Goal: Task Accomplishment & Management: Complete application form

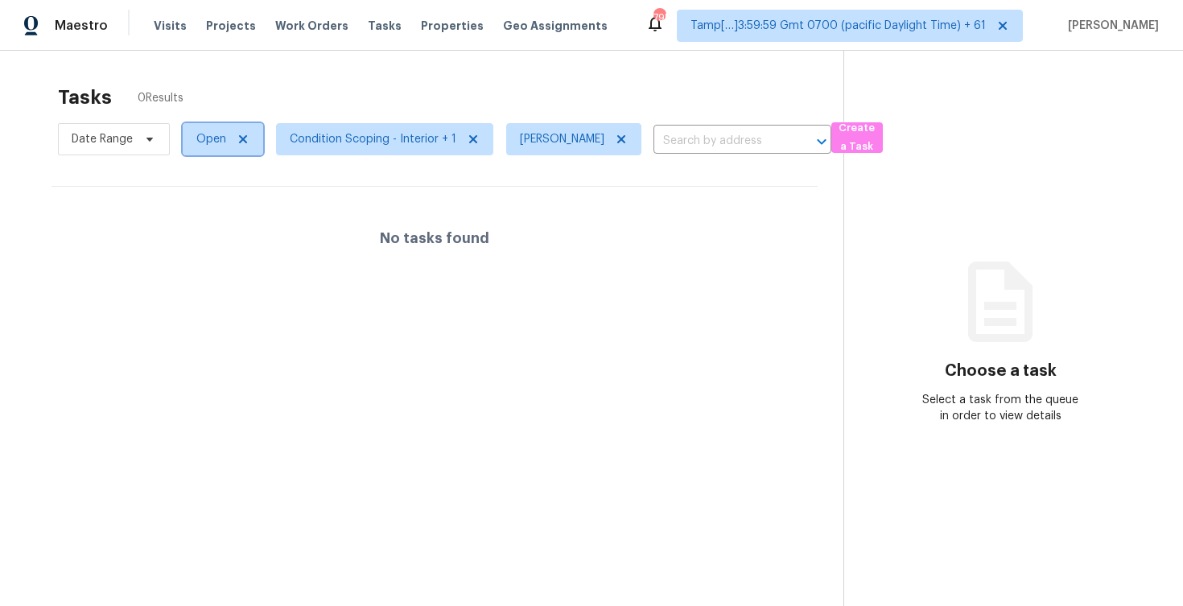
click at [222, 139] on span "Open" at bounding box center [211, 139] width 30 height 16
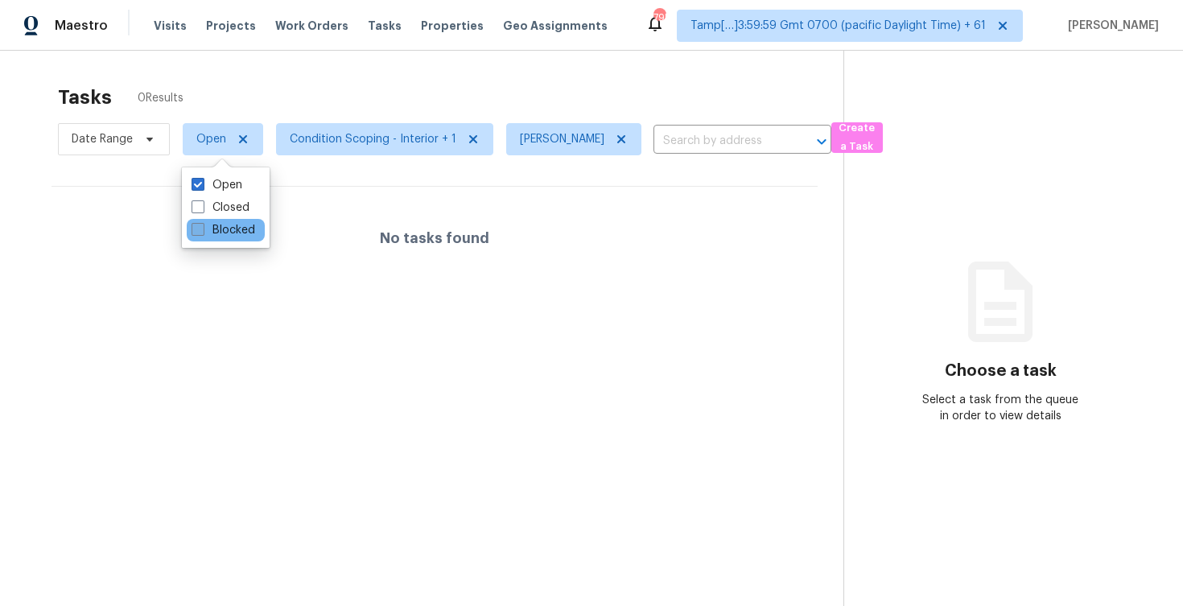
click at [225, 225] on label "Blocked" at bounding box center [224, 230] width 64 height 16
click at [202, 225] on input "Blocked" at bounding box center [197, 227] width 10 height 10
checkbox input "true"
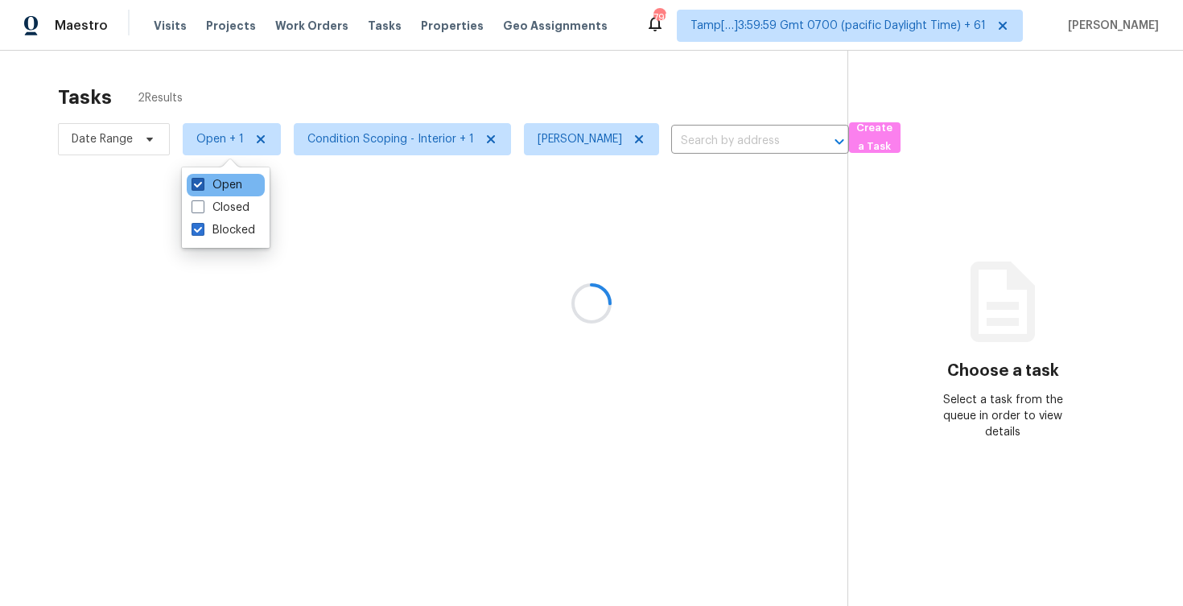
click at [224, 183] on label "Open" at bounding box center [217, 185] width 51 height 16
click at [202, 183] on input "Open" at bounding box center [197, 182] width 10 height 10
checkbox input "false"
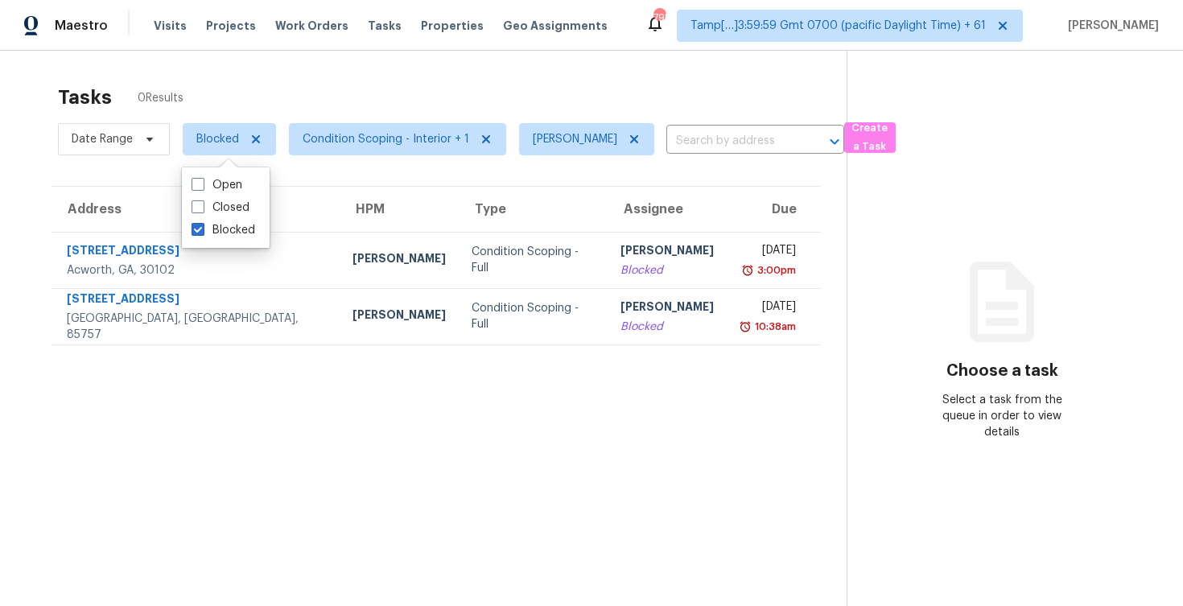
click at [234, 89] on div "Tasks 0 Results" at bounding box center [452, 97] width 789 height 42
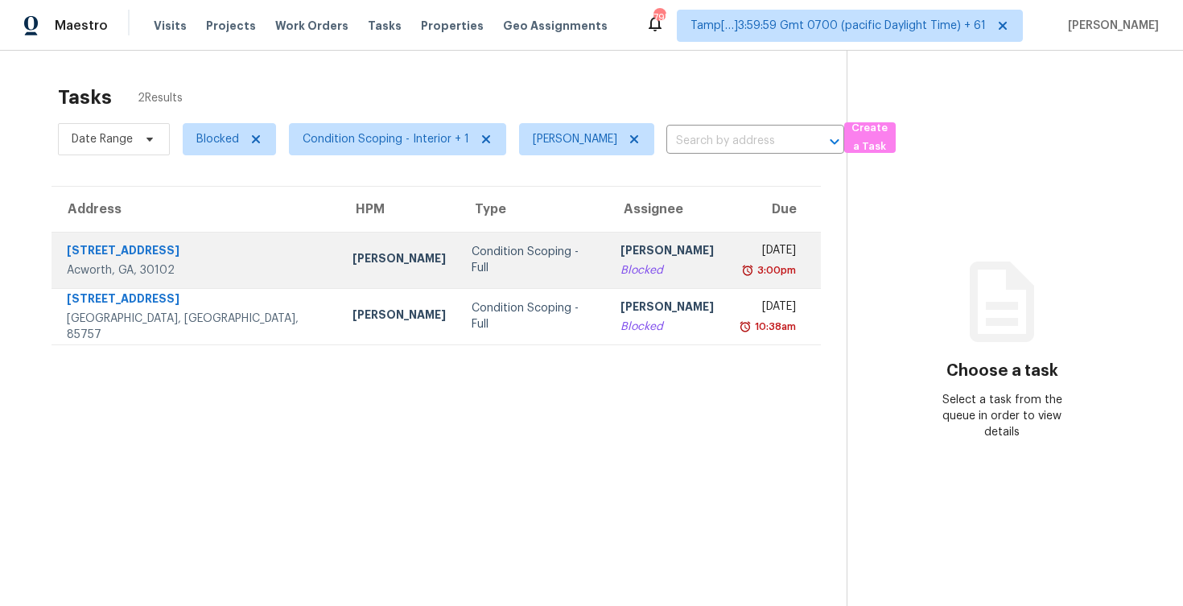
scroll to position [51, 0]
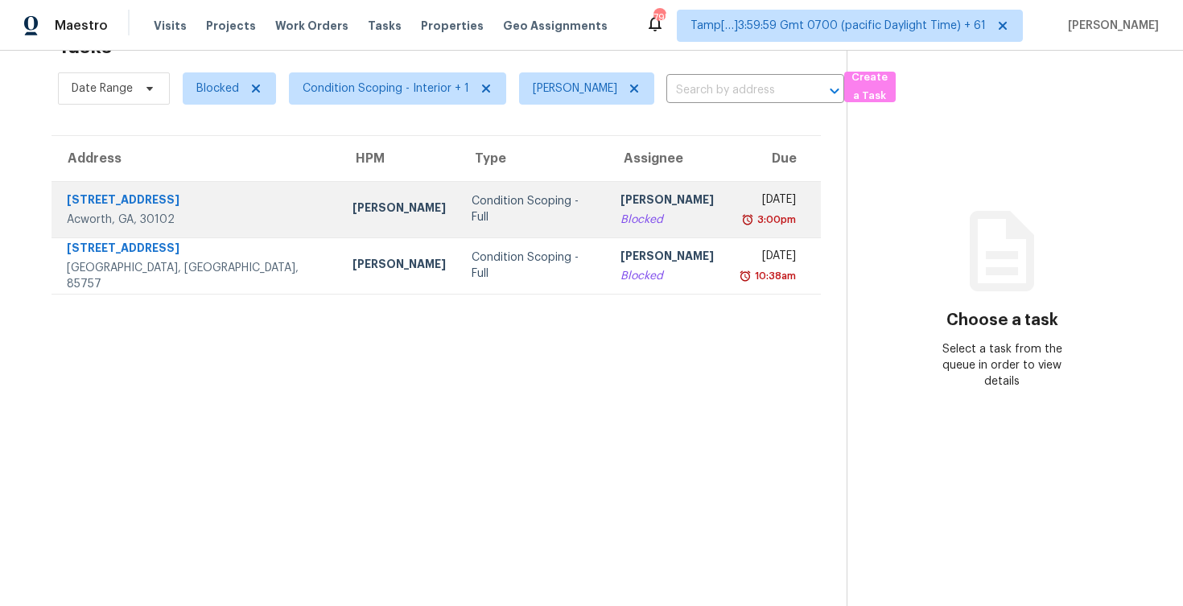
click at [620, 213] on div "Blocked" at bounding box center [666, 220] width 93 height 16
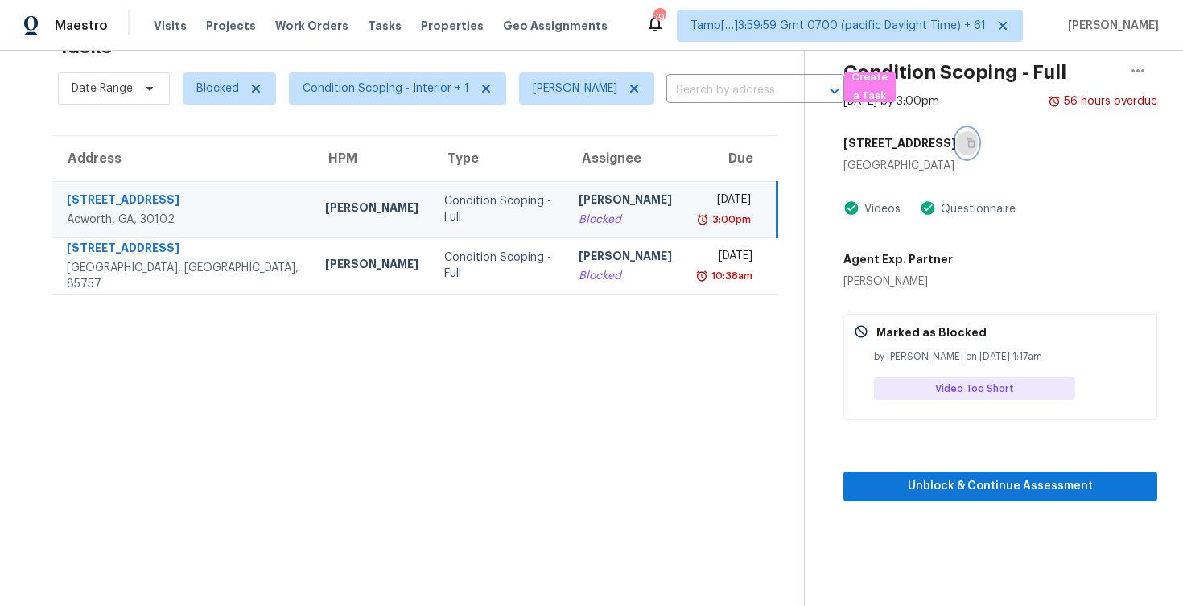
click at [963, 130] on button "button" at bounding box center [967, 143] width 22 height 29
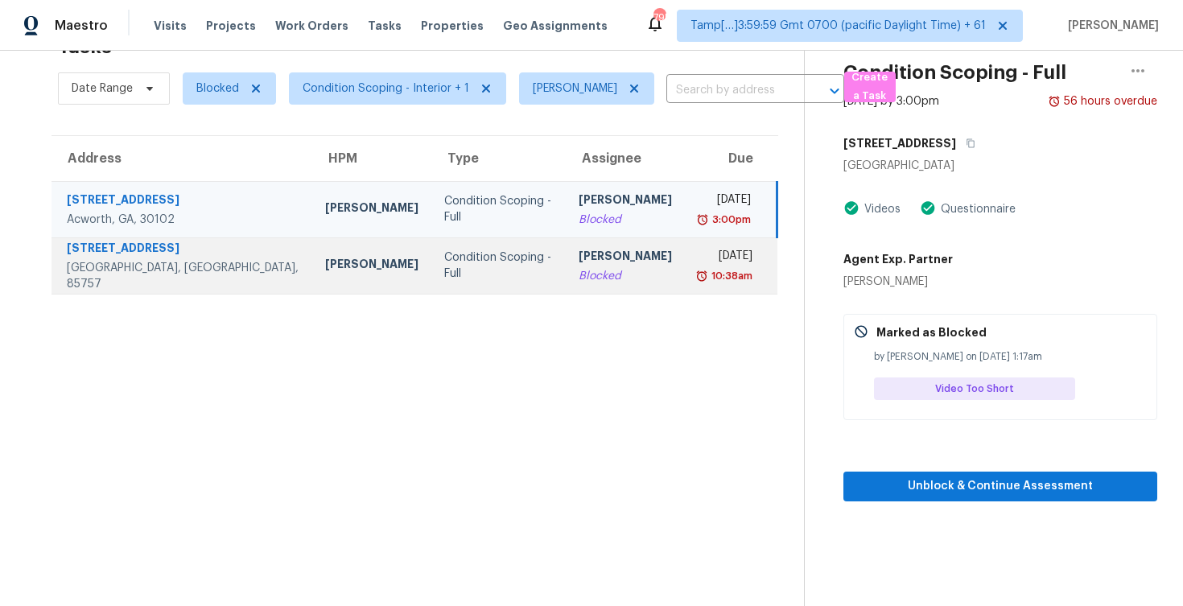
click at [312, 278] on td "John Perkins" at bounding box center [371, 265] width 119 height 56
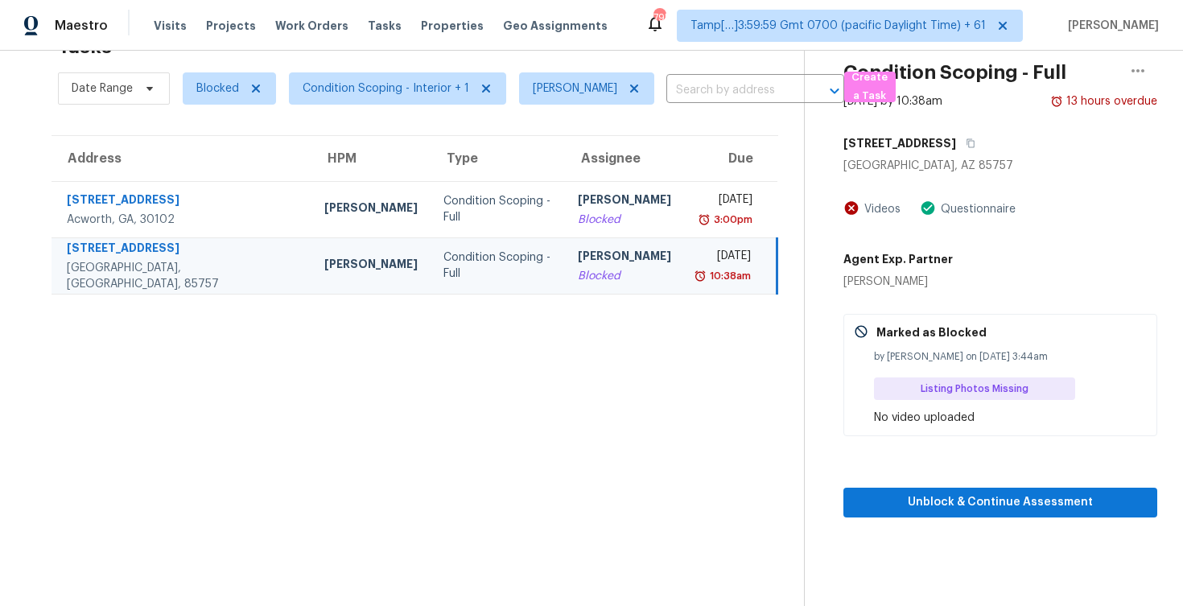
click at [980, 128] on div "Condition Scoping - Full Aug 27th 2025 by 10:38am 13 hours overdue 7115 W Fall …" at bounding box center [981, 258] width 352 height 517
click at [975, 138] on icon "button" at bounding box center [971, 143] width 10 height 10
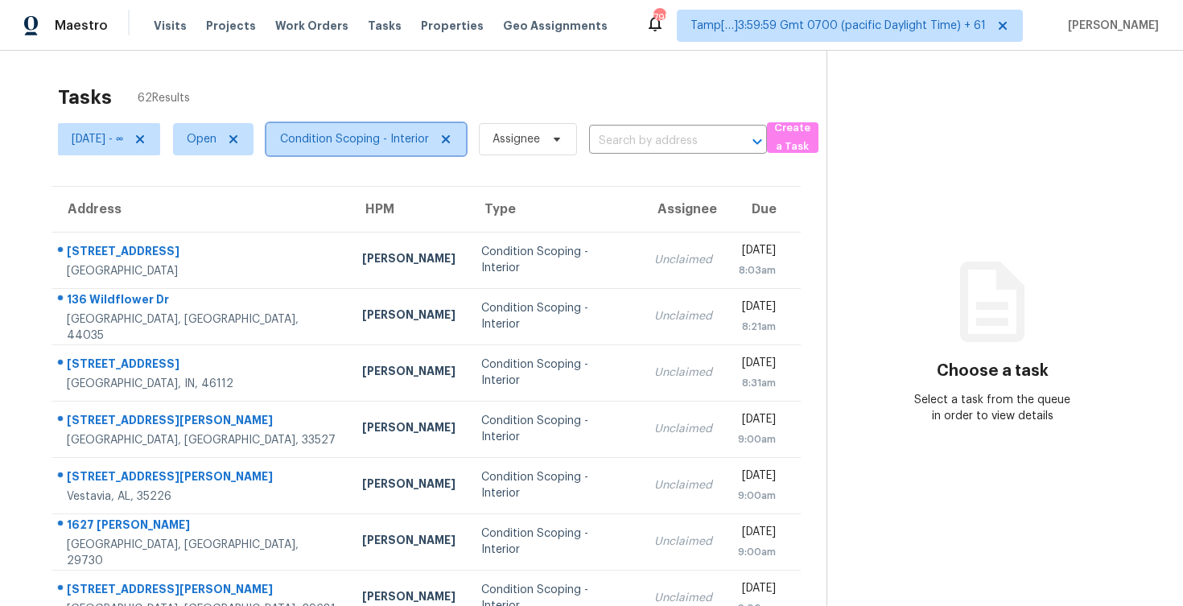
click at [379, 137] on span "Condition Scoping - Interior" at bounding box center [354, 139] width 149 height 16
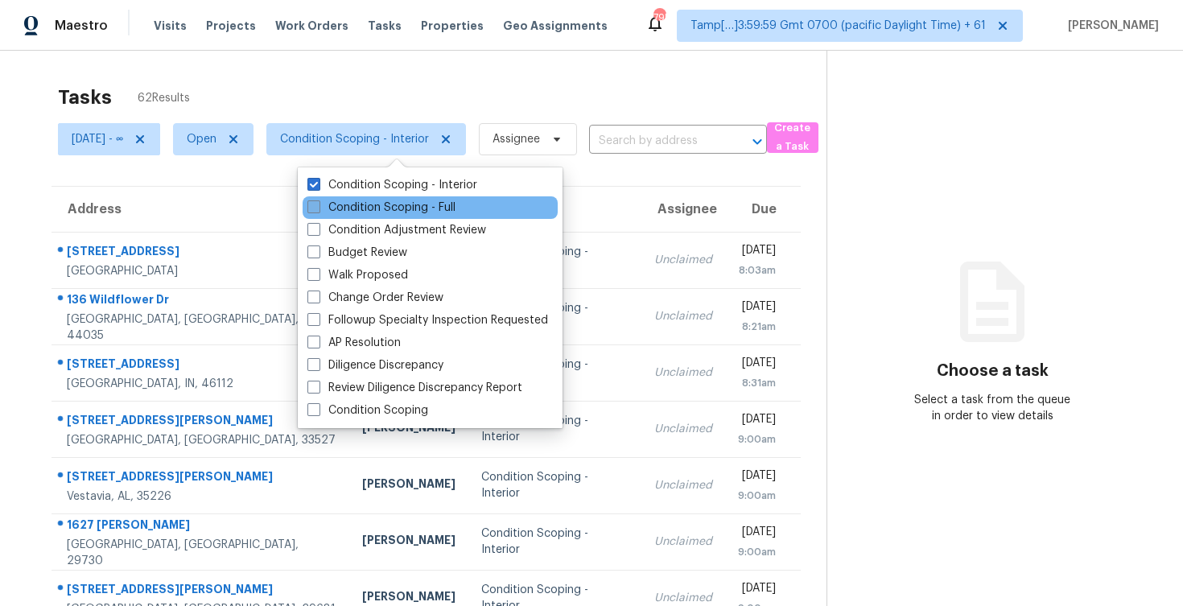
click at [389, 200] on label "Condition Scoping - Full" at bounding box center [381, 208] width 148 height 16
click at [318, 200] on input "Condition Scoping - Full" at bounding box center [312, 205] width 10 height 10
checkbox input "true"
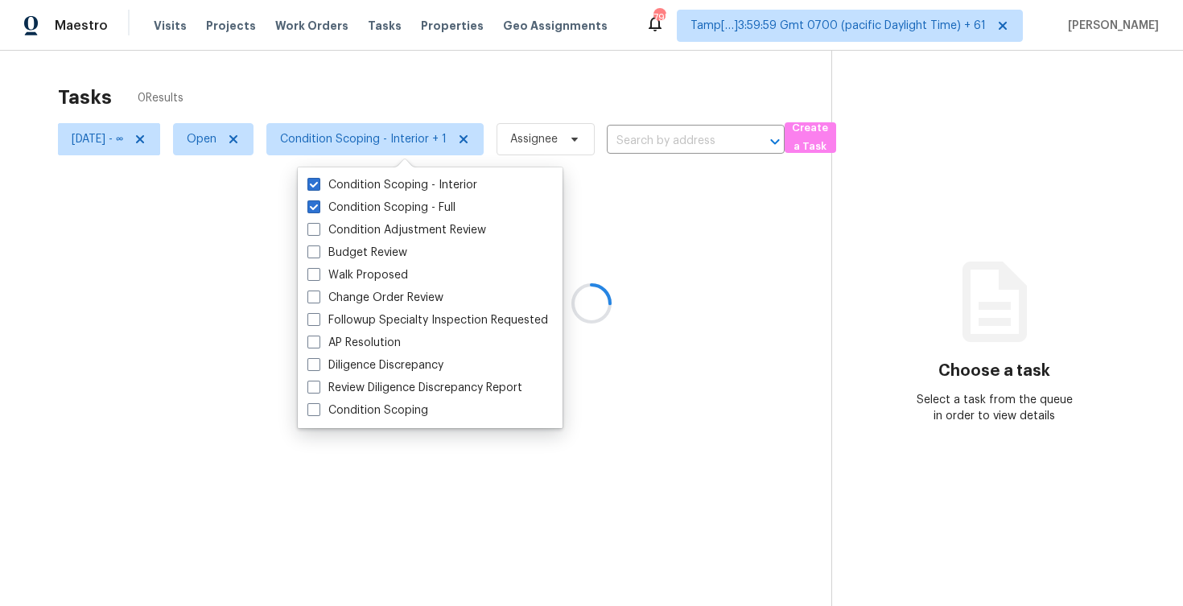
click at [375, 110] on div at bounding box center [591, 303] width 1183 height 606
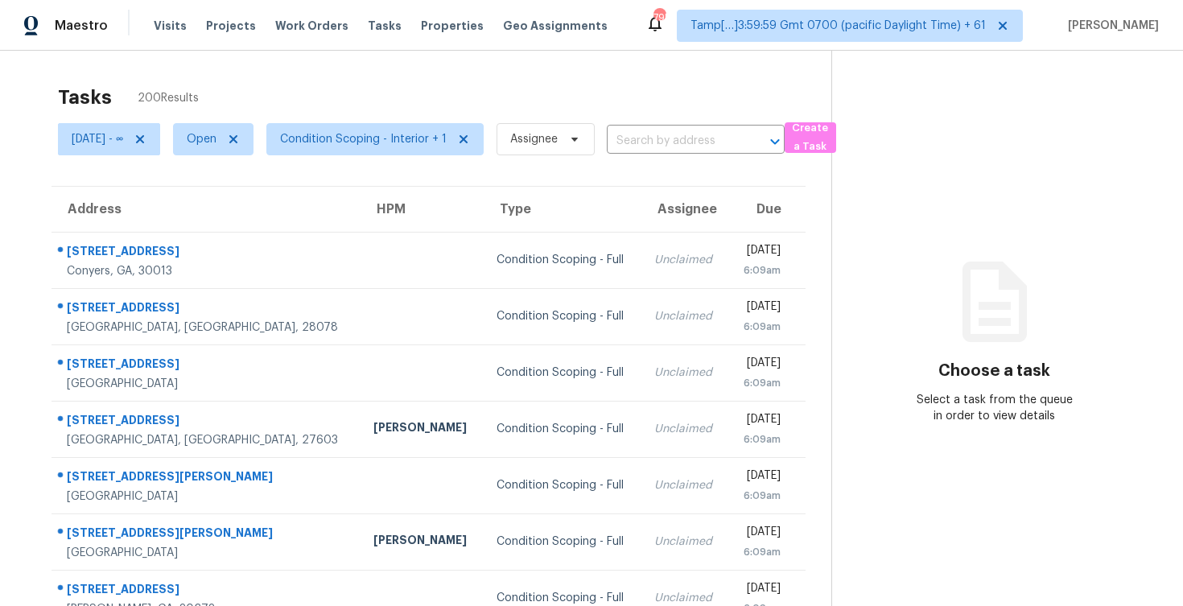
click at [272, 98] on div "Tasks 200 Results" at bounding box center [444, 97] width 773 height 42
click at [413, 138] on span "Condition Scoping - Interior + 1" at bounding box center [363, 139] width 167 height 16
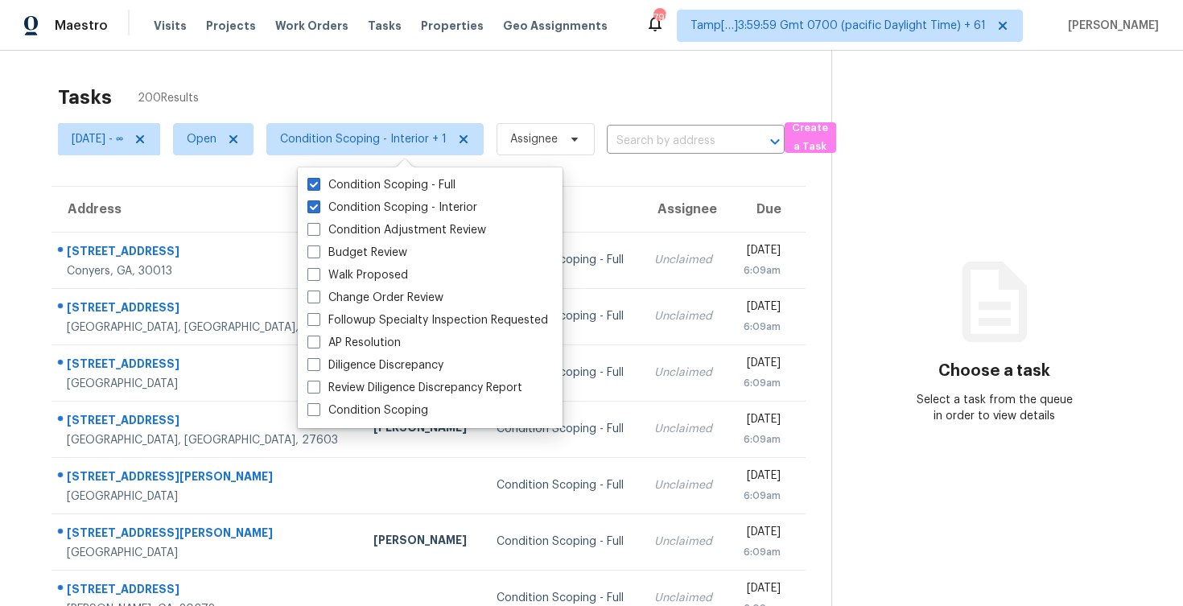
click at [419, 107] on div "Tasks 200 Results" at bounding box center [444, 97] width 773 height 42
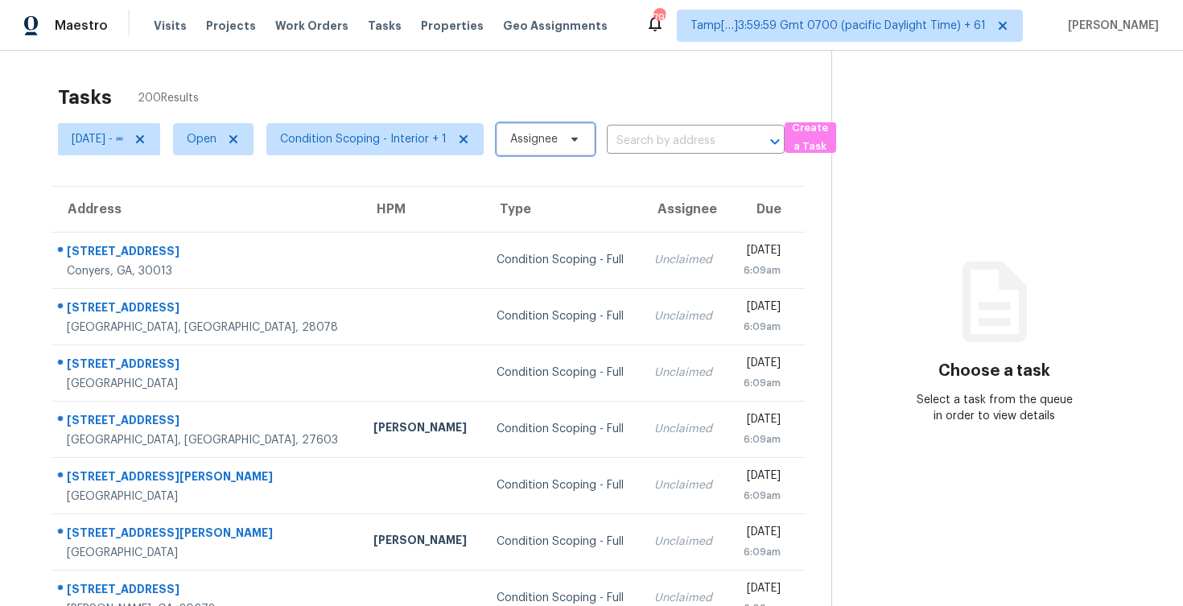
click at [595, 132] on span "Assignee" at bounding box center [545, 139] width 98 height 32
click at [647, 99] on div "Tasks 200 Results" at bounding box center [444, 97] width 773 height 42
click at [672, 140] on input "text" at bounding box center [673, 141] width 133 height 25
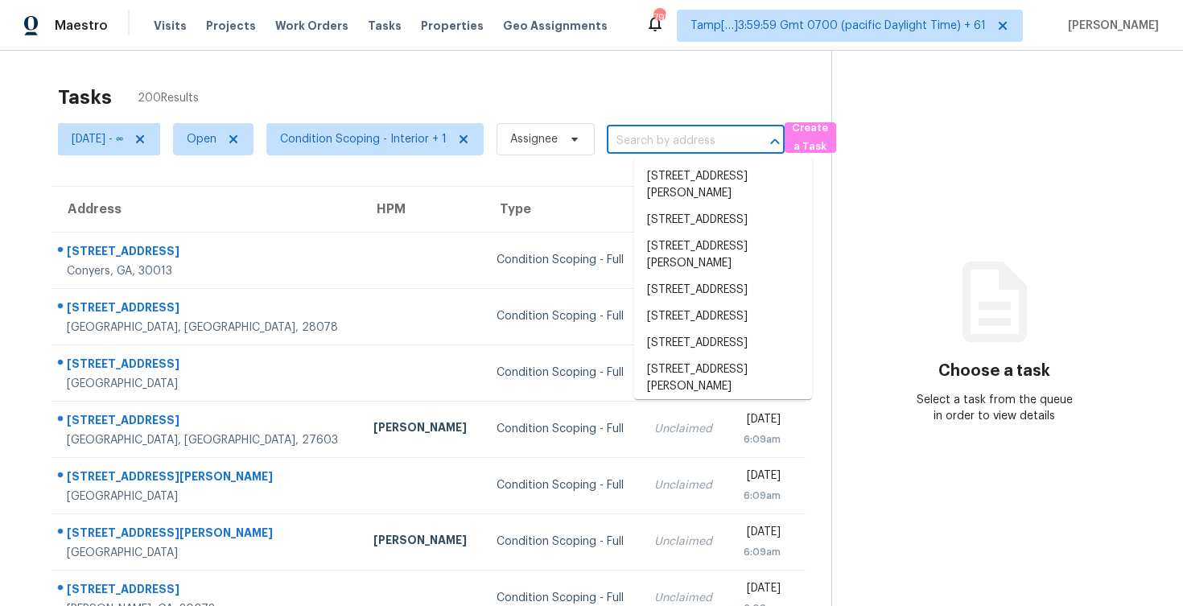
paste input "3216 Salem Cove Way SE, Conyers, GA 30013"
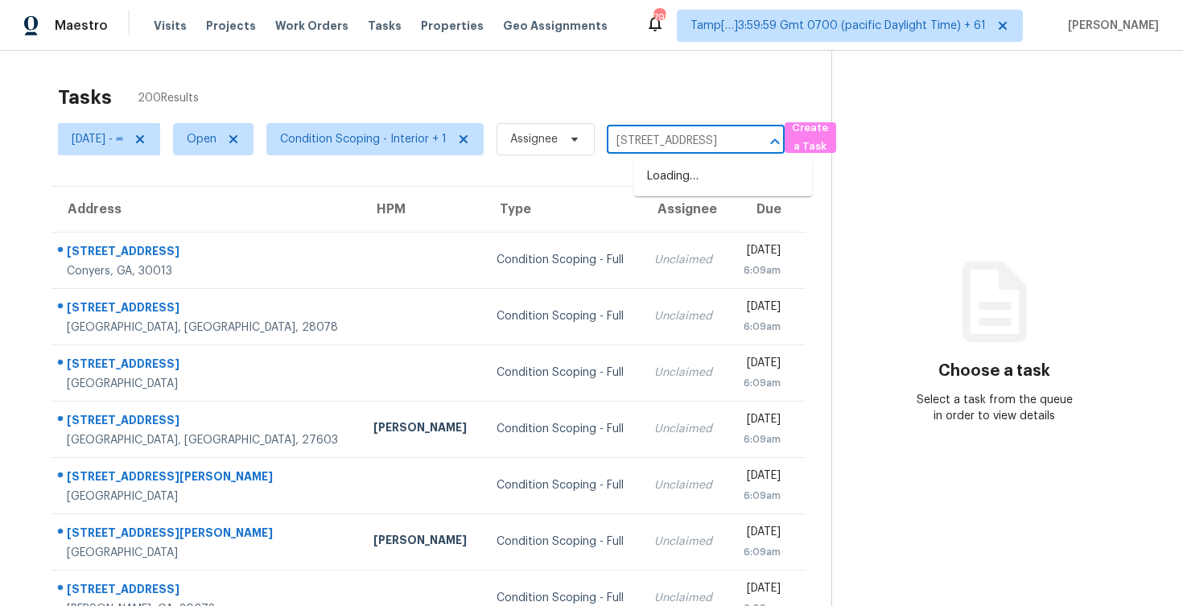
scroll to position [0, 117]
type input "3216 Salem Cove Way SE, Conyers, GA 30013"
click at [663, 110] on div "Tasks 200 Results" at bounding box center [444, 97] width 773 height 42
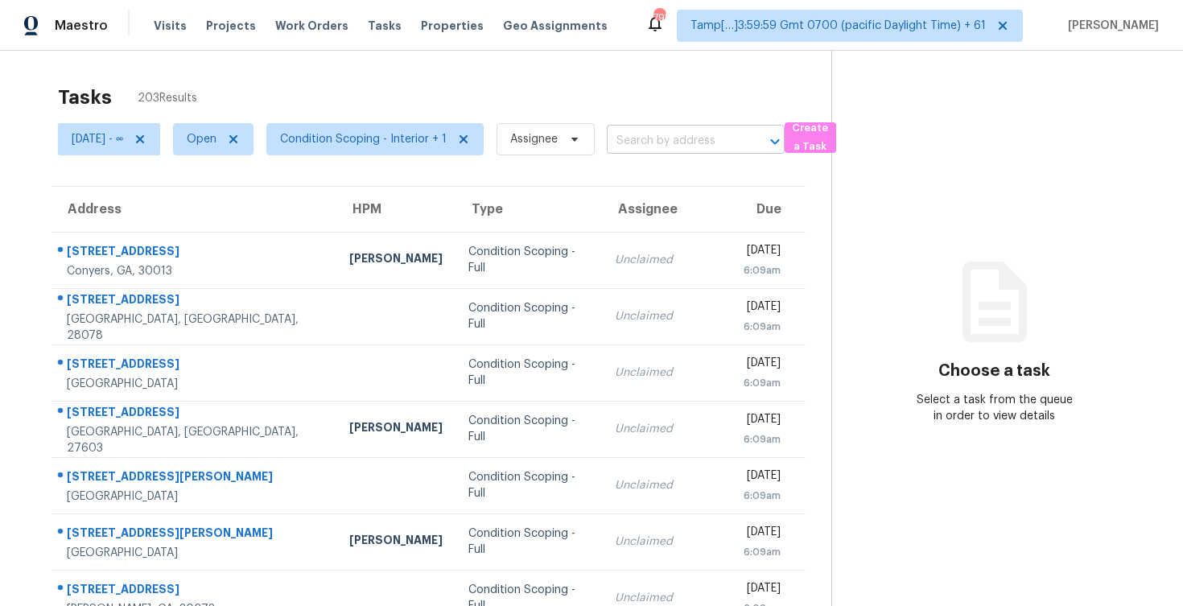
click at [673, 148] on input "text" at bounding box center [673, 141] width 133 height 25
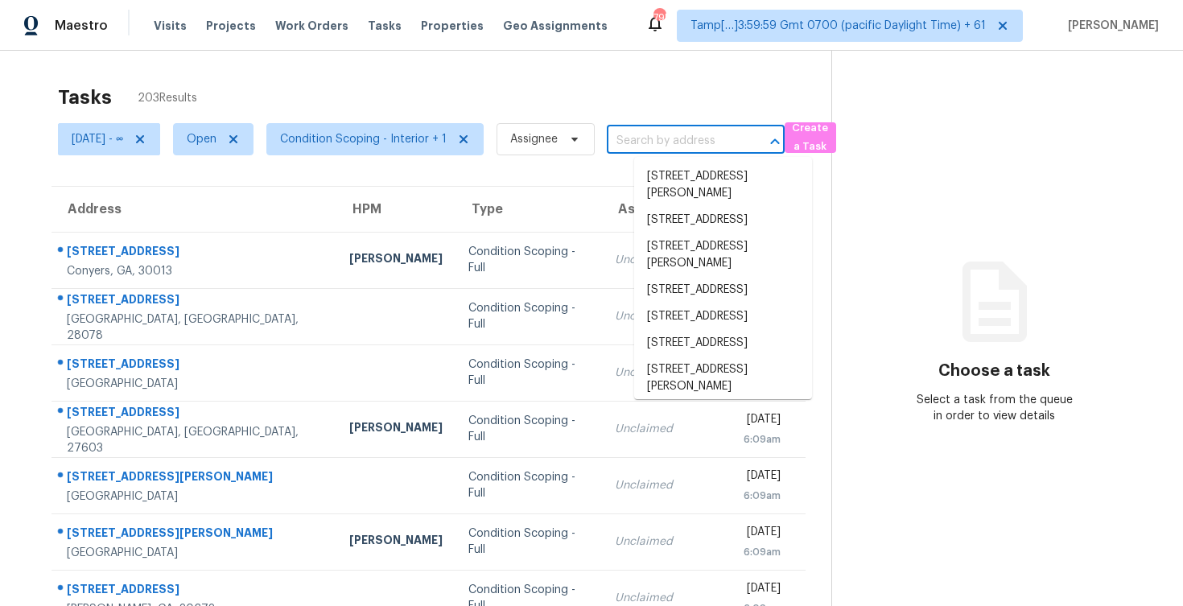
paste input "[STREET_ADDRESS]"
type input "[STREET_ADDRESS]"
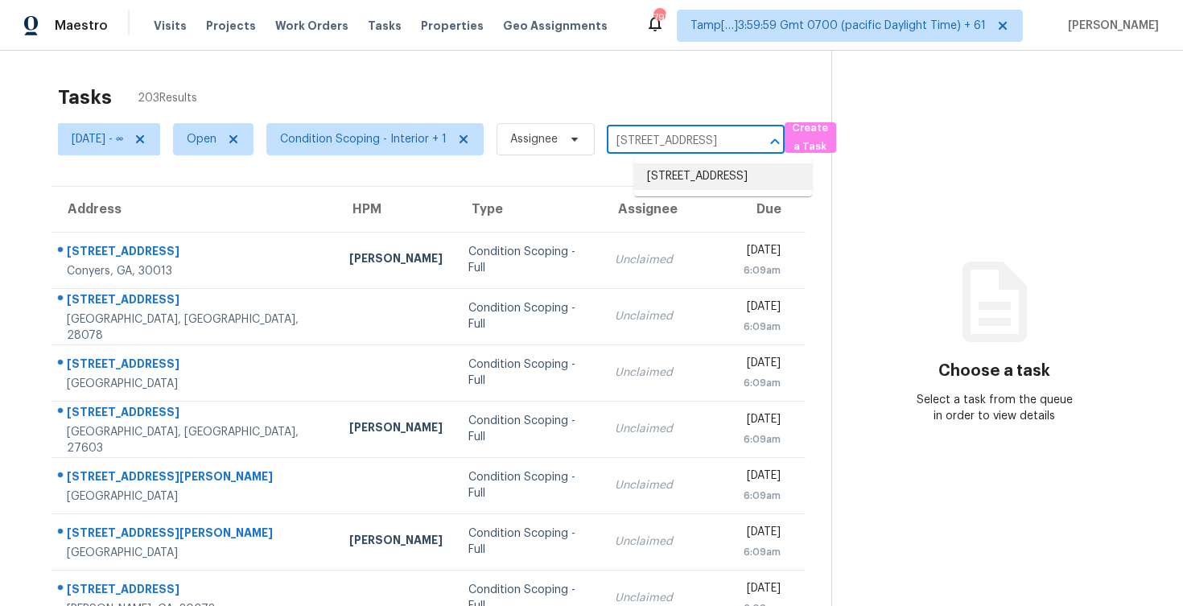
click at [713, 183] on li "3216 Salem Cove Way SE, Conyers, GA 30013" at bounding box center [723, 176] width 178 height 27
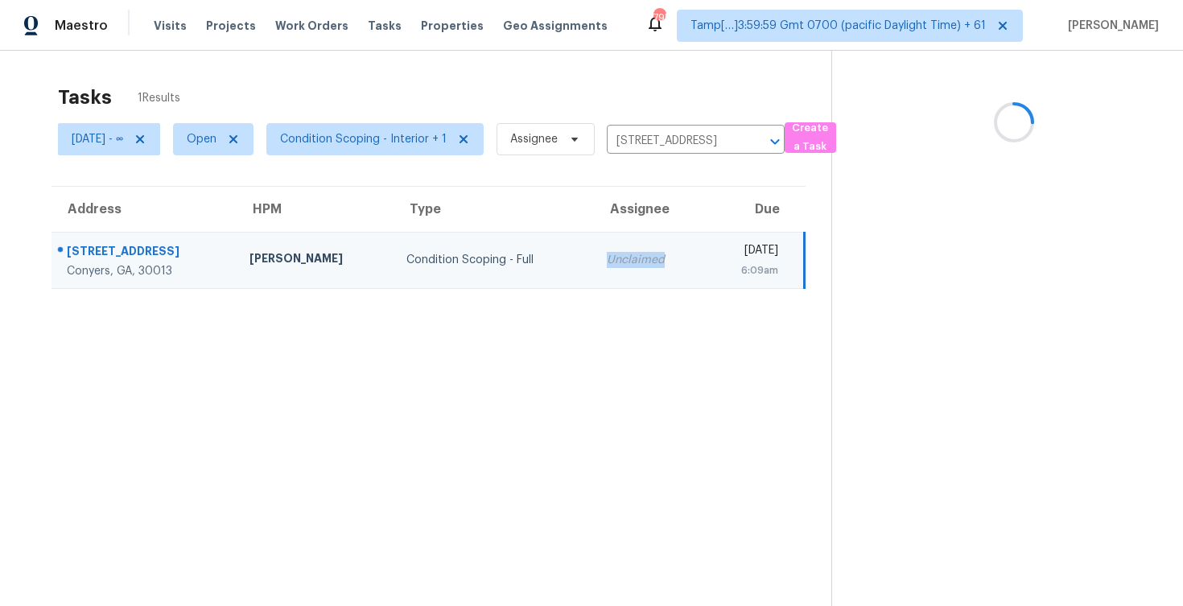
click at [635, 247] on td "Unclaimed" at bounding box center [649, 260] width 110 height 56
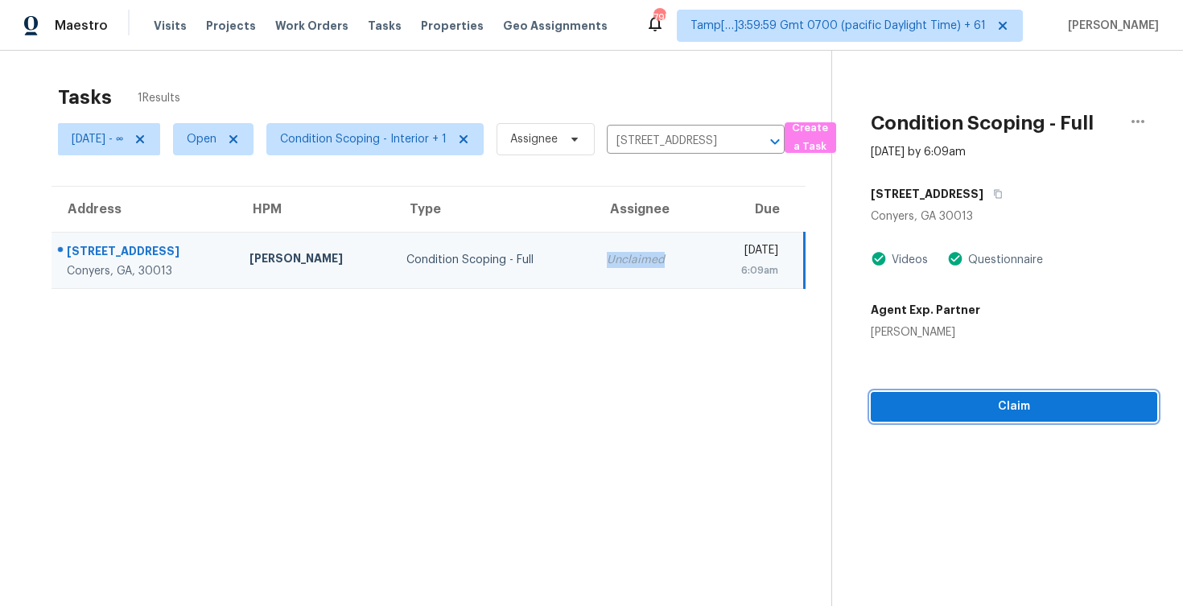
click at [1024, 393] on button "Claim" at bounding box center [1014, 407] width 286 height 30
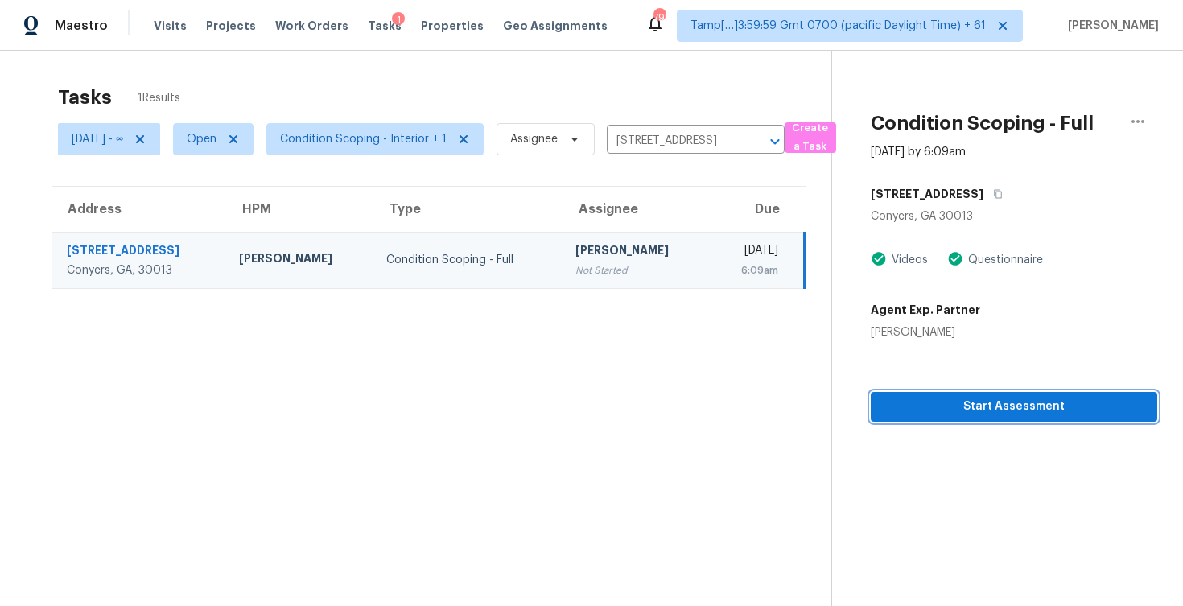
click at [1024, 393] on button "Start Assessment" at bounding box center [1014, 407] width 286 height 30
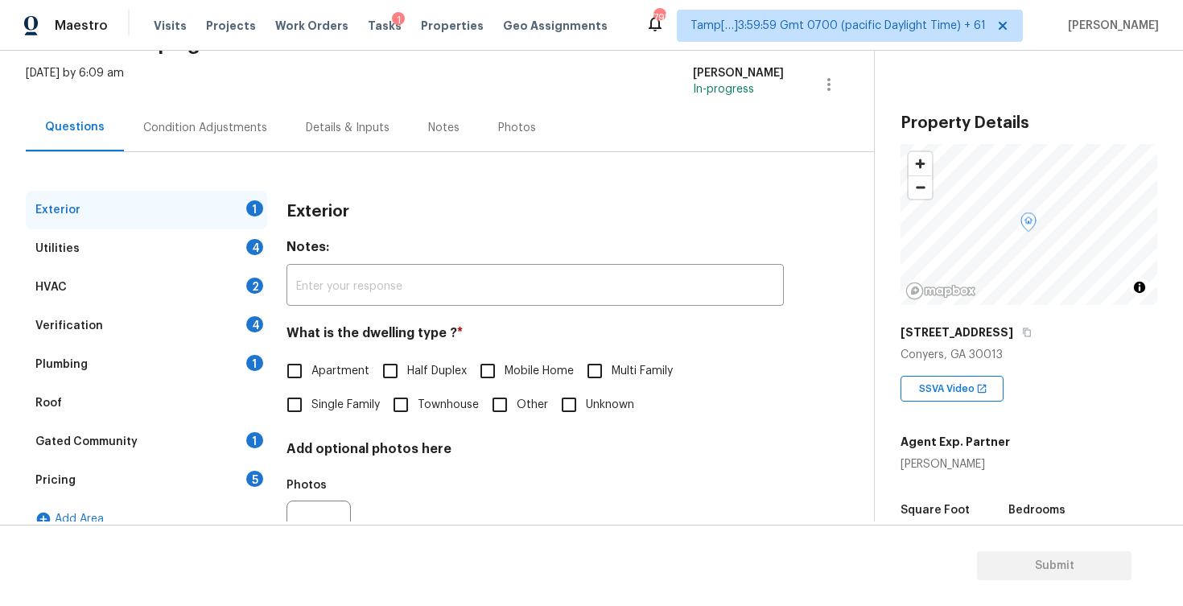
scroll to position [97, 0]
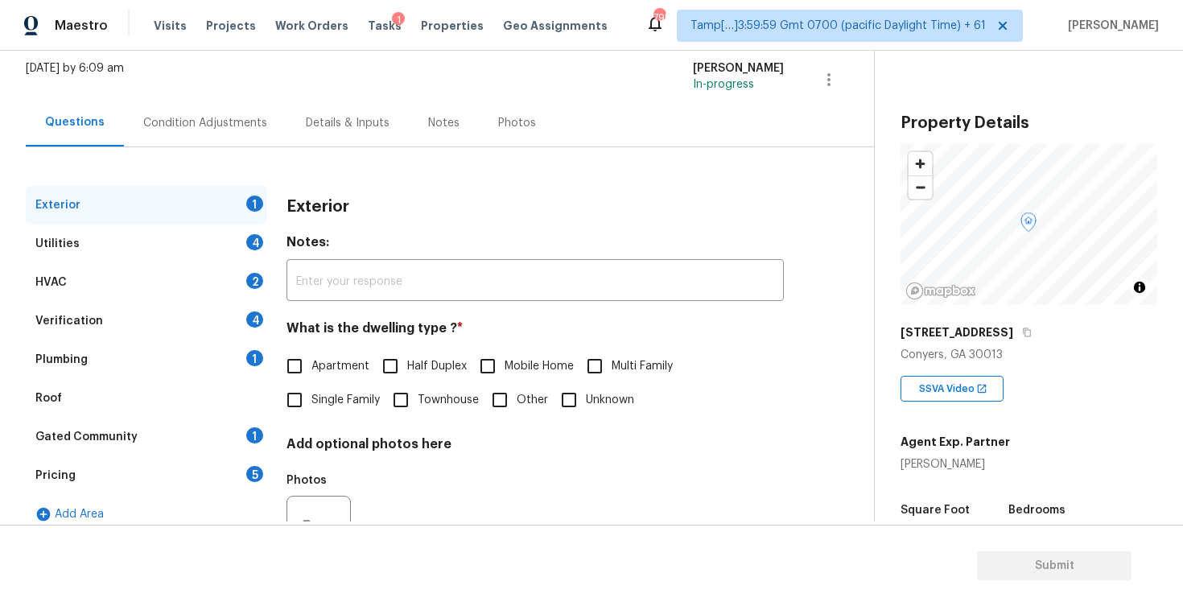
click at [153, 479] on div "Pricing 5" at bounding box center [146, 475] width 241 height 39
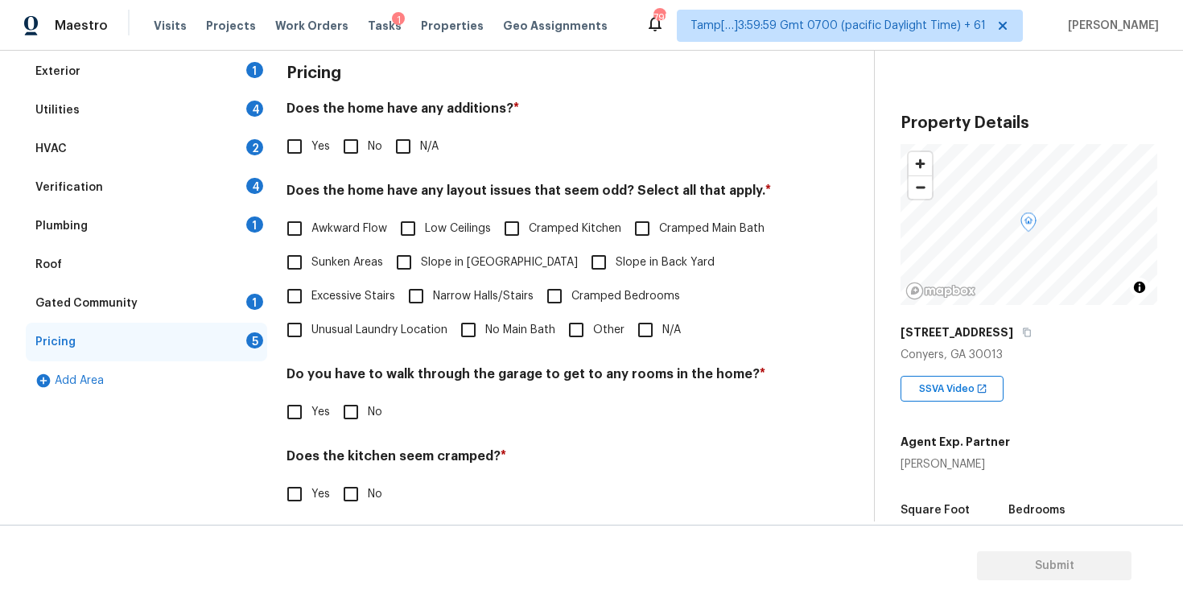
scroll to position [326, 0]
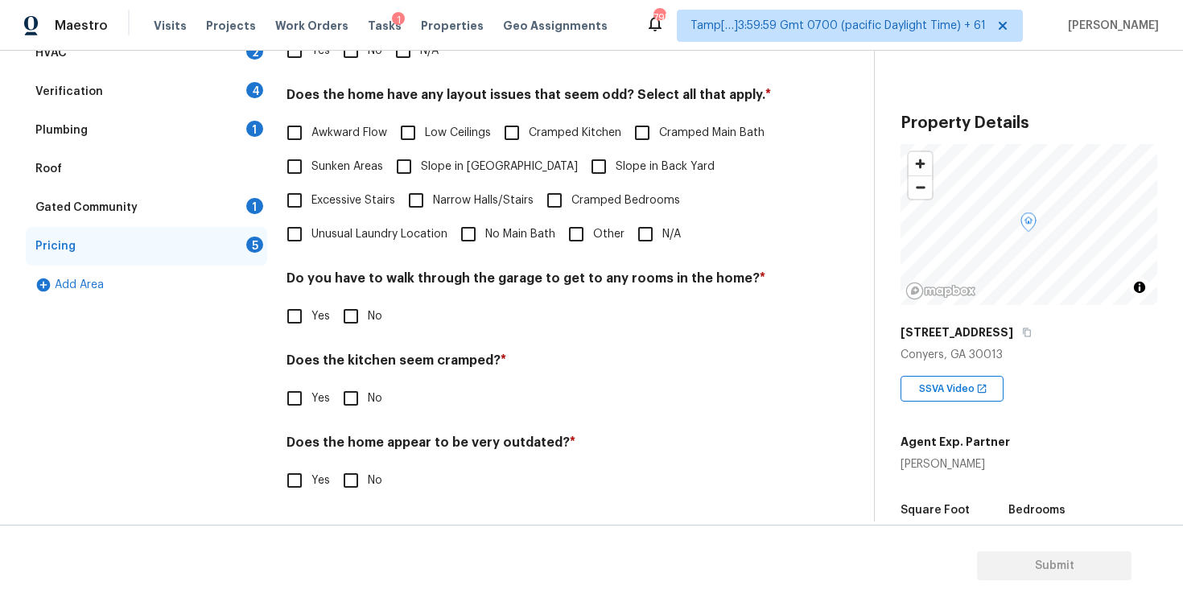
click at [583, 224] on input "Other" at bounding box center [576, 234] width 34 height 34
checkbox input "true"
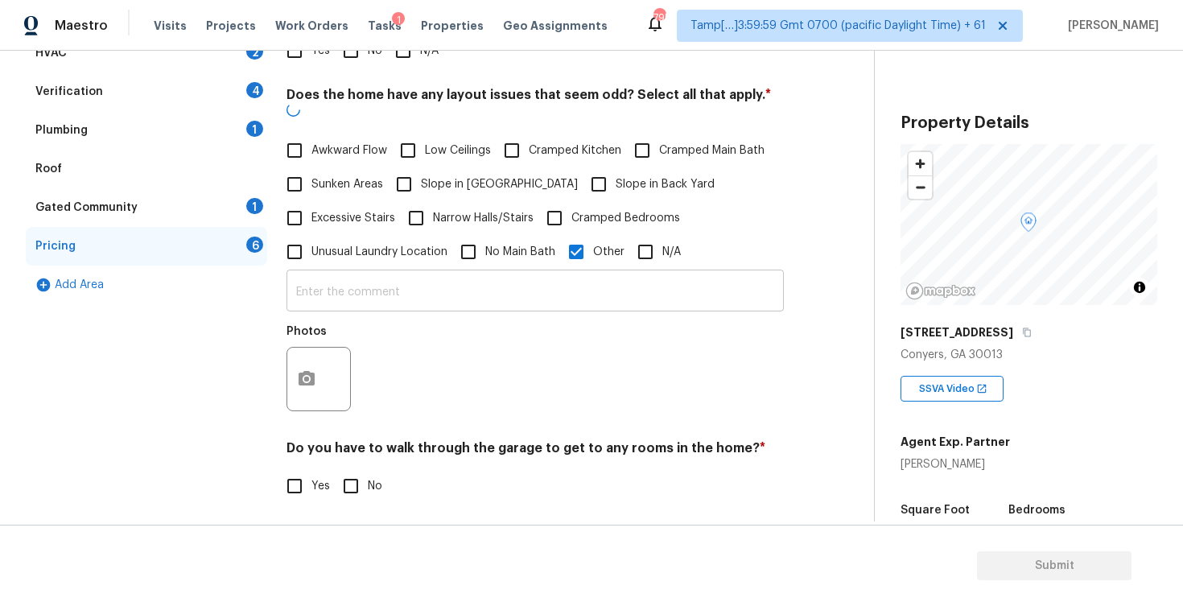
click at [555, 274] on input "text" at bounding box center [534, 293] width 497 height 38
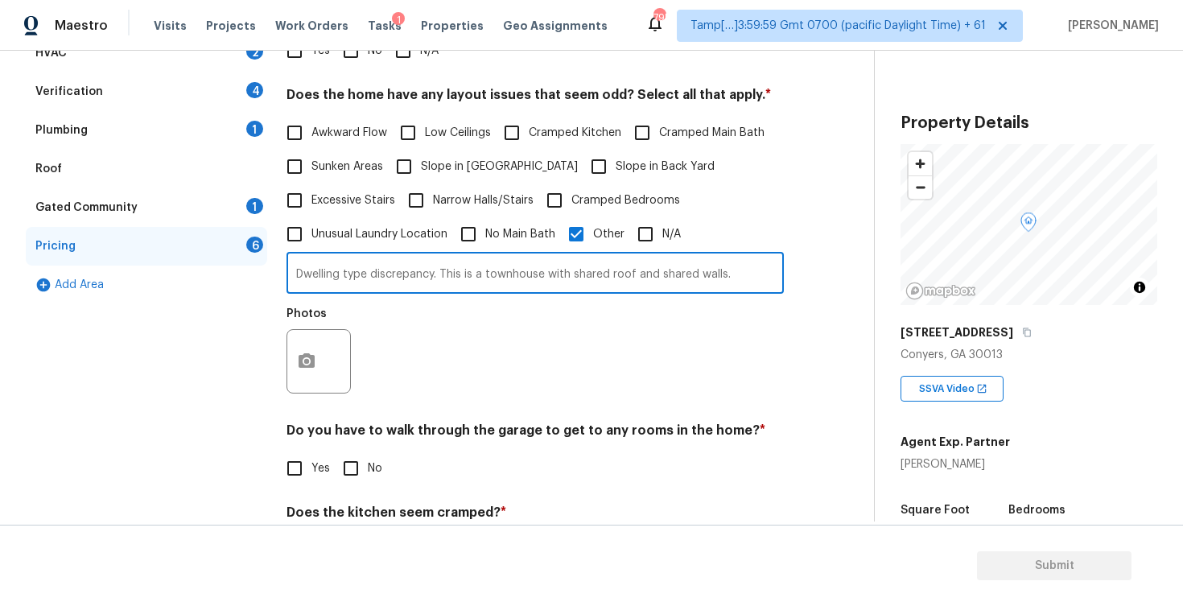
type input "Dwelling type discrepancy. This is a townhouse with shared roof and shared wall…"
click at [303, 358] on icon "button" at bounding box center [307, 360] width 16 height 14
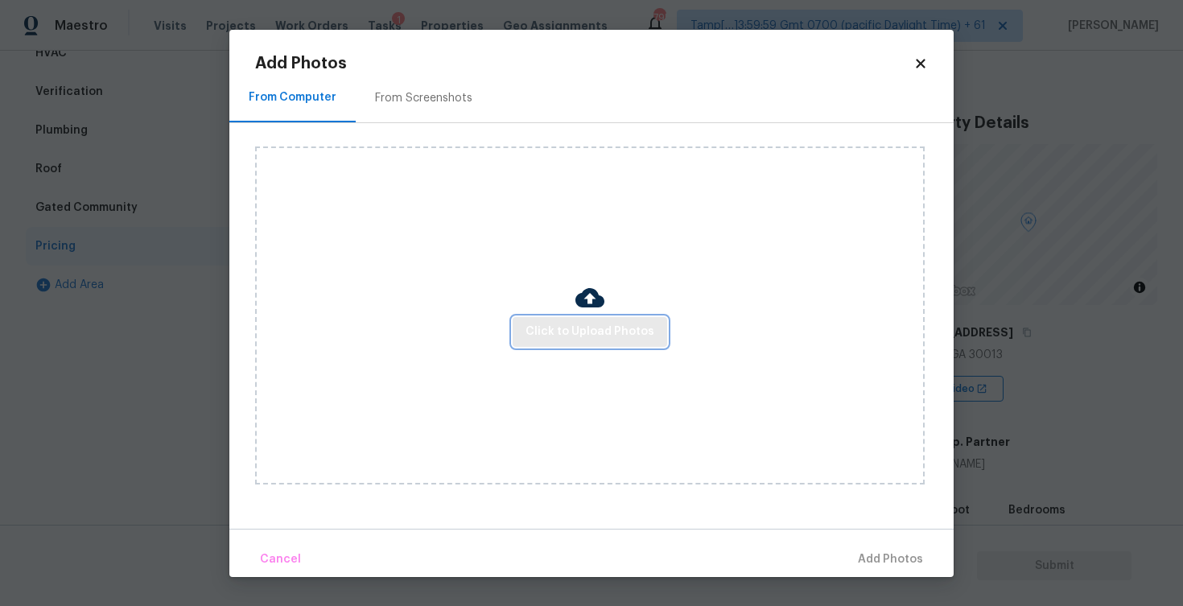
click at [595, 338] on span "Click to Upload Photos" at bounding box center [589, 332] width 129 height 20
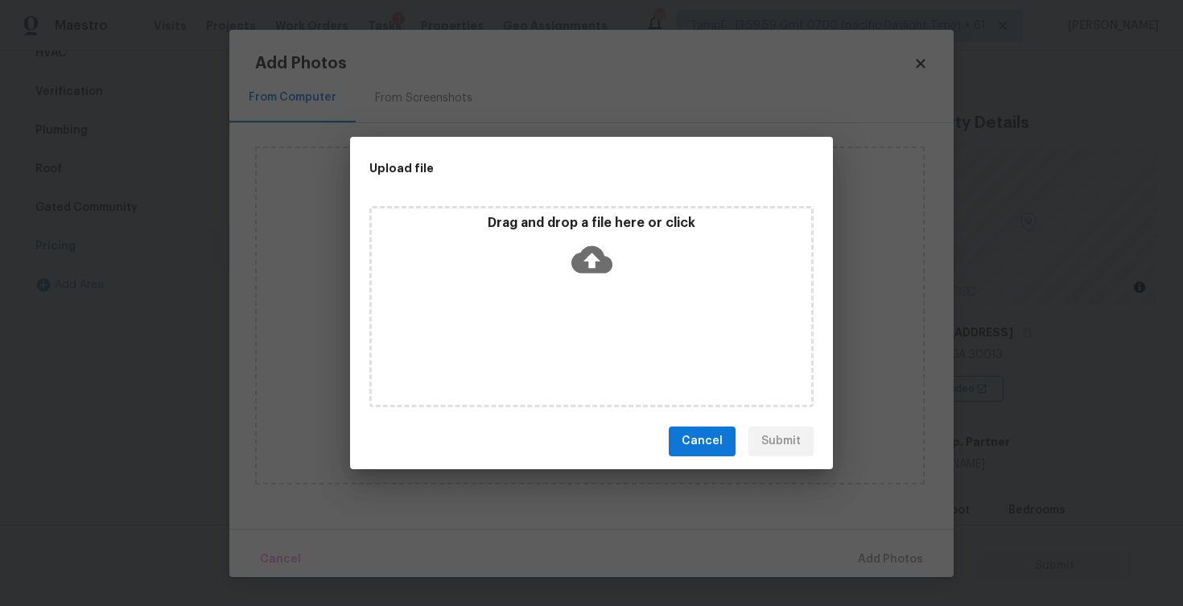
click at [592, 254] on icon at bounding box center [591, 259] width 41 height 41
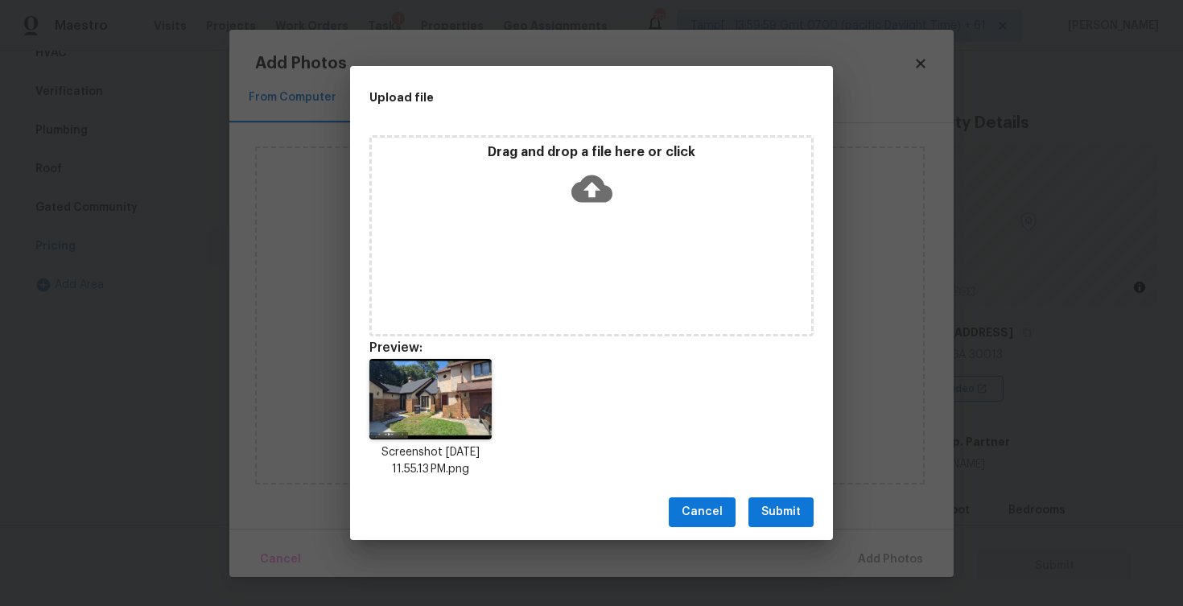
click at [793, 508] on span "Submit" at bounding box center [780, 512] width 39 height 20
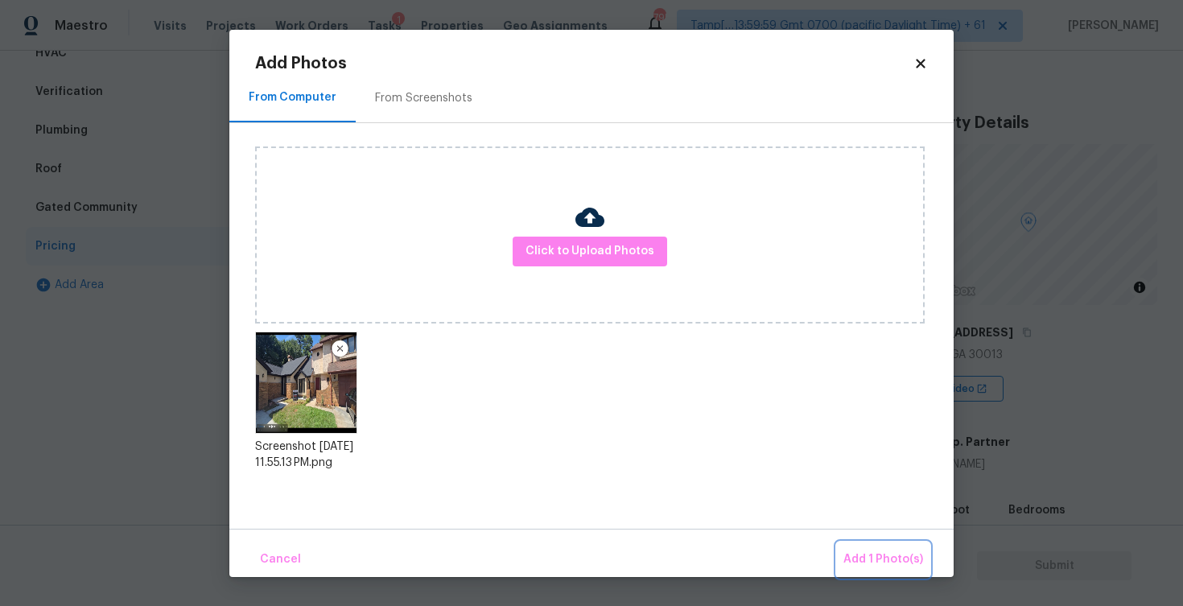
click at [878, 554] on span "Add 1 Photo(s)" at bounding box center [883, 560] width 80 height 20
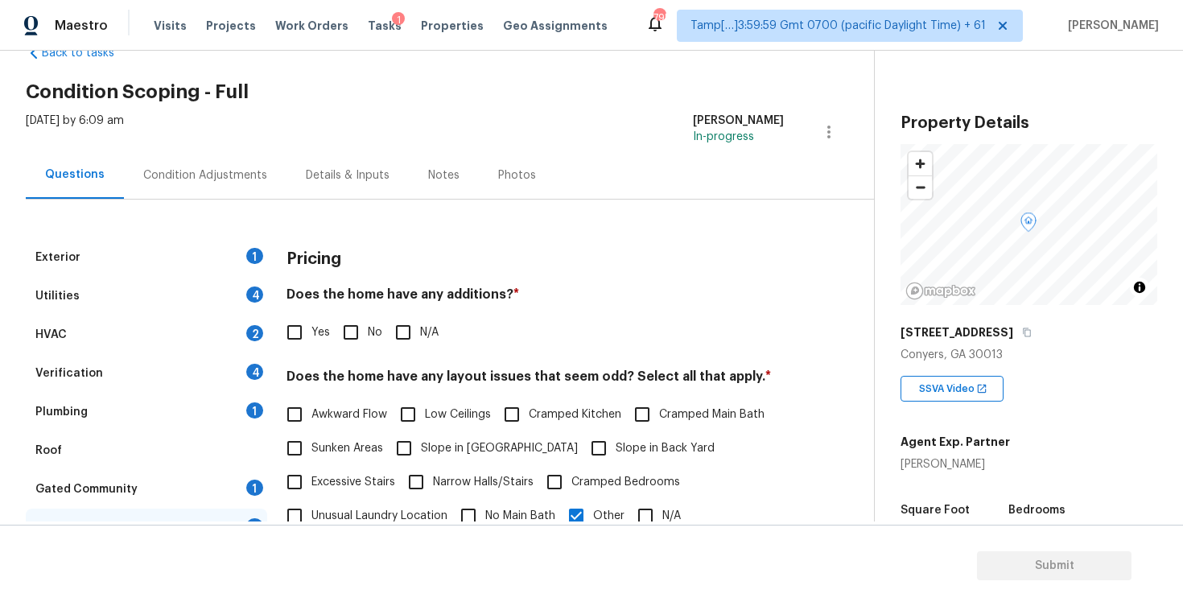
scroll to position [0, 0]
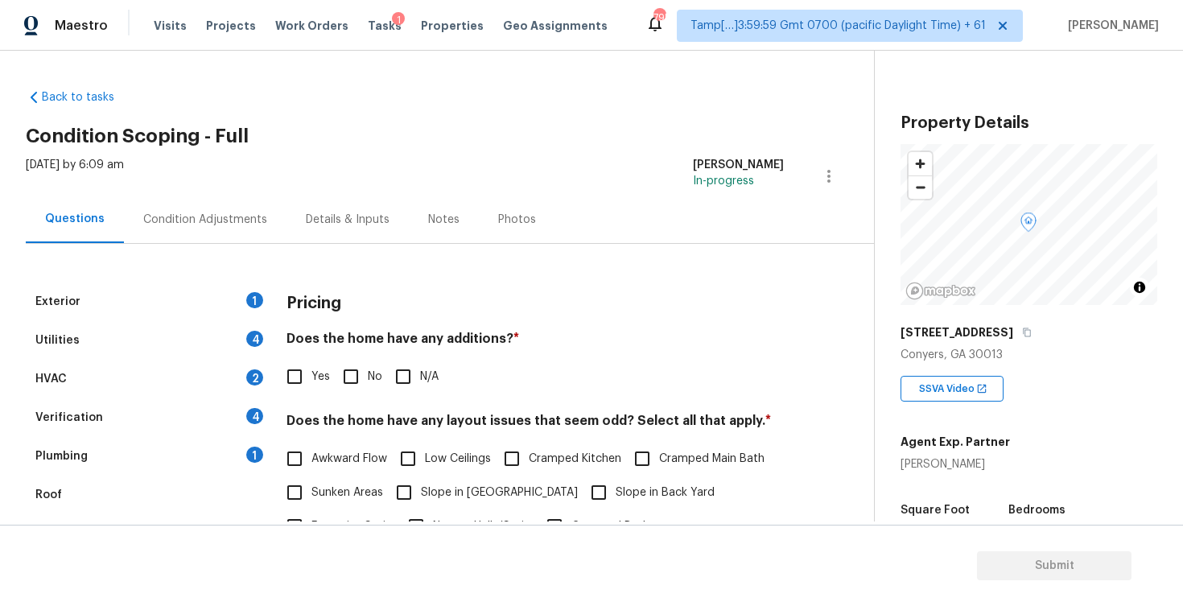
click at [243, 223] on div "Condition Adjustments" at bounding box center [205, 220] width 124 height 16
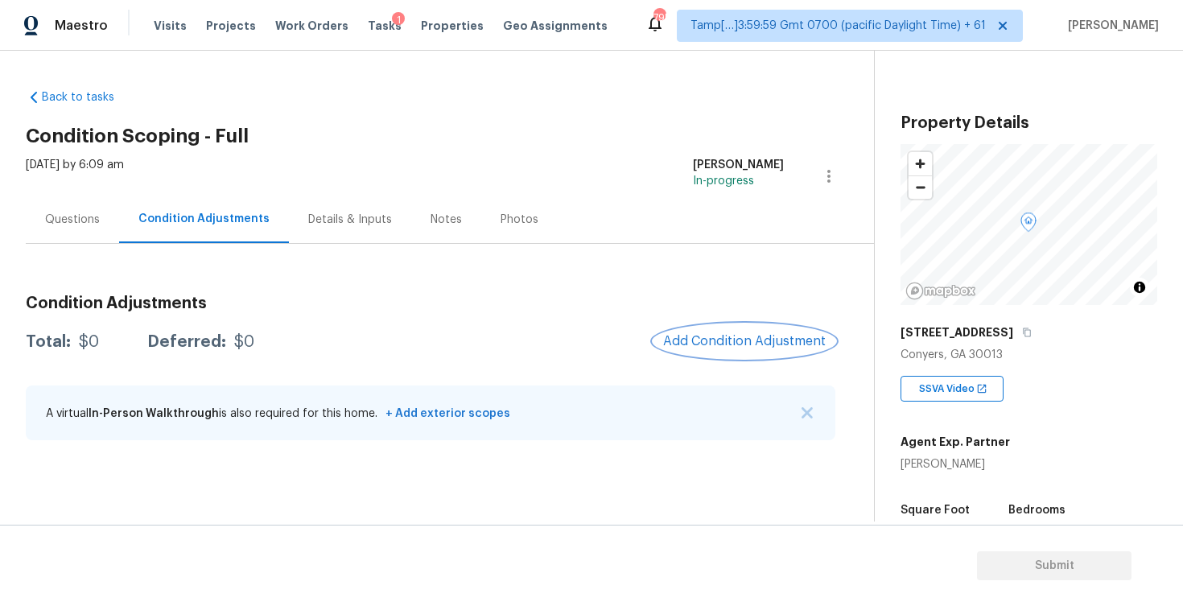
click at [724, 331] on button "Add Condition Adjustment" at bounding box center [744, 341] width 182 height 34
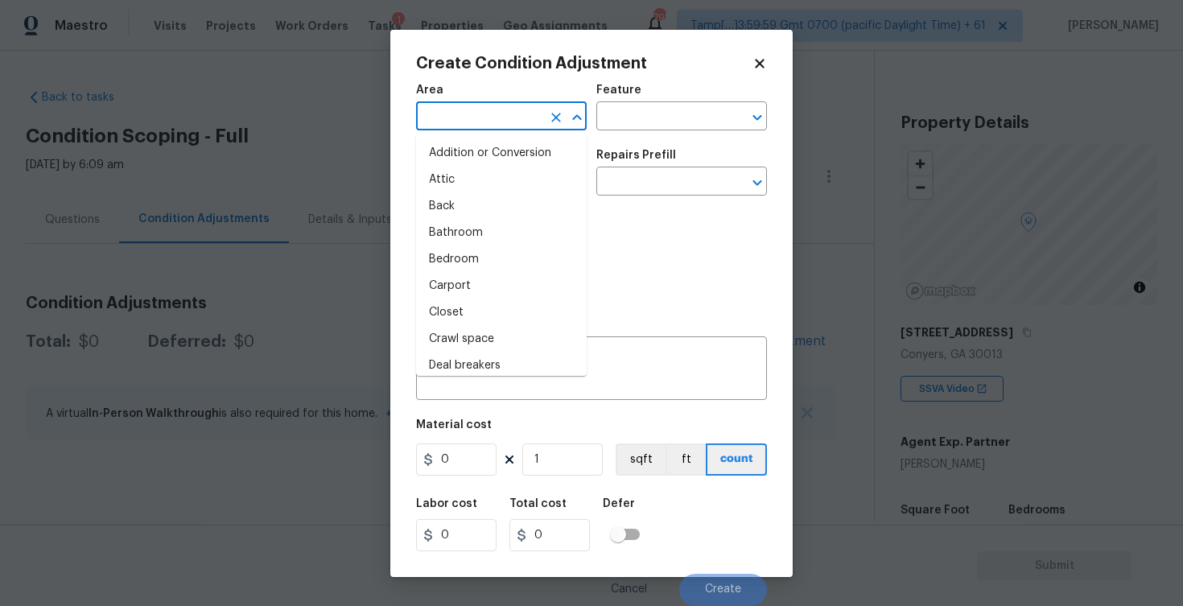
click at [459, 124] on input "text" at bounding box center [479, 117] width 126 height 25
type input "e"
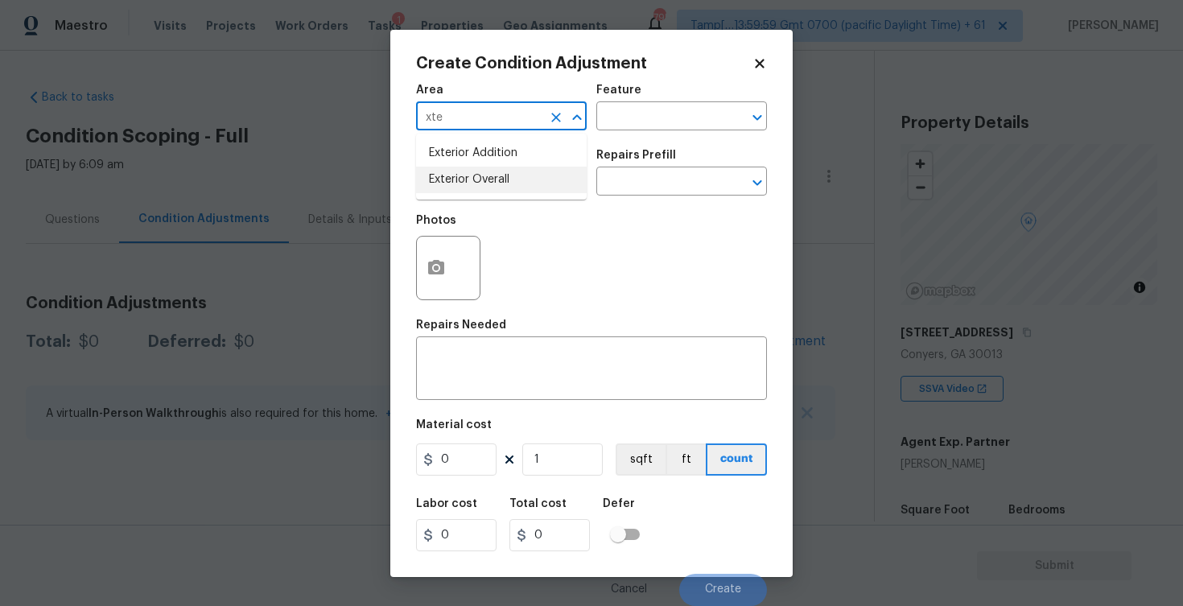
click at [451, 183] on li "Exterior Overall" at bounding box center [501, 180] width 171 height 27
type input "Exterior Overall"
click at [451, 183] on input "text" at bounding box center [479, 183] width 126 height 25
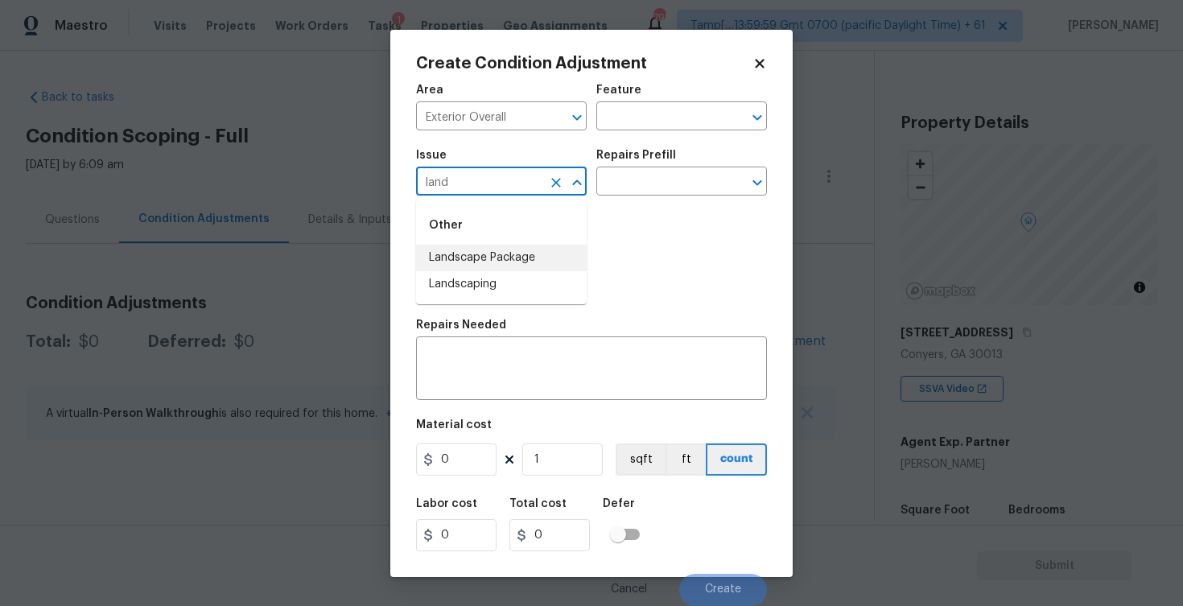
click at [464, 257] on li "Landscape Package" at bounding box center [501, 258] width 171 height 27
type input "Landscape Package"
click at [616, 198] on div "Issue Landscape Package ​ Repairs Prefill ​" at bounding box center [591, 172] width 351 height 65
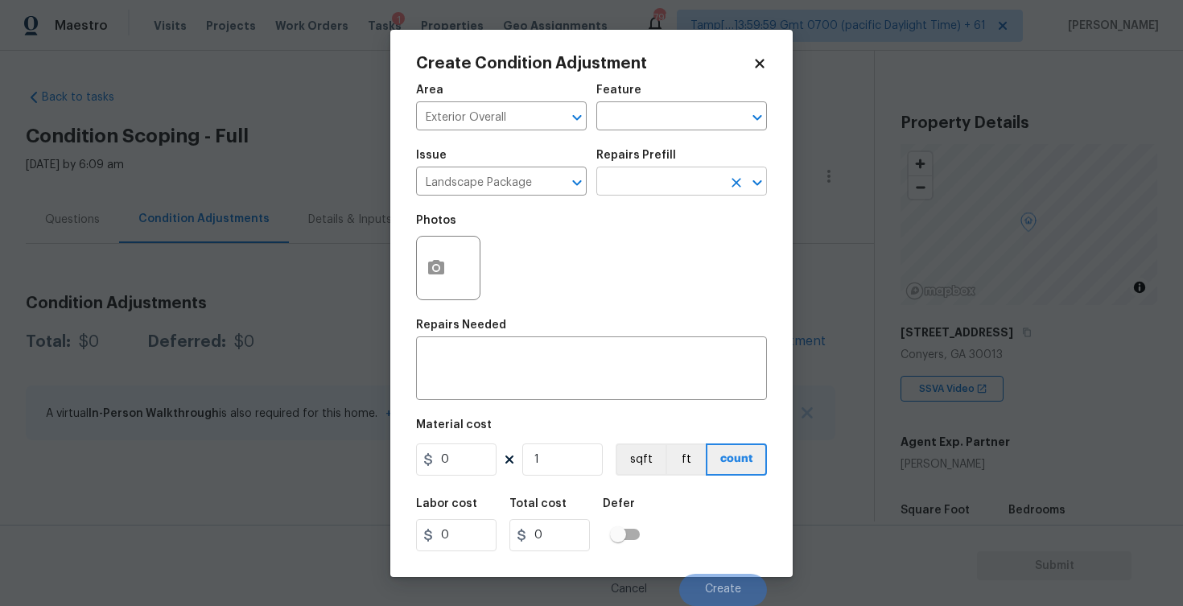
click at [620, 195] on input "text" at bounding box center [659, 183] width 126 height 25
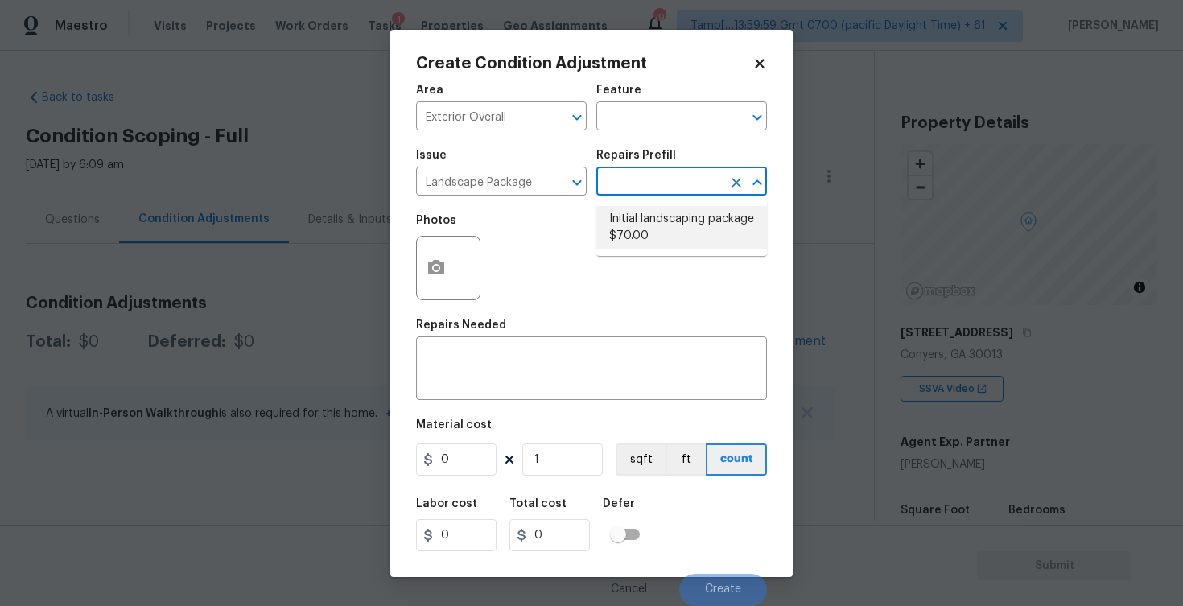
click at [652, 228] on li "Initial landscaping package $70.00" at bounding box center [681, 227] width 171 height 43
type input "Home Readiness Packages"
type textarea "Mowing of grass up to 6" in height. Mow, edge along driveways & sidewalks, trim…"
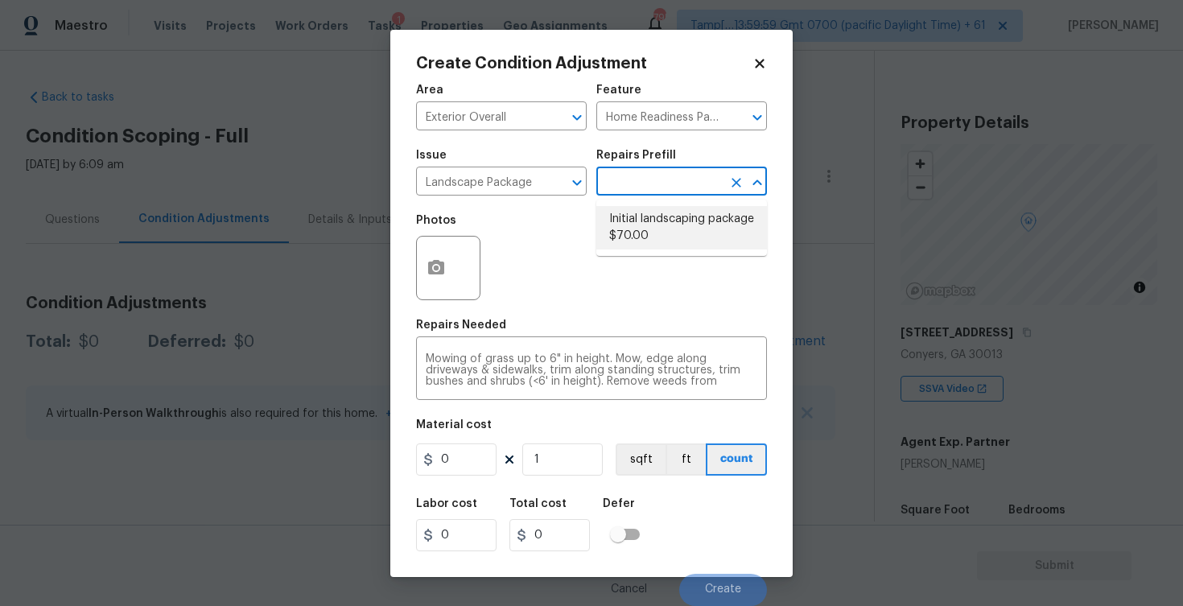
type input "70"
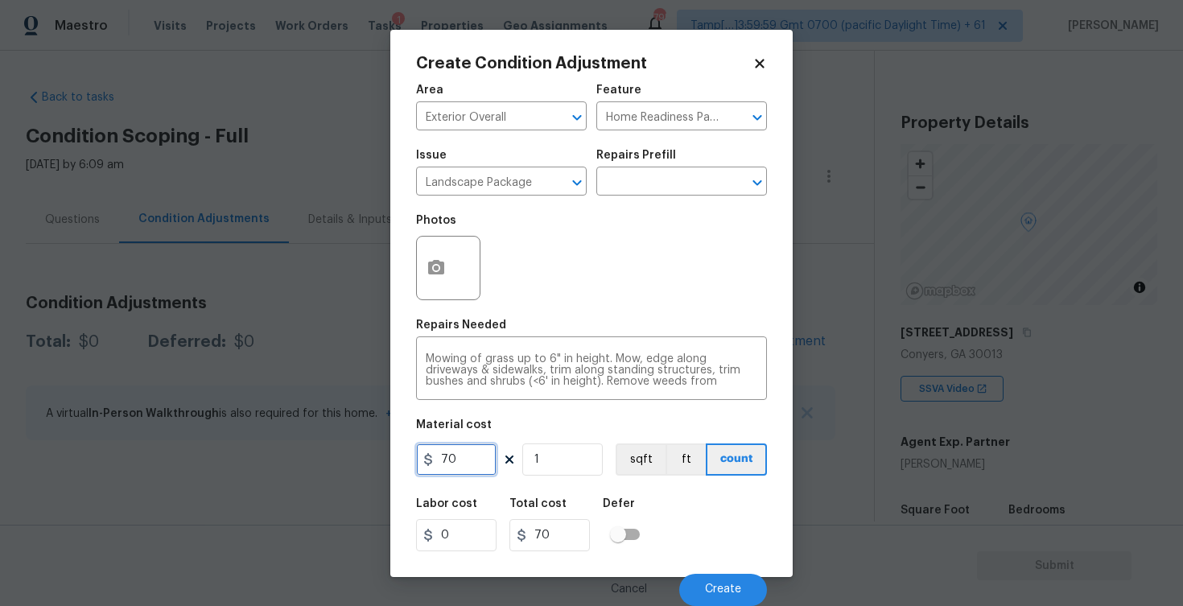
click at [481, 463] on input "70" at bounding box center [456, 459] width 80 height 32
type input "300"
click at [671, 509] on div "Labor cost 0 Total cost 70 Defer" at bounding box center [591, 524] width 351 height 72
type input "300"
click at [715, 579] on button "Create" at bounding box center [723, 590] width 88 height 32
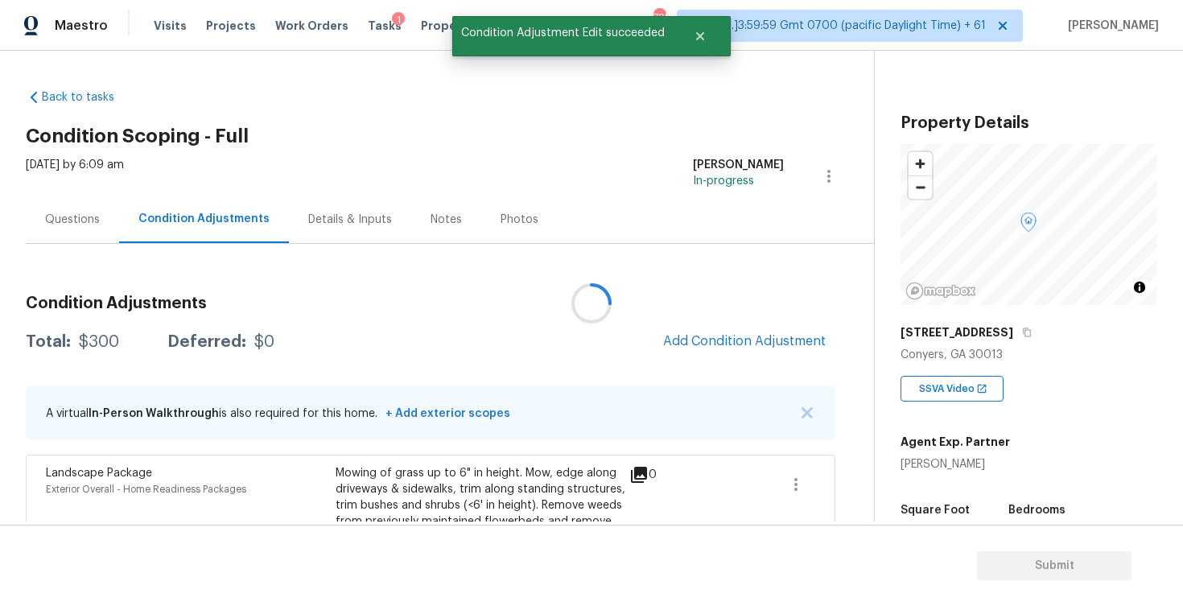
click at [726, 364] on div at bounding box center [591, 303] width 1183 height 606
click at [729, 329] on button "Add Condition Adjustment" at bounding box center [744, 341] width 182 height 34
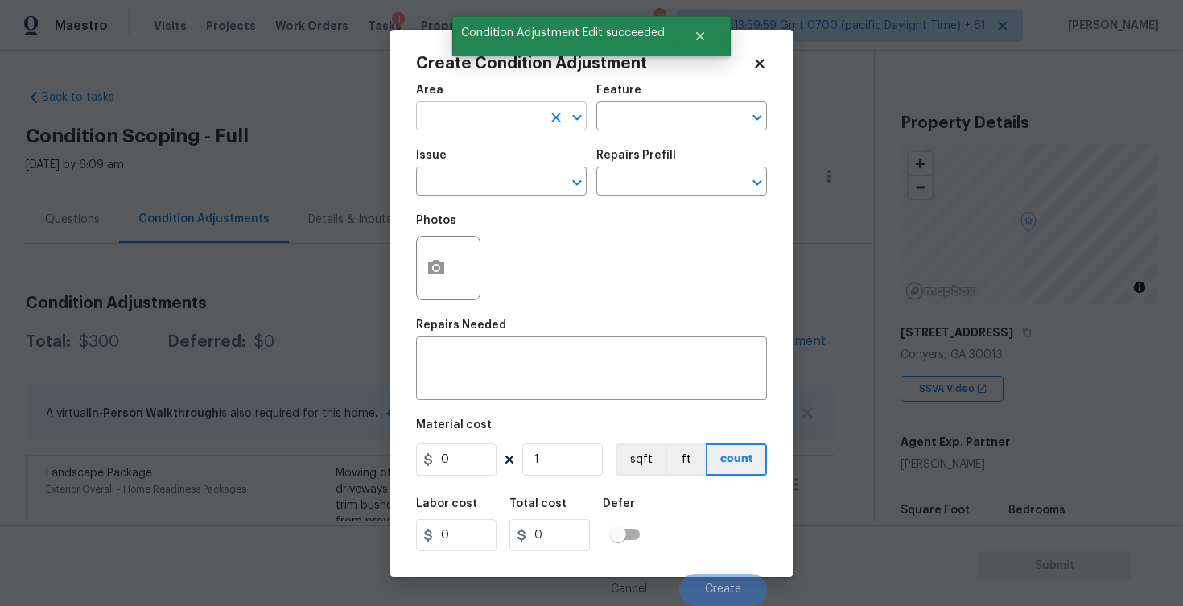
click at [483, 126] on input "text" at bounding box center [479, 117] width 126 height 25
click at [480, 167] on li "Exterior Overall" at bounding box center [501, 180] width 171 height 27
type input "Exterior Overall"
click at [480, 167] on div "Issue" at bounding box center [501, 160] width 171 height 21
click at [477, 175] on input "text" at bounding box center [479, 183] width 126 height 25
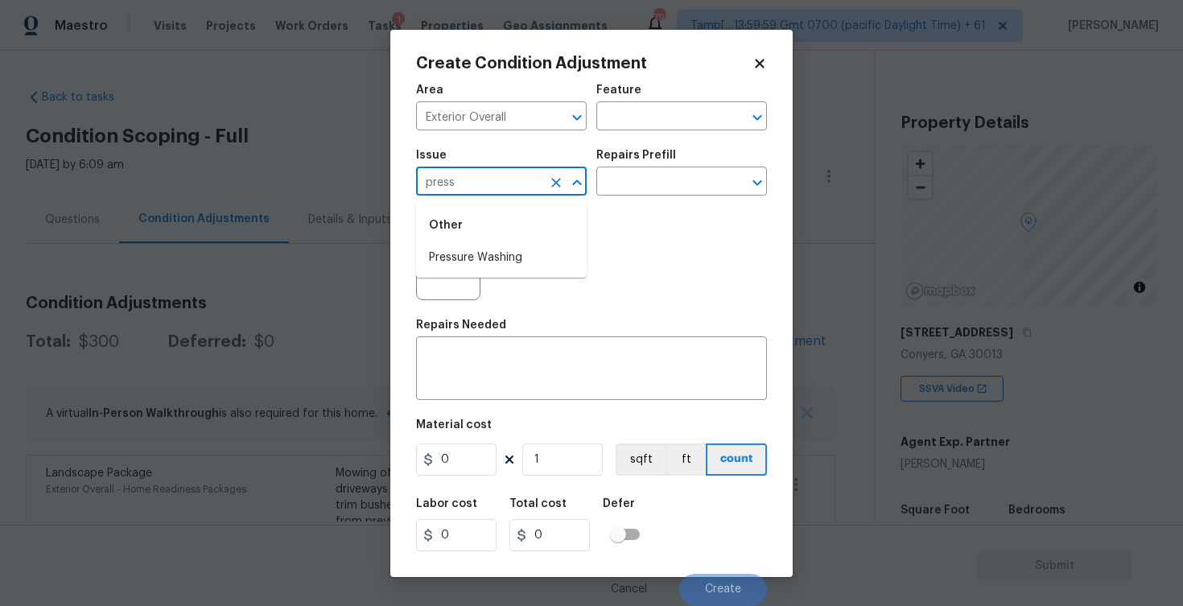
click at [492, 244] on div "Other" at bounding box center [501, 225] width 171 height 39
click at [509, 253] on li "Pressure Washing" at bounding box center [501, 258] width 171 height 27
type input "Pressure Washing"
click at [637, 193] on input "text" at bounding box center [659, 183] width 126 height 25
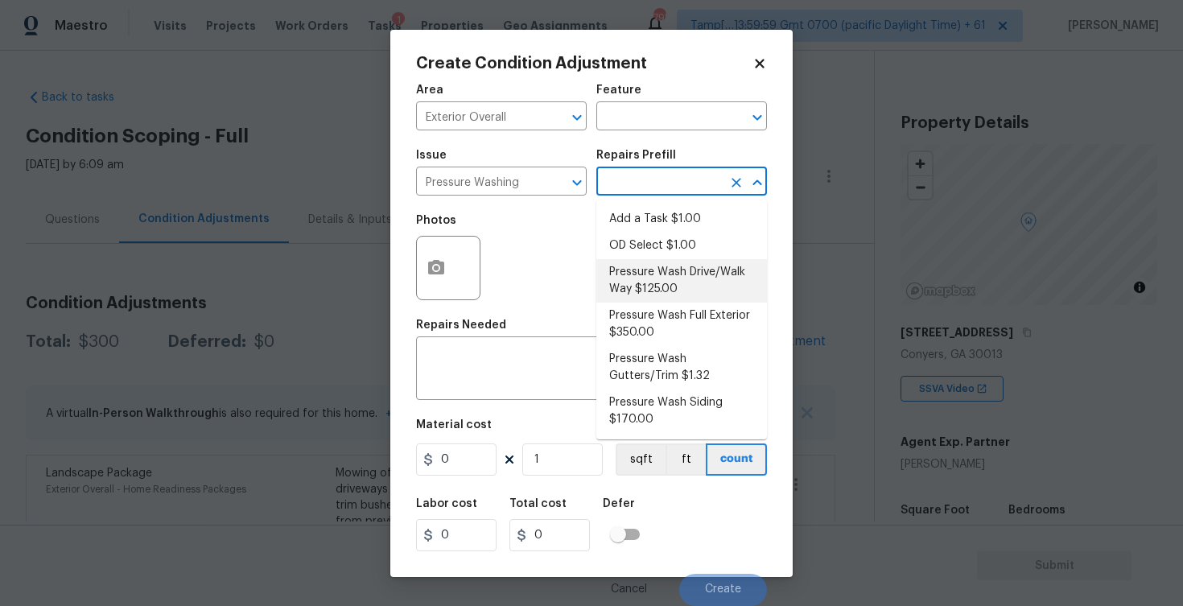
click at [640, 292] on li "Pressure Wash Drive/Walk Way $125.00" at bounding box center [681, 280] width 171 height 43
type input "Siding"
type textarea "Pressure wash the driveways/walkways as directed by the PM. Ensure that all deb…"
type input "125"
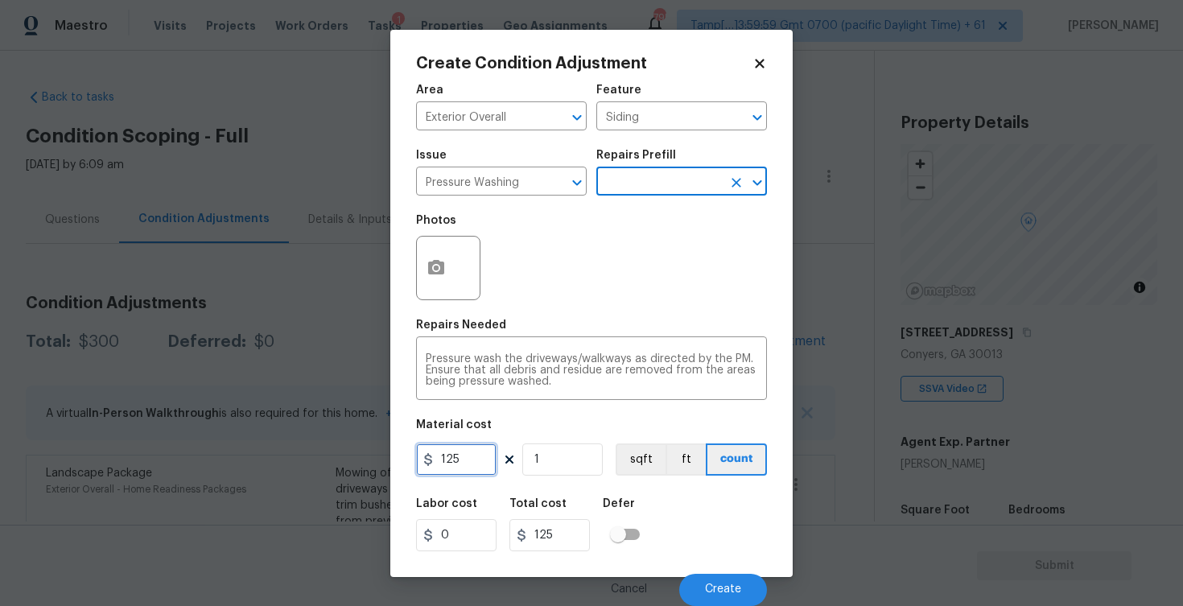
click at [483, 460] on input "125" at bounding box center [456, 459] width 80 height 32
type input "200"
click at [694, 517] on div "Labor cost 0 Total cost 200 Defer" at bounding box center [591, 524] width 351 height 72
click at [715, 567] on div "Cancel Create" at bounding box center [591, 583] width 351 height 45
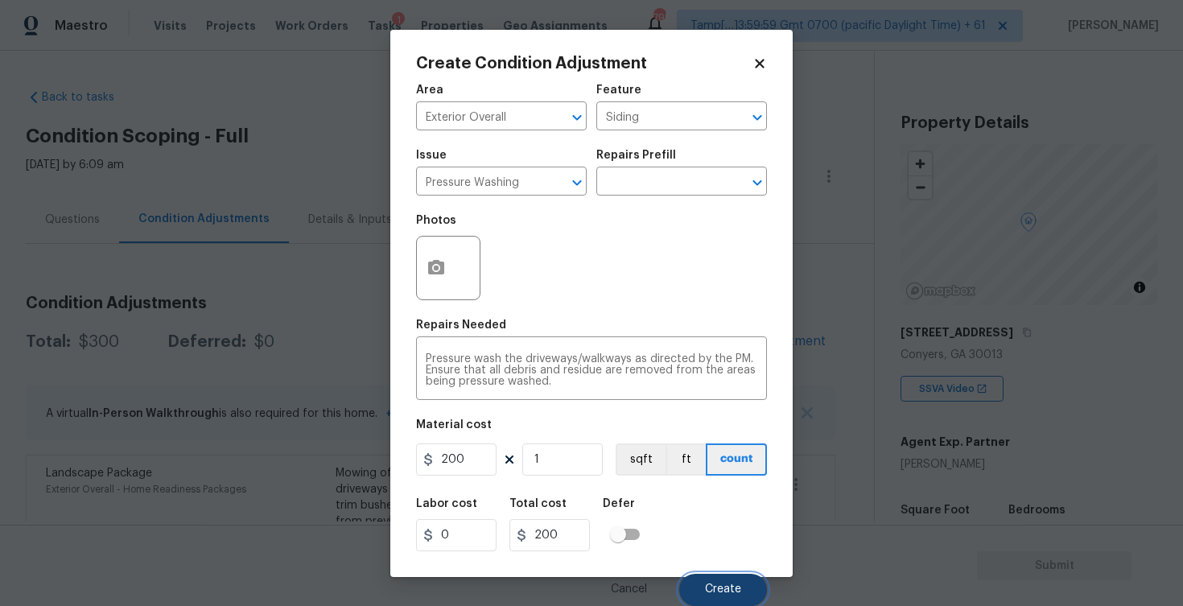
click at [716, 596] on button "Create" at bounding box center [723, 590] width 88 height 32
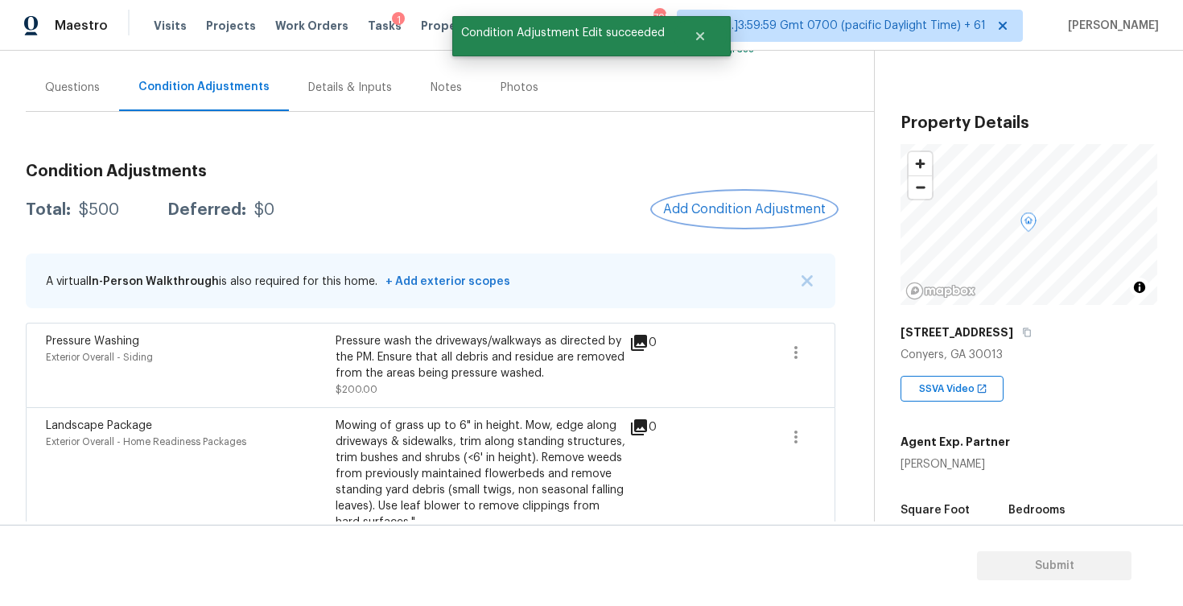
scroll to position [173, 0]
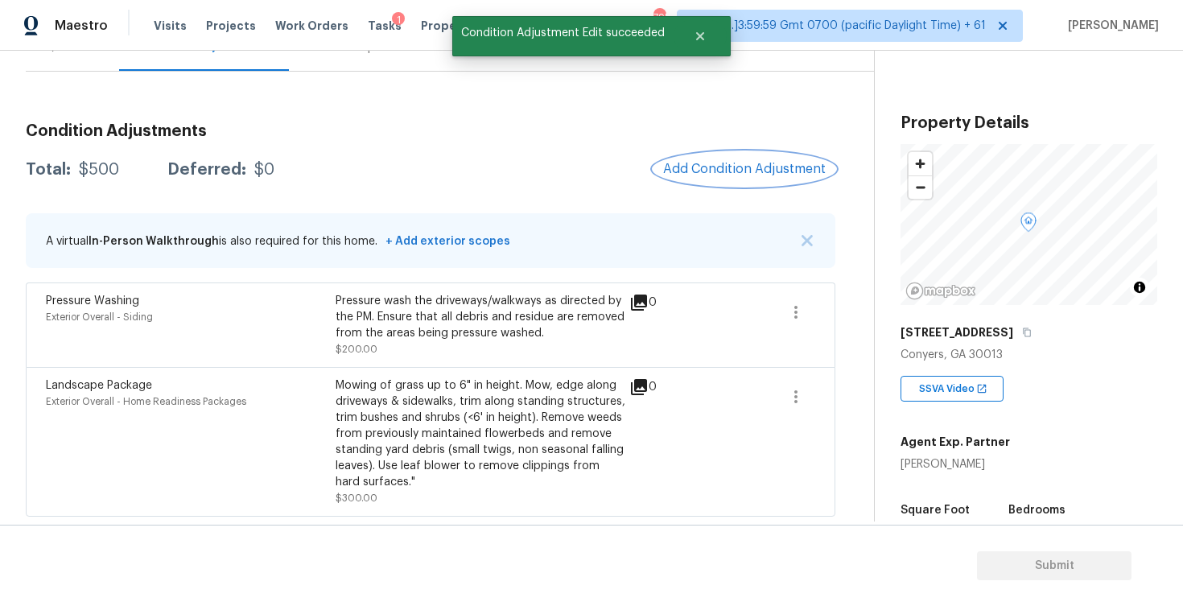
click at [730, 174] on span "Add Condition Adjustment" at bounding box center [744, 169] width 163 height 14
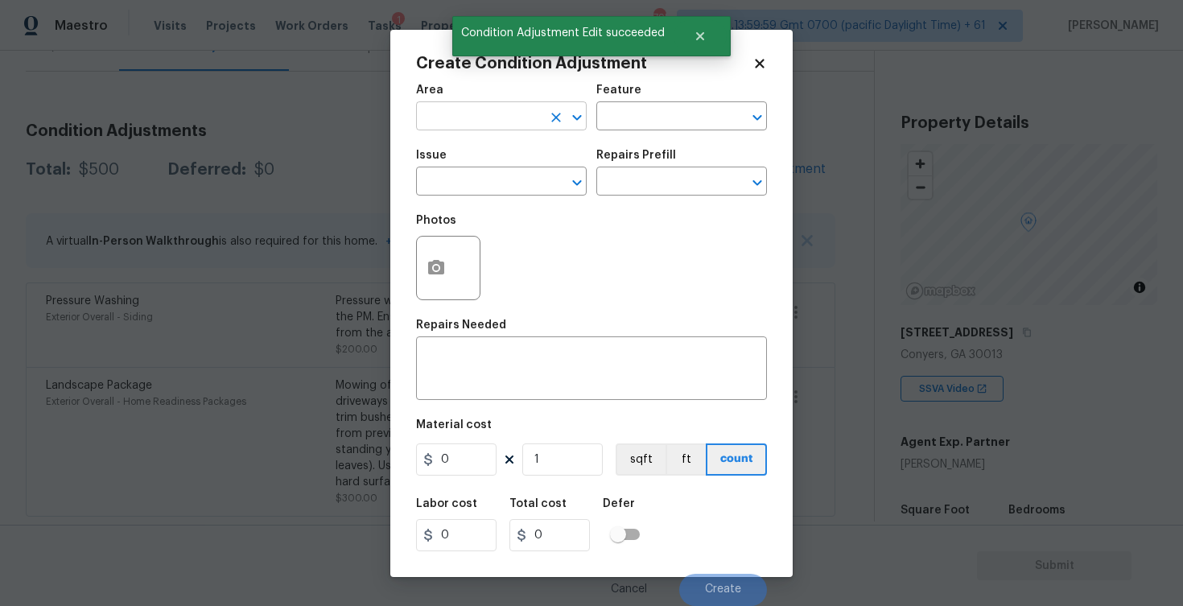
click at [528, 115] on input "text" at bounding box center [479, 117] width 126 height 25
click at [522, 175] on li "Exterior Overall" at bounding box center [501, 180] width 171 height 27
type input "Exterior Overall"
click at [522, 175] on input "text" at bounding box center [479, 183] width 126 height 25
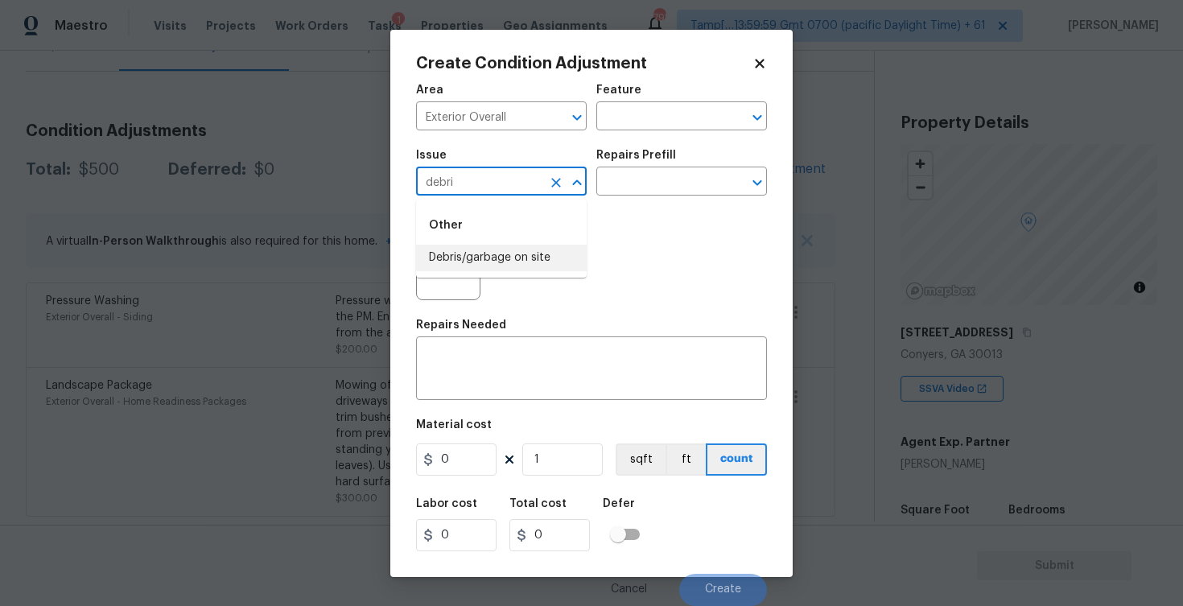
click at [508, 249] on li "Debris/garbage on site" at bounding box center [501, 258] width 171 height 27
type input "Debris/garbage on site"
click at [439, 258] on icon "button" at bounding box center [435, 267] width 19 height 19
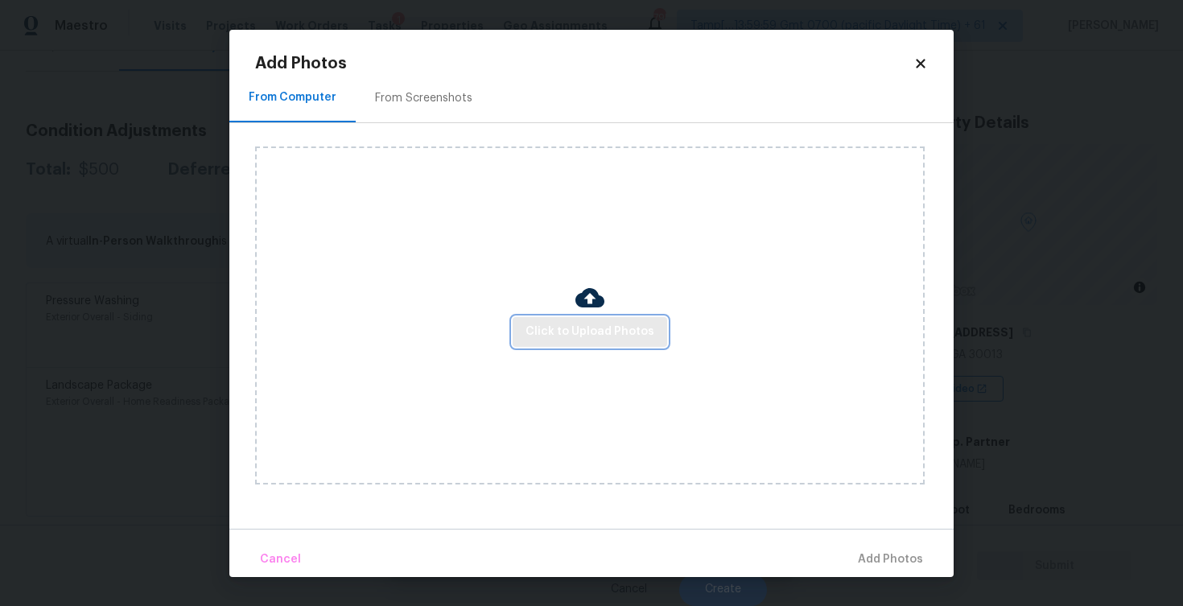
click at [565, 320] on button "Click to Upload Photos" at bounding box center [590, 332] width 154 height 30
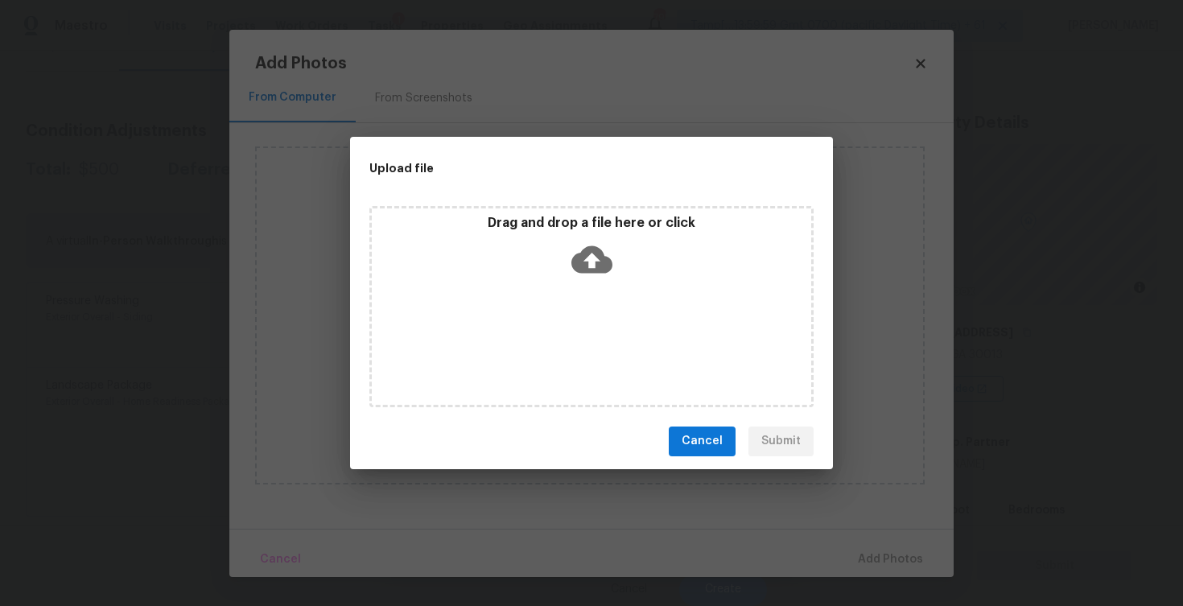
click at [579, 262] on icon at bounding box center [591, 258] width 41 height 27
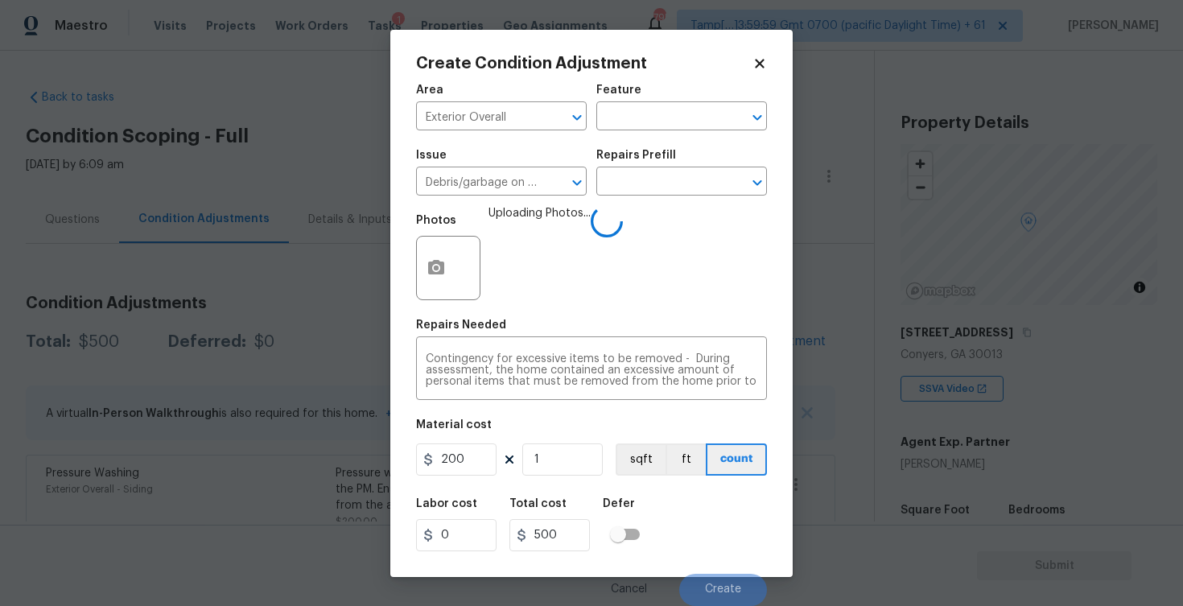
scroll to position [173, 0]
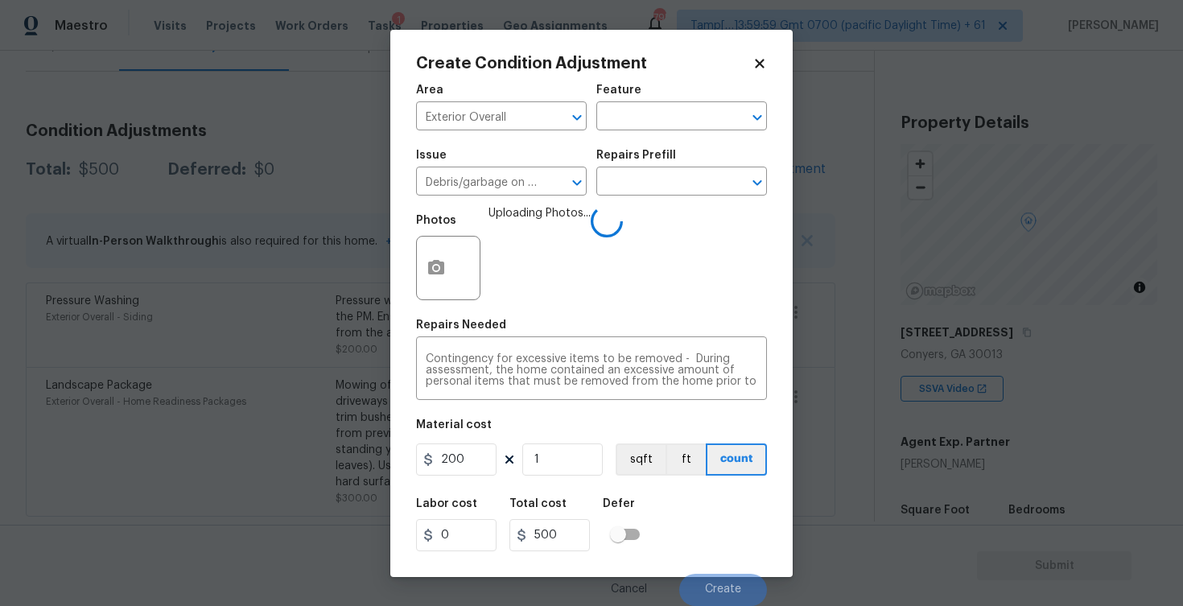
type input "200"
click at [669, 483] on div "Area Exterior Overall ​ Feature ​ Issue Debris/garbage on site ​ Repairs Prefil…" at bounding box center [591, 340] width 351 height 531
type input "200"
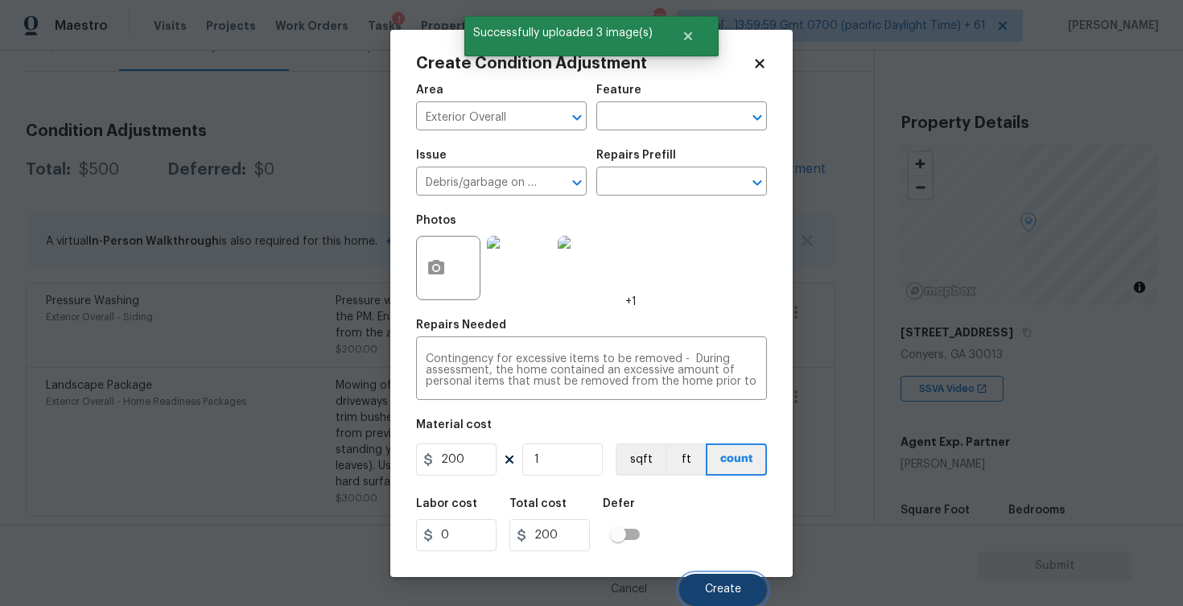
click at [714, 581] on button "Create" at bounding box center [723, 590] width 88 height 32
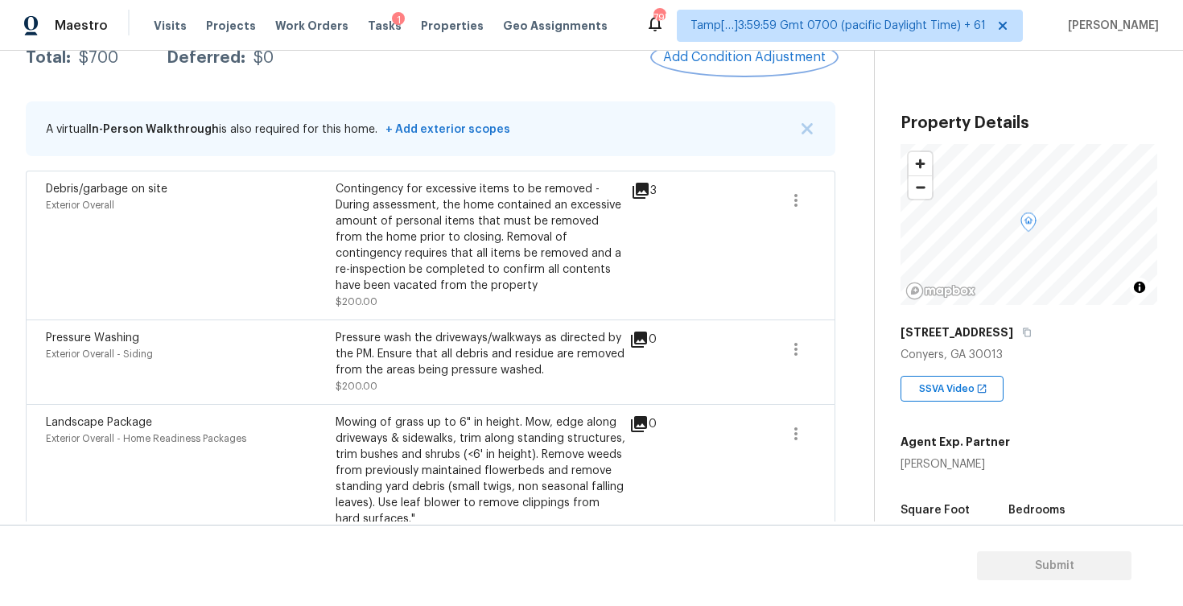
scroll to position [77, 0]
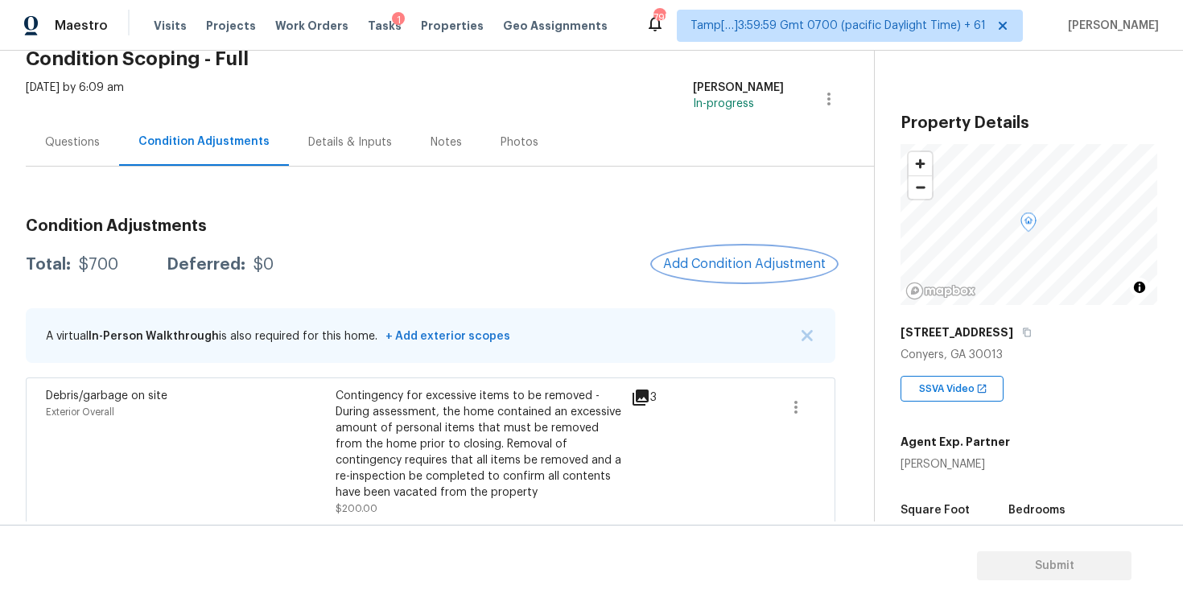
click at [741, 270] on span "Add Condition Adjustment" at bounding box center [744, 264] width 163 height 14
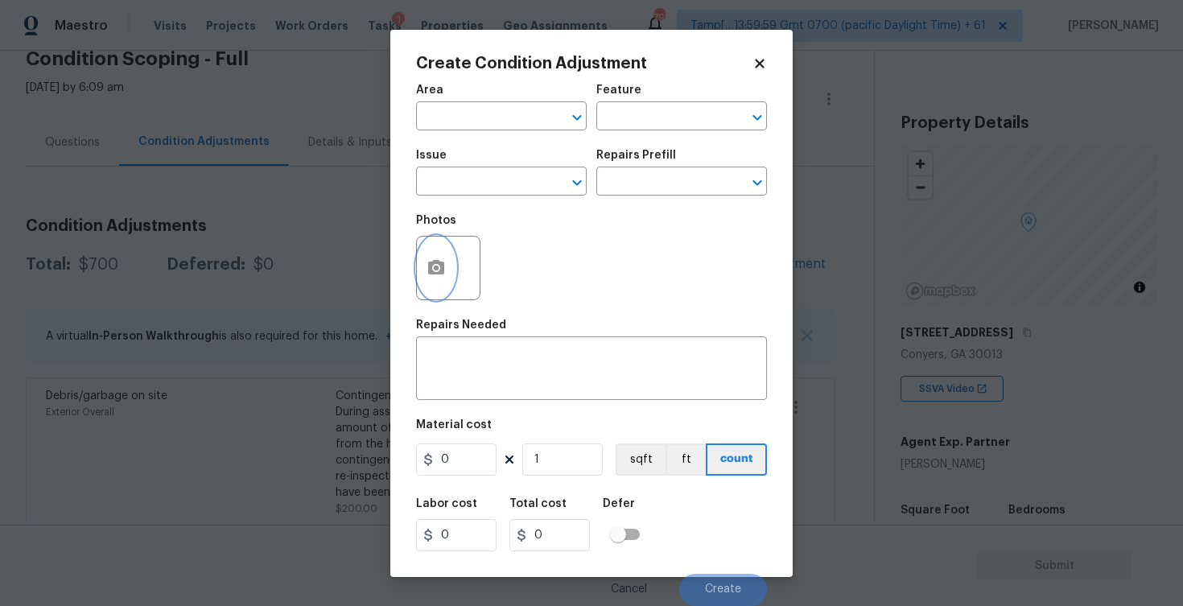
click at [420, 268] on button "button" at bounding box center [436, 268] width 39 height 63
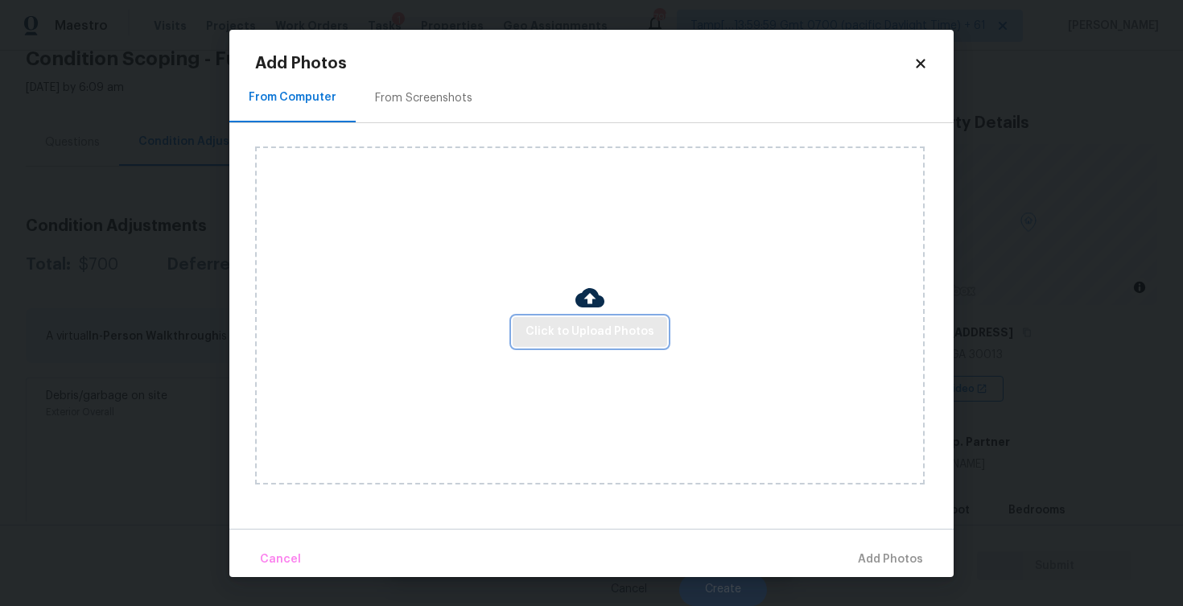
click at [554, 322] on span "Click to Upload Photos" at bounding box center [589, 332] width 129 height 20
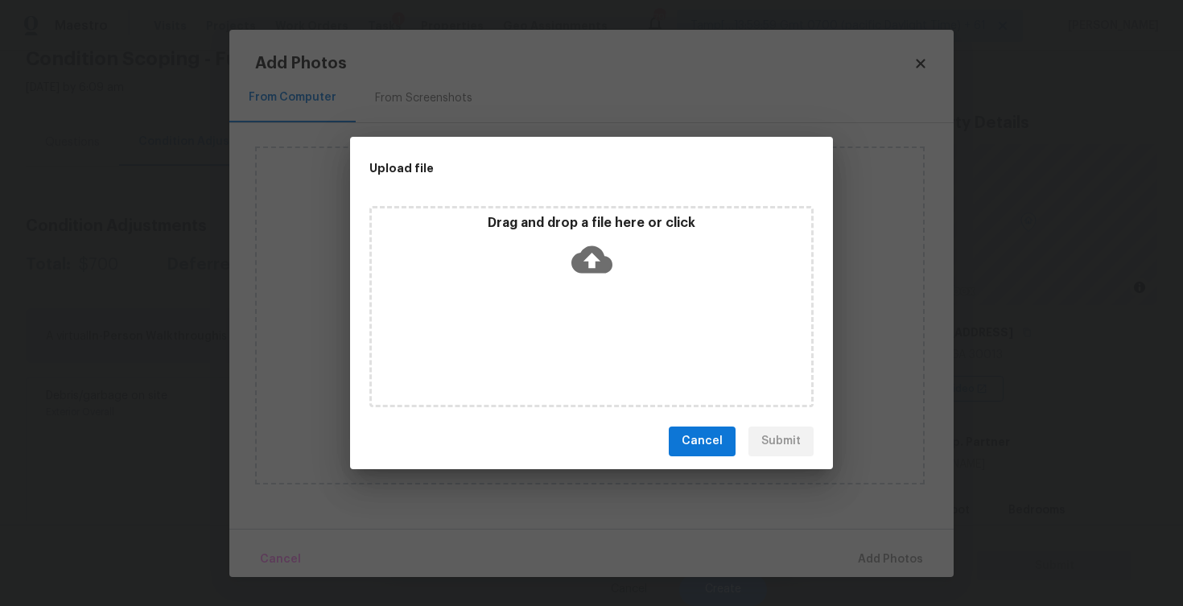
click at [582, 248] on icon at bounding box center [591, 258] width 41 height 27
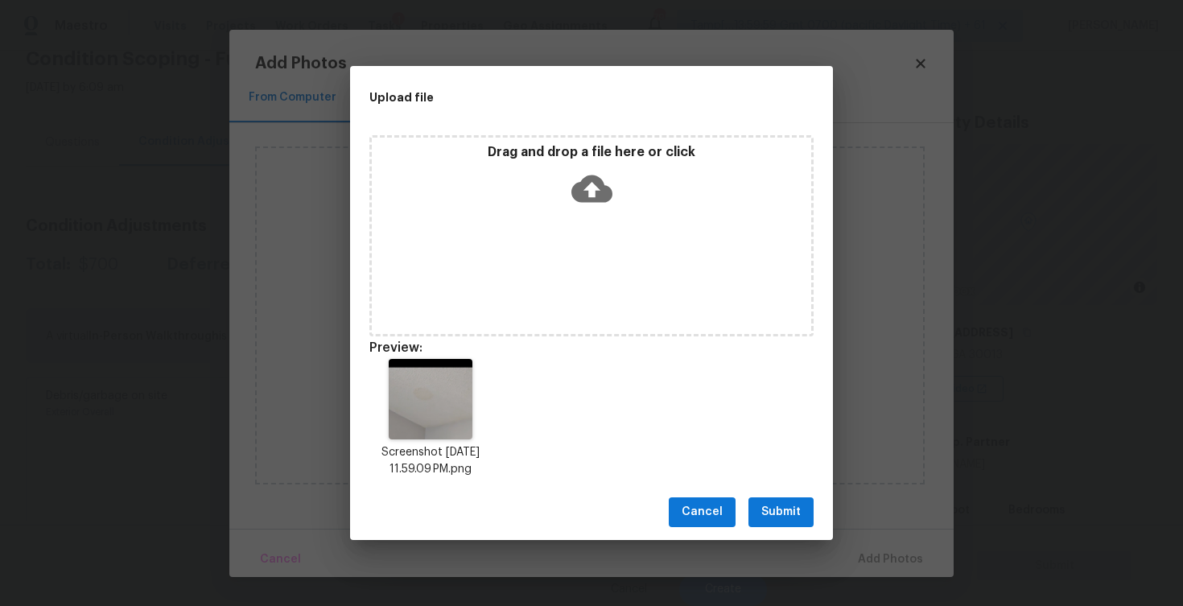
click at [805, 505] on button "Submit" at bounding box center [780, 512] width 65 height 30
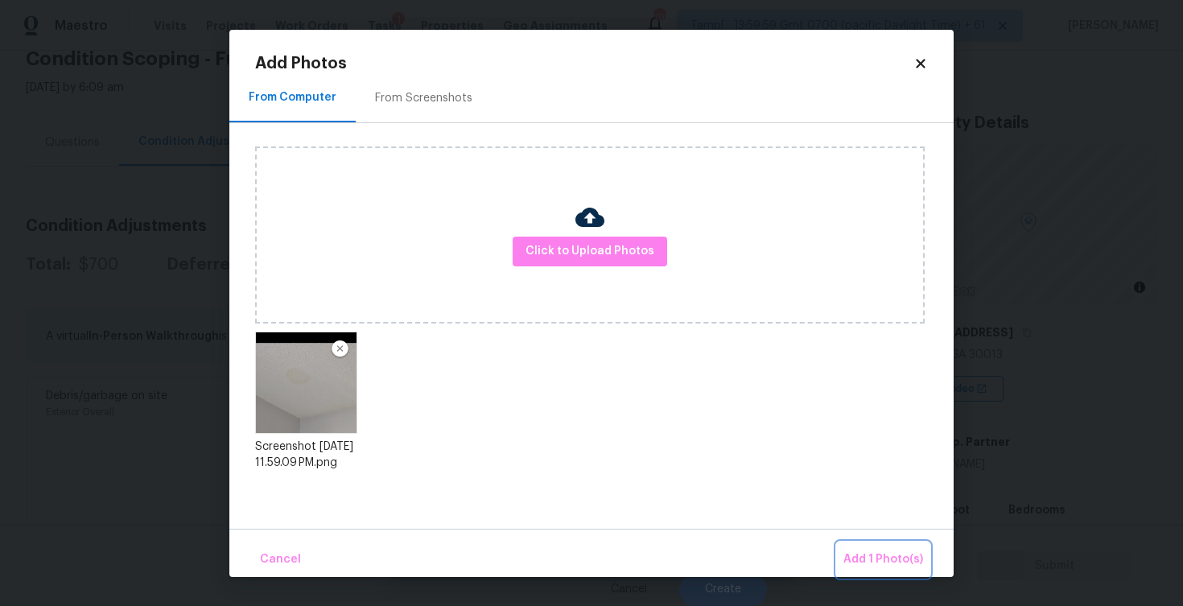
click at [869, 554] on span "Add 1 Photo(s)" at bounding box center [883, 560] width 80 height 20
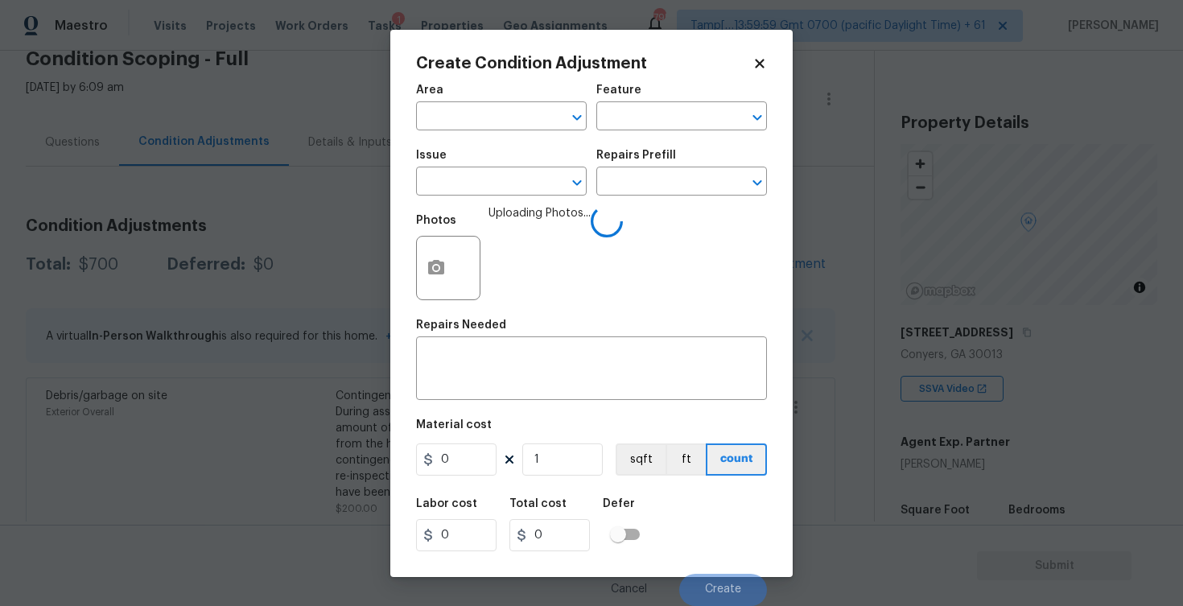
click at [448, 132] on span "Area ​" at bounding box center [501, 107] width 171 height 65
click at [455, 104] on div "Area" at bounding box center [501, 94] width 171 height 21
click at [459, 104] on div "Area" at bounding box center [501, 94] width 171 height 21
click at [447, 124] on input "text" at bounding box center [479, 117] width 126 height 25
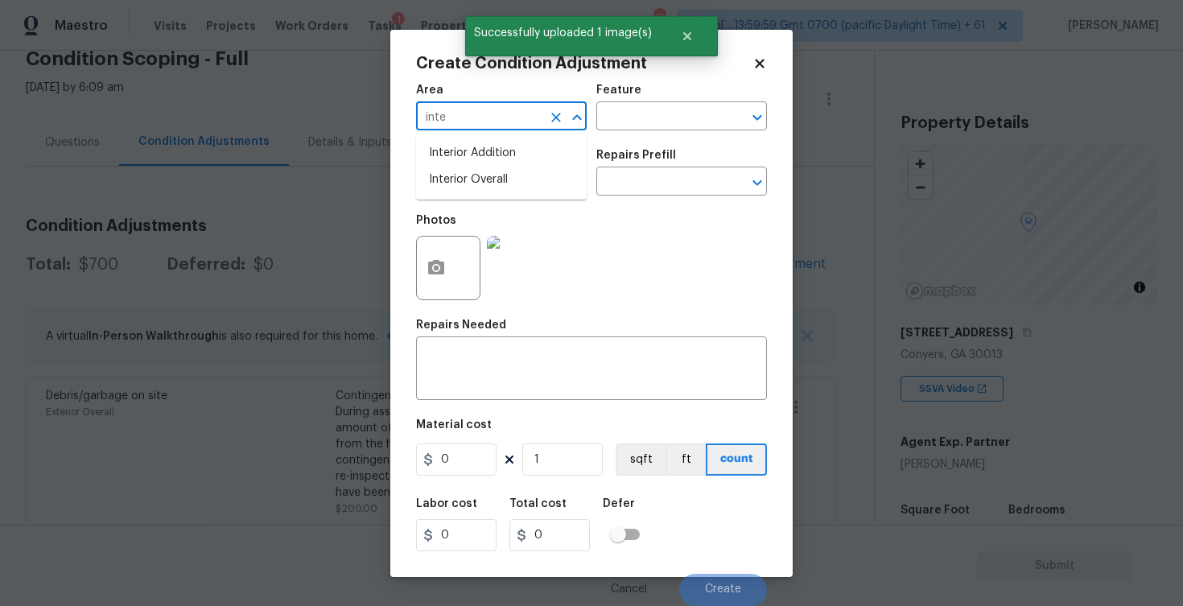
type input "inter"
click at [453, 196] on ul "Interior Addition Interior Overall" at bounding box center [501, 167] width 171 height 66
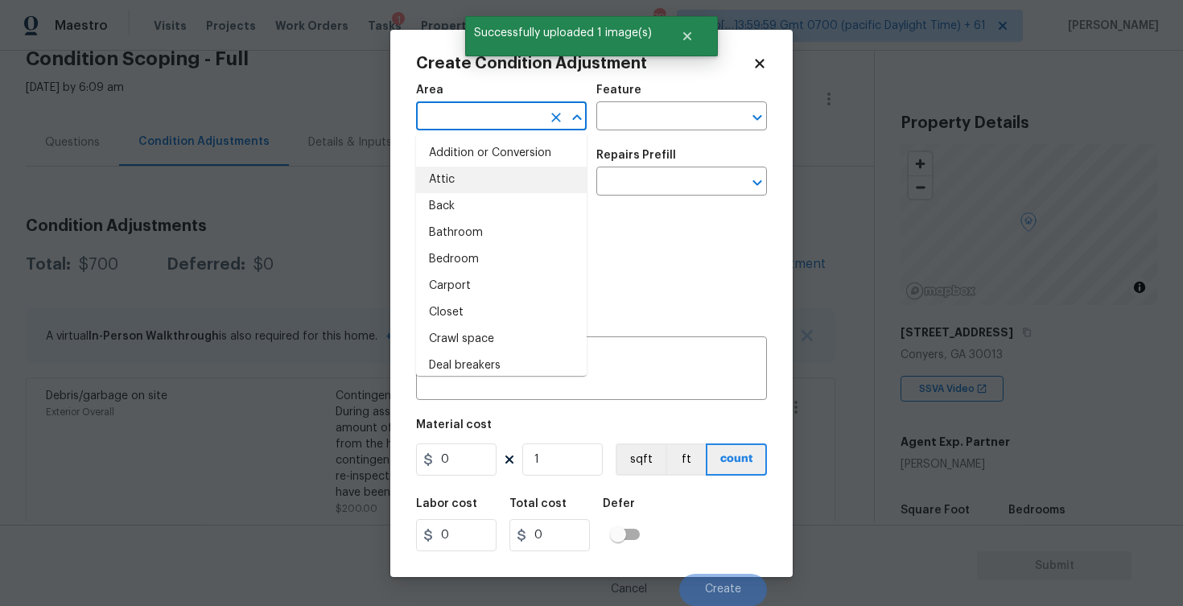
click at [455, 183] on li "Attic" at bounding box center [501, 180] width 171 height 27
type input "Attic"
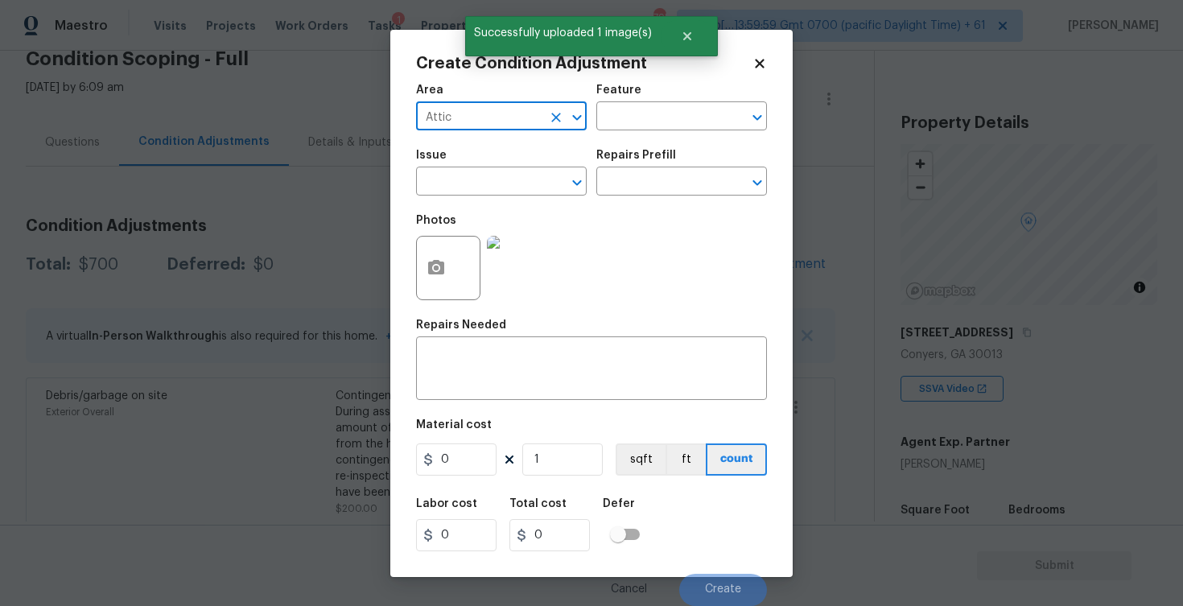
click at [471, 111] on input "Attic" at bounding box center [479, 117] width 126 height 25
click at [484, 172] on li "Interior Overall" at bounding box center [501, 180] width 171 height 27
type input "Interior Overall"
click at [484, 172] on input "text" at bounding box center [479, 183] width 126 height 25
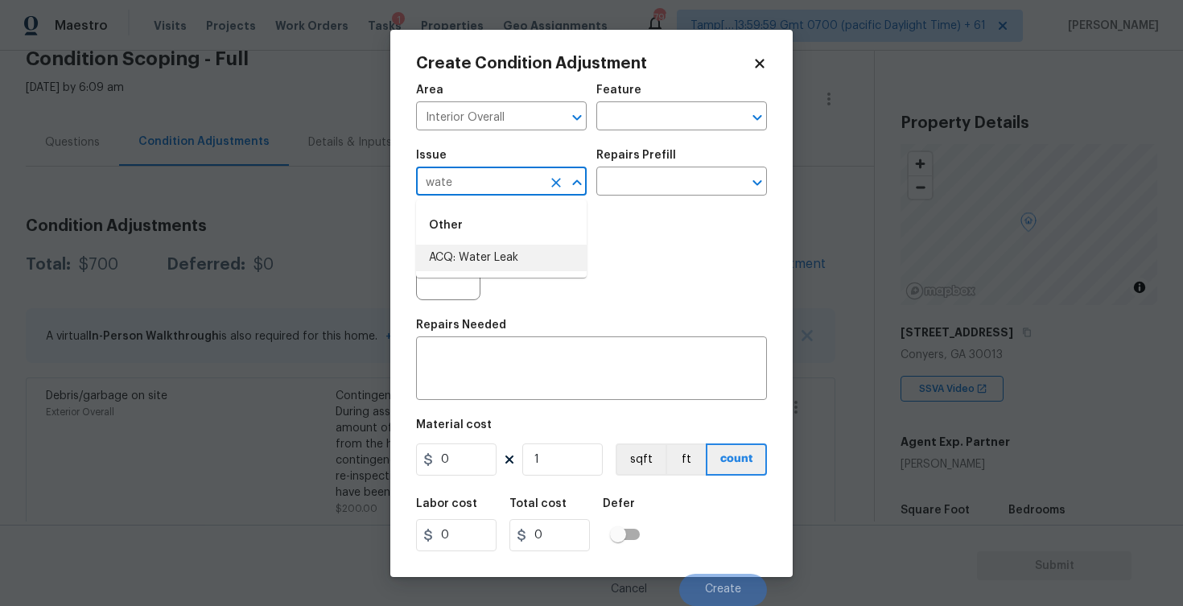
click at [493, 256] on li "ACQ: Water Leak" at bounding box center [501, 258] width 171 height 27
type input "ACQ: Water Leak"
click at [628, 184] on input "text" at bounding box center [659, 183] width 126 height 25
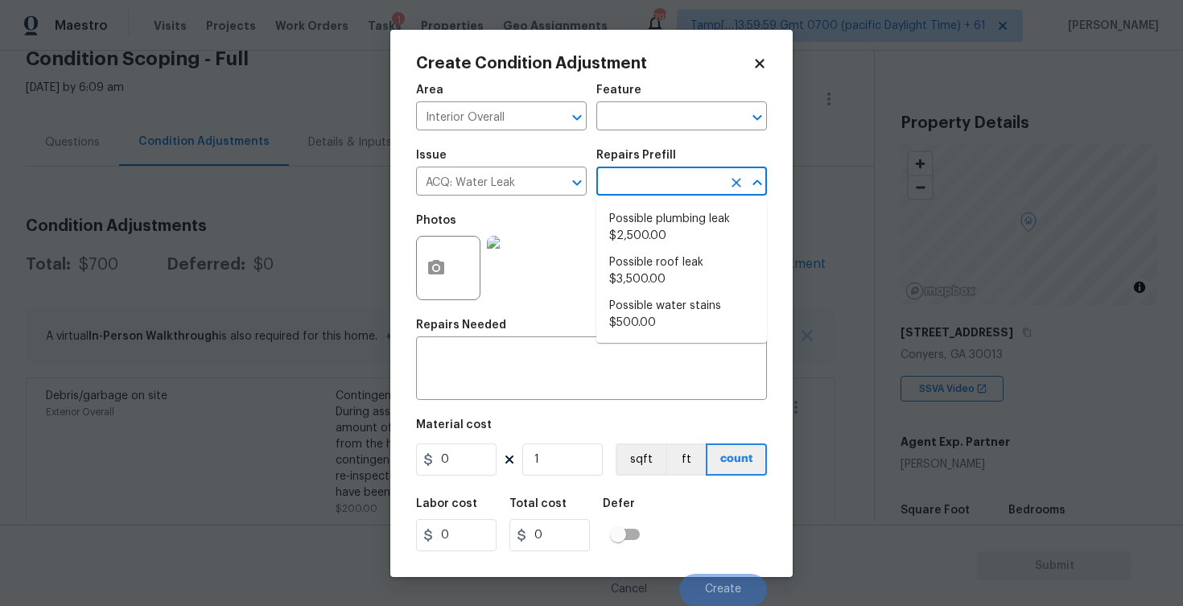
click at [648, 240] on li "Possible plumbing leak $2,500.00" at bounding box center [681, 227] width 171 height 43
type input "Acquisition"
type textarea "Acquisition Scope: Possible plumbing leak"
type input "2500"
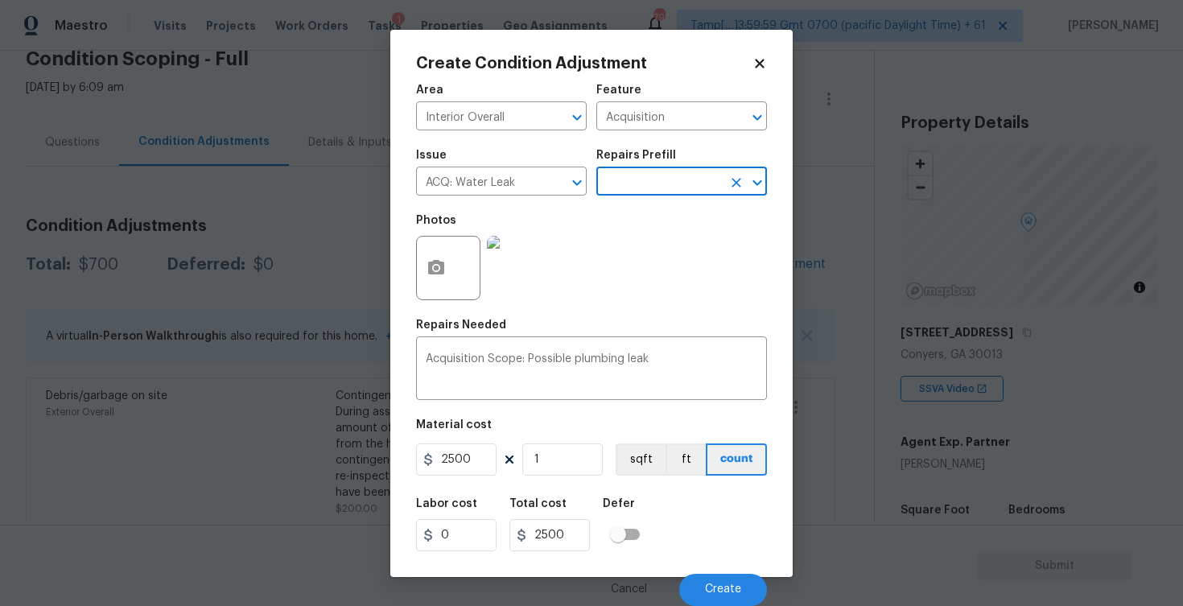
scroll to position [0, 0]
click at [715, 579] on button "Create" at bounding box center [723, 590] width 88 height 32
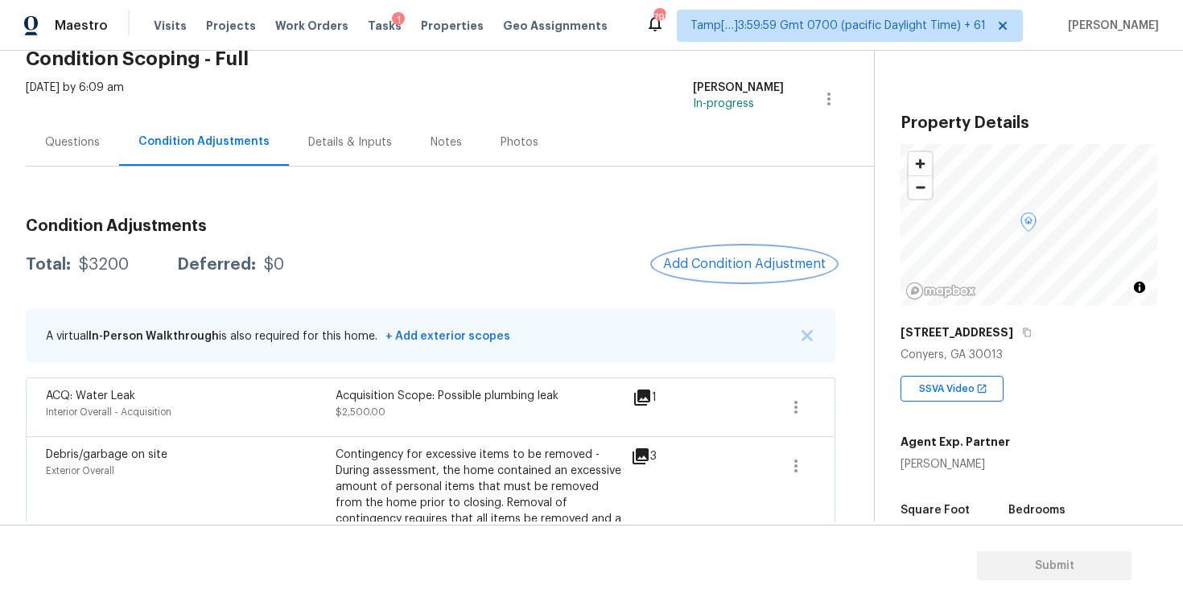
click at [681, 260] on span "Add Condition Adjustment" at bounding box center [744, 264] width 163 height 14
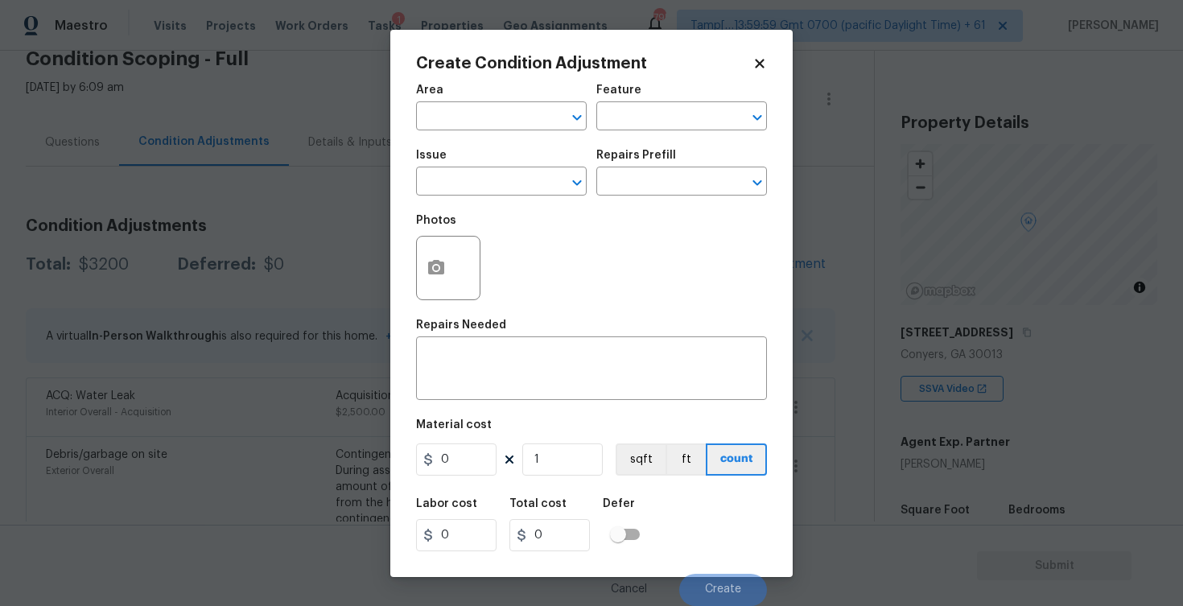
click at [492, 132] on span "Area ​" at bounding box center [501, 107] width 171 height 65
click at [492, 116] on input "text" at bounding box center [479, 117] width 126 height 25
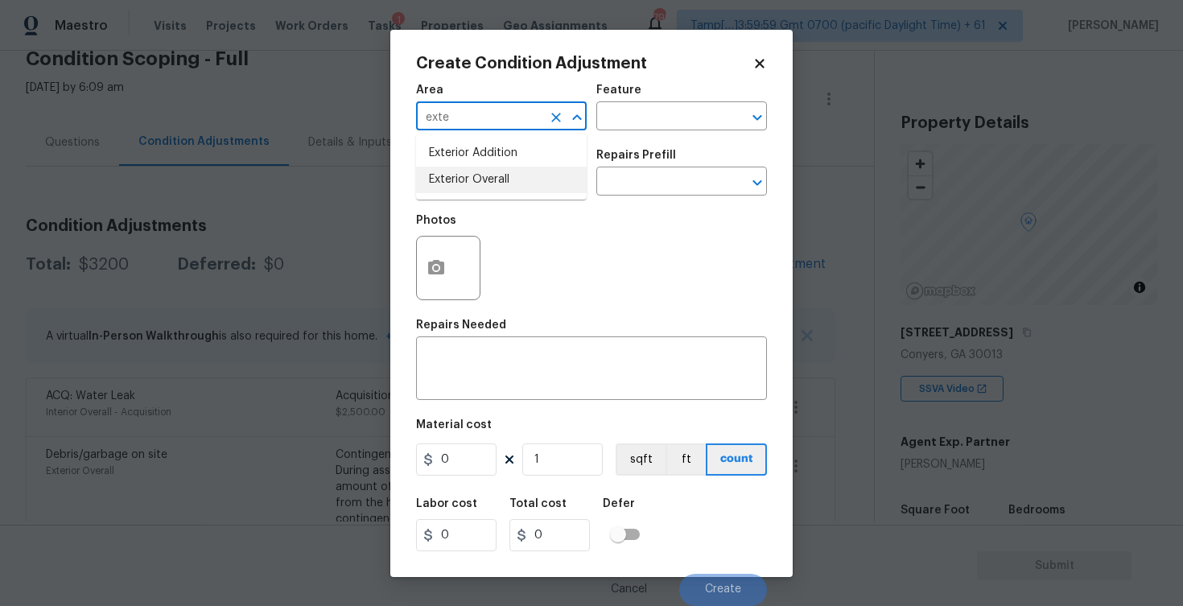
click at [510, 177] on li "Exterior Overall" at bounding box center [501, 180] width 171 height 27
type input "Exterior Overall"
click at [510, 177] on input "text" at bounding box center [479, 183] width 126 height 25
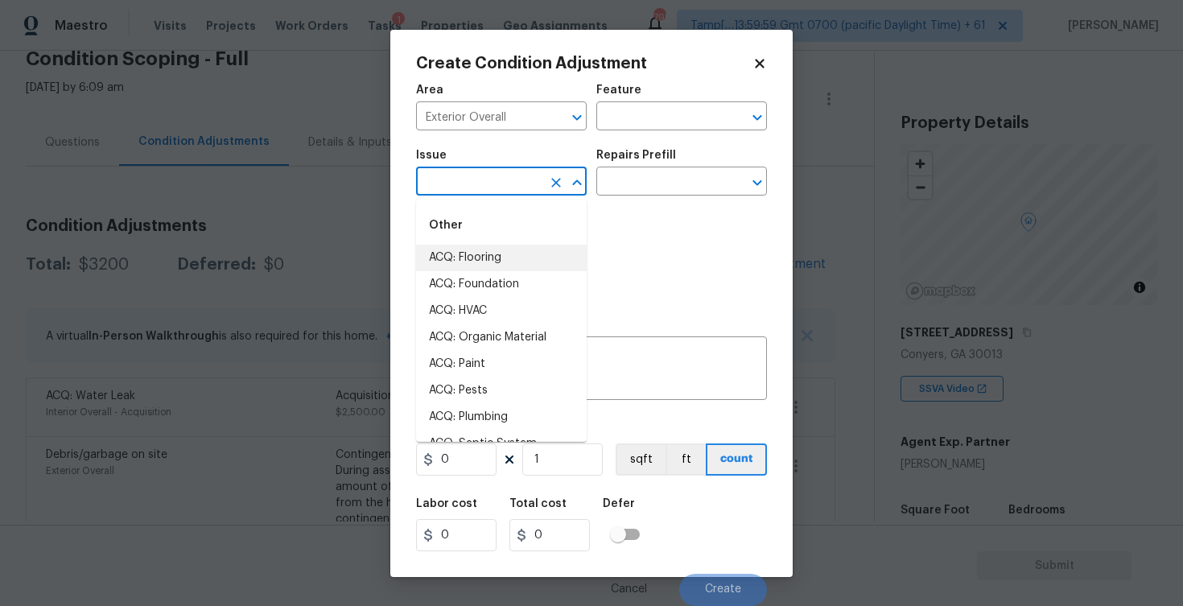
click at [330, 402] on body "Maestro Visits Projects Work Orders Tasks 1 Properties Geo Assignments 795 Tamp…" at bounding box center [591, 303] width 1183 height 606
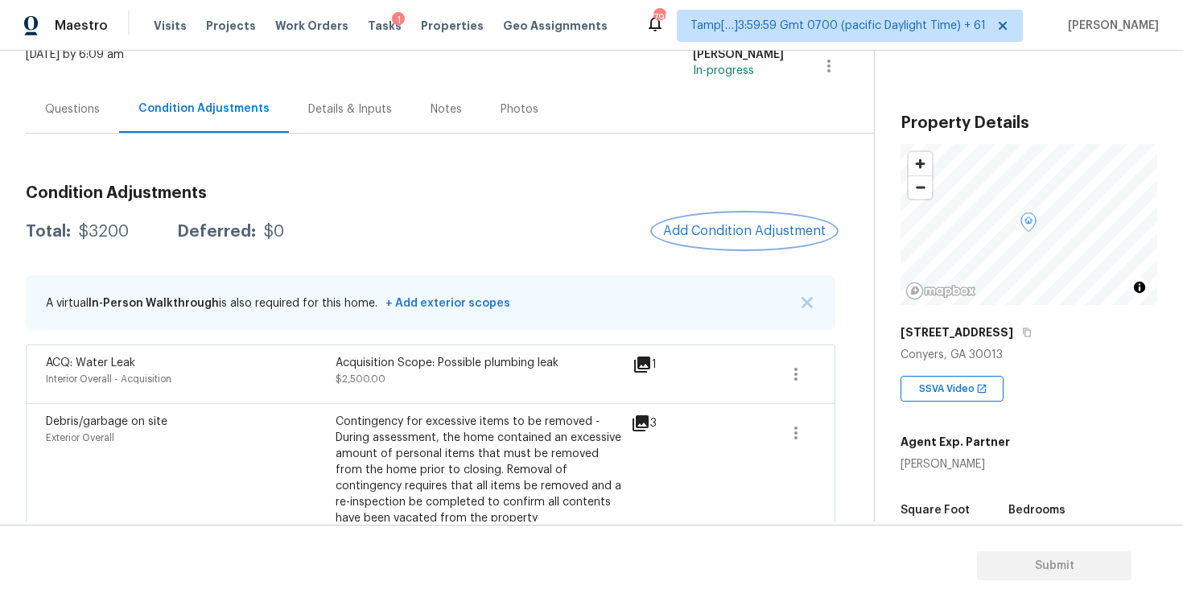
scroll to position [96, 0]
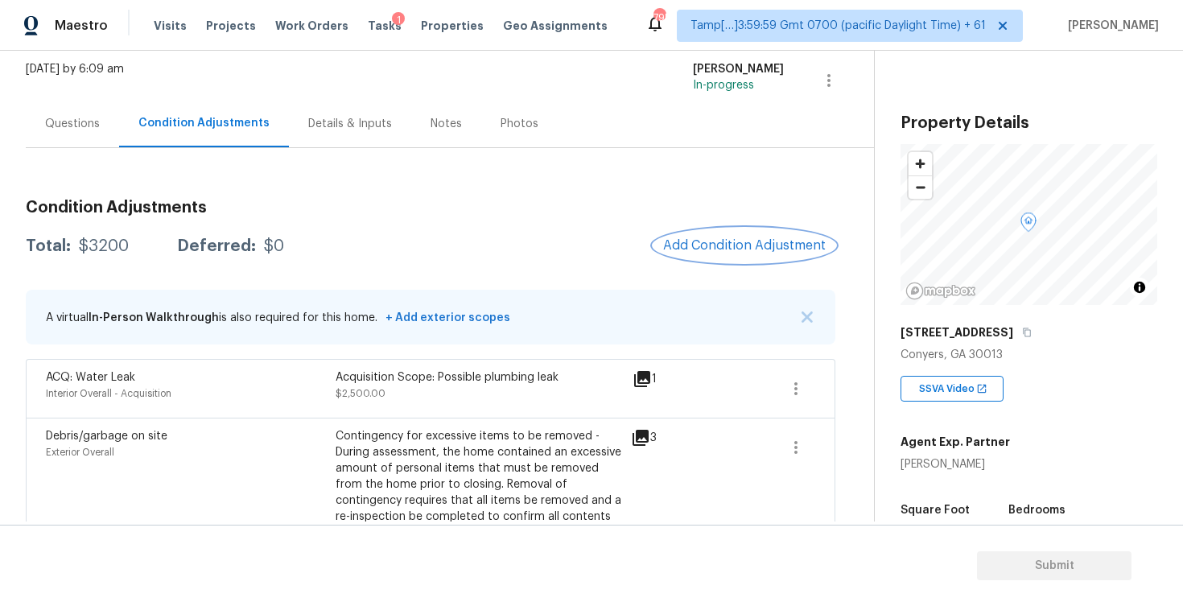
click at [662, 239] on button "Add Condition Adjustment" at bounding box center [744, 246] width 182 height 34
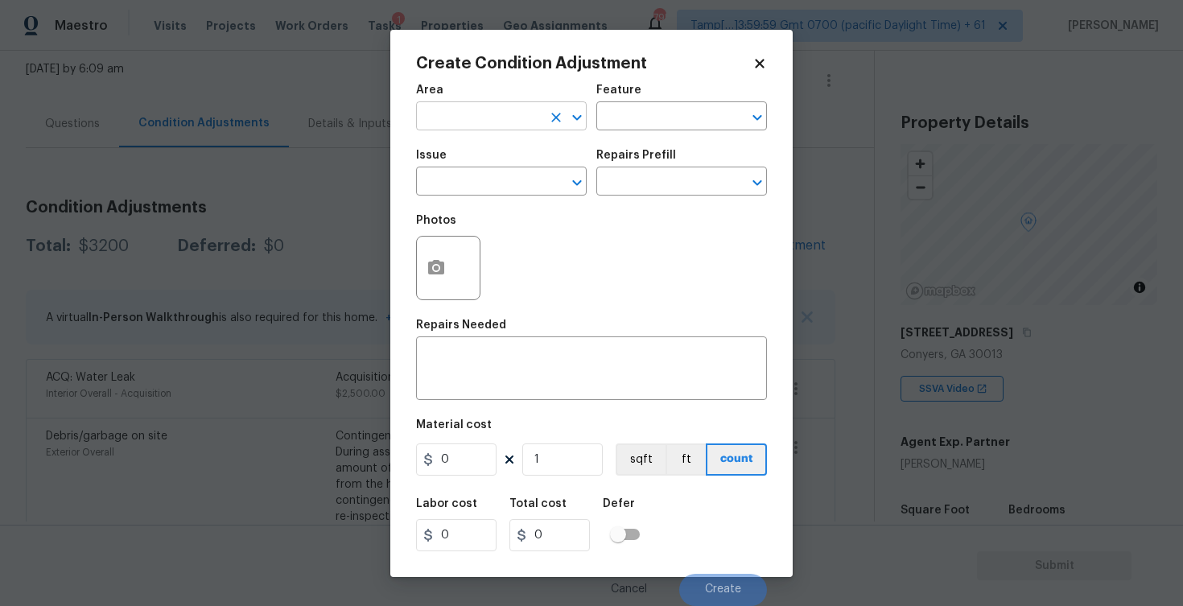
click at [513, 114] on input "text" at bounding box center [479, 117] width 126 height 25
click at [516, 173] on li "Interior Overall" at bounding box center [501, 180] width 171 height 27
type input "Interior Overall"
click at [516, 173] on input "text" at bounding box center [479, 183] width 126 height 25
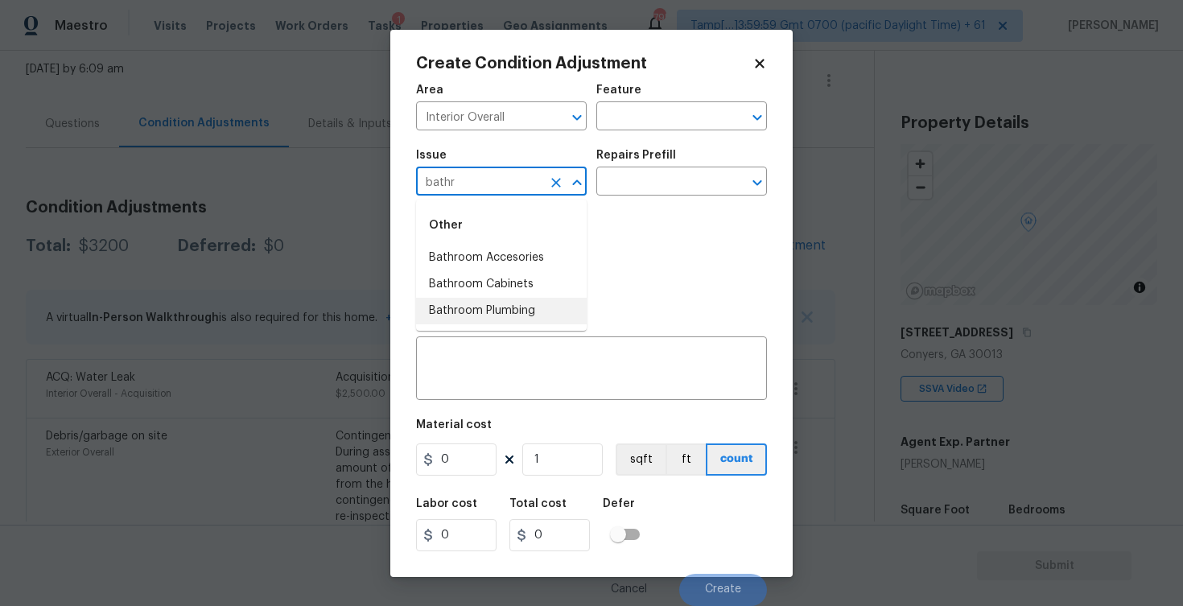
click at [514, 313] on li "Bathroom Plumbing" at bounding box center [501, 311] width 171 height 27
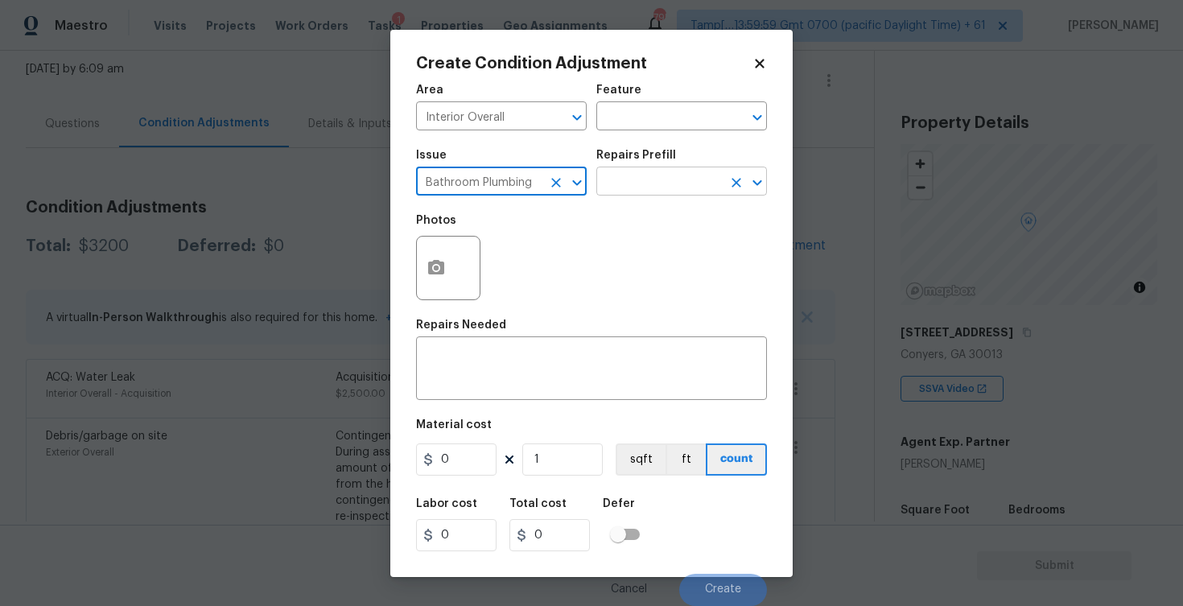
type input "Bathroom Plumbing"
click at [645, 193] on input "text" at bounding box center [659, 183] width 126 height 25
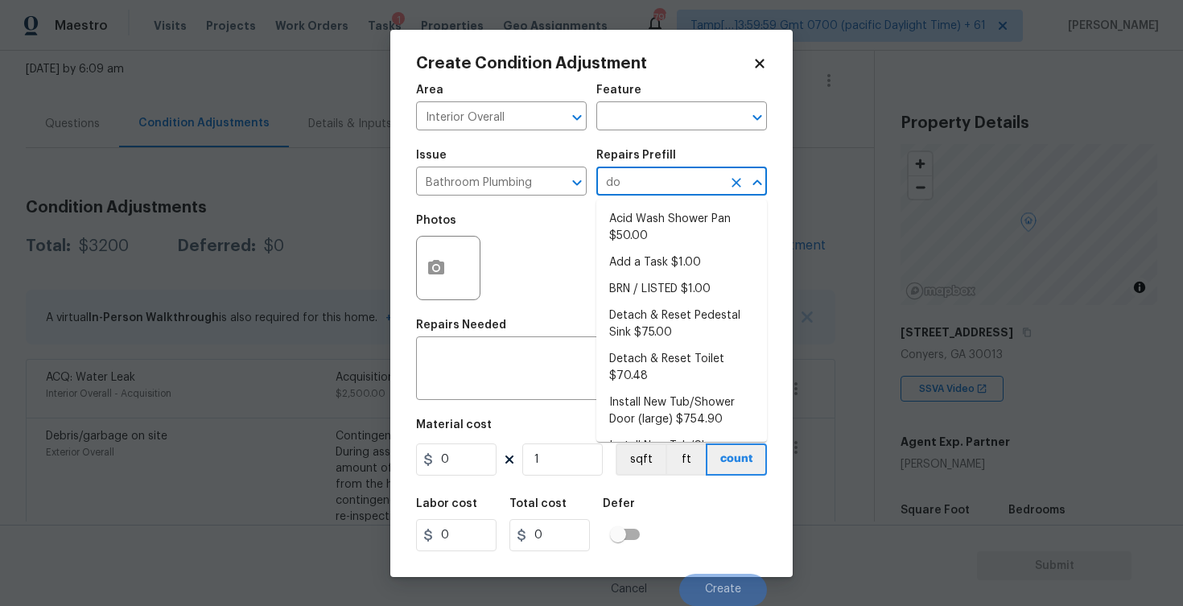
type input "doo"
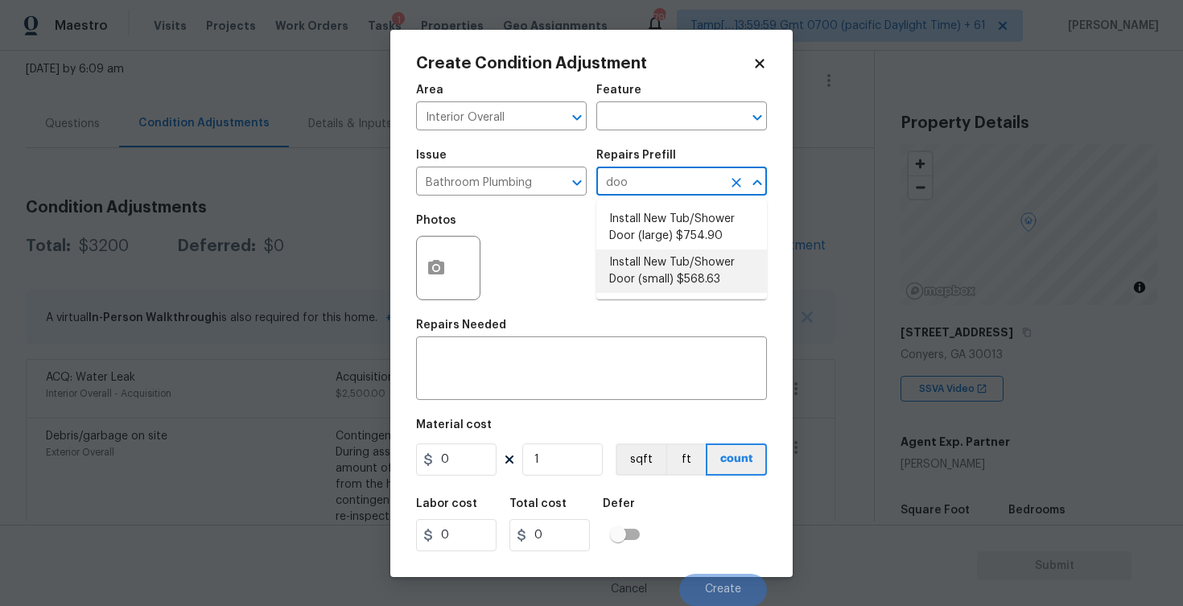
click at [660, 273] on li "Install New Tub/Shower Door (small) $568.63" at bounding box center [681, 270] width 171 height 43
type input "Plumbing"
type textarea "Prep the tub/shower surround and install a new 32''-36'' tempered shower door. …"
type input "568.63"
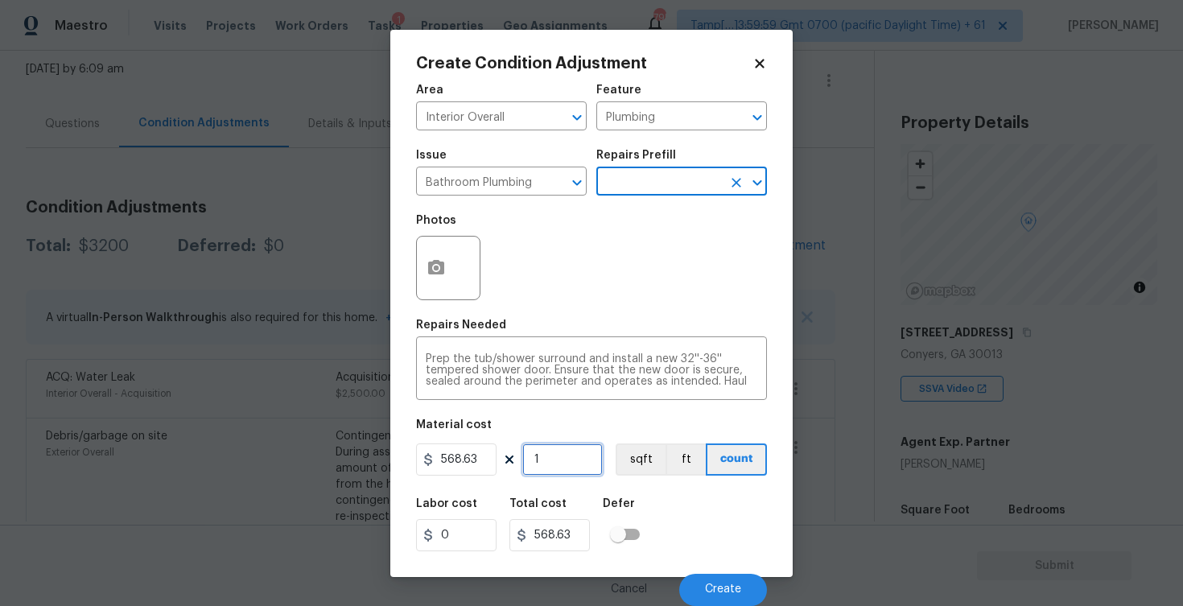
click at [577, 456] on input "1" at bounding box center [562, 459] width 80 height 32
type input "0"
type input "2"
type input "1137.26"
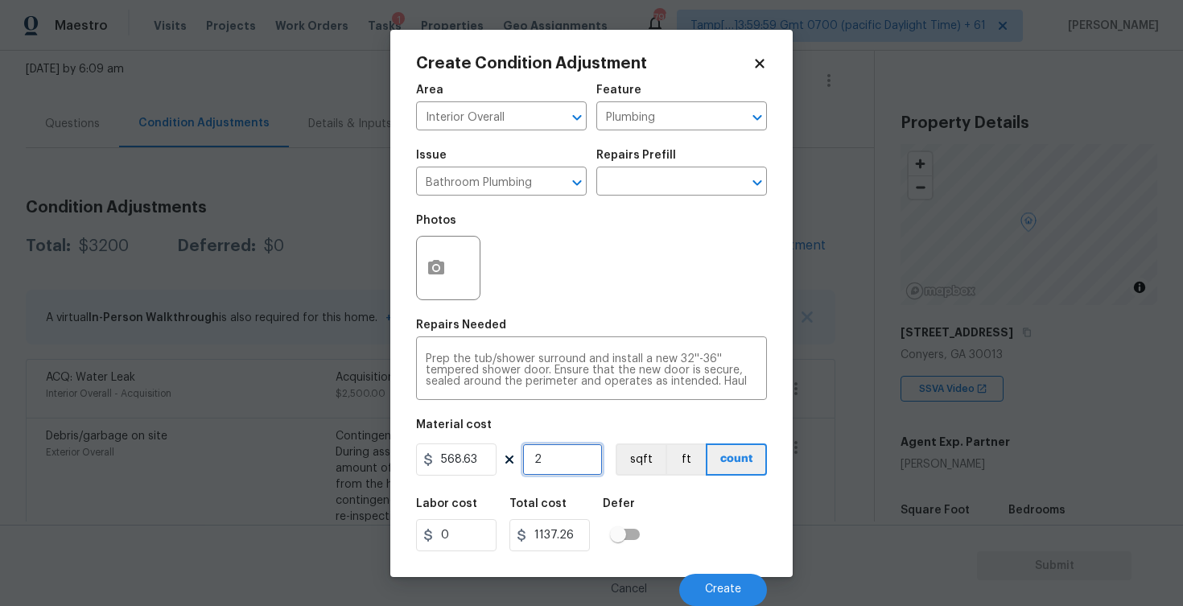
type input "2"
click at [435, 260] on icon "button" at bounding box center [436, 267] width 16 height 14
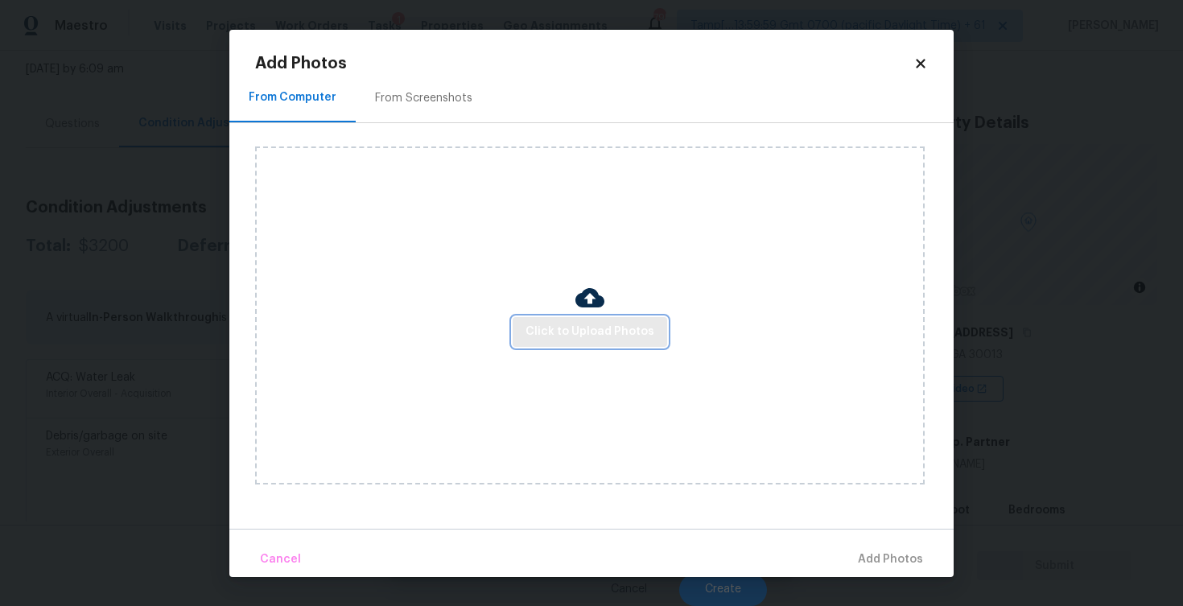
click at [591, 342] on button "Click to Upload Photos" at bounding box center [590, 332] width 154 height 30
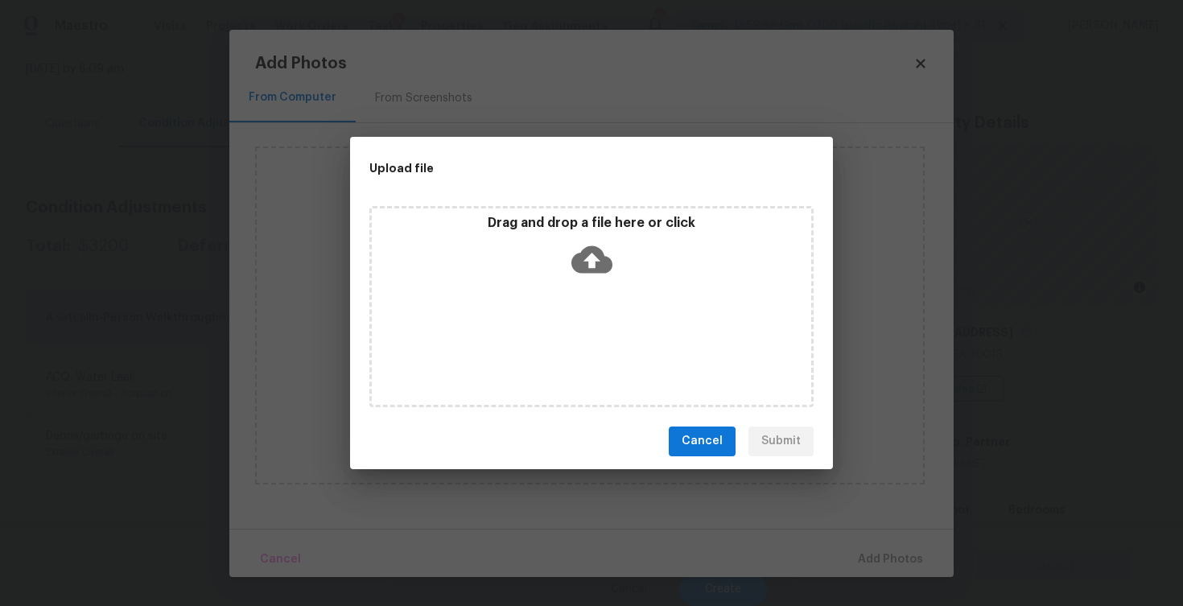
click at [592, 224] on p "Drag and drop a file here or click" at bounding box center [591, 223] width 439 height 17
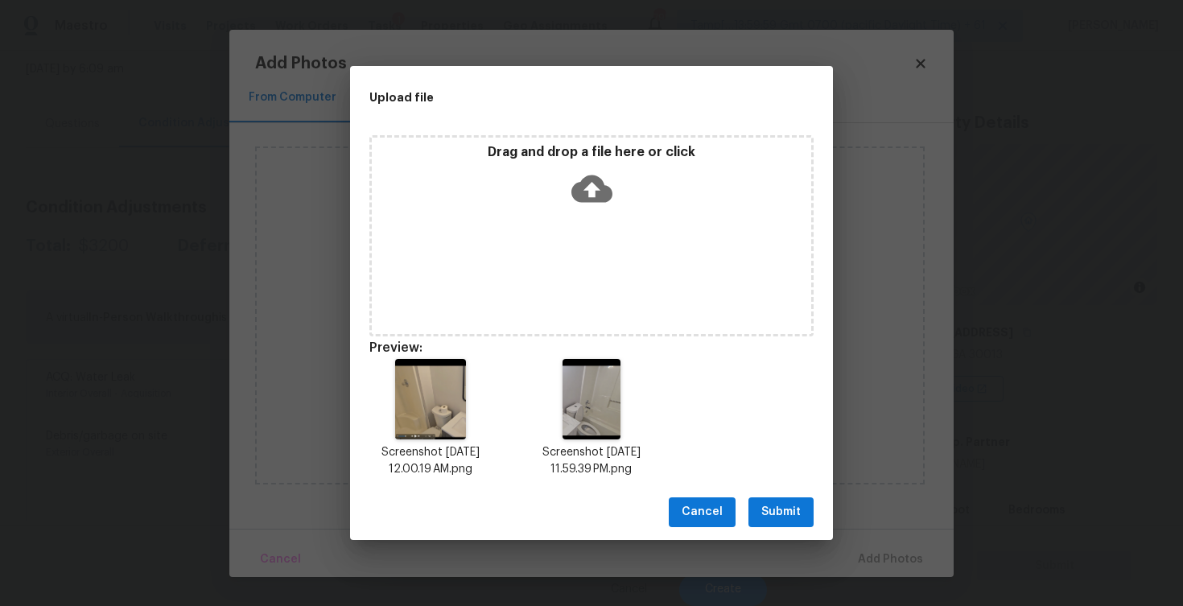
scroll to position [13, 0]
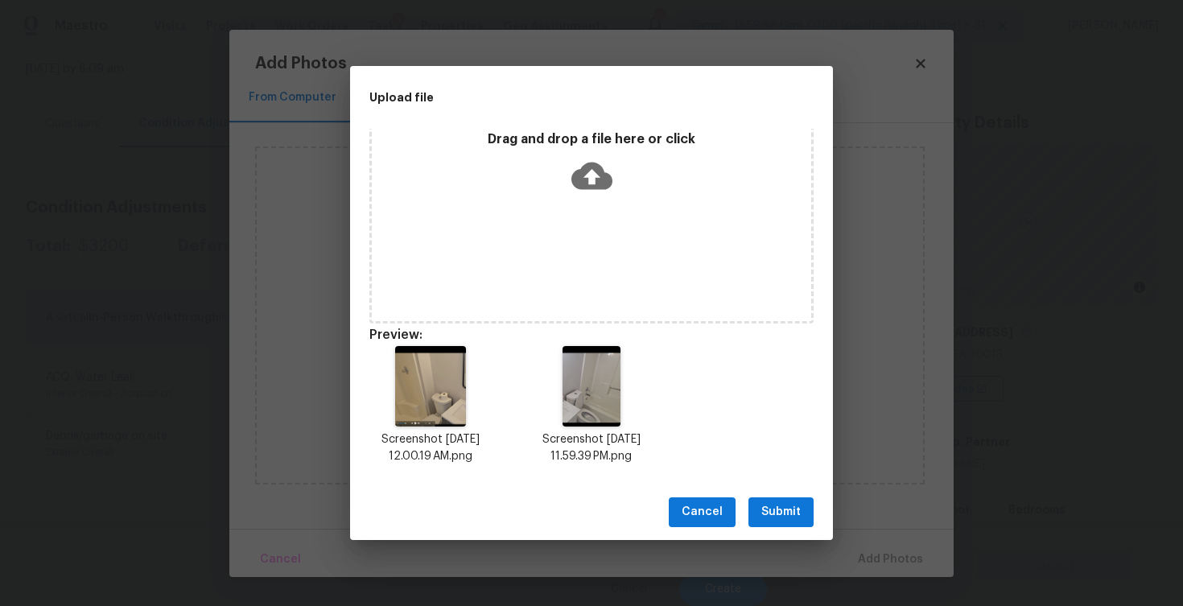
click at [769, 512] on span "Submit" at bounding box center [780, 512] width 39 height 20
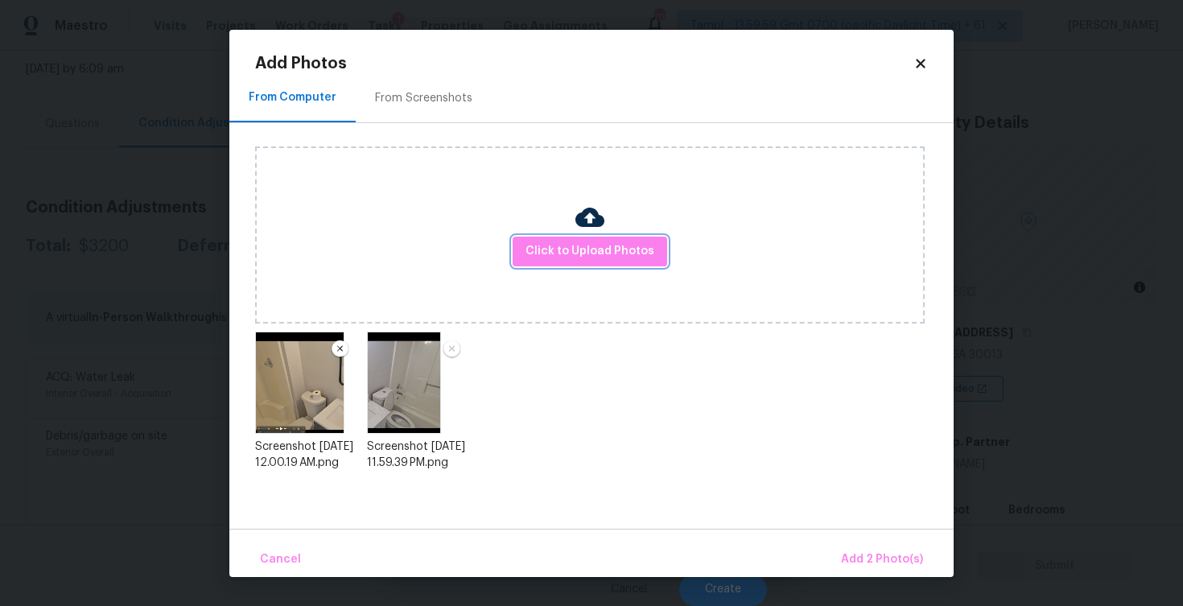
scroll to position [0, 0]
click at [861, 549] on button "Add 2 Photo(s)" at bounding box center [881, 559] width 95 height 35
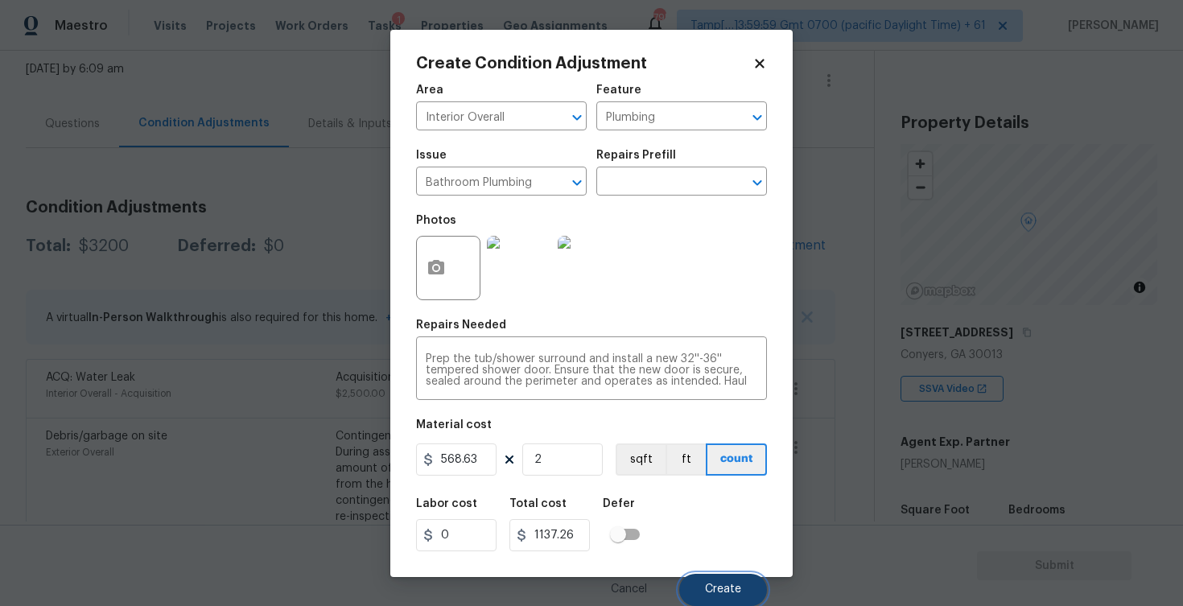
click at [719, 595] on span "Create" at bounding box center [723, 589] width 36 height 12
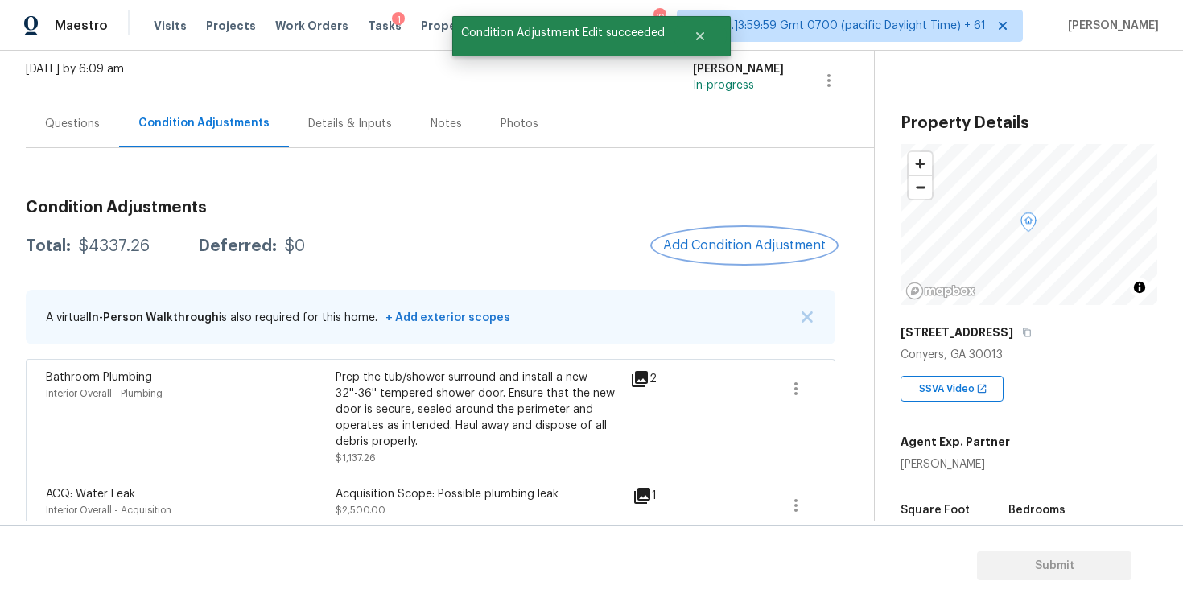
scroll to position [67, 0]
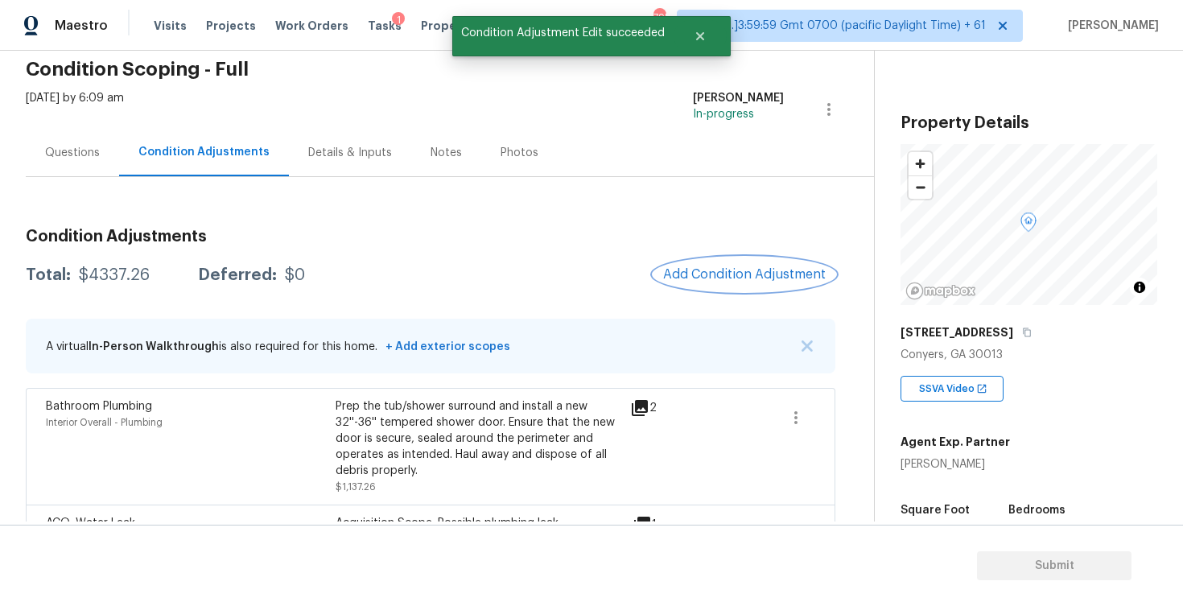
click at [739, 265] on button "Add Condition Adjustment" at bounding box center [744, 274] width 182 height 34
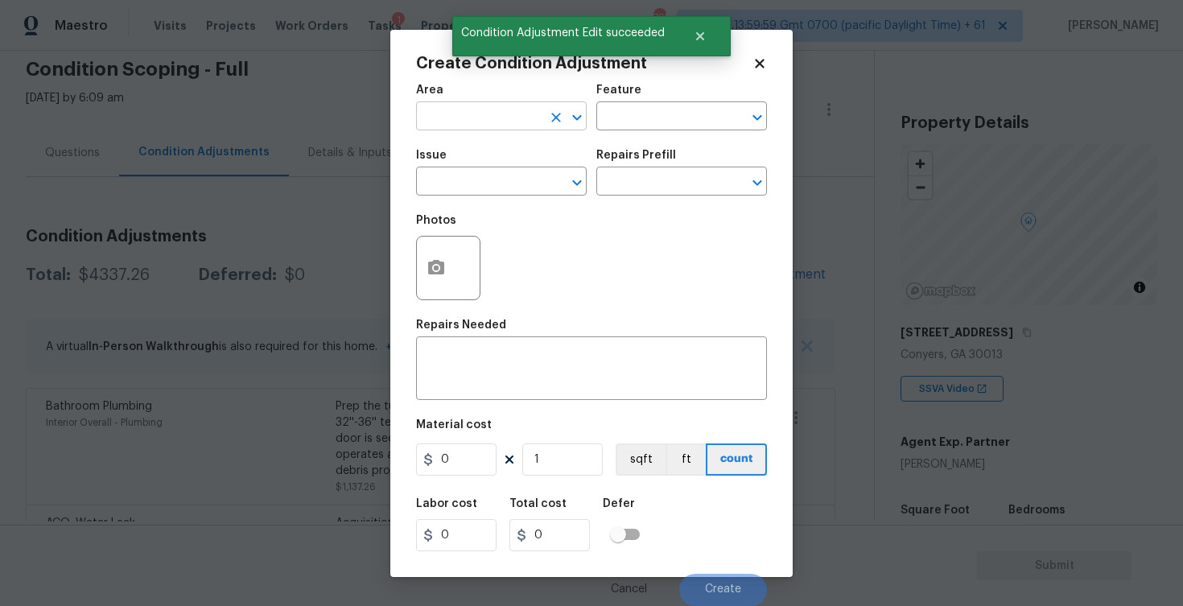
click at [528, 110] on input "text" at bounding box center [479, 117] width 126 height 25
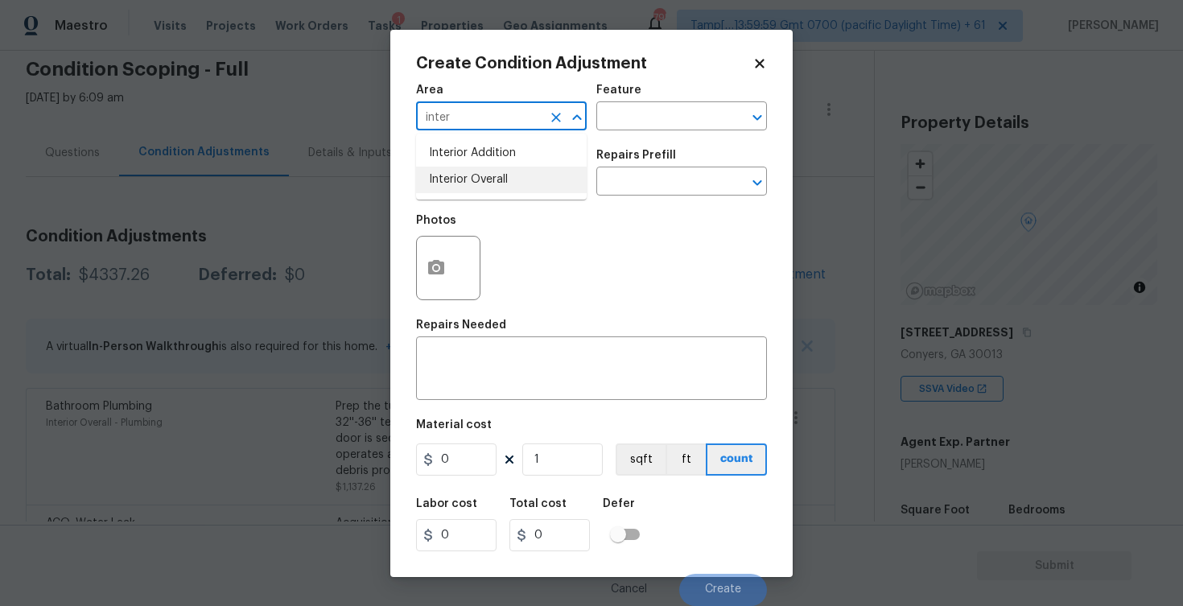
click at [529, 176] on li "Interior Overall" at bounding box center [501, 180] width 171 height 27
type input "Interior Overall"
click at [529, 176] on input "text" at bounding box center [479, 183] width 126 height 25
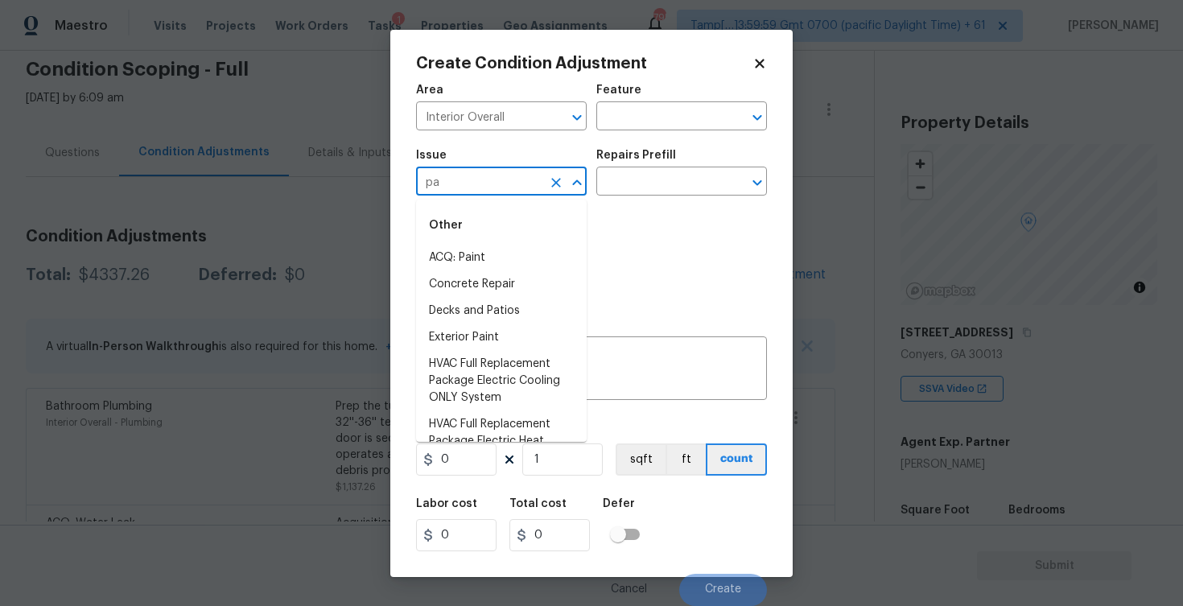
type input "p"
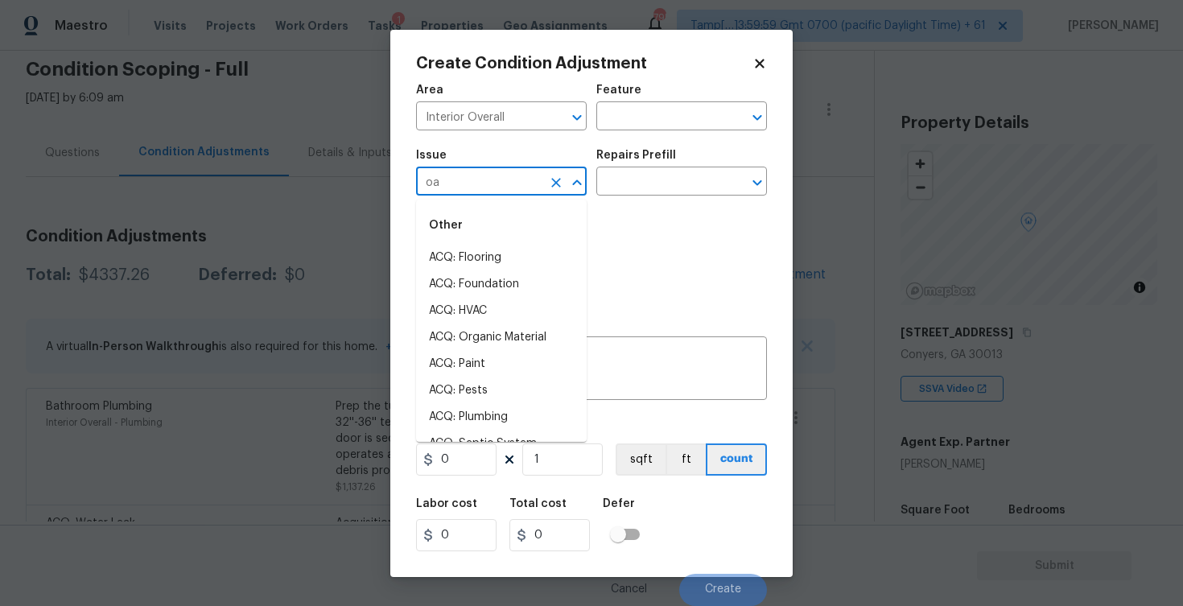
type input "o"
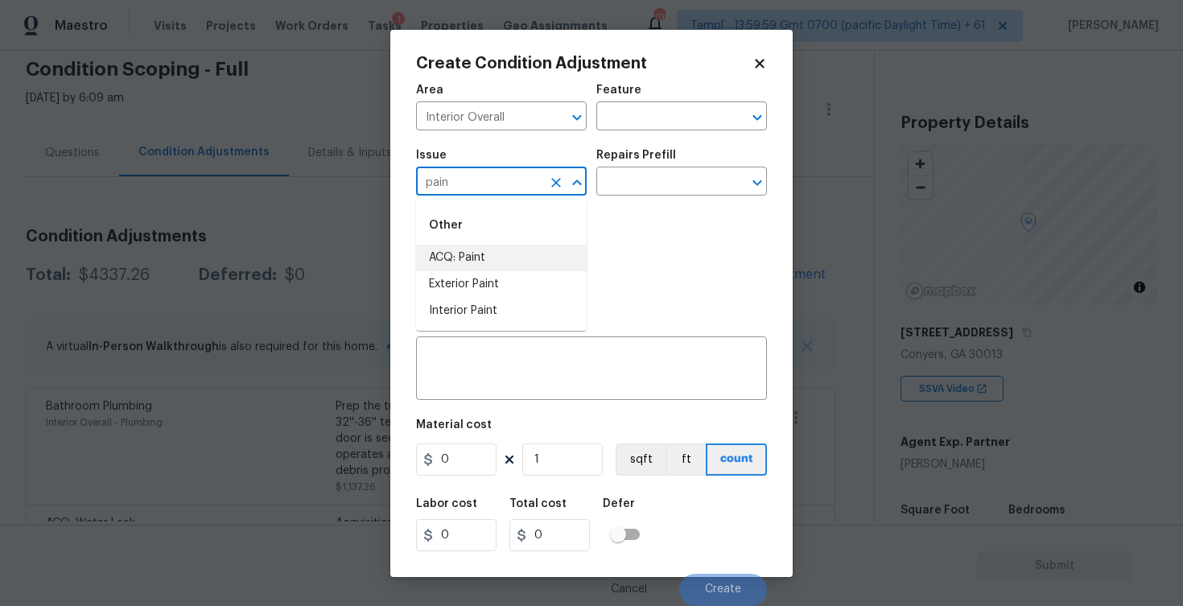
click at [536, 261] on li "ACQ: Paint" at bounding box center [501, 258] width 171 height 27
type input "ACQ: Paint"
click at [638, 196] on div "Issue ACQ: Paint ​ Repairs Prefill ​" at bounding box center [591, 172] width 351 height 65
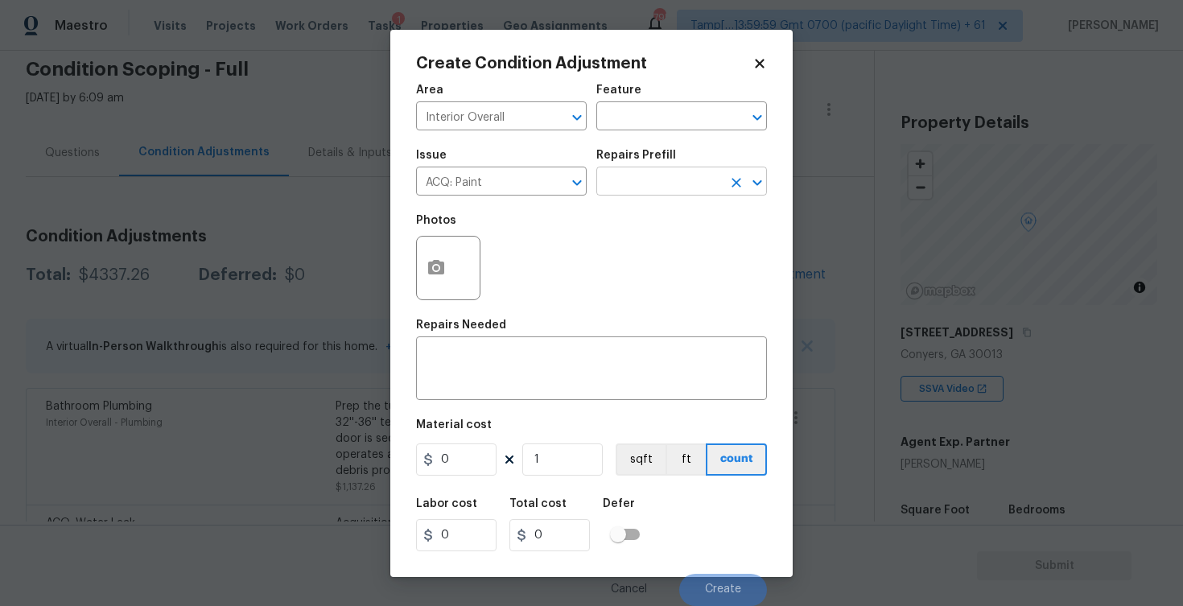
click at [643, 185] on input "text" at bounding box center [659, 183] width 126 height 25
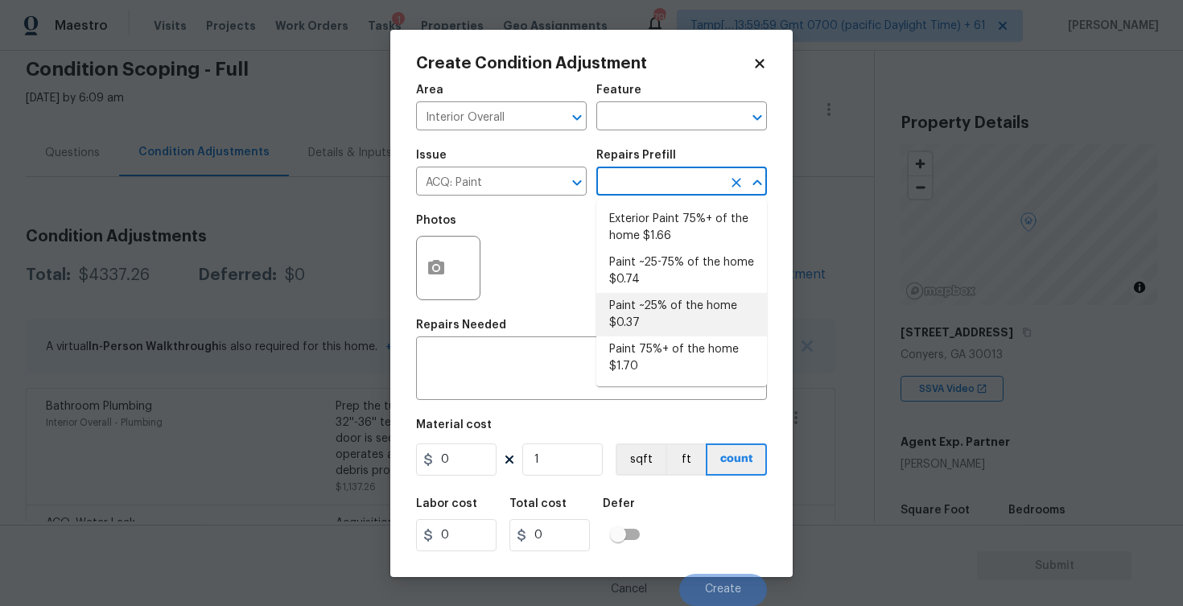
click at [645, 305] on li "Paint ~25% of the home $0.37" at bounding box center [681, 314] width 171 height 43
type input "Acquisition"
type textarea "Acquisition Scope: ~25% of the home needs interior paint"
type input "0.37"
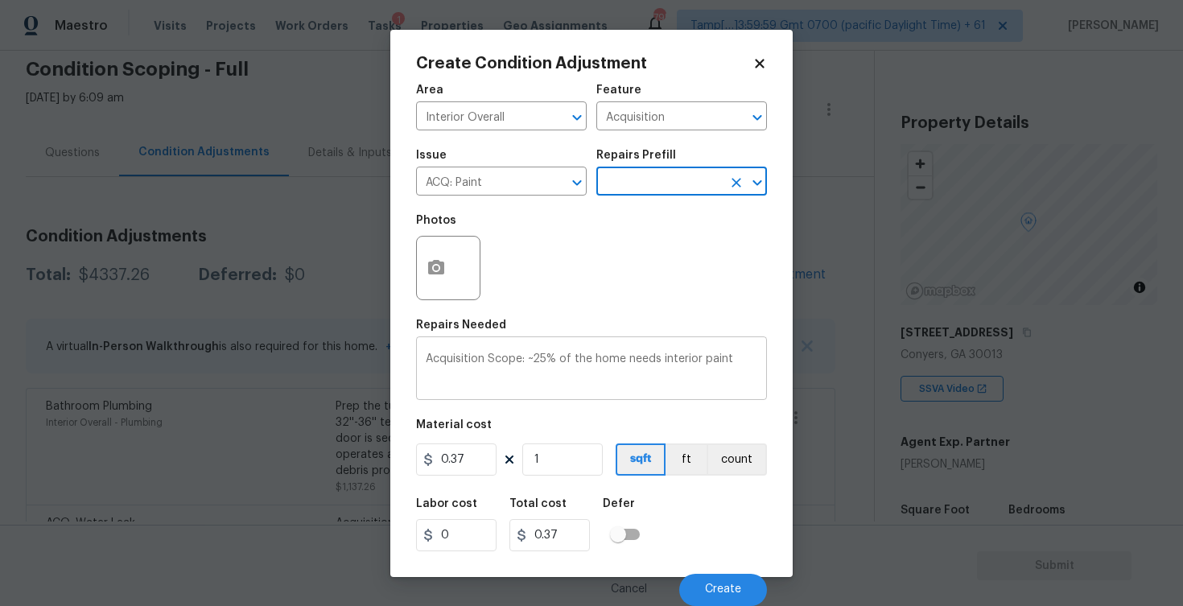
scroll to position [0, 0]
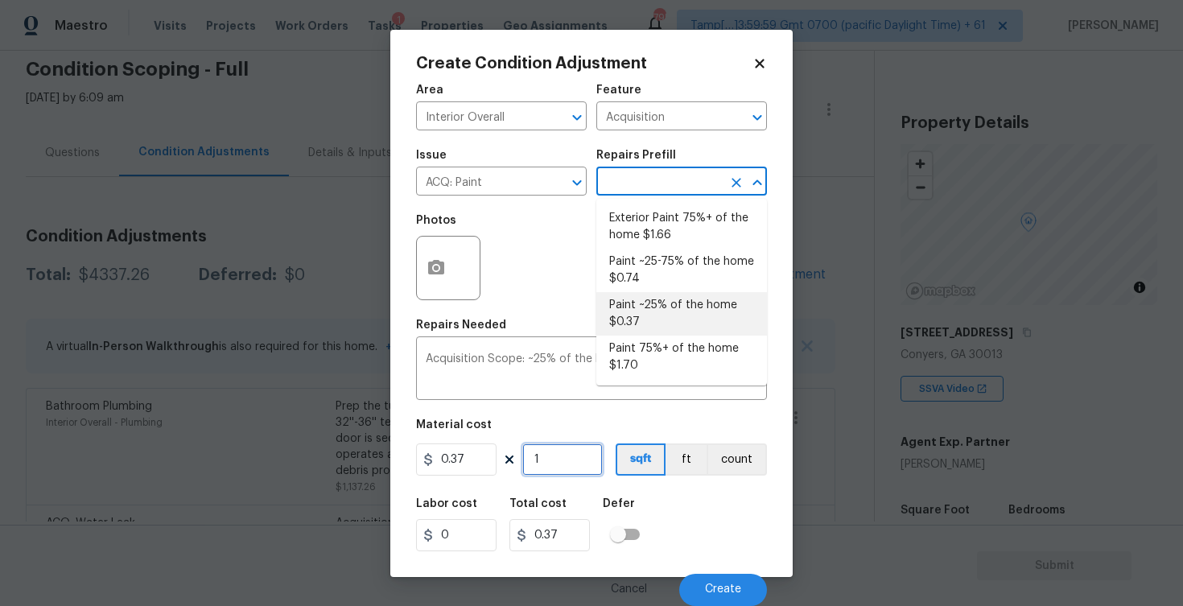
click at [558, 456] on input "1" at bounding box center [562, 459] width 80 height 32
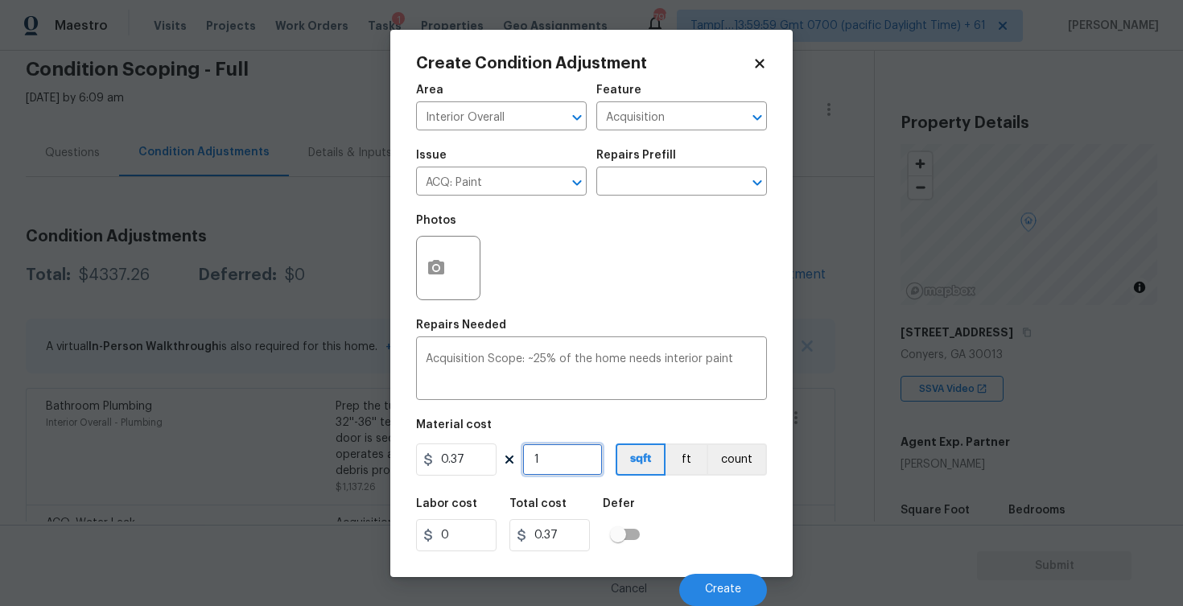
type input "0"
paste input "1306"
type input "1306"
type input "483.22"
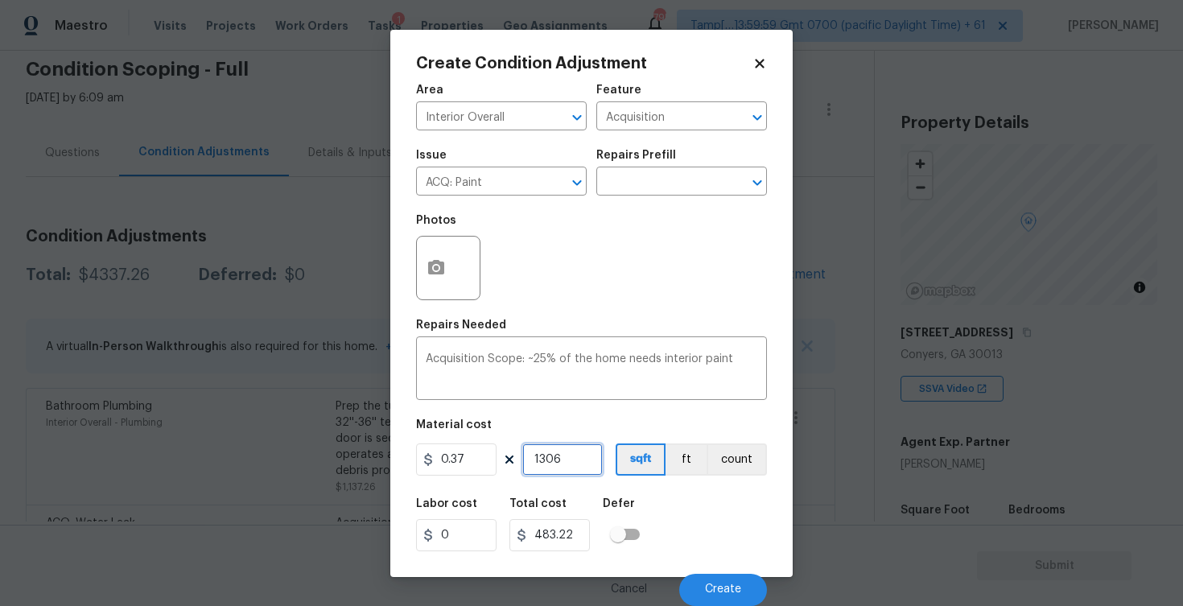
type input "1306"
click at [688, 492] on div "Labor cost 0 Total cost 483.22 Defer" at bounding box center [591, 524] width 351 height 72
click at [735, 584] on span "Create" at bounding box center [723, 589] width 36 height 12
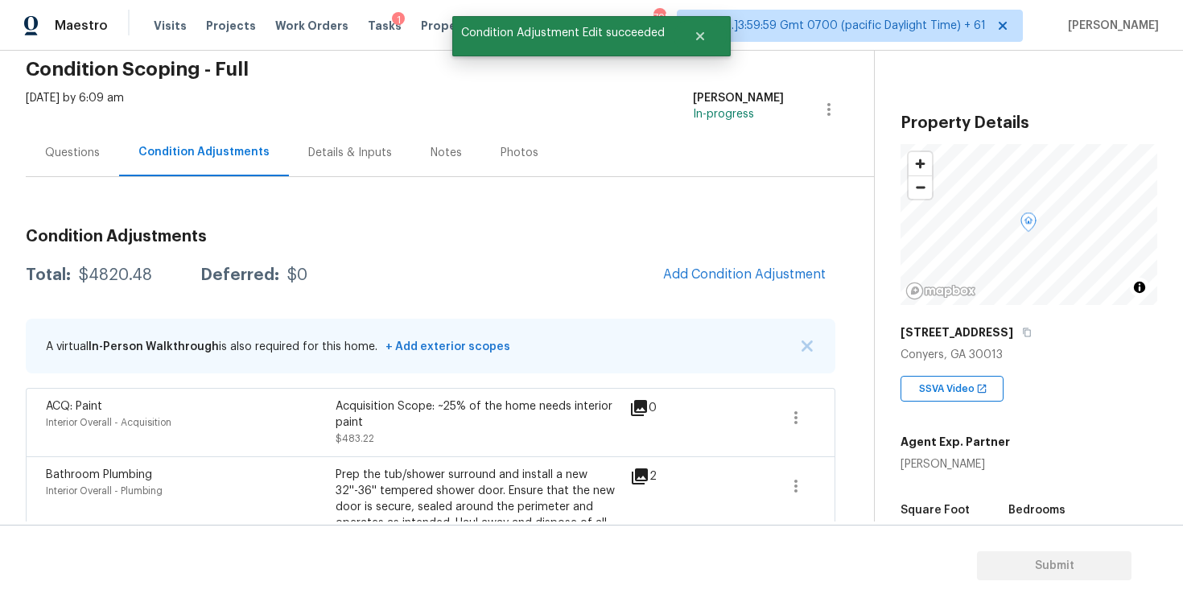
click at [771, 298] on div "Condition Adjustments Total: $4820.48 Deferred: $0 Add Condition Adjustment A v…" at bounding box center [430, 615] width 809 height 799
click at [750, 273] on span "Add Condition Adjustment" at bounding box center [744, 274] width 163 height 14
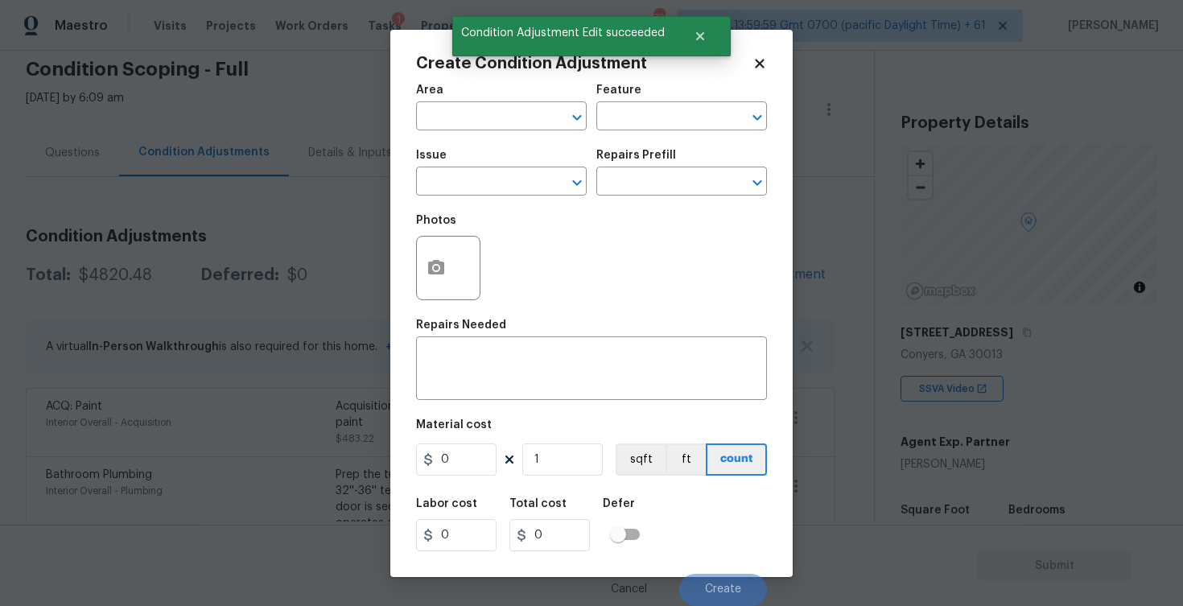
click at [476, 130] on span "Area ​" at bounding box center [501, 107] width 171 height 65
click at [476, 126] on input "text" at bounding box center [479, 117] width 126 height 25
click at [479, 174] on li "Interior Overall" at bounding box center [501, 180] width 171 height 27
type input "Interior Overall"
click at [479, 174] on input "text" at bounding box center [479, 183] width 126 height 25
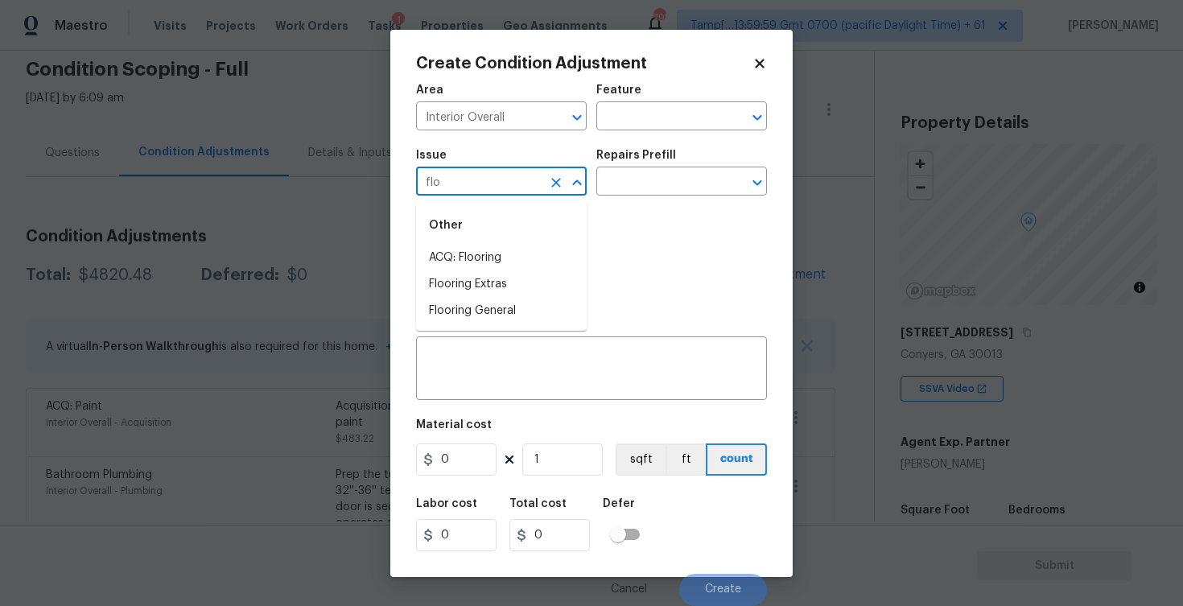
click at [475, 243] on div "Other" at bounding box center [501, 225] width 171 height 39
click at [479, 250] on li "ACQ: Flooring" at bounding box center [501, 258] width 171 height 27
type input "ACQ: Flooring"
click at [649, 175] on input "text" at bounding box center [659, 183] width 126 height 25
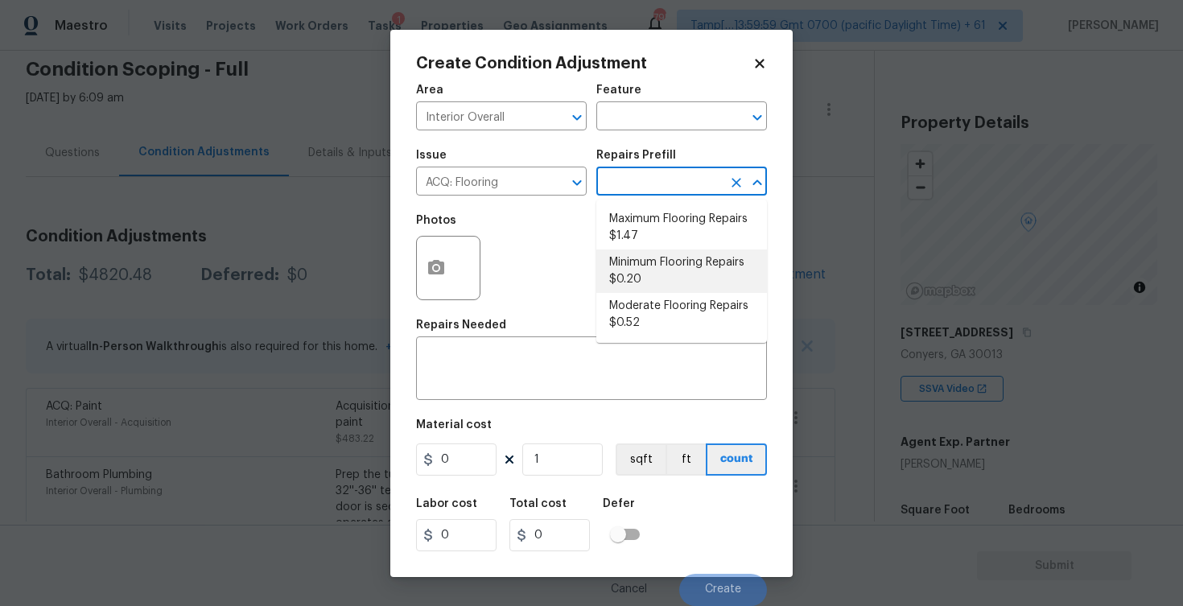
click at [649, 269] on li "Minimum Flooring Repairs $0.20" at bounding box center [681, 270] width 171 height 43
type input "Acquisition"
type textarea "Acquisition Scope: Minimum flooring repairs"
type input "0.2"
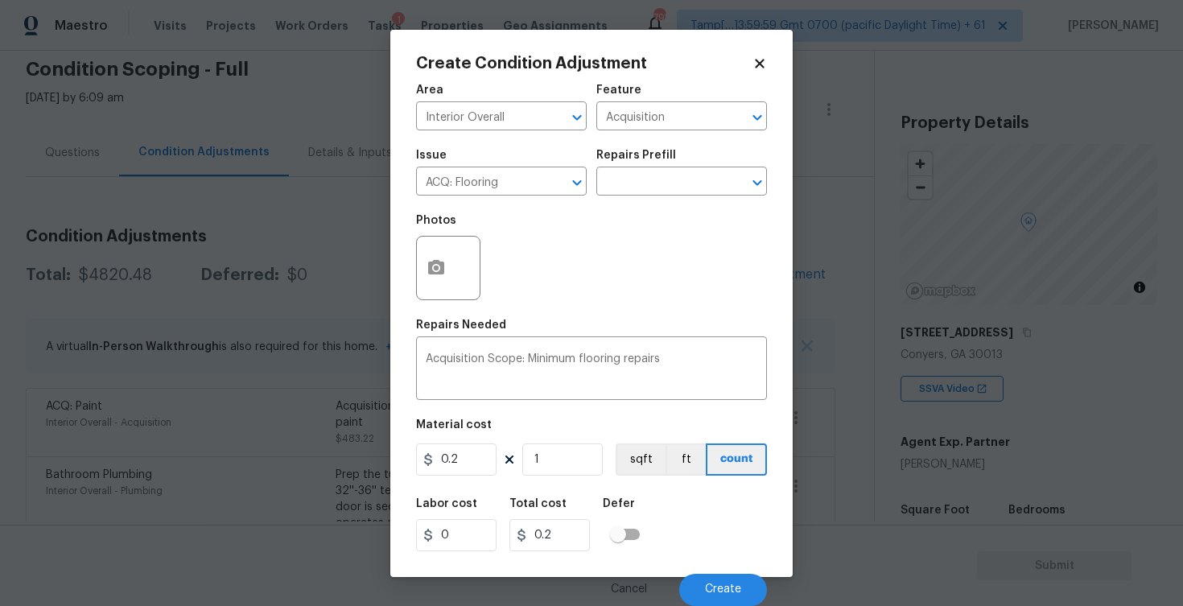
click at [544, 477] on figure "Material cost 0.2 1 sqft ft count" at bounding box center [591, 449] width 351 height 60
click at [547, 472] on input "1" at bounding box center [562, 459] width 80 height 32
type input "0"
paste input "1306"
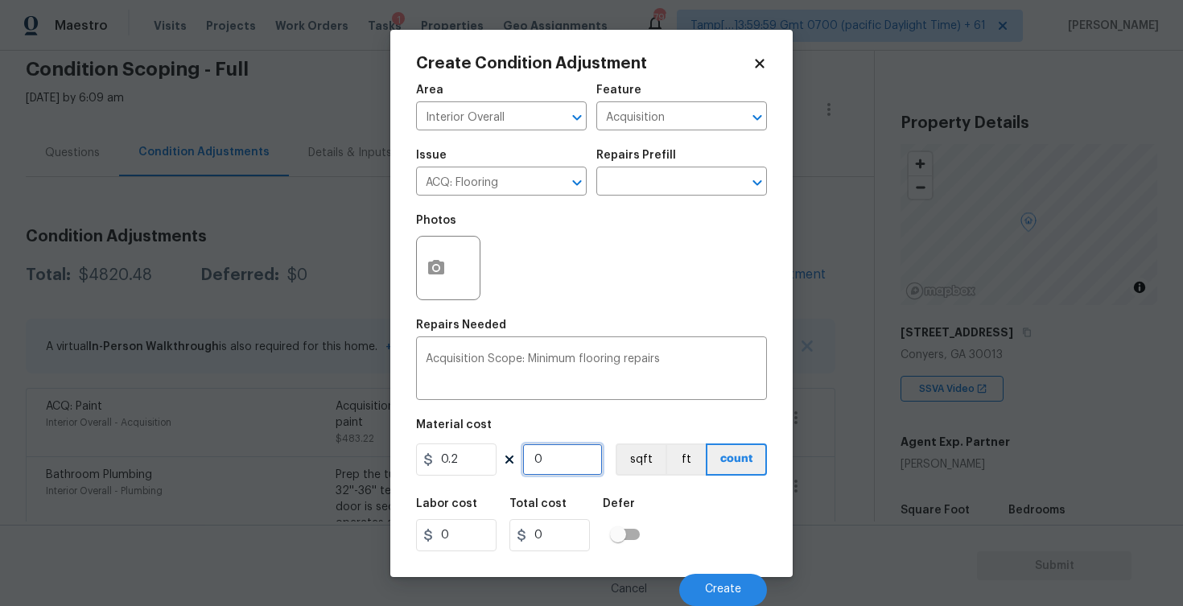
type input "1306"
type input "261.2"
type input "1306"
click at [637, 458] on button "sqft" at bounding box center [641, 459] width 50 height 32
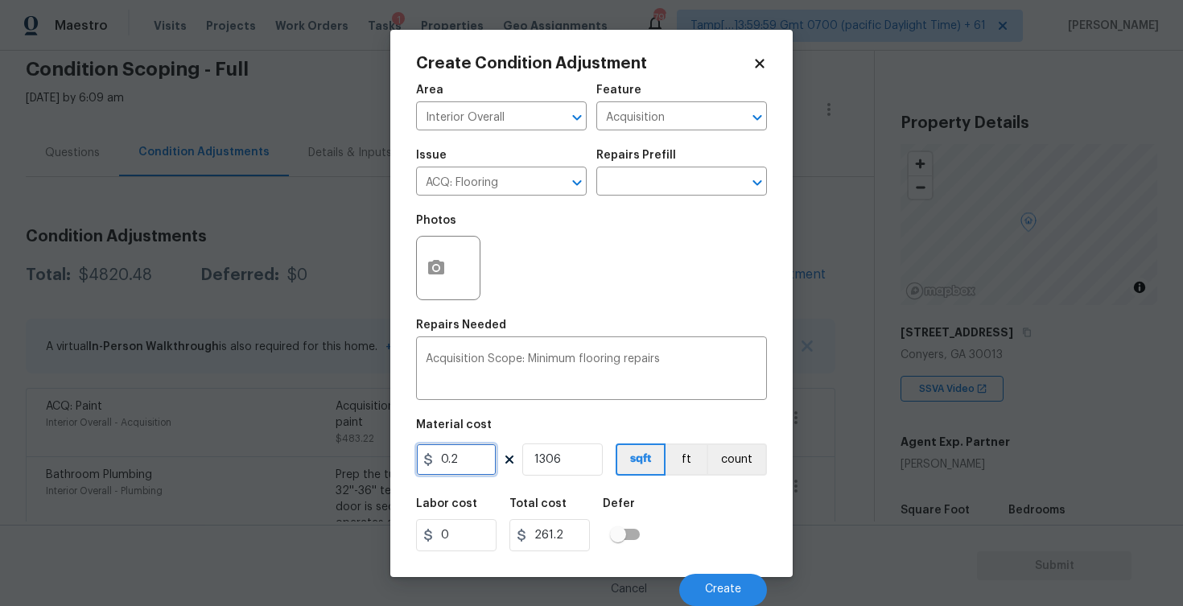
click at [455, 467] on input "0.2" at bounding box center [456, 459] width 80 height 32
type input "400"
click at [570, 457] on input "1306" at bounding box center [562, 459] width 80 height 32
type input "522400"
type input "130"
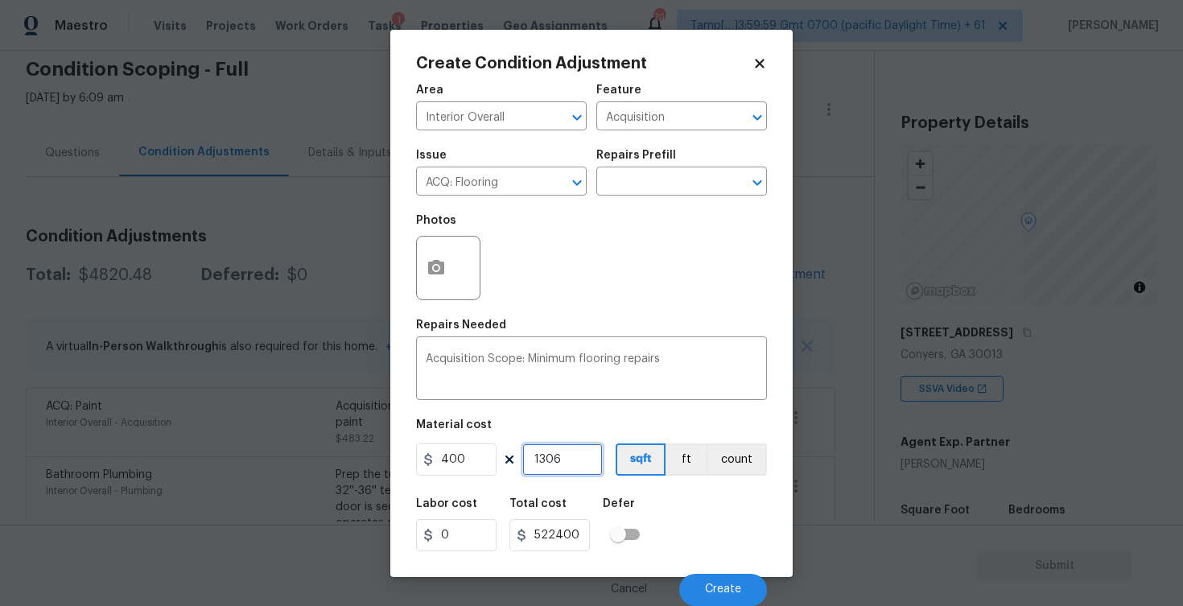
type input "52000"
type input "13"
type input "5200"
type input "1"
type input "400"
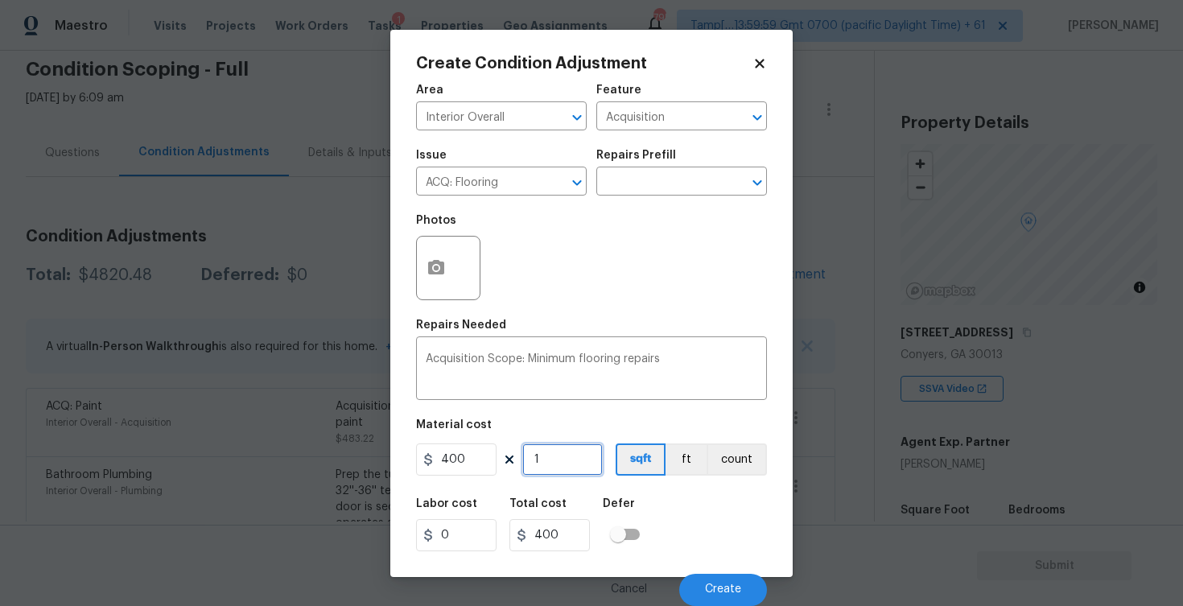
type input "1"
click at [690, 506] on div "Labor cost 0 Total cost 400 Defer" at bounding box center [591, 524] width 351 height 72
click at [716, 558] on div "Labor cost 0 Total cost 400 Defer" at bounding box center [591, 524] width 351 height 72
click at [718, 595] on button "Create" at bounding box center [723, 590] width 88 height 32
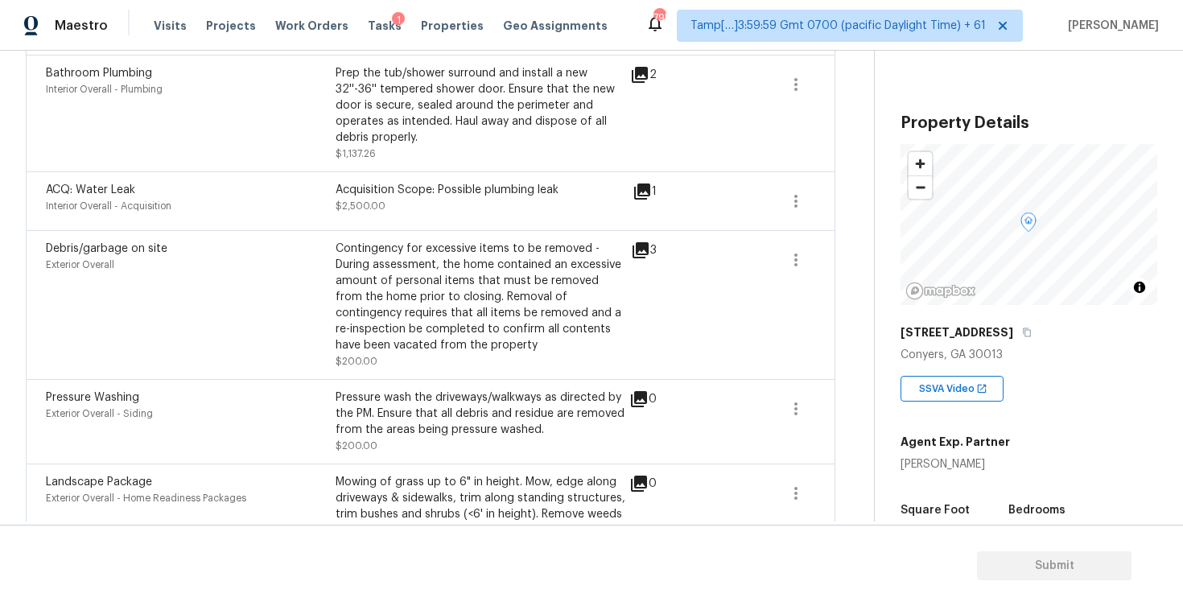
scroll to position [625, 0]
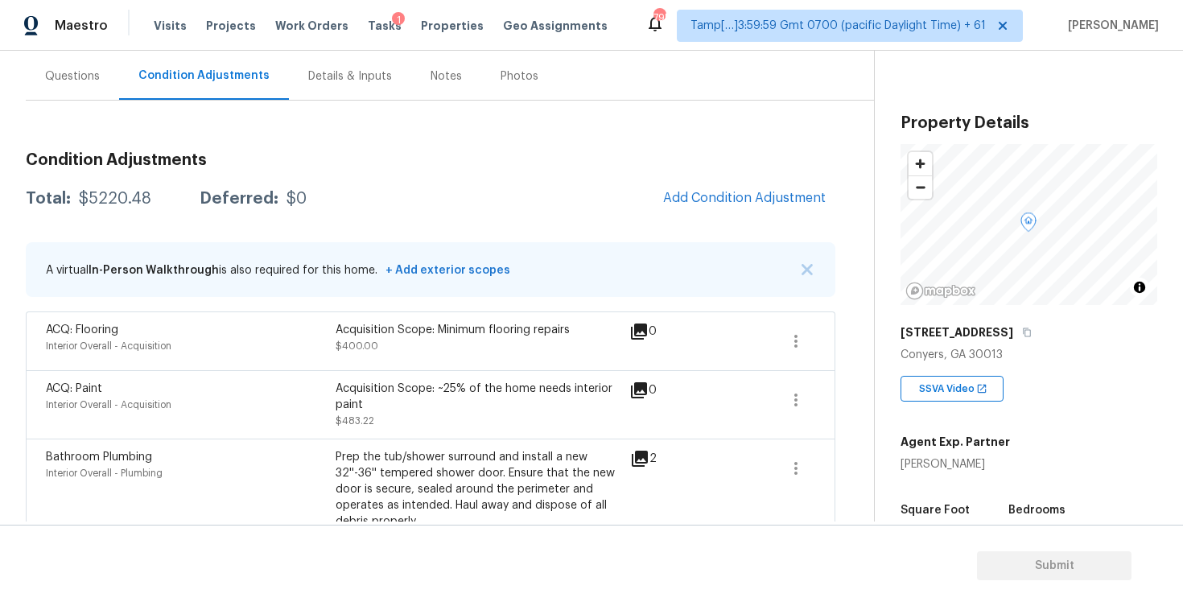
click at [105, 80] on div "Questions" at bounding box center [72, 75] width 93 height 47
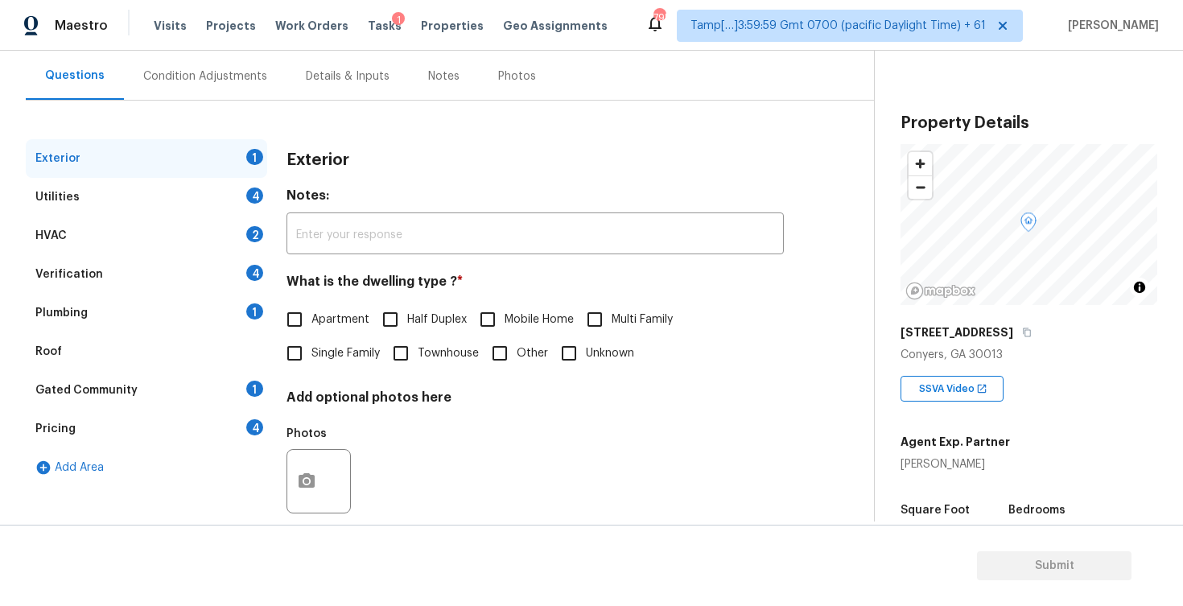
scroll to position [169, 0]
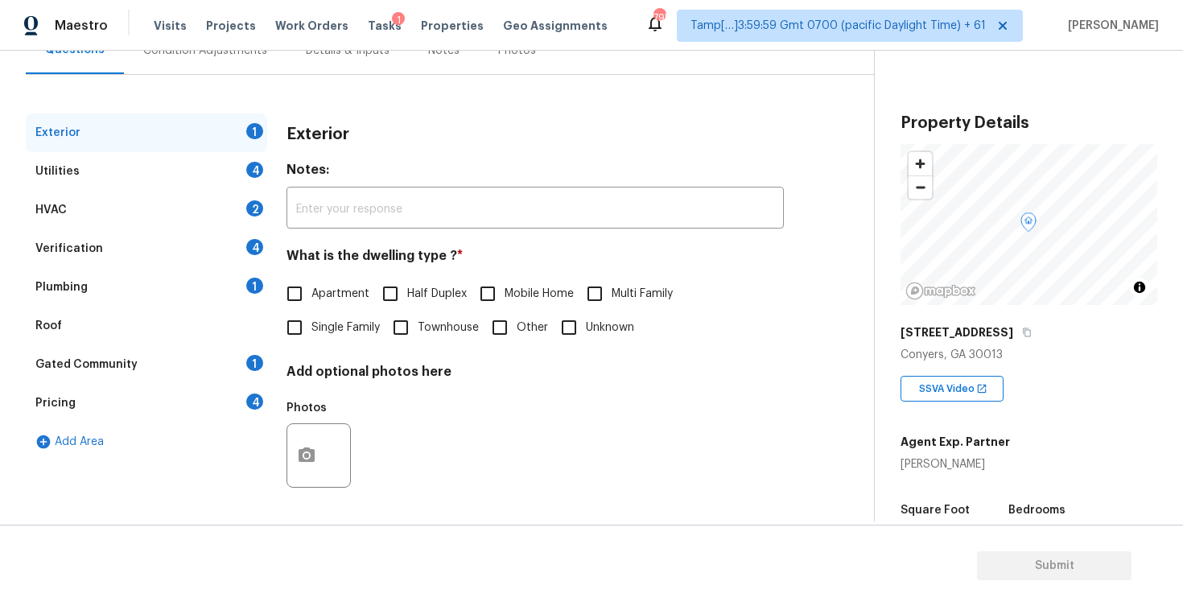
click at [324, 323] on span "Single Family" at bounding box center [345, 327] width 68 height 17
click at [311, 323] on input "Single Family" at bounding box center [295, 328] width 34 height 34
checkbox input "true"
click at [206, 156] on div "Utilities 4" at bounding box center [146, 171] width 241 height 39
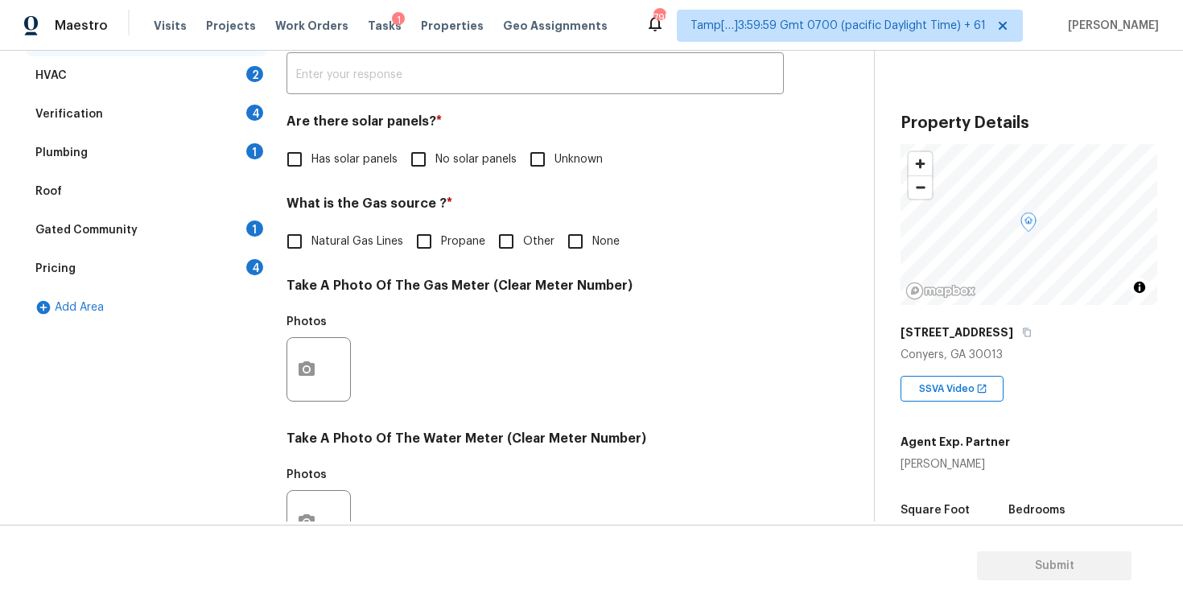
scroll to position [317, 0]
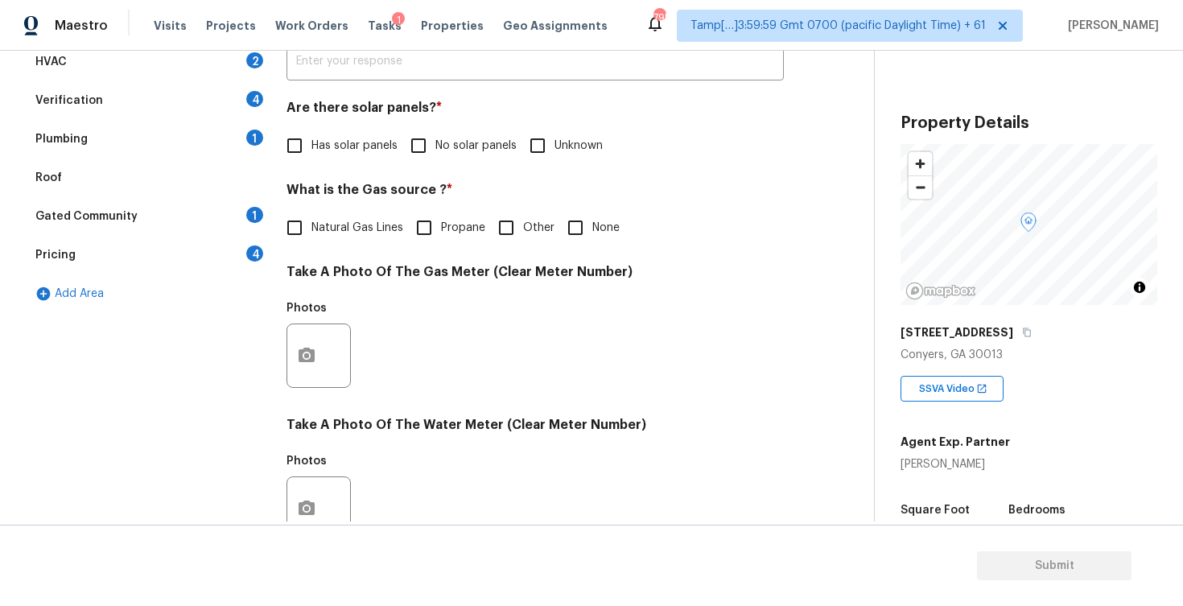
click at [419, 169] on div "Utilities Notes: ​ Are there solar panels? * Has solar panels No solar panels U…" at bounding box center [534, 384] width 497 height 839
click at [425, 141] on input "No solar panels" at bounding box center [419, 146] width 34 height 34
checkbox input "true"
click at [306, 229] on input "Natural Gas Lines" at bounding box center [295, 229] width 34 height 34
checkbox input "true"
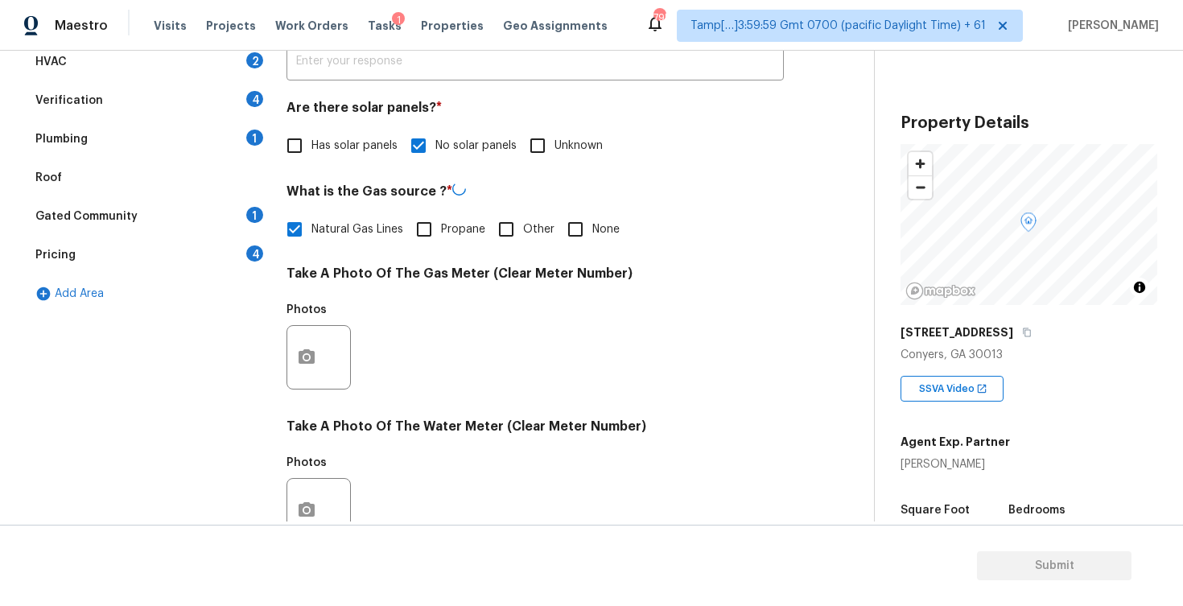
scroll to position [605, 0]
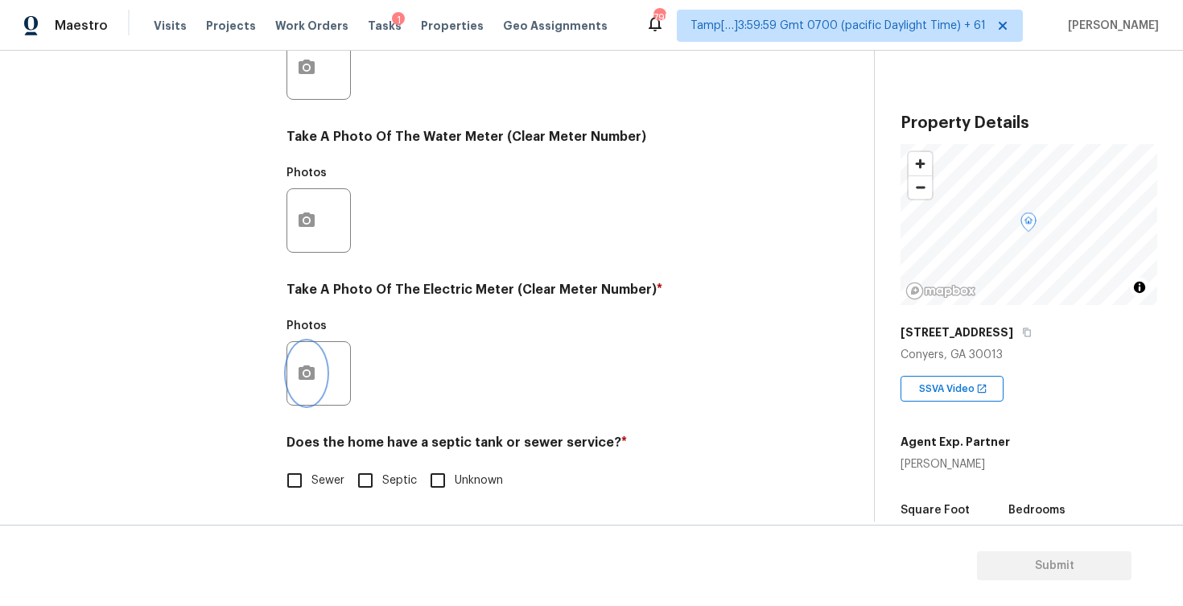
click at [318, 369] on button "button" at bounding box center [306, 373] width 39 height 63
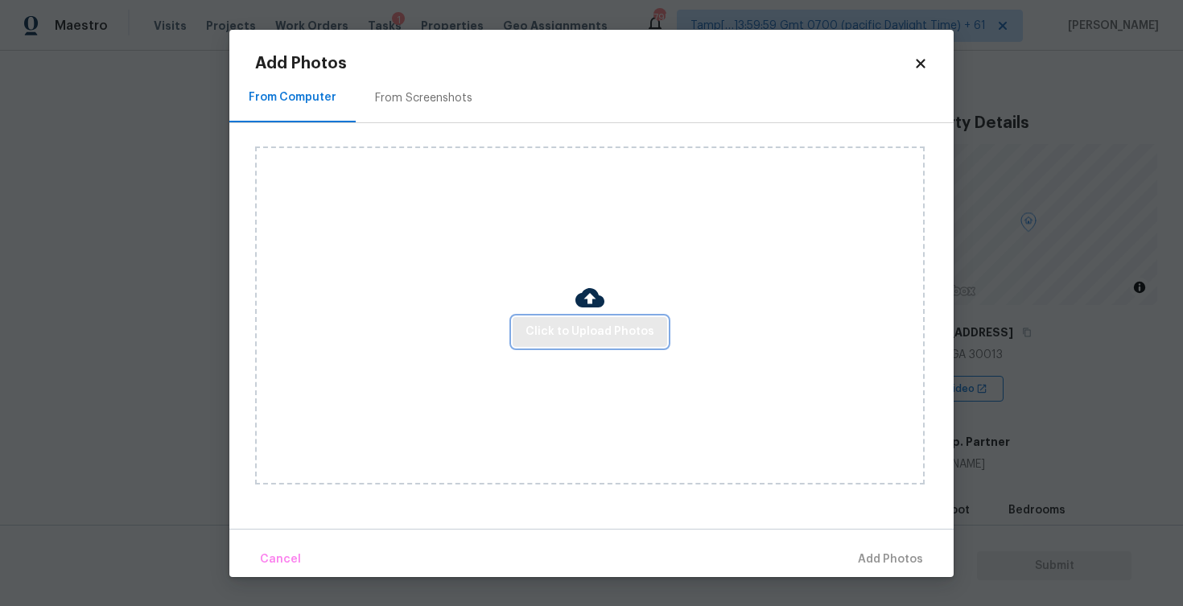
click at [624, 324] on span "Click to Upload Photos" at bounding box center [589, 332] width 129 height 20
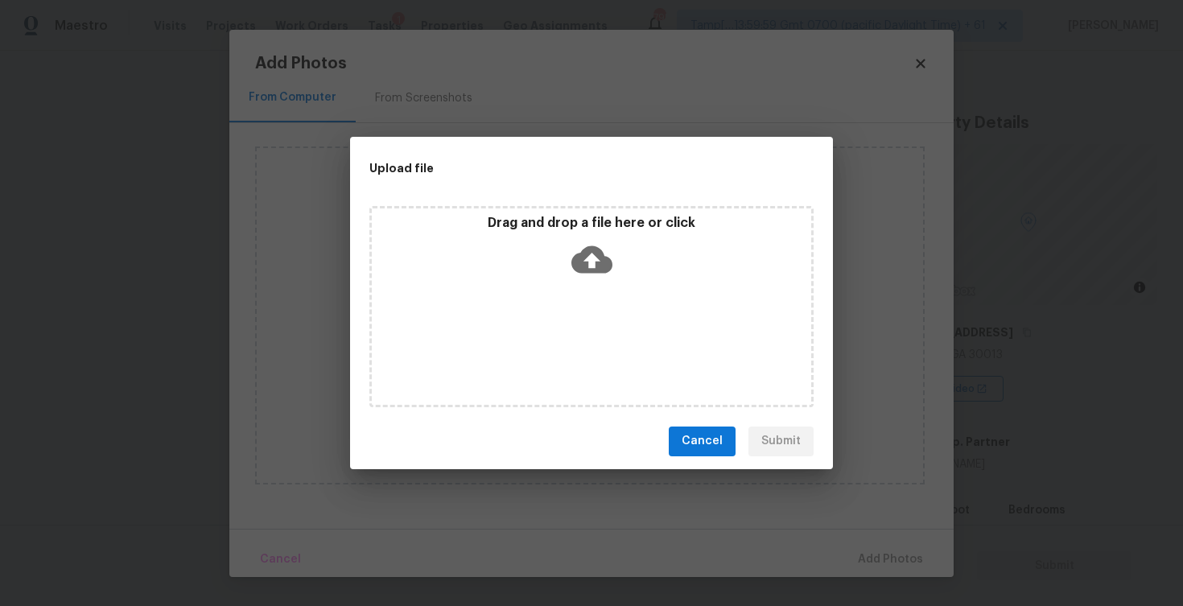
click at [588, 241] on icon at bounding box center [591, 259] width 41 height 41
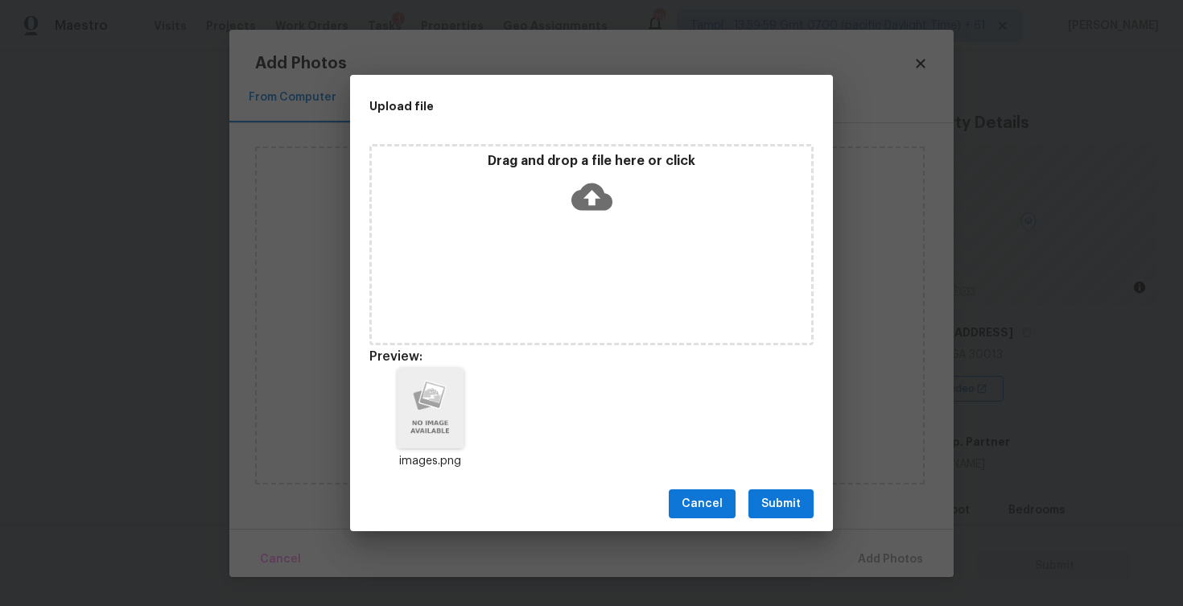
click at [779, 504] on span "Submit" at bounding box center [780, 504] width 39 height 20
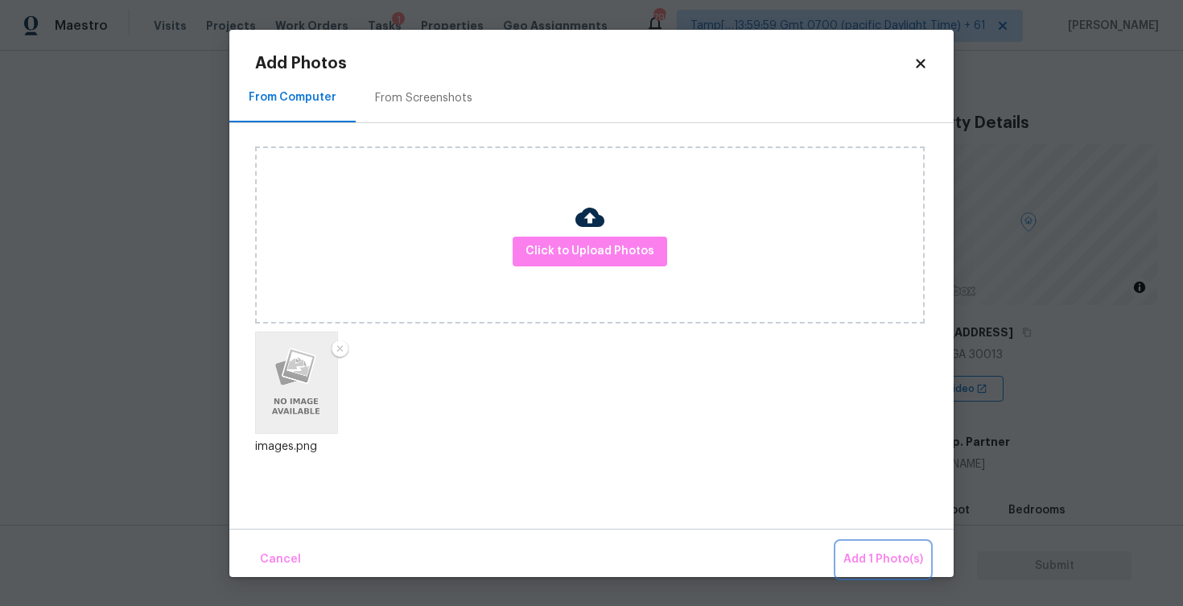
click at [876, 556] on span "Add 1 Photo(s)" at bounding box center [883, 560] width 80 height 20
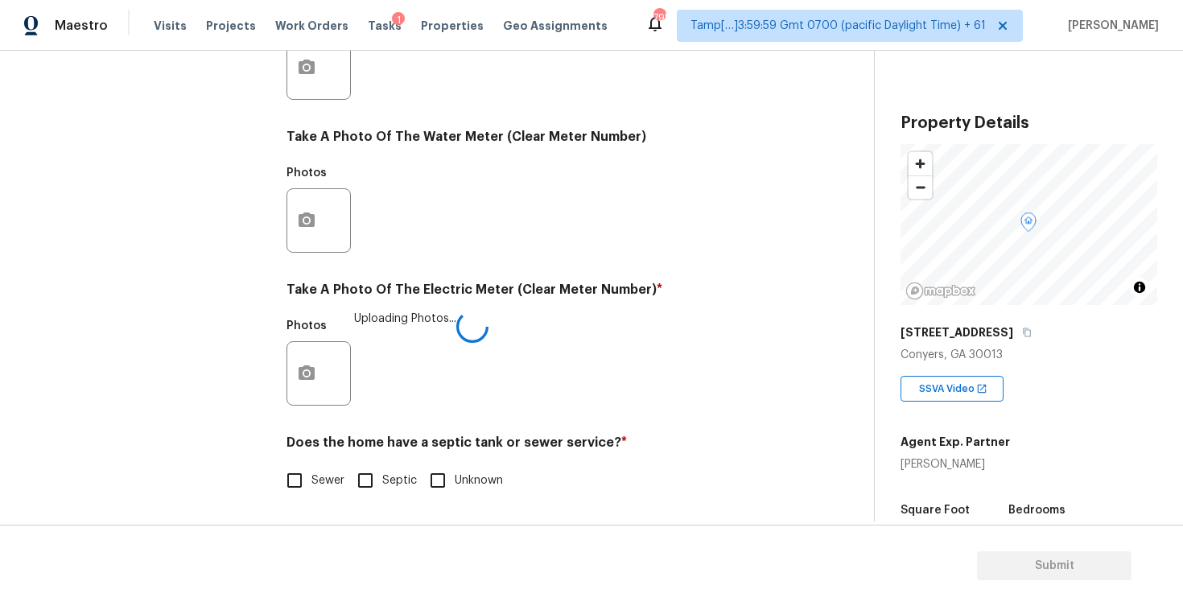
click at [345, 463] on div "Sewer Septic Unknown" at bounding box center [534, 480] width 497 height 34
click at [304, 492] on input "Sewer" at bounding box center [295, 480] width 34 height 34
checkbox input "true"
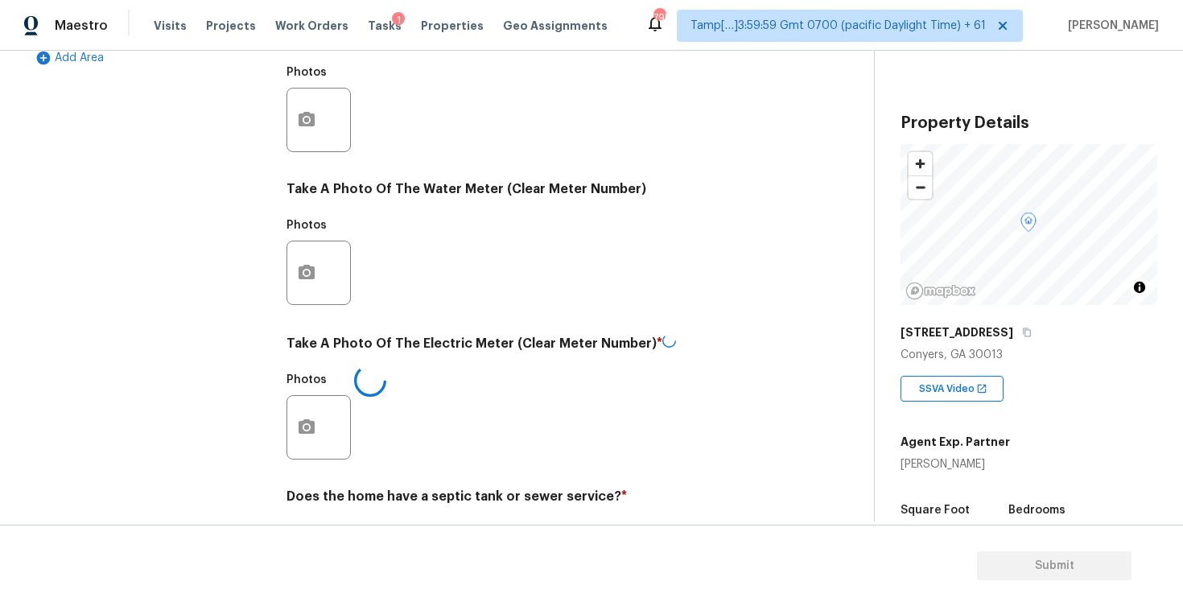
scroll to position [515, 0]
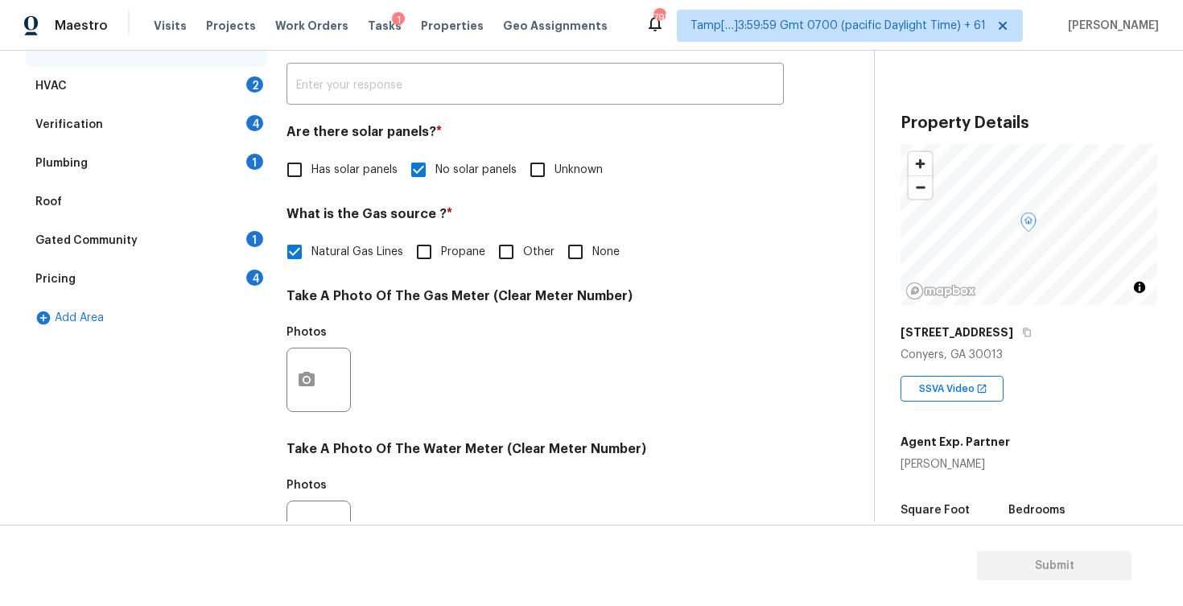
click at [216, 79] on div "HVAC 2" at bounding box center [146, 86] width 241 height 39
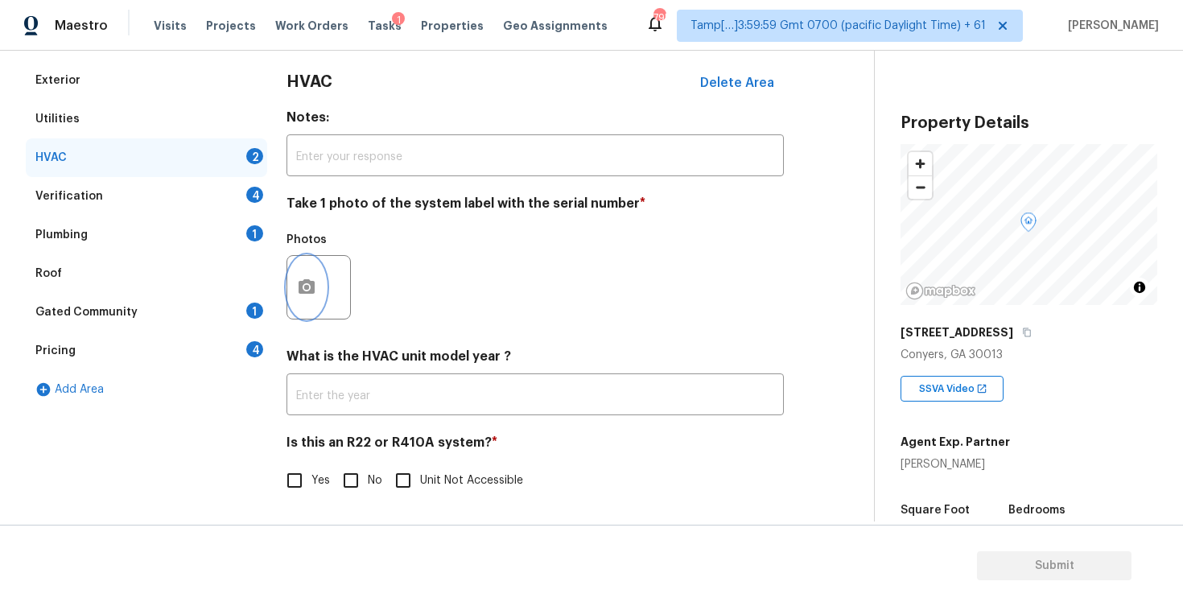
click at [306, 276] on button "button" at bounding box center [306, 287] width 39 height 63
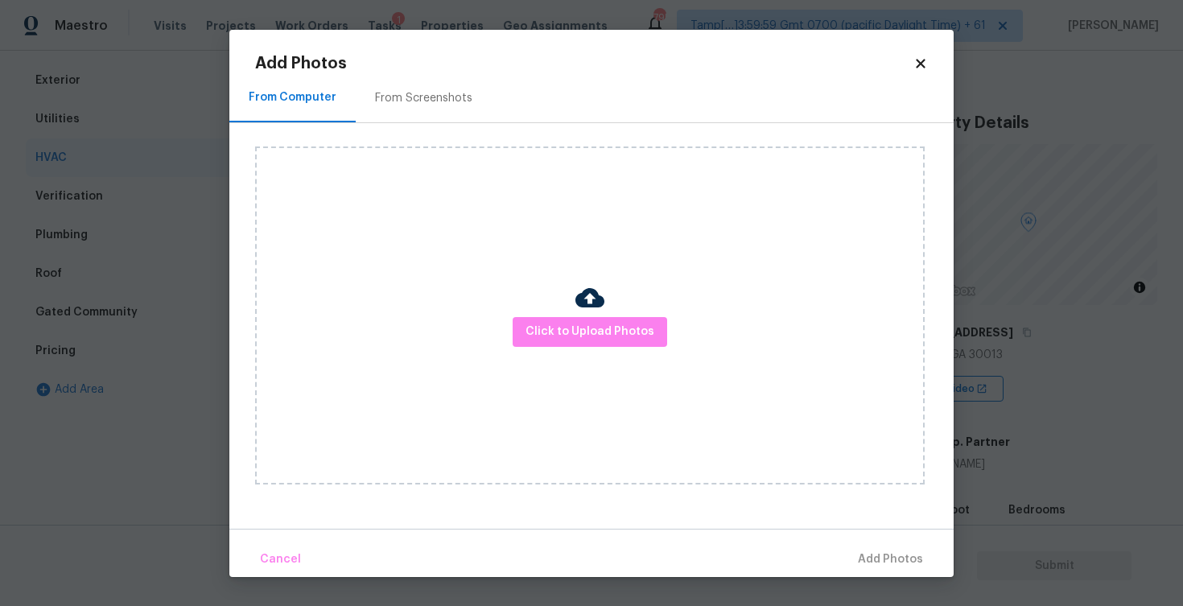
click at [588, 229] on div "Click to Upload Photos" at bounding box center [589, 315] width 669 height 338
click at [579, 327] on span "Click to Upload Photos" at bounding box center [589, 332] width 129 height 20
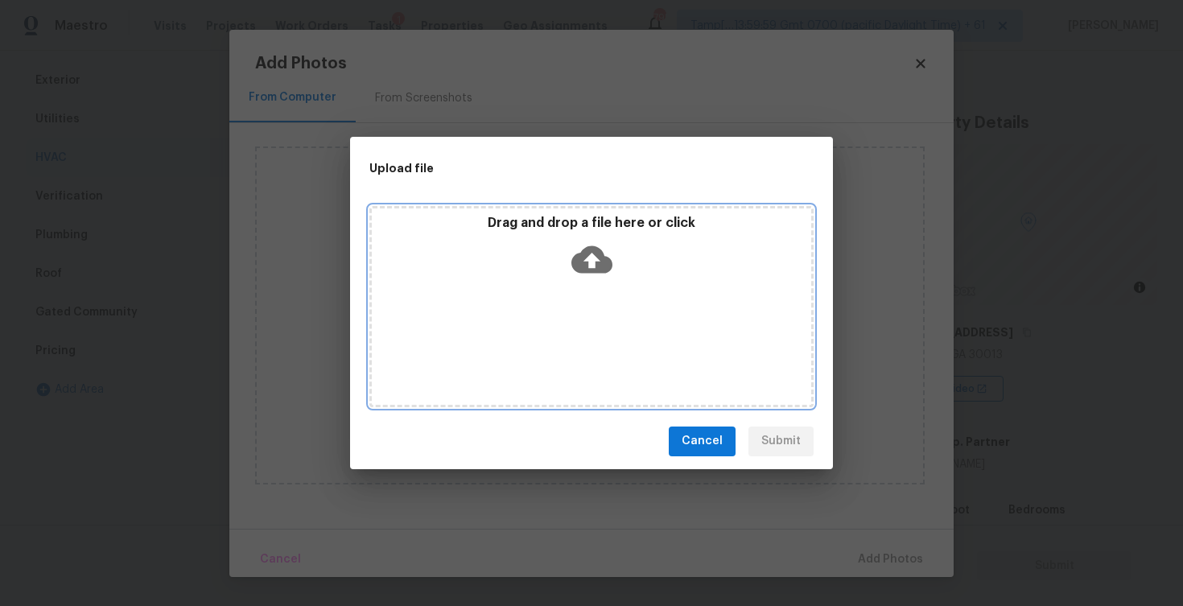
click at [583, 263] on icon at bounding box center [591, 258] width 41 height 27
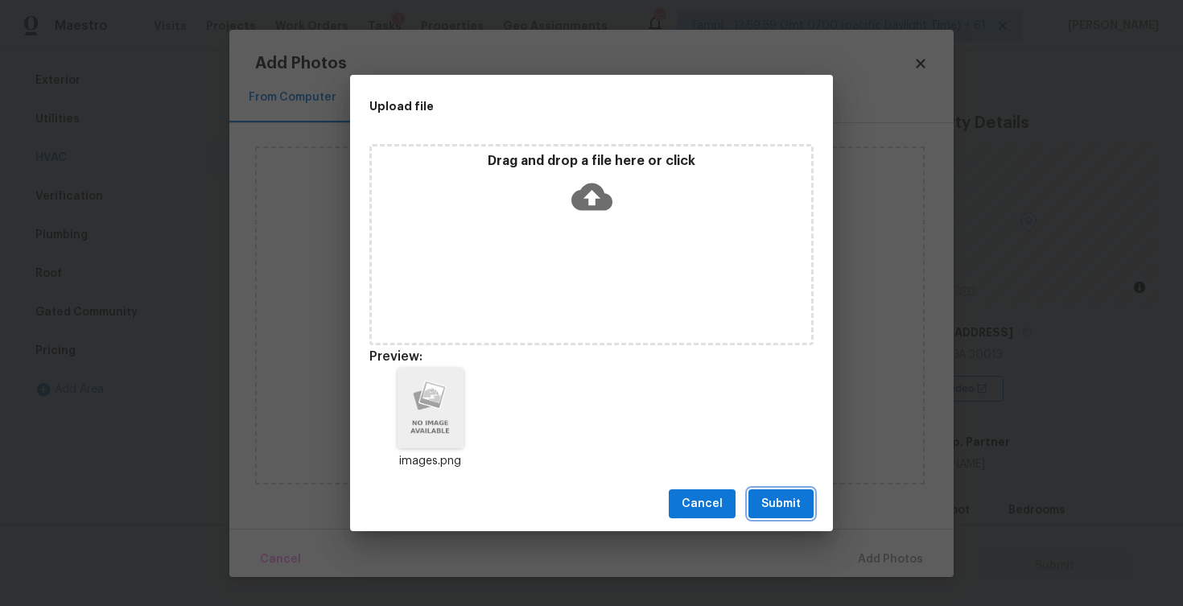
click at [774, 501] on span "Submit" at bounding box center [780, 504] width 39 height 20
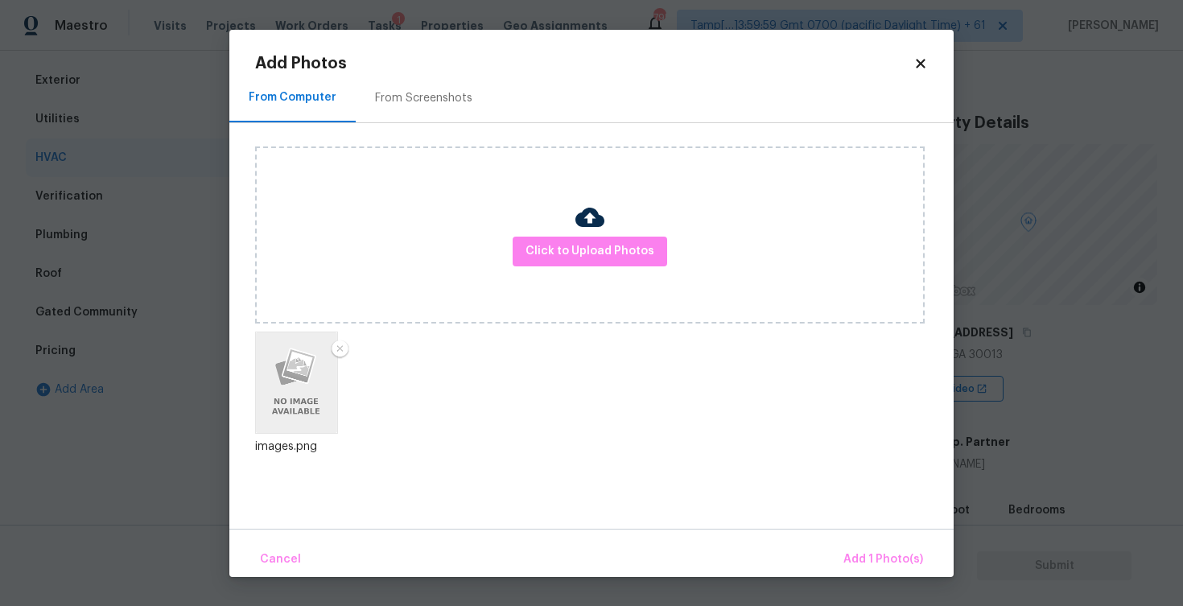
click at [836, 533] on div "Cancel Add 1 Photo(s)" at bounding box center [591, 553] width 724 height 48
click at [867, 554] on span "Add 1 Photo(s)" at bounding box center [883, 560] width 80 height 20
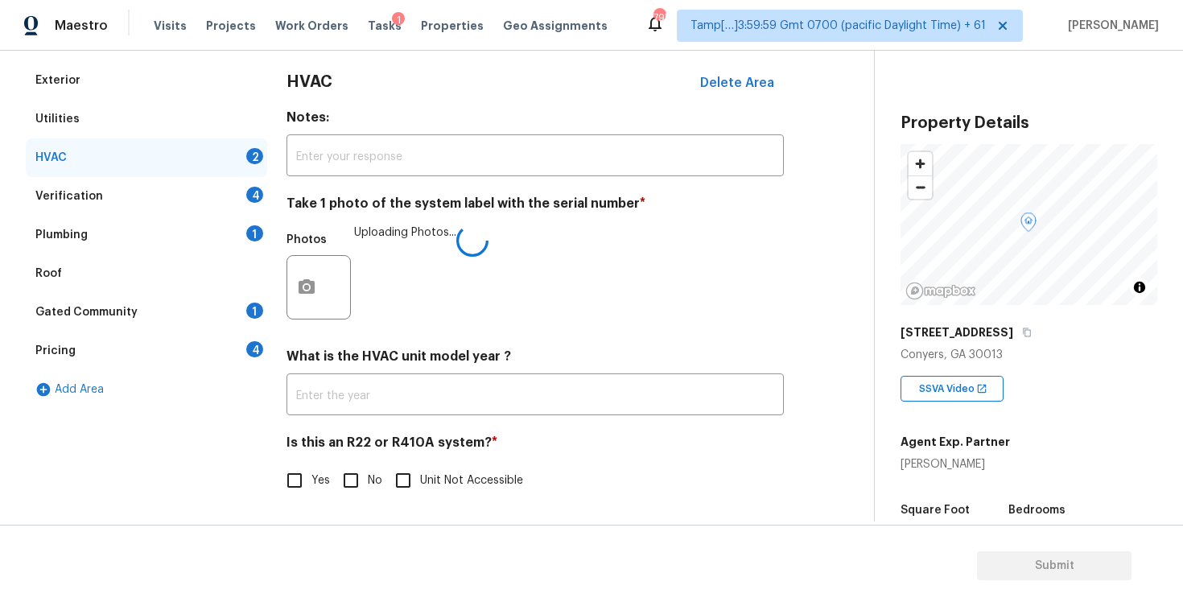
click at [348, 476] on input "No" at bounding box center [351, 480] width 34 height 34
checkbox input "true"
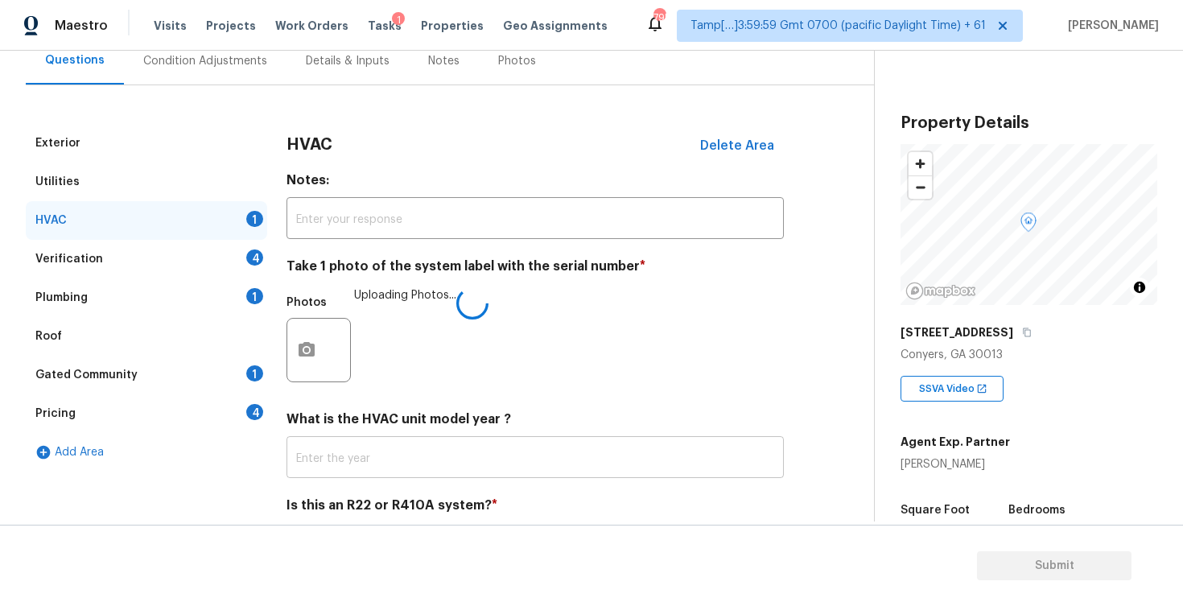
scroll to position [123, 0]
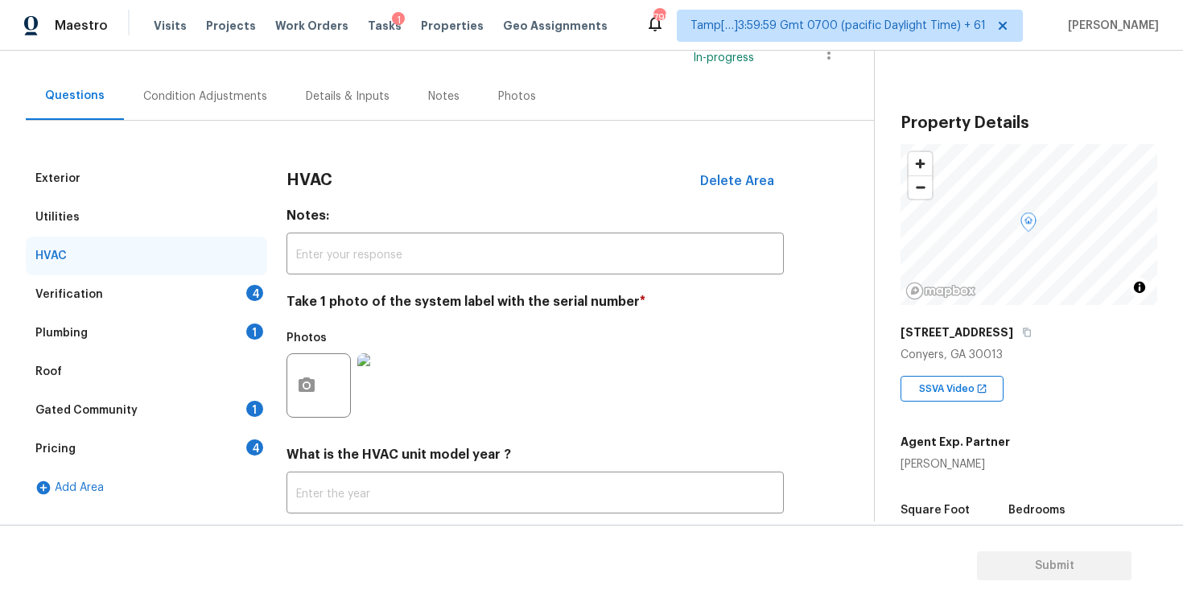
click at [250, 297] on div "4" at bounding box center [254, 293] width 17 height 16
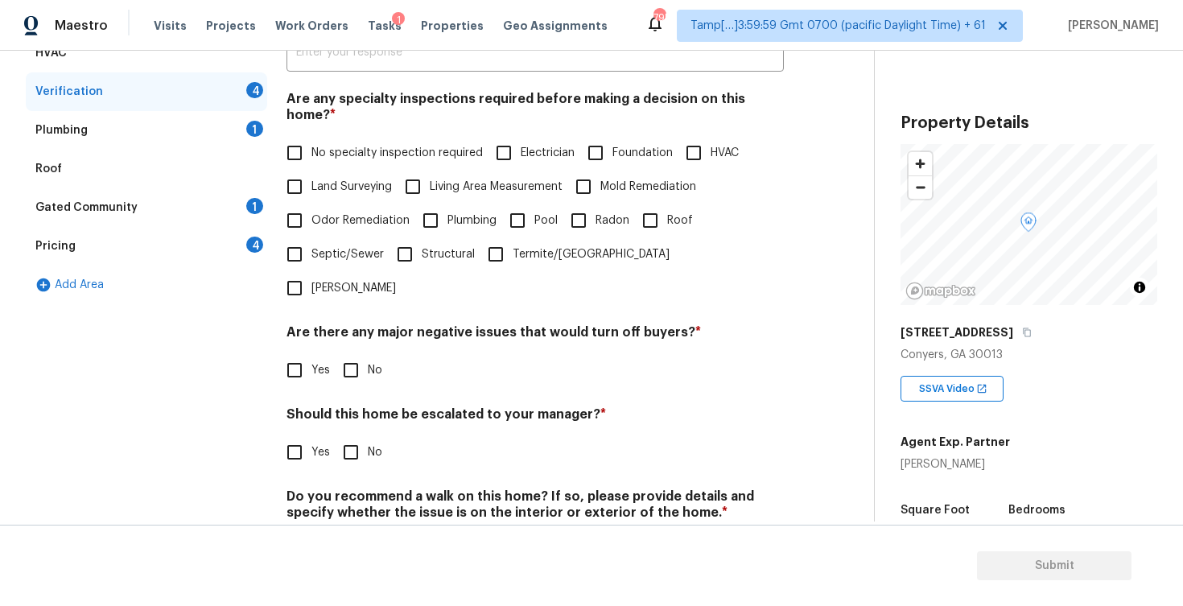
scroll to position [346, 0]
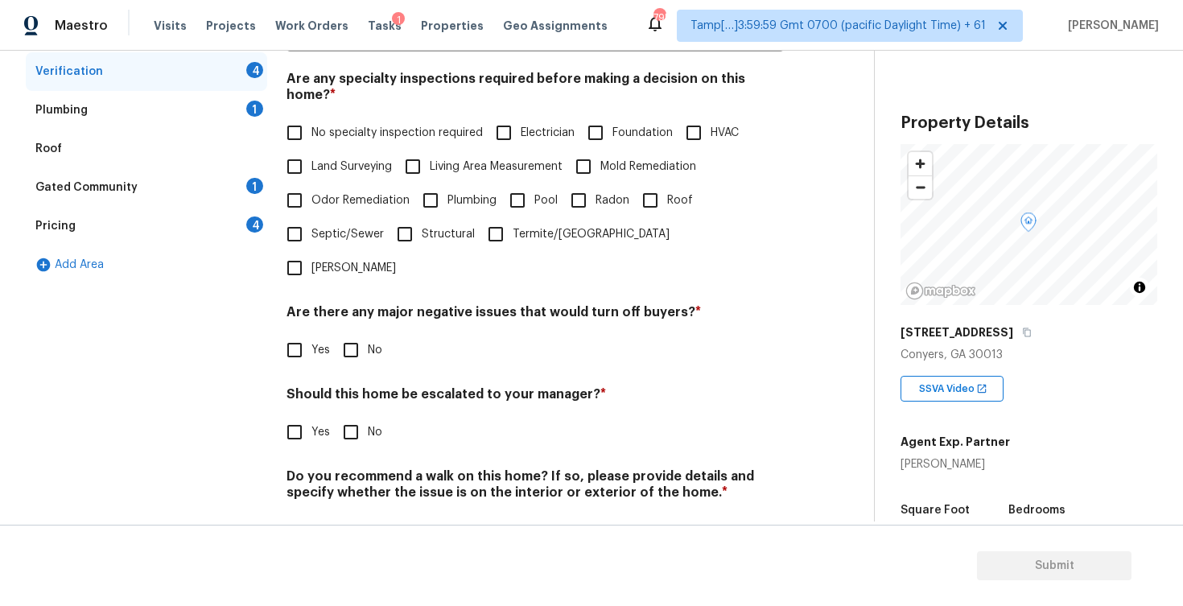
click at [293, 117] on input "No specialty inspection required" at bounding box center [295, 133] width 34 height 34
checkbox input "true"
click at [428, 196] on input "Plumbing" at bounding box center [431, 200] width 34 height 34
checkbox input "true"
click at [359, 151] on label "Land Surveying" at bounding box center [335, 168] width 114 height 34
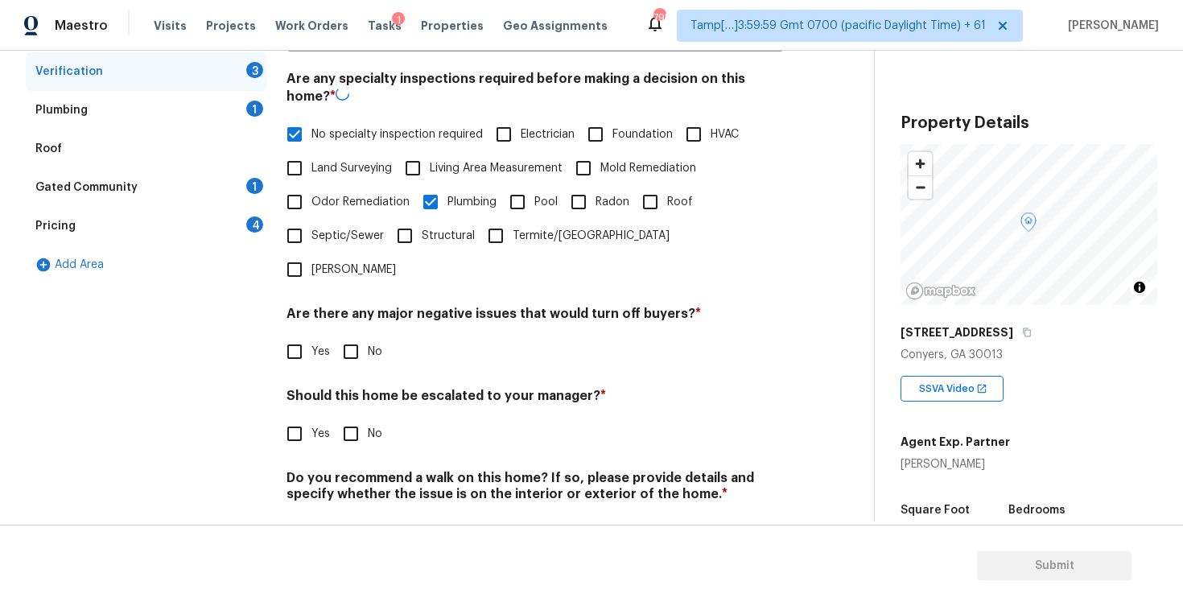
click at [311, 151] on input "Land Surveying" at bounding box center [295, 168] width 34 height 34
click at [356, 159] on span "Land Surveying" at bounding box center [351, 167] width 80 height 17
click at [311, 150] on input "Land Surveying" at bounding box center [295, 167] width 34 height 34
checkbox input "false"
click at [350, 130] on label "No specialty inspection required" at bounding box center [380, 133] width 205 height 34
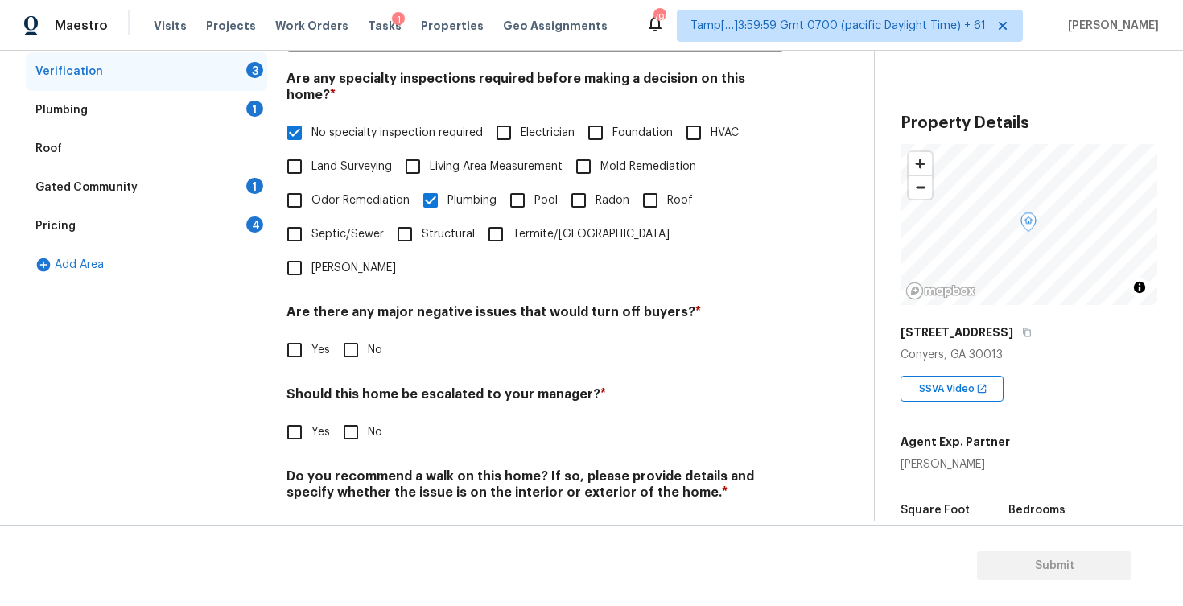
click at [311, 130] on input "No specialty inspection required" at bounding box center [295, 133] width 34 height 34
checkbox input "false"
click at [362, 333] on input "No" at bounding box center [351, 350] width 34 height 34
checkbox input "true"
click at [360, 417] on input "No" at bounding box center [351, 434] width 34 height 34
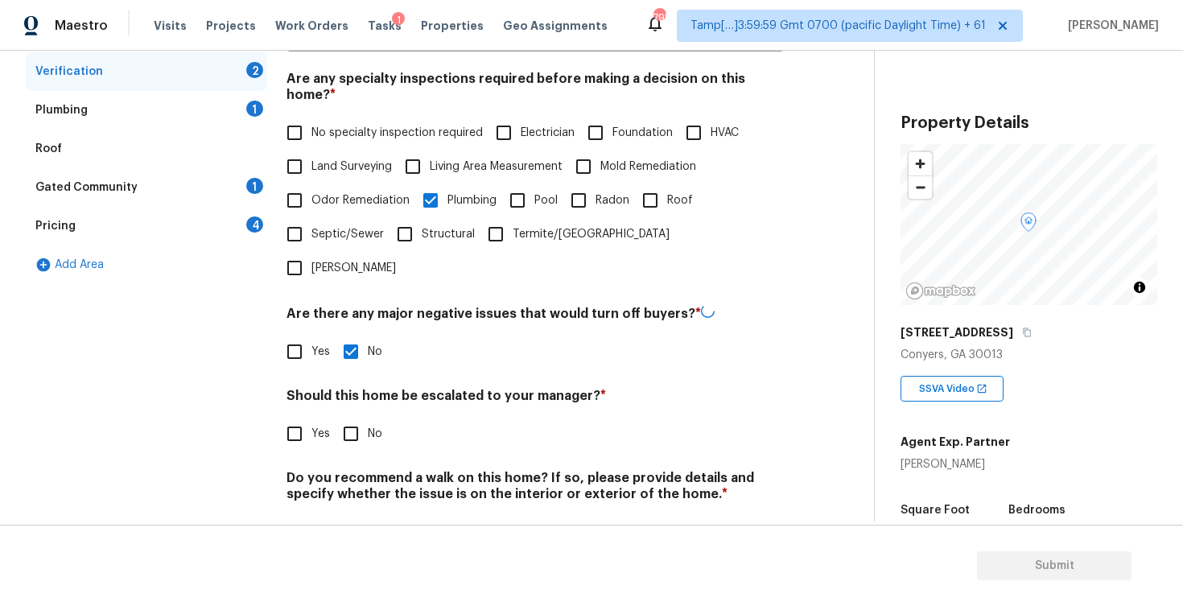
checkbox input "true"
click at [358, 515] on input "No" at bounding box center [351, 532] width 34 height 34
checkbox input "true"
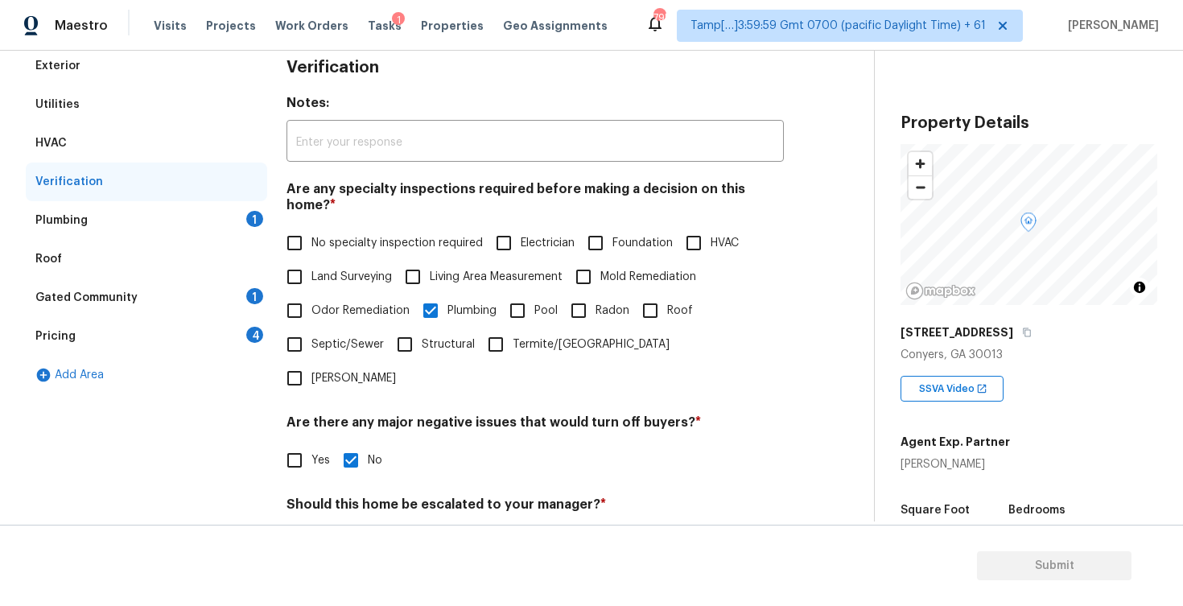
click at [209, 231] on div "Plumbing 1" at bounding box center [146, 220] width 241 height 39
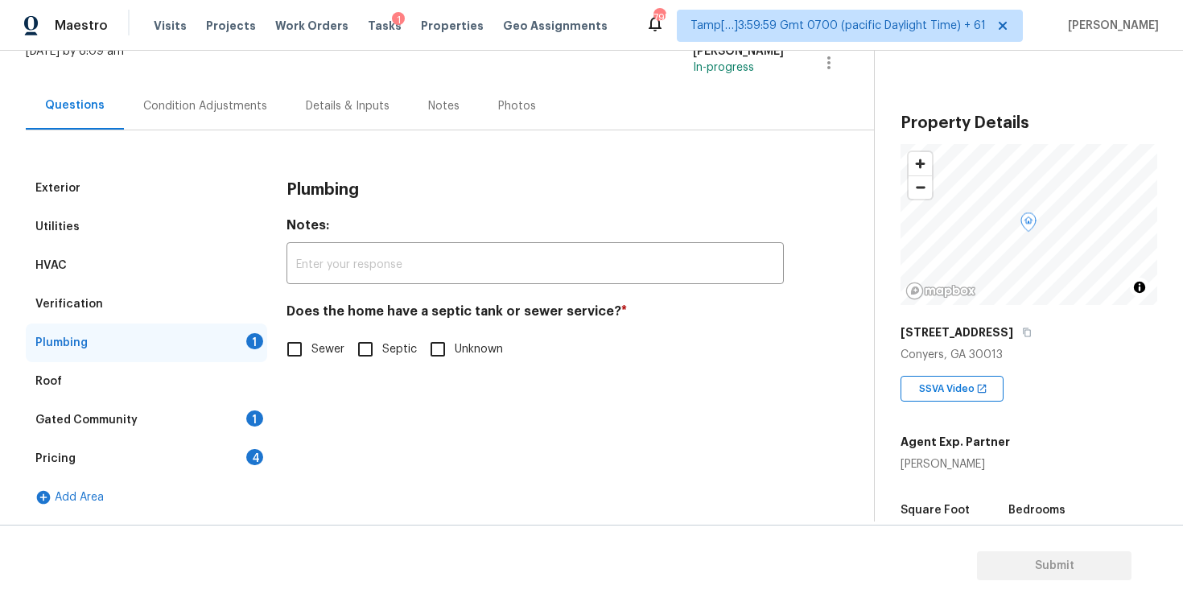
click at [296, 337] on input "Sewer" at bounding box center [295, 349] width 34 height 34
checkbox input "true"
click at [230, 427] on div "Gated Community 1" at bounding box center [146, 420] width 241 height 39
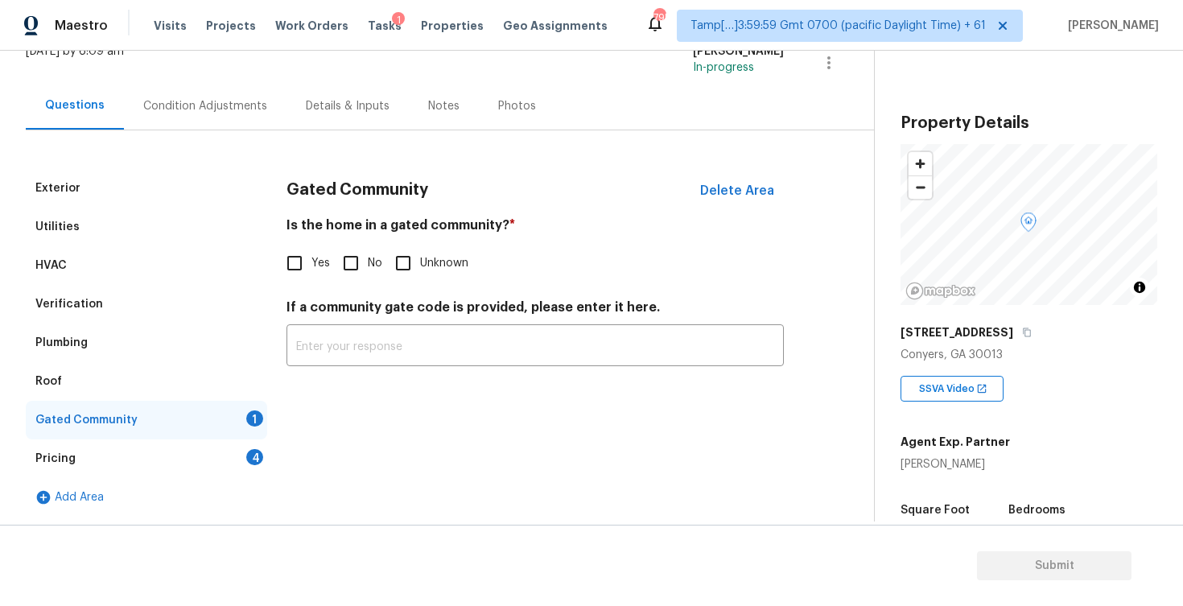
click at [351, 262] on input "No" at bounding box center [351, 263] width 34 height 34
checkbox input "true"
click at [218, 451] on div "Pricing 4" at bounding box center [146, 458] width 241 height 39
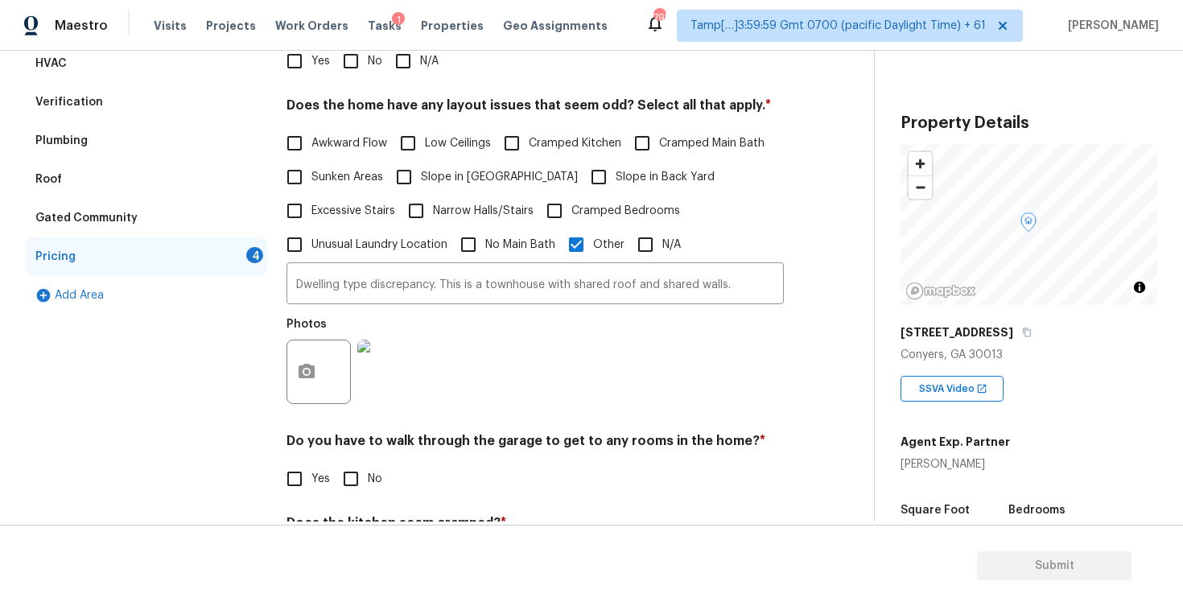
scroll to position [267, 0]
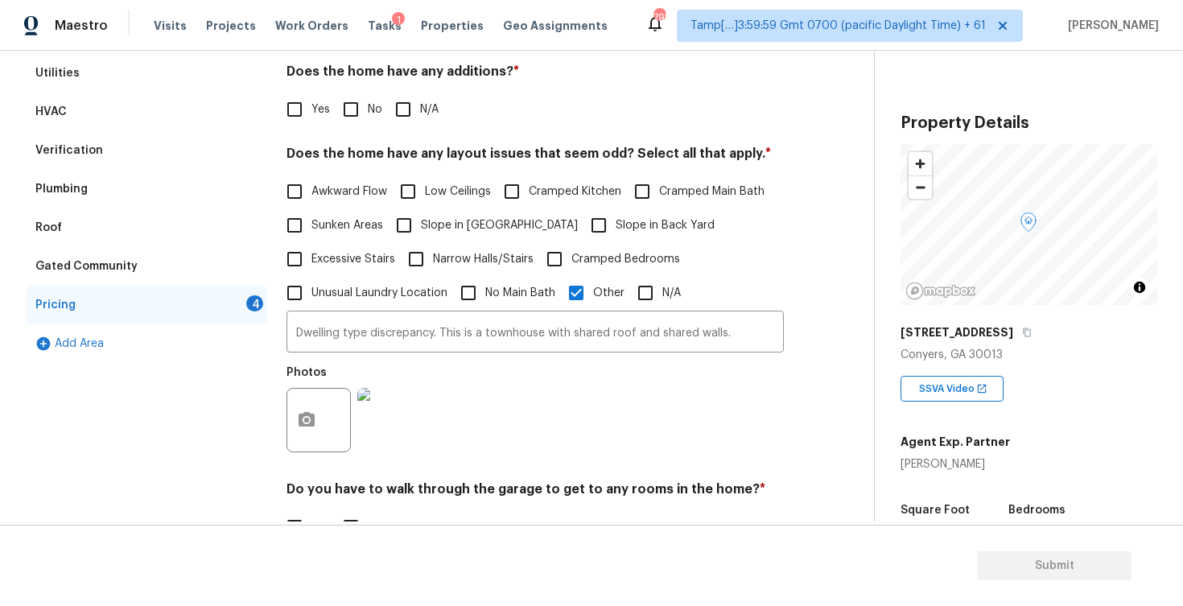
click at [338, 110] on input "No" at bounding box center [351, 110] width 34 height 34
checkbox input "true"
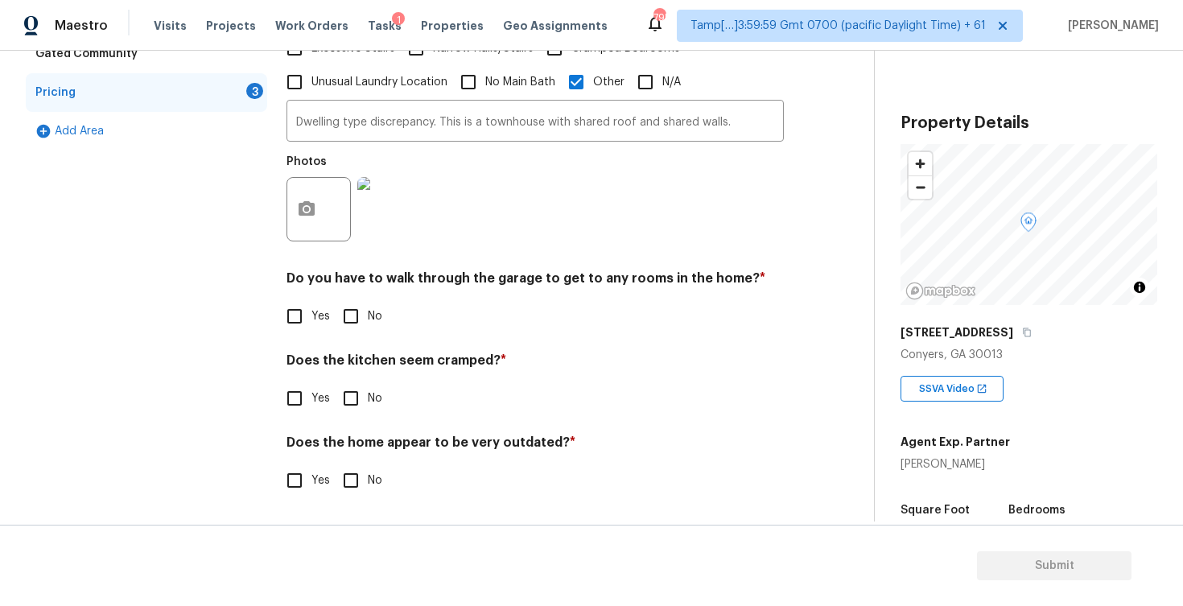
scroll to position [478, 0]
click at [344, 281] on h4 "Do you have to walk through the garage to get to any rooms in the home? *" at bounding box center [534, 281] width 497 height 23
click at [352, 310] on input "No" at bounding box center [351, 316] width 34 height 34
checkbox input "true"
click at [351, 406] on input "No" at bounding box center [351, 398] width 34 height 34
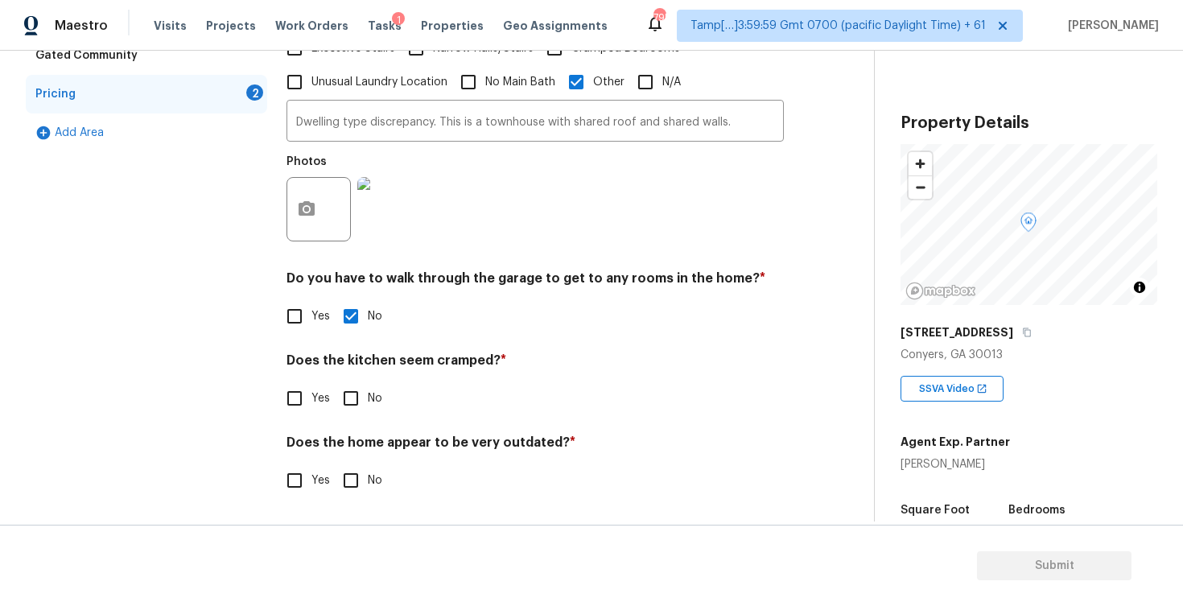
checkbox input "true"
click at [352, 478] on input "No" at bounding box center [351, 480] width 34 height 34
checkbox input "true"
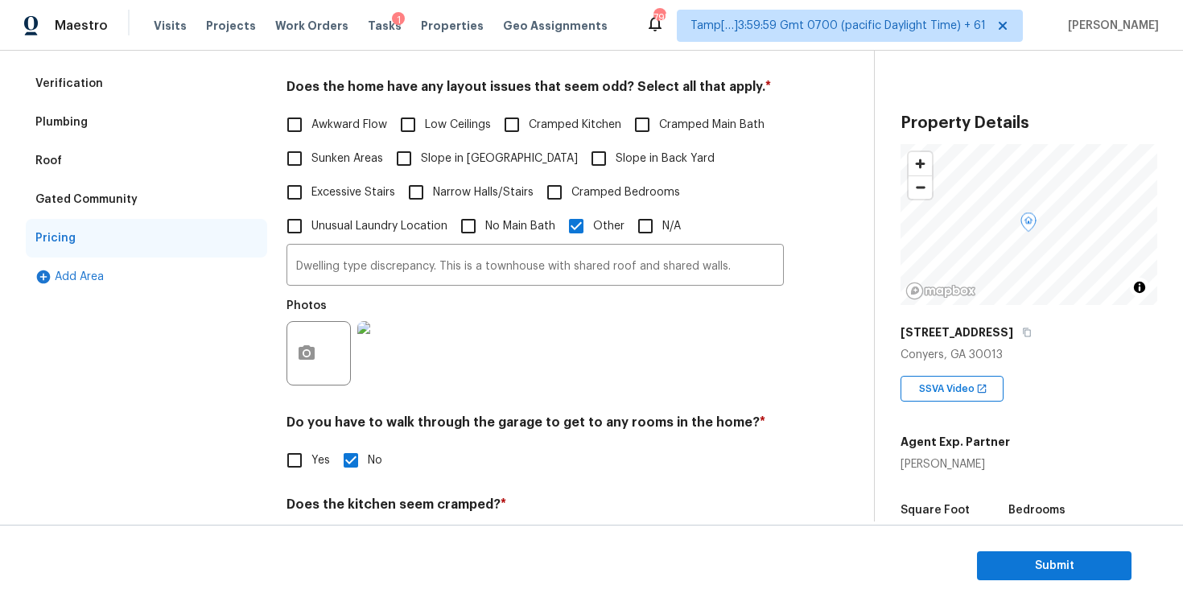
scroll to position [312, 0]
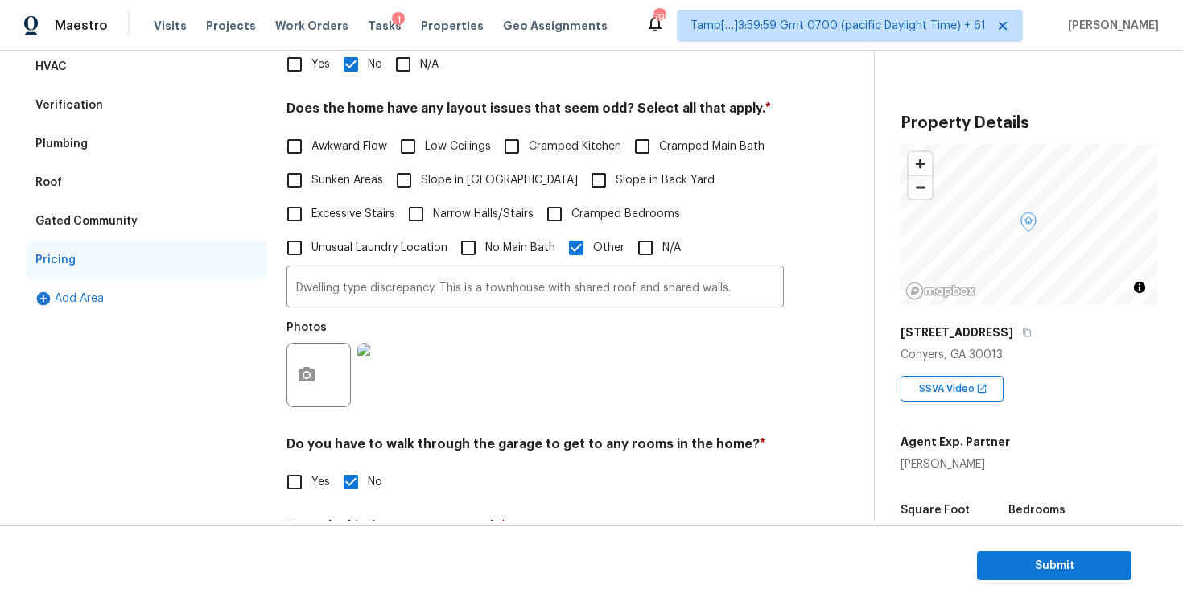
click at [505, 182] on span "Slope in Front Yard" at bounding box center [499, 180] width 157 height 17
click at [421, 182] on input "Slope in Front Yard" at bounding box center [404, 180] width 34 height 34
checkbox input "true"
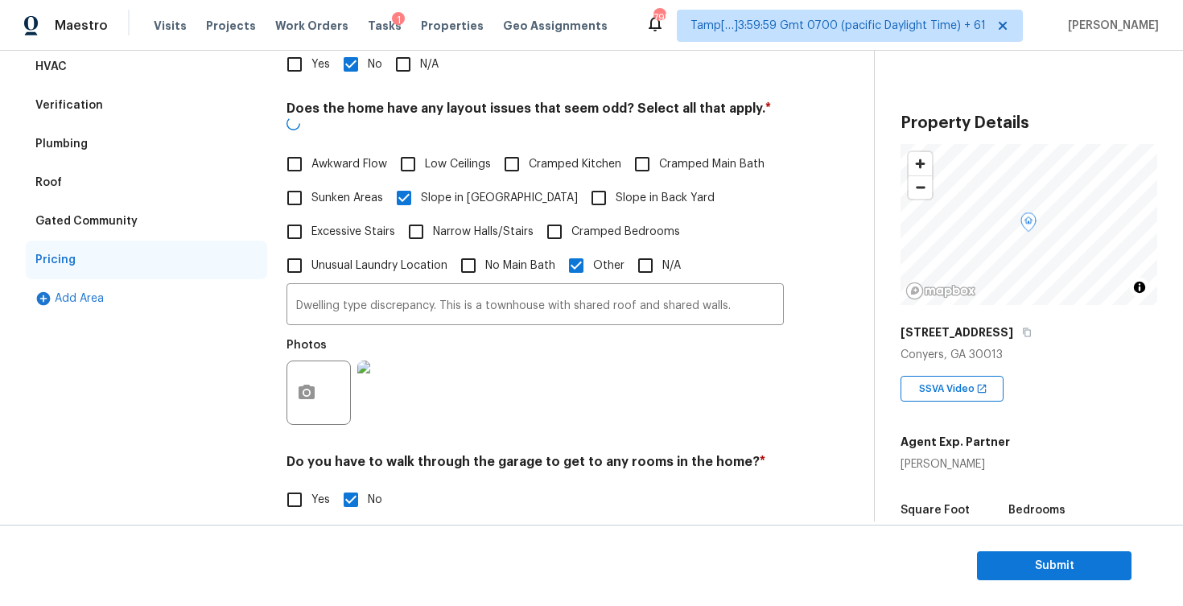
click at [616, 190] on span "Slope in Back Yard" at bounding box center [665, 198] width 99 height 17
click at [583, 182] on input "Slope in Back Yard" at bounding box center [599, 198] width 34 height 34
checkbox input "true"
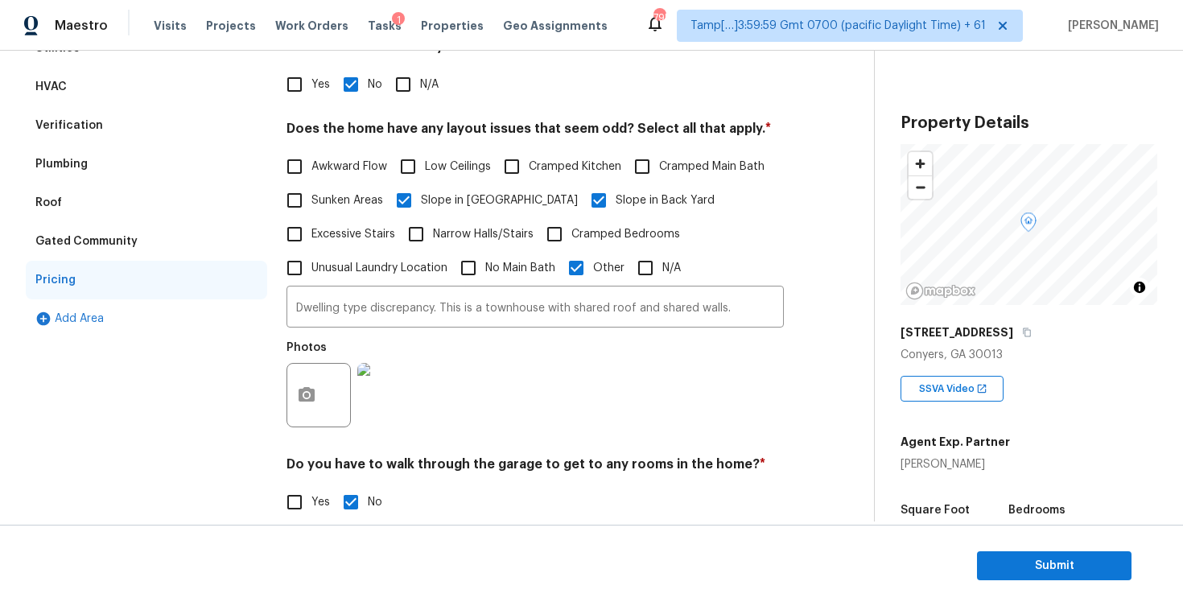
scroll to position [286, 0]
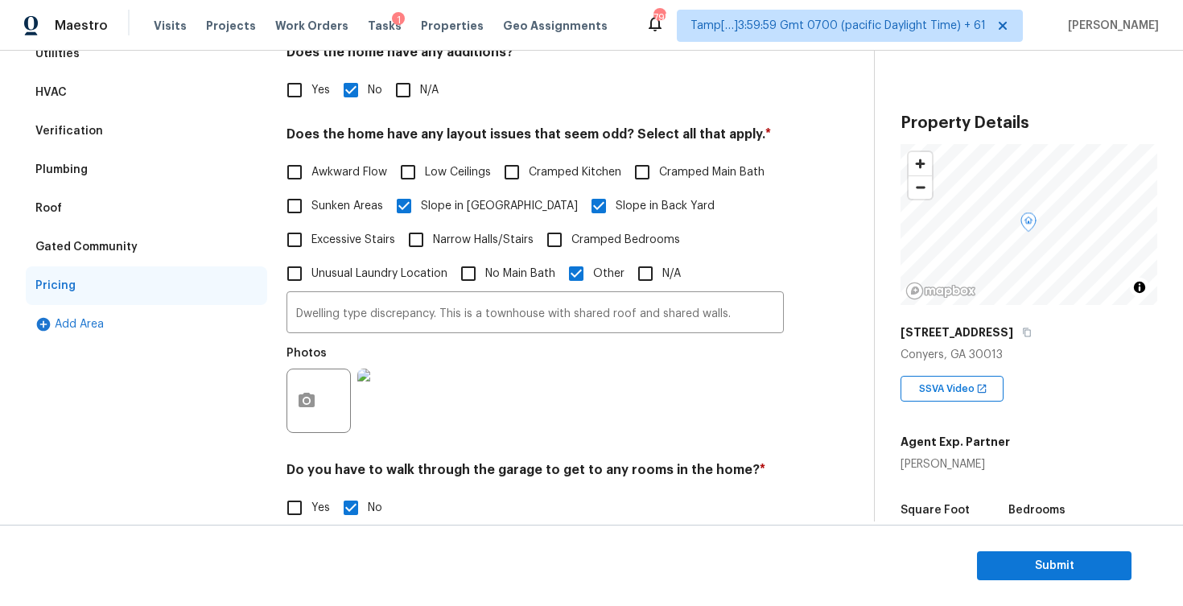
click at [545, 177] on span "Cramped Kitchen" at bounding box center [575, 172] width 93 height 17
click at [529, 177] on input "Cramped Kitchen" at bounding box center [512, 172] width 34 height 34
checkbox input "true"
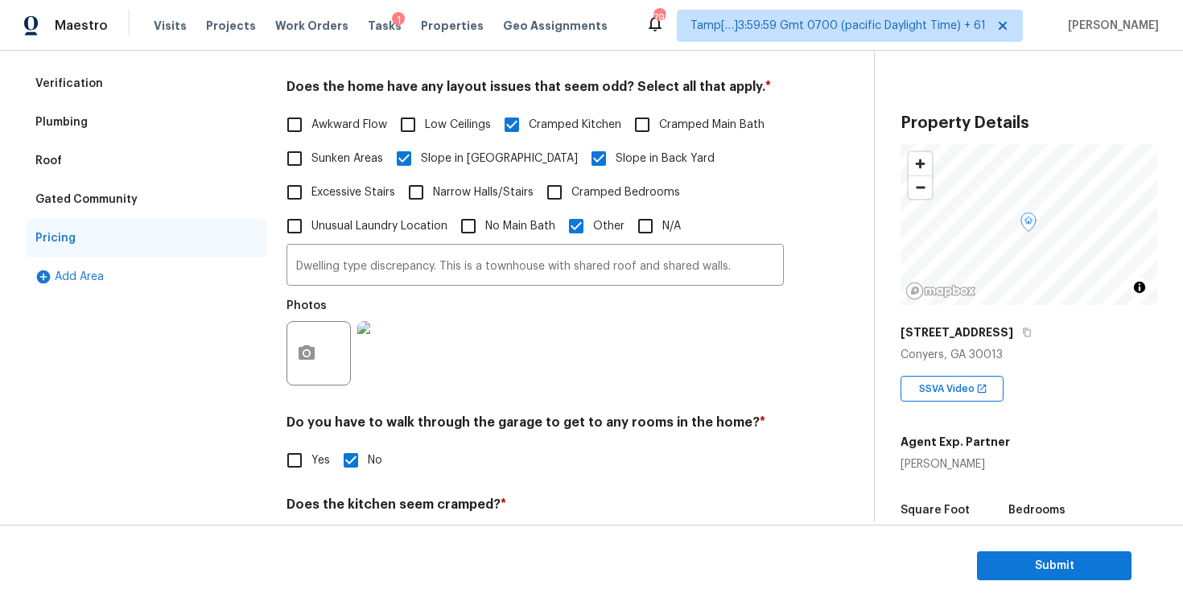
scroll to position [478, 0]
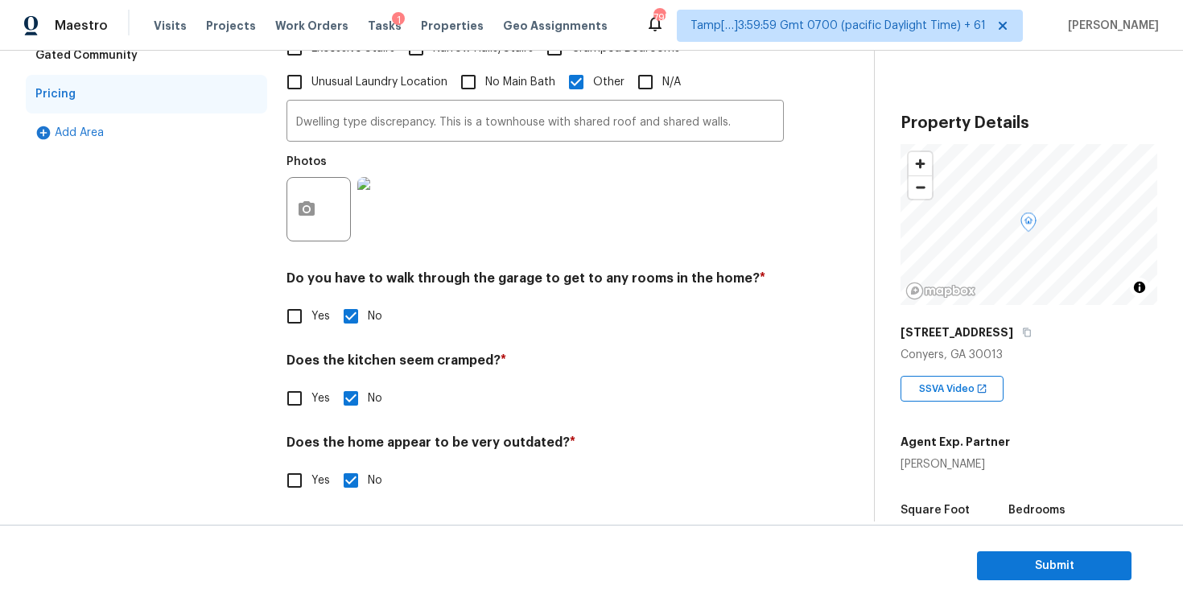
click at [307, 372] on h4 "Does the kitchen seem cramped? *" at bounding box center [534, 363] width 497 height 23
click at [306, 402] on input "Yes" at bounding box center [295, 398] width 34 height 34
checkbox input "true"
checkbox input "false"
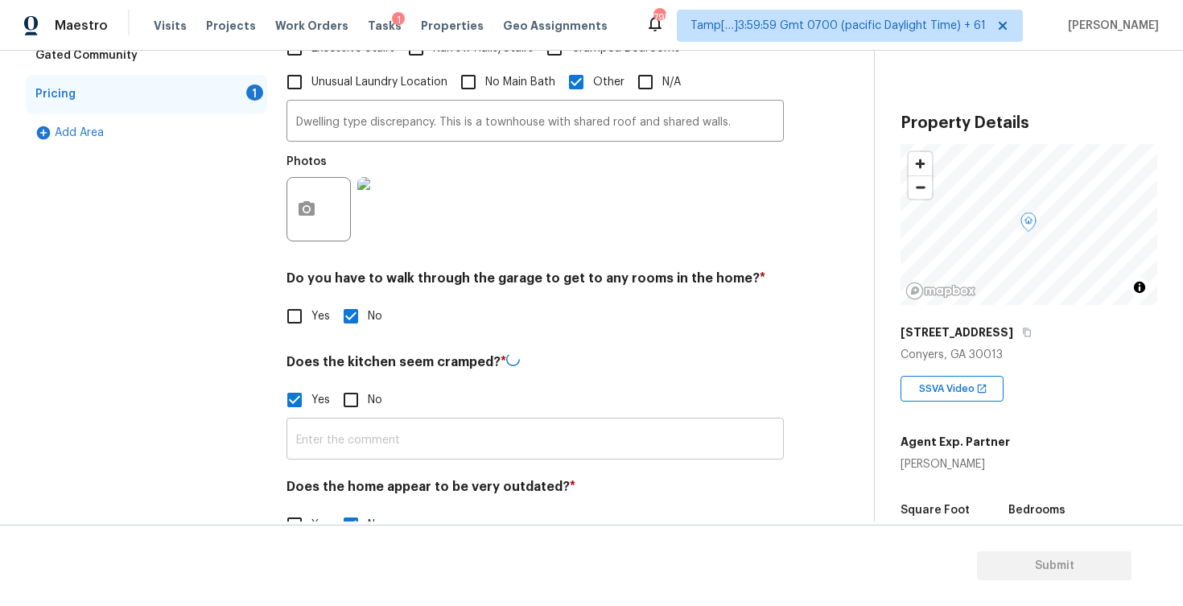
click at [363, 440] on input "text" at bounding box center [534, 441] width 497 height 38
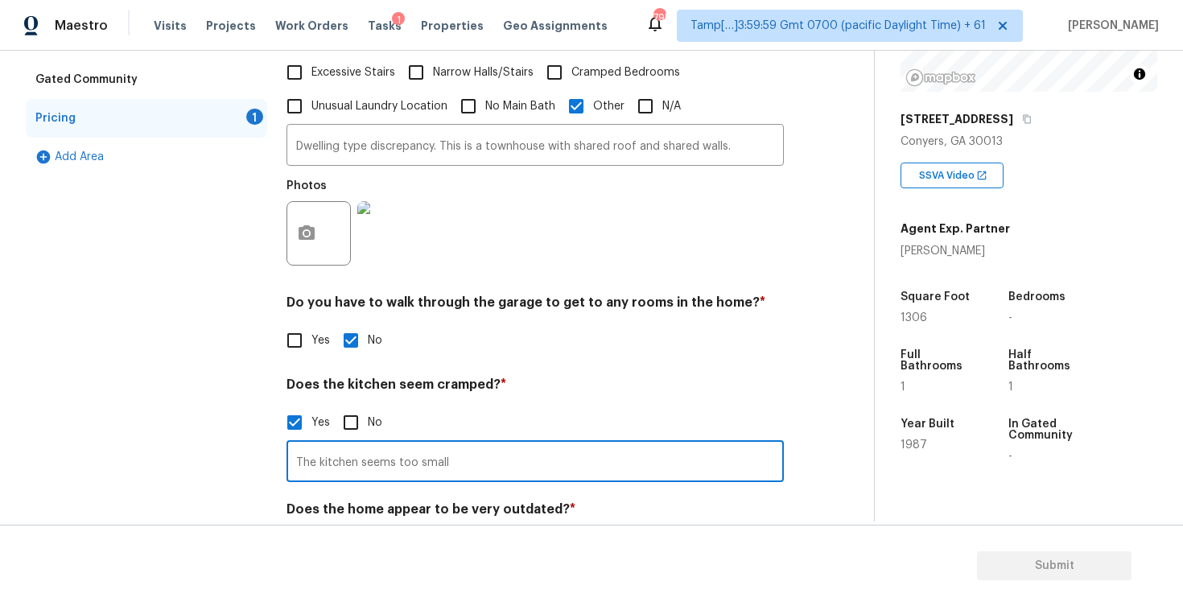
scroll to position [452, 0]
type input "The kitchen seems too small"
click at [749, 152] on input "Dwelling type discrepancy. This is a townhouse with shared roof and shared wall…" at bounding box center [534, 149] width 497 height 38
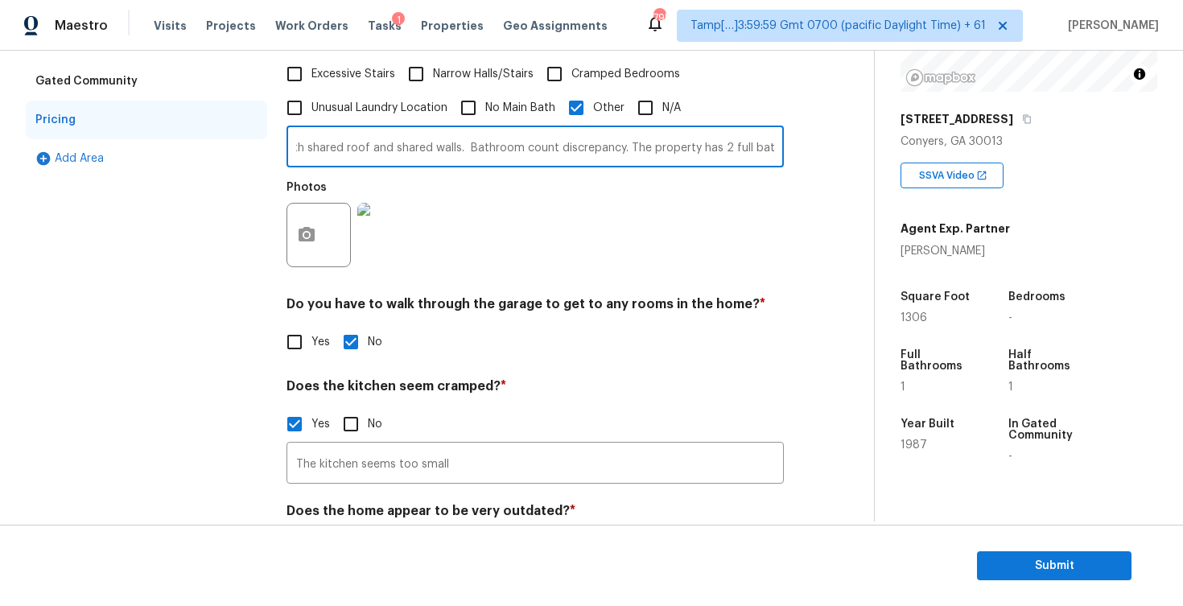
scroll to position [0, 272]
type input "Dwelling type discrepancy. This is a townhouse with shared roof and shared wall…"
click at [809, 215] on div "Exterior Utilities HVAC Verification Plumbing Roof Gated Community Pricing Add …" at bounding box center [430, 207] width 809 height 755
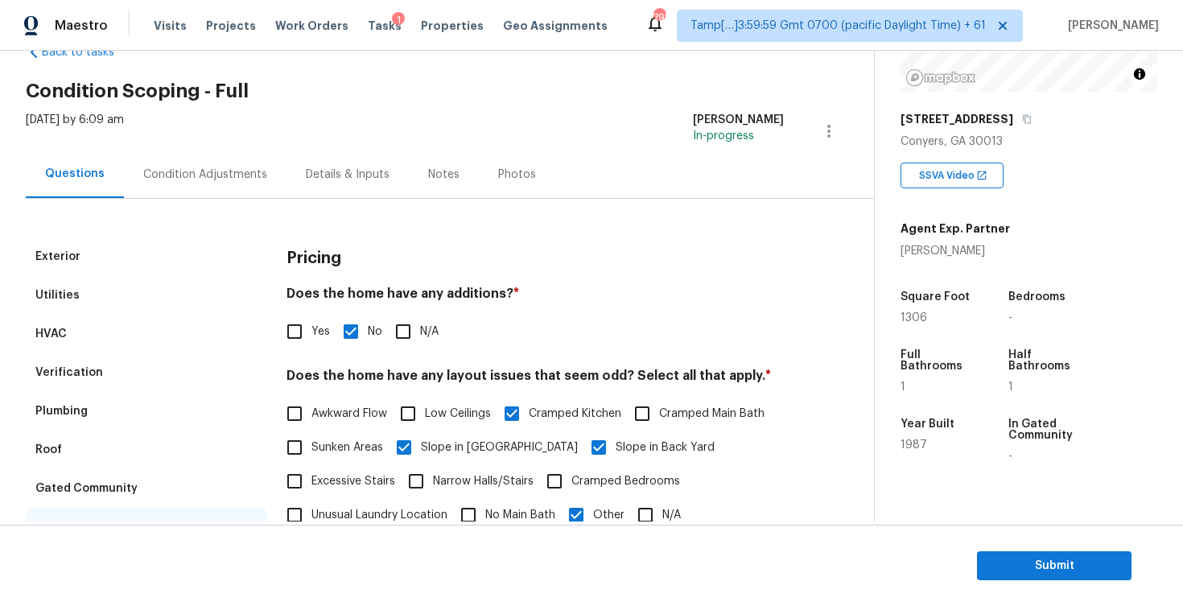
scroll to position [0, 0]
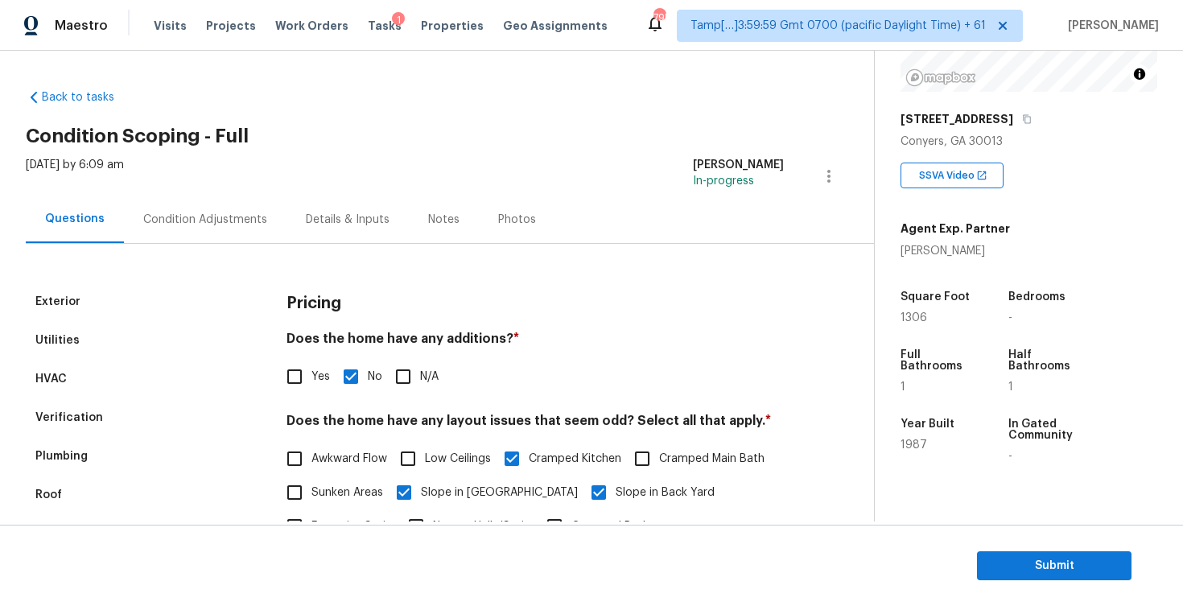
click at [201, 223] on div "Condition Adjustments" at bounding box center [205, 220] width 124 height 16
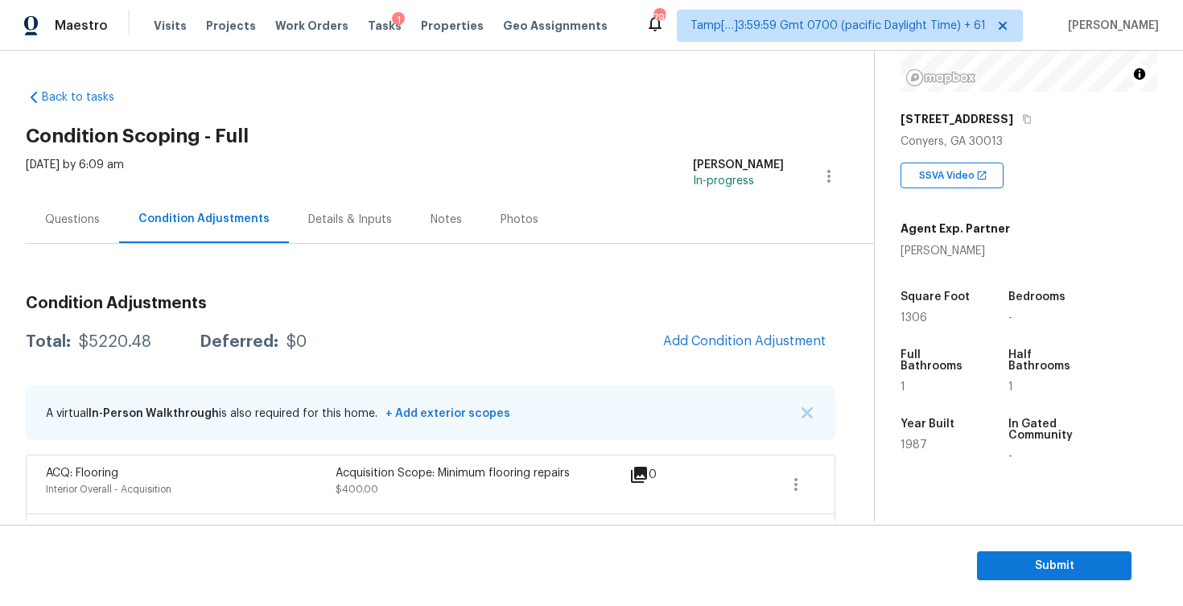
drag, startPoint x: 70, startPoint y: 340, endPoint x: 168, endPoint y: 339, distance: 98.2
click at [168, 339] on div "Total: $5220.48 Deferred: $0" at bounding box center [166, 342] width 281 height 16
copy div "$5220.48"
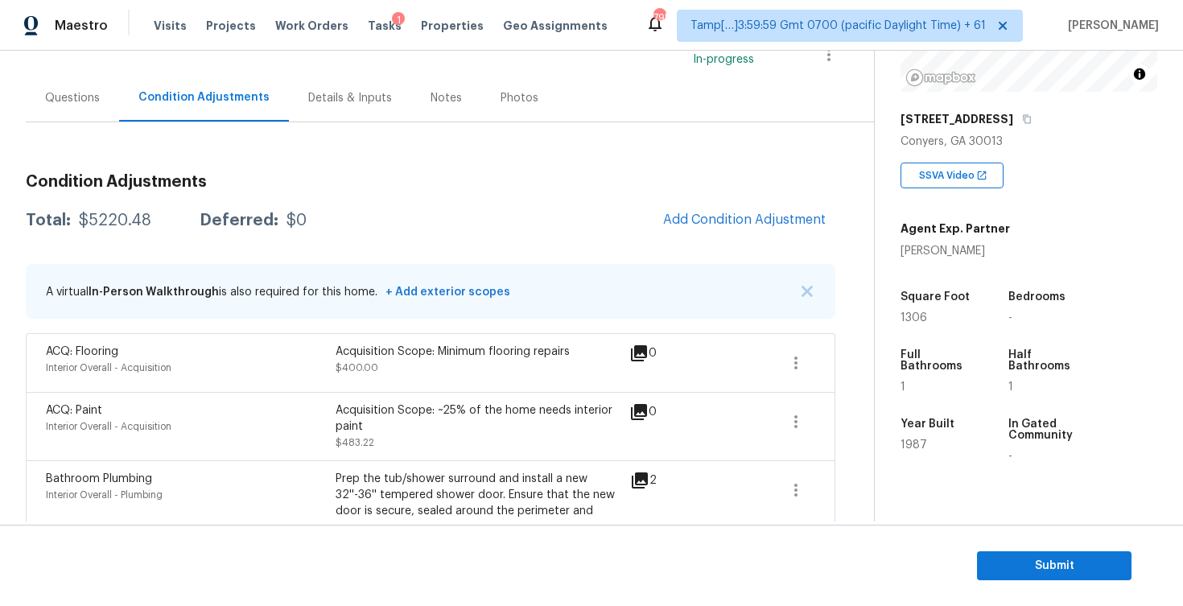
scroll to position [117, 0]
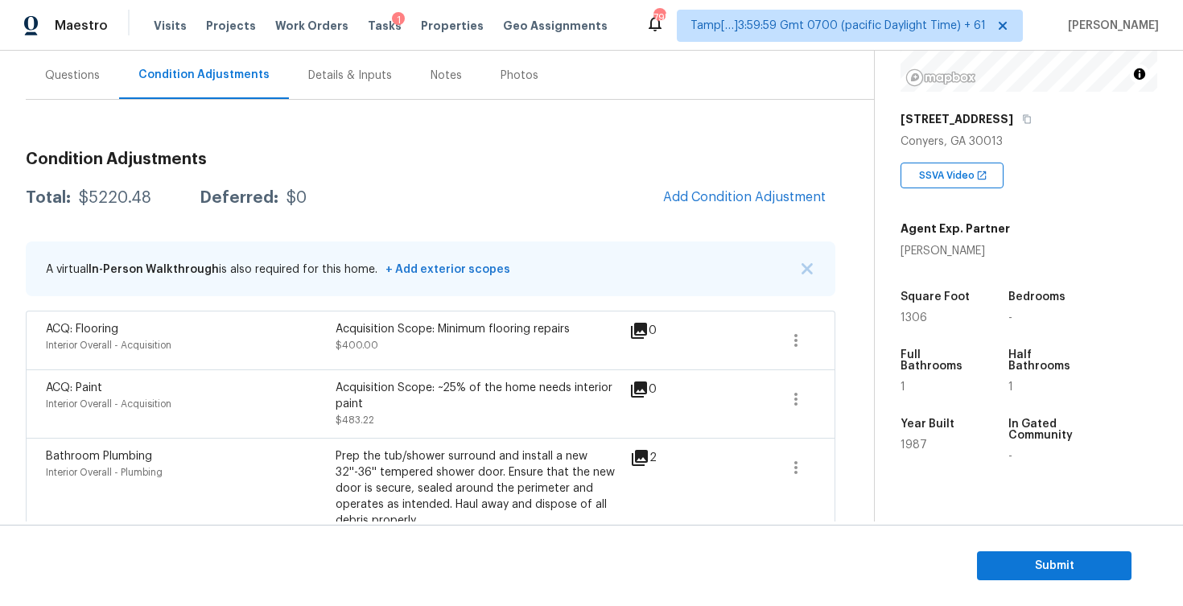
click at [90, 72] on div "Questions" at bounding box center [72, 76] width 55 height 16
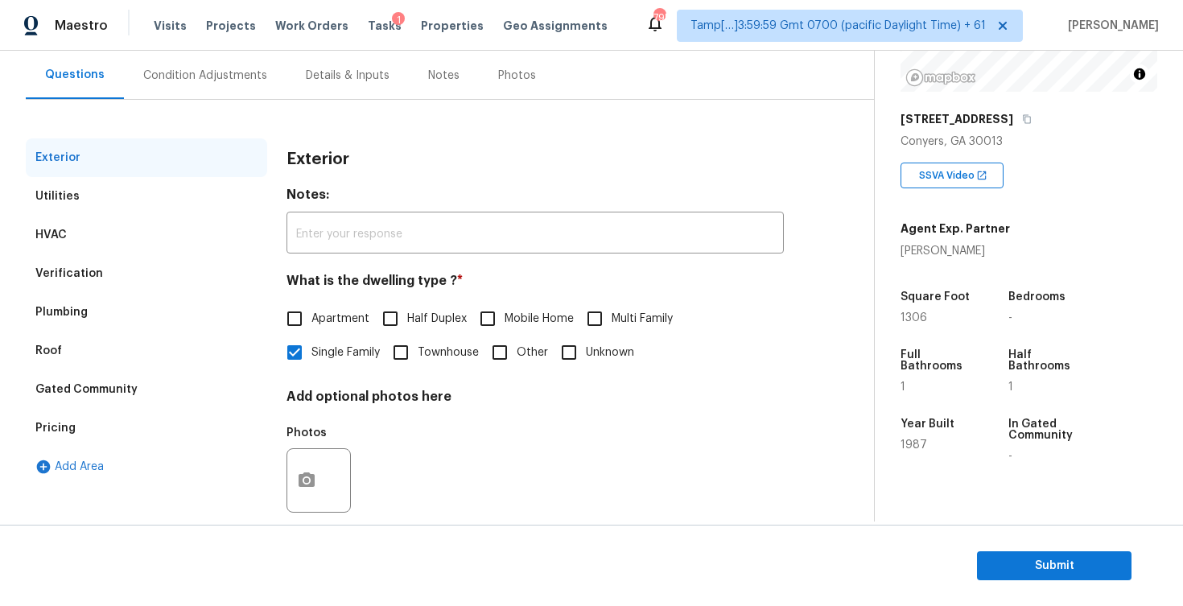
scroll to position [169, 0]
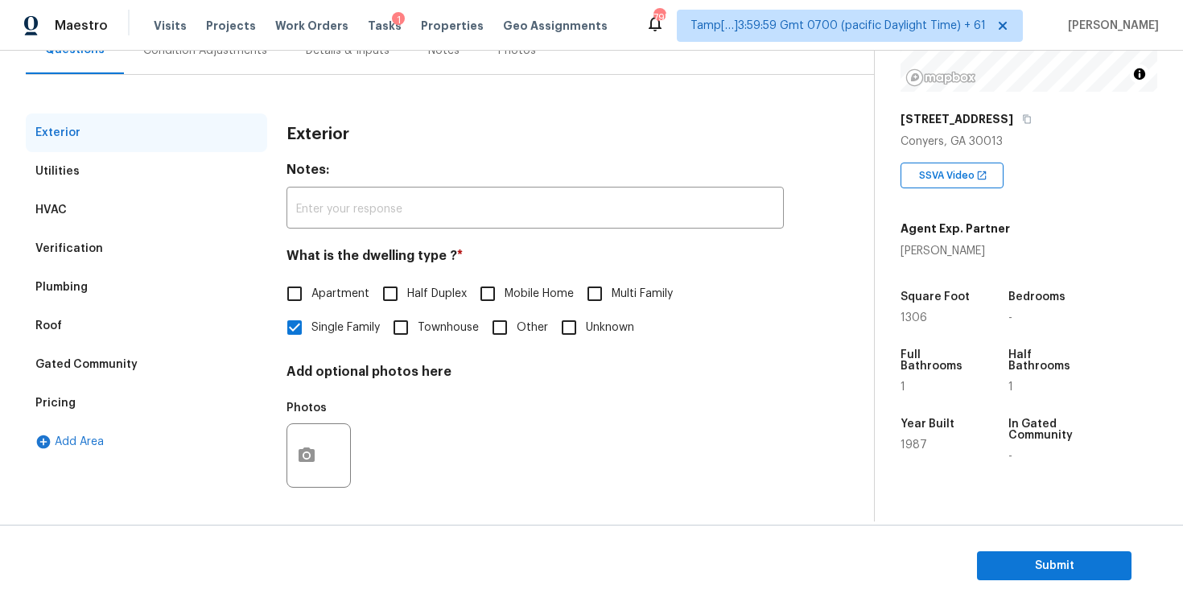
click at [126, 232] on div "Verification" at bounding box center [146, 248] width 241 height 39
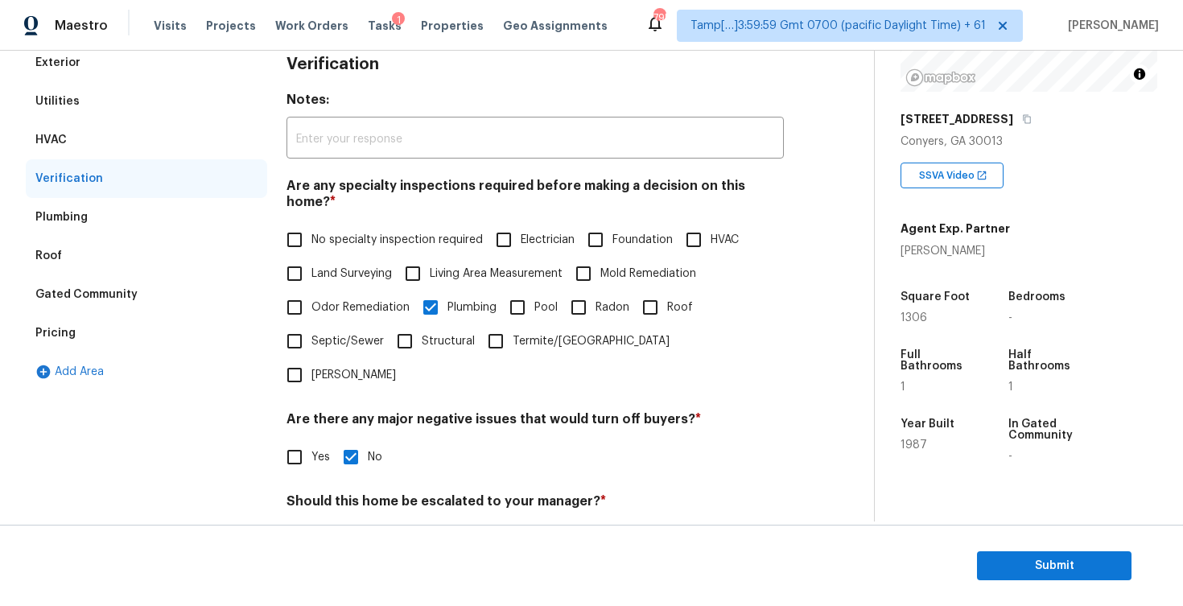
scroll to position [225, 0]
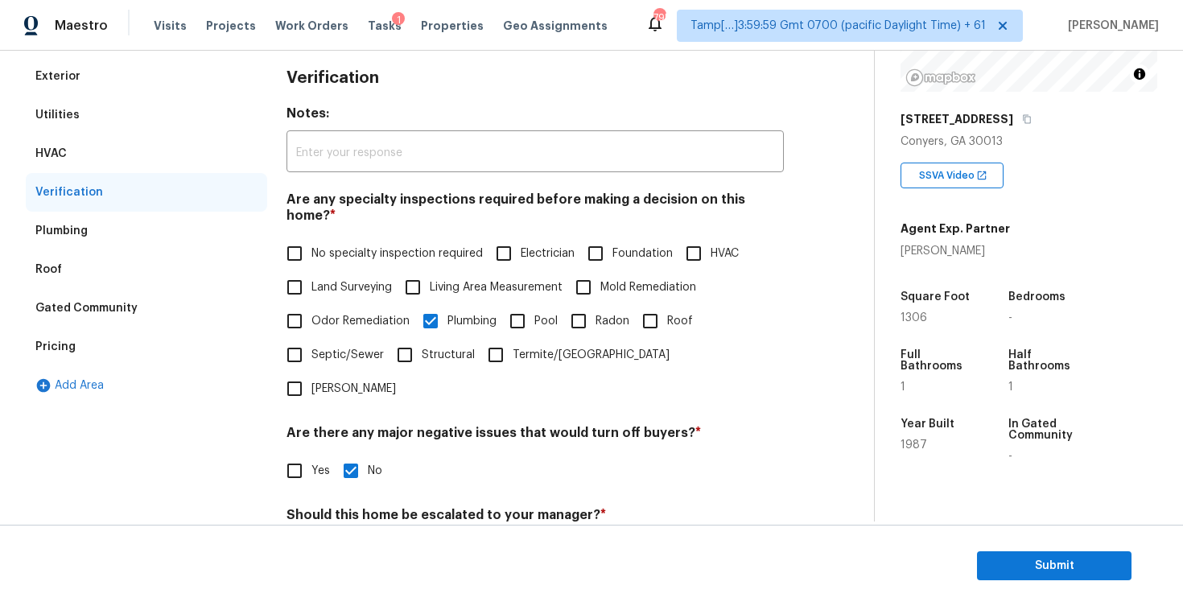
click at [175, 335] on div "Pricing" at bounding box center [146, 346] width 241 height 39
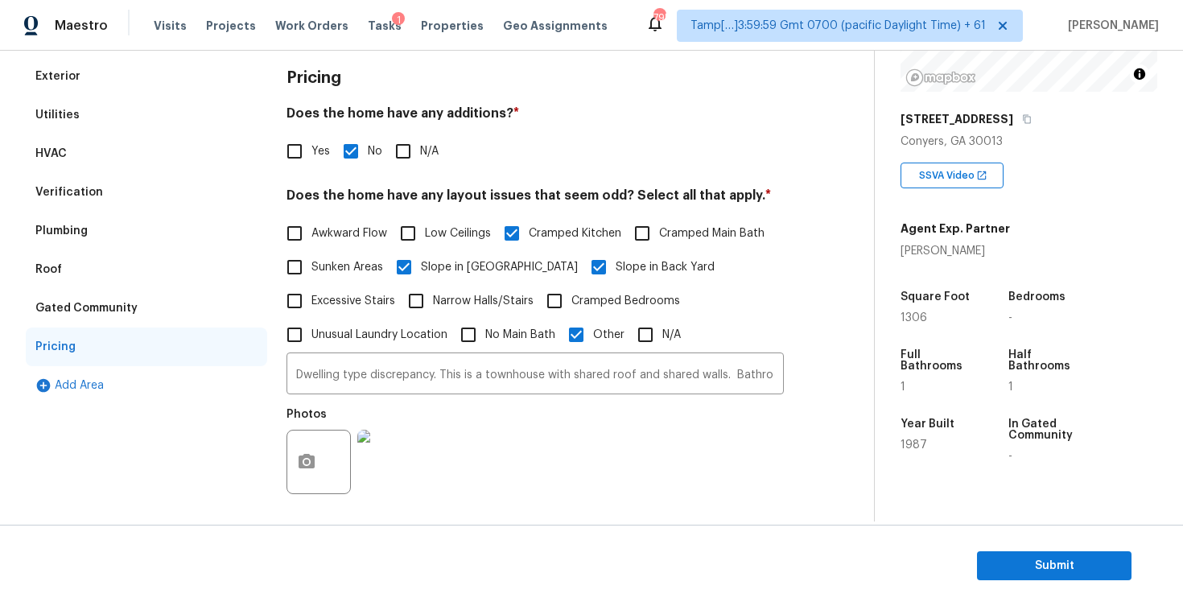
scroll to position [376, 0]
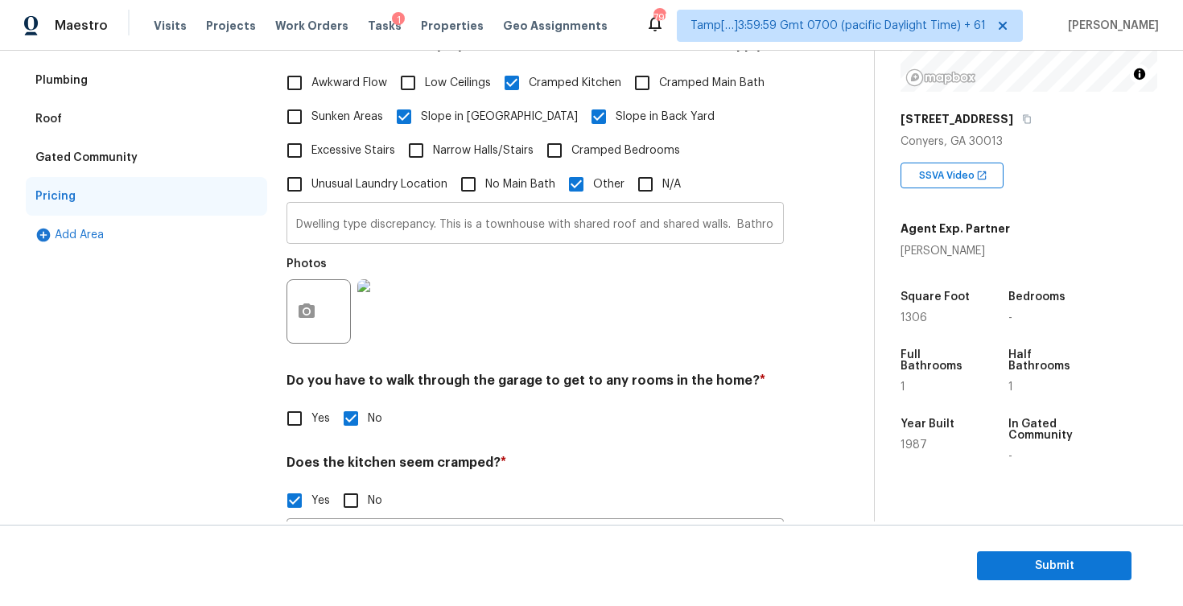
click at [575, 220] on input "Dwelling type discrepancy. This is a townhouse with shared roof and shared wall…" at bounding box center [534, 225] width 497 height 38
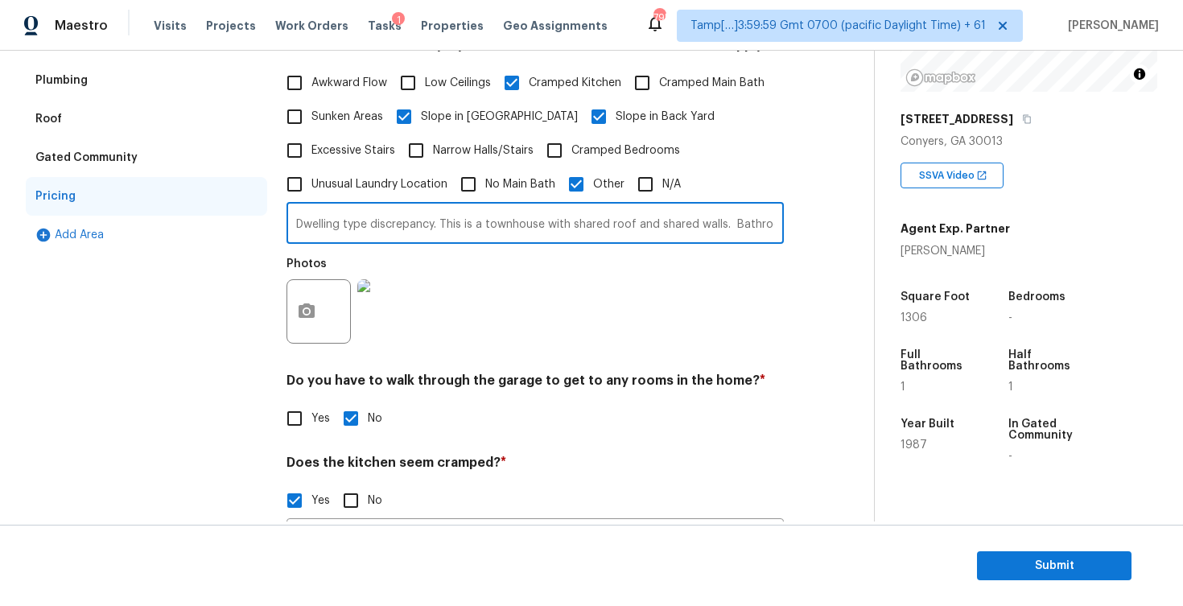
click at [575, 220] on input "Dwelling type discrepancy. This is a townhouse with shared roof and shared wall…" at bounding box center [534, 225] width 497 height 38
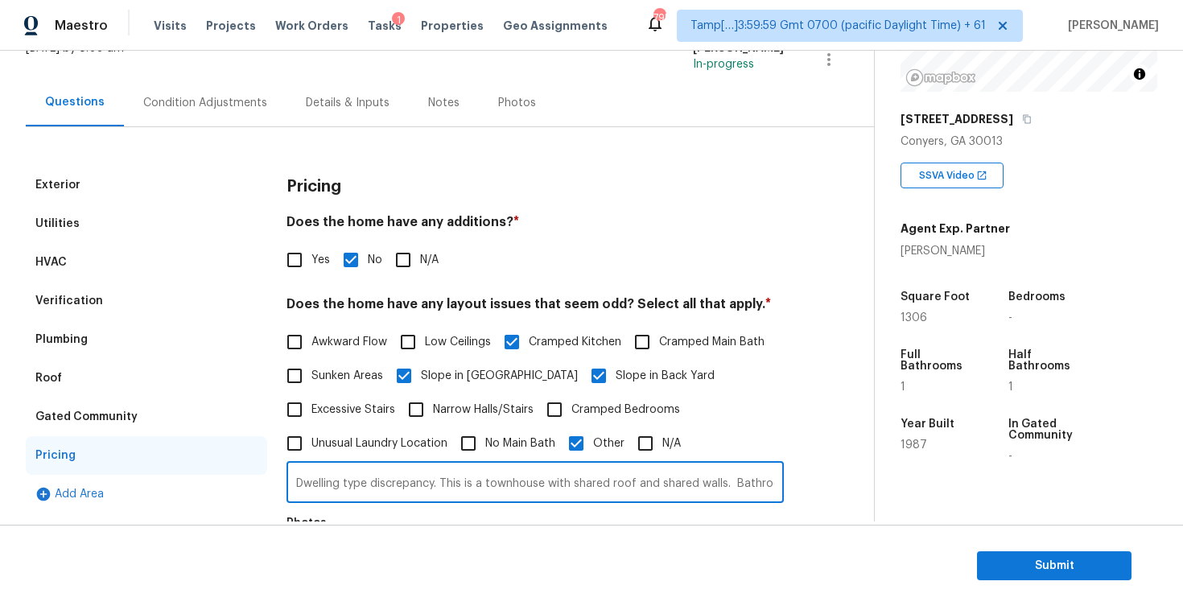
scroll to position [113, 0]
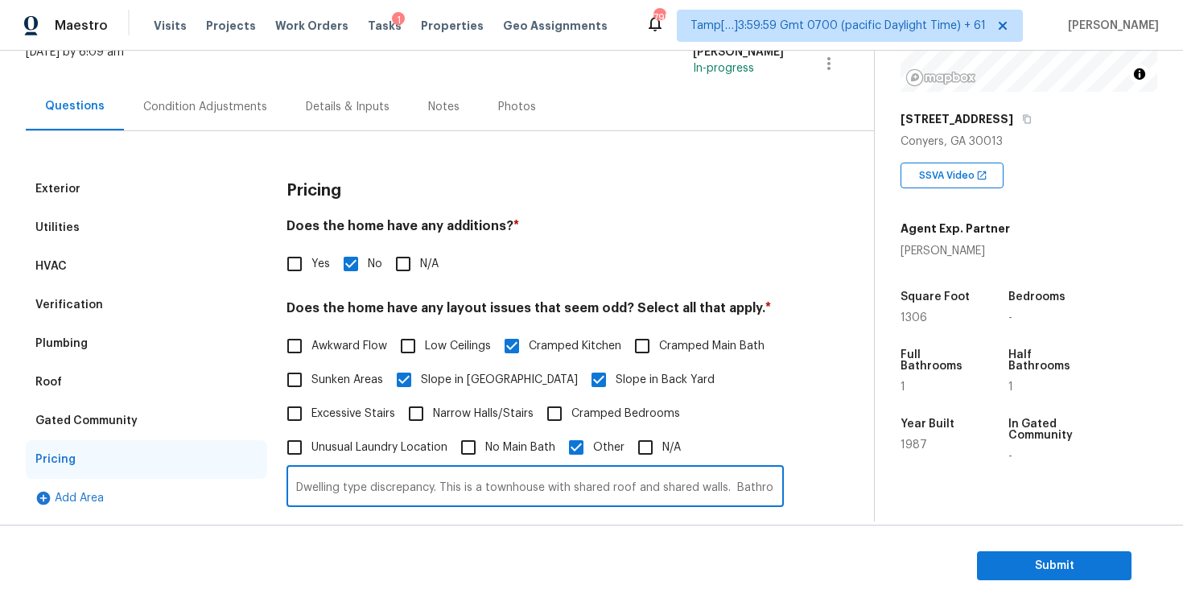
click at [217, 87] on div "Condition Adjustments" at bounding box center [205, 106] width 163 height 47
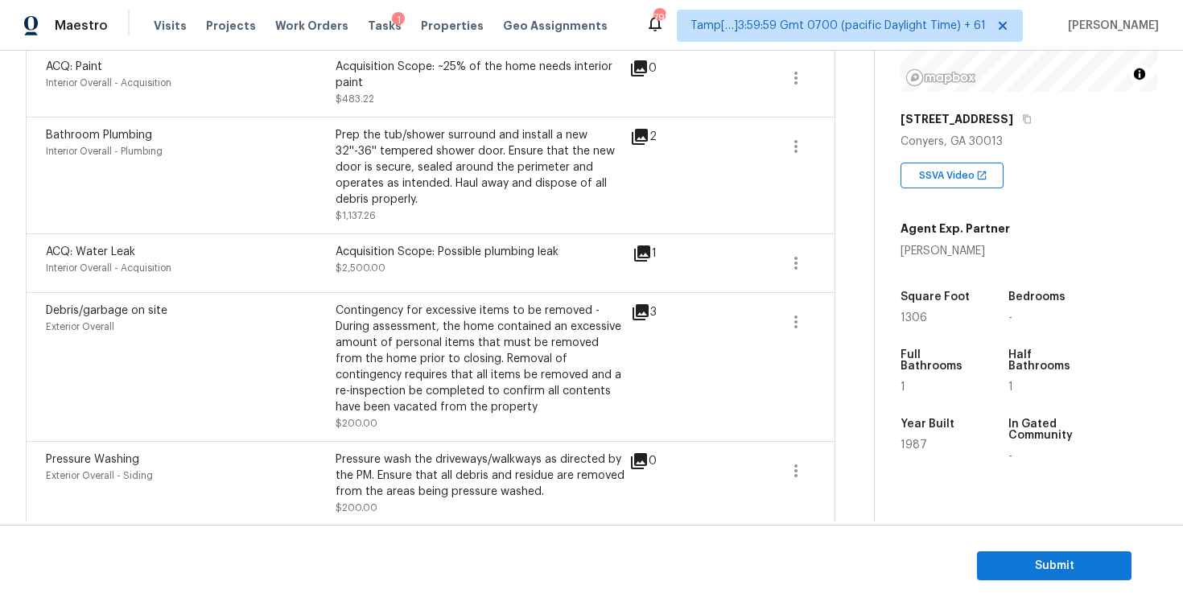
scroll to position [625, 0]
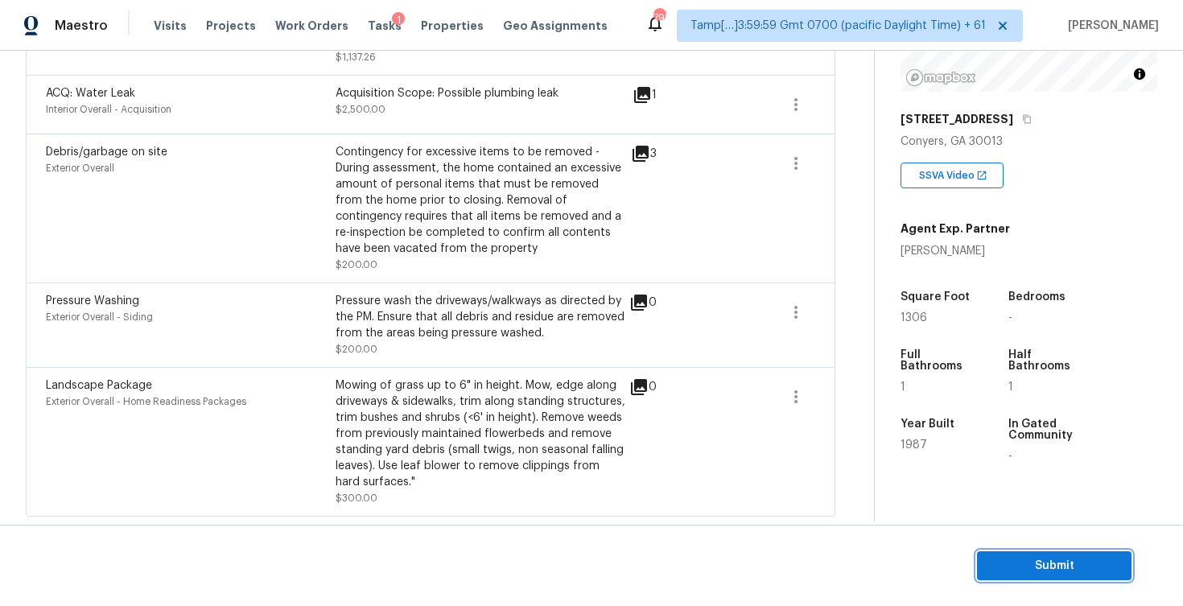
click at [1079, 563] on span "Submit" at bounding box center [1054, 566] width 129 height 20
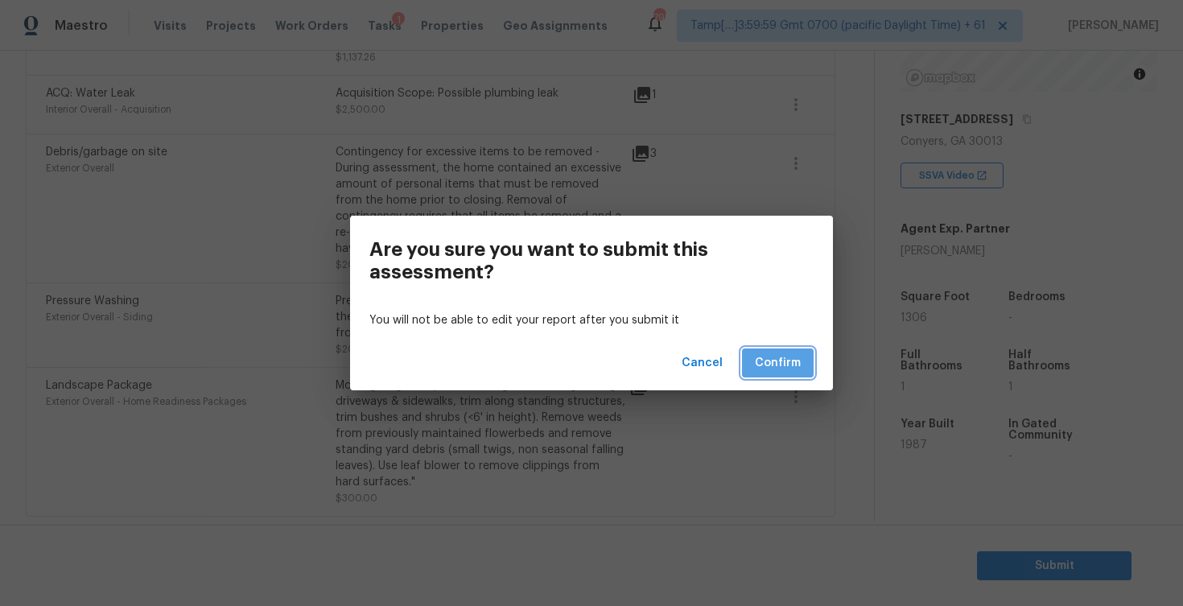
click at [781, 356] on span "Confirm" at bounding box center [778, 363] width 46 height 20
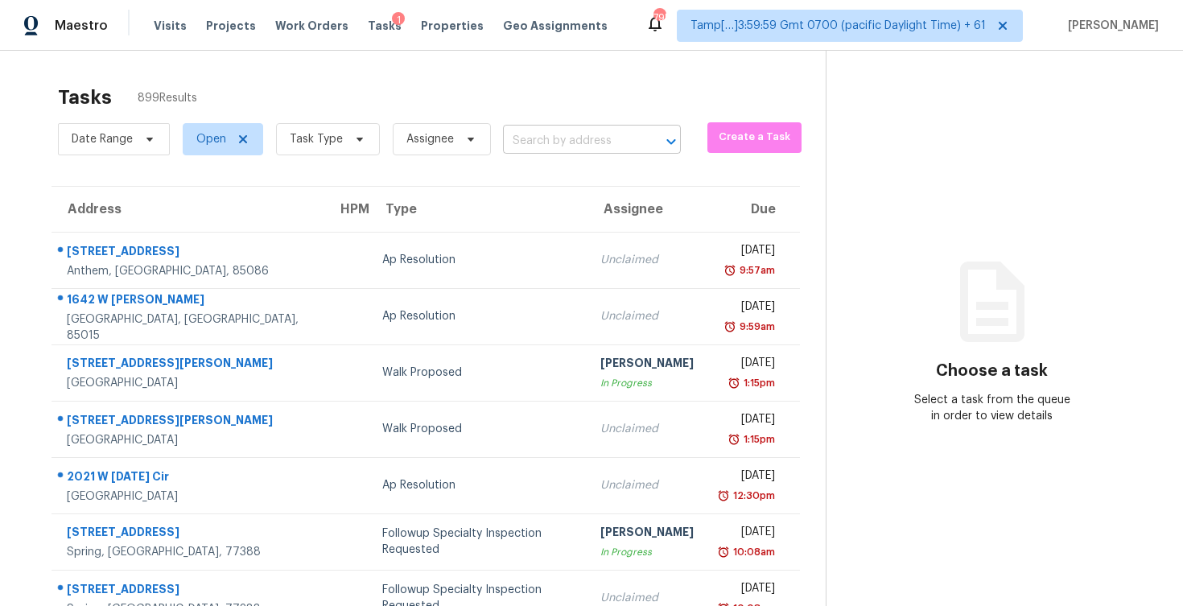
click at [587, 136] on input "text" at bounding box center [569, 141] width 133 height 25
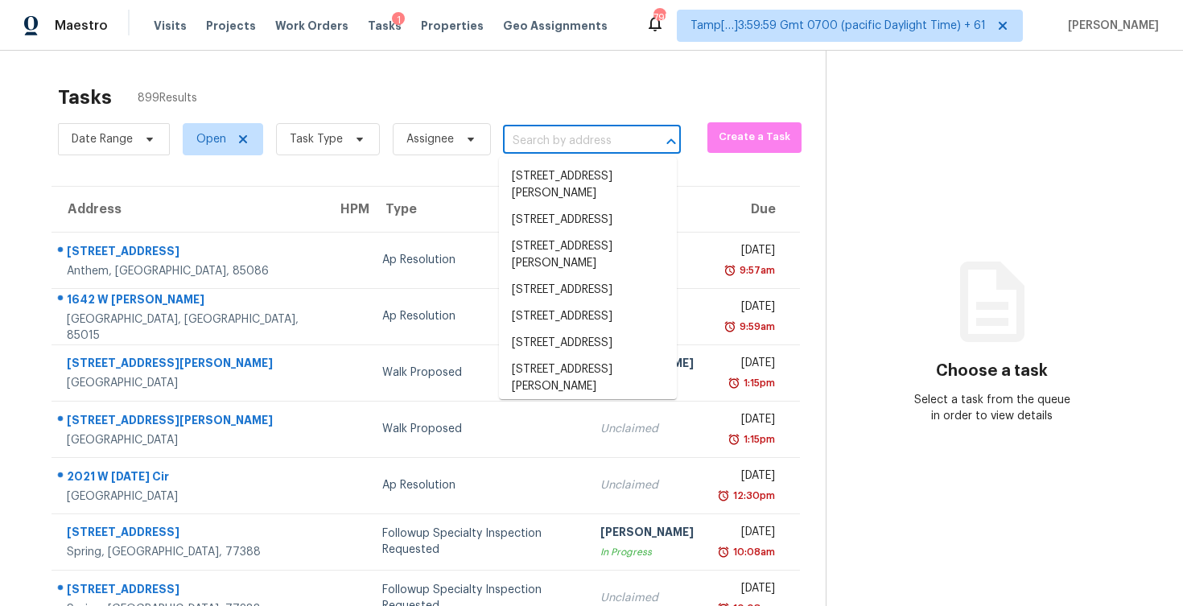
paste input "3615 Falls Trl Winston, GA, 30187"
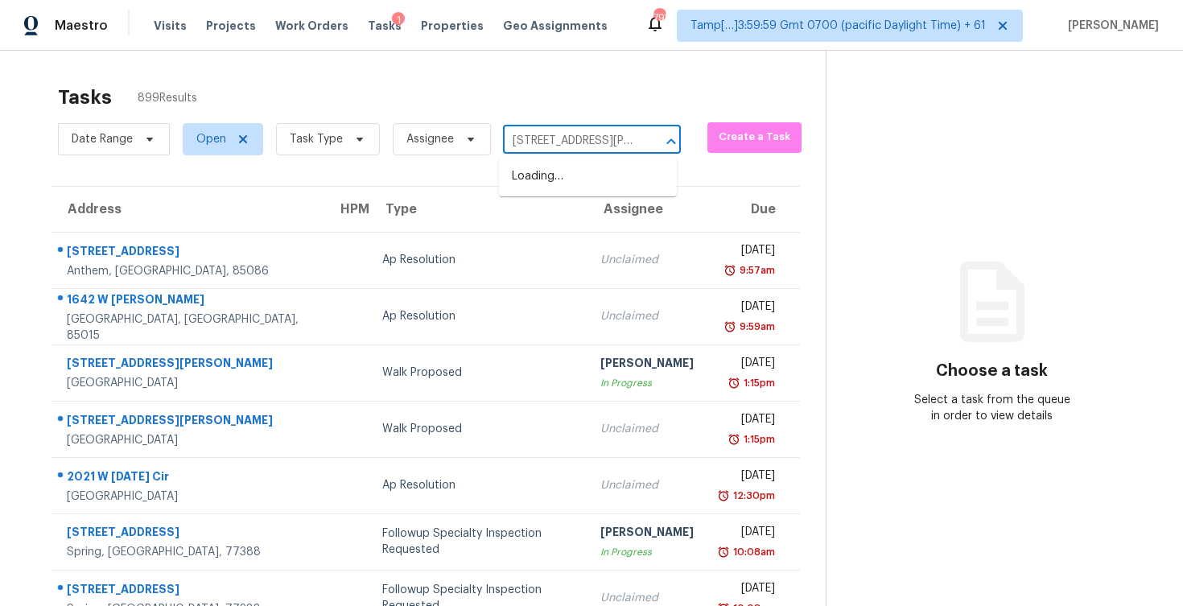
scroll to position [0, 50]
type input "3615 Falls Trl Winston, GA, 30187"
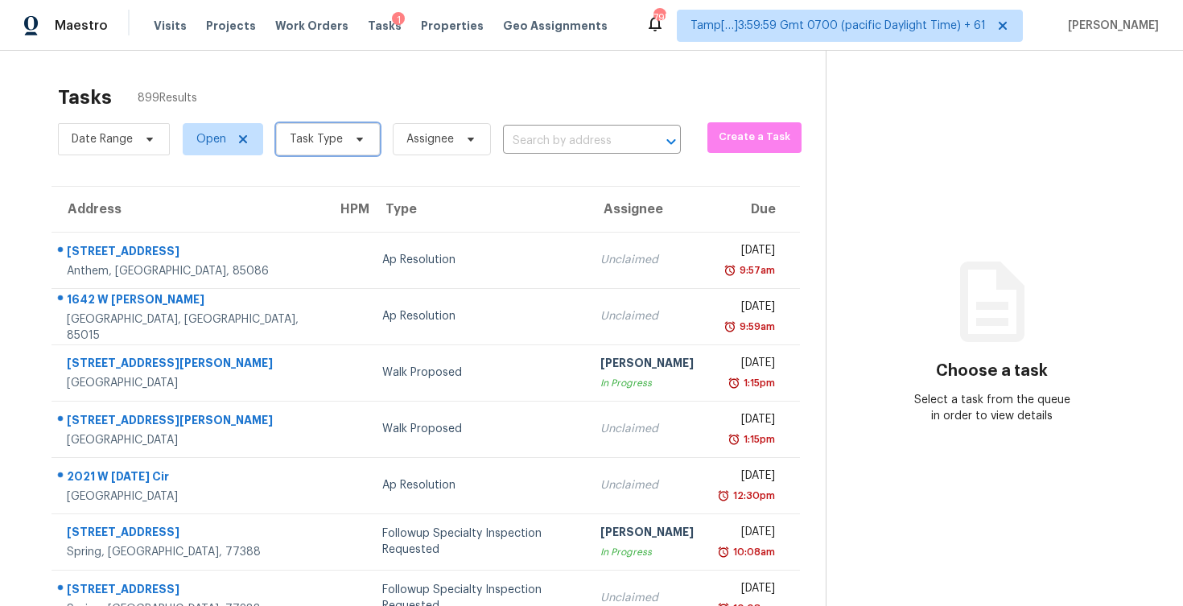
click at [304, 148] on span "Task Type" at bounding box center [328, 139] width 104 height 32
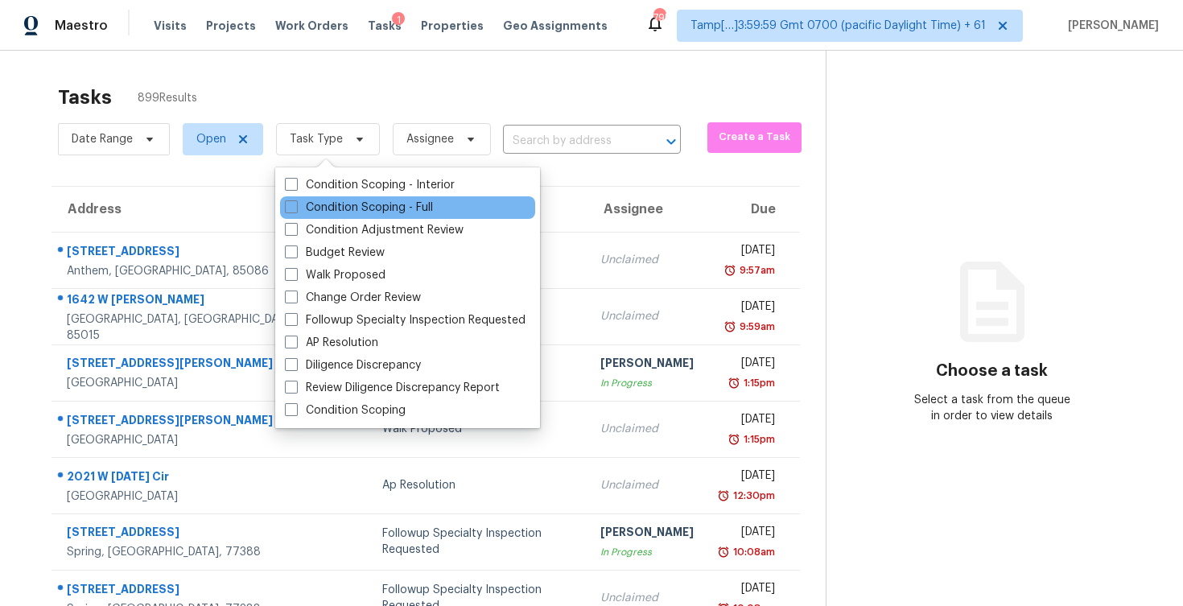
click at [329, 197] on div "Condition Scoping - Full" at bounding box center [407, 207] width 255 height 23
click at [315, 206] on label "Condition Scoping - Full" at bounding box center [359, 208] width 148 height 16
click at [295, 206] on input "Condition Scoping - Full" at bounding box center [290, 205] width 10 height 10
checkbox input "true"
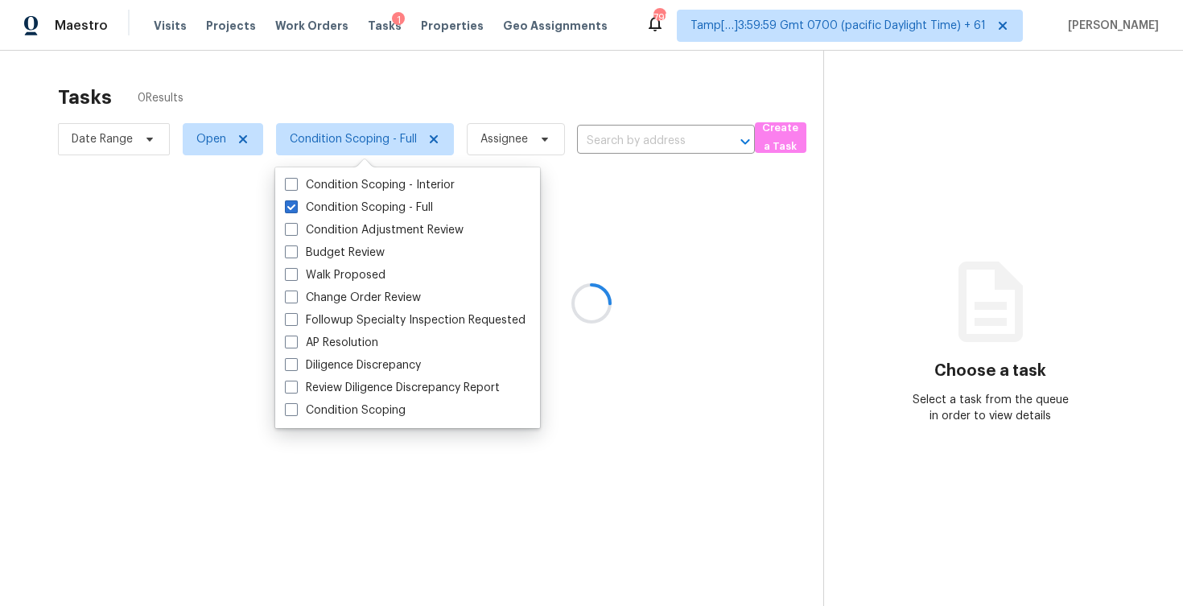
click at [274, 92] on div at bounding box center [591, 303] width 1183 height 606
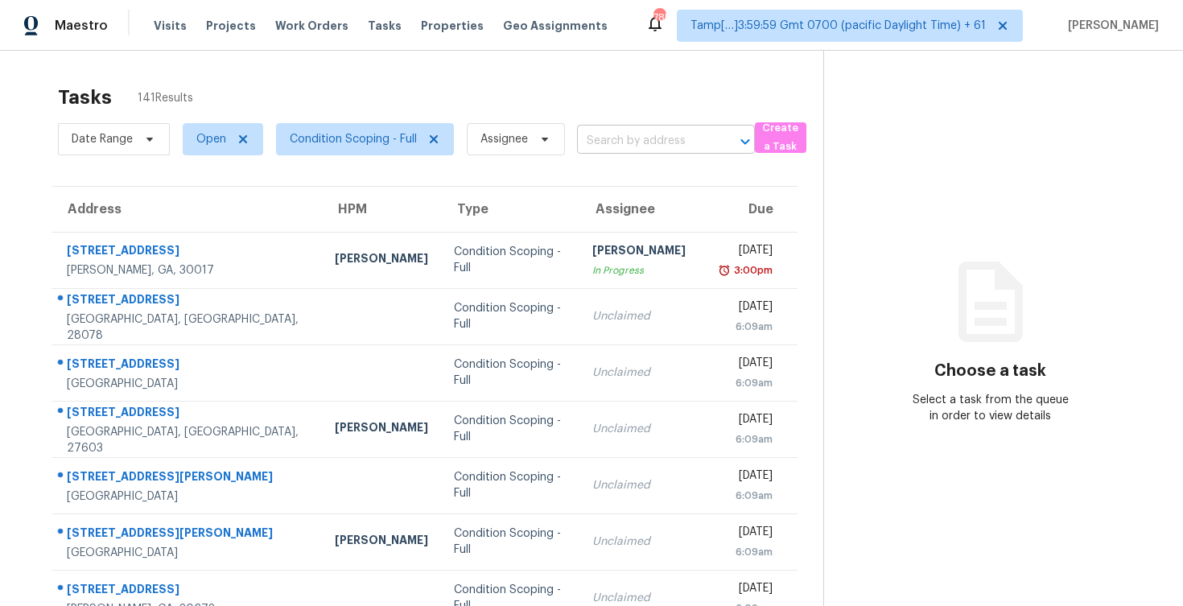
click at [612, 134] on input "text" at bounding box center [643, 141] width 133 height 25
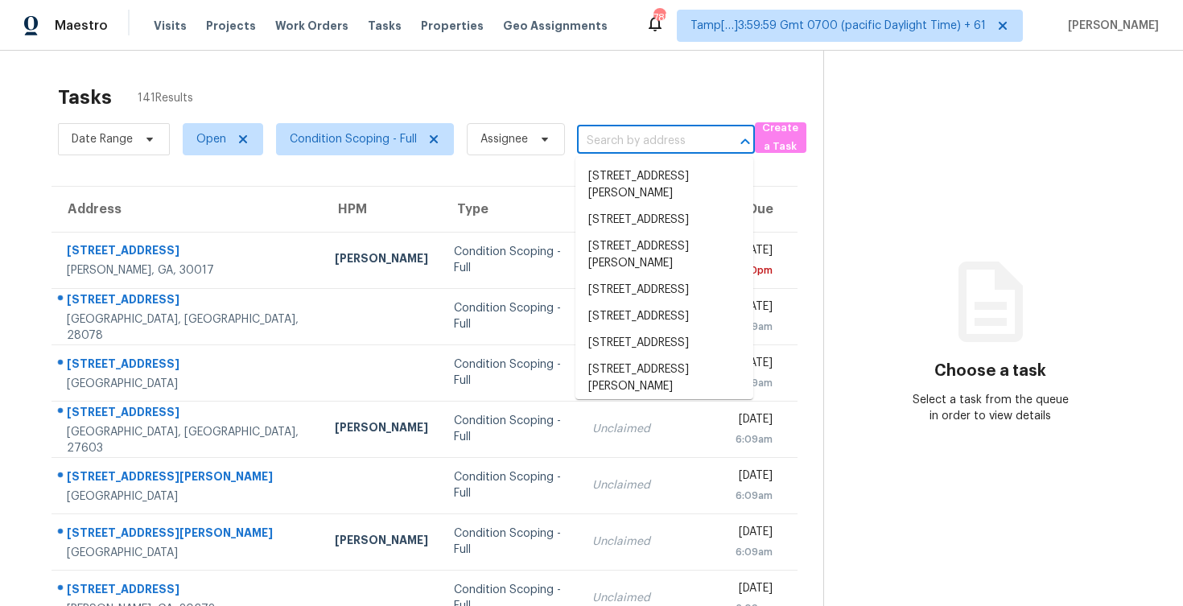
paste input "[STREET_ADDRESS][PERSON_NAME]"
type input "[STREET_ADDRESS][PERSON_NAME]"
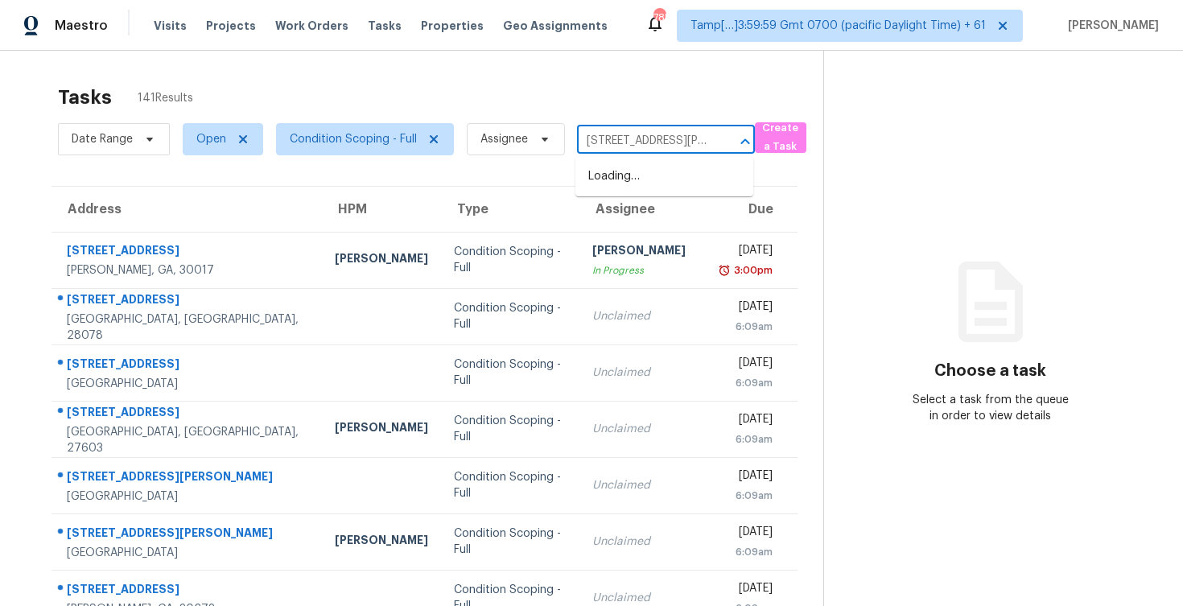
scroll to position [0, 49]
click at [652, 183] on li "[STREET_ADDRESS]" at bounding box center [664, 176] width 178 height 27
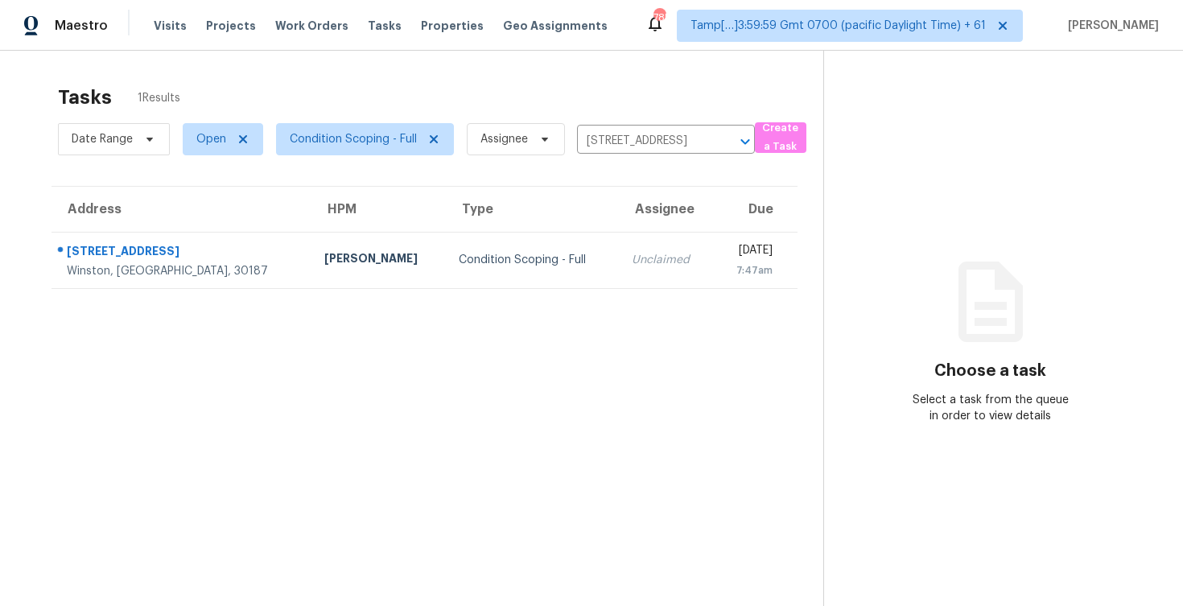
click at [727, 272] on div "7:47am" at bounding box center [750, 270] width 46 height 16
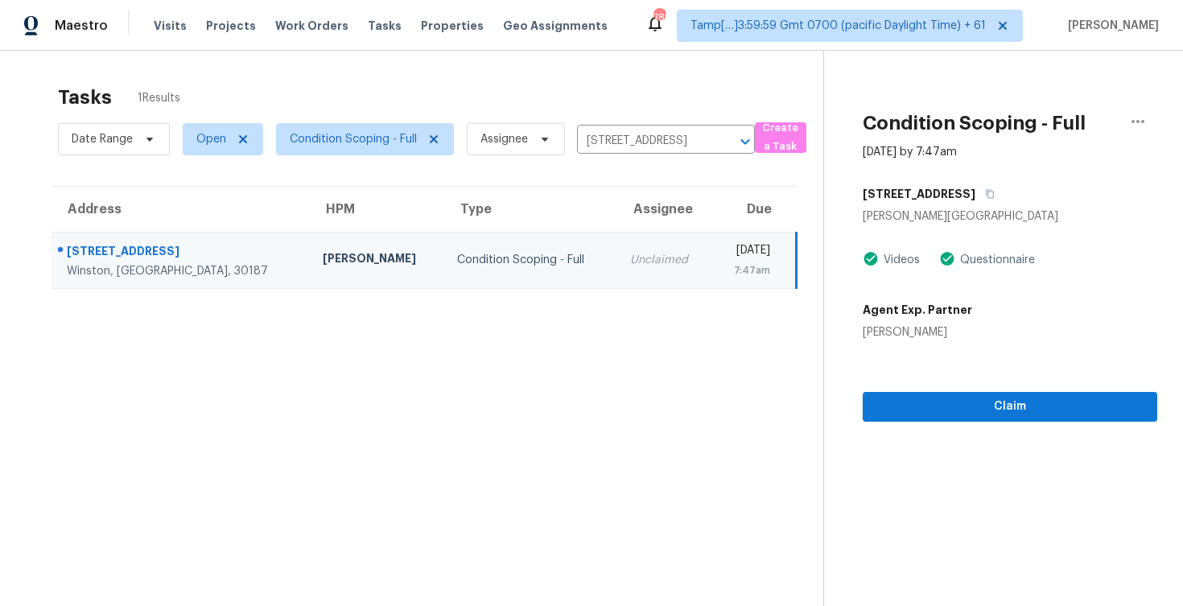
click at [960, 431] on section "Condition Scoping - Full Aug 28th 2025 by 7:47am 3615 Falls Trl Winston, GA 301…" at bounding box center [990, 354] width 334 height 606
click at [960, 403] on span "Claim" at bounding box center [1009, 407] width 269 height 20
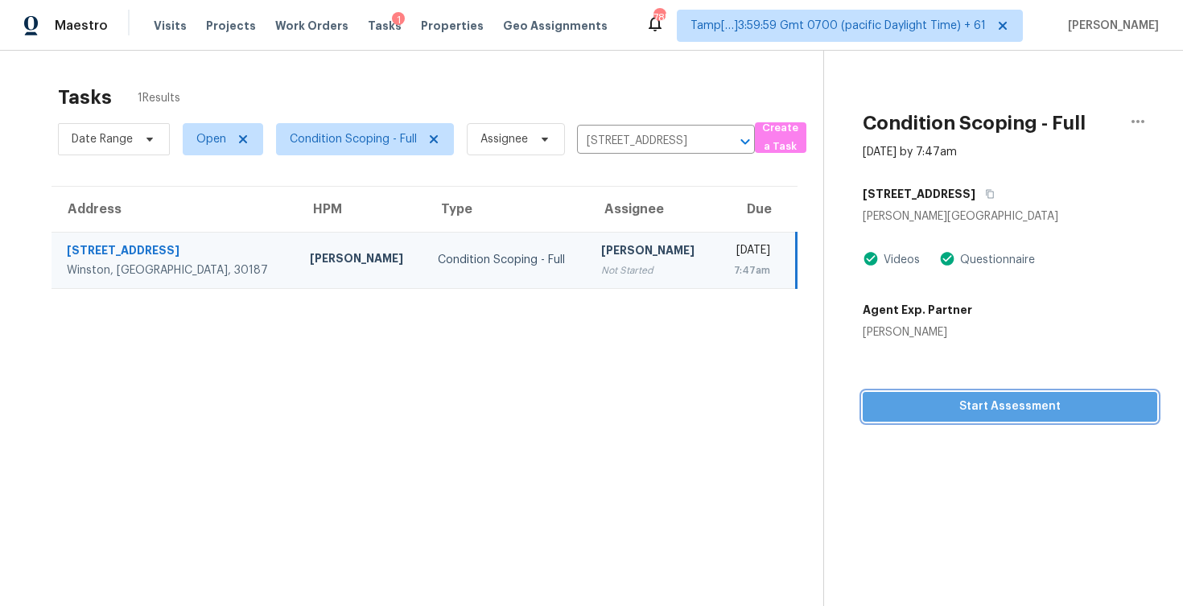
click at [892, 393] on button "Start Assessment" at bounding box center [1010, 407] width 295 height 30
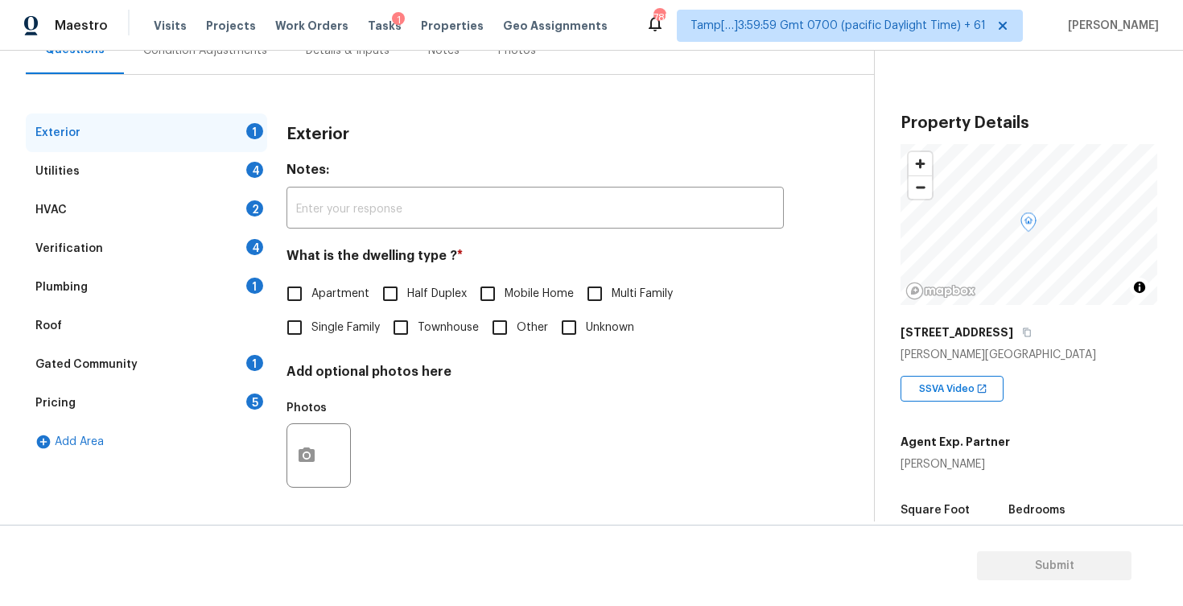
scroll to position [52, 0]
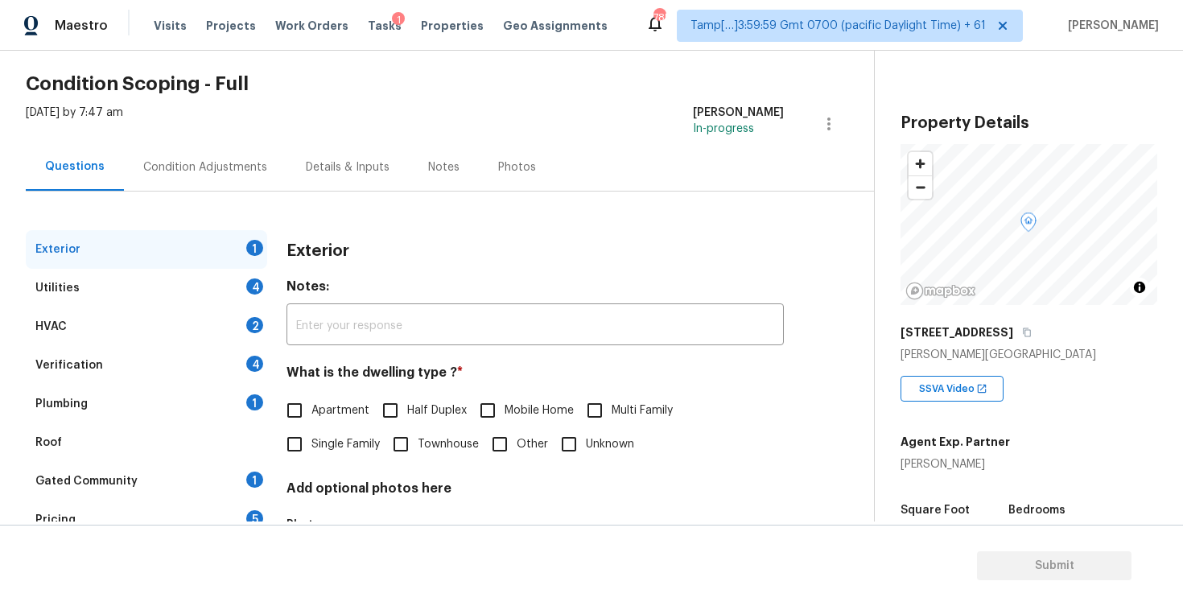
click at [243, 156] on div "Condition Adjustments" at bounding box center [205, 166] width 163 height 47
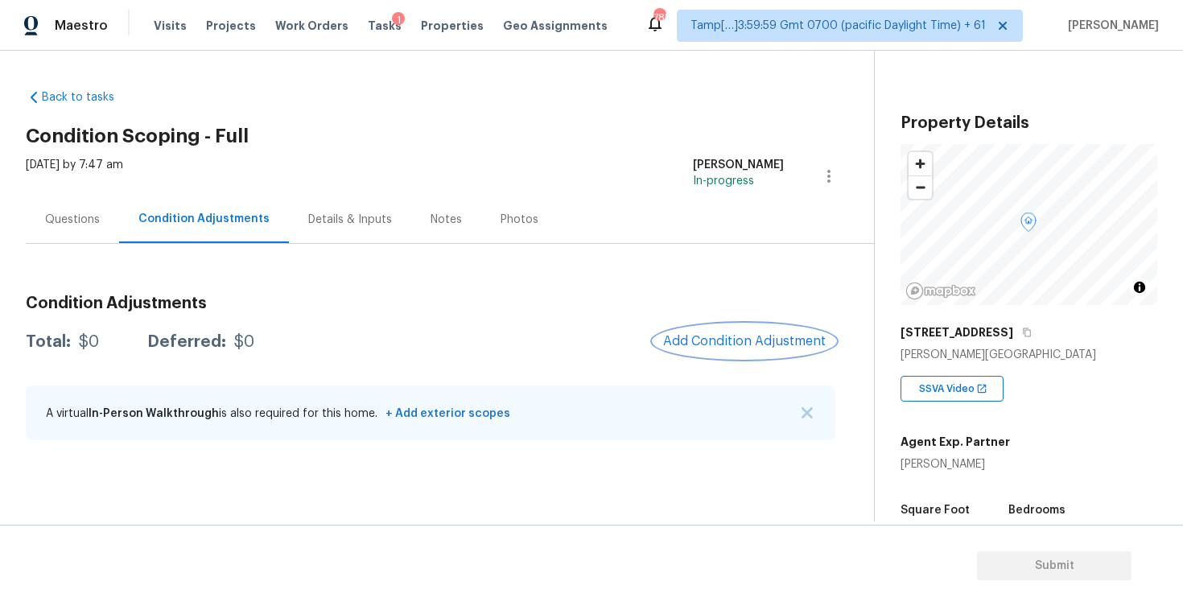
click at [742, 349] on button "Add Condition Adjustment" at bounding box center [744, 341] width 182 height 34
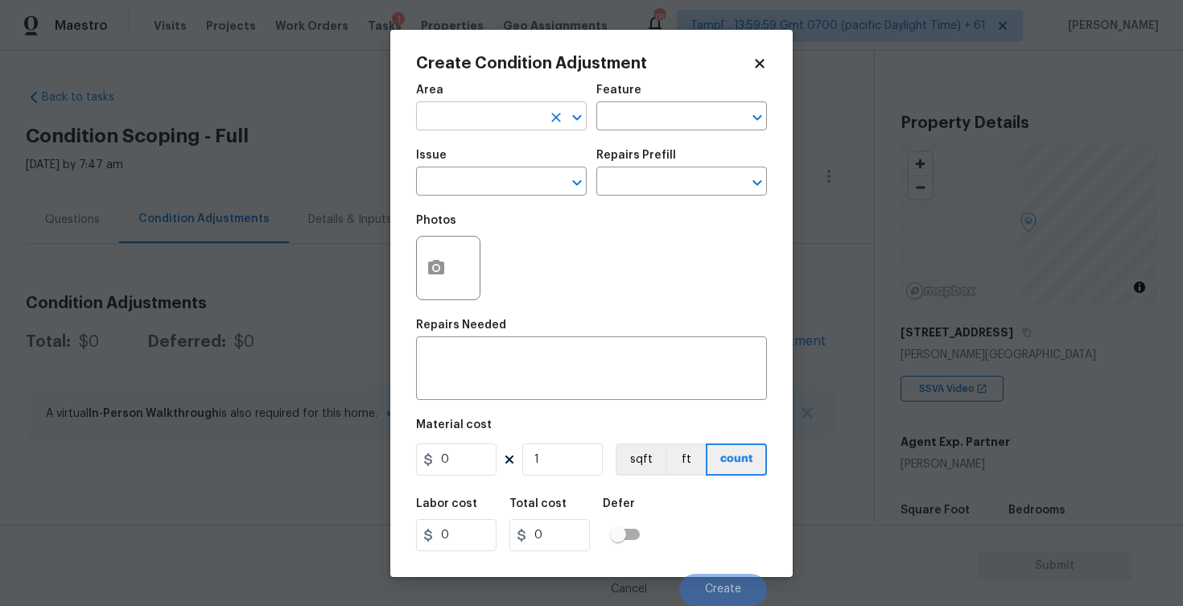
click at [511, 118] on input "text" at bounding box center [479, 117] width 126 height 25
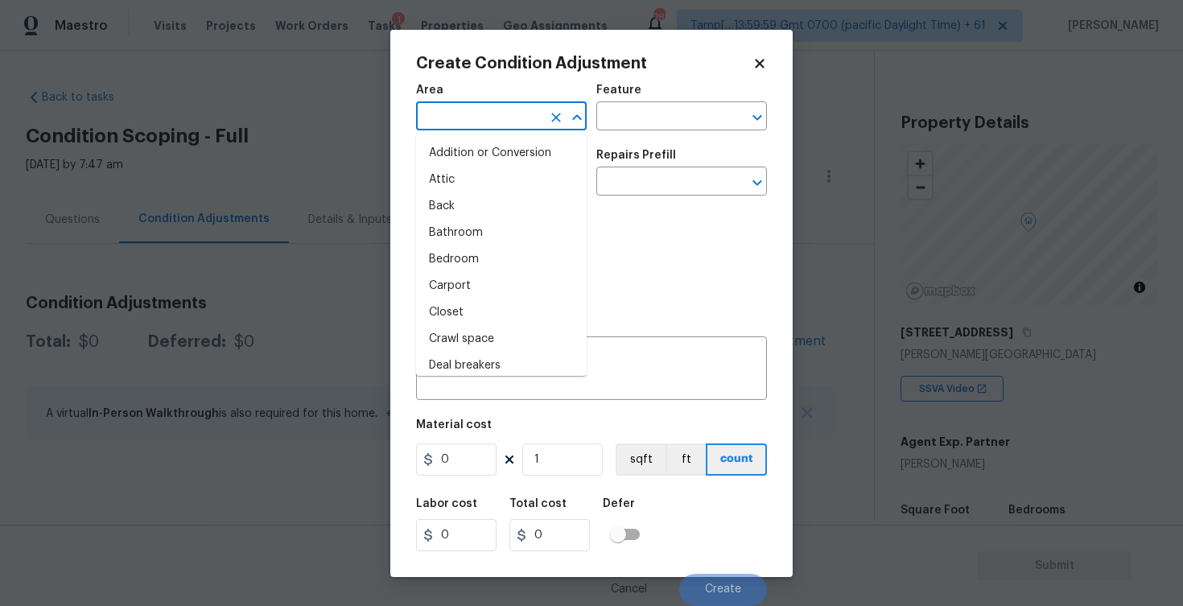
type input "e"
type input "xt"
type input "e"
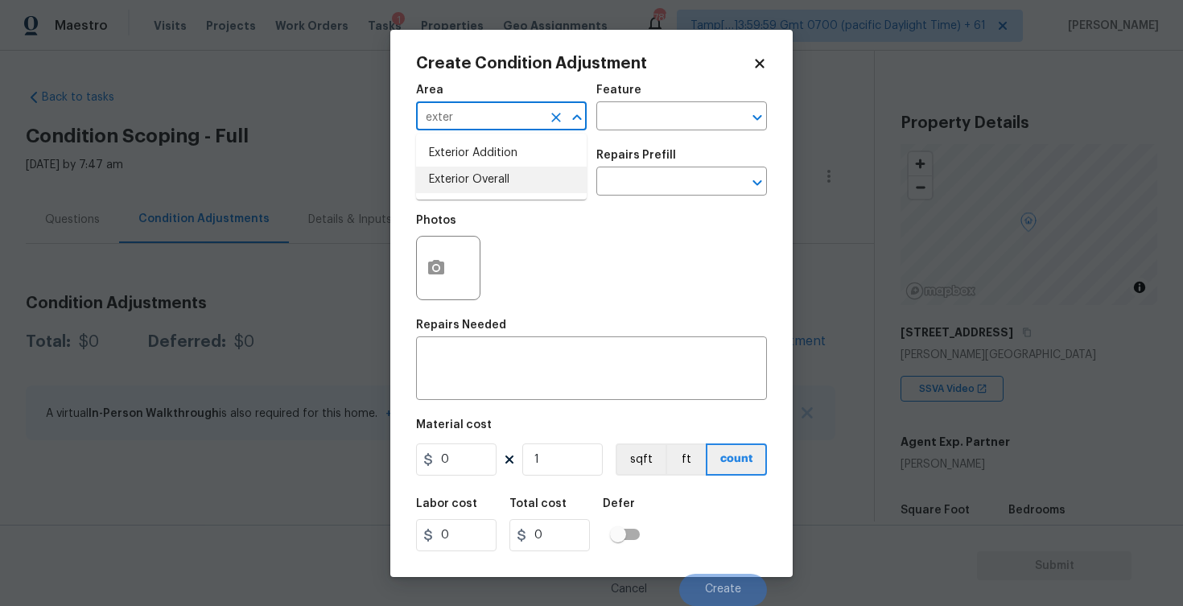
click at [505, 183] on li "Exterior Overall" at bounding box center [501, 180] width 171 height 27
type input "Exterior Overall"
click at [505, 183] on input "text" at bounding box center [479, 183] width 126 height 25
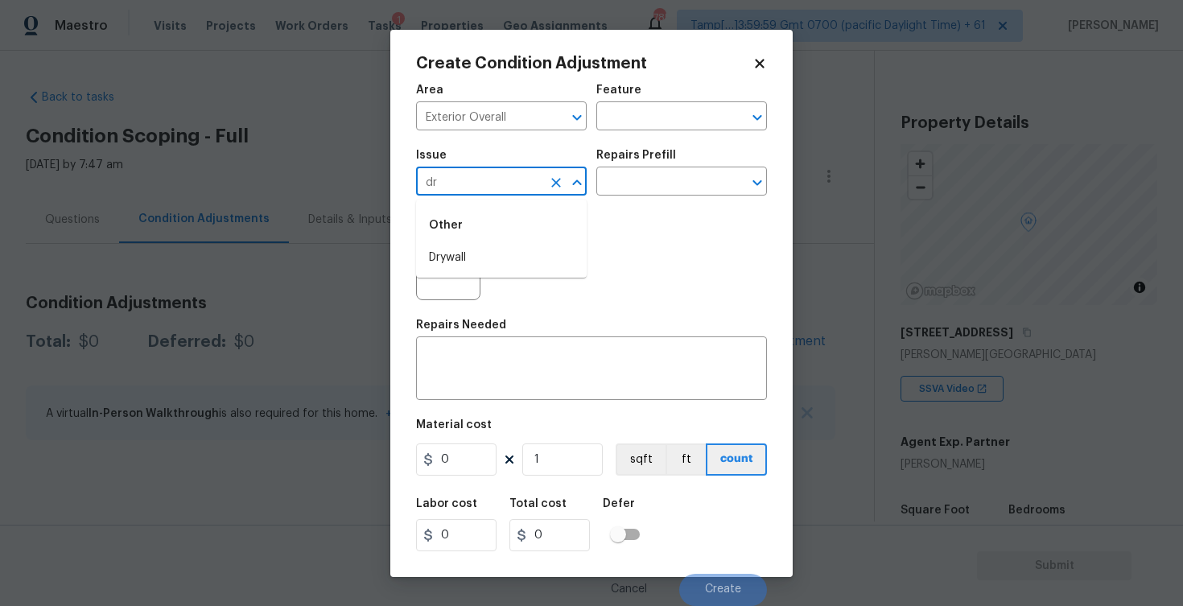
type input "d"
click at [498, 306] on li "Concrete Repair" at bounding box center [501, 311] width 171 height 27
type input "Concrete Repair"
click at [637, 186] on input "text" at bounding box center [659, 183] width 126 height 25
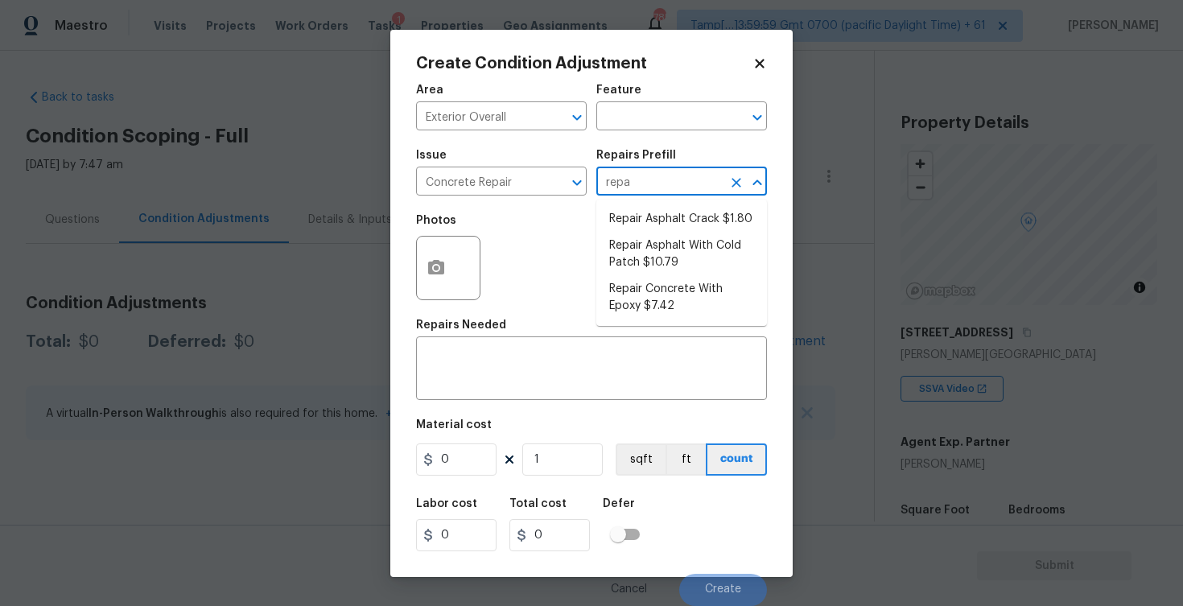
type input "repai"
click at [632, 300] on li "Repair Concrete With Epoxy $7.42" at bounding box center [681, 297] width 171 height 43
type input "Flatwork"
type textarea "Prep and clean the crack in the concrete thoroughly. Apply/inject a concrete ad…"
type input "7.42"
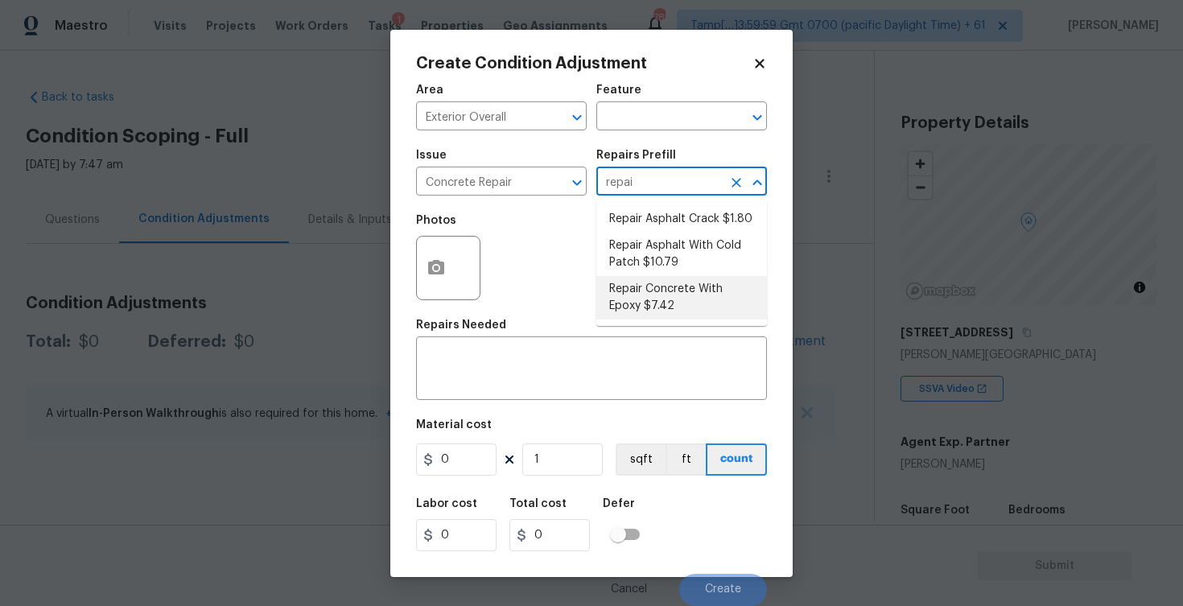
type input "7.42"
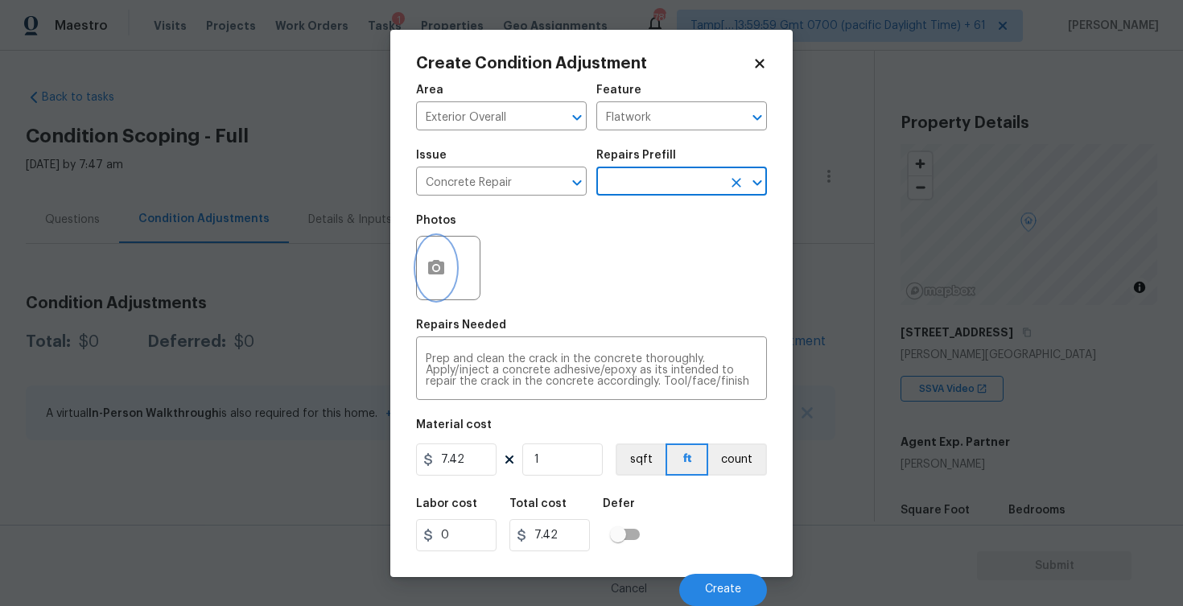
click at [445, 249] on button "button" at bounding box center [436, 268] width 39 height 63
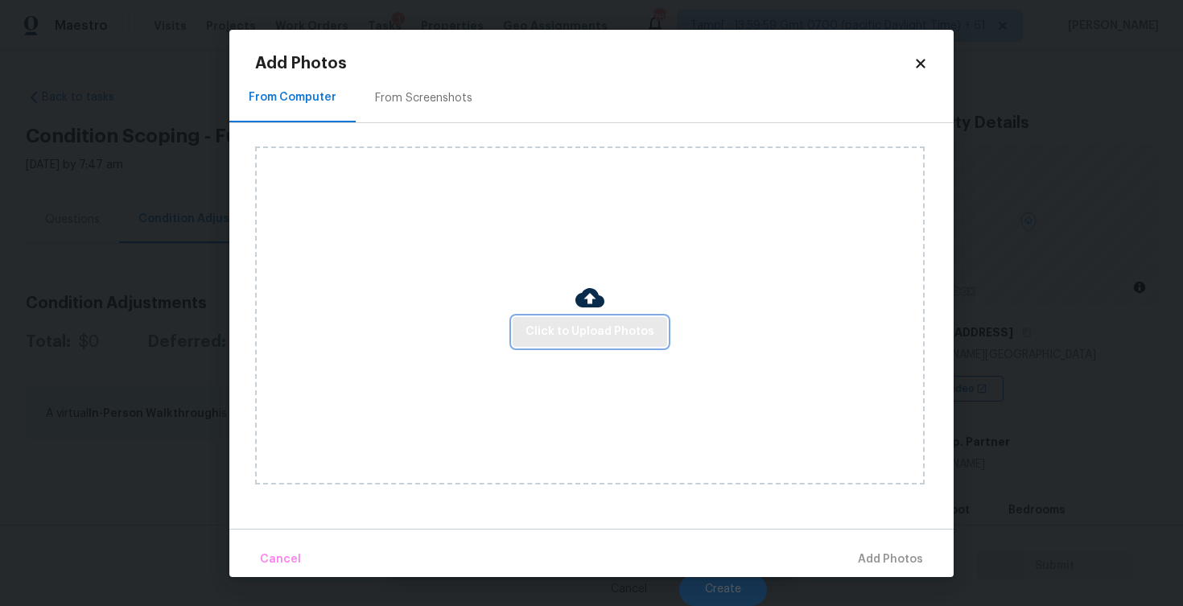
click at [567, 323] on span "Click to Upload Photos" at bounding box center [589, 332] width 129 height 20
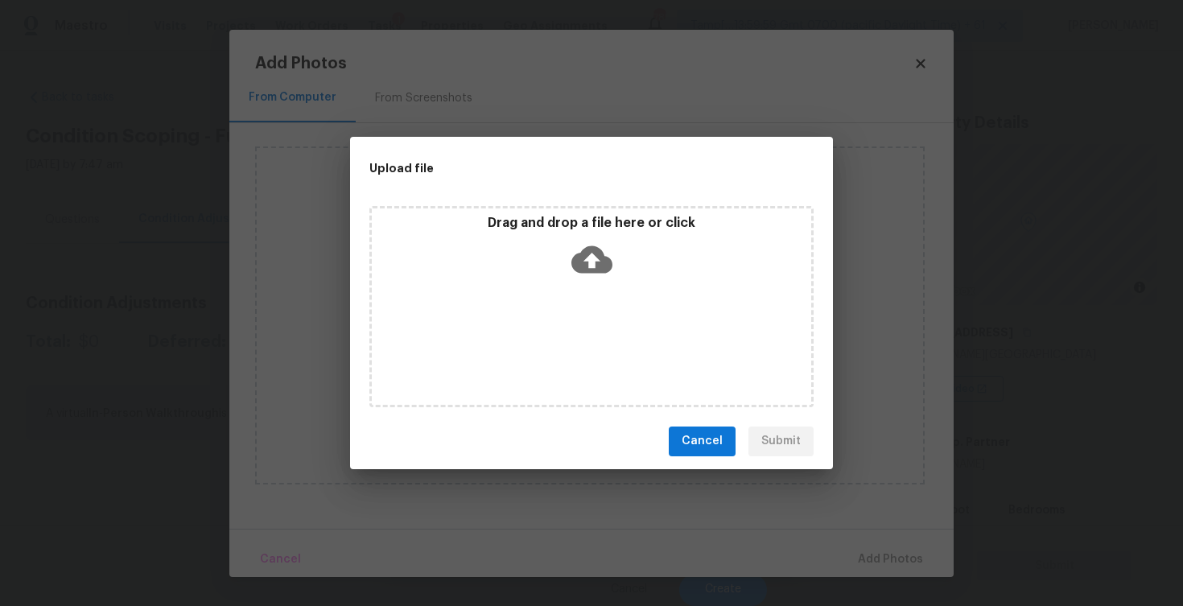
click at [586, 252] on icon at bounding box center [591, 258] width 41 height 27
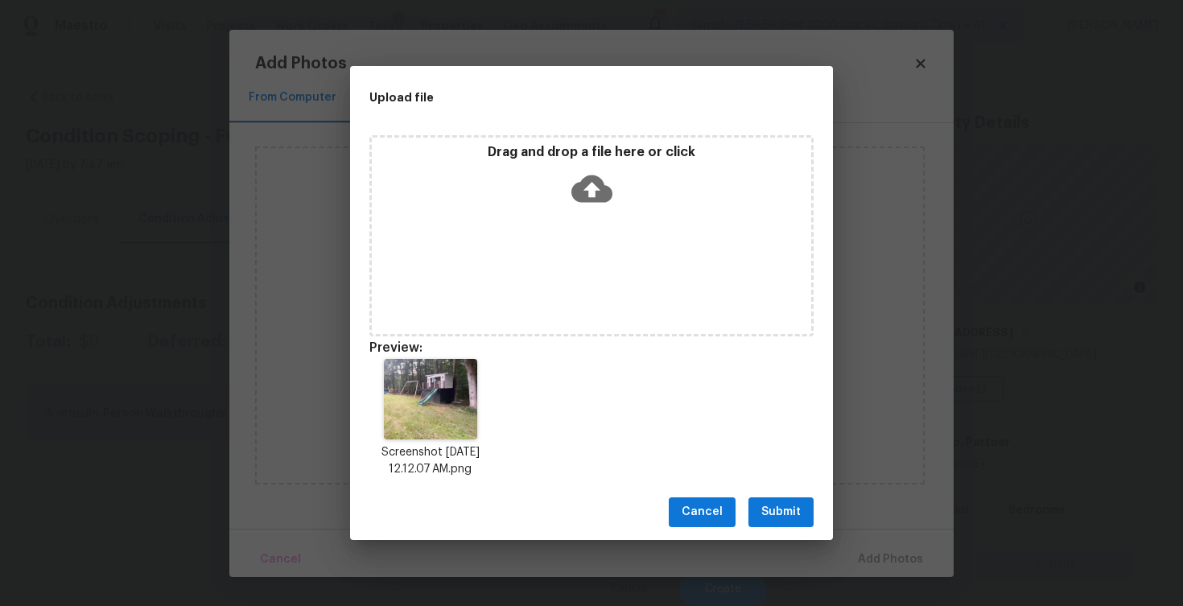
click at [778, 511] on span "Submit" at bounding box center [780, 512] width 39 height 20
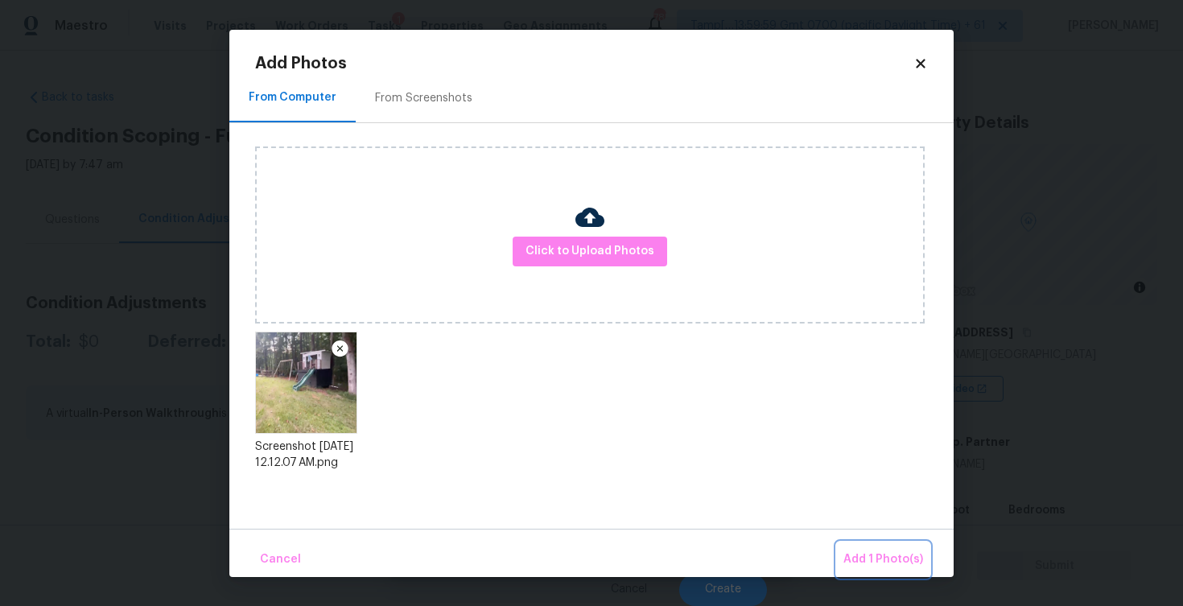
click at [861, 542] on button "Add 1 Photo(s)" at bounding box center [883, 559] width 93 height 35
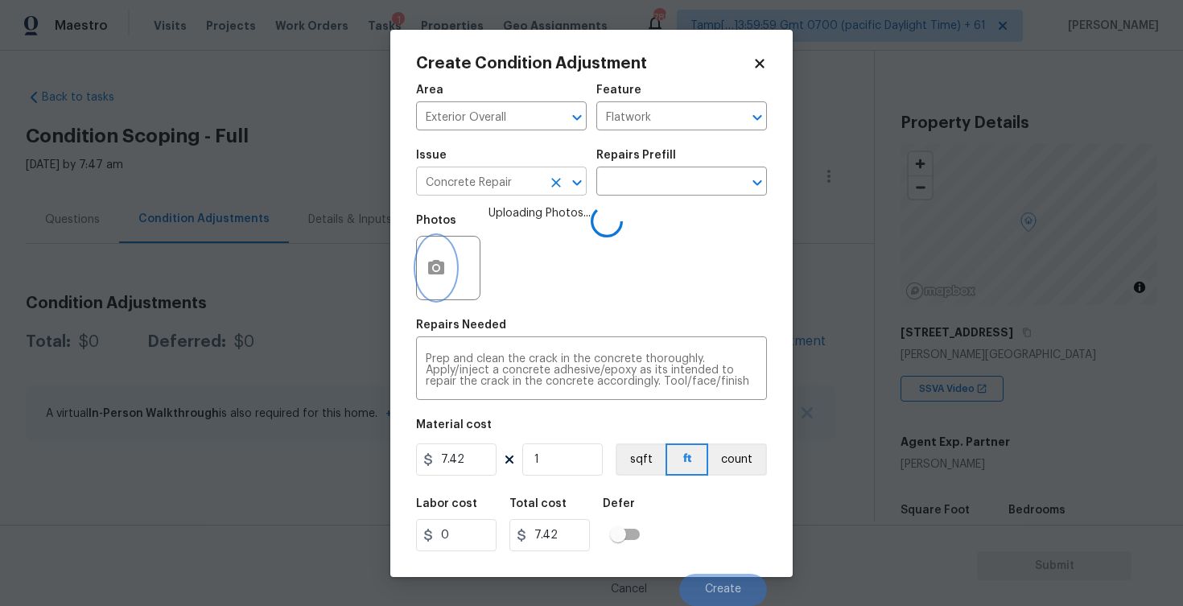
click at [560, 177] on icon "Clear" at bounding box center [556, 183] width 16 height 16
click at [488, 187] on input "text" at bounding box center [479, 183] width 126 height 25
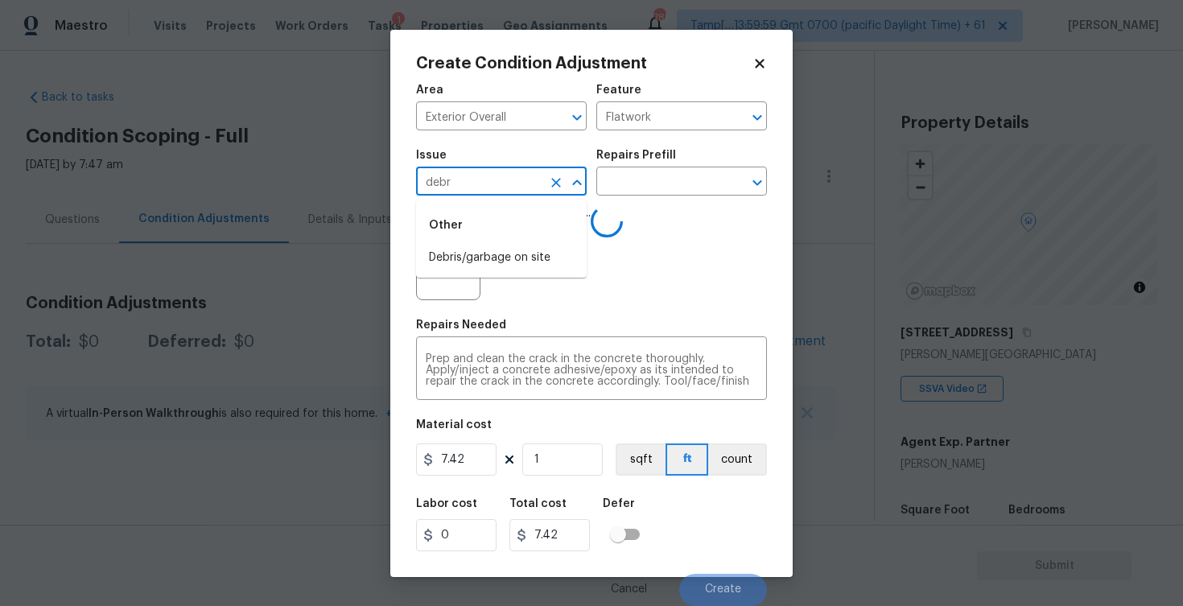
type input "debri"
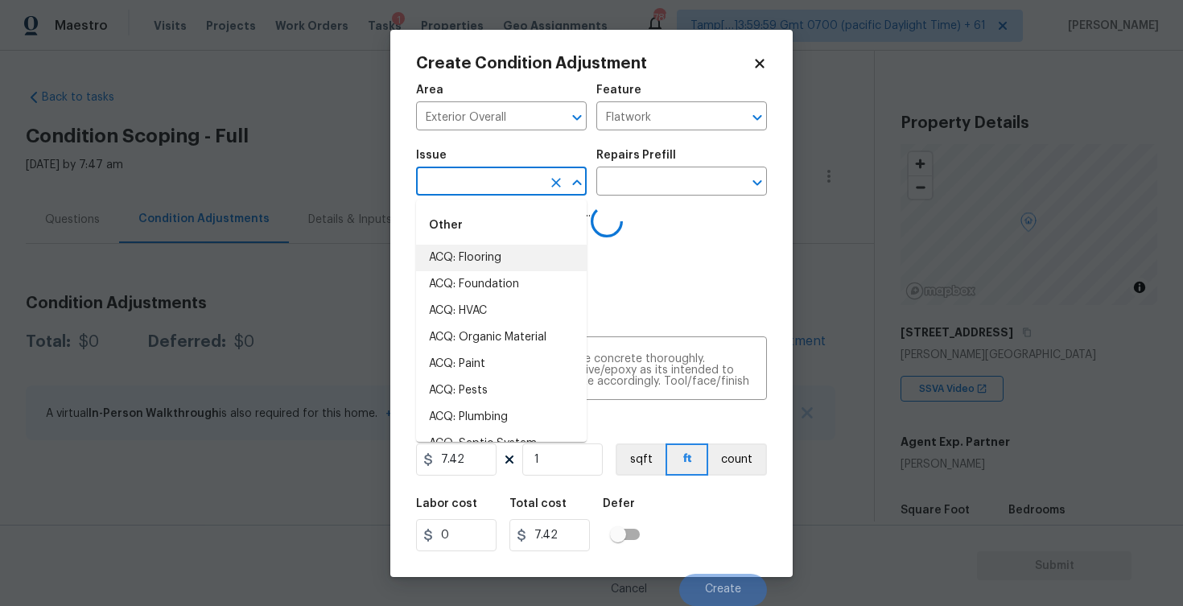
type input "d"
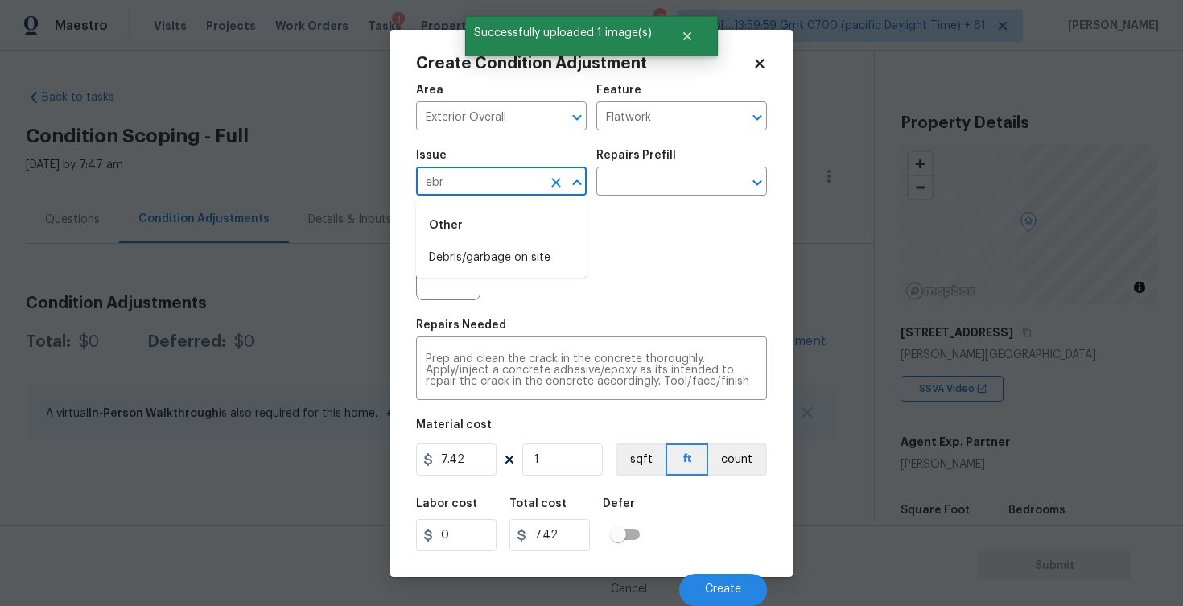
type input "ebri"
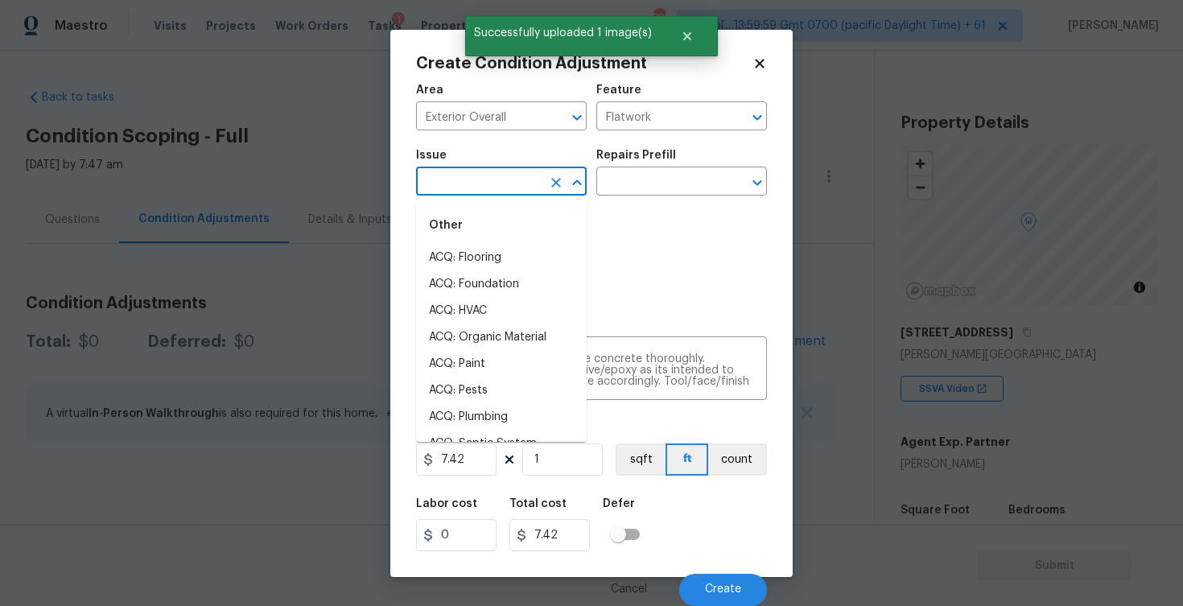
click at [502, 250] on li "ACQ: Flooring" at bounding box center [501, 258] width 171 height 27
type input "ACQ: Flooring"
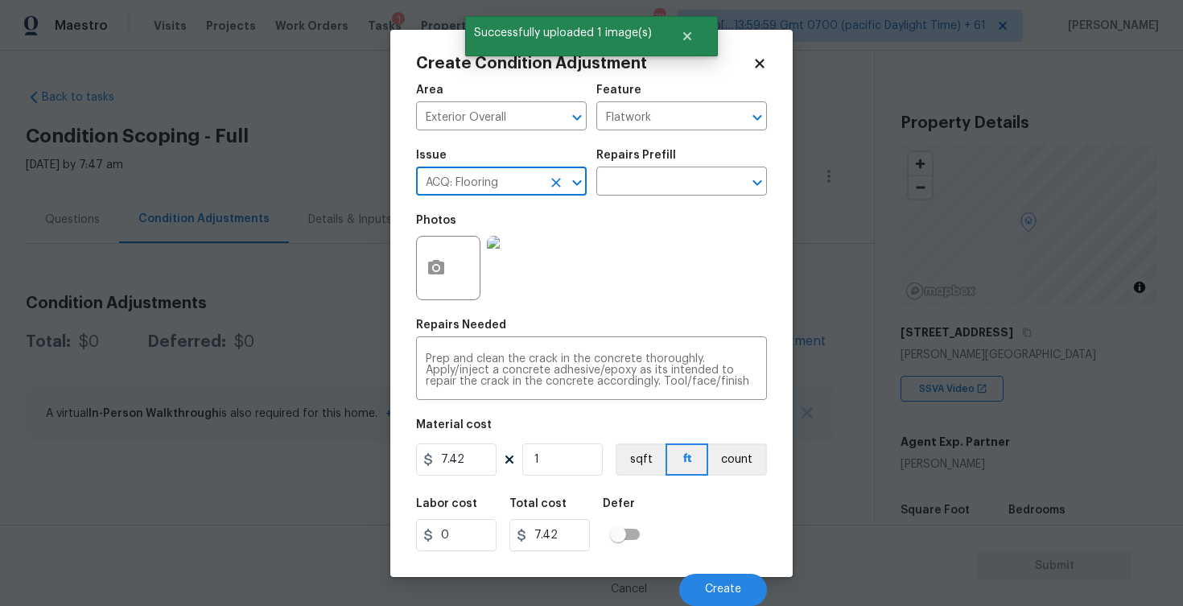
click at [555, 180] on icon "Clear" at bounding box center [556, 183] width 16 height 16
click at [485, 253] on li "Debris/garbage on site" at bounding box center [501, 258] width 171 height 27
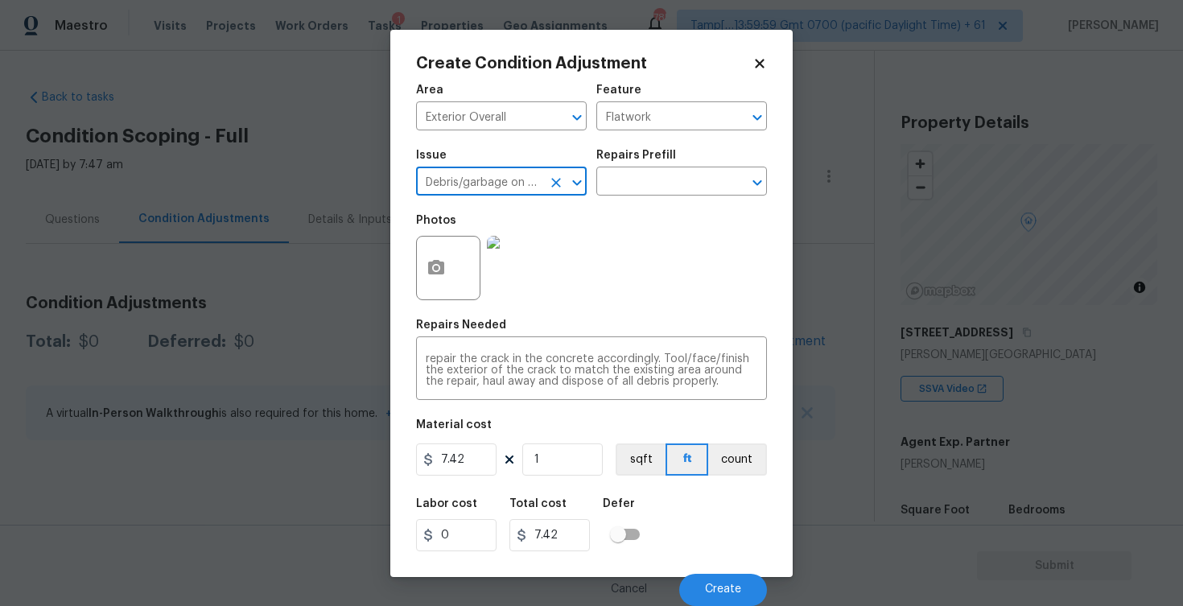
type input "Debris/garbage on site"
click at [477, 455] on input "7.42" at bounding box center [456, 459] width 80 height 32
type input "0"
click at [660, 183] on input "text" at bounding box center [659, 183] width 126 height 25
type input "0"
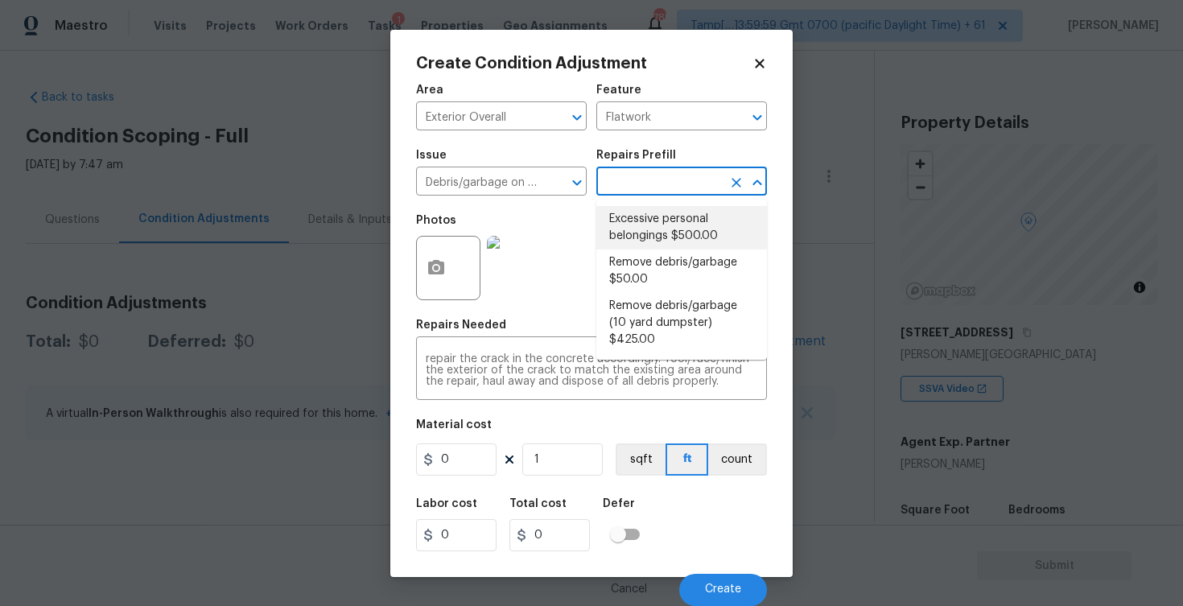
click at [659, 216] on li "Excessive personal belongings $500.00" at bounding box center [681, 227] width 171 height 43
type textarea "Contingency for excessive items to be removed - During assessment, the home con…"
type input "500"
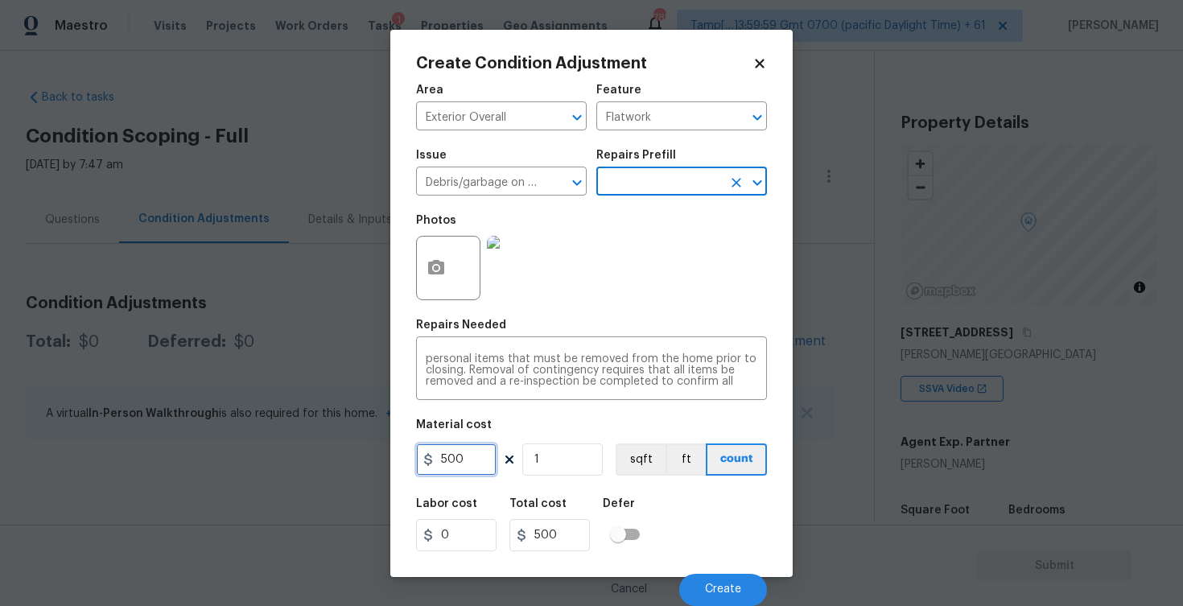
click at [473, 455] on input "500" at bounding box center [456, 459] width 80 height 32
type input "1000"
click at [633, 488] on div "Area Exterior Overall ​ Feature Flatwork ​ Issue Debris/garbage on site ​ Repai…" at bounding box center [591, 340] width 351 height 531
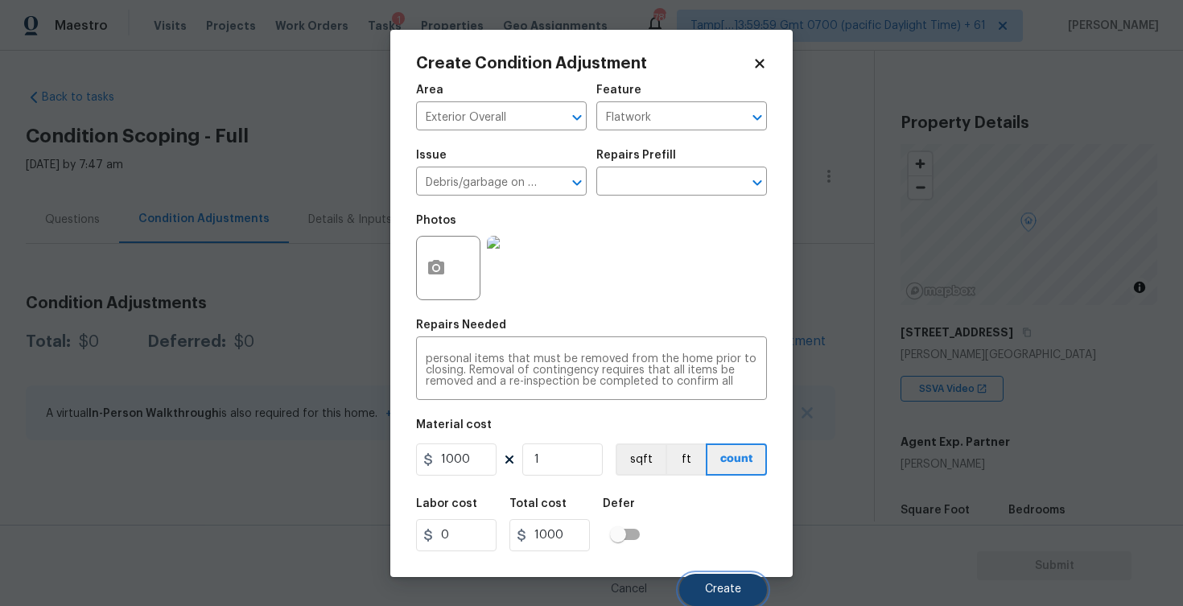
click at [735, 591] on span "Create" at bounding box center [723, 589] width 36 height 12
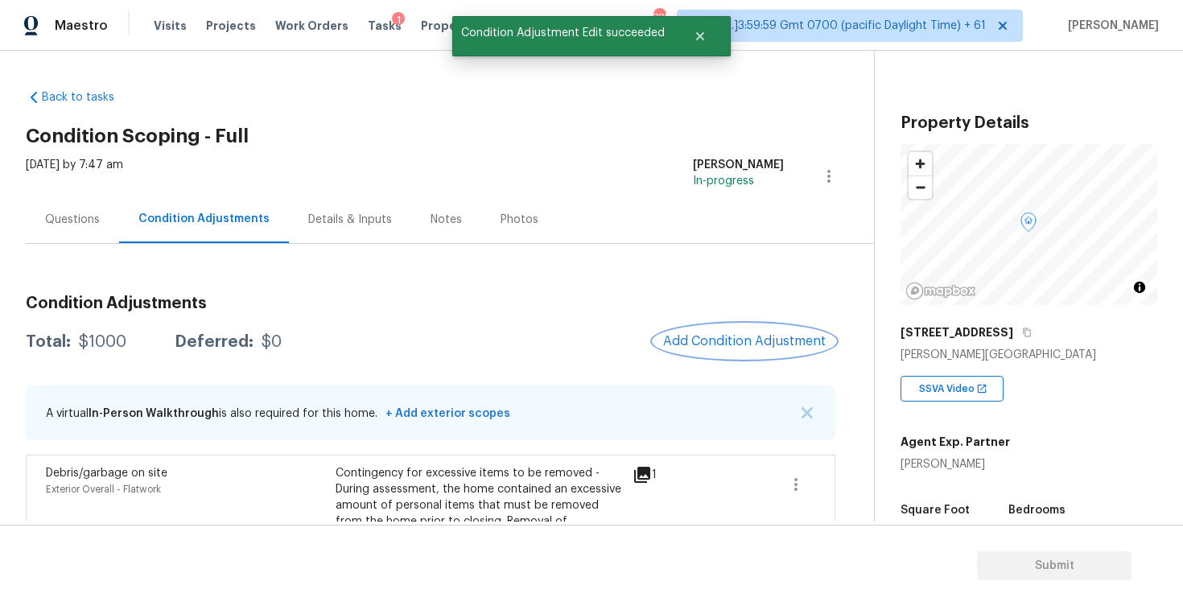
click at [716, 347] on span "Add Condition Adjustment" at bounding box center [744, 341] width 163 height 14
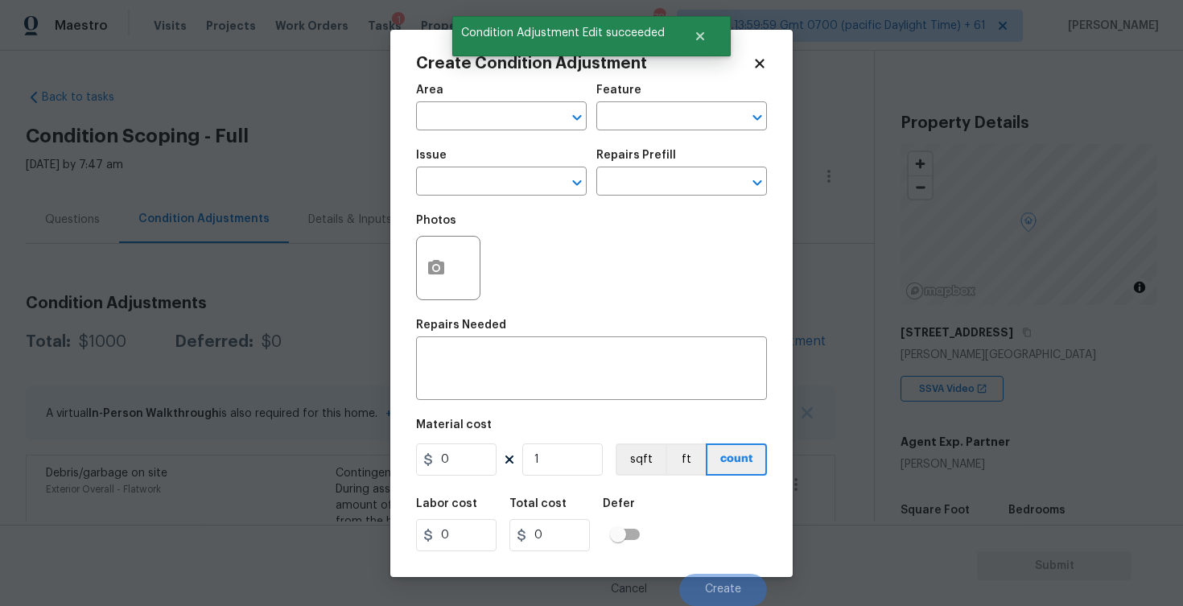
click at [393, 386] on div "Create Condition Adjustment Area ​ Feature ​ Issue ​ Repairs Prefill ​ Photos R…" at bounding box center [591, 303] width 402 height 547
click at [323, 384] on body "Maestro Visits Projects Work Orders Tasks 1 Properties Geo Assignments 785 Tamp…" at bounding box center [591, 303] width 1183 height 606
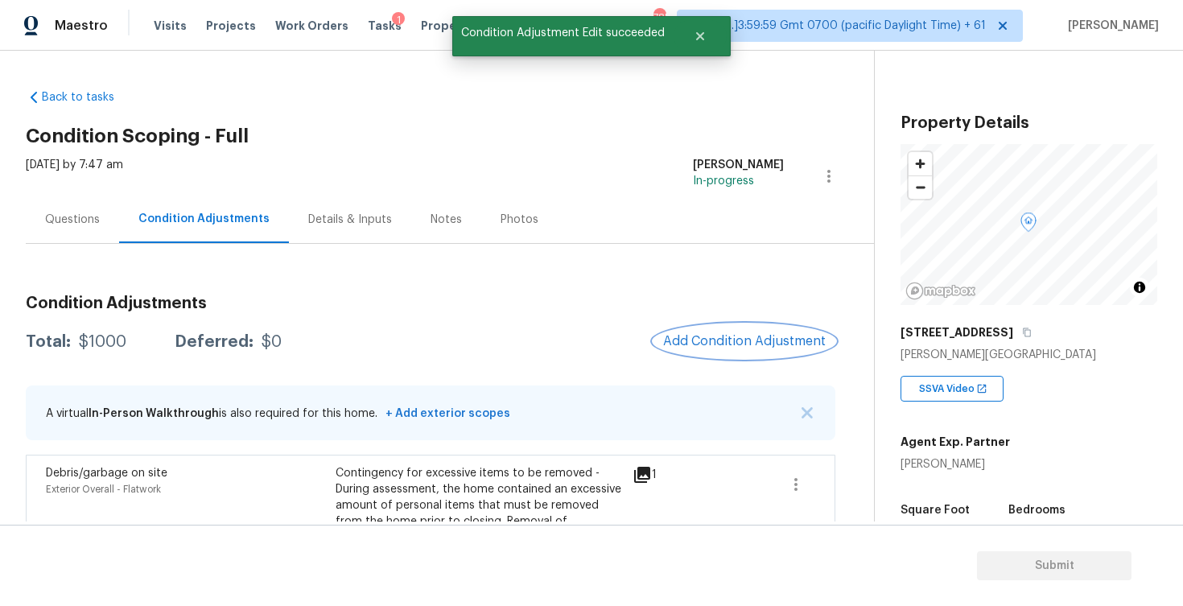
scroll to position [88, 0]
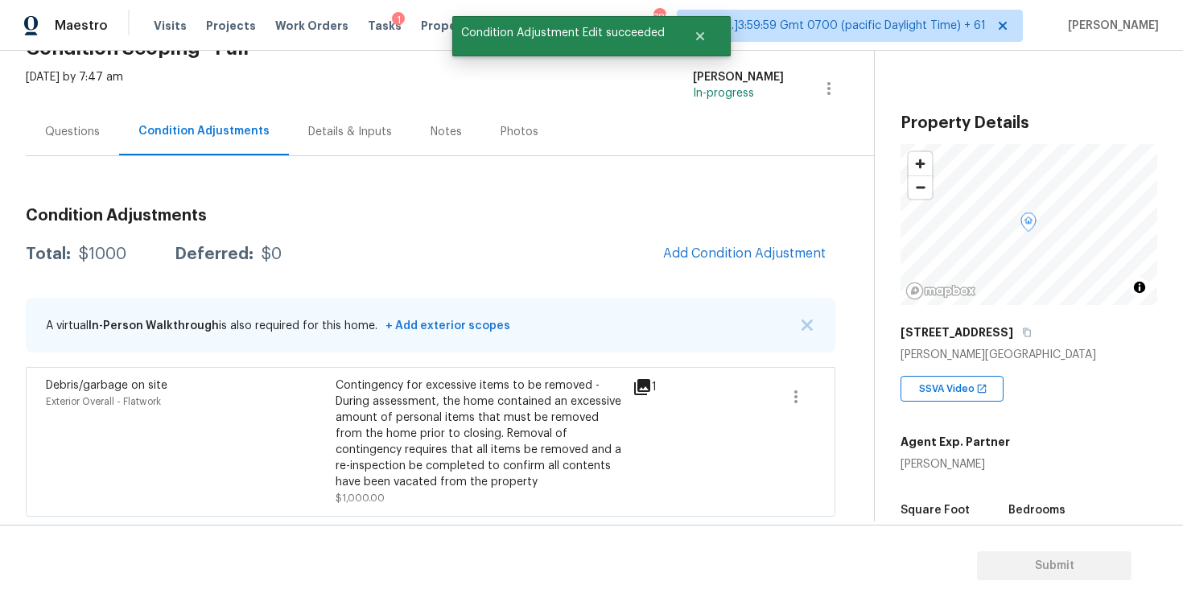
click at [707, 270] on span "Add Condition Adjustment" at bounding box center [744, 254] width 182 height 35
click at [739, 237] on button "Add Condition Adjustment" at bounding box center [744, 254] width 182 height 34
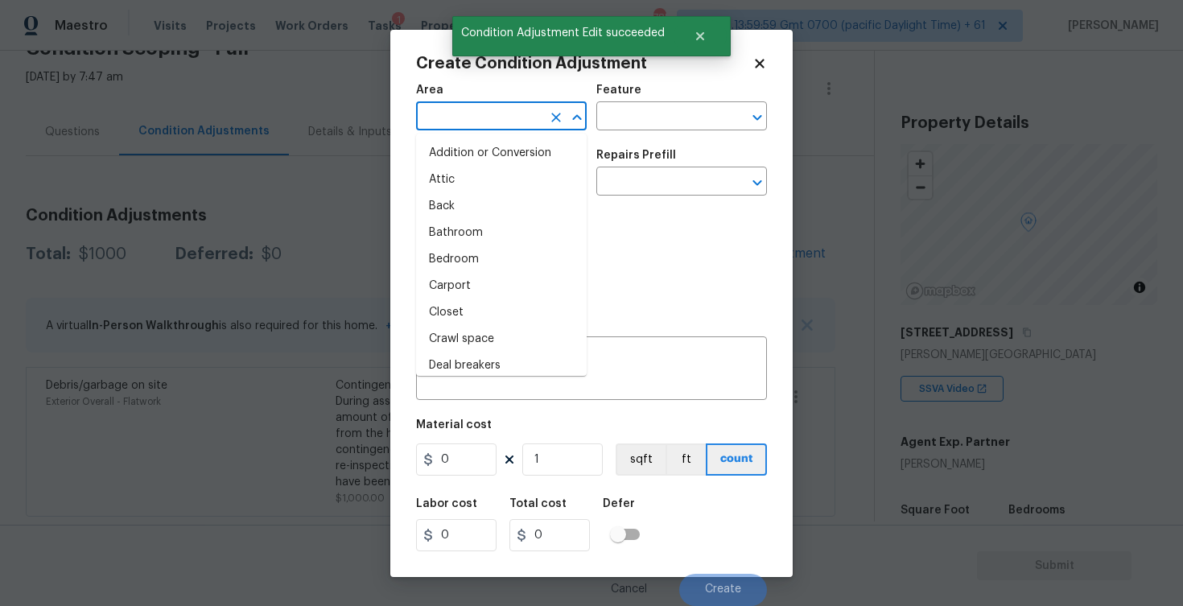
click at [498, 129] on input "text" at bounding box center [479, 117] width 126 height 25
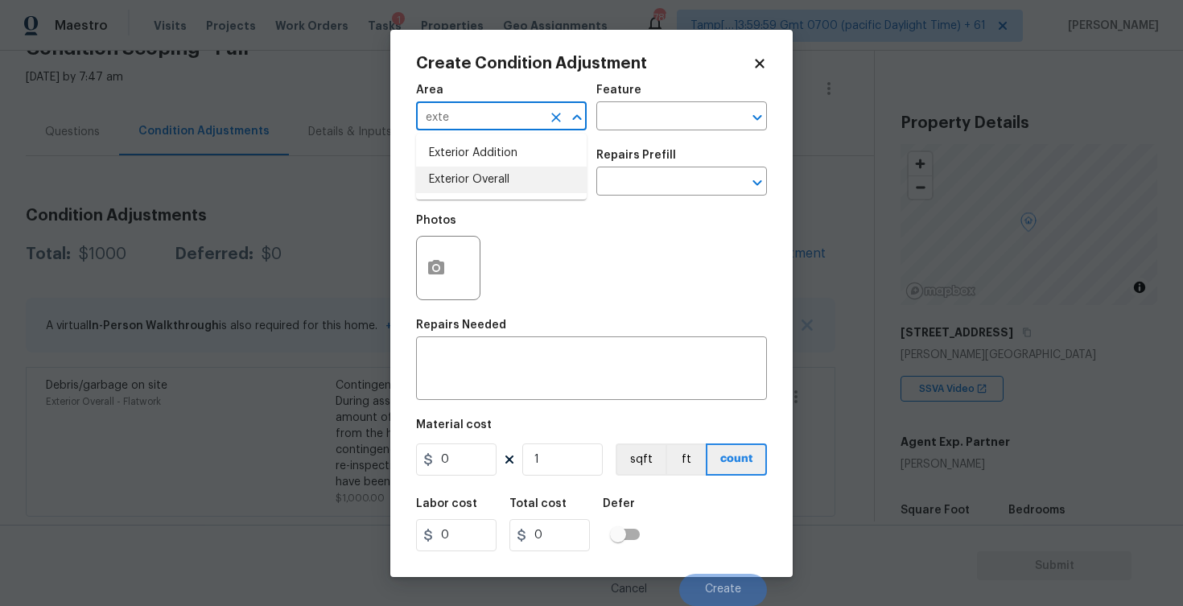
click at [487, 175] on li "Exterior Overall" at bounding box center [501, 180] width 171 height 27
type input "Exterior Overall"
click at [487, 175] on input "text" at bounding box center [479, 183] width 126 height 25
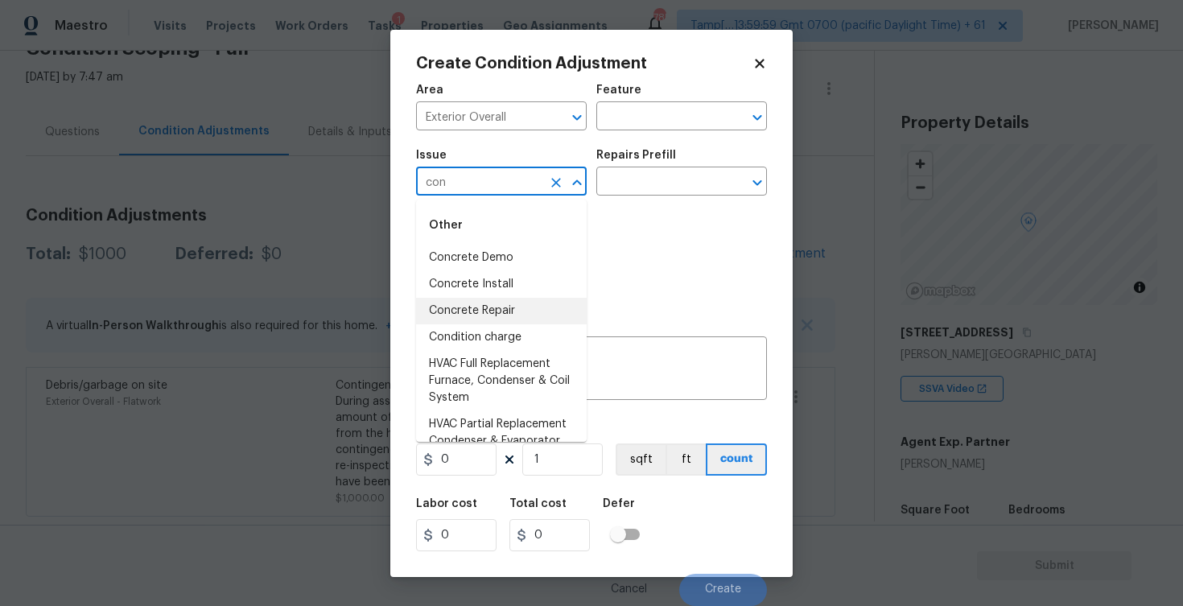
click at [496, 300] on li "Concrete Repair" at bounding box center [501, 311] width 171 height 27
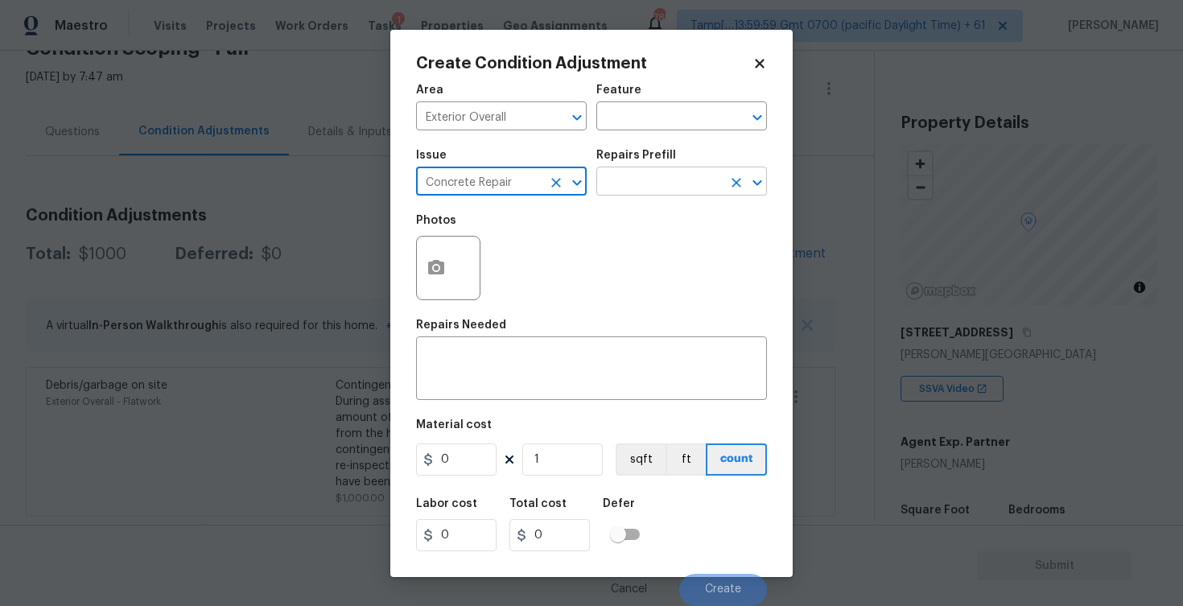
type input "Concrete Repair"
click at [657, 179] on input "text" at bounding box center [659, 183] width 126 height 25
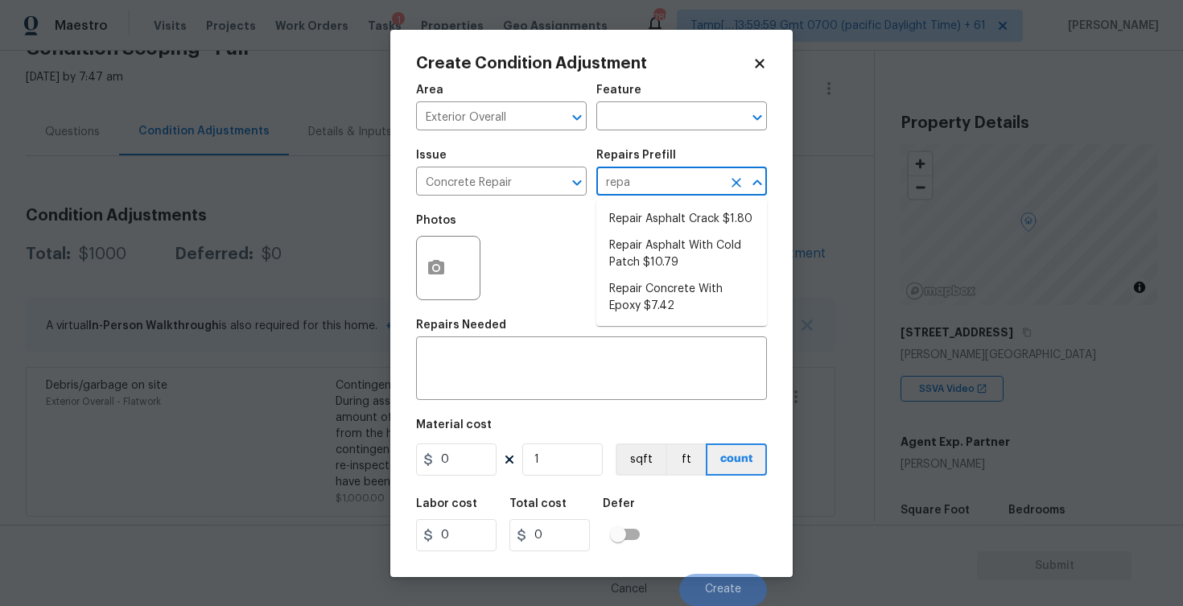
type input "repai"
click at [654, 308] on li "Repair Concrete With Epoxy $7.42" at bounding box center [681, 297] width 171 height 43
type input "Flatwork"
type textarea "Prep and clean the crack in the concrete thoroughly. Apply/inject a concrete ad…"
type input "7.42"
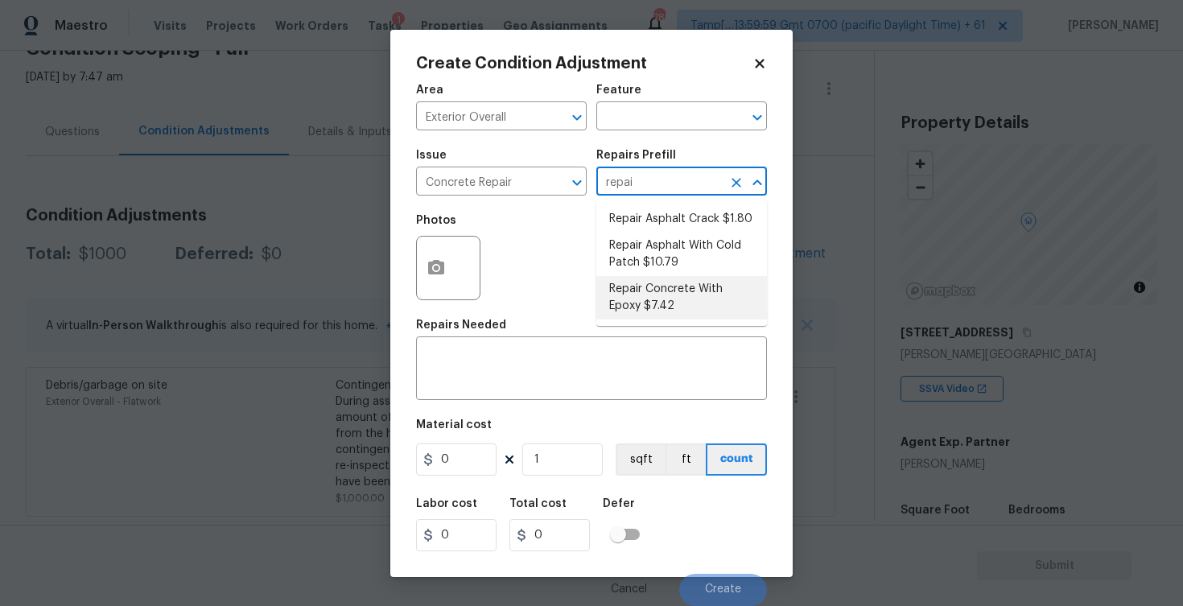
type input "7.42"
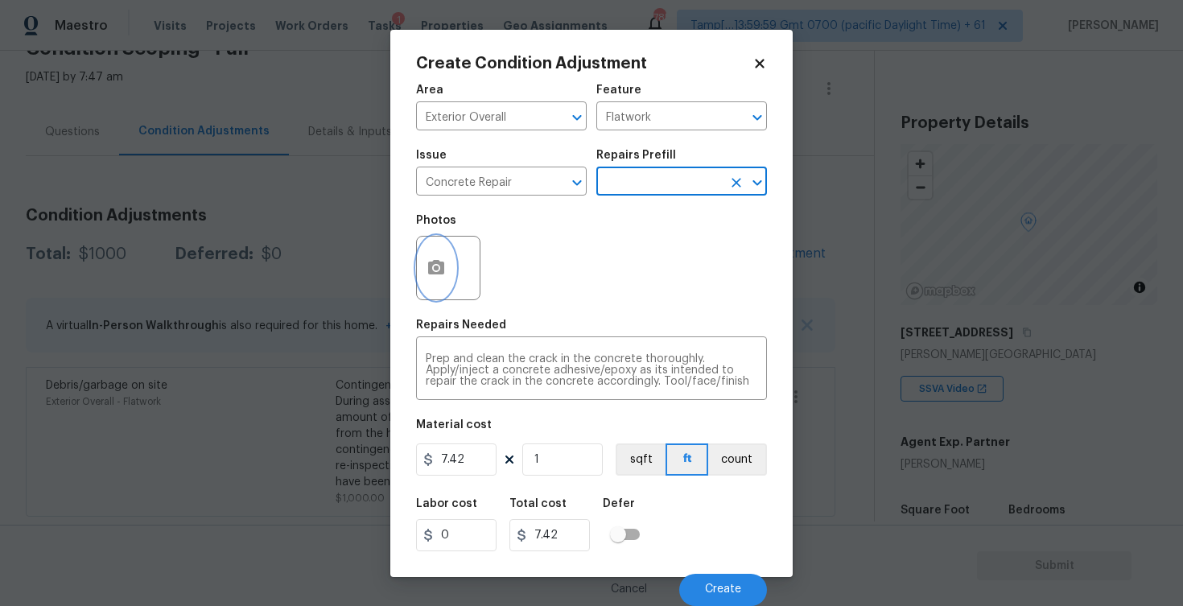
click at [435, 261] on icon "button" at bounding box center [436, 267] width 16 height 14
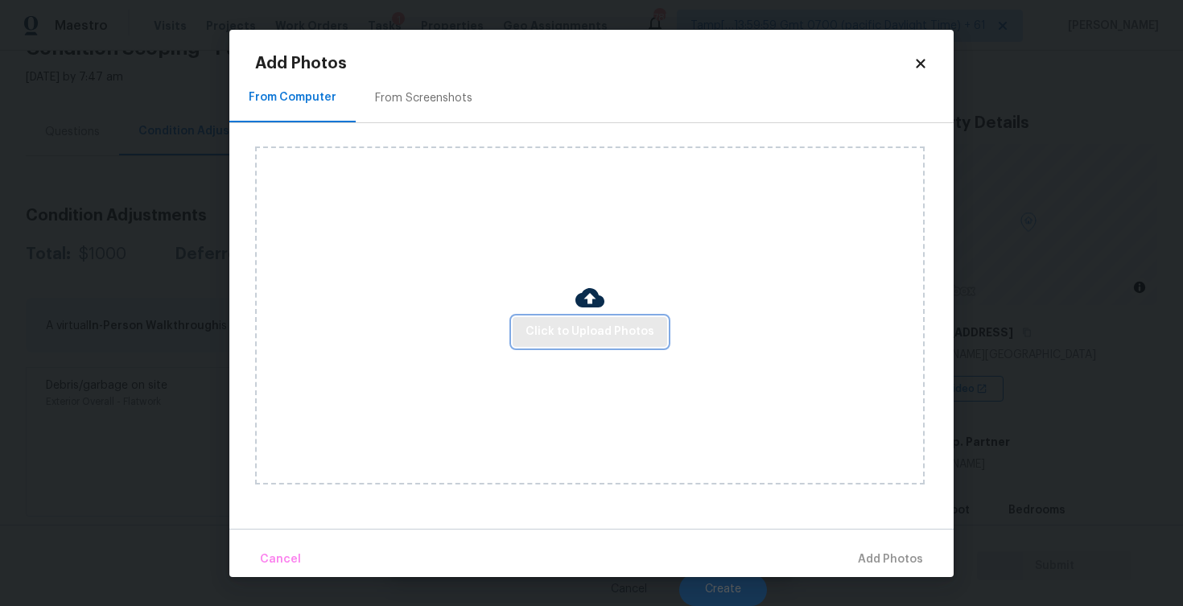
click at [563, 338] on span "Click to Upload Photos" at bounding box center [589, 332] width 129 height 20
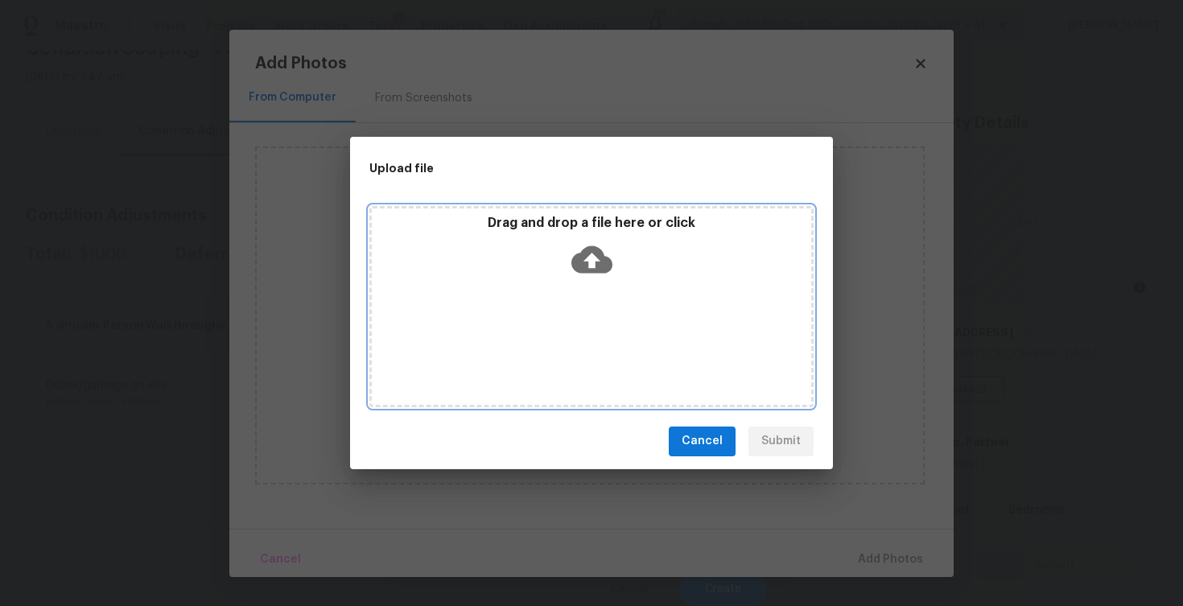
click at [579, 262] on icon at bounding box center [591, 258] width 41 height 27
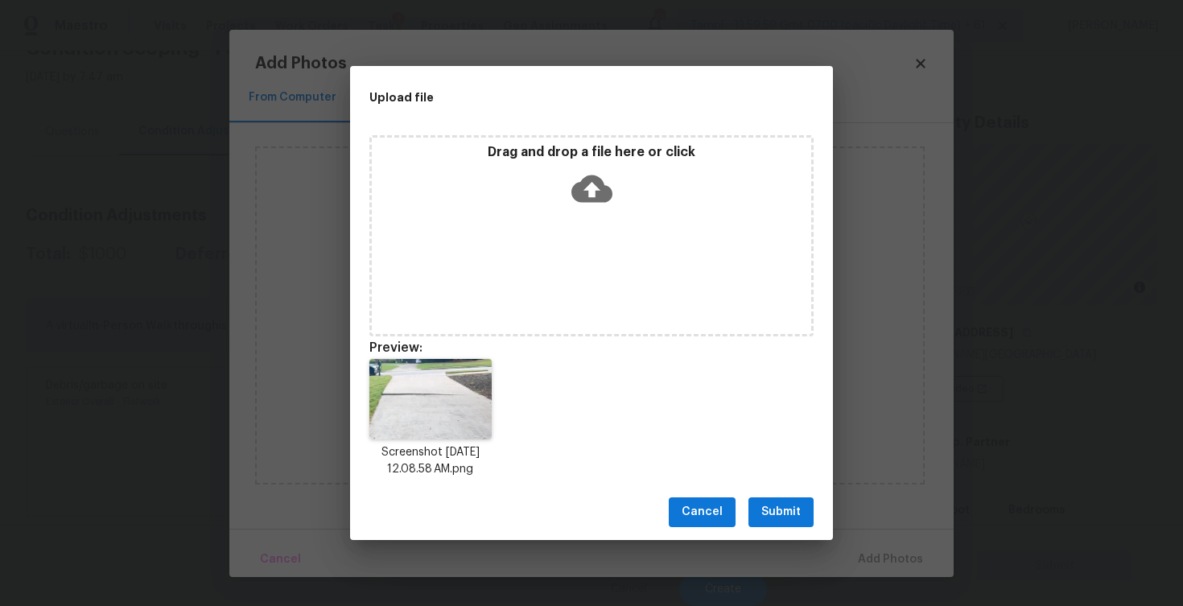
scroll to position [13, 0]
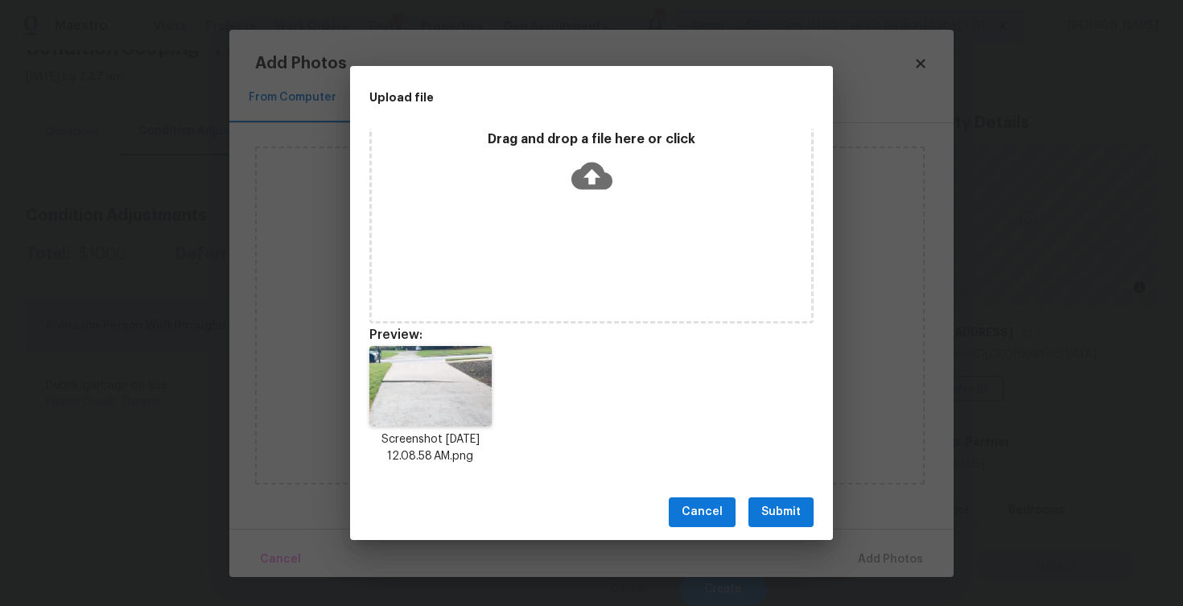
click at [768, 517] on span "Submit" at bounding box center [780, 512] width 39 height 20
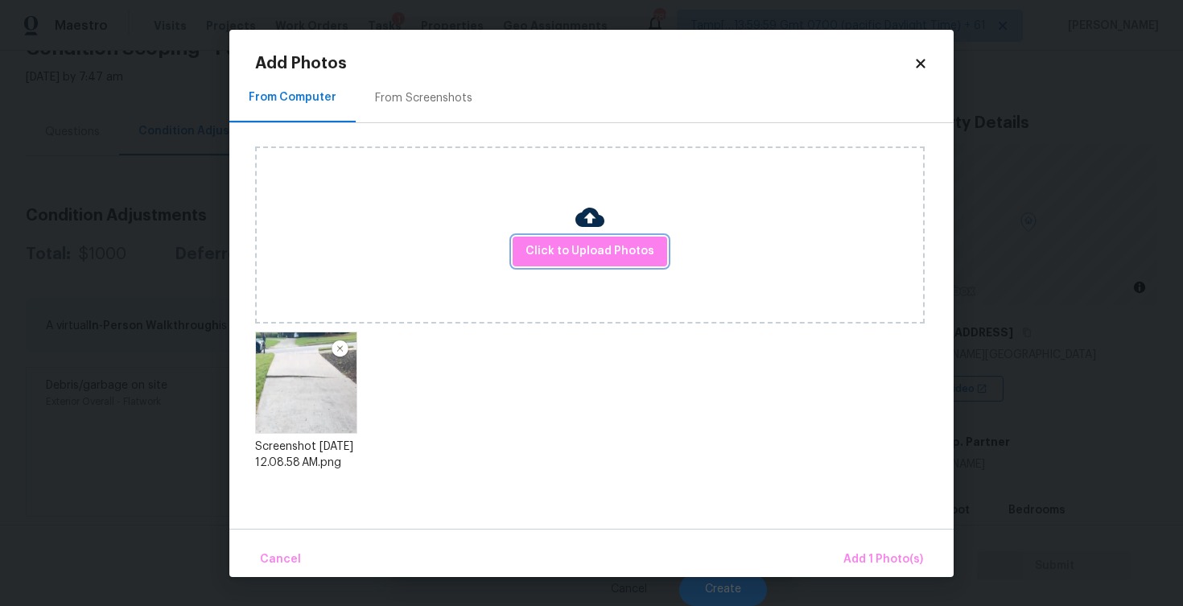
scroll to position [0, 0]
click at [857, 555] on span "Add 1 Photo(s)" at bounding box center [883, 560] width 80 height 20
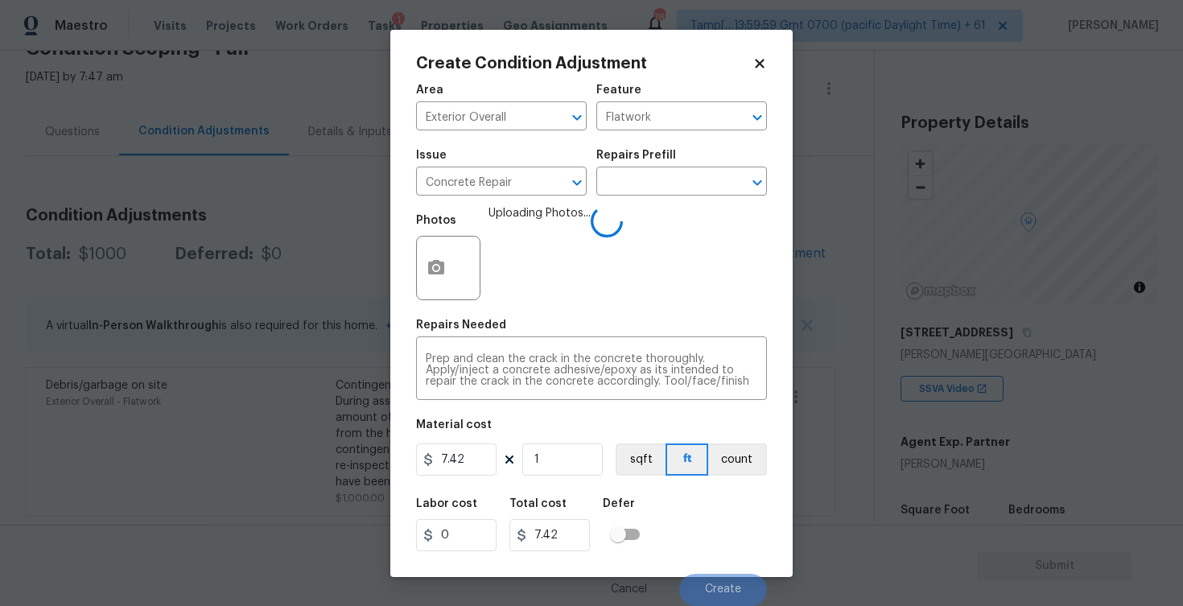
click at [481, 440] on figure "Material cost 7.42 1 sqft ft count" at bounding box center [591, 449] width 351 height 60
drag, startPoint x: 481, startPoint y: 445, endPoint x: 482, endPoint y: 416, distance: 29.0
click at [482, 444] on input "7.42" at bounding box center [456, 459] width 80 height 32
type input "1500"
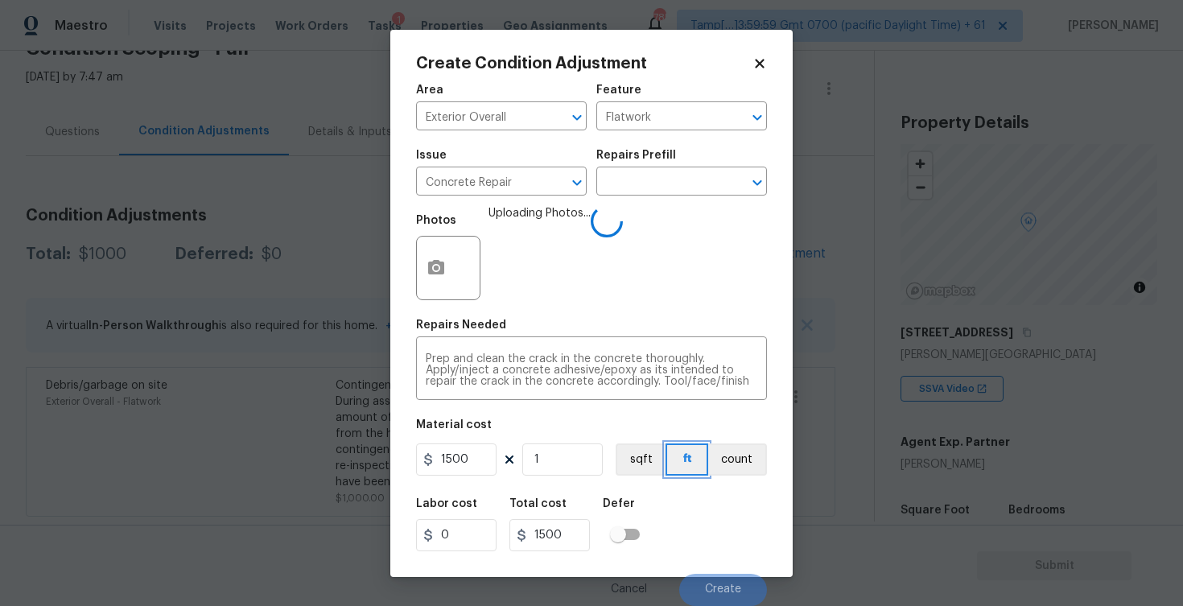
click at [665, 467] on button "ft" at bounding box center [686, 459] width 43 height 32
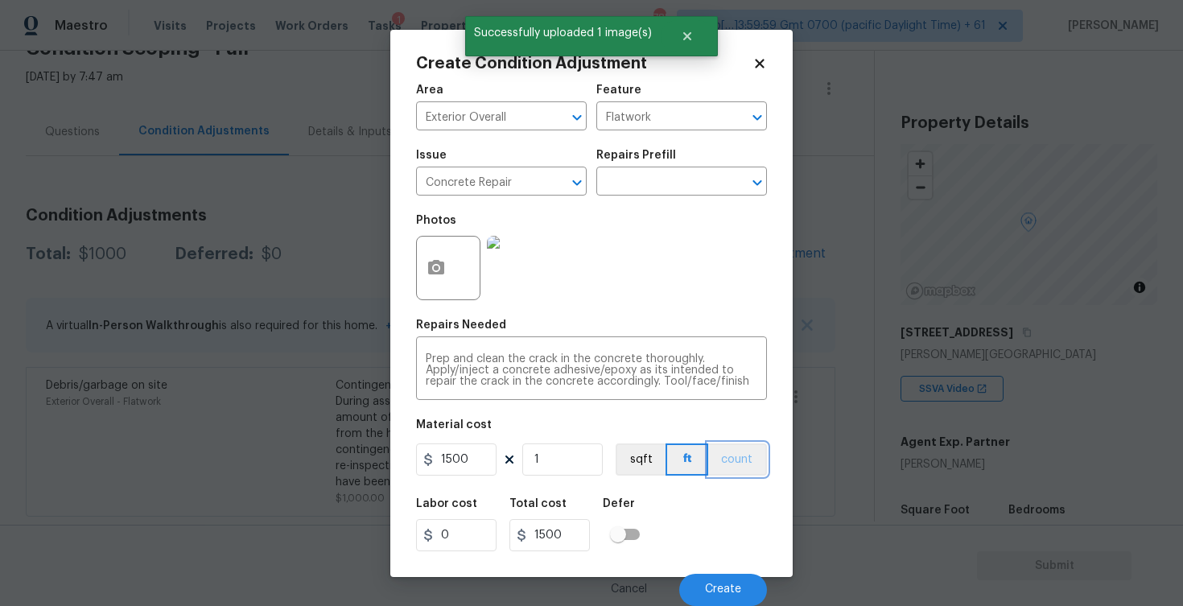
click at [737, 447] on button "count" at bounding box center [737, 459] width 59 height 32
click at [729, 584] on span "Create" at bounding box center [723, 589] width 36 height 12
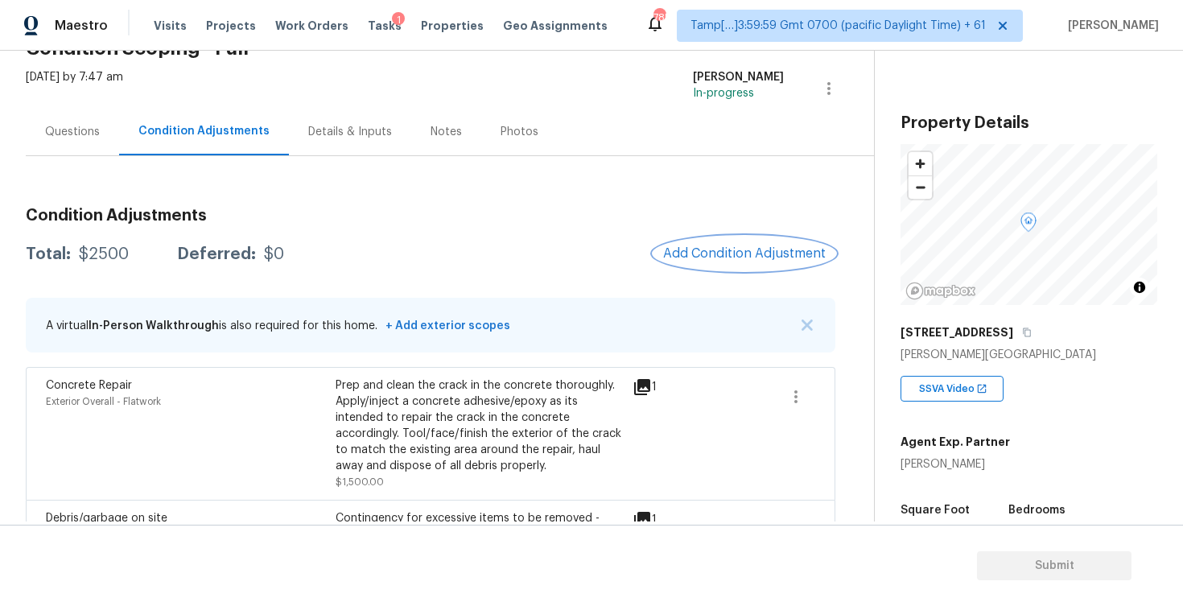
click at [751, 251] on span "Add Condition Adjustment" at bounding box center [744, 253] width 163 height 14
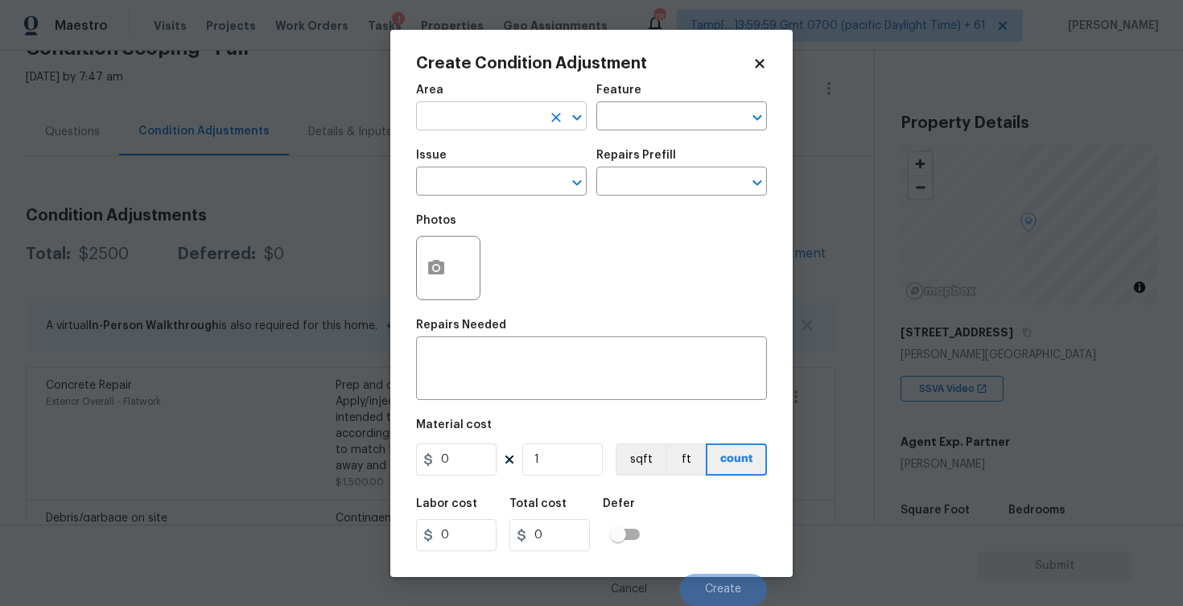
click at [462, 117] on input "text" at bounding box center [479, 117] width 126 height 25
click at [453, 176] on li "Exterior Overall" at bounding box center [501, 180] width 171 height 27
type input "Exterior Overall"
click at [453, 176] on input "text" at bounding box center [479, 183] width 126 height 25
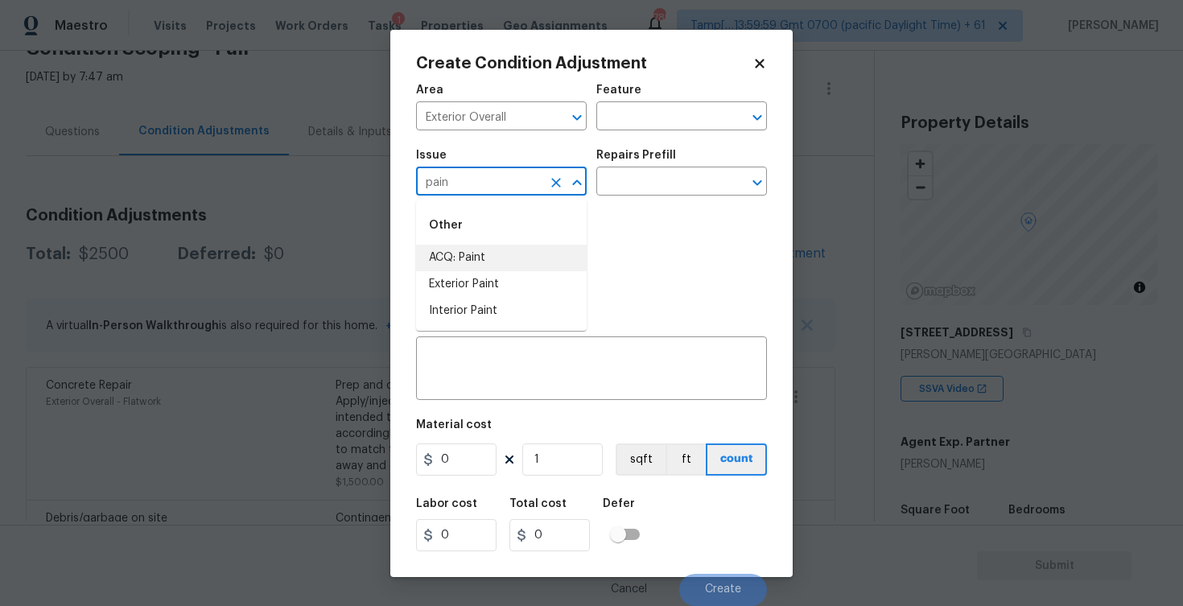
click at [452, 253] on li "ACQ: Paint" at bounding box center [501, 258] width 171 height 27
type input "ACQ: Paint"
click at [619, 181] on input "text" at bounding box center [659, 183] width 126 height 25
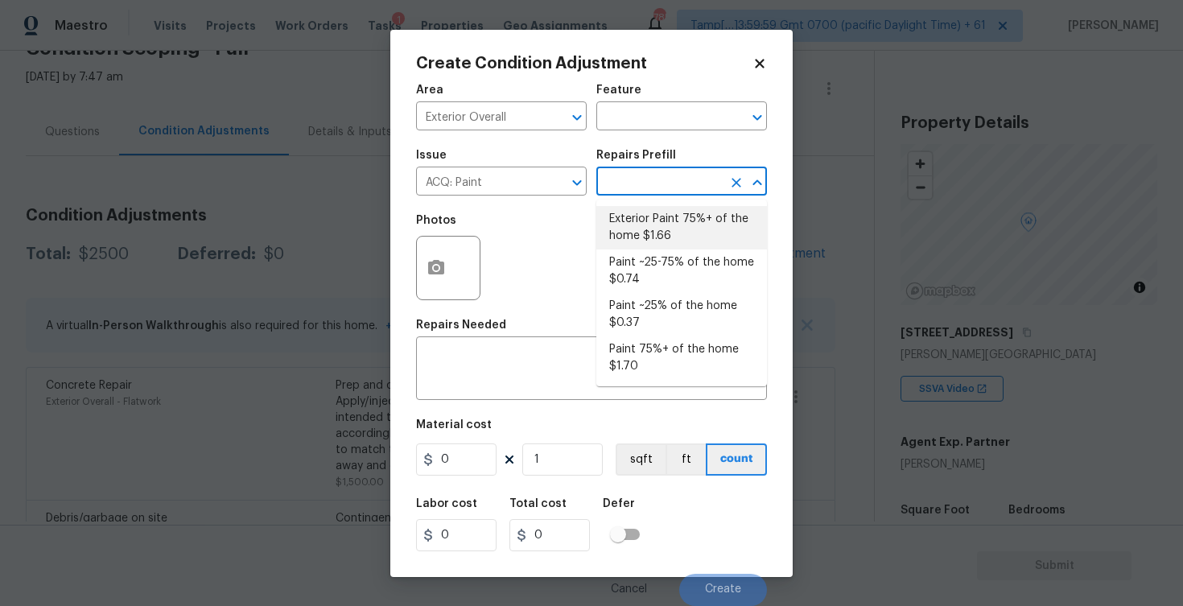
click at [678, 214] on li "Exterior Paint 75%+ of the home $1.66" at bounding box center [681, 227] width 171 height 43
type input "Acquisition"
type textarea "Acquisition Scope: 75%+ of the home exterior will likely require paint"
type input "1.66"
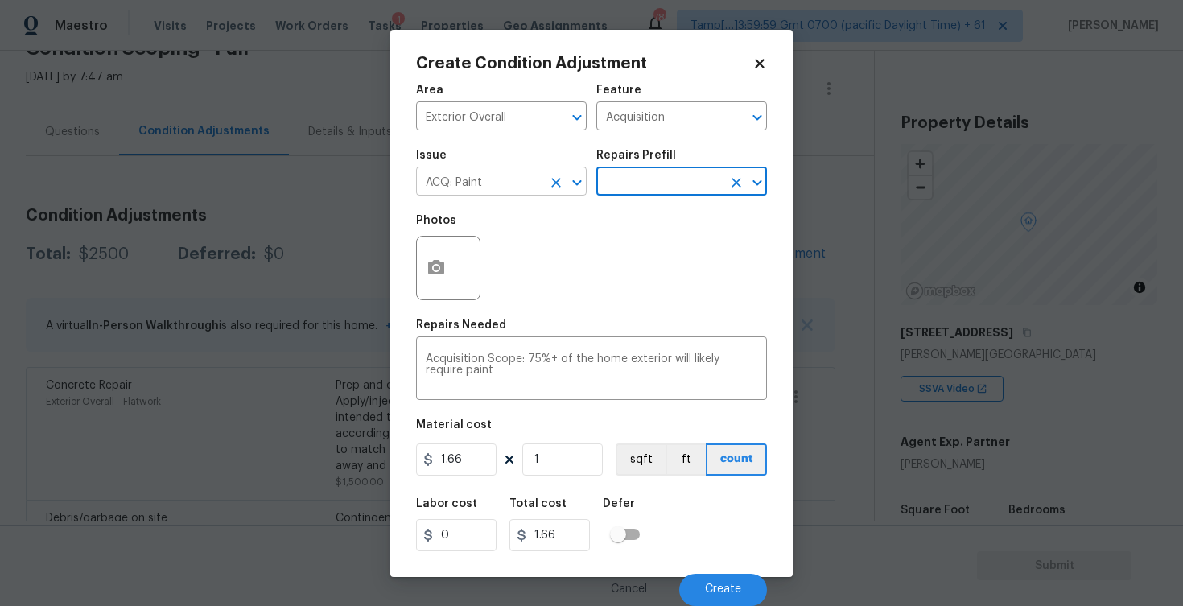
click at [549, 175] on icon "Clear" at bounding box center [556, 183] width 16 height 16
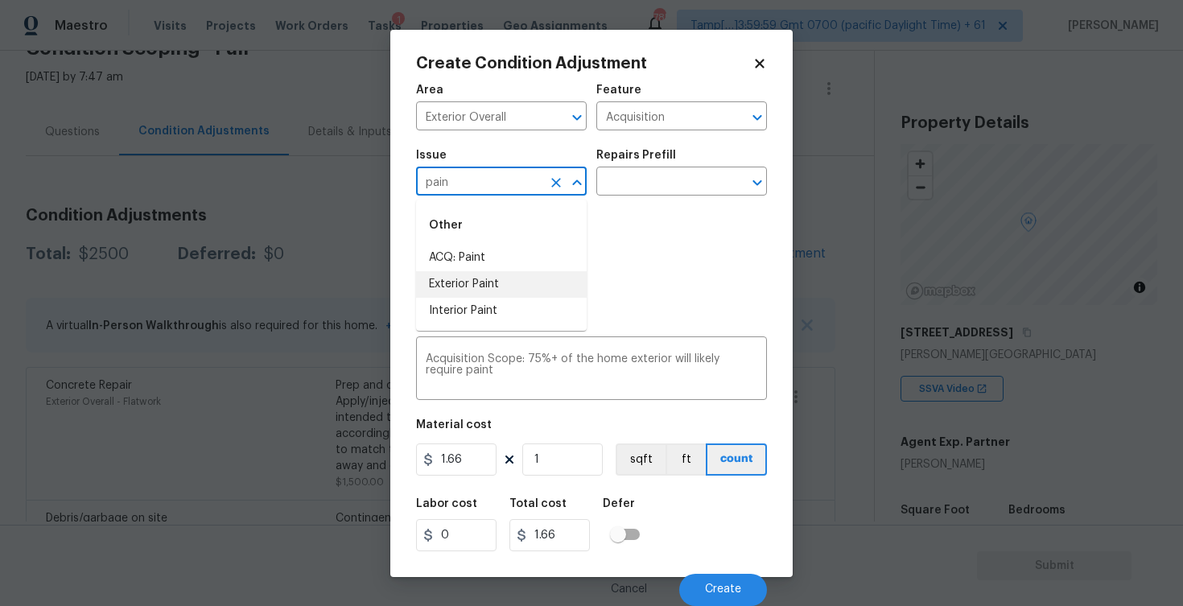
click at [463, 284] on li "Exterior Paint" at bounding box center [501, 284] width 171 height 27
type input "Exterior Paint"
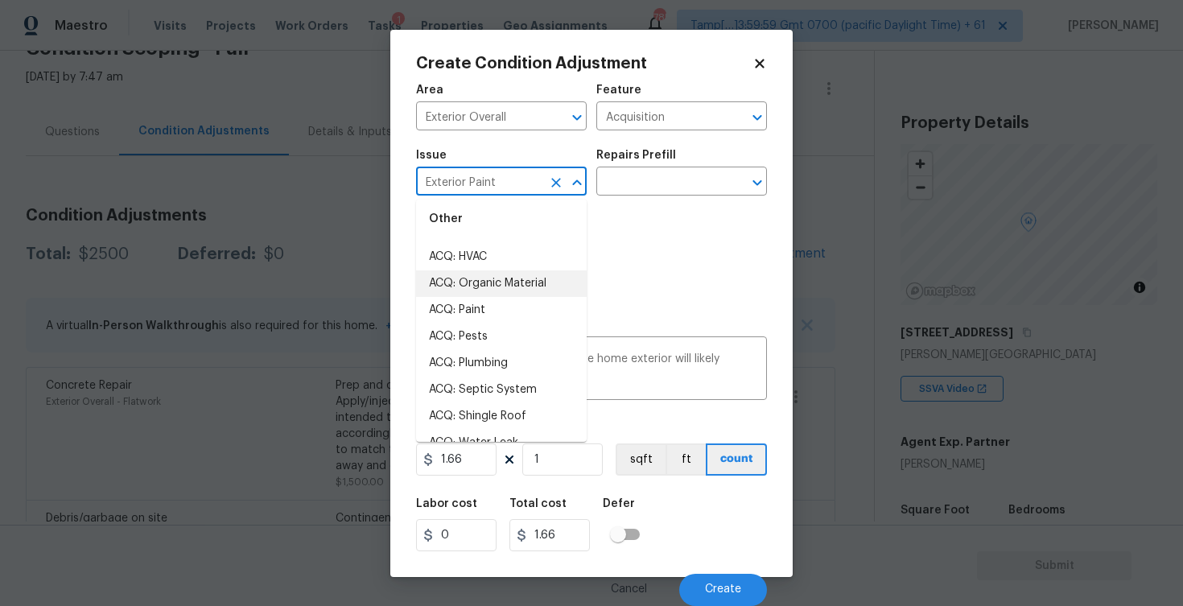
scroll to position [57, 0]
click at [663, 312] on div "Area Exterior Overall ​ Feature Acquisition ​ Issue Exterior Paint ​ Repairs Pr…" at bounding box center [591, 340] width 351 height 531
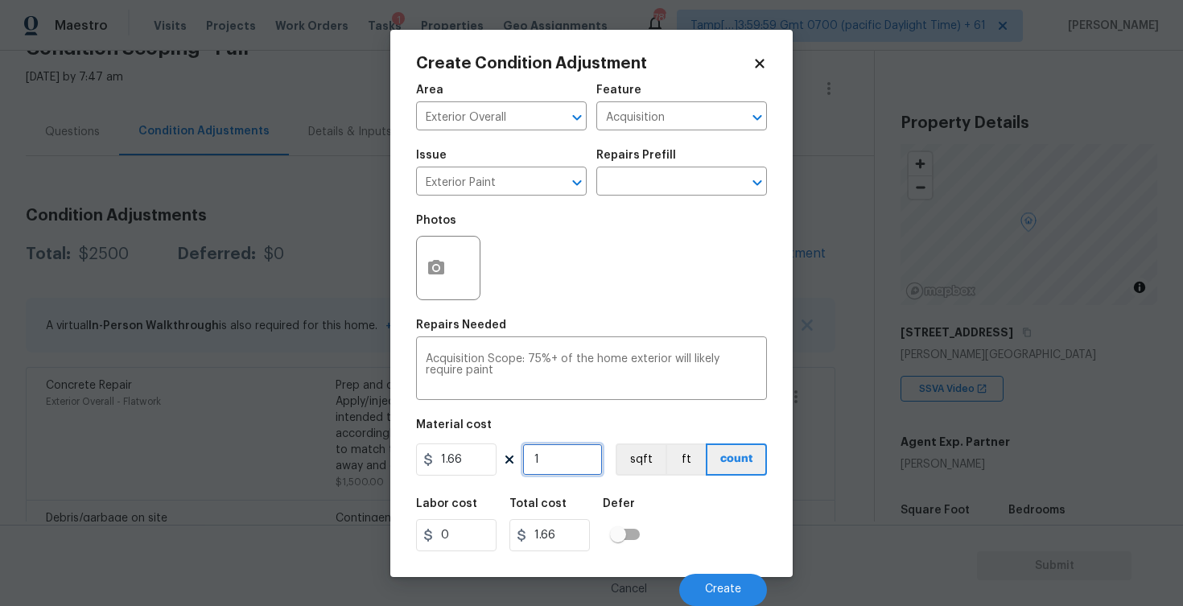
click at [577, 456] on input "1" at bounding box center [562, 459] width 80 height 32
type input "0"
paste input "373"
type input "3730"
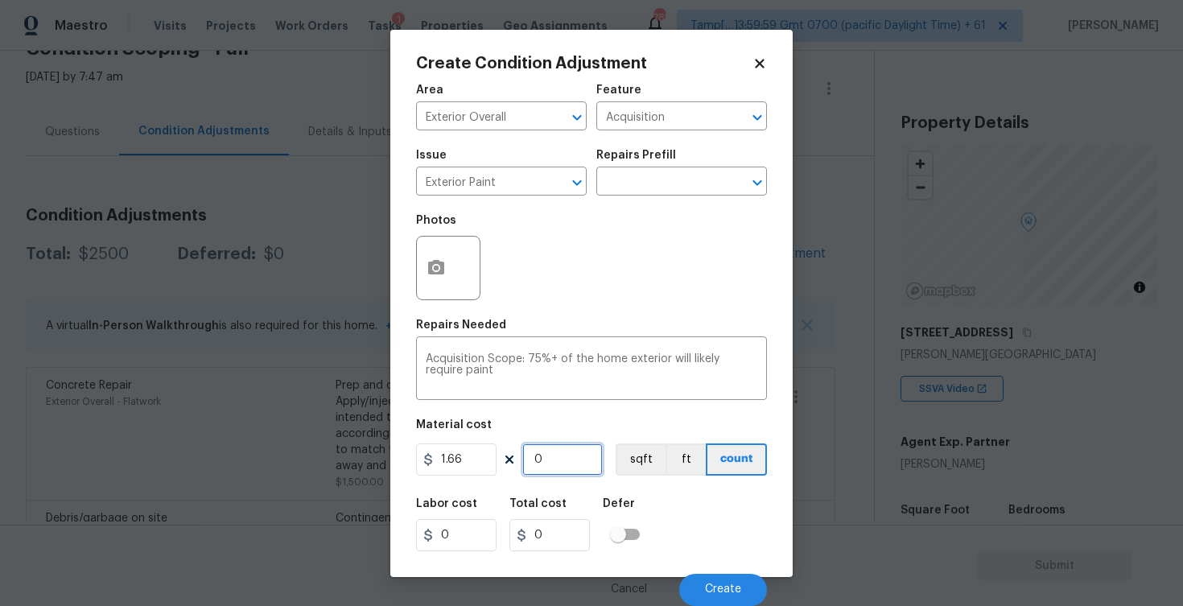
type input "6191.8"
type input "3730"
click at [636, 461] on button "sqft" at bounding box center [641, 459] width 50 height 32
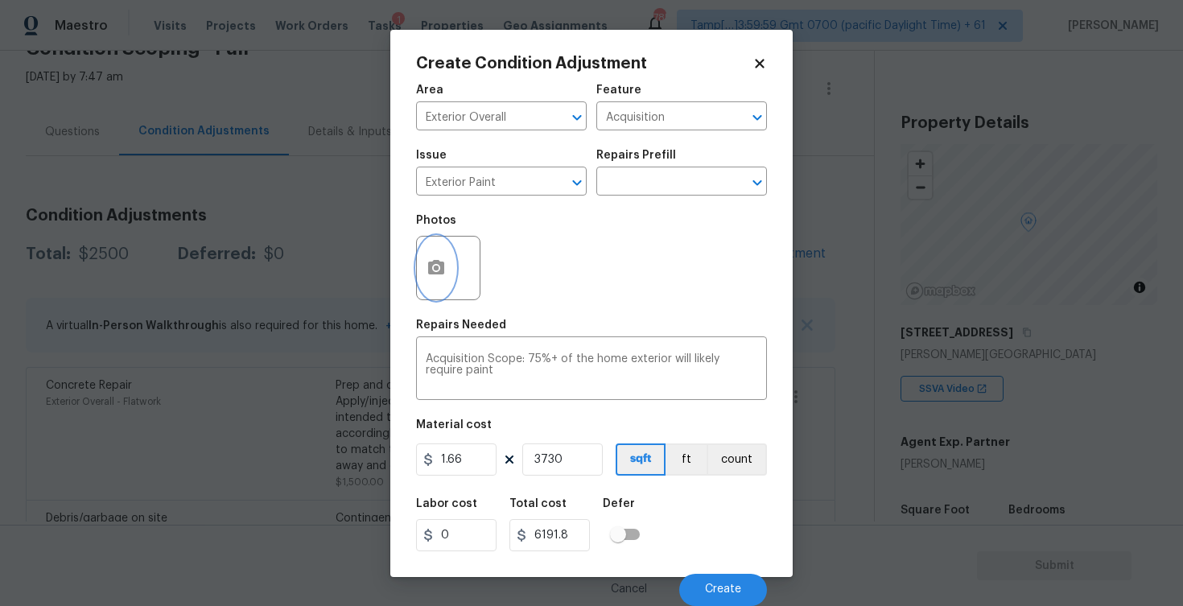
click at [422, 262] on button "button" at bounding box center [436, 268] width 39 height 63
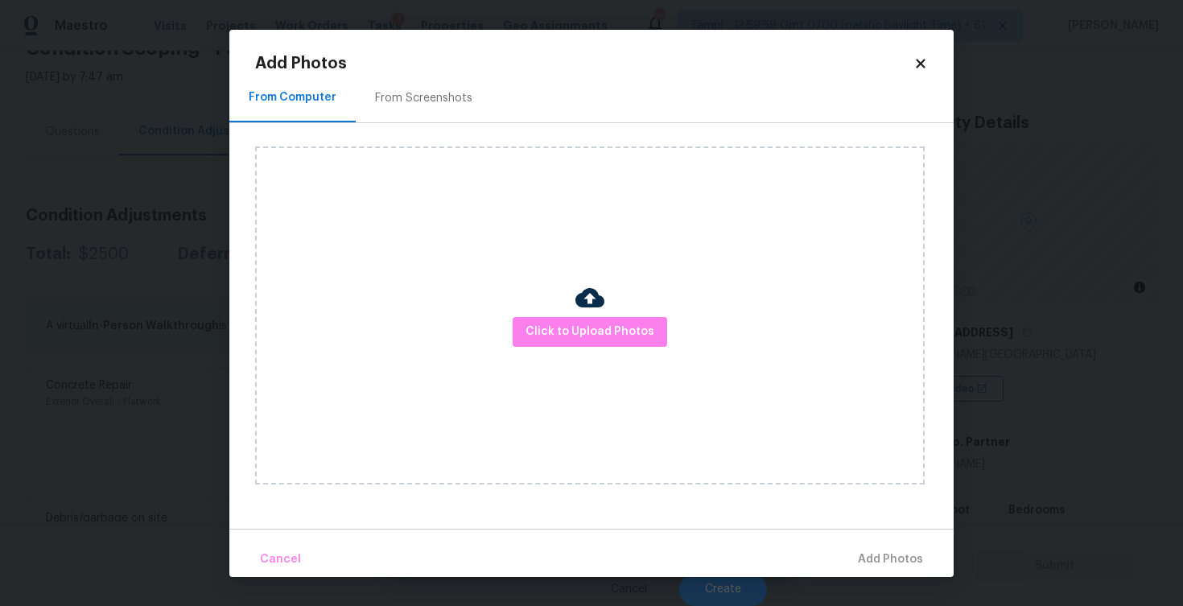
click at [572, 360] on div "Click to Upload Photos" at bounding box center [589, 315] width 669 height 338
click at [573, 317] on button "Click to Upload Photos" at bounding box center [590, 332] width 154 height 30
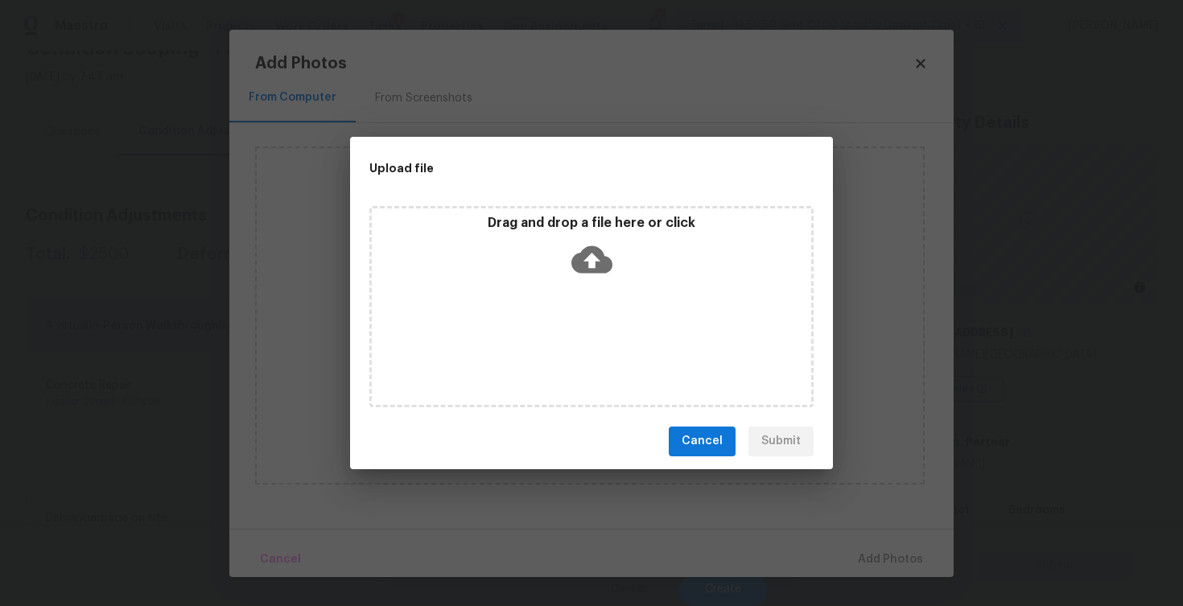
click at [581, 271] on icon at bounding box center [591, 258] width 41 height 27
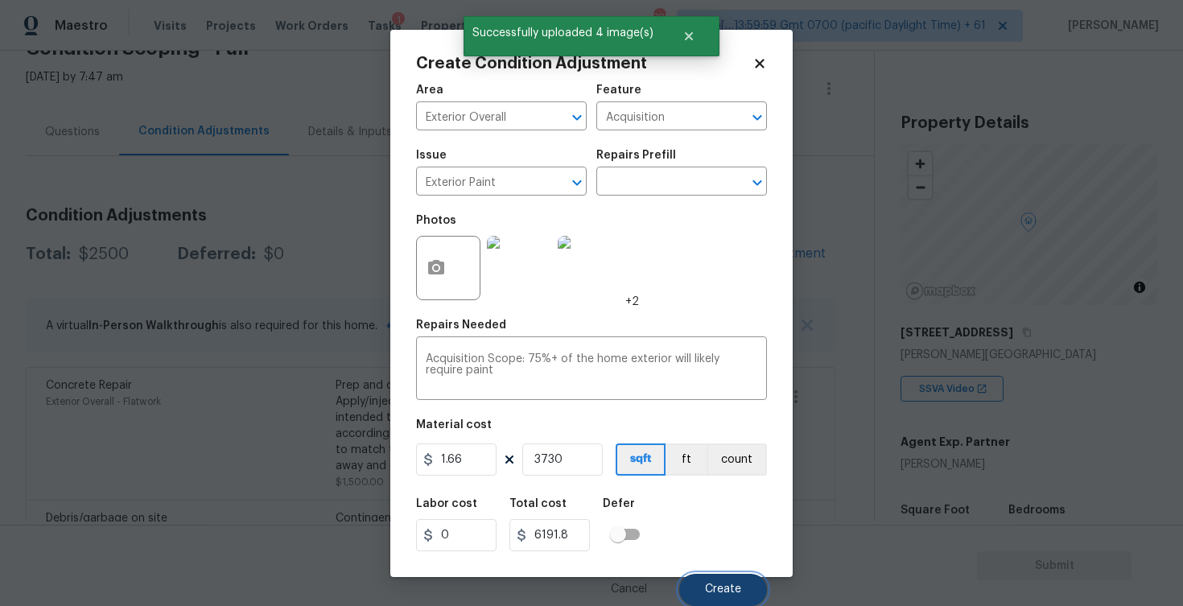
click at [710, 583] on button "Create" at bounding box center [723, 590] width 88 height 32
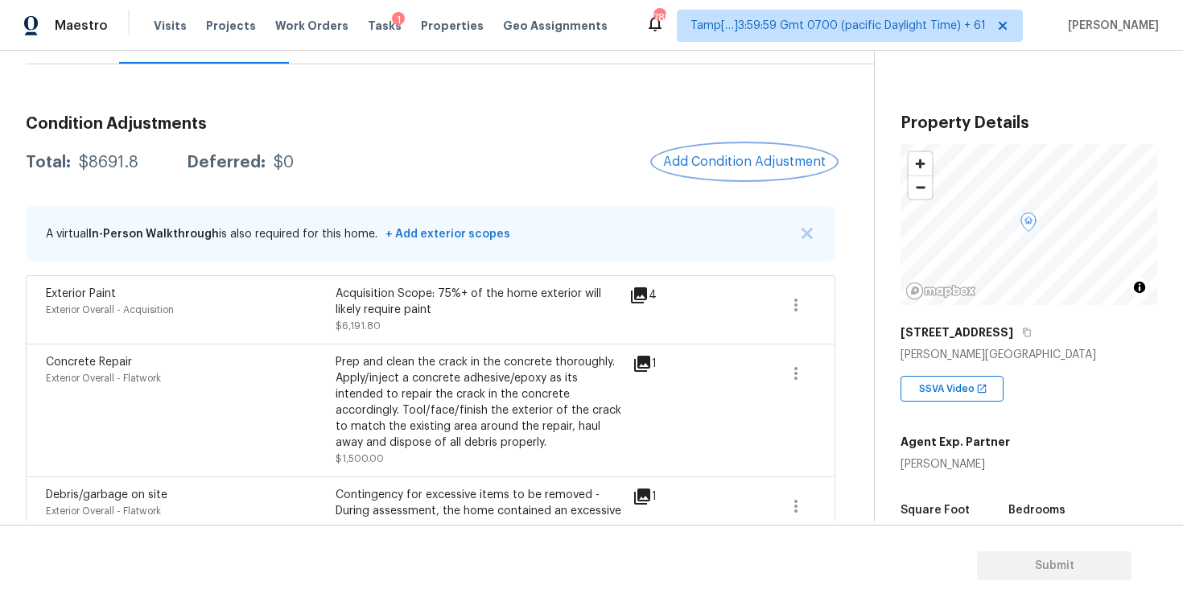
scroll to position [199, 0]
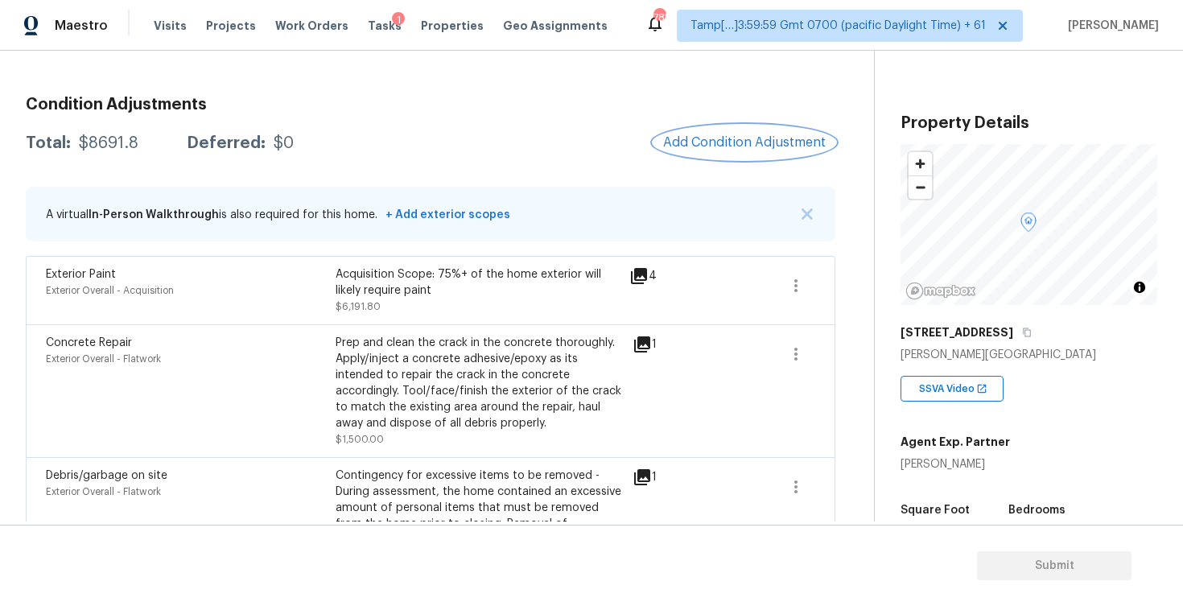
click at [710, 144] on span "Add Condition Adjustment" at bounding box center [744, 142] width 163 height 14
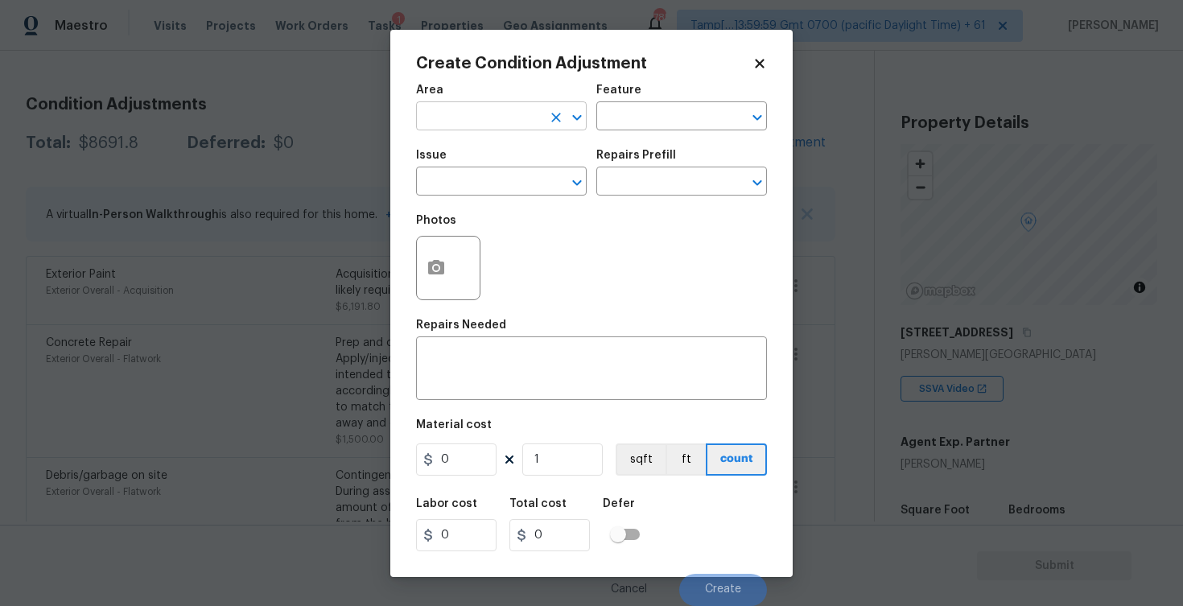
click at [455, 119] on input "text" at bounding box center [479, 117] width 126 height 25
click at [457, 175] on li "Exterior Overall" at bounding box center [501, 180] width 171 height 27
type input "Exterior Overall"
click at [457, 175] on input "text" at bounding box center [479, 183] width 126 height 25
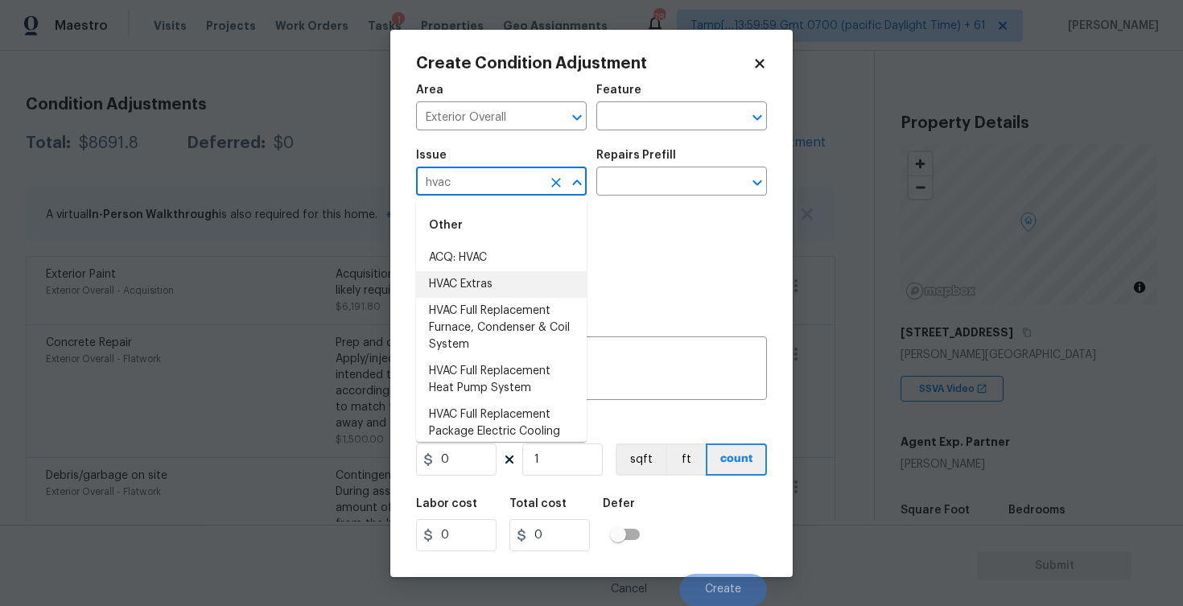
click at [492, 273] on li "HVAC Extras" at bounding box center [501, 284] width 171 height 27
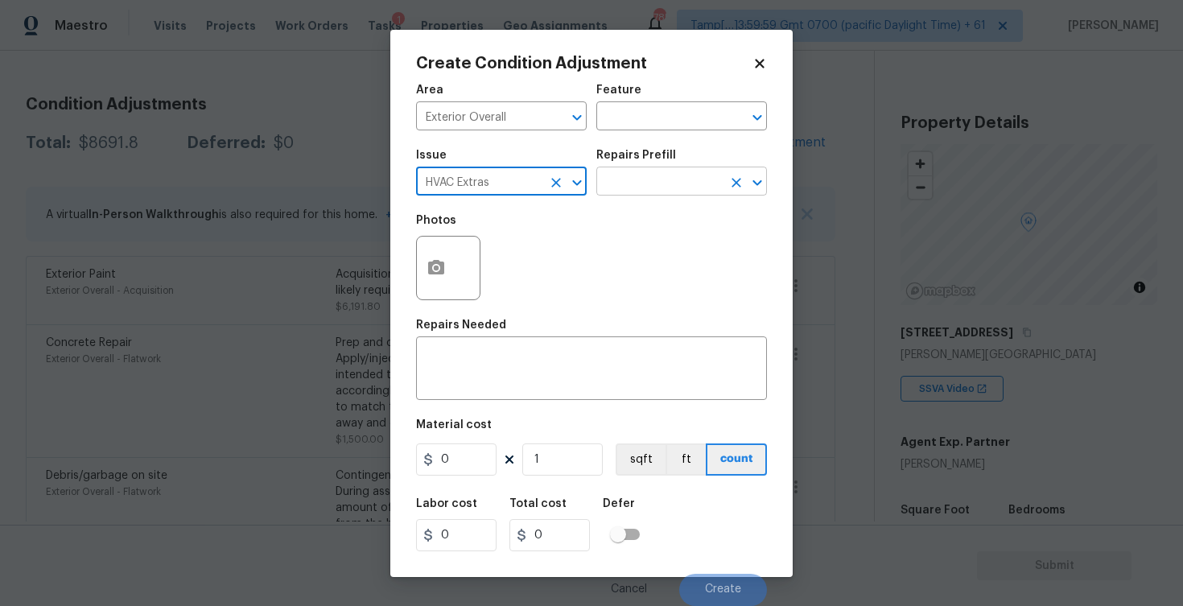
type input "HVAC Extras"
click at [661, 185] on input "text" at bounding box center [659, 183] width 126 height 25
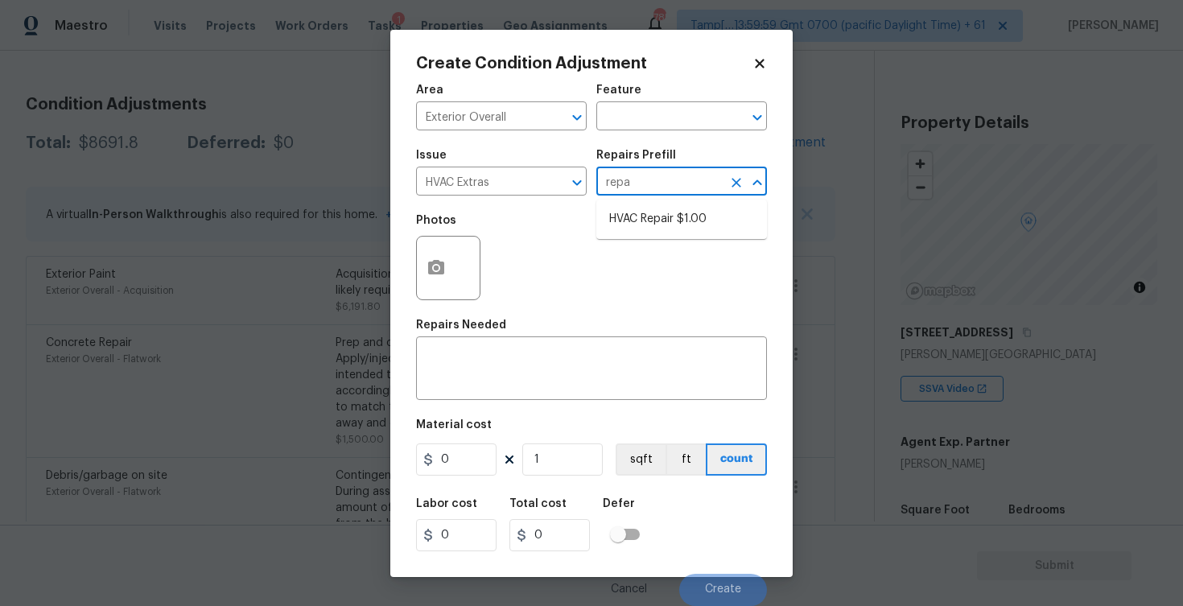
type input "repai"
click at [659, 219] on li "HVAC Repair $1.00" at bounding box center [681, 219] width 171 height 27
type input "HVAC"
type textarea "HVAC Repair - (HPM to provide details)"
type input "1"
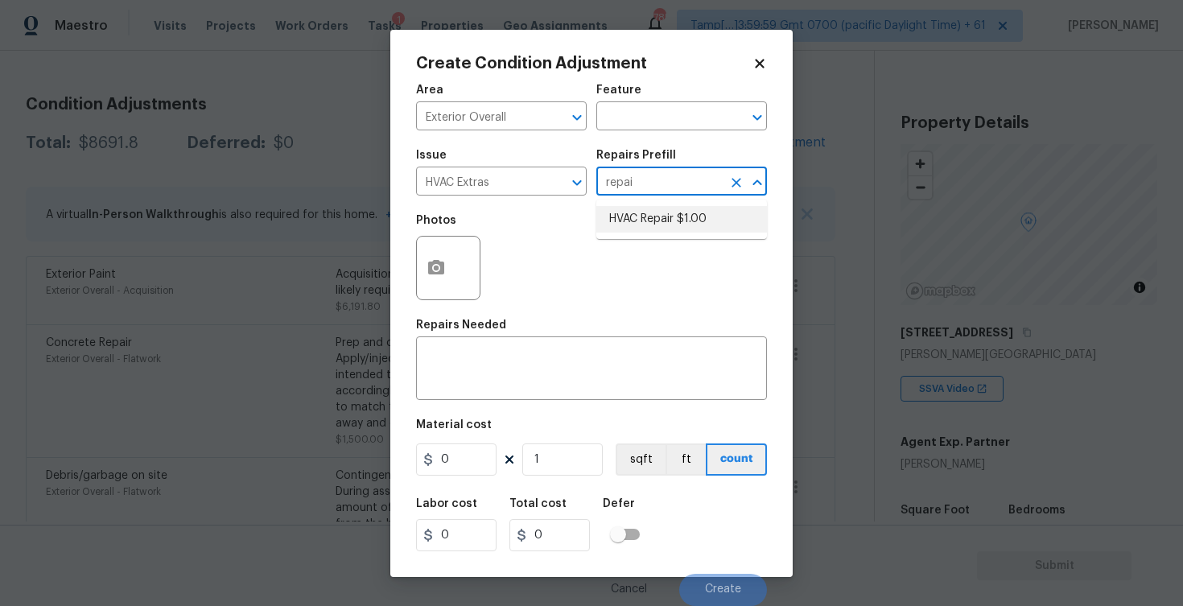
type input "1"
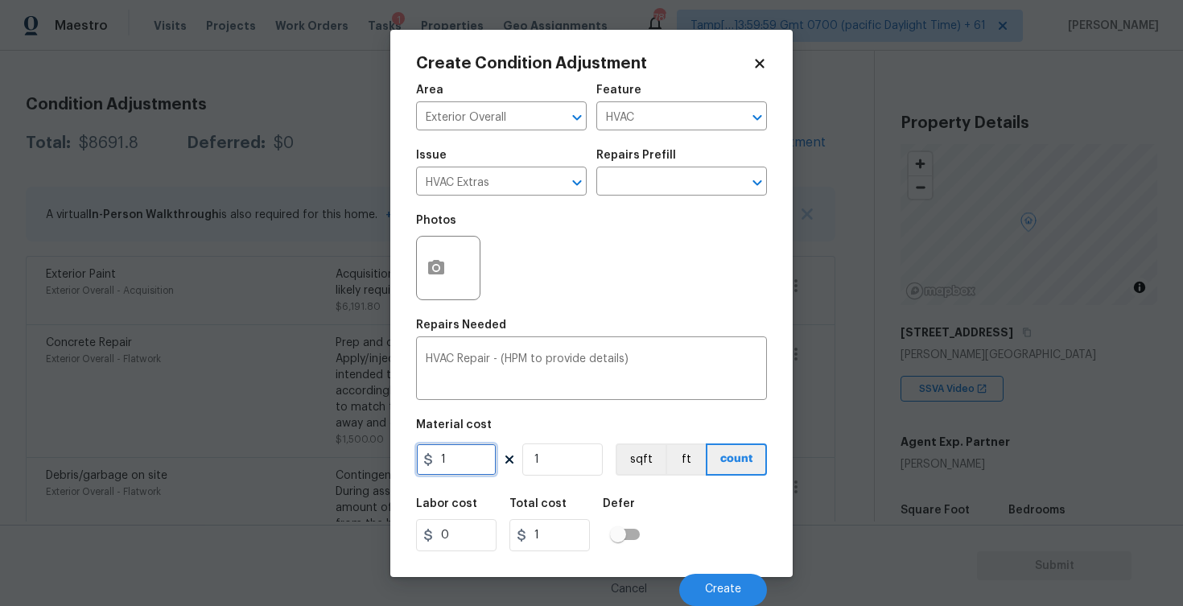
click at [447, 460] on input "1" at bounding box center [456, 459] width 80 height 32
type input "750"
click at [420, 270] on button "button" at bounding box center [436, 268] width 39 height 63
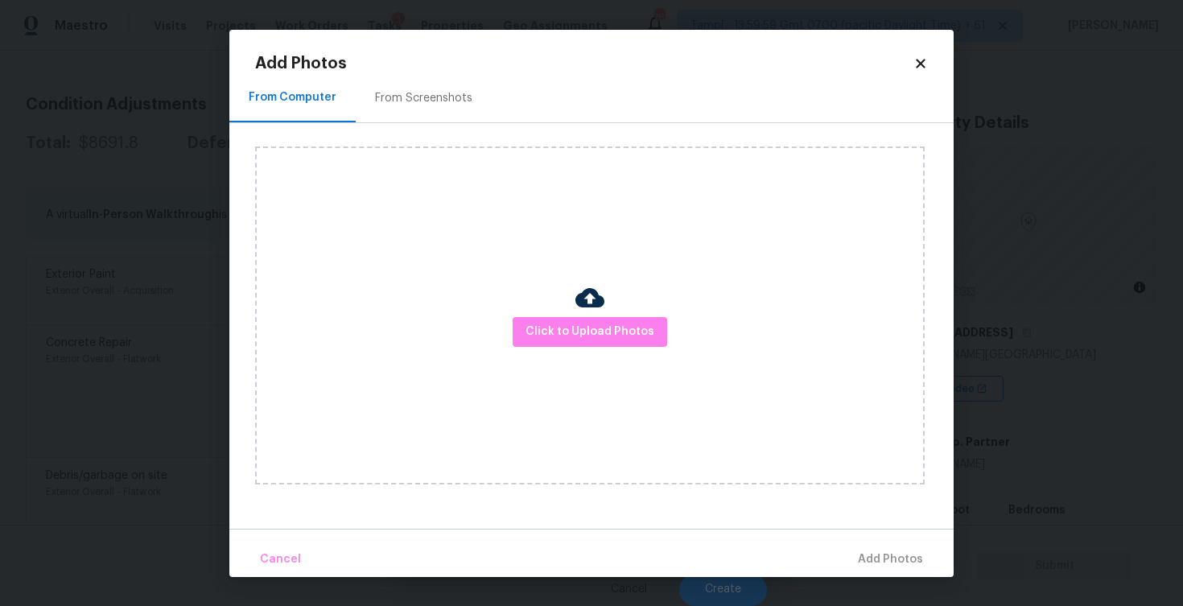
click at [618, 349] on div "Click to Upload Photos" at bounding box center [589, 315] width 669 height 338
click at [608, 332] on span "Click to Upload Photos" at bounding box center [589, 332] width 129 height 20
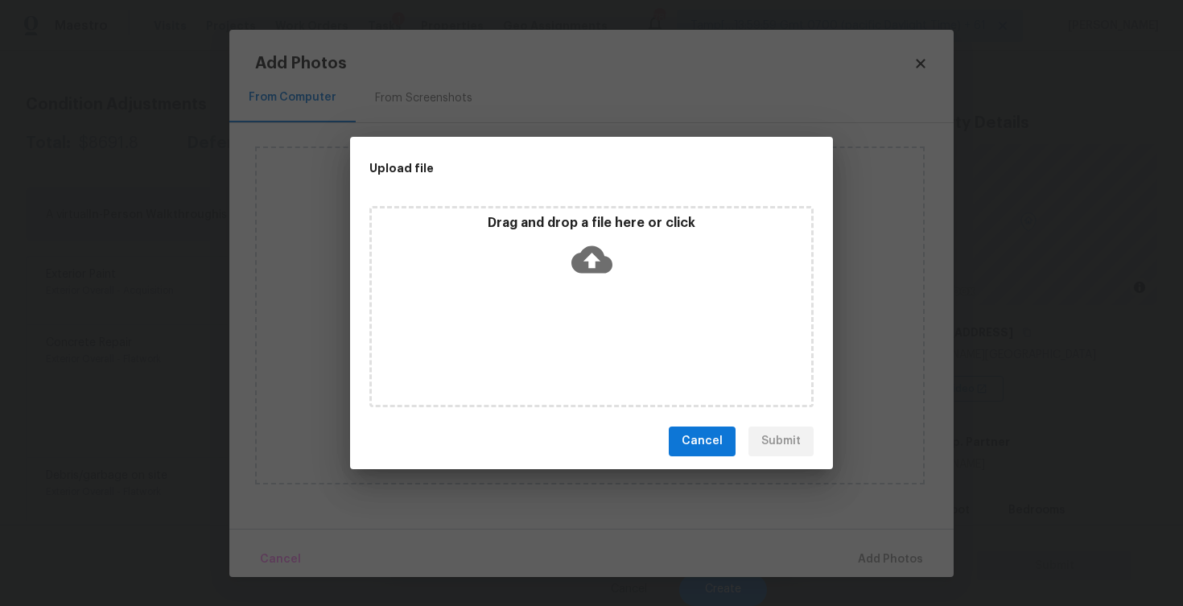
click at [581, 247] on icon at bounding box center [591, 259] width 41 height 41
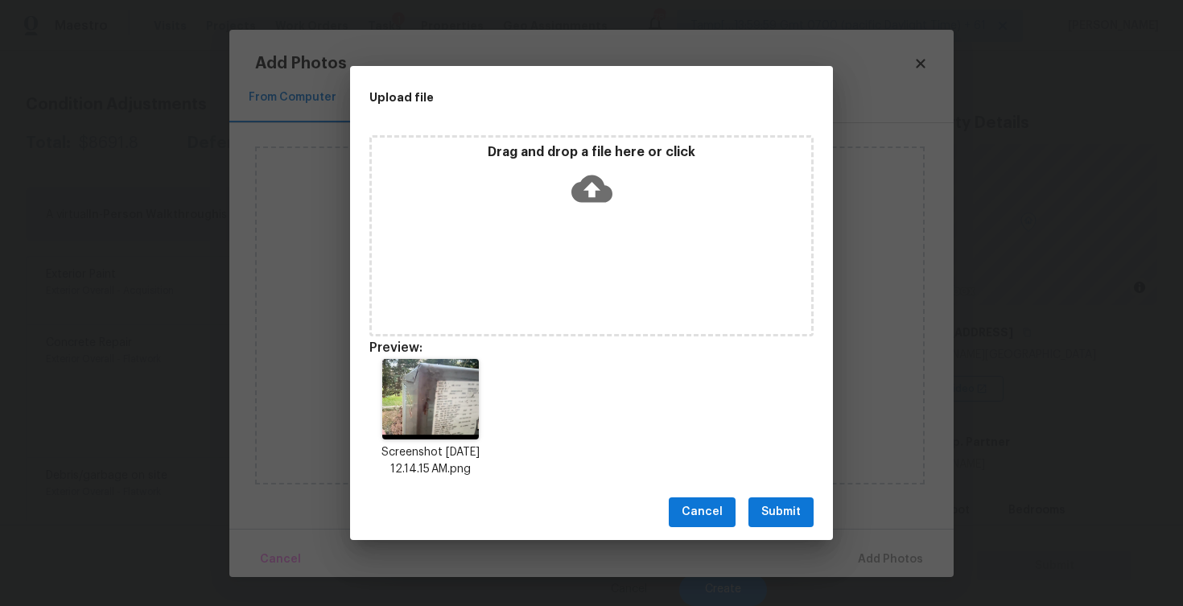
click at [769, 490] on div "Cancel Submit" at bounding box center [591, 512] width 483 height 56
click at [789, 504] on span "Submit" at bounding box center [780, 512] width 39 height 20
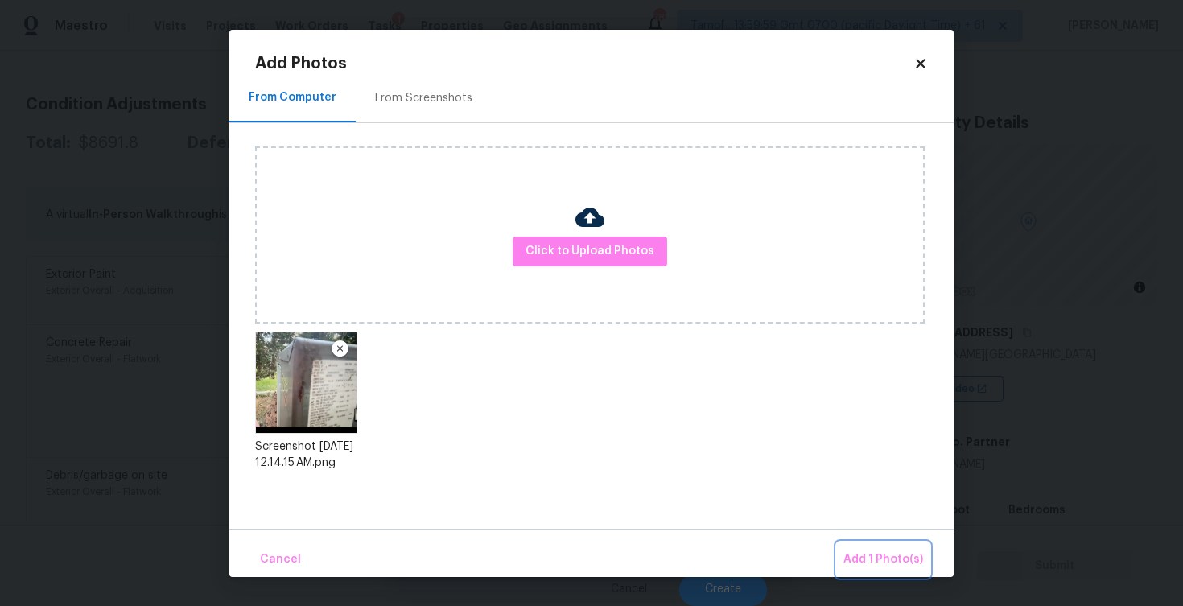
click at [855, 542] on button "Add 1 Photo(s)" at bounding box center [883, 559] width 93 height 35
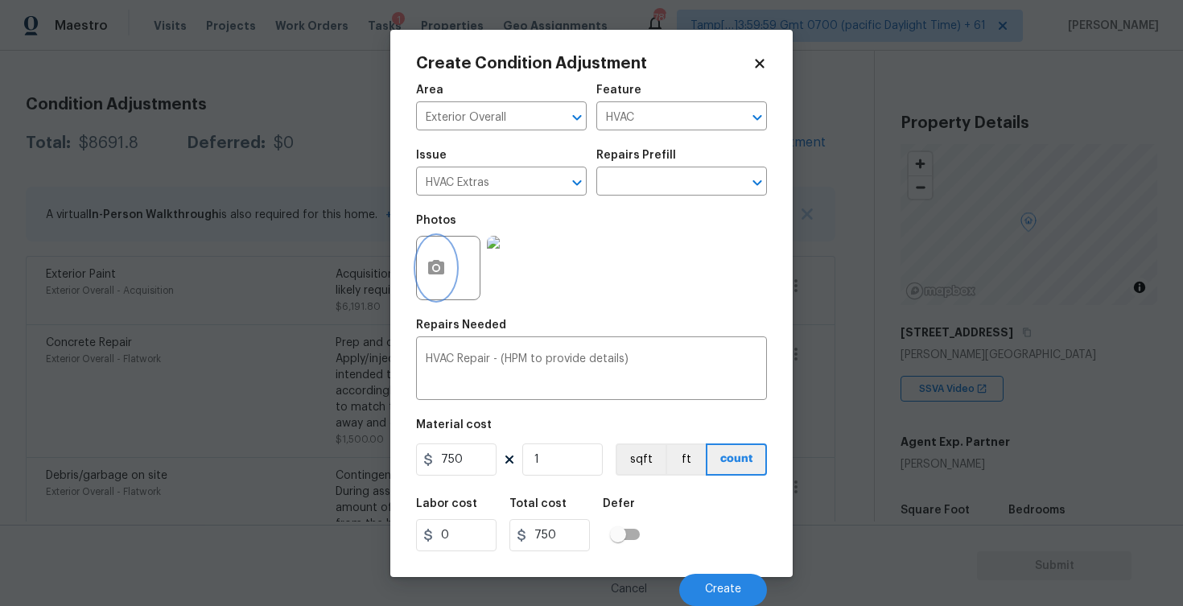
scroll to position [0, 0]
click at [735, 572] on div "Cancel Create" at bounding box center [591, 583] width 351 height 45
click at [735, 579] on button "Create" at bounding box center [723, 590] width 88 height 32
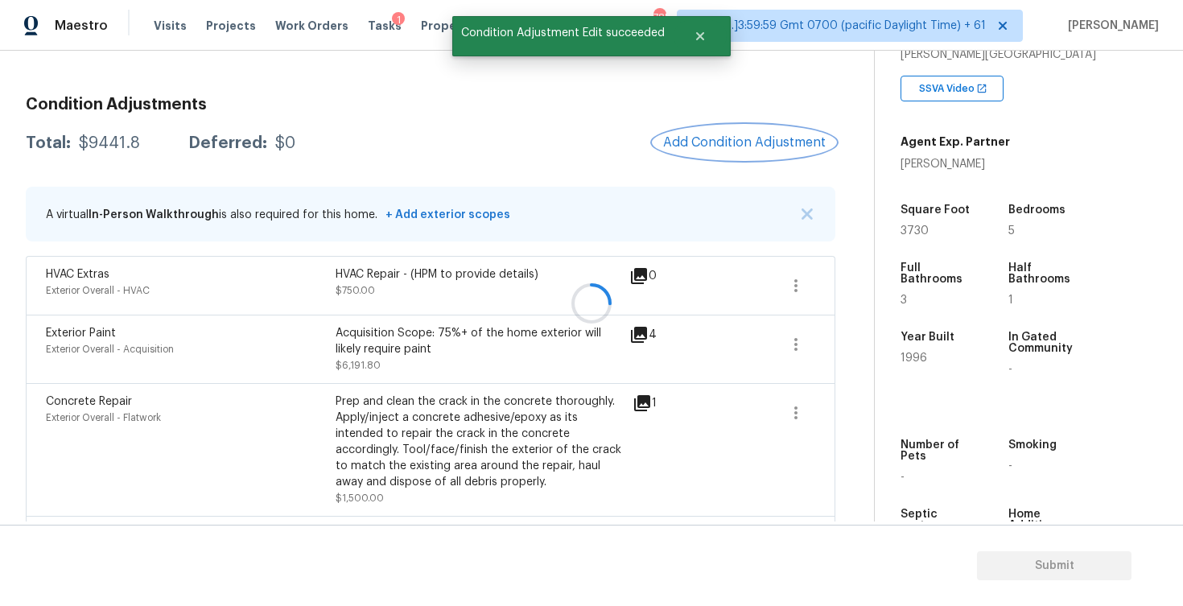
scroll to position [303, 0]
click at [758, 139] on span "Add Condition Adjustment" at bounding box center [744, 142] width 163 height 14
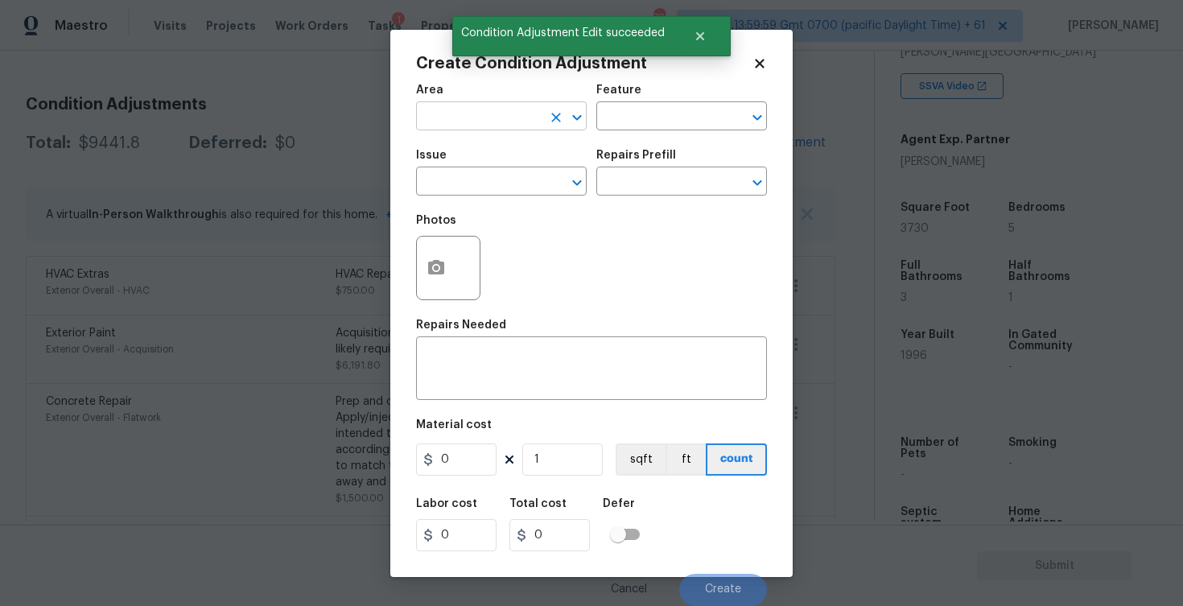
click at [531, 115] on input "text" at bounding box center [479, 117] width 126 height 25
click at [489, 175] on li "Exterior Overall" at bounding box center [501, 180] width 171 height 27
type input "Exterior Overall"
click at [489, 175] on input "text" at bounding box center [479, 183] width 126 height 25
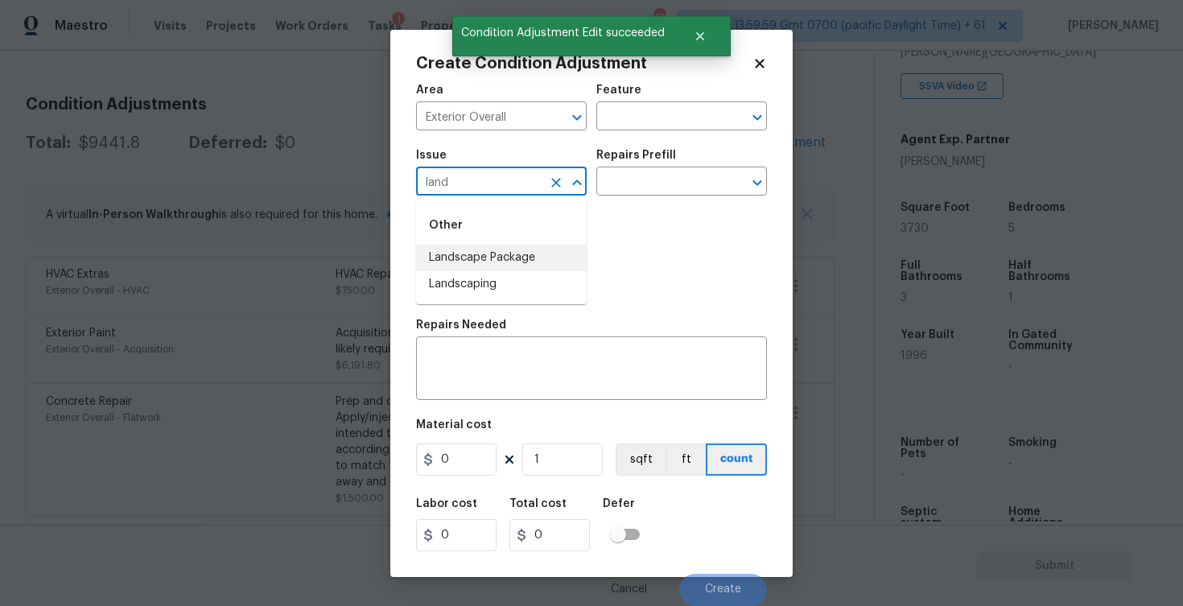
click at [479, 245] on li "Landscape Package" at bounding box center [501, 258] width 171 height 27
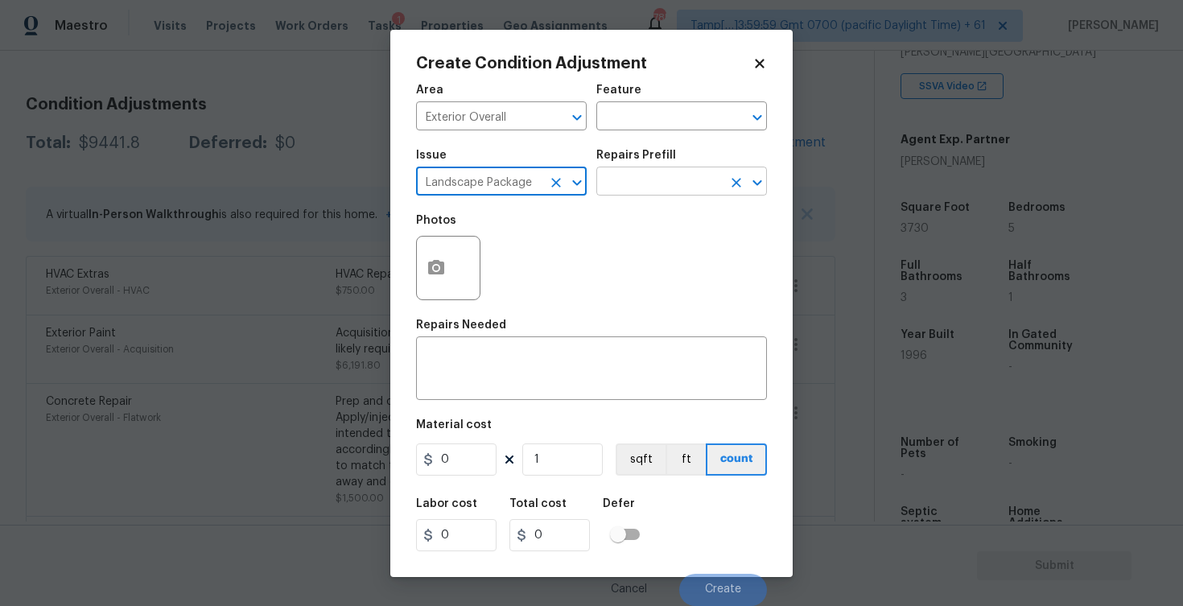
type input "Landscape Package"
click at [641, 196] on input "text" at bounding box center [659, 183] width 126 height 25
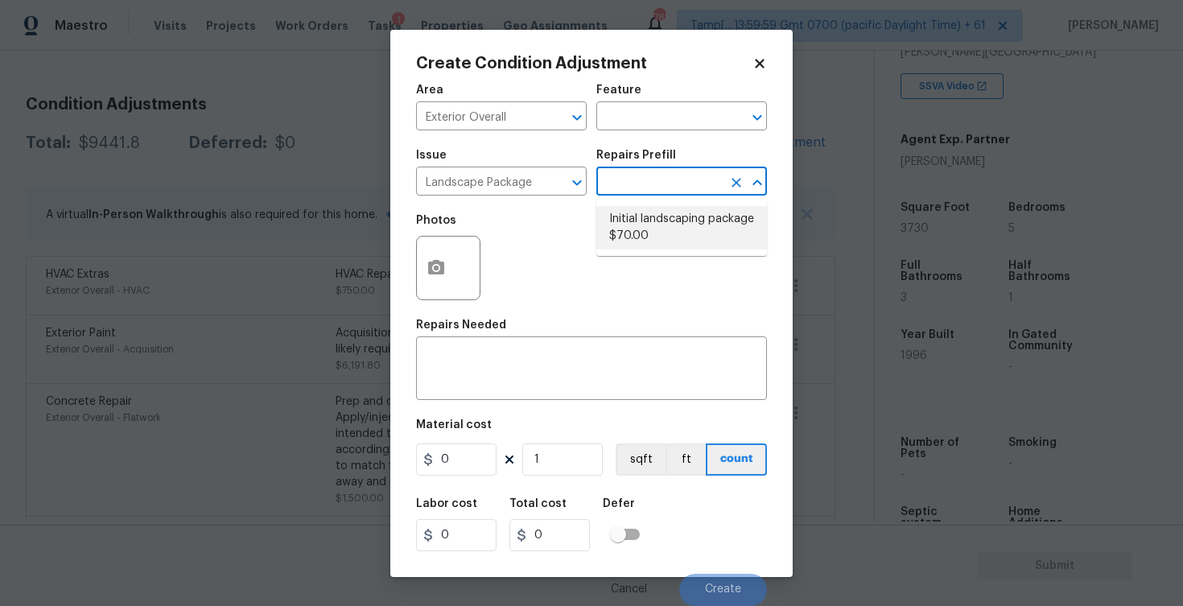
click at [654, 228] on li "Initial landscaping package $70.00" at bounding box center [681, 227] width 171 height 43
type input "Home Readiness Packages"
type textarea "Mowing of grass up to 6" in height. Mow, edge along driveways & sidewalks, trim…"
type input "70"
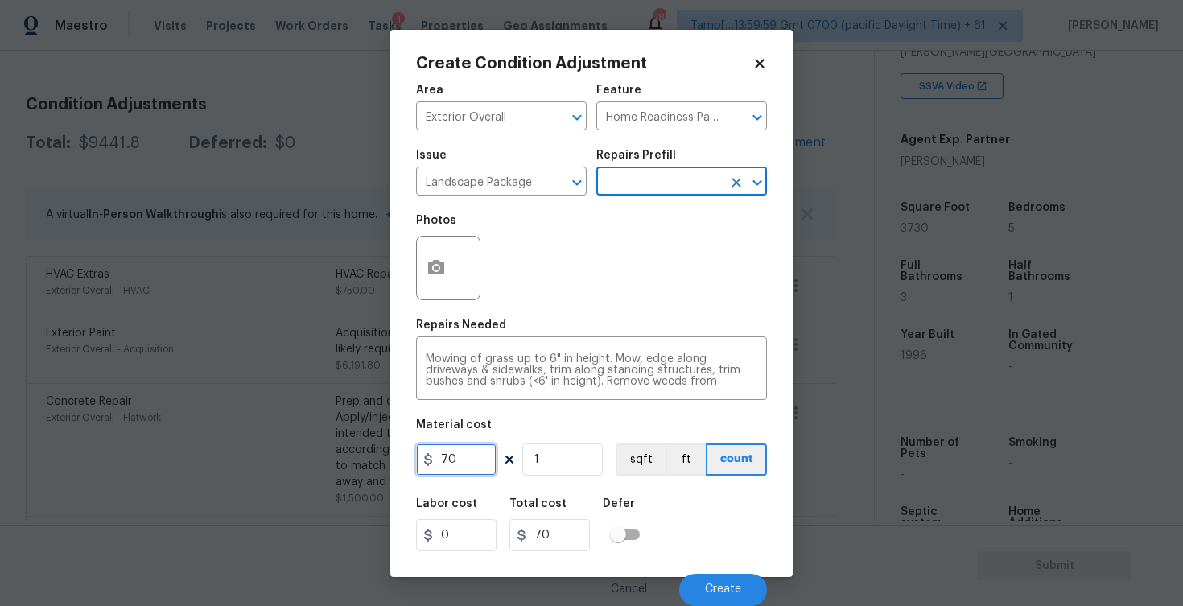
click at [477, 452] on input "70" at bounding box center [456, 459] width 80 height 32
type input "2000"
click at [516, 283] on div "Photos" at bounding box center [591, 257] width 351 height 105
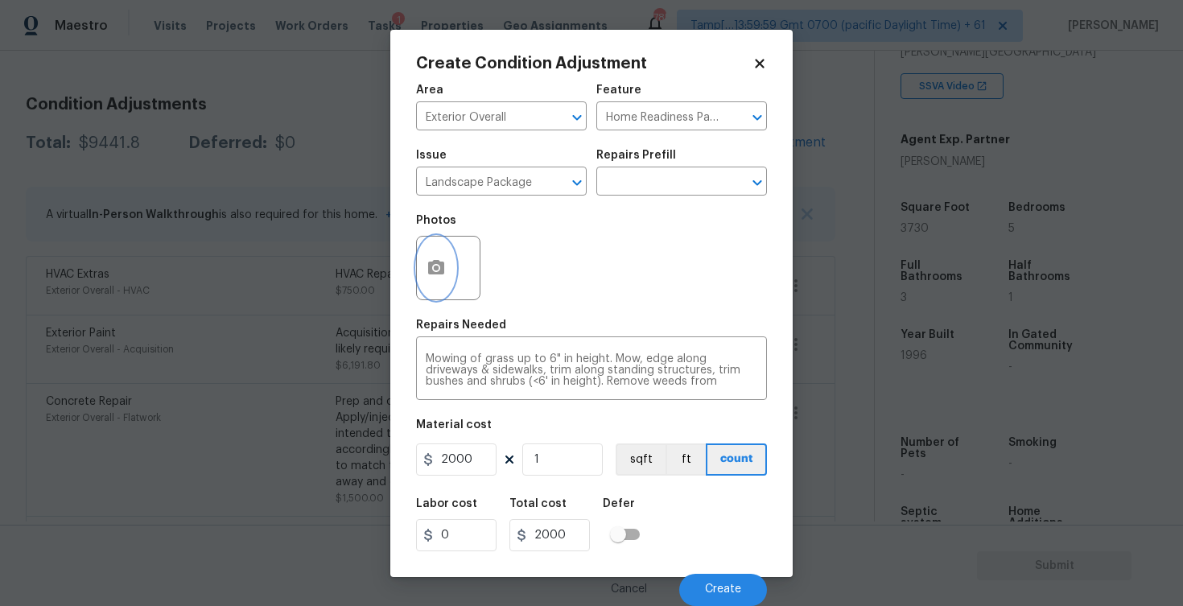
click at [437, 270] on circle "button" at bounding box center [436, 267] width 5 height 5
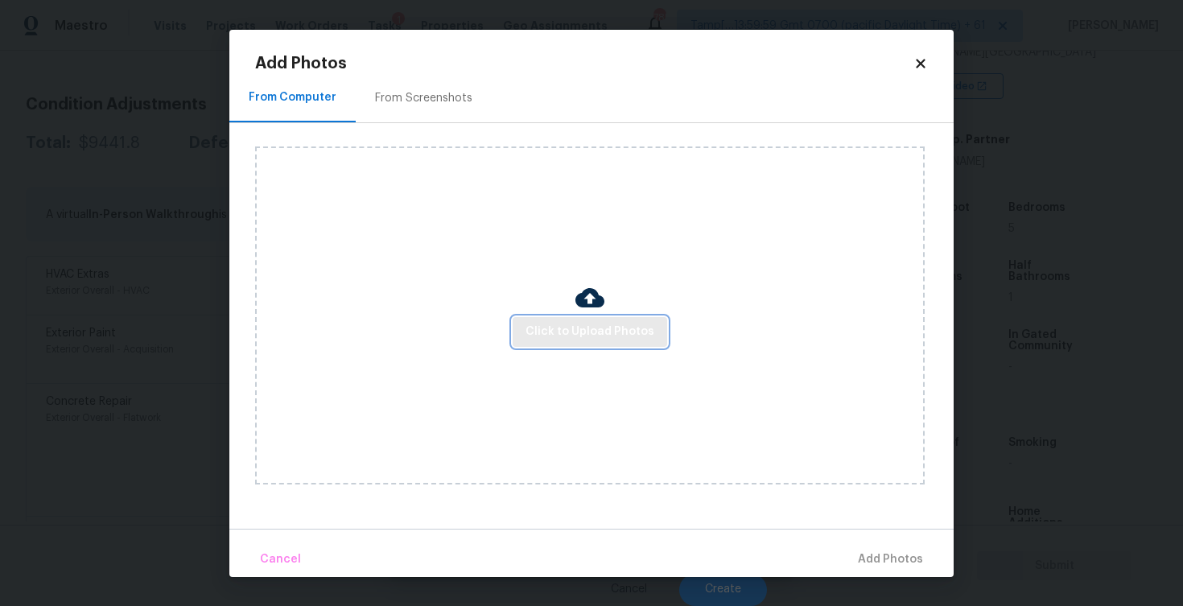
click at [576, 337] on span "Click to Upload Photos" at bounding box center [589, 332] width 129 height 20
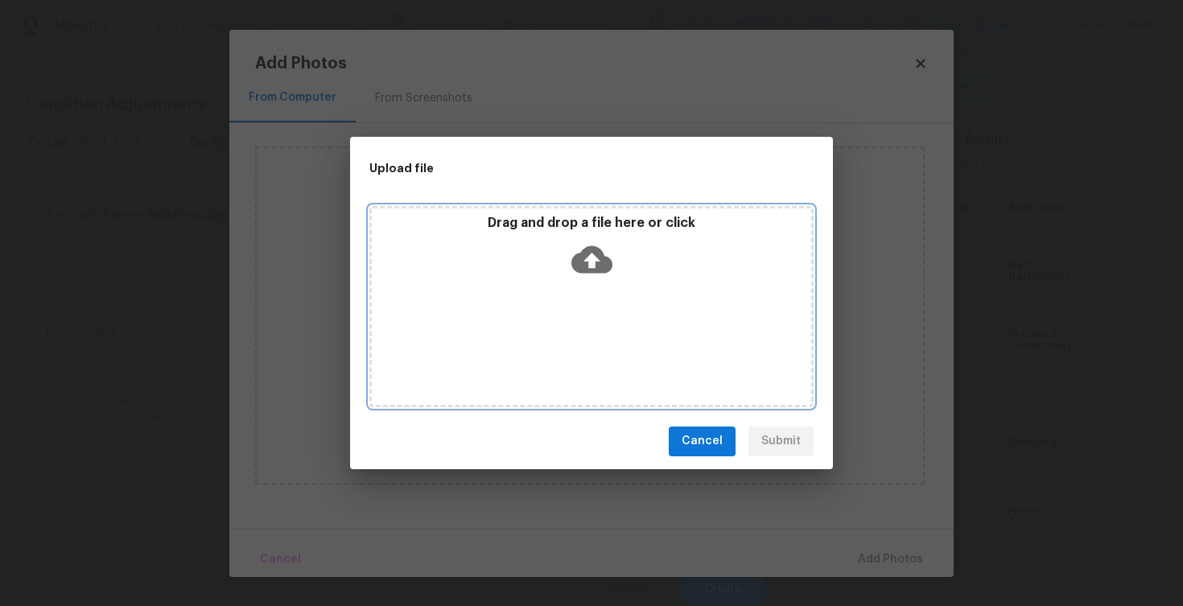
click at [589, 258] on icon at bounding box center [591, 259] width 41 height 41
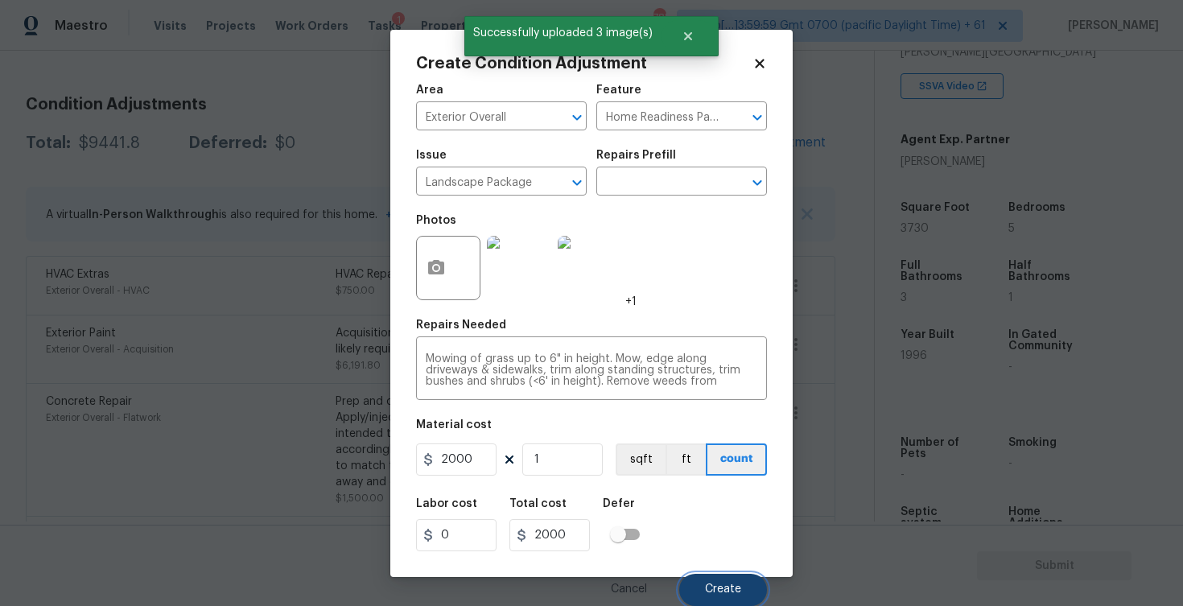
click at [719, 581] on button "Create" at bounding box center [723, 590] width 88 height 32
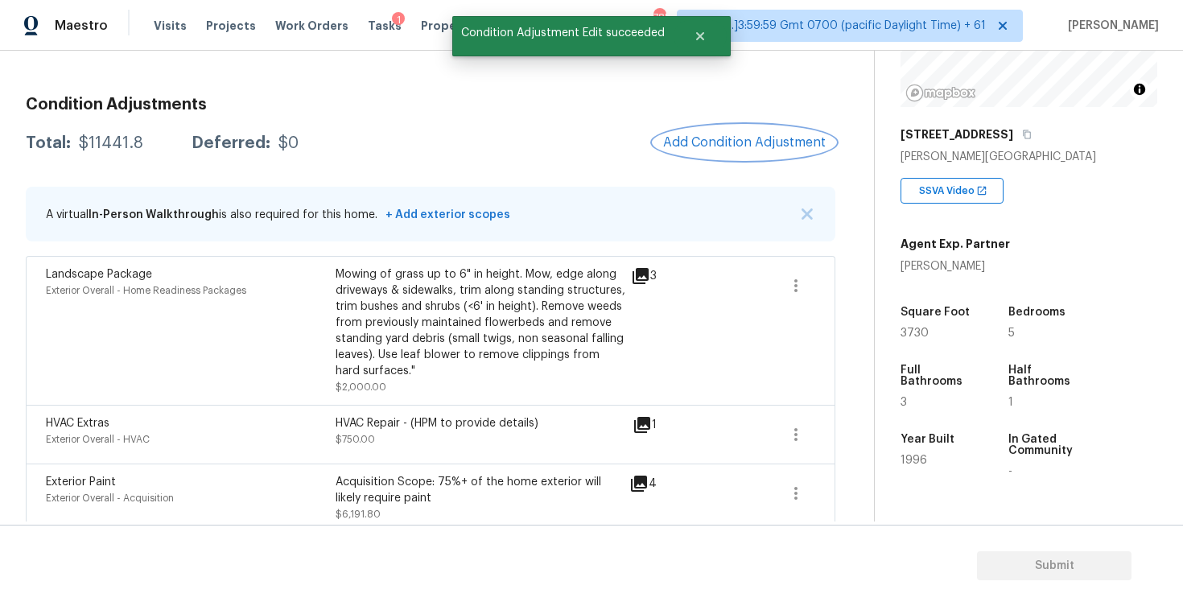
scroll to position [196, 0]
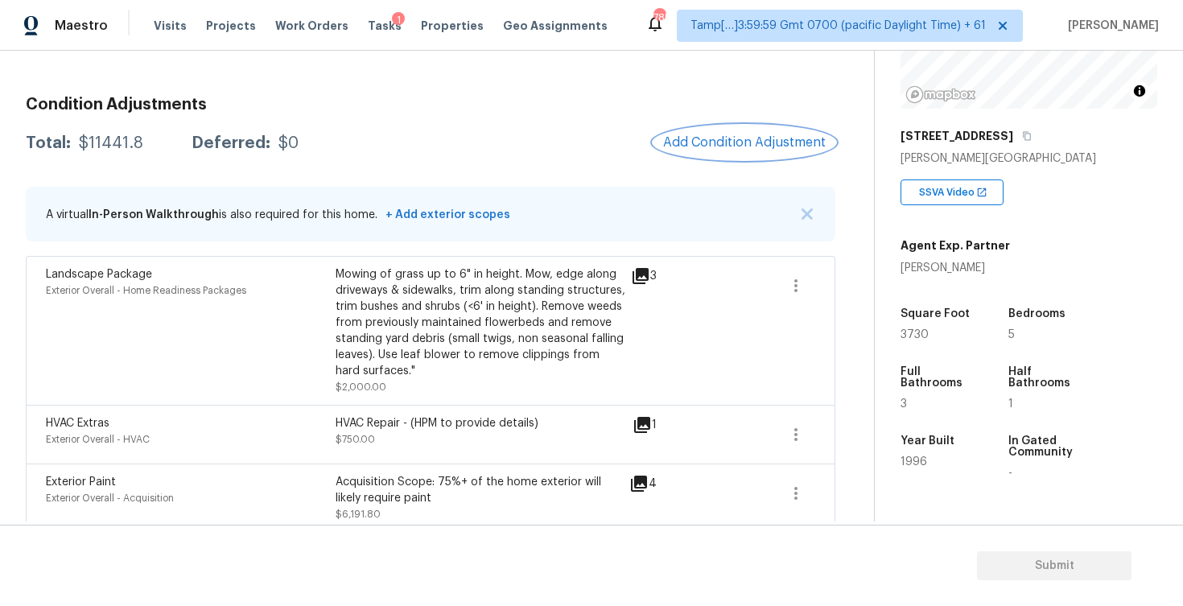
click at [743, 153] on button "Add Condition Adjustment" at bounding box center [744, 143] width 182 height 34
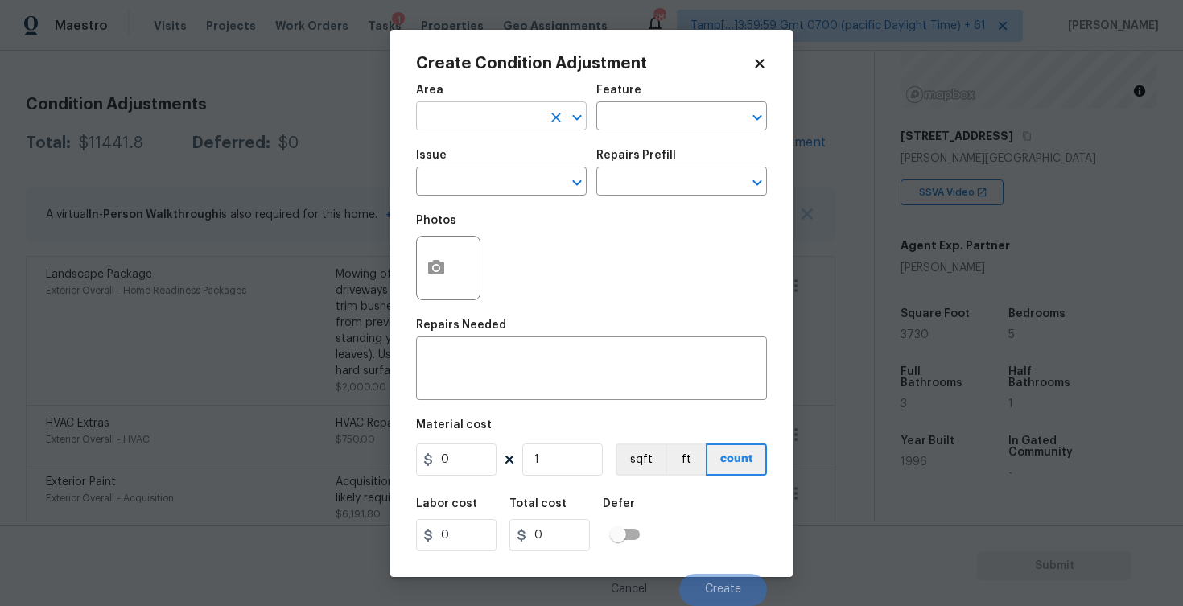
click at [505, 125] on input "text" at bounding box center [479, 117] width 126 height 25
click at [502, 182] on li "Exterior Overall" at bounding box center [501, 180] width 171 height 27
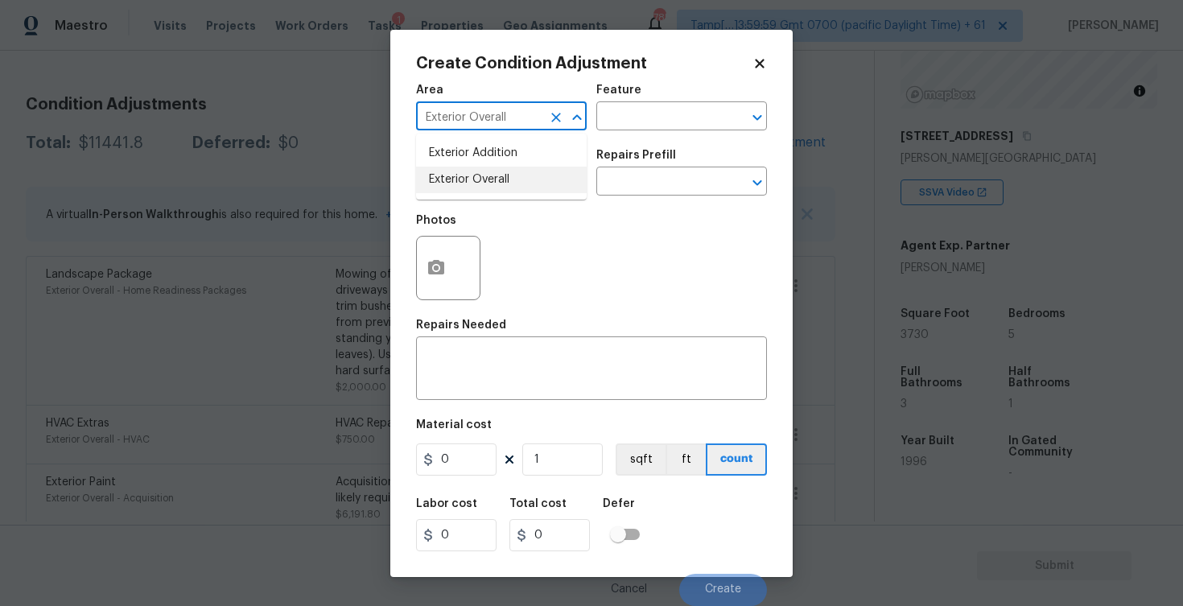
type input "Exterior Overall"
click at [502, 182] on input "text" at bounding box center [479, 183] width 126 height 25
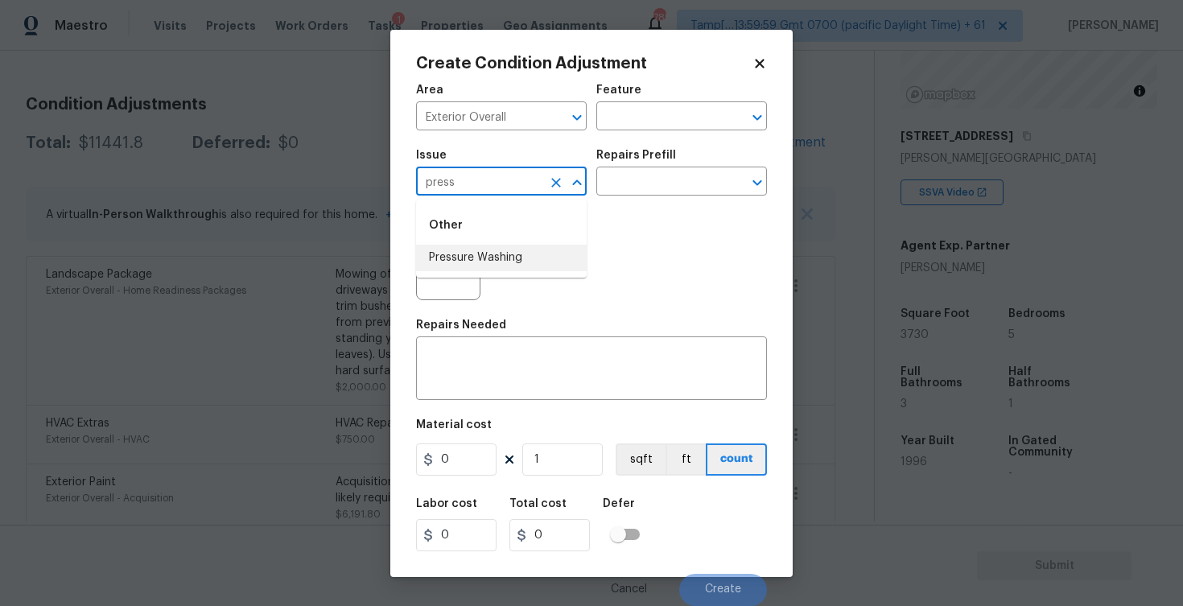
click at [508, 268] on li "Pressure Washing" at bounding box center [501, 258] width 171 height 27
type input "Pressure Washing"
click at [623, 193] on input "text" at bounding box center [659, 183] width 126 height 25
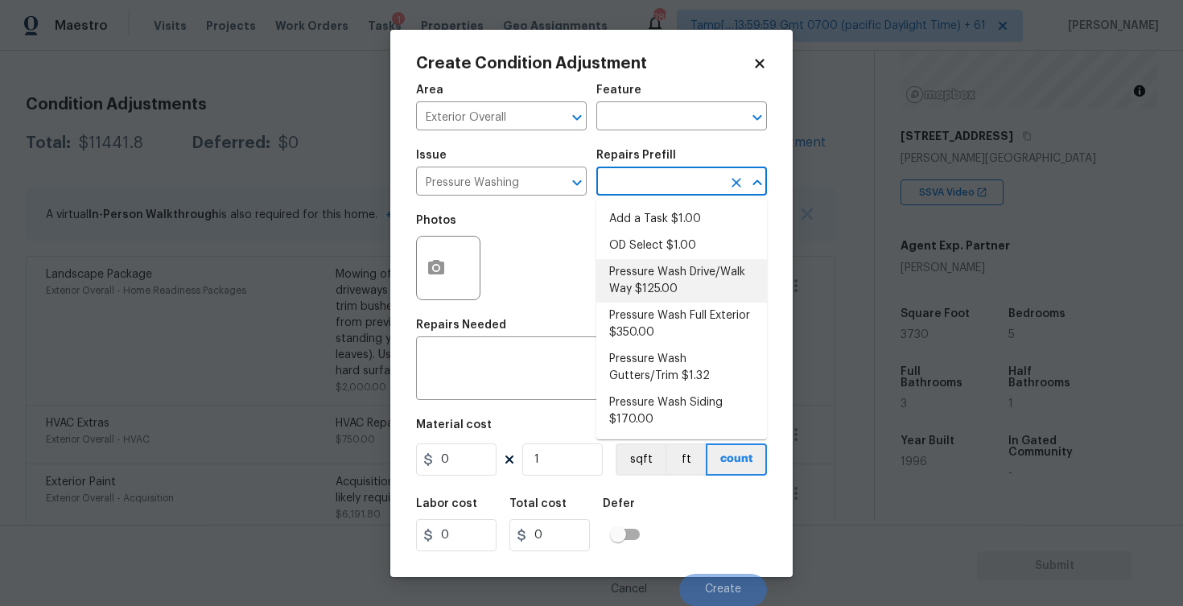
click at [636, 274] on li "Pressure Wash Drive/Walk Way $125.00" at bounding box center [681, 280] width 171 height 43
type input "Siding"
type textarea "Pressure wash the driveways/walkways as directed by the PM. Ensure that all deb…"
type input "125"
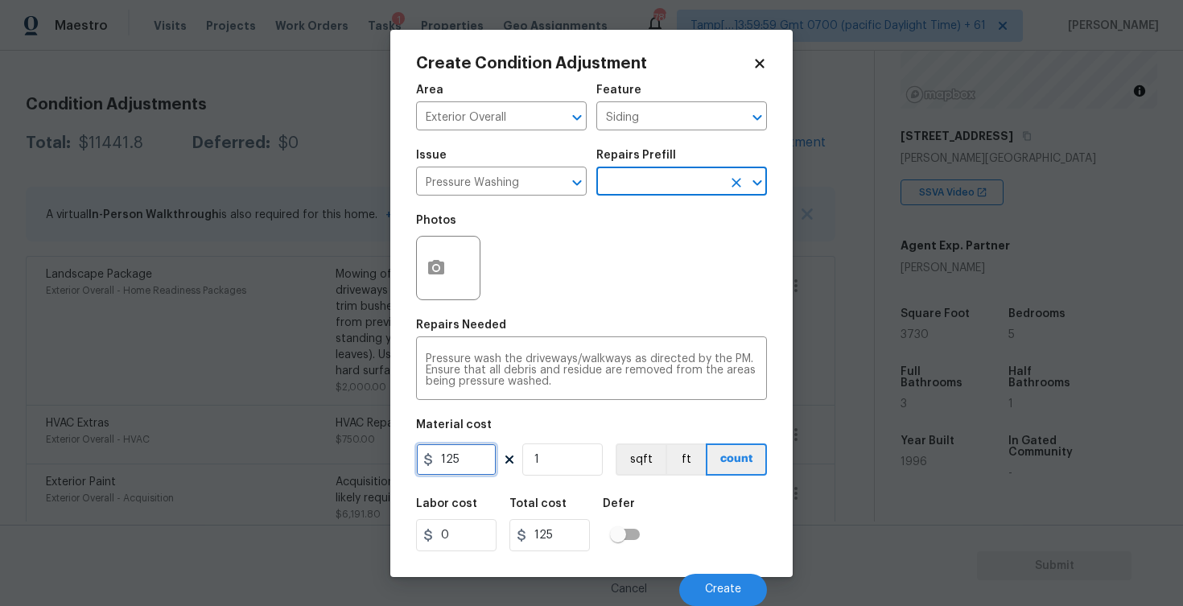
click at [462, 458] on input "125" at bounding box center [456, 459] width 80 height 32
type input "200"
click at [665, 509] on div "Labor cost 0 Total cost 200 Defer" at bounding box center [591, 524] width 351 height 72
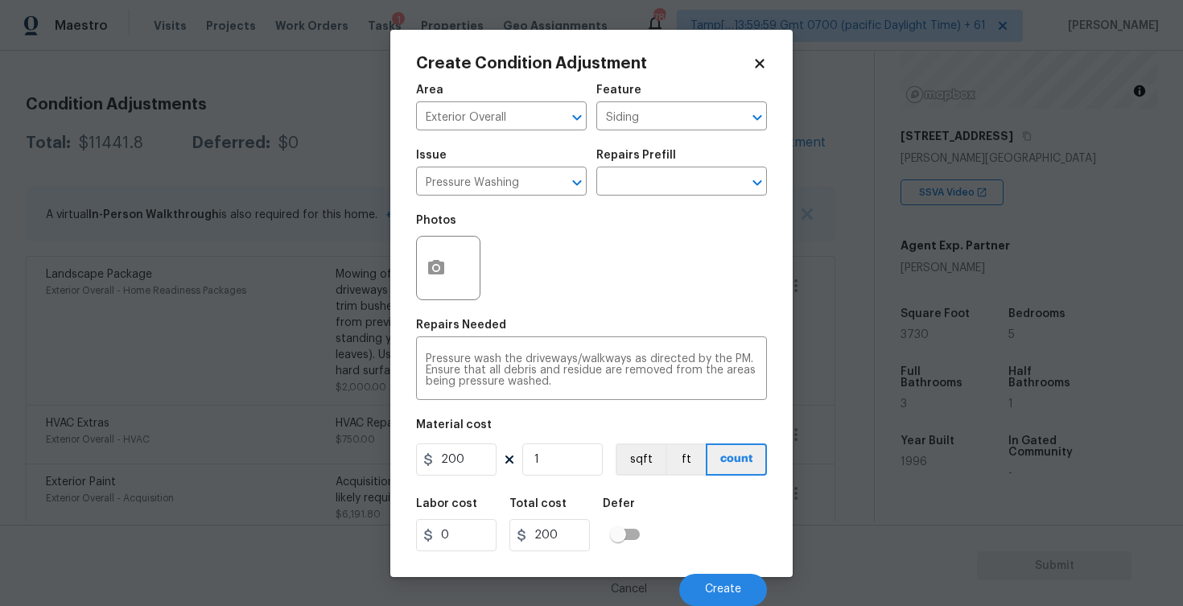
click at [709, 572] on div "Cancel Create" at bounding box center [591, 583] width 351 height 45
click at [709, 588] on span "Create" at bounding box center [723, 589] width 36 height 12
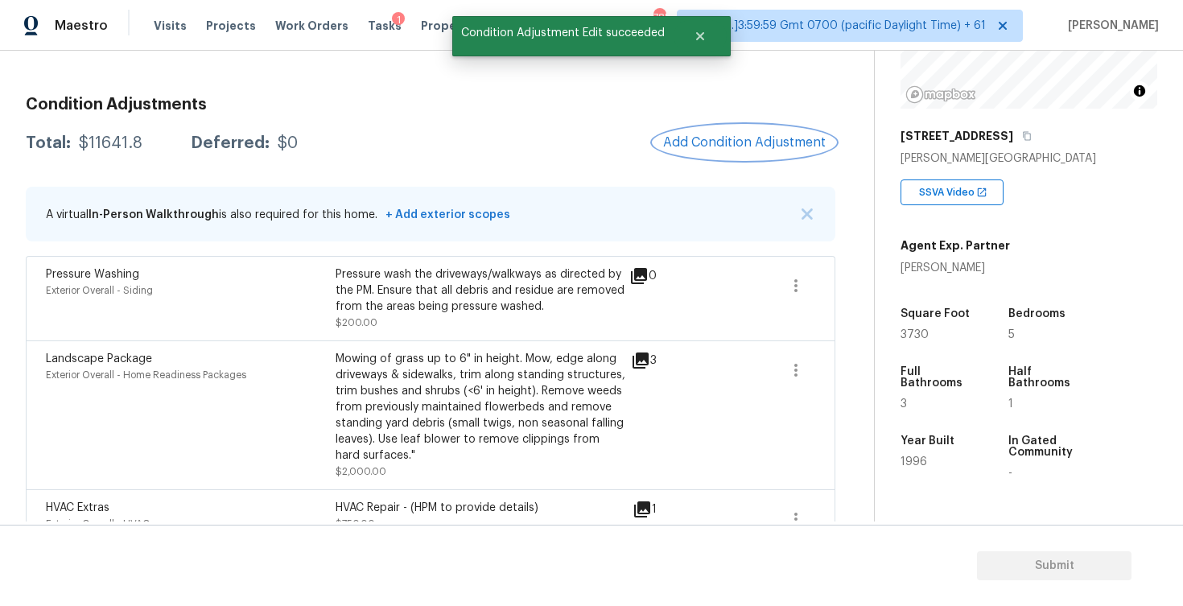
click at [719, 153] on button "Add Condition Adjustment" at bounding box center [744, 143] width 182 height 34
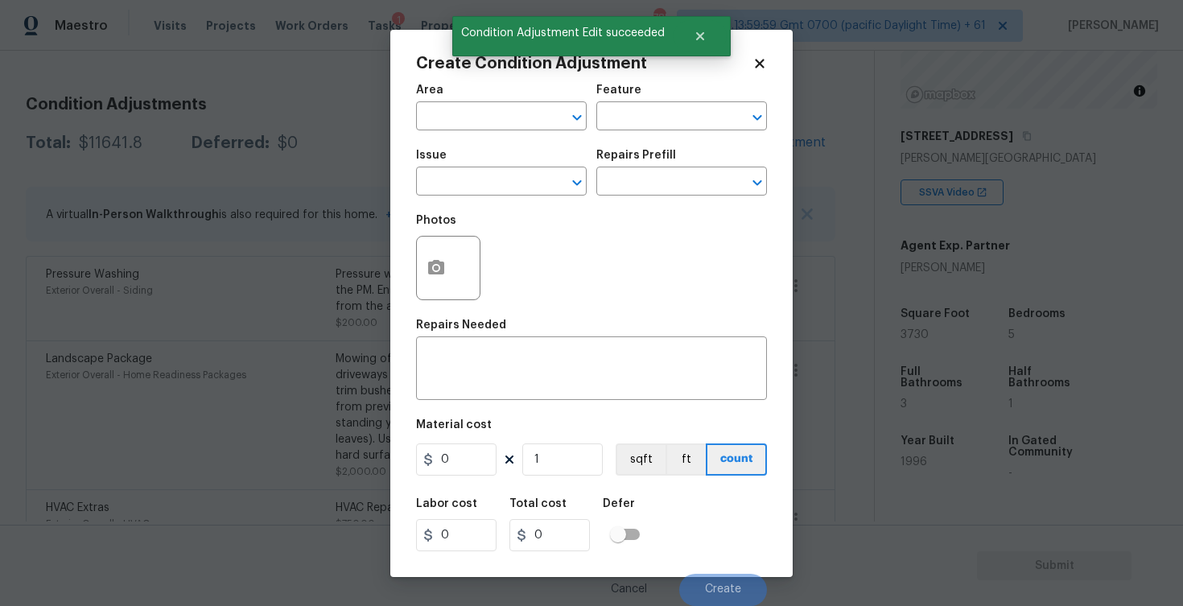
click at [511, 130] on body "Maestro Visits Projects Work Orders Tasks 1 Properties Geo Assignments 785 Tamp…" at bounding box center [591, 303] width 1183 height 606
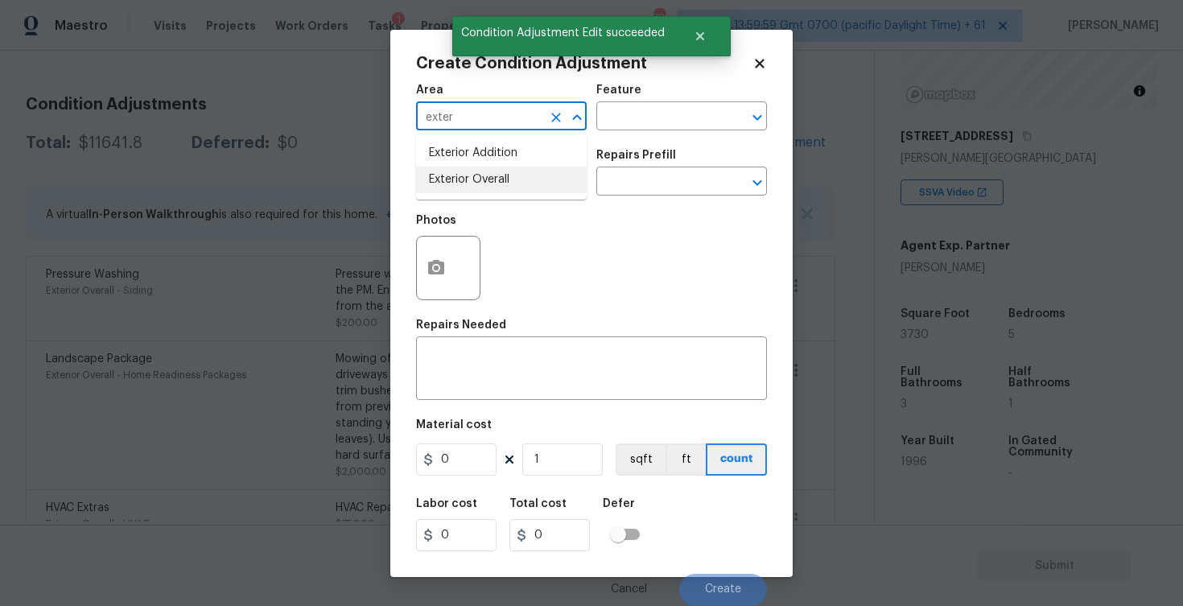
click at [509, 171] on li "Exterior Overall" at bounding box center [501, 180] width 171 height 27
type input "Exterior Overall"
click at [509, 171] on input "text" at bounding box center [479, 183] width 126 height 25
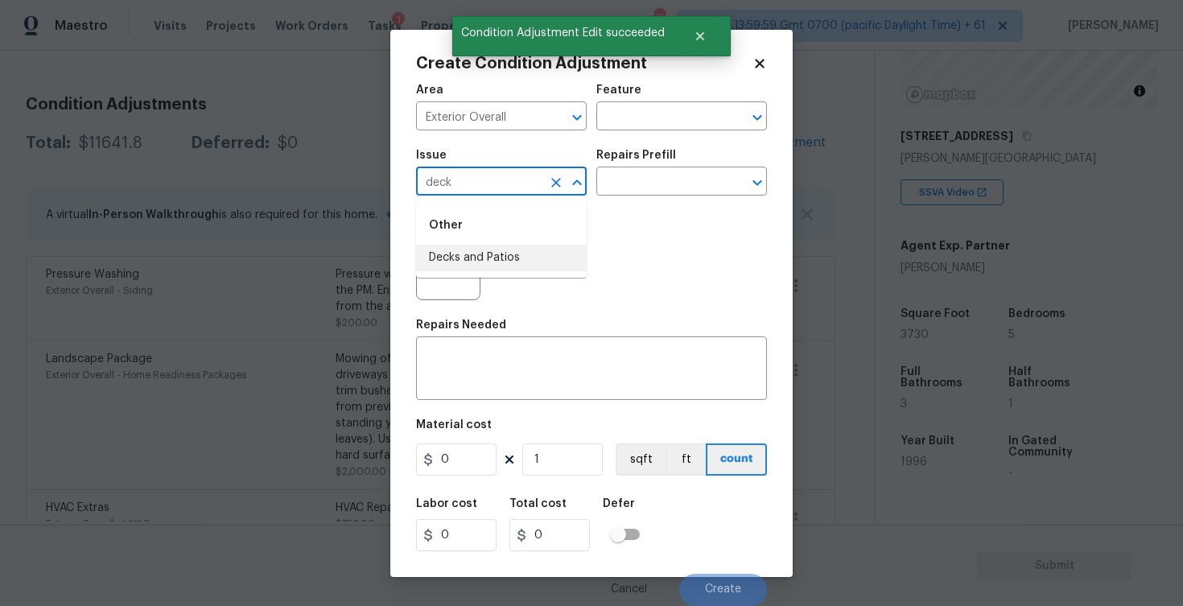
click at [501, 249] on li "Decks and Patios" at bounding box center [501, 258] width 171 height 27
type input "Decks and Patios"
click at [473, 368] on textarea at bounding box center [592, 370] width 332 height 34
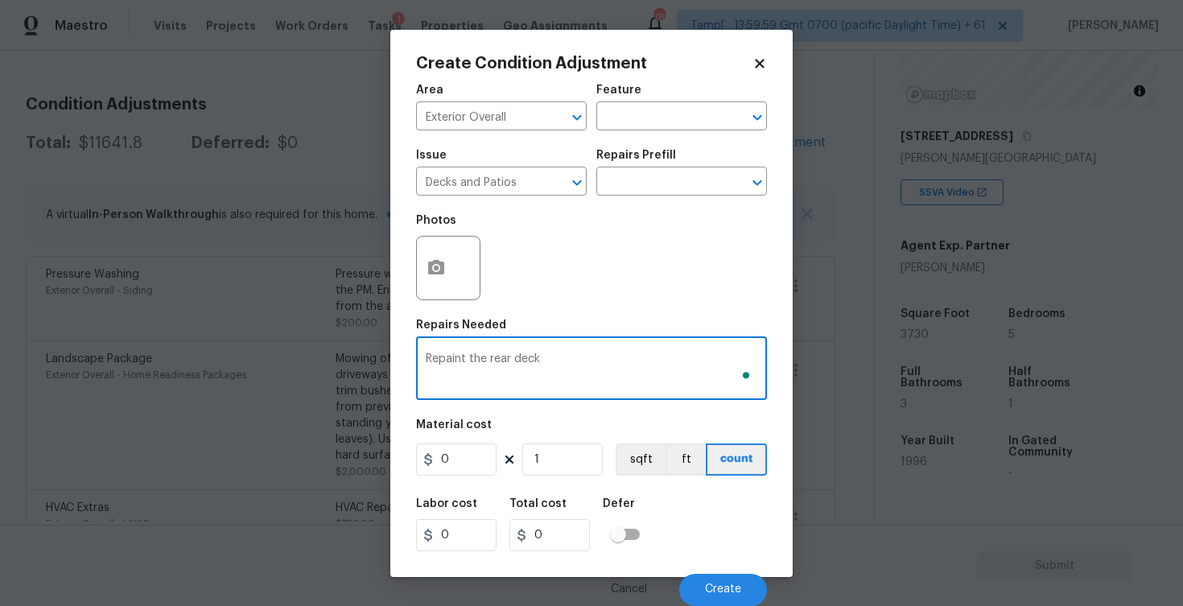
type textarea "Repaint the rear deck"
click at [435, 292] on button "button" at bounding box center [436, 268] width 39 height 63
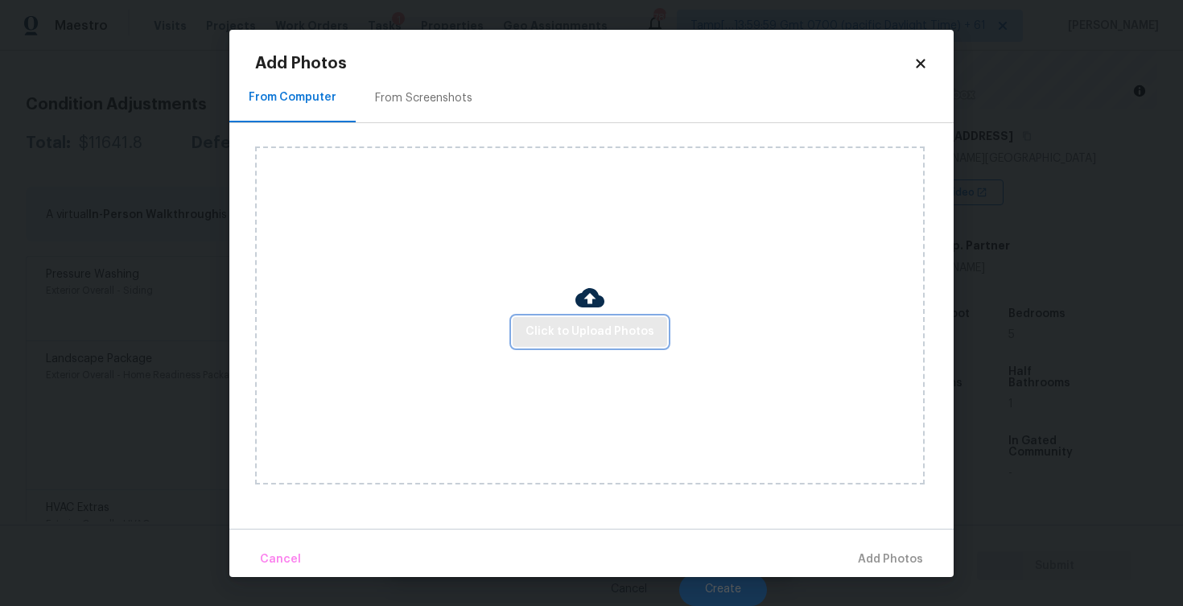
click at [580, 331] on span "Click to Upload Photos" at bounding box center [589, 332] width 129 height 20
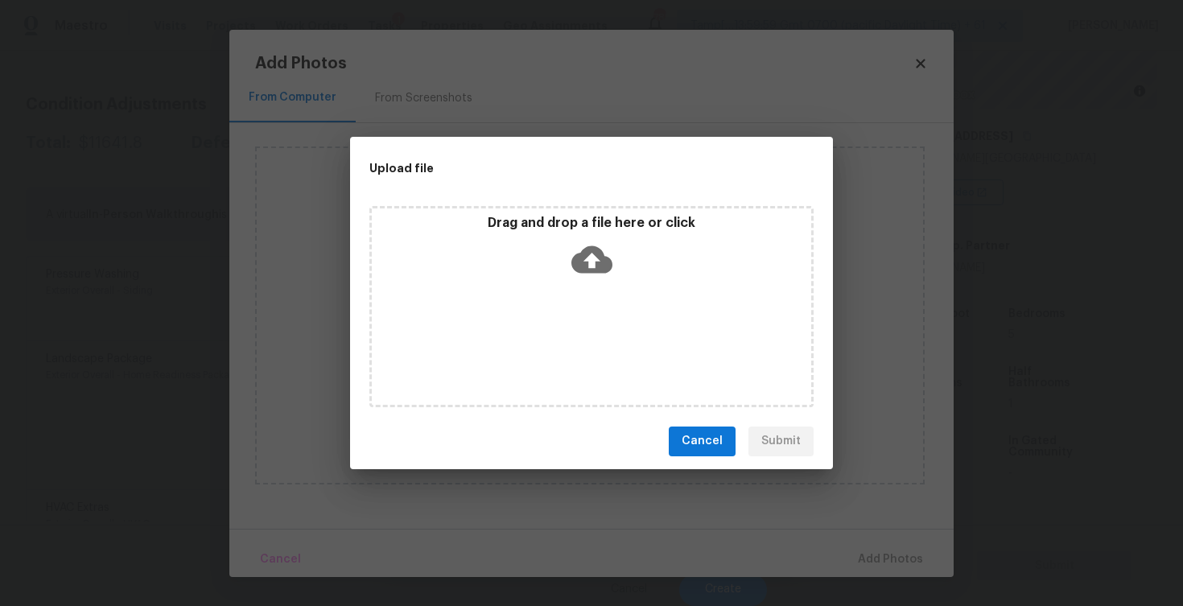
click at [594, 245] on icon at bounding box center [591, 258] width 41 height 27
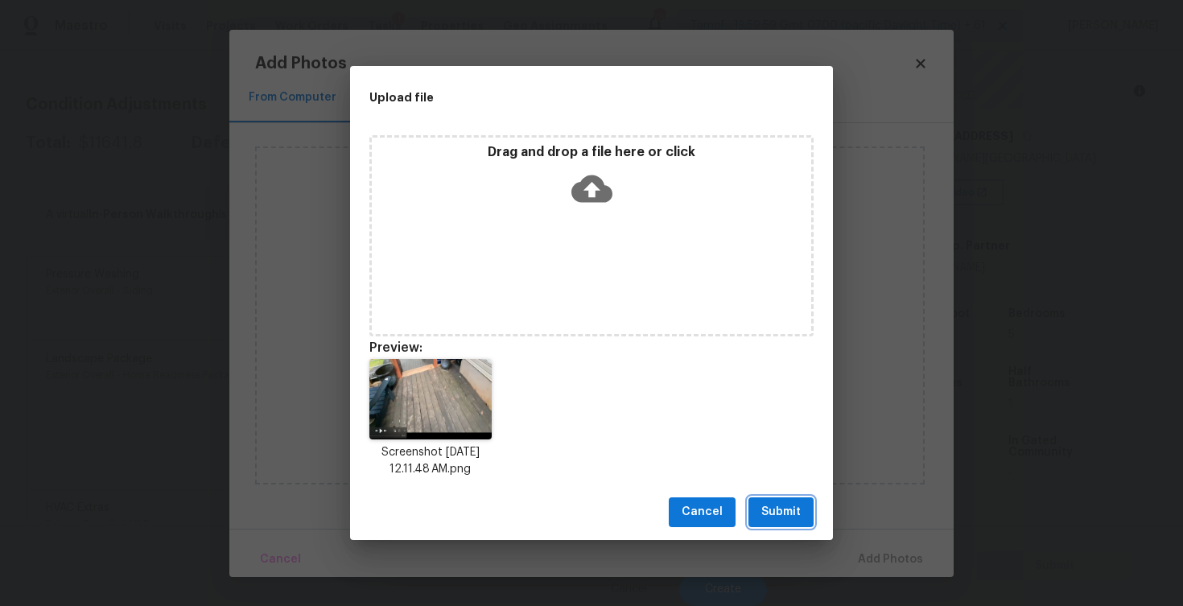
click at [751, 522] on button "Submit" at bounding box center [780, 512] width 65 height 30
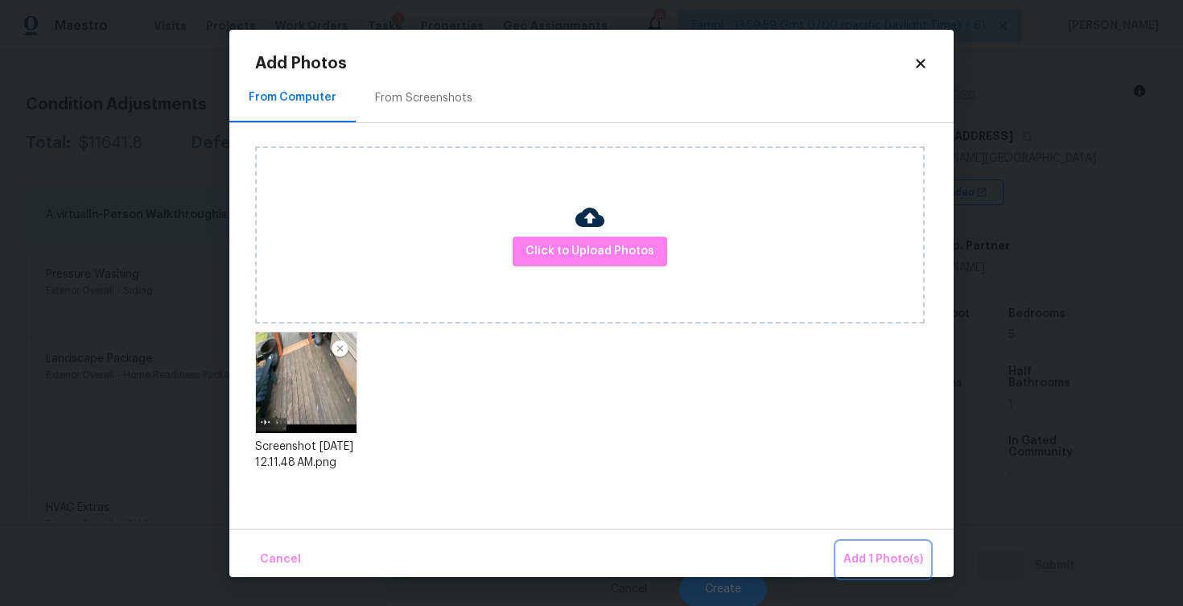
click at [888, 565] on span "Add 1 Photo(s)" at bounding box center [883, 560] width 80 height 20
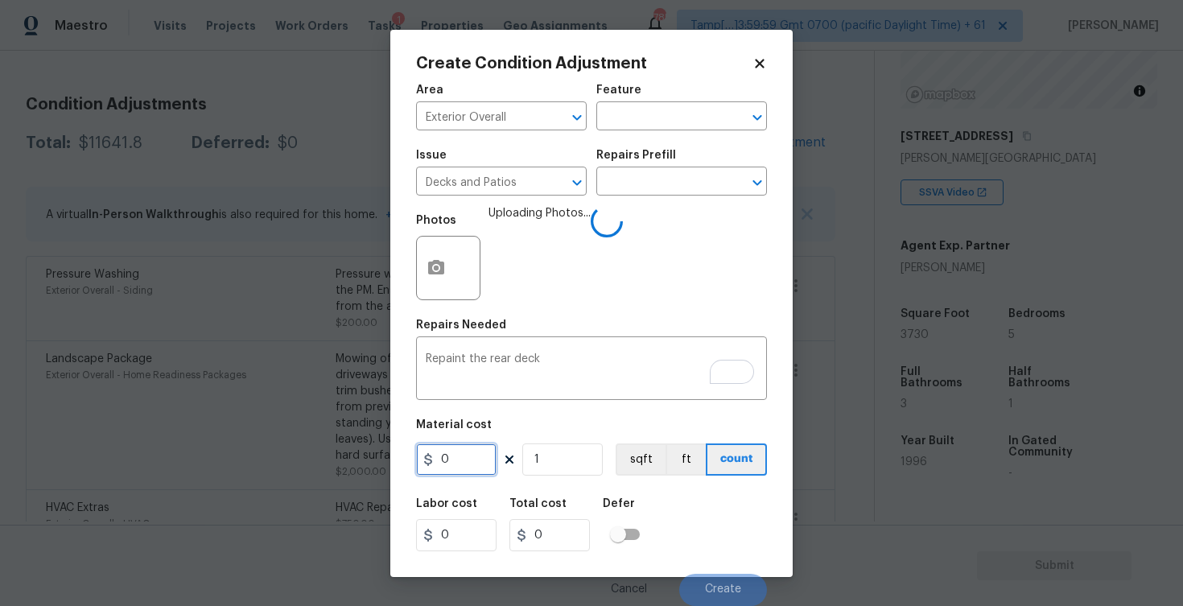
click at [463, 451] on input "0" at bounding box center [456, 459] width 80 height 32
type input "600"
click at [690, 509] on div "Labor cost 0 Total cost 600 Defer" at bounding box center [591, 524] width 351 height 72
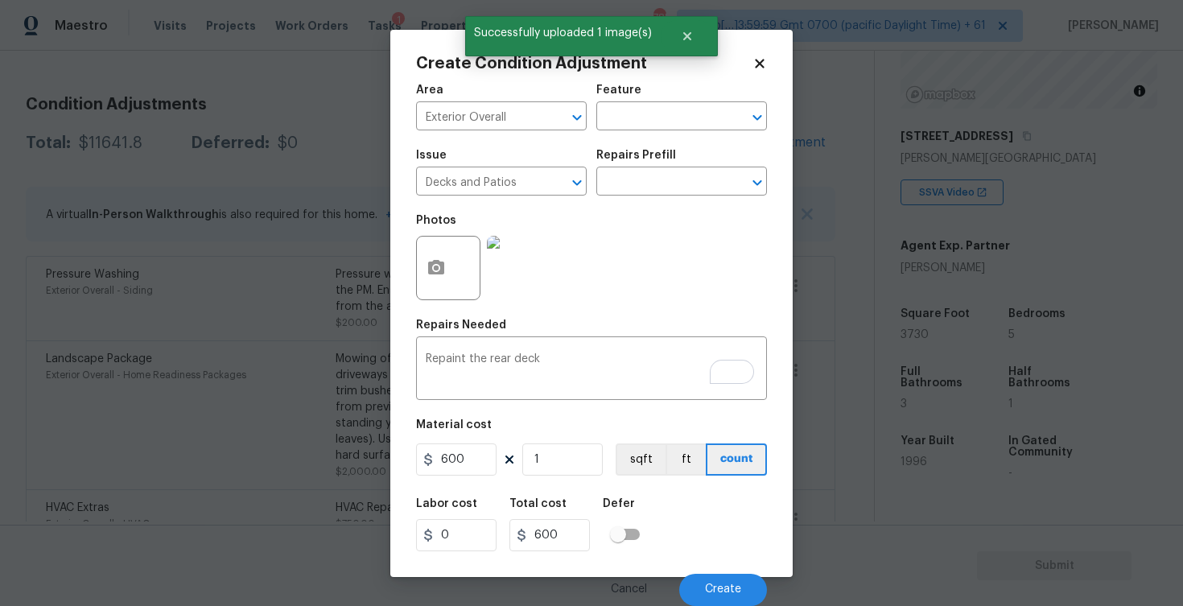
click at [529, 439] on div "Material cost" at bounding box center [591, 429] width 351 height 21
click at [558, 459] on input "1" at bounding box center [562, 459] width 80 height 32
type input "0"
type input "2"
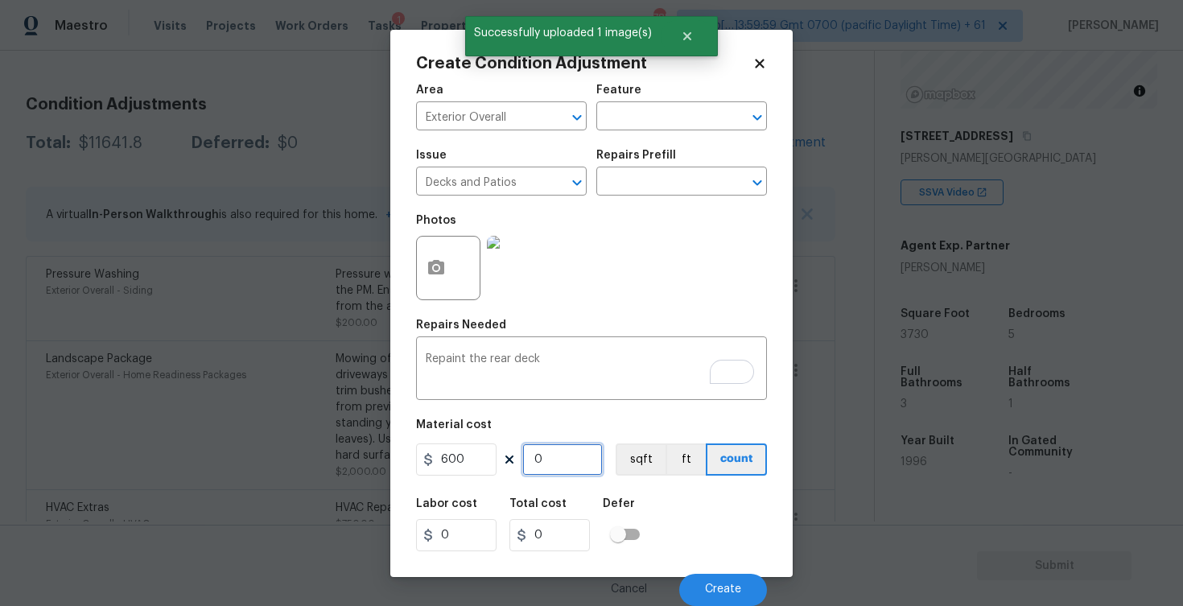
type input "1200"
type input "2"
click at [700, 513] on div "Labor cost 0 Total cost 1200 Defer" at bounding box center [591, 524] width 351 height 72
click at [724, 591] on span "Create" at bounding box center [723, 589] width 36 height 12
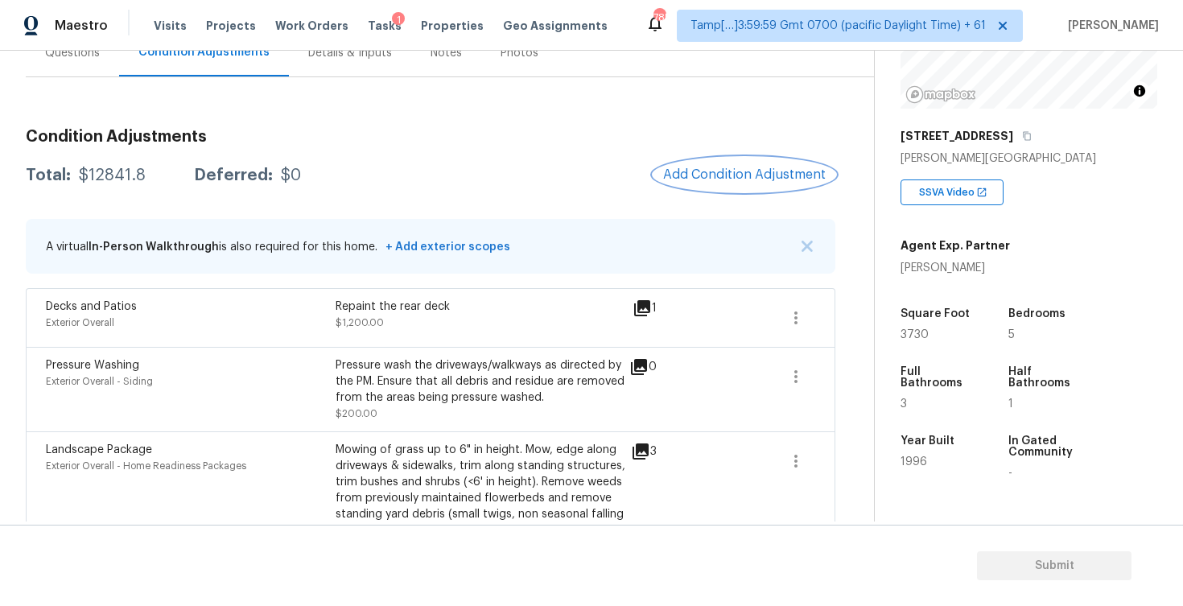
scroll to position [154, 0]
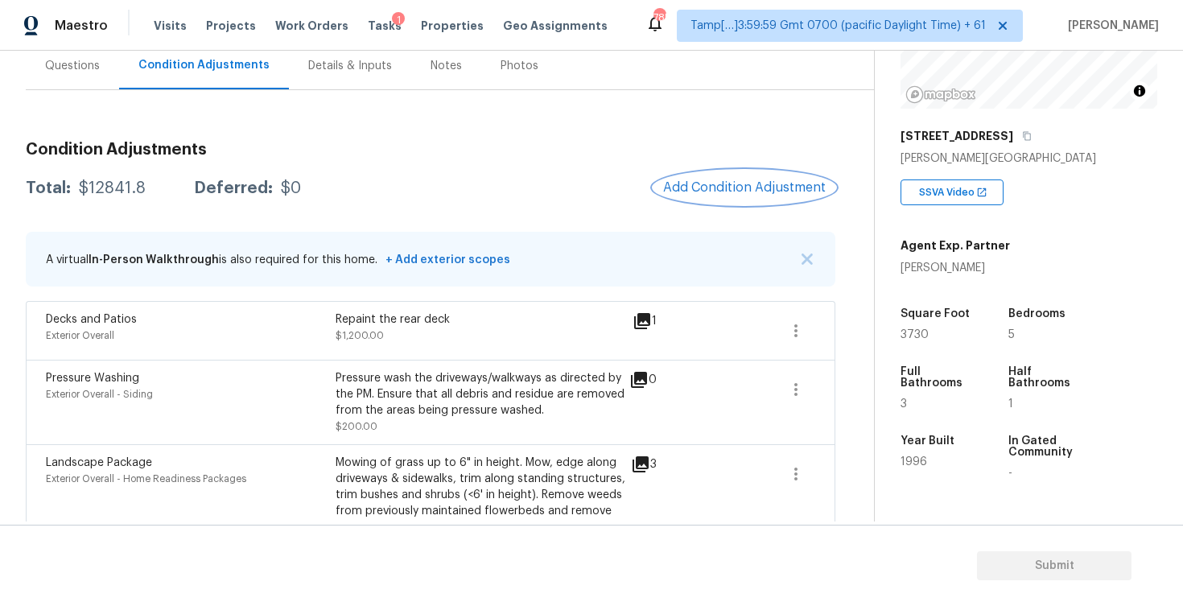
click at [747, 188] on span "Add Condition Adjustment" at bounding box center [744, 187] width 163 height 14
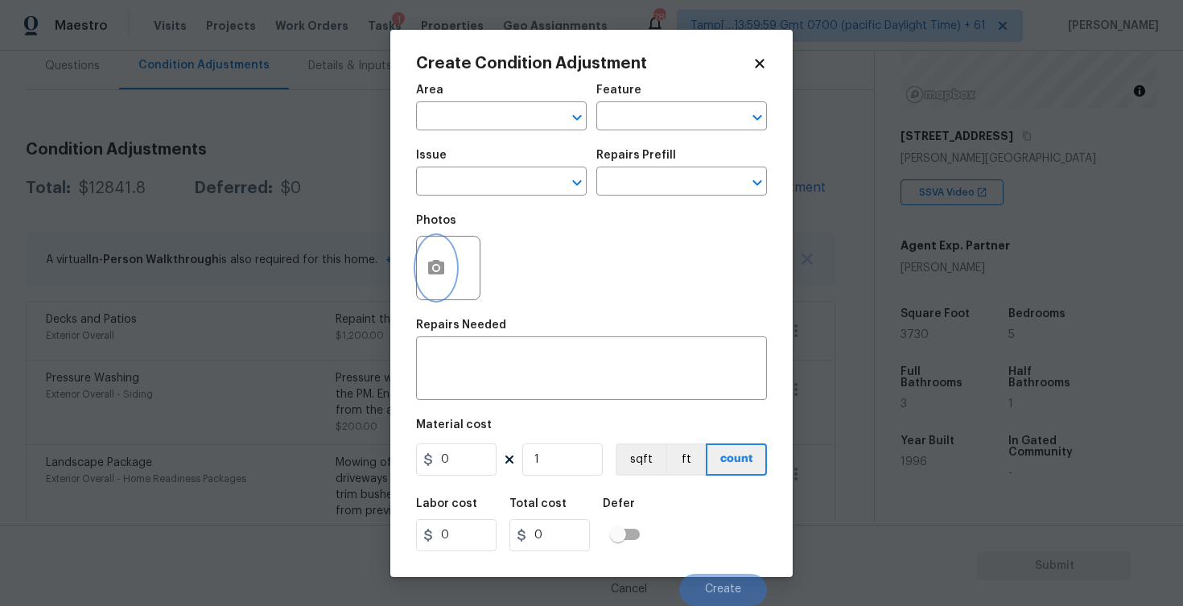
click at [443, 271] on icon "button" at bounding box center [436, 267] width 16 height 14
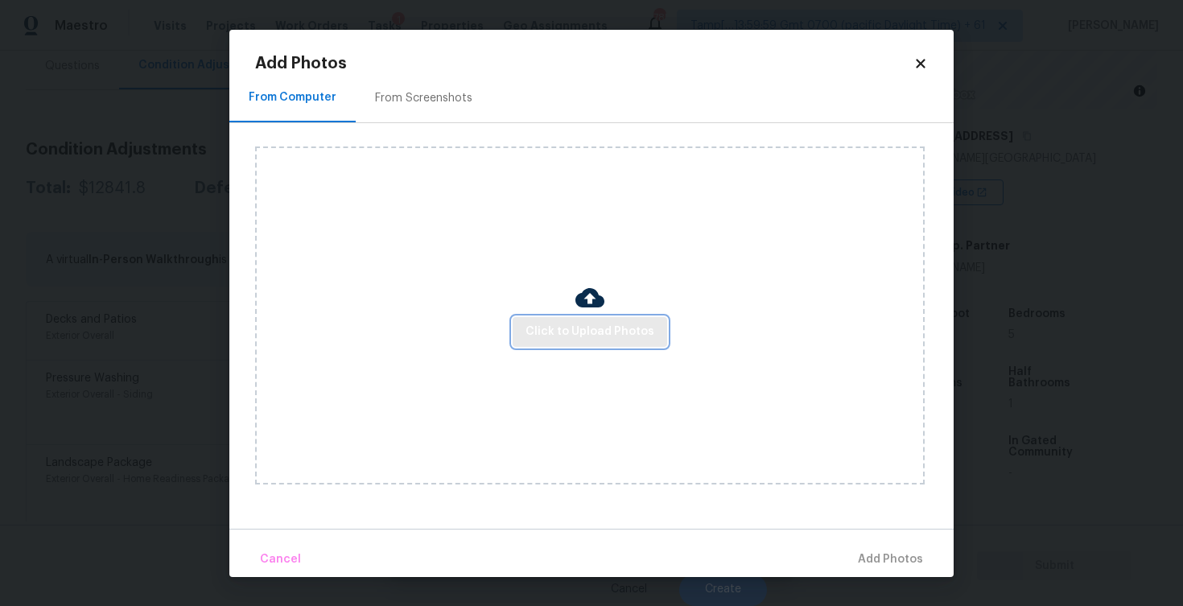
click at [585, 317] on button "Click to Upload Photos" at bounding box center [590, 332] width 154 height 30
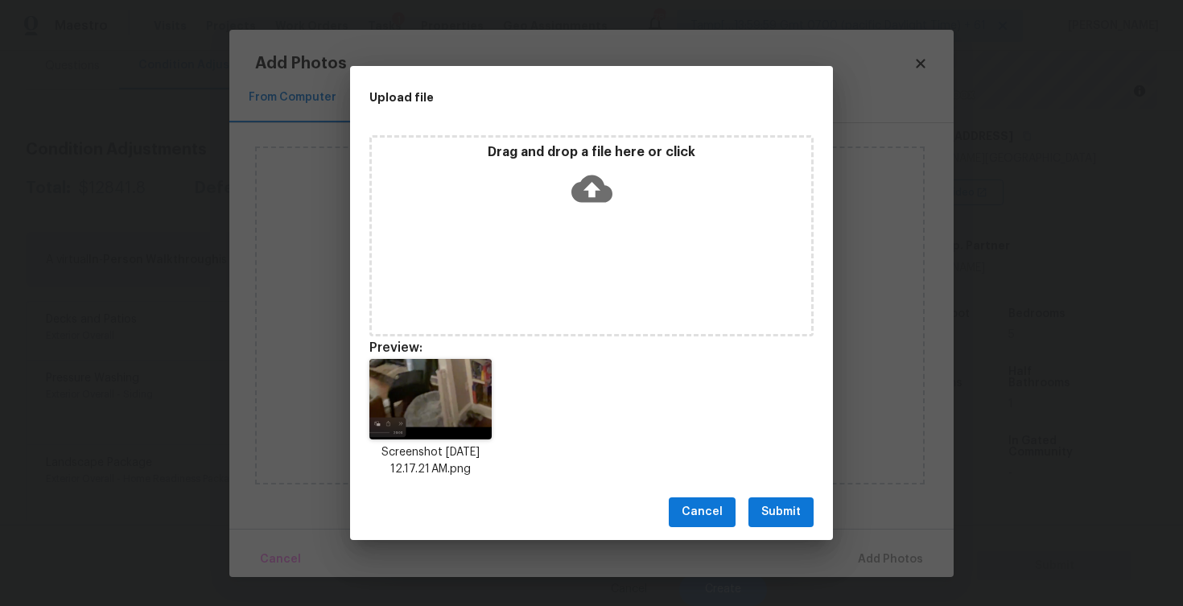
click at [793, 512] on span "Submit" at bounding box center [780, 512] width 39 height 20
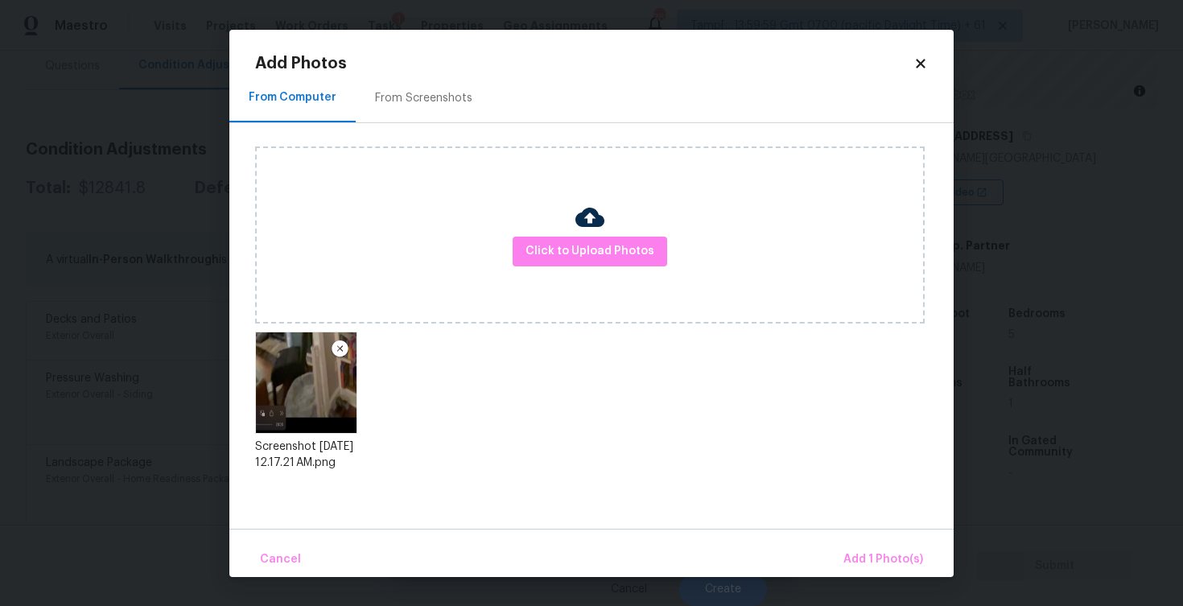
click at [879, 539] on div "Cancel Add 1 Photo(s)" at bounding box center [591, 553] width 724 height 48
click at [887, 566] on span "Add 1 Photo(s)" at bounding box center [883, 560] width 80 height 20
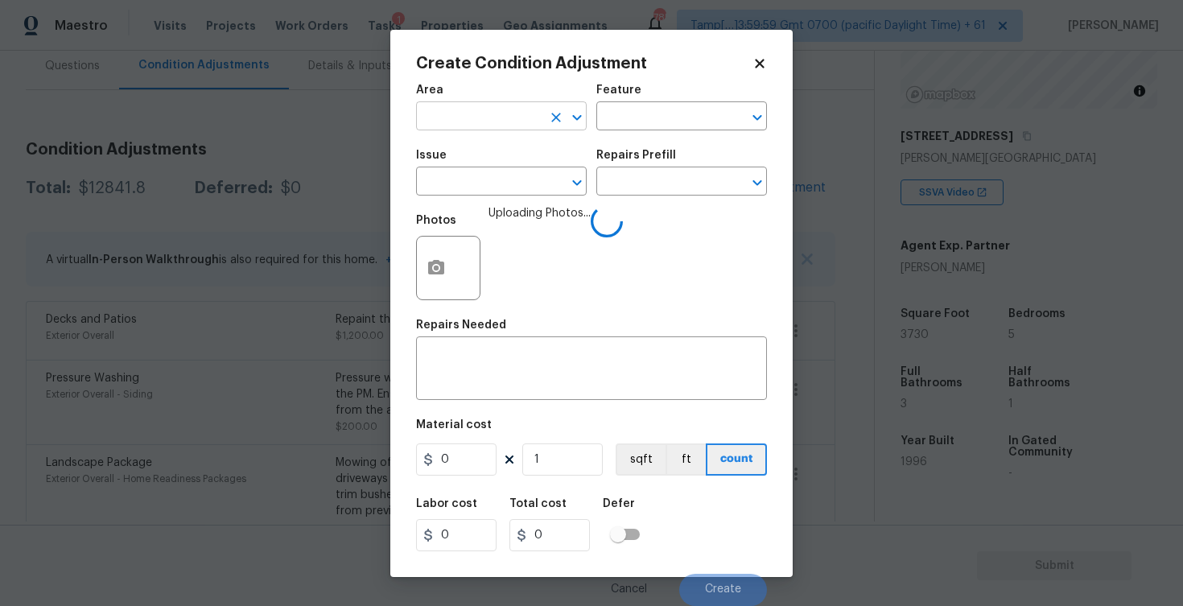
click at [502, 130] on input "text" at bounding box center [479, 117] width 126 height 25
click at [484, 167] on li "Interior Overall" at bounding box center [501, 180] width 171 height 27
type input "Interior Overall"
click at [492, 187] on input "text" at bounding box center [479, 183] width 126 height 25
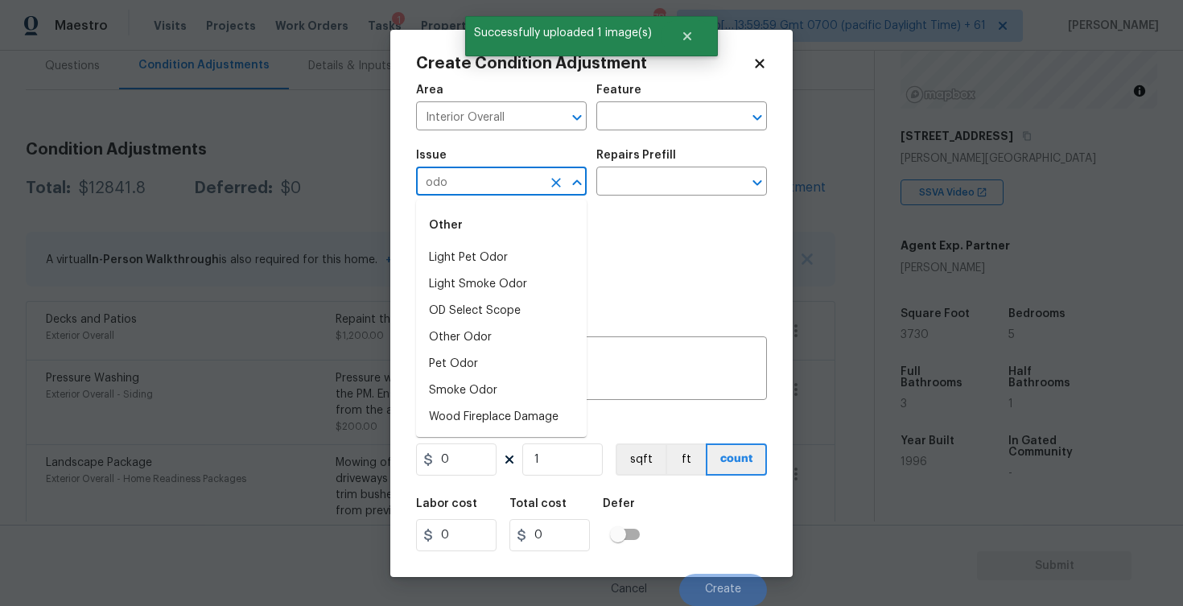
type input "odor"
click at [483, 249] on li "Light Pet Odor" at bounding box center [501, 258] width 171 height 27
type input "ACQ: Flooring"
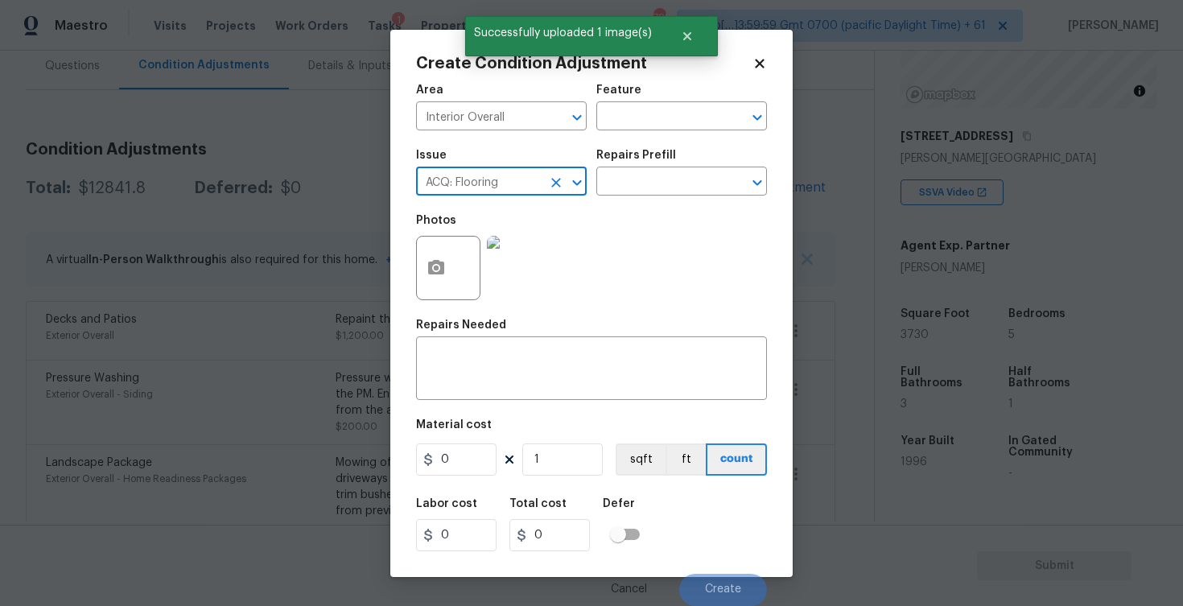
click at [565, 179] on button "Clear" at bounding box center [556, 182] width 23 height 23
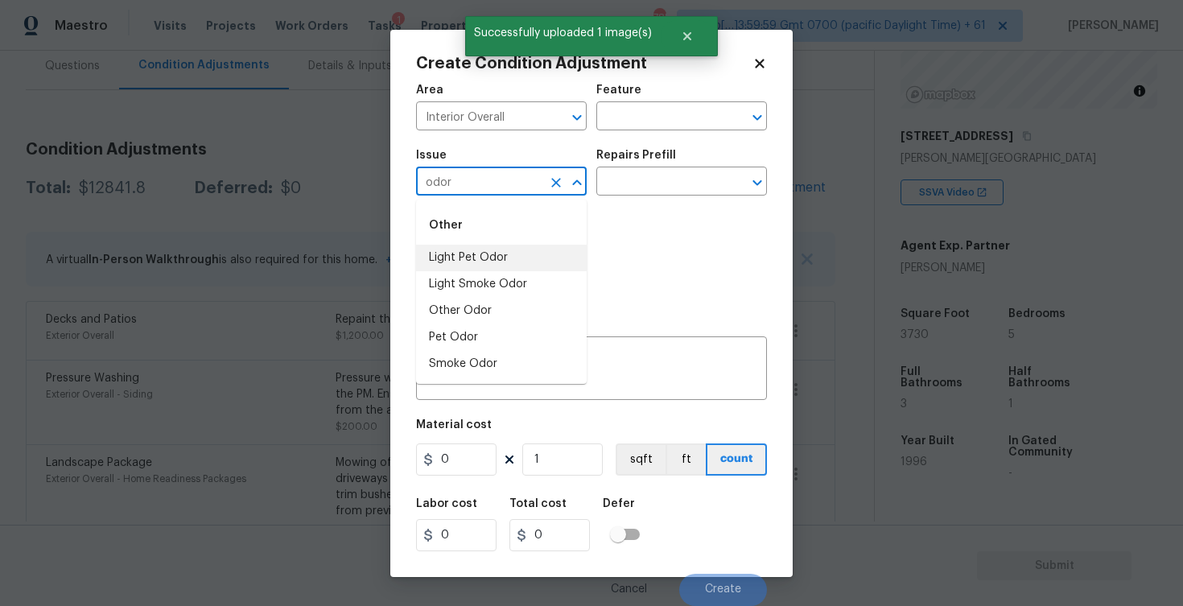
click at [492, 255] on li "Light Pet Odor" at bounding box center [501, 258] width 171 height 27
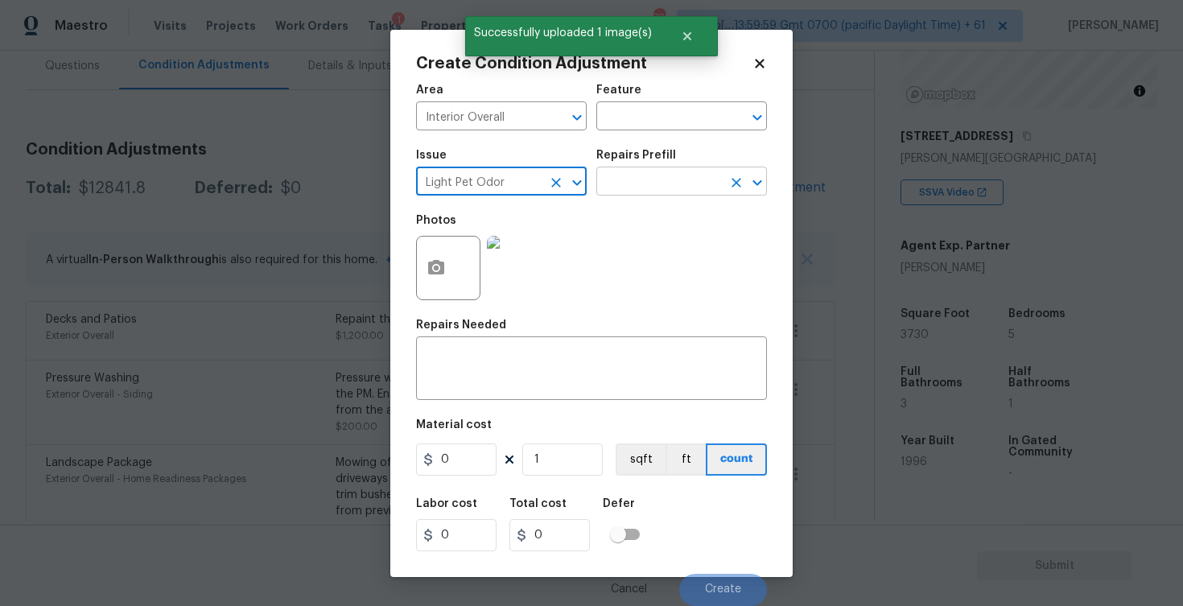
type input "Light Pet Odor"
click at [628, 191] on input "text" at bounding box center [659, 183] width 126 height 25
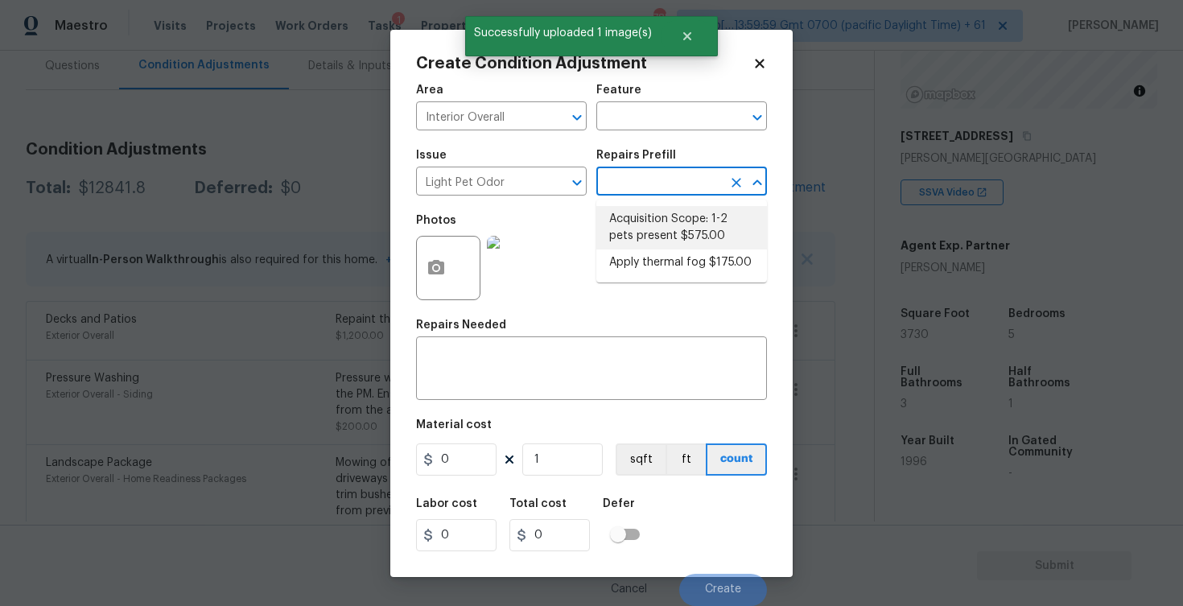
click at [633, 245] on li "Acquisition Scope: 1-2 pets present $575.00" at bounding box center [681, 227] width 171 height 43
type textarea "Acquisition Scope: 1-2 pets present"
type input "575"
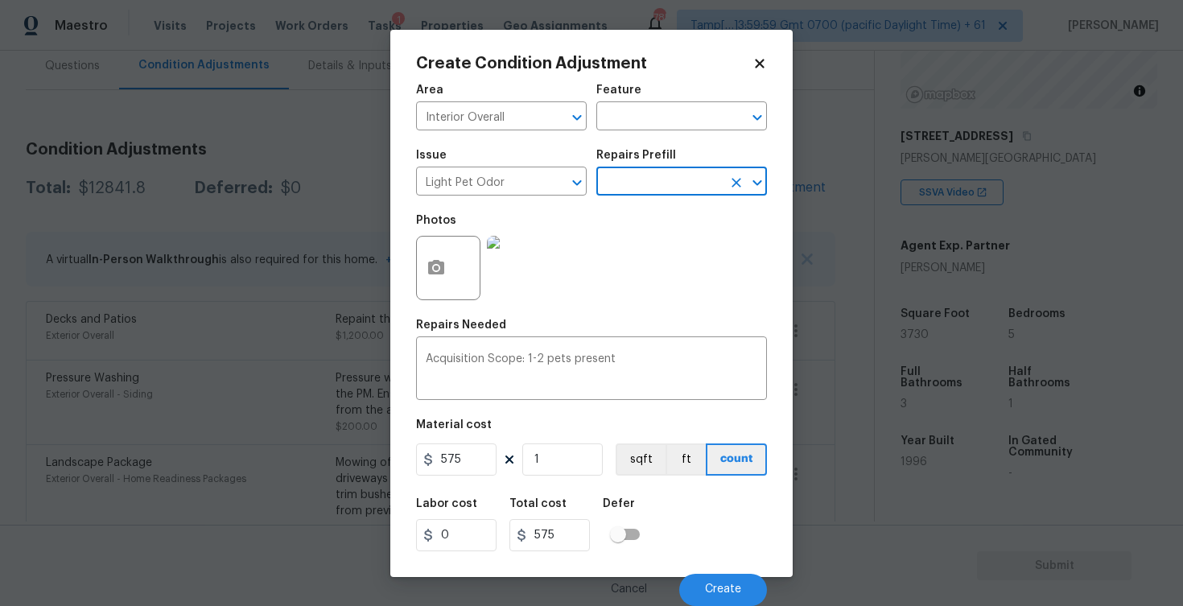
scroll to position [0, 0]
click at [698, 579] on button "Create" at bounding box center [723, 590] width 88 height 32
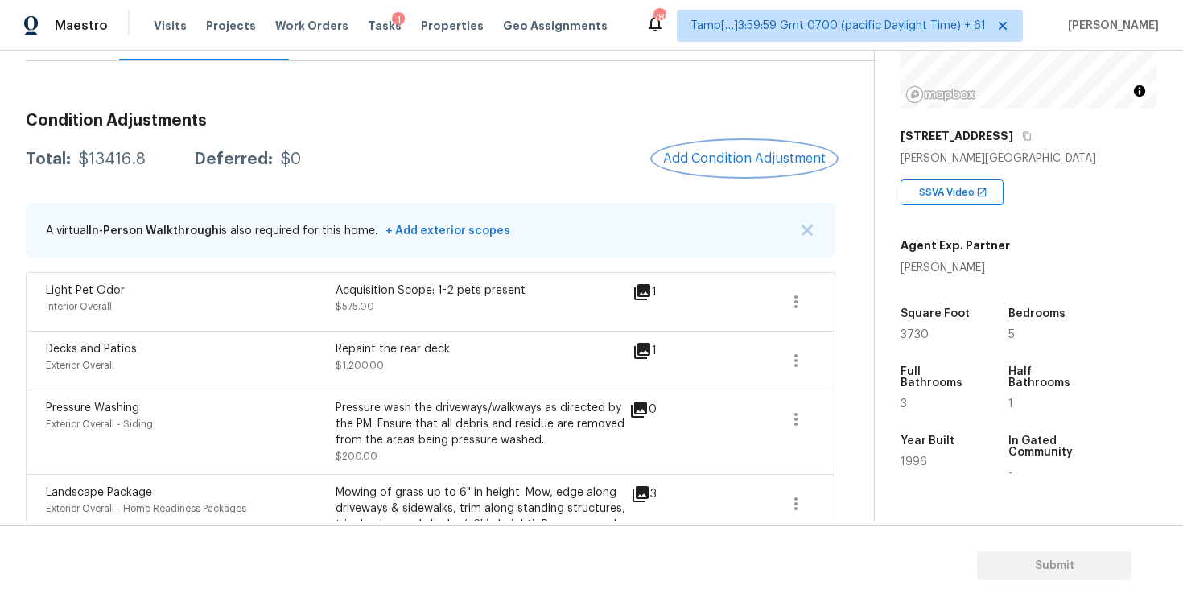
scroll to position [182, 0]
click at [810, 343] on span at bounding box center [795, 361] width 39 height 39
click at [804, 356] on icon "button" at bounding box center [795, 361] width 19 height 19
click at [845, 359] on div "Back to tasks Condition Scoping - Full Thu, Aug 28 2025 by 7:47 am Vigneshwaran…" at bounding box center [450, 466] width 848 height 1143
click at [816, 357] on div "Decks and Patios Exterior Overall Repaint the rear deck $1,200.00 1" at bounding box center [430, 361] width 809 height 59
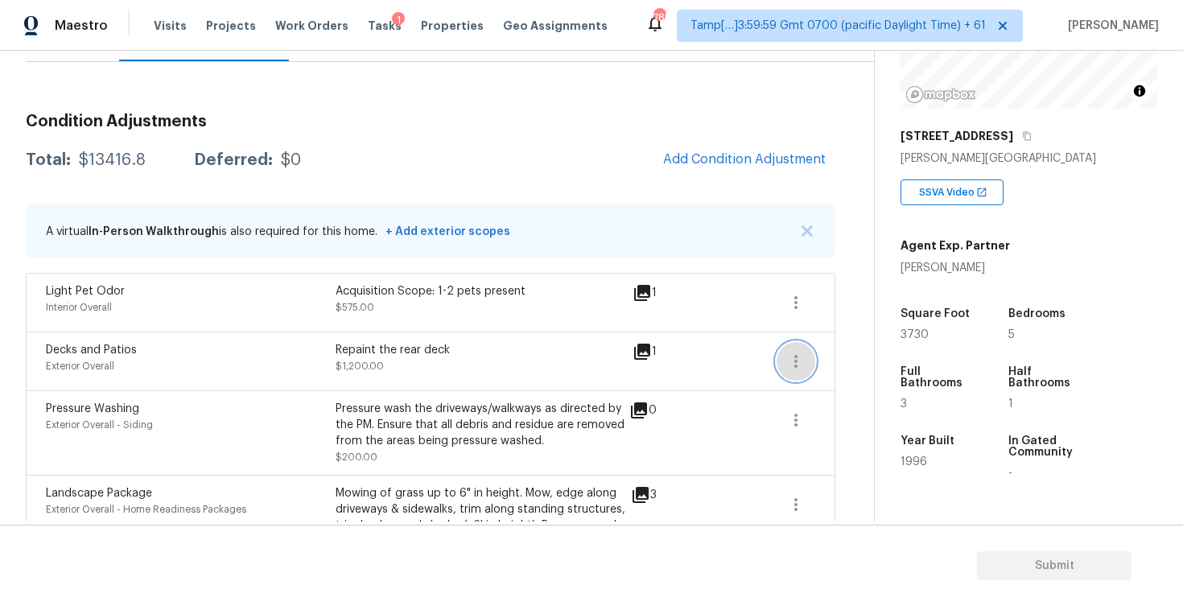
click at [793, 363] on icon "button" at bounding box center [795, 361] width 19 height 19
click at [870, 364] on div "Edit" at bounding box center [888, 358] width 126 height 16
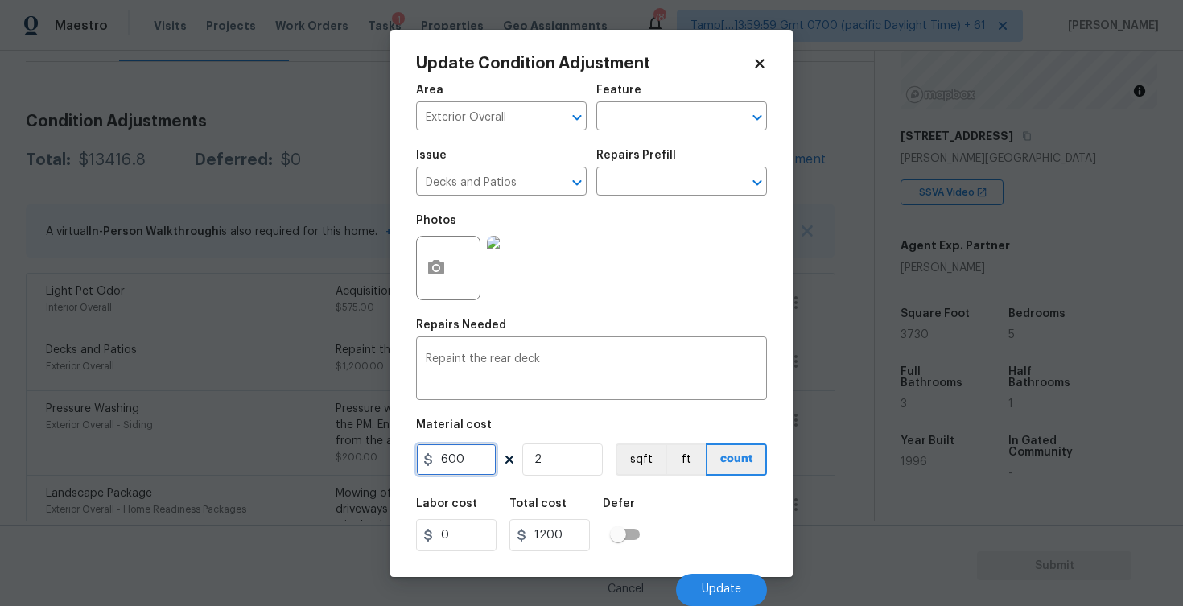
click at [452, 461] on input "600" at bounding box center [456, 459] width 80 height 32
click at [497, 460] on div "600 2 sqft ft count" at bounding box center [591, 459] width 351 height 32
click at [478, 451] on input "600" at bounding box center [456, 459] width 80 height 32
type input "800"
click at [558, 460] on input "2" at bounding box center [562, 459] width 80 height 32
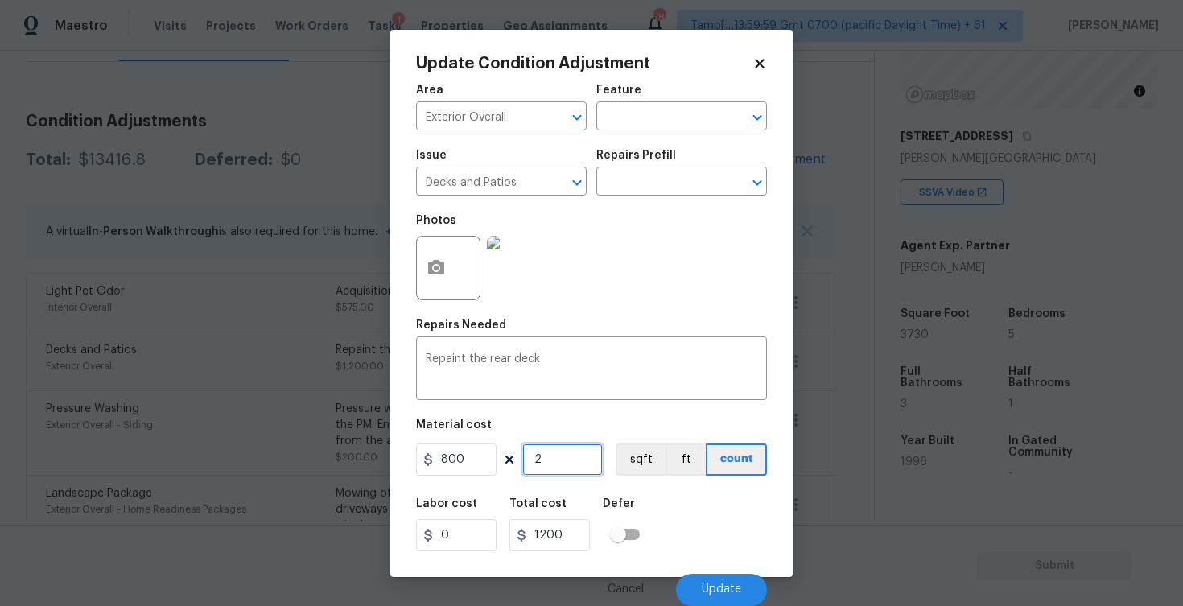
type input "1600"
type input "0"
type input "1"
type input "800"
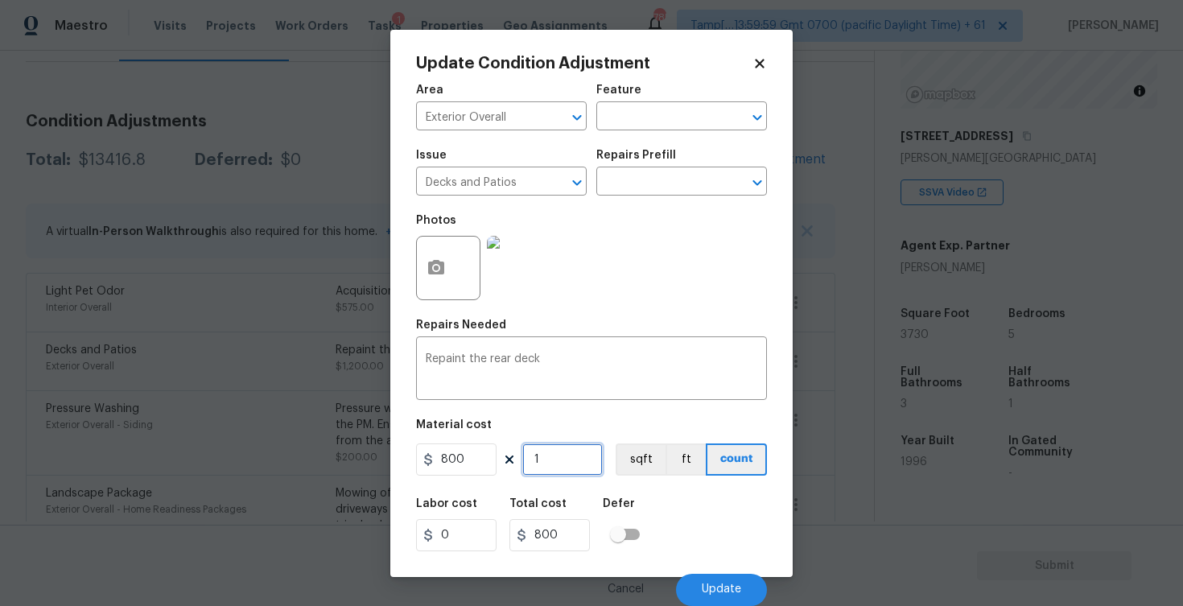
type input "1"
click at [646, 492] on div "Labor cost 0 Total cost 800 Defer" at bounding box center [591, 524] width 351 height 72
click at [725, 595] on span "Update" at bounding box center [721, 589] width 39 height 12
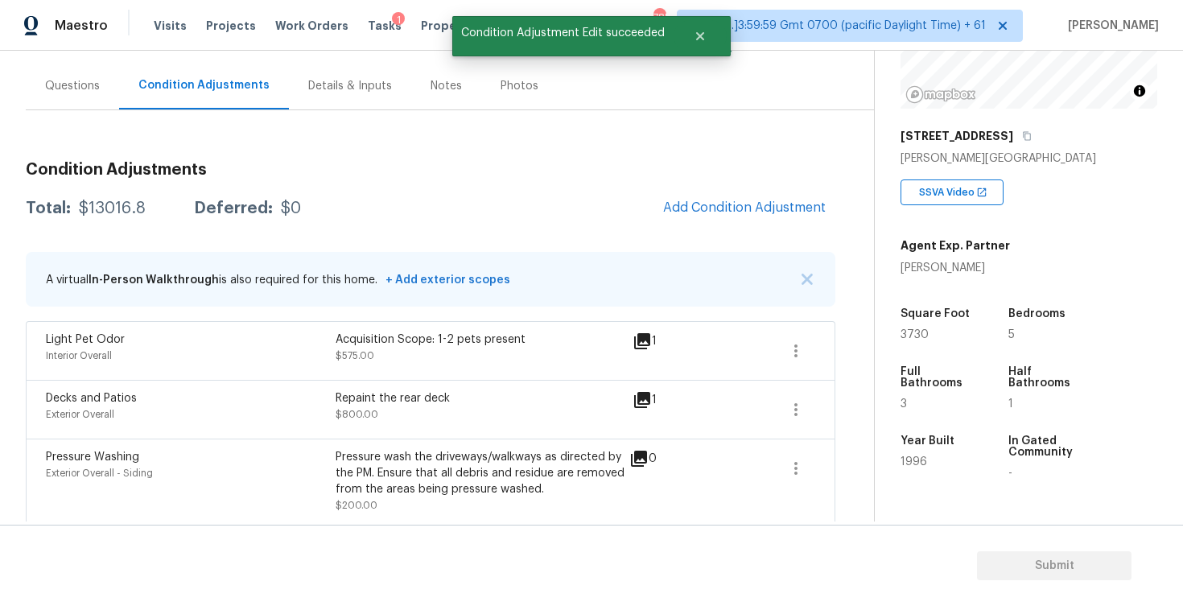
scroll to position [113, 0]
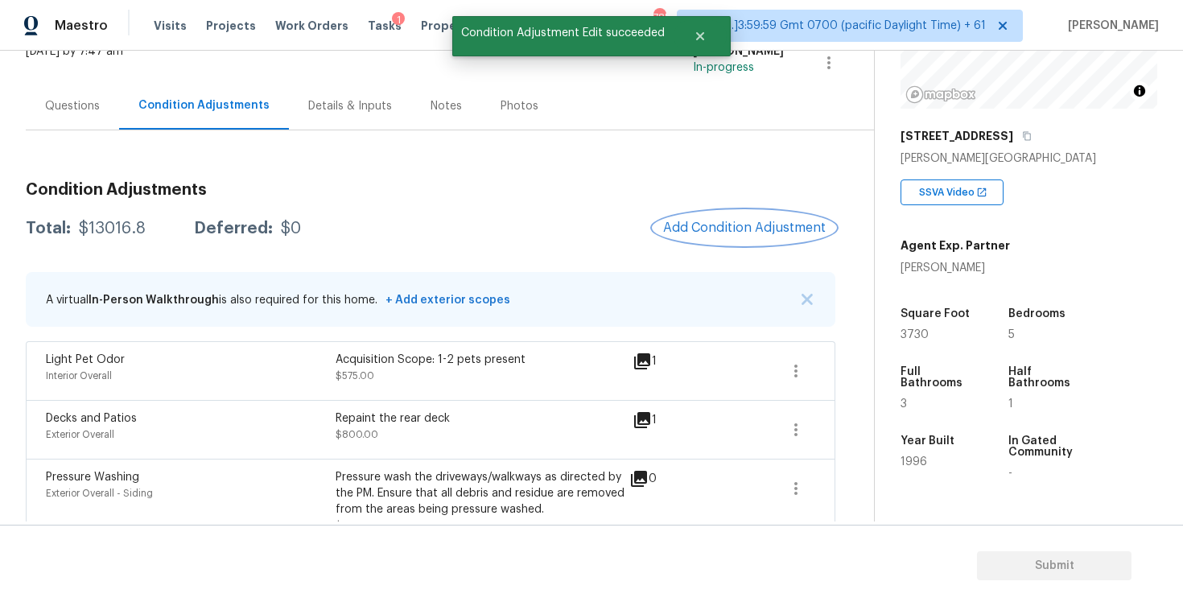
click at [754, 241] on button "Add Condition Adjustment" at bounding box center [744, 228] width 182 height 34
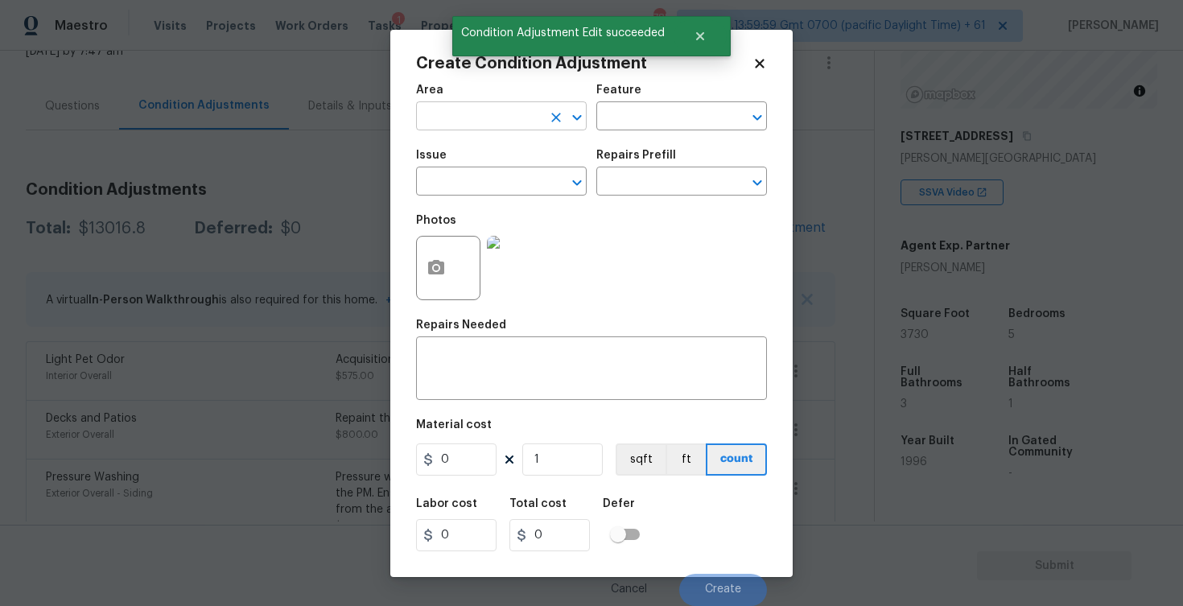
click at [513, 109] on input "text" at bounding box center [479, 117] width 126 height 25
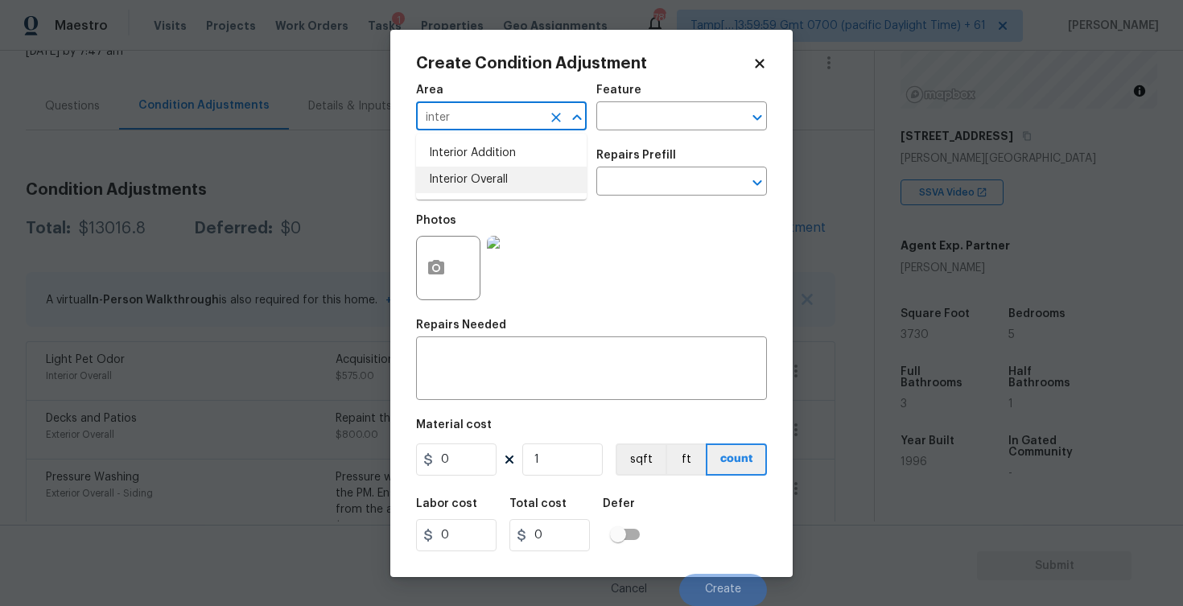
click at [492, 177] on li "Interior Overall" at bounding box center [501, 180] width 171 height 27
type input "Interior Overall"
click at [492, 177] on input "text" at bounding box center [479, 183] width 126 height 25
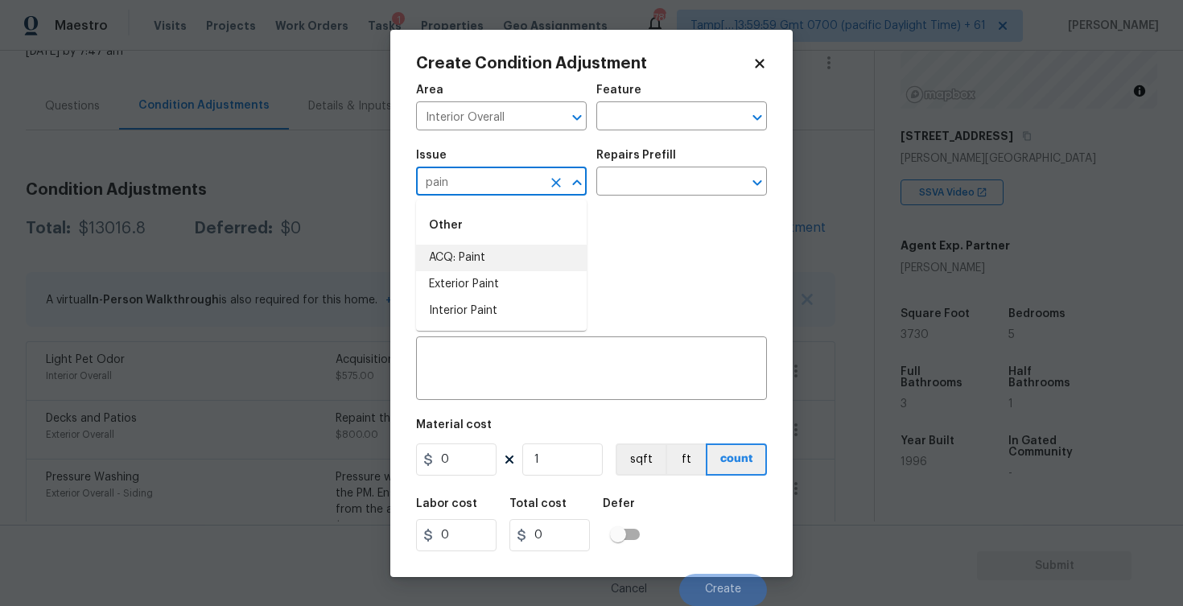
click at [475, 263] on li "ACQ: Paint" at bounding box center [501, 258] width 171 height 27
type input "ACQ: Paint"
click at [632, 183] on input "text" at bounding box center [659, 183] width 126 height 25
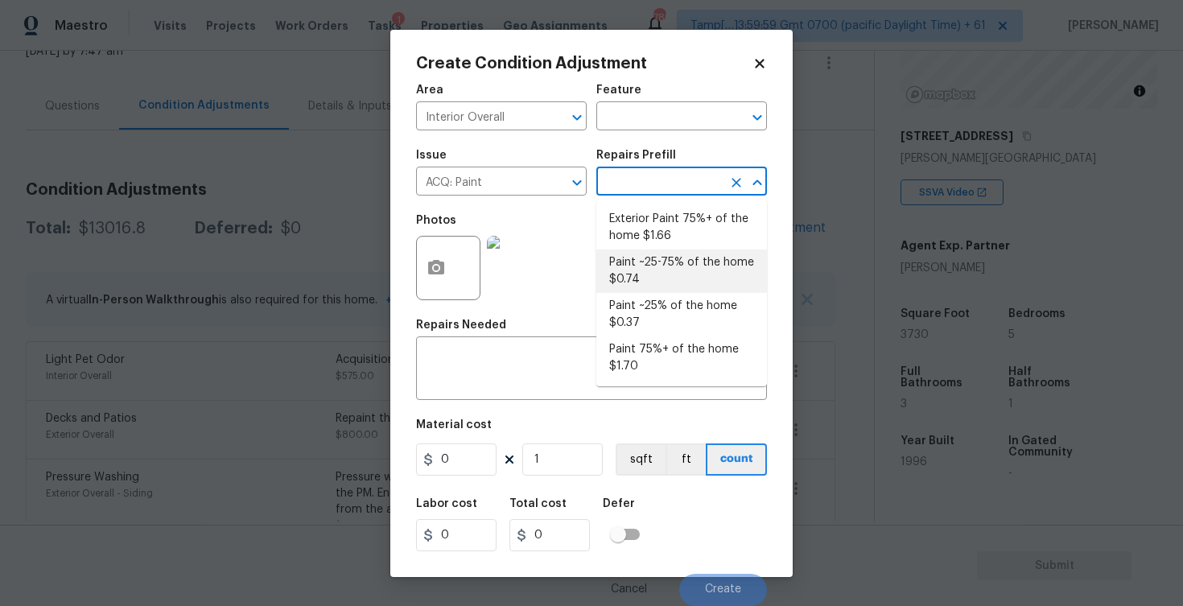
click at [654, 270] on li "Paint ~25-75% of the home $0.74" at bounding box center [681, 270] width 171 height 43
type input "Acquisition"
type textarea "Acquisition Scope: ~25 - 75% of the home needs interior paint"
type input "0.74"
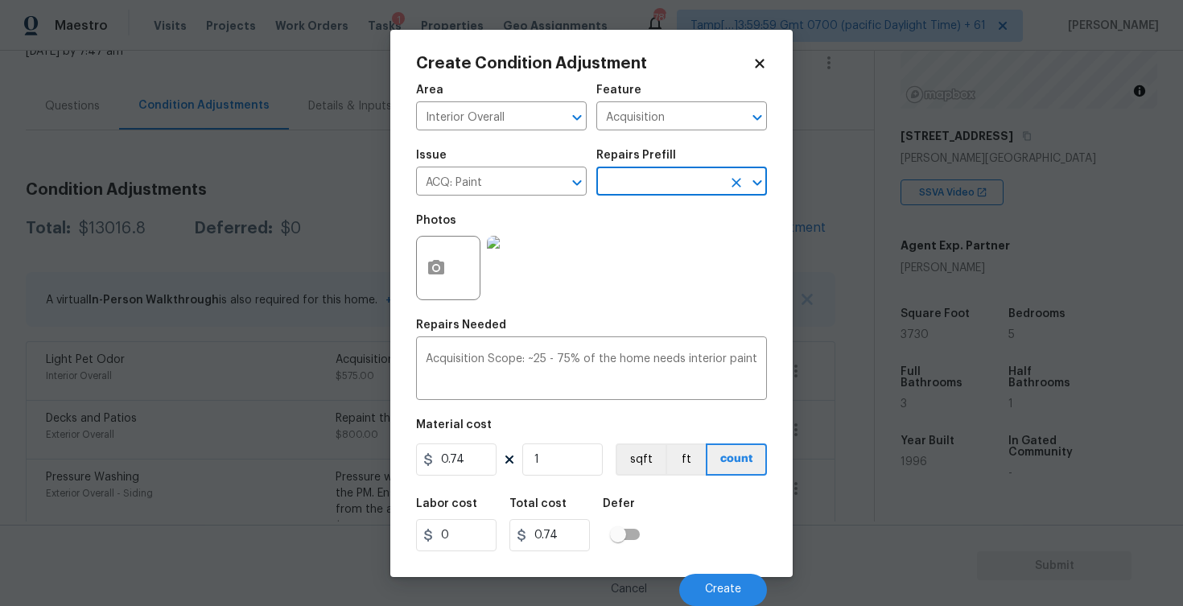
scroll to position [0, 0]
click at [560, 467] on input "1" at bounding box center [562, 459] width 80 height 32
type input "0"
paste input "373"
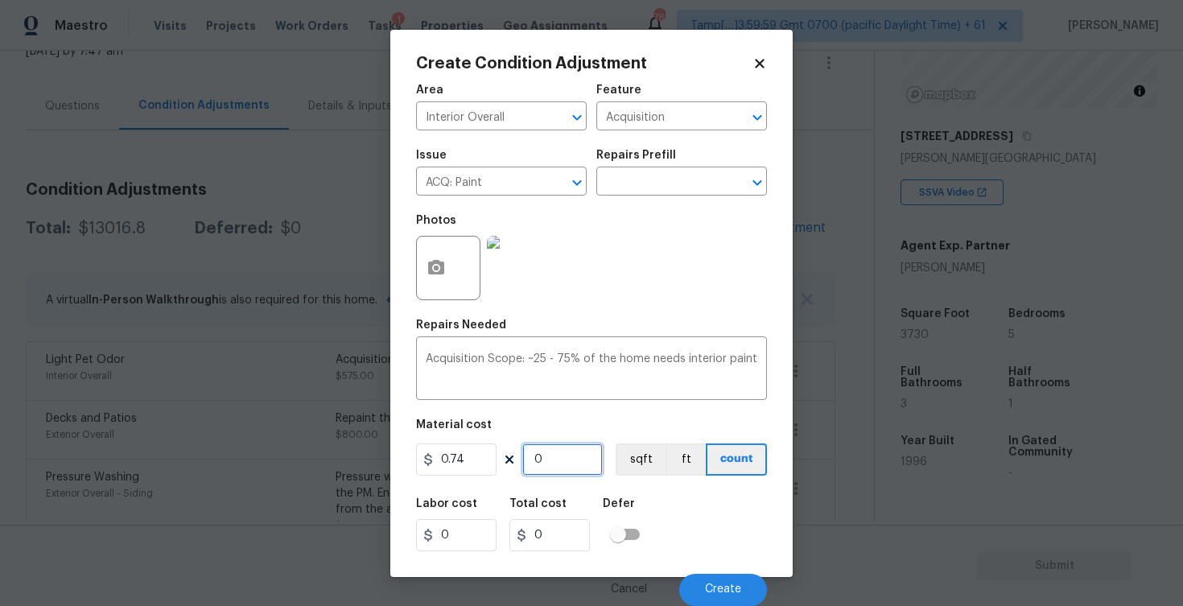
type input "3730"
type input "2760.2"
type input "3730"
click at [624, 459] on button "sqft" at bounding box center [641, 459] width 50 height 32
click at [456, 261] on div at bounding box center [448, 268] width 64 height 64
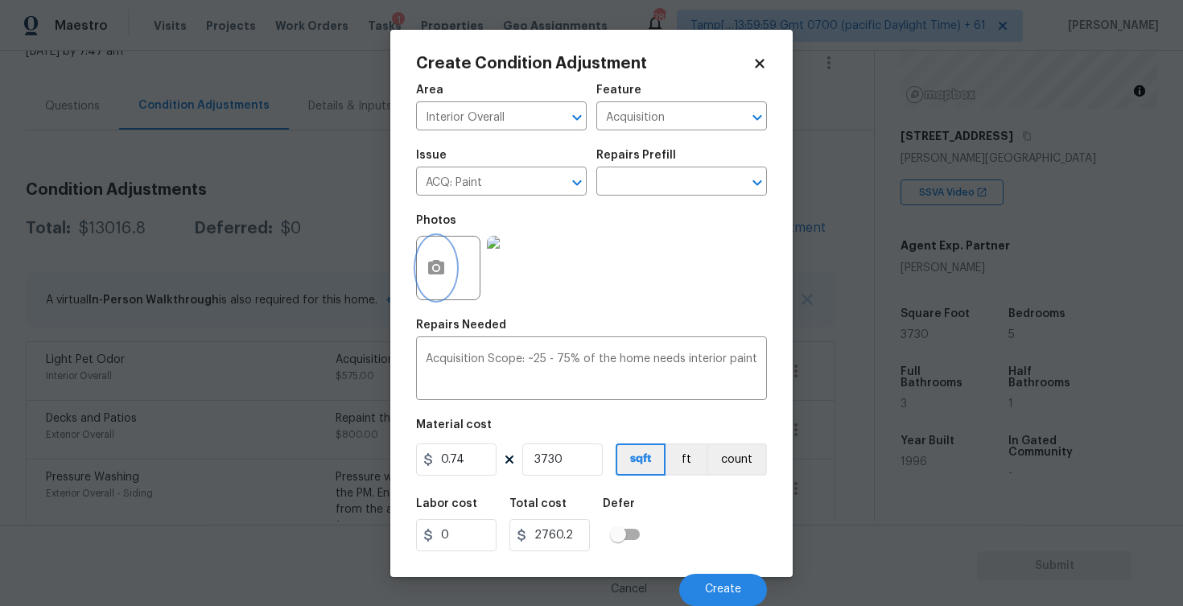
click at [445, 264] on icon "button" at bounding box center [435, 267] width 19 height 19
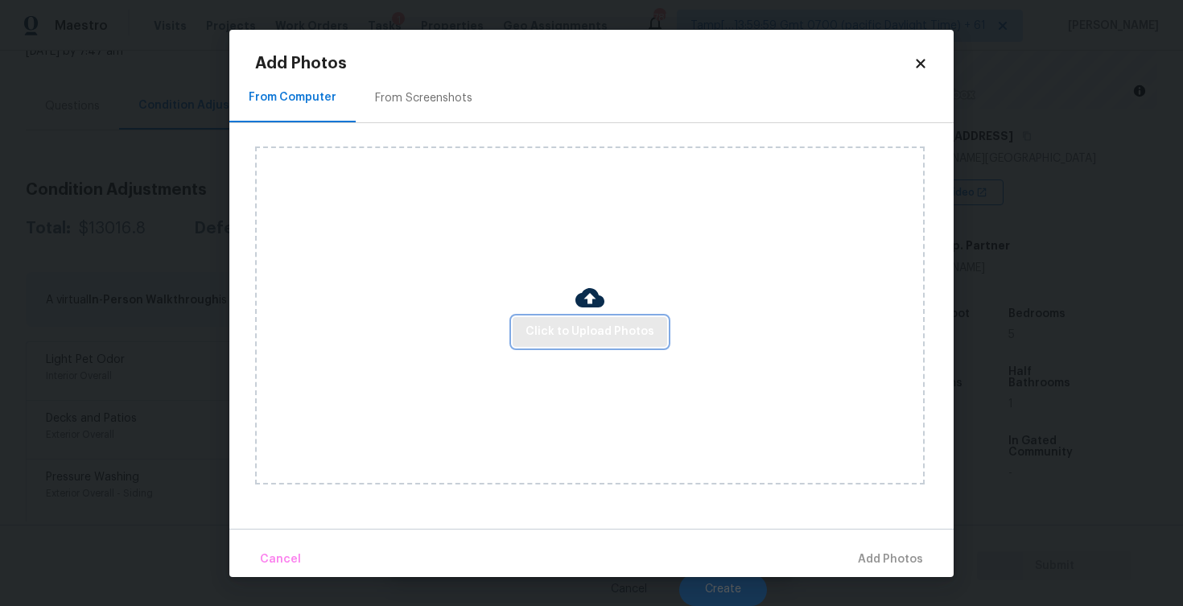
click at [583, 339] on span "Click to Upload Photos" at bounding box center [589, 332] width 129 height 20
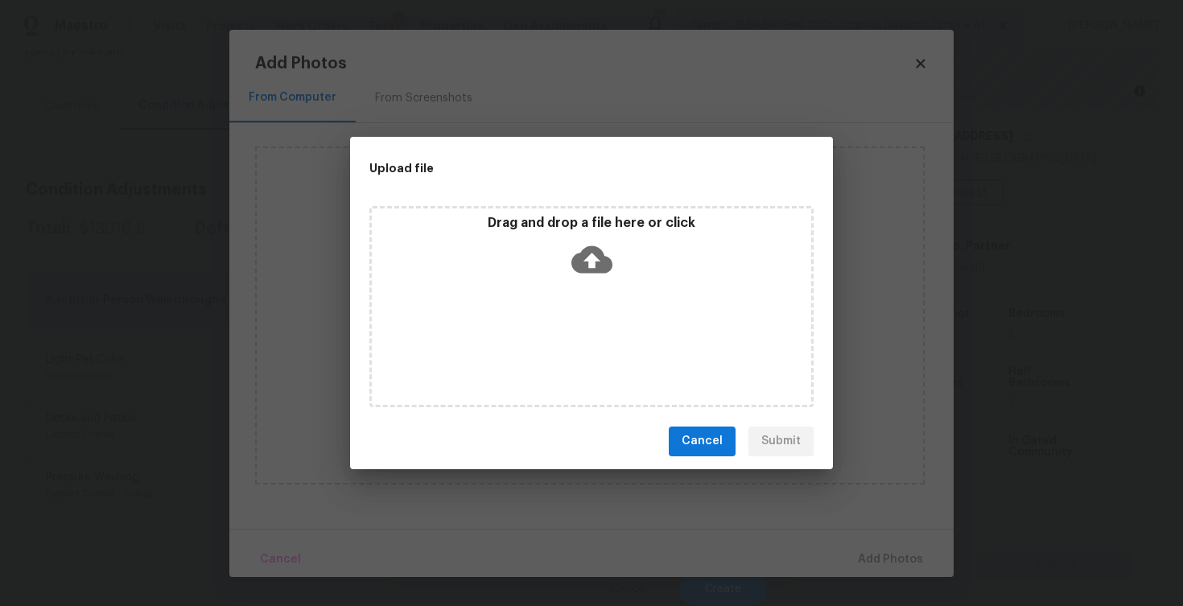
click at [581, 247] on icon at bounding box center [591, 259] width 41 height 41
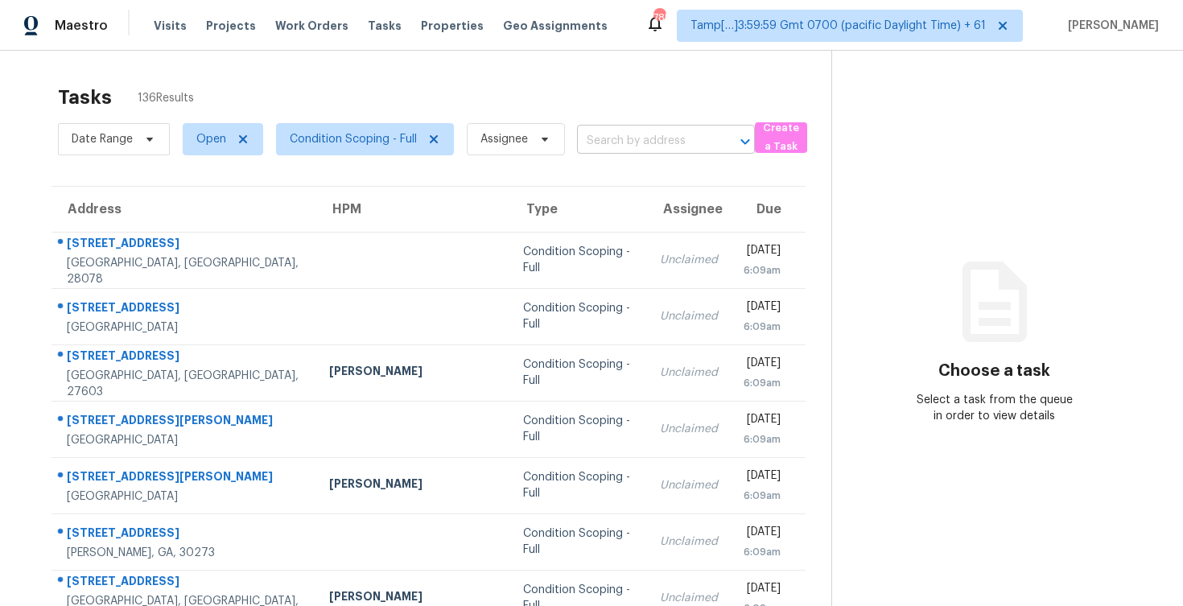
click at [630, 147] on input "text" at bounding box center [643, 141] width 133 height 25
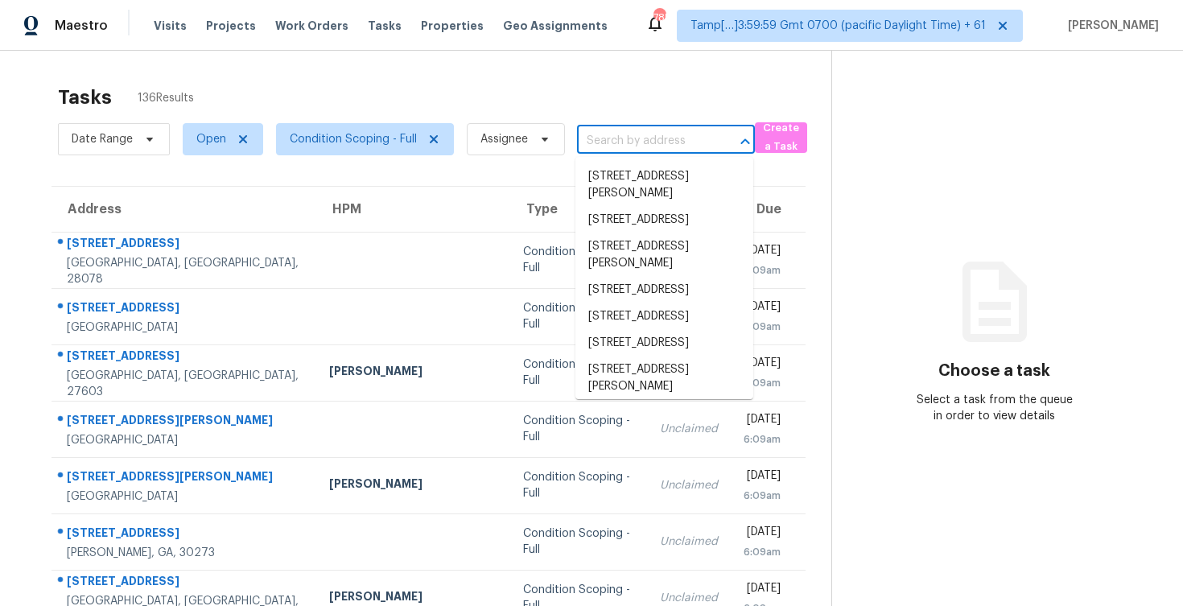
paste input "4060 Brumby Ln, Cumming, GA 30041"
type input "4060 Brumby Ln, Cumming, GA 30041"
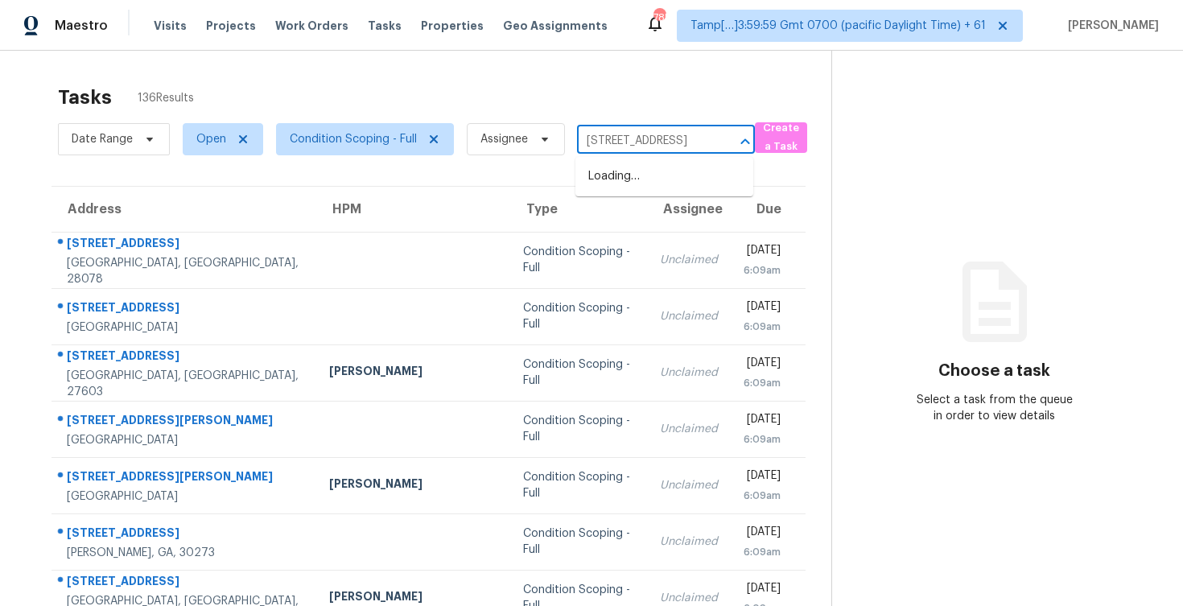
scroll to position [0, 82]
click at [635, 170] on li "4060 Brumby Ln, Cumming, GA 30041" at bounding box center [664, 176] width 178 height 27
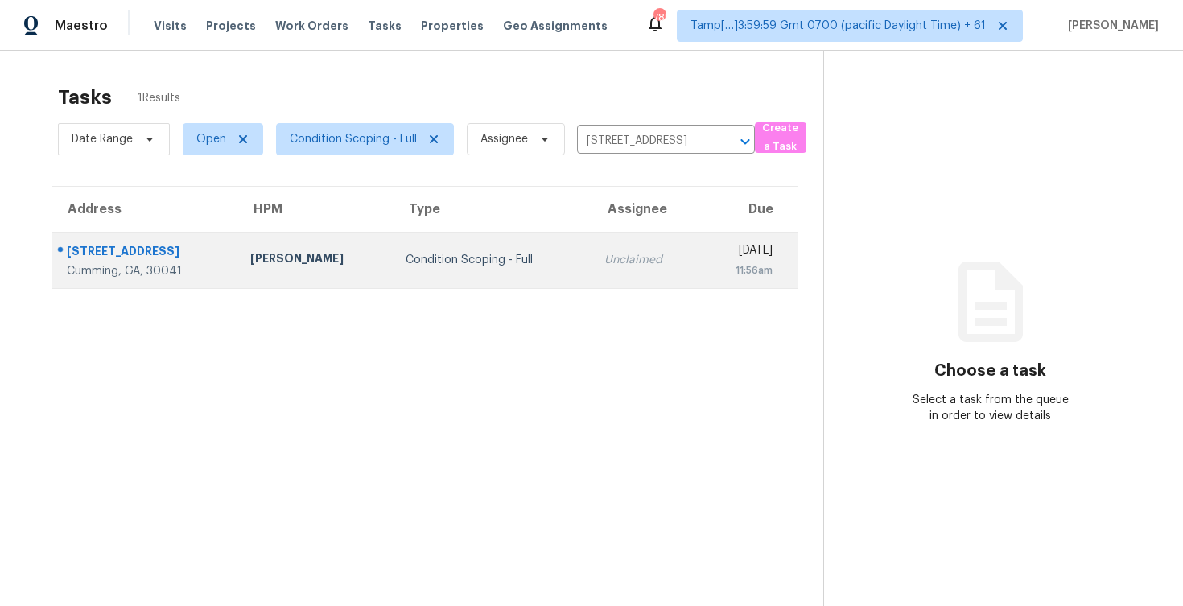
click at [713, 259] on div "Thu, Aug 28th 2025" at bounding box center [743, 252] width 60 height 20
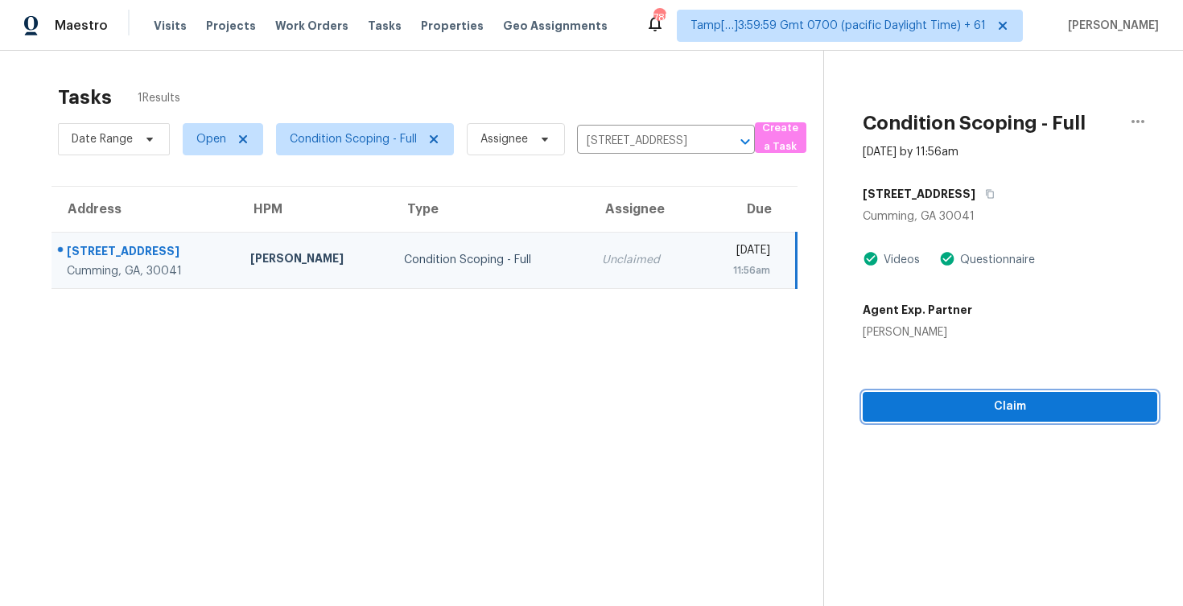
click at [956, 399] on span "Claim" at bounding box center [1009, 407] width 269 height 20
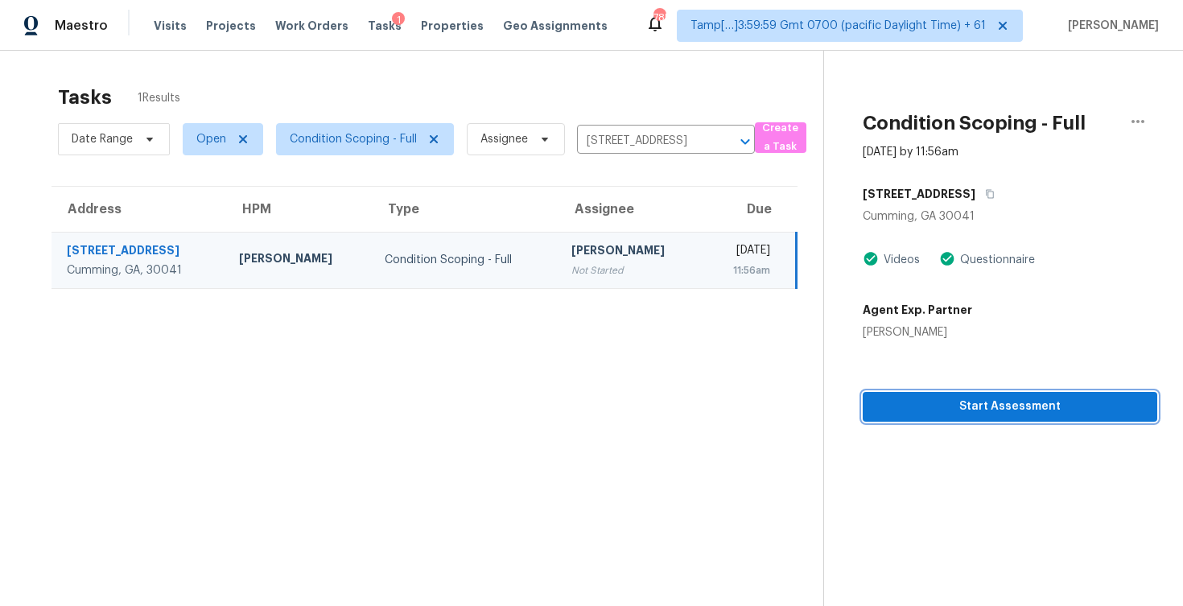
click at [956, 399] on span "Start Assessment" at bounding box center [1009, 407] width 269 height 20
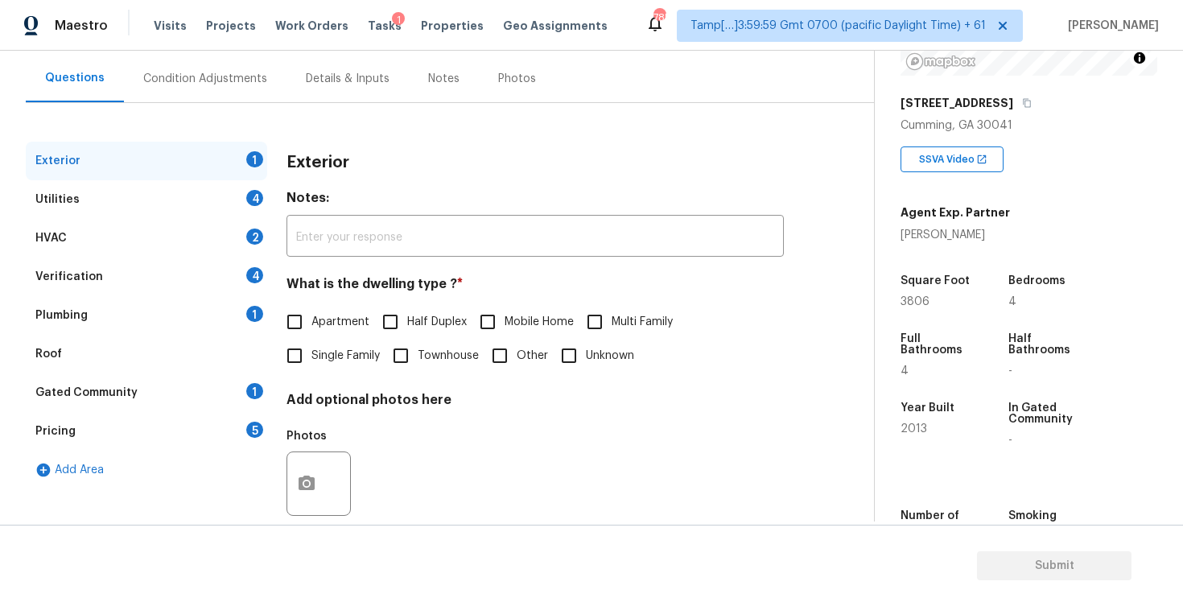
scroll to position [89, 0]
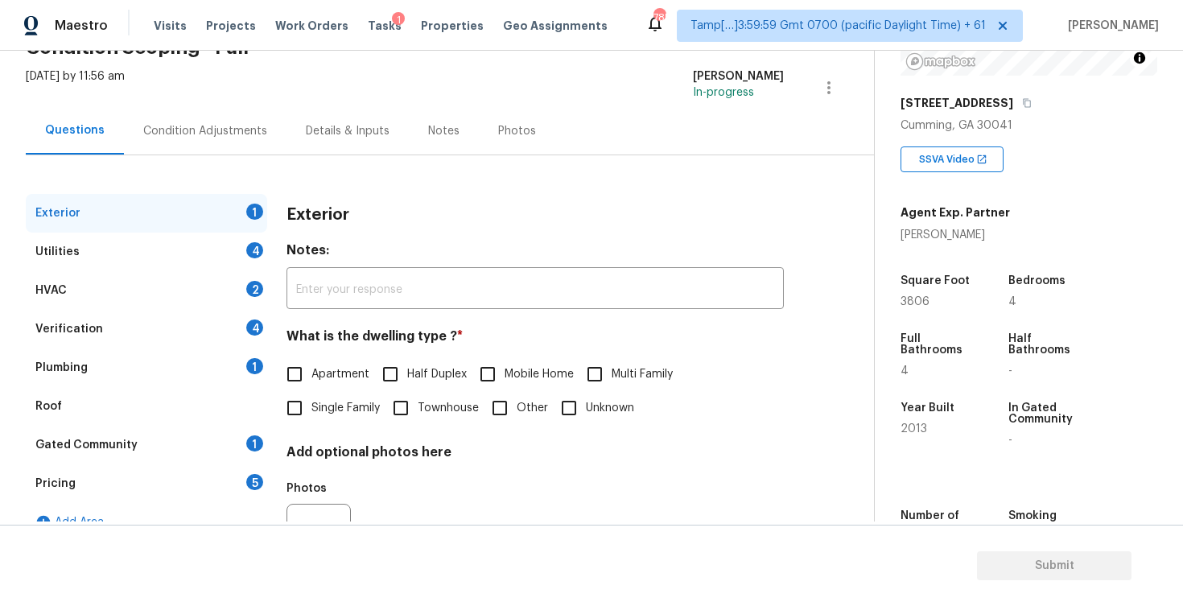
click at [305, 402] on input "Single Family" at bounding box center [295, 408] width 34 height 34
checkbox input "true"
click at [227, 136] on div "Condition Adjustments" at bounding box center [205, 131] width 124 height 16
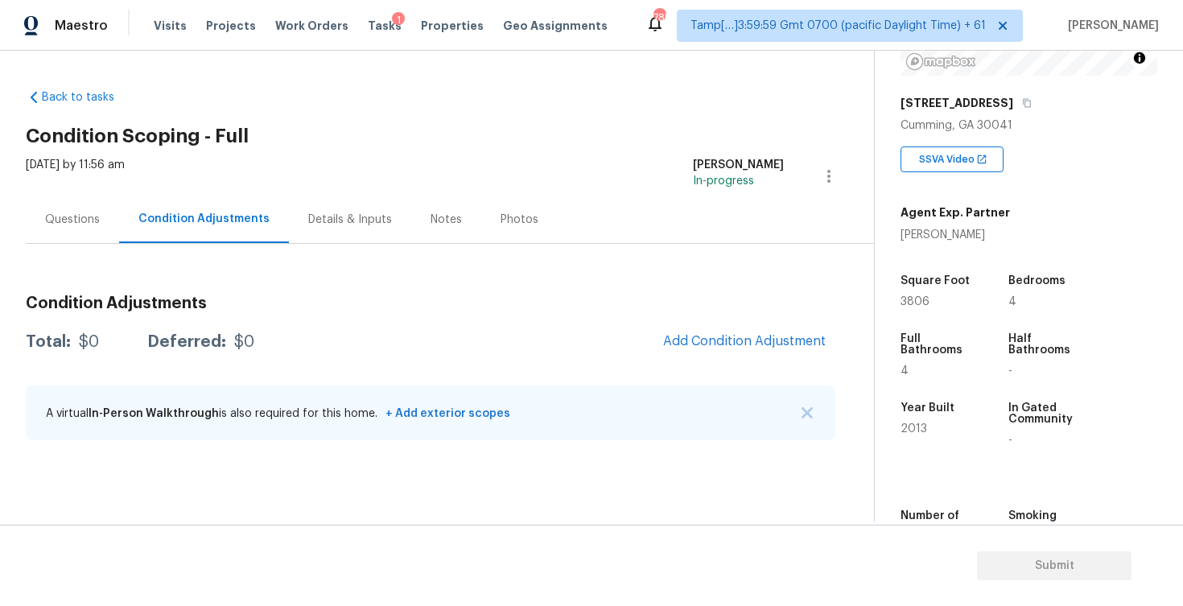
click at [727, 361] on div "Condition Adjustments Total: $0 Deferred: $0 Add Condition Adjustment A virtual…" at bounding box center [430, 368] width 809 height 172
click at [719, 340] on span "Add Condition Adjustment" at bounding box center [744, 341] width 163 height 14
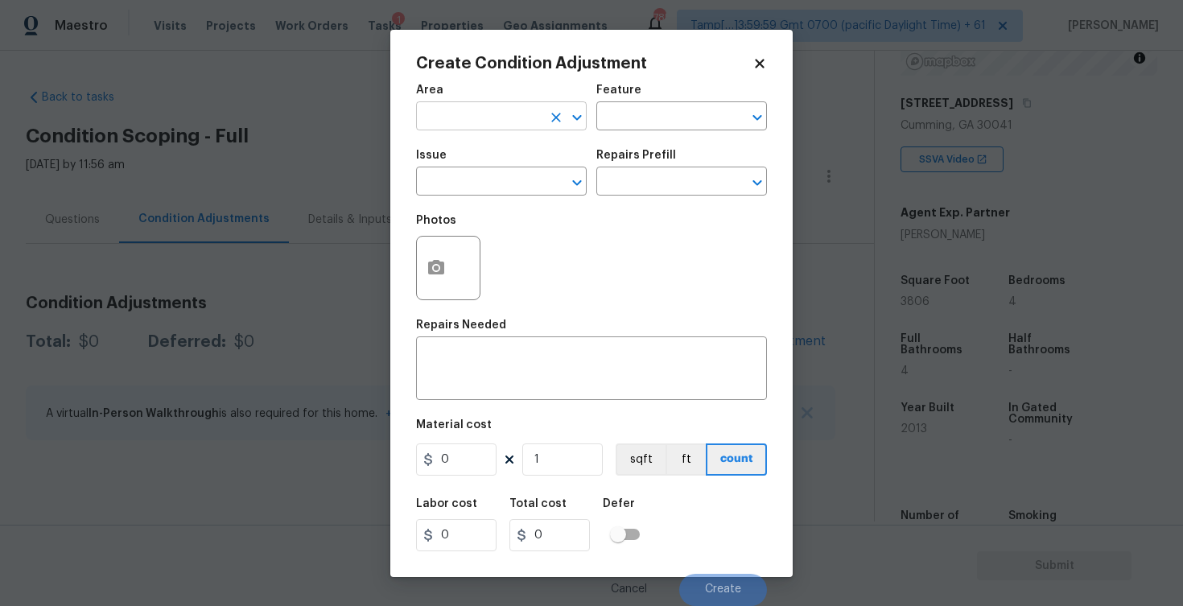
click at [488, 127] on input "text" at bounding box center [479, 117] width 126 height 25
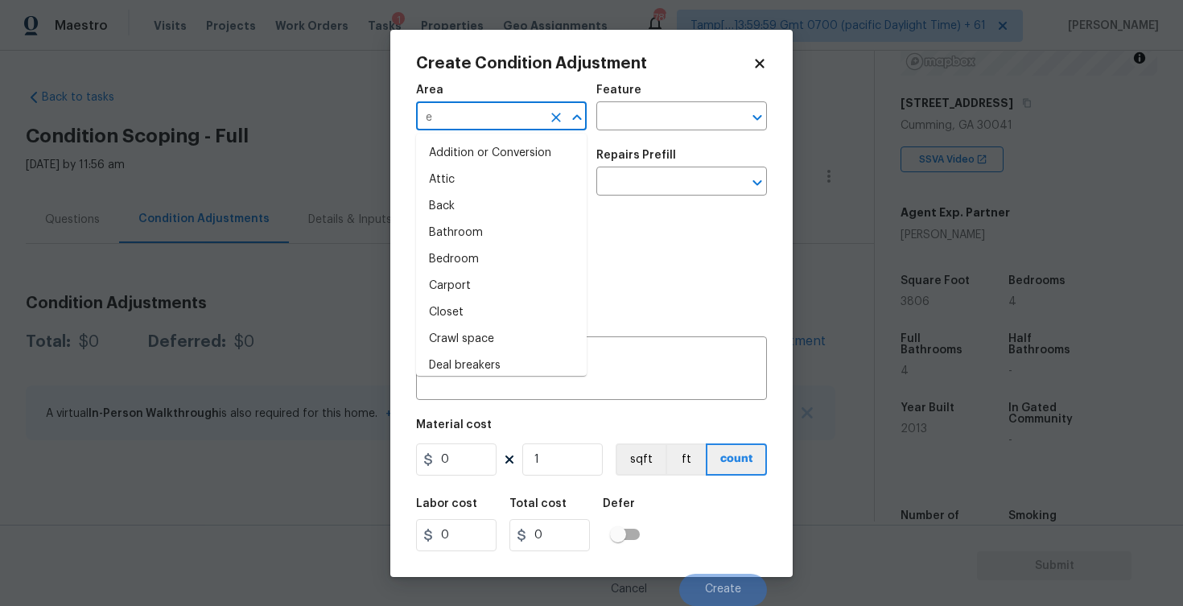
type input "ex"
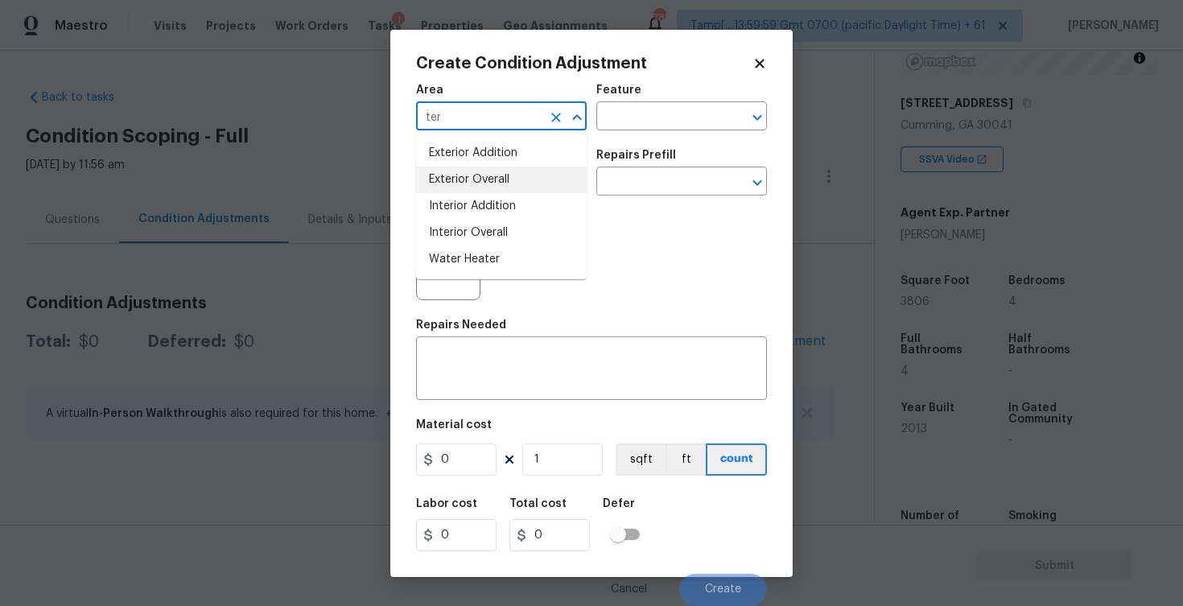
click at [505, 169] on li "Exterior Overall" at bounding box center [501, 180] width 171 height 27
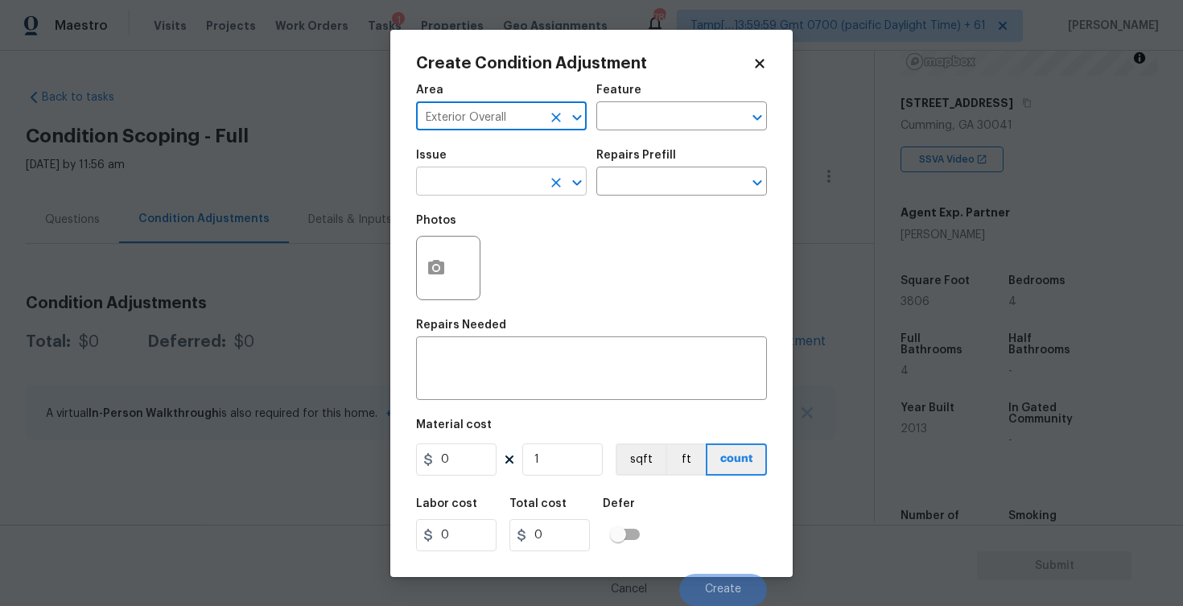
type input "Exterior Overall"
click at [505, 176] on input "text" at bounding box center [479, 183] width 126 height 25
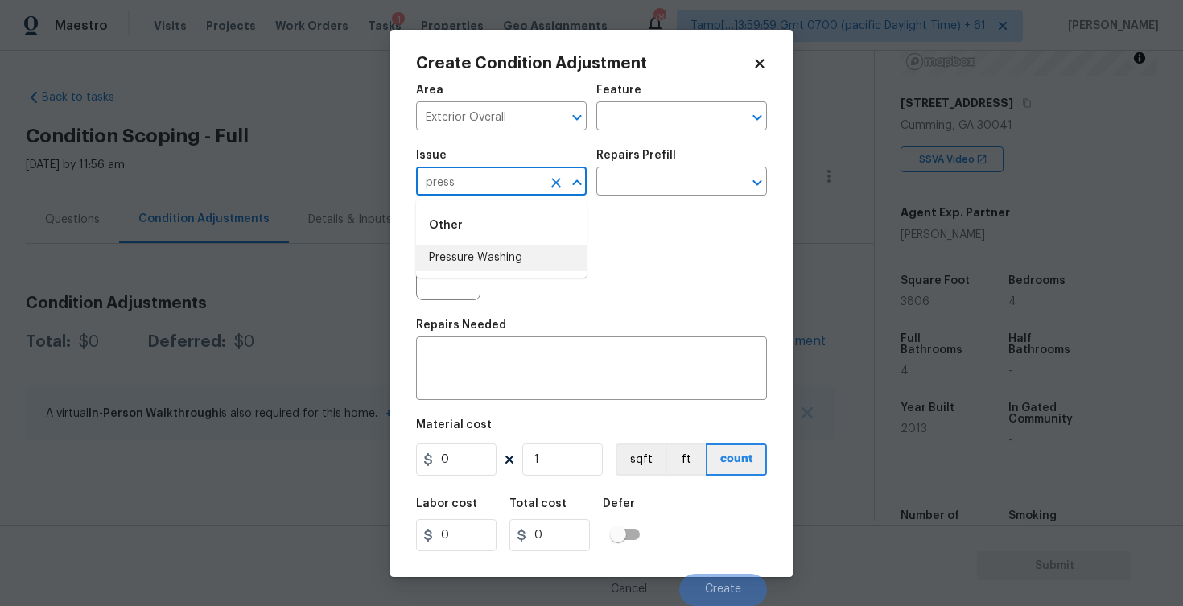
click at [506, 246] on li "Pressure Washing" at bounding box center [501, 258] width 171 height 27
type input "Pressure Washing"
click at [658, 163] on div "Repairs Prefill" at bounding box center [681, 160] width 171 height 21
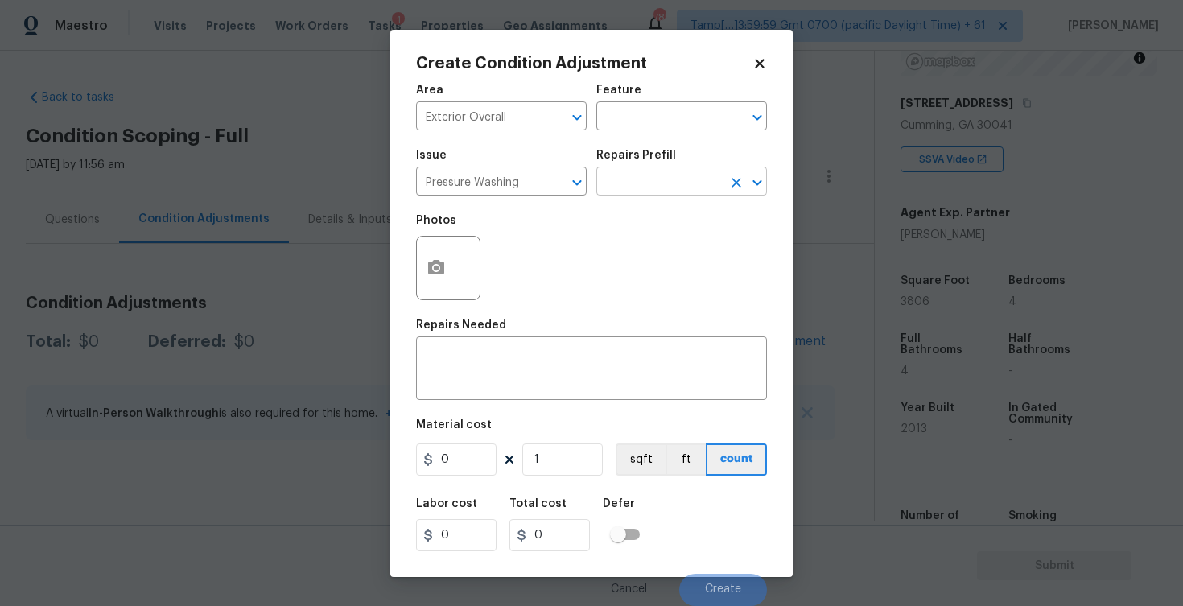
click at [656, 187] on input "text" at bounding box center [659, 183] width 126 height 25
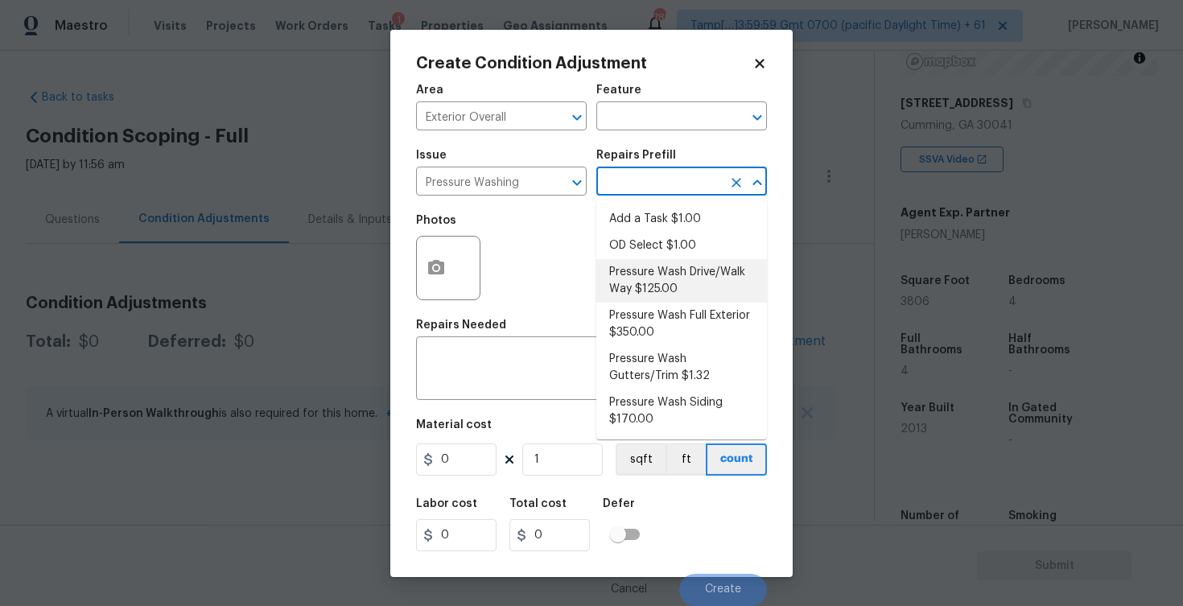
click at [658, 284] on li "Pressure Wash Drive/Walk Way $125.00" at bounding box center [681, 280] width 171 height 43
type input "Siding"
type textarea "Pressure wash the driveways/walkways as directed by the PM. Ensure that all deb…"
type input "125"
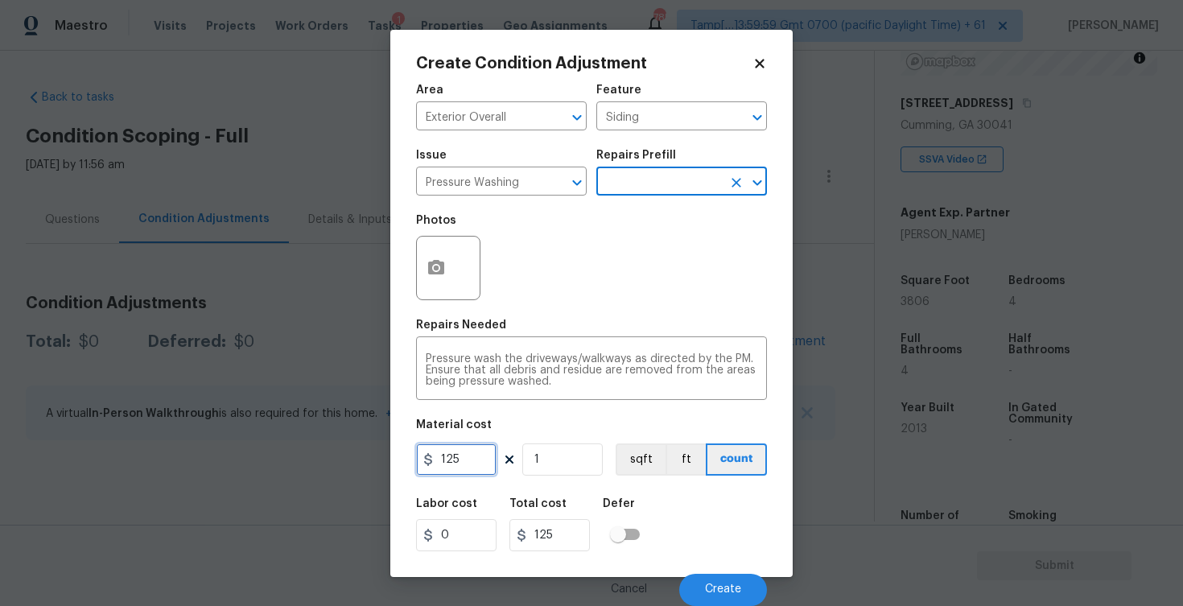
click at [477, 462] on input "125" at bounding box center [456, 459] width 80 height 32
type input "200"
click at [663, 532] on div "Labor cost 0 Total cost 125 Defer" at bounding box center [591, 524] width 351 height 72
type input "200"
click at [508, 472] on div "200 1 sqft ft count" at bounding box center [591, 459] width 351 height 32
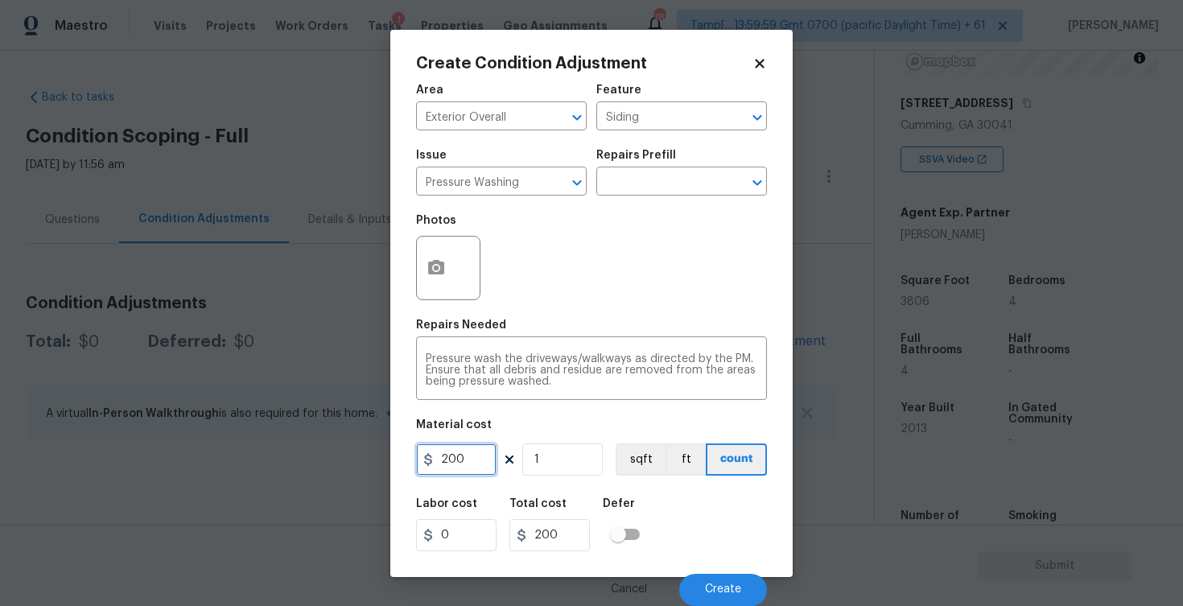
click at [478, 464] on input "200" at bounding box center [456, 459] width 80 height 32
type input "400"
click at [686, 521] on div "Labor cost 0 Total cost 400 Defer" at bounding box center [591, 524] width 351 height 72
click at [723, 575] on button "Create" at bounding box center [723, 590] width 88 height 32
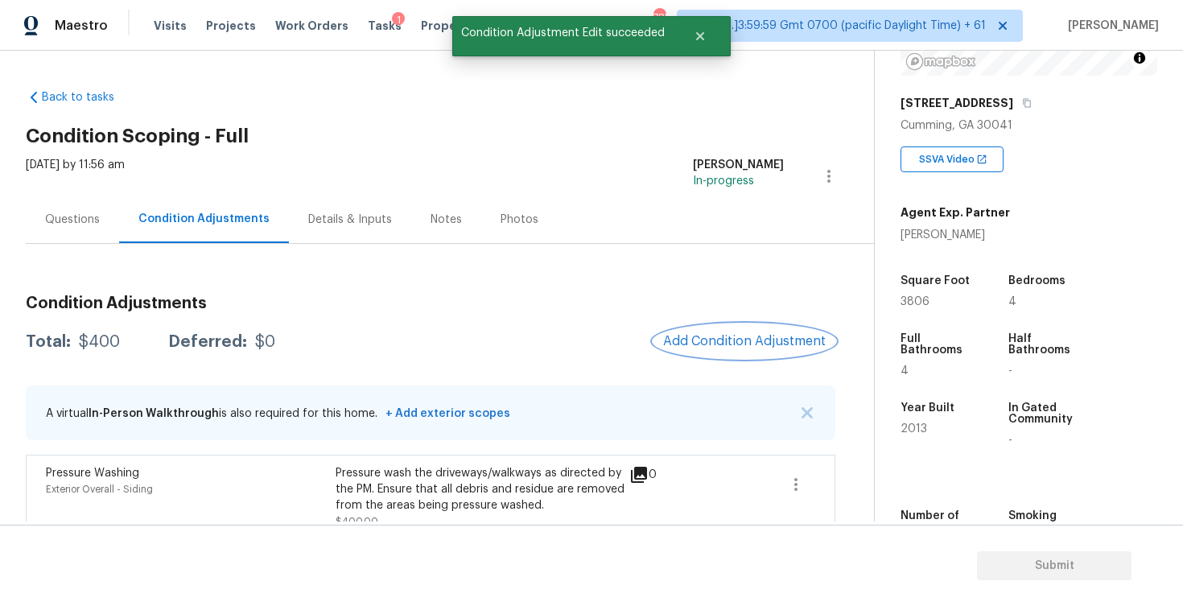
click at [716, 339] on span "Add Condition Adjustment" at bounding box center [744, 341] width 163 height 14
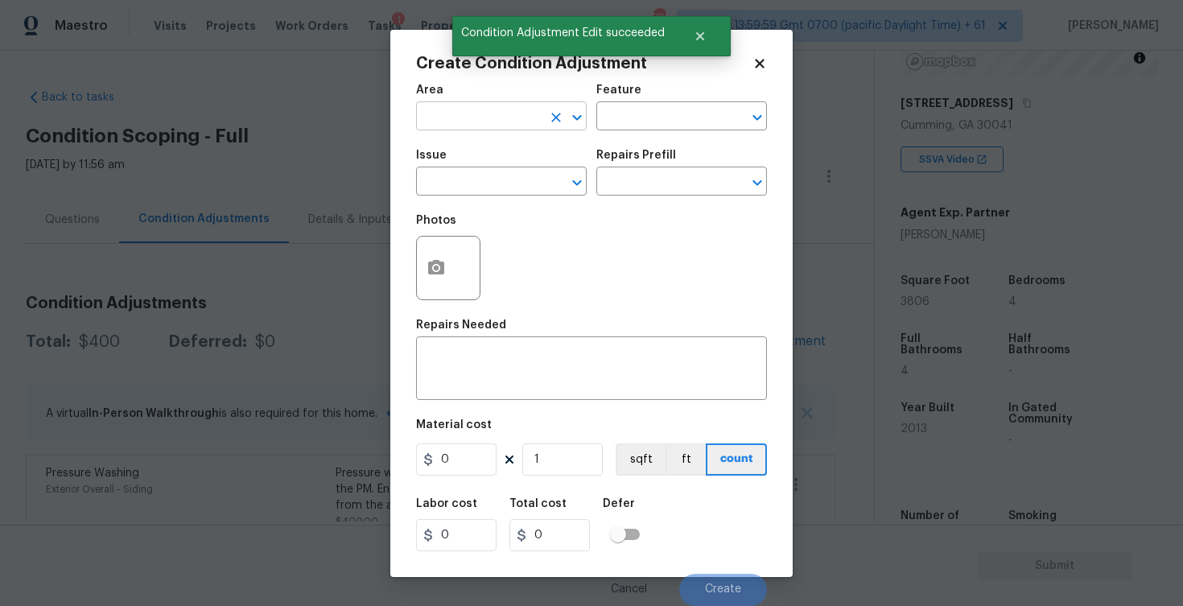
click at [509, 122] on input "text" at bounding box center [479, 117] width 126 height 25
click at [509, 174] on li "Exterior Overall" at bounding box center [501, 180] width 171 height 27
type input "Exterior Overall"
click at [509, 178] on input "text" at bounding box center [479, 183] width 126 height 25
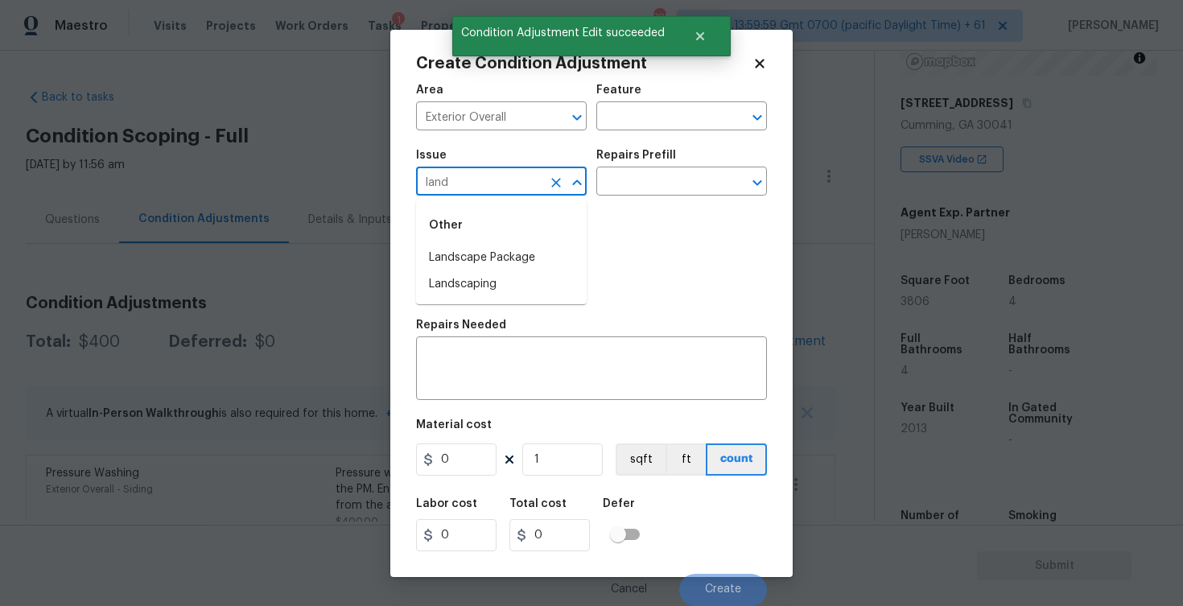
click at [478, 253] on li "Landscape Package" at bounding box center [501, 258] width 171 height 27
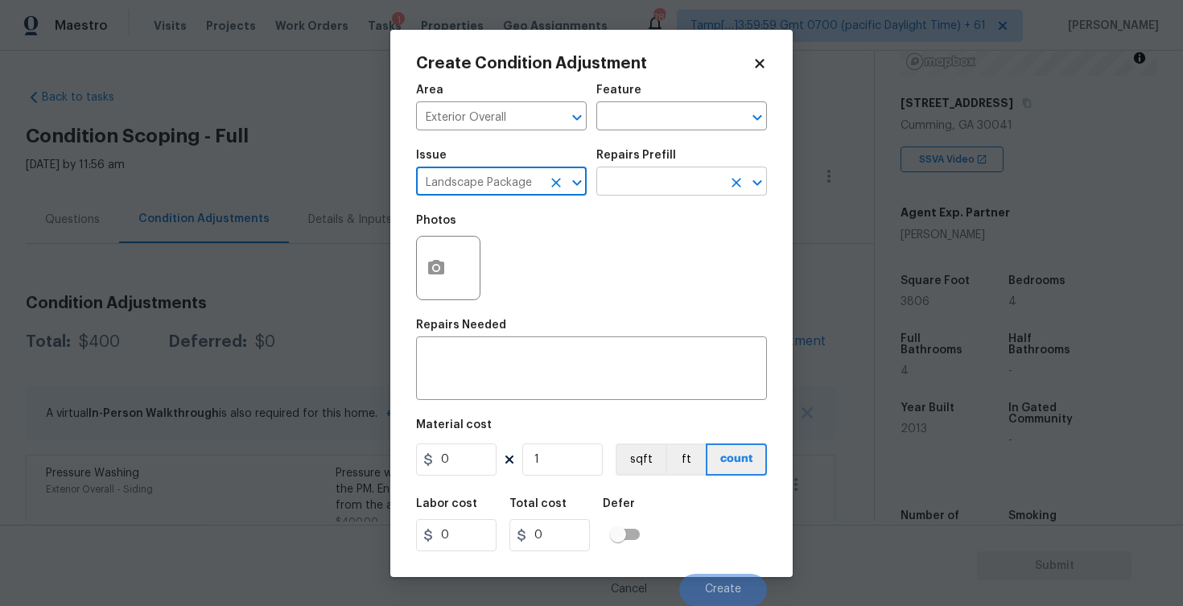
type input "Landscape Package"
click at [652, 173] on input "text" at bounding box center [659, 183] width 126 height 25
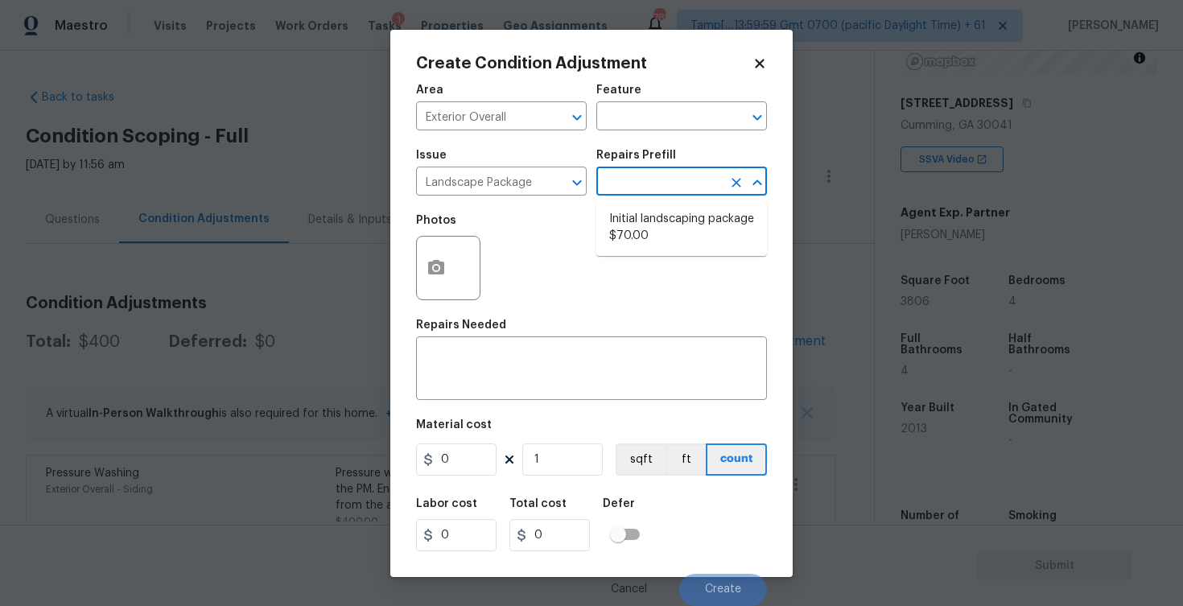
click at [647, 224] on li "Initial landscaping package $70.00" at bounding box center [681, 227] width 171 height 43
type input "Home Readiness Packages"
type textarea "Mowing of grass up to 6" in height. Mow, edge along driveways & sidewalks, trim…"
type input "70"
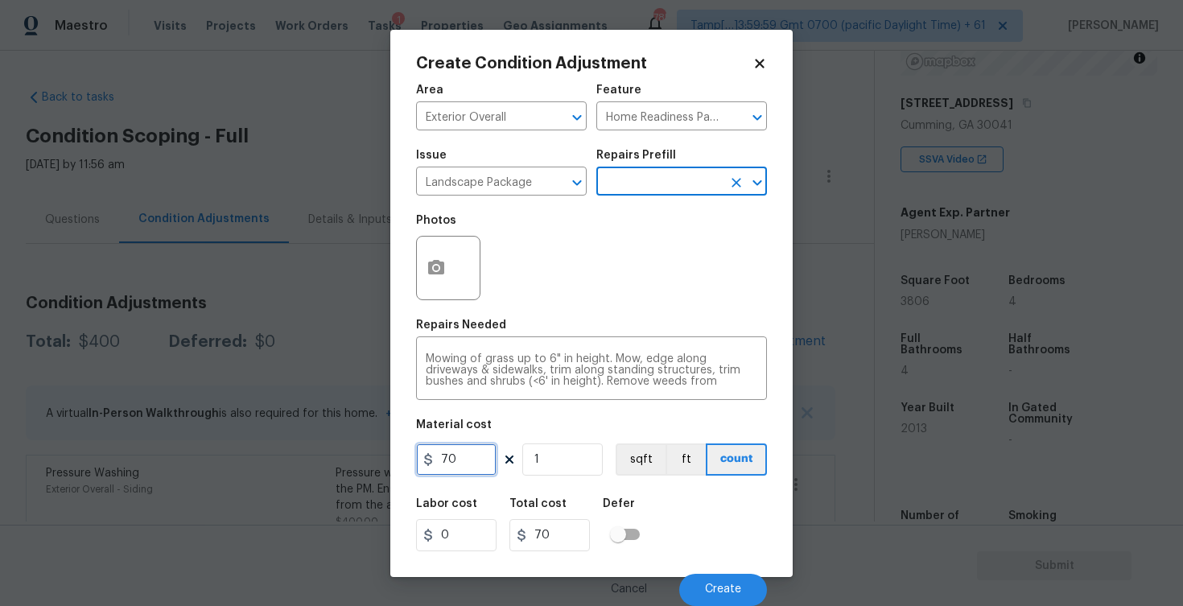
click at [463, 455] on input "70" at bounding box center [456, 459] width 80 height 32
type input "300"
click at [623, 492] on div "Labor cost 0 Total cost 300 Defer" at bounding box center [591, 524] width 351 height 72
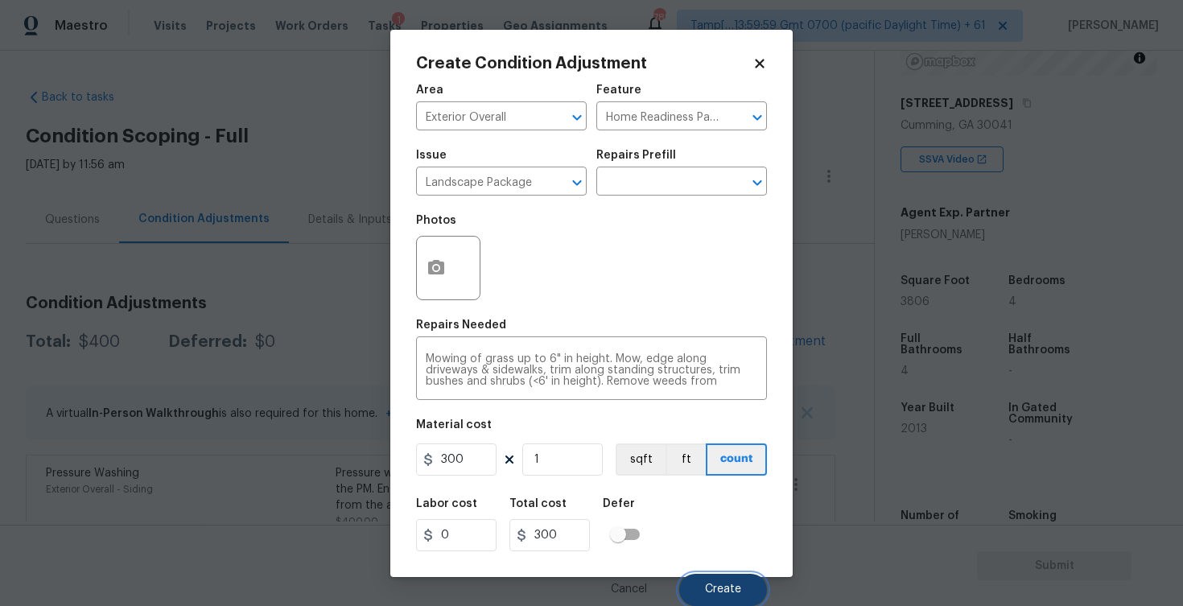
click at [706, 584] on span "Create" at bounding box center [723, 589] width 36 height 12
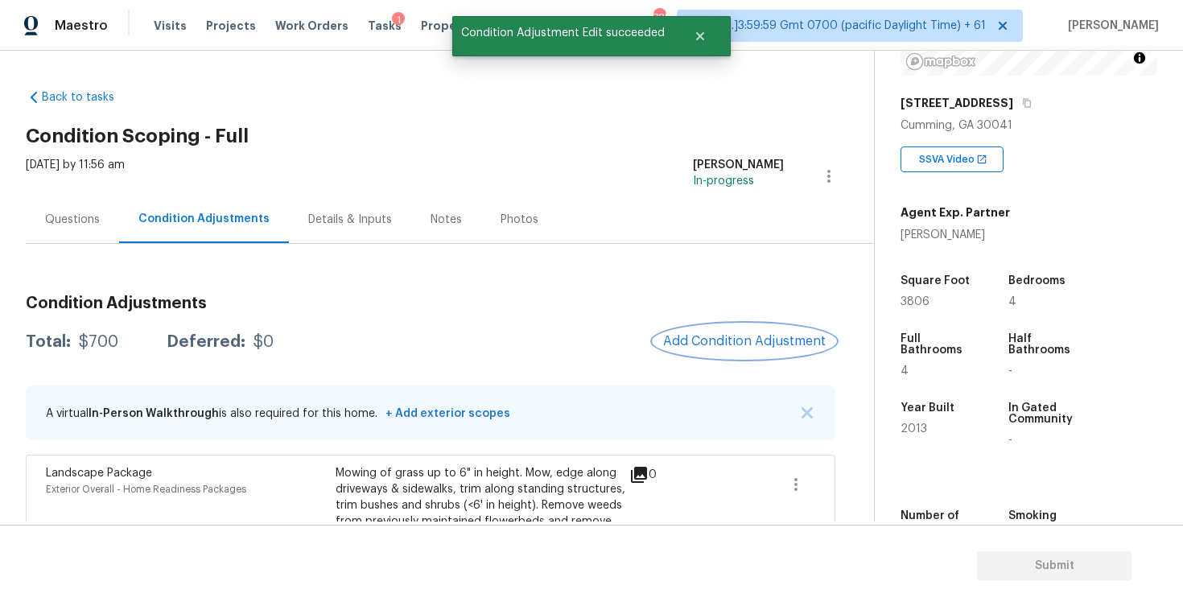
scroll to position [173, 0]
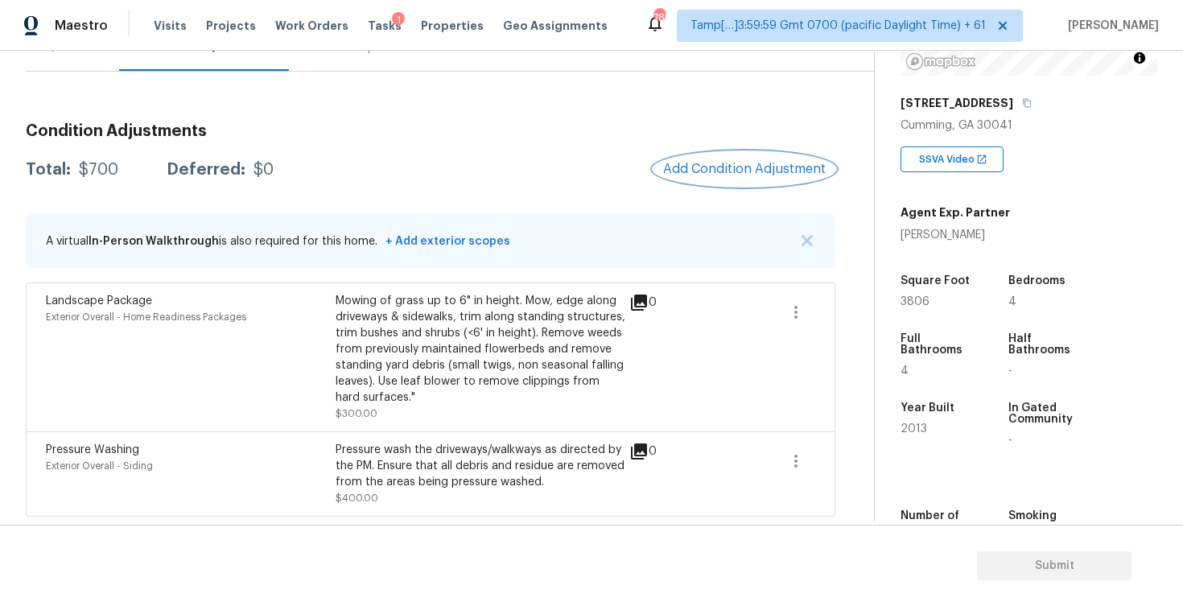
click at [696, 165] on span "Add Condition Adjustment" at bounding box center [744, 169] width 163 height 14
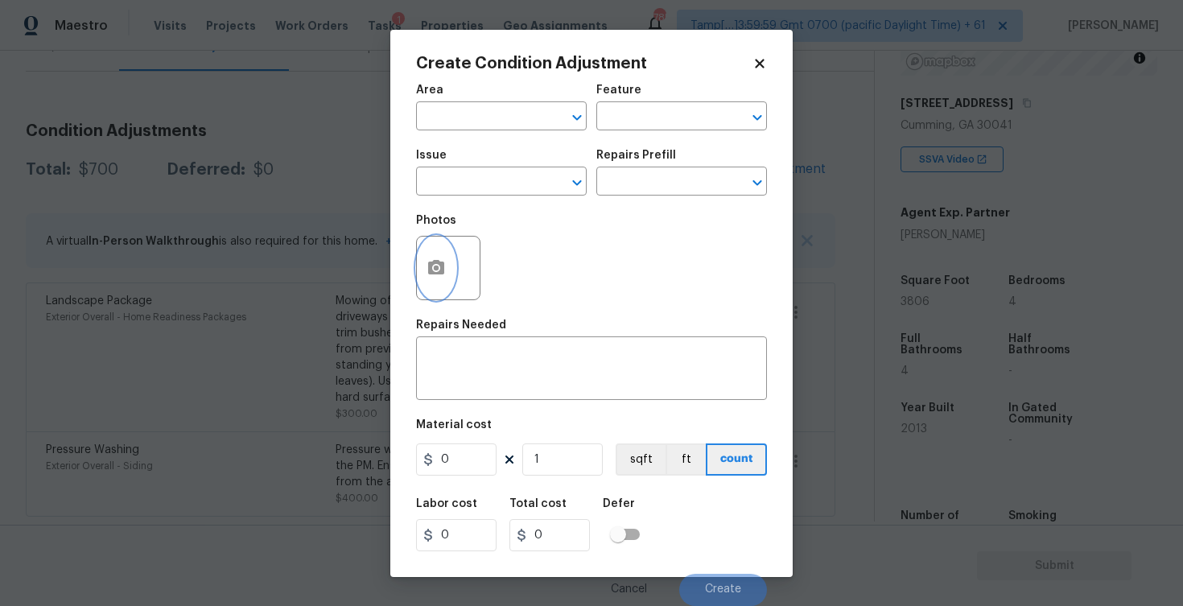
click at [427, 257] on button "button" at bounding box center [436, 268] width 39 height 63
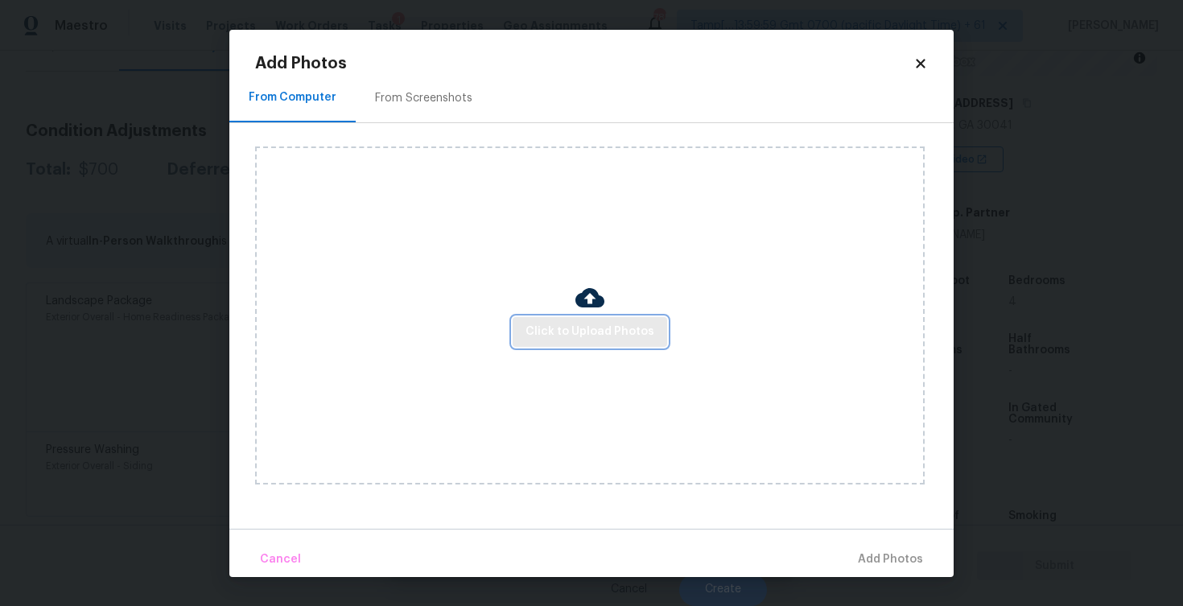
click at [584, 318] on button "Click to Upload Photos" at bounding box center [590, 332] width 154 height 30
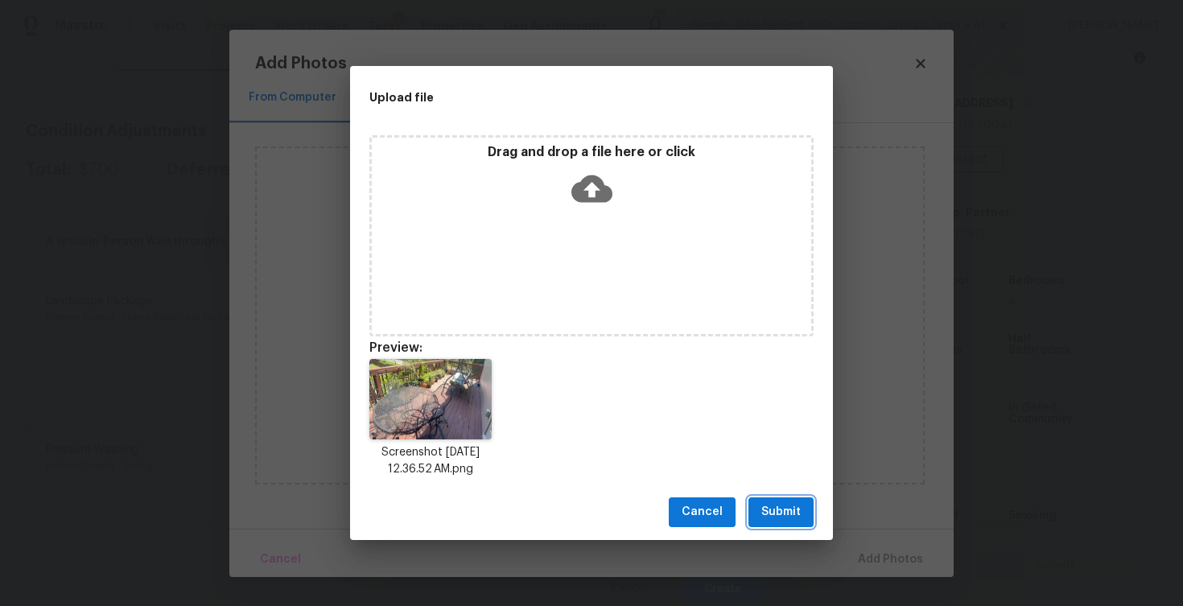
click at [793, 513] on span "Submit" at bounding box center [780, 512] width 39 height 20
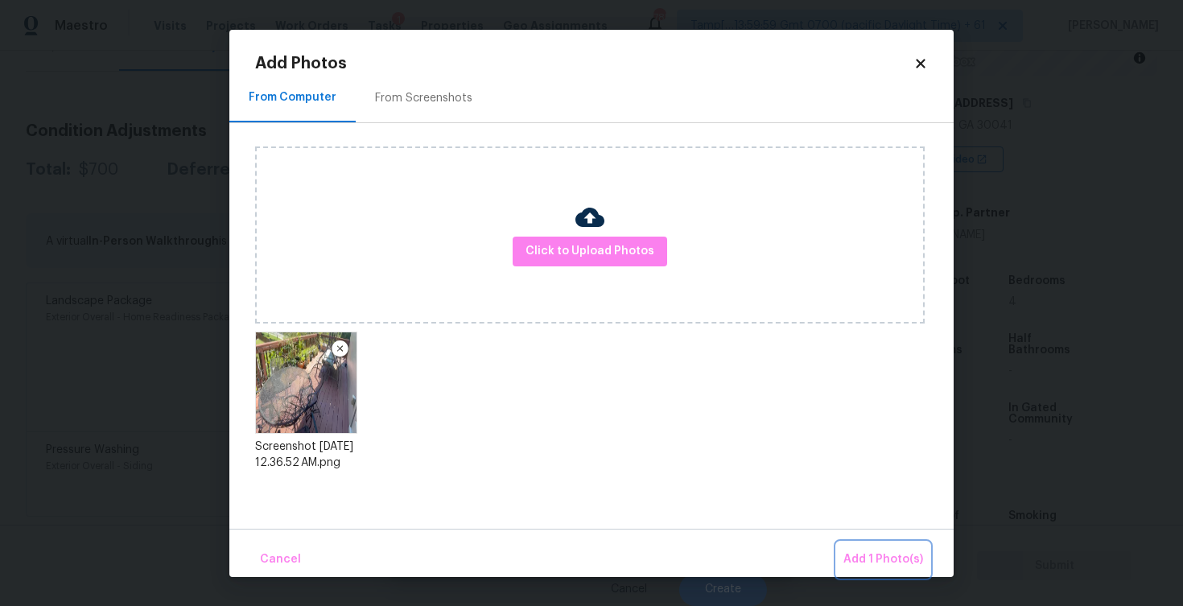
click at [882, 563] on span "Add 1 Photo(s)" at bounding box center [883, 560] width 80 height 20
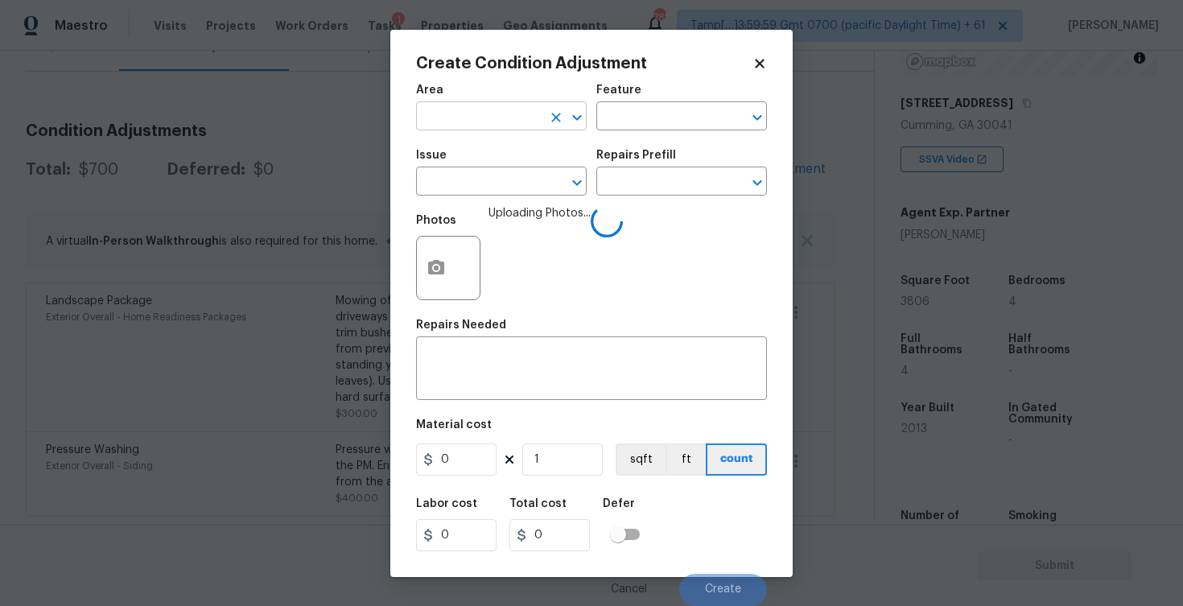
click at [523, 122] on input "text" at bounding box center [479, 117] width 126 height 25
click at [511, 190] on li "Exterior Overall" at bounding box center [501, 180] width 171 height 27
type input "Exterior Overall"
click at [511, 190] on input "text" at bounding box center [479, 183] width 126 height 25
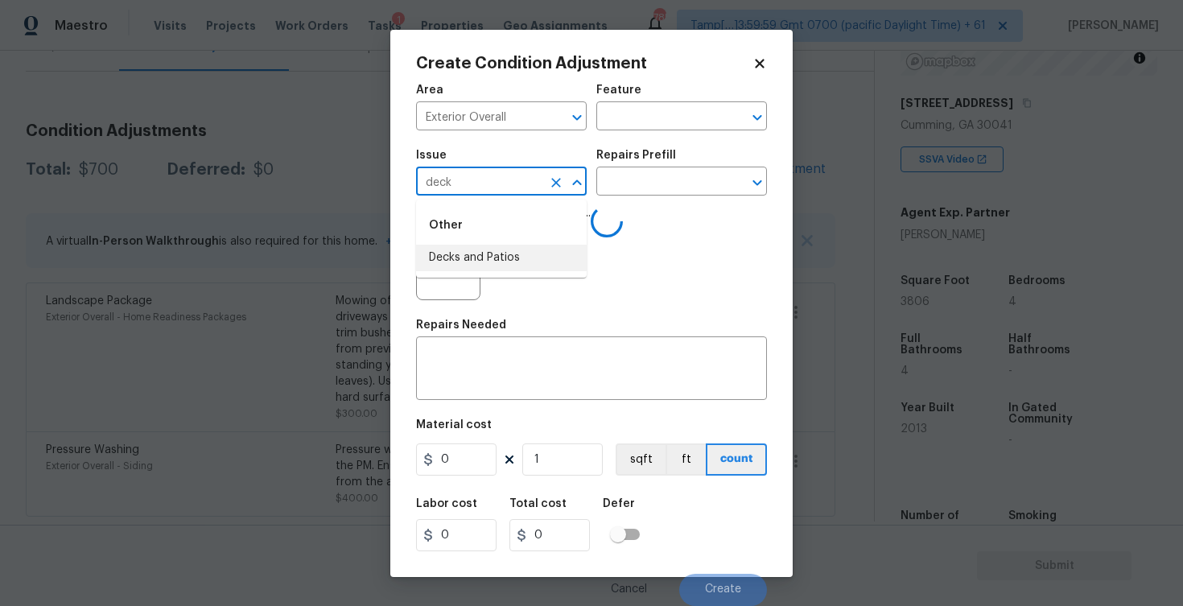
click at [492, 257] on li "Decks and Patios" at bounding box center [501, 258] width 171 height 27
type input "Decks and Patios"
click at [506, 367] on textarea at bounding box center [592, 370] width 332 height 34
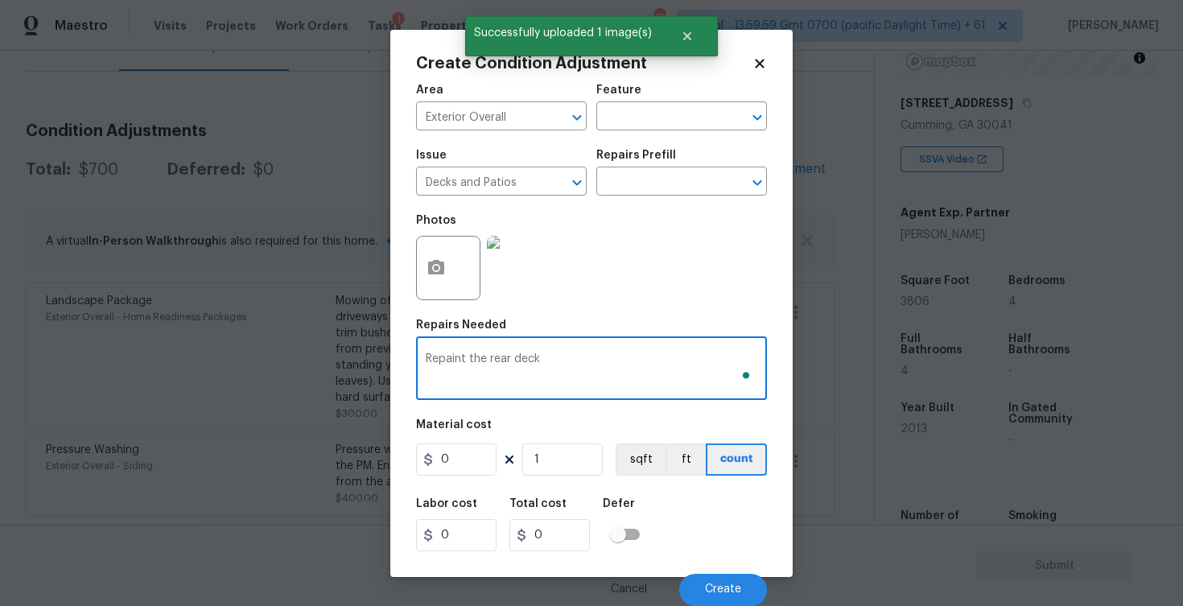
type textarea "Repaint the rear deck"
click at [455, 459] on input "0" at bounding box center [456, 459] width 80 height 32
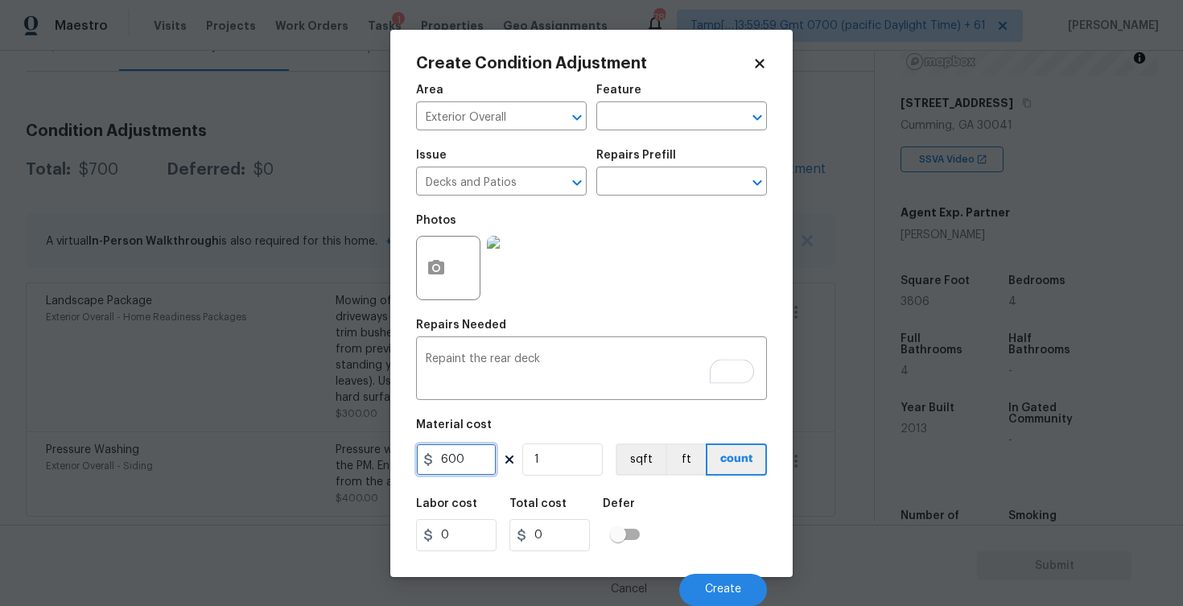
type input "600"
click at [669, 494] on div "Labor cost 0 Total cost 0 Defer" at bounding box center [591, 524] width 351 height 72
type input "600"
click at [723, 585] on span "Create" at bounding box center [723, 589] width 36 height 12
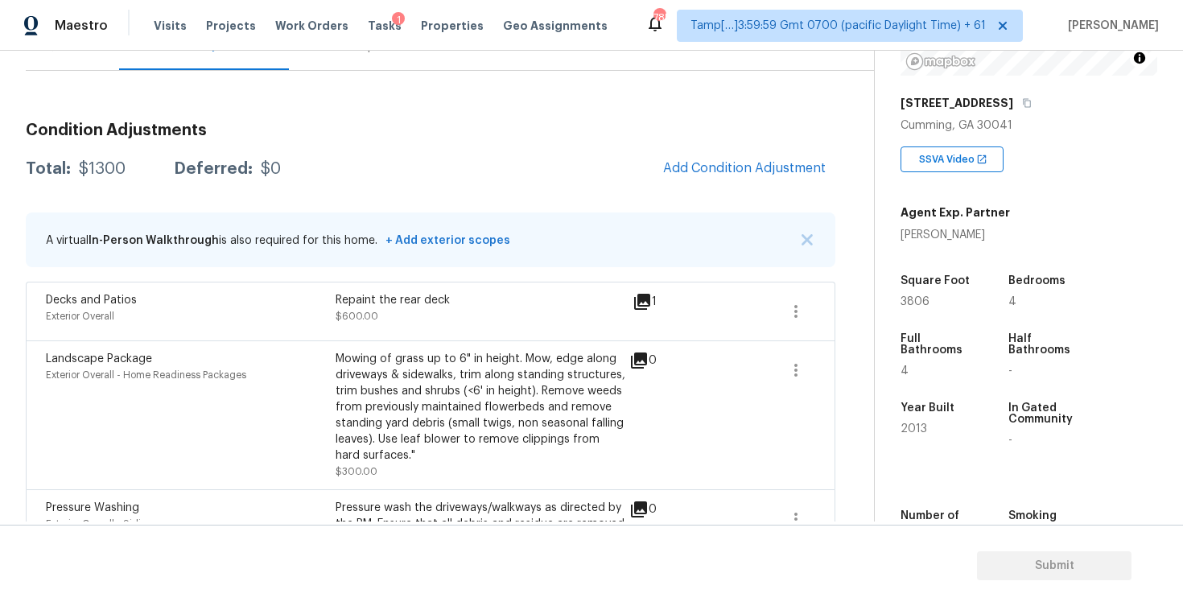
click at [715, 190] on div "Condition Adjustments Total: $1300 Deferred: $0 Add Condition Adjustment A virt…" at bounding box center [430, 341] width 809 height 465
click at [745, 156] on button "Add Condition Adjustment" at bounding box center [744, 168] width 182 height 34
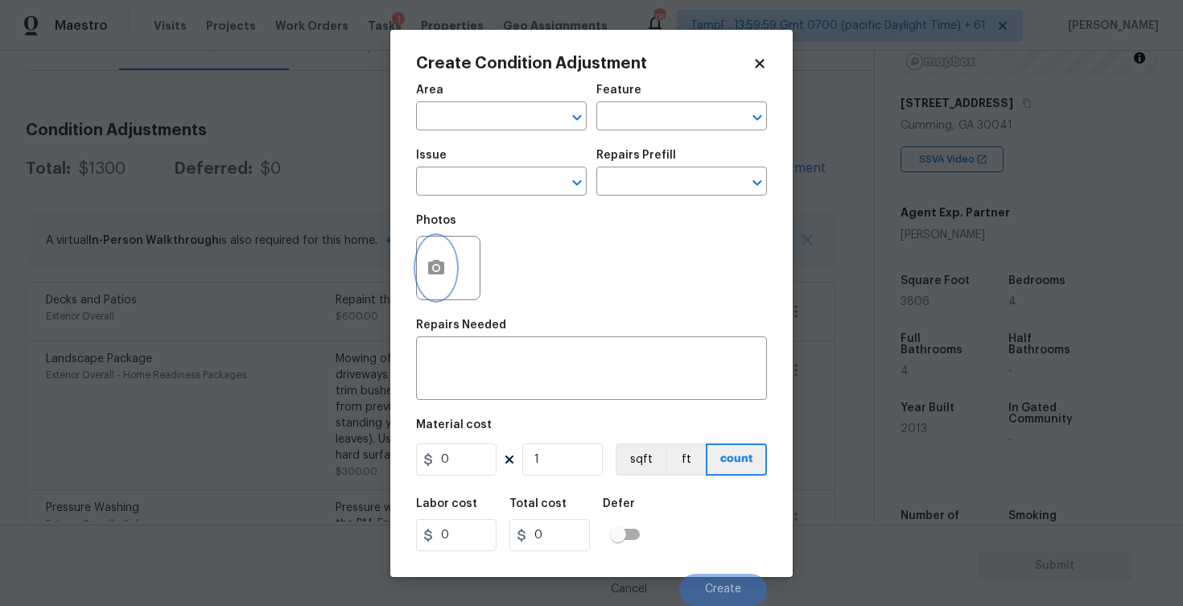
click at [446, 273] on button "button" at bounding box center [436, 268] width 39 height 63
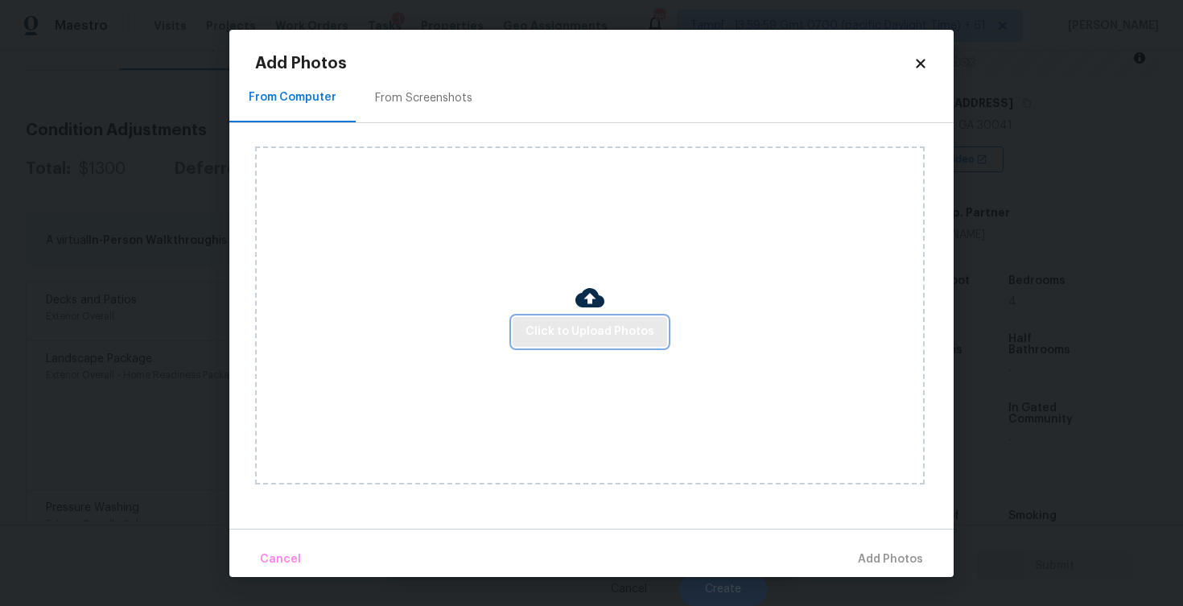
click at [593, 330] on span "Click to Upload Photos" at bounding box center [589, 332] width 129 height 20
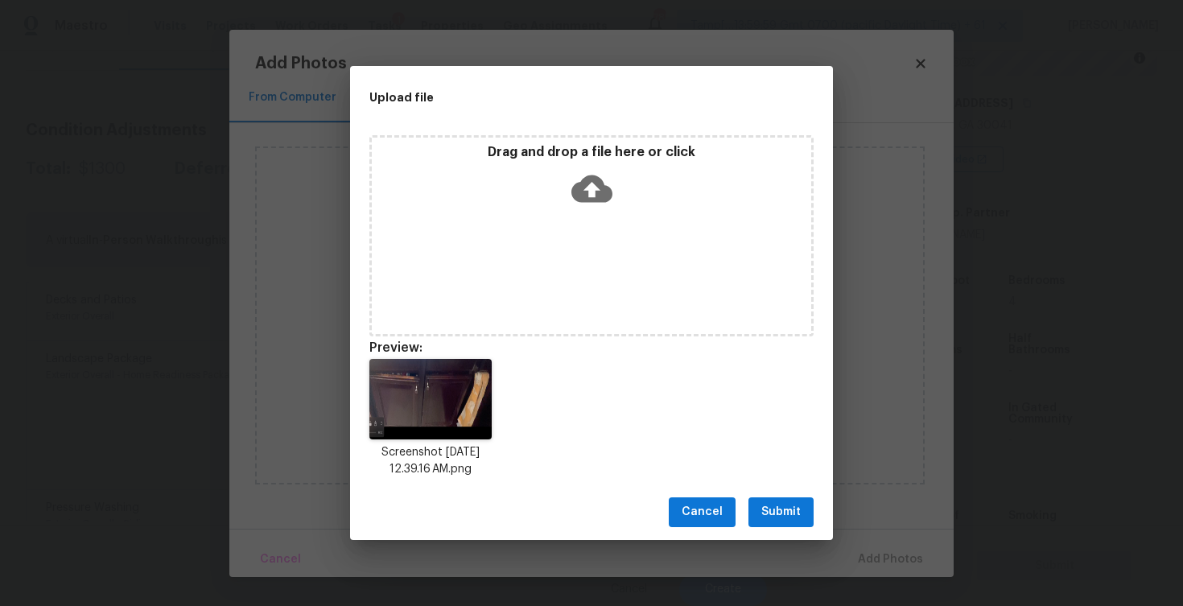
click at [768, 511] on span "Submit" at bounding box center [780, 512] width 39 height 20
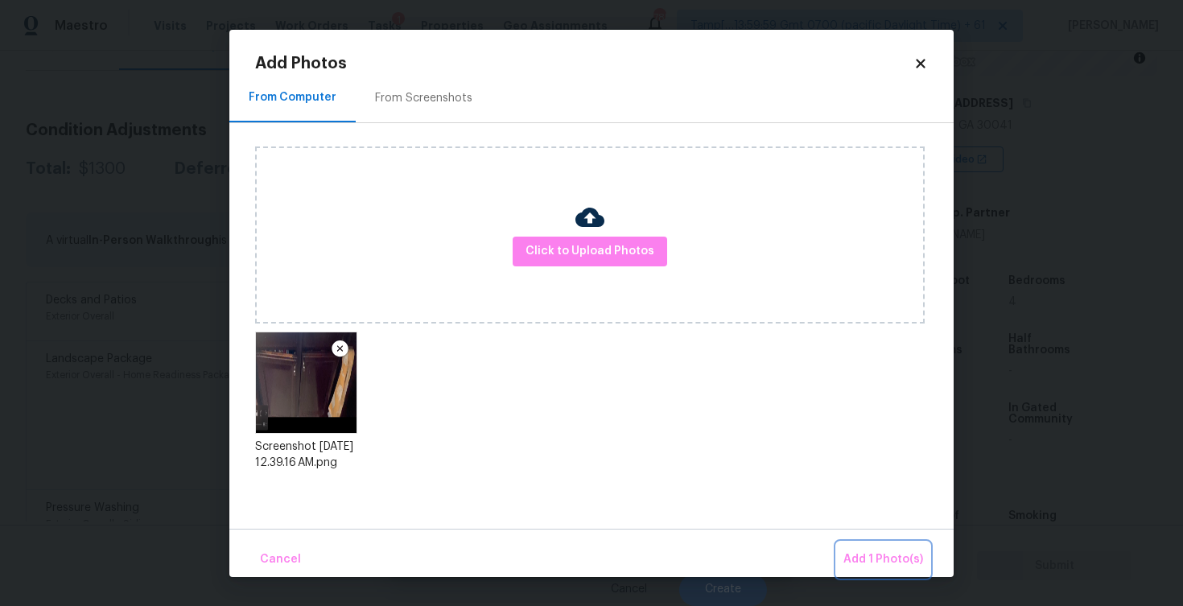
click at [857, 551] on span "Add 1 Photo(s)" at bounding box center [883, 560] width 80 height 20
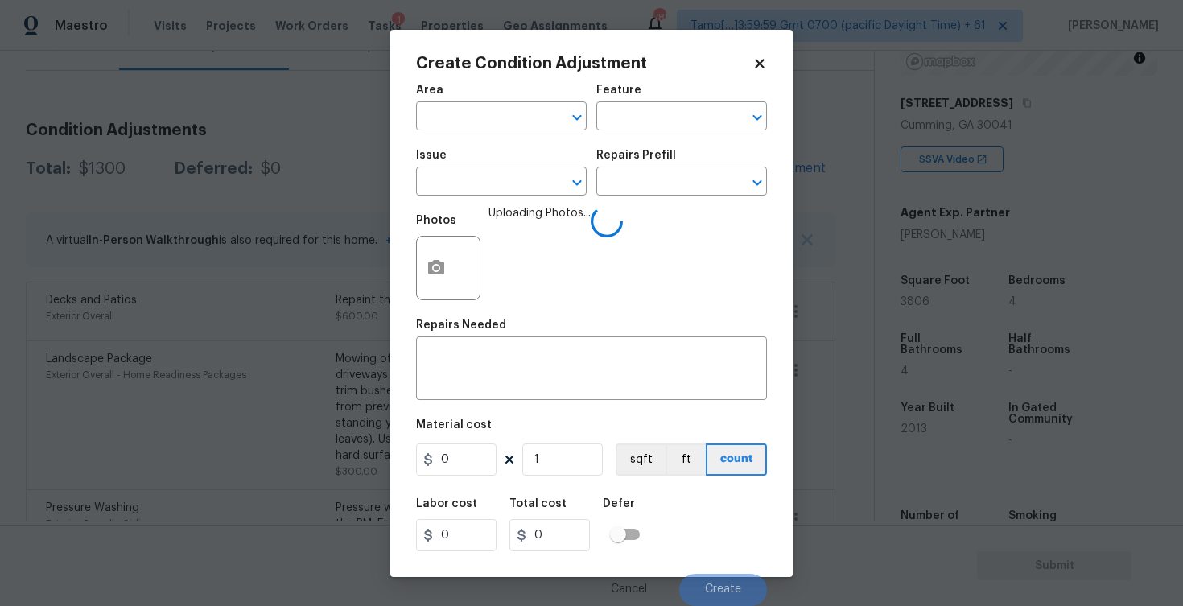
click at [416, 274] on div at bounding box center [448, 268] width 64 height 64
click at [434, 253] on button "button" at bounding box center [436, 268] width 39 height 63
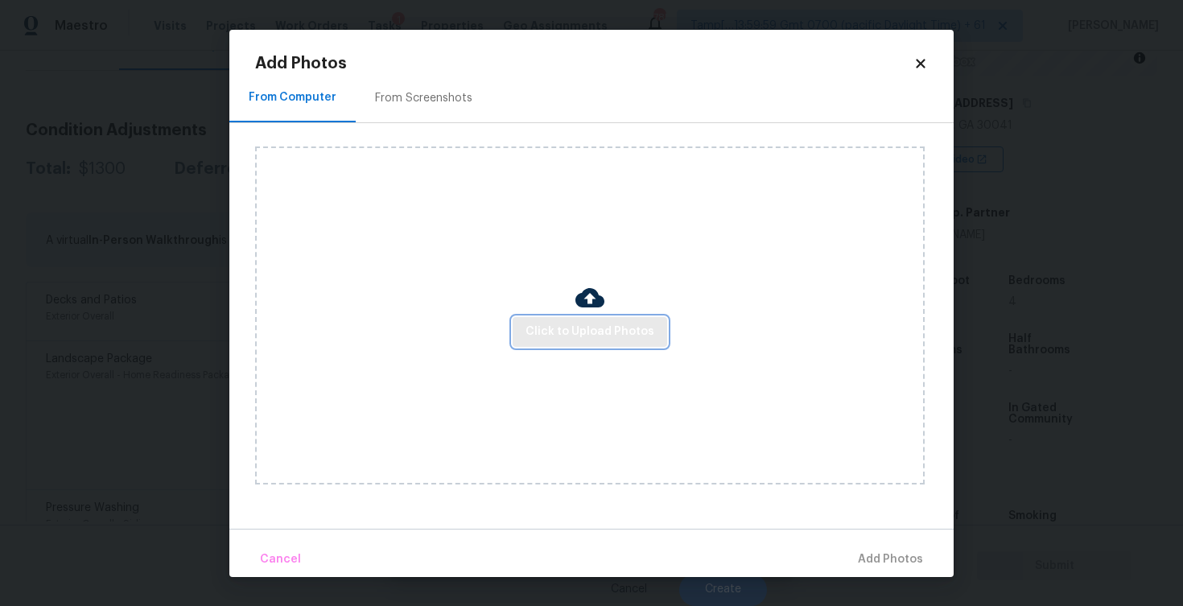
click at [615, 317] on button "Click to Upload Photos" at bounding box center [590, 332] width 154 height 30
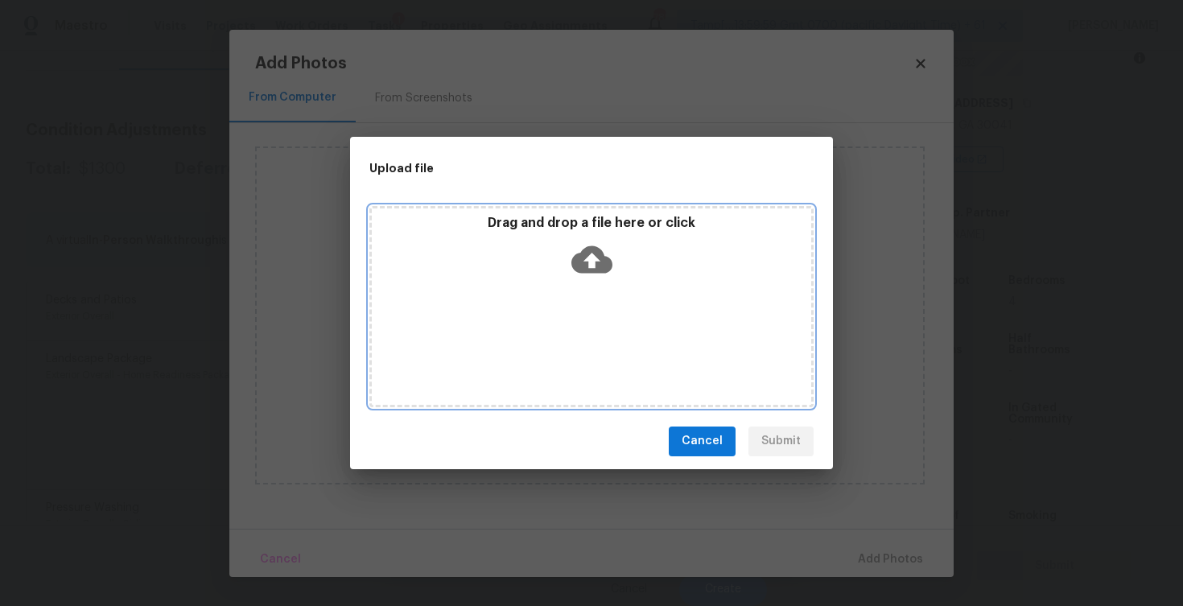
click at [592, 258] on icon at bounding box center [591, 259] width 41 height 41
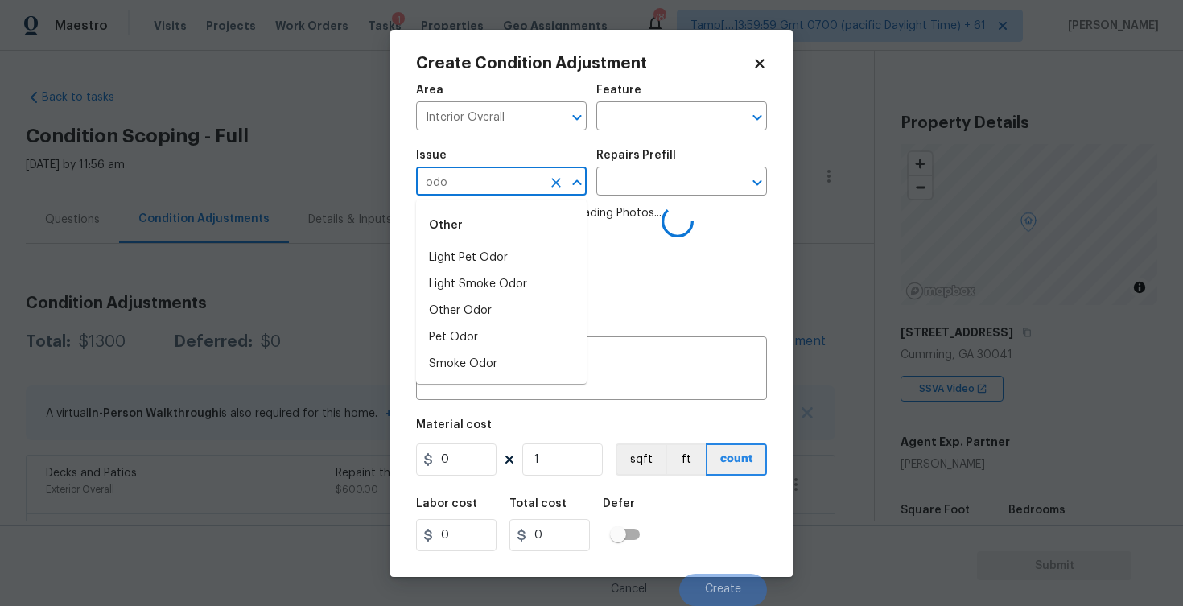
scroll to position [229, 0]
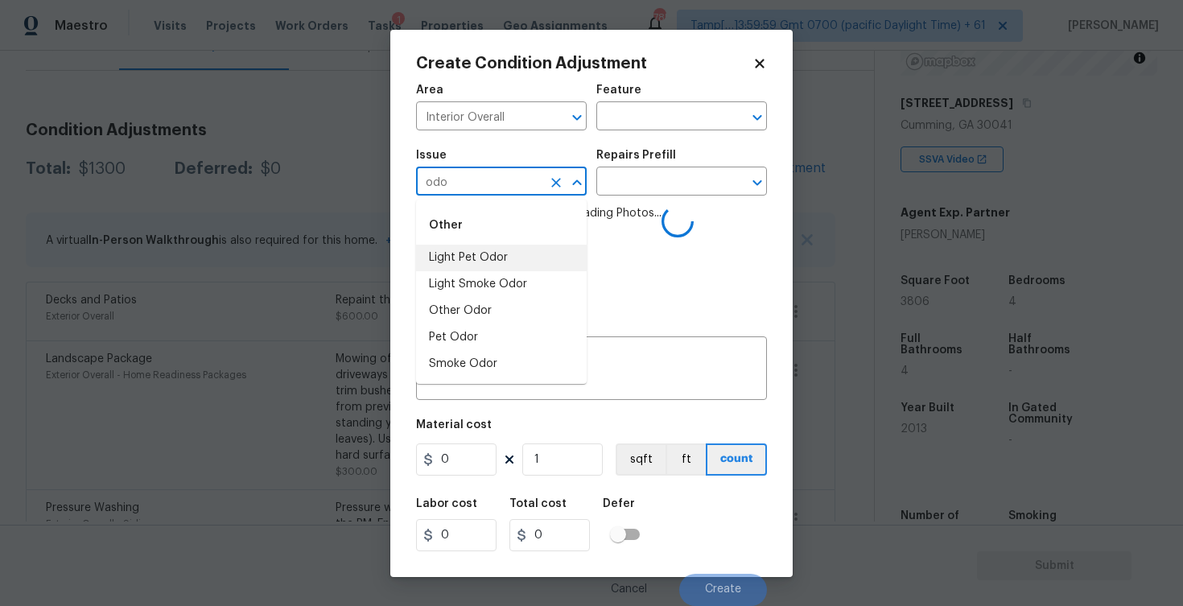
click at [478, 248] on li "Light Pet Odor" at bounding box center [501, 258] width 171 height 27
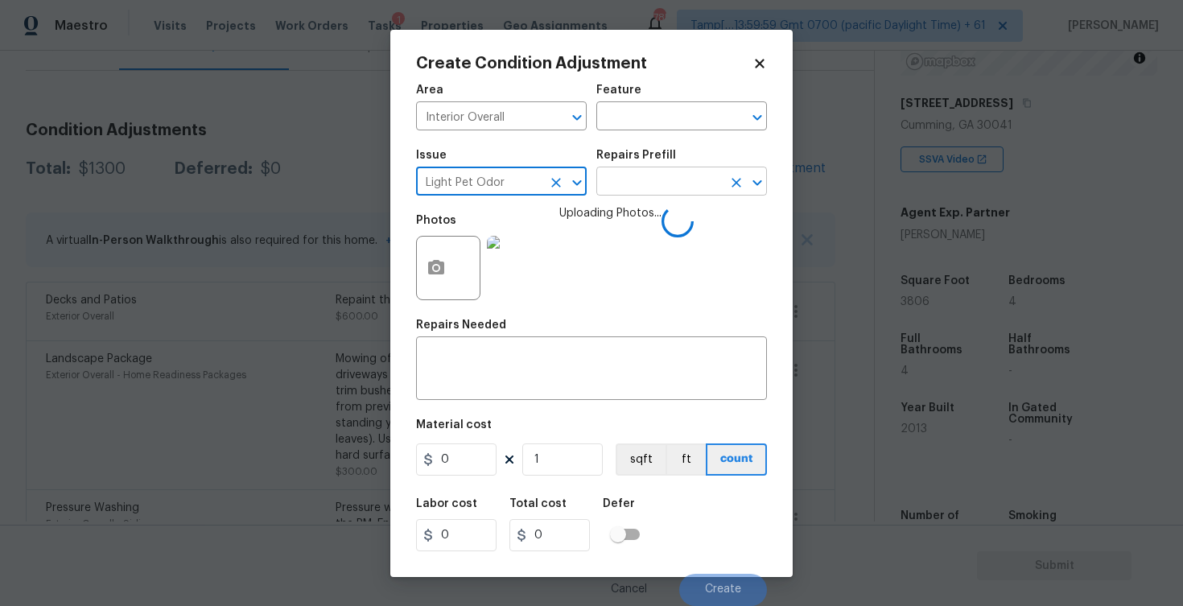
type input "Light Pet Odor"
click at [653, 185] on input "text" at bounding box center [659, 183] width 126 height 25
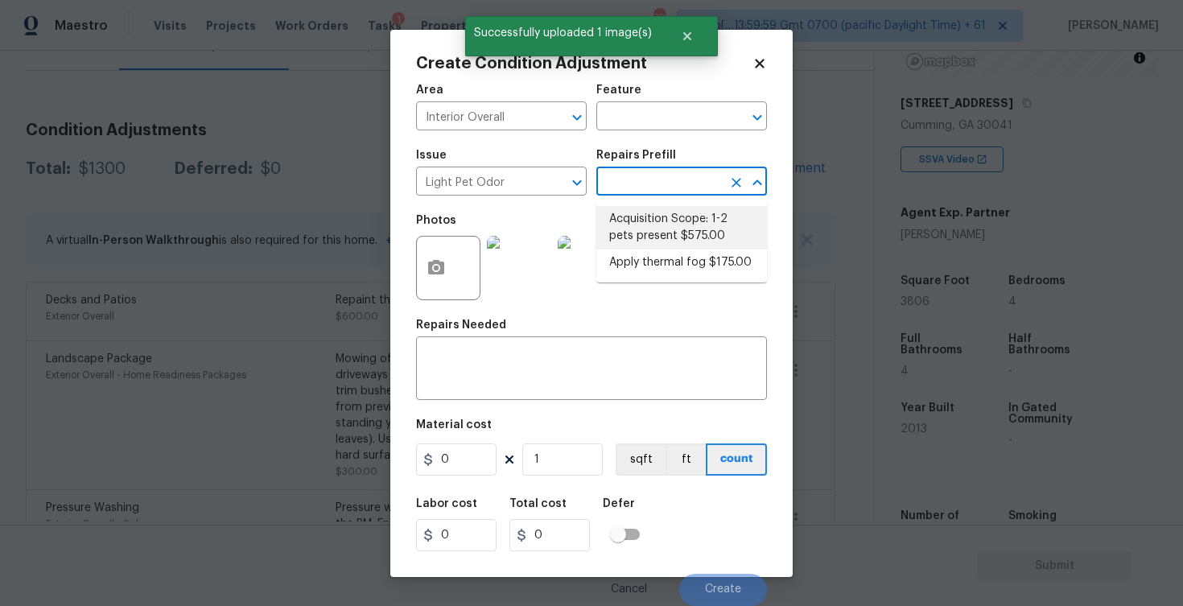
click at [655, 247] on li "Acquisition Scope: 1-2 pets present $575.00" at bounding box center [681, 227] width 171 height 43
type input "575"
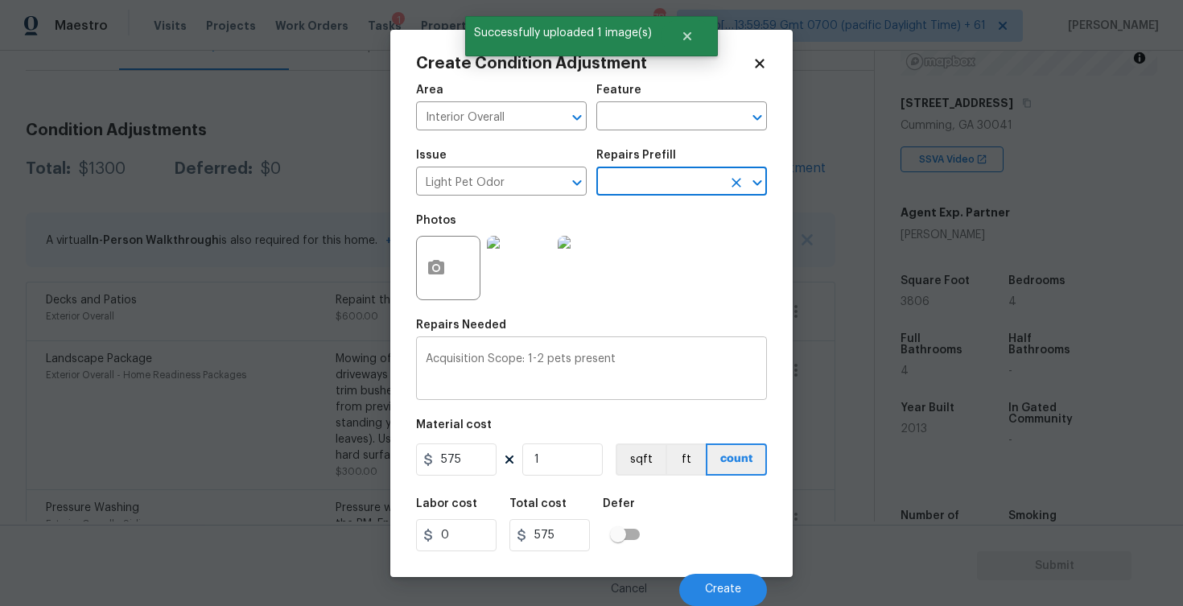
scroll to position [0, 0]
click at [731, 588] on span "Create" at bounding box center [723, 589] width 36 height 12
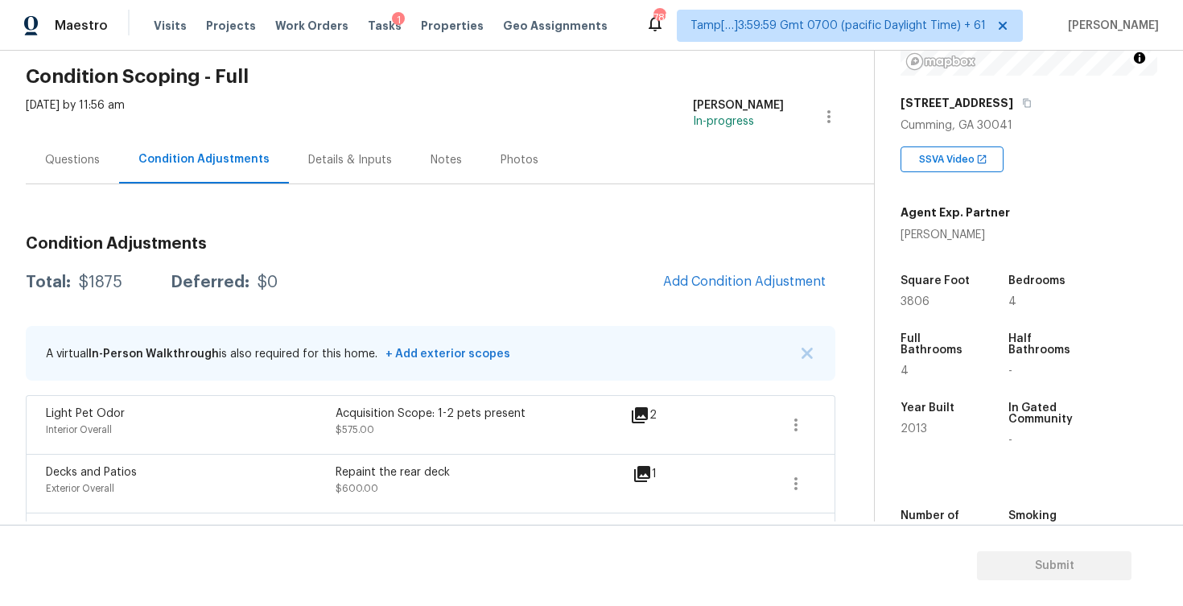
click at [87, 154] on div "Questions" at bounding box center [72, 160] width 55 height 16
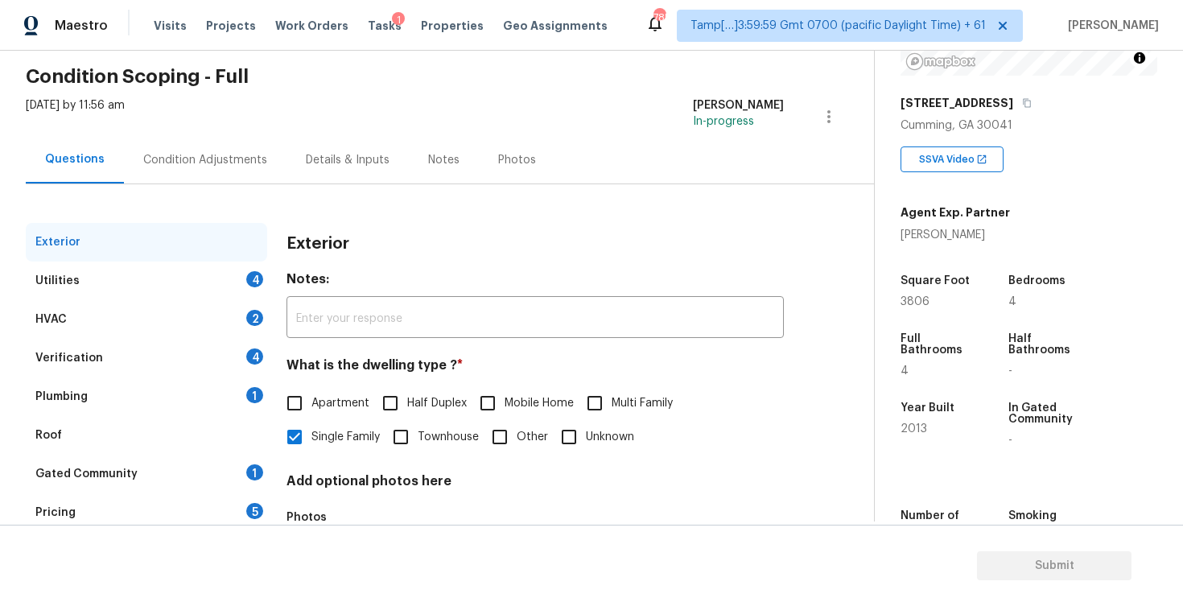
scroll to position [167, 0]
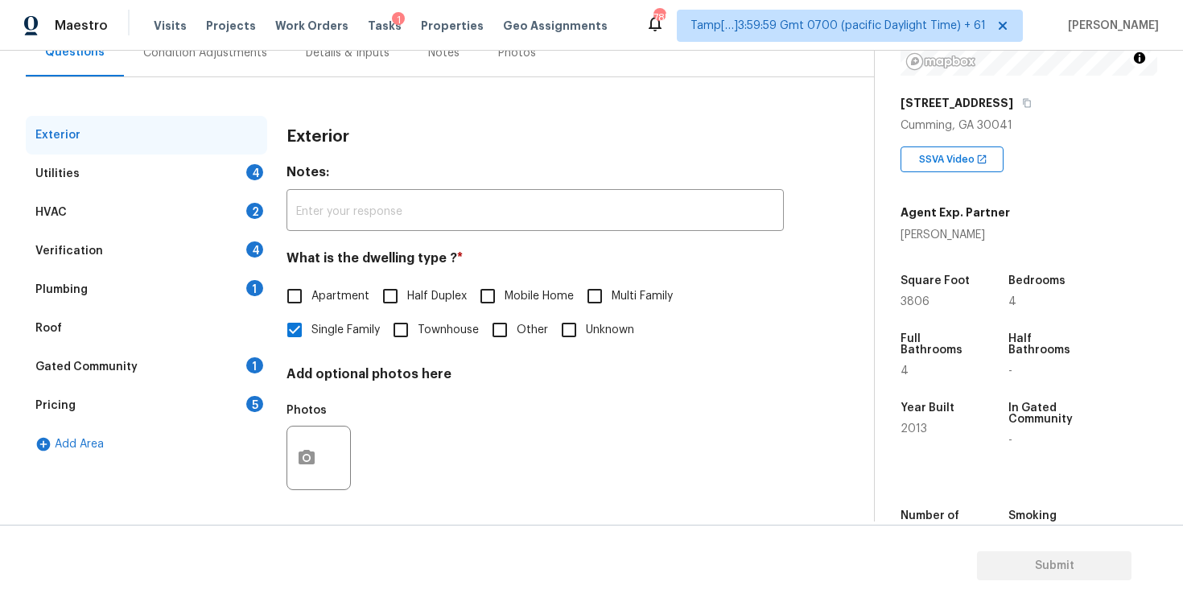
click at [188, 244] on div "Verification 4" at bounding box center [146, 251] width 241 height 39
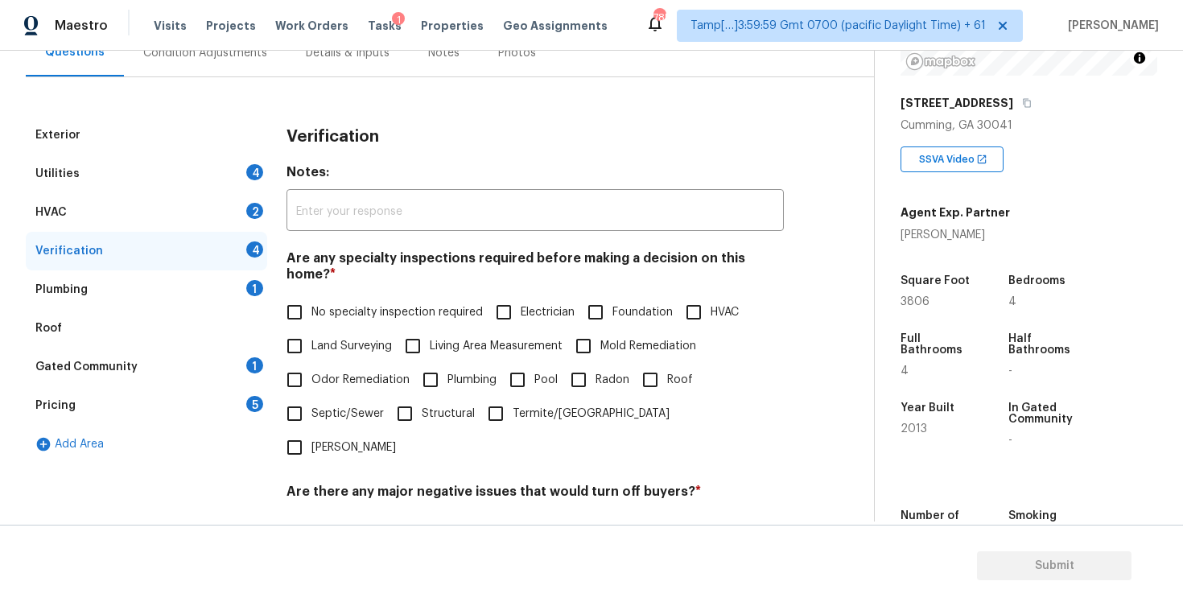
scroll to position [346, 0]
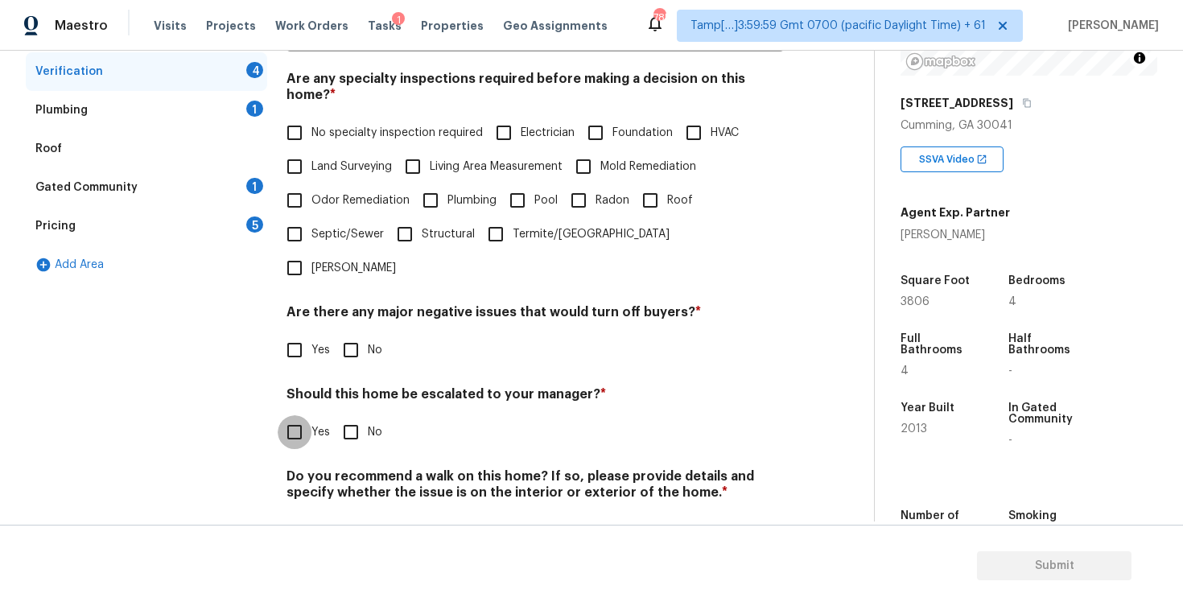
click at [292, 415] on input "Yes" at bounding box center [295, 432] width 34 height 34
checkbox input "true"
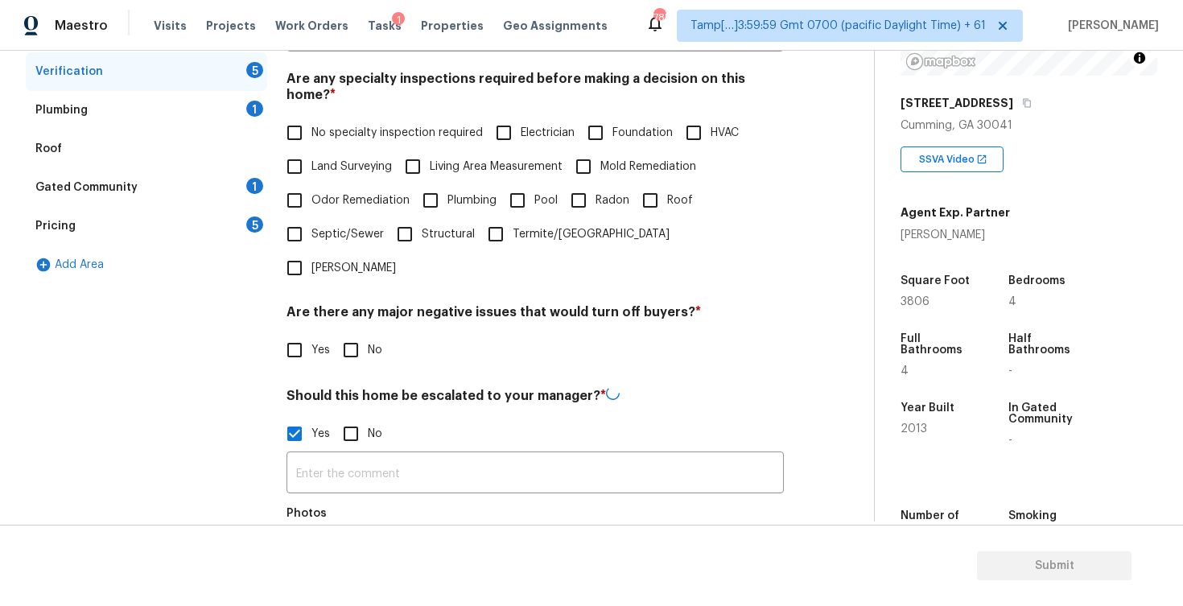
click at [368, 455] on input "text" at bounding box center [534, 474] width 497 height 38
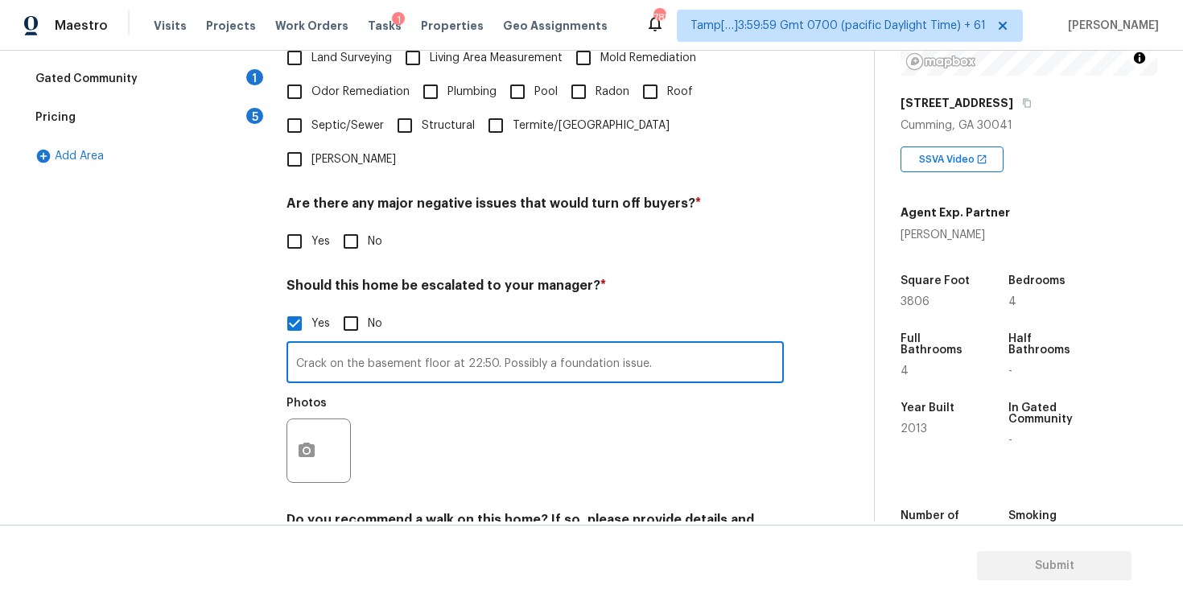
scroll to position [481, 0]
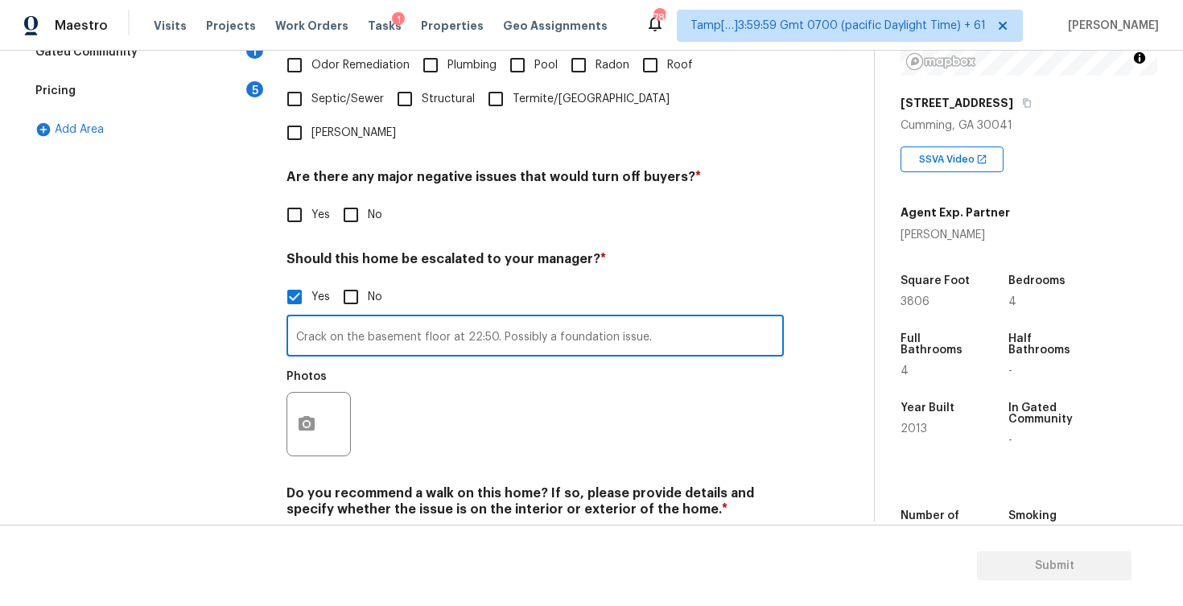
type input "Crack on the basement floor at 22:50. Possibly a foundation issue."
click at [306, 422] on circle "button" at bounding box center [306, 424] width 5 height 5
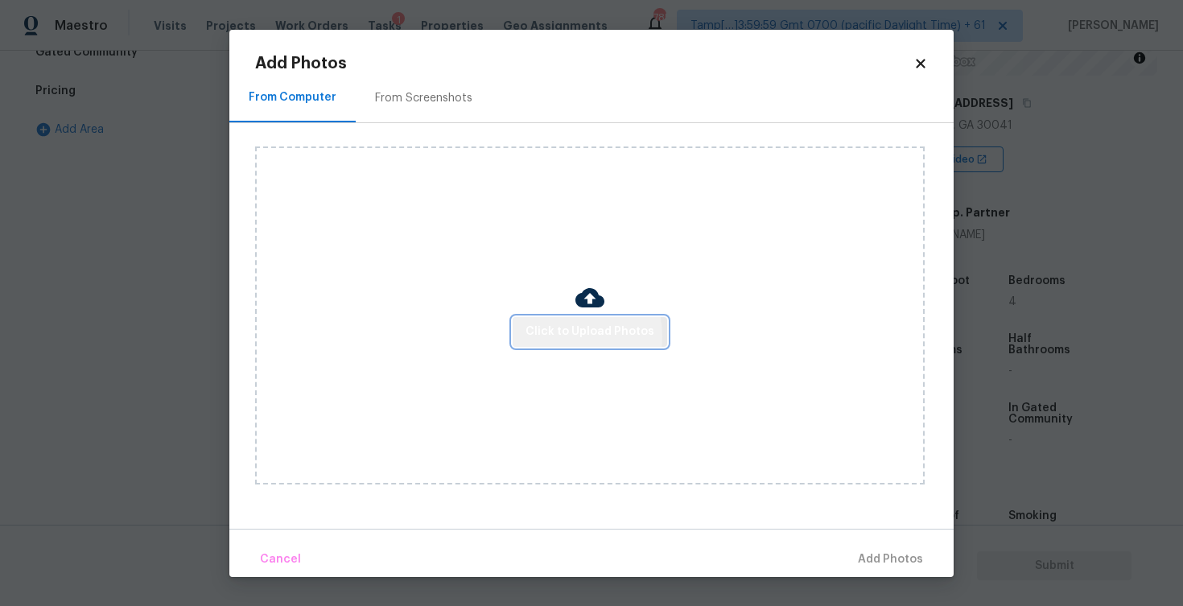
click at [568, 336] on span "Click to Upload Photos" at bounding box center [589, 332] width 129 height 20
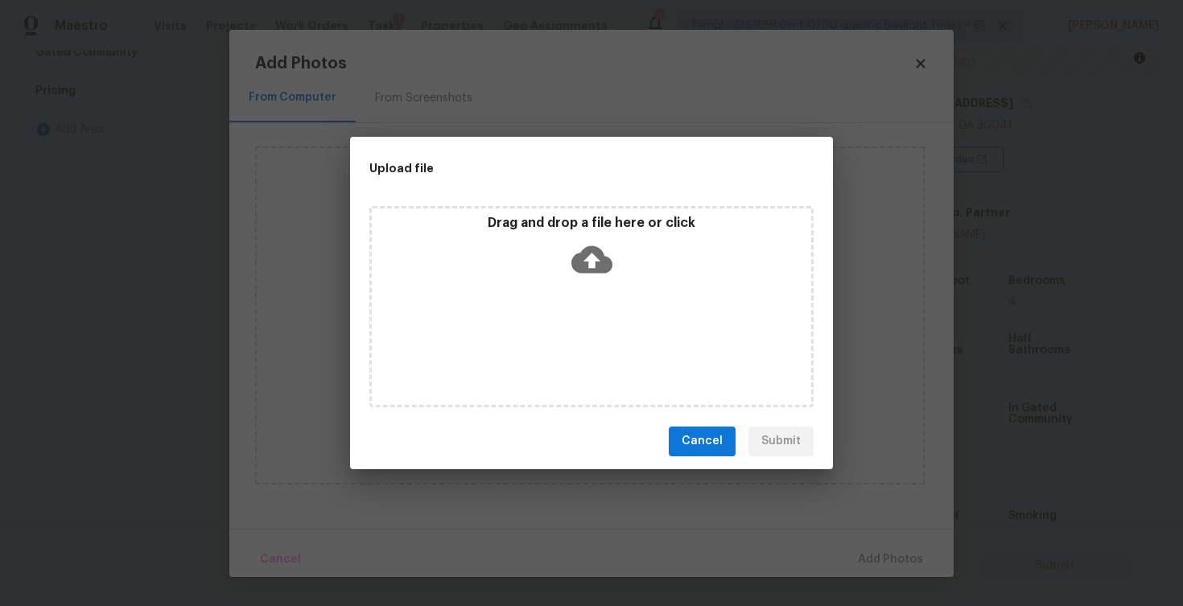
click at [581, 277] on icon at bounding box center [591, 259] width 41 height 41
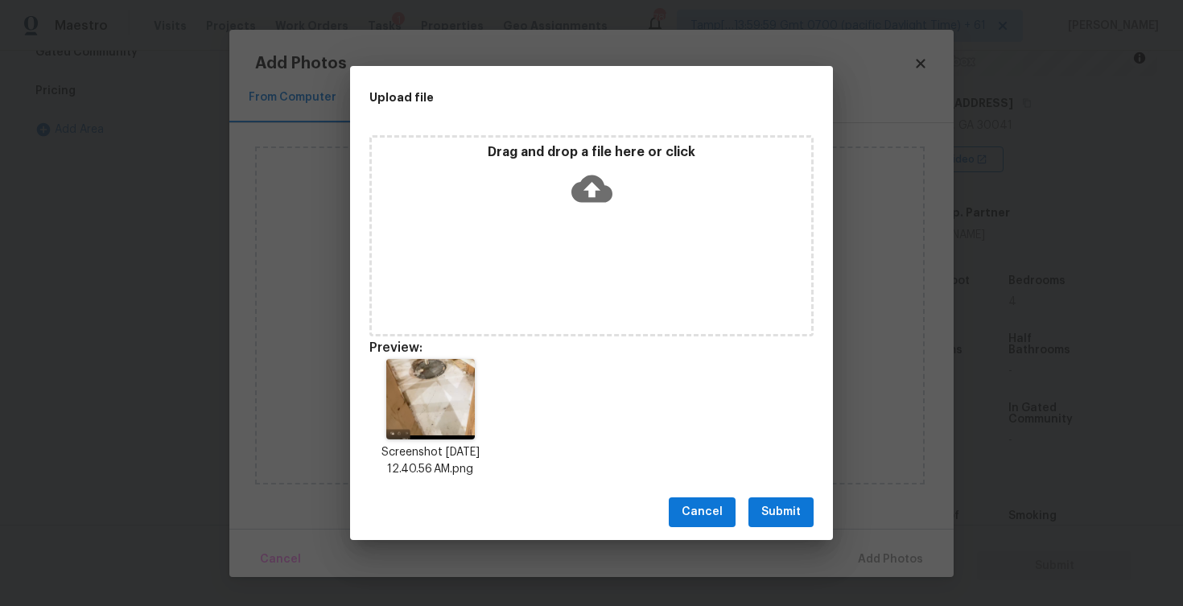
click at [756, 515] on button "Submit" at bounding box center [780, 512] width 65 height 30
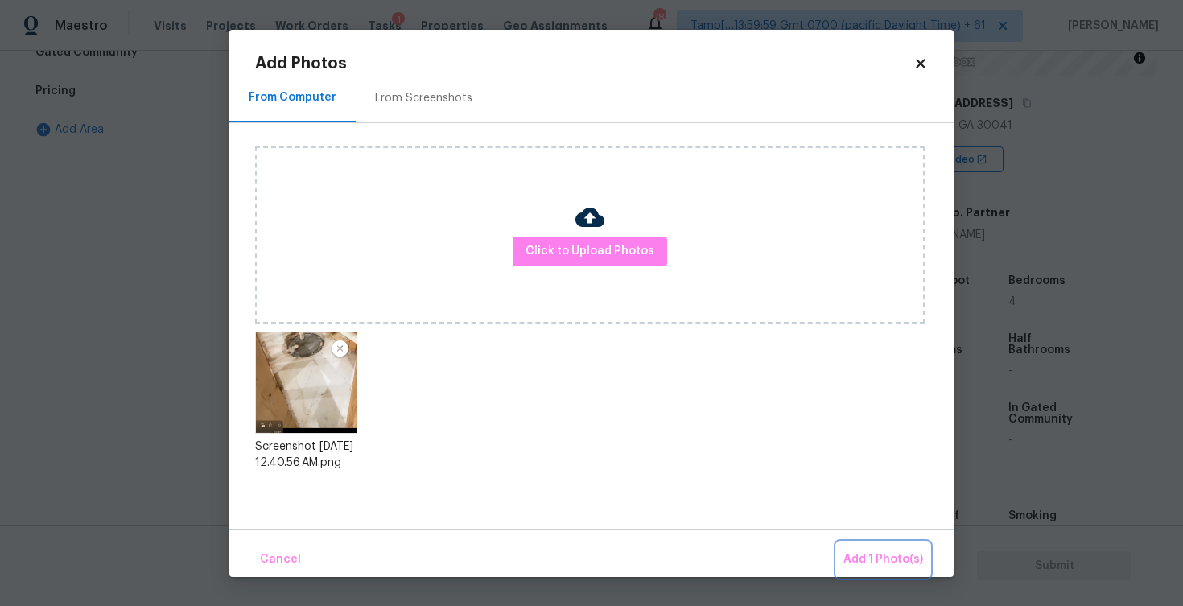
click at [867, 556] on span "Add 1 Photo(s)" at bounding box center [883, 560] width 80 height 20
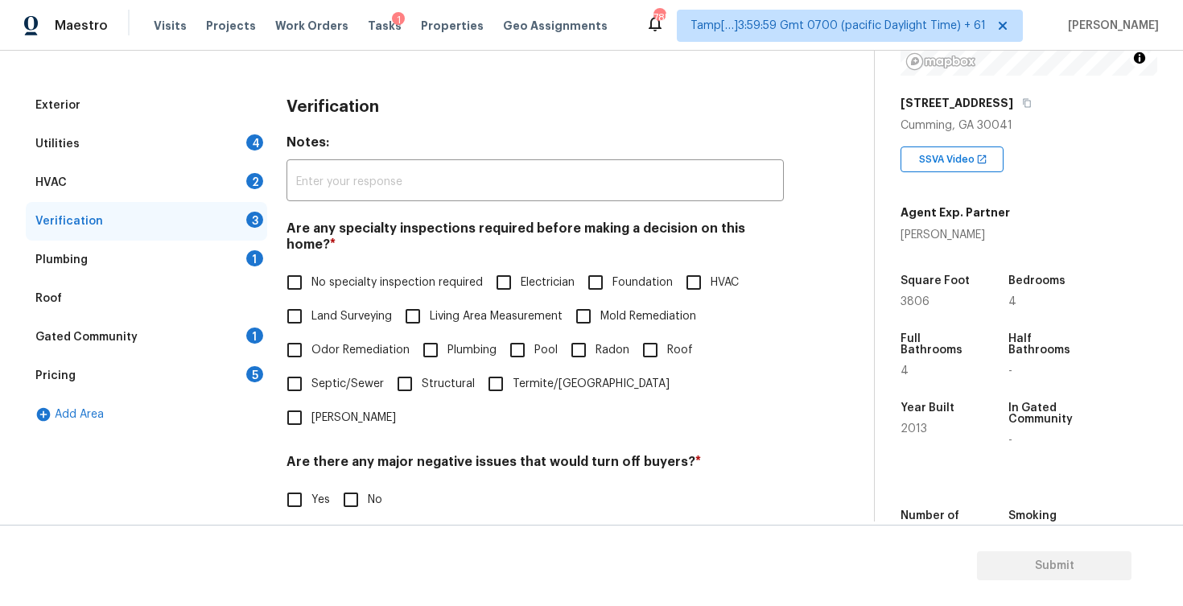
scroll to position [130, 0]
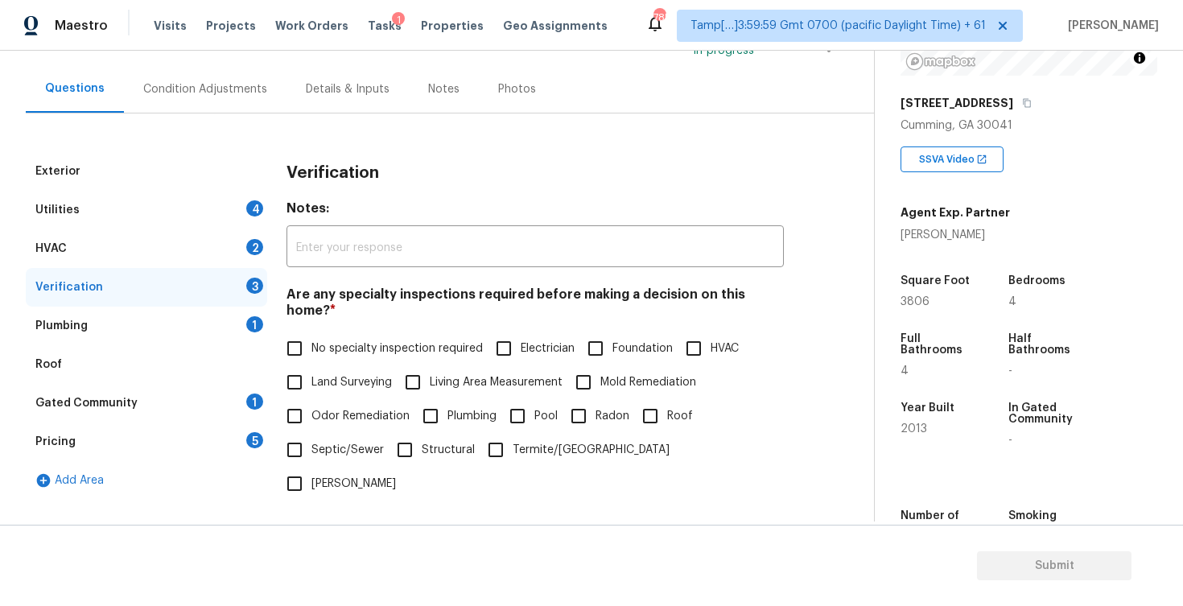
click at [237, 120] on div "Exterior Utilities 4 HVAC 2 Verification 3 Plumbing 1 Roof Gated Community 1 Pr…" at bounding box center [430, 523] width 809 height 821
click at [234, 89] on div "Condition Adjustments" at bounding box center [205, 89] width 124 height 16
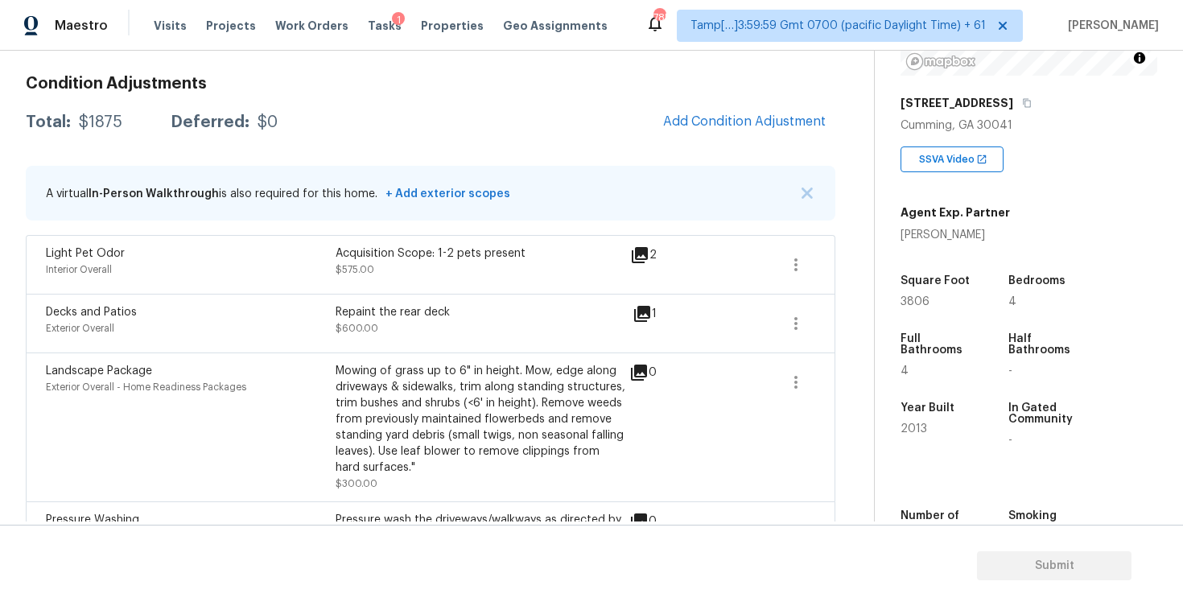
scroll to position [212, 0]
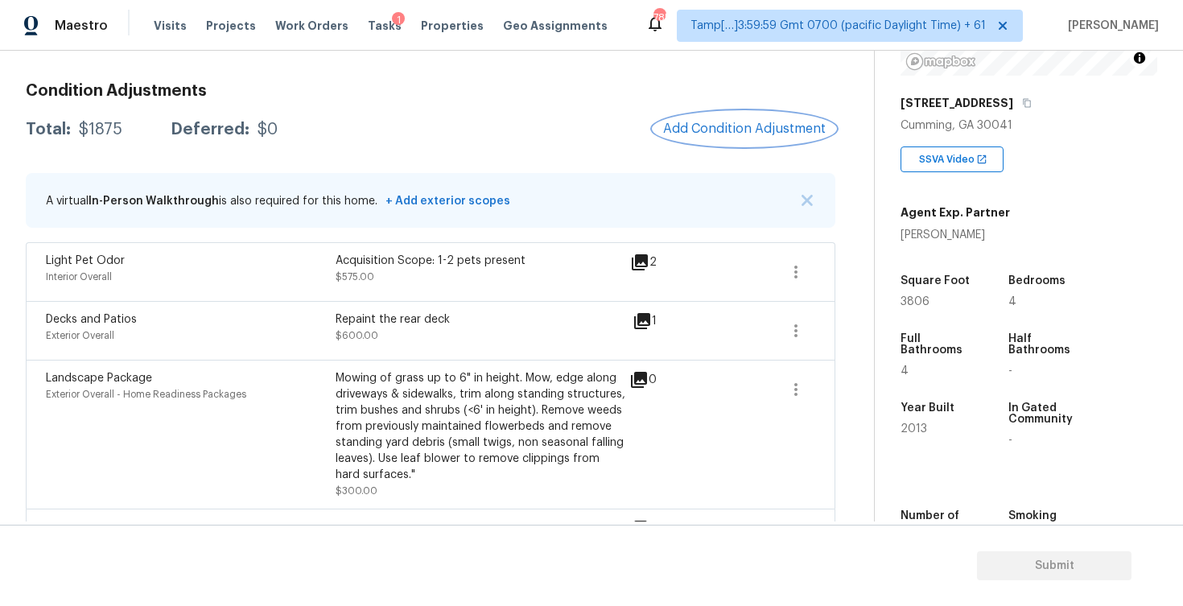
click at [768, 114] on button "Add Condition Adjustment" at bounding box center [744, 129] width 182 height 34
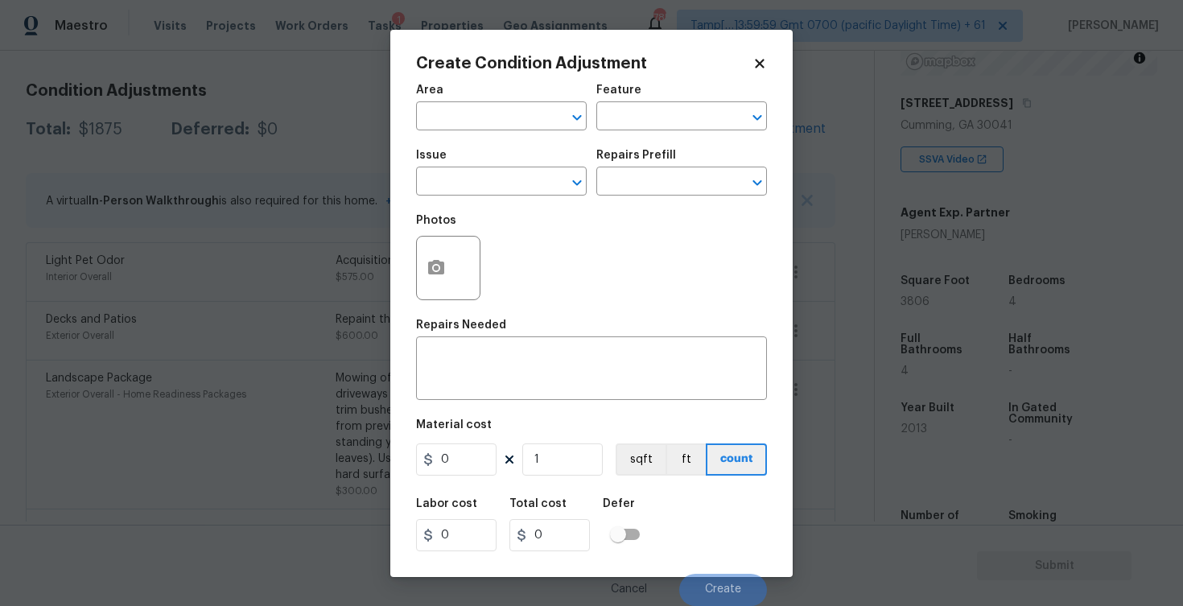
click at [885, 291] on body "Maestro Visits Projects Work Orders Tasks 1 Properties Geo Assignments 785 Tamp…" at bounding box center [591, 303] width 1183 height 606
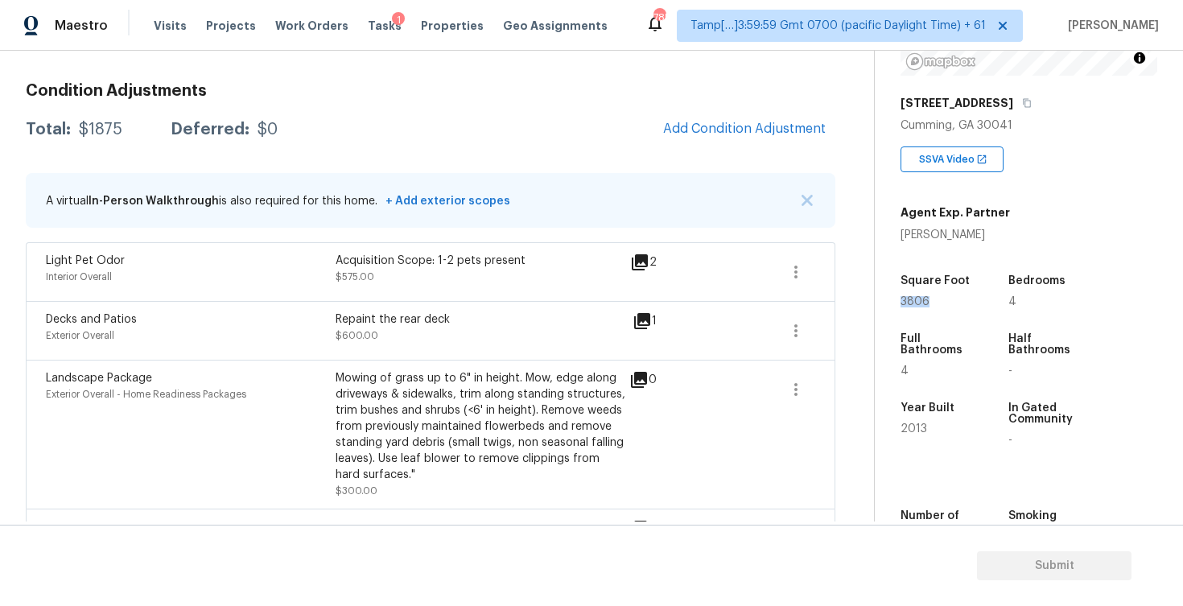
drag, startPoint x: 898, startPoint y: 299, endPoint x: 983, endPoint y: 303, distance: 85.4
click at [983, 303] on div "Property Details © Mapbox © OpenStreetMap Improve this map [STREET_ADDRESS] SSV…" at bounding box center [1016, 238] width 282 height 834
copy span "3806"
click at [685, 141] on button "Add Condition Adjustment" at bounding box center [744, 129] width 182 height 34
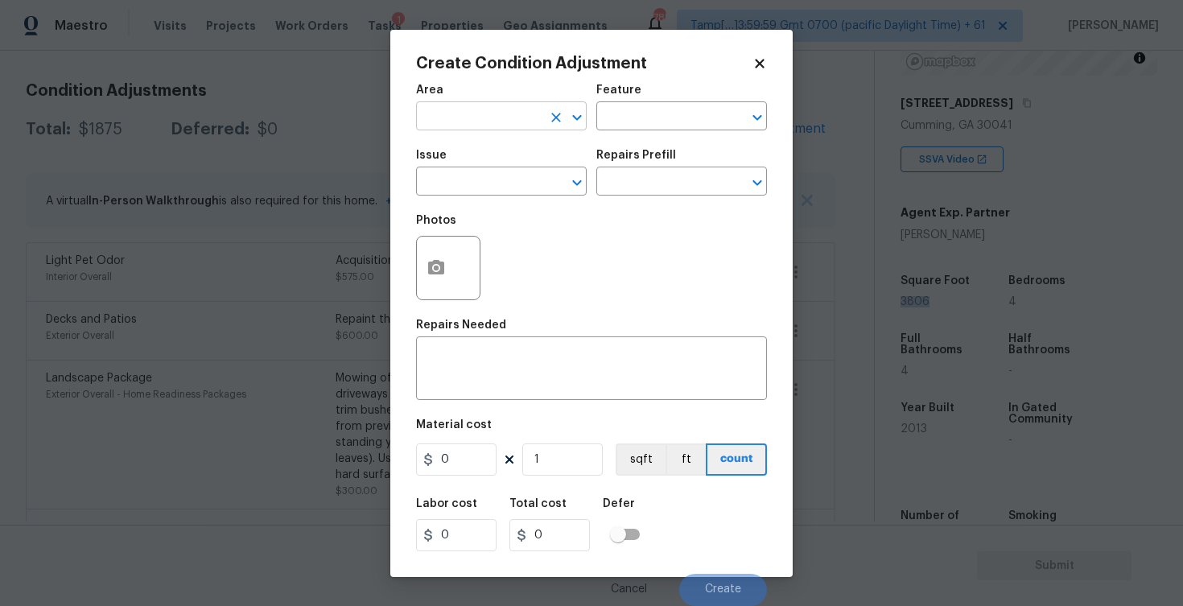
click at [499, 117] on input "text" at bounding box center [479, 117] width 126 height 25
click at [504, 167] on li "Interior Overall" at bounding box center [501, 180] width 171 height 27
type input "Interior Overall"
click at [511, 200] on span "Issue ​" at bounding box center [501, 172] width 171 height 65
click at [508, 186] on input "text" at bounding box center [479, 183] width 126 height 25
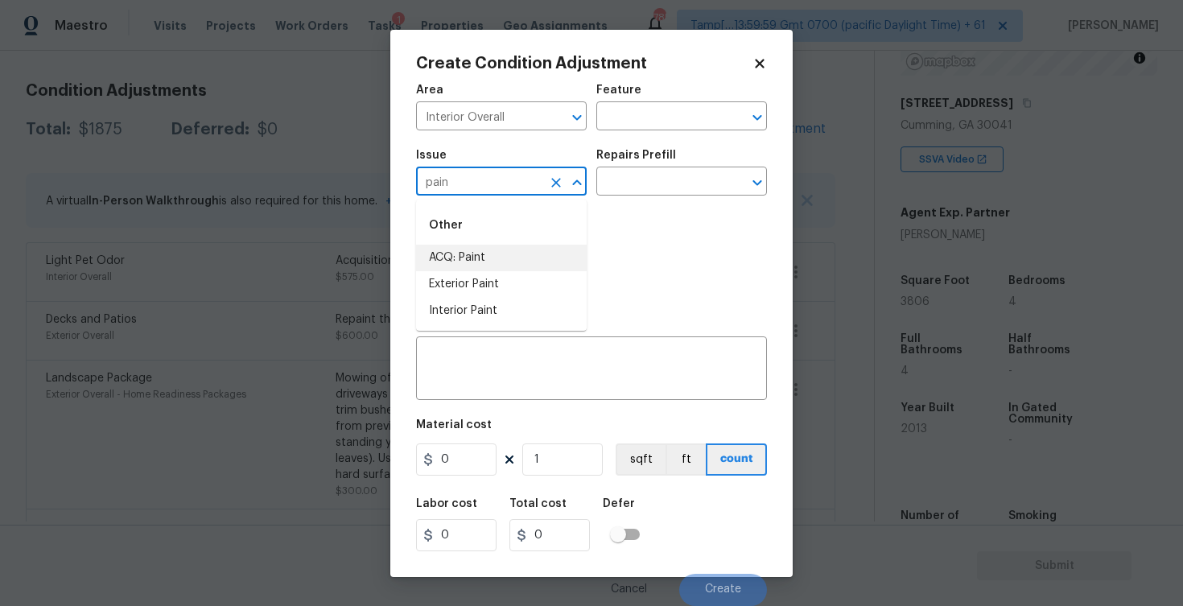
click at [509, 253] on li "ACQ: Paint" at bounding box center [501, 258] width 171 height 27
type input "ACQ: Paint"
click at [653, 187] on input "text" at bounding box center [659, 183] width 126 height 25
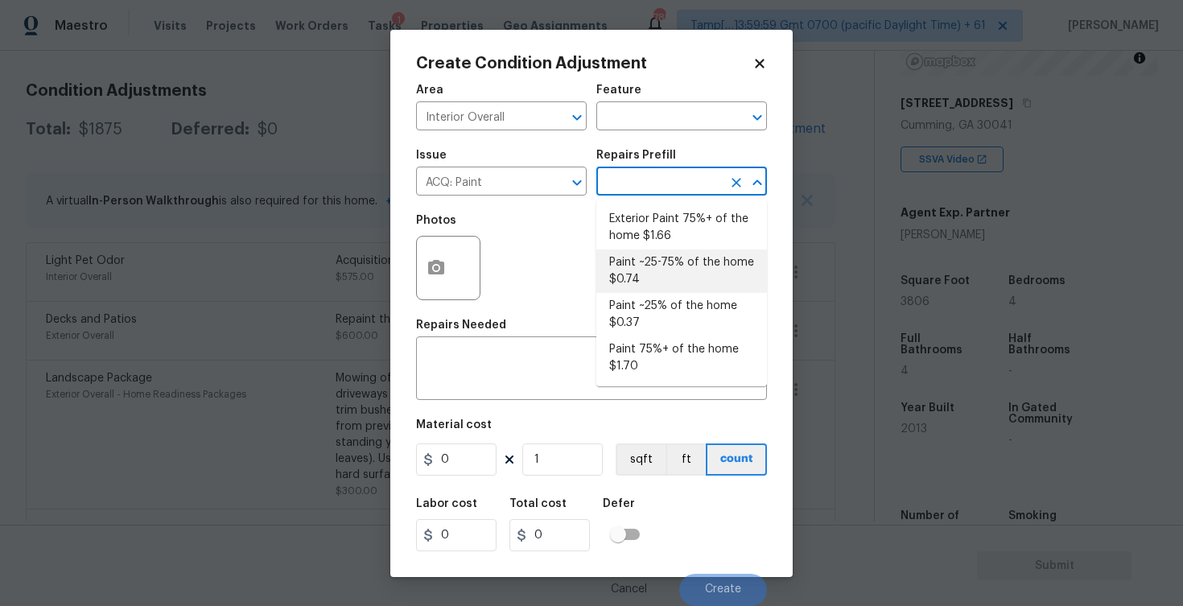
click at [651, 282] on li "Paint ~25-75% of the home $0.74" at bounding box center [681, 270] width 171 height 43
type input "Acquisition"
type textarea "Acquisition Scope: ~25 - 75% of the home needs interior paint"
type input "0.74"
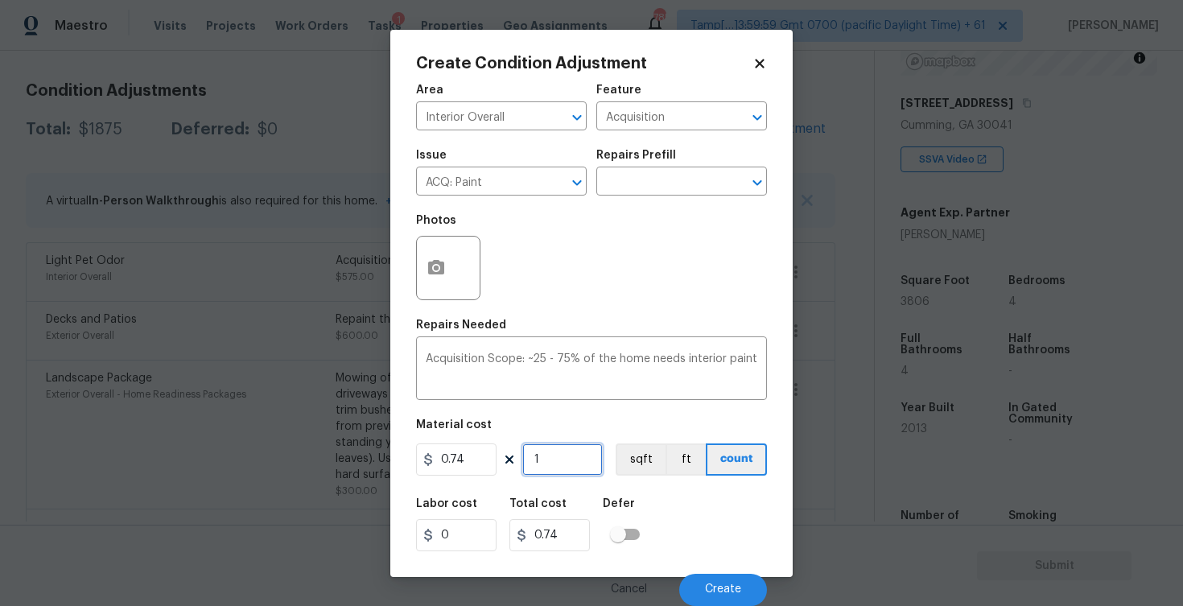
click at [572, 455] on input "1" at bounding box center [562, 459] width 80 height 32
type input "0"
paste input "3806"
type input "3806"
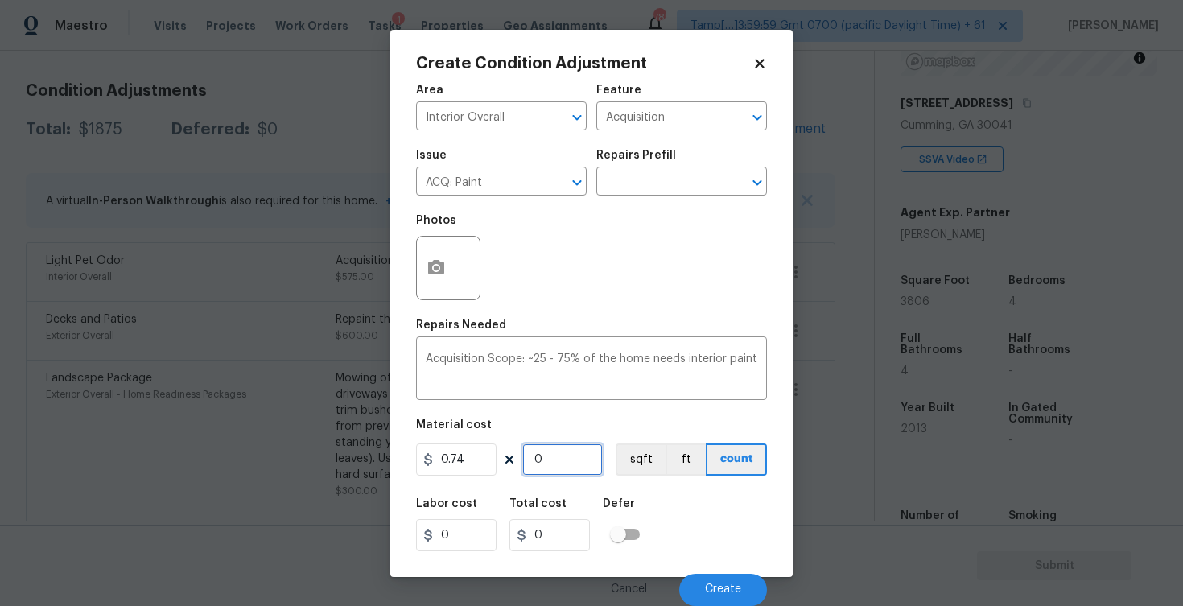
type input "2816.44"
type input "3806"
click at [631, 448] on button "sqft" at bounding box center [641, 459] width 50 height 32
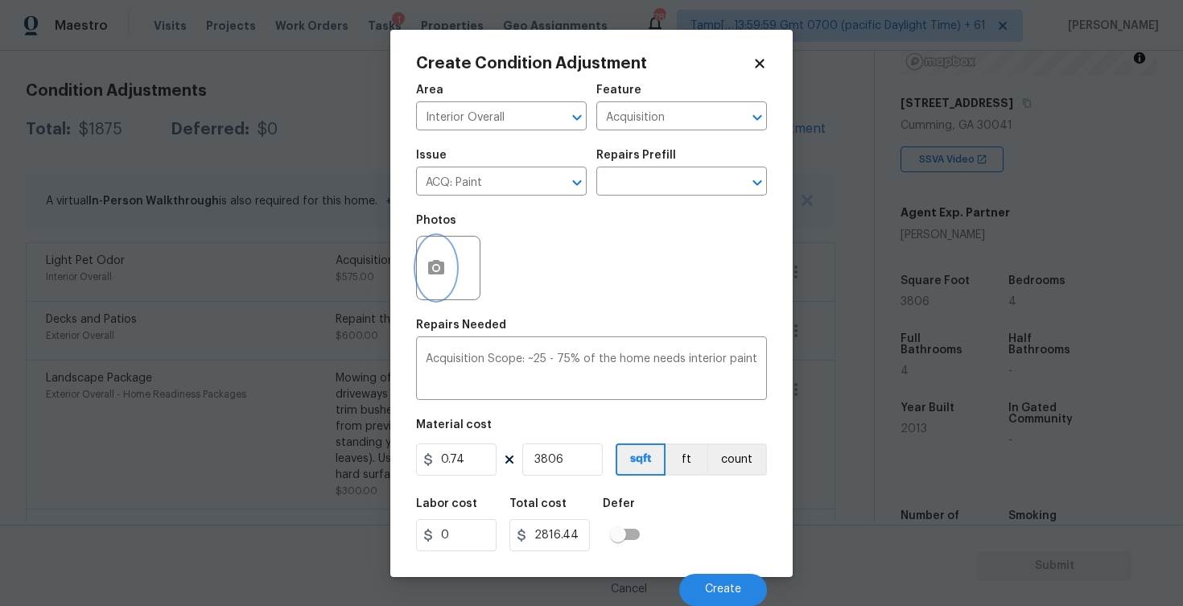
click at [425, 245] on button "button" at bounding box center [436, 268] width 39 height 63
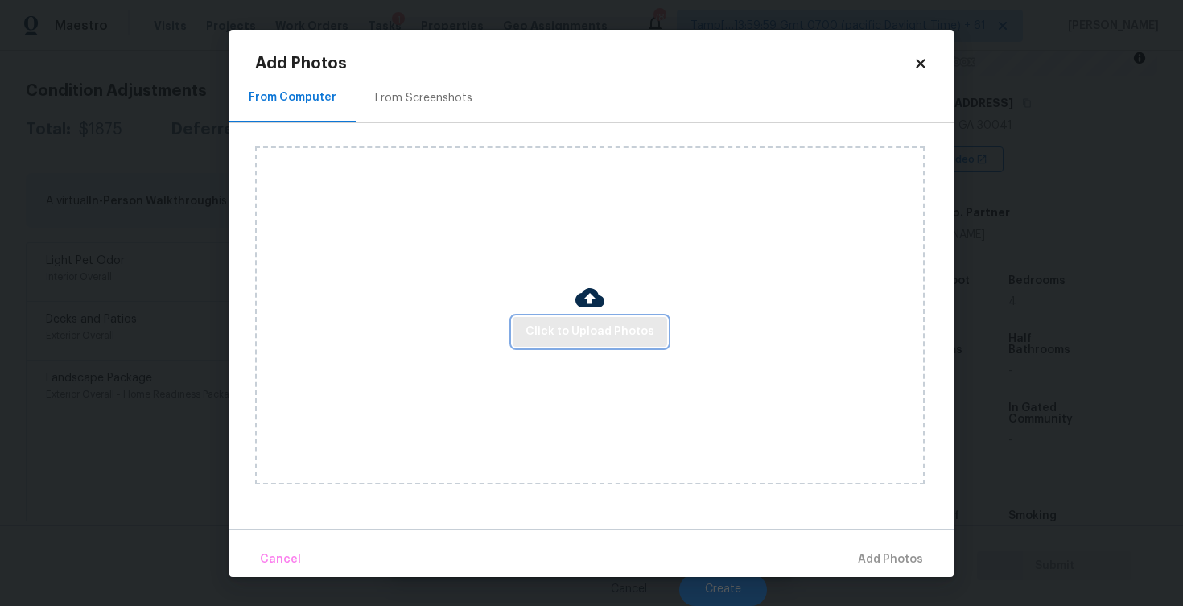
click at [578, 331] on span "Click to Upload Photos" at bounding box center [589, 332] width 129 height 20
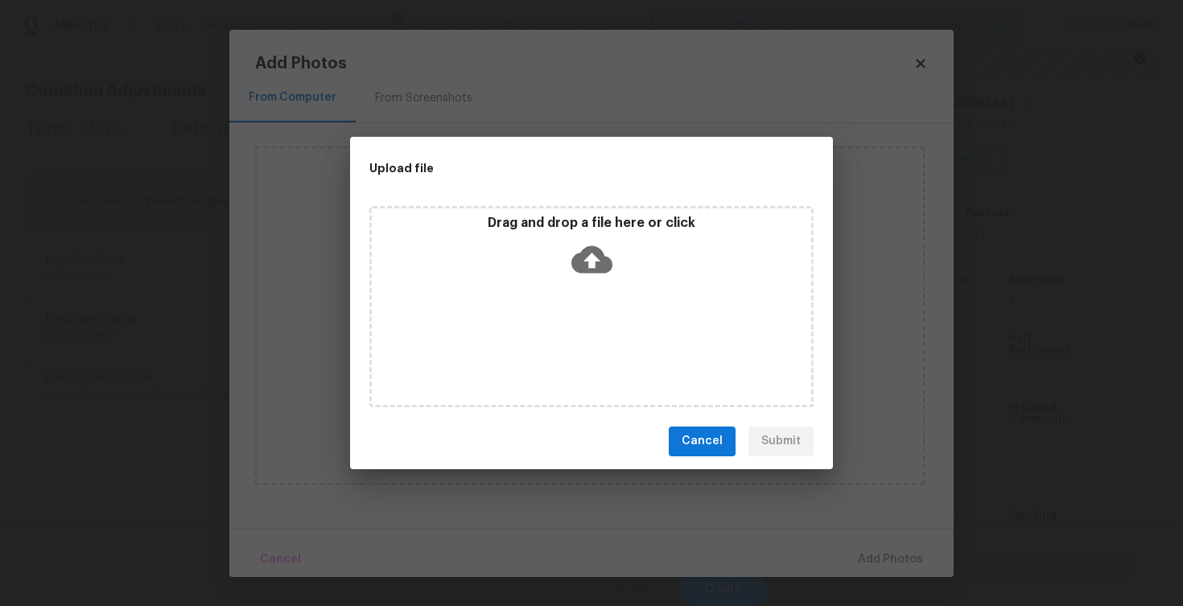
click at [586, 277] on icon at bounding box center [591, 259] width 41 height 41
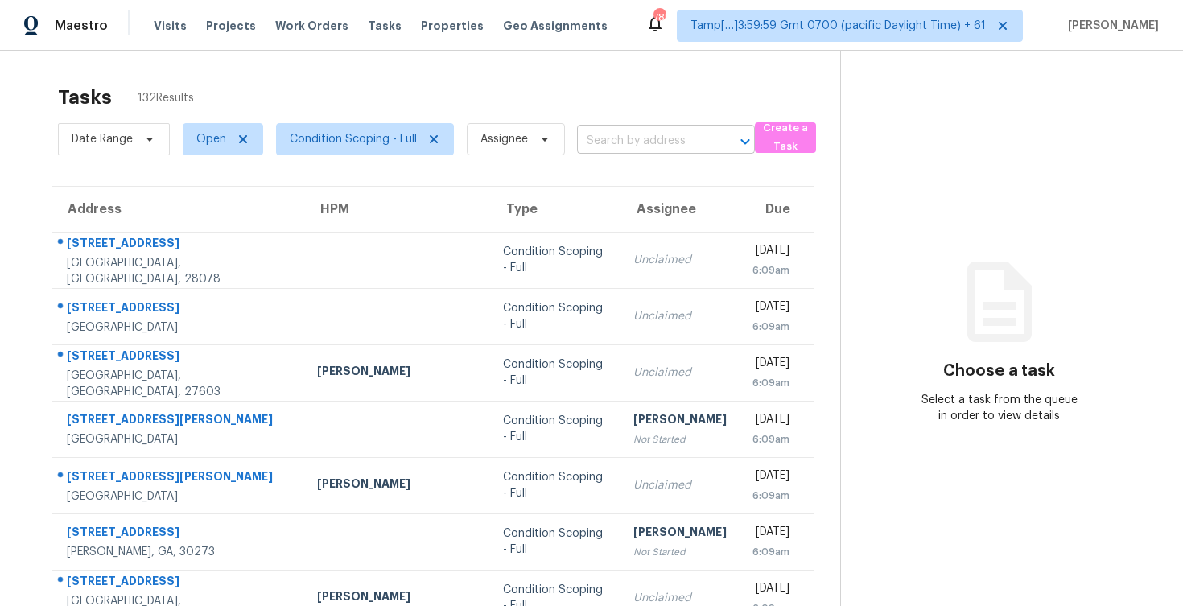
click at [638, 134] on input "text" at bounding box center [643, 141] width 133 height 25
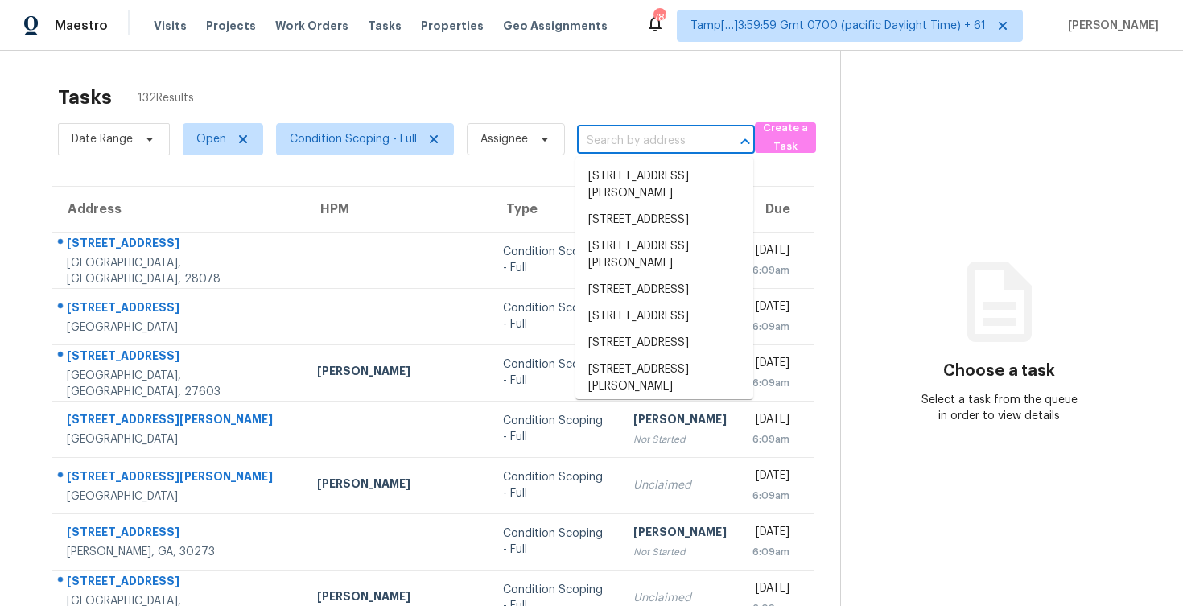
paste input "[STREET_ADDRESS]"
type input "[STREET_ADDRESS]"
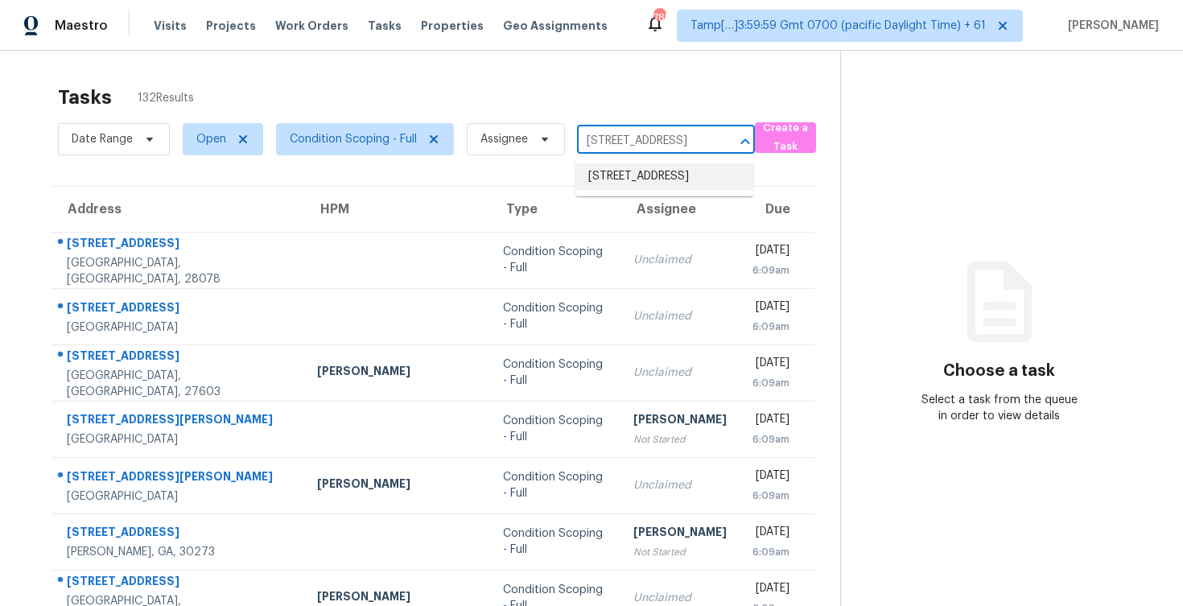
click at [675, 187] on li "[STREET_ADDRESS]" at bounding box center [664, 176] width 178 height 27
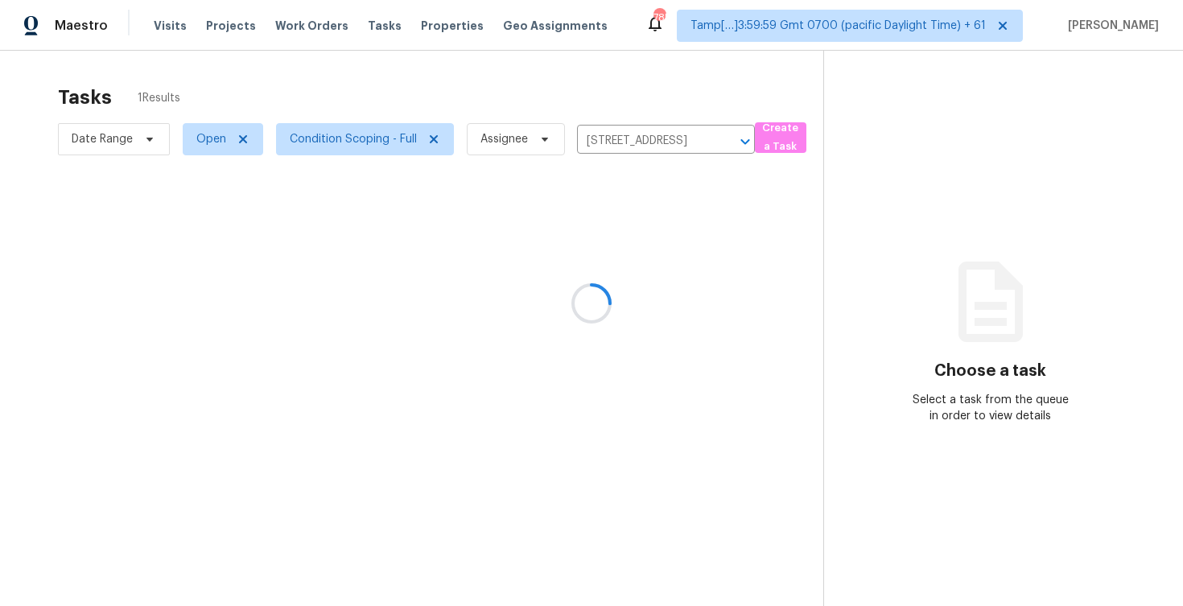
click at [645, 253] on div at bounding box center [591, 303] width 1183 height 606
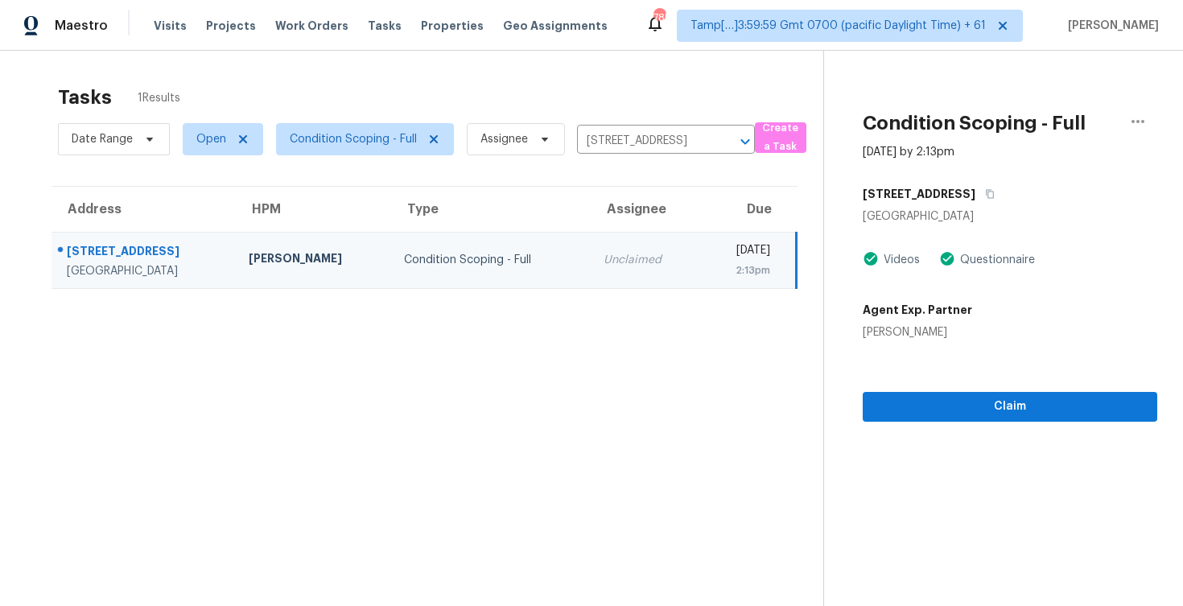
click at [938, 390] on div "Claim" at bounding box center [1010, 380] width 295 height 81
click at [940, 421] on section "Condition Scoping - Full [DATE] by 2:13pm [STREET_ADDRESS][PERSON_NAME] Videos …" at bounding box center [990, 354] width 334 height 606
click at [943, 406] on span "Claim" at bounding box center [1009, 407] width 269 height 20
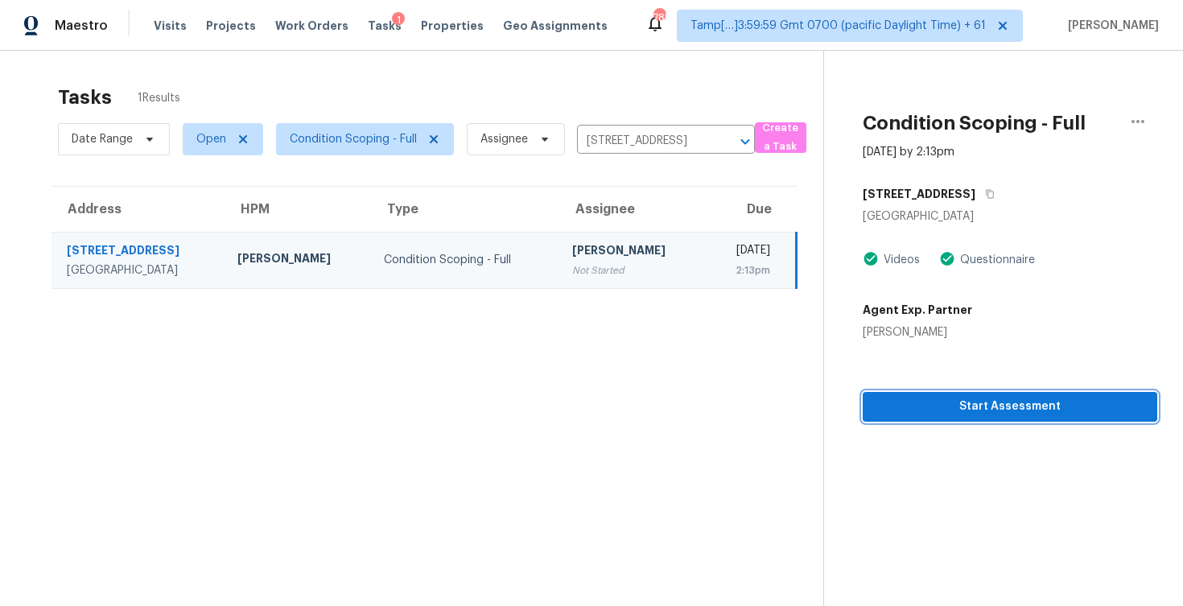
click at [943, 406] on span "Start Assessment" at bounding box center [1009, 407] width 269 height 20
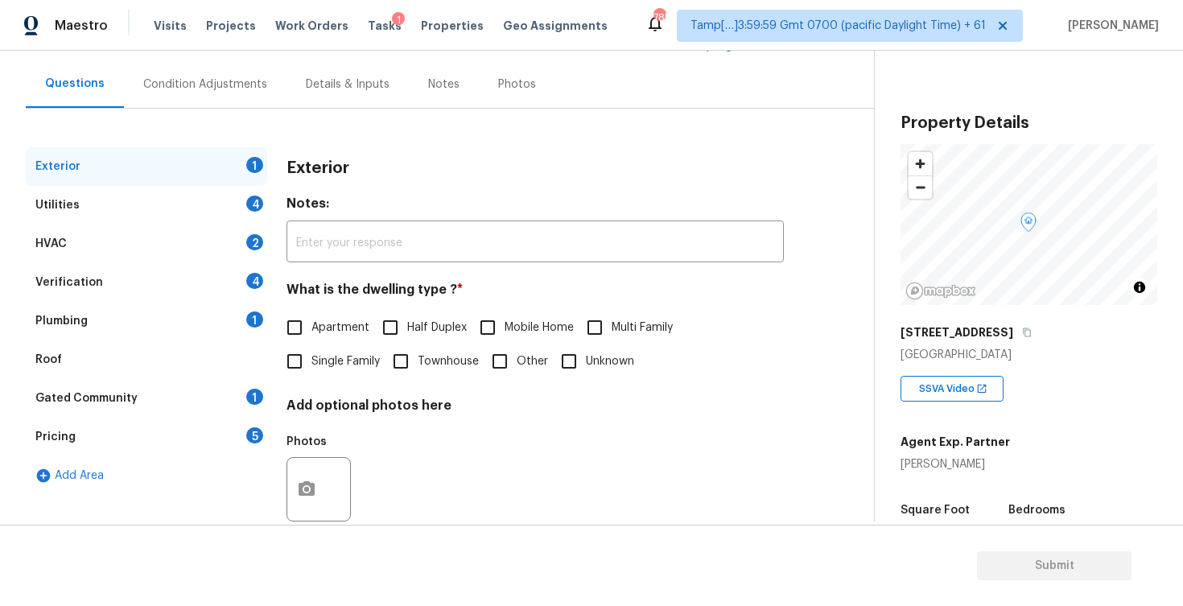
scroll to position [164, 0]
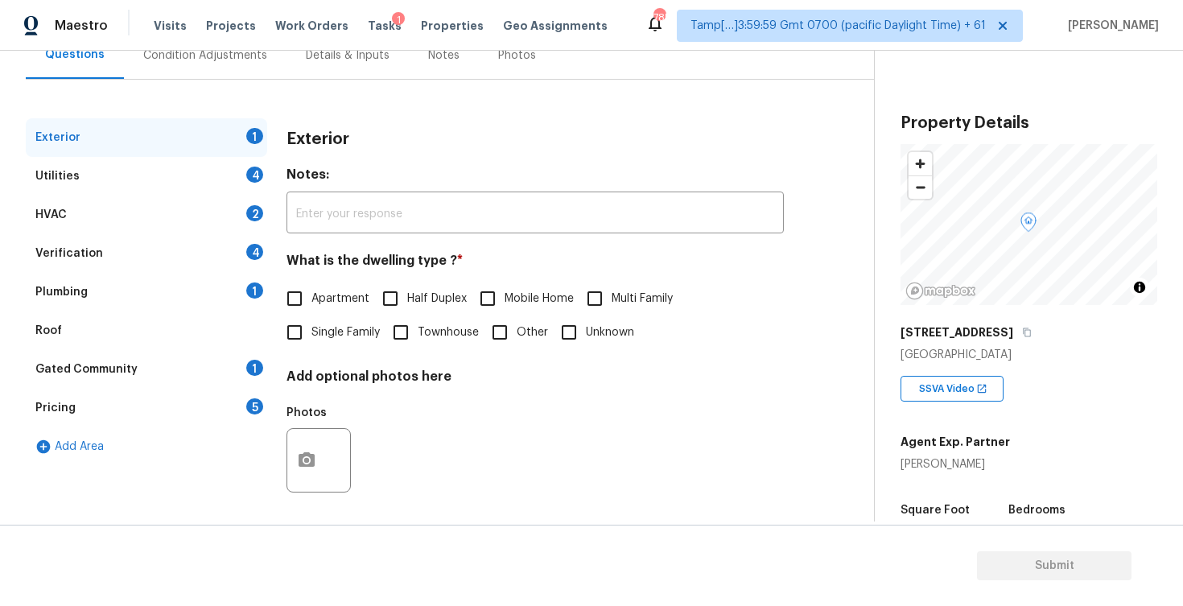
click at [322, 323] on label "Single Family" at bounding box center [329, 332] width 102 height 34
click at [311, 323] on input "Single Family" at bounding box center [295, 332] width 34 height 34
checkbox input "true"
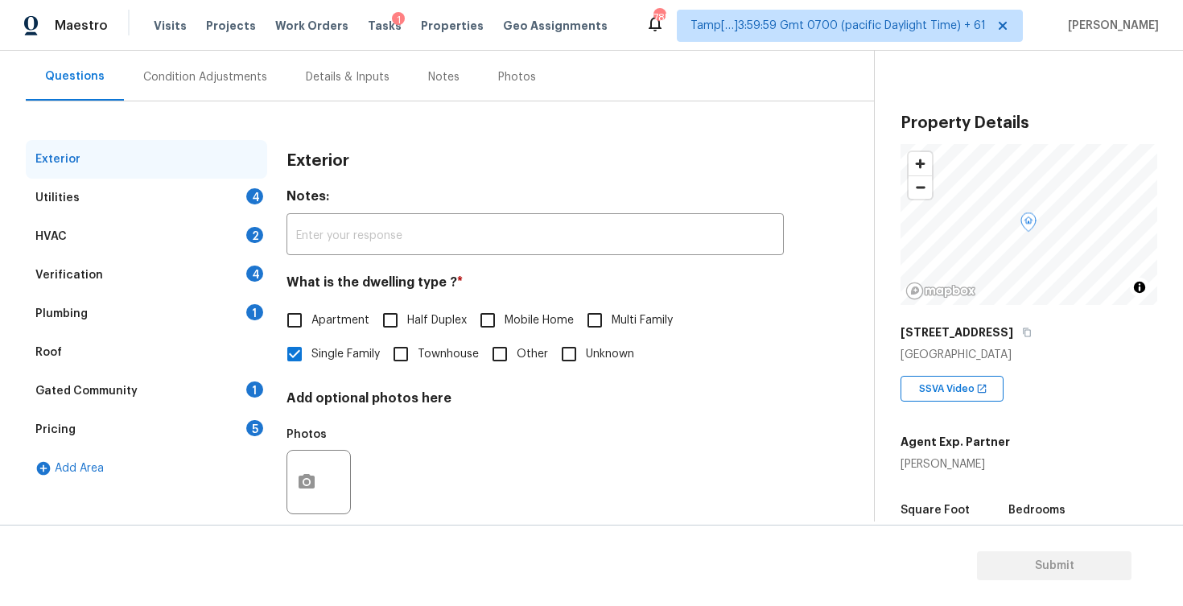
click at [262, 188] on div "Utilities 4" at bounding box center [146, 198] width 241 height 39
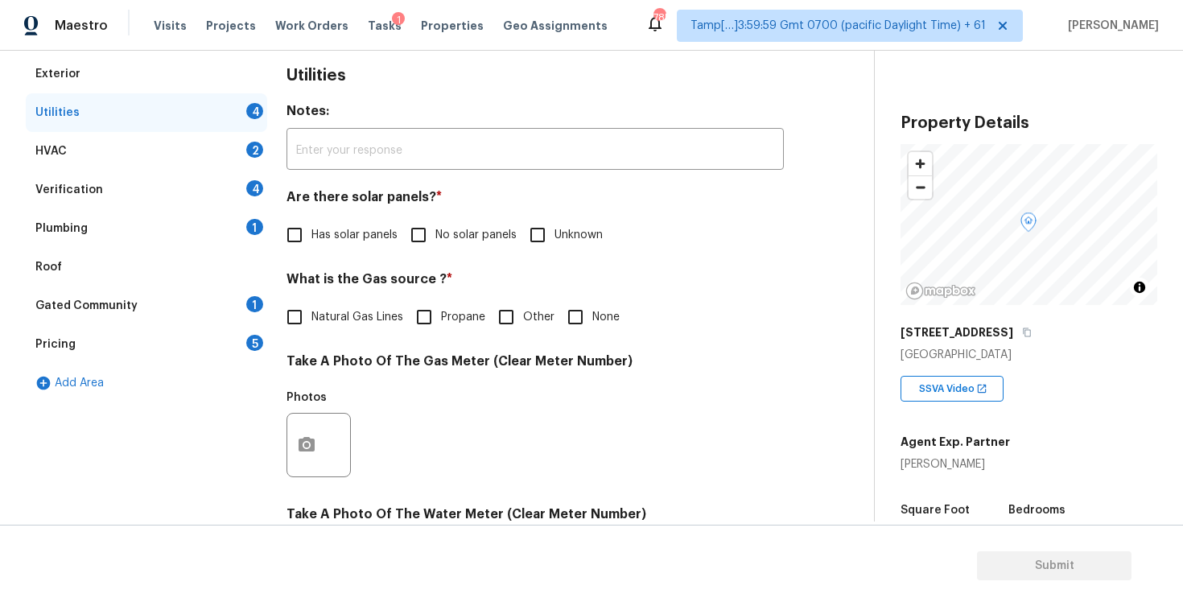
scroll to position [253, 0]
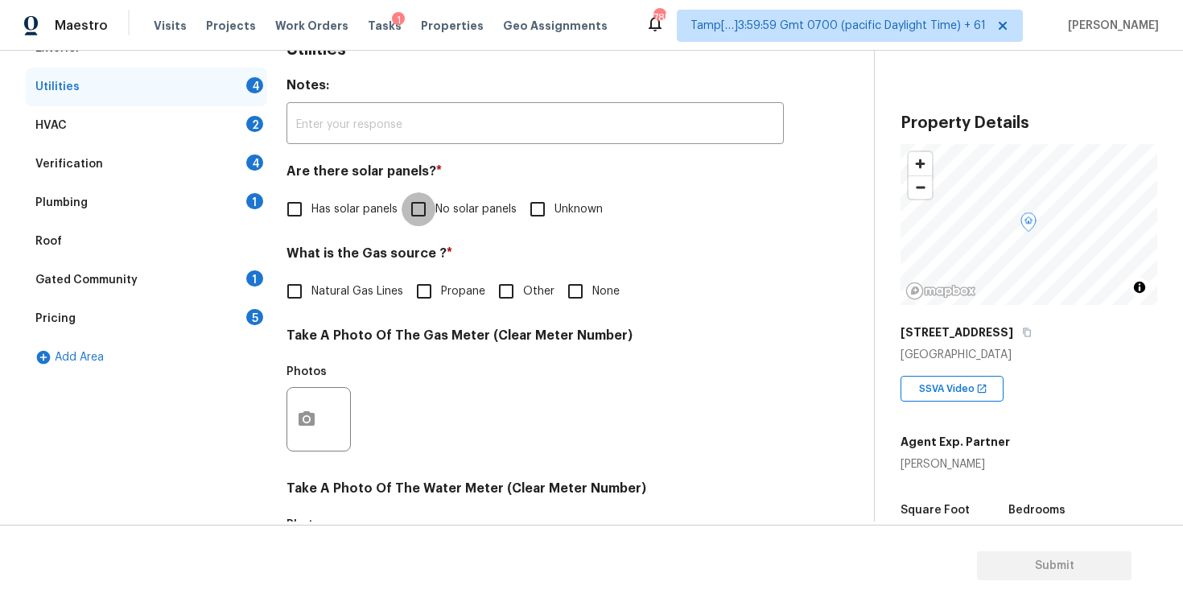
click at [421, 225] on input "No solar panels" at bounding box center [419, 209] width 34 height 34
checkbox input "true"
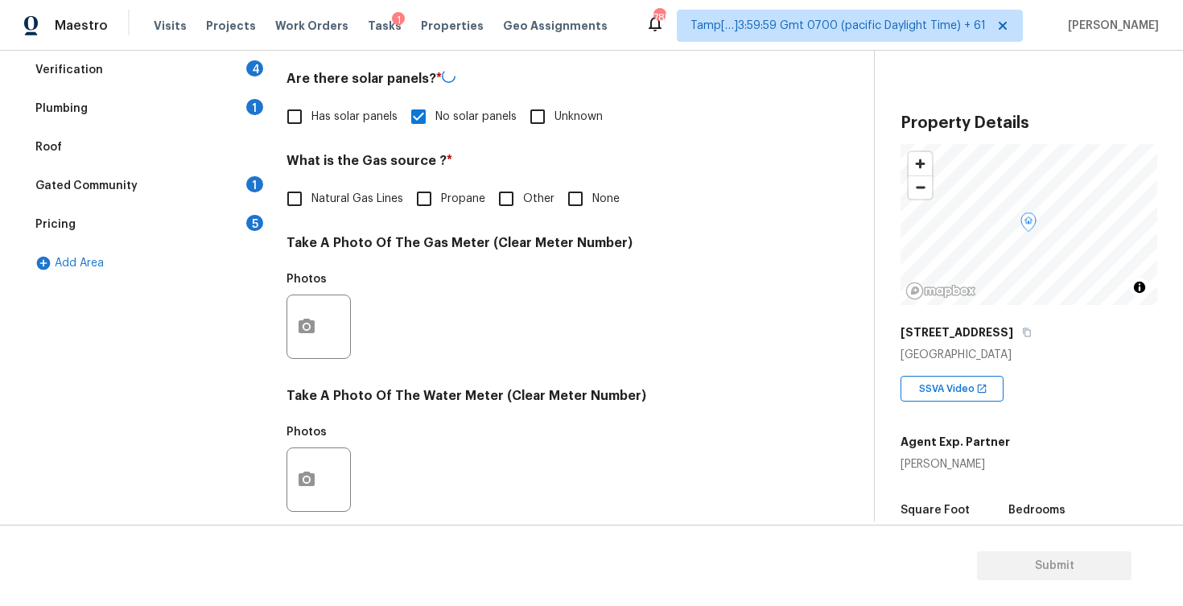
scroll to position [393, 0]
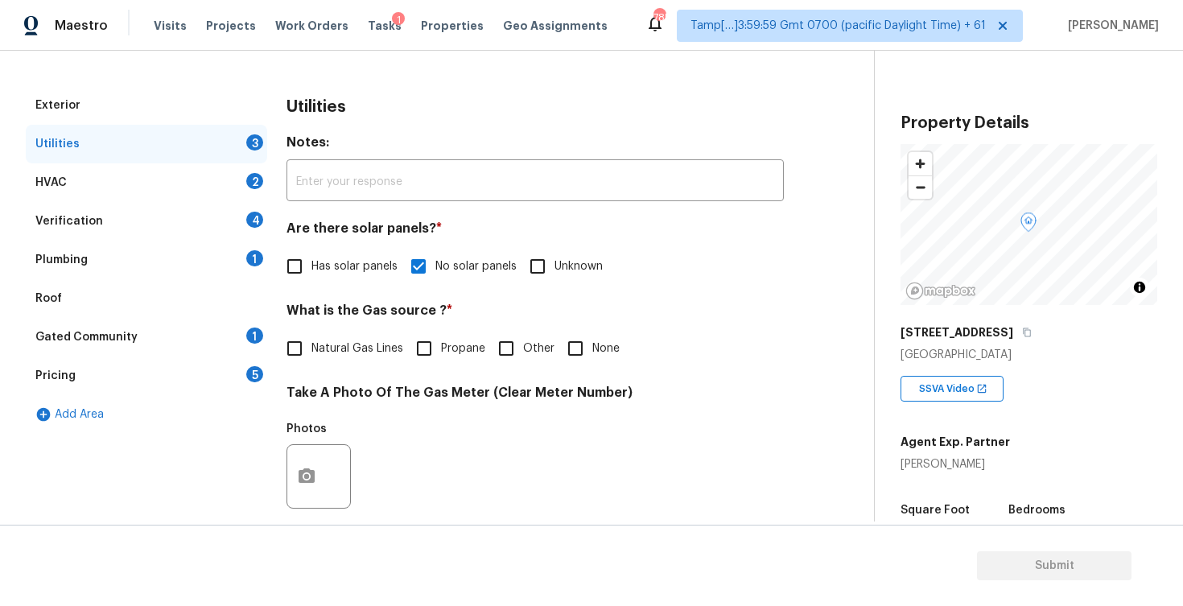
click at [146, 327] on div "Gated Community 1" at bounding box center [146, 337] width 241 height 39
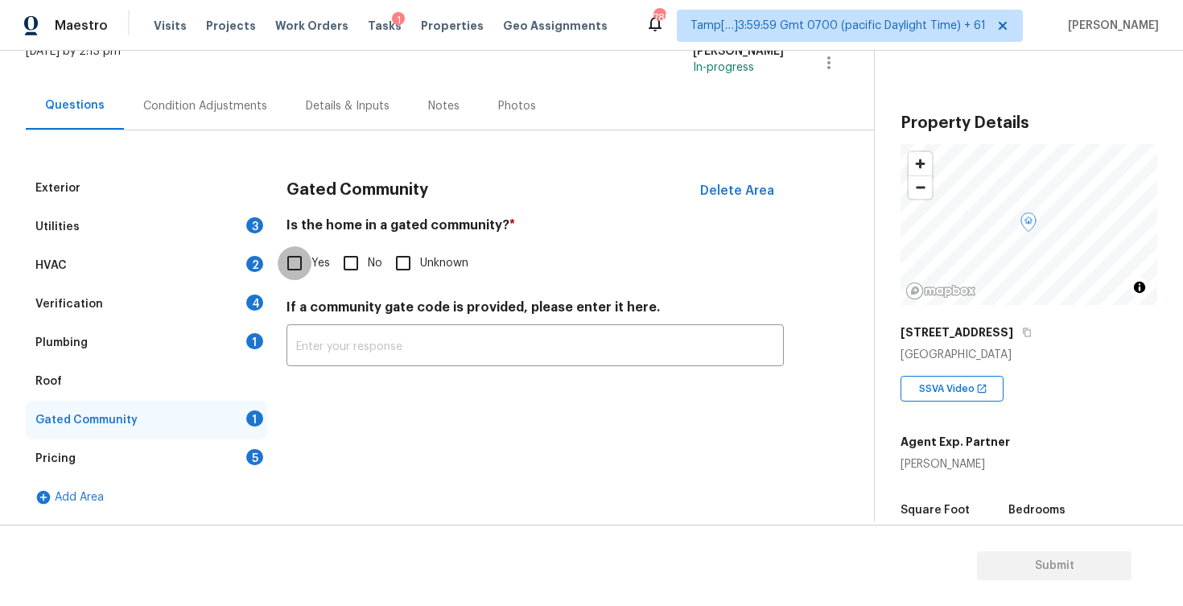
click at [303, 256] on input "Yes" at bounding box center [295, 263] width 34 height 34
checkbox input "true"
click at [352, 356] on input "text" at bounding box center [534, 349] width 497 height 38
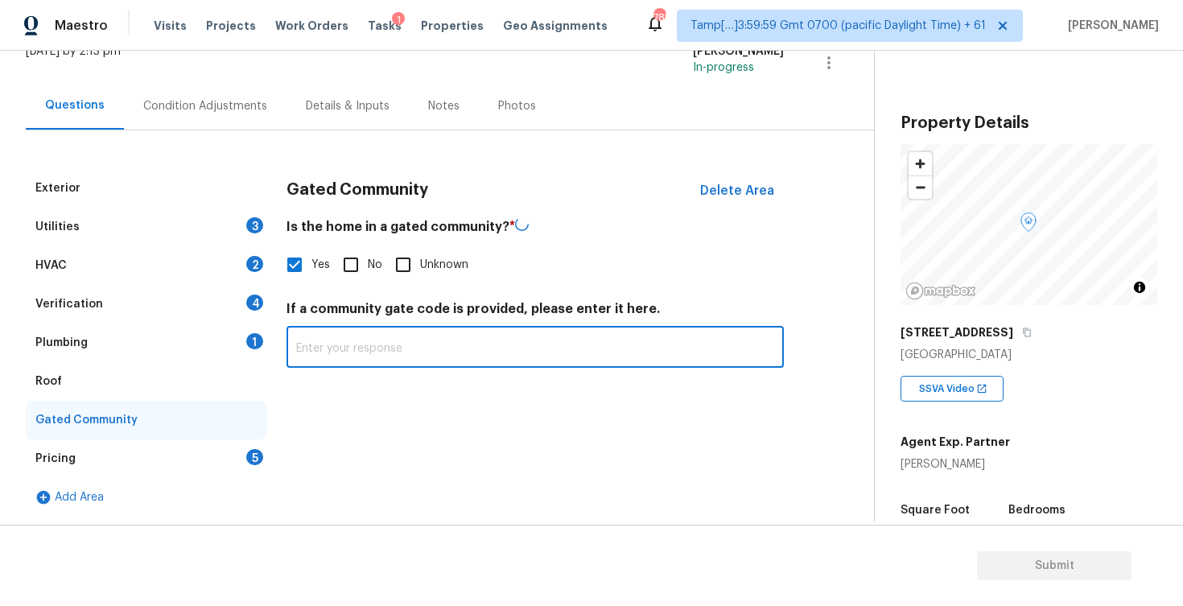
paste input "access via call-box"
click at [303, 345] on input "access via call-box" at bounding box center [534, 347] width 497 height 38
type input "Access via call-box"
click at [359, 413] on div "Gated Community Delete Area Is the home in a gated community? * Yes No Unknown …" at bounding box center [534, 343] width 497 height 348
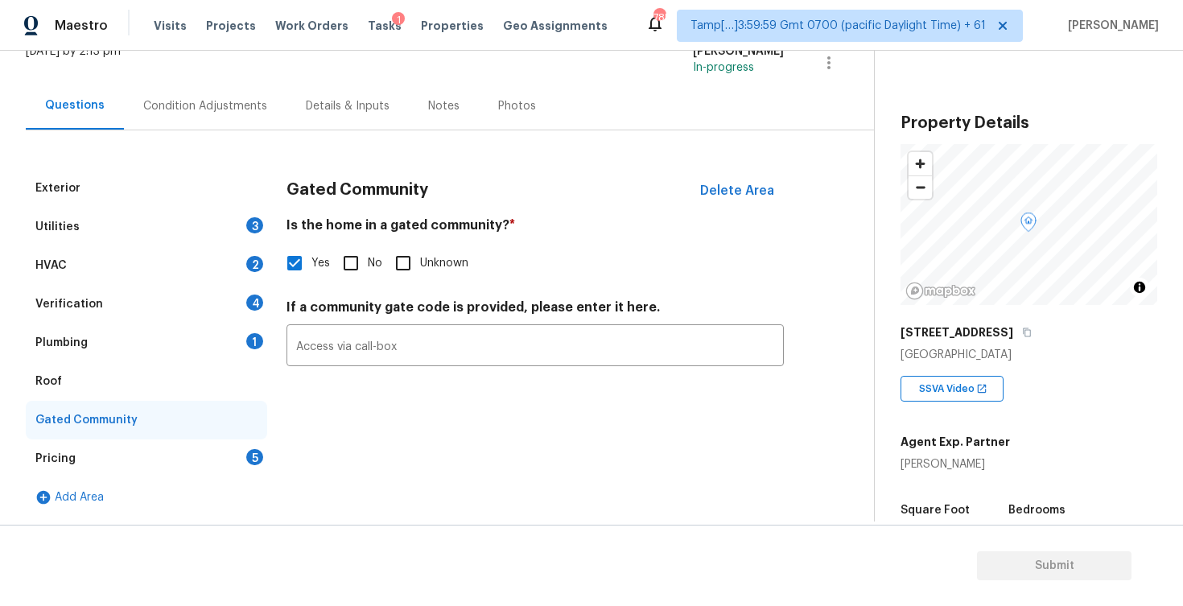
click at [240, 103] on div "Condition Adjustments" at bounding box center [205, 106] width 124 height 16
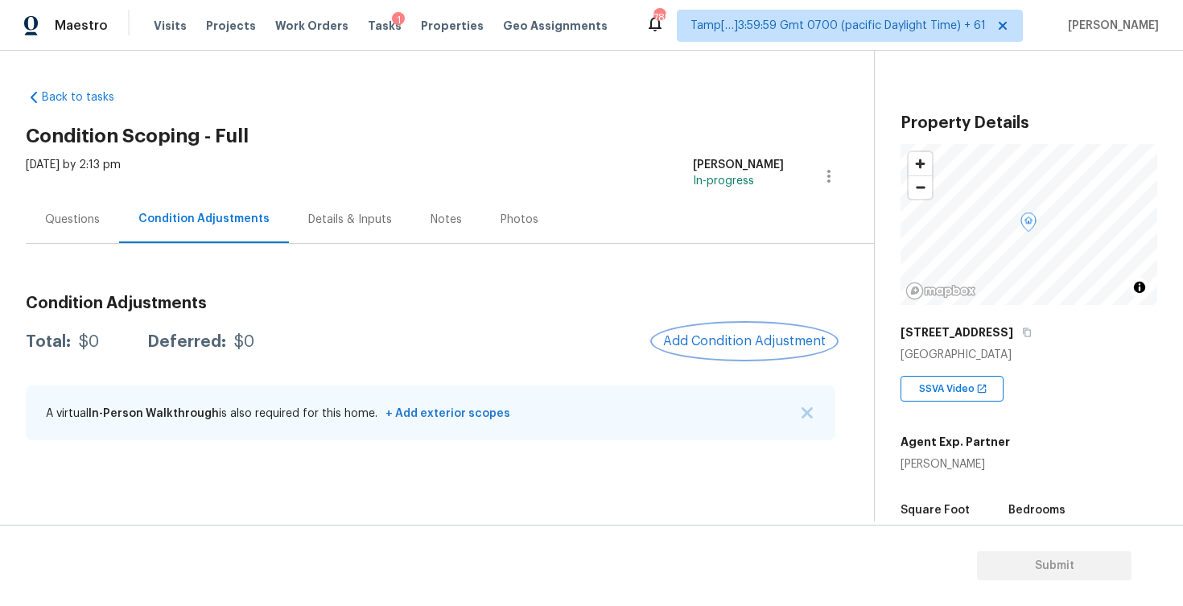
click at [726, 335] on span "Add Condition Adjustment" at bounding box center [744, 341] width 163 height 14
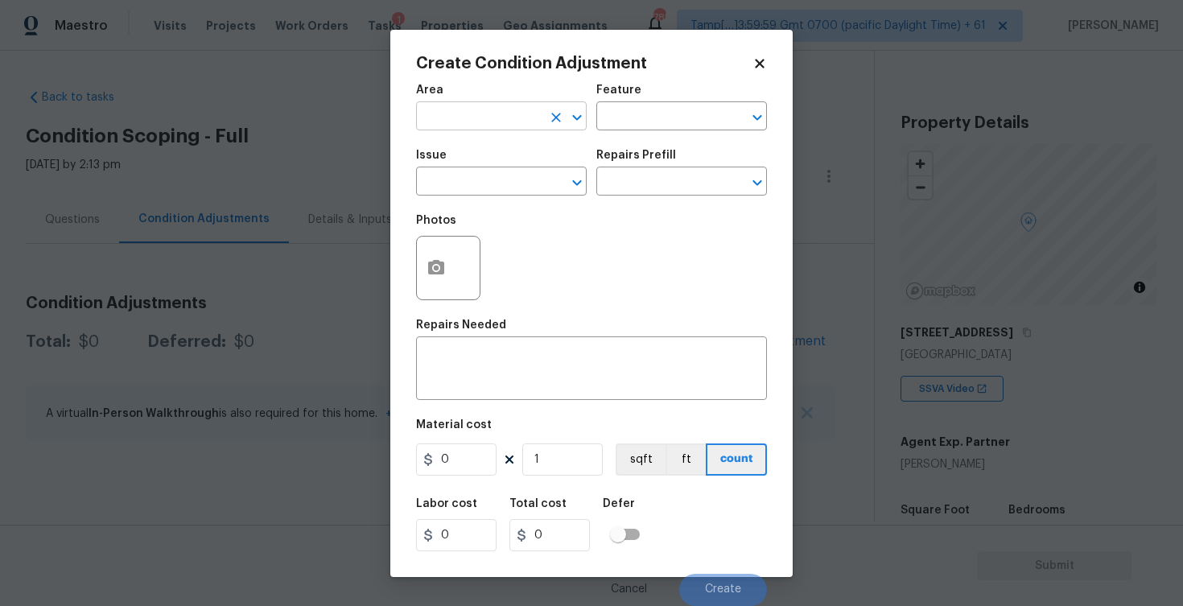
click at [502, 117] on input "text" at bounding box center [479, 117] width 126 height 25
click at [497, 172] on li "Exterior Overall" at bounding box center [501, 180] width 171 height 27
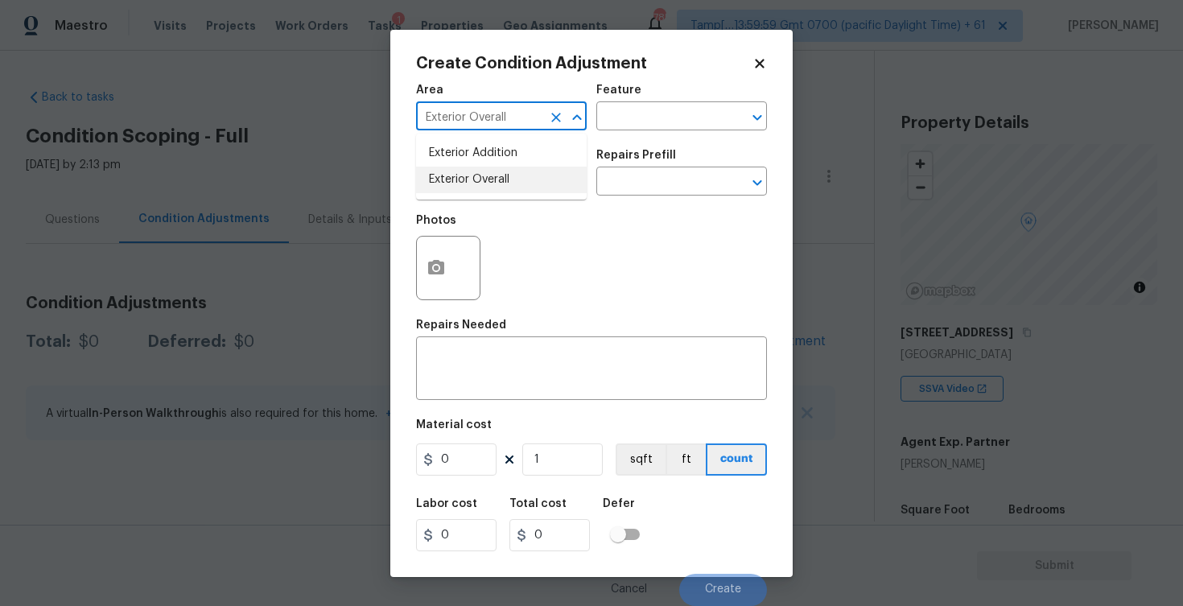
type input "Exterior Overall"
click at [497, 172] on input "text" at bounding box center [479, 183] width 126 height 25
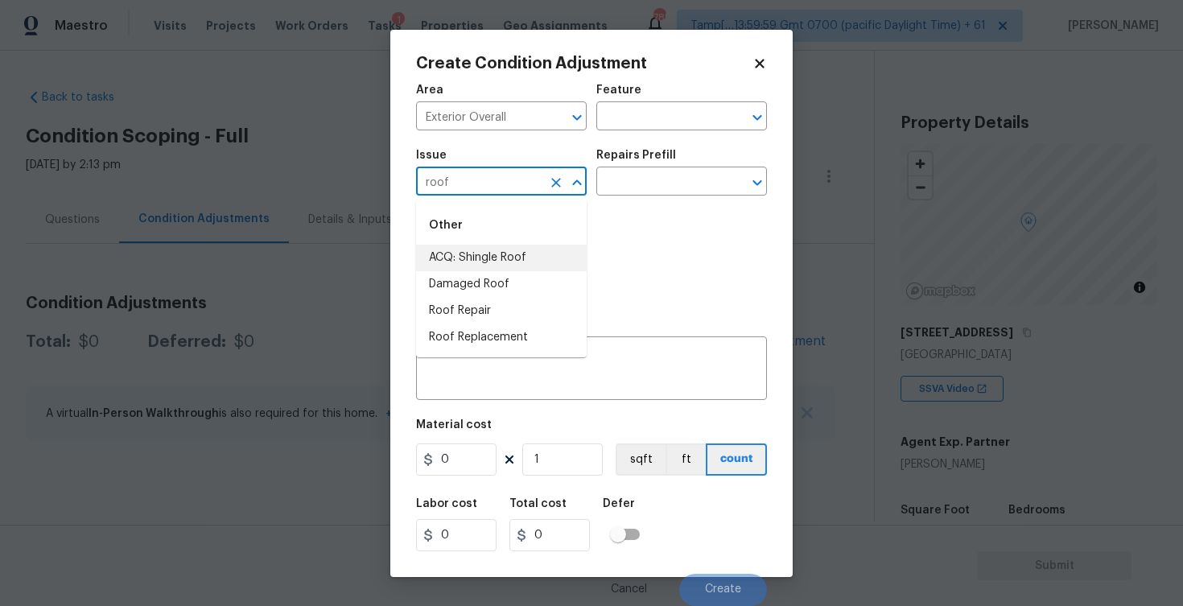
click at [494, 247] on li "ACQ: Shingle Roof" at bounding box center [501, 258] width 171 height 27
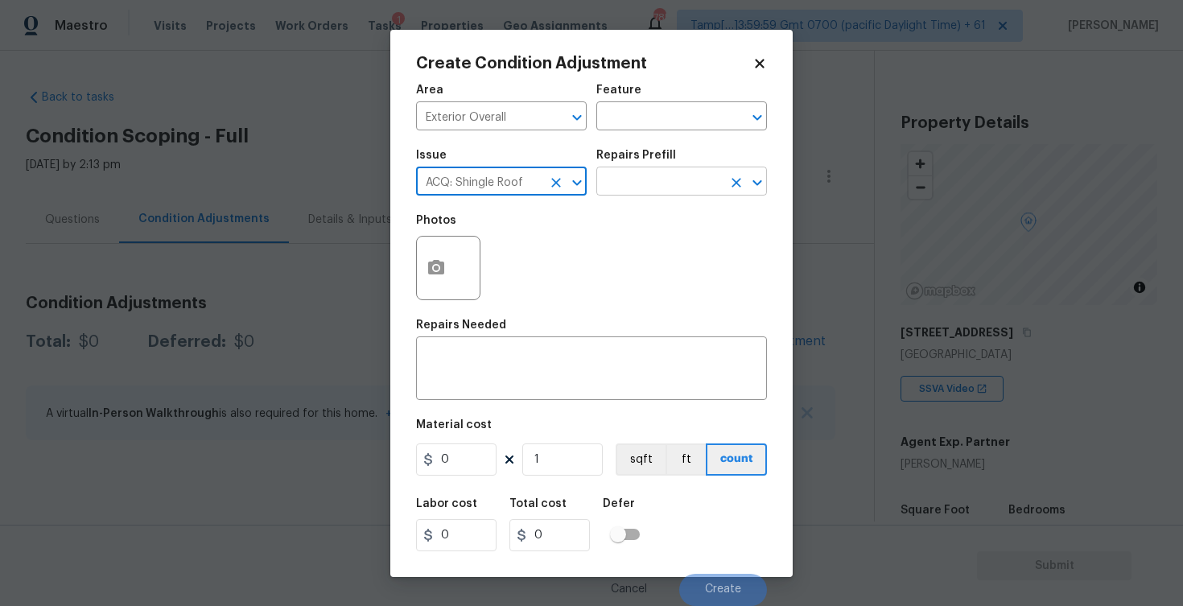
type input "ACQ: Shingle Roof"
click at [620, 179] on input "text" at bounding box center [659, 183] width 126 height 25
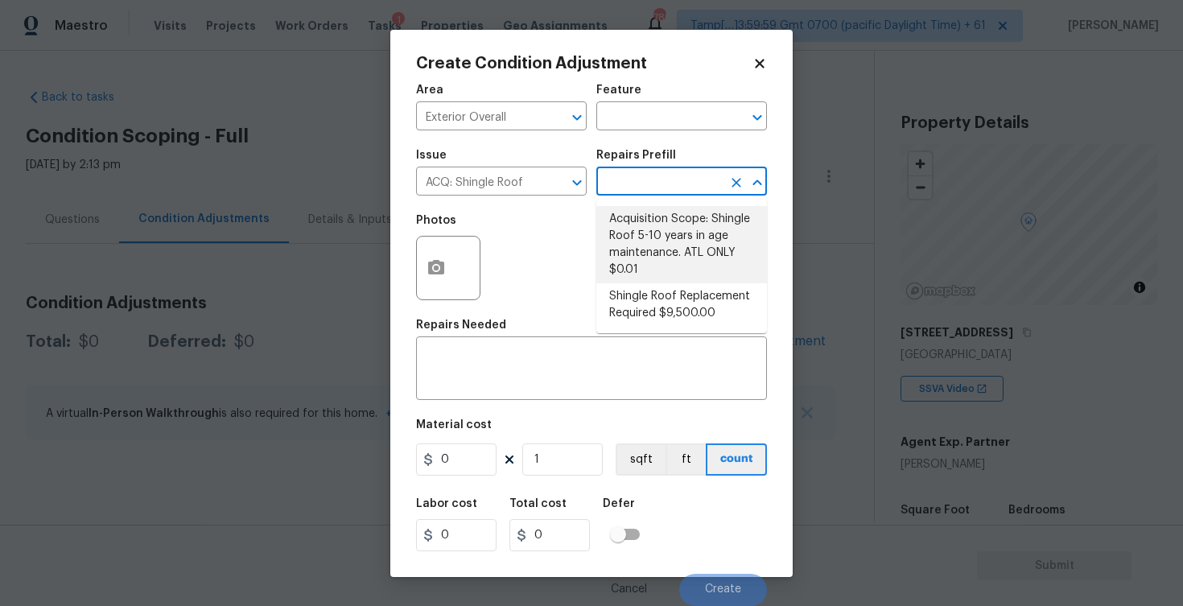
click at [643, 229] on li "Acquisition Scope: Shingle Roof 5-10 years in age maintenance. ATL ONLY $0.01" at bounding box center [681, 244] width 171 height 77
type input "Acquisition"
type textarea "Acquisition Scope: Shingle Roof 5-10 years in age maintenance. ATL ONLY"
type input "0.01"
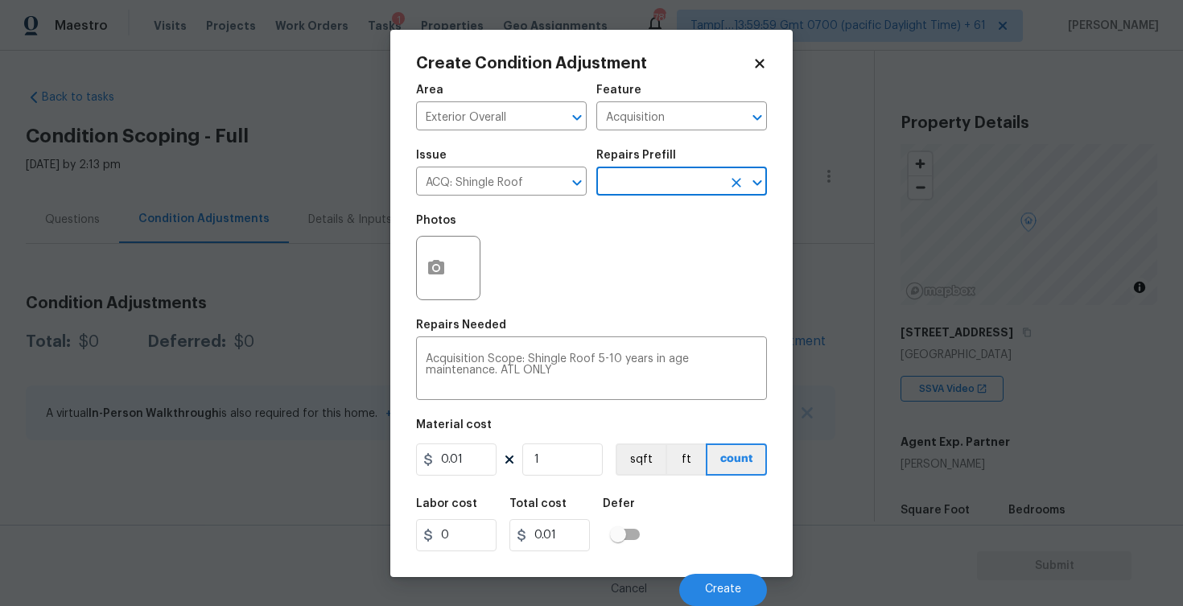
click at [642, 181] on input "text" at bounding box center [659, 183] width 126 height 25
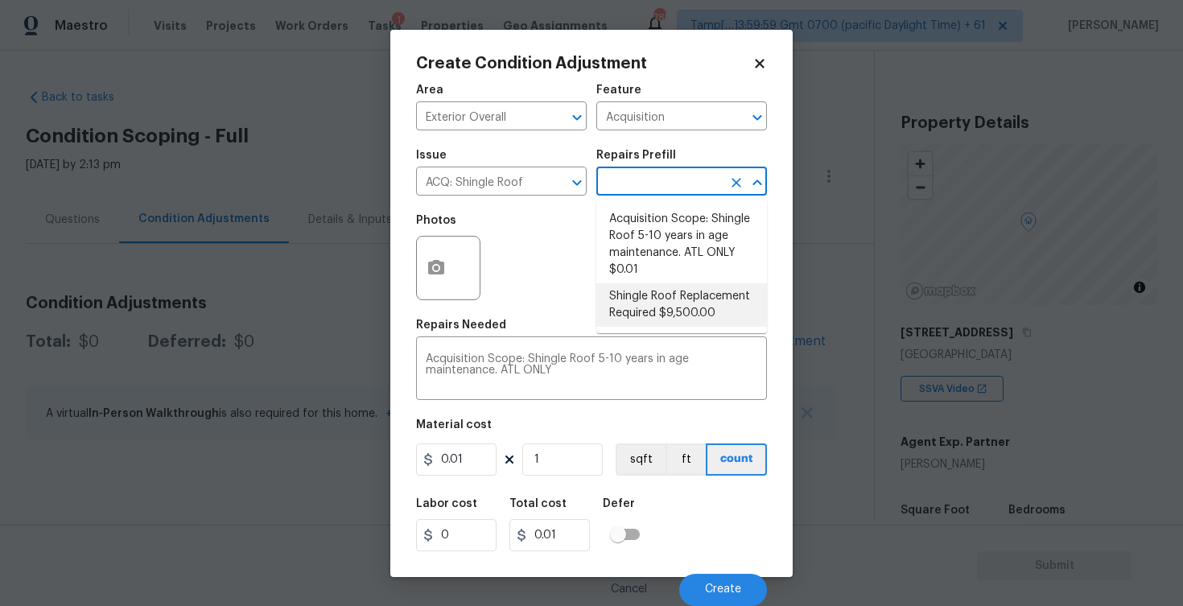
click at [667, 303] on li "Shingle Roof Replacement Required $9,500.00" at bounding box center [681, 304] width 171 height 43
type textarea "Acquisition Scope: Shingle Roof Replacement required."
type input "9500"
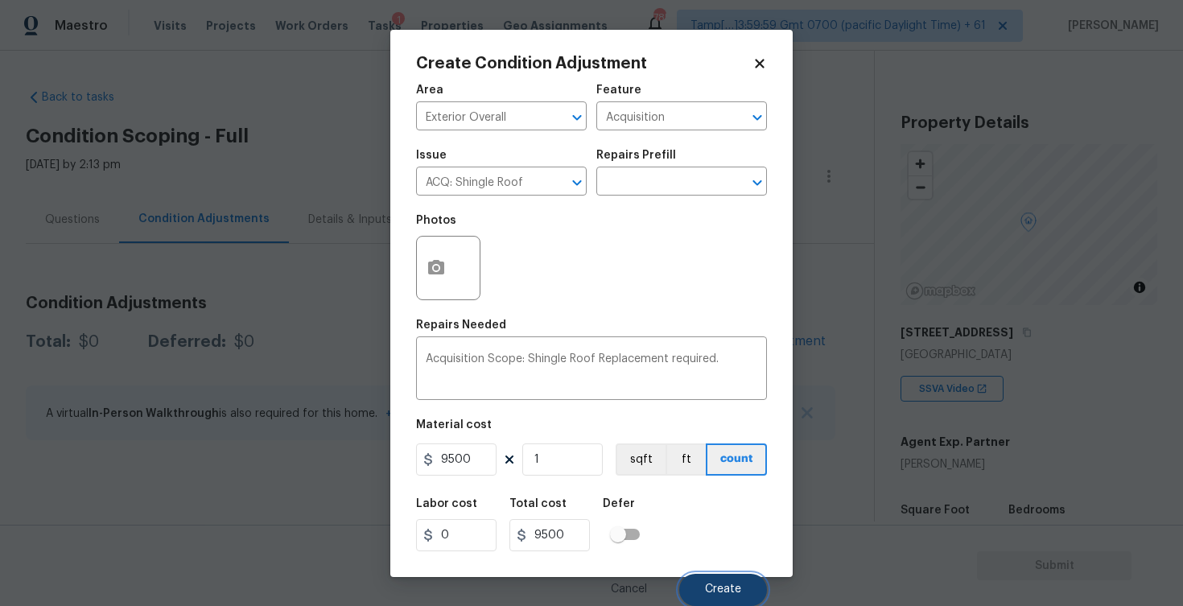
click at [715, 599] on button "Create" at bounding box center [723, 590] width 88 height 32
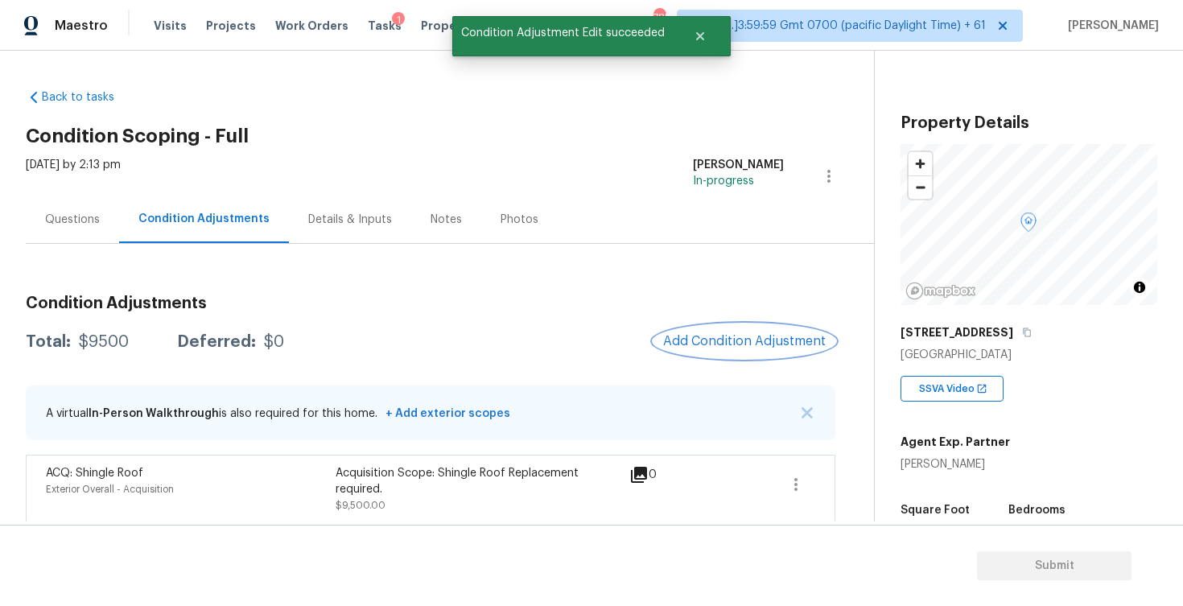
scroll to position [7, 0]
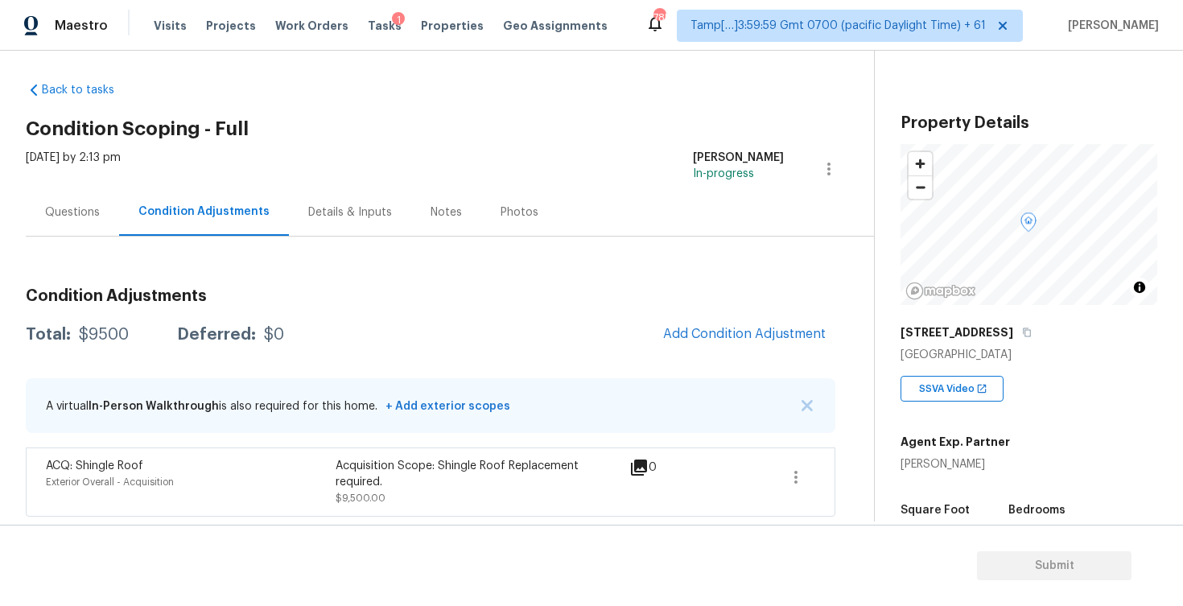
click at [100, 220] on div "Questions" at bounding box center [72, 211] width 93 height 47
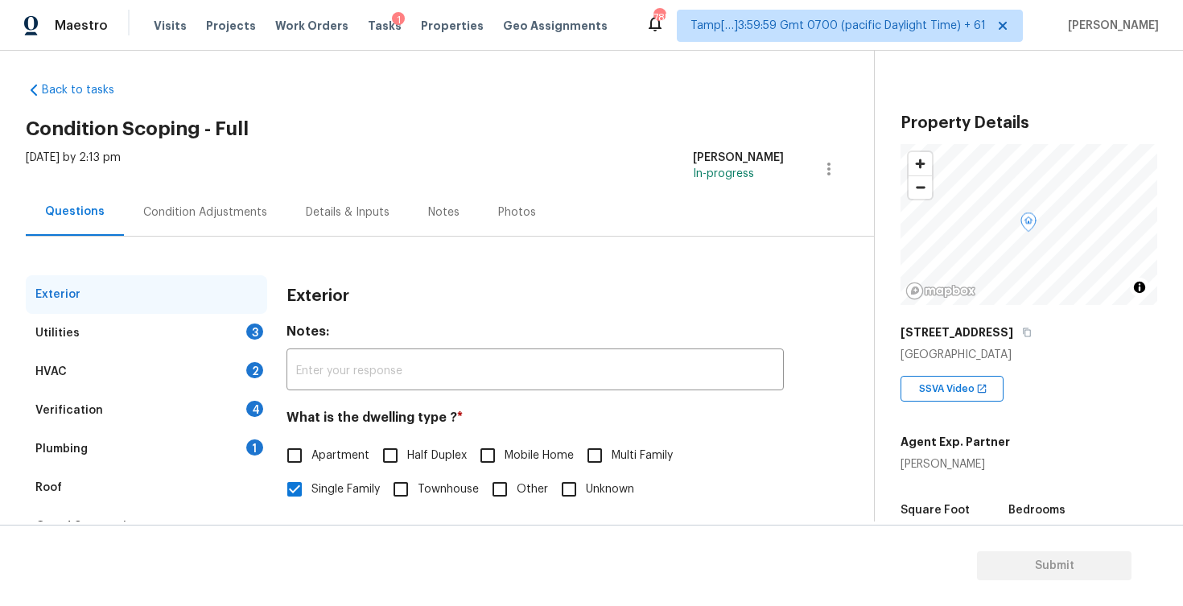
scroll to position [169, 0]
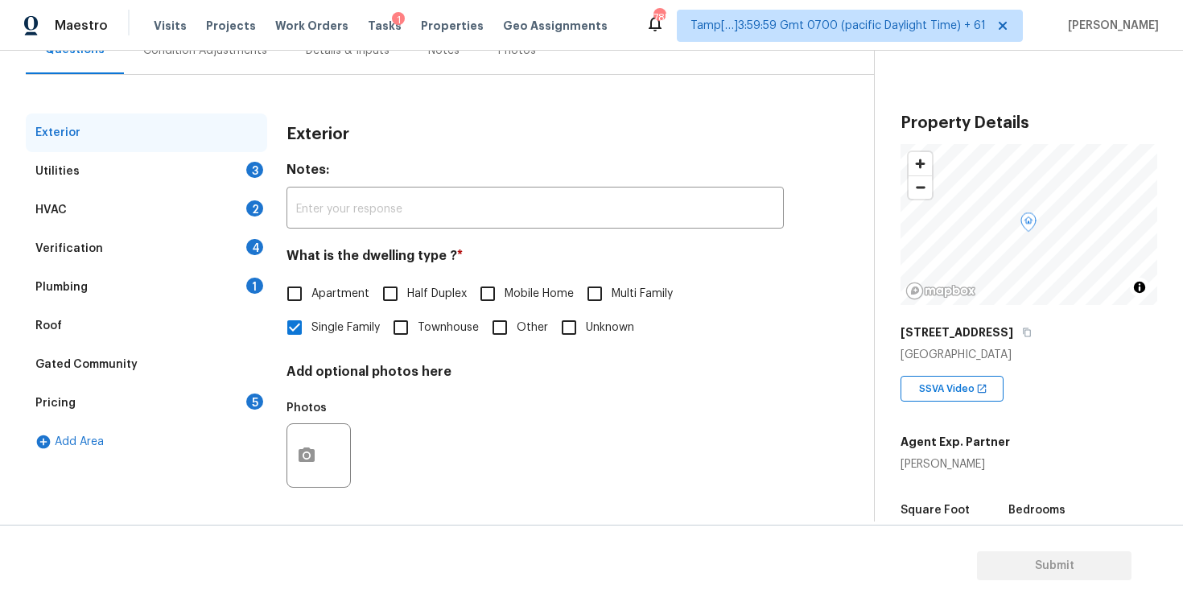
click at [174, 258] on div "Verification 4" at bounding box center [146, 248] width 241 height 39
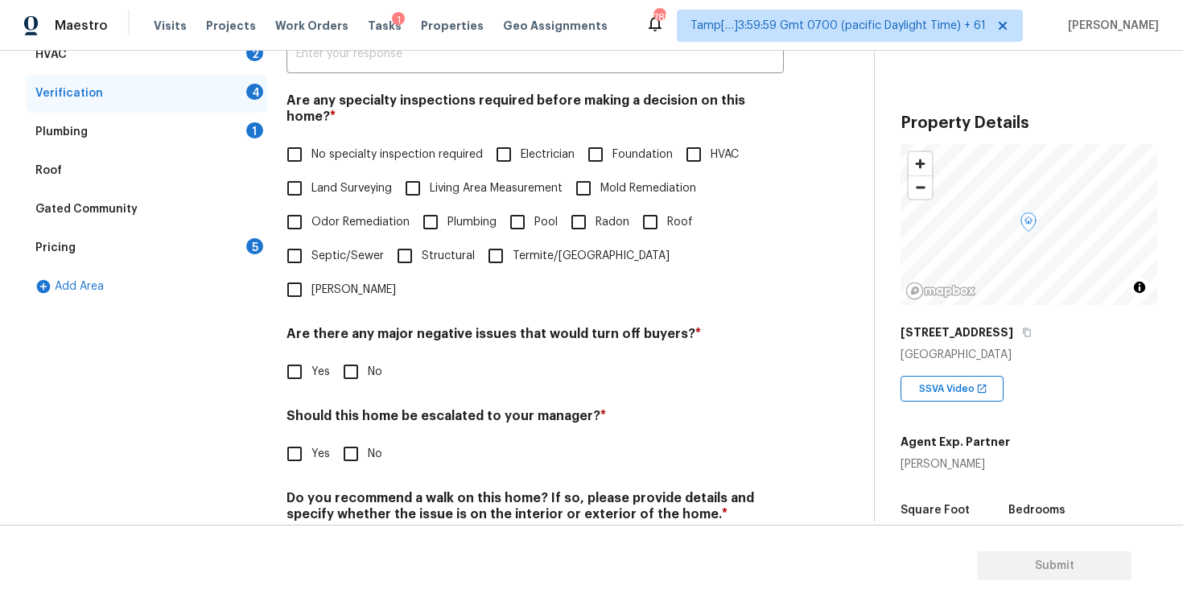
scroll to position [346, 0]
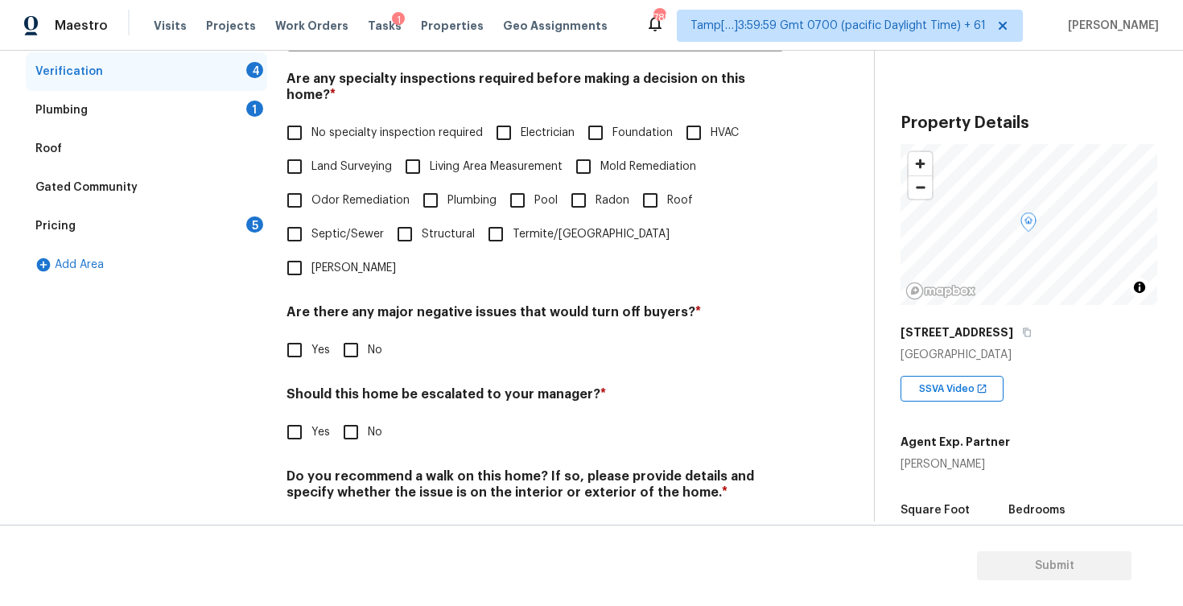
click at [301, 415] on input "Yes" at bounding box center [295, 432] width 34 height 34
checkbox input "true"
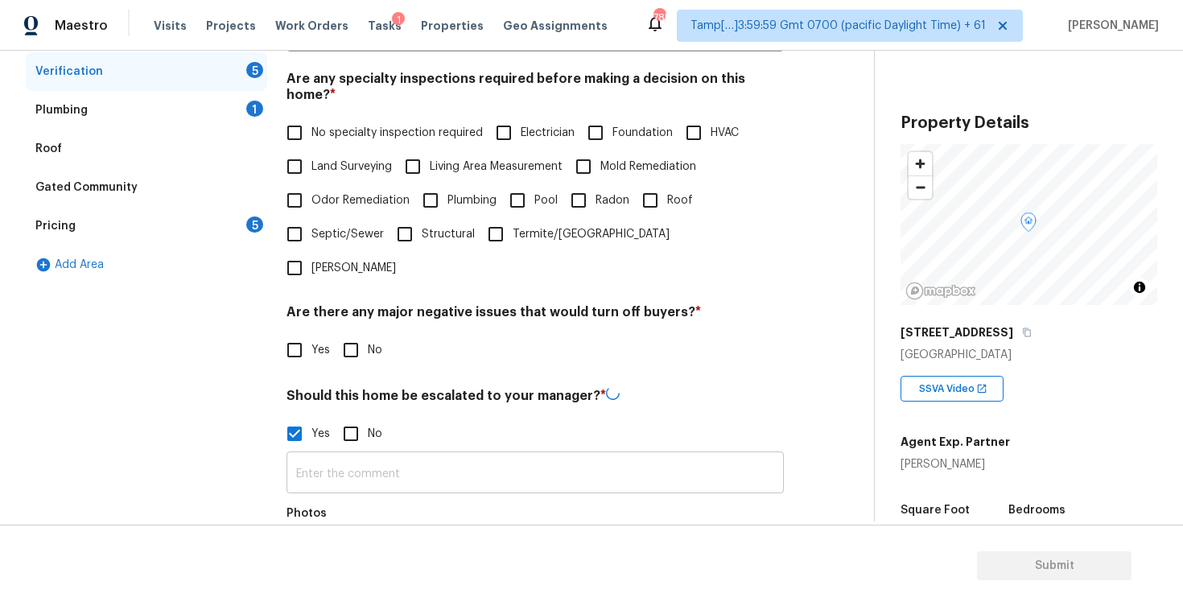
click at [381, 455] on input "text" at bounding box center [534, 474] width 497 height 38
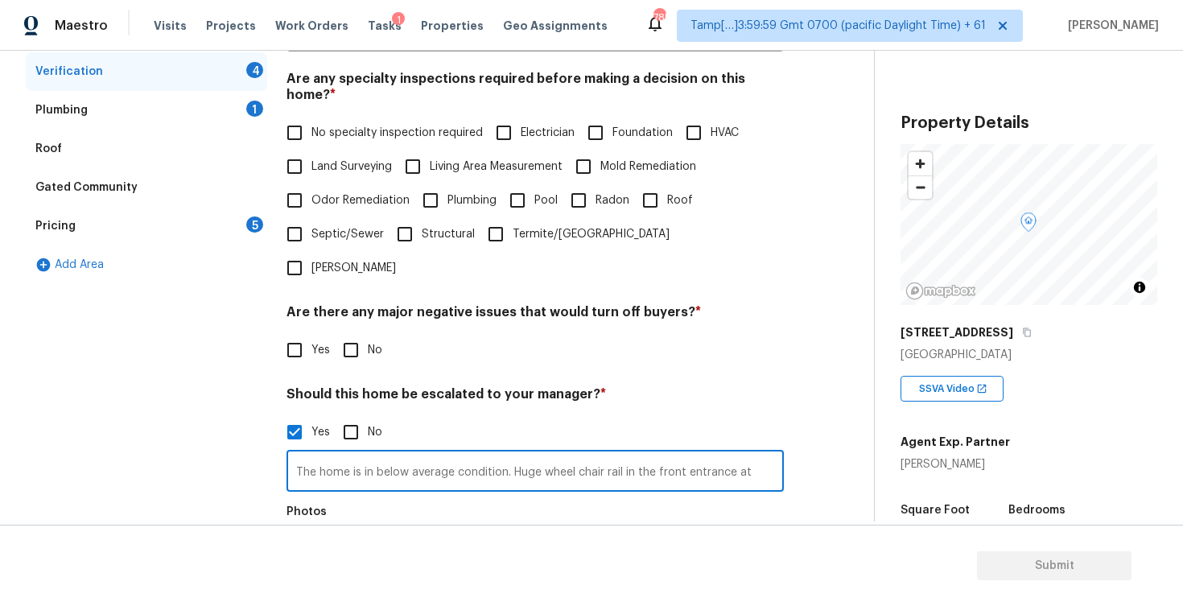
click at [674, 454] on input "The home is in below average condition. Huge wheel chair rail in the front entr…" at bounding box center [534, 473] width 497 height 38
click at [673, 501] on div "Photos" at bounding box center [534, 548] width 497 height 105
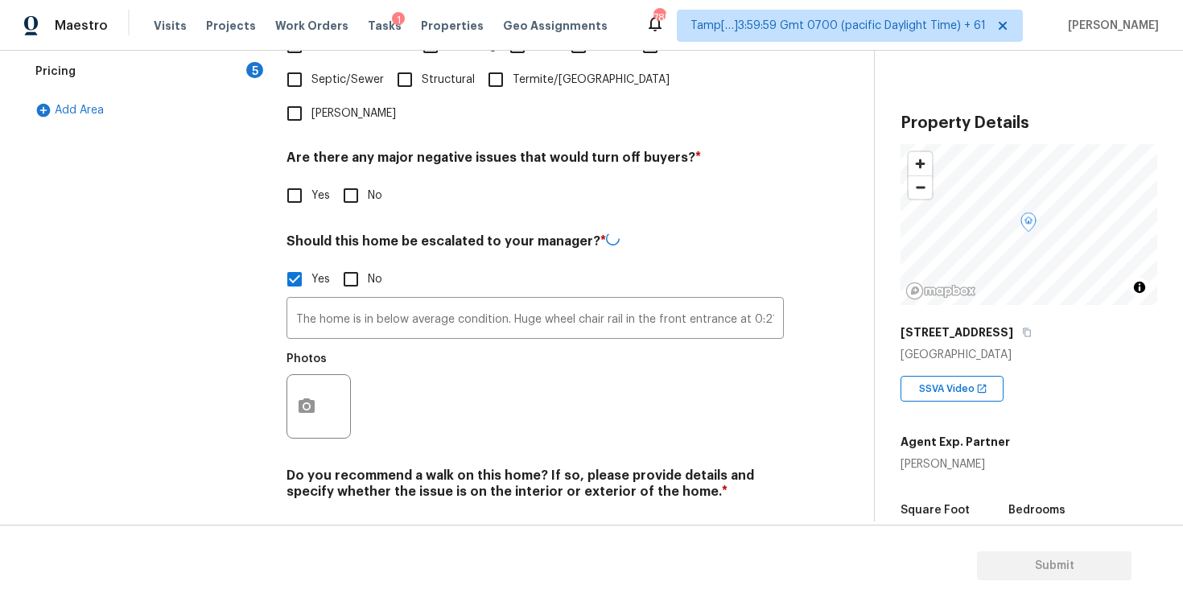
scroll to position [499, 0]
click at [320, 375] on button "button" at bounding box center [306, 406] width 39 height 63
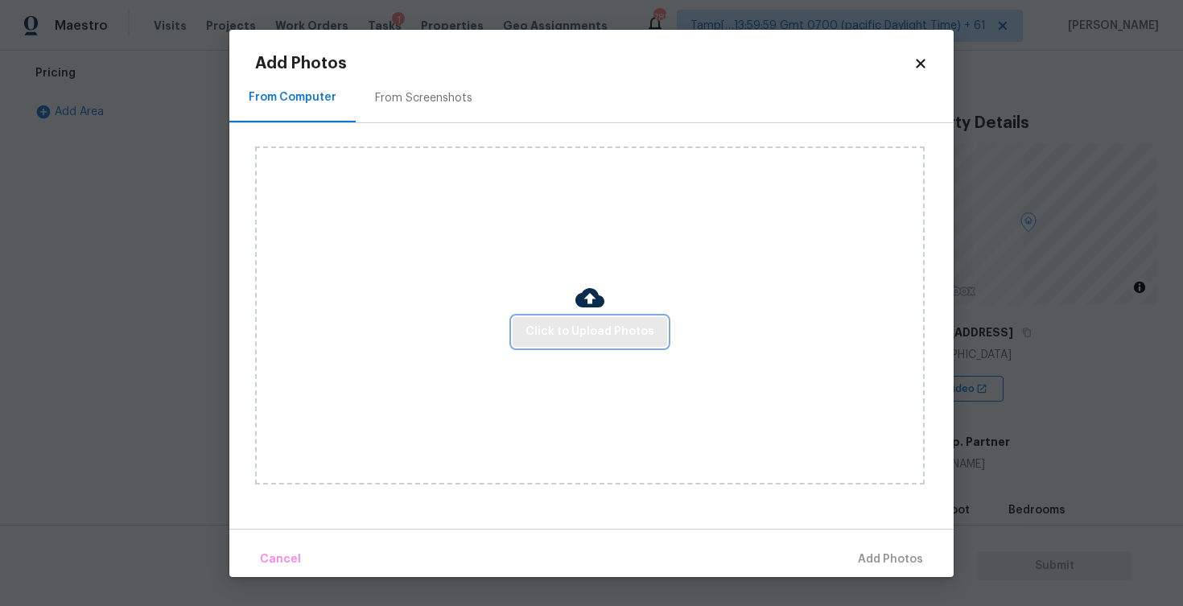
click at [563, 337] on span "Click to Upload Photos" at bounding box center [589, 332] width 129 height 20
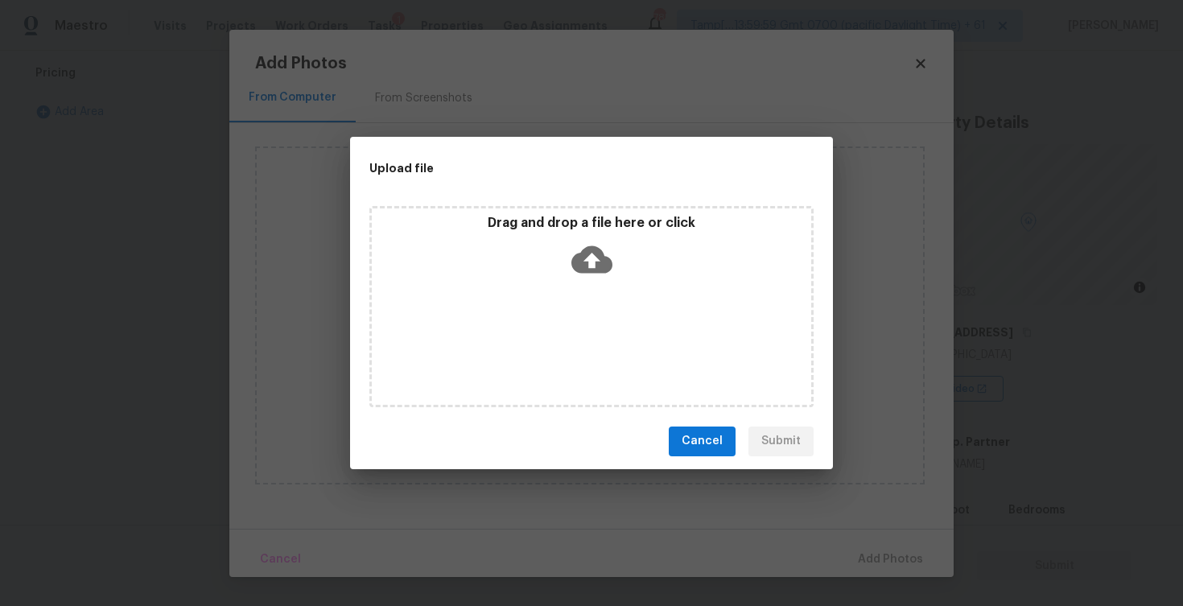
click at [590, 263] on icon at bounding box center [591, 259] width 41 height 41
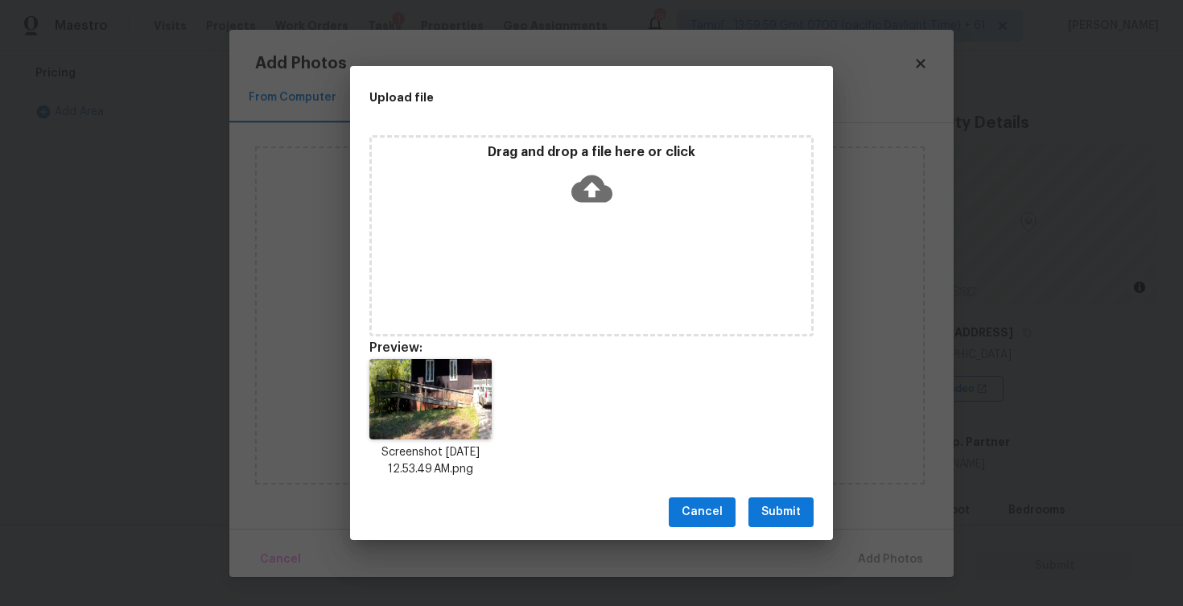
click at [744, 522] on div "Cancel Submit" at bounding box center [591, 512] width 483 height 56
click at [780, 509] on span "Submit" at bounding box center [780, 512] width 39 height 20
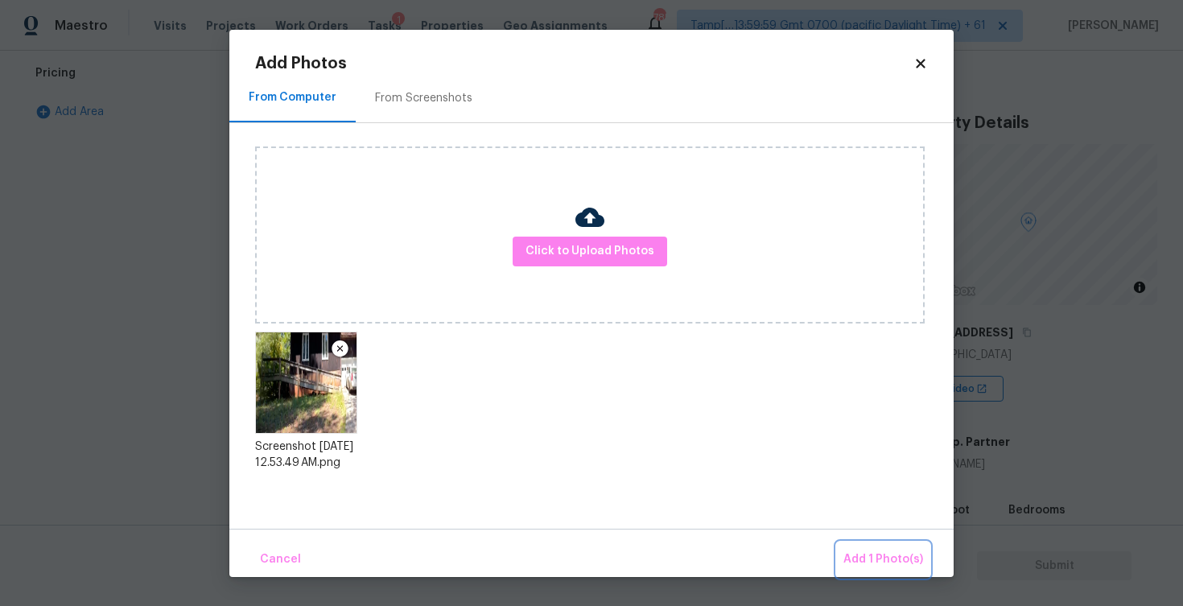
click at [883, 564] on span "Add 1 Photo(s)" at bounding box center [883, 560] width 80 height 20
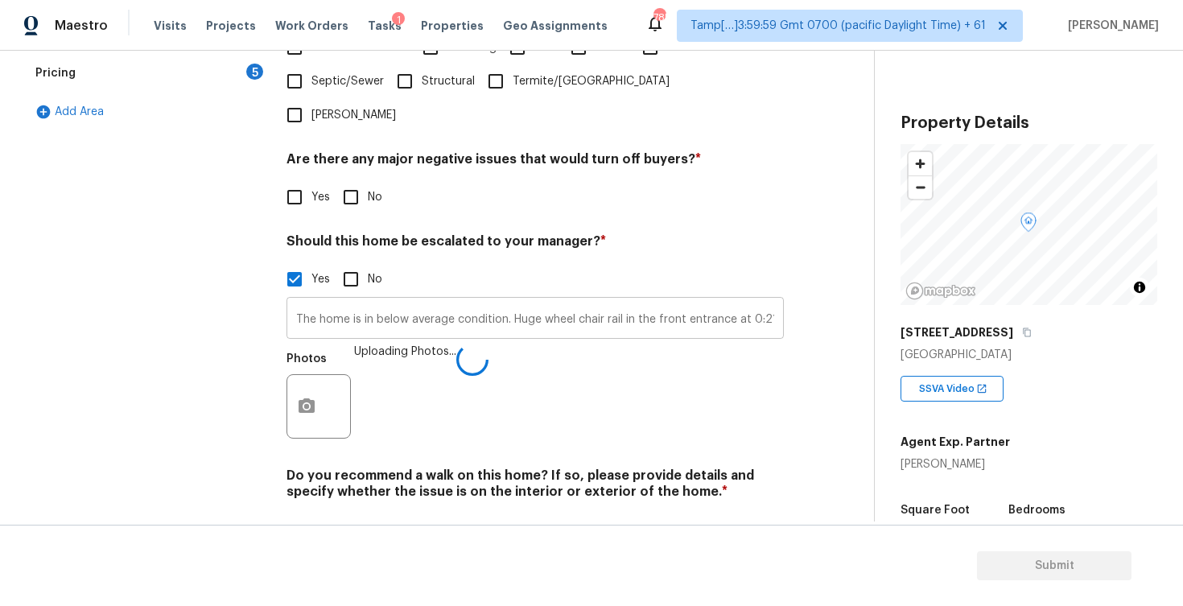
click at [741, 301] on input "The home is in below average condition. Huge wheel chair rail in the front entr…" at bounding box center [534, 320] width 497 height 38
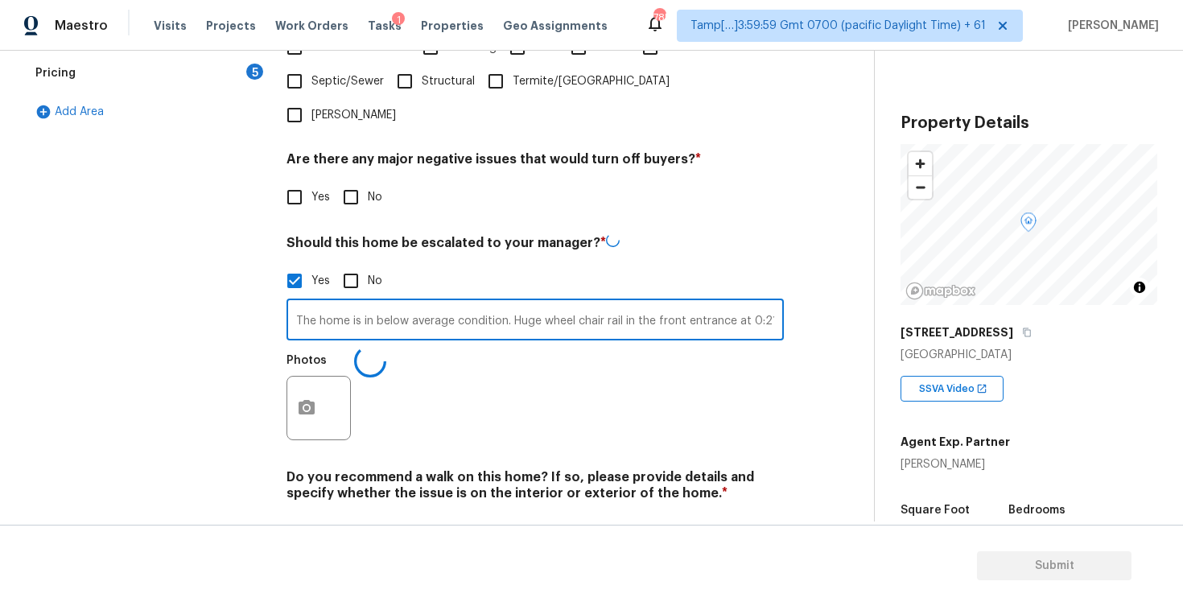
click at [745, 303] on input "The home is in below average condition. Huge wheel chair rail in the front entr…" at bounding box center [534, 322] width 497 height 38
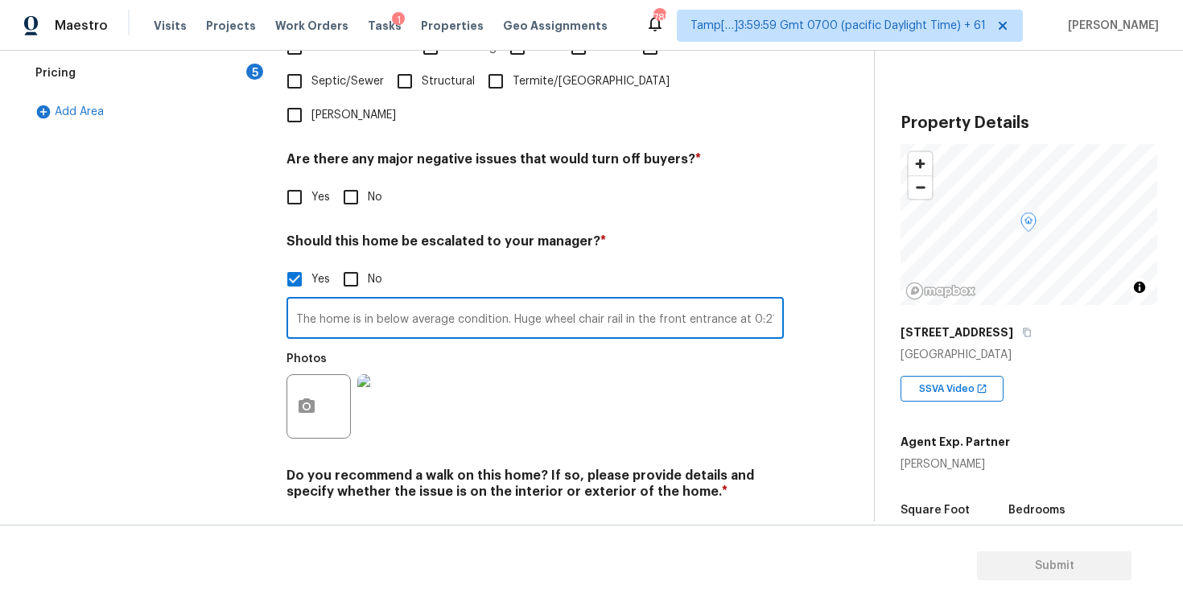
click at [621, 301] on input "The home is in below average condition. Huge wheel chair rail in the front entr…" at bounding box center [534, 320] width 497 height 38
type input "The home is in below average condition. Huge wheel chair ramp in the front entr…"
click at [645, 344] on div "Photos" at bounding box center [534, 396] width 497 height 105
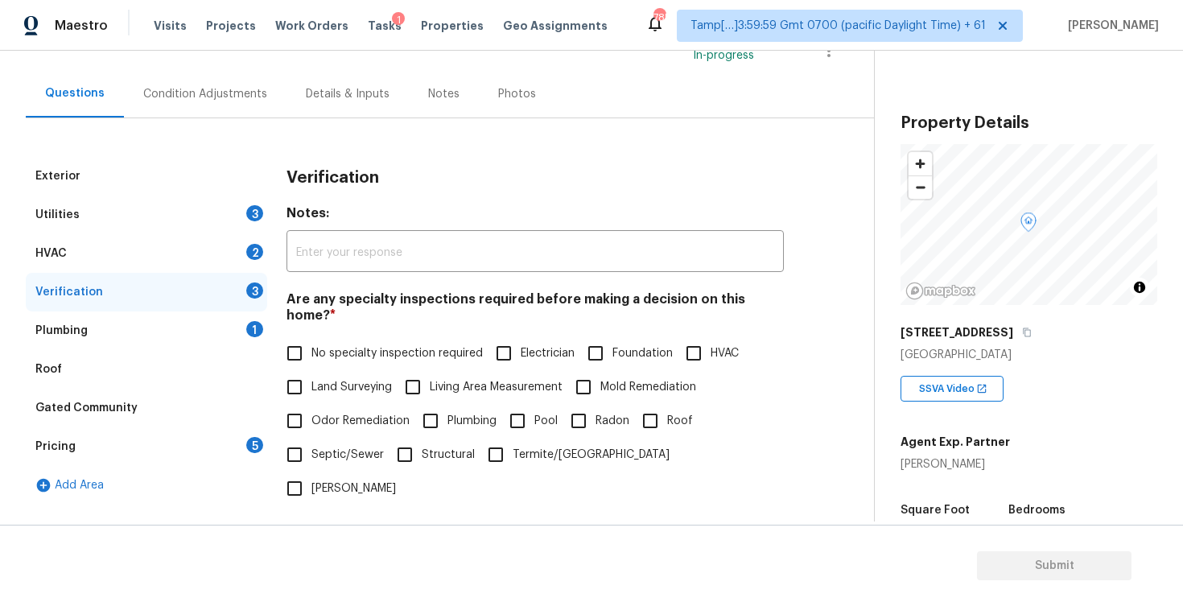
scroll to position [0, 0]
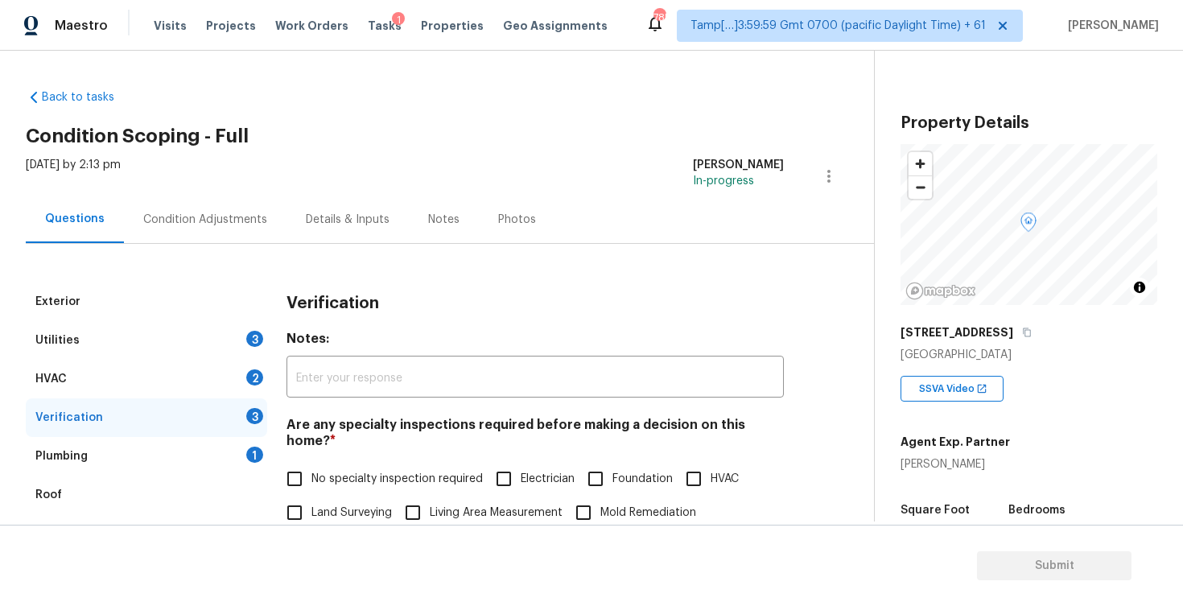
click at [241, 207] on div "Condition Adjustments" at bounding box center [205, 219] width 163 height 47
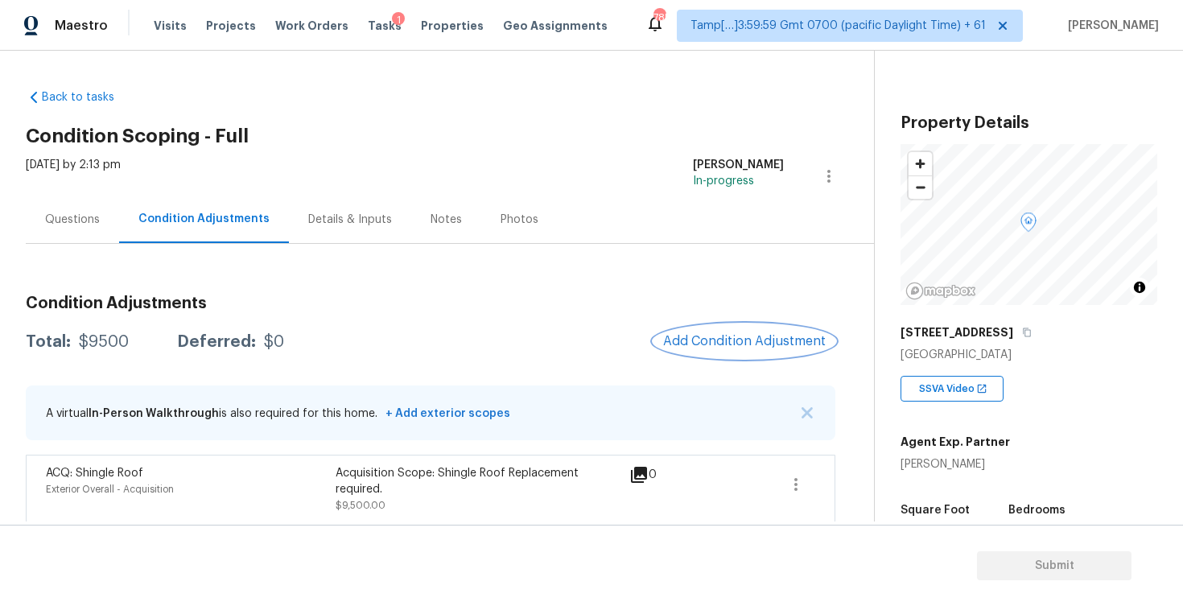
click at [706, 327] on button "Add Condition Adjustment" at bounding box center [744, 341] width 182 height 34
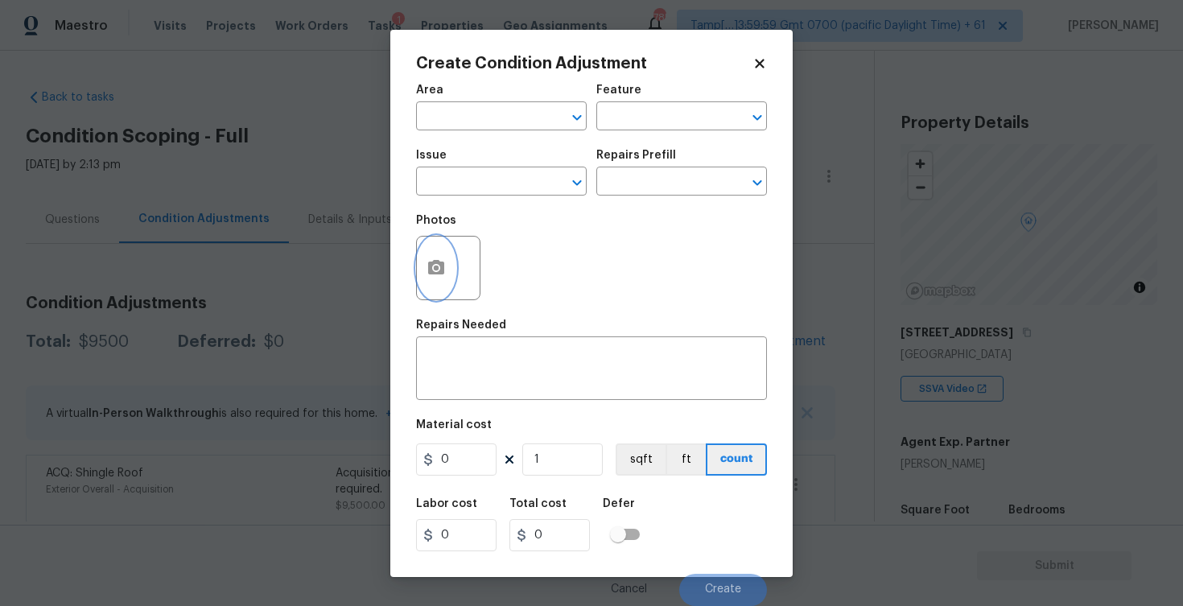
click at [433, 261] on icon "button" at bounding box center [436, 267] width 16 height 14
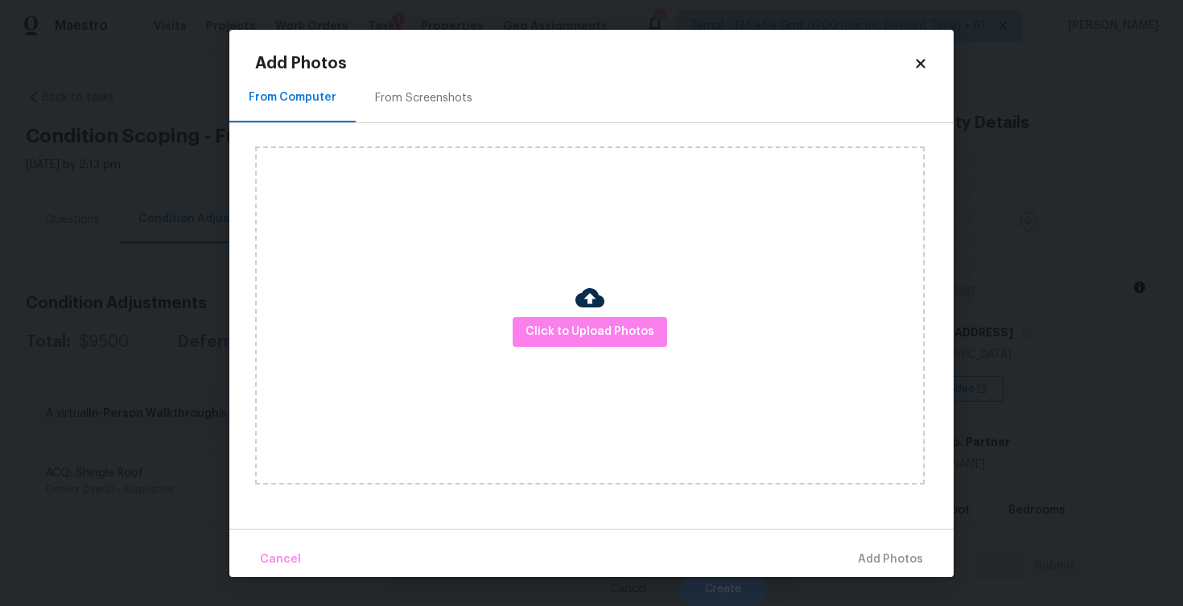
click at [595, 314] on div at bounding box center [589, 300] width 29 height 34
click at [617, 332] on span "Click to Upload Photos" at bounding box center [589, 332] width 129 height 20
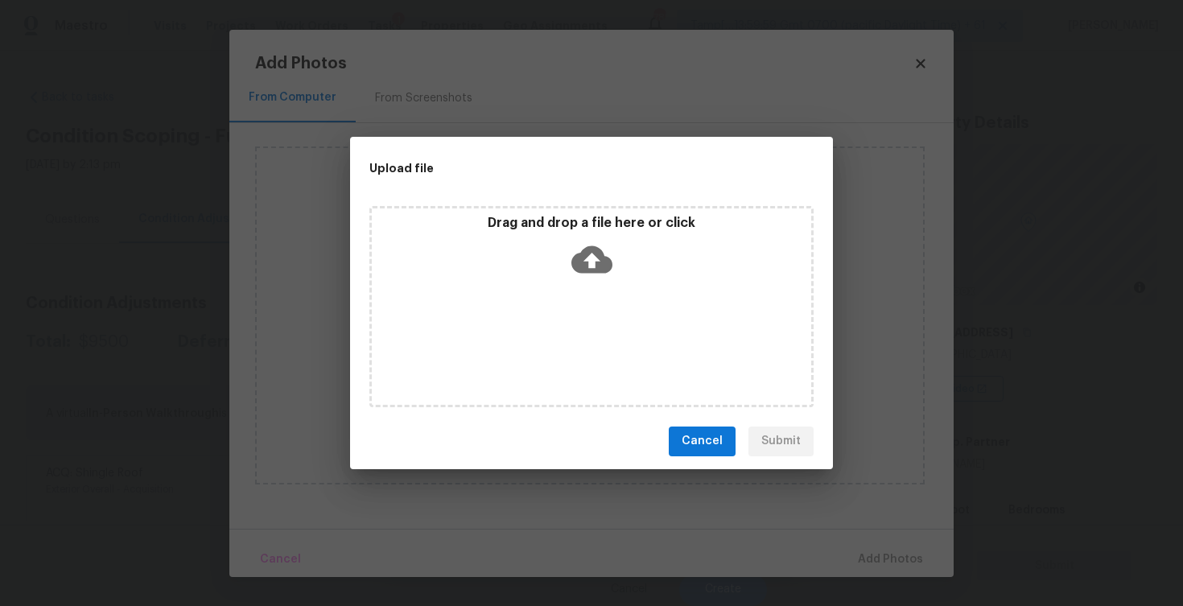
click at [579, 253] on icon at bounding box center [591, 258] width 41 height 27
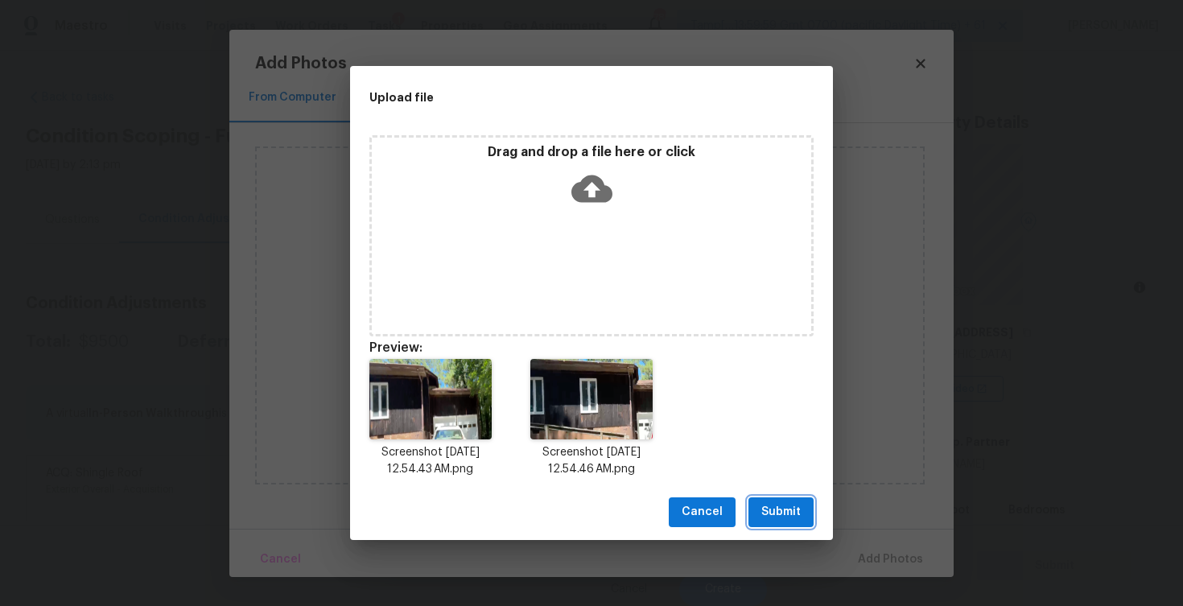
click at [793, 501] on button "Submit" at bounding box center [780, 512] width 65 height 30
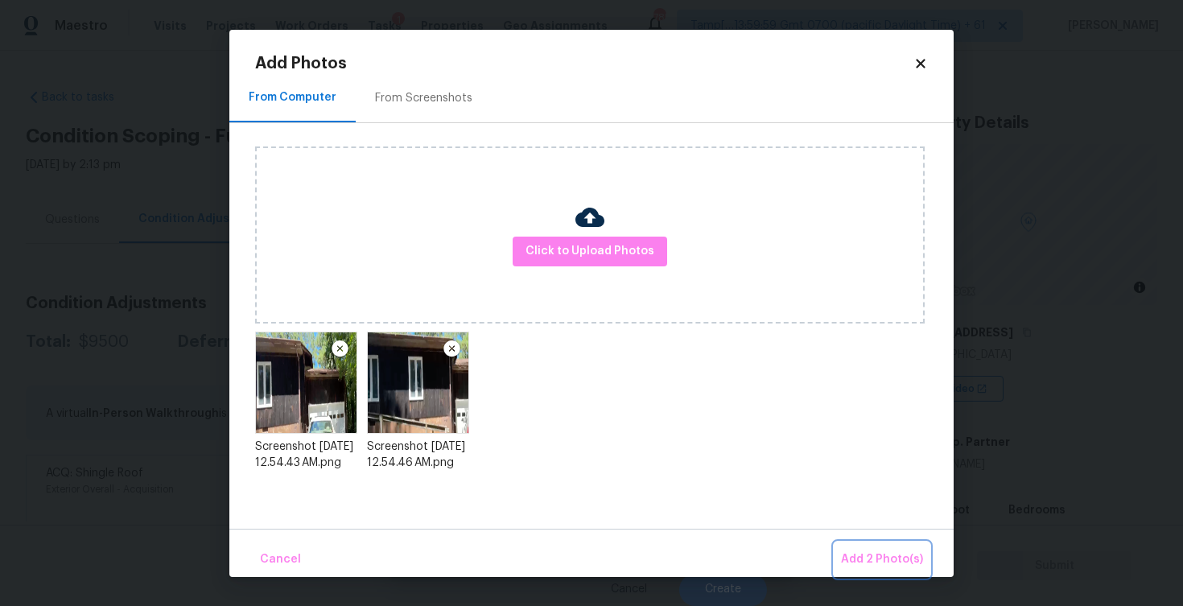
click at [877, 551] on span "Add 2 Photo(s)" at bounding box center [882, 560] width 82 height 20
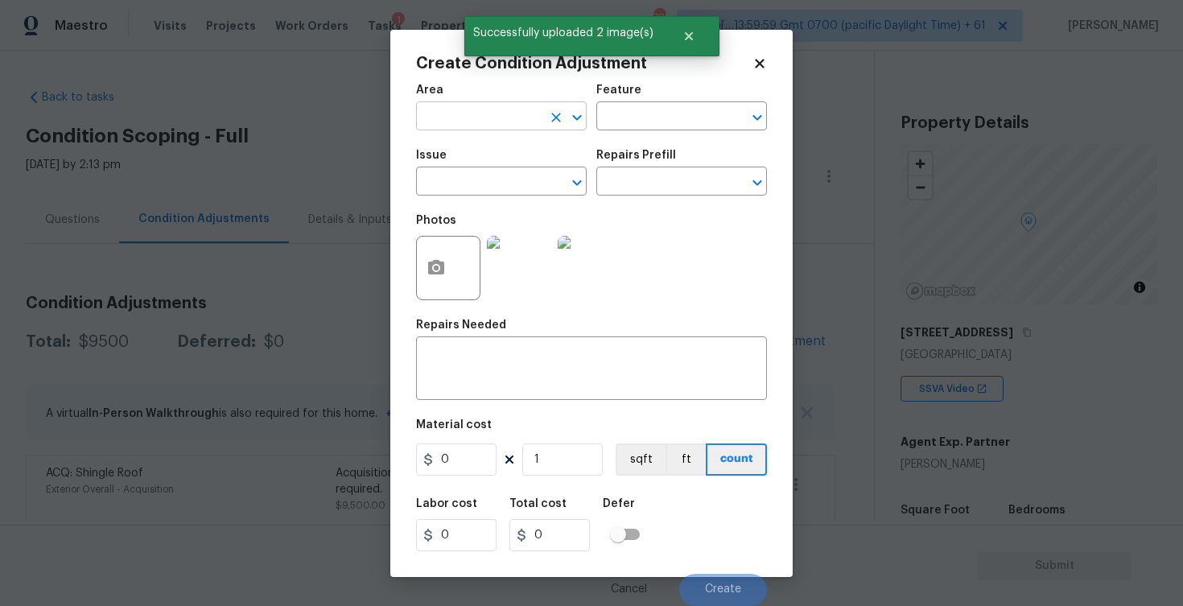
click at [466, 108] on input "text" at bounding box center [479, 117] width 126 height 25
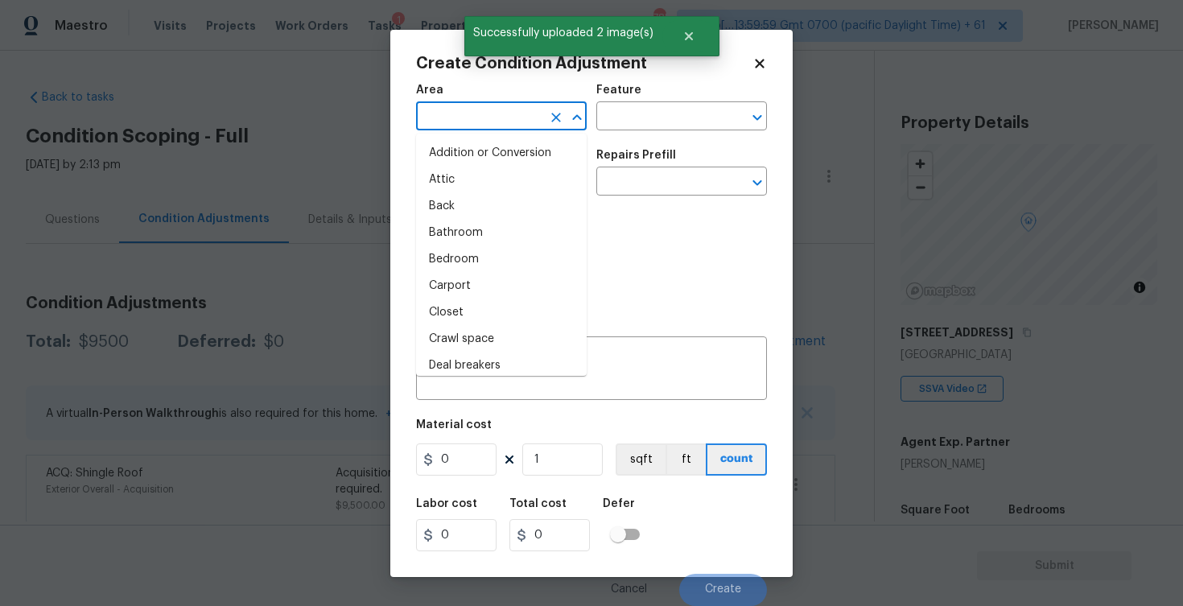
type input "e"
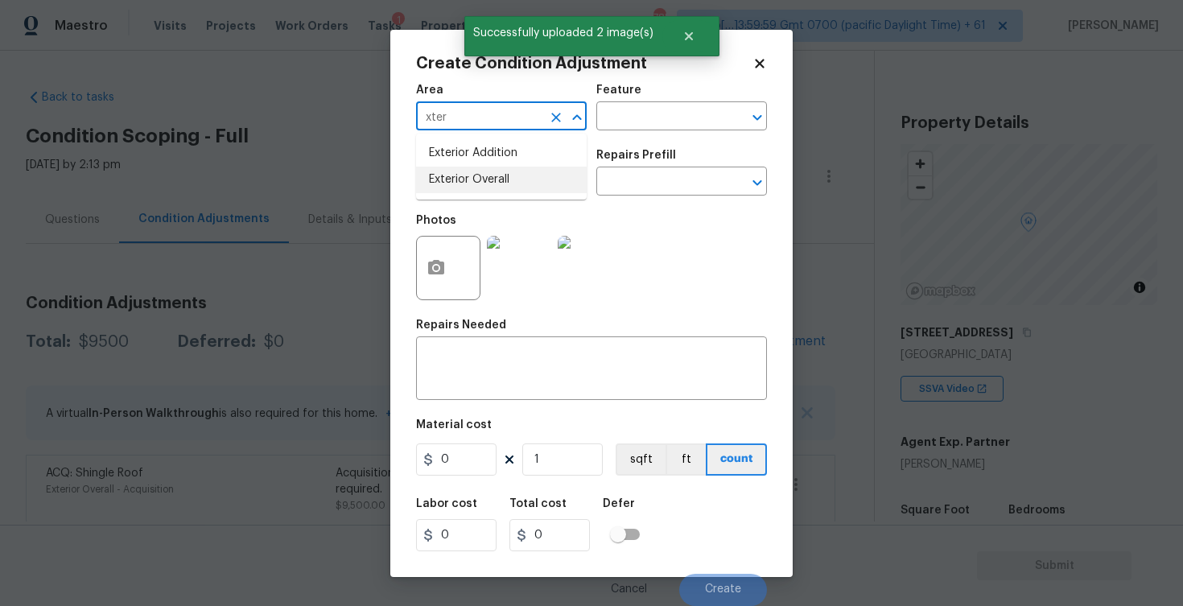
click at [474, 171] on li "Exterior Overall" at bounding box center [501, 180] width 171 height 27
type input "Exterior Overall"
click at [474, 171] on input "text" at bounding box center [479, 183] width 126 height 25
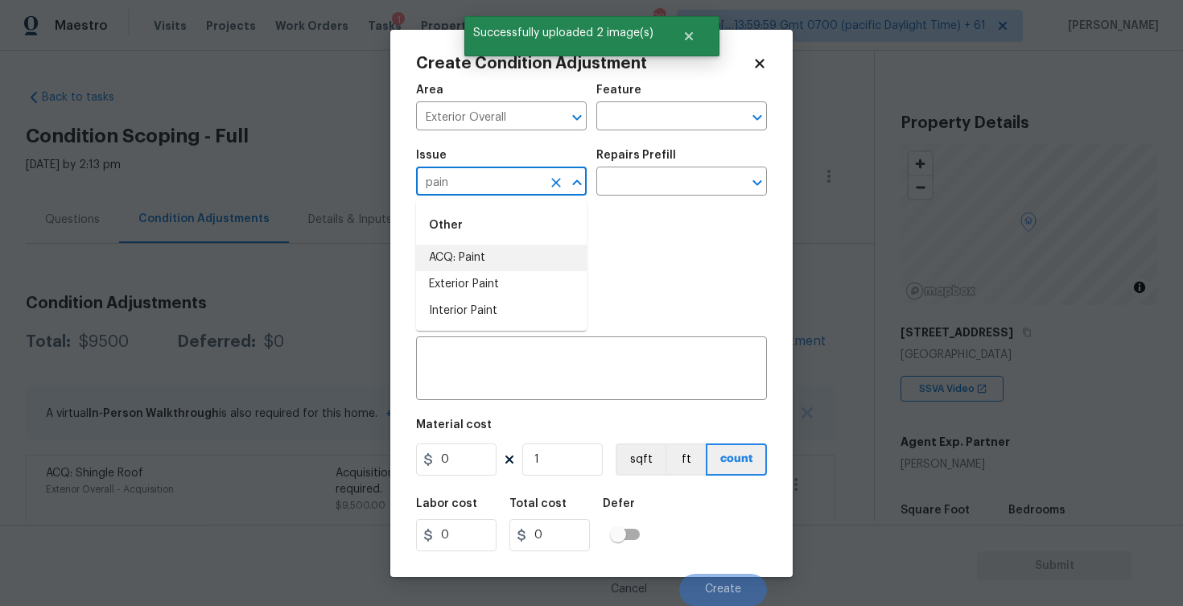
click at [492, 259] on li "ACQ: Paint" at bounding box center [501, 258] width 171 height 27
type input "ACQ: Paint"
click at [608, 180] on input "text" at bounding box center [659, 183] width 126 height 25
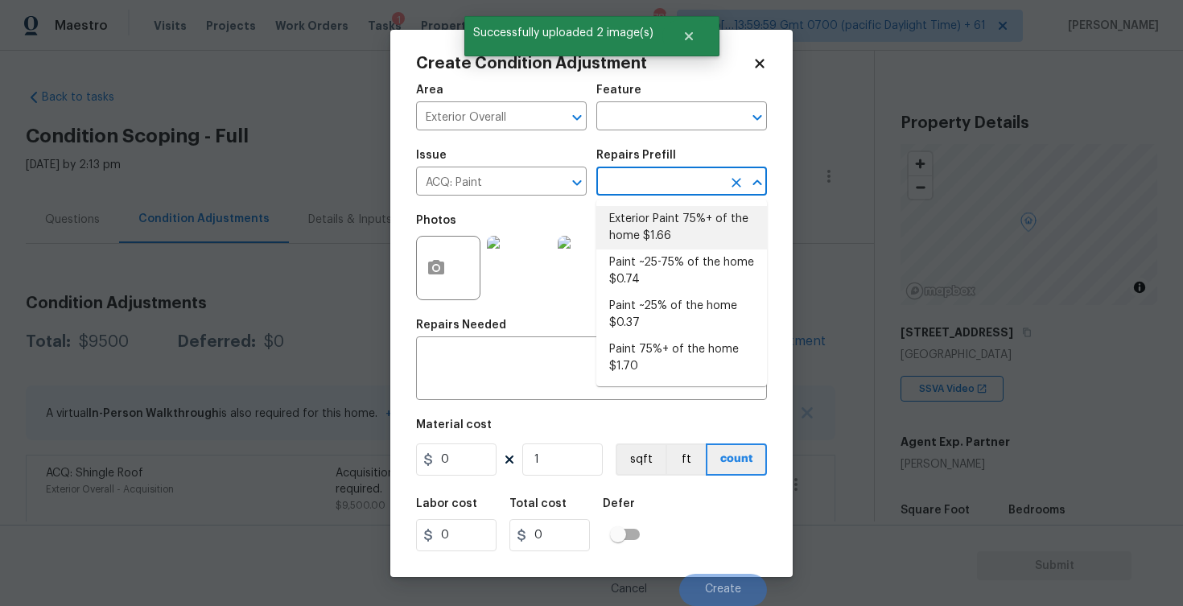
click at [652, 220] on li "Exterior Paint 75%+ of the home $1.66" at bounding box center [681, 227] width 171 height 43
type input "Acquisition"
type textarea "Acquisition Scope: 75%+ of the home exterior will likely require paint"
type input "1.66"
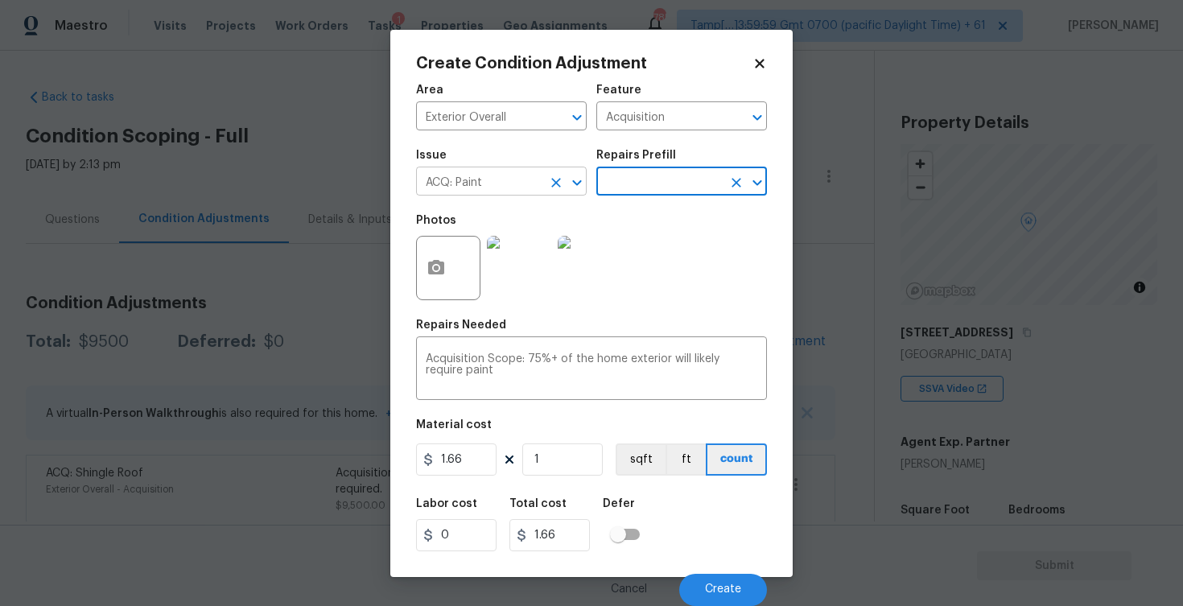
click at [552, 187] on icon "Clear" at bounding box center [556, 183] width 10 height 10
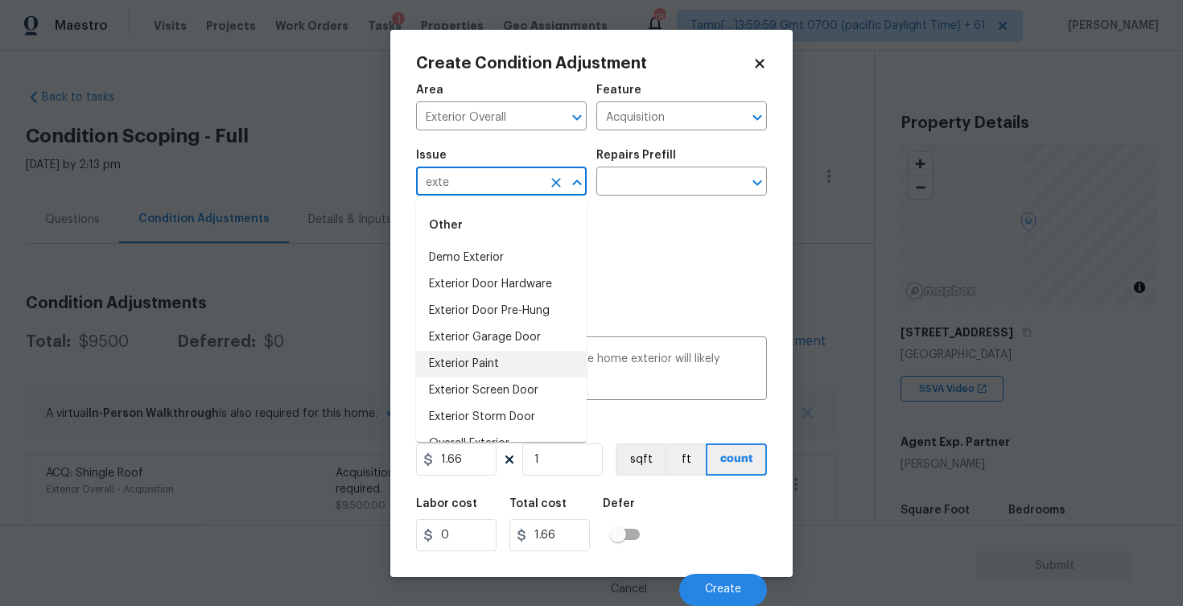
click at [487, 365] on li "Exterior Paint" at bounding box center [501, 364] width 171 height 27
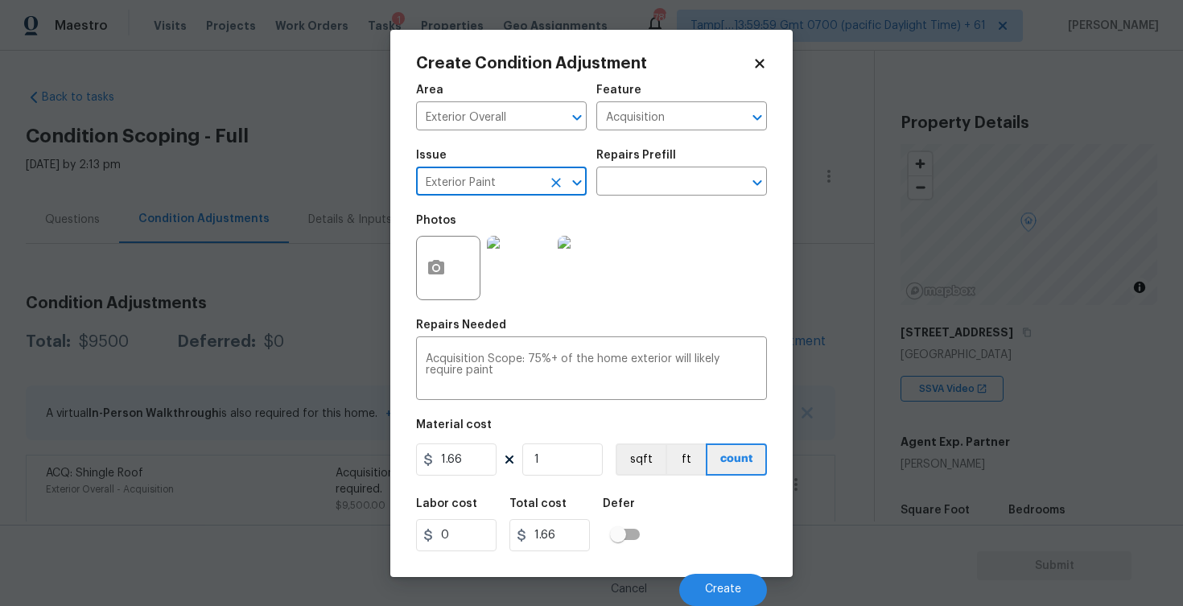
type input "Exterior Paint"
click at [562, 460] on input "1" at bounding box center [562, 459] width 80 height 32
type input "0"
paste input "1795"
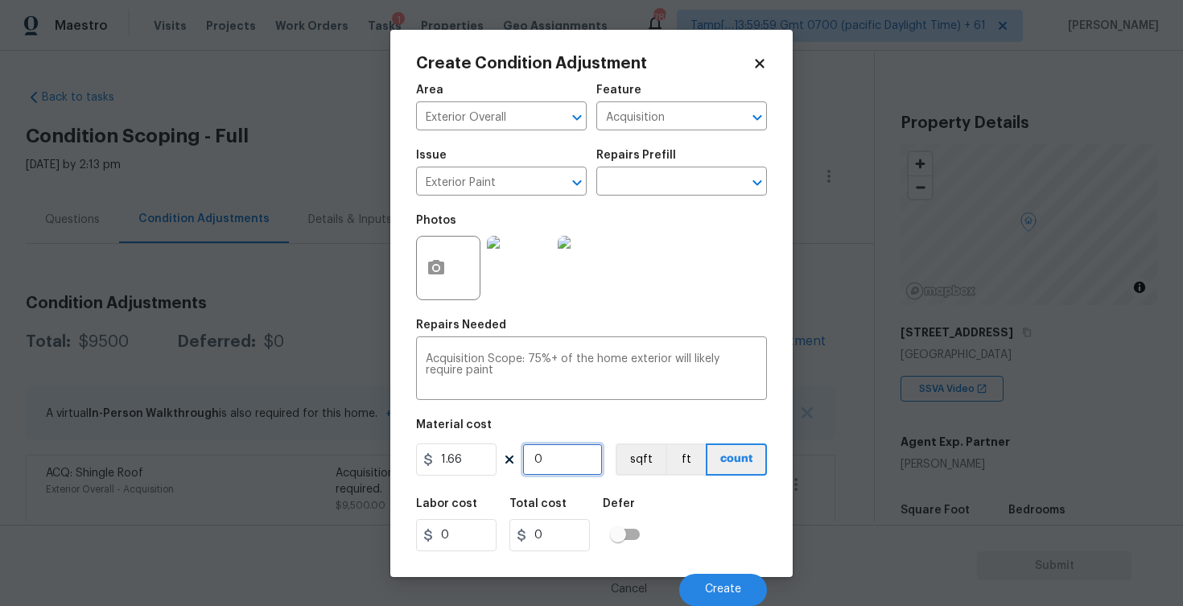
type input "1795"
type input "2979.7"
type input "1795"
click at [630, 462] on button "sqft" at bounding box center [641, 459] width 50 height 32
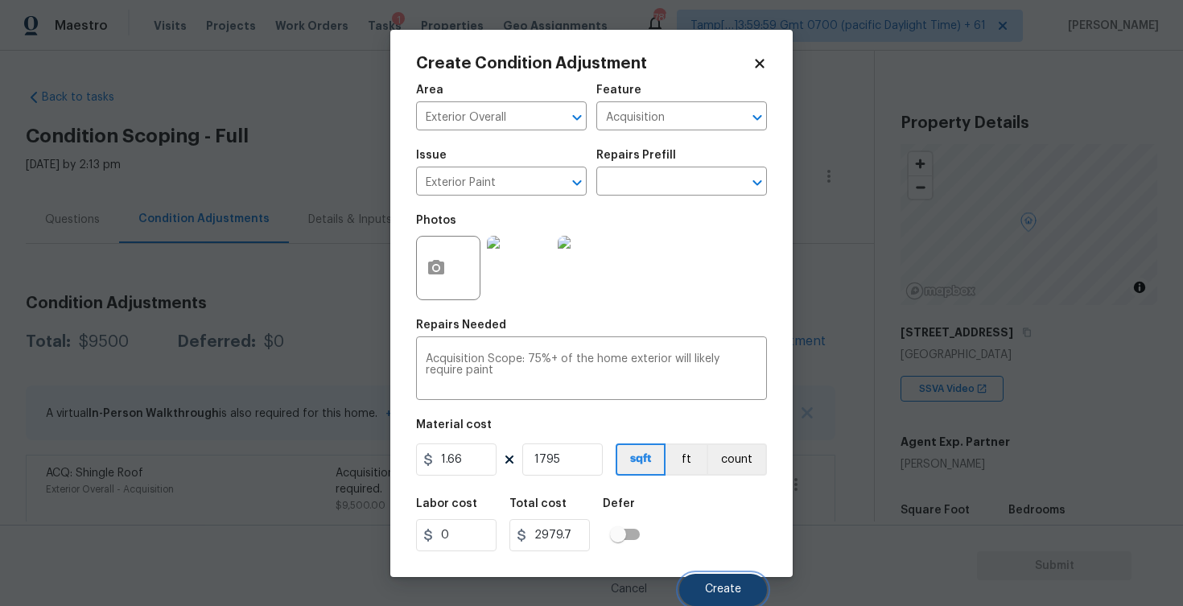
click at [732, 599] on button "Create" at bounding box center [723, 590] width 88 height 32
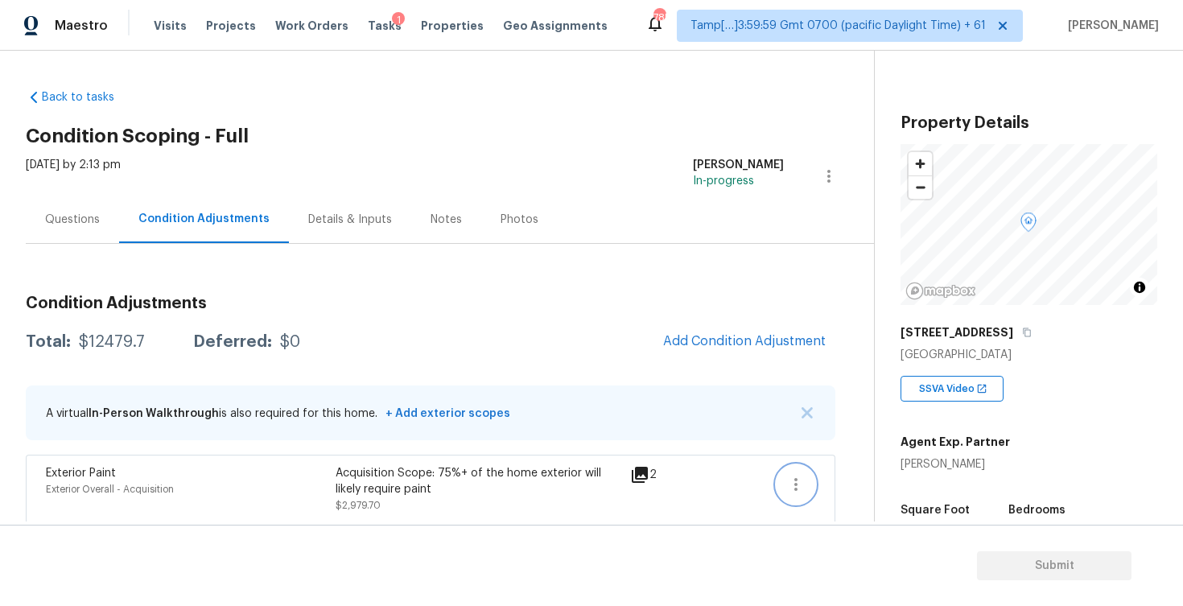
click at [803, 492] on icon "button" at bounding box center [795, 484] width 19 height 19
click at [892, 489] on link "Edit" at bounding box center [887, 481] width 137 height 24
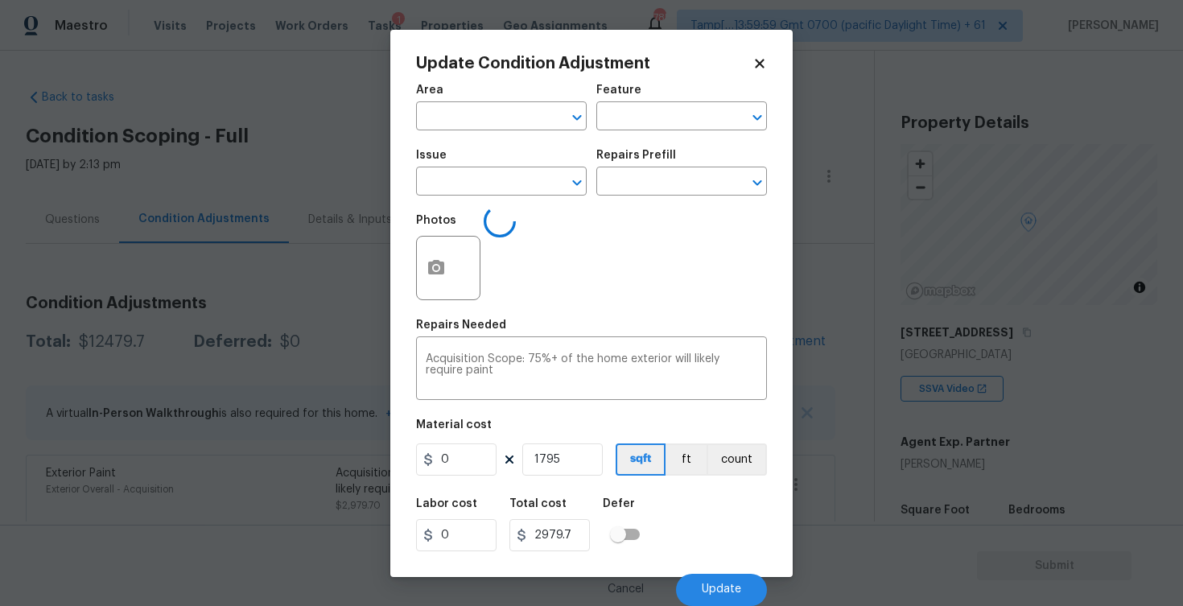
type input "Exterior Overall"
type input "Acquisition"
type input "Exterior Paint"
type input "1.66"
click at [431, 275] on icon "button" at bounding box center [435, 267] width 19 height 19
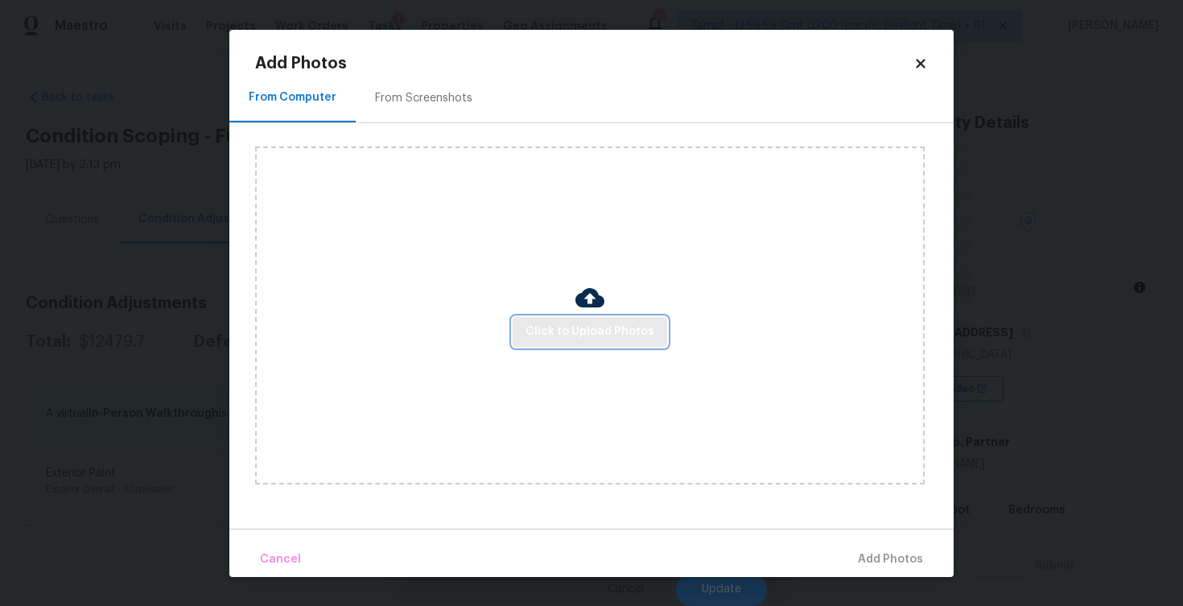
click at [571, 320] on button "Click to Upload Photos" at bounding box center [590, 332] width 154 height 30
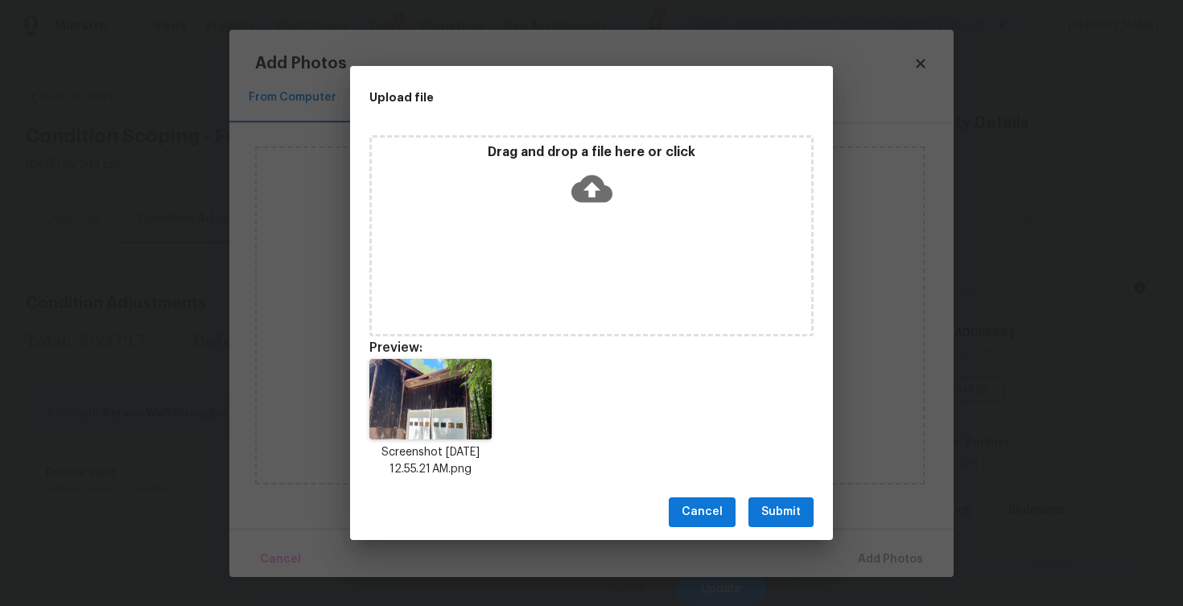
click at [787, 522] on button "Submit" at bounding box center [780, 512] width 65 height 30
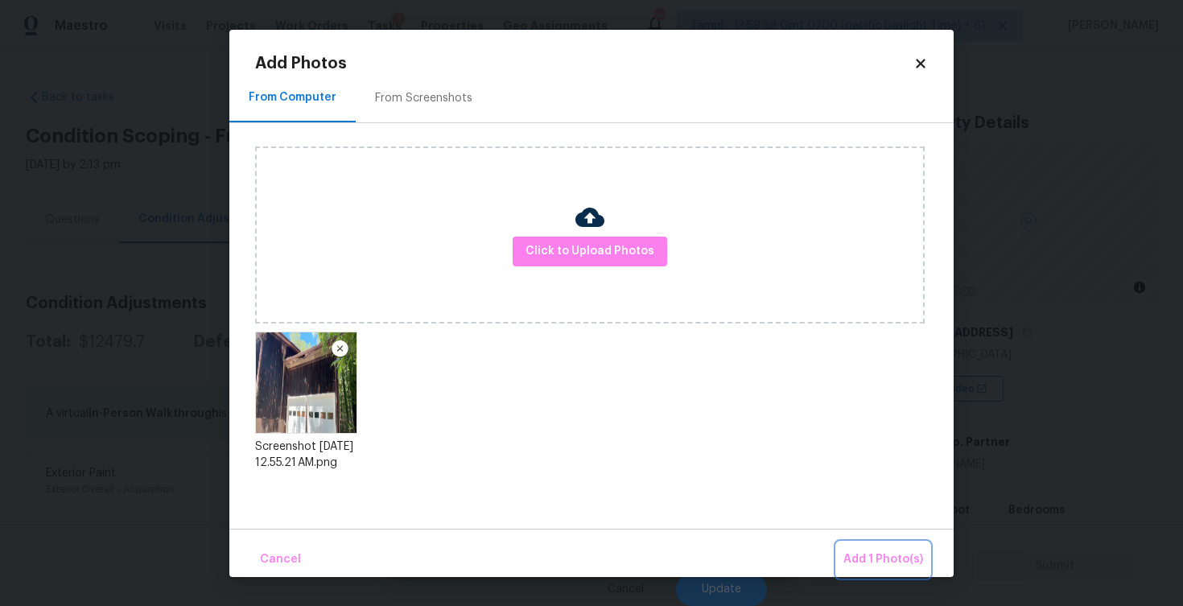
click at [873, 550] on span "Add 1 Photo(s)" at bounding box center [883, 560] width 80 height 20
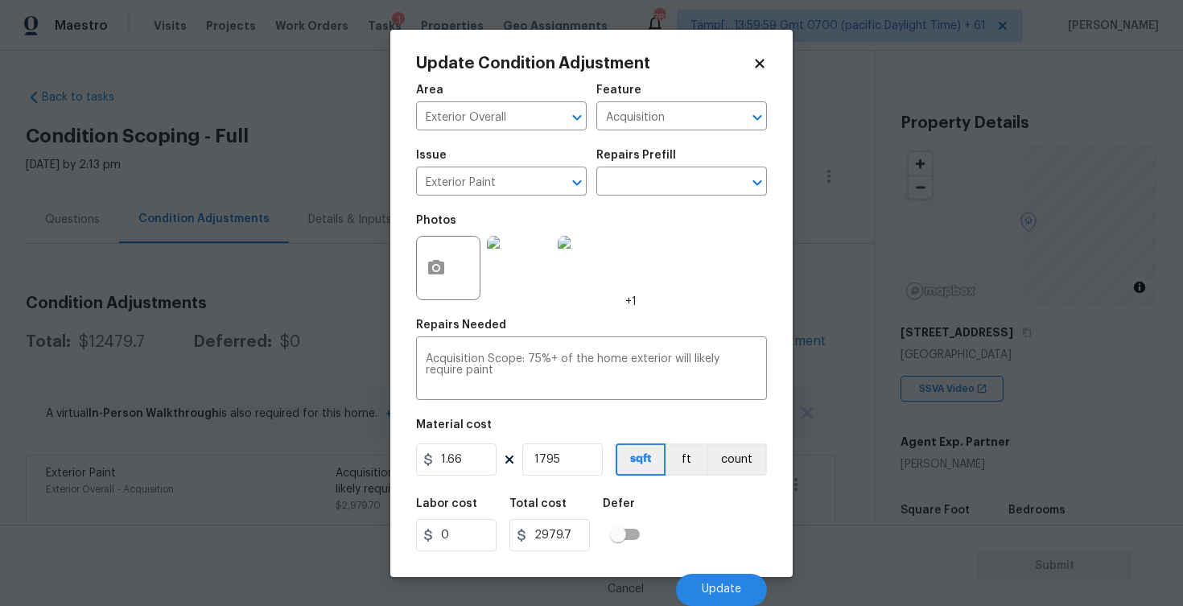
click at [706, 566] on div "Cancel Update" at bounding box center [591, 583] width 351 height 45
click at [712, 584] on span "Update" at bounding box center [721, 589] width 39 height 12
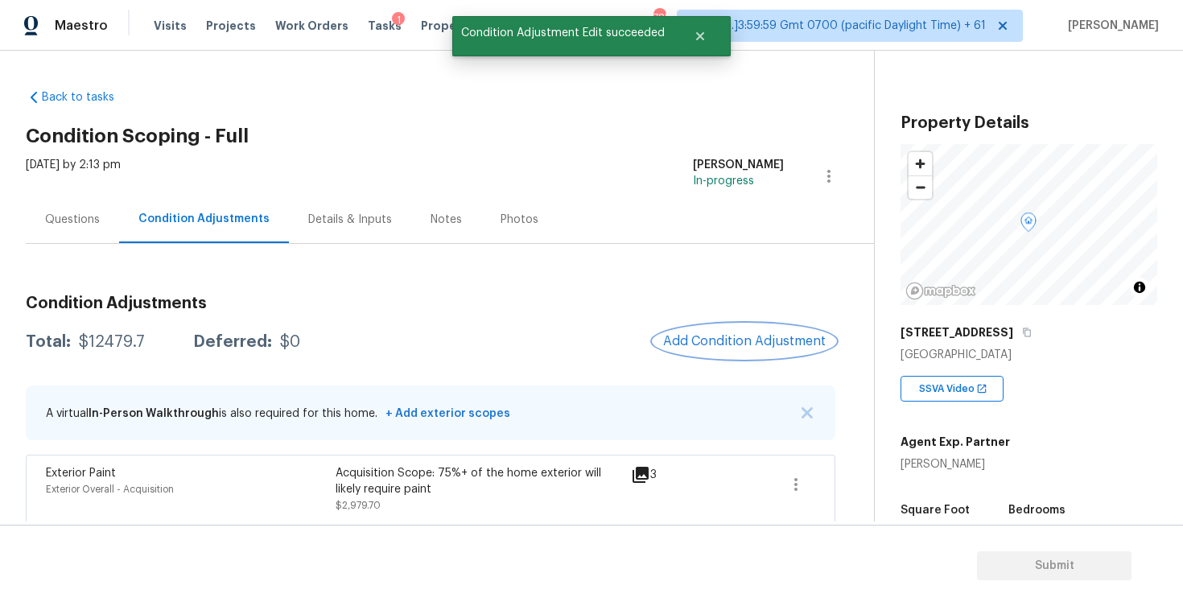
click at [731, 338] on span "Add Condition Adjustment" at bounding box center [744, 341] width 163 height 14
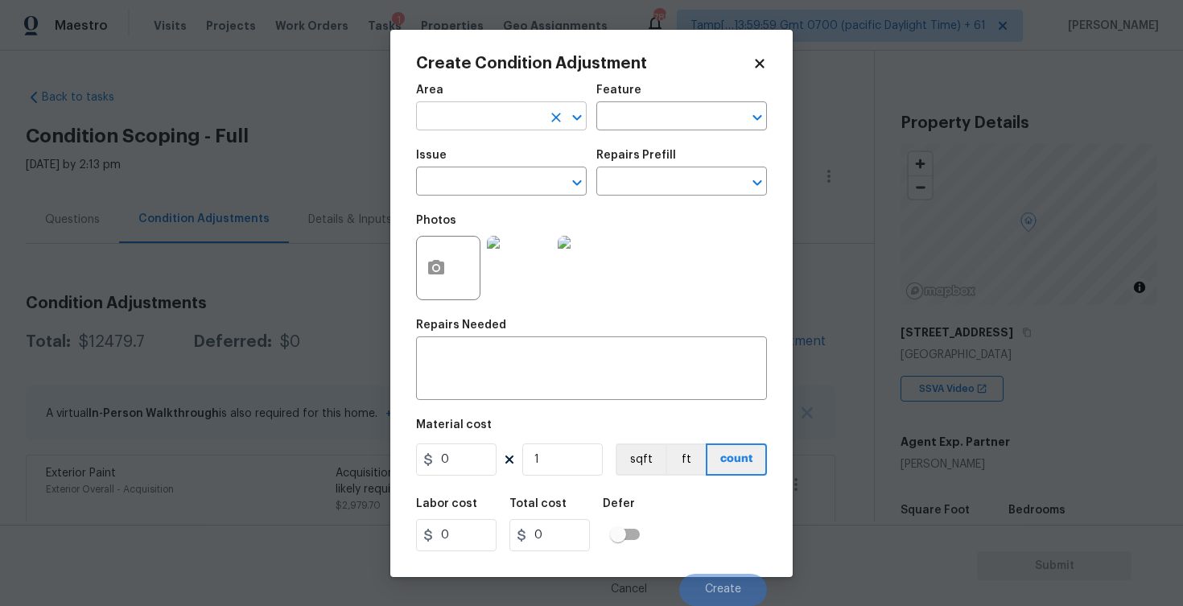
click at [455, 113] on input "text" at bounding box center [479, 117] width 126 height 25
click at [471, 184] on li "Exterior Overall" at bounding box center [501, 180] width 171 height 27
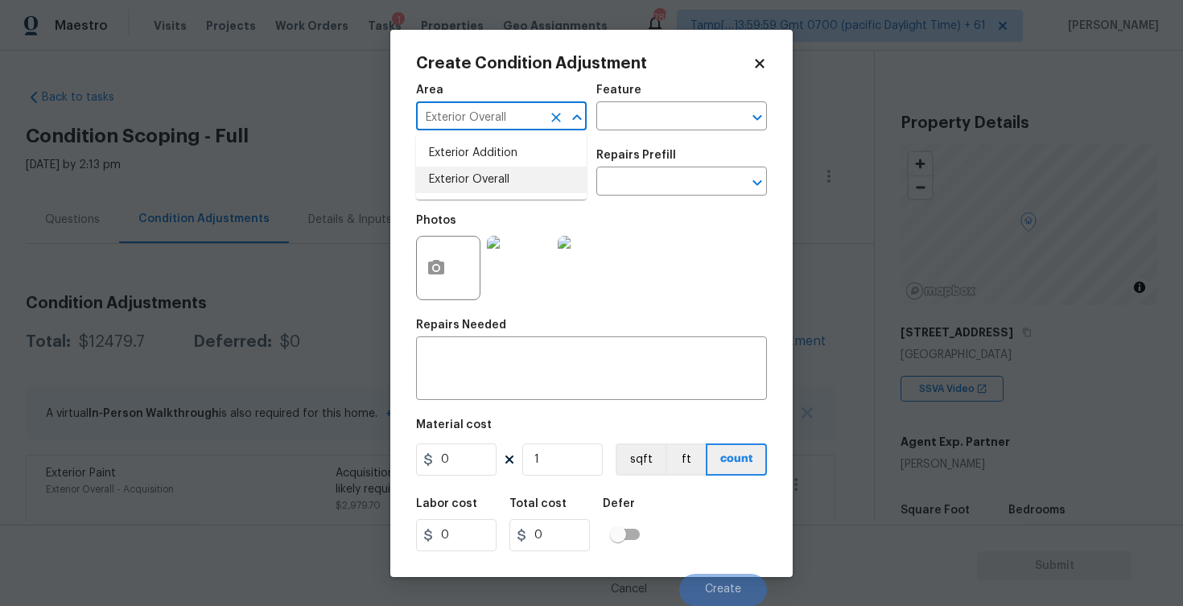
type input "Exterior Overall"
click at [471, 184] on input "text" at bounding box center [479, 183] width 126 height 25
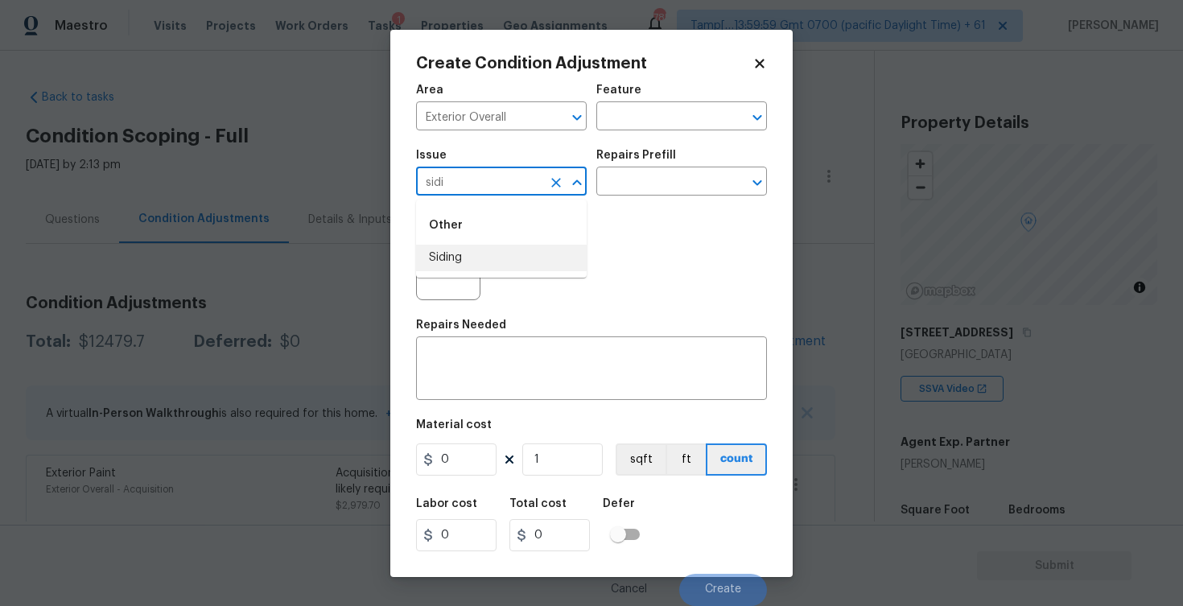
click at [472, 252] on li "Siding" at bounding box center [501, 258] width 171 height 27
type input "Siding"
click at [653, 194] on input "text" at bounding box center [659, 183] width 126 height 25
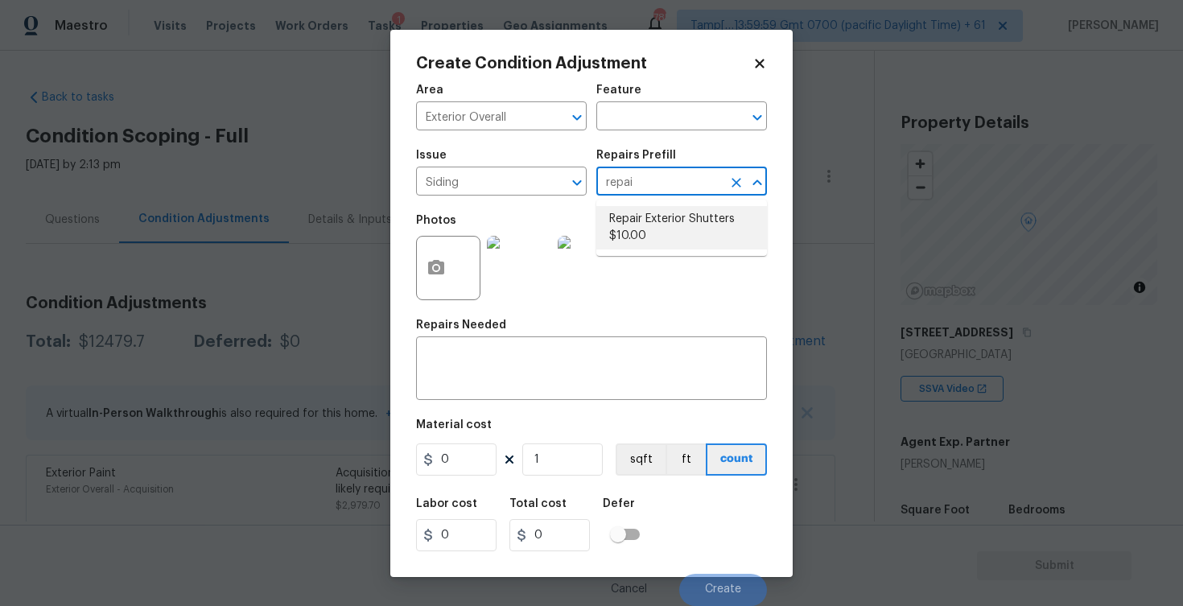
type input "repai"
click at [659, 259] on div "Photos" at bounding box center [591, 257] width 351 height 105
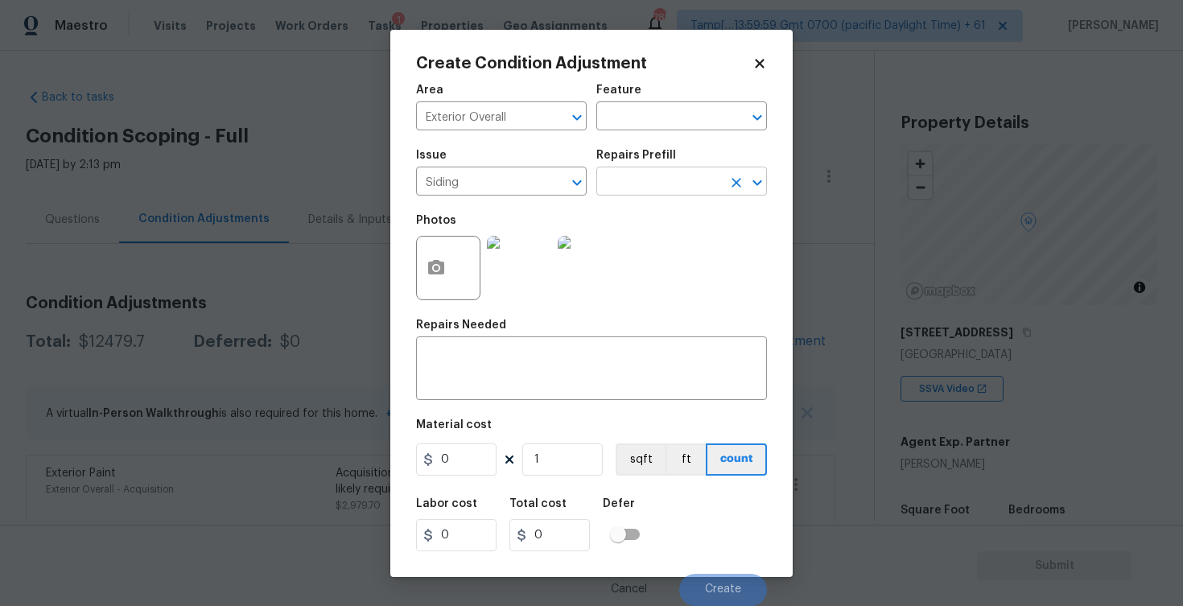
click at [646, 175] on input "text" at bounding box center [659, 183] width 126 height 25
type input "repai"
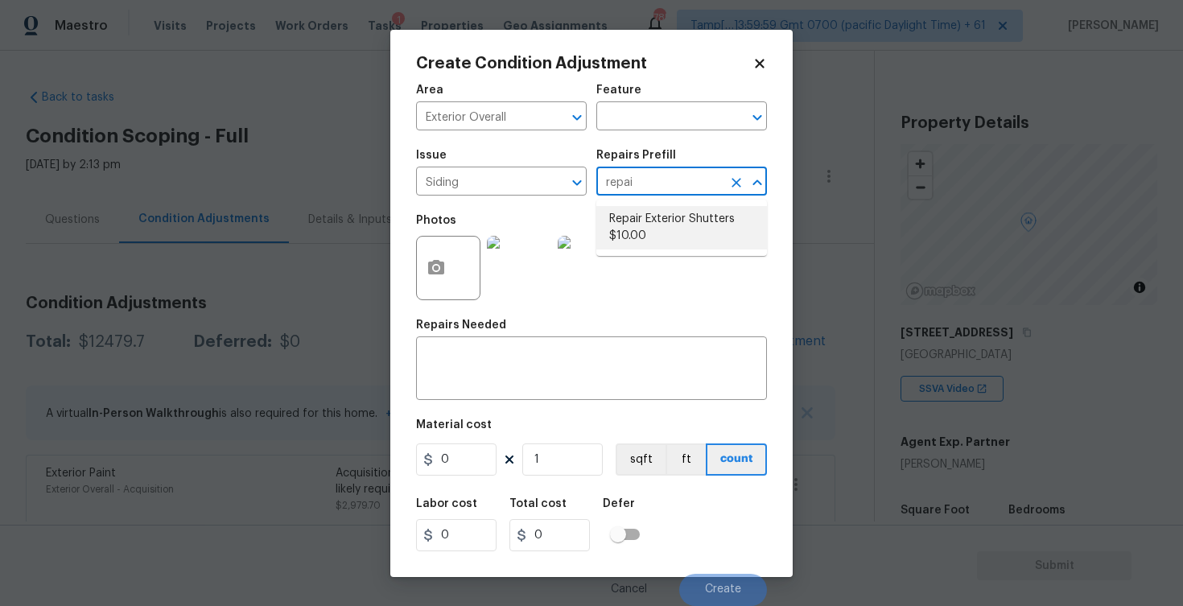
click at [639, 229] on li "Repair Exterior Shutters $10.00" at bounding box center [681, 227] width 171 height 43
type input "Siding"
type textarea "Repair the existing exterior shutters on the home (cracks, chips, holes, etc.).…"
type input "10"
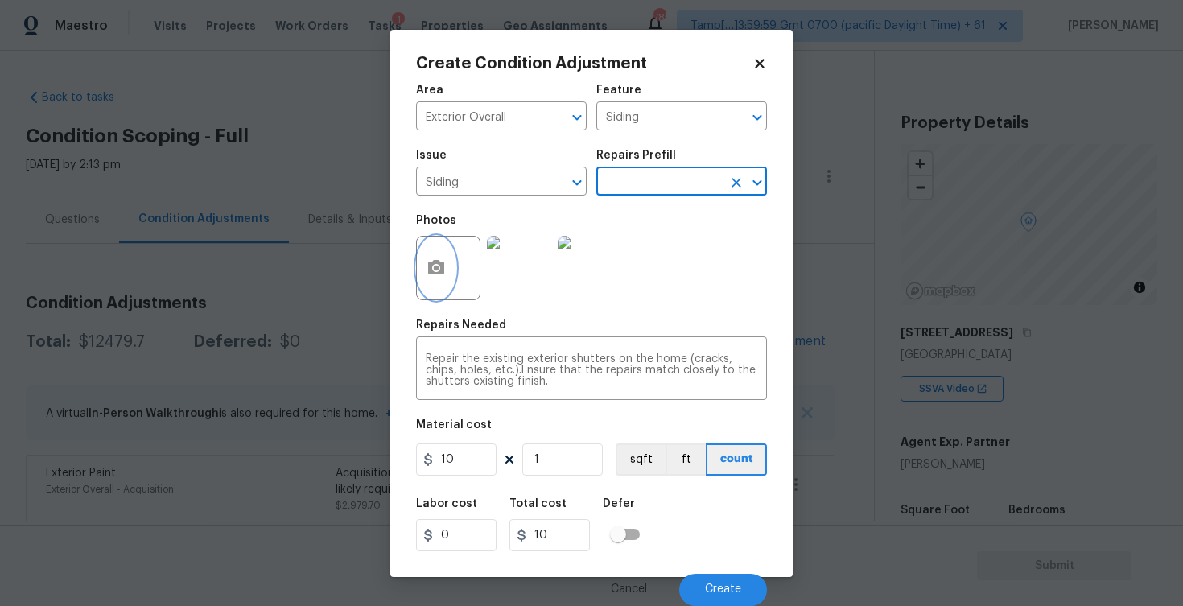
click at [432, 257] on button "button" at bounding box center [436, 268] width 39 height 63
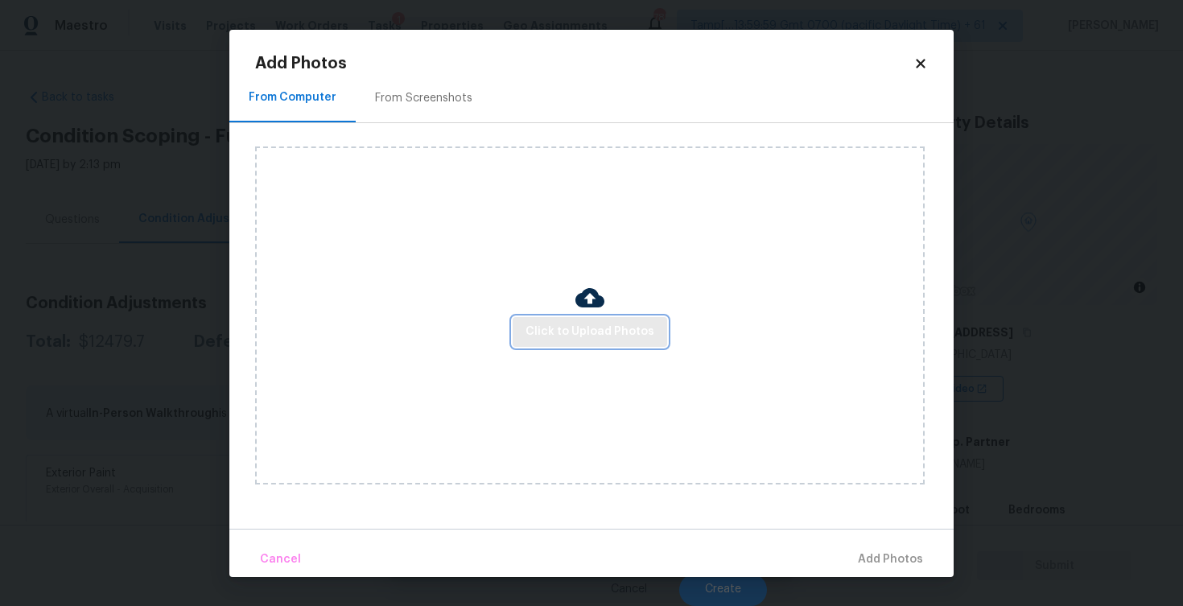
click at [582, 335] on span "Click to Upload Photos" at bounding box center [589, 332] width 129 height 20
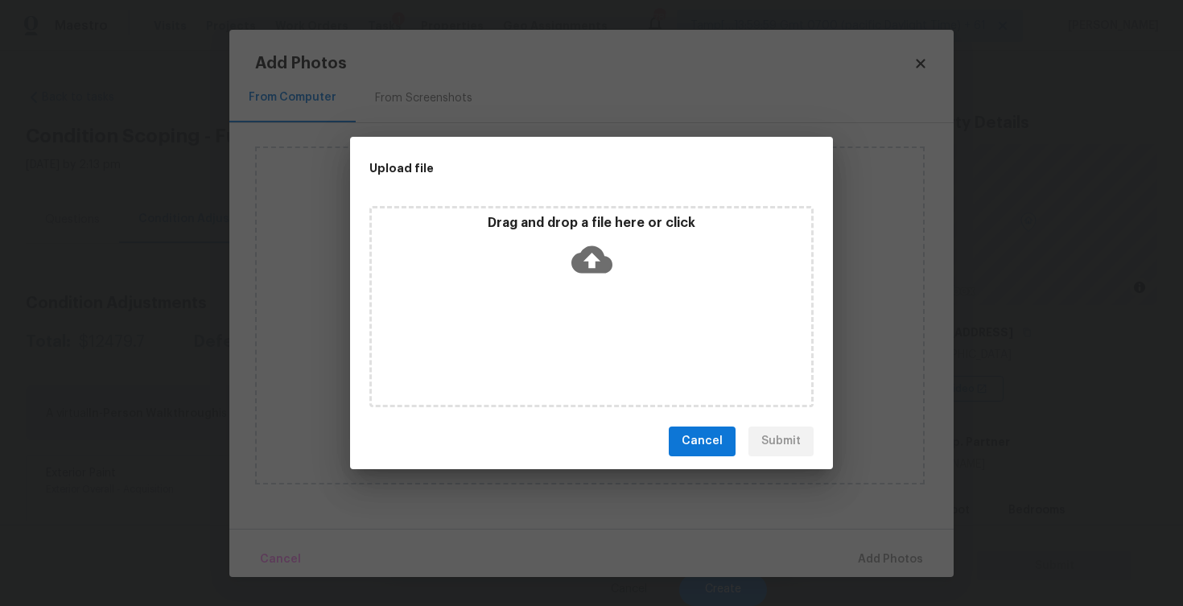
click at [584, 274] on icon at bounding box center [591, 259] width 41 height 41
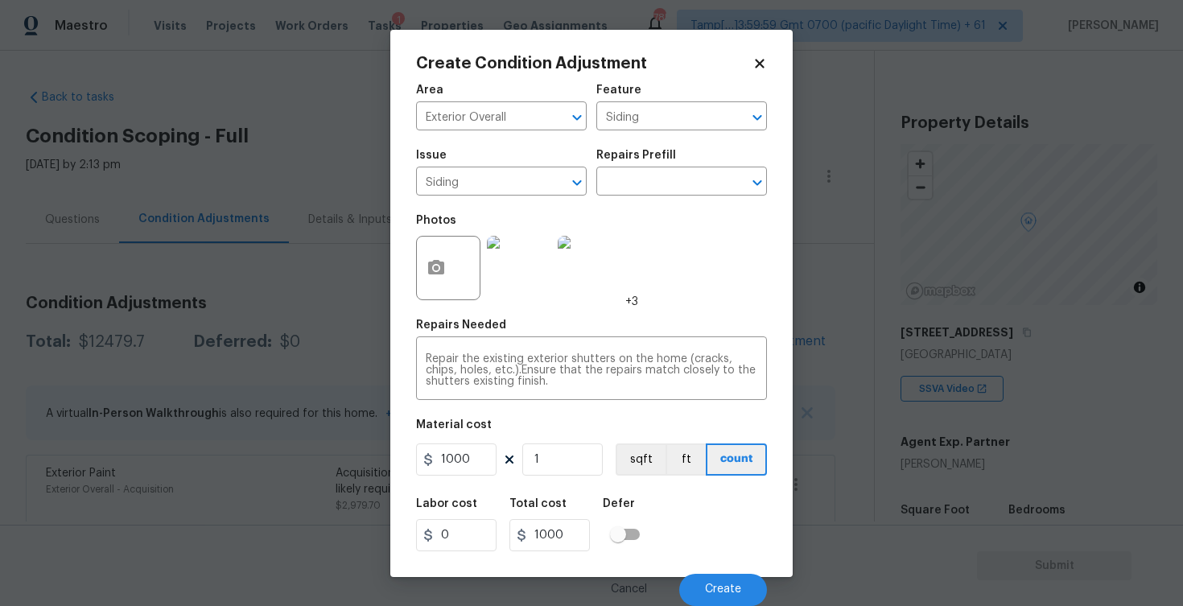
click at [725, 571] on div "Cancel Create" at bounding box center [591, 583] width 351 height 45
click at [725, 592] on span "Create" at bounding box center [723, 589] width 36 height 12
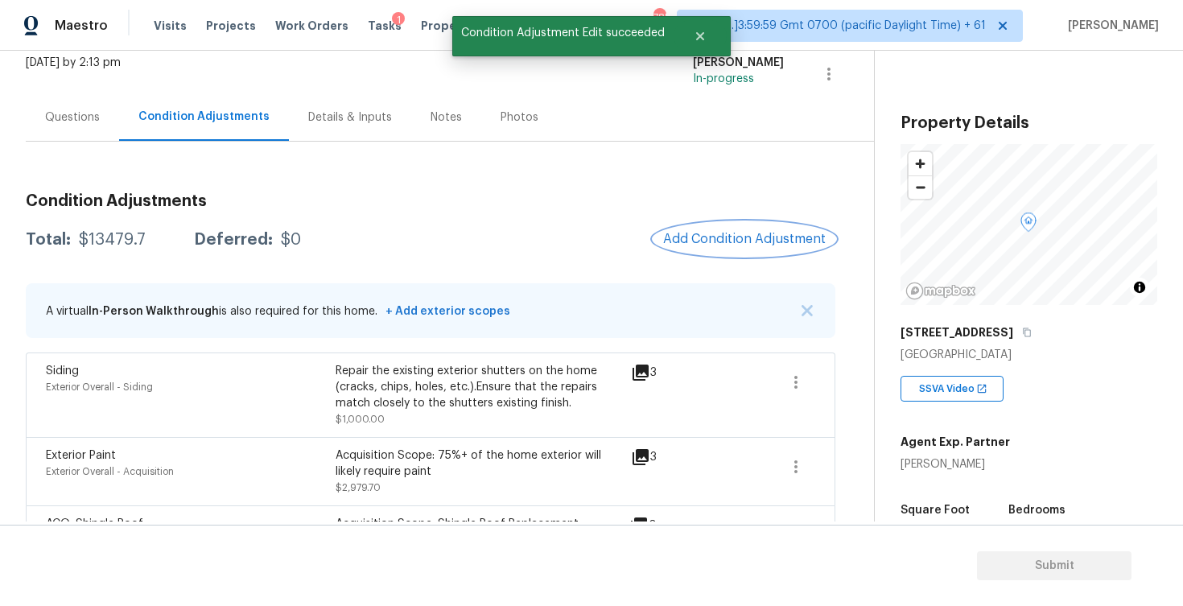
scroll to position [161, 0]
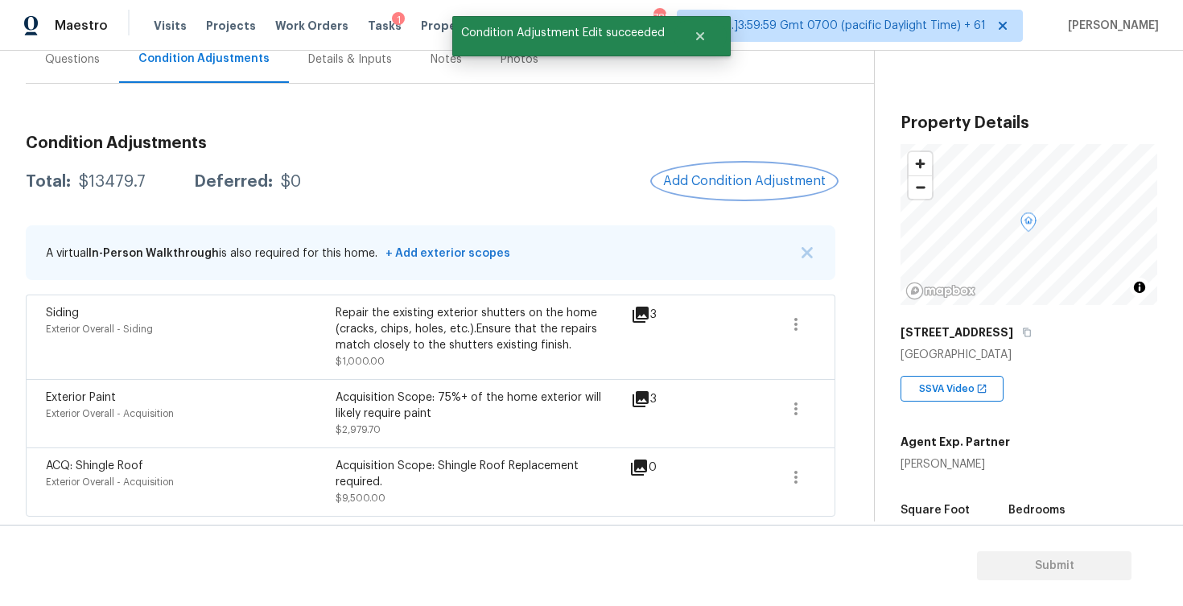
click at [704, 185] on span "Add Condition Adjustment" at bounding box center [744, 181] width 163 height 14
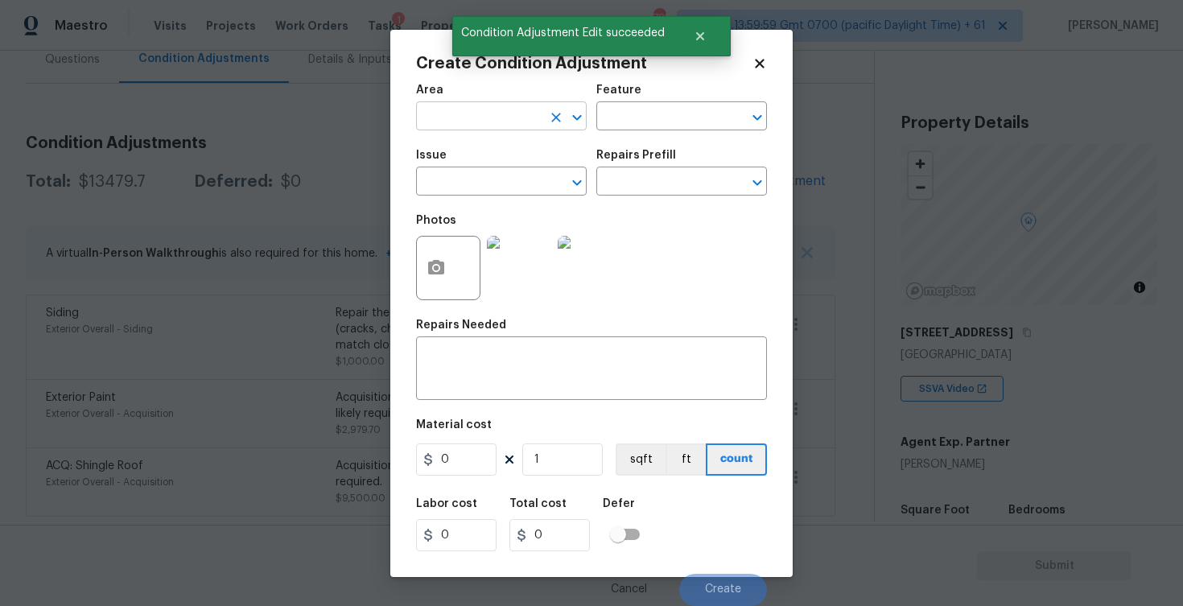
click at [508, 113] on input "text" at bounding box center [479, 117] width 126 height 25
click at [492, 178] on li "Exterior Overall" at bounding box center [501, 180] width 171 height 27
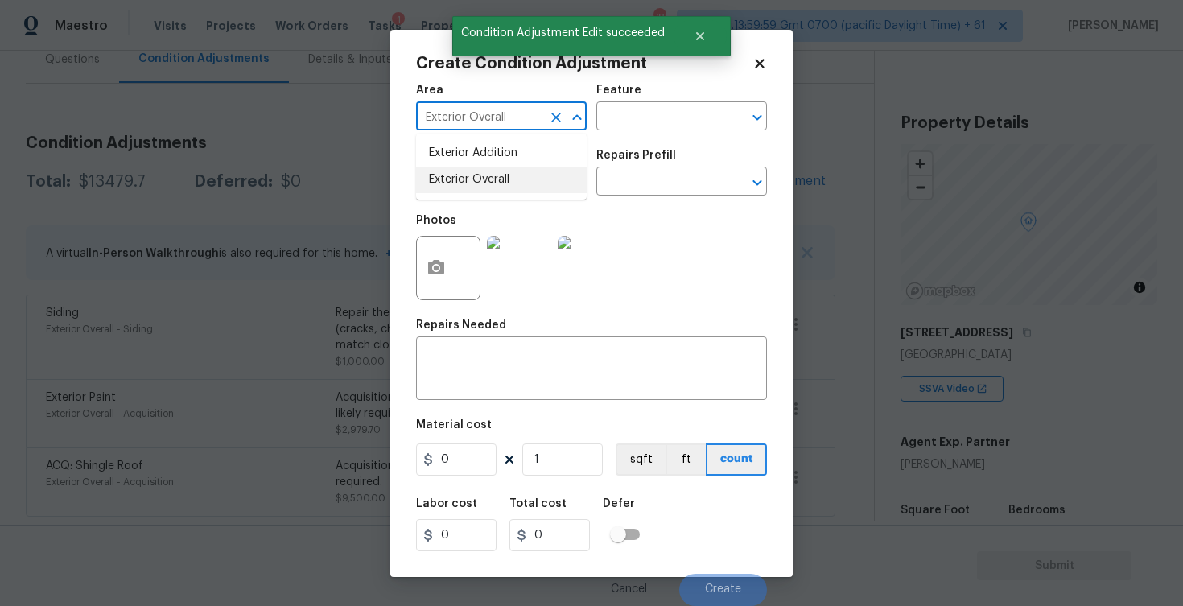
type input "Exterior Overall"
click at [492, 178] on input "text" at bounding box center [479, 183] width 126 height 25
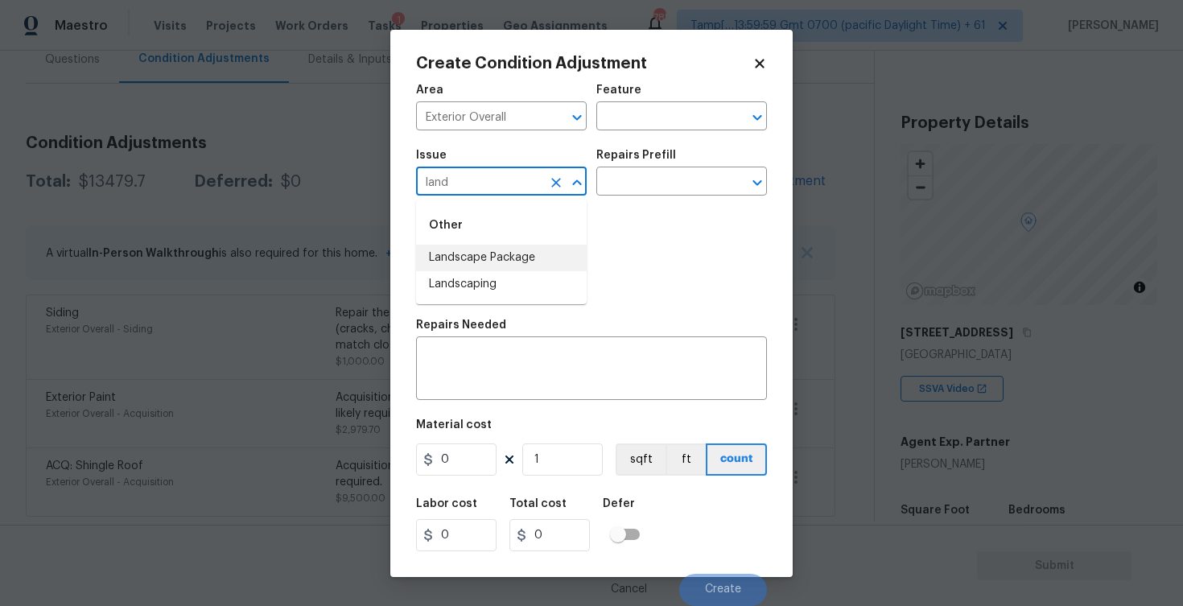
click at [501, 246] on li "Landscape Package" at bounding box center [501, 258] width 171 height 27
type input "Landscape Package"
click at [612, 197] on div "Issue Landscape Package ​ Repairs Prefill ​" at bounding box center [591, 172] width 351 height 65
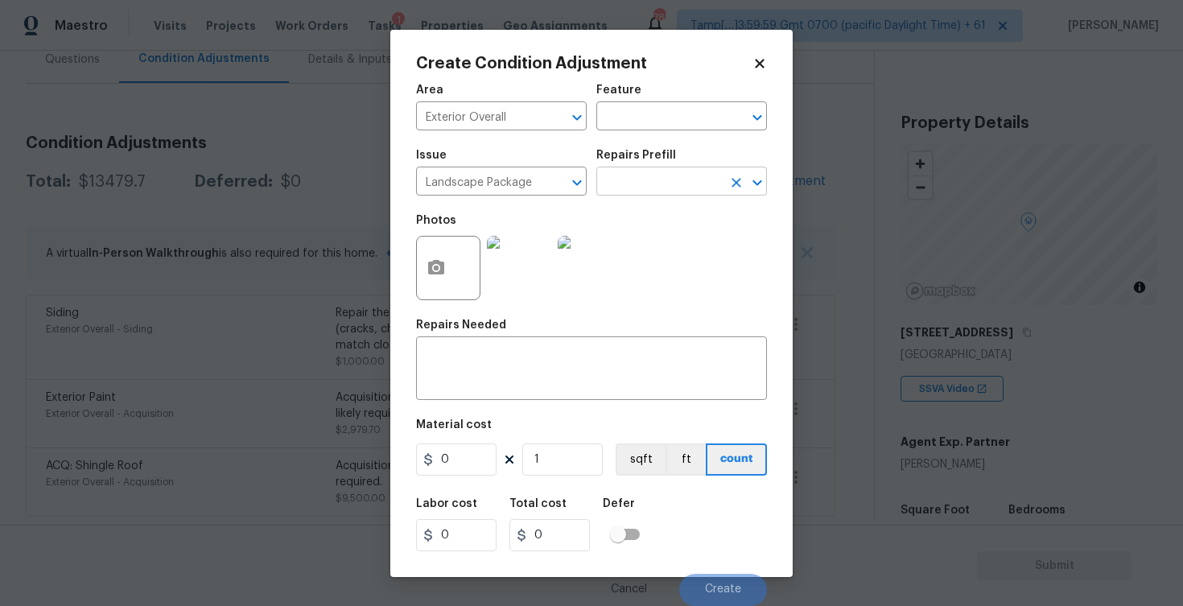
click at [622, 182] on input "text" at bounding box center [659, 183] width 126 height 25
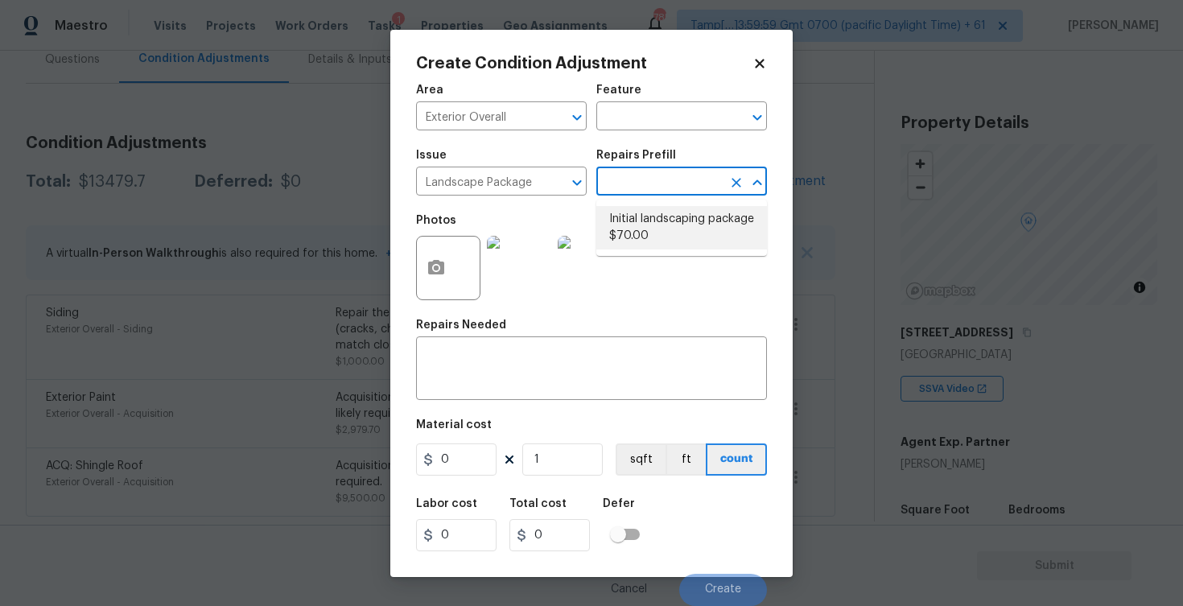
click at [649, 228] on li "Initial landscaping package $70.00" at bounding box center [681, 227] width 171 height 43
type input "Home Readiness Packages"
type textarea "Mowing of grass up to 6" in height. Mow, edge along driveways & sidewalks, trim…"
type input "70"
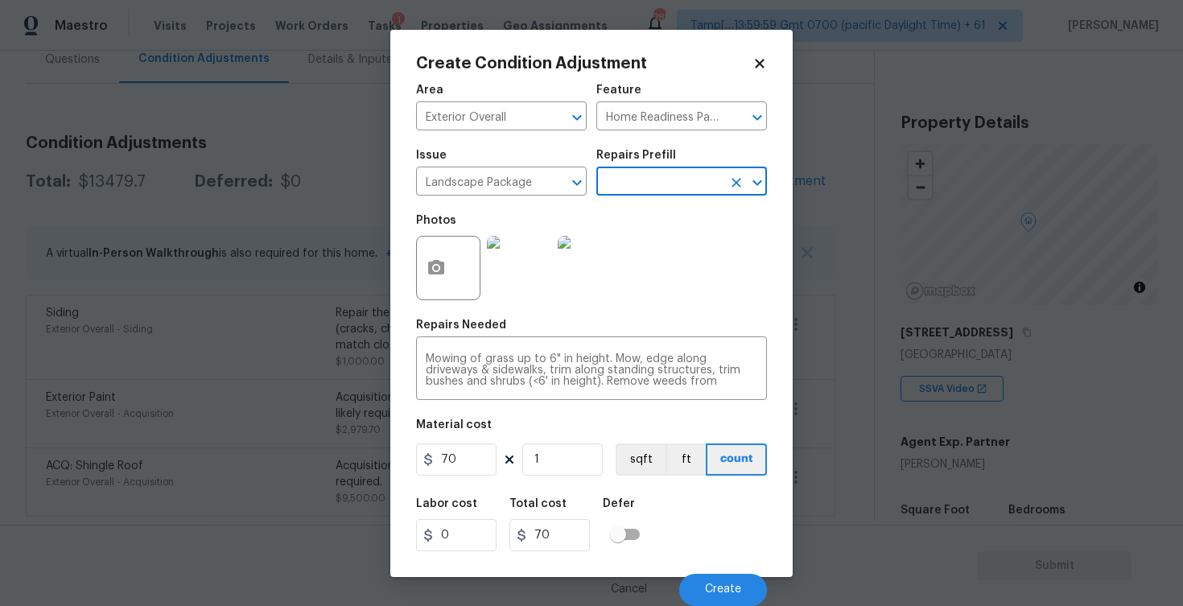
click at [484, 439] on div "Material cost" at bounding box center [591, 429] width 351 height 21
click at [463, 454] on input "70" at bounding box center [456, 459] width 80 height 32
type input "2000"
click at [441, 262] on icon "button" at bounding box center [436, 267] width 16 height 14
type input "2000"
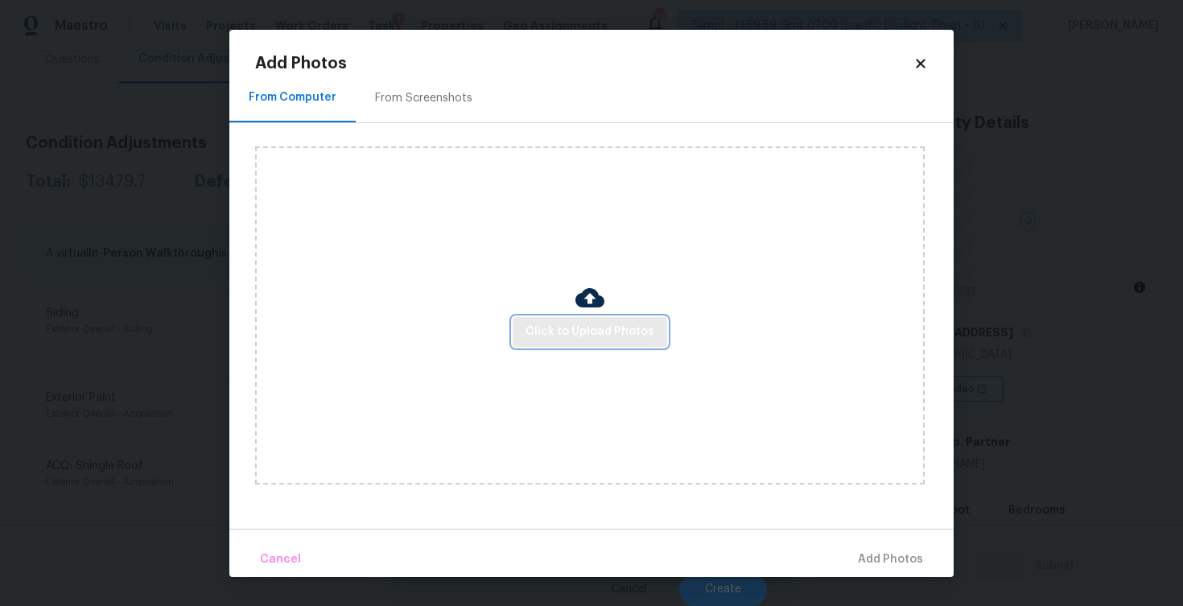
click at [612, 337] on span "Click to Upload Photos" at bounding box center [589, 332] width 129 height 20
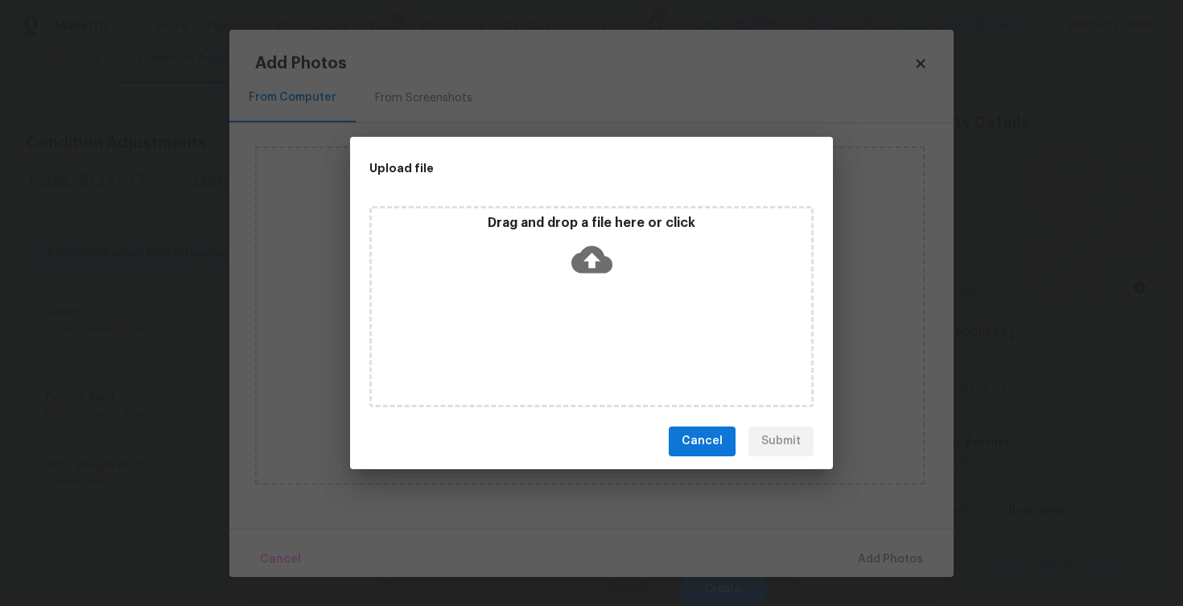
click at [593, 240] on icon at bounding box center [591, 259] width 41 height 41
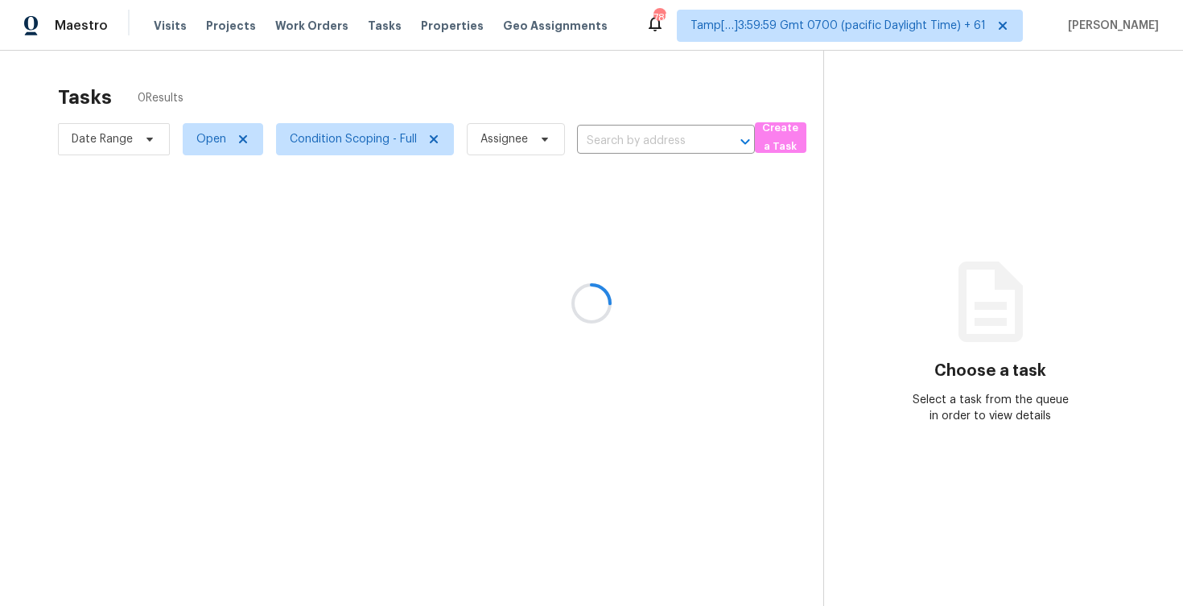
click at [499, 74] on div at bounding box center [591, 303] width 1183 height 606
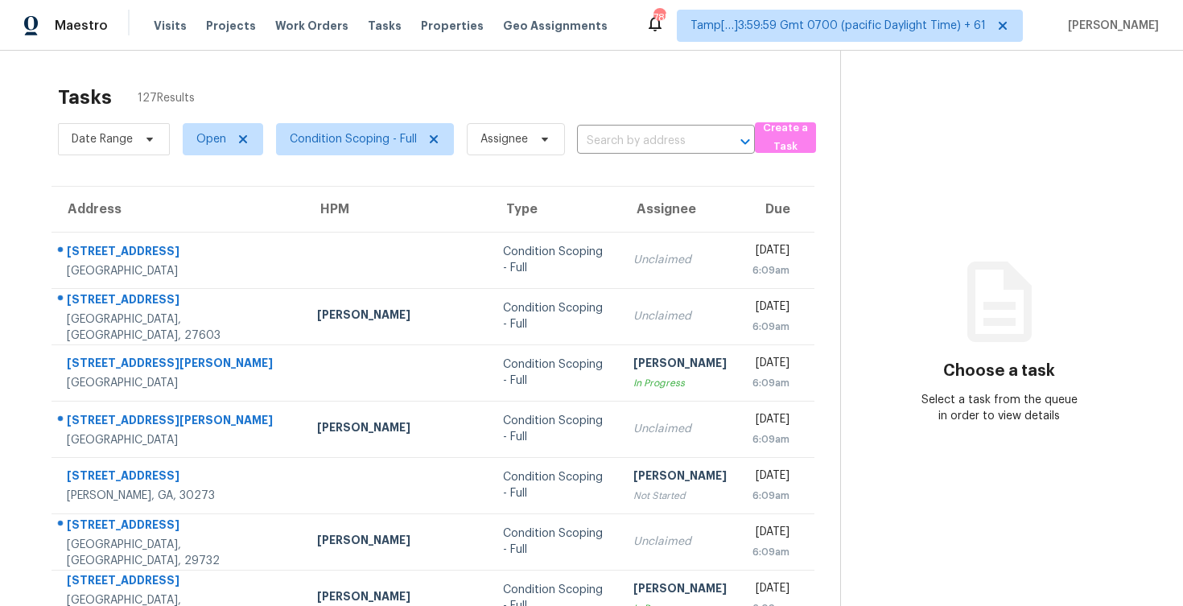
click at [663, 154] on div "Date Range Open Condition Scoping - Full Assignee ​" at bounding box center [406, 139] width 697 height 42
click at [653, 140] on input "text" at bounding box center [643, 141] width 133 height 25
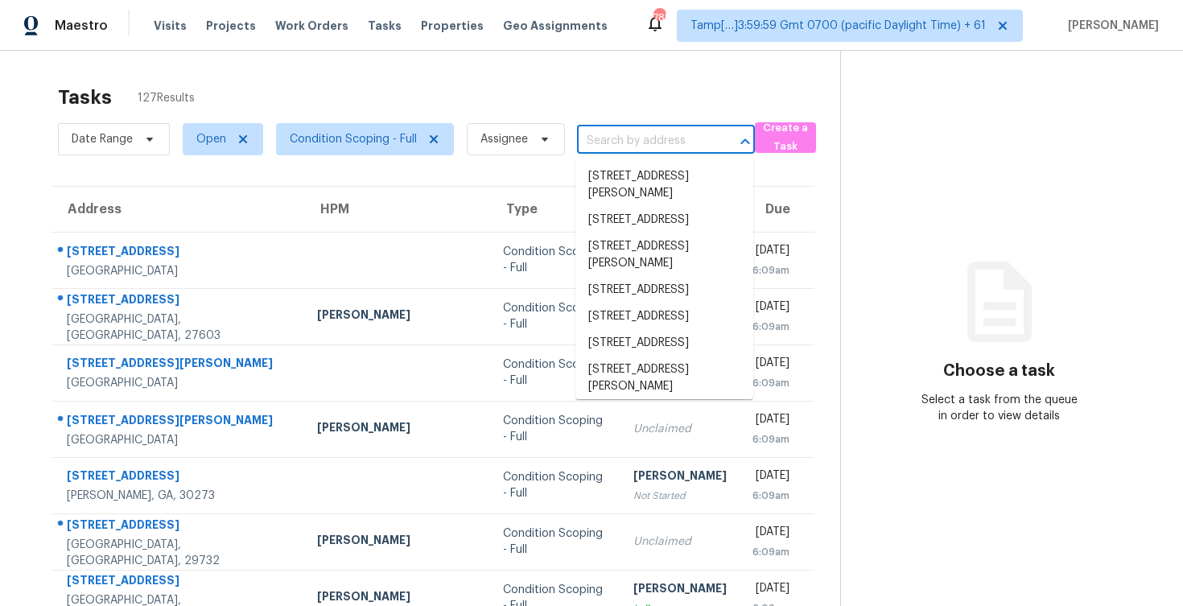
paste input "[STREET_ADDRESS]"
type input "[STREET_ADDRESS]"
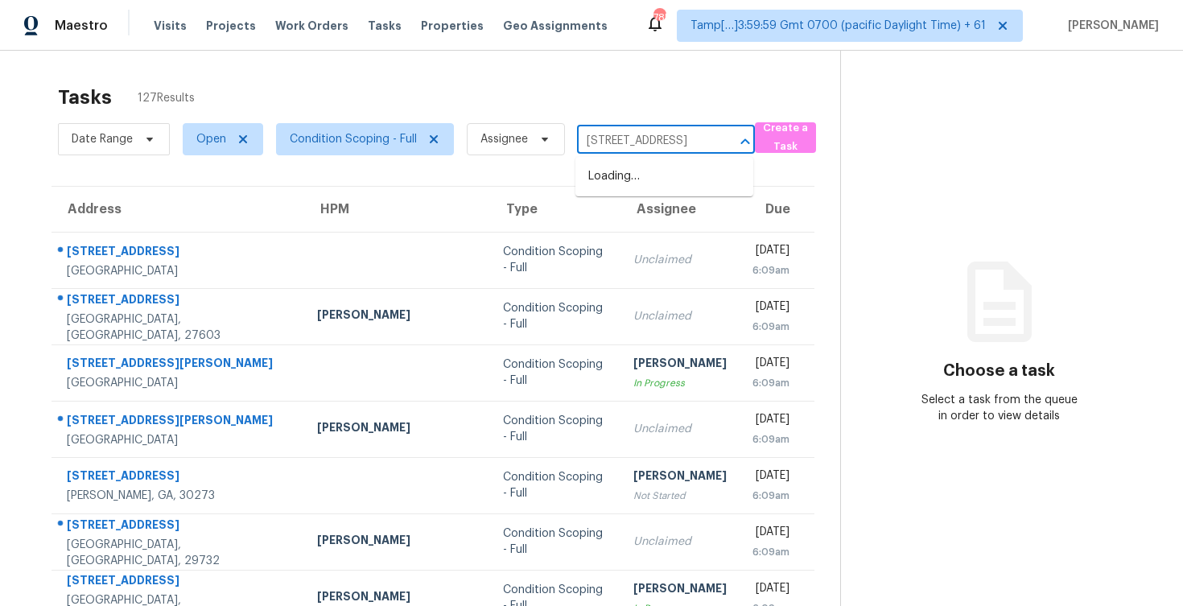
scroll to position [0, 91]
click at [665, 163] on li "[STREET_ADDRESS]" at bounding box center [664, 176] width 178 height 27
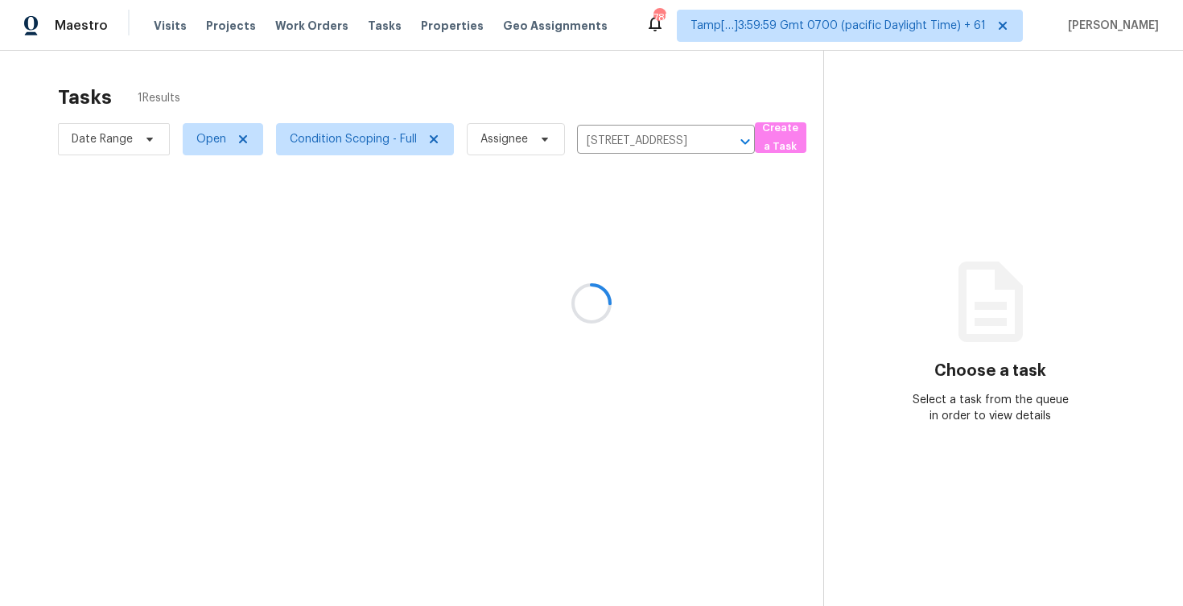
click at [643, 262] on div at bounding box center [591, 303] width 1183 height 606
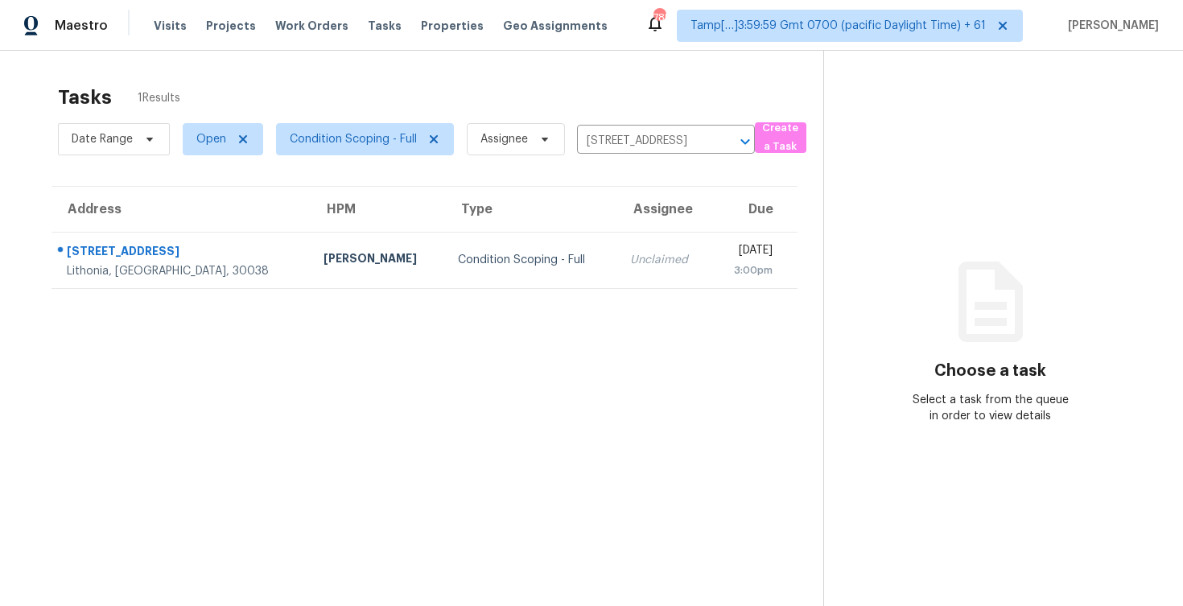
click at [724, 262] on div "3:00pm" at bounding box center [748, 270] width 48 height 16
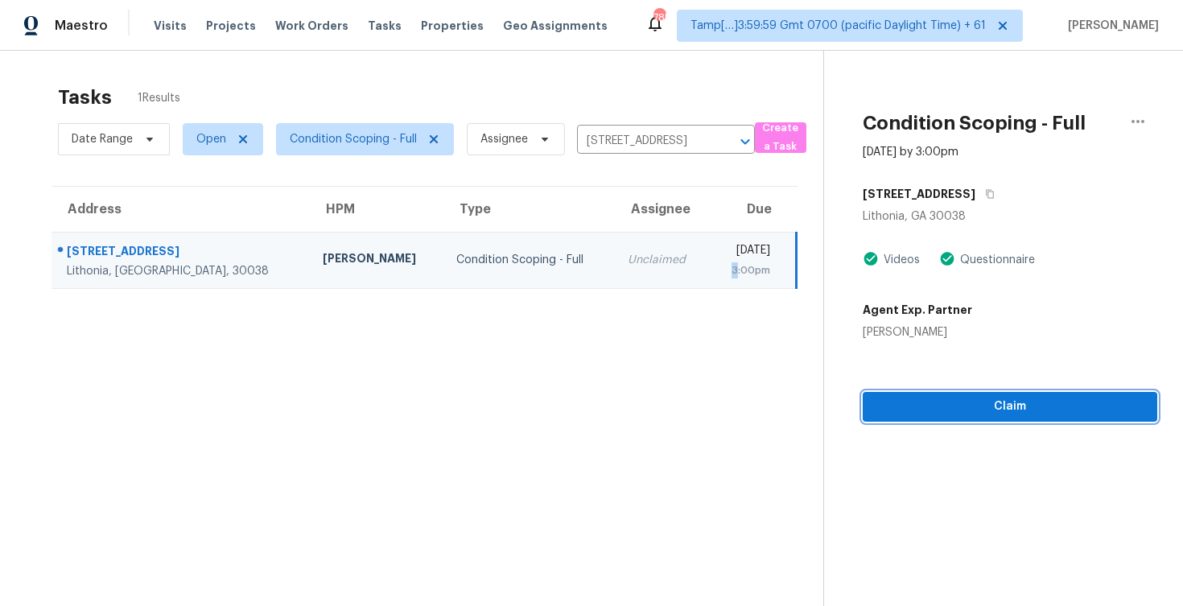
click at [978, 407] on span "Claim" at bounding box center [1009, 407] width 269 height 20
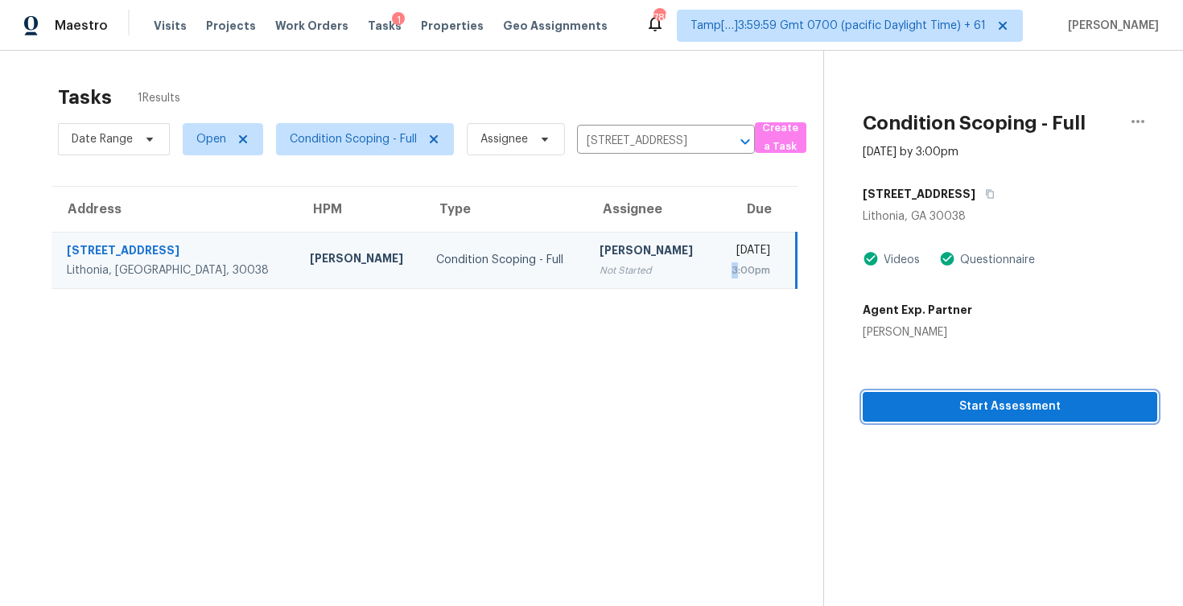
click at [978, 407] on span "Start Assessment" at bounding box center [1009, 407] width 269 height 20
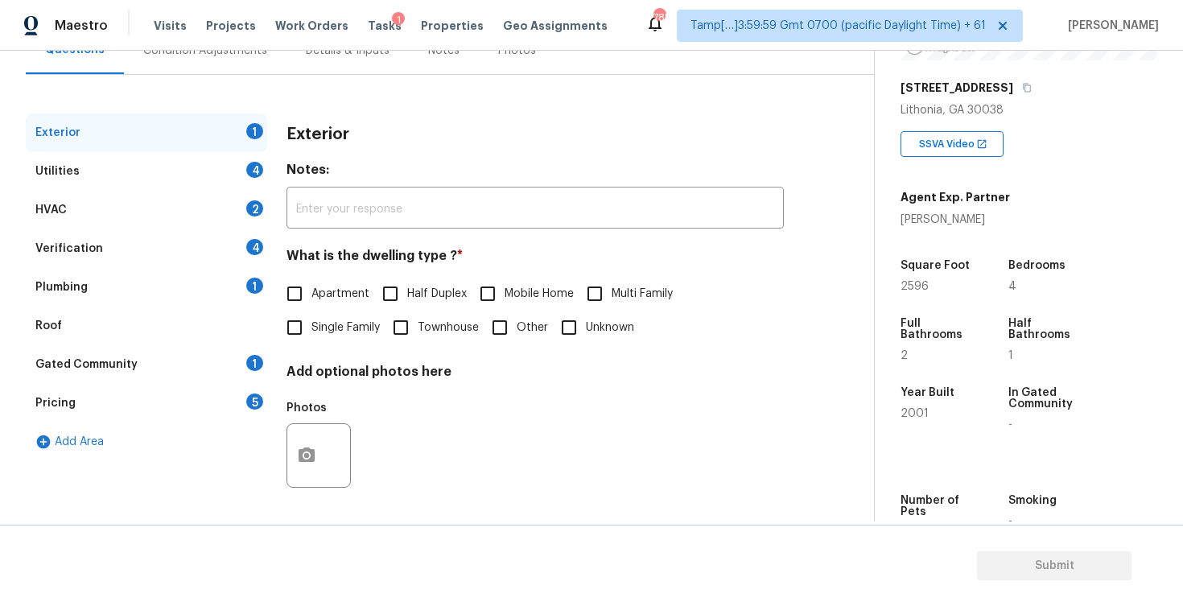
scroll to position [244, 0]
click at [306, 320] on input "Single Family" at bounding box center [295, 328] width 34 height 34
checkbox input "true"
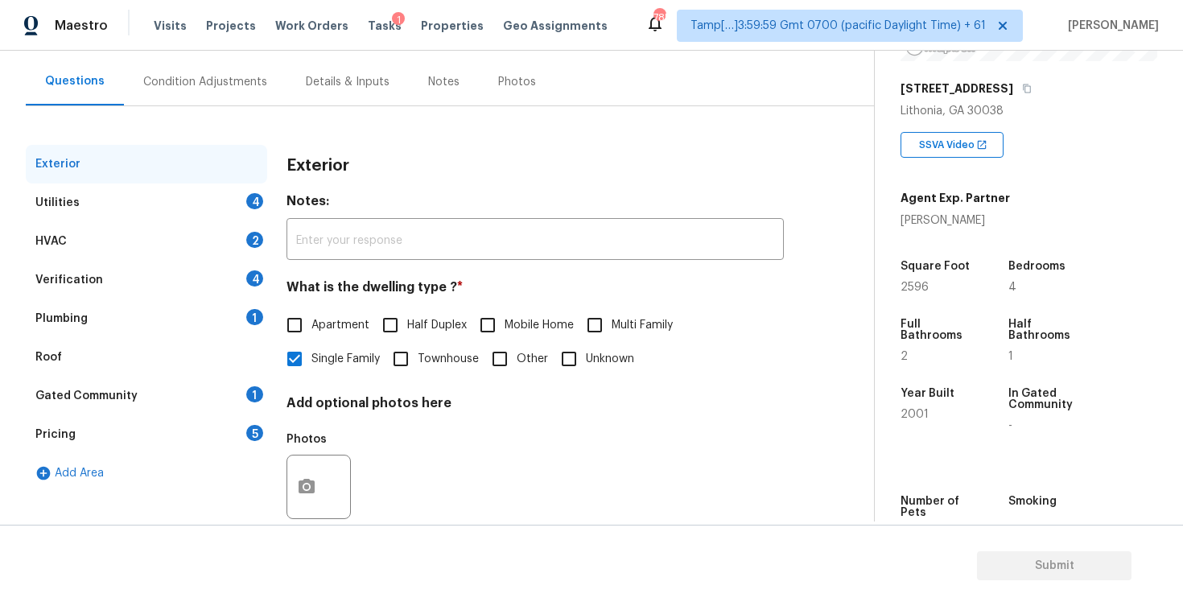
click at [155, 216] on div "Utilities 4" at bounding box center [146, 202] width 241 height 39
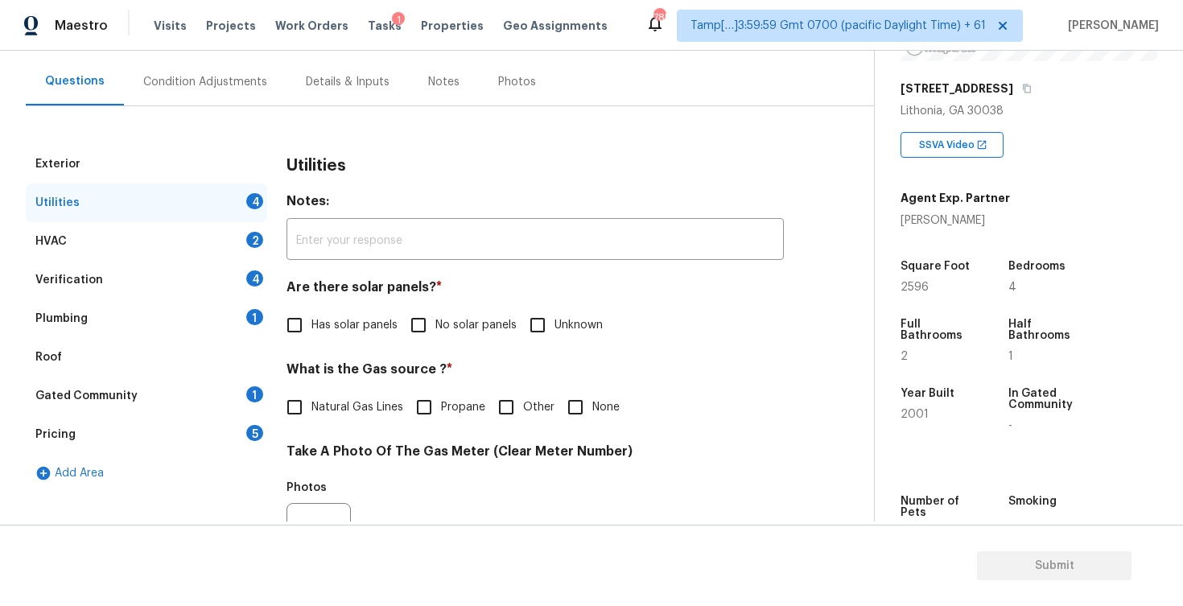
click at [155, 216] on div "Utilities 4" at bounding box center [146, 202] width 241 height 39
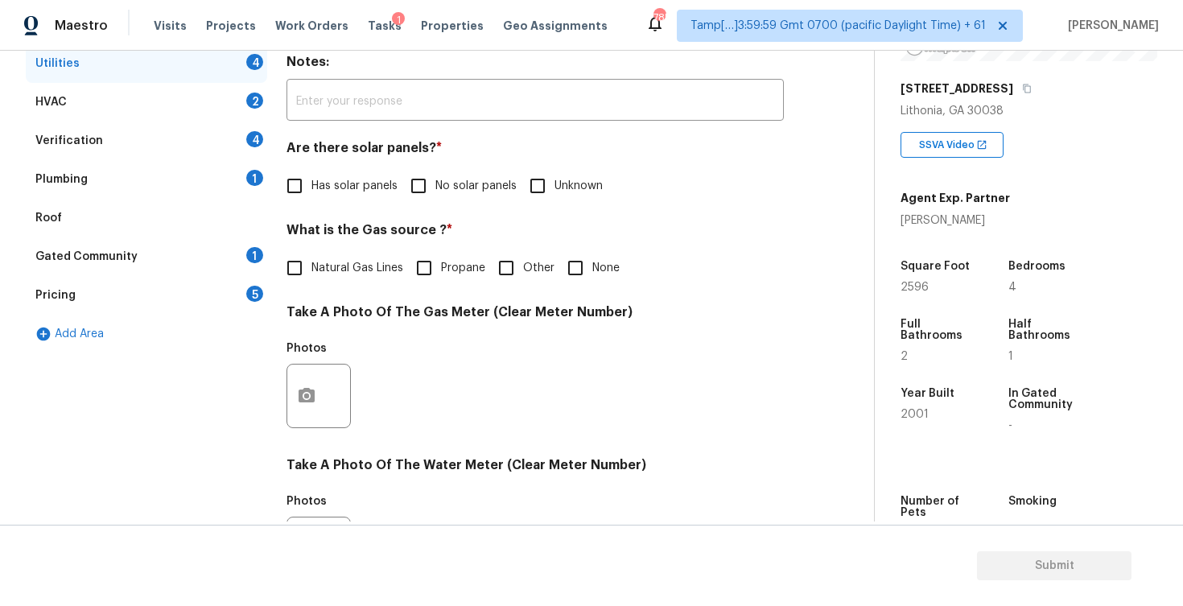
scroll to position [277, 0]
click at [181, 291] on div "Pricing 5" at bounding box center [146, 295] width 241 height 39
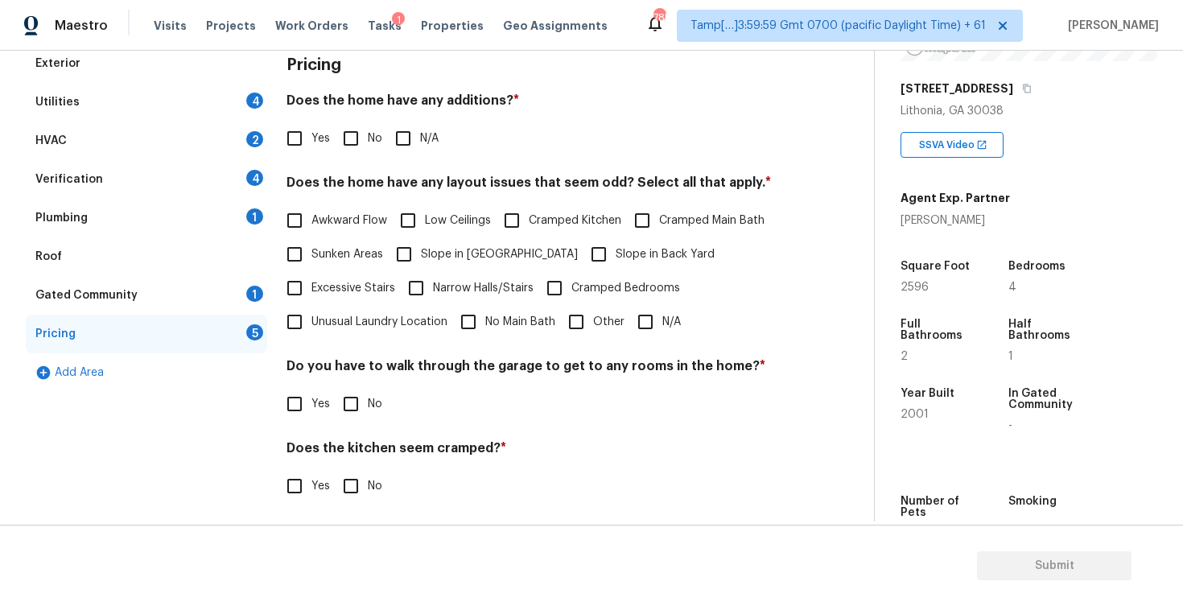
scroll to position [204, 0]
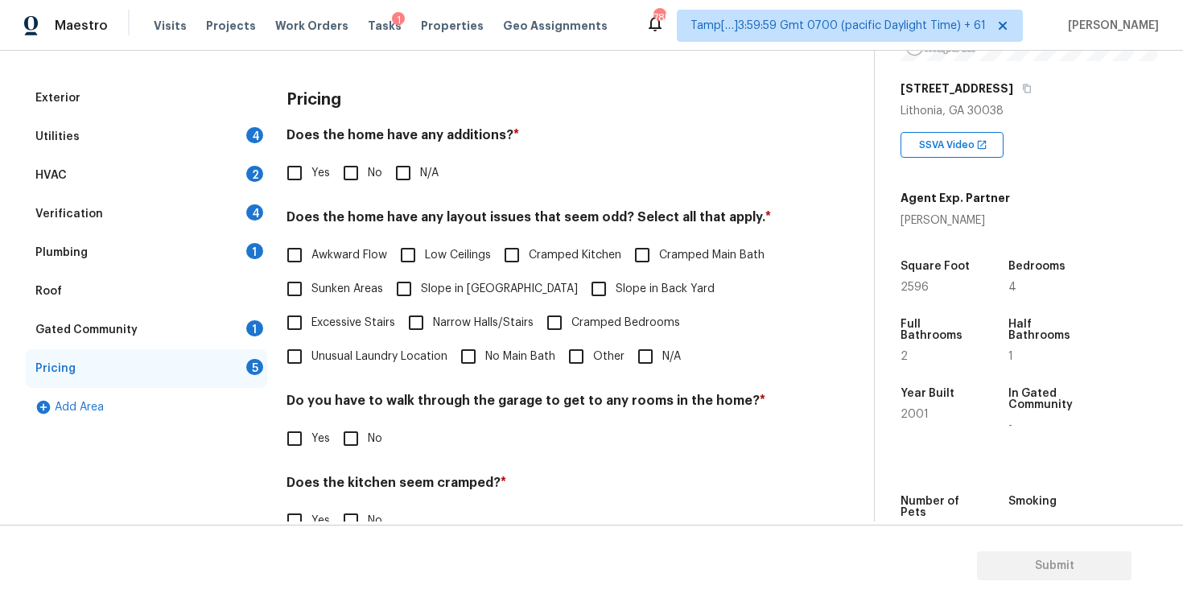
click at [158, 143] on div "Utilities 4" at bounding box center [146, 136] width 241 height 39
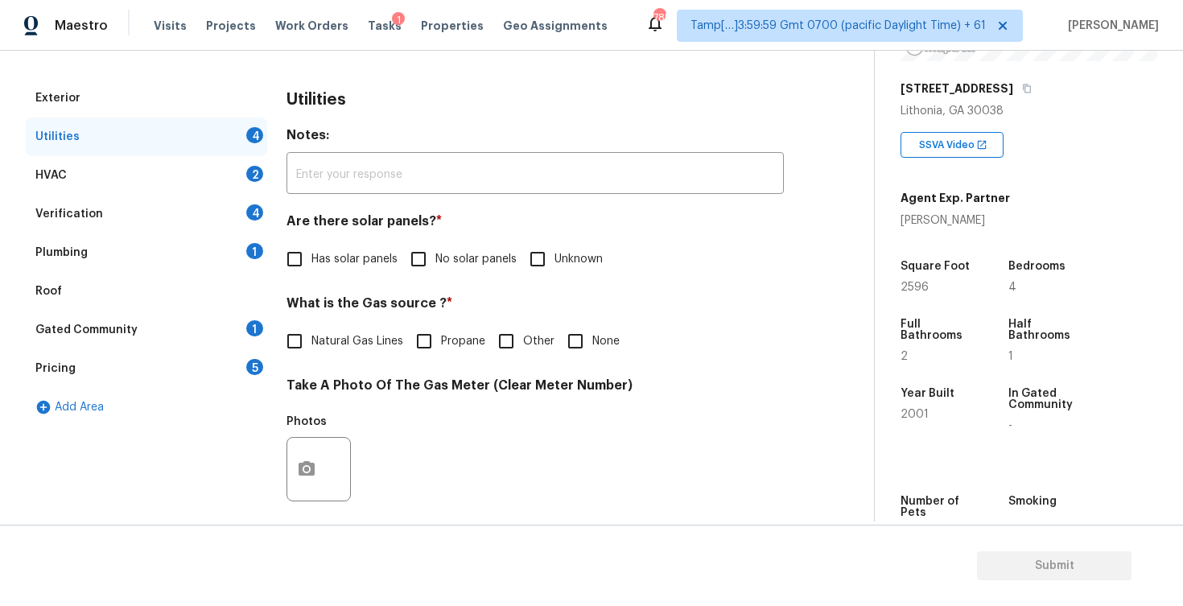
click at [317, 256] on span "Has solar panels" at bounding box center [354, 259] width 86 height 17
click at [311, 256] on input "Has solar panels" at bounding box center [295, 259] width 34 height 34
checkbox input "true"
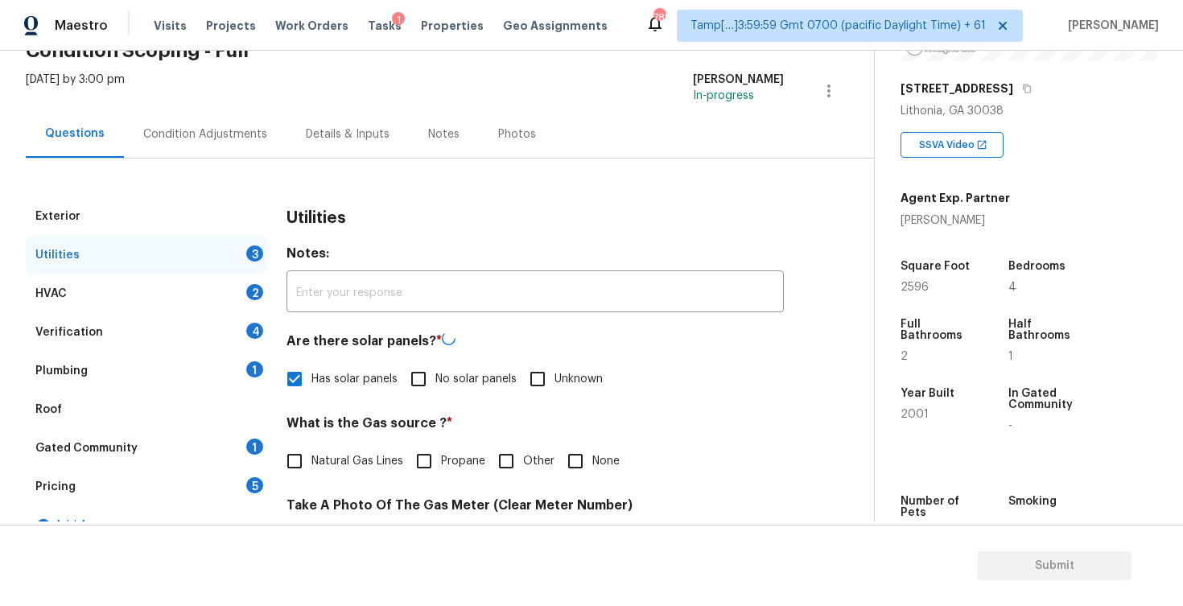
scroll to position [67, 0]
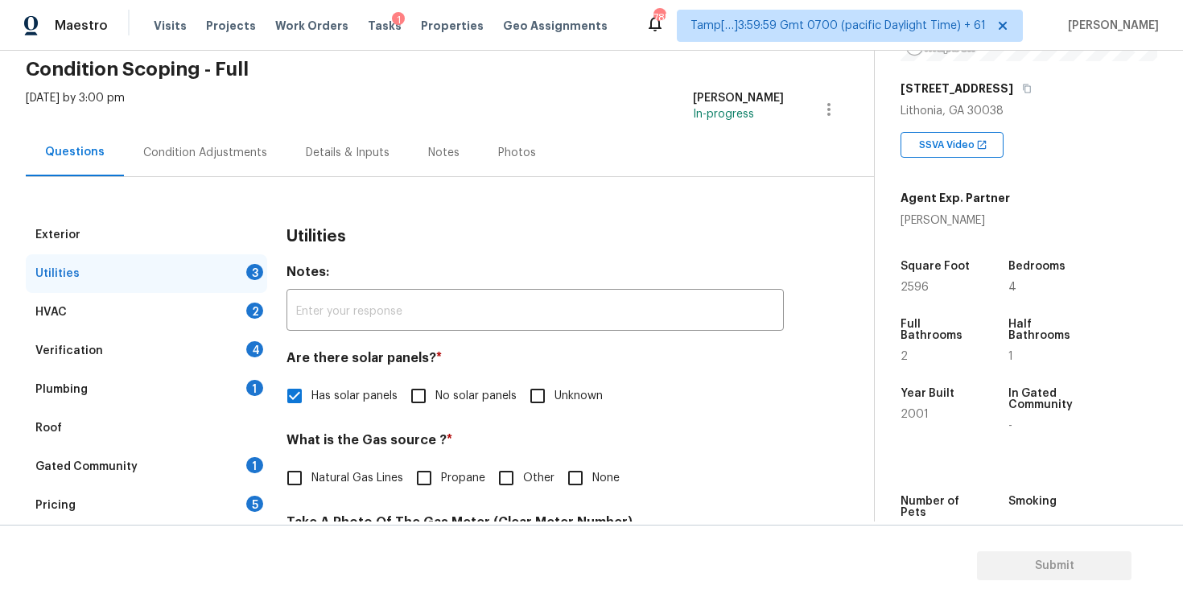
click at [215, 117] on div "Thu, Aug 28 2025 by 3:00 pm Vigneshwaran B In-progress" at bounding box center [450, 109] width 848 height 39
click at [234, 139] on div "Condition Adjustments" at bounding box center [205, 152] width 163 height 47
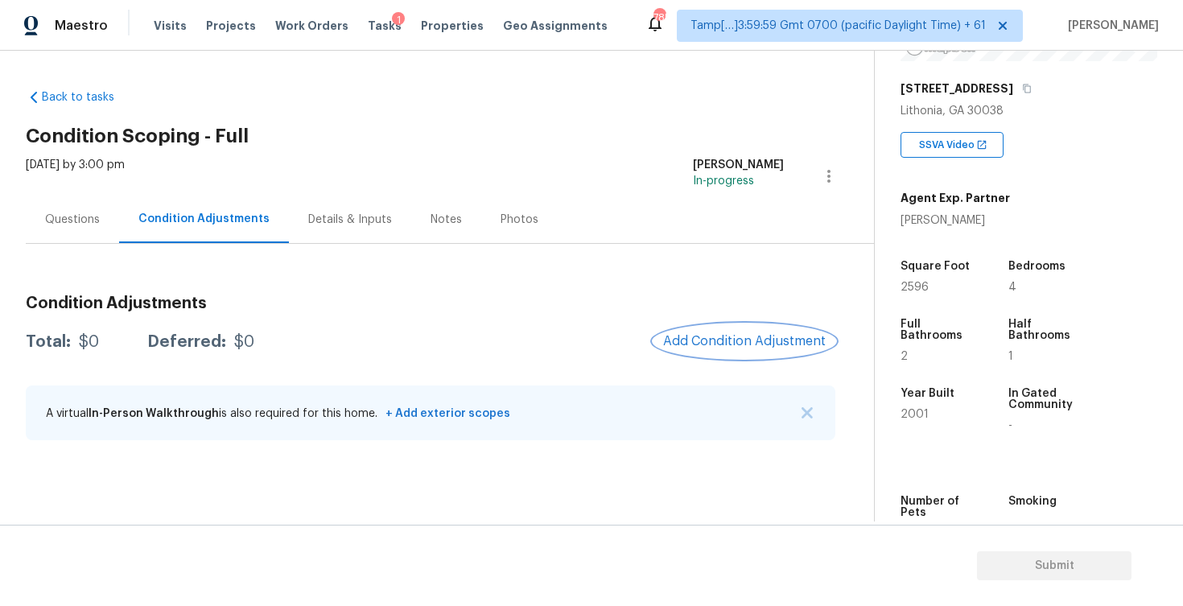
click at [706, 330] on button "Add Condition Adjustment" at bounding box center [744, 341] width 182 height 34
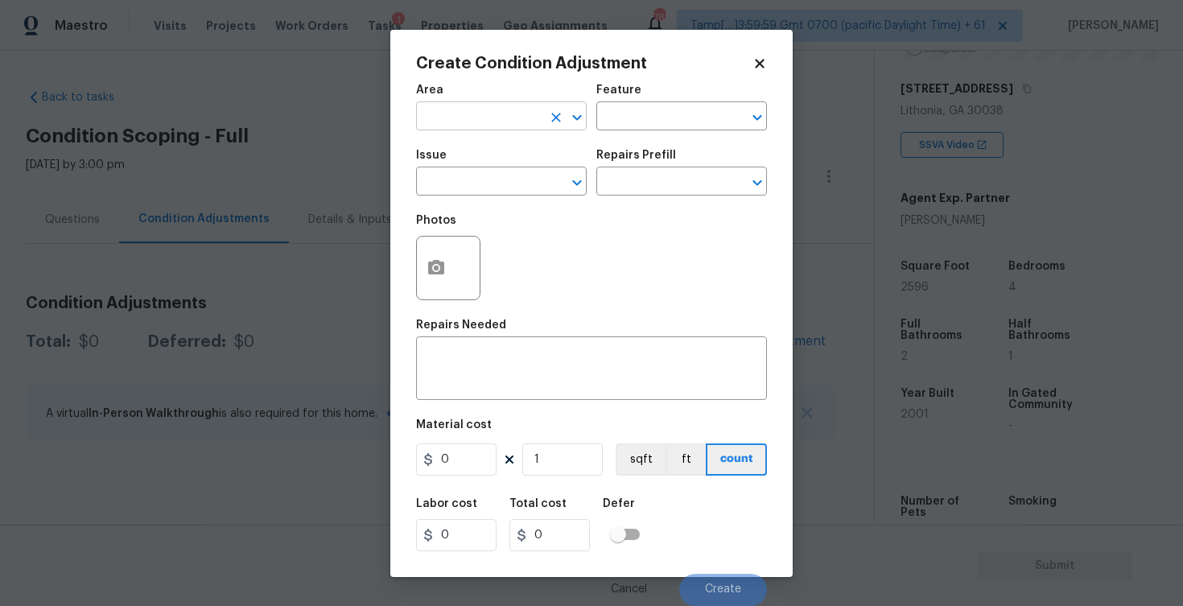
click at [487, 126] on input "text" at bounding box center [479, 117] width 126 height 25
click at [487, 190] on li "Exterior Overall" at bounding box center [501, 180] width 171 height 27
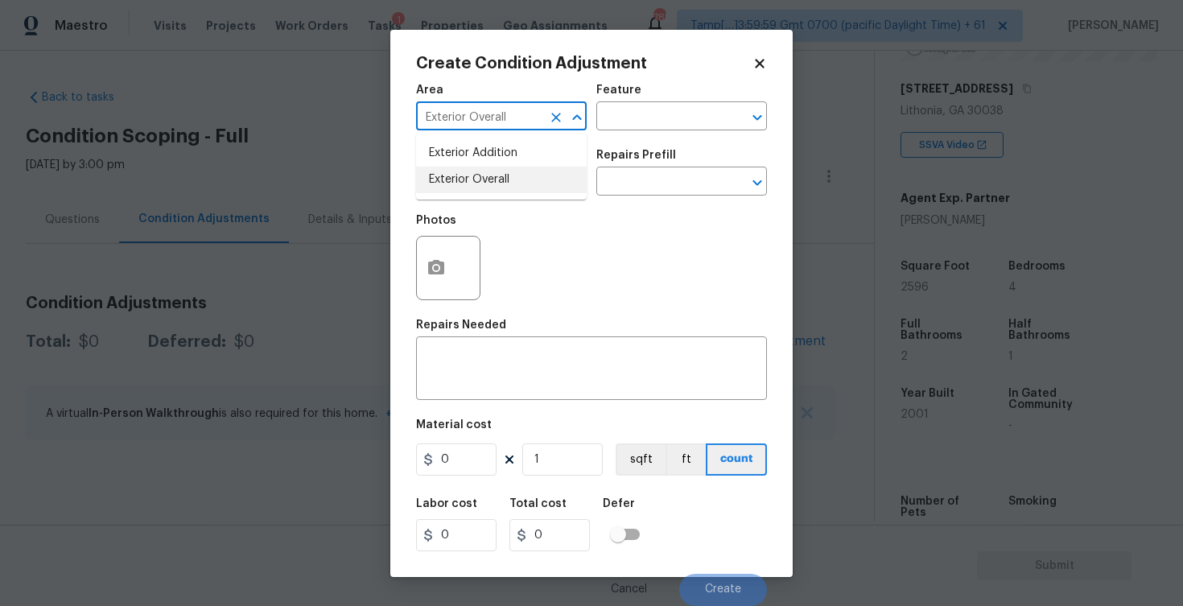
type input "Exterior Overall"
click at [487, 190] on input "text" at bounding box center [479, 183] width 126 height 25
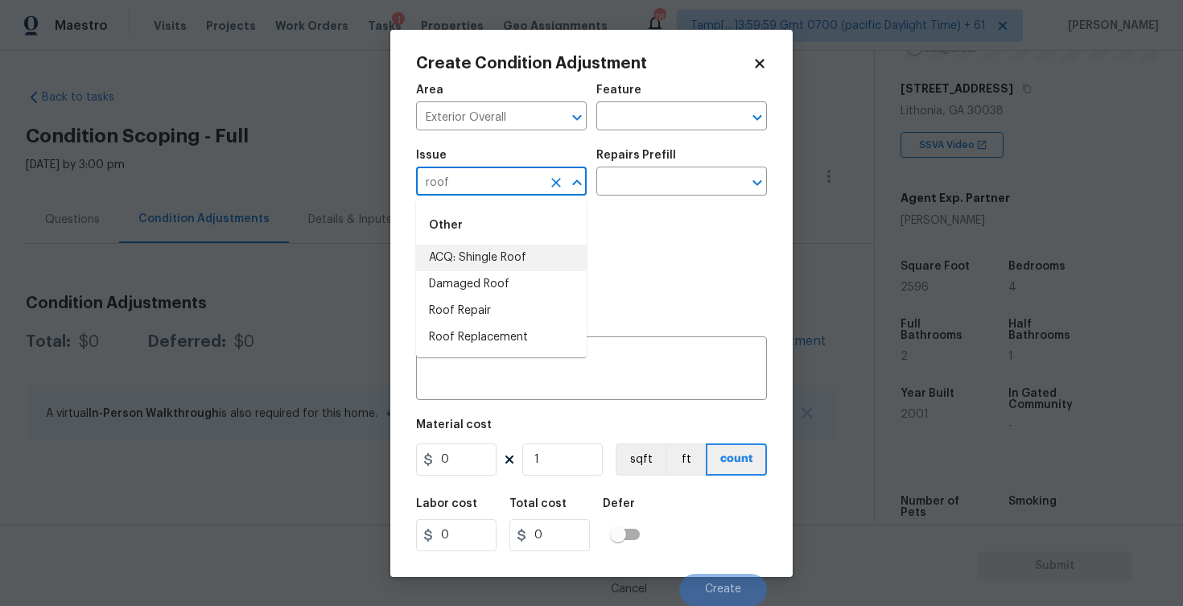
click at [484, 257] on li "ACQ: Shingle Roof" at bounding box center [501, 258] width 171 height 27
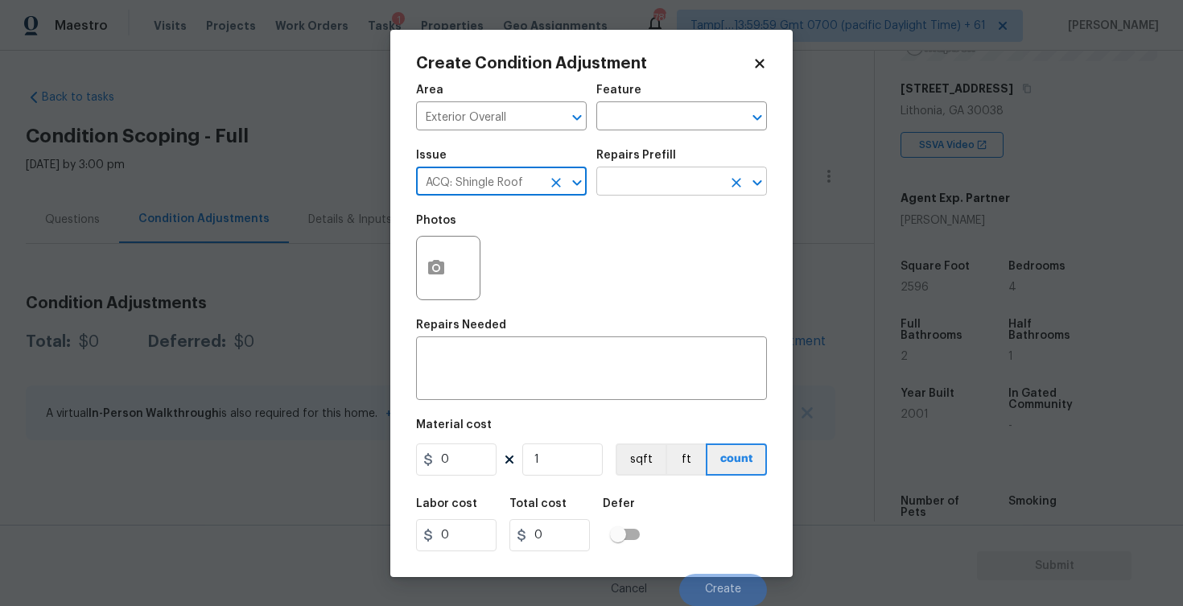
type input "ACQ: Shingle Roof"
click at [630, 188] on input "text" at bounding box center [659, 183] width 126 height 25
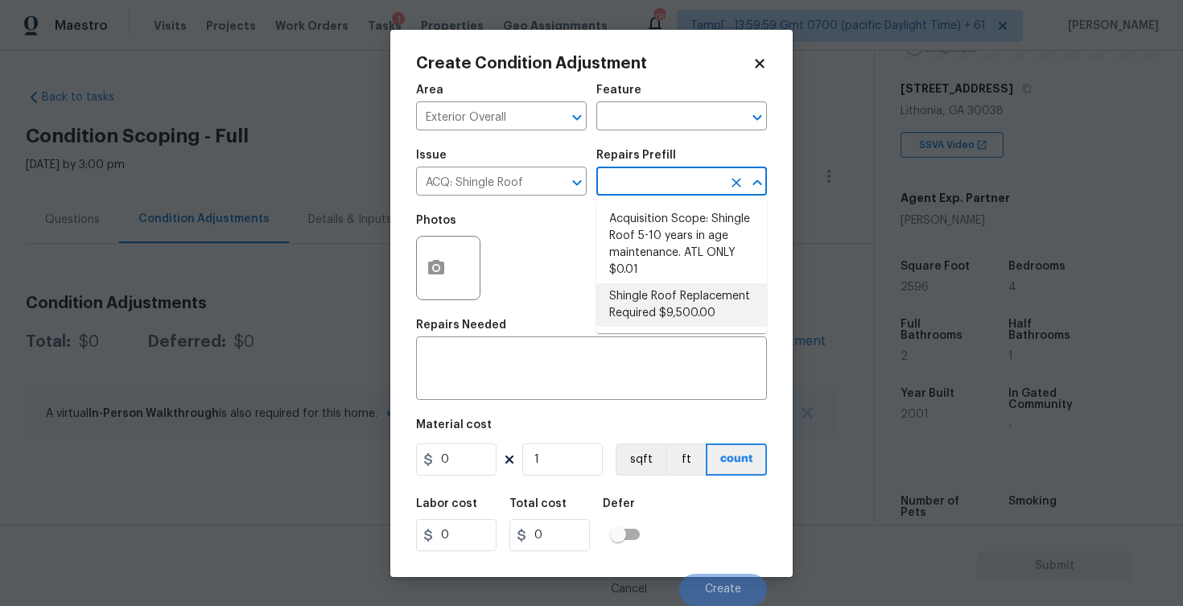
click at [653, 290] on li "Shingle Roof Replacement Required $9,500.00" at bounding box center [681, 304] width 171 height 43
type input "Acquisition"
type textarea "Acquisition Scope: Shingle Roof Replacement required."
type input "9500"
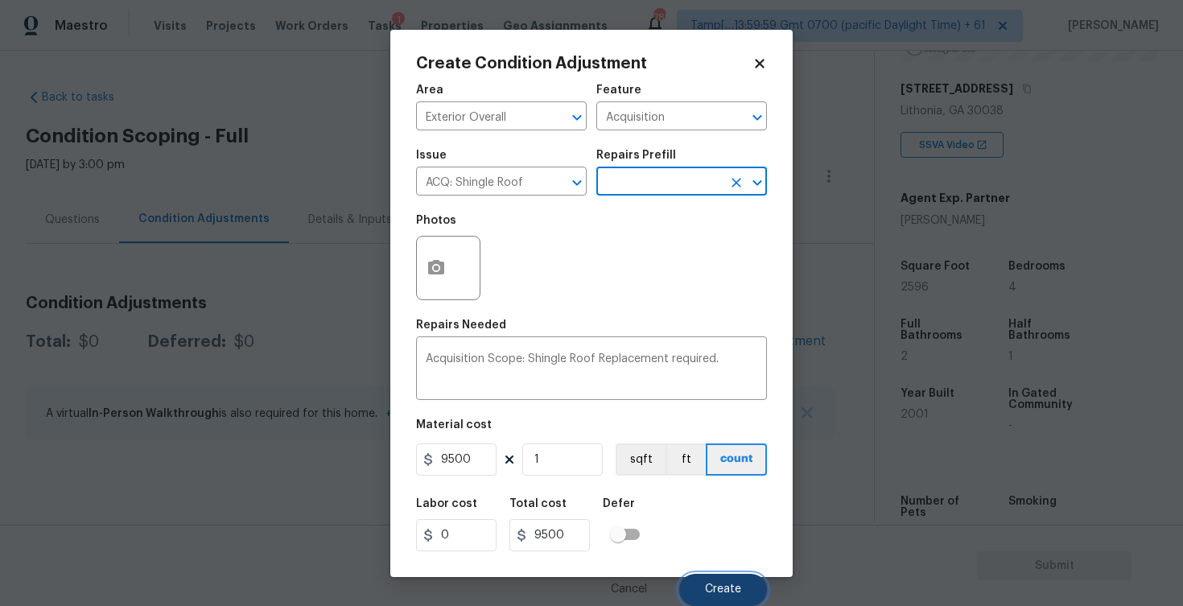
click at [721, 581] on button "Create" at bounding box center [723, 590] width 88 height 32
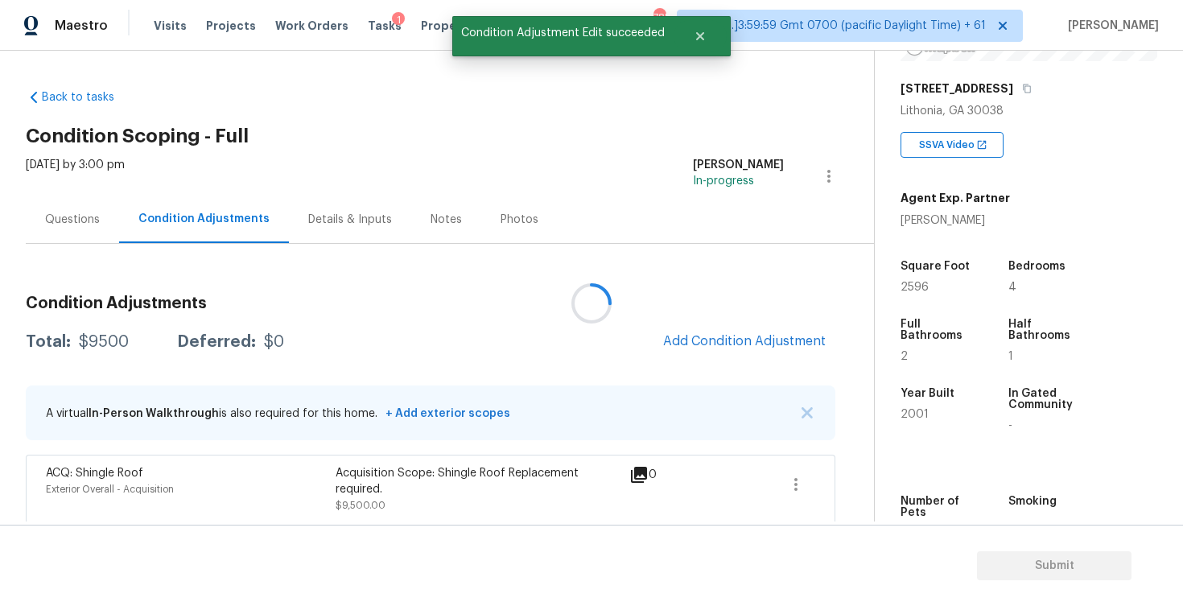
click at [721, 344] on div at bounding box center [591, 303] width 1183 height 606
click at [719, 335] on span "Add Condition Adjustment" at bounding box center [744, 341] width 163 height 14
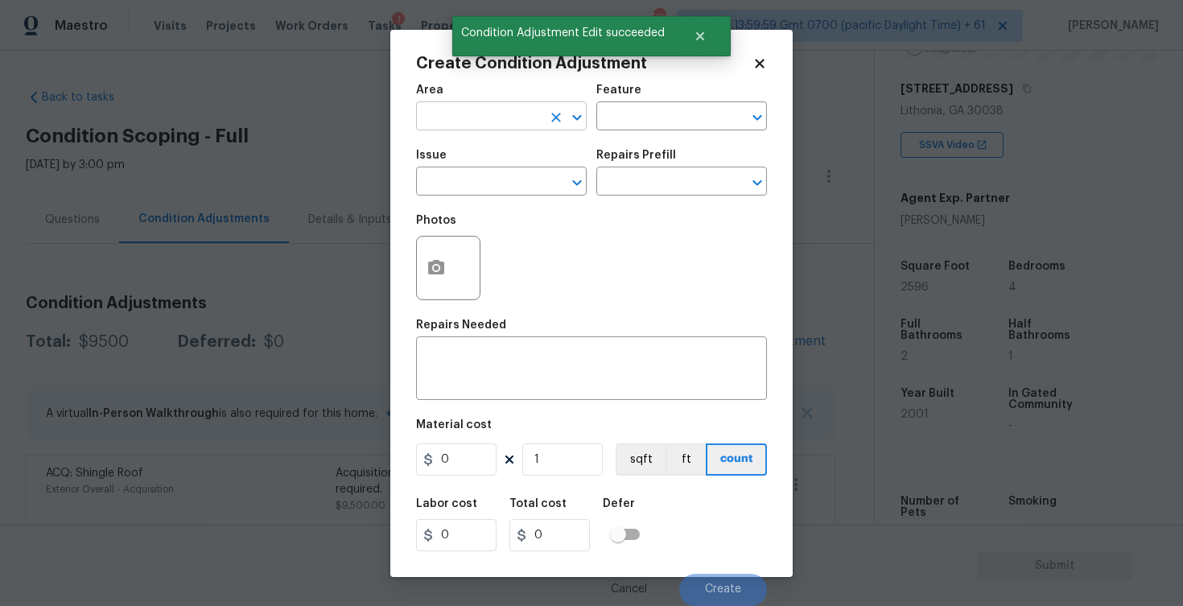
click at [495, 111] on input "text" at bounding box center [479, 117] width 126 height 25
click at [488, 178] on li "Exterior Overall" at bounding box center [501, 180] width 171 height 27
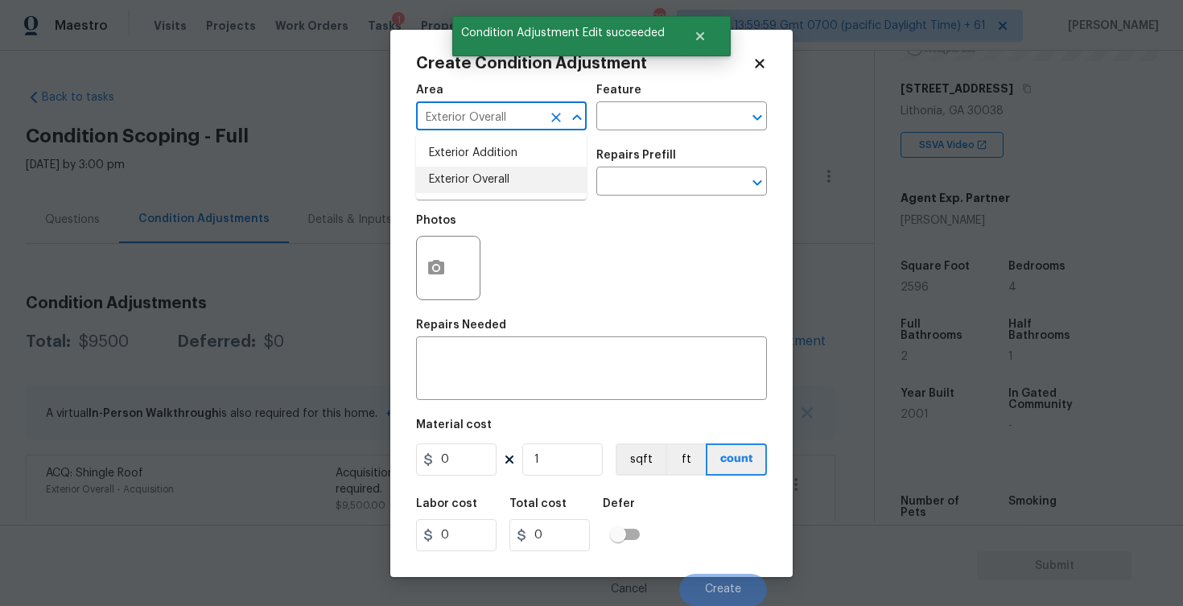
type input "Exterior Overall"
click at [488, 178] on input "text" at bounding box center [479, 183] width 126 height 25
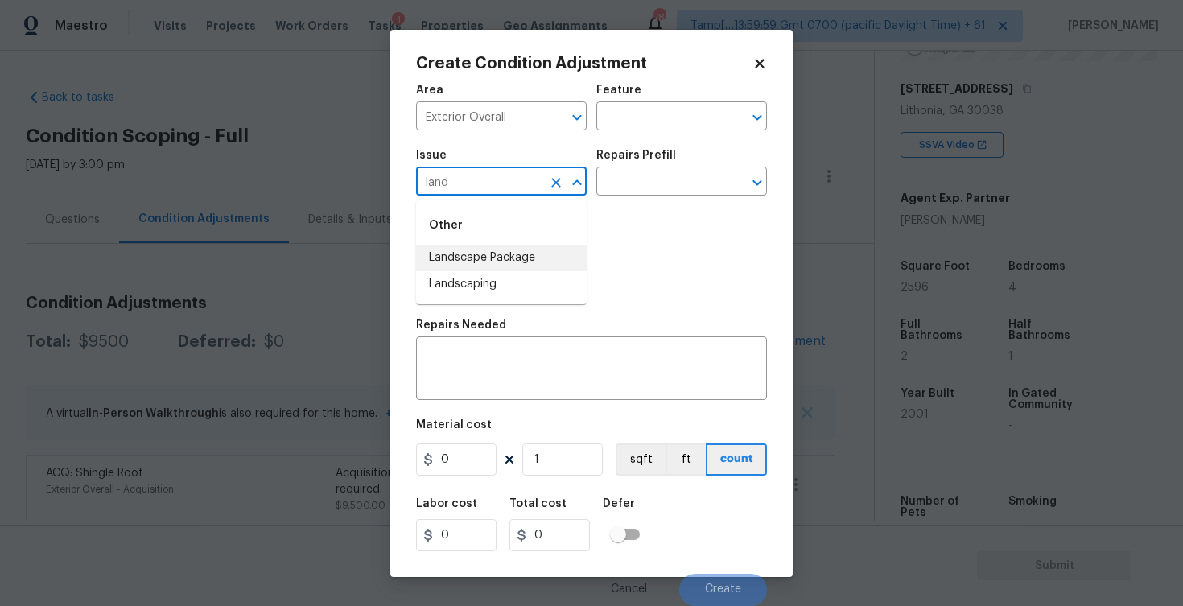
click at [489, 255] on li "Landscape Package" at bounding box center [501, 258] width 171 height 27
type input "Landscape Package"
click at [669, 166] on div "Repairs Prefill" at bounding box center [681, 160] width 171 height 21
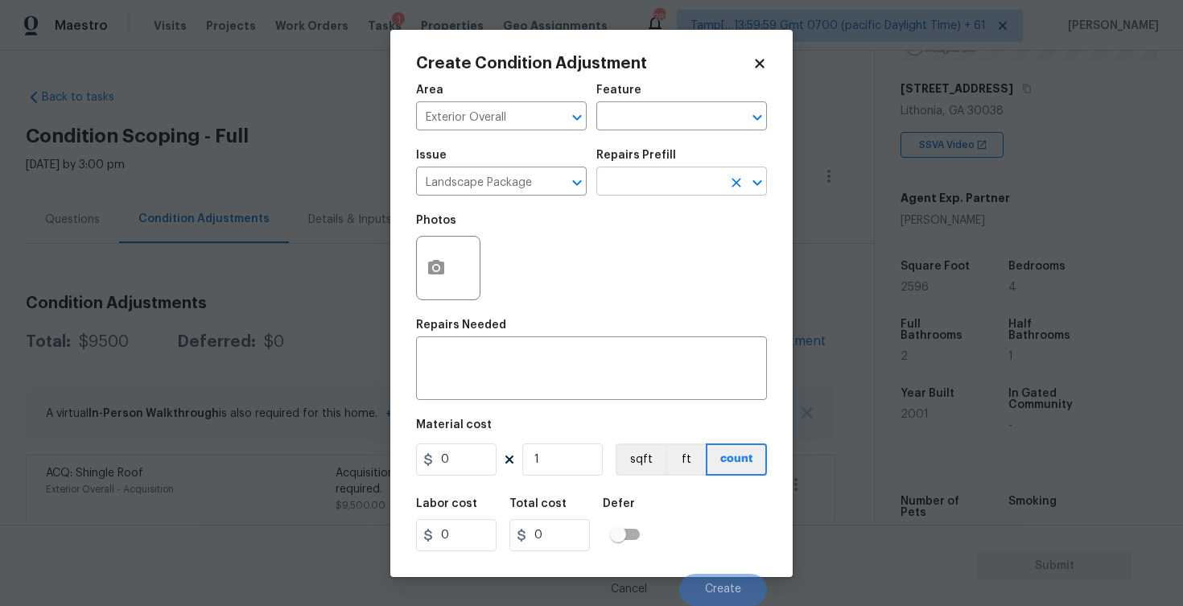
click at [664, 184] on input "text" at bounding box center [659, 183] width 126 height 25
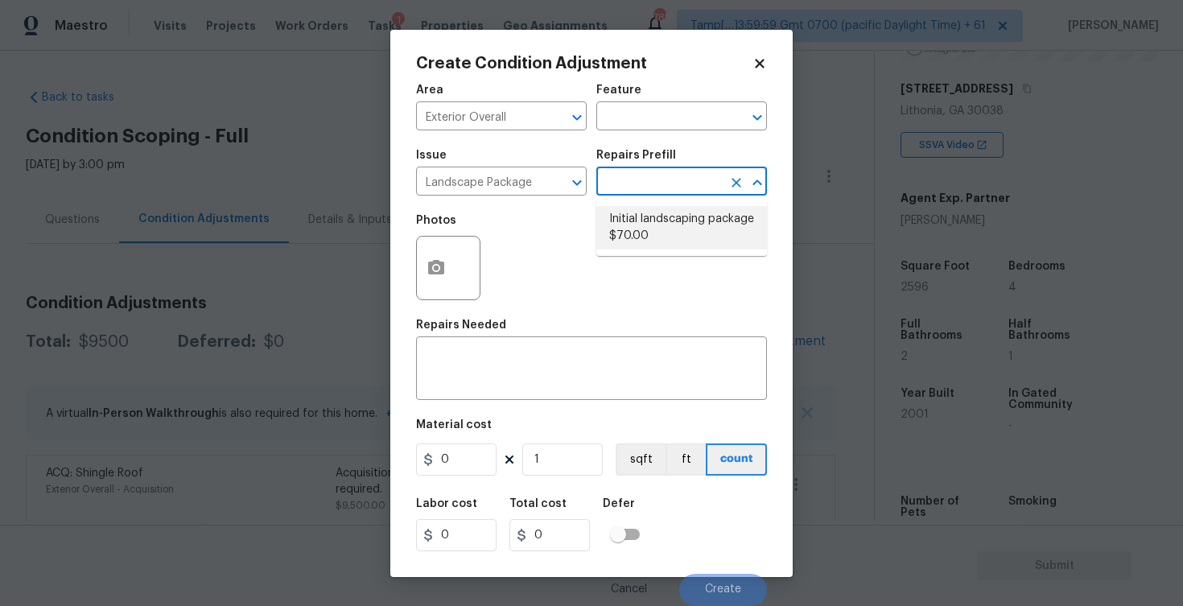
click at [666, 253] on ul "Initial landscaping package $70.00" at bounding box center [681, 228] width 171 height 56
click at [663, 231] on li "Initial landscaping package $70.00" at bounding box center [681, 227] width 171 height 43
type input "Home Readiness Packages"
type textarea "Mowing of grass up to 6" in height. Mow, edge along driveways & sidewalks, trim…"
type input "70"
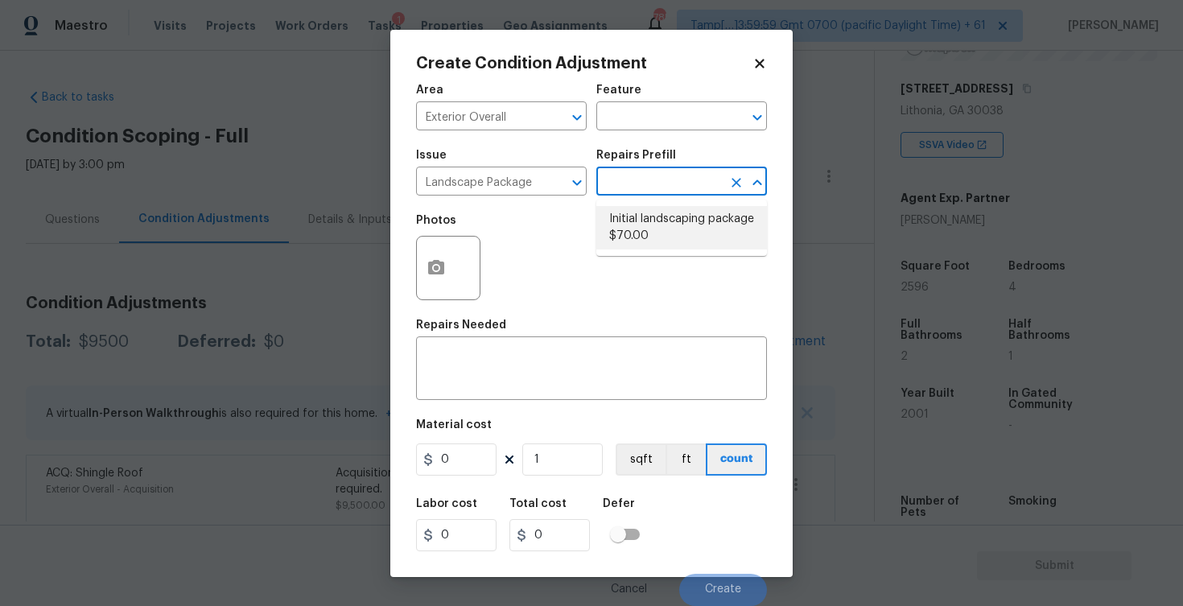
type input "70"
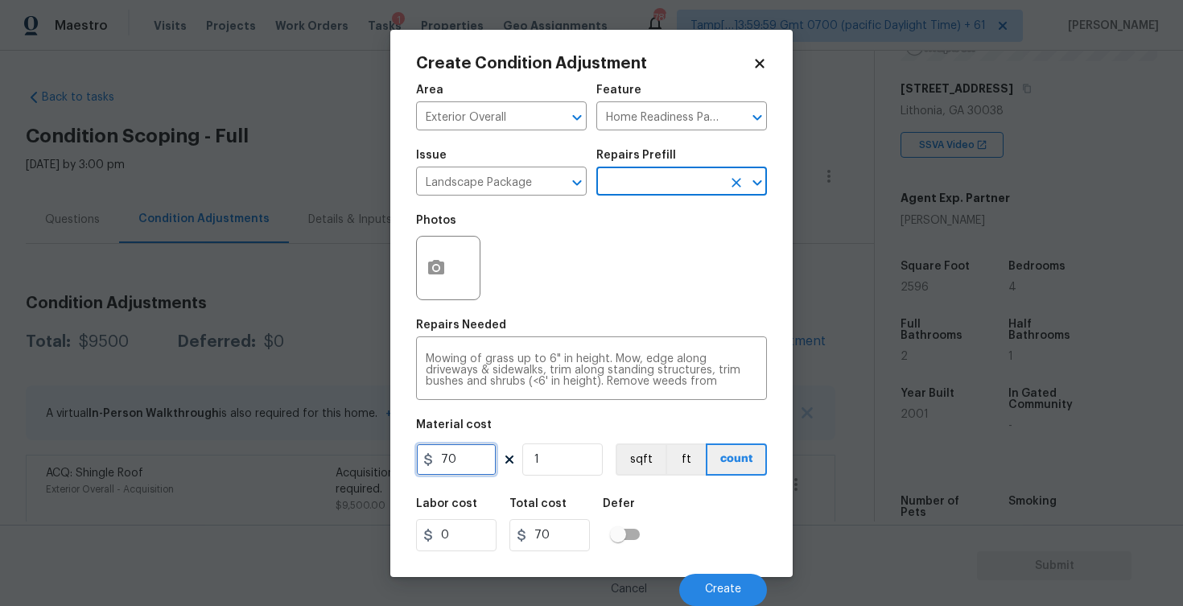
click at [450, 467] on input "70" at bounding box center [456, 459] width 80 height 32
type input "300"
click at [655, 508] on div "Labor cost 0 Total cost 70 Defer" at bounding box center [591, 524] width 351 height 72
type input "300"
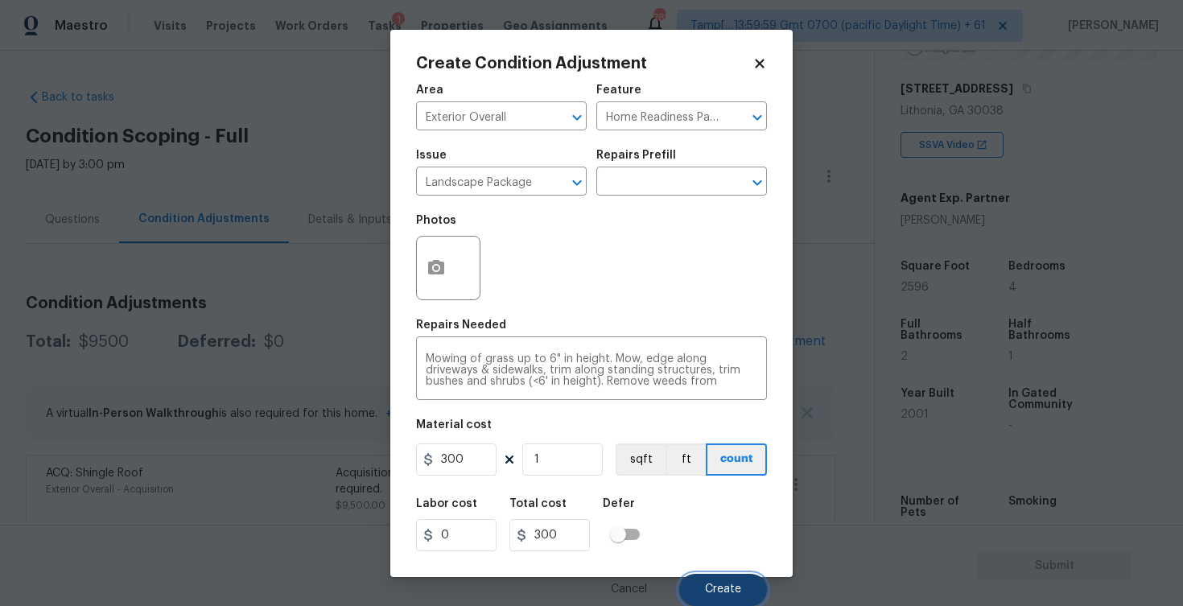
click at [721, 589] on span "Create" at bounding box center [723, 589] width 36 height 12
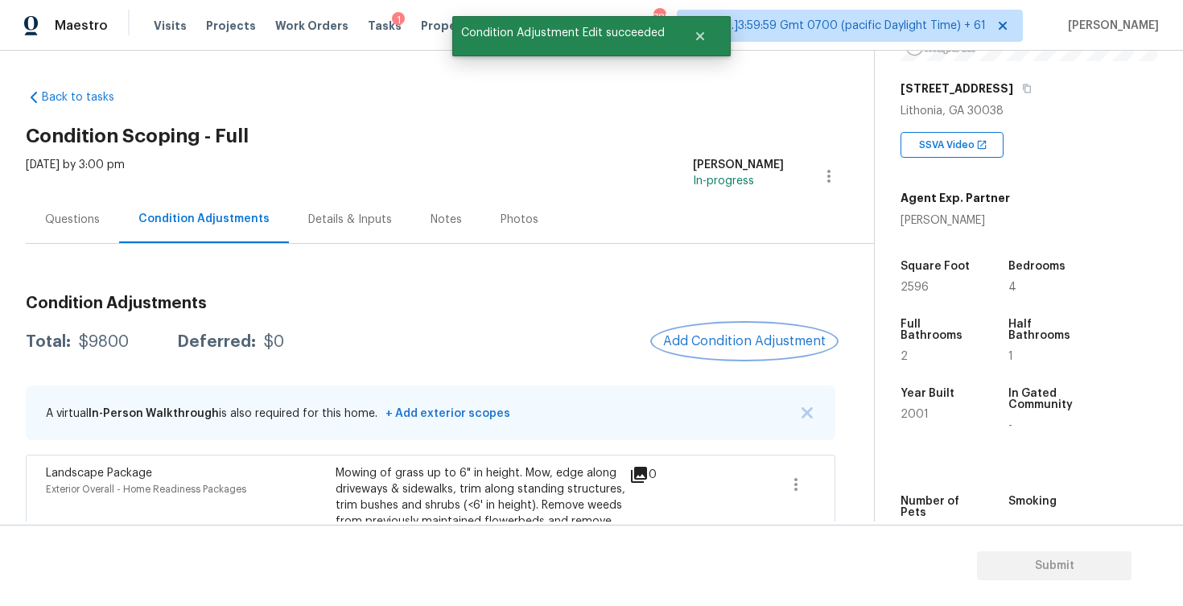
click at [721, 336] on span "Add Condition Adjustment" at bounding box center [744, 341] width 163 height 14
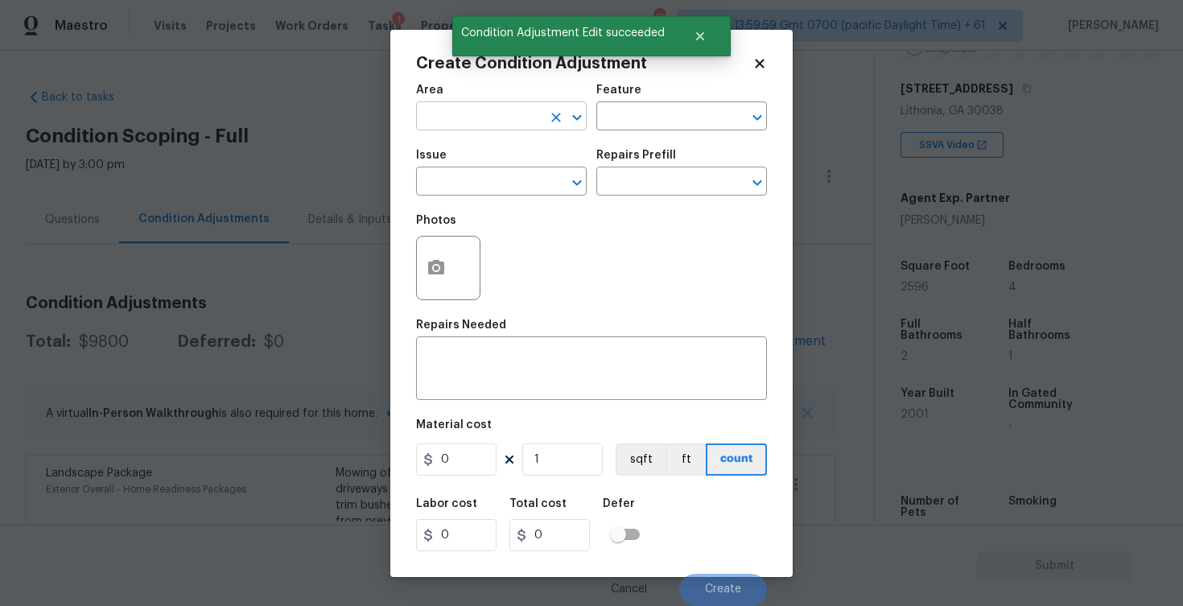
click at [478, 117] on input "text" at bounding box center [479, 117] width 126 height 25
click at [463, 171] on li "Exterior Overall" at bounding box center [501, 180] width 171 height 27
type input "Exterior Overall"
click at [463, 171] on input "text" at bounding box center [479, 183] width 126 height 25
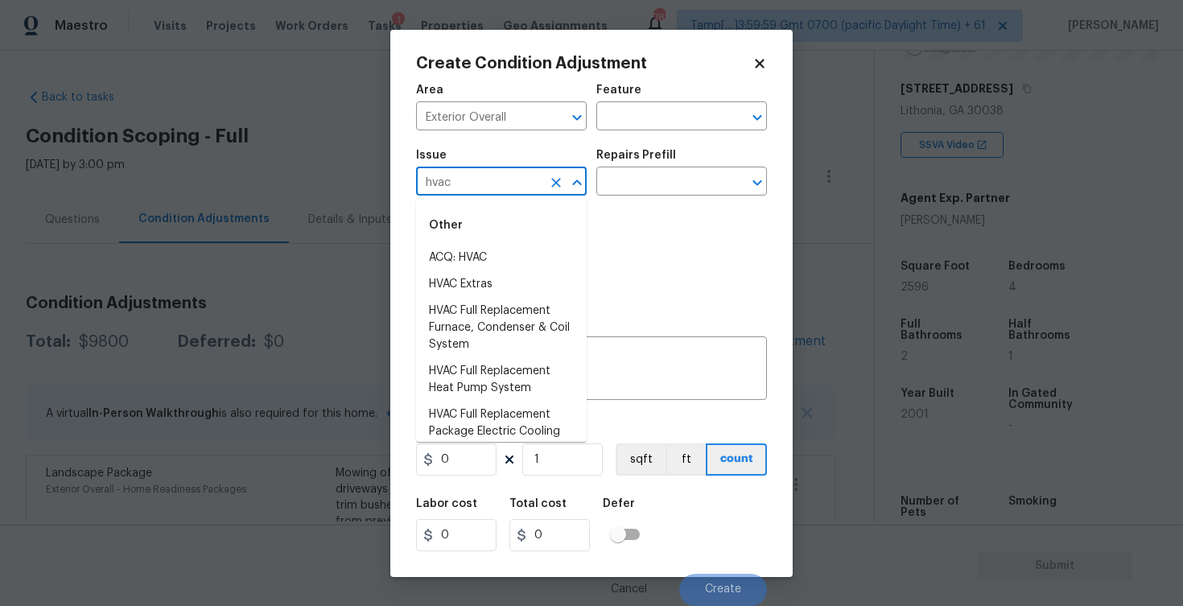
click at [474, 244] on div "Other" at bounding box center [501, 225] width 171 height 39
click at [485, 250] on li "ACQ: HVAC" at bounding box center [501, 258] width 171 height 27
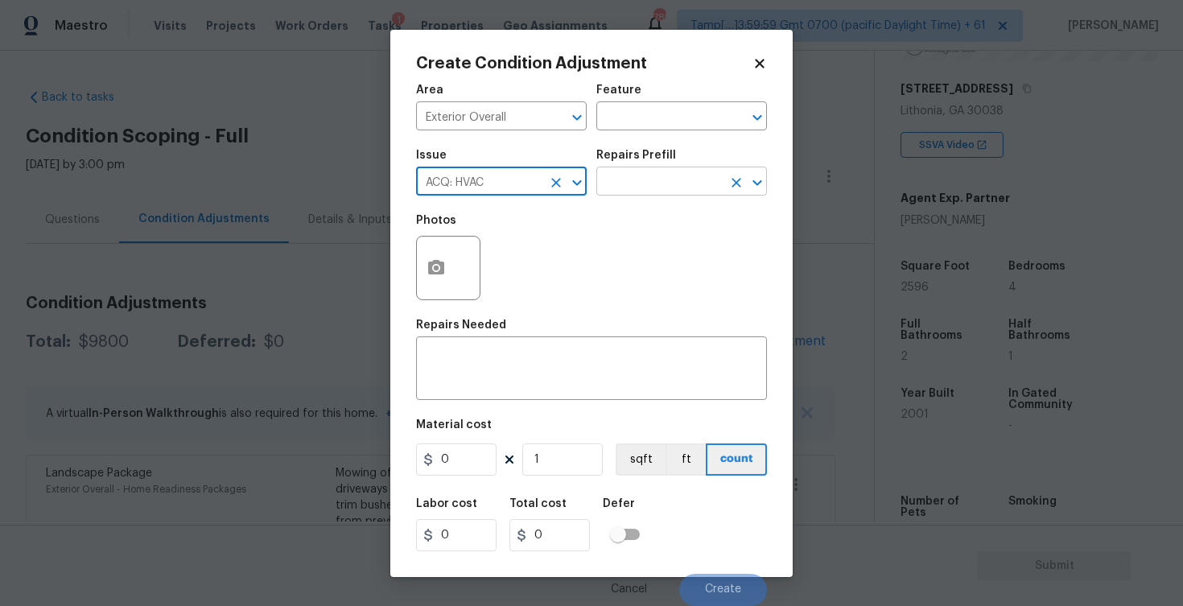
type input "ACQ: HVAC"
click at [649, 185] on input "text" at bounding box center [659, 183] width 126 height 25
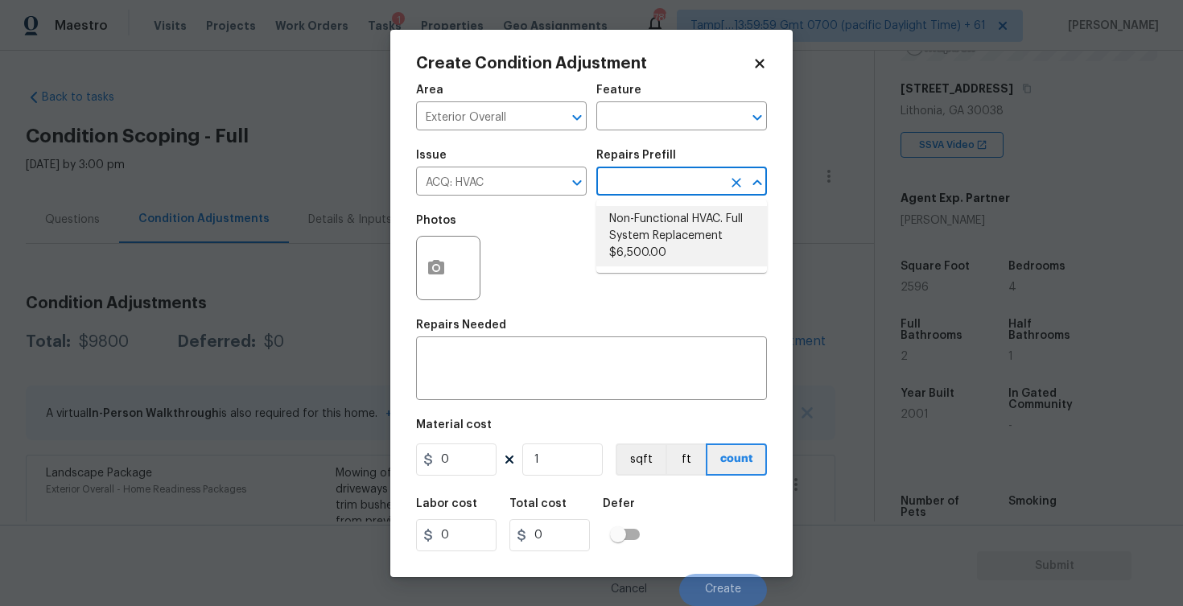
click at [642, 230] on li "Non-Functional HVAC. Full System Replacement $6,500.00" at bounding box center [681, 236] width 171 height 60
type input "Acquisition"
type textarea "Acquisition Scope: Full System Replacement"
type input "6500"
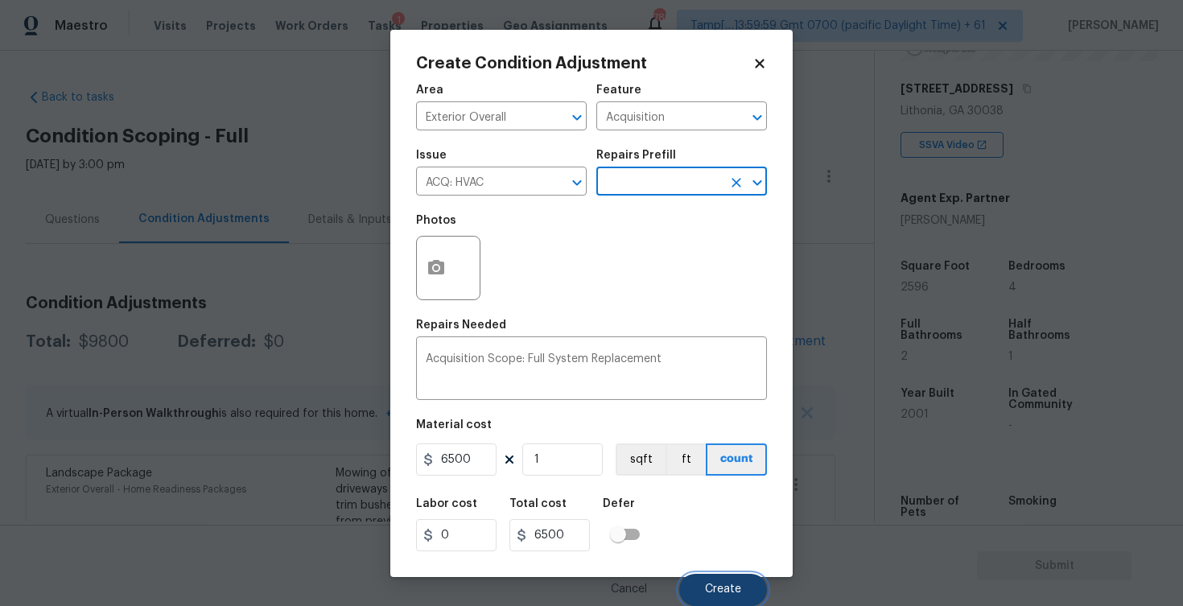
click at [720, 575] on button "Create" at bounding box center [723, 590] width 88 height 32
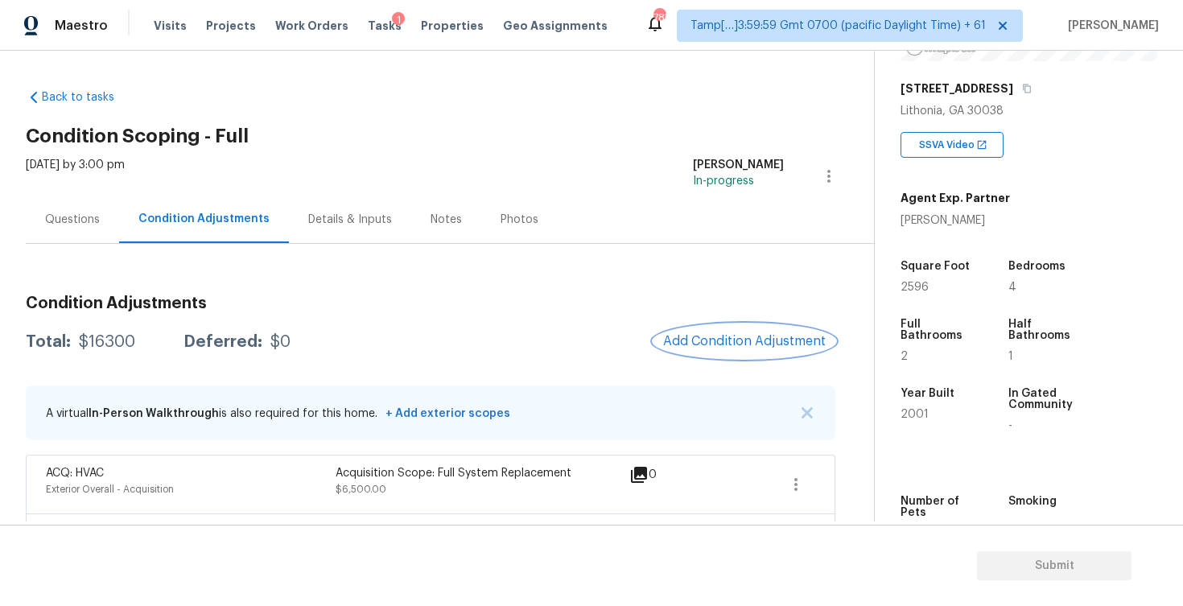
click at [716, 328] on button "Add Condition Adjustment" at bounding box center [744, 341] width 182 height 34
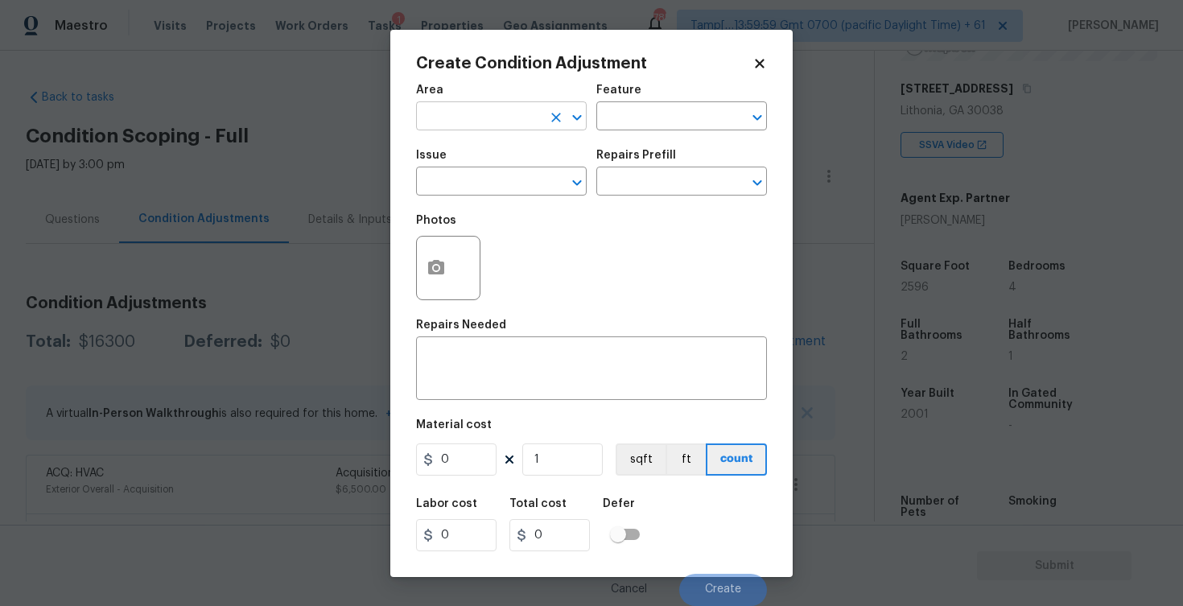
click at [491, 117] on input "text" at bounding box center [479, 117] width 126 height 25
click at [488, 195] on ul "Exterior Addition Exterior Overall" at bounding box center [501, 167] width 171 height 66
click at [489, 188] on li "Exterior Overall" at bounding box center [501, 180] width 171 height 27
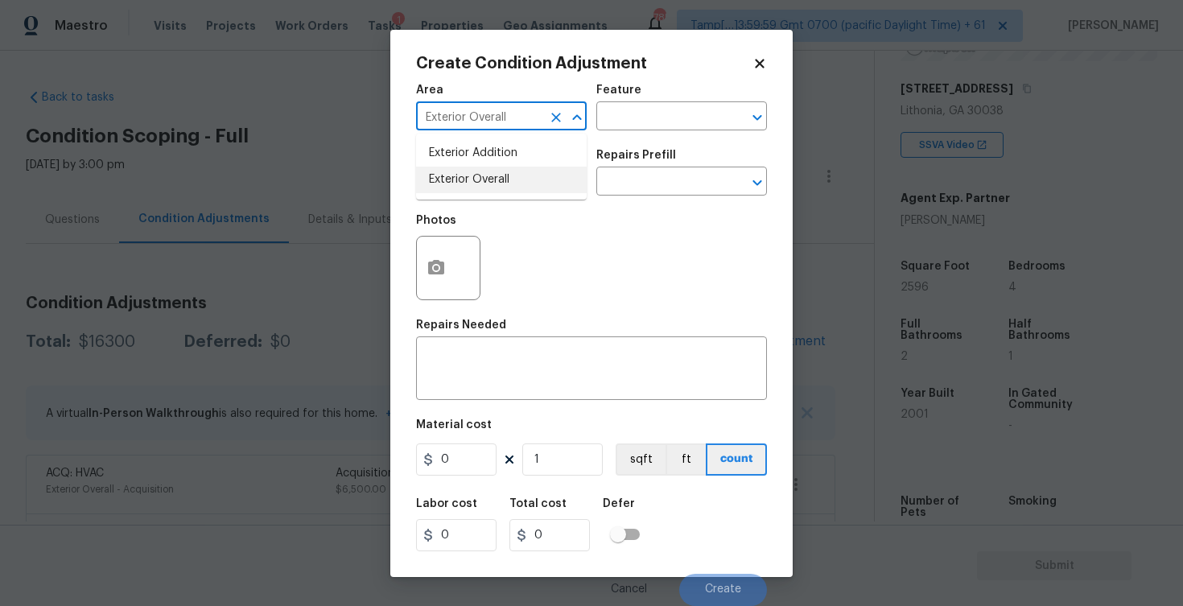
type input "Exterior Overall"
click at [489, 188] on input "text" at bounding box center [479, 183] width 126 height 25
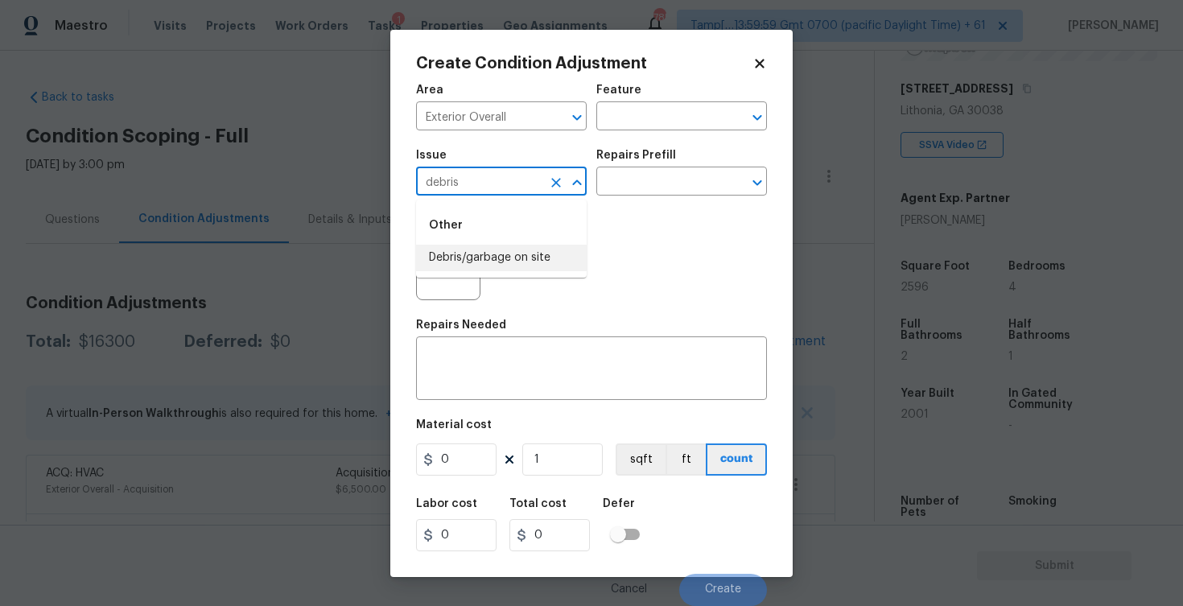
click at [484, 247] on li "Debris/garbage on site" at bounding box center [501, 258] width 171 height 27
type input "Debris/garbage on site"
click at [447, 271] on button "button" at bounding box center [436, 268] width 39 height 63
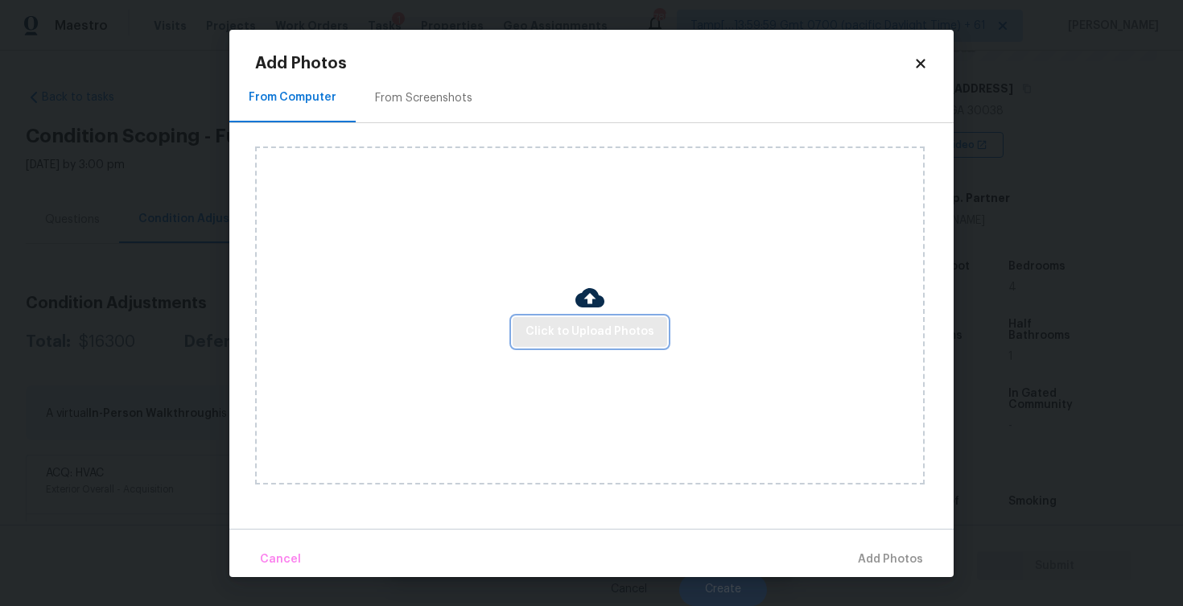
click at [558, 328] on span "Click to Upload Photos" at bounding box center [589, 332] width 129 height 20
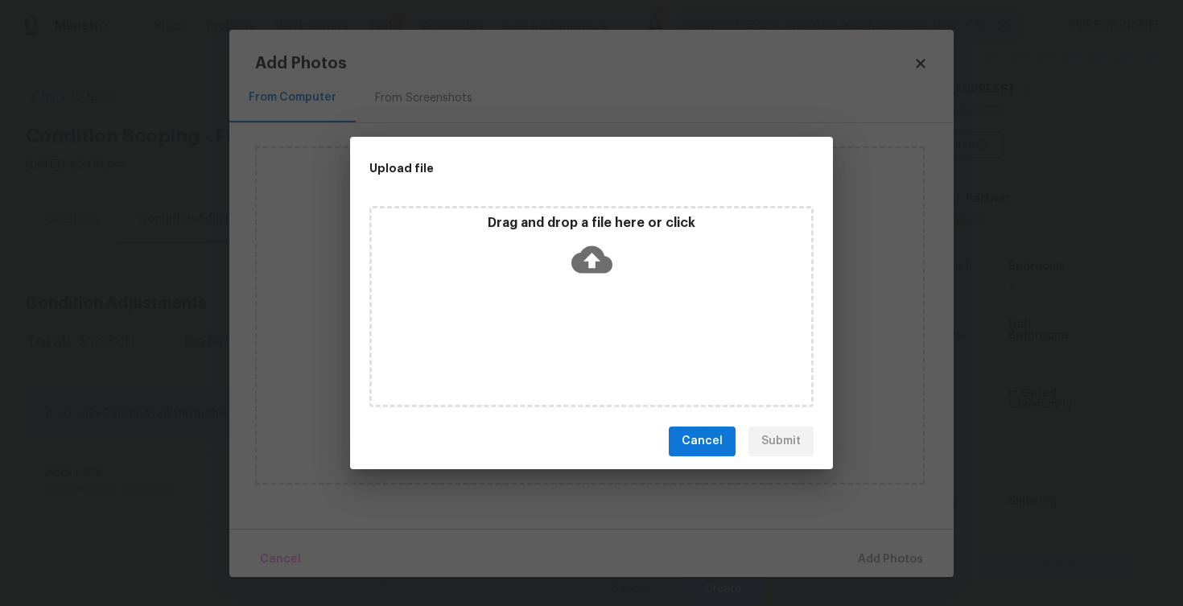
click at [586, 251] on icon at bounding box center [591, 258] width 41 height 27
click at [715, 444] on span "Cancel" at bounding box center [702, 441] width 41 height 20
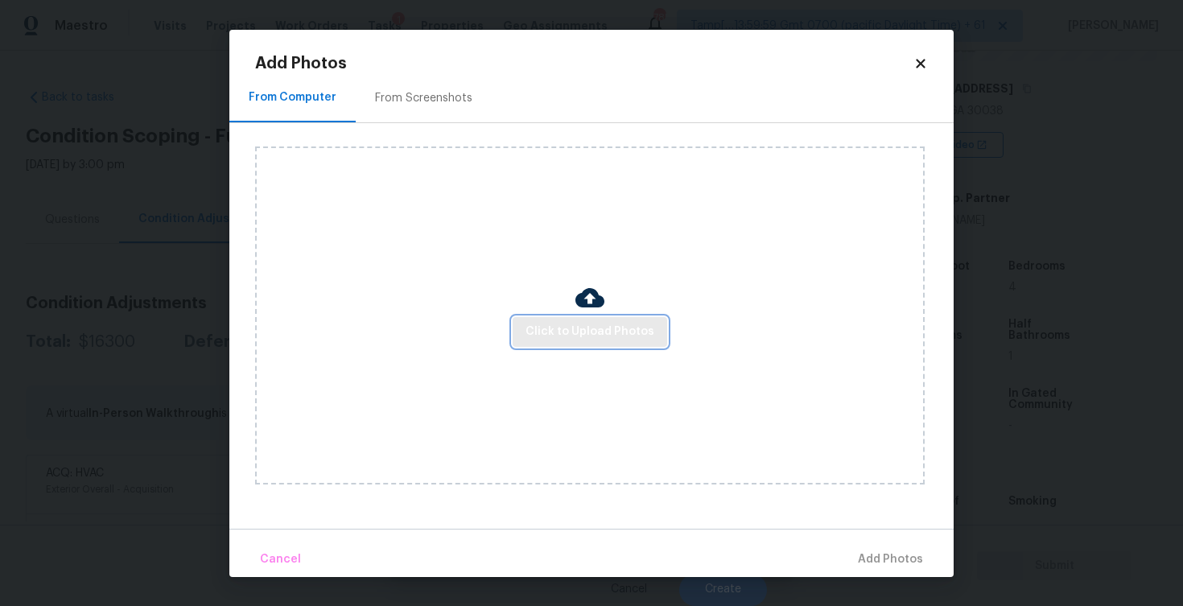
click at [612, 343] on button "Click to Upload Photos" at bounding box center [590, 332] width 154 height 30
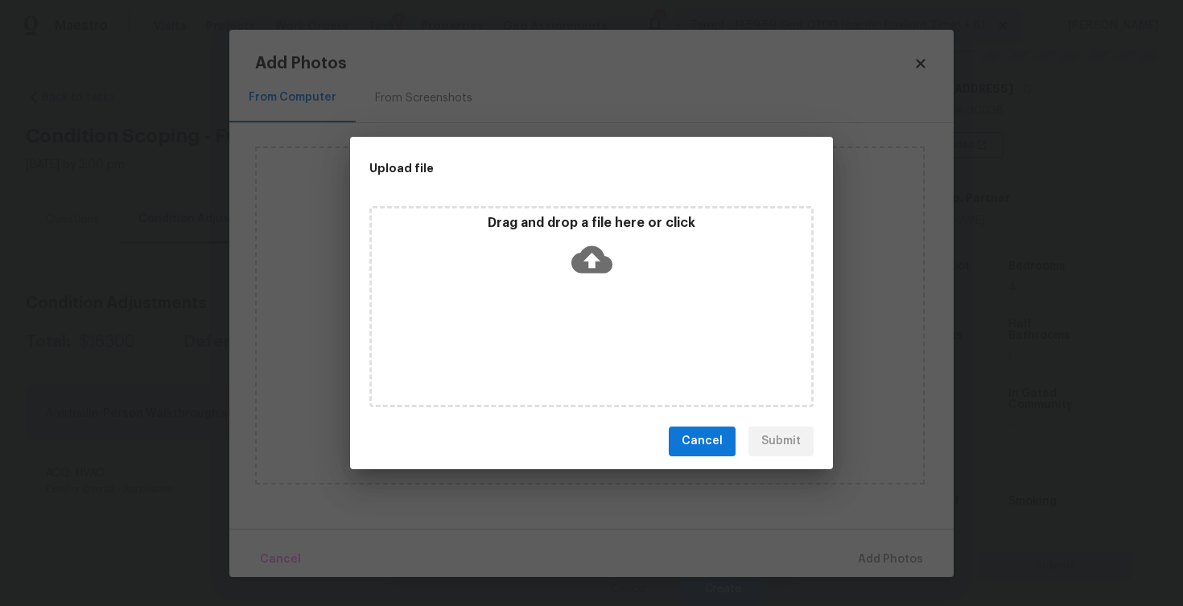
click at [602, 264] on icon at bounding box center [591, 258] width 41 height 27
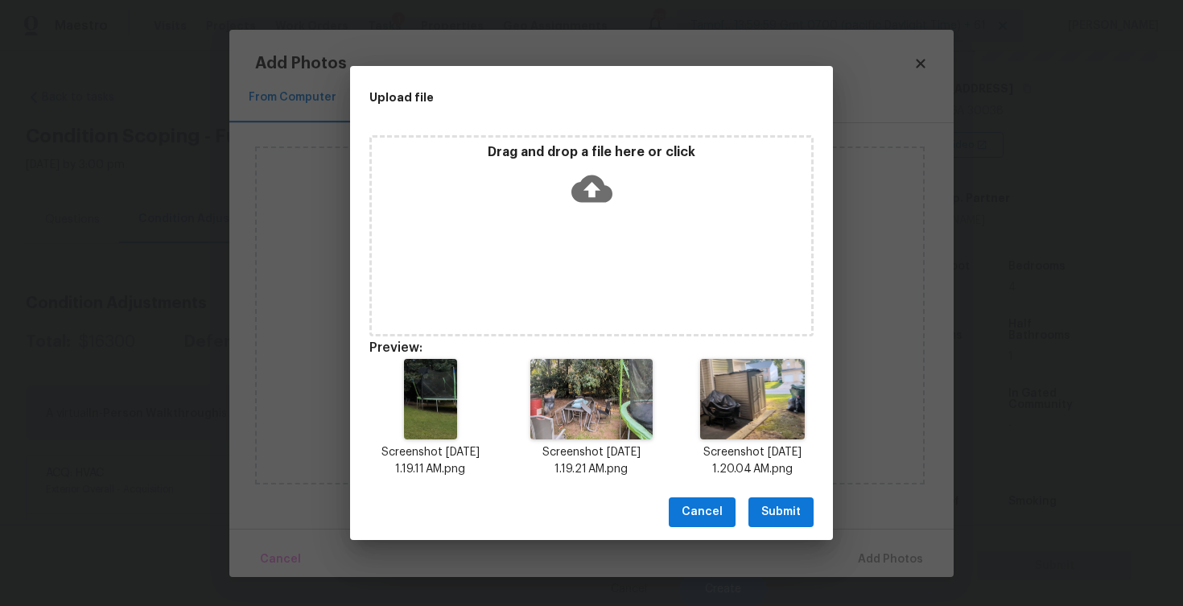
scroll to position [13, 0]
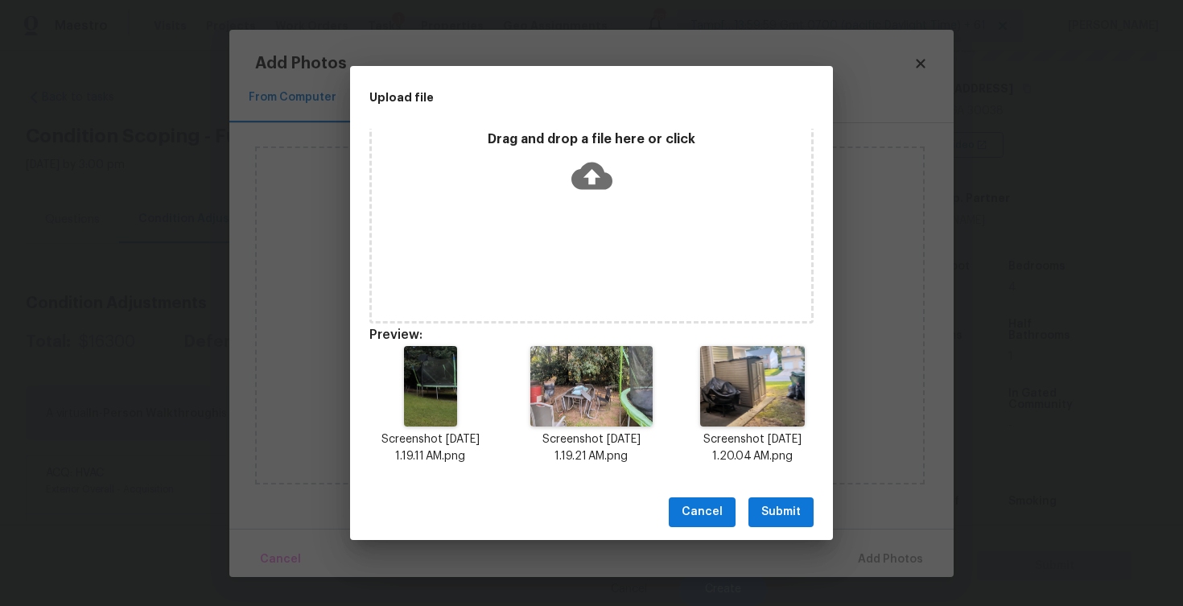
click at [793, 501] on button "Submit" at bounding box center [780, 512] width 65 height 30
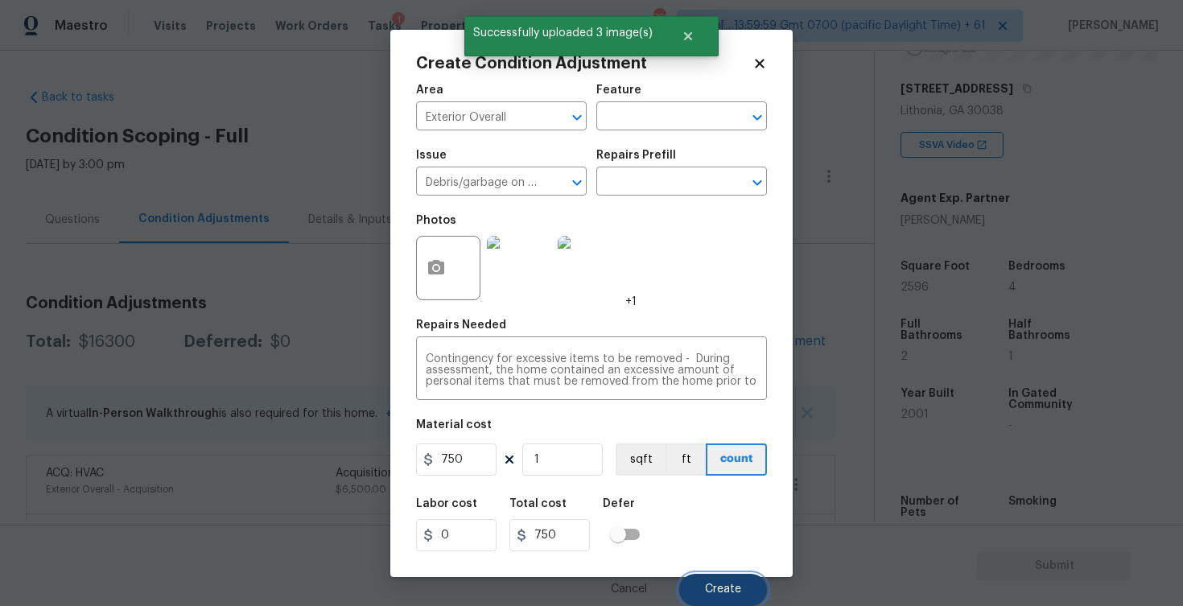
click at [724, 574] on button "Create" at bounding box center [723, 590] width 88 height 32
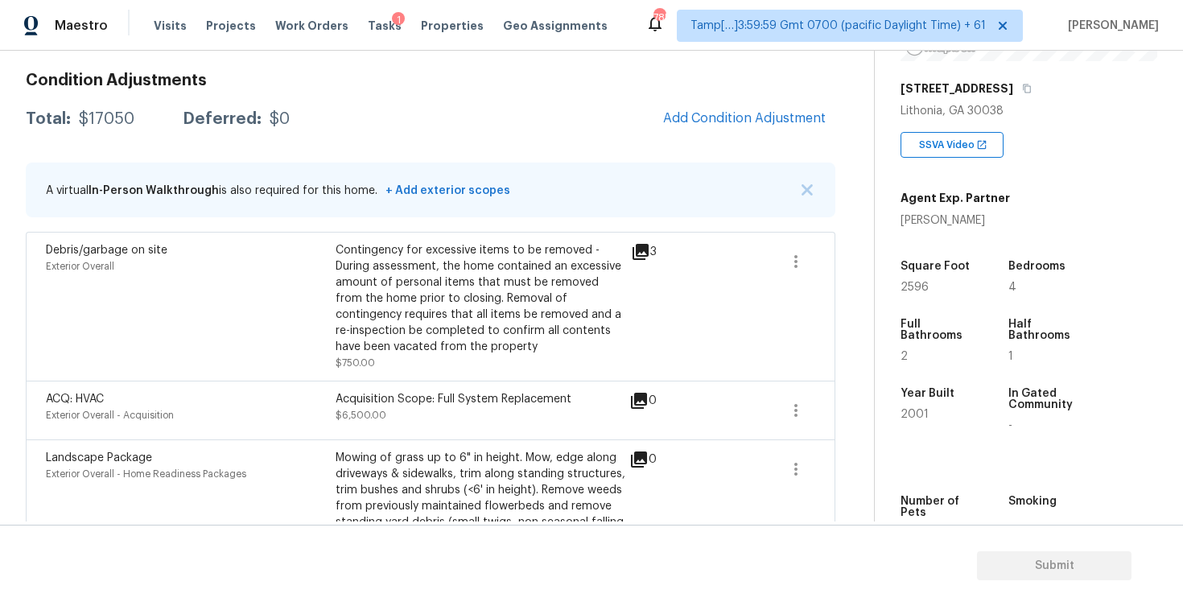
scroll to position [201, 0]
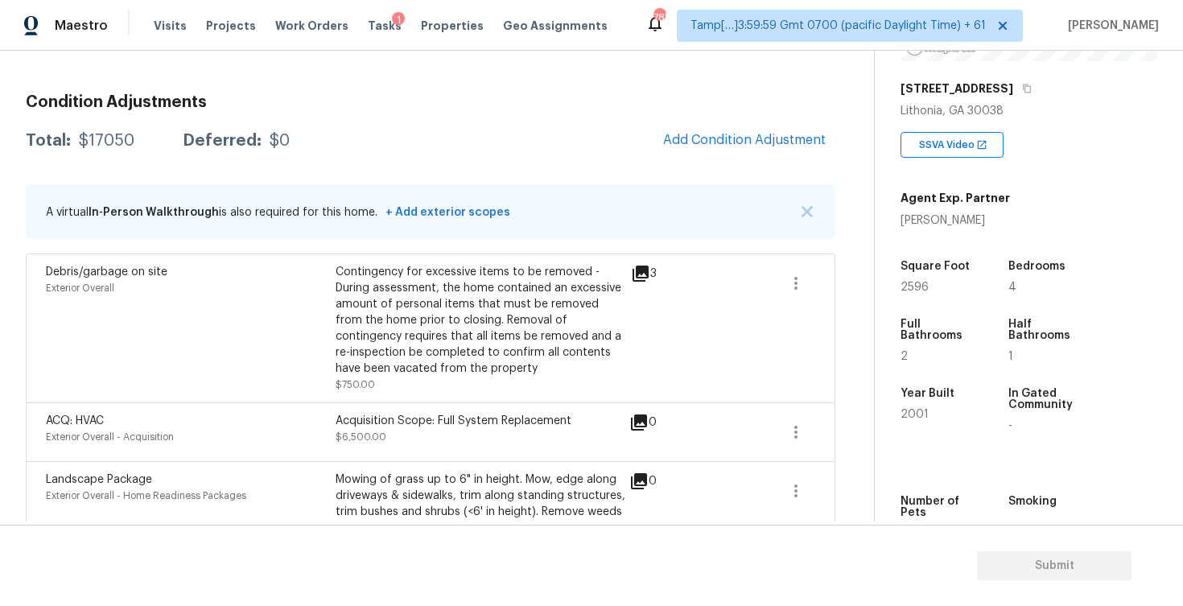
click at [769, 162] on div "Condition Adjustments Total: $17050 Deferred: $0 Add Condition Adjustment A vir…" at bounding box center [430, 380] width 809 height 598
click at [748, 142] on span "Add Condition Adjustment" at bounding box center [744, 140] width 163 height 14
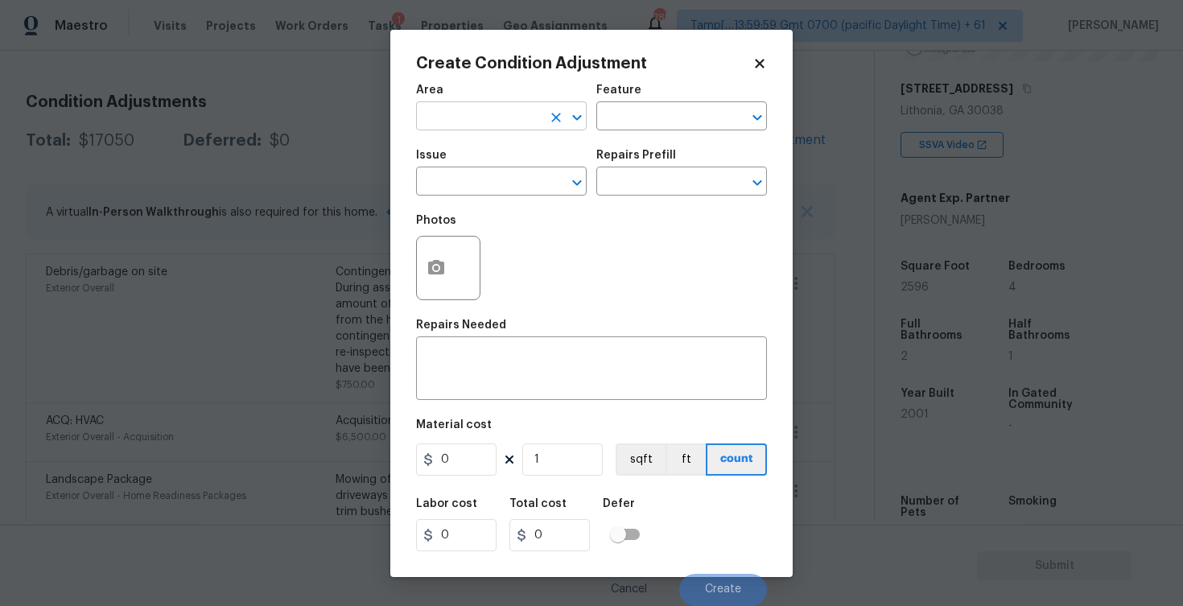
click at [467, 101] on div "Area" at bounding box center [501, 94] width 171 height 21
click at [465, 122] on input "text" at bounding box center [479, 117] width 126 height 25
click at [459, 180] on li "Interior Overall" at bounding box center [501, 180] width 171 height 27
type input "Interior Overall"
click at [459, 180] on input "text" at bounding box center [479, 183] width 126 height 25
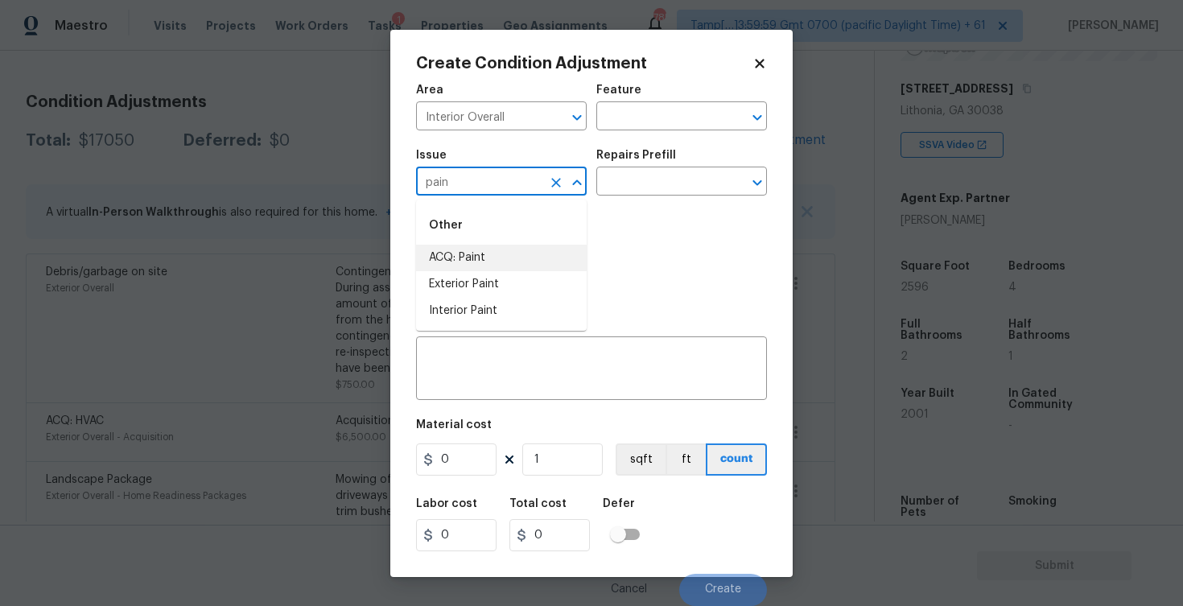
click at [468, 259] on li "ACQ: Paint" at bounding box center [501, 258] width 171 height 27
type input "ACQ: Paint"
click at [614, 187] on input "text" at bounding box center [659, 183] width 126 height 25
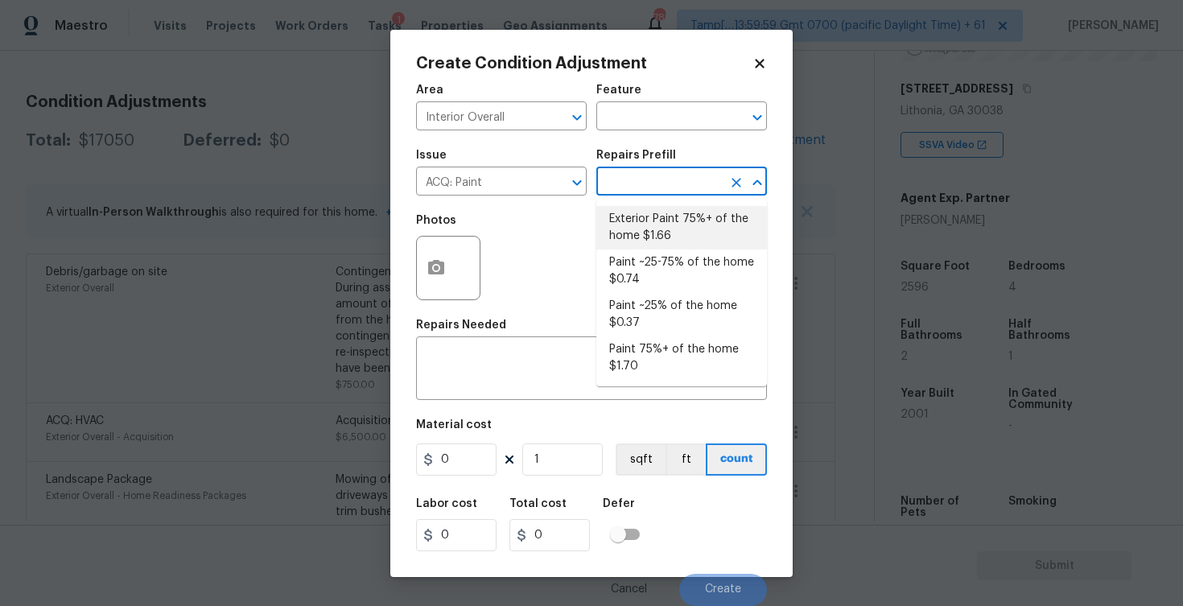
click at [640, 213] on li "Exterior Paint 75%+ of the home $1.66" at bounding box center [681, 227] width 171 height 43
type input "Acquisition"
type textarea "Acquisition Scope: 75%+ of the home exterior will likely require paint"
type input "1.66"
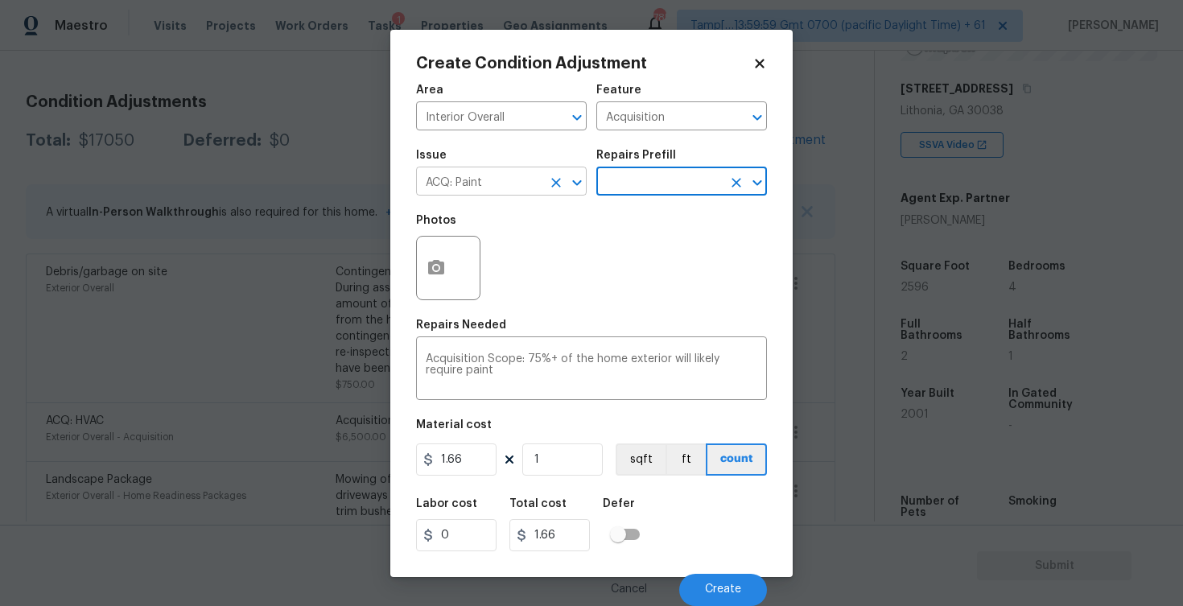
click at [554, 179] on icon "Clear" at bounding box center [556, 183] width 16 height 16
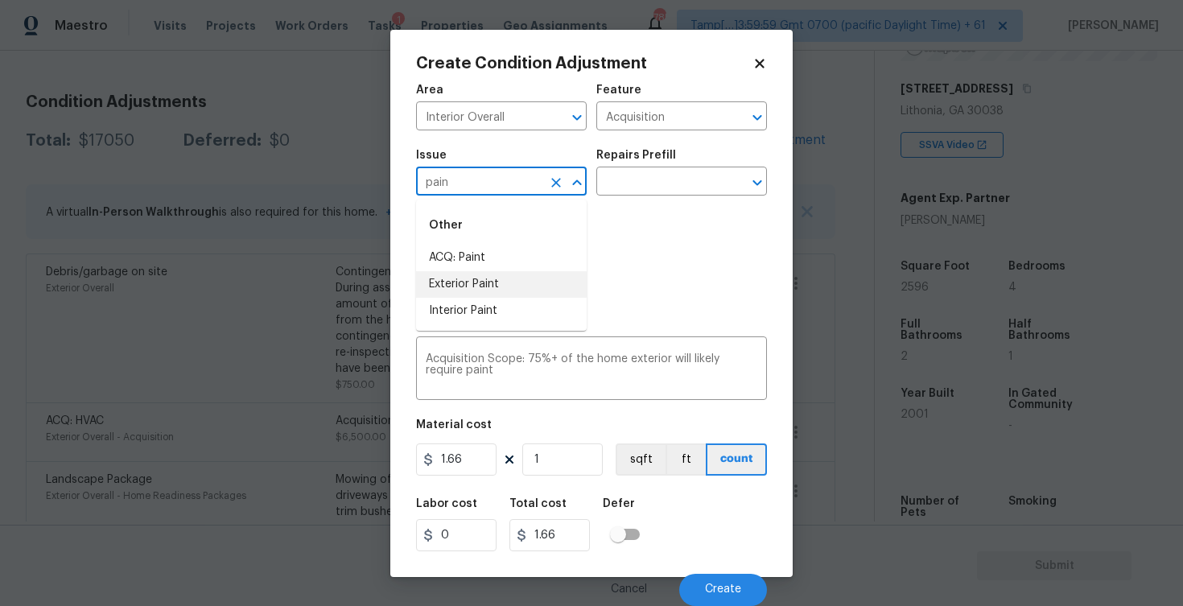
click at [538, 282] on li "Exterior Paint" at bounding box center [501, 284] width 171 height 27
type input "Exterior Paint"
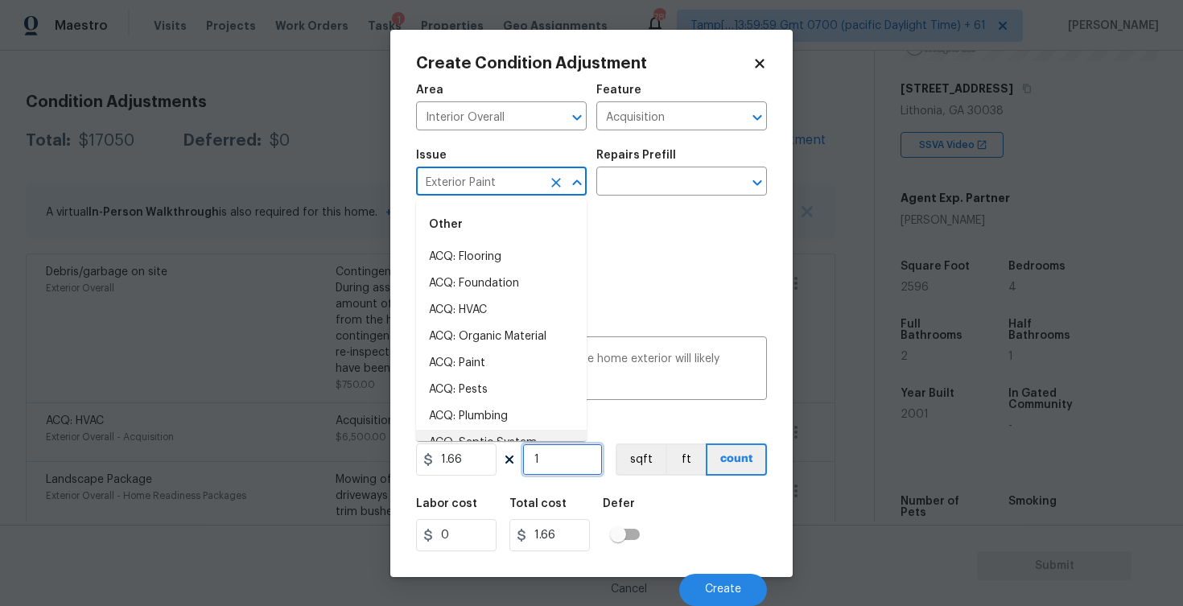
click at [564, 445] on input "1" at bounding box center [562, 459] width 80 height 32
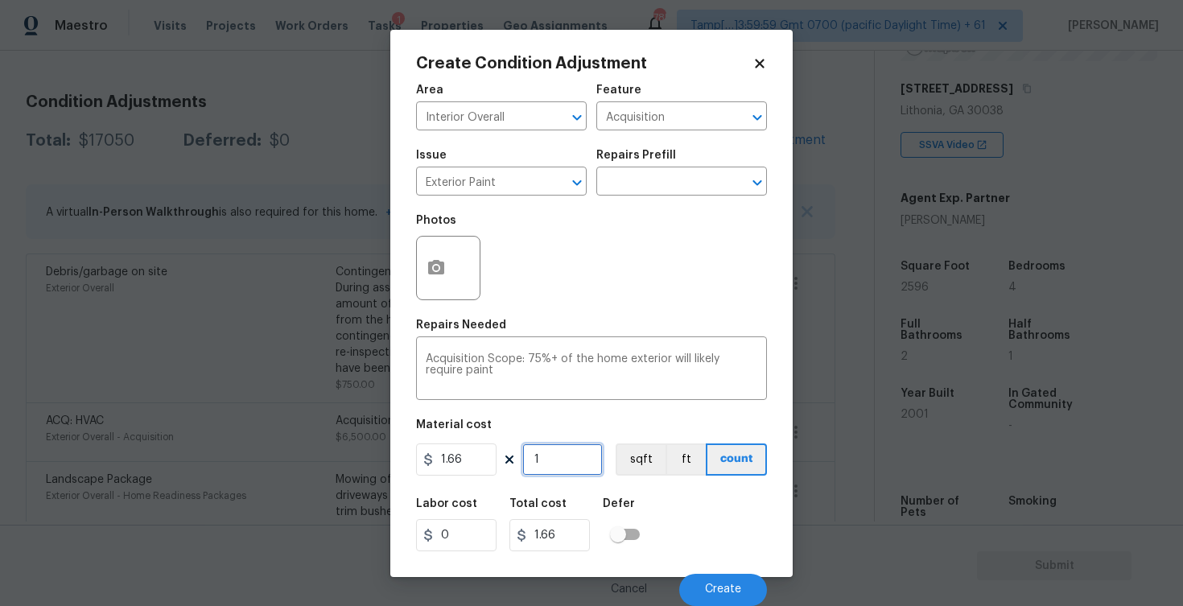
type input "0"
paste input "2596"
type input "2596"
type input "4309.36"
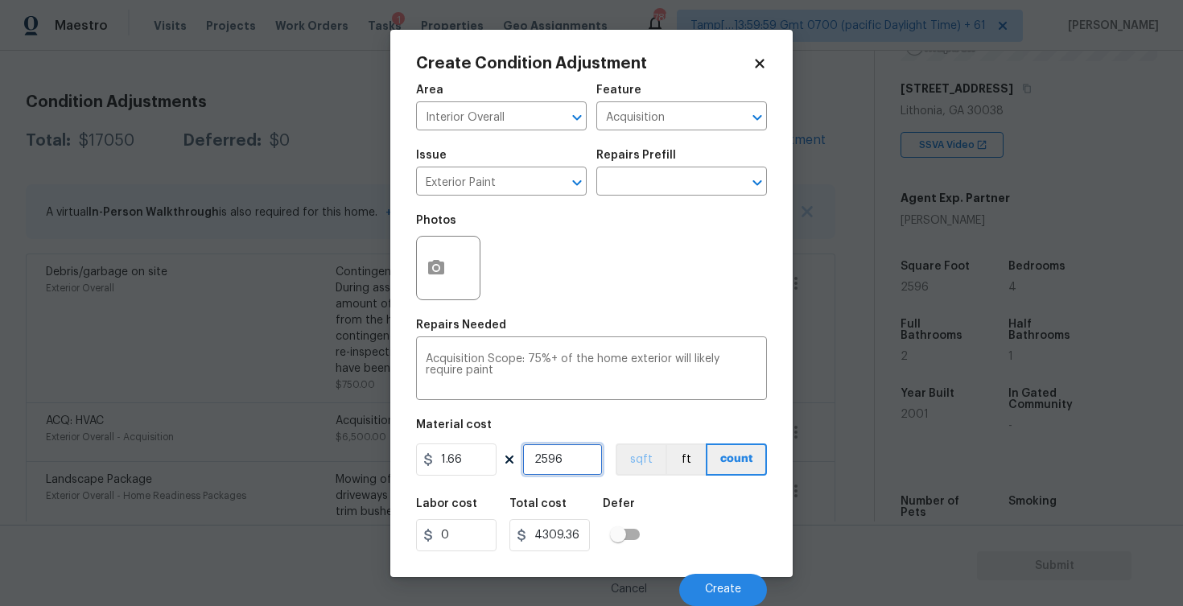
type input "2596"
click at [632, 455] on button "sqft" at bounding box center [641, 459] width 50 height 32
click at [441, 270] on icon "button" at bounding box center [436, 267] width 16 height 14
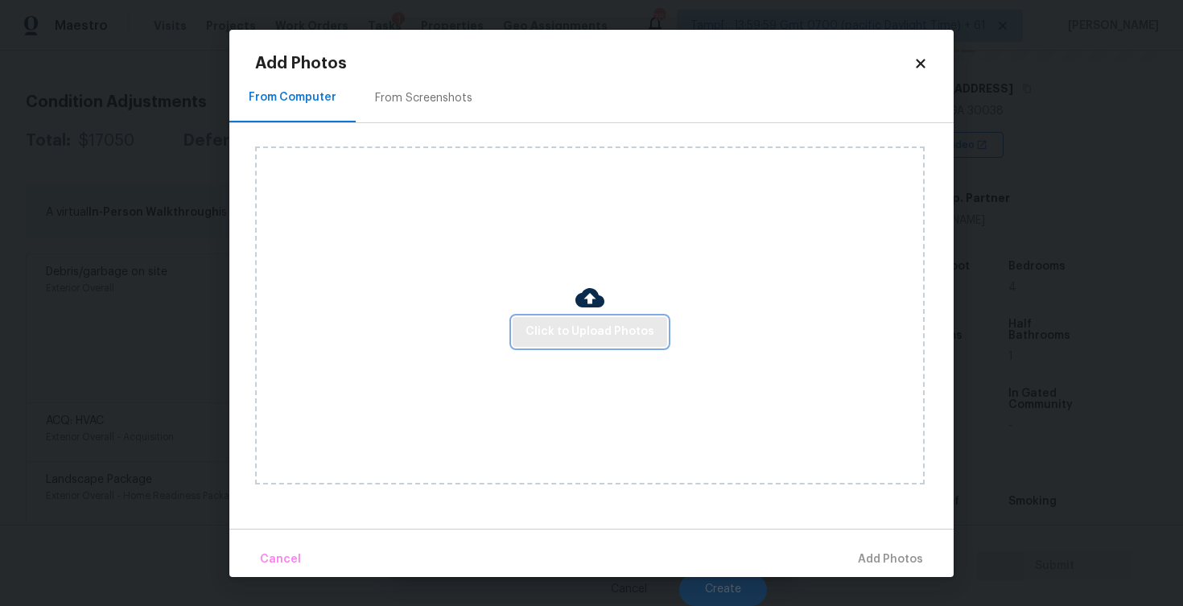
click at [559, 334] on span "Click to Upload Photos" at bounding box center [589, 332] width 129 height 20
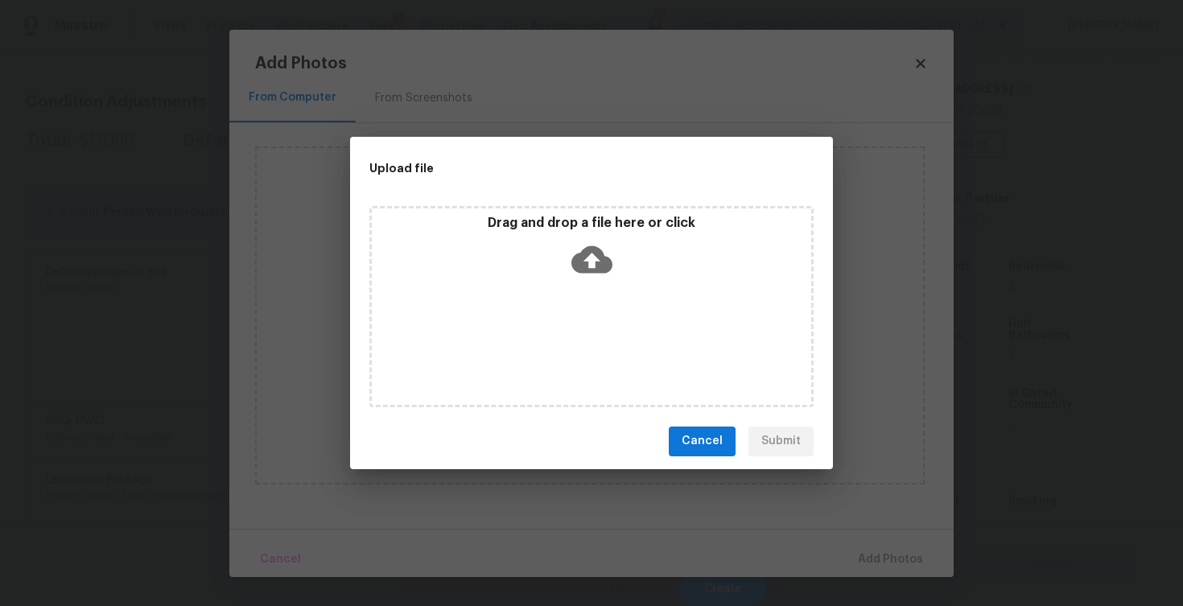
click at [571, 254] on icon at bounding box center [591, 259] width 41 height 41
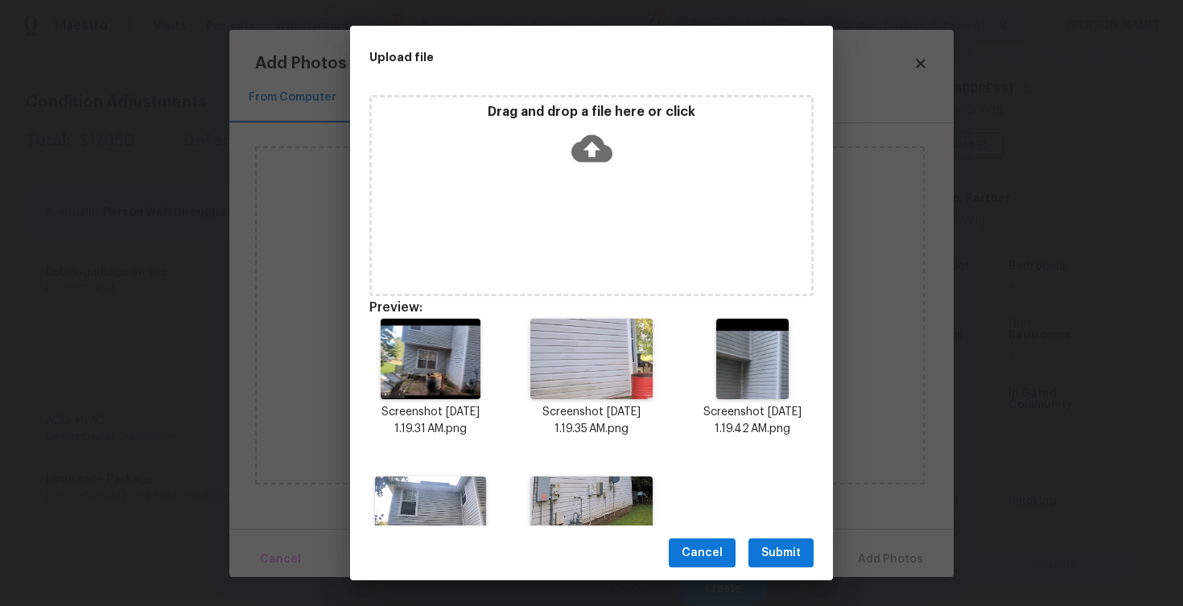
scroll to position [89, 0]
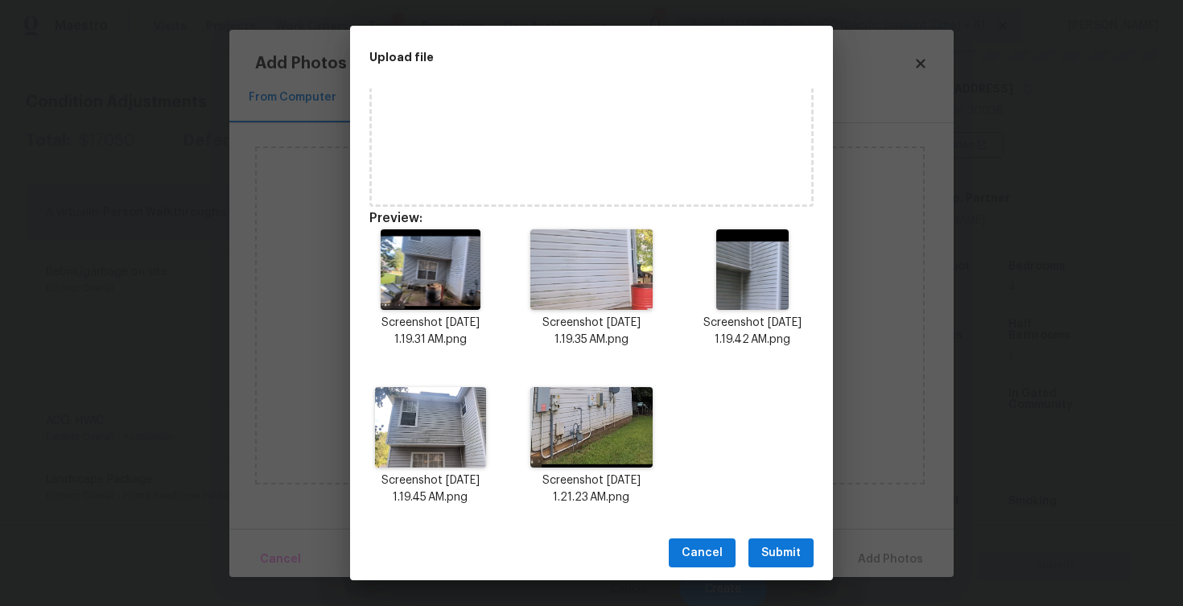
click at [780, 556] on span "Submit" at bounding box center [780, 553] width 39 height 20
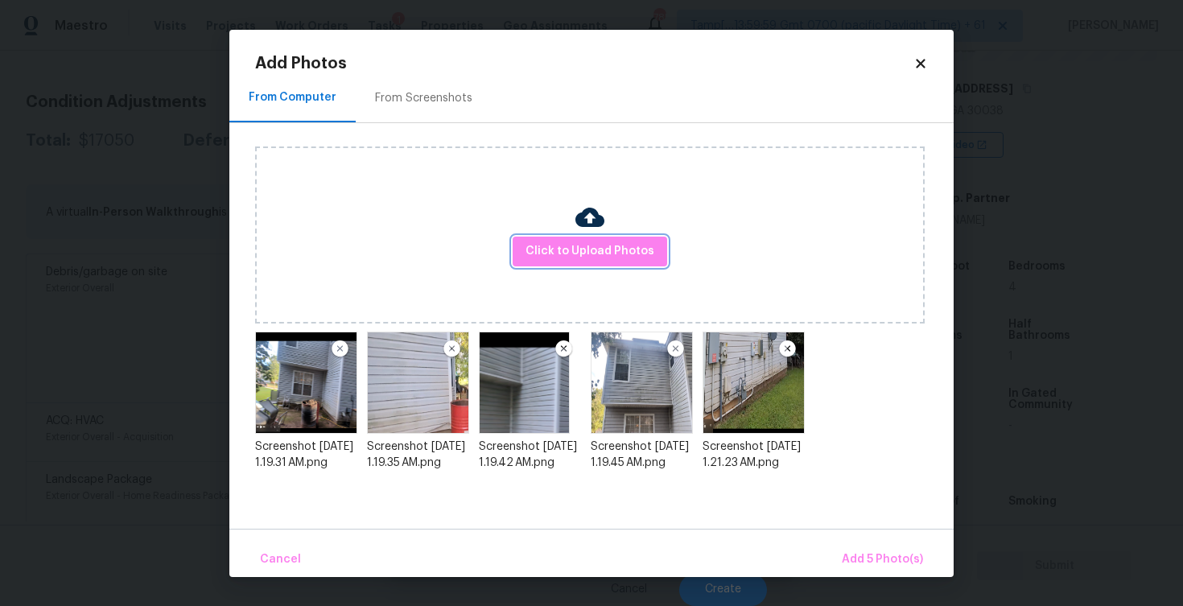
scroll to position [0, 0]
click at [892, 568] on span "Add 5 Photo(s)" at bounding box center [882, 560] width 81 height 20
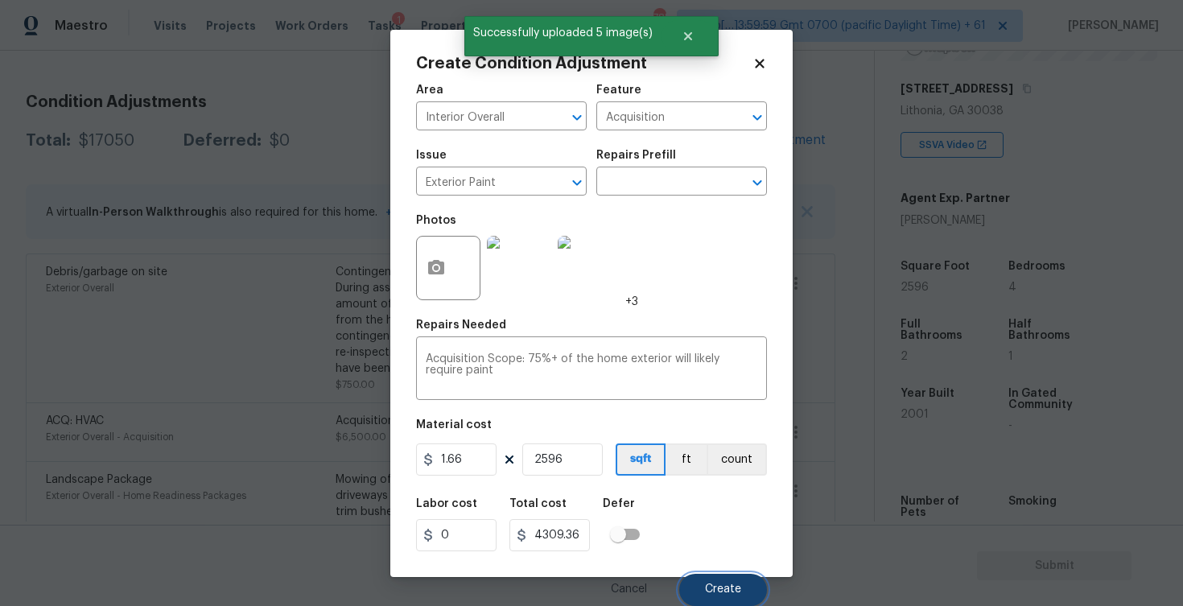
click at [700, 582] on button "Create" at bounding box center [723, 590] width 88 height 32
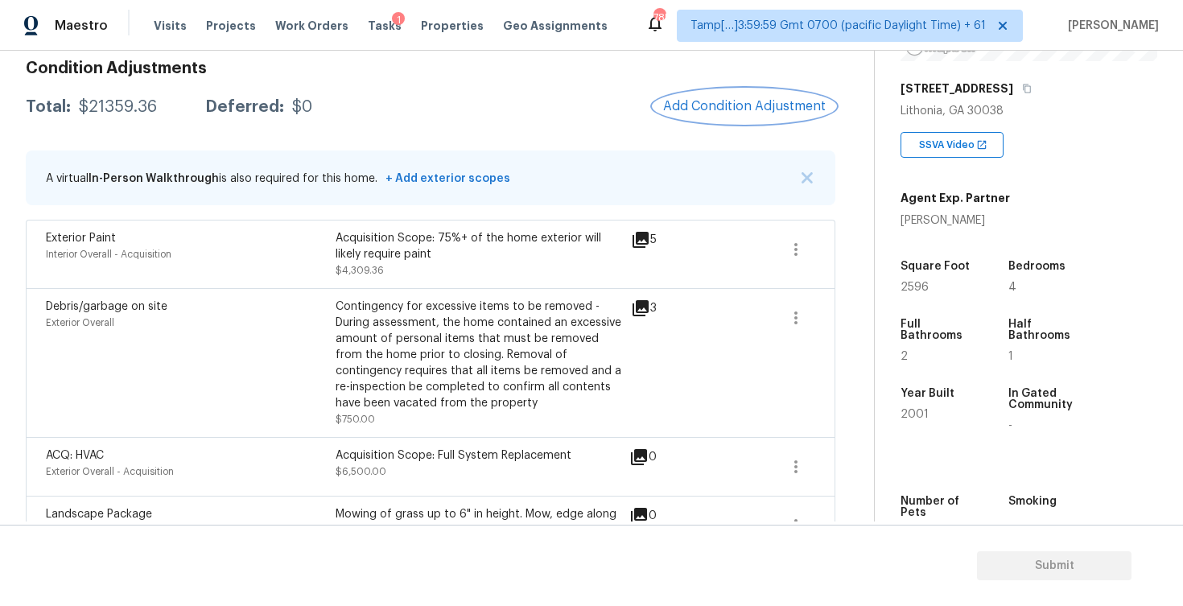
scroll to position [186, 0]
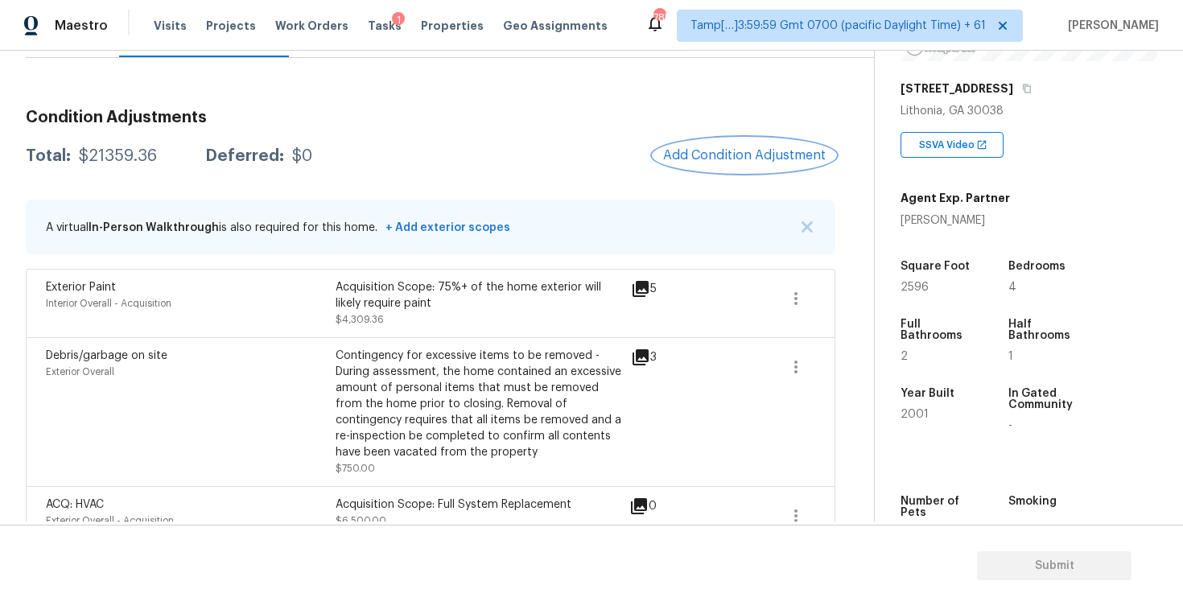
click at [757, 150] on span "Add Condition Adjustment" at bounding box center [744, 155] width 163 height 14
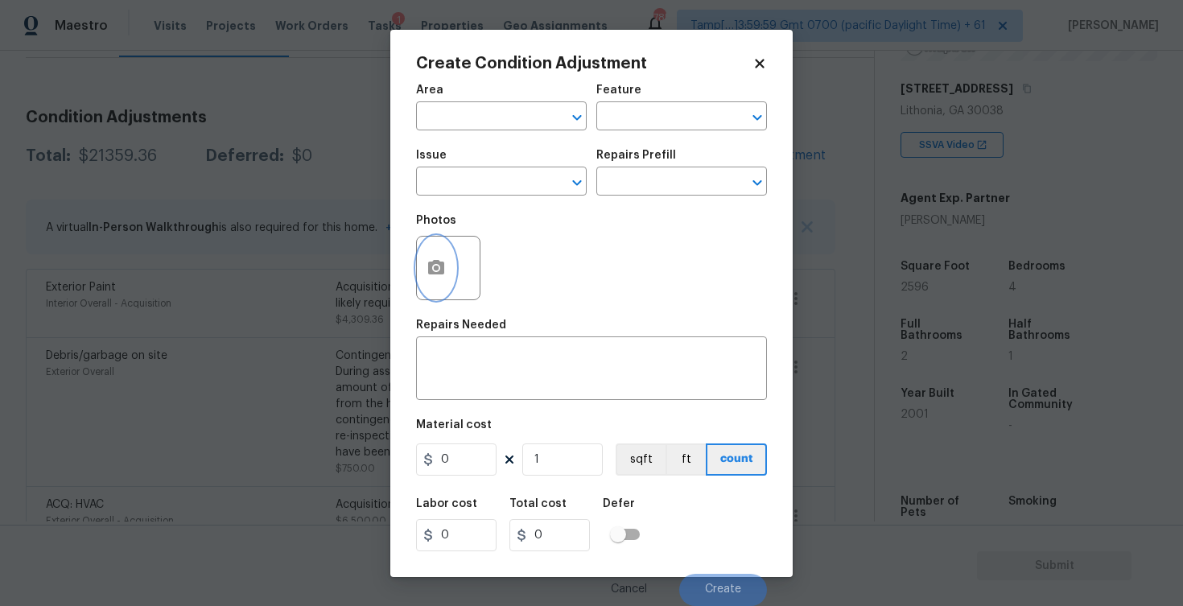
click at [449, 271] on button "button" at bounding box center [436, 268] width 39 height 63
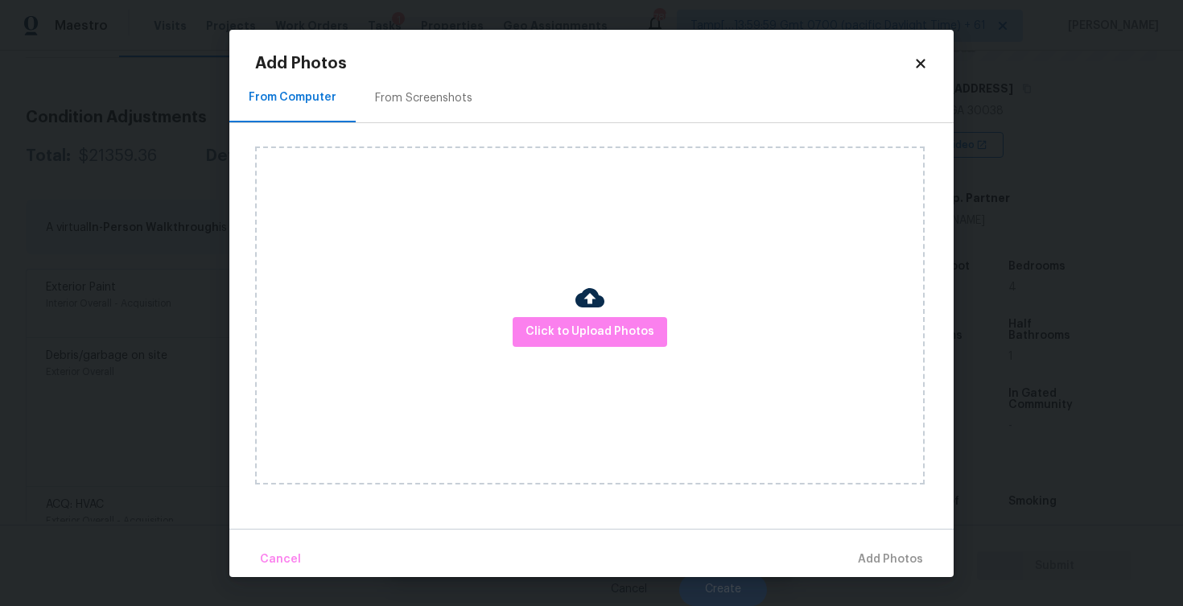
click at [579, 308] on img at bounding box center [589, 297] width 29 height 29
click at [607, 335] on span "Click to Upload Photos" at bounding box center [589, 332] width 129 height 20
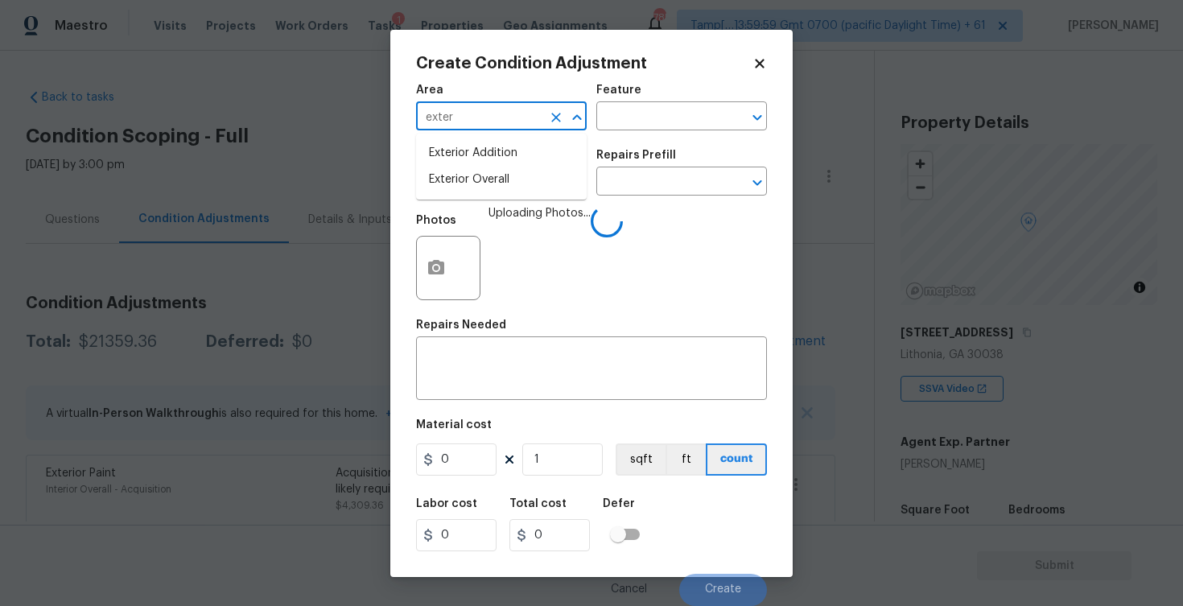
scroll to position [244, 0]
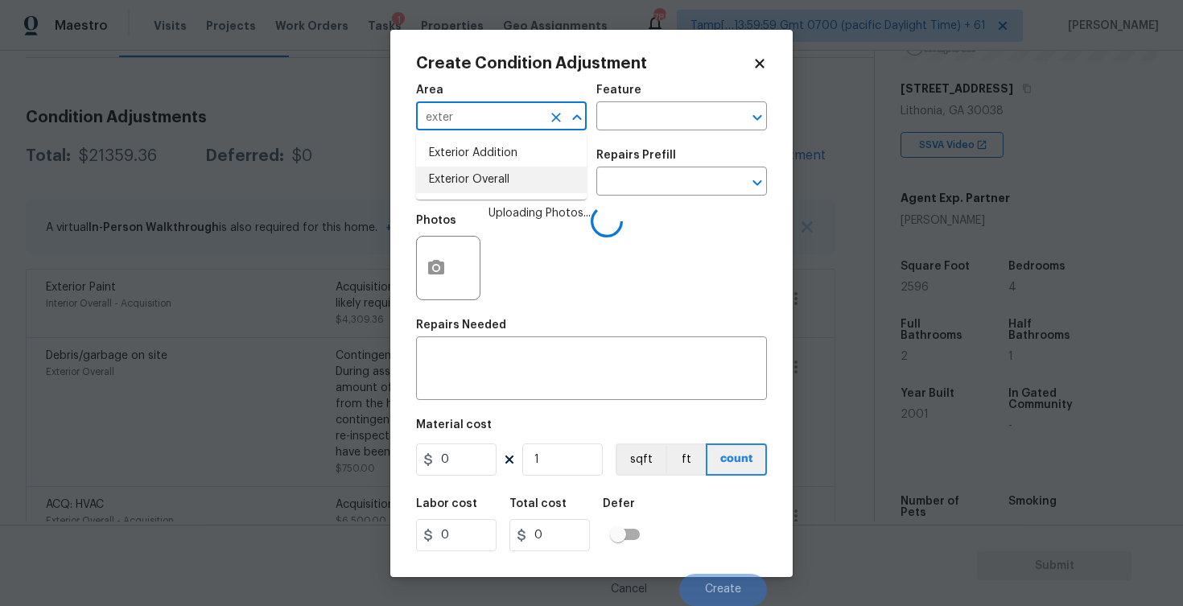
click at [499, 182] on li "Exterior Overall" at bounding box center [501, 180] width 171 height 27
type input "Exterior Overall"
click at [499, 182] on input "text" at bounding box center [479, 183] width 126 height 25
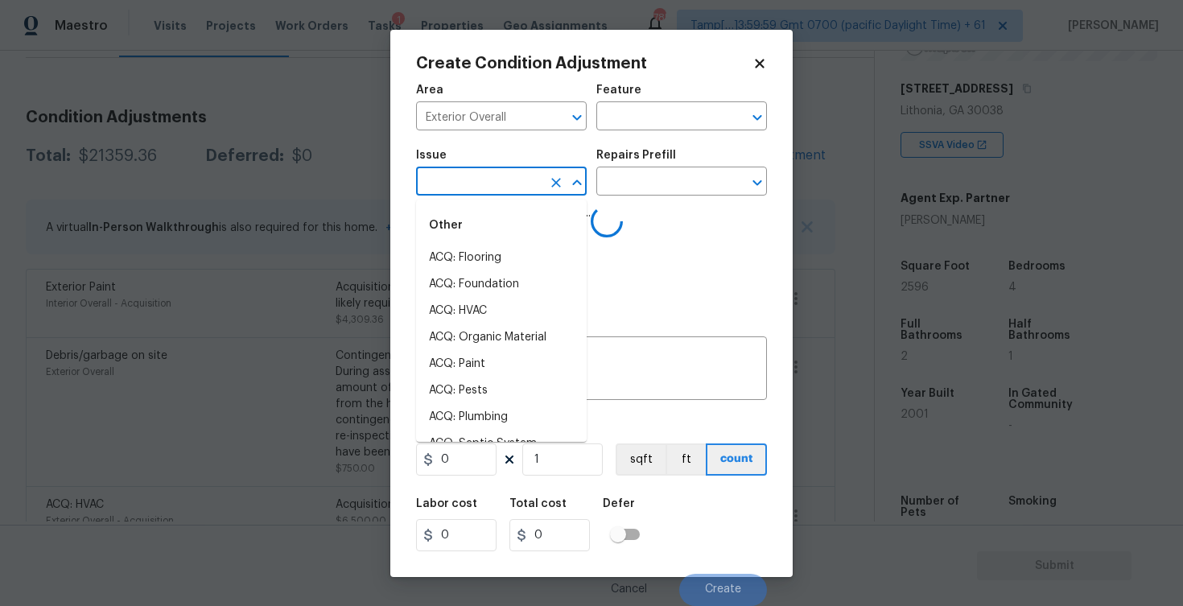
type input "a"
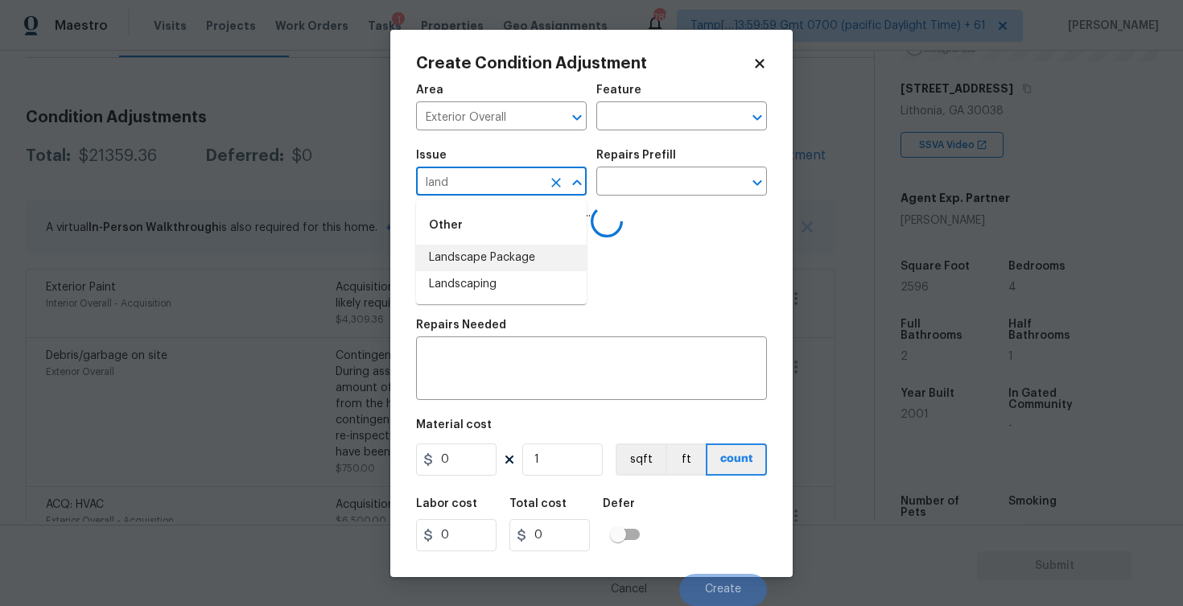
click at [490, 246] on li "Landscape Package" at bounding box center [501, 258] width 171 height 27
type input "Landscape Package"
click at [567, 183] on icon "Open" at bounding box center [576, 182] width 19 height 19
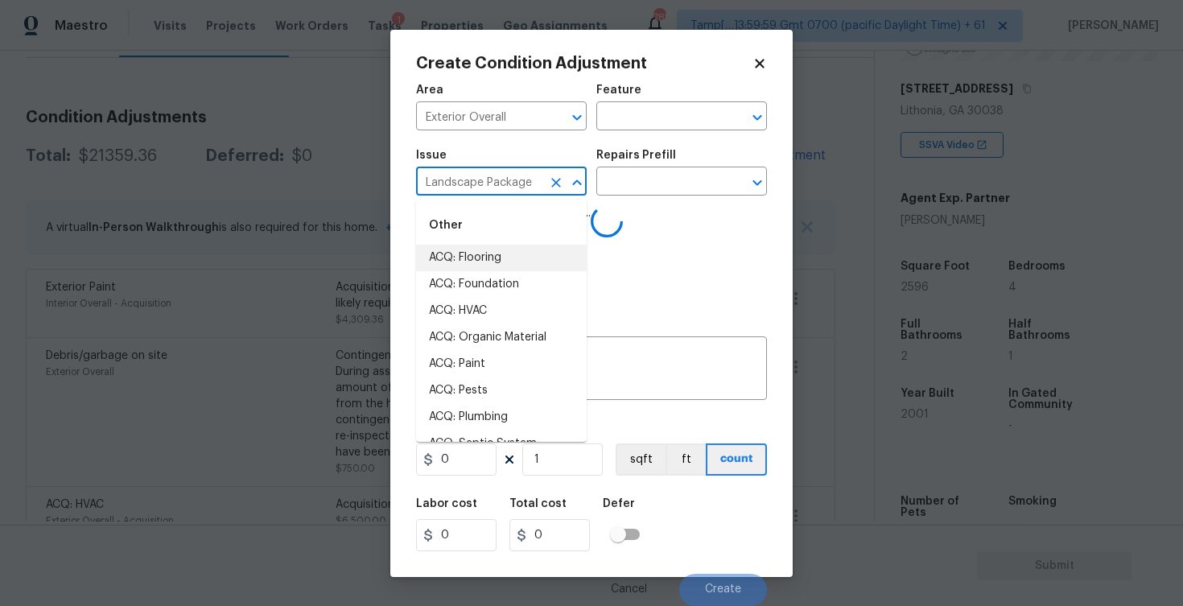
click at [556, 182] on icon "Clear" at bounding box center [556, 183] width 10 height 10
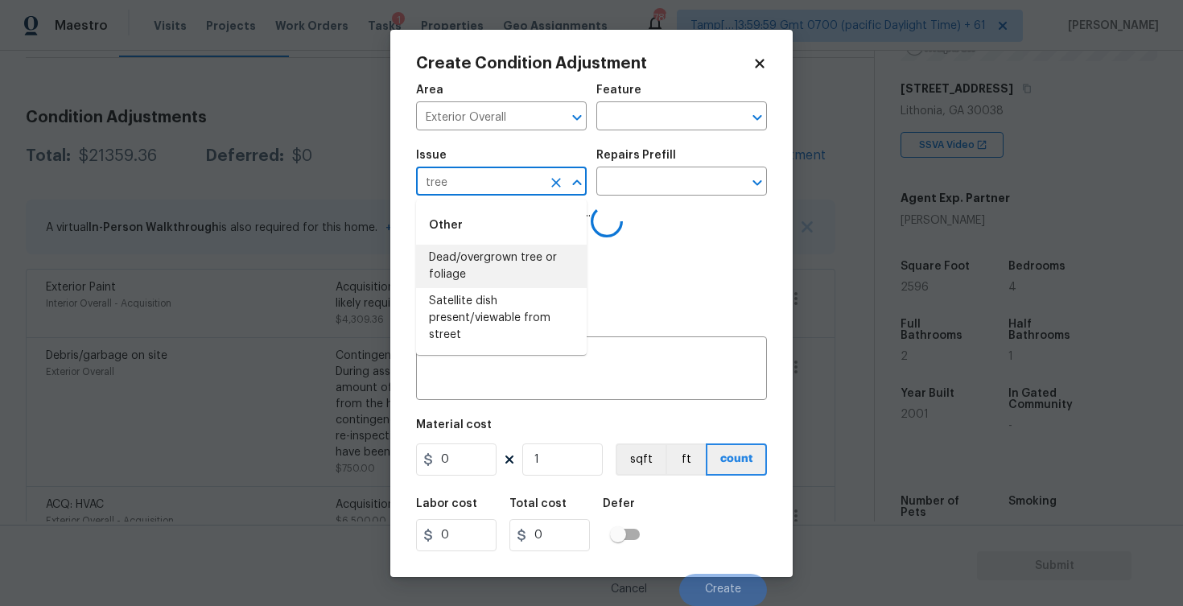
click at [511, 278] on li "Dead/overgrown tree or foliage" at bounding box center [501, 266] width 171 height 43
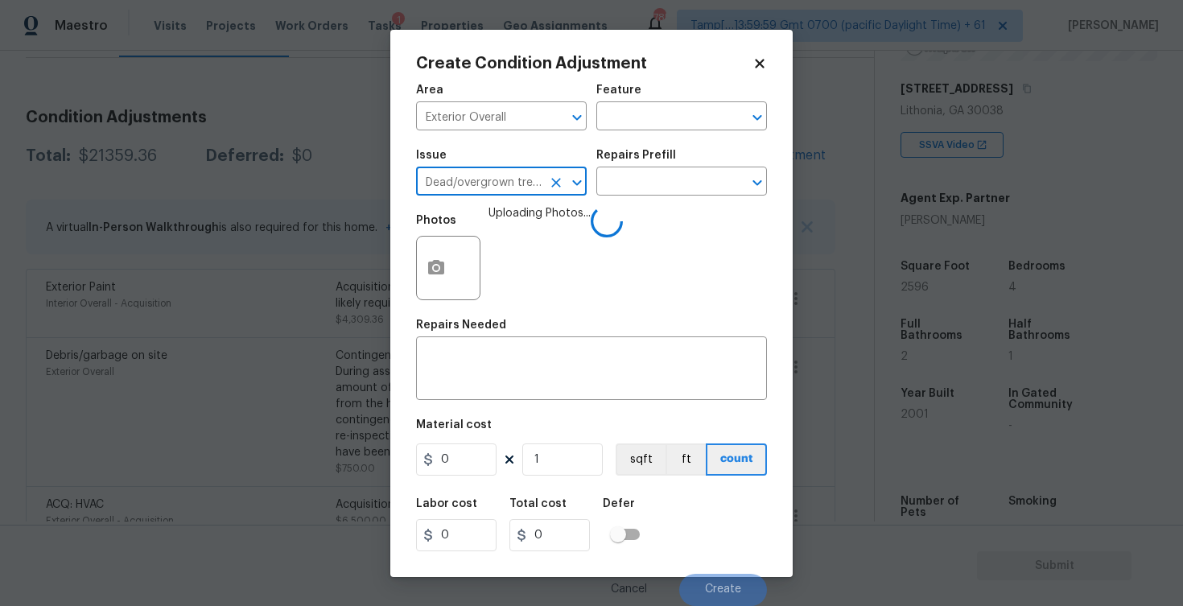
type input "Dead/overgrown tree or foliage"
click at [655, 165] on div "Repairs Prefill" at bounding box center [681, 160] width 171 height 21
click at [645, 191] on input "text" at bounding box center [659, 183] width 126 height 25
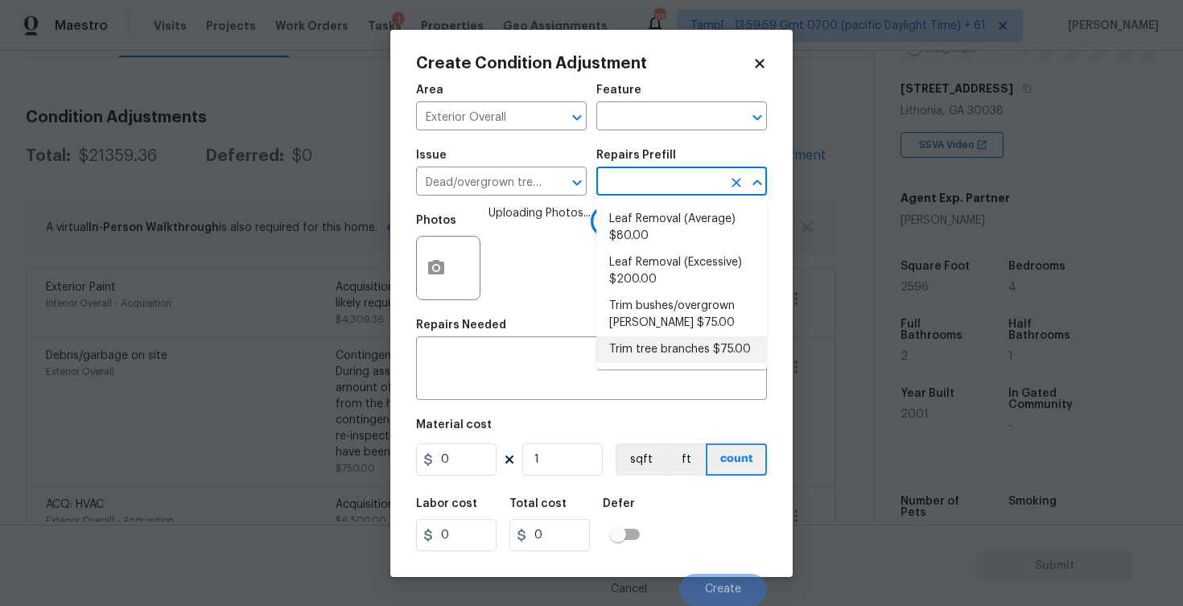
click at [660, 348] on li "Trim tree branches $75.00" at bounding box center [681, 349] width 171 height 27
type input "75"
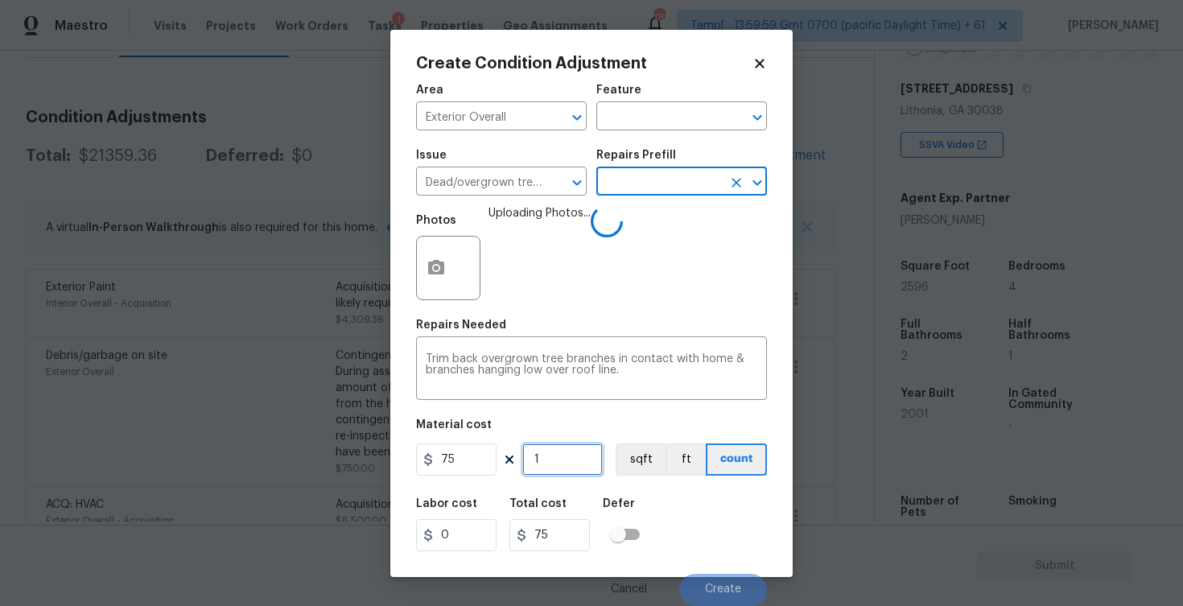
click at [559, 466] on input "1" at bounding box center [562, 459] width 80 height 32
type input "0"
type input "2"
type input "150"
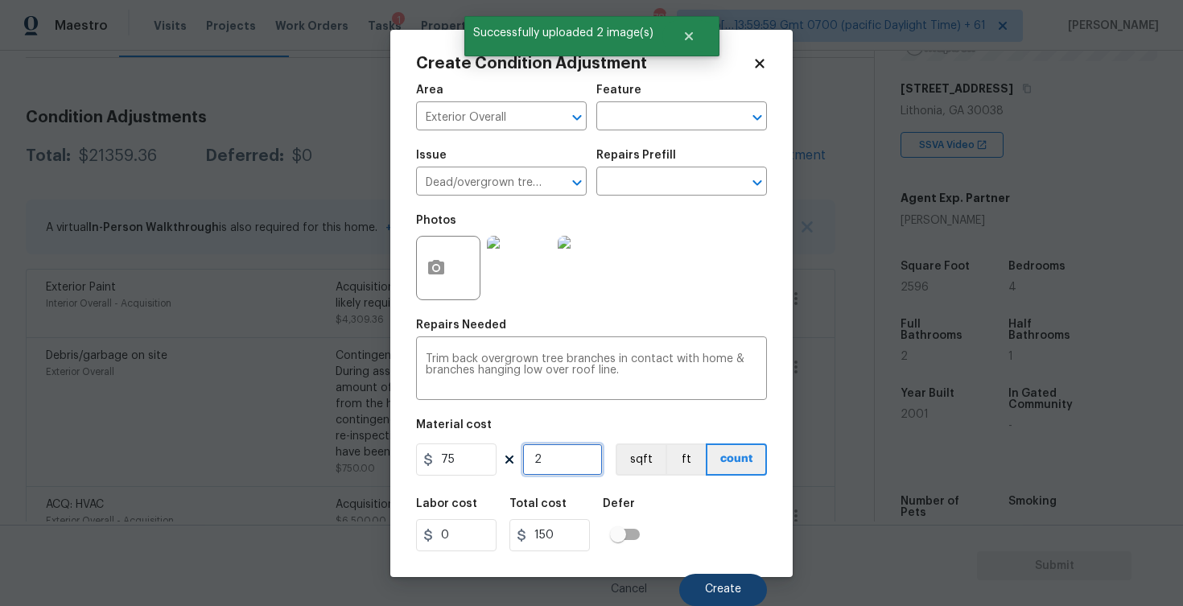
type input "2"
click at [718, 595] on span "Create" at bounding box center [723, 589] width 36 height 12
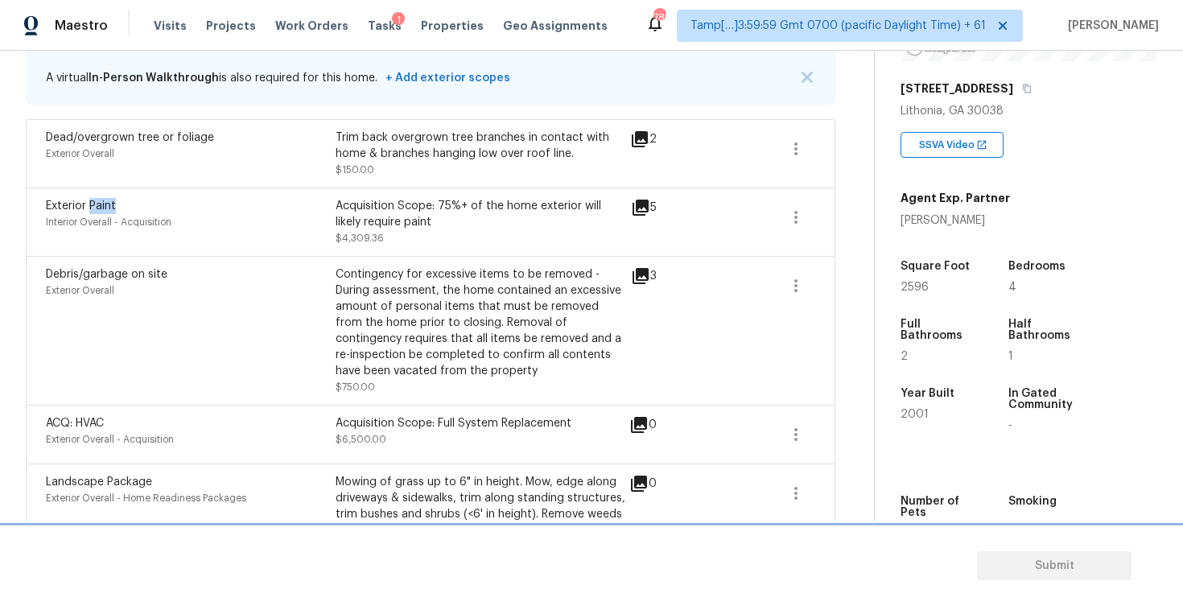
scroll to position [332, 0]
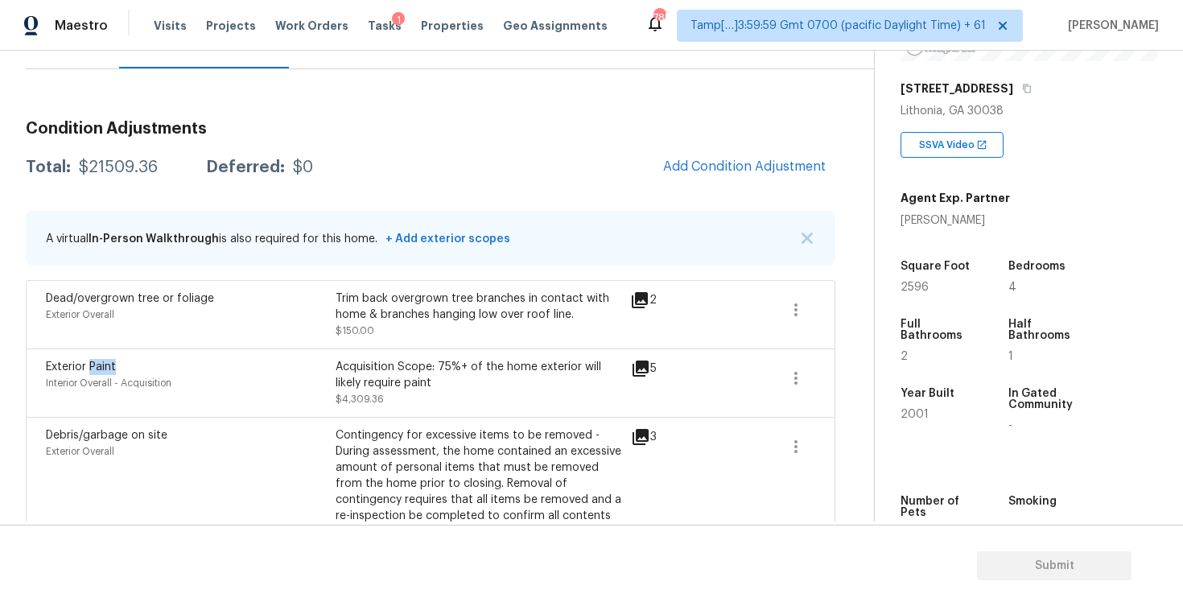
click at [562, 185] on div "Condition Adjustments Total: $21509.36 Deferred: $0 Add Condition Adjustment A …" at bounding box center [430, 475] width 809 height 735
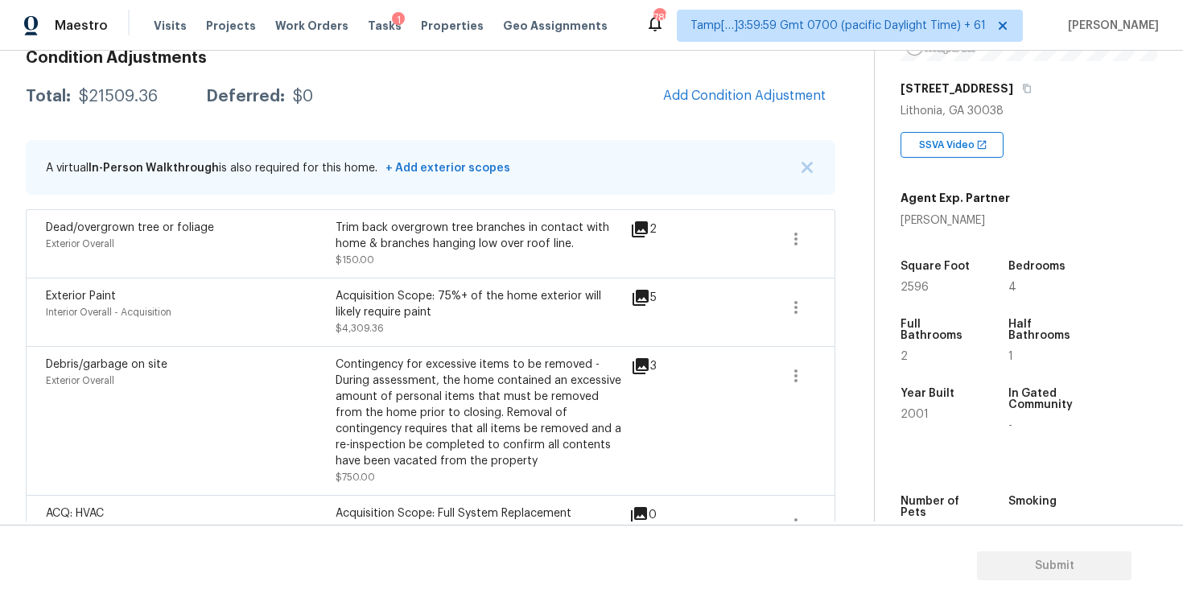
scroll to position [209, 0]
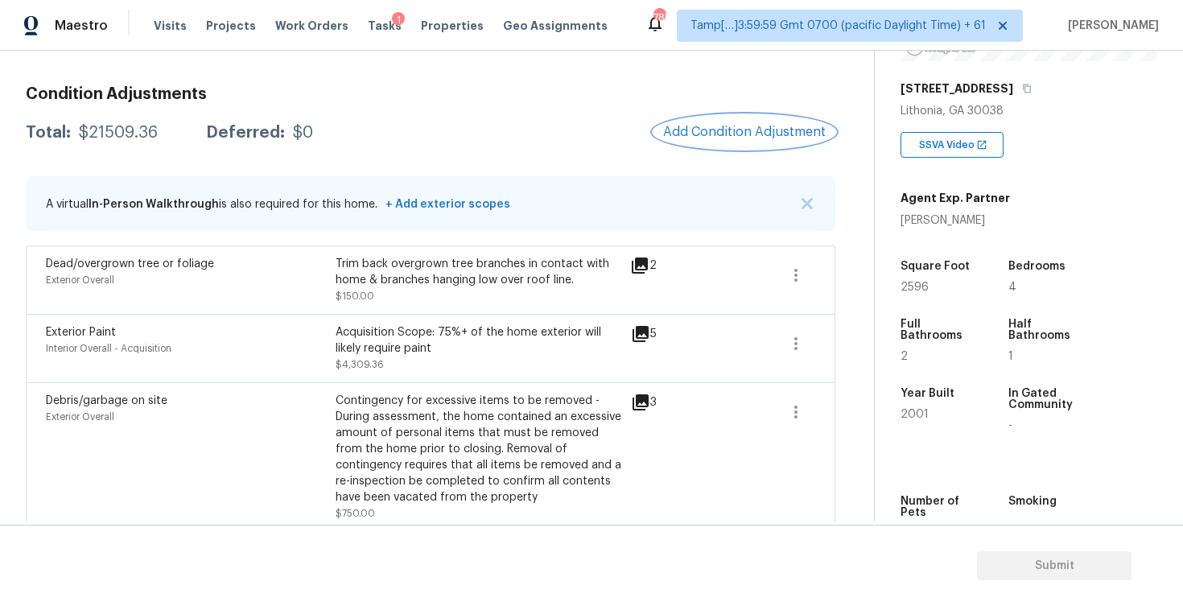
click at [740, 120] on button "Add Condition Adjustment" at bounding box center [744, 132] width 182 height 34
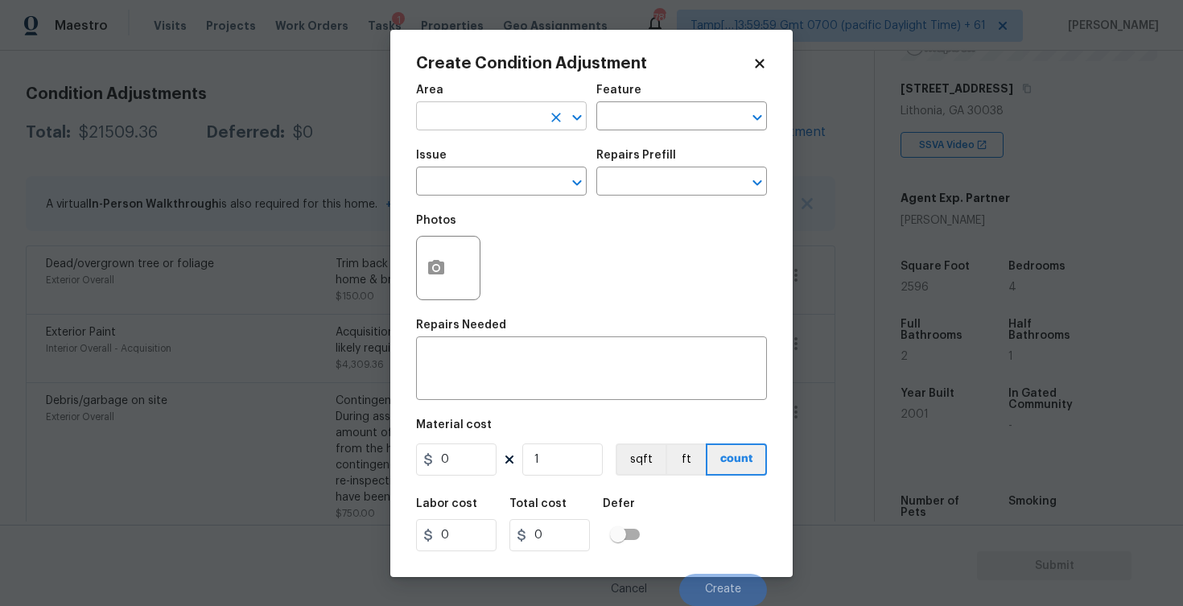
click at [508, 123] on input "text" at bounding box center [479, 117] width 126 height 25
click at [500, 187] on li "Exterior Overall" at bounding box center [501, 180] width 171 height 27
type input "Exterior Overall"
click at [500, 187] on input "text" at bounding box center [479, 183] width 126 height 25
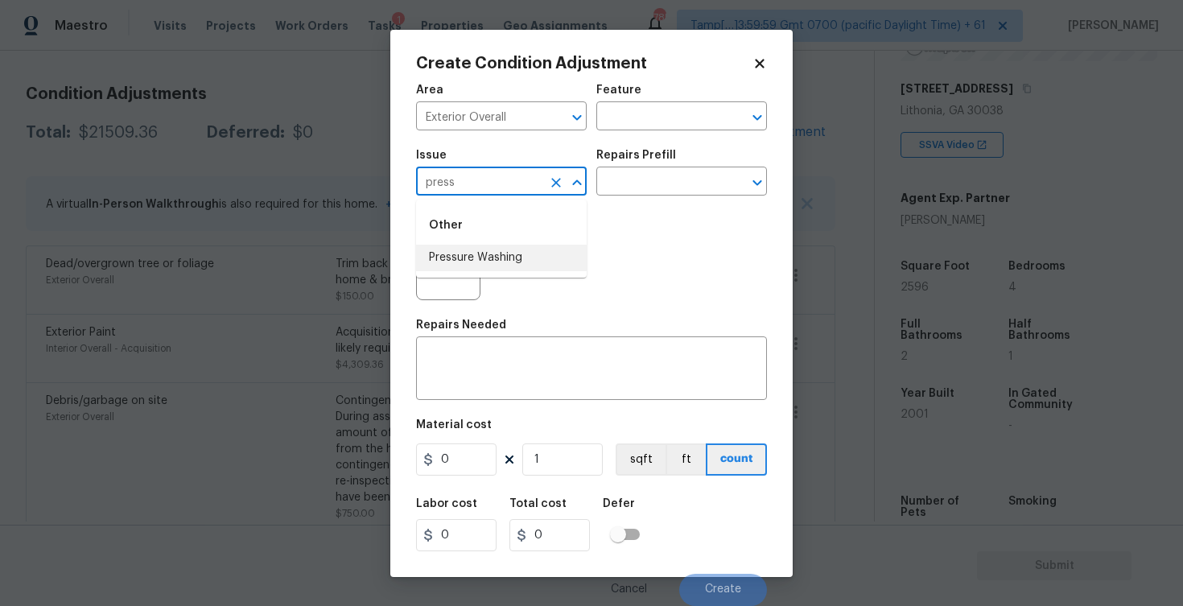
click at [490, 259] on li "Pressure Washing" at bounding box center [501, 258] width 171 height 27
type input "Pressure Washing"
click at [627, 187] on input "text" at bounding box center [659, 183] width 126 height 25
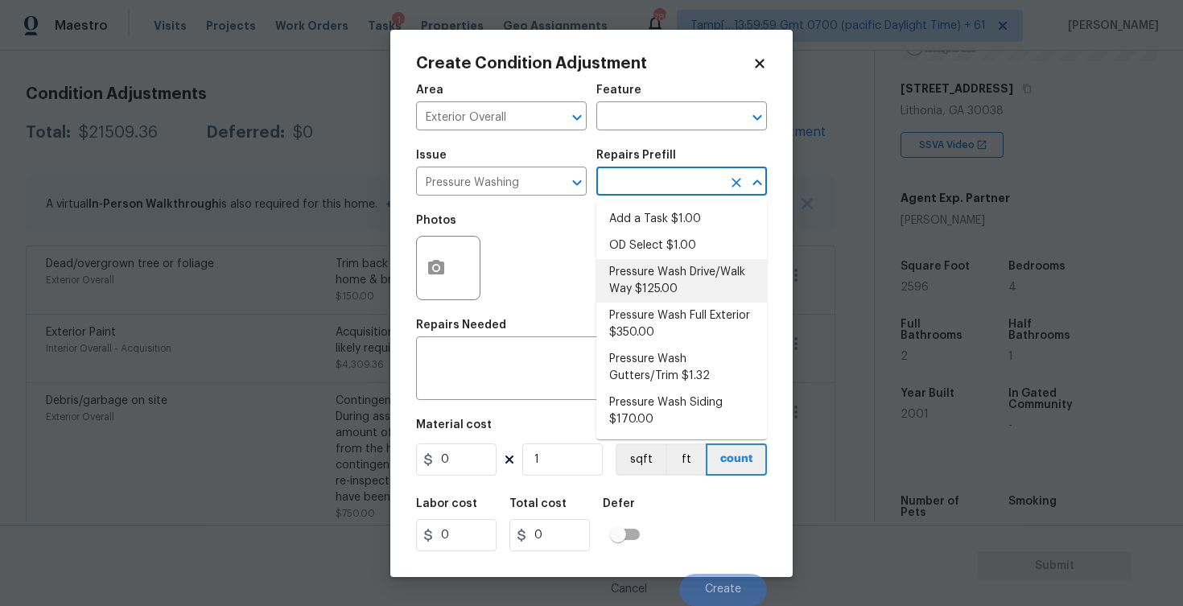
click at [634, 279] on li "Pressure Wash Drive/Walk Way $125.00" at bounding box center [681, 280] width 171 height 43
type input "Siding"
type textarea "Pressure wash the driveways/walkways as directed by the PM. Ensure that all deb…"
type input "125"
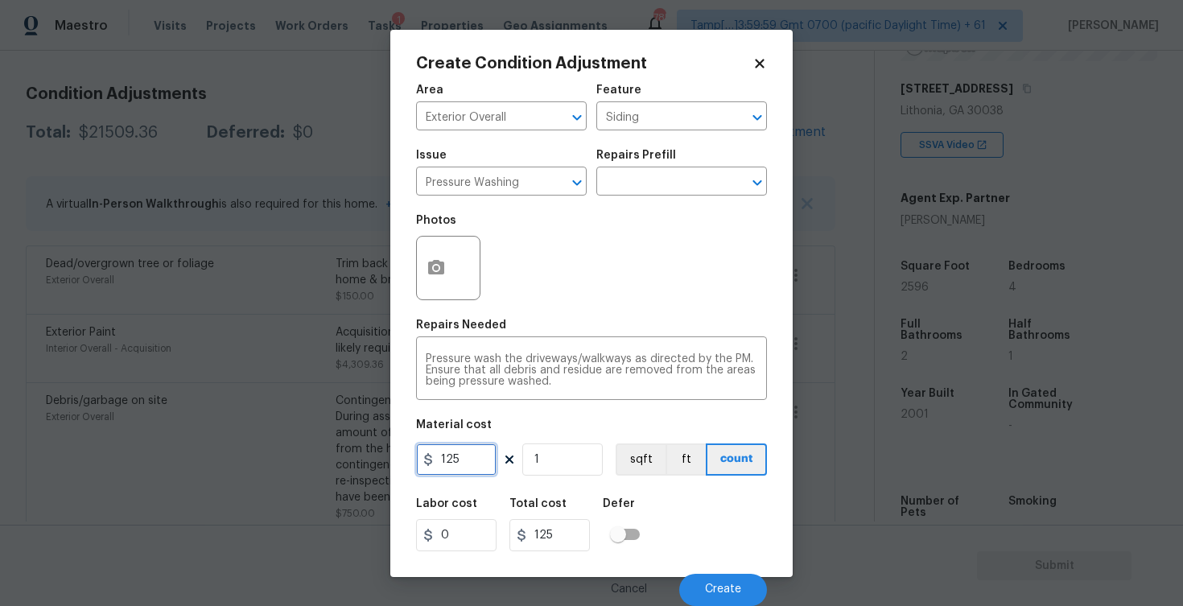
click at [486, 455] on input "125" at bounding box center [456, 459] width 80 height 32
type input "200"
click at [681, 520] on div "Labor cost 0 Total cost 200 Defer" at bounding box center [591, 524] width 351 height 72
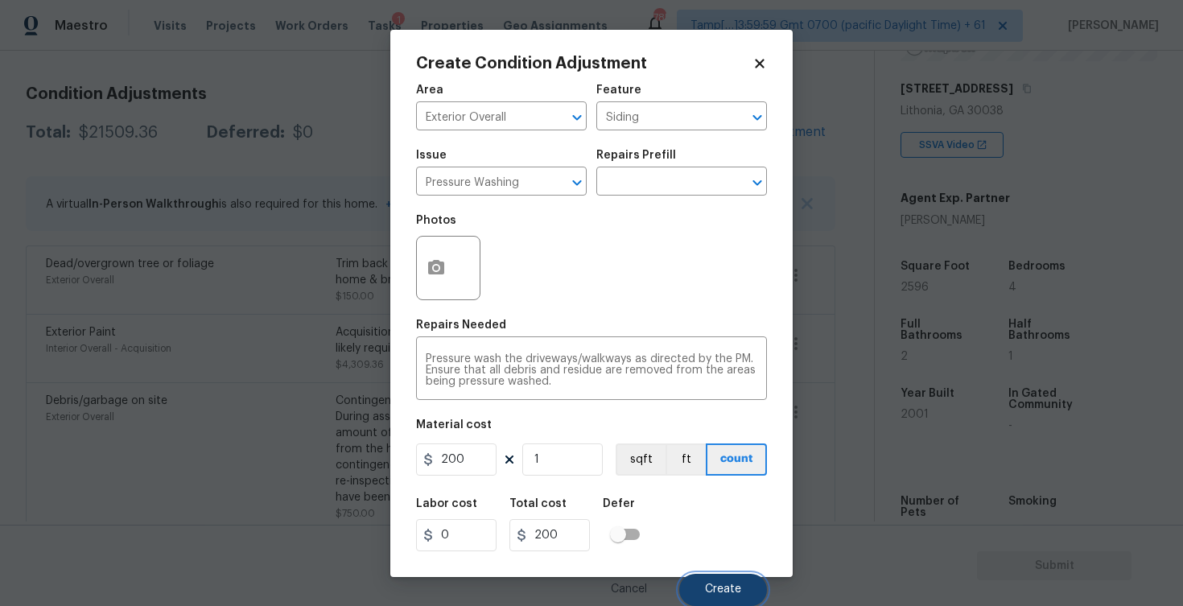
click at [711, 582] on button "Create" at bounding box center [723, 590] width 88 height 32
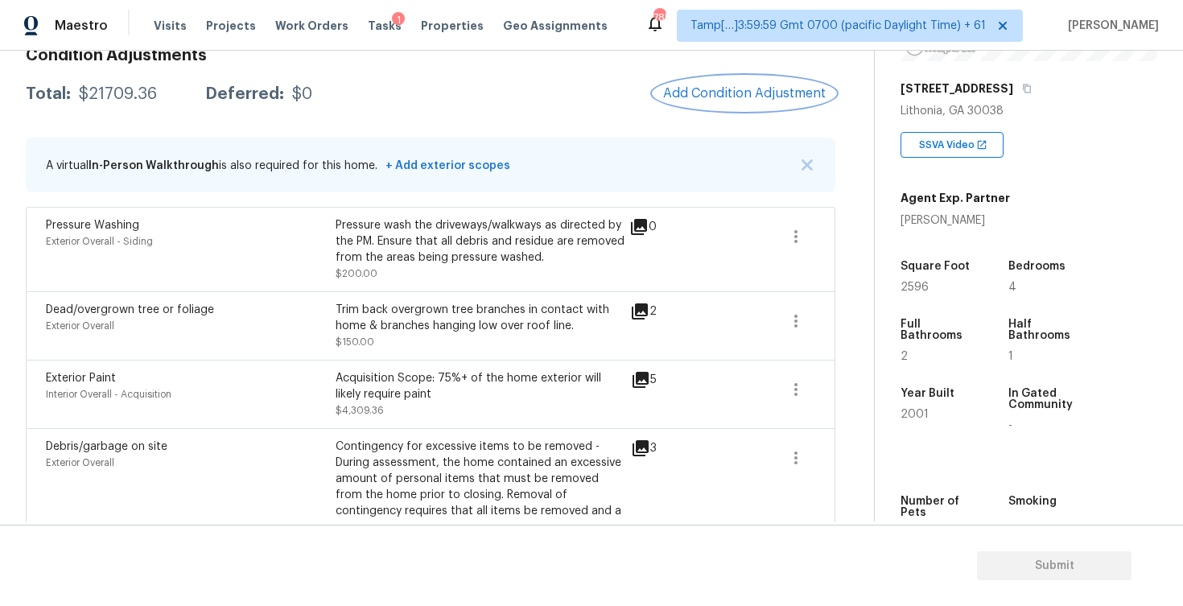
scroll to position [222, 0]
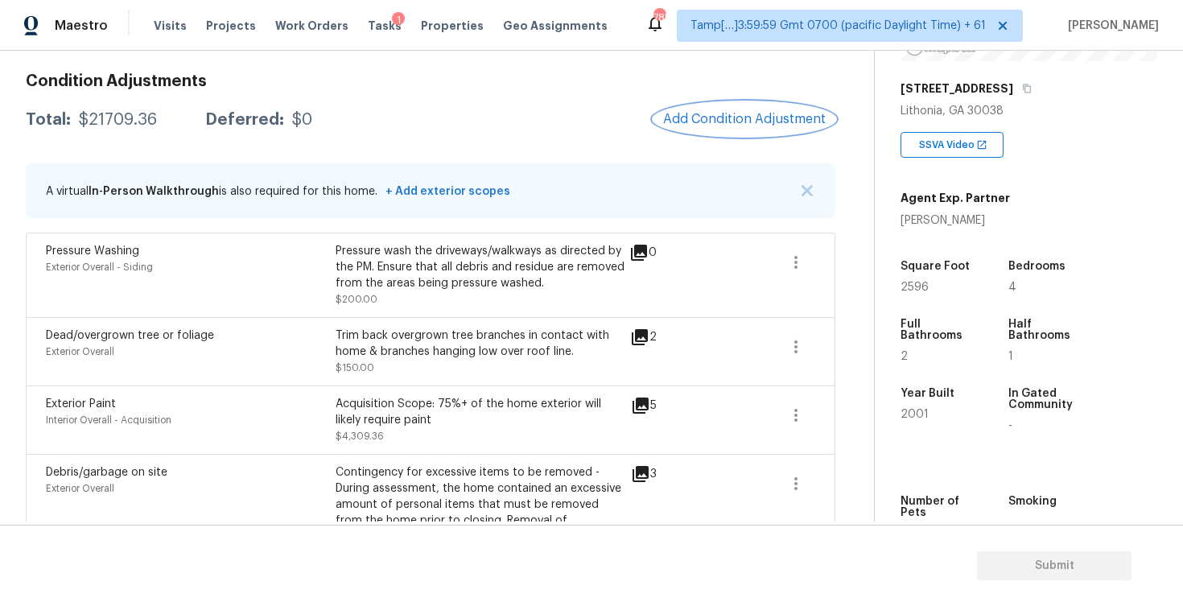
click at [723, 126] on span "Add Condition Adjustment" at bounding box center [744, 119] width 163 height 14
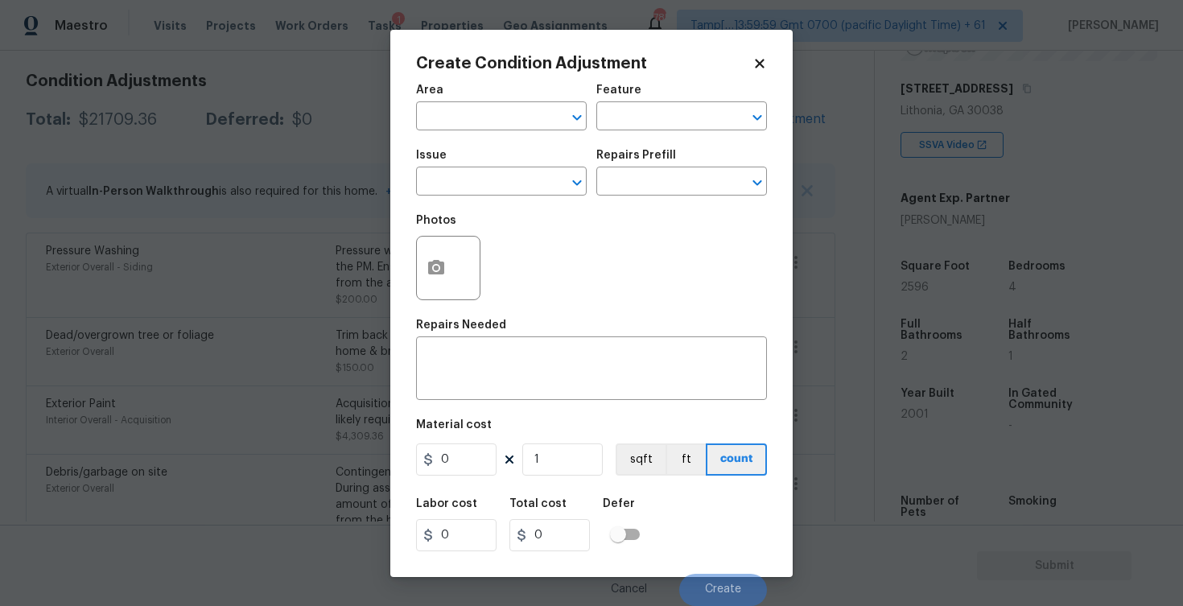
click at [414, 279] on div "Create Condition Adjustment Area ​ Feature ​ Issue ​ Repairs Prefill ​ Photos R…" at bounding box center [591, 303] width 402 height 547
click at [443, 266] on icon "button" at bounding box center [436, 267] width 16 height 14
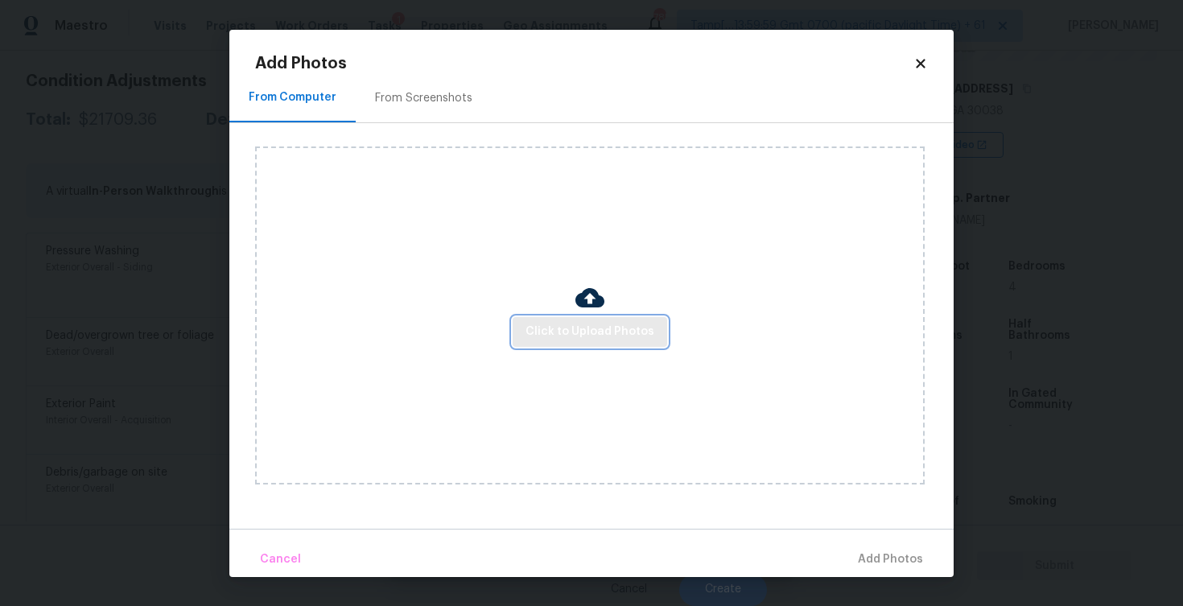
click at [581, 323] on span "Click to Upload Photos" at bounding box center [589, 332] width 129 height 20
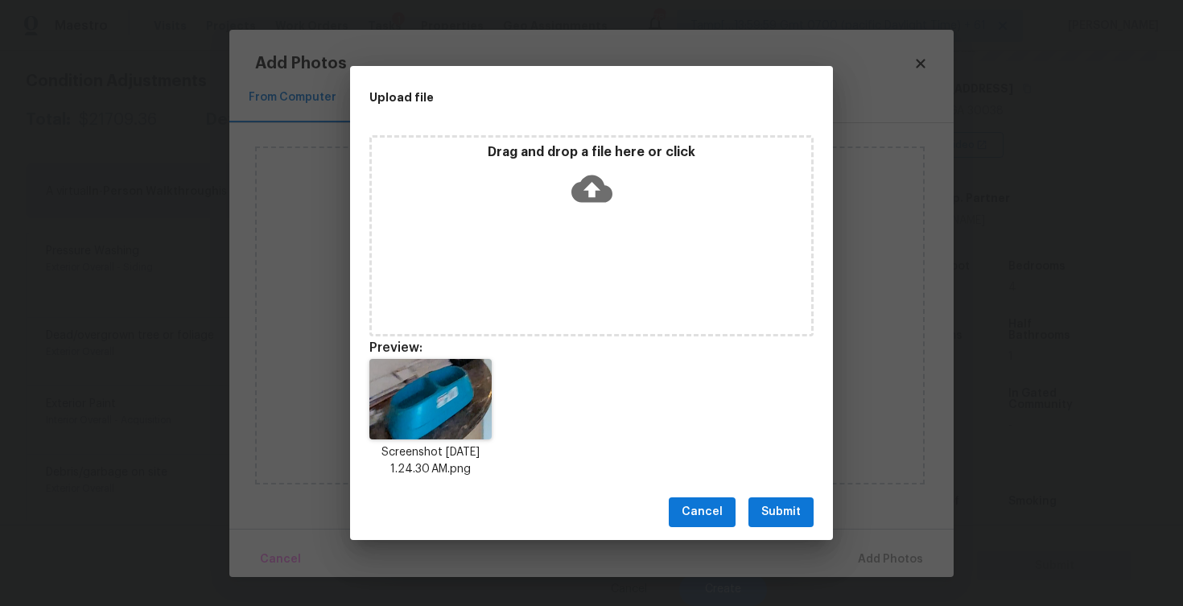
click at [781, 503] on span "Submit" at bounding box center [780, 512] width 39 height 20
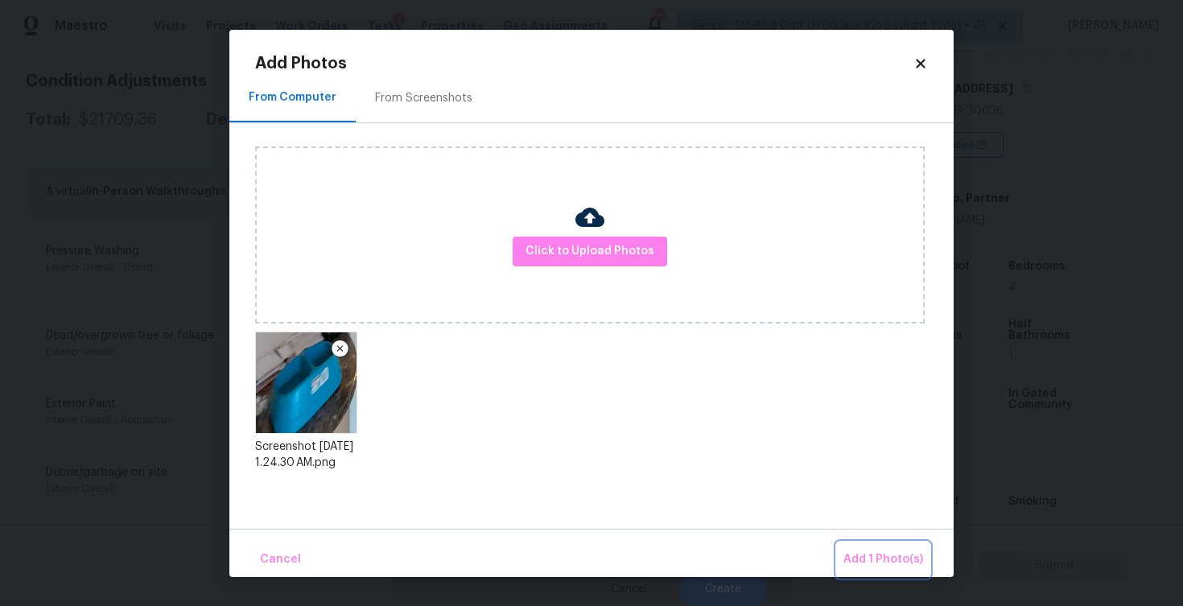
click at [873, 552] on span "Add 1 Photo(s)" at bounding box center [883, 560] width 80 height 20
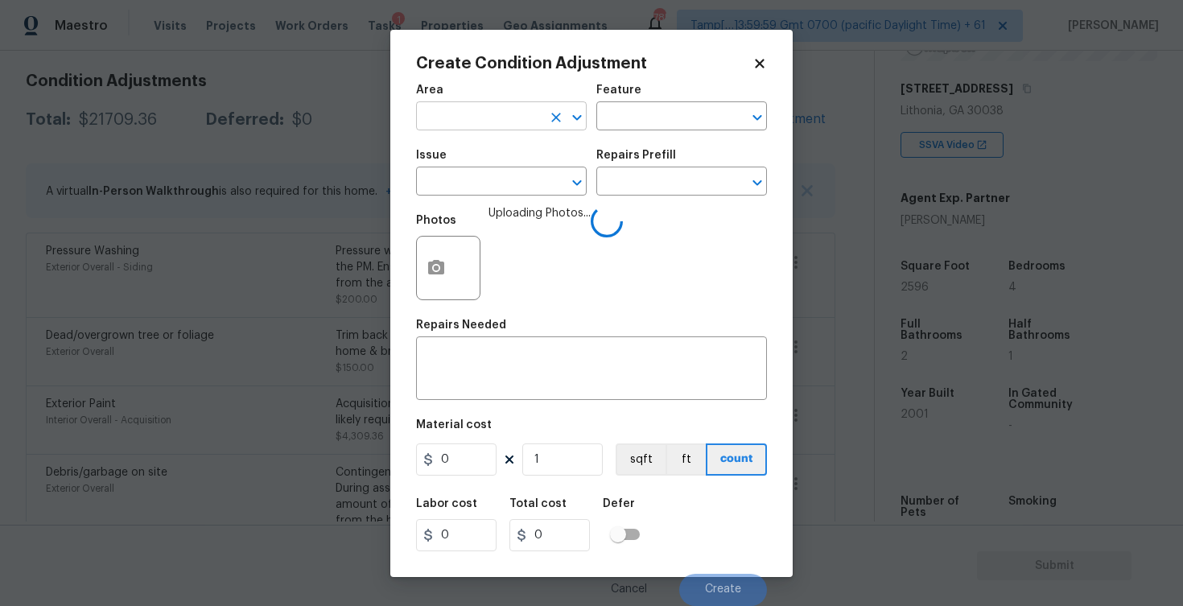
click at [520, 113] on input "text" at bounding box center [479, 117] width 126 height 25
click at [494, 181] on li "Interior Overall" at bounding box center [501, 180] width 171 height 27
type input "Interior Overall"
click at [494, 181] on input "text" at bounding box center [479, 183] width 126 height 25
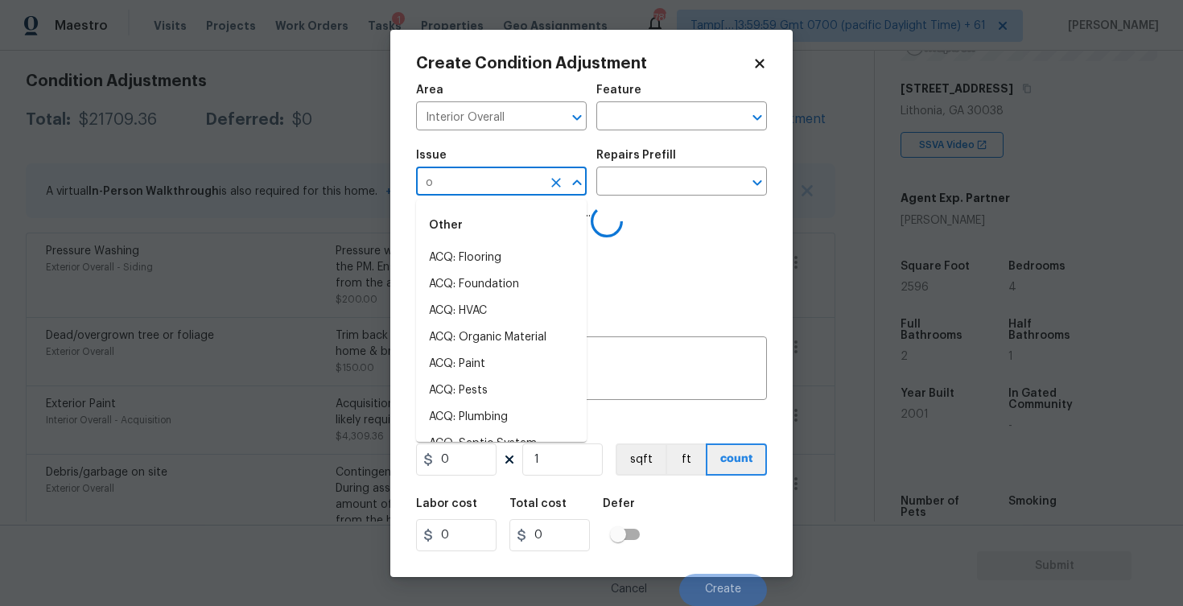
type input "od"
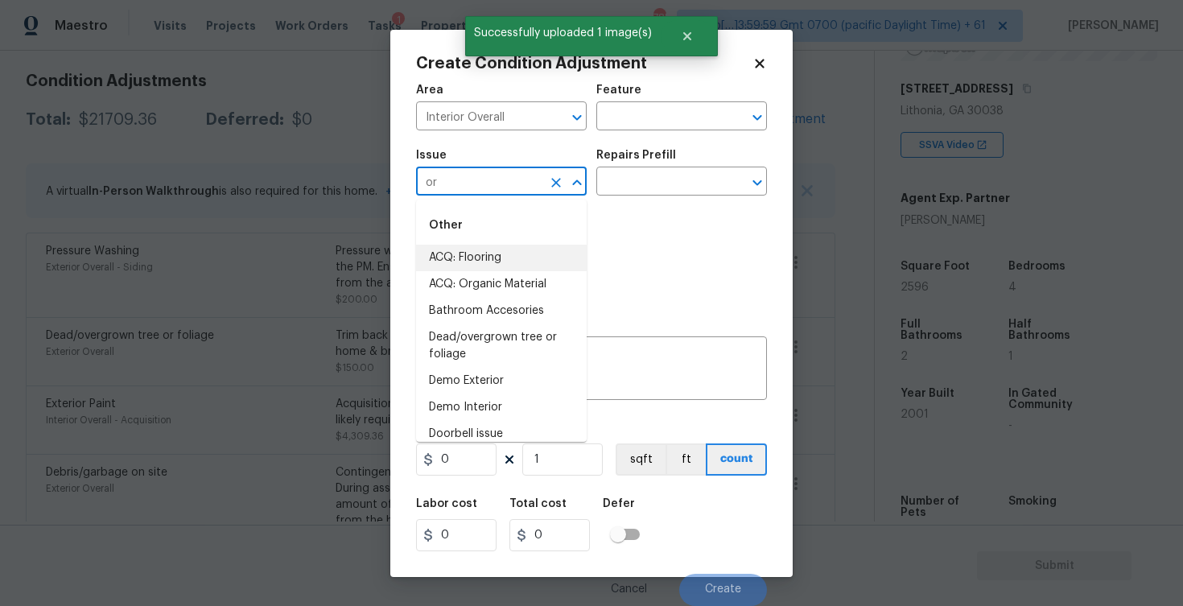
type input "o"
click at [464, 268] on li "Light Pet Odor" at bounding box center [501, 258] width 171 height 27
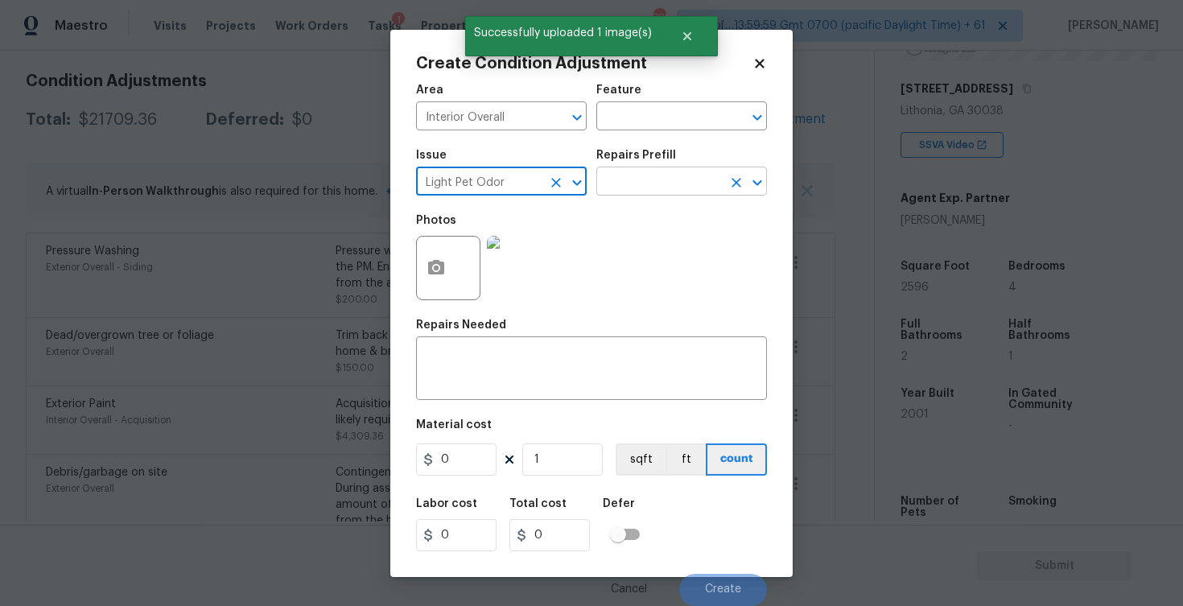
type input "Light Pet Odor"
click at [608, 187] on input "text" at bounding box center [659, 183] width 126 height 25
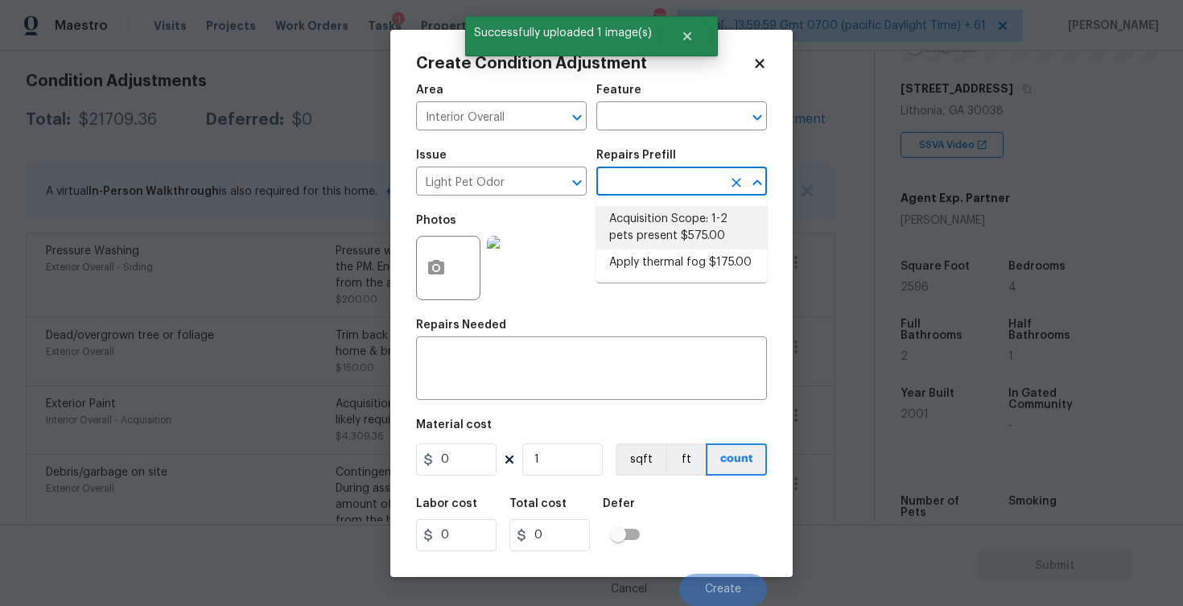
click at [657, 237] on li "Acquisition Scope: 1-2 pets present $575.00" at bounding box center [681, 227] width 171 height 43
type textarea "Acquisition Scope: 1-2 pets present"
type input "575"
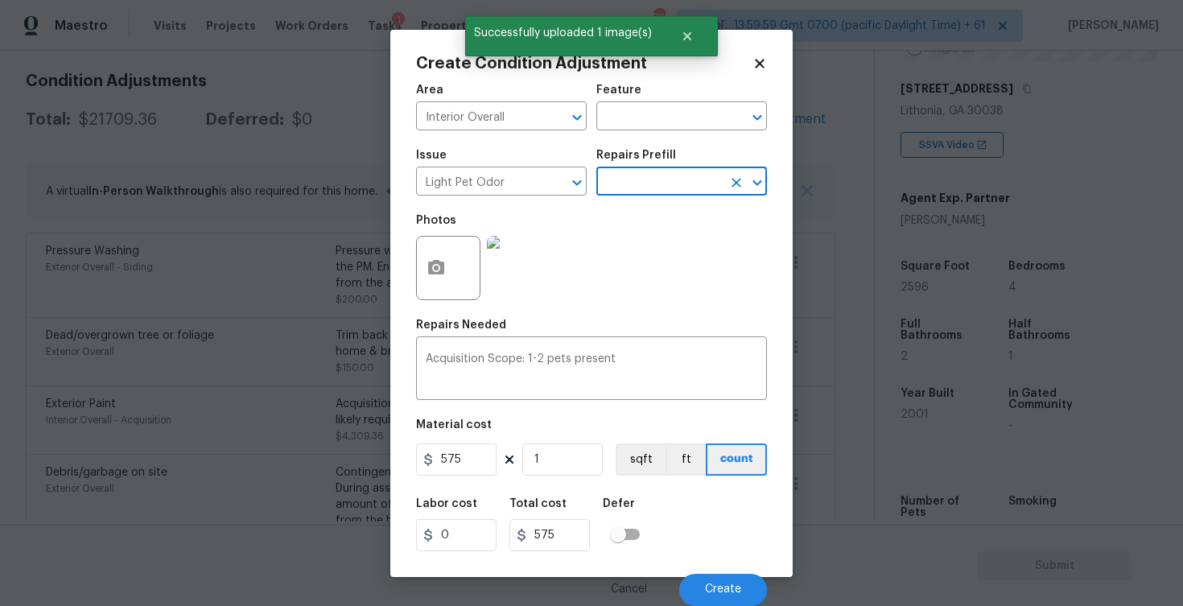
scroll to position [0, 0]
click at [721, 570] on div "Cancel Create" at bounding box center [591, 583] width 351 height 45
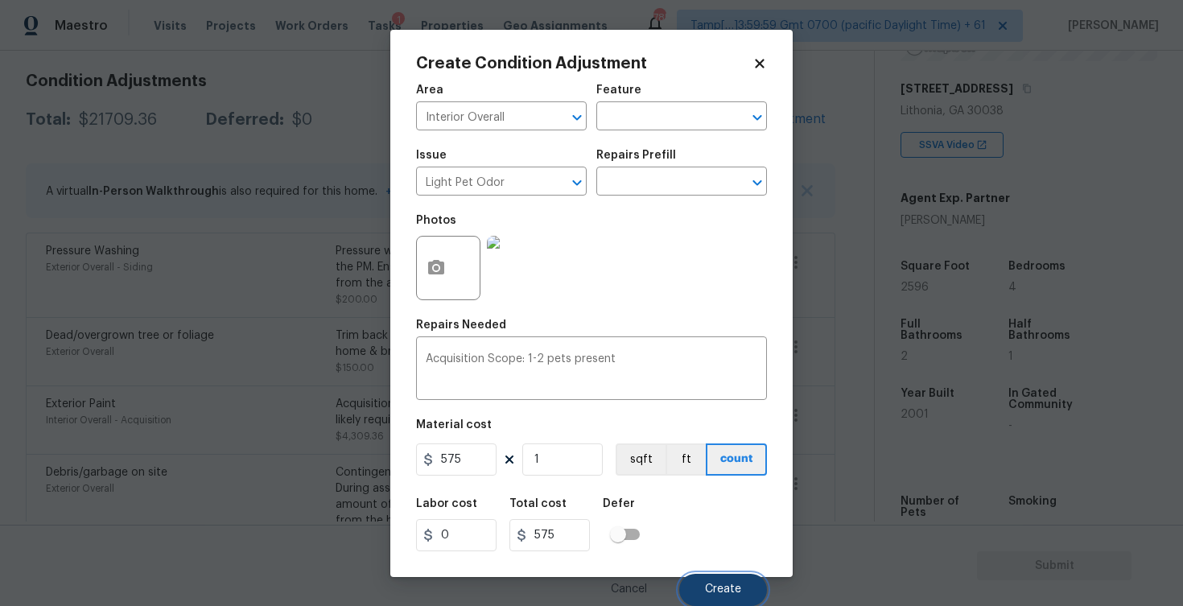
click at [724, 591] on span "Create" at bounding box center [723, 589] width 36 height 12
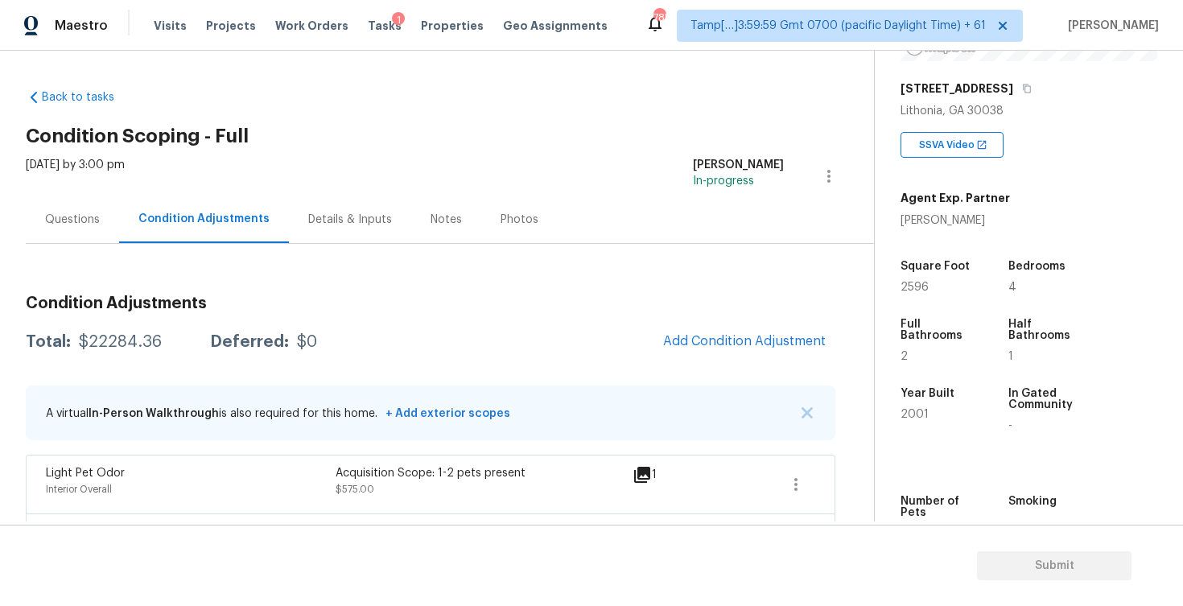
click at [65, 235] on div "Questions" at bounding box center [72, 219] width 93 height 47
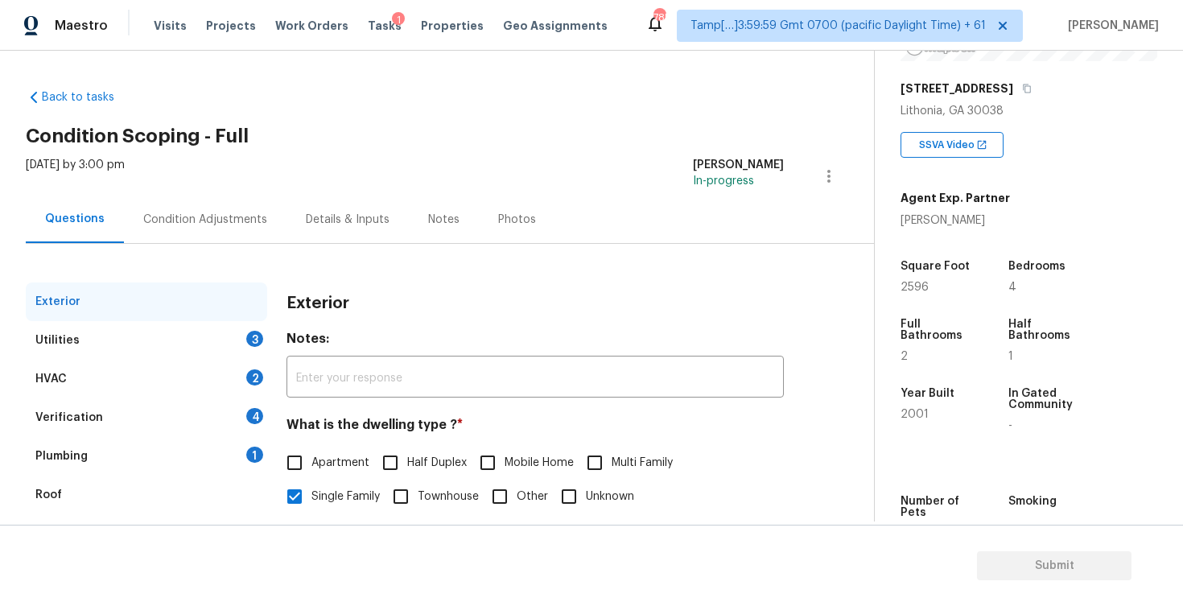
click at [163, 401] on div "Verification 4" at bounding box center [146, 417] width 241 height 39
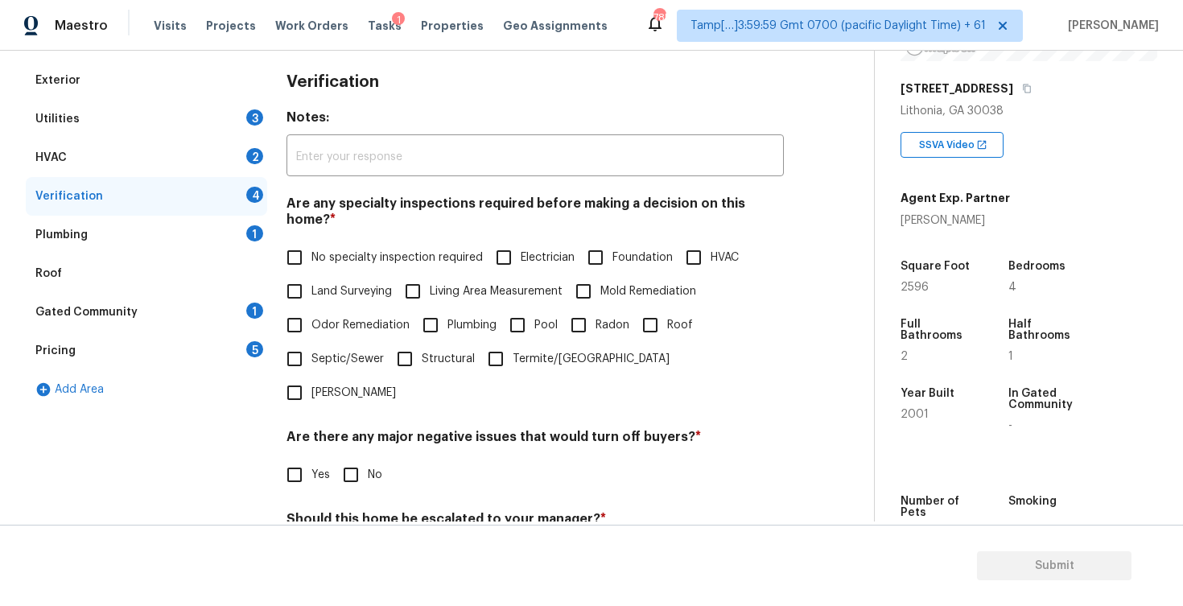
scroll to position [316, 0]
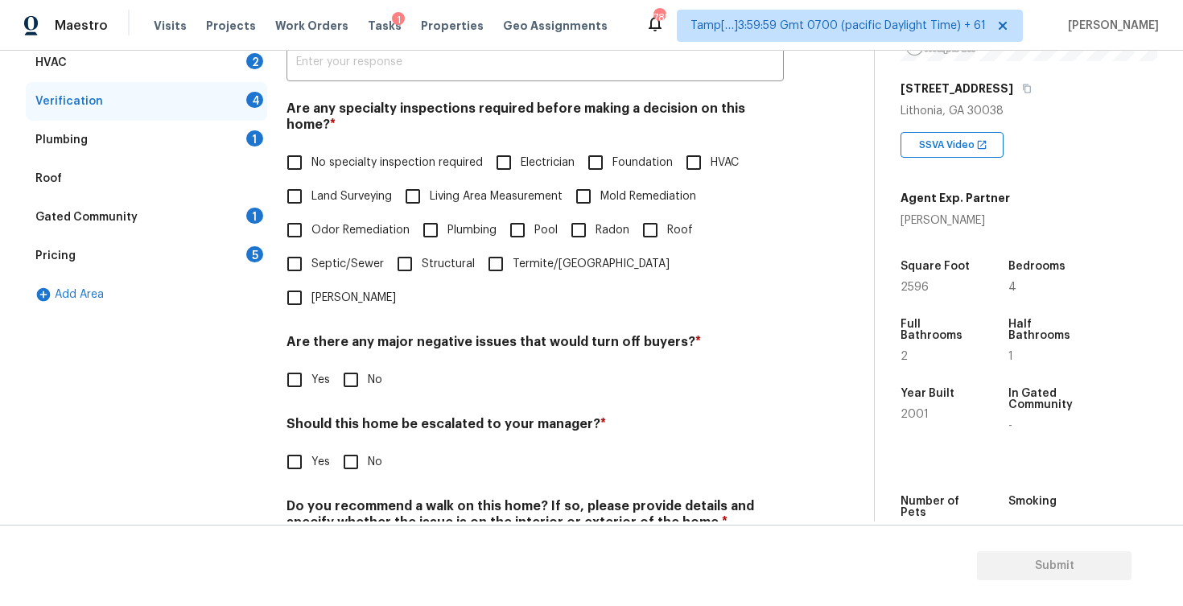
click at [288, 445] on input "Yes" at bounding box center [295, 462] width 34 height 34
checkbox input "true"
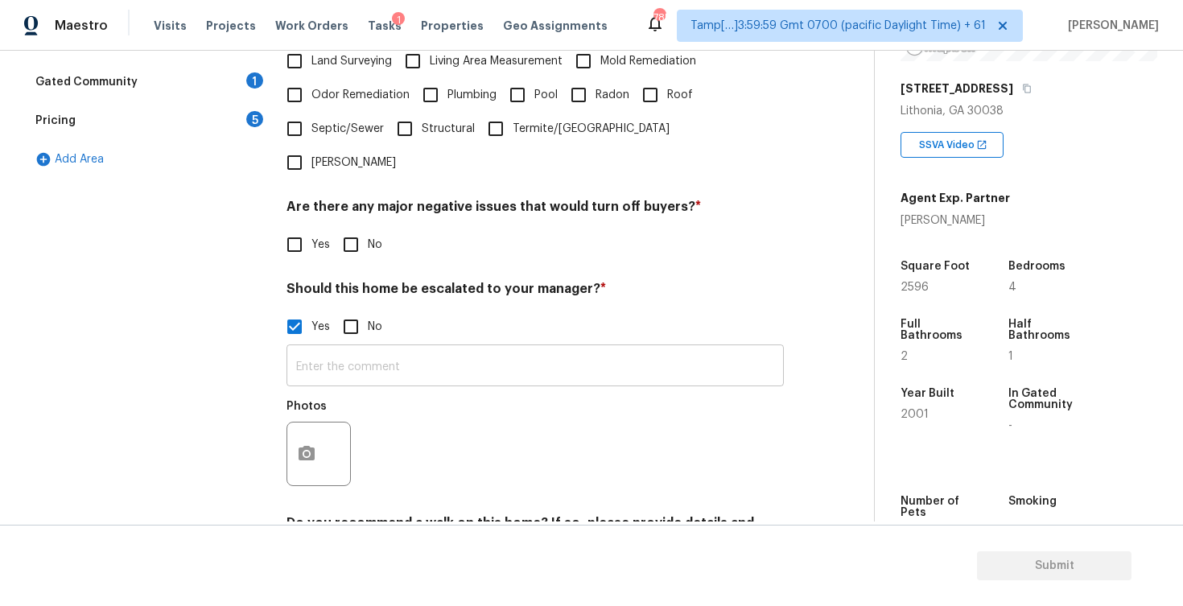
scroll to position [482, 0]
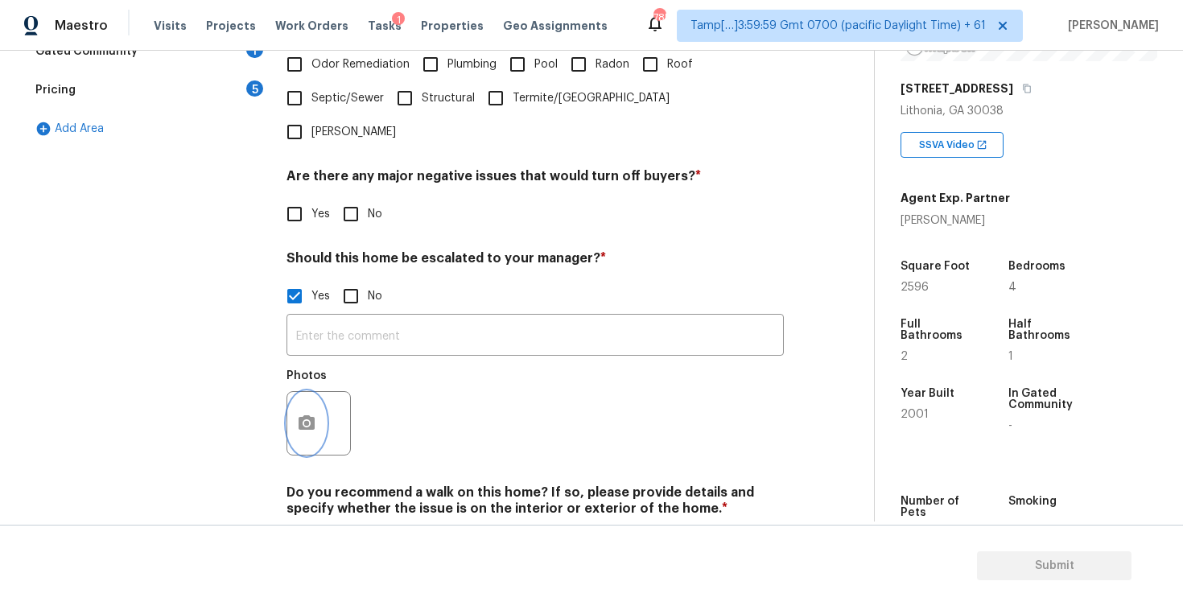
click at [315, 414] on icon "button" at bounding box center [306, 423] width 19 height 19
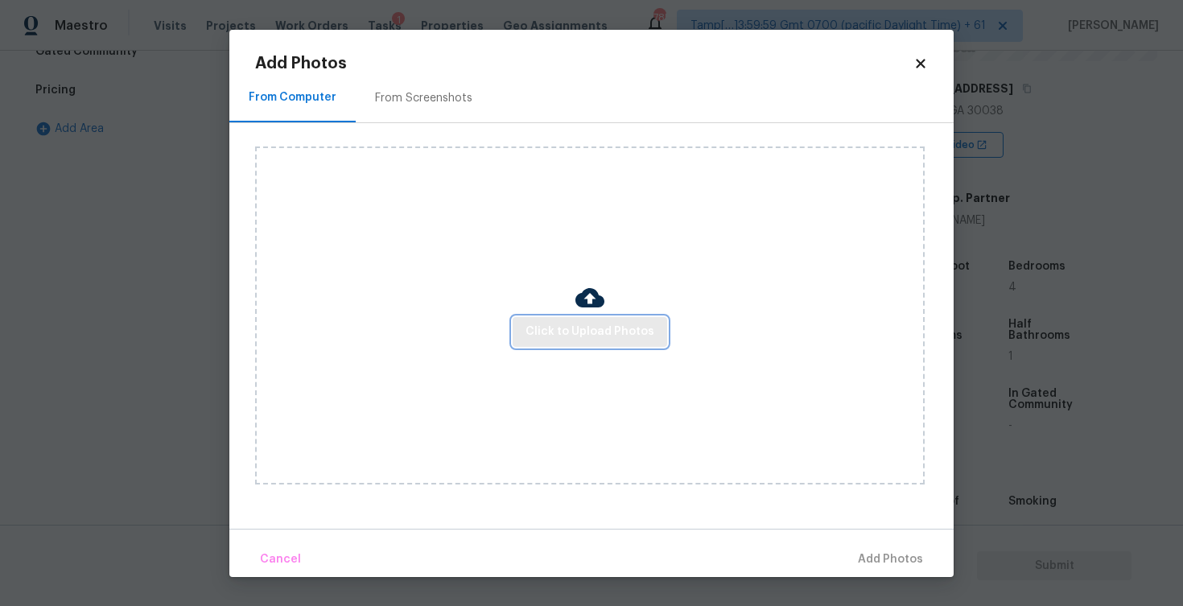
click at [578, 338] on span "Click to Upload Photos" at bounding box center [589, 332] width 129 height 20
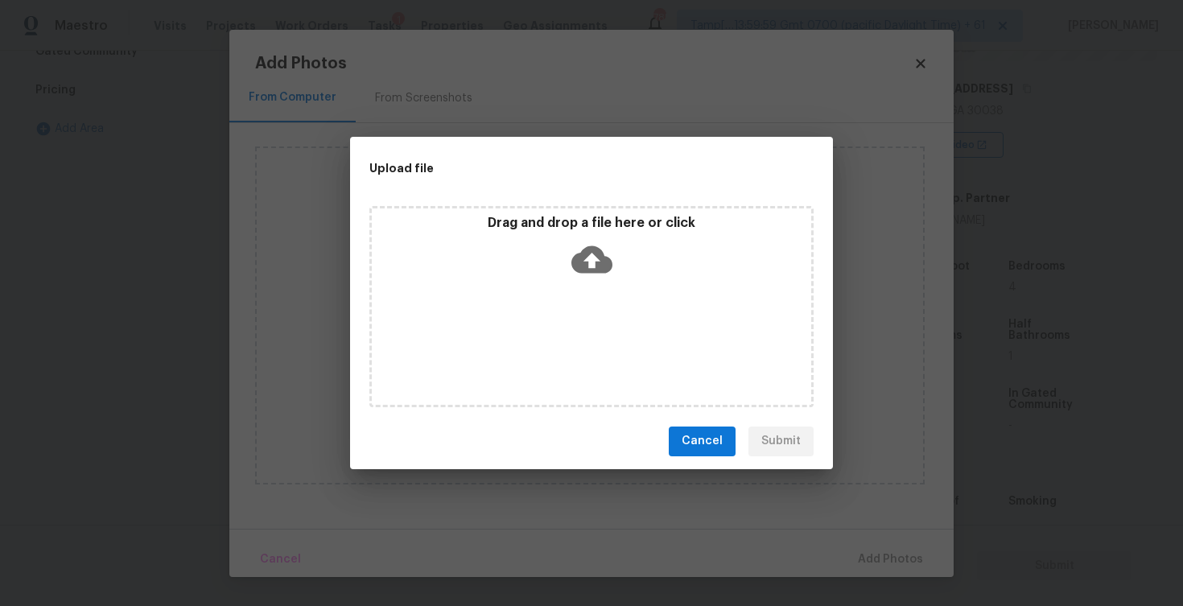
click at [575, 245] on icon at bounding box center [591, 259] width 41 height 41
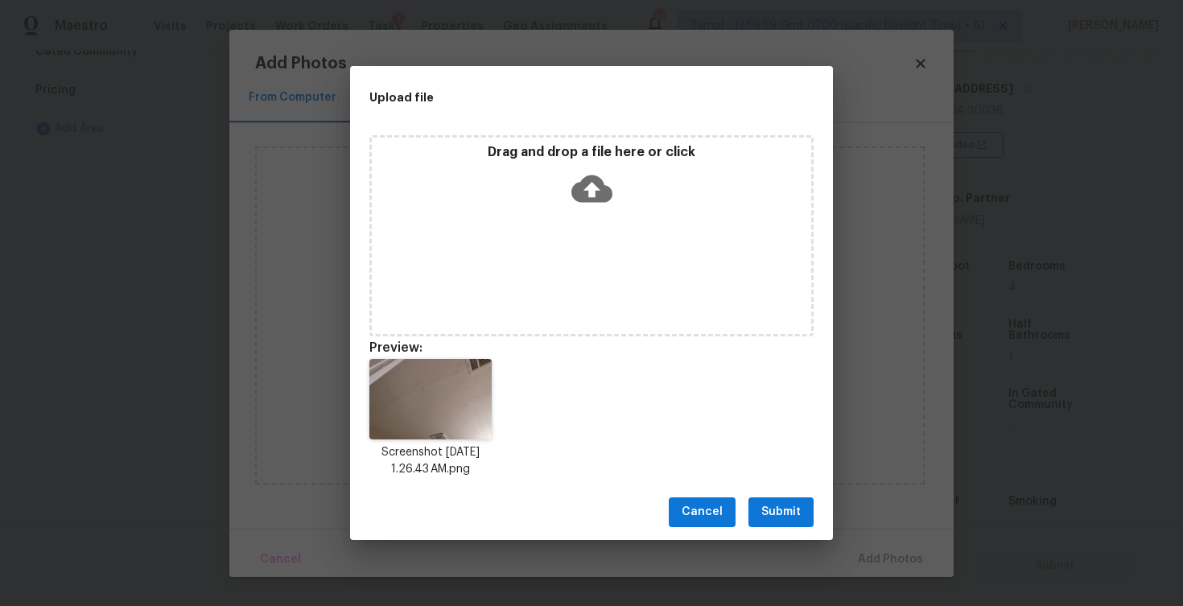
click at [780, 514] on span "Submit" at bounding box center [780, 512] width 39 height 20
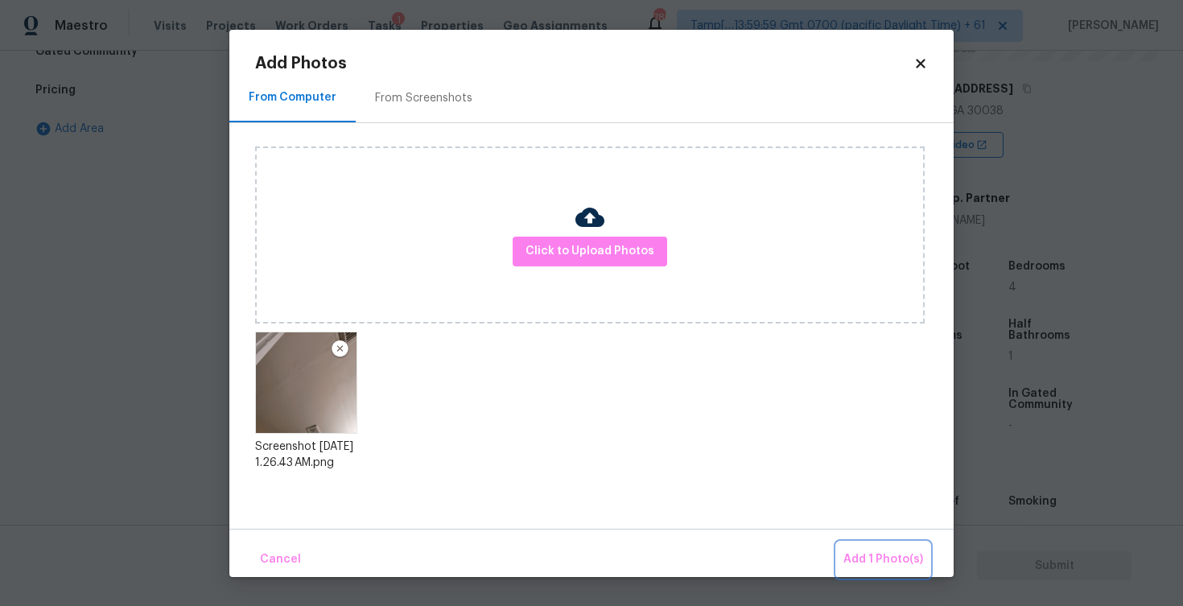
click at [898, 547] on button "Add 1 Photo(s)" at bounding box center [883, 559] width 93 height 35
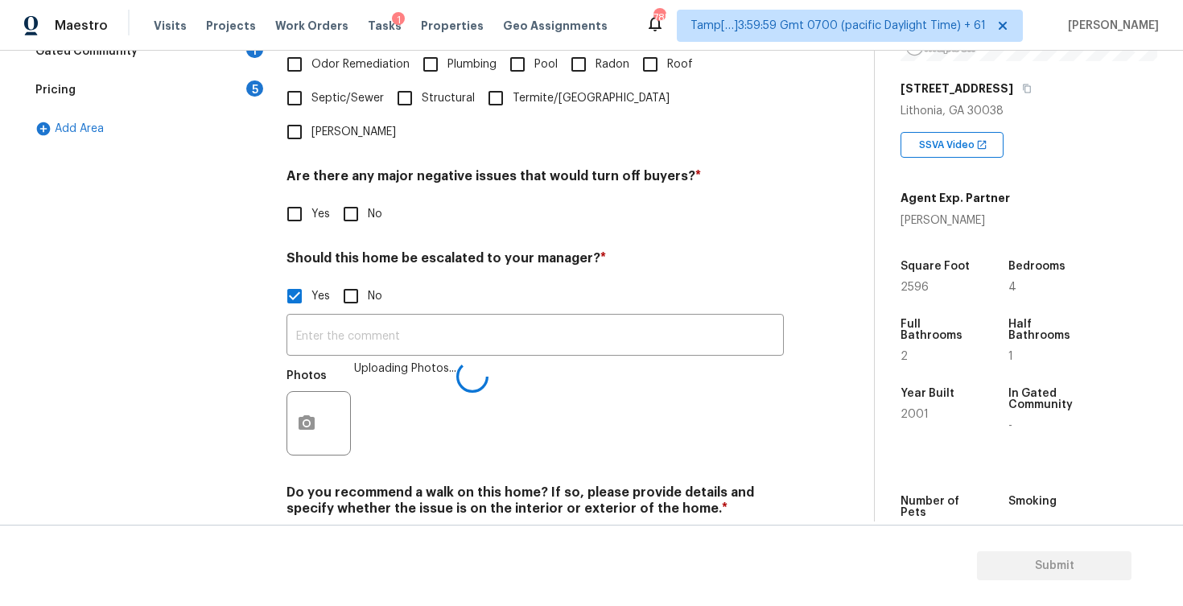
click at [504, 313] on div "​ Photos Uploading Photos..." at bounding box center [534, 389] width 497 height 152
click at [507, 318] on input "text" at bounding box center [534, 337] width 497 height 38
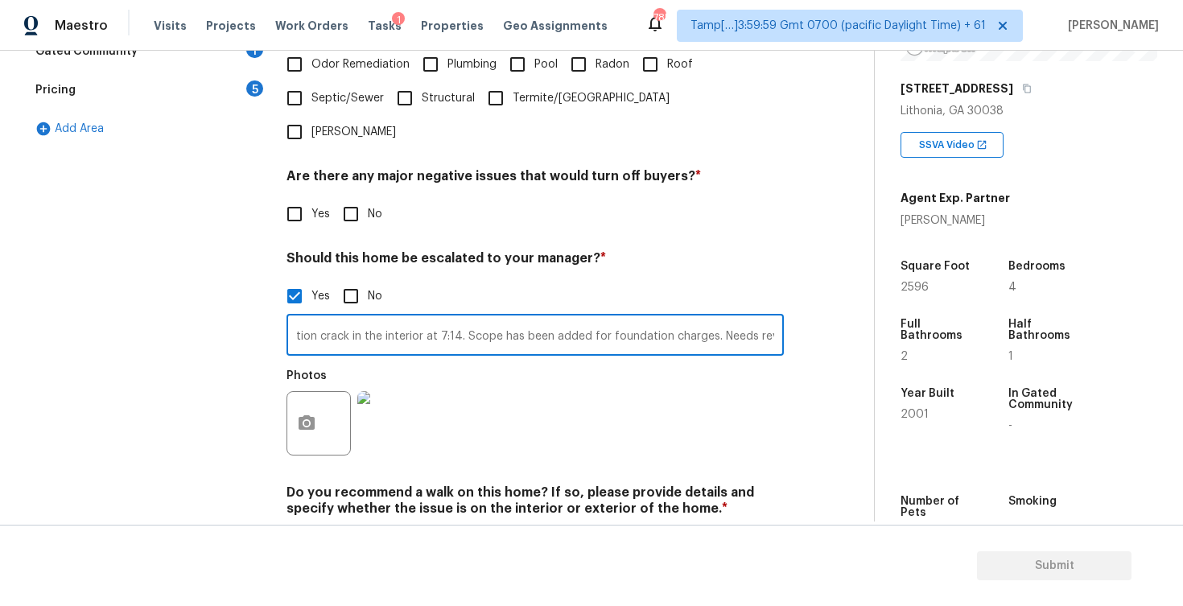
scroll to position [0, 94]
type input "Possible foundation crack in the interior at 7:14. Scope has been added for fou…"
click at [571, 397] on div "Photos" at bounding box center [534, 412] width 497 height 105
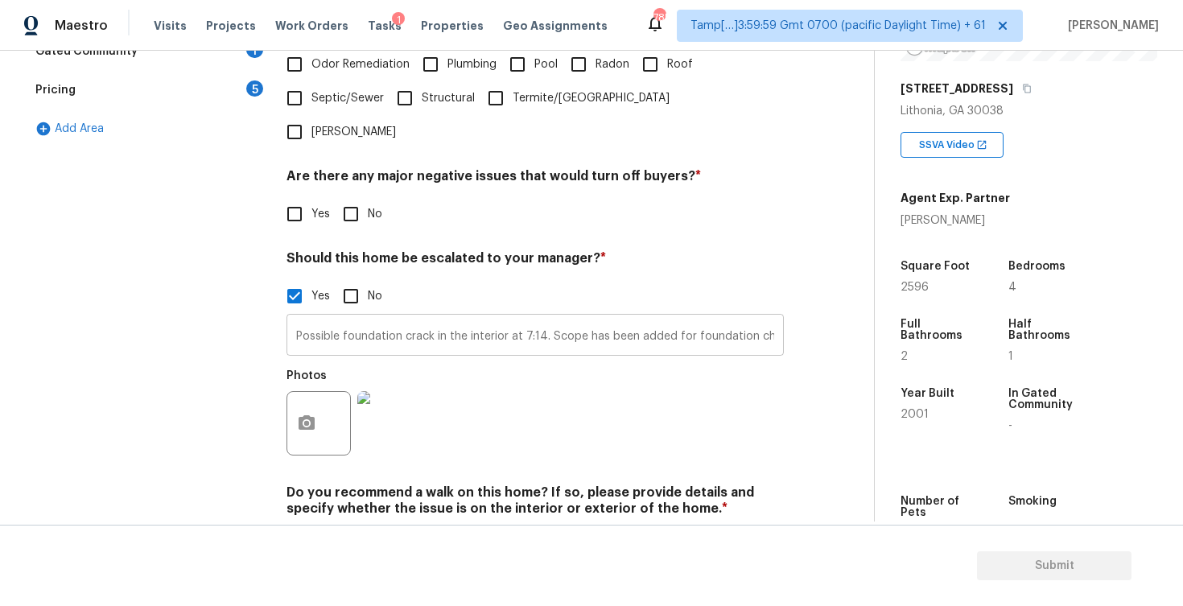
scroll to position [0, 0]
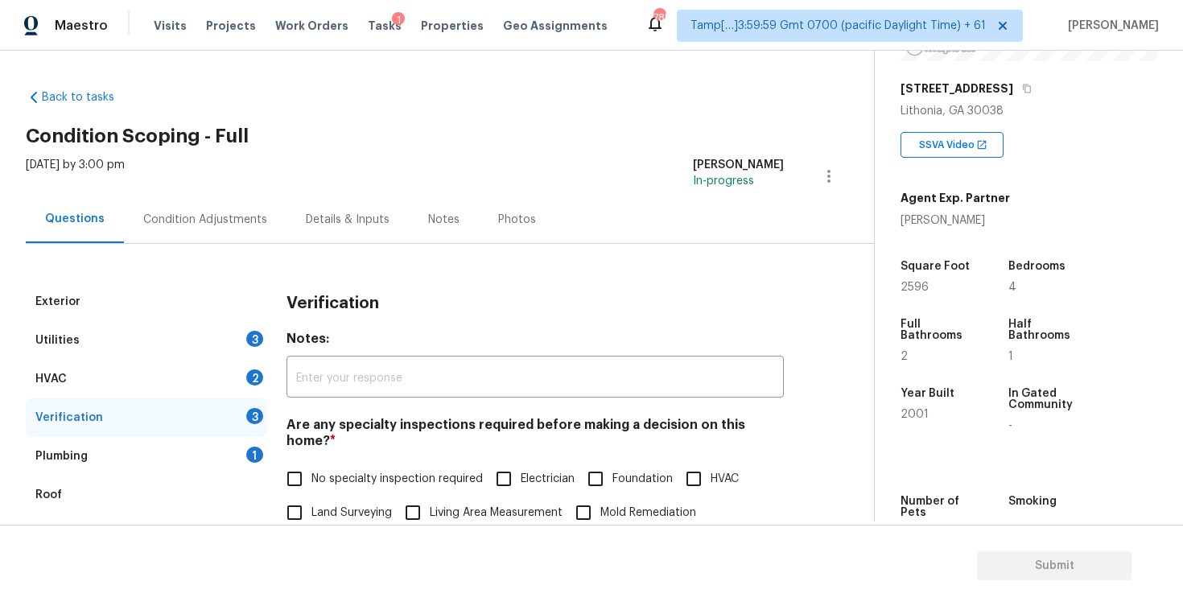
click at [205, 224] on div "Condition Adjustments" at bounding box center [205, 220] width 124 height 16
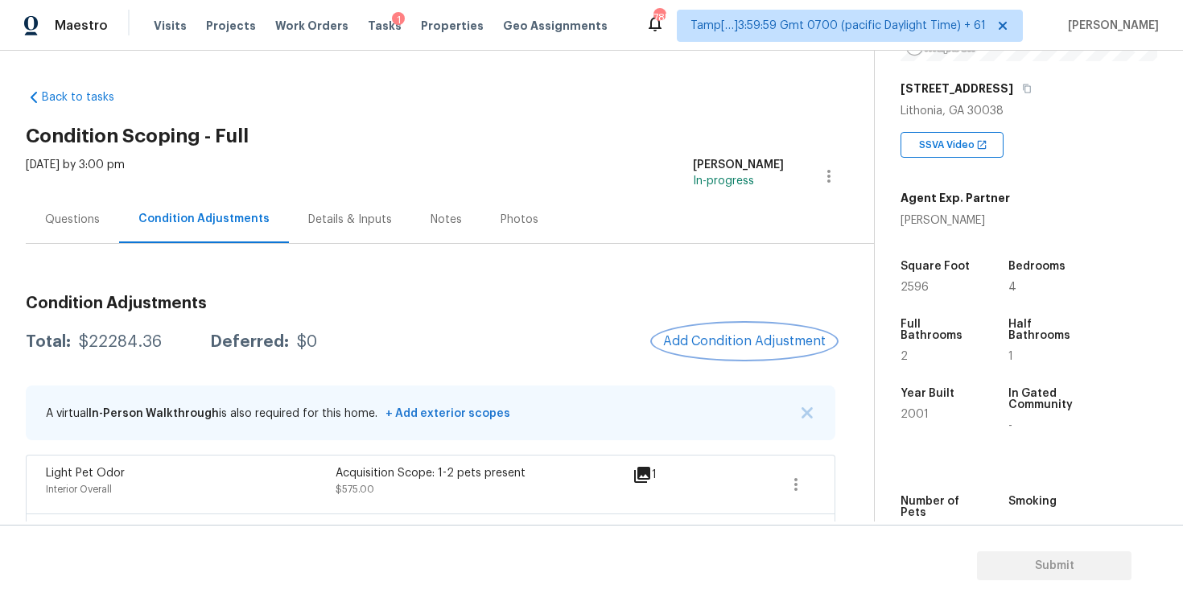
click at [711, 337] on span "Add Condition Adjustment" at bounding box center [744, 341] width 163 height 14
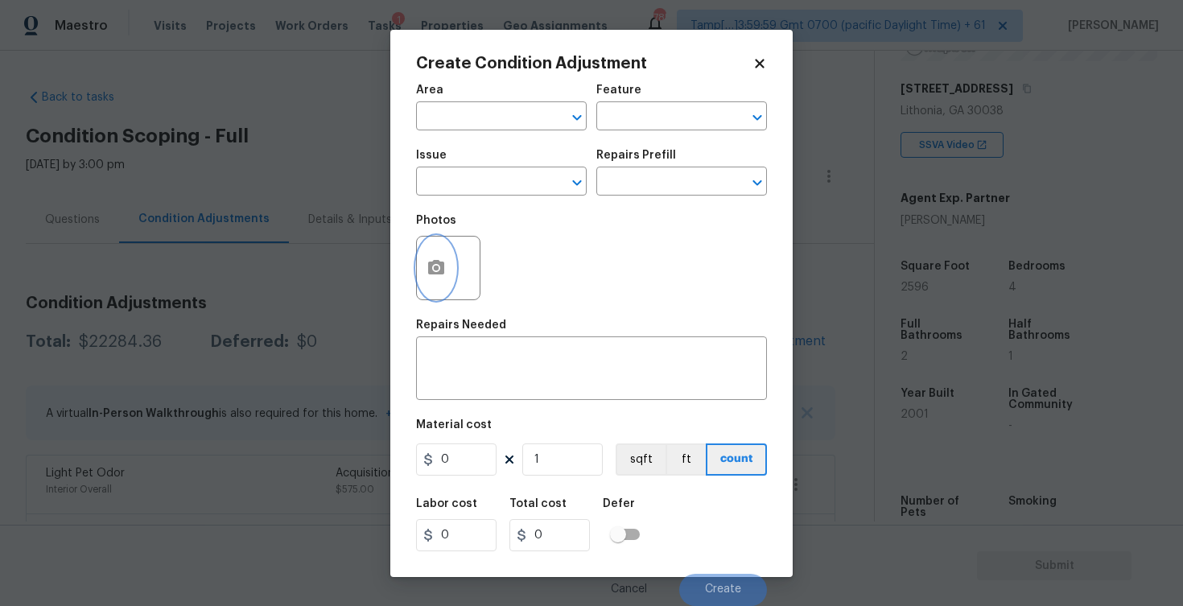
click at [453, 256] on button "button" at bounding box center [436, 268] width 39 height 63
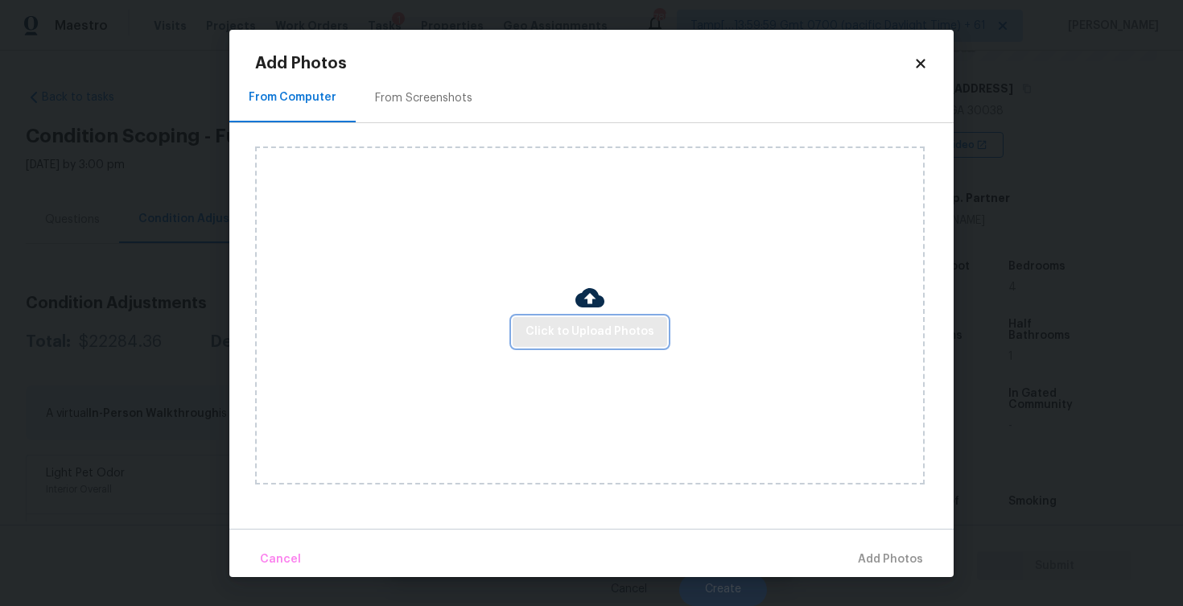
click at [566, 318] on button "Click to Upload Photos" at bounding box center [590, 332] width 154 height 30
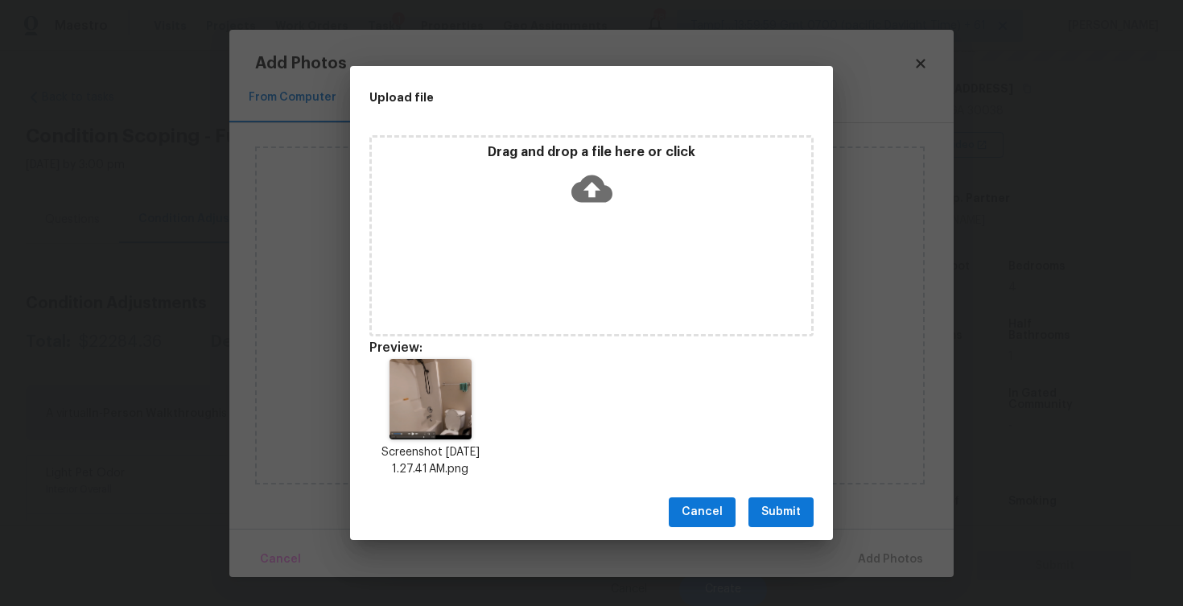
click at [801, 507] on button "Submit" at bounding box center [780, 512] width 65 height 30
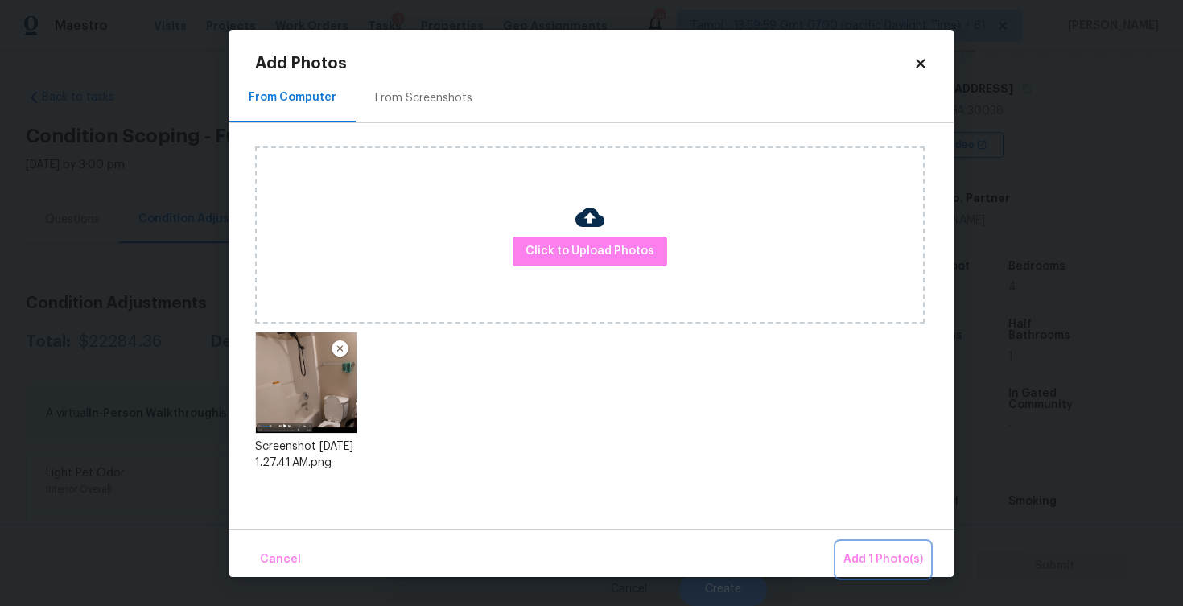
click at [884, 562] on span "Add 1 Photo(s)" at bounding box center [883, 560] width 80 height 20
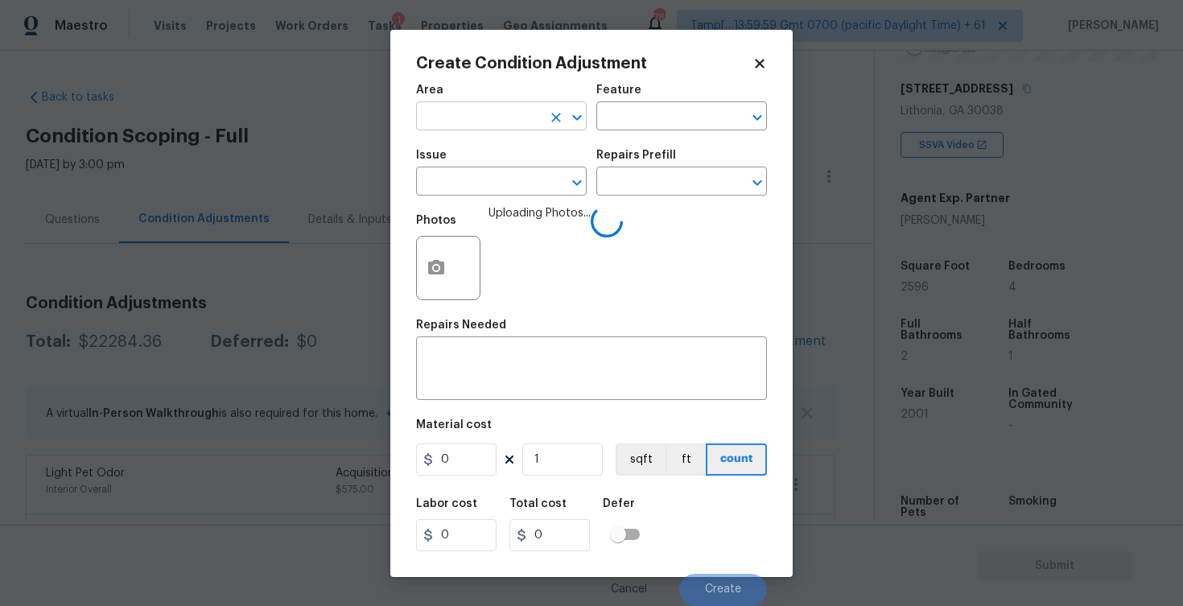
click at [510, 125] on input "text" at bounding box center [479, 117] width 126 height 25
click at [505, 173] on li "Interior Overall" at bounding box center [501, 180] width 171 height 27
type input "Interior Overall"
click at [505, 173] on input "text" at bounding box center [479, 183] width 126 height 25
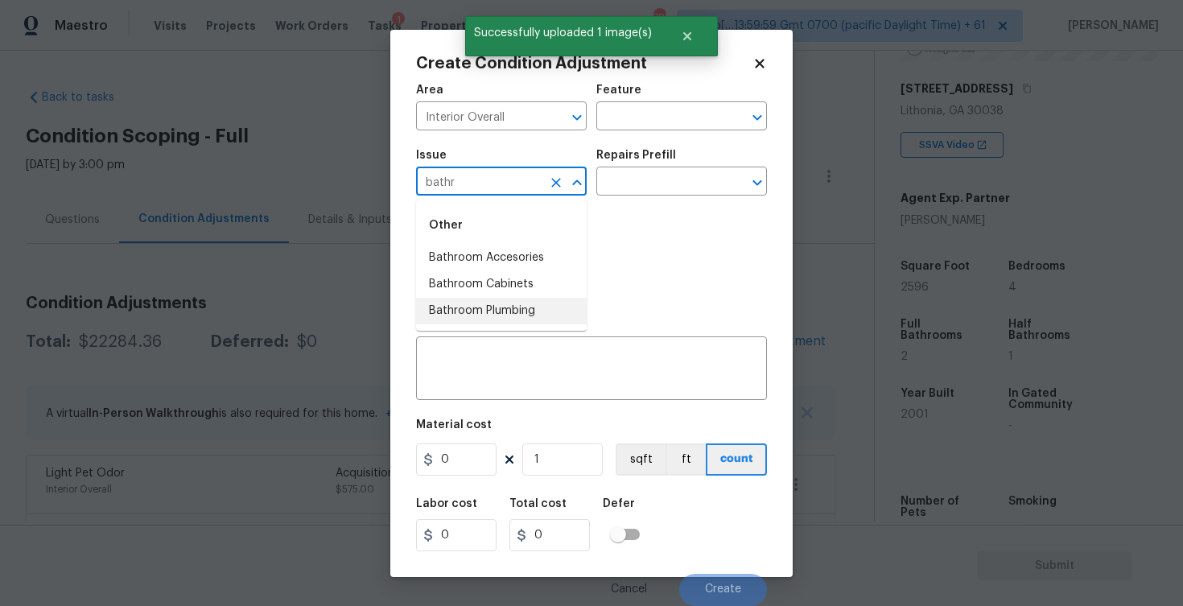
click at [500, 301] on li "Bathroom Plumbing" at bounding box center [501, 311] width 171 height 27
type input "ACQ: HVAC"
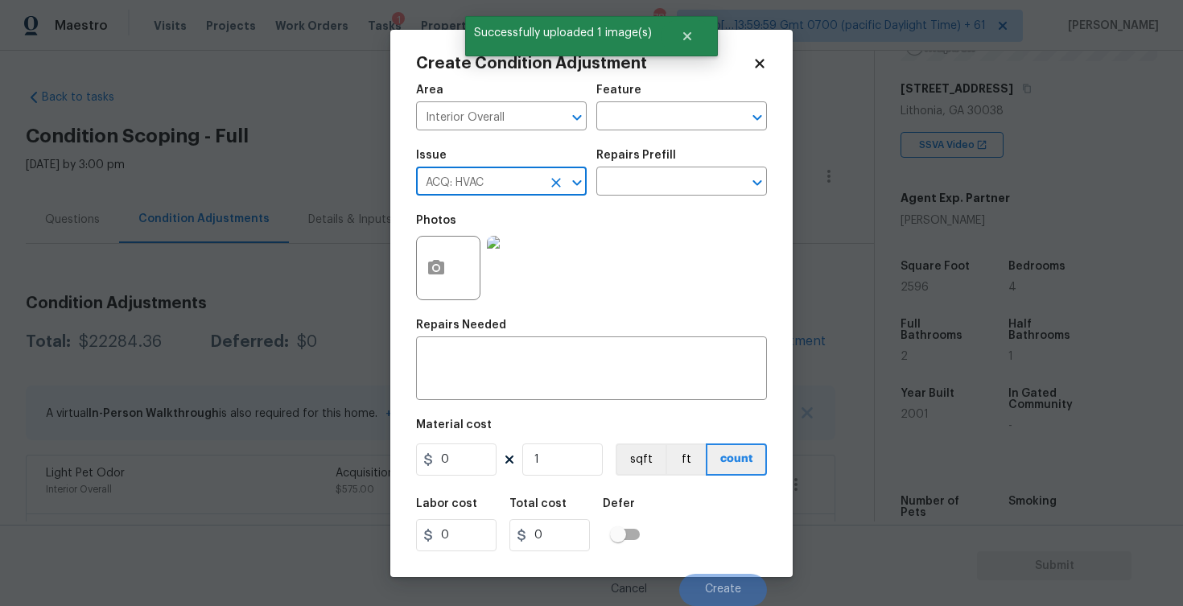
click at [549, 183] on icon "Clear" at bounding box center [556, 183] width 16 height 16
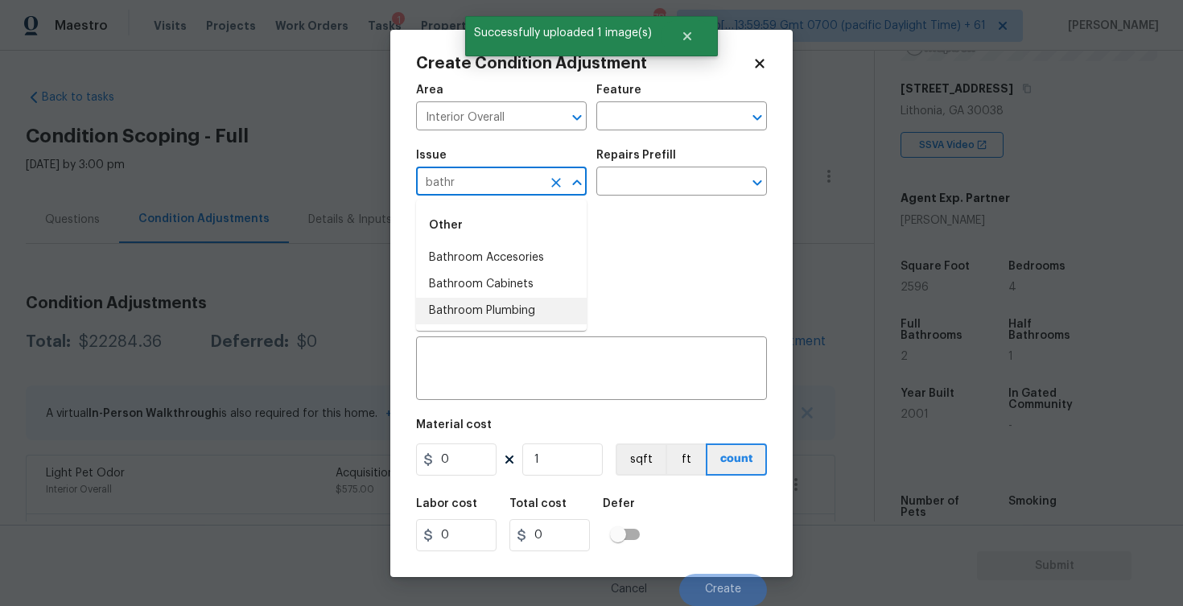
click at [471, 298] on li "Bathroom Plumbing" at bounding box center [501, 311] width 171 height 27
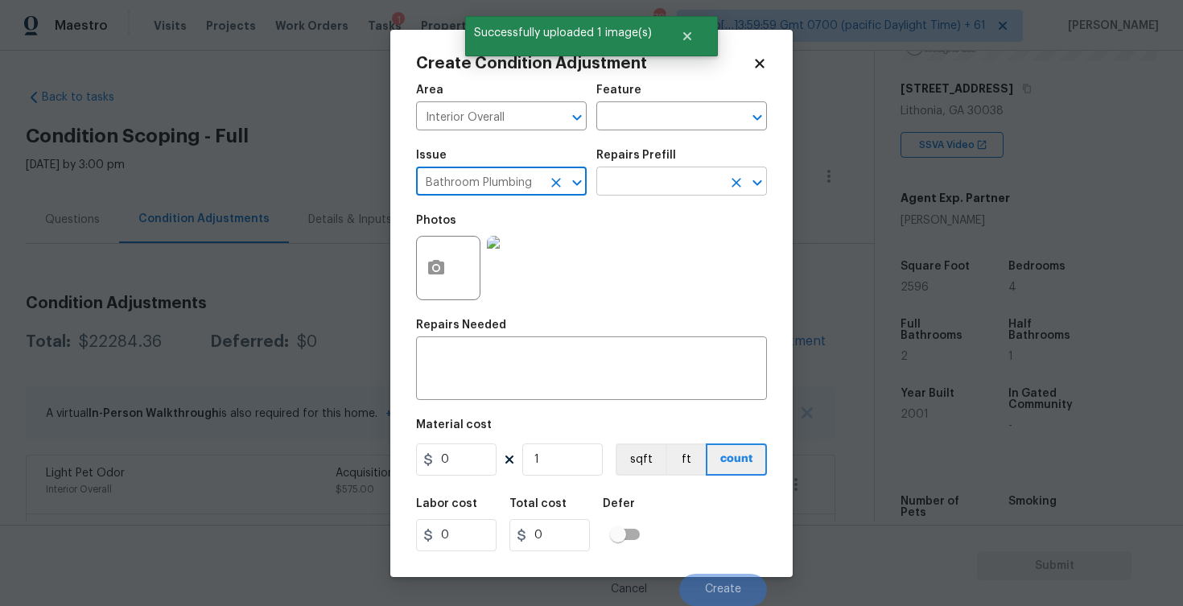
type input "Bathroom Plumbing"
click at [624, 185] on input "text" at bounding box center [659, 183] width 126 height 25
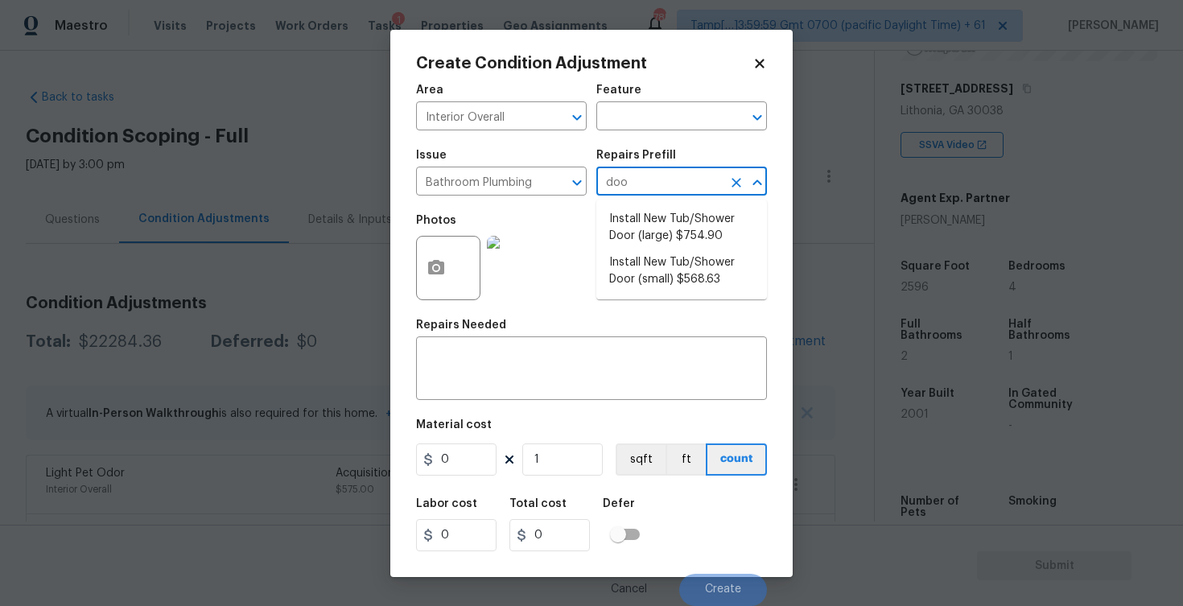
type input "door"
click at [642, 272] on li "Install New Tub/Shower Door (small) $568.63" at bounding box center [681, 270] width 171 height 43
type input "Plumbing"
type textarea "Prep the tub/shower surround and install a new 32''-36'' tempered shower door. …"
type input "568.63"
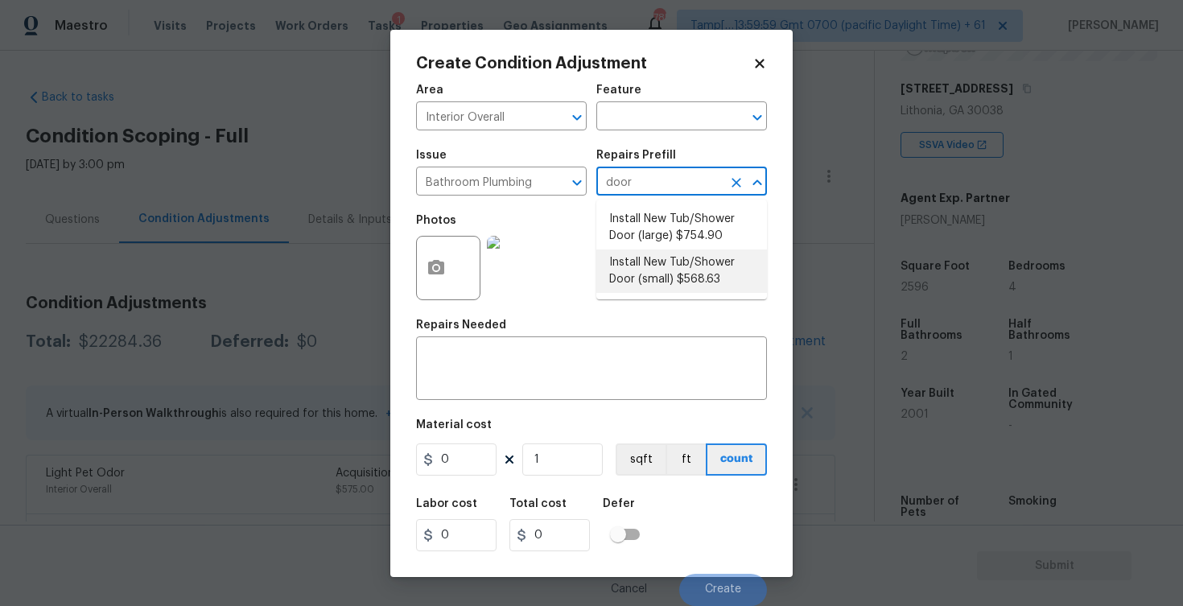
type input "568.63"
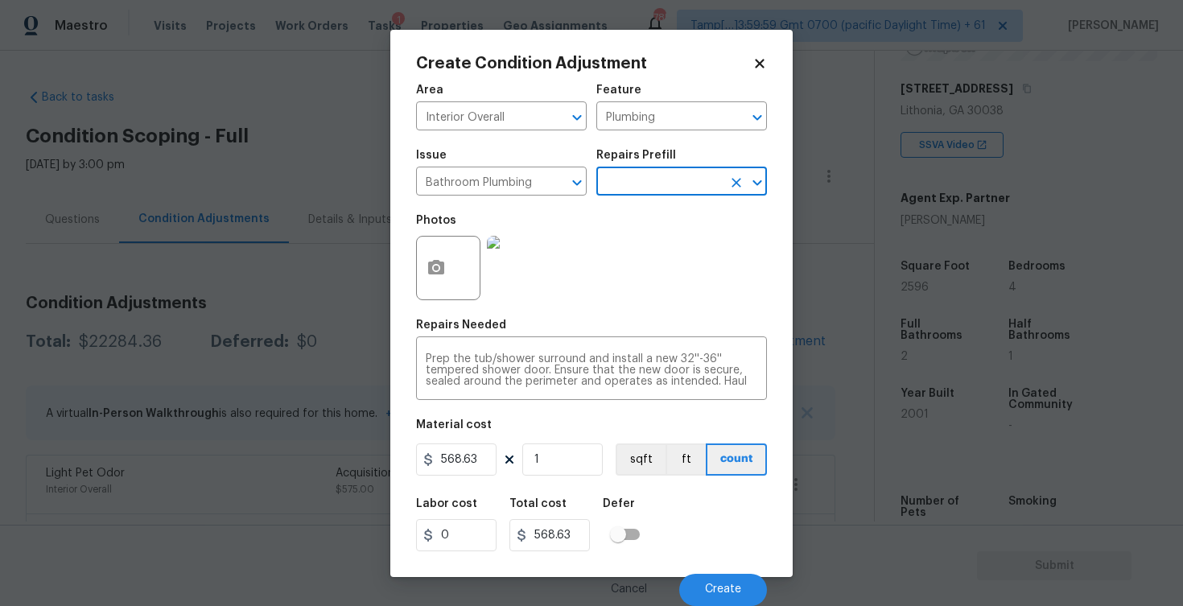
click at [702, 571] on div "Cancel Create" at bounding box center [591, 583] width 351 height 45
click at [703, 578] on button "Create" at bounding box center [723, 590] width 88 height 32
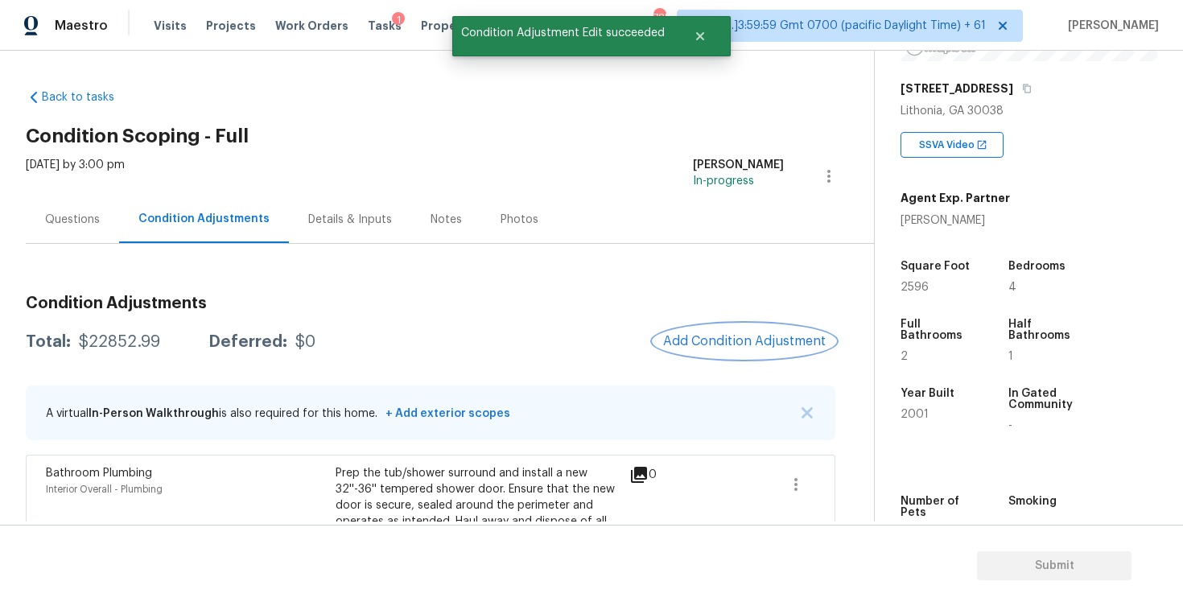
click at [706, 344] on span "Add Condition Adjustment" at bounding box center [744, 341] width 163 height 14
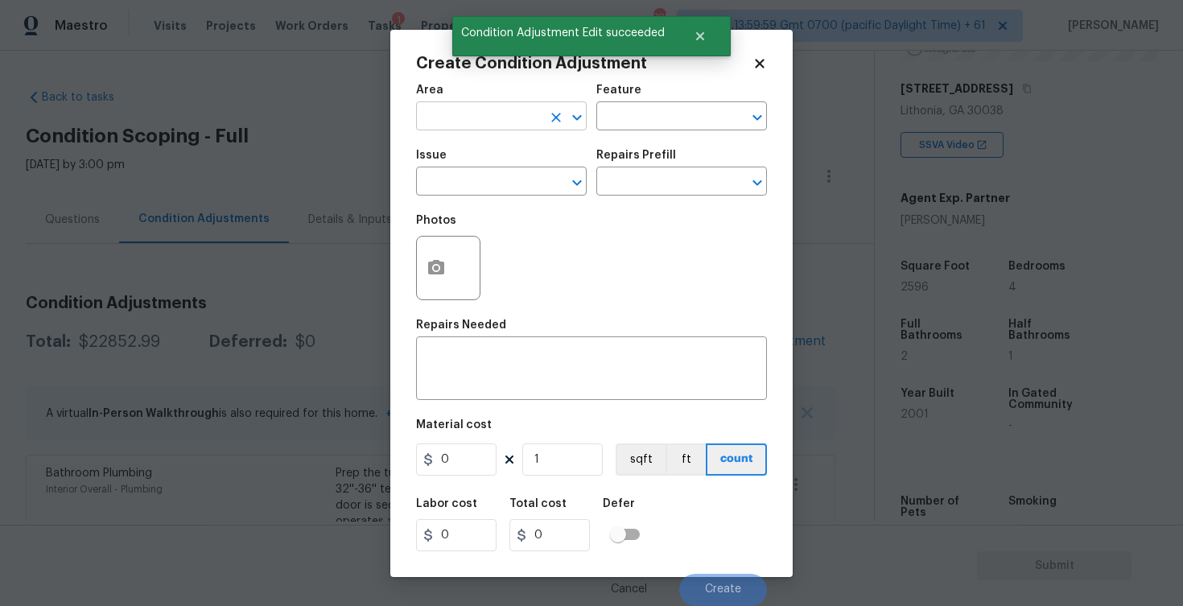
click at [472, 122] on input "text" at bounding box center [479, 117] width 126 height 25
click at [465, 186] on li "Interior Overall" at bounding box center [501, 180] width 171 height 27
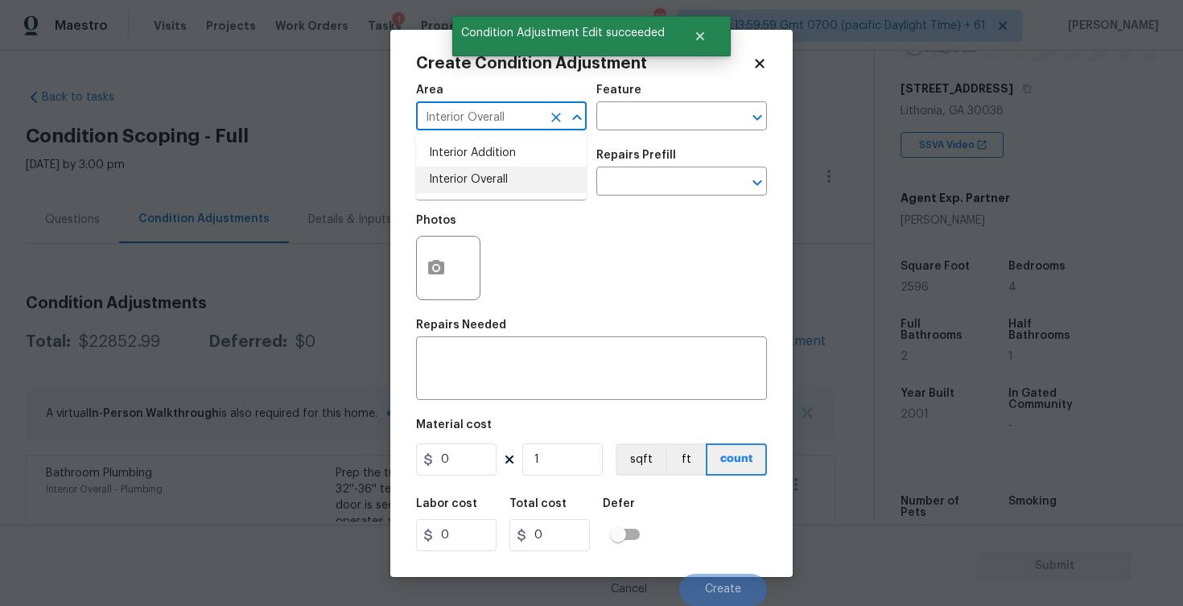
type input "Interior Overall"
click at [465, 186] on input "text" at bounding box center [479, 183] width 126 height 25
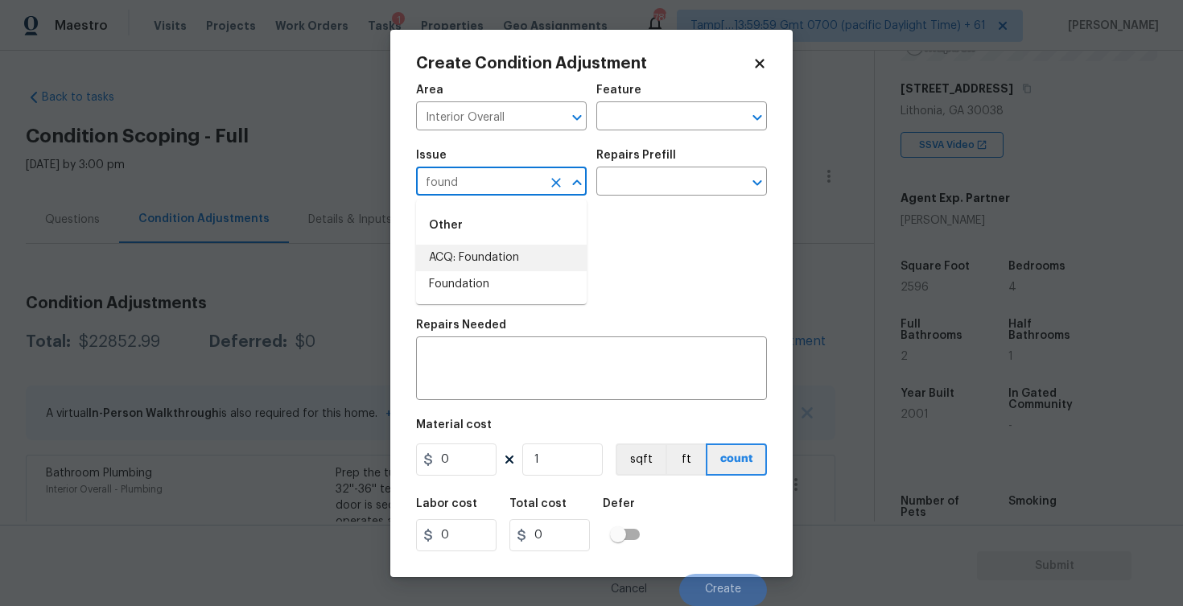
click at [481, 256] on li "ACQ: Foundation" at bounding box center [501, 258] width 171 height 27
type input "ACQ: Foundation"
click at [613, 192] on input "text" at bounding box center [659, 183] width 126 height 25
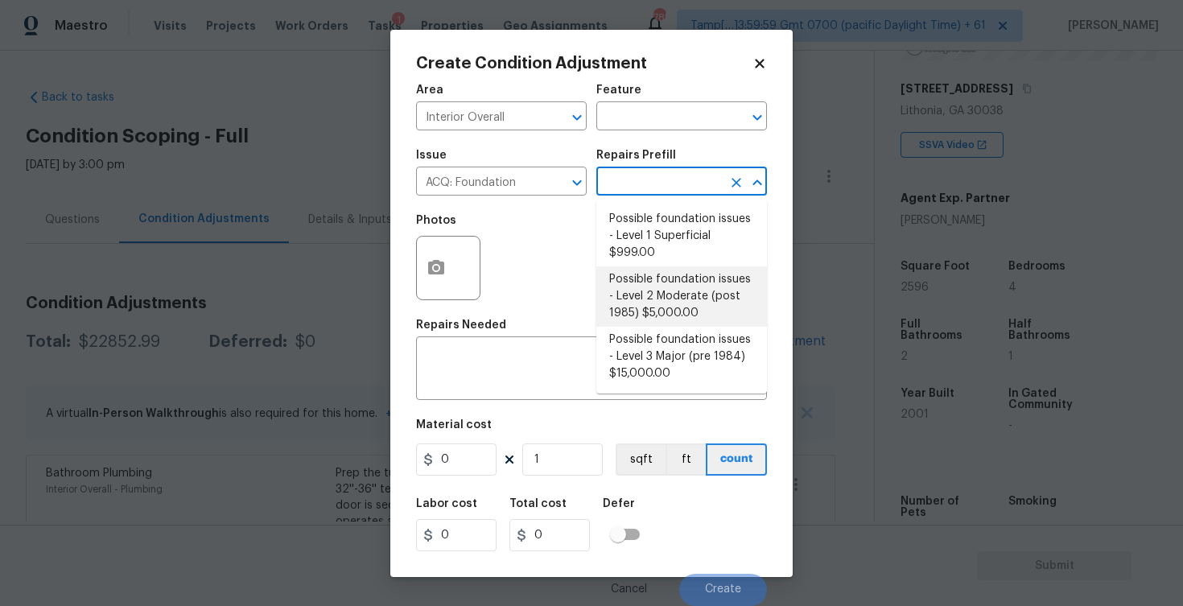
click at [632, 301] on li "Possible foundation issues - Level 2 Moderate (post 1985) $5,000.00" at bounding box center [681, 296] width 171 height 60
type input "Acquisition"
type textarea "Possible foundation issues - Level 2 Moderate: Disclaimer: This is NOT a techni…"
type input "5000"
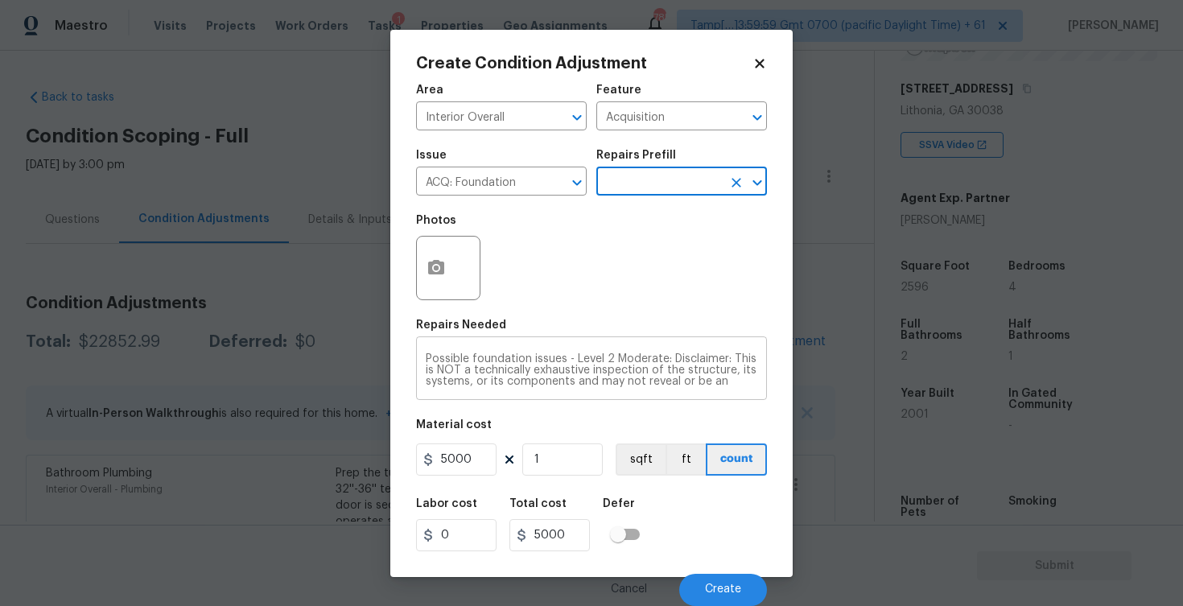
scroll to position [56, 0]
click at [694, 579] on button "Create" at bounding box center [723, 590] width 88 height 32
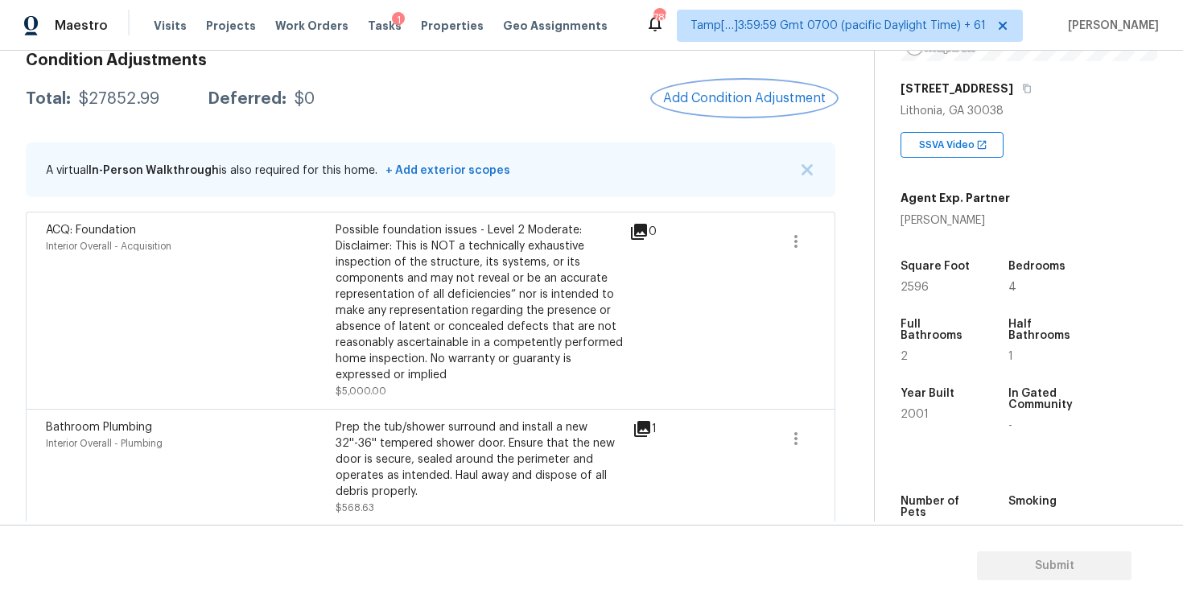
scroll to position [244, 0]
click at [747, 112] on button "Add Condition Adjustment" at bounding box center [744, 97] width 182 height 34
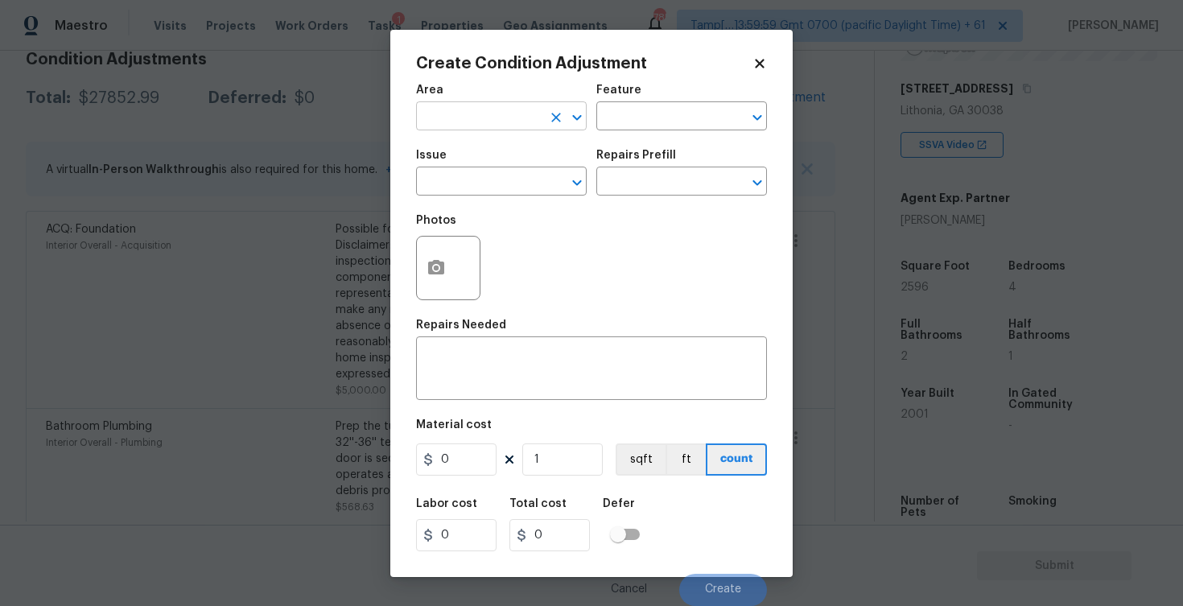
click at [506, 112] on input "text" at bounding box center [479, 117] width 126 height 25
click at [487, 172] on li "Interior Overall" at bounding box center [501, 180] width 171 height 27
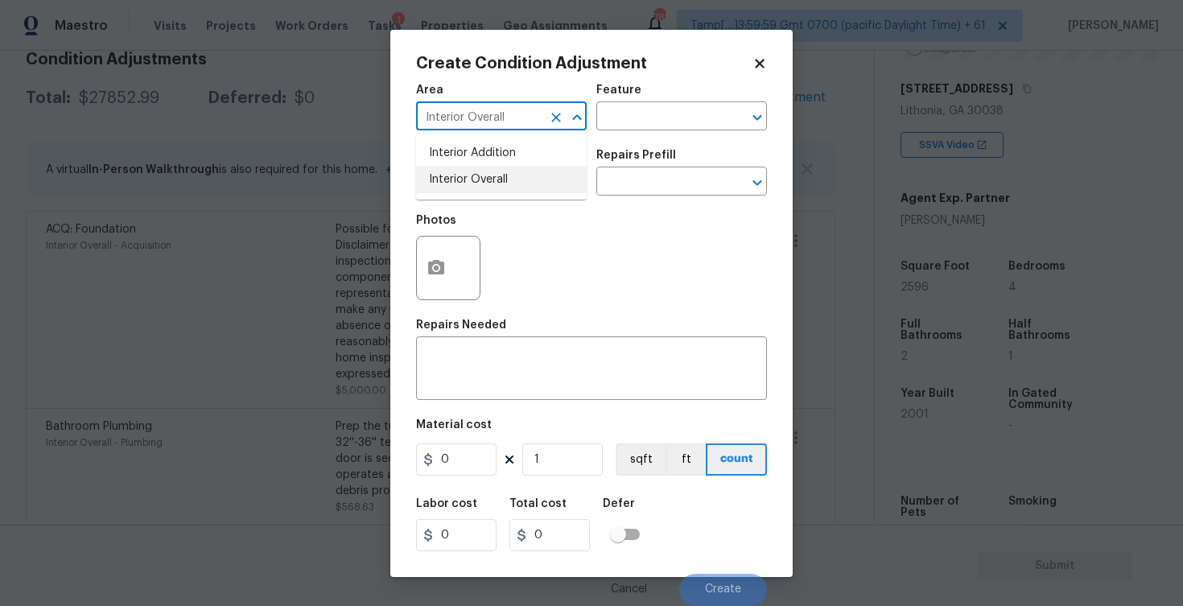
type input "Interior Overall"
click at [487, 172] on input "text" at bounding box center [479, 183] width 126 height 25
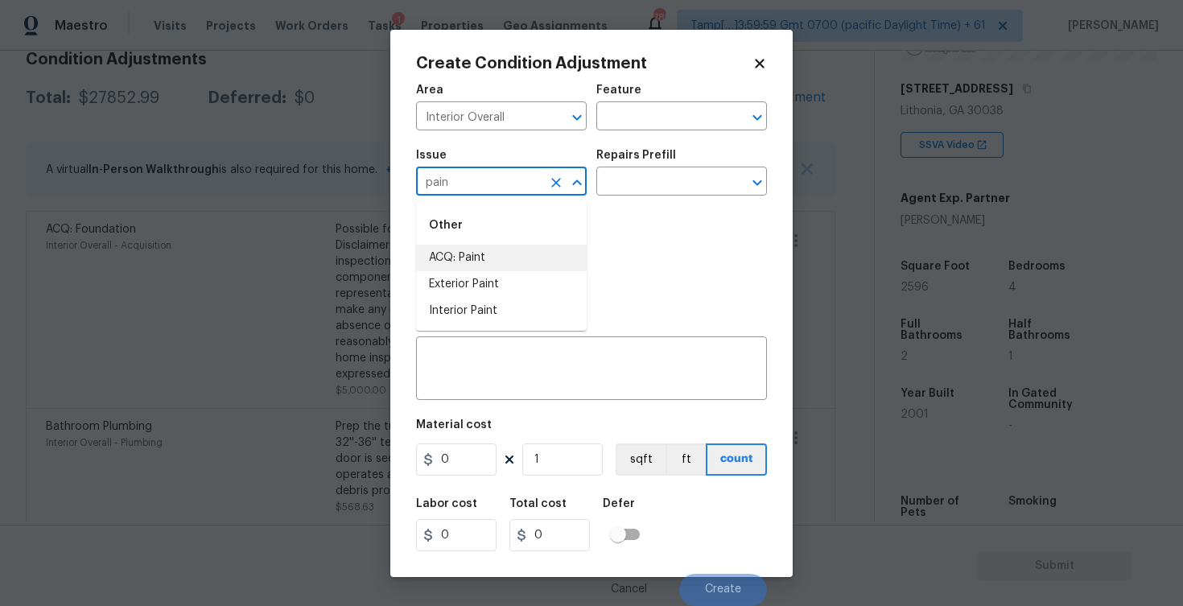
click at [480, 257] on li "ACQ: Paint" at bounding box center [501, 258] width 171 height 27
type input "ACQ: Paint"
click at [605, 183] on input "text" at bounding box center [659, 183] width 126 height 25
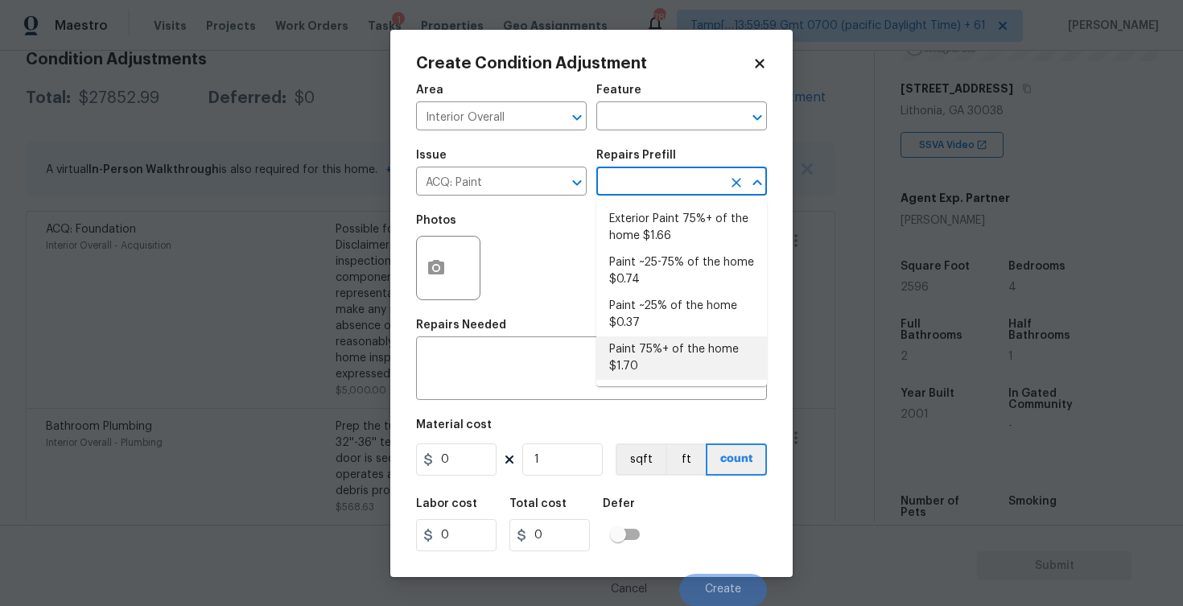
click at [636, 355] on li "Paint 75%+ of the home $1.70" at bounding box center [681, 357] width 171 height 43
type input "Acquisition"
type textarea "Acquisition Scope: 75%+ of the home will likely require interior paint"
type input "1.7"
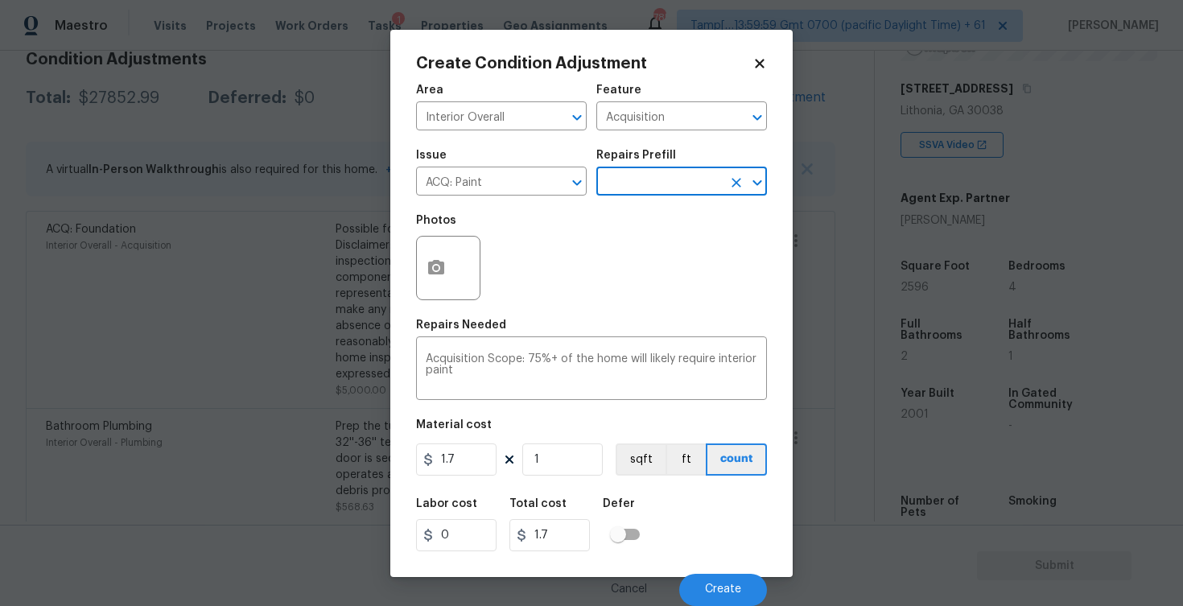
scroll to position [0, 0]
click at [550, 457] on input "1" at bounding box center [562, 459] width 80 height 32
type input "0"
paste input "2596"
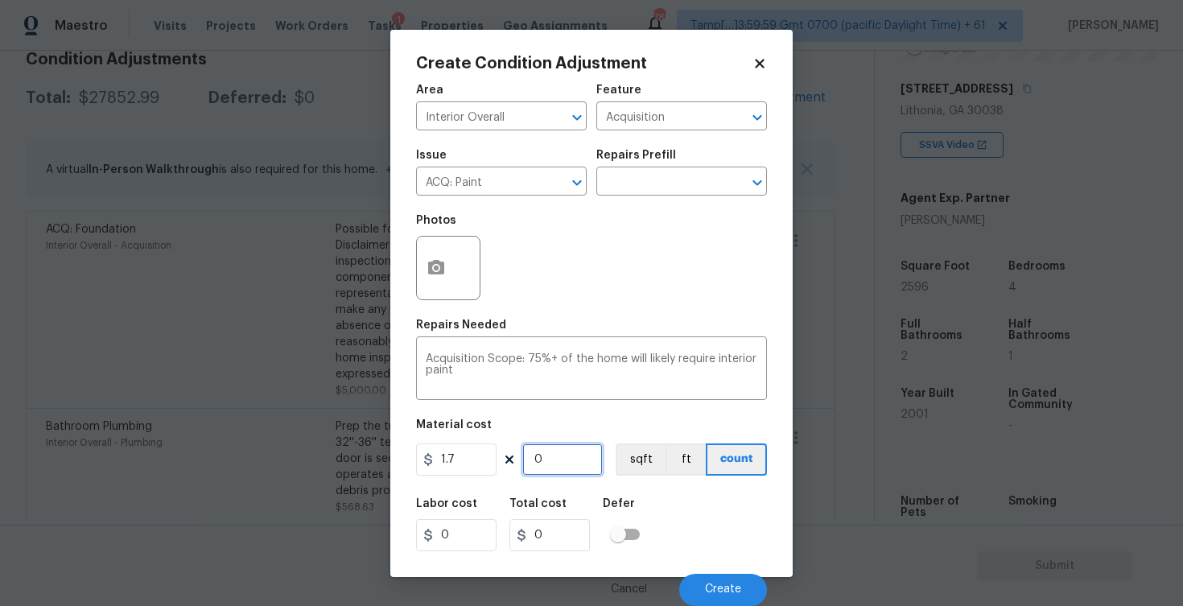
type input "2596"
type input "4413.2"
type input "2596"
click at [648, 447] on button "sqft" at bounding box center [641, 459] width 50 height 32
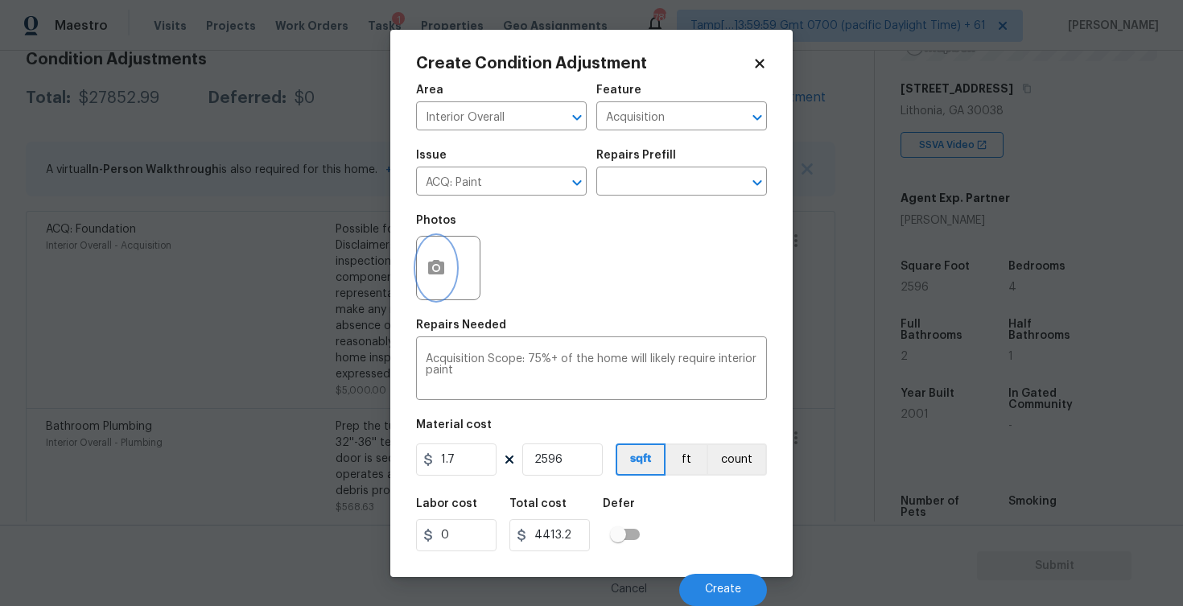
click at [439, 256] on button "button" at bounding box center [436, 268] width 39 height 63
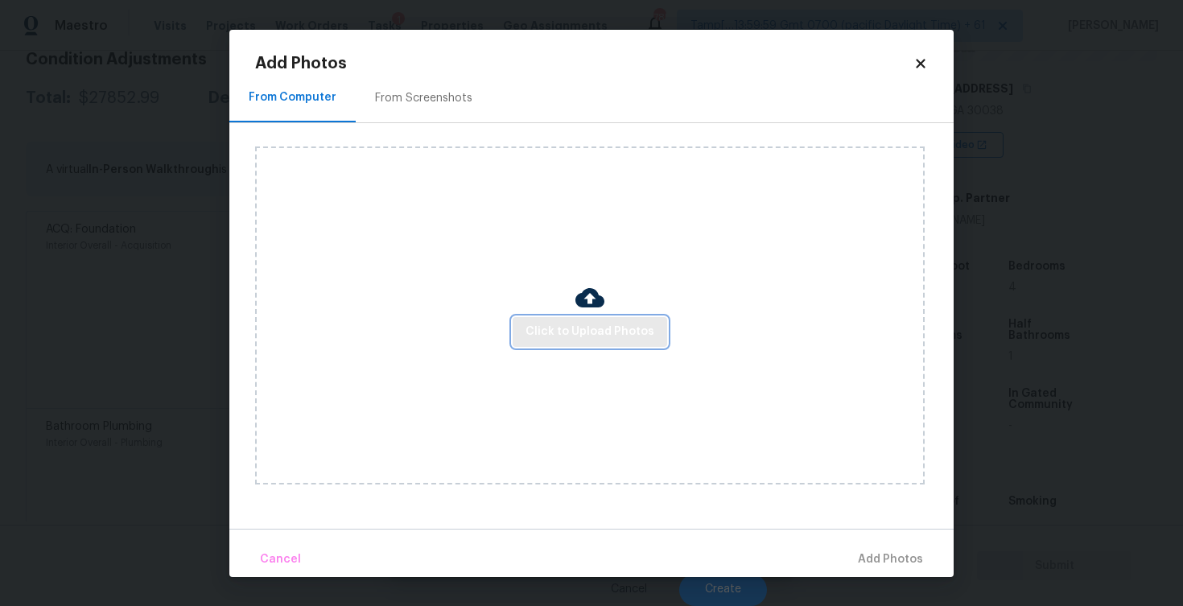
click at [595, 324] on span "Click to Upload Photos" at bounding box center [589, 332] width 129 height 20
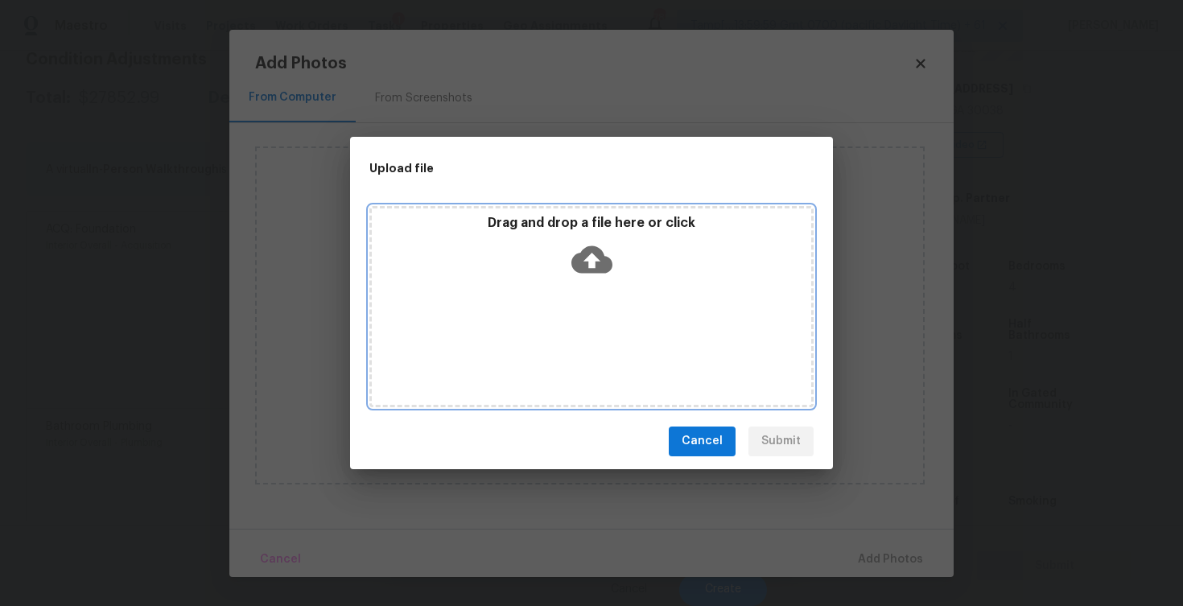
click at [587, 257] on icon at bounding box center [591, 259] width 41 height 41
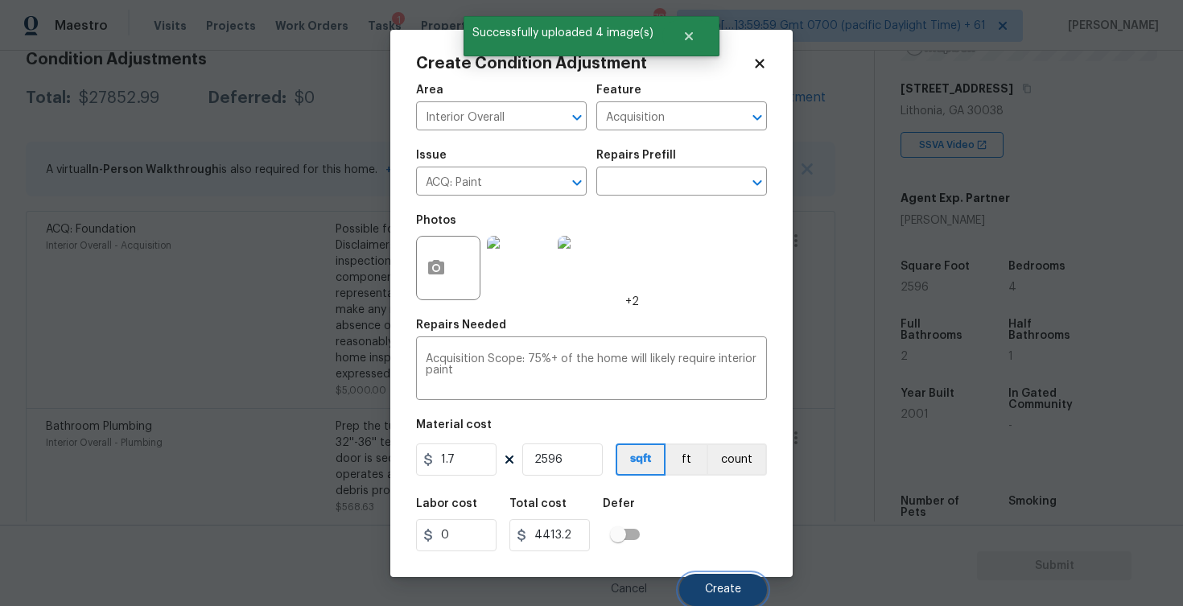
click at [720, 575] on button "Create" at bounding box center [723, 590] width 88 height 32
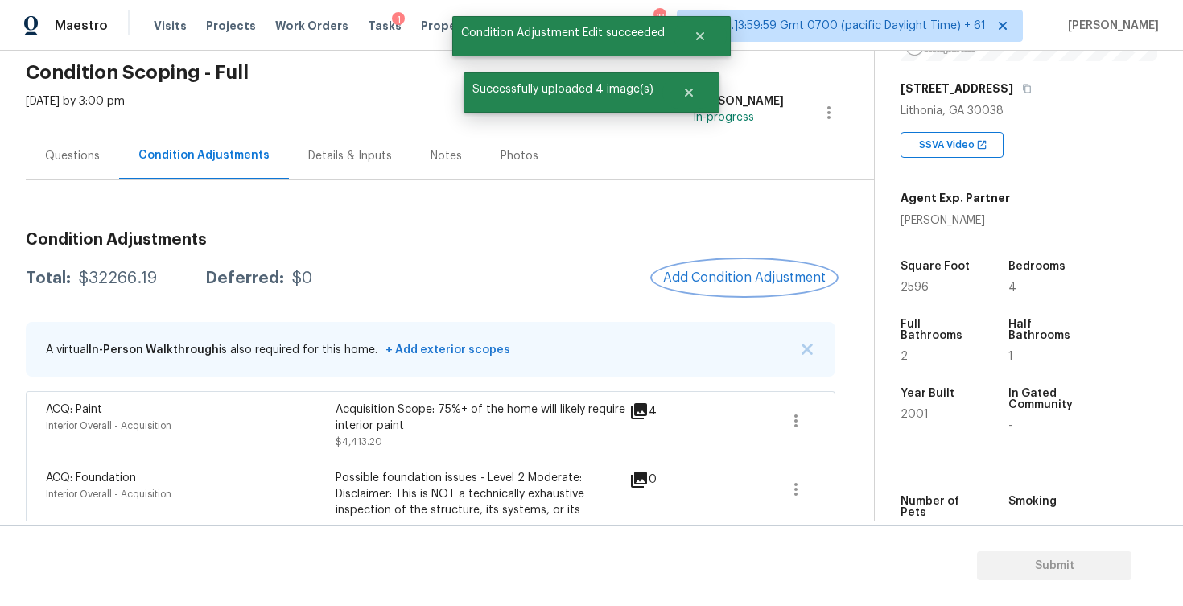
scroll to position [64, 0]
click at [705, 284] on span "Add Condition Adjustment" at bounding box center [744, 277] width 163 height 14
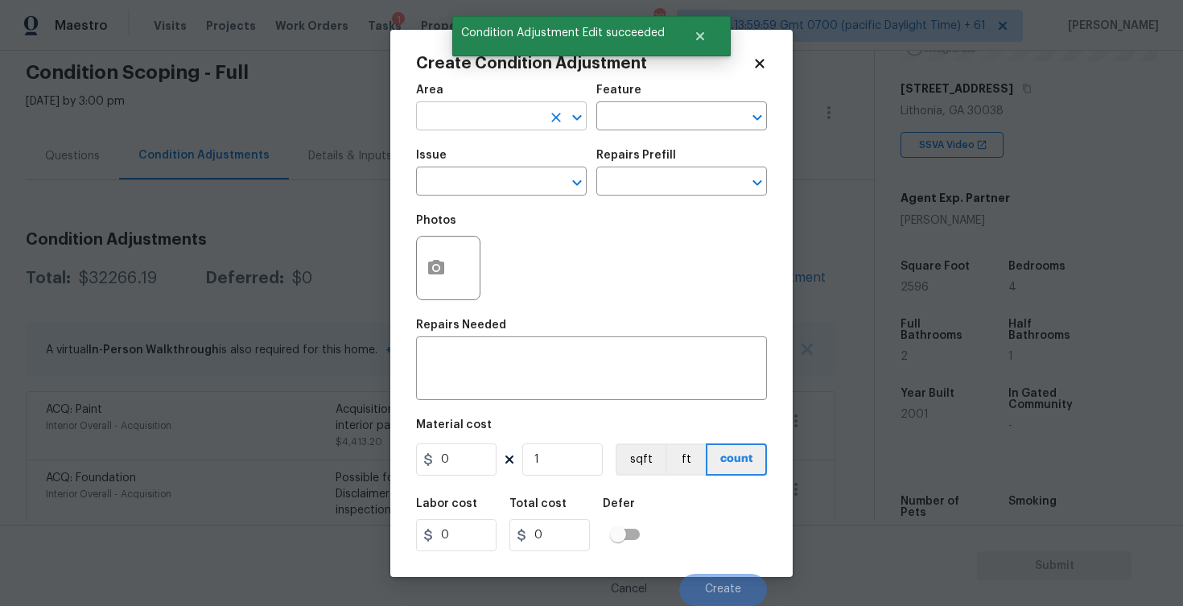
click at [474, 122] on input "text" at bounding box center [479, 117] width 126 height 25
click at [500, 183] on li "Interior Overall" at bounding box center [501, 180] width 171 height 27
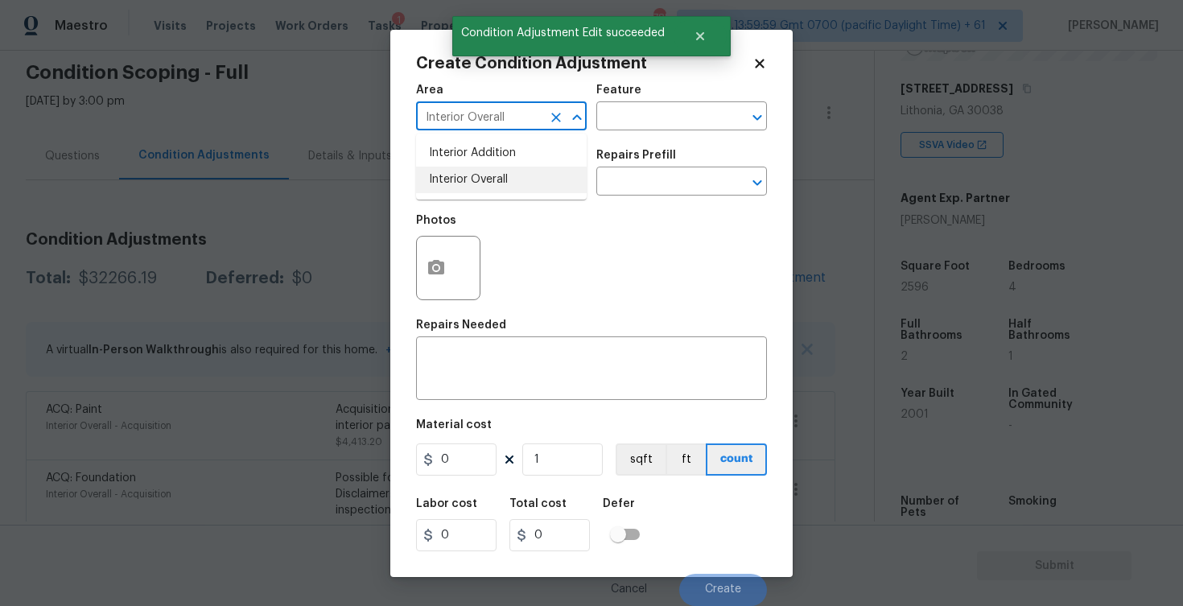
type input "Interior Overall"
click at [500, 183] on input "text" at bounding box center [479, 183] width 126 height 25
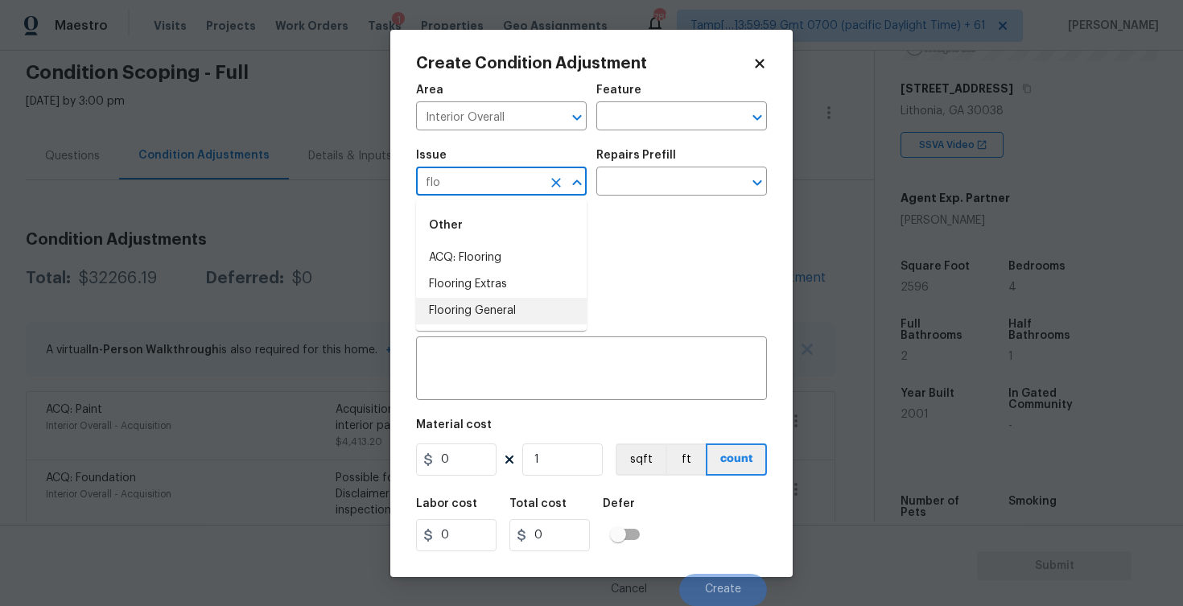
click at [510, 311] on li "Flooring General" at bounding box center [501, 311] width 171 height 27
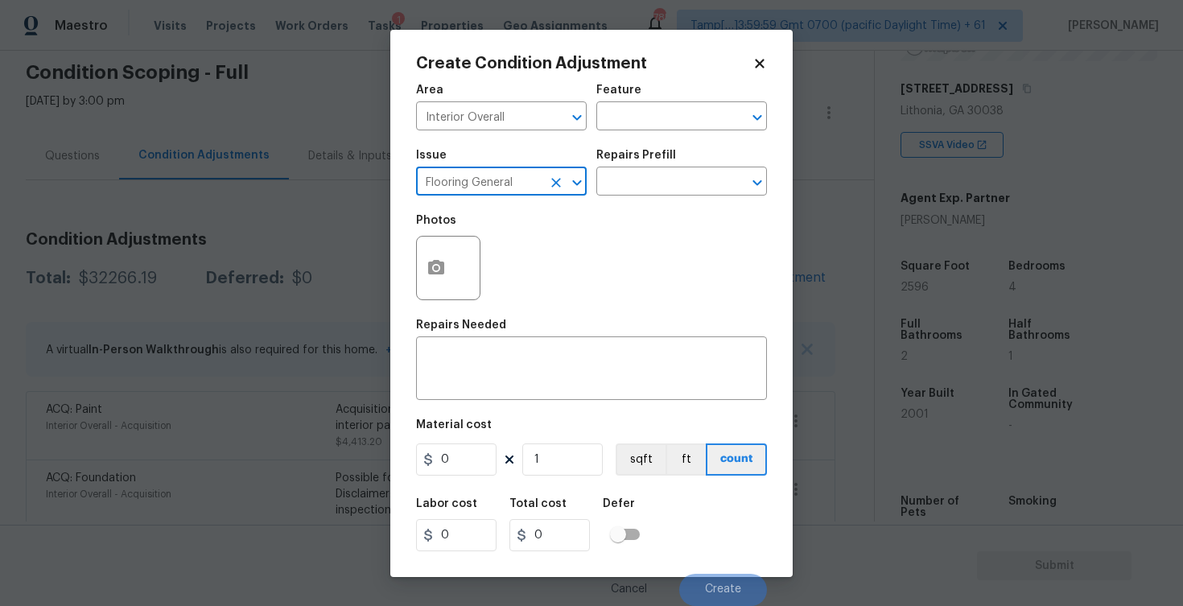
type input "Flooring General"
click at [666, 161] on div "Repairs Prefill" at bounding box center [681, 160] width 171 height 21
click at [653, 182] on input "text" at bounding box center [659, 183] width 126 height 25
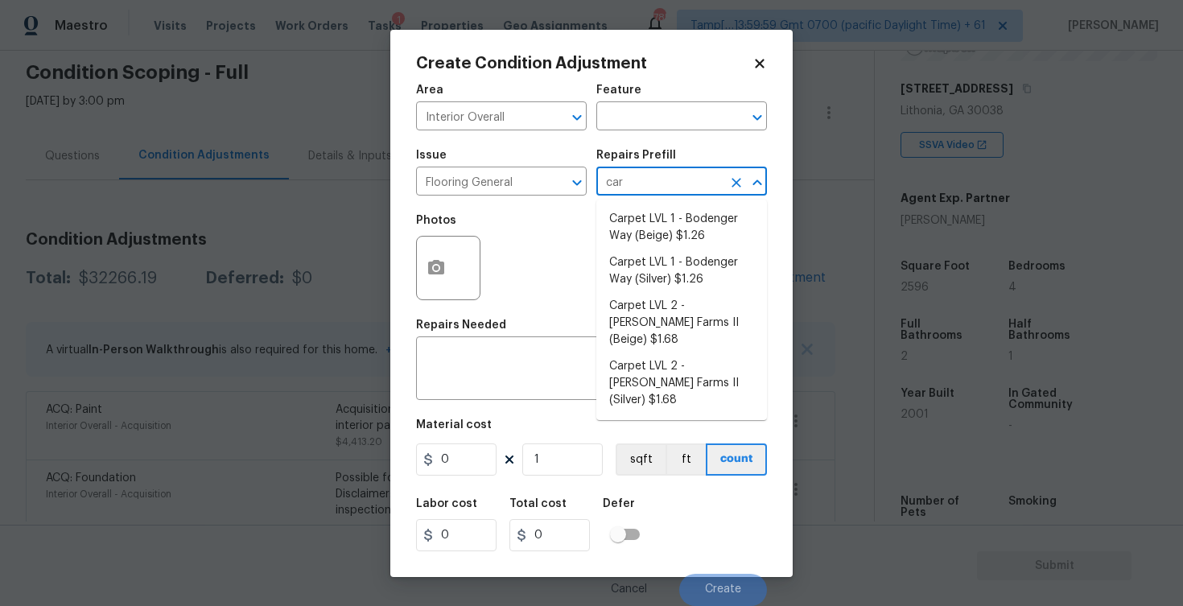
type input "carp"
click at [663, 229] on li "Carpet LVL 1 - Bodenger Way (Beige) $1.26" at bounding box center [681, 227] width 171 height 43
type input "Overall Flooring"
type textarea "Install new carpet. (Bodenger Way 749 Bird Bath, Beige) at all previously carpe…"
type input "1.26"
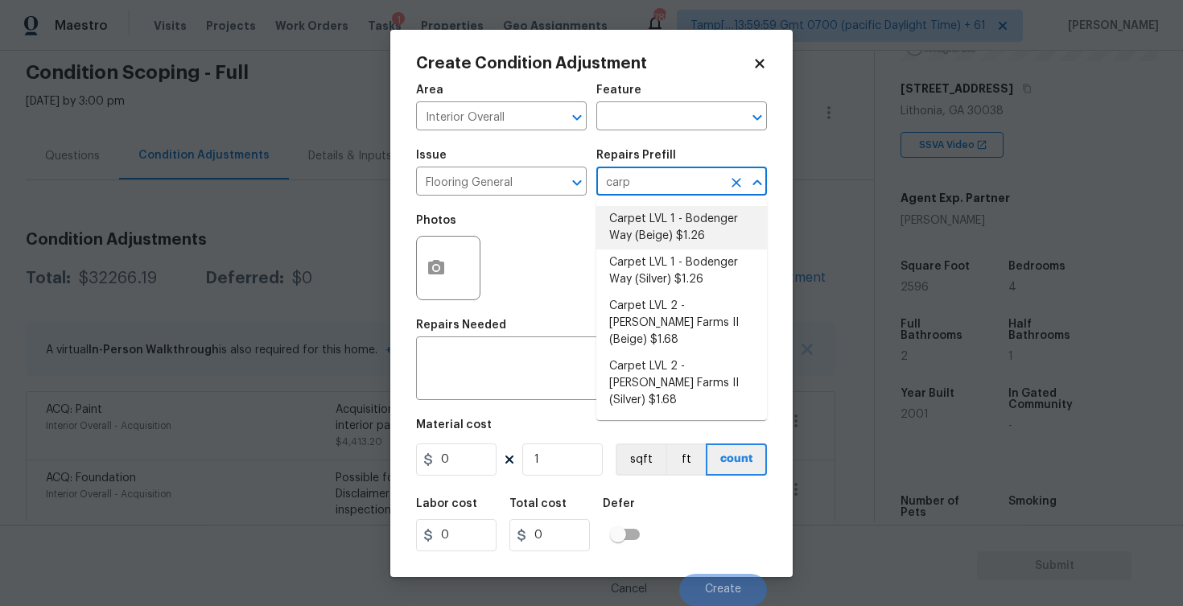
type input "1.26"
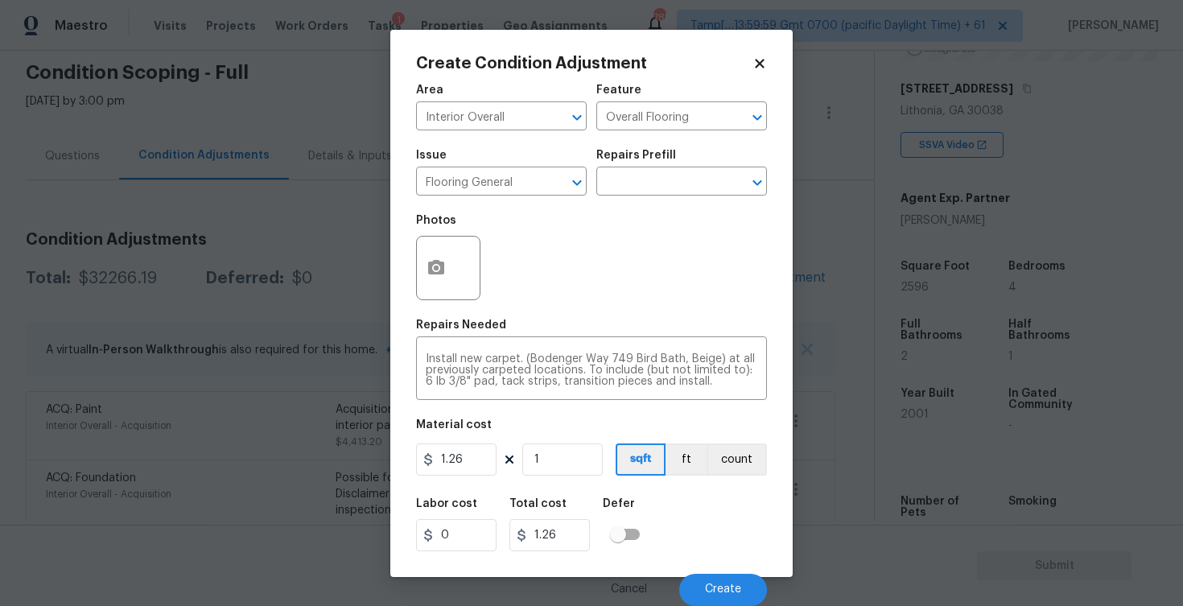
click at [541, 484] on div "Area Interior Overall ​ Feature Overall Flooring ​ Issue Flooring General ​ Rep…" at bounding box center [591, 340] width 351 height 531
click at [550, 466] on input "1" at bounding box center [562, 459] width 80 height 32
type input "12"
type input "15.12"
type input "1"
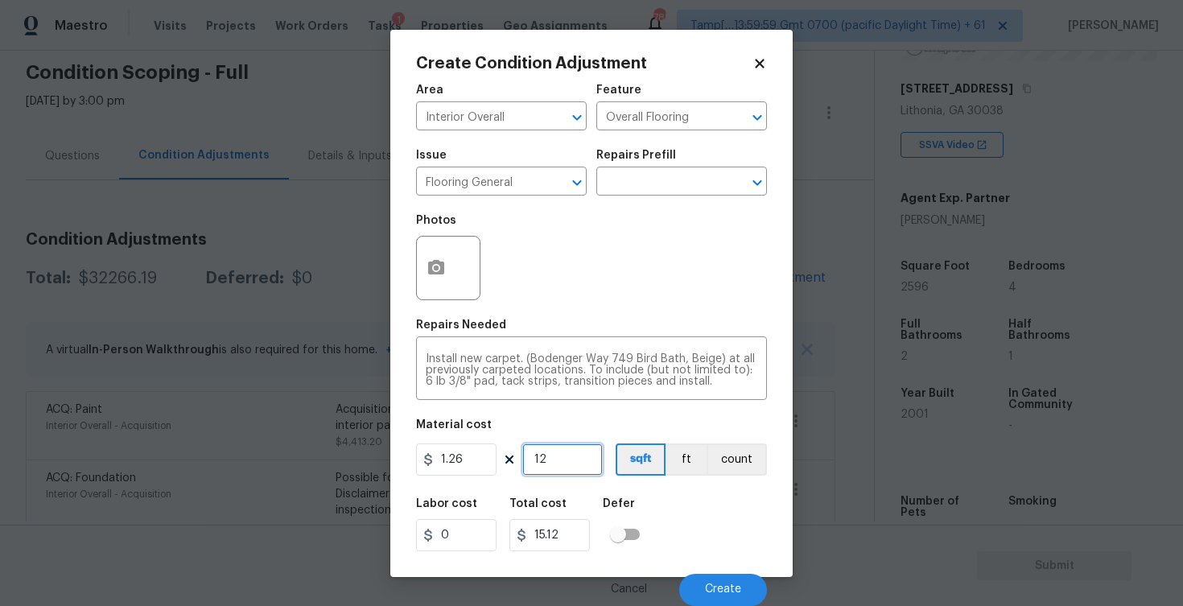
type input "1.26"
type input "12"
type input "15.12"
type input "129"
type input "162.54"
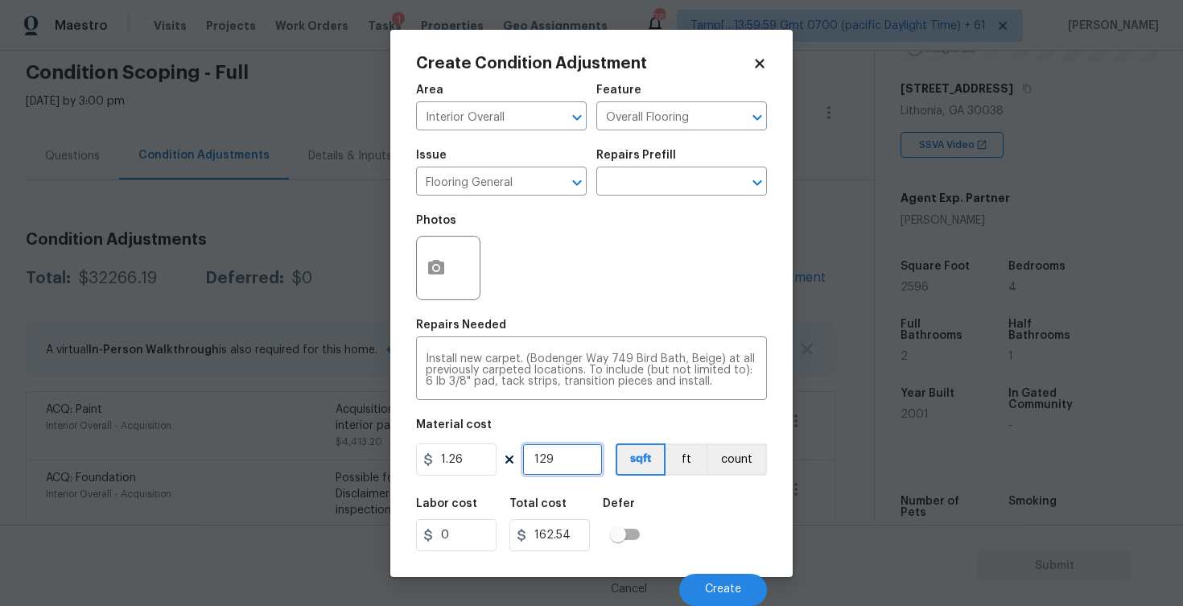
type input "1298"
type input "1635.48"
type input "1298"
click at [444, 282] on button "button" at bounding box center [436, 268] width 39 height 63
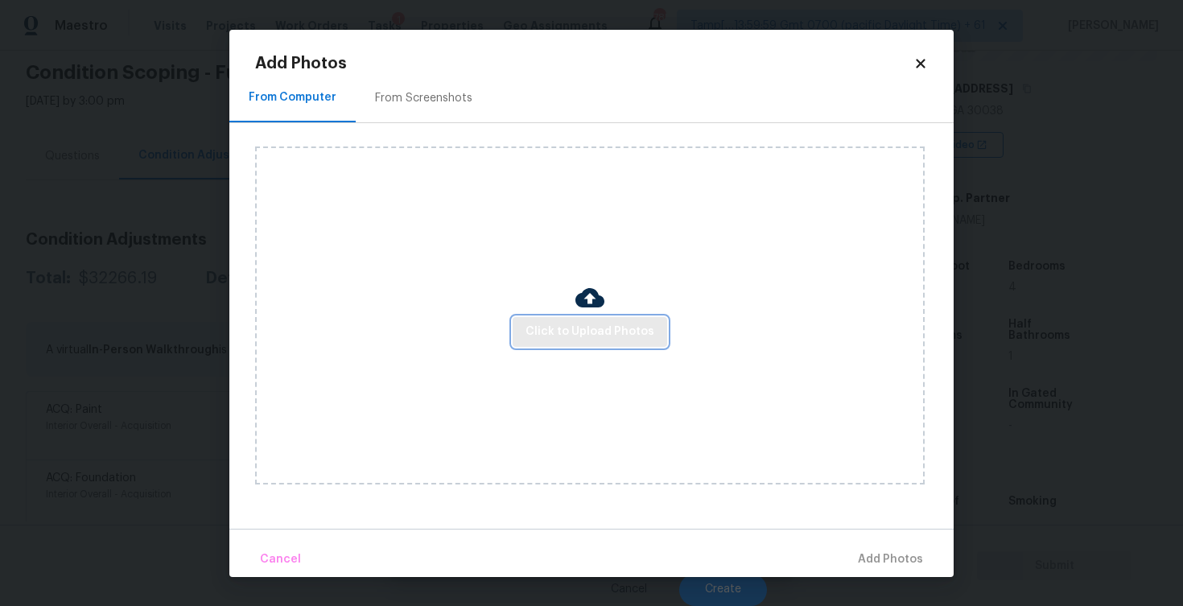
click at [575, 337] on span "Click to Upload Photos" at bounding box center [589, 332] width 129 height 20
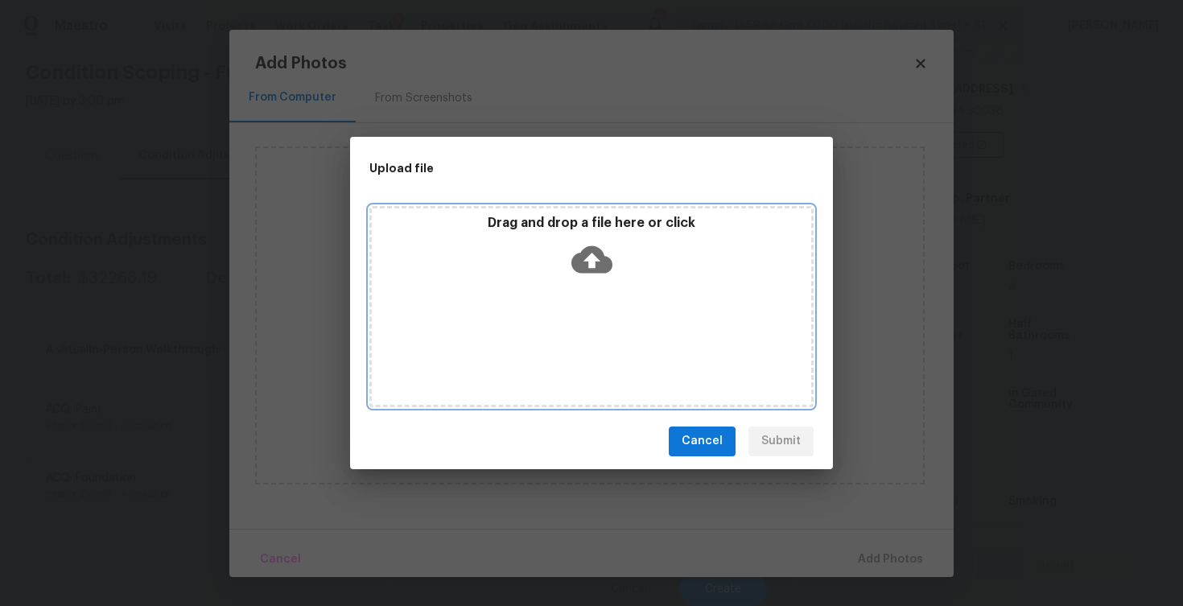
click at [589, 278] on icon at bounding box center [591, 259] width 41 height 41
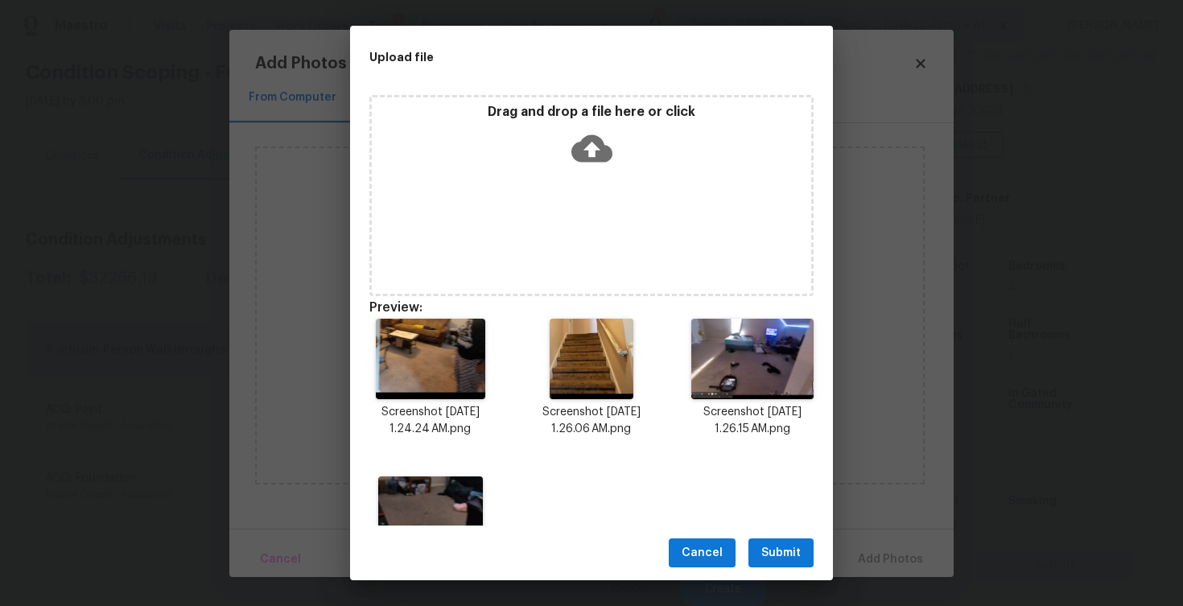
scroll to position [89, 0]
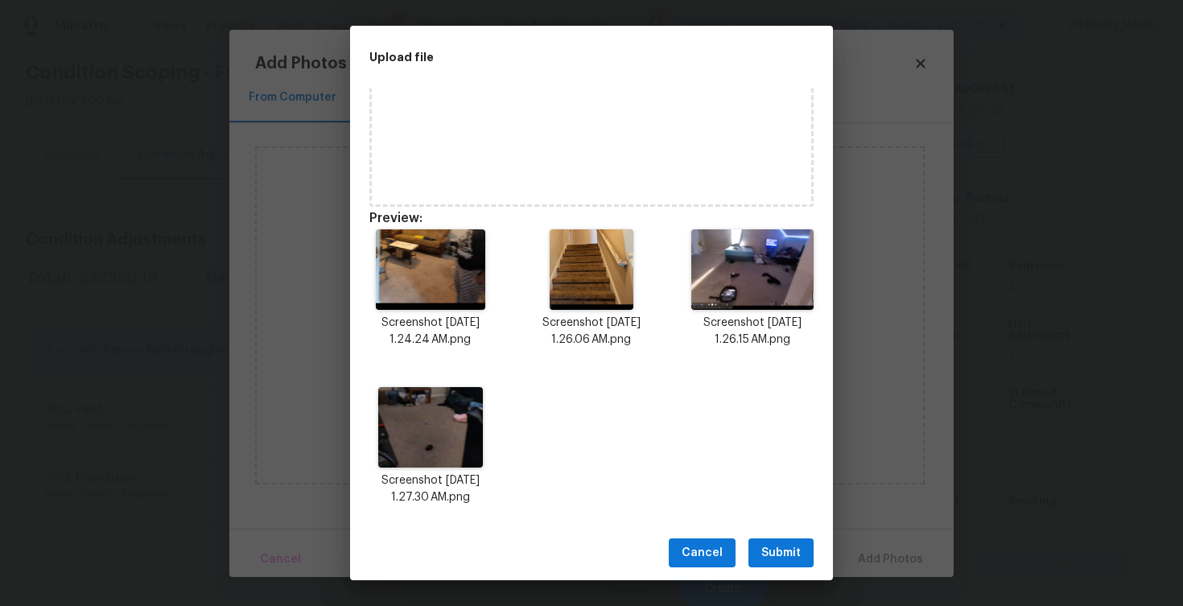
click at [787, 545] on span "Submit" at bounding box center [780, 553] width 39 height 20
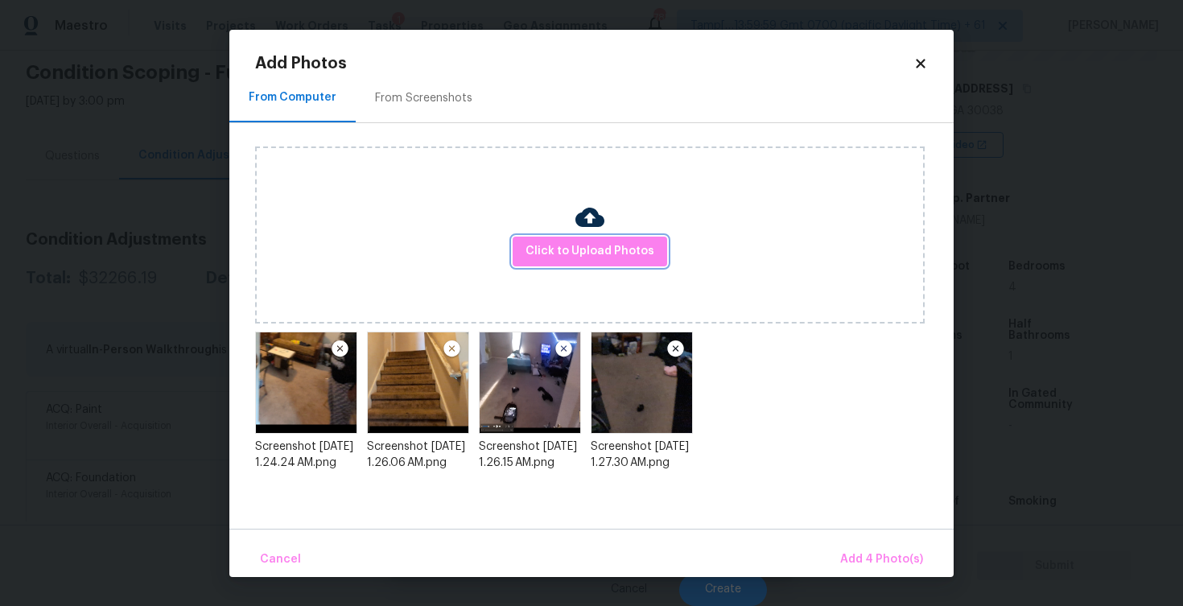
scroll to position [0, 0]
click at [872, 556] on span "Add 4 Photo(s)" at bounding box center [881, 560] width 83 height 20
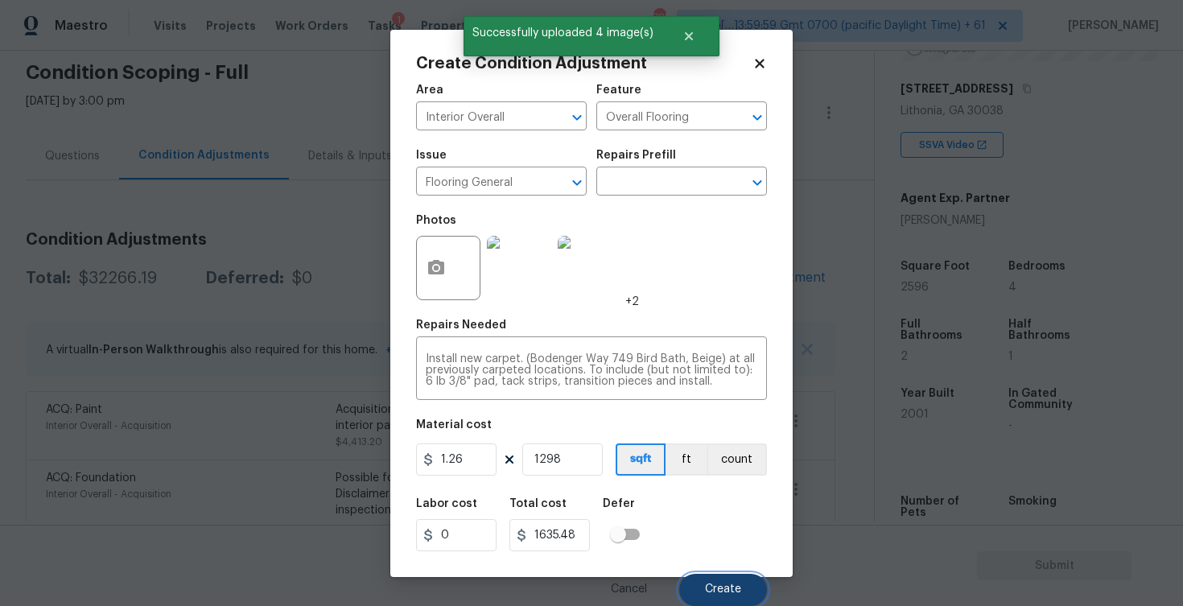
click at [731, 591] on span "Create" at bounding box center [723, 589] width 36 height 12
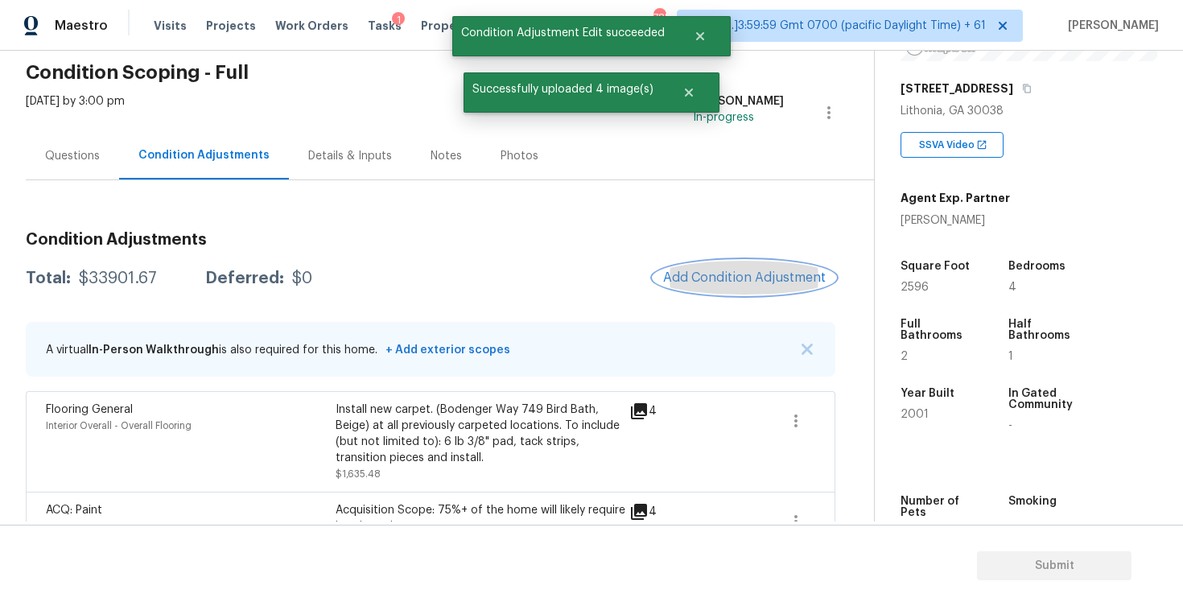
click at [725, 278] on span "Add Condition Adjustment" at bounding box center [744, 277] width 163 height 14
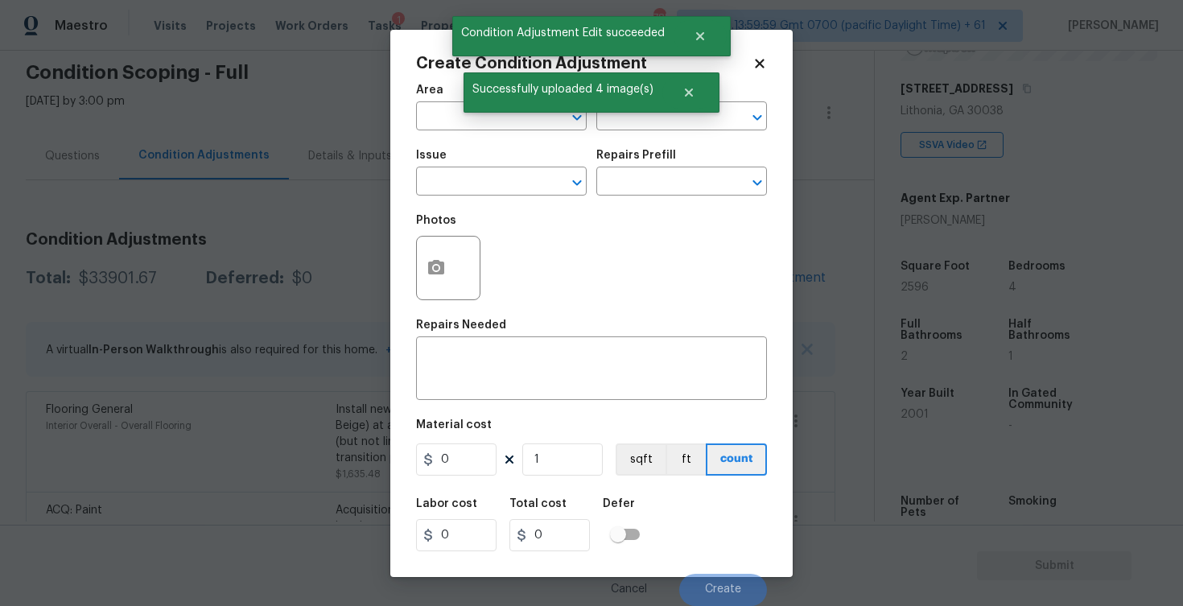
click at [520, 137] on span "Area ​" at bounding box center [501, 107] width 171 height 65
click at [514, 126] on input "text" at bounding box center [479, 117] width 126 height 25
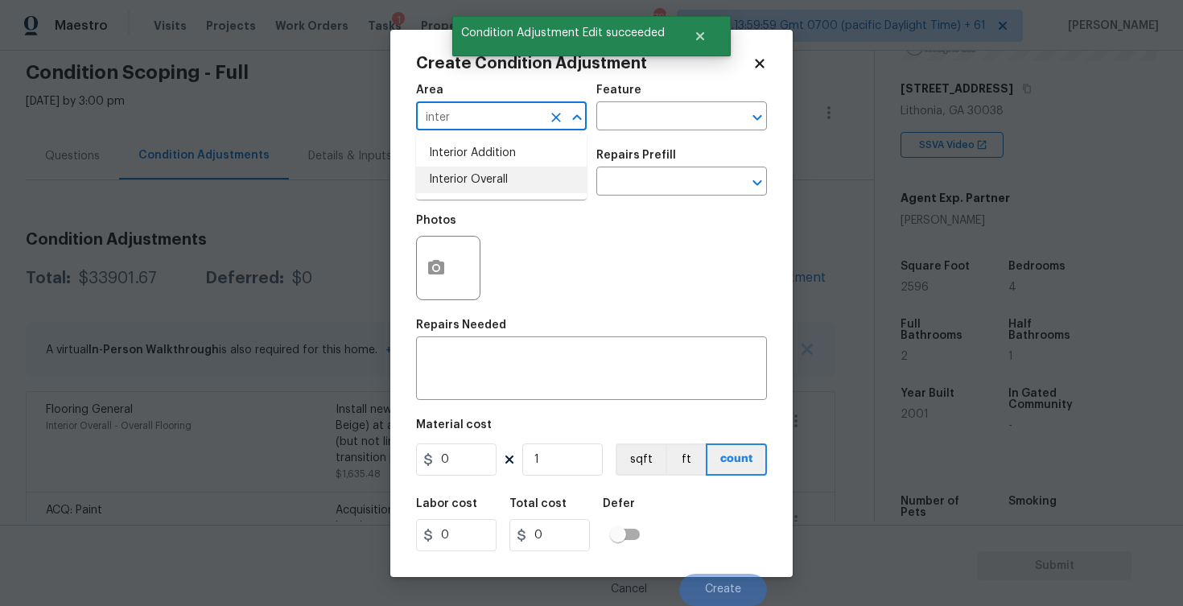
click at [517, 181] on li "Interior Overall" at bounding box center [501, 180] width 171 height 27
type input "Interior Overall"
click at [517, 181] on input "text" at bounding box center [479, 183] width 126 height 25
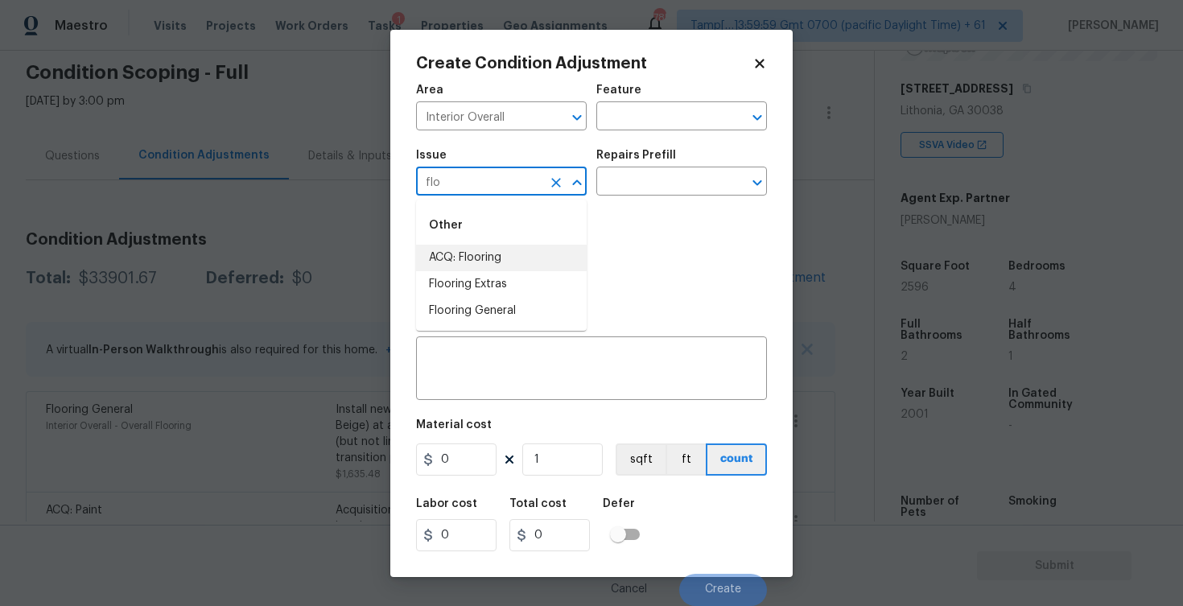
click at [521, 266] on li "ACQ: Flooring" at bounding box center [501, 258] width 171 height 27
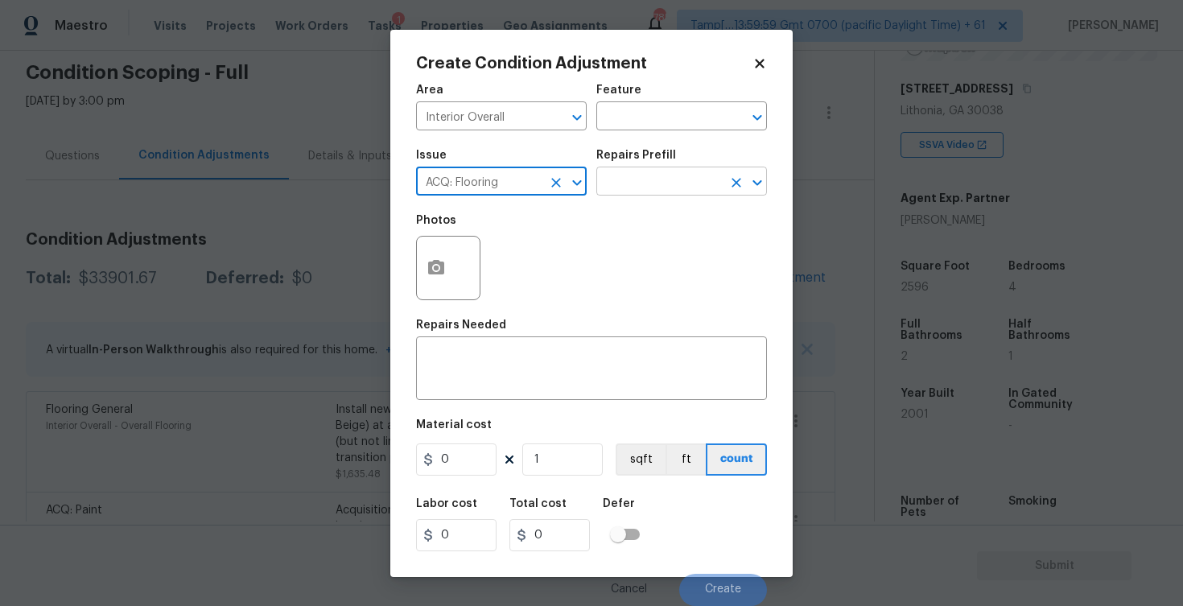
type input "ACQ: Flooring"
click at [644, 190] on input "text" at bounding box center [659, 183] width 126 height 25
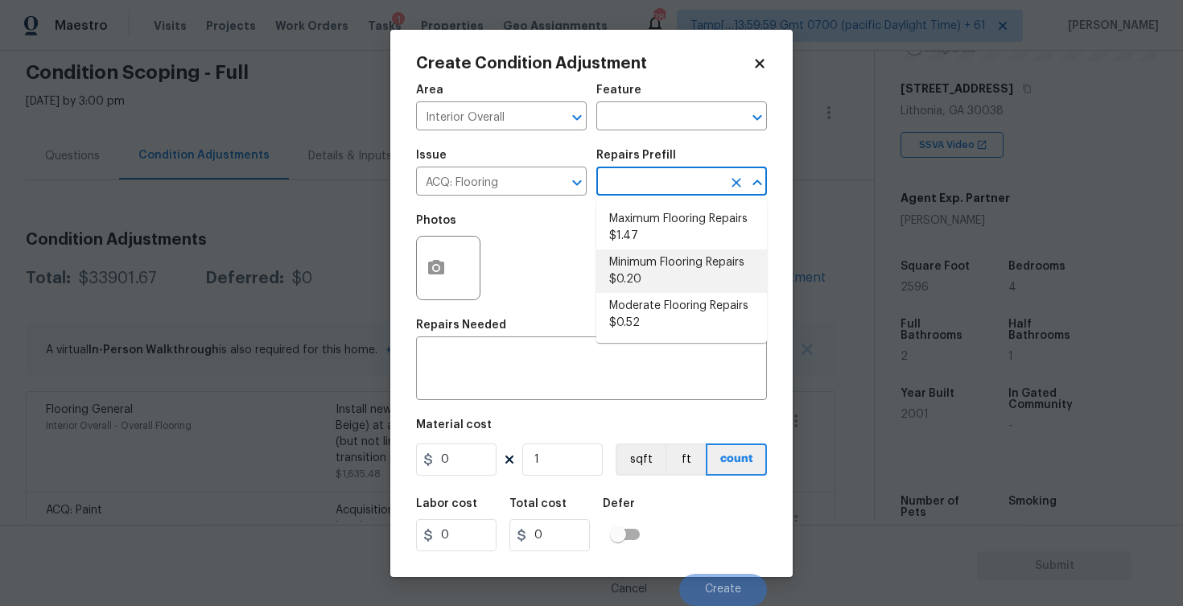
click at [655, 252] on li "Minimum Flooring Repairs $0.20" at bounding box center [681, 270] width 171 height 43
type input "Acquisition"
type textarea "Acquisition Scope: Minimum flooring repairs"
type input "0.2"
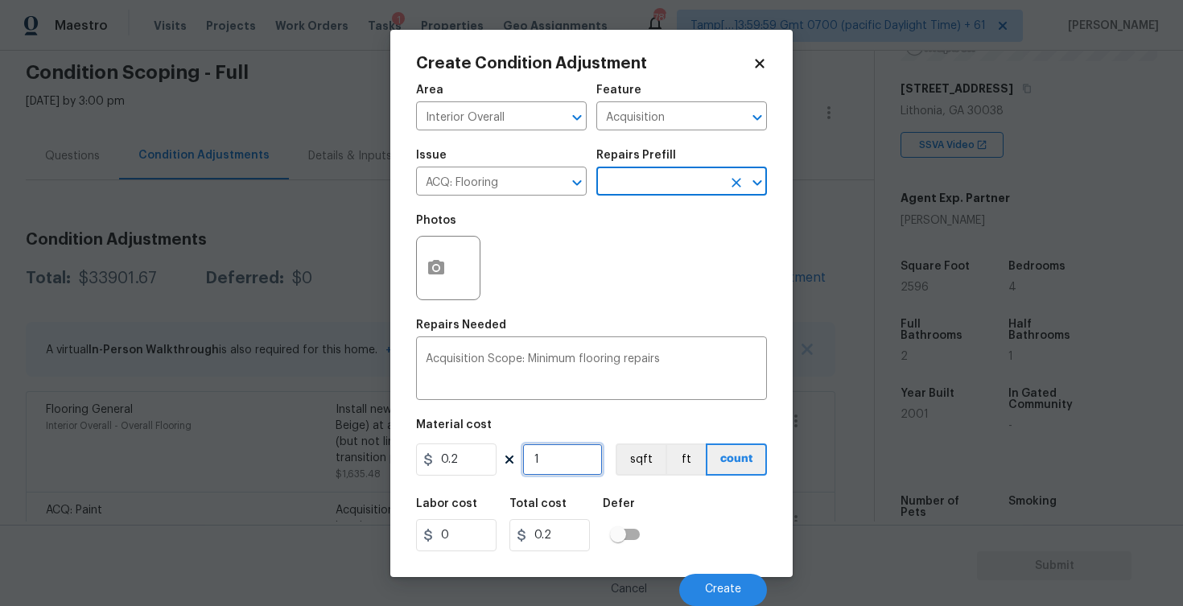
click at [566, 474] on input "1" at bounding box center [562, 459] width 80 height 32
type input "0"
type input "1"
type input "0.2"
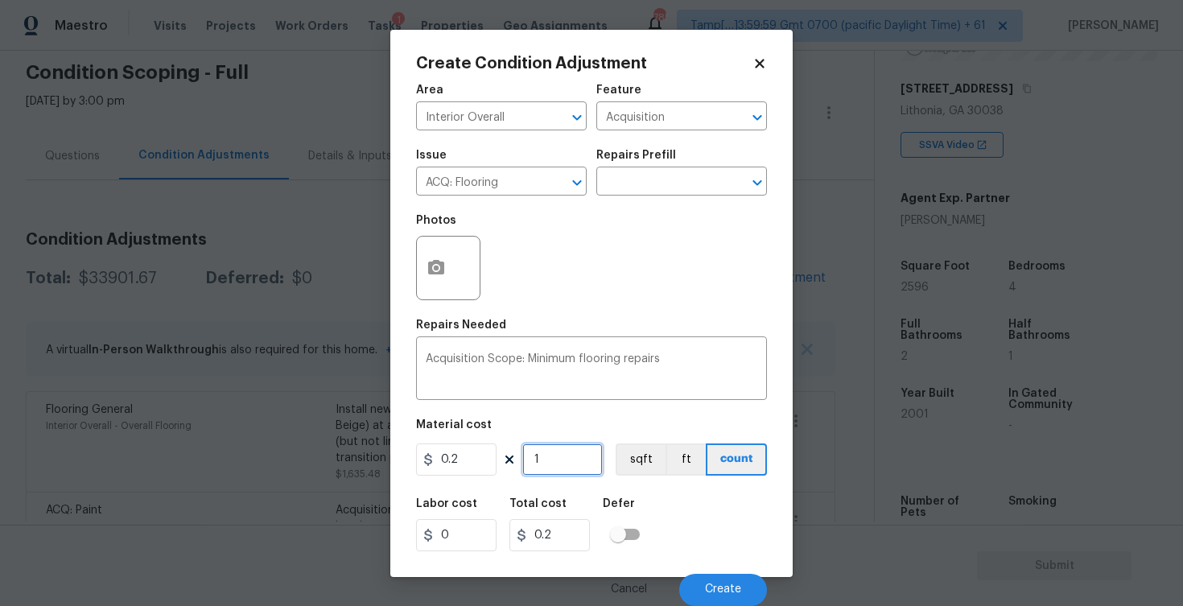
type input "12"
type input "2.4"
type input "129"
type input "25.8"
type input "1298"
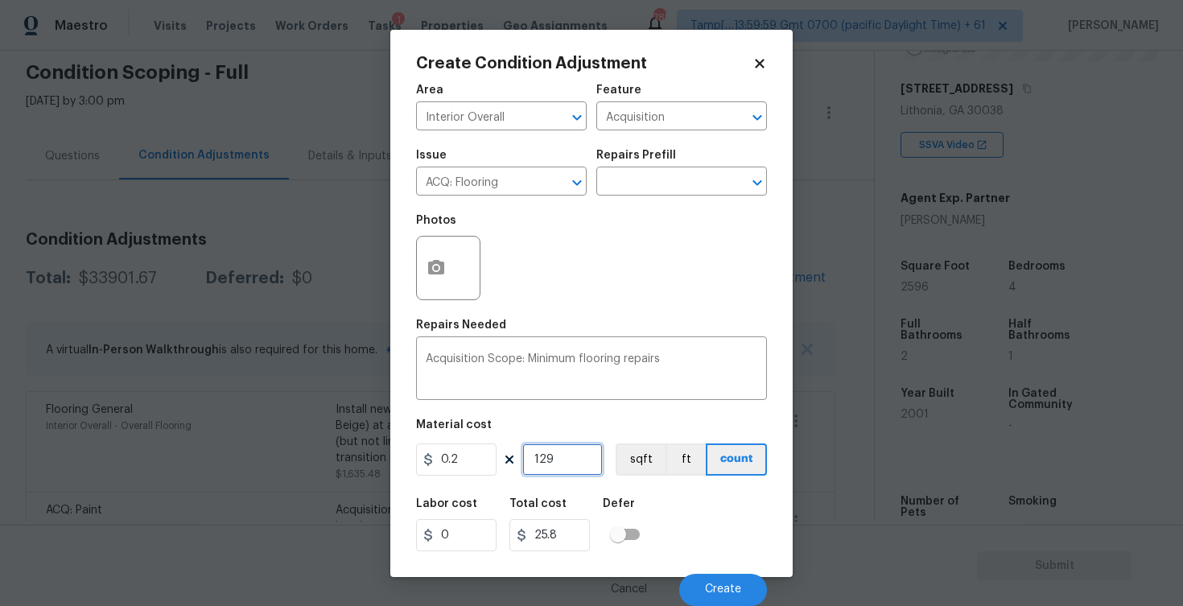
type input "259.6"
type input "1298"
click at [626, 475] on button "sqft" at bounding box center [641, 459] width 50 height 32
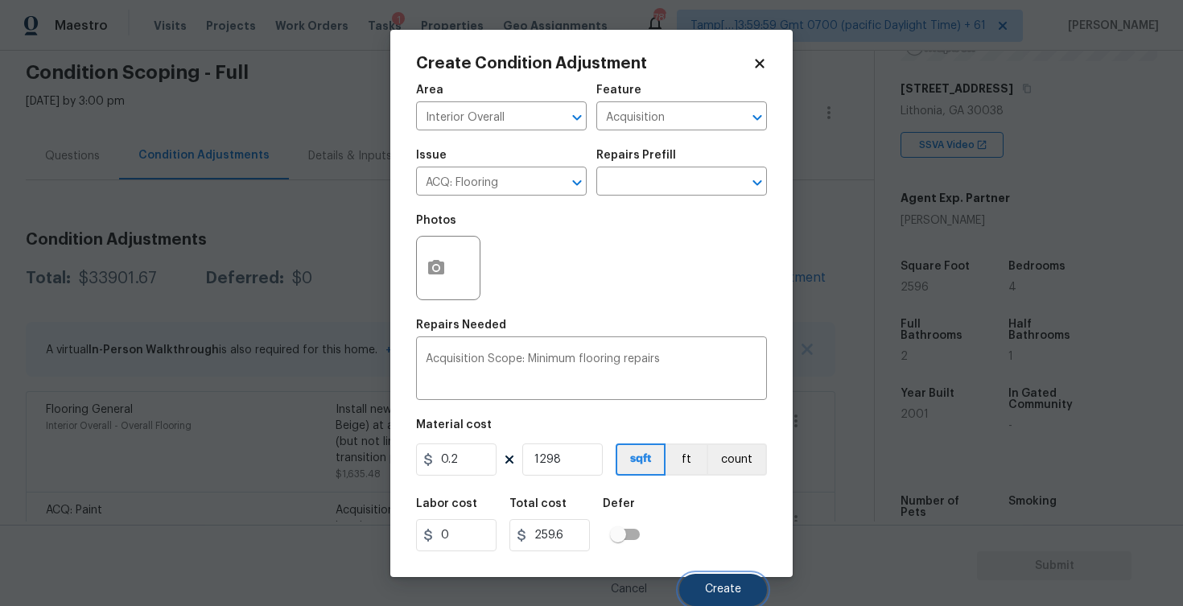
click at [726, 583] on button "Create" at bounding box center [723, 590] width 88 height 32
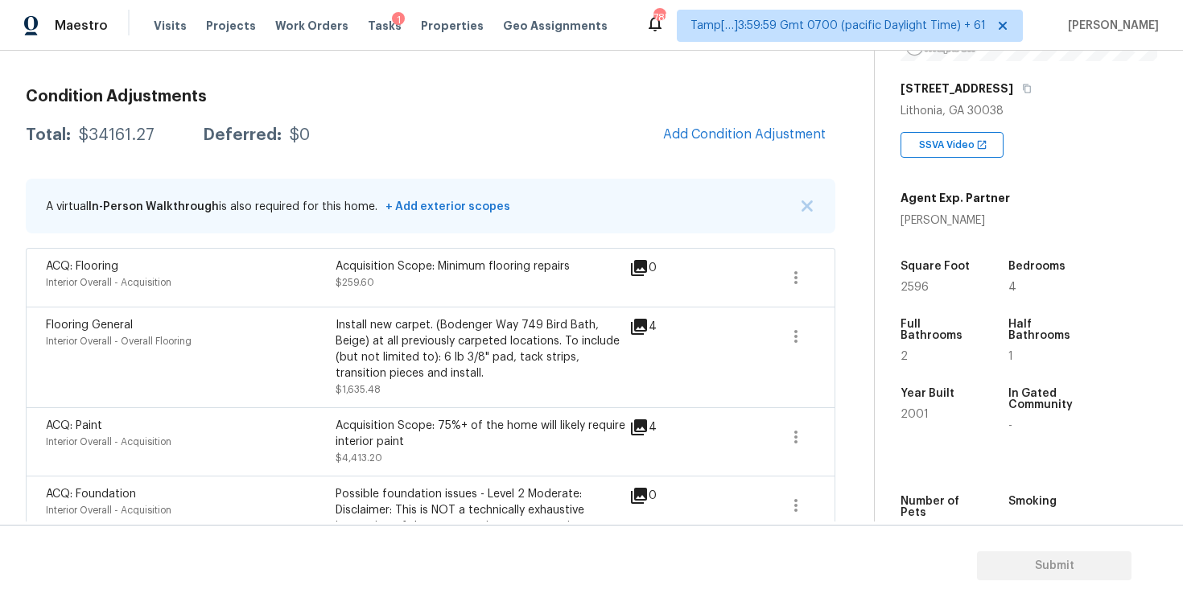
scroll to position [159, 0]
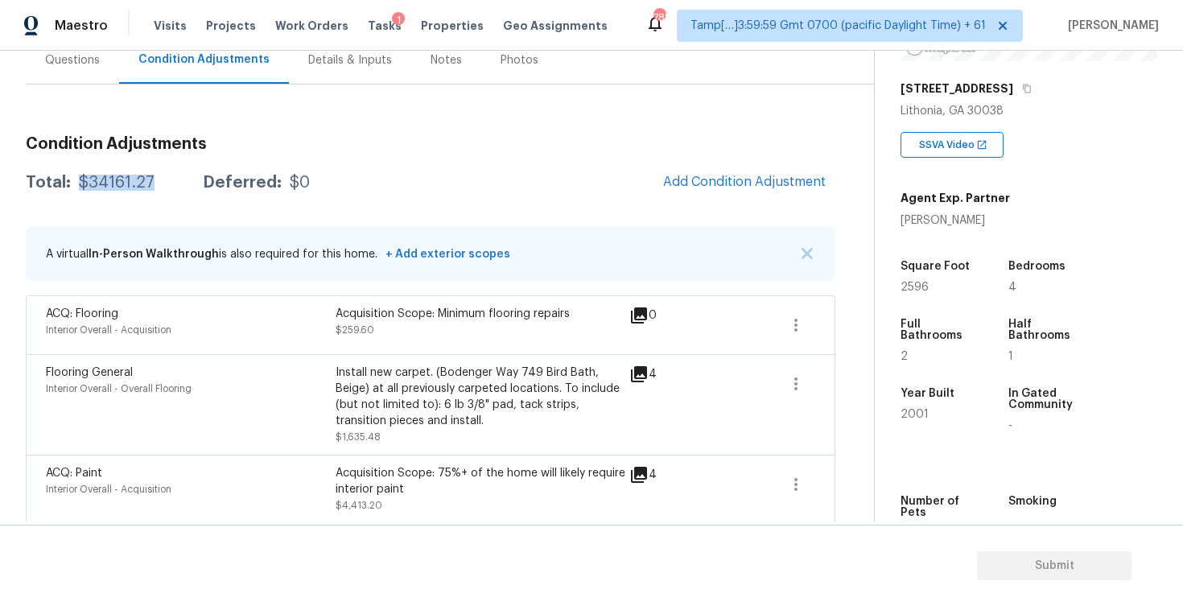
drag, startPoint x: 76, startPoint y: 183, endPoint x: 159, endPoint y: 183, distance: 82.9
click at [159, 183] on div "Total: $34161.27 Deferred: $0" at bounding box center [168, 183] width 284 height 16
copy div "$34161.27"
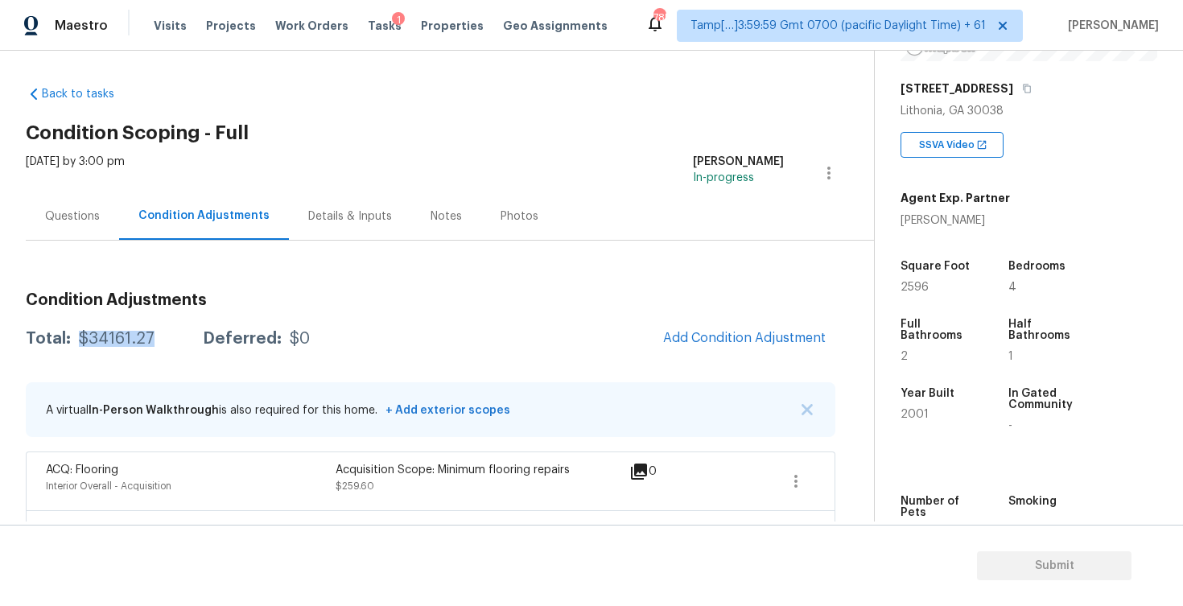
click at [116, 216] on div "Questions" at bounding box center [72, 215] width 93 height 47
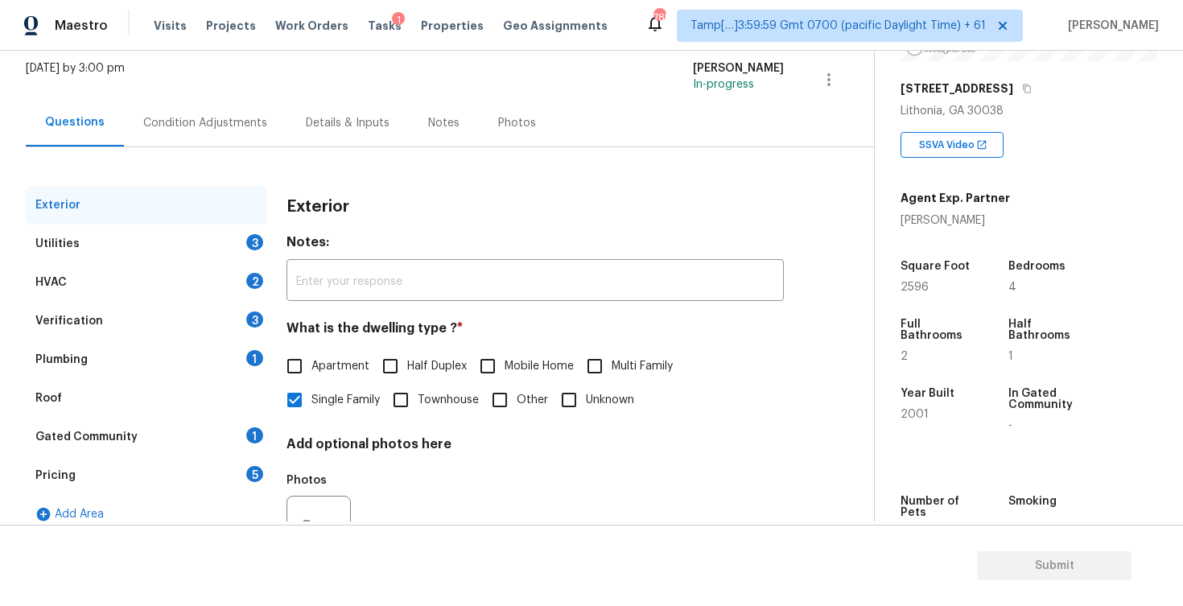
scroll to position [159, 0]
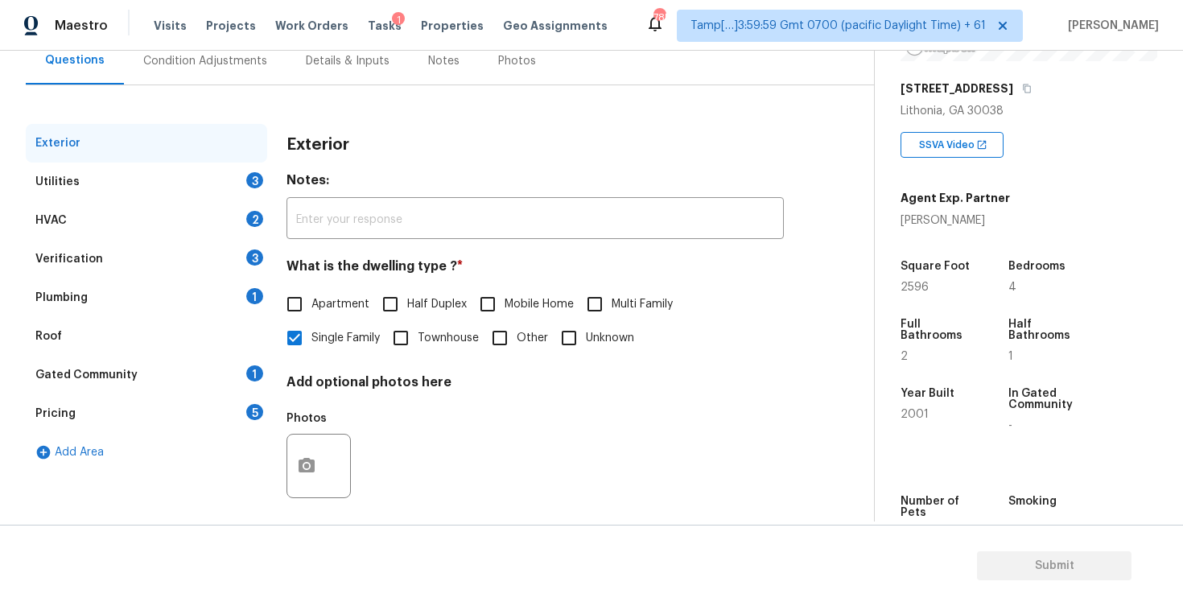
click at [233, 182] on div "Utilities 3" at bounding box center [146, 182] width 241 height 39
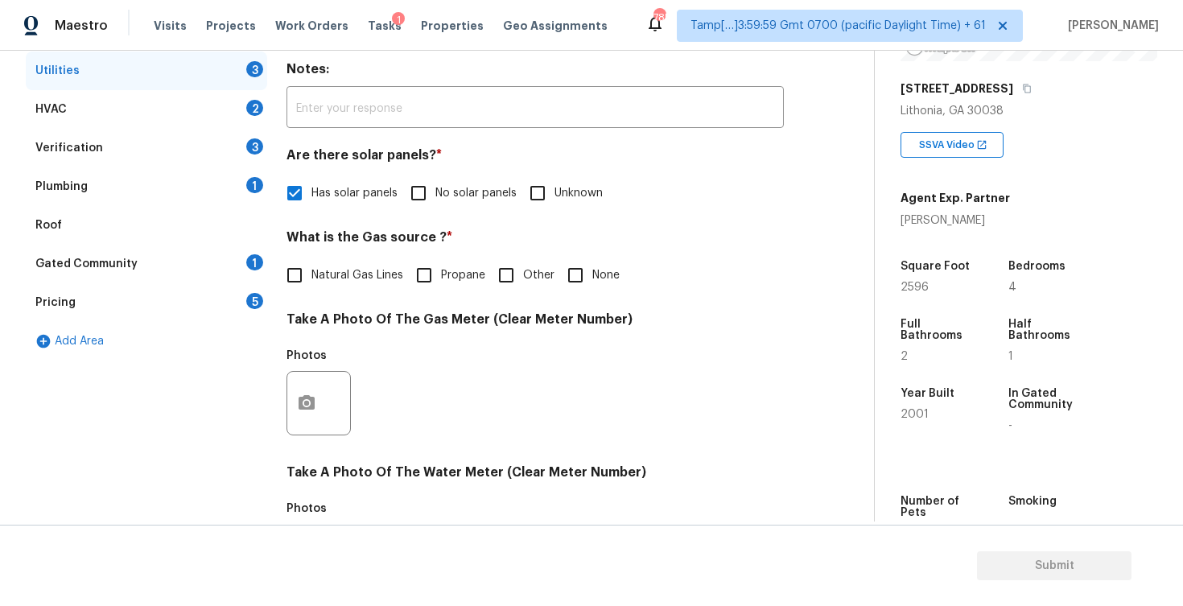
scroll to position [277, 0]
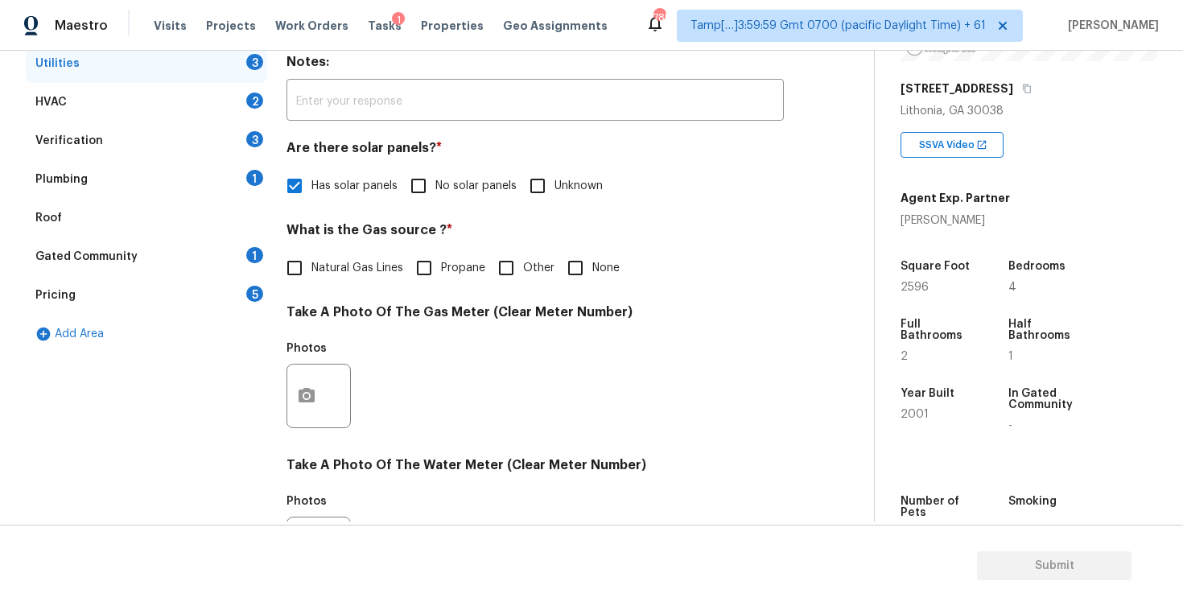
click at [391, 270] on span "Natural Gas Lines" at bounding box center [357, 268] width 92 height 17
click at [311, 270] on input "Natural Gas Lines" at bounding box center [295, 268] width 34 height 34
checkbox input "true"
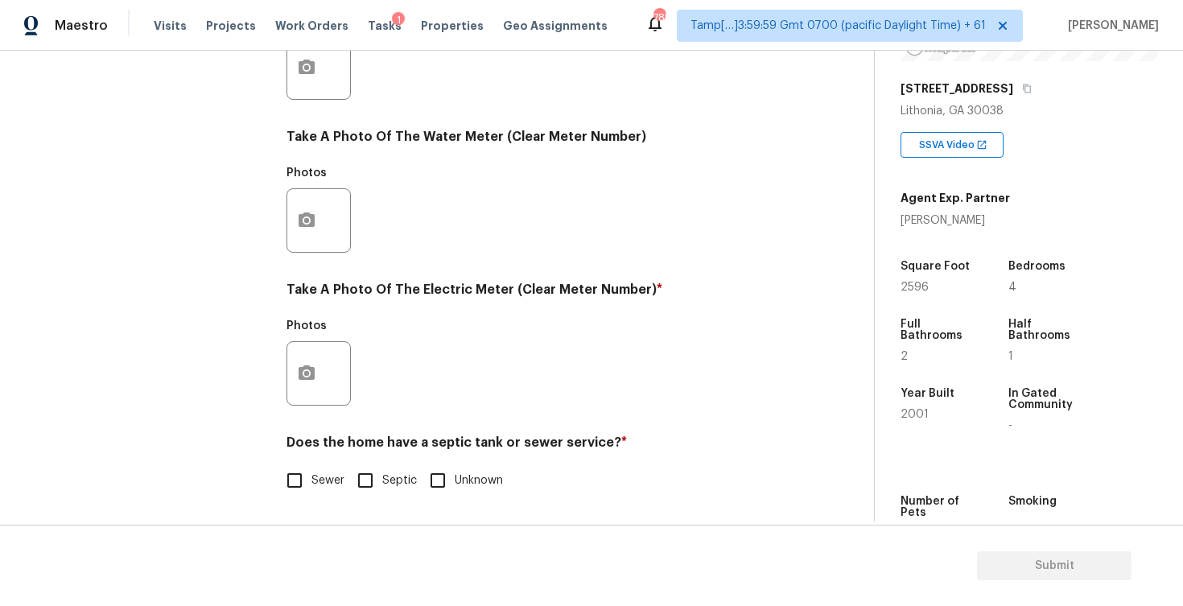
scroll to position [605, 0]
click at [302, 355] on button "button" at bounding box center [306, 373] width 39 height 63
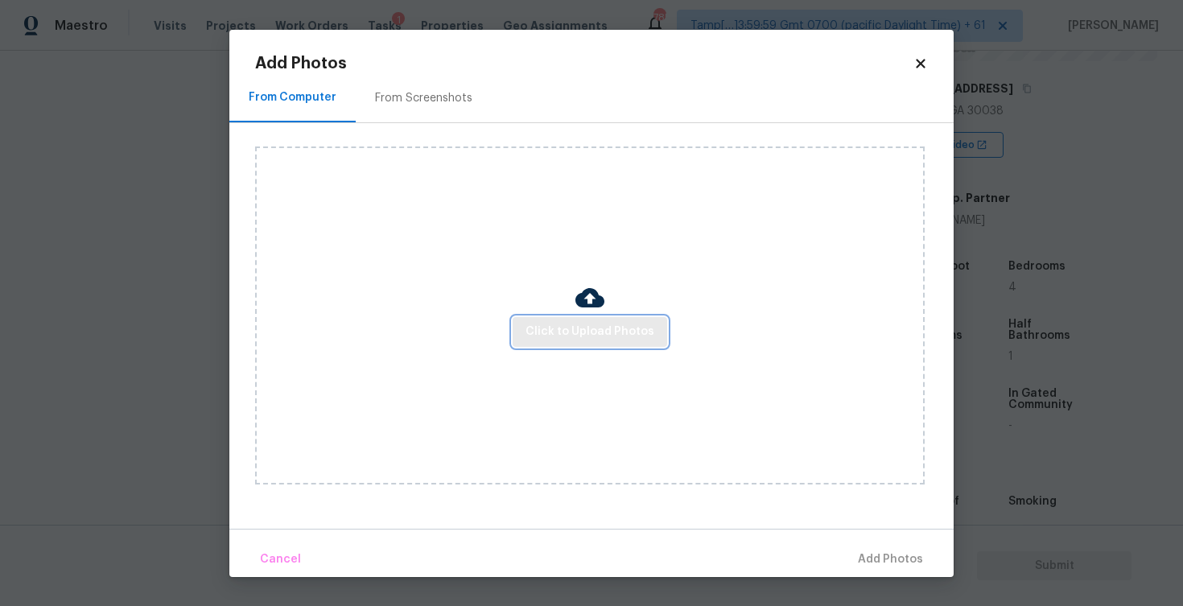
click at [567, 319] on button "Click to Upload Photos" at bounding box center [590, 332] width 154 height 30
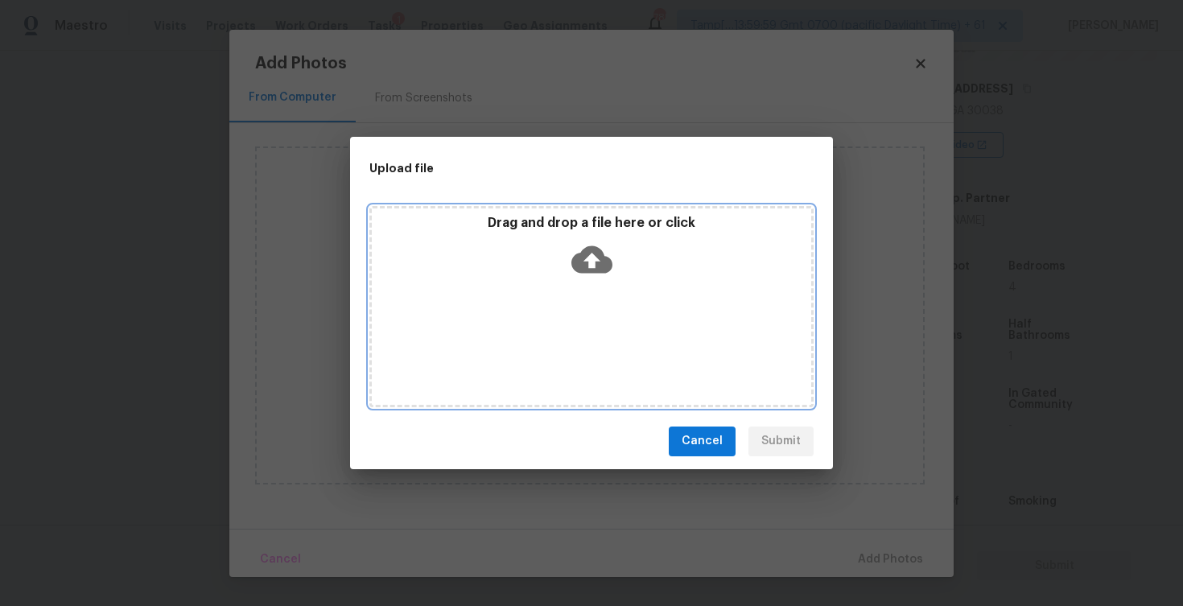
click at [577, 256] on icon at bounding box center [591, 258] width 41 height 27
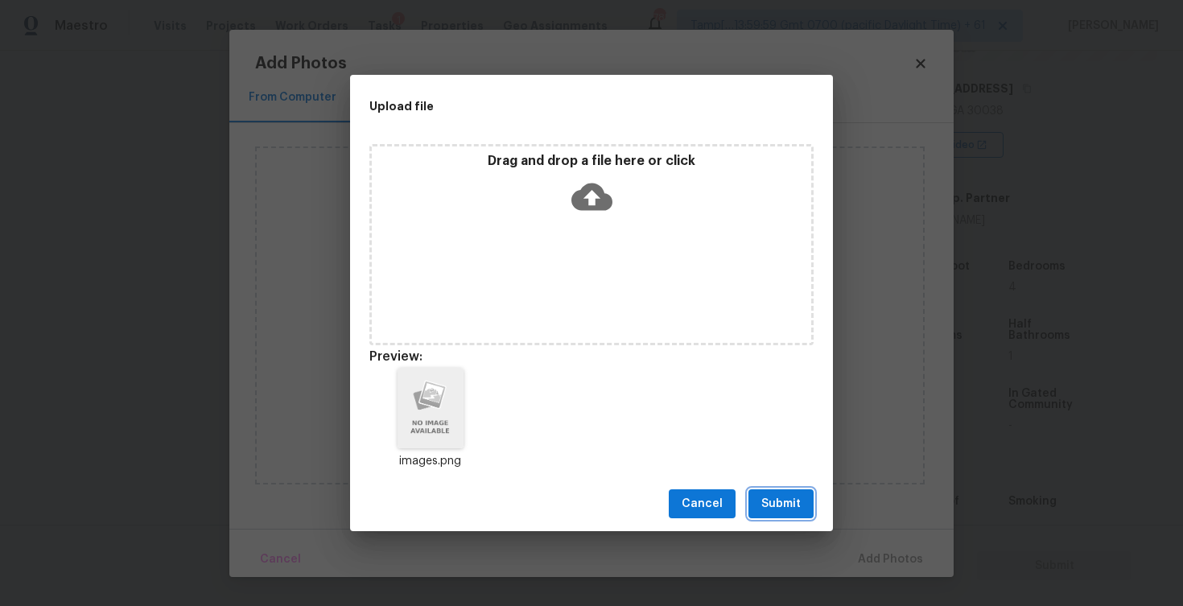
click at [796, 506] on span "Submit" at bounding box center [780, 504] width 39 height 20
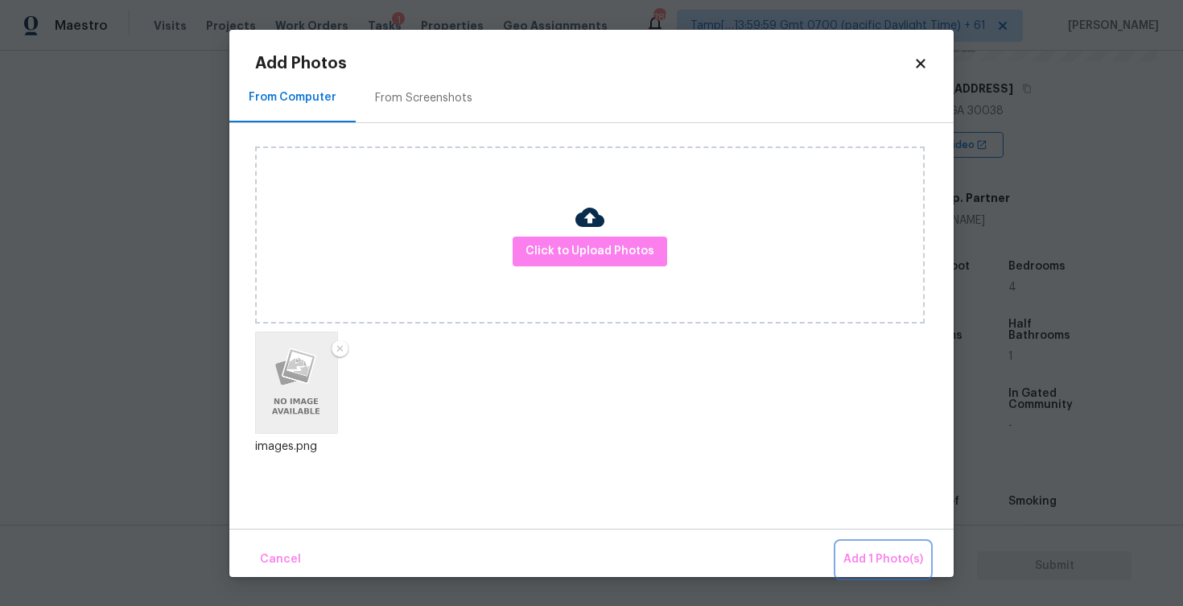
click at [854, 544] on button "Add 1 Photo(s)" at bounding box center [883, 559] width 93 height 35
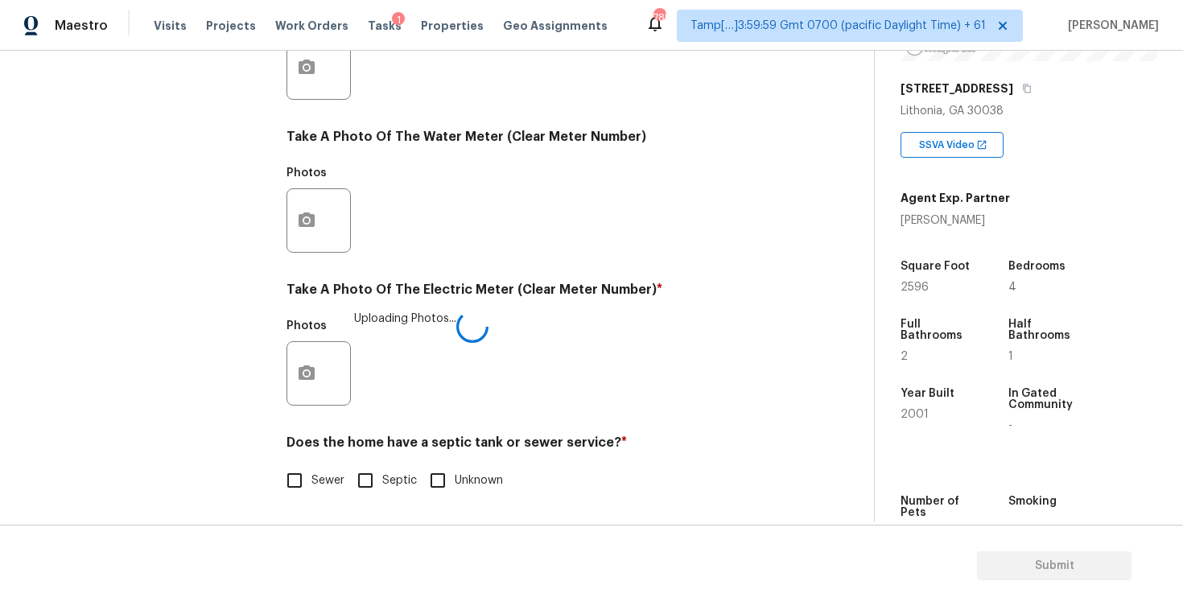
click at [296, 493] on input "Sewer" at bounding box center [295, 480] width 34 height 34
checkbox input "true"
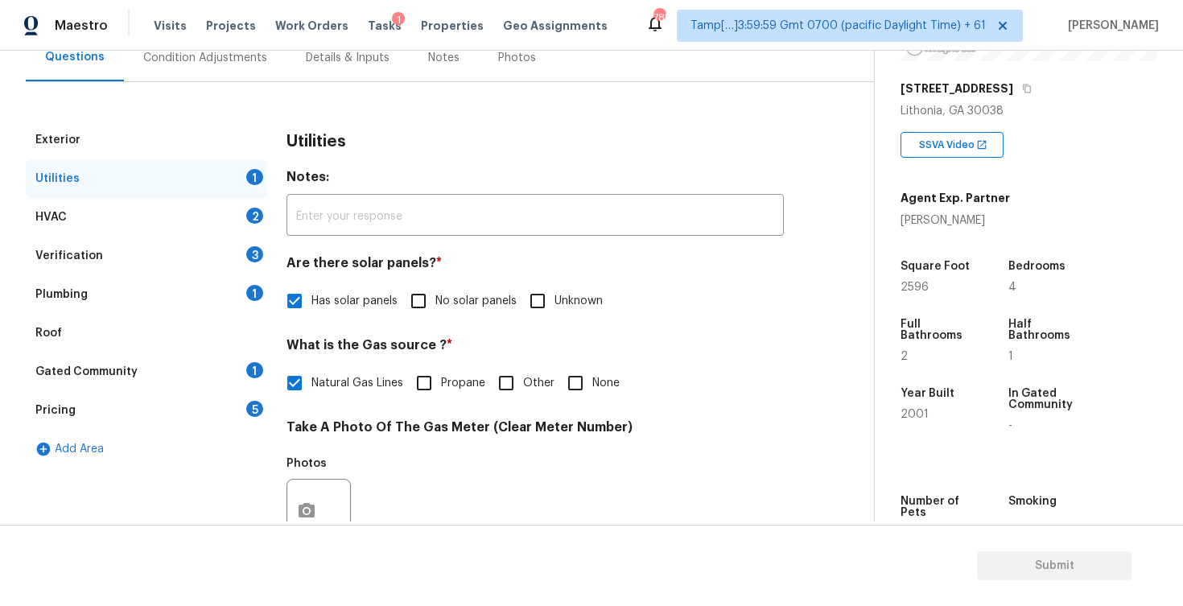
scroll to position [88, 0]
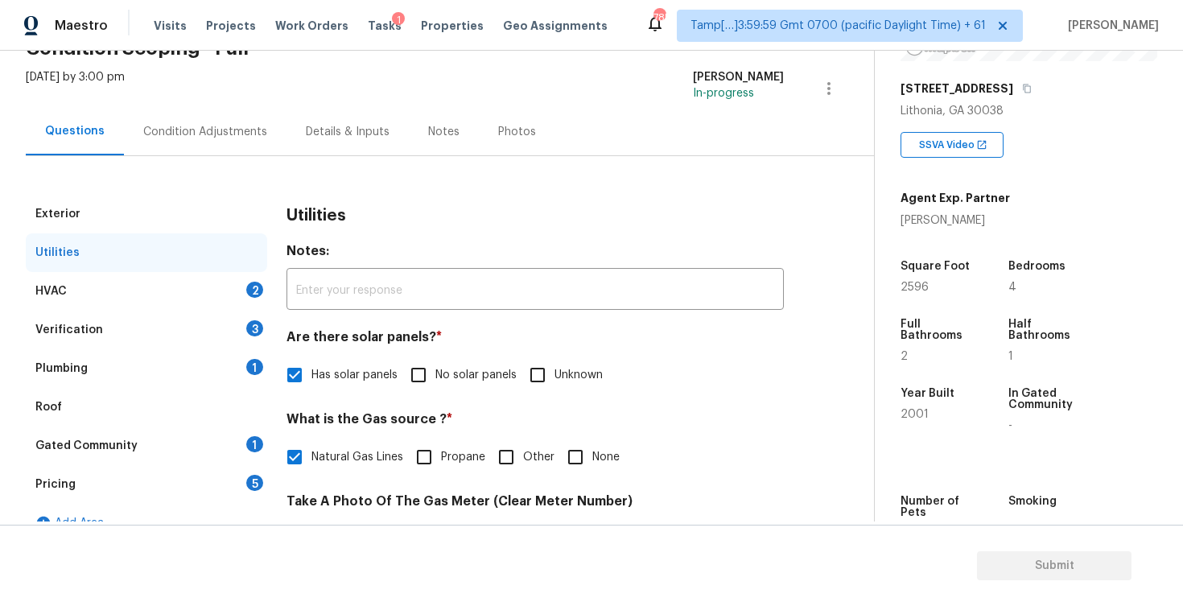
click at [235, 293] on div "HVAC 2" at bounding box center [146, 291] width 241 height 39
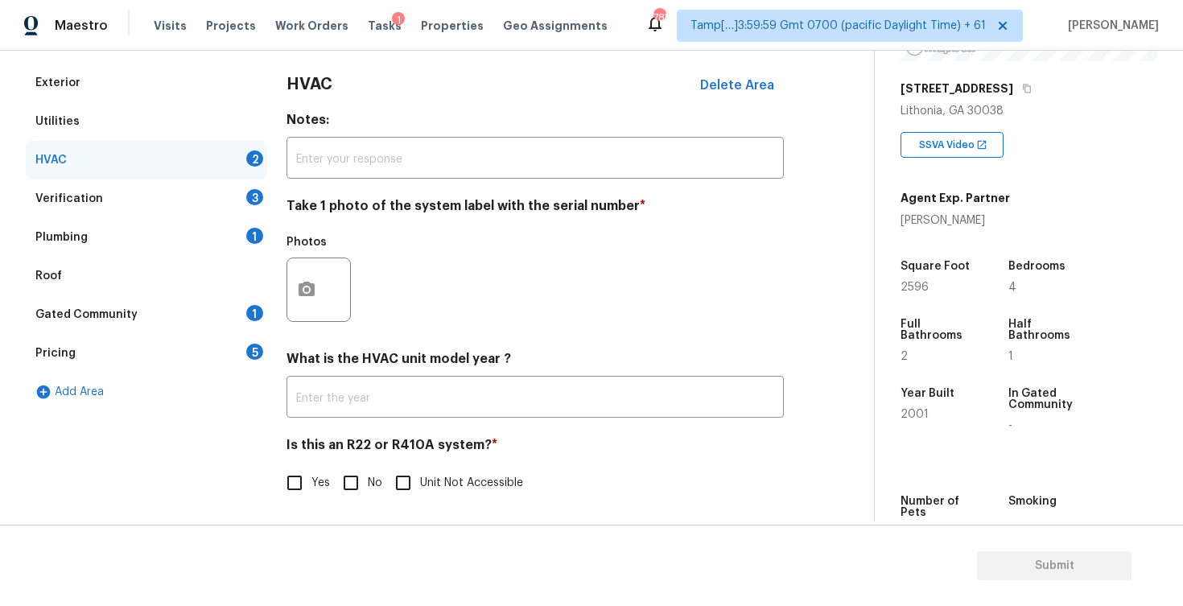
scroll to position [222, 0]
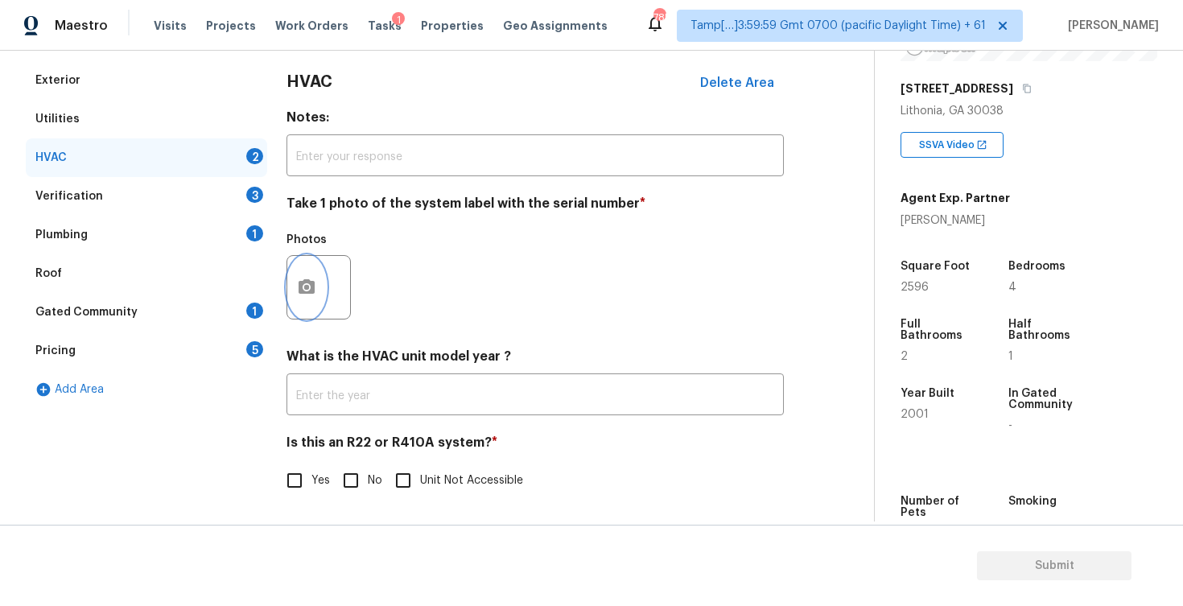
click at [305, 295] on icon "button" at bounding box center [306, 287] width 19 height 19
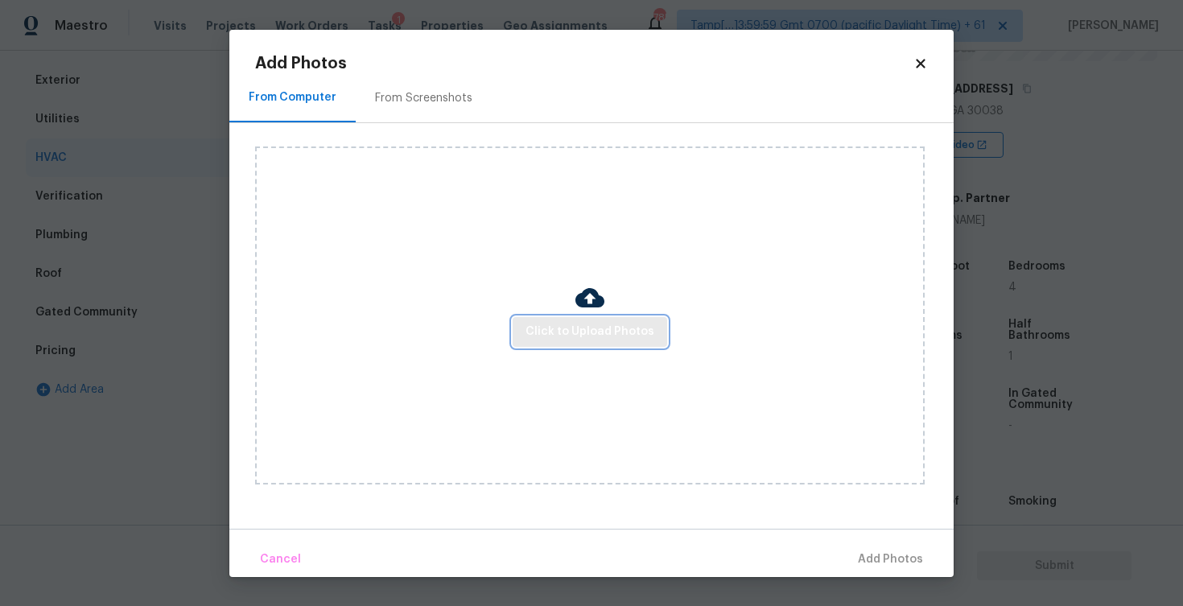
click at [587, 328] on span "Click to Upload Photos" at bounding box center [589, 332] width 129 height 20
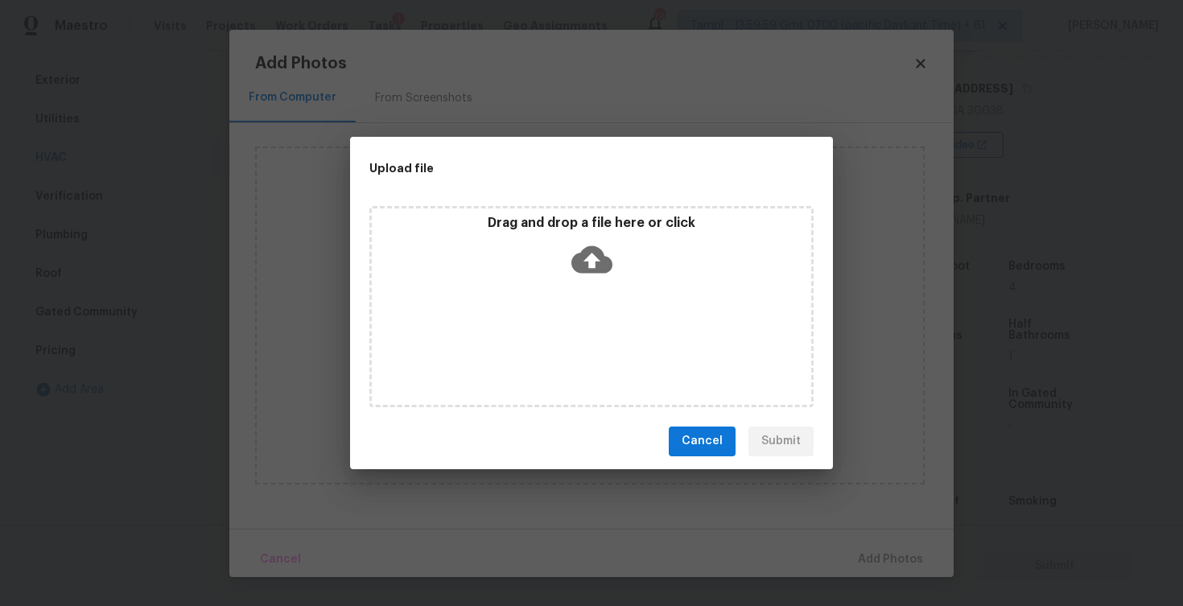
click at [587, 257] on icon at bounding box center [591, 259] width 41 height 41
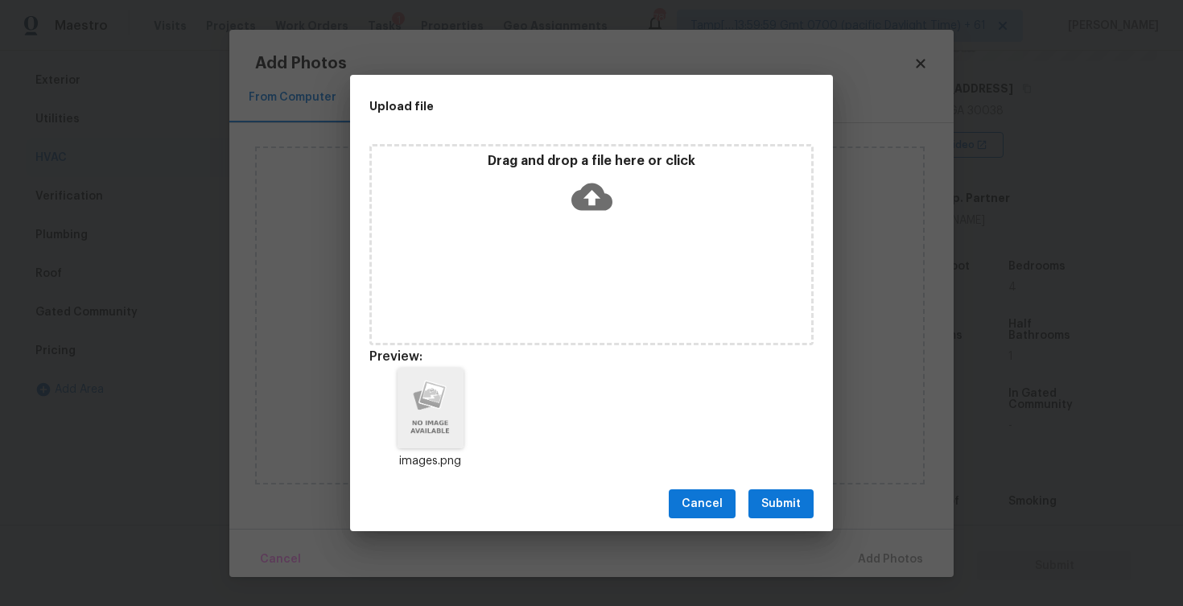
click at [775, 502] on span "Submit" at bounding box center [780, 504] width 39 height 20
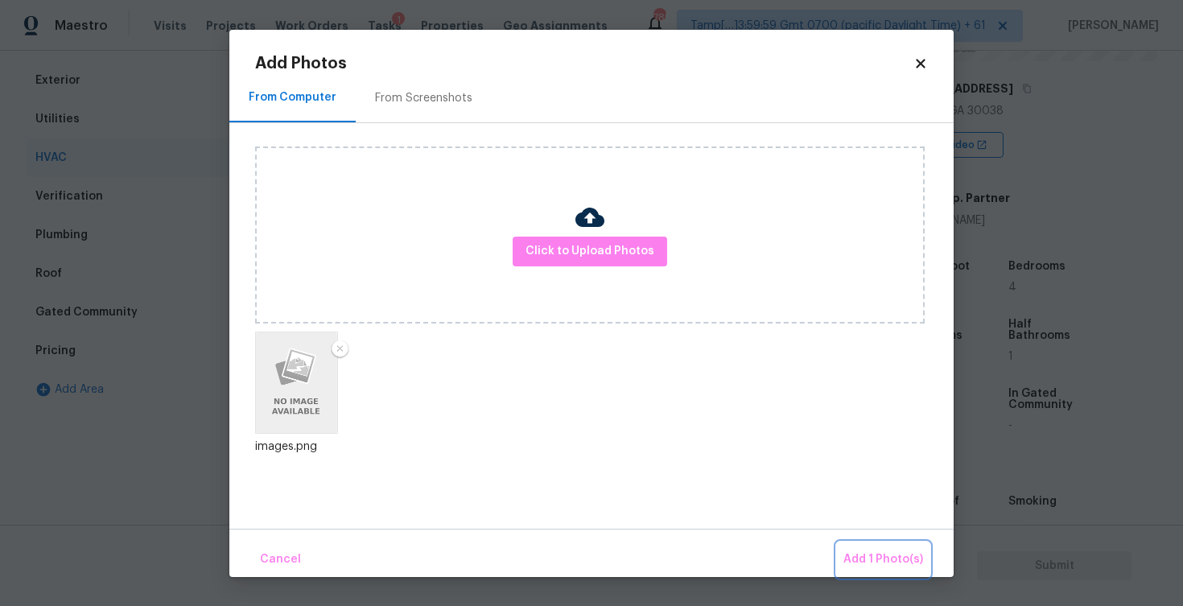
click at [882, 558] on span "Add 1 Photo(s)" at bounding box center [883, 560] width 80 height 20
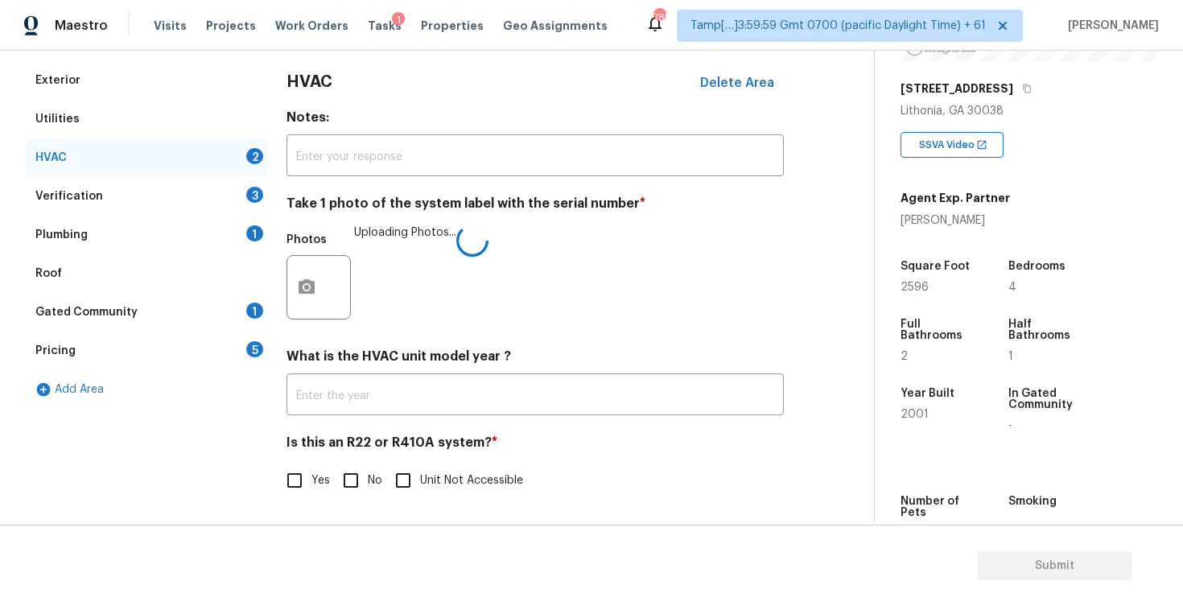
click at [357, 471] on input "No" at bounding box center [351, 480] width 34 height 34
checkbox input "true"
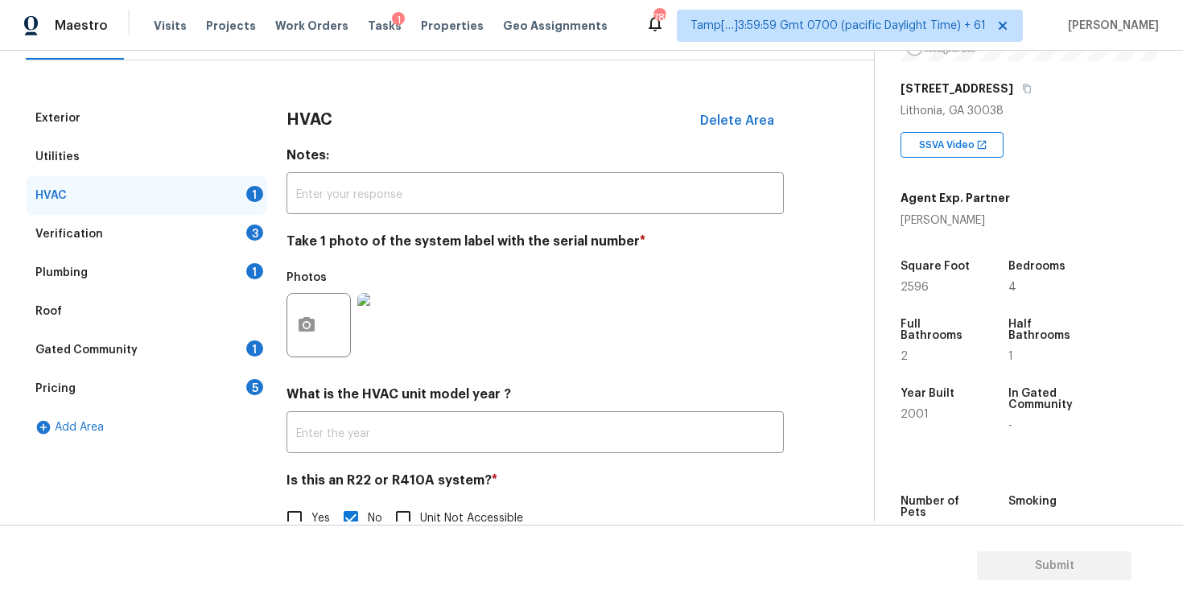
scroll to position [185, 0]
click at [239, 252] on div "Plumbing 1" at bounding box center [146, 271] width 241 height 39
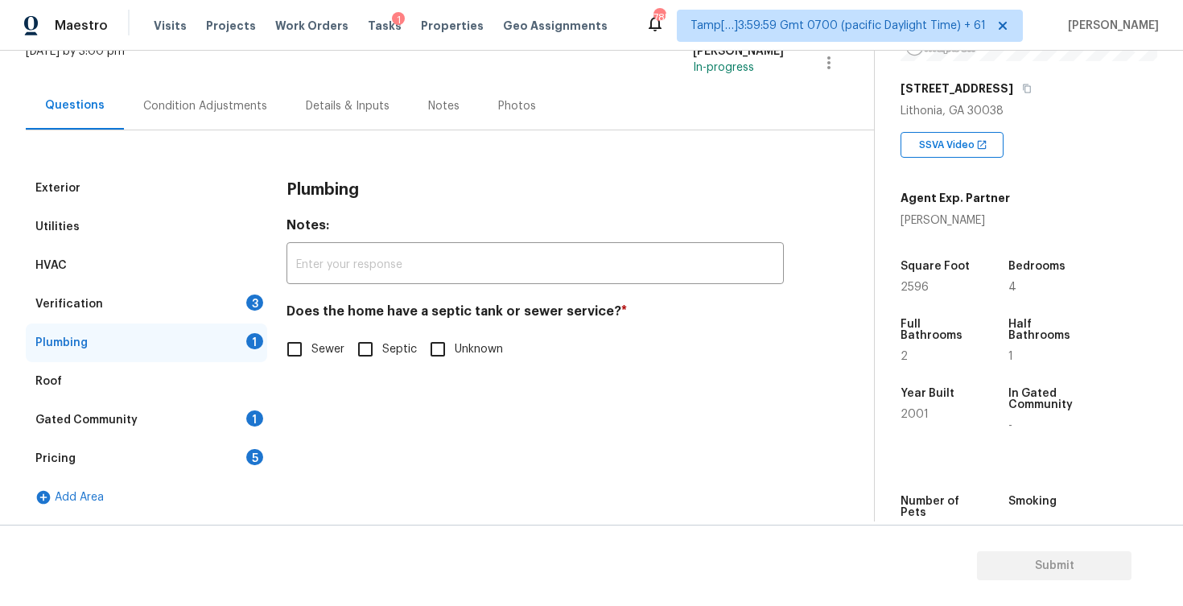
click at [307, 351] on input "Sewer" at bounding box center [295, 349] width 34 height 34
checkbox input "true"
click at [215, 306] on div "Verification 3" at bounding box center [146, 304] width 241 height 39
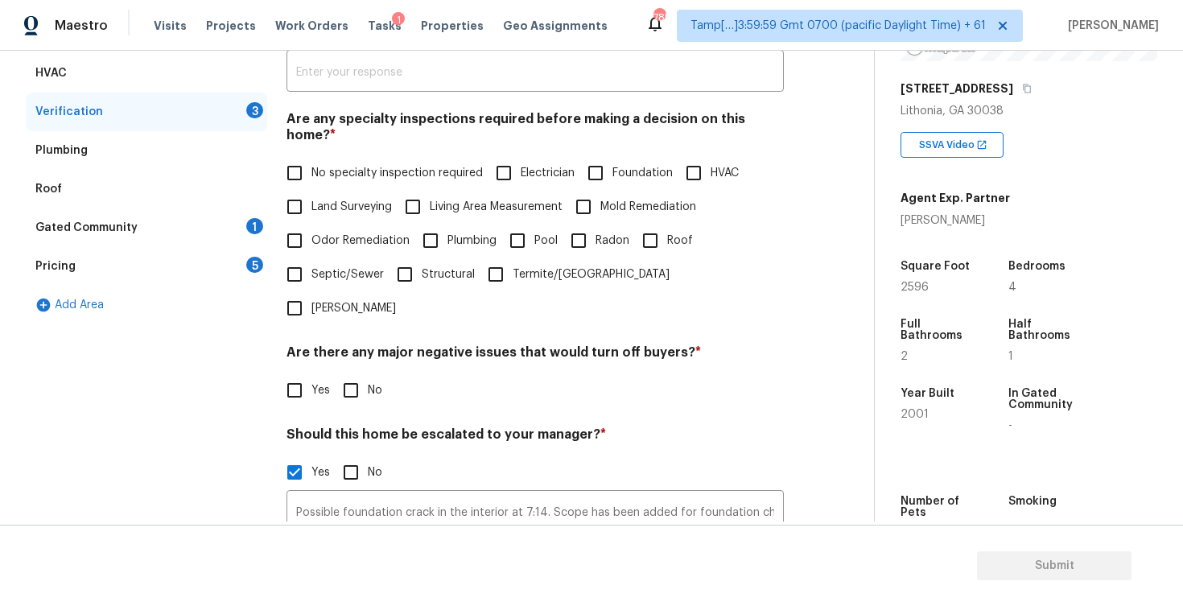
scroll to position [311, 0]
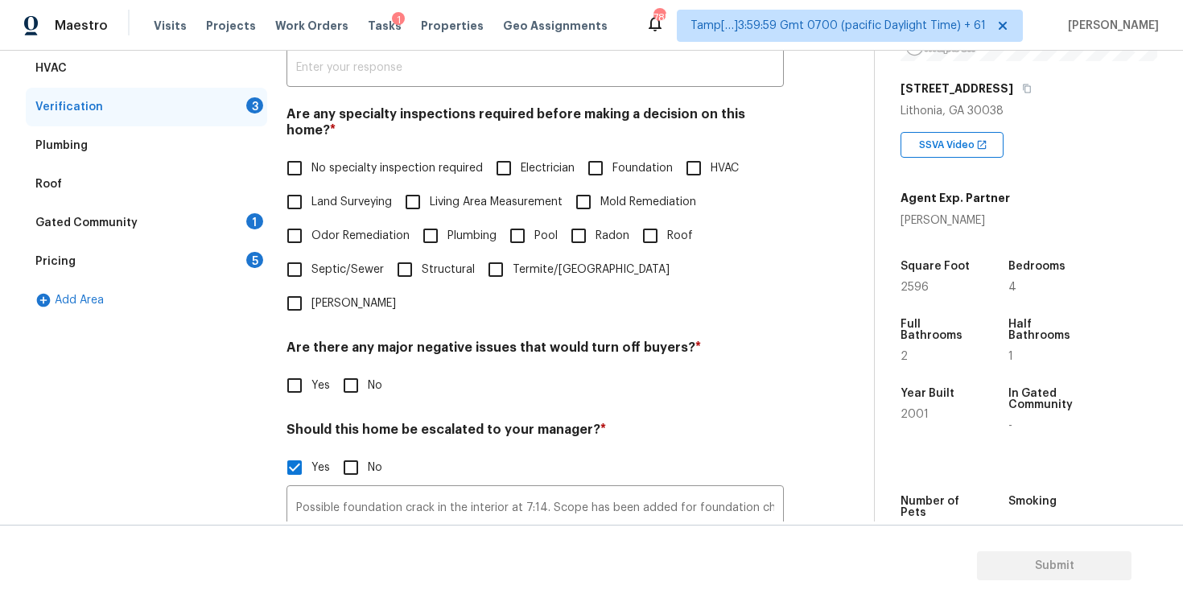
click at [604, 151] on input "Foundation" at bounding box center [596, 168] width 34 height 34
checkbox input "true"
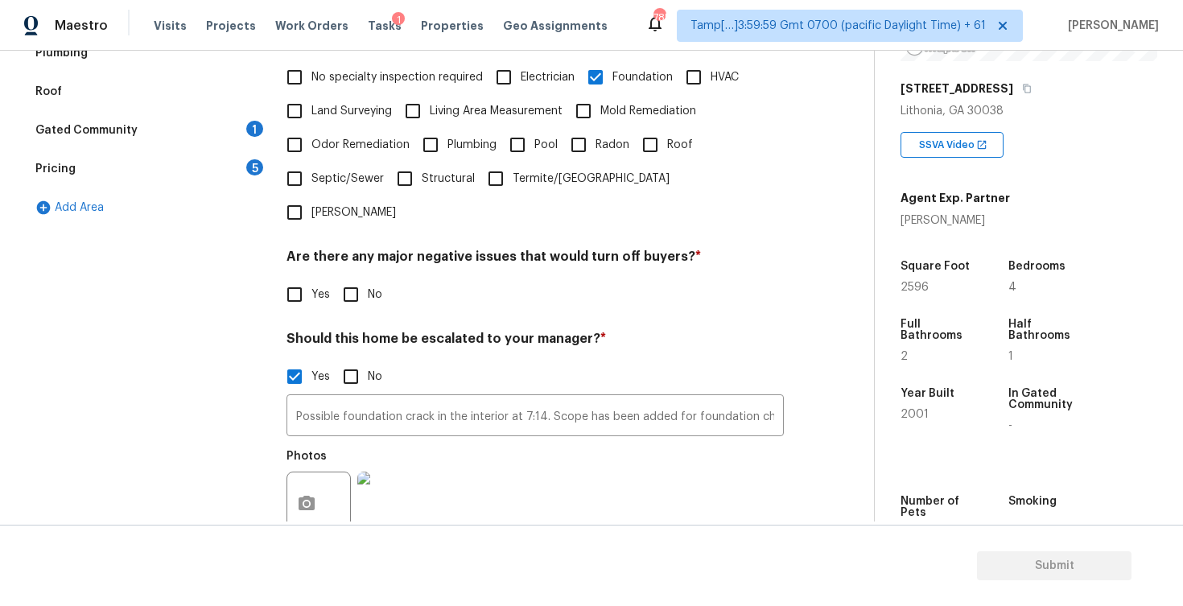
scroll to position [430, 0]
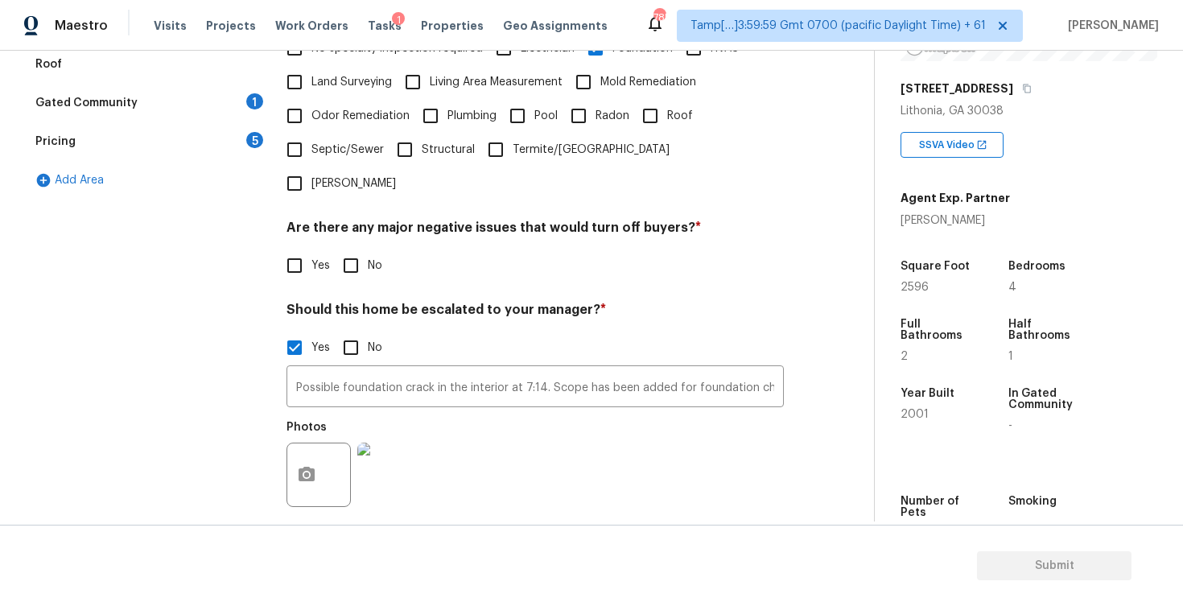
click at [352, 249] on input "No" at bounding box center [351, 266] width 34 height 34
checkbox input "true"
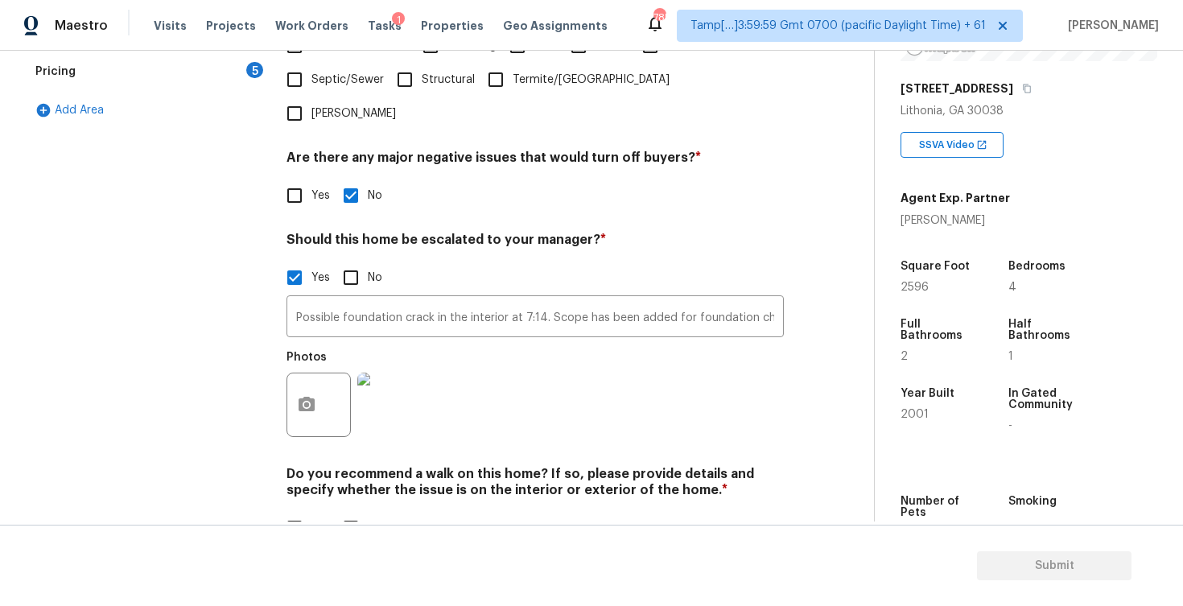
scroll to position [499, 0]
click at [374, 467] on div "Do you recommend a walk on this home? If so, please provide details and specify…" at bounding box center [534, 506] width 497 height 79
click at [366, 513] on input "No" at bounding box center [351, 530] width 34 height 34
checkbox input "true"
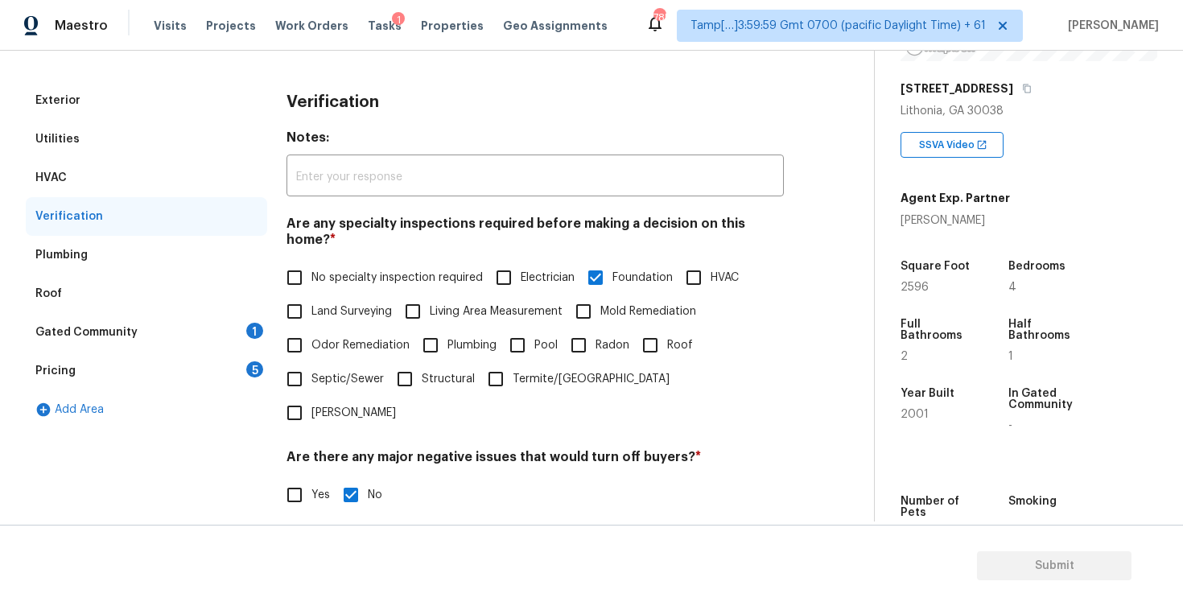
click at [237, 327] on div "Gated Community 1" at bounding box center [146, 332] width 241 height 39
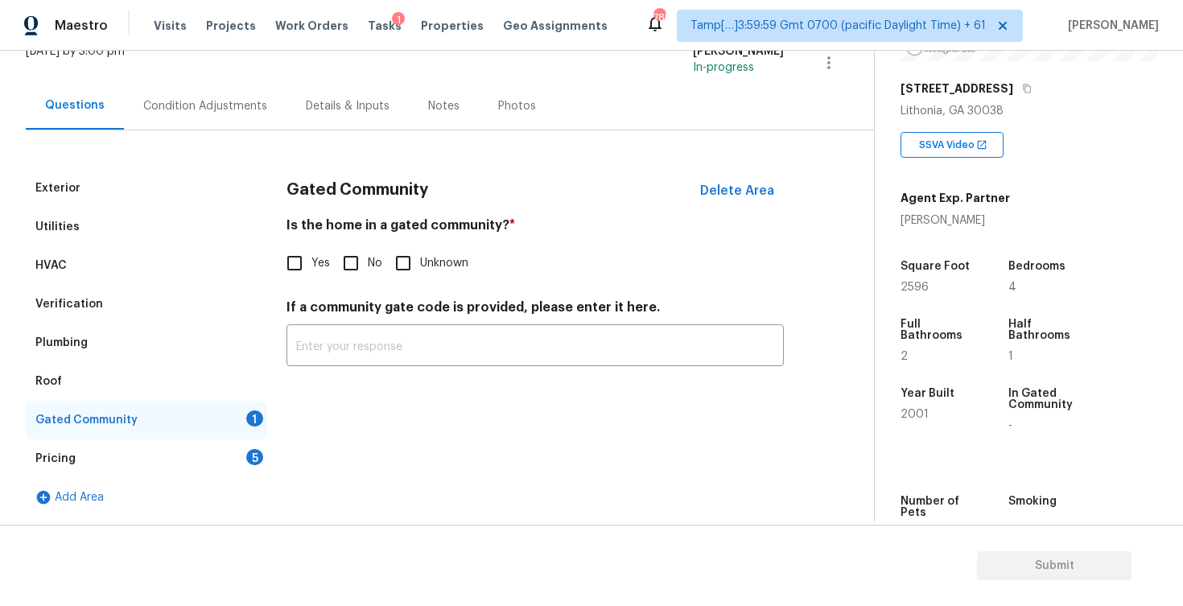
scroll to position [113, 0]
click at [357, 253] on input "No" at bounding box center [351, 263] width 34 height 34
checkbox input "true"
click at [220, 481] on div "Add Area" at bounding box center [146, 497] width 241 height 39
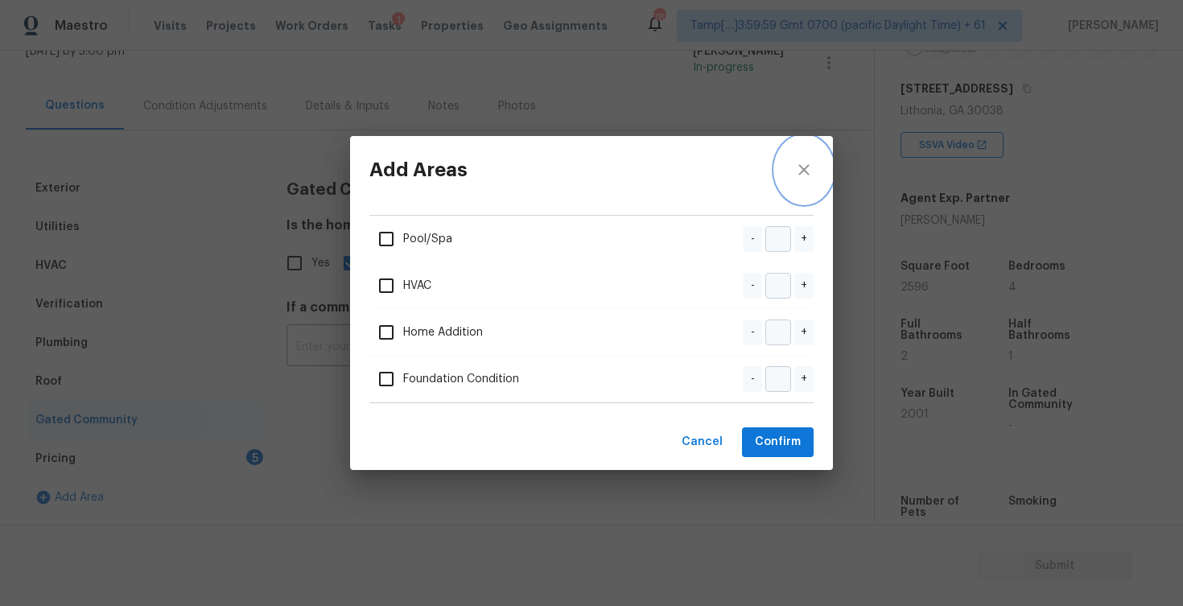
click at [813, 168] on icon "close" at bounding box center [803, 169] width 19 height 19
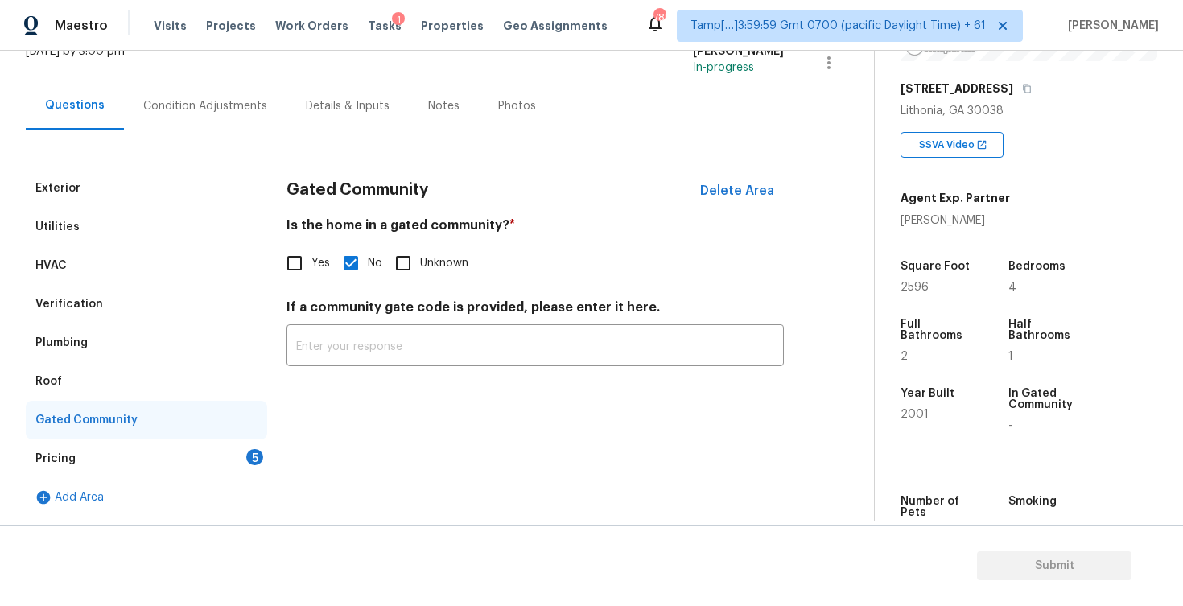
click at [241, 462] on div "Pricing 5" at bounding box center [146, 458] width 241 height 39
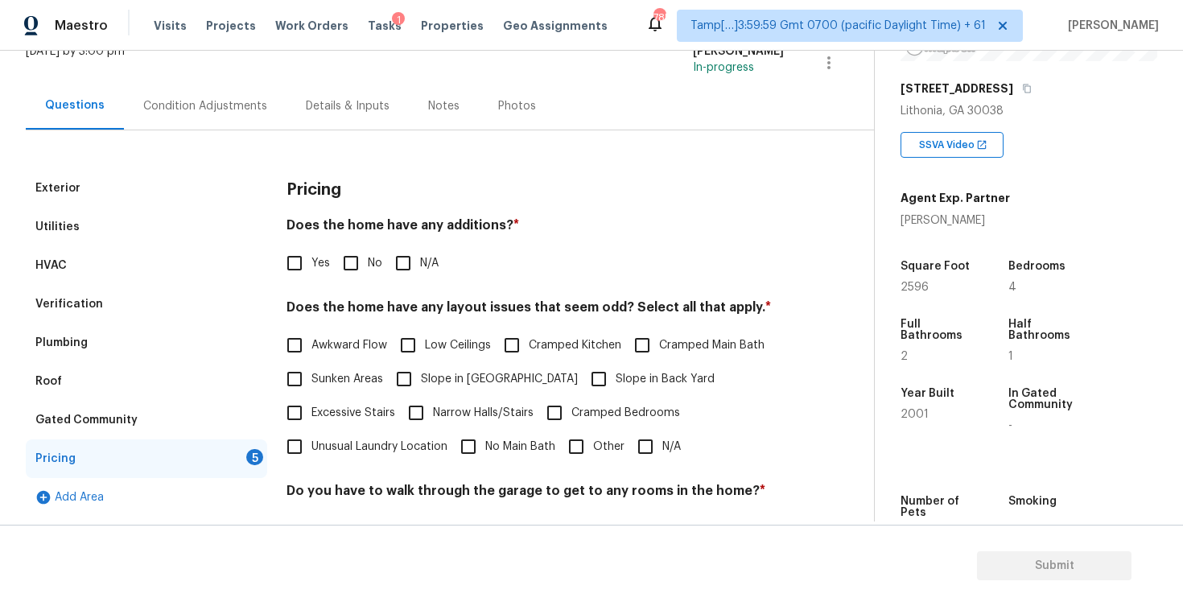
click at [368, 243] on div "Does the home have any additions? * Yes No N/A" at bounding box center [534, 248] width 497 height 63
click at [360, 265] on input "No" at bounding box center [351, 263] width 34 height 34
checkbox input "true"
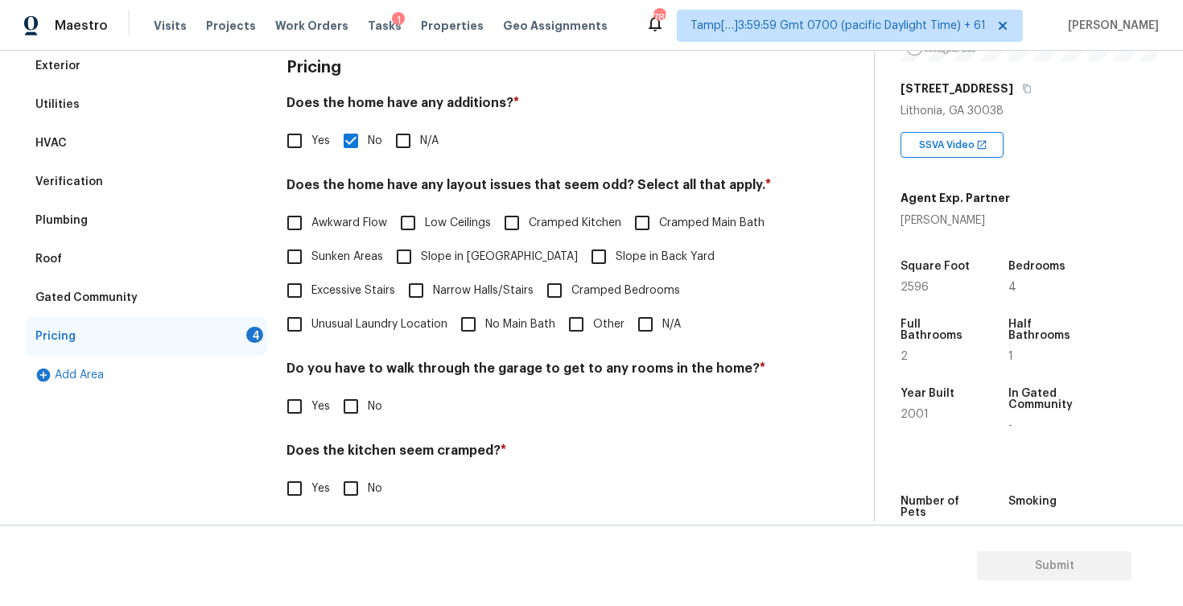
click at [437, 249] on span "Slope in Front Yard" at bounding box center [499, 257] width 157 height 17
click at [421, 248] on input "Slope in Front Yard" at bounding box center [404, 257] width 34 height 34
checkbox input "true"
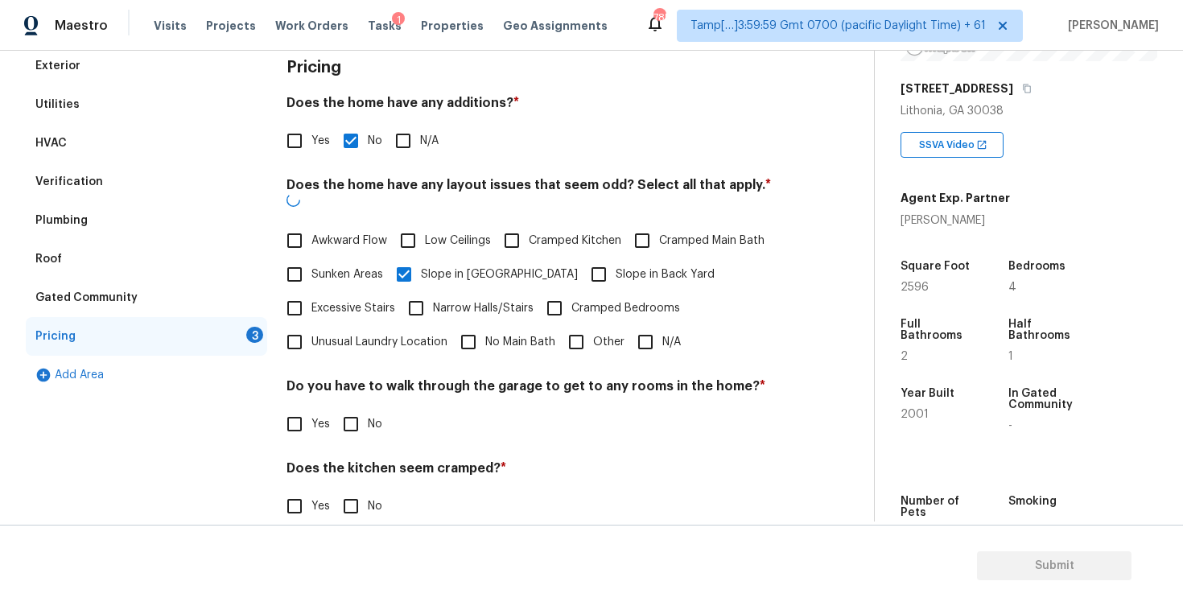
click at [582, 257] on input "Slope in Back Yard" at bounding box center [599, 274] width 34 height 34
checkbox input "true"
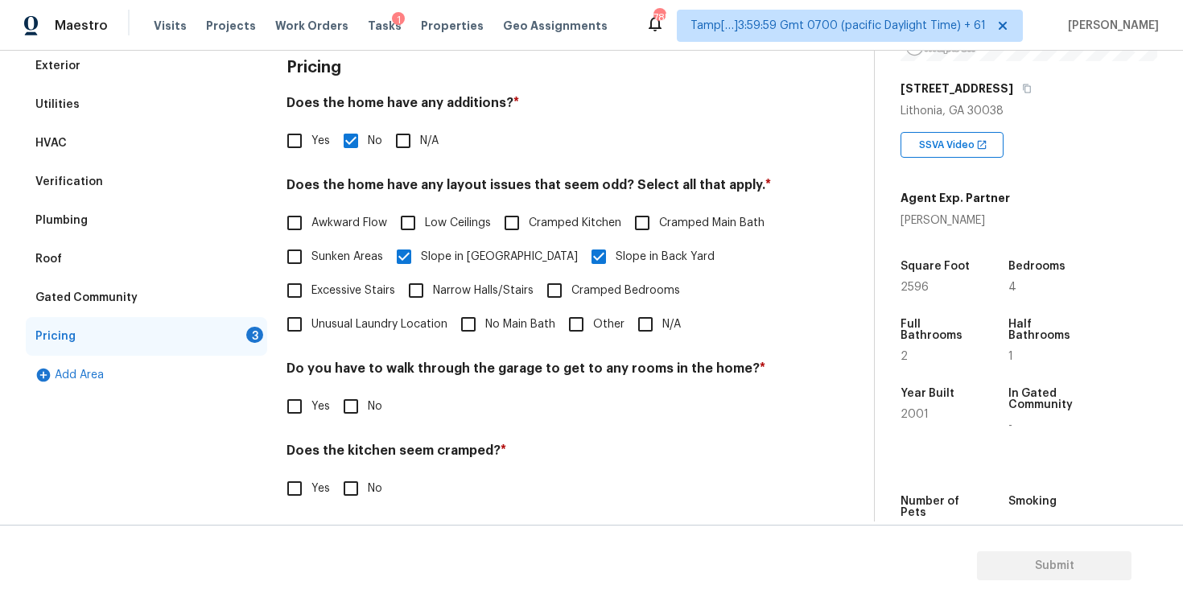
click at [311, 268] on label "Sunken Areas" at bounding box center [330, 257] width 105 height 34
click at [311, 268] on input "Sunken Areas" at bounding box center [295, 257] width 34 height 34
checkbox input "true"
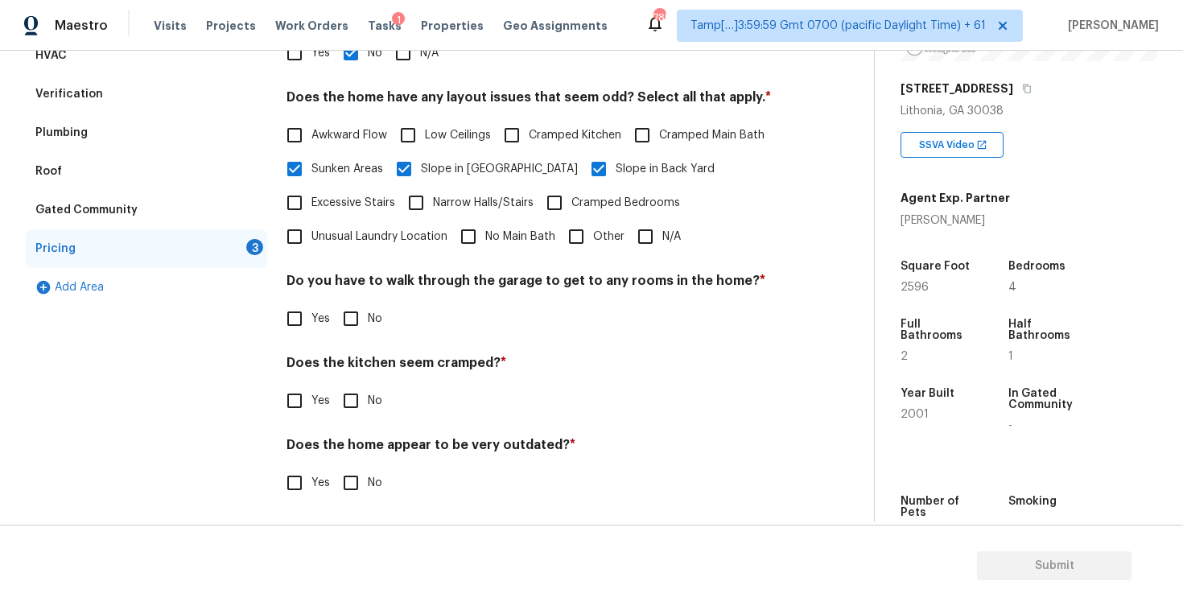
scroll to position [326, 0]
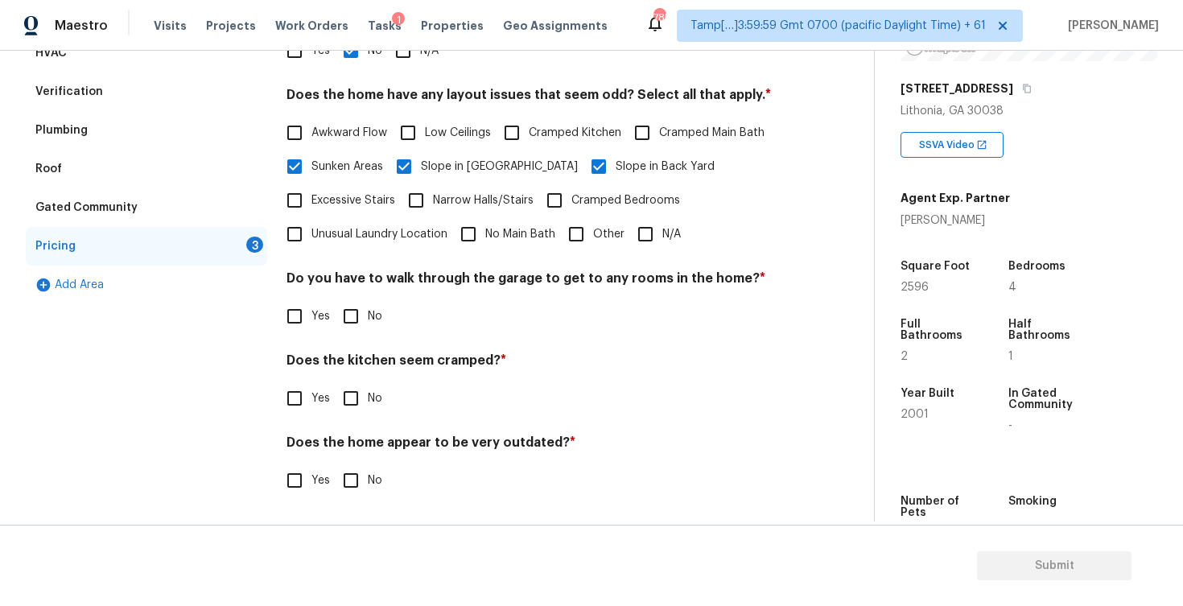
click at [341, 335] on div "Pricing Does the home have any additions? * Yes No N/A Does the home have any l…" at bounding box center [534, 237] width 497 height 560
click at [352, 315] on input "No" at bounding box center [351, 316] width 34 height 34
checkbox input "true"
click at [358, 389] on input "No" at bounding box center [351, 400] width 34 height 34
checkbox input "true"
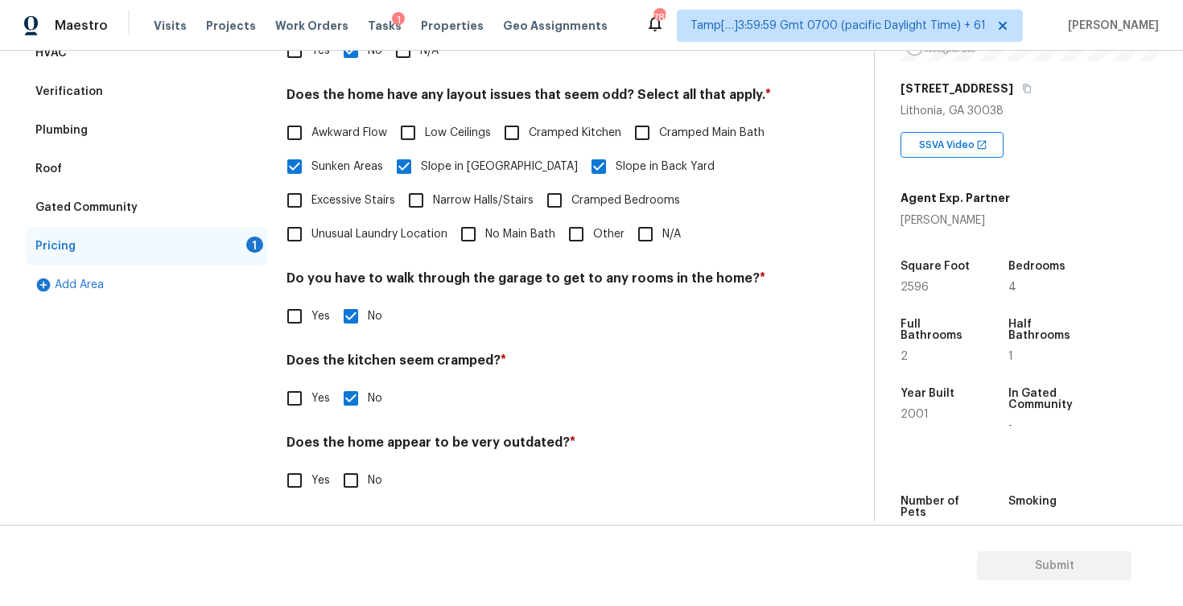
click at [365, 483] on input "No" at bounding box center [351, 480] width 34 height 34
checkbox input "true"
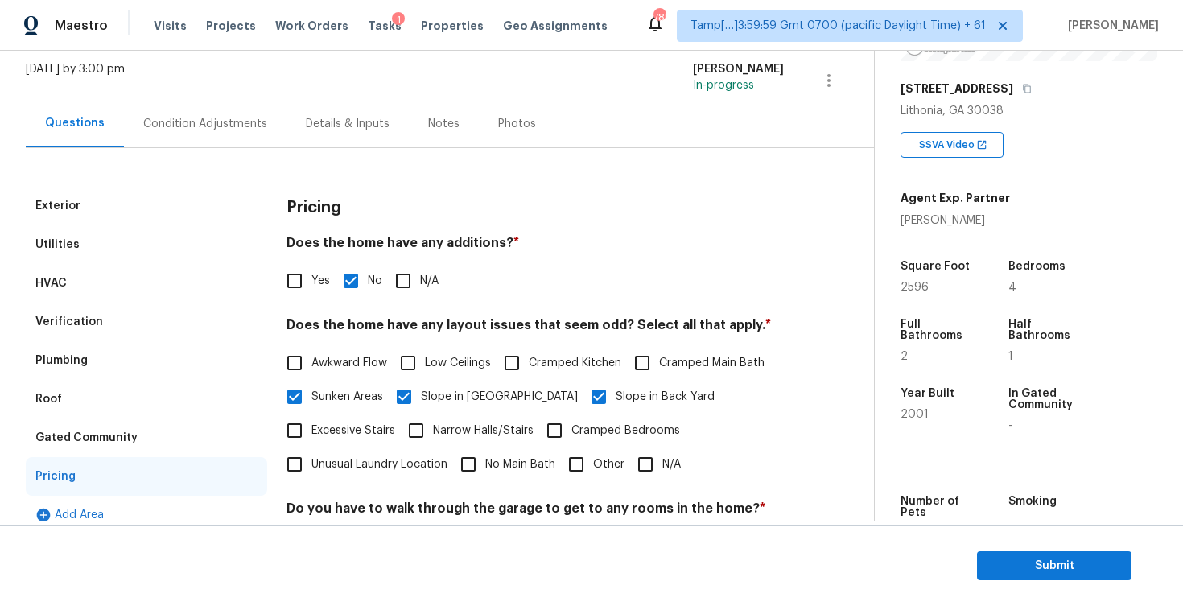
scroll to position [91, 0]
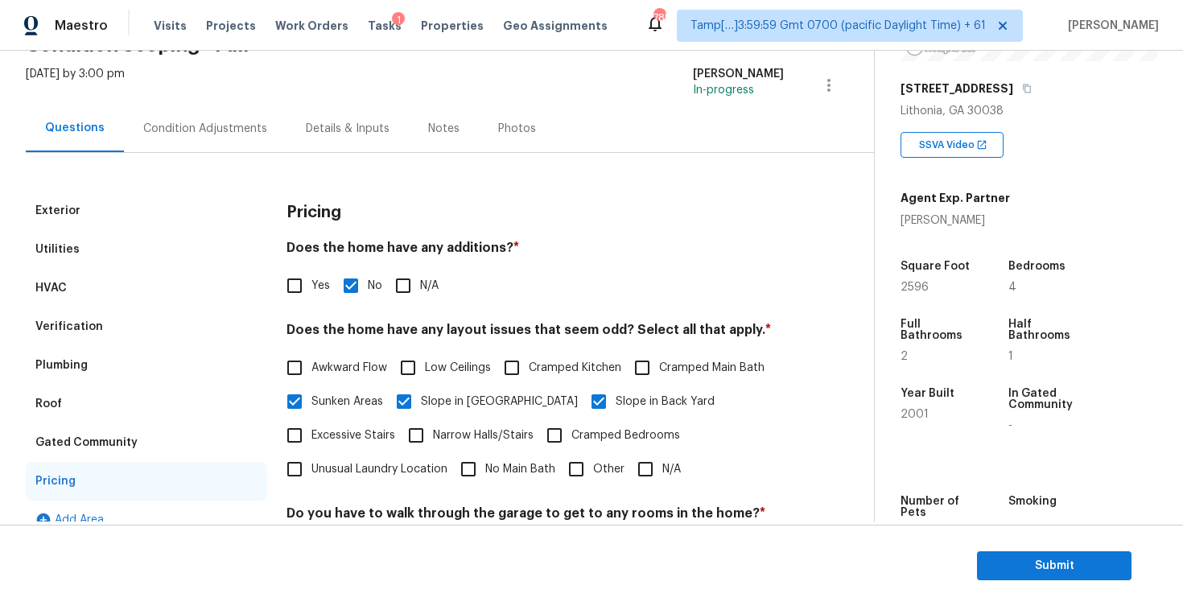
click at [221, 109] on div "Condition Adjustments" at bounding box center [205, 128] width 163 height 47
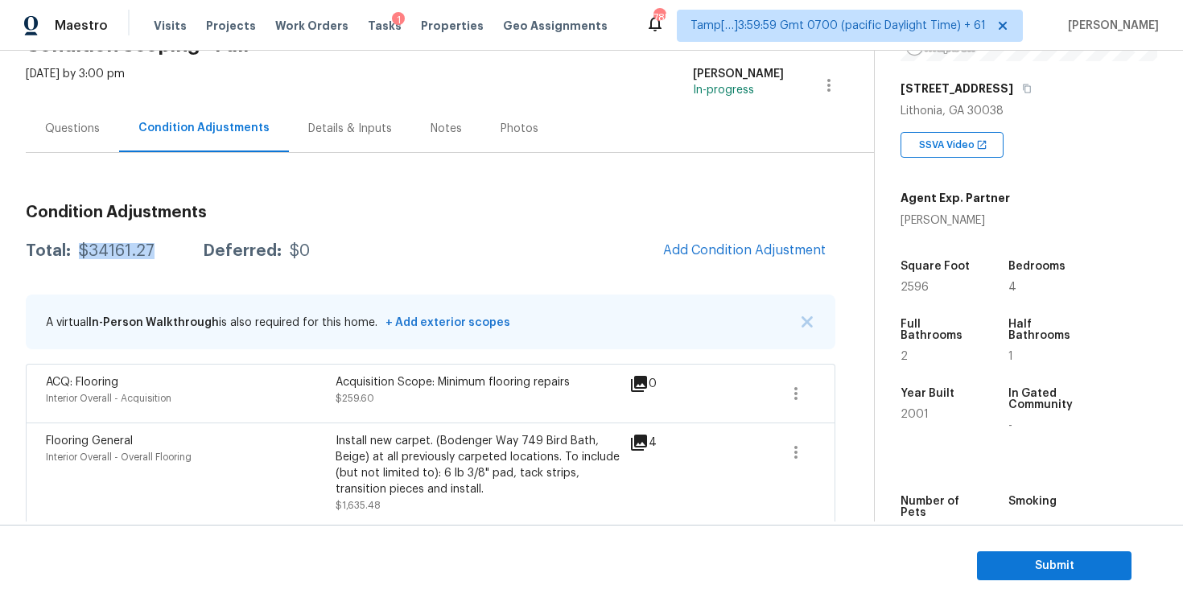
drag, startPoint x: 79, startPoint y: 249, endPoint x: 163, endPoint y: 249, distance: 84.5
click at [163, 249] on div "Total: $34161.27 Deferred: $0" at bounding box center [168, 251] width 284 height 16
copy div "$34161.27"
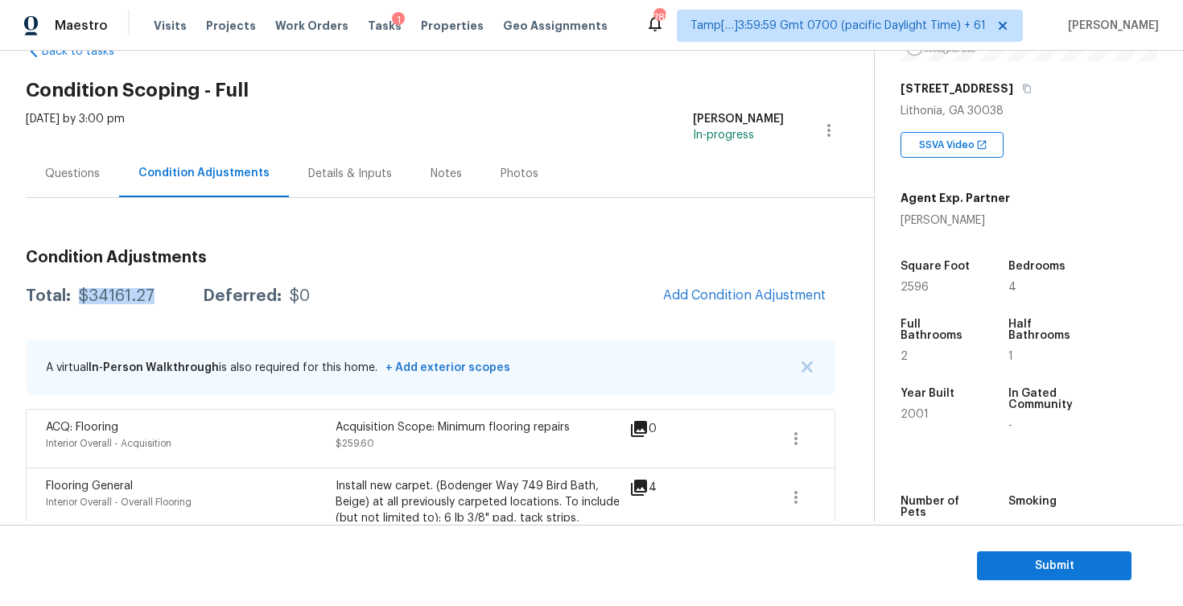
click at [109, 193] on div "Questions" at bounding box center [72, 173] width 93 height 47
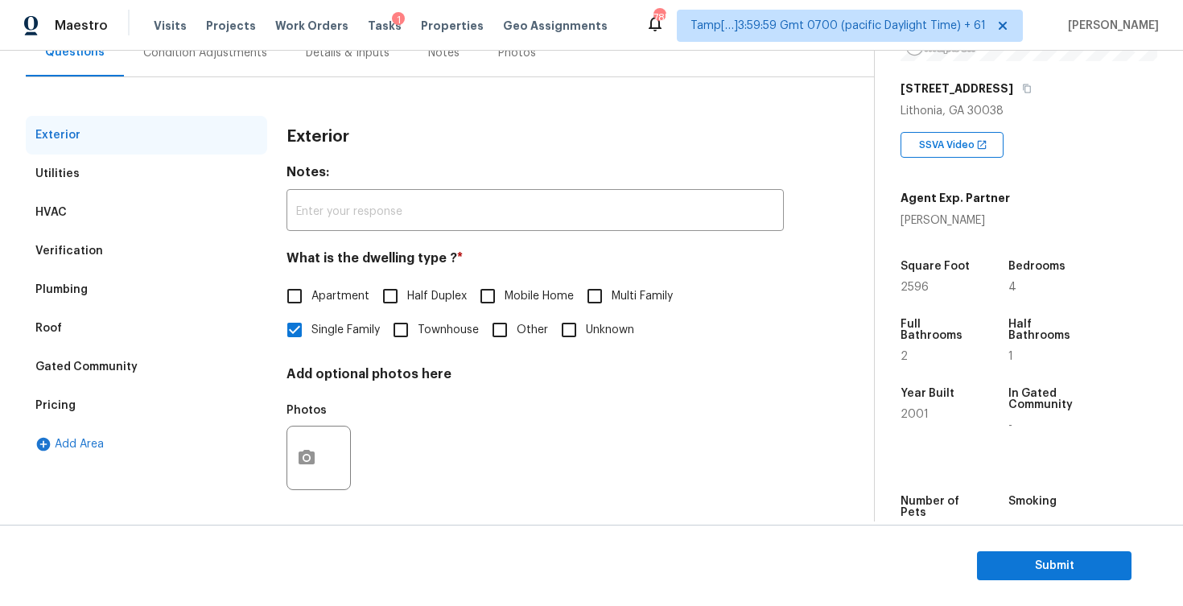
click at [165, 270] on div "Plumbing" at bounding box center [146, 289] width 241 height 39
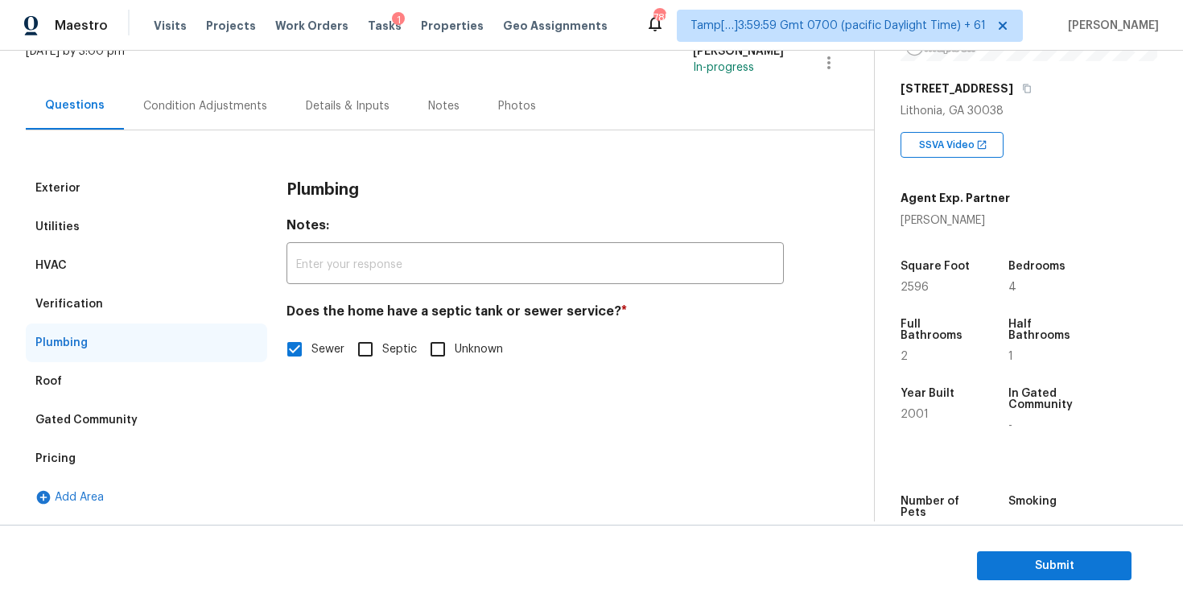
click at [188, 301] on div "Verification" at bounding box center [146, 304] width 241 height 39
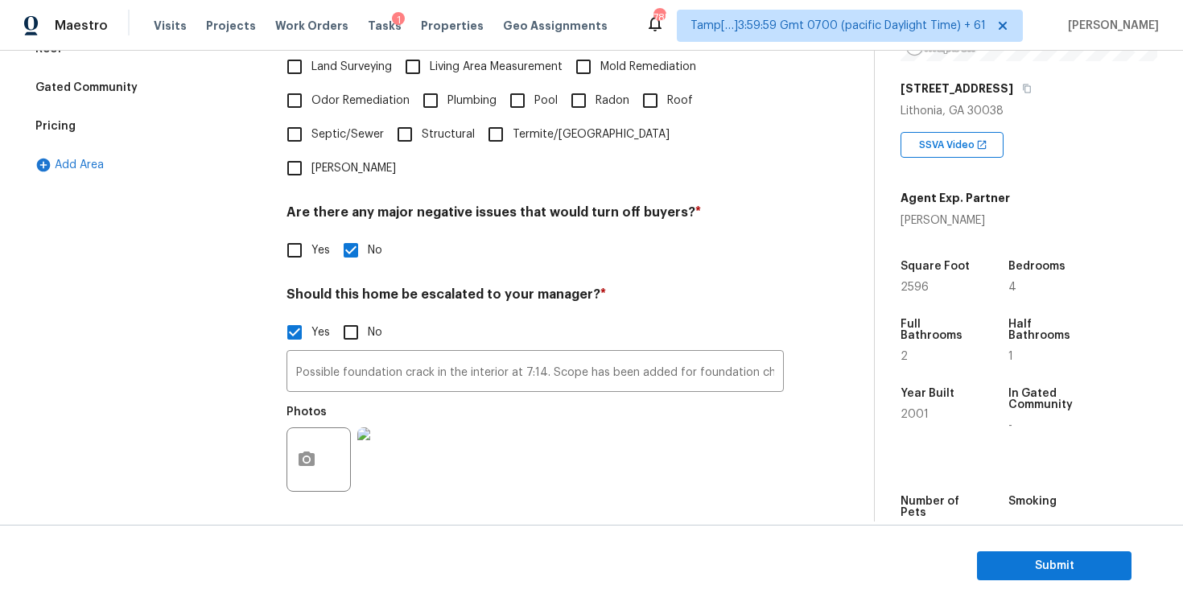
scroll to position [461, 0]
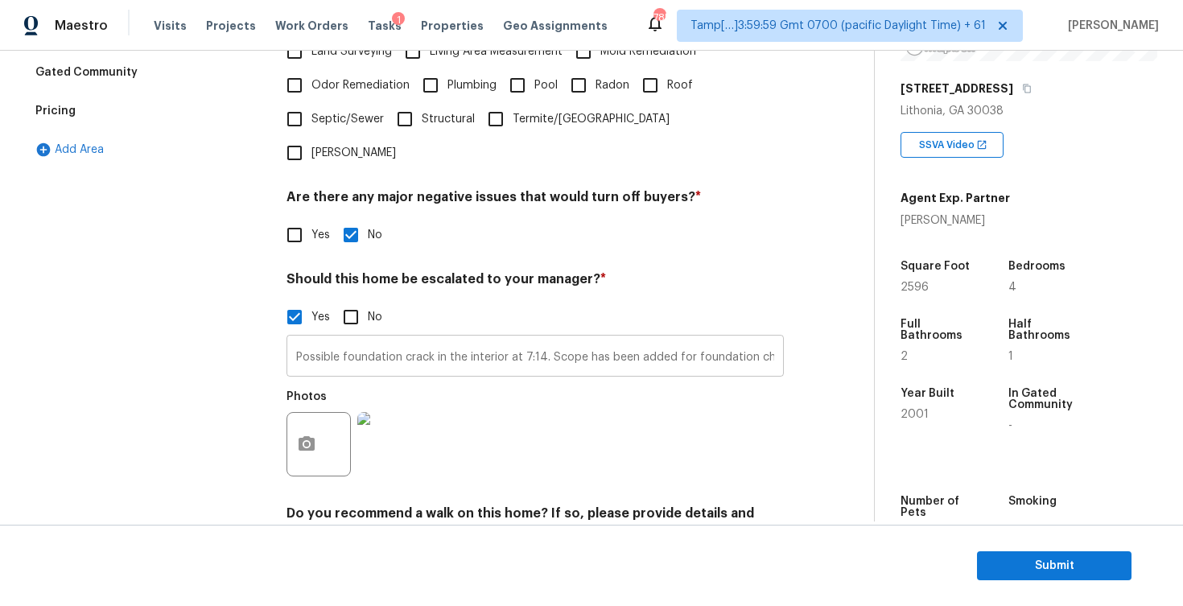
click at [477, 339] on input "Possible foundation crack in the interior at 7:14. Scope has been added for fou…" at bounding box center [534, 358] width 497 height 38
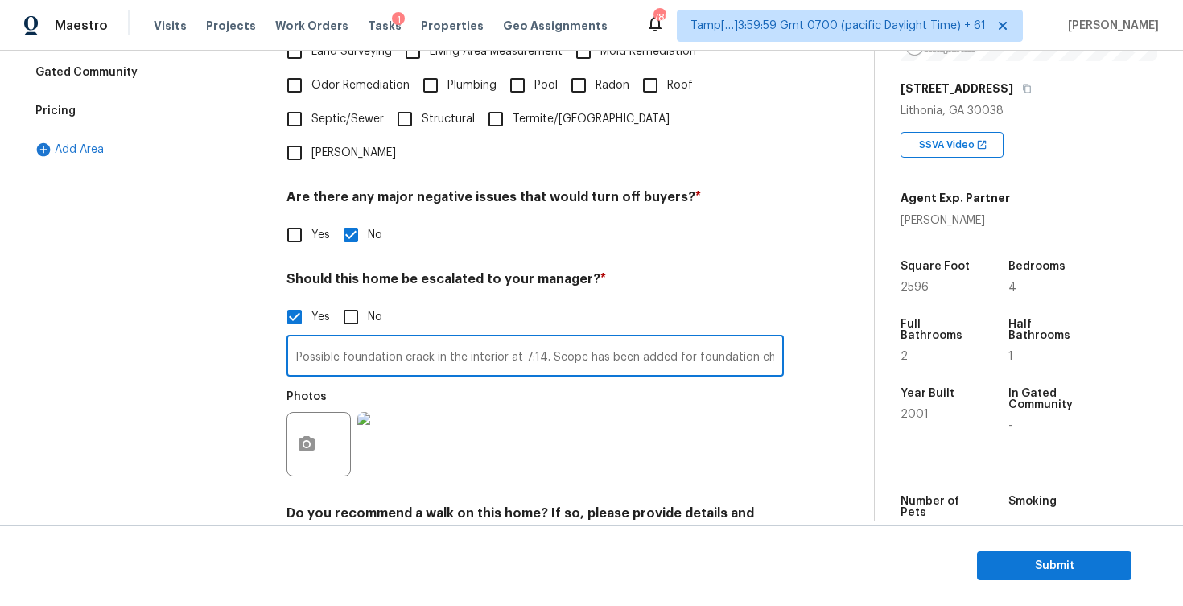
click at [477, 339] on input "Possible foundation crack in the interior at 7:14. Scope has been added for fou…" at bounding box center [534, 358] width 497 height 38
click at [216, 323] on div "Exterior Utilities HVAC Verification Plumbing Roof Gated Community Pricing Add …" at bounding box center [146, 212] width 241 height 782
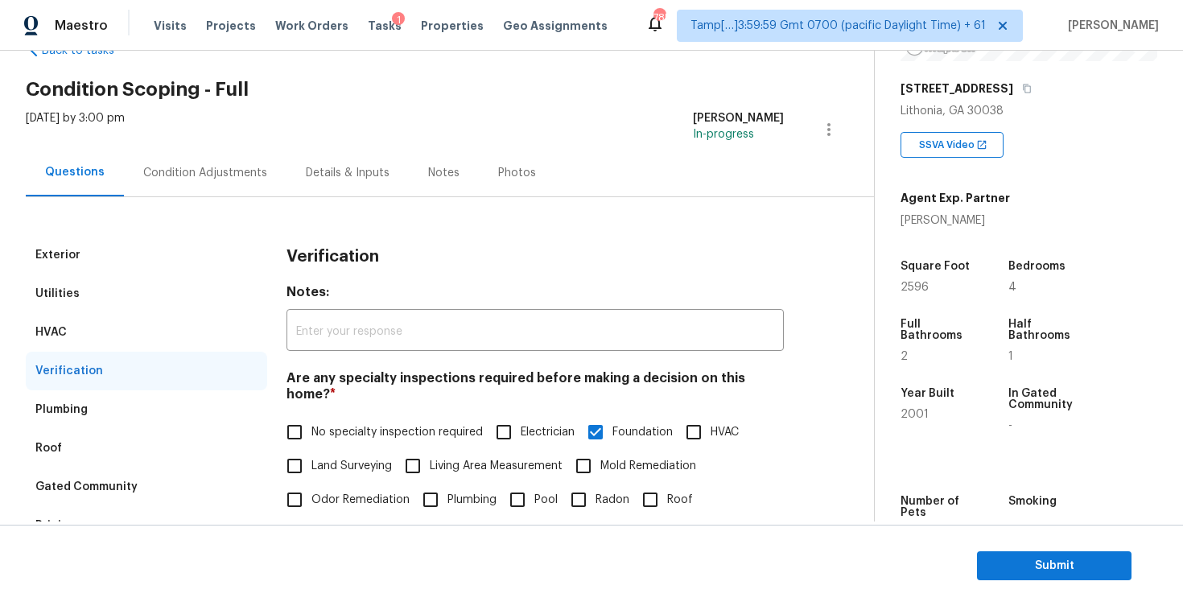
scroll to position [20, 0]
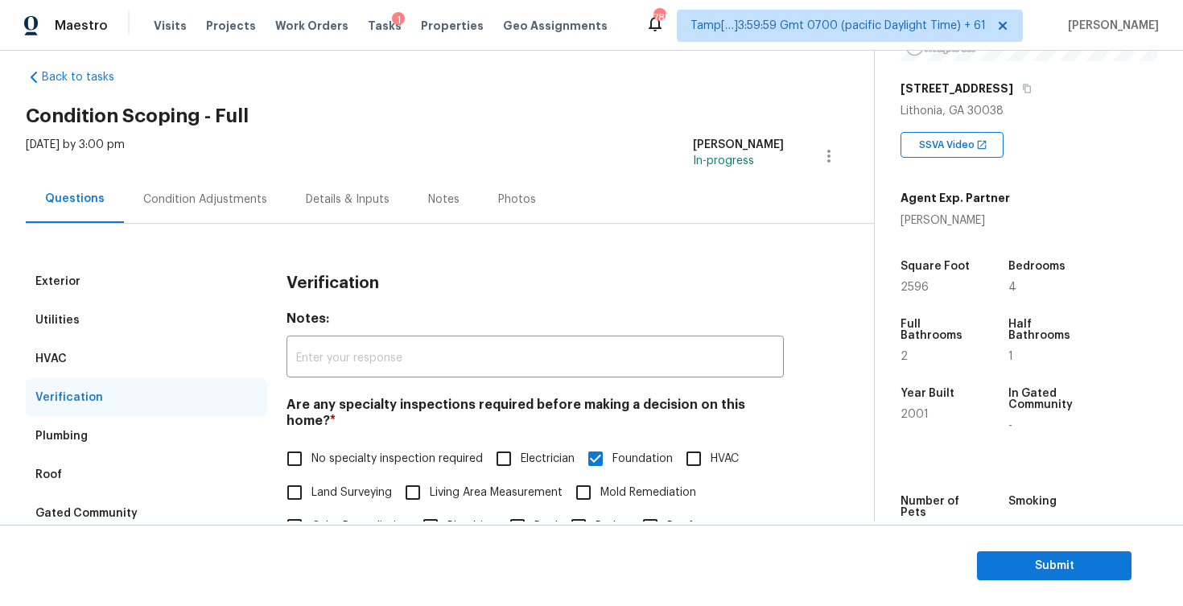
click at [216, 202] on div "Condition Adjustments" at bounding box center [205, 200] width 124 height 16
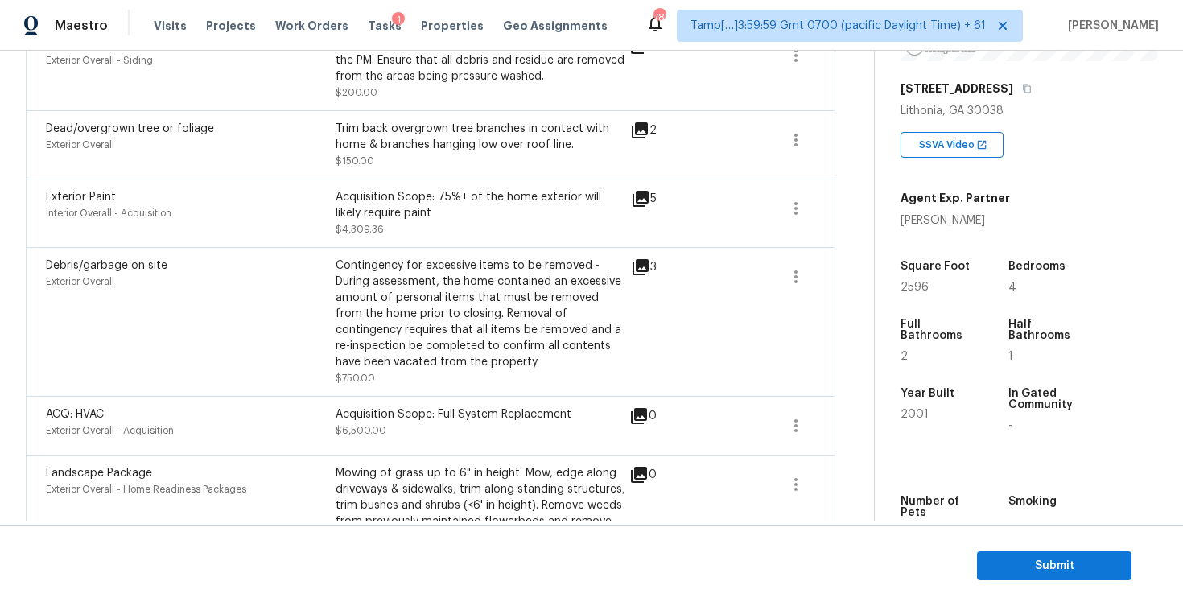
scroll to position [1189, 0]
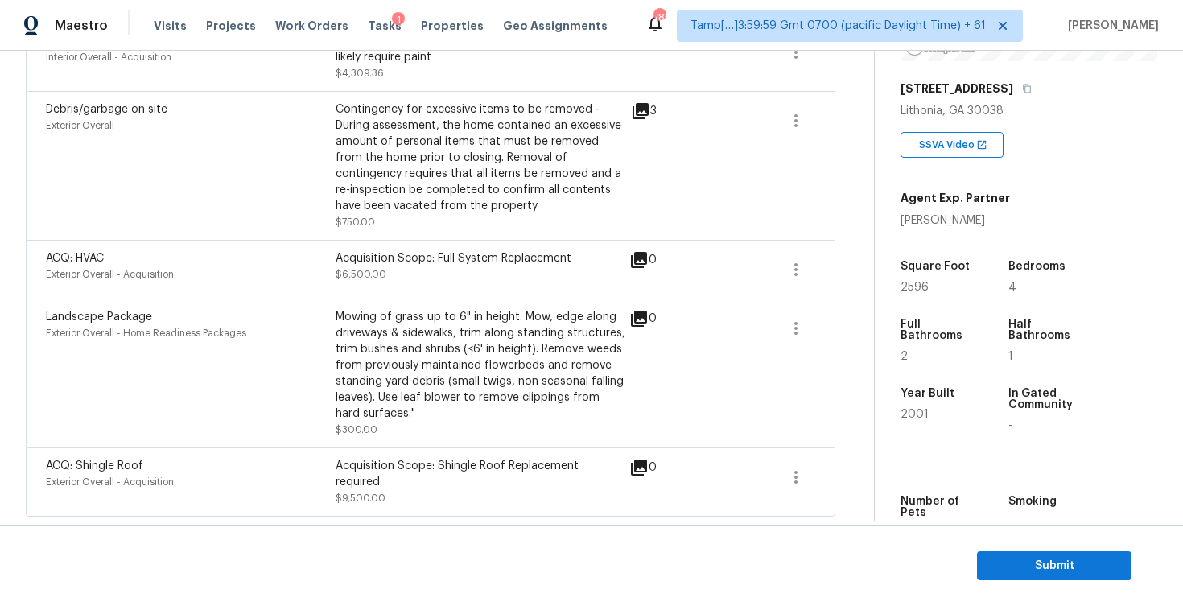
click at [970, 559] on section "Submit" at bounding box center [591, 566] width 1183 height 82
click at [991, 563] on span "Submit" at bounding box center [1054, 566] width 129 height 20
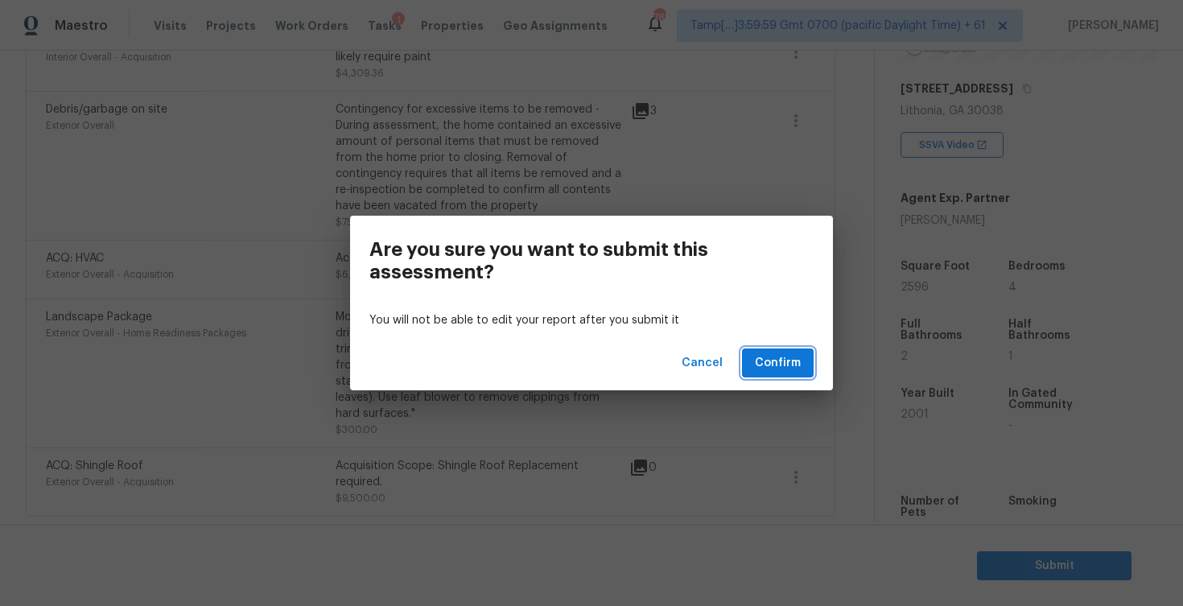
click at [760, 376] on button "Confirm" at bounding box center [778, 363] width 72 height 30
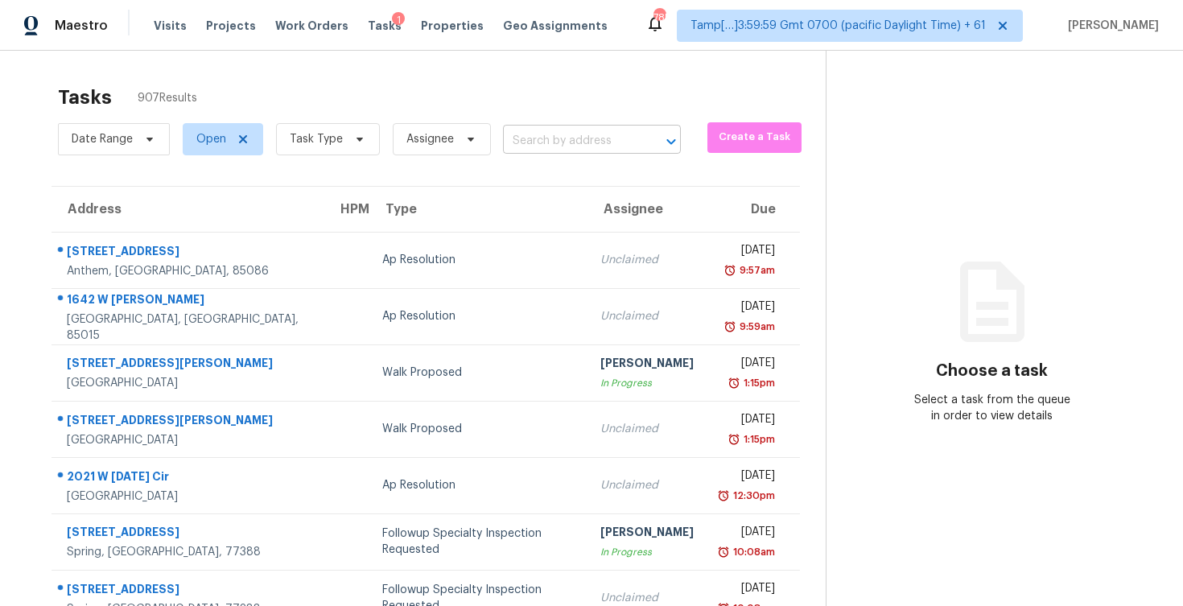
click at [548, 151] on input "text" at bounding box center [569, 141] width 133 height 25
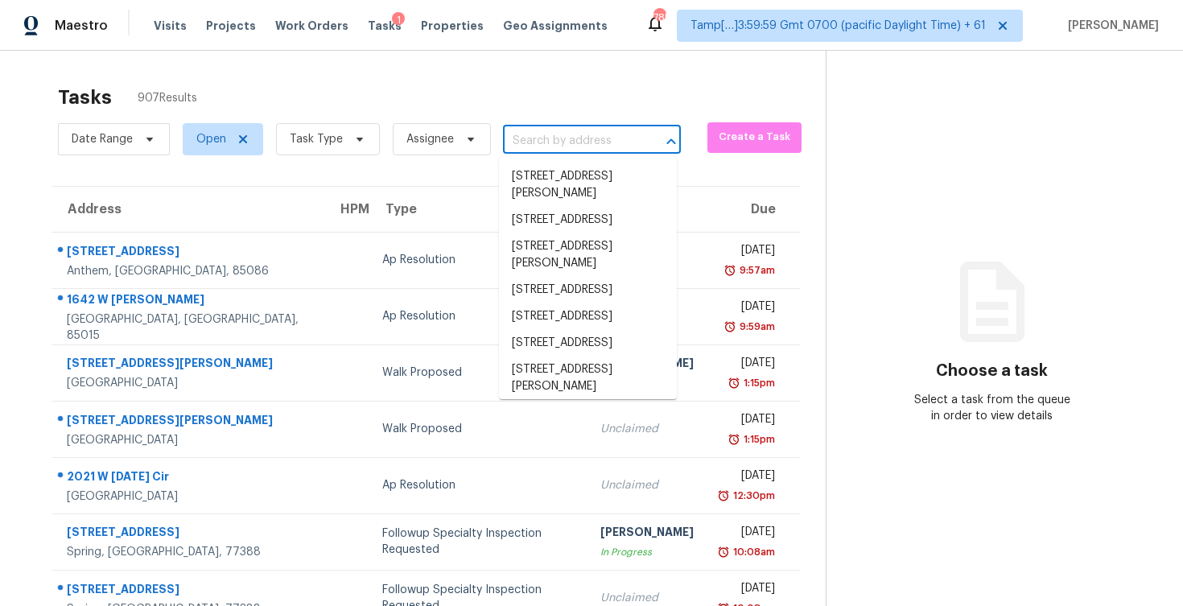
paste input "6157 Tilapia Dr, Fort Worth, TX 76179"
type input "6157 Tilapia Dr, Fort Worth, TX 76179"
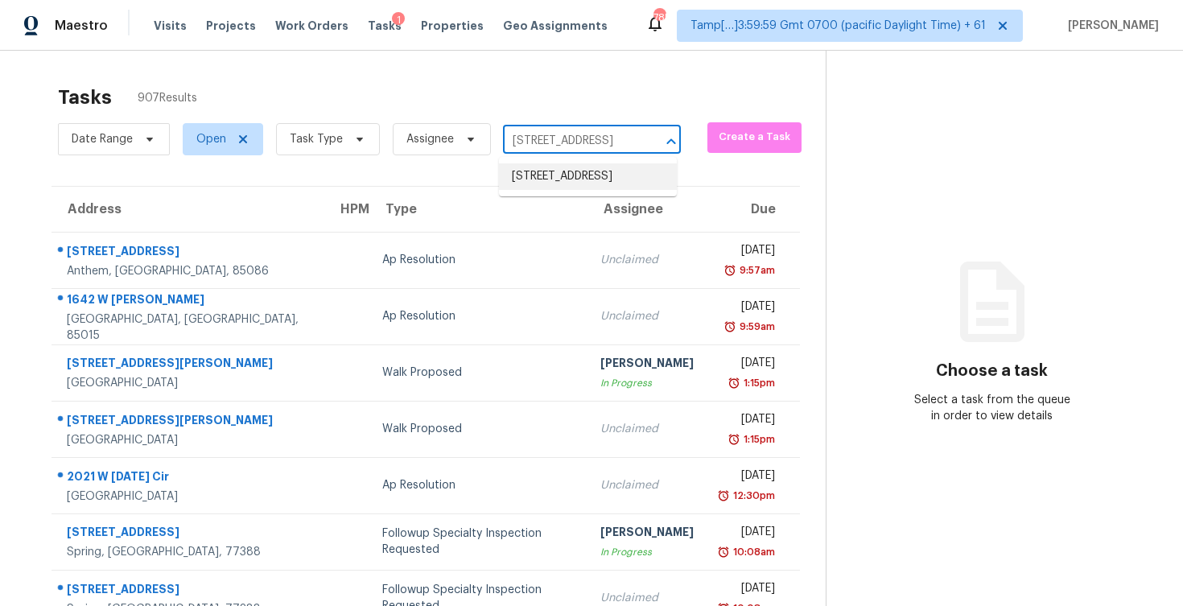
click at [567, 179] on li "6157 Tilapia Dr, Fort Worth, TX 76179" at bounding box center [588, 176] width 178 height 27
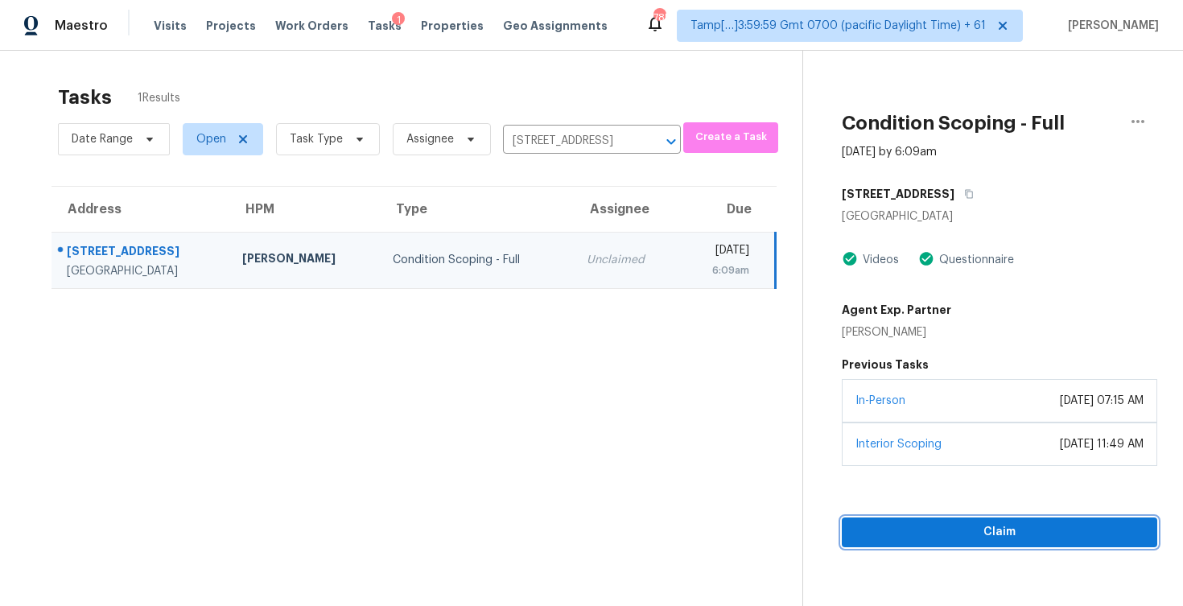
click at [942, 519] on button "Claim" at bounding box center [999, 532] width 315 height 30
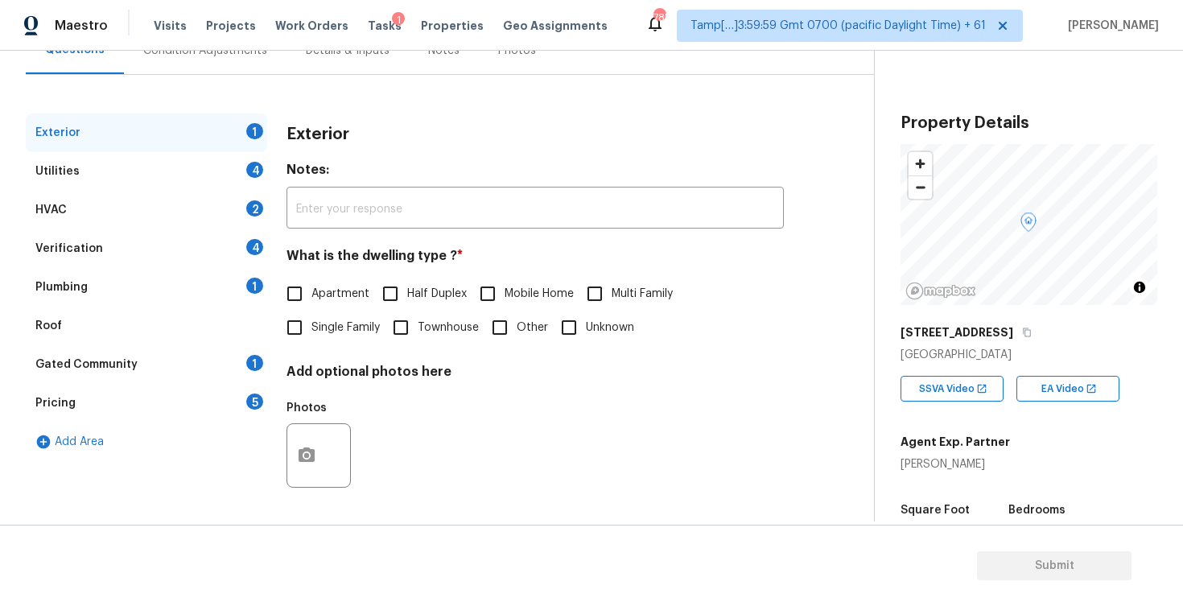
click at [318, 323] on span "Single Family" at bounding box center [345, 327] width 68 height 17
click at [311, 323] on input "Single Family" at bounding box center [295, 328] width 34 height 34
checkbox input "true"
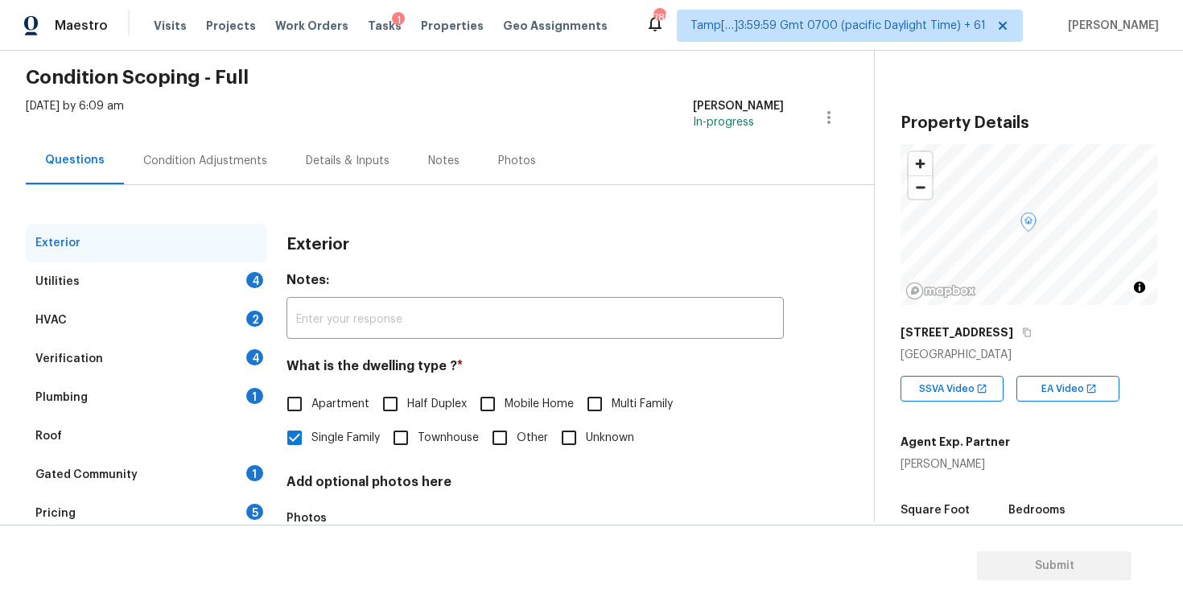
scroll to position [22, 0]
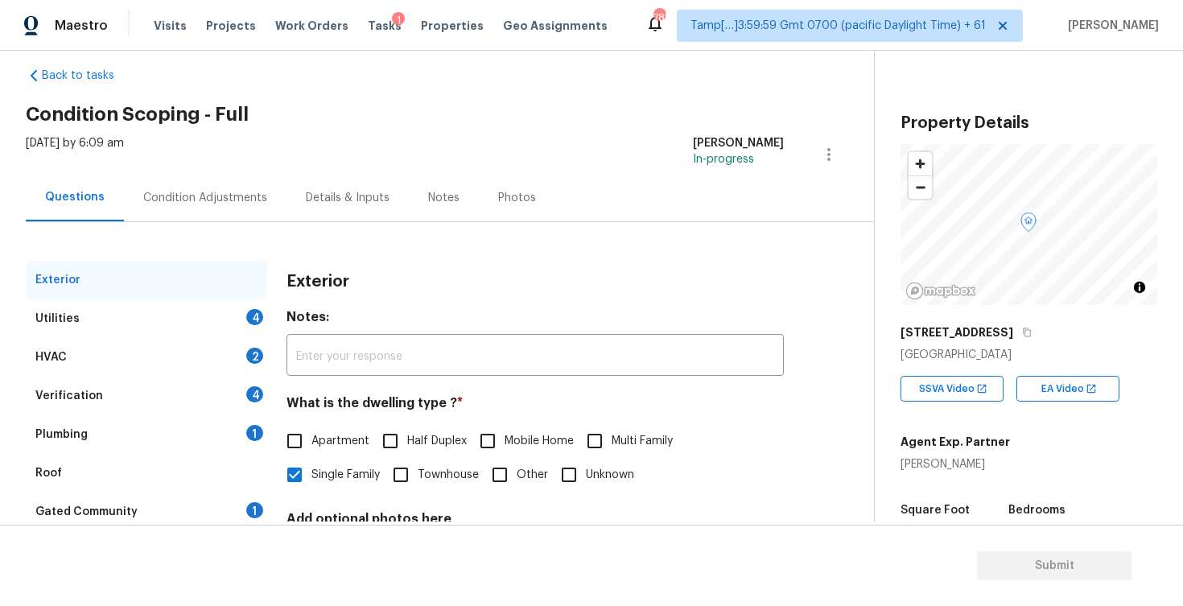
click at [220, 216] on div "Condition Adjustments" at bounding box center [205, 197] width 163 height 47
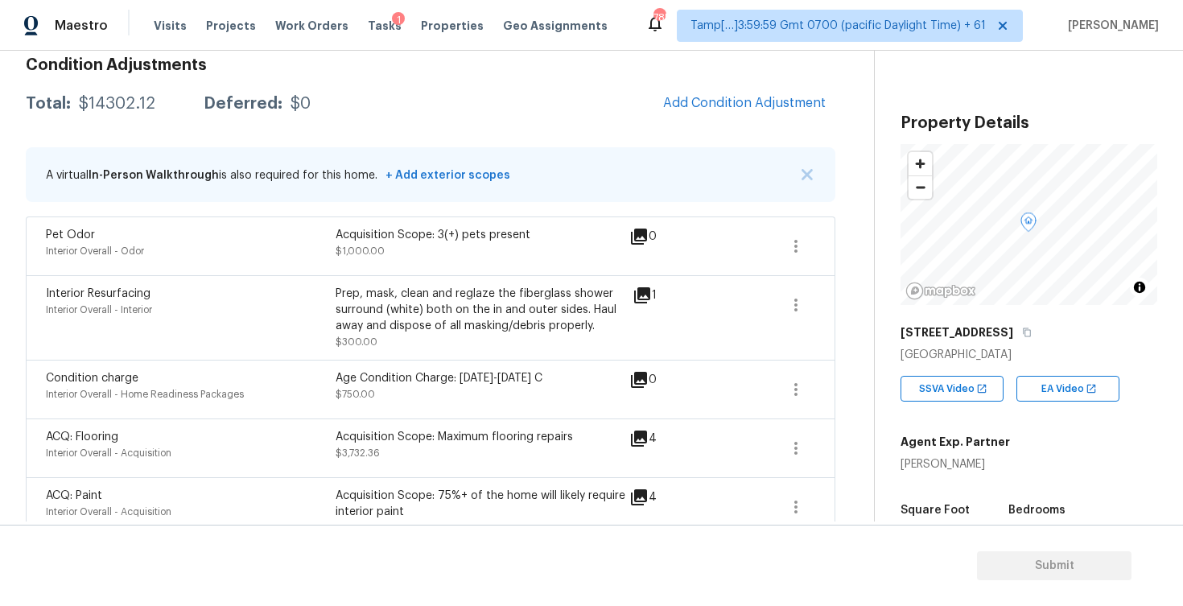
scroll to position [177, 0]
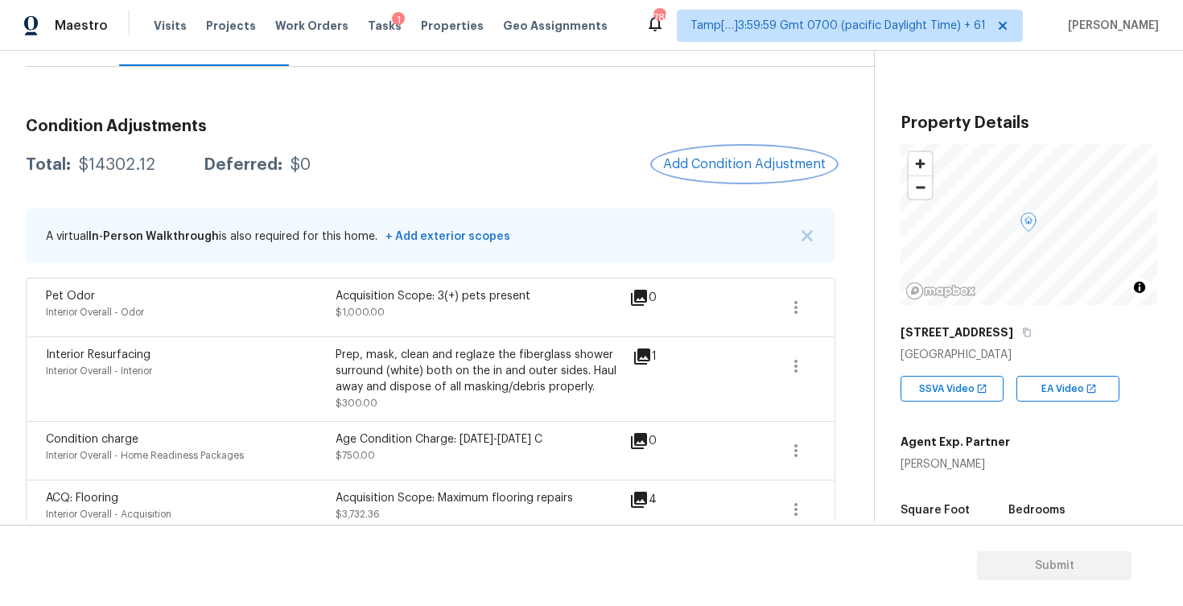
click at [723, 165] on span "Add Condition Adjustment" at bounding box center [744, 164] width 163 height 14
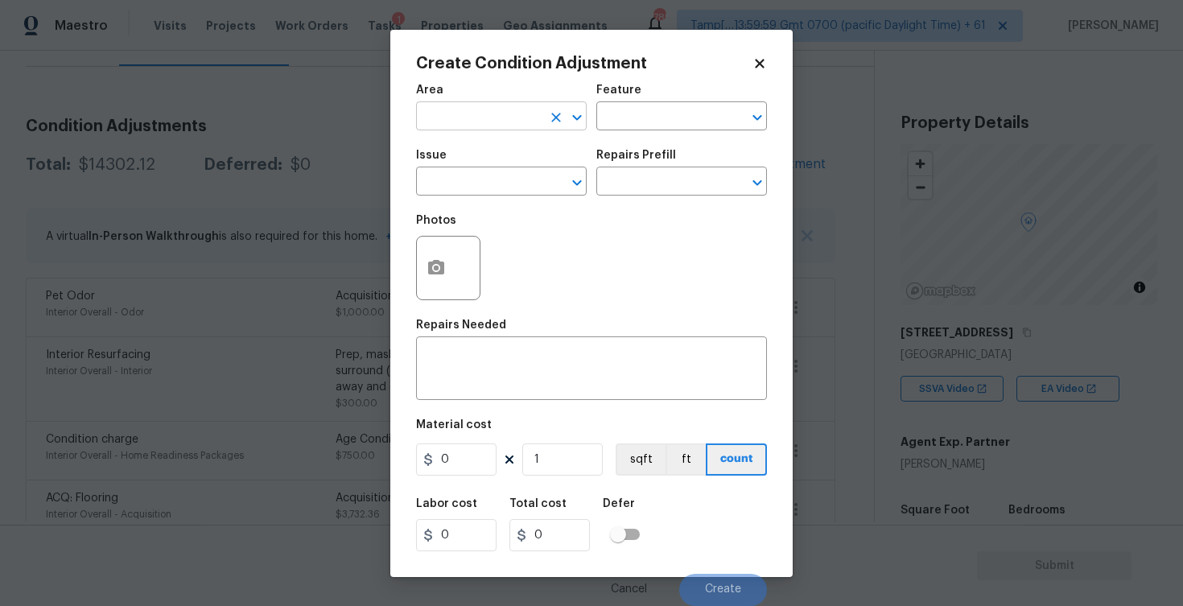
click at [476, 127] on input "text" at bounding box center [479, 117] width 126 height 25
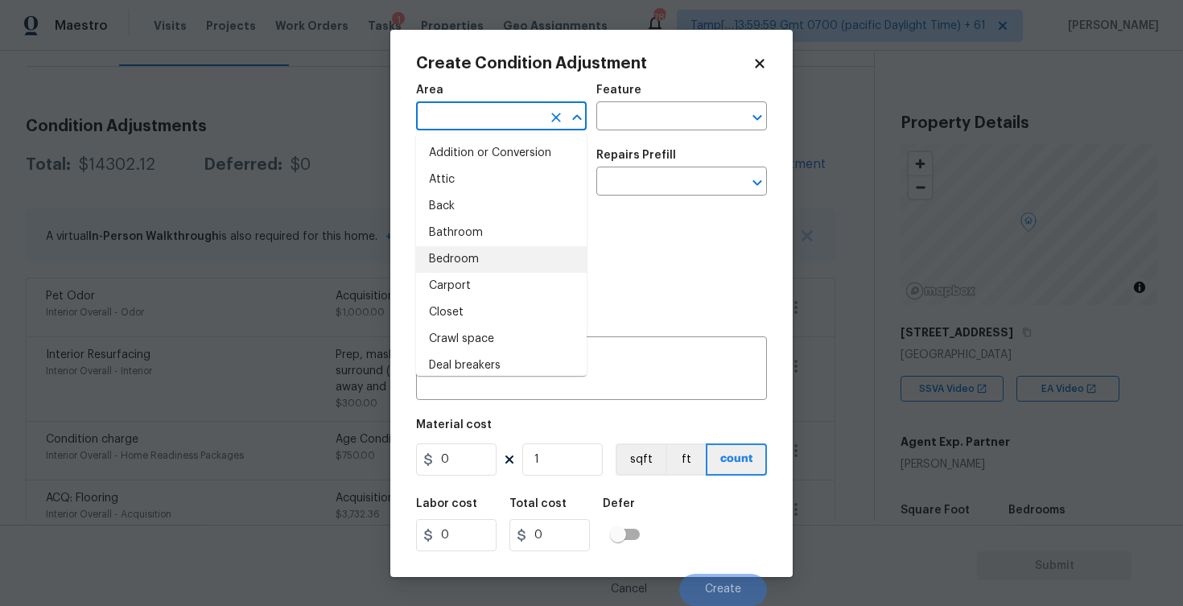
click at [665, 239] on div "Photos" at bounding box center [591, 257] width 351 height 105
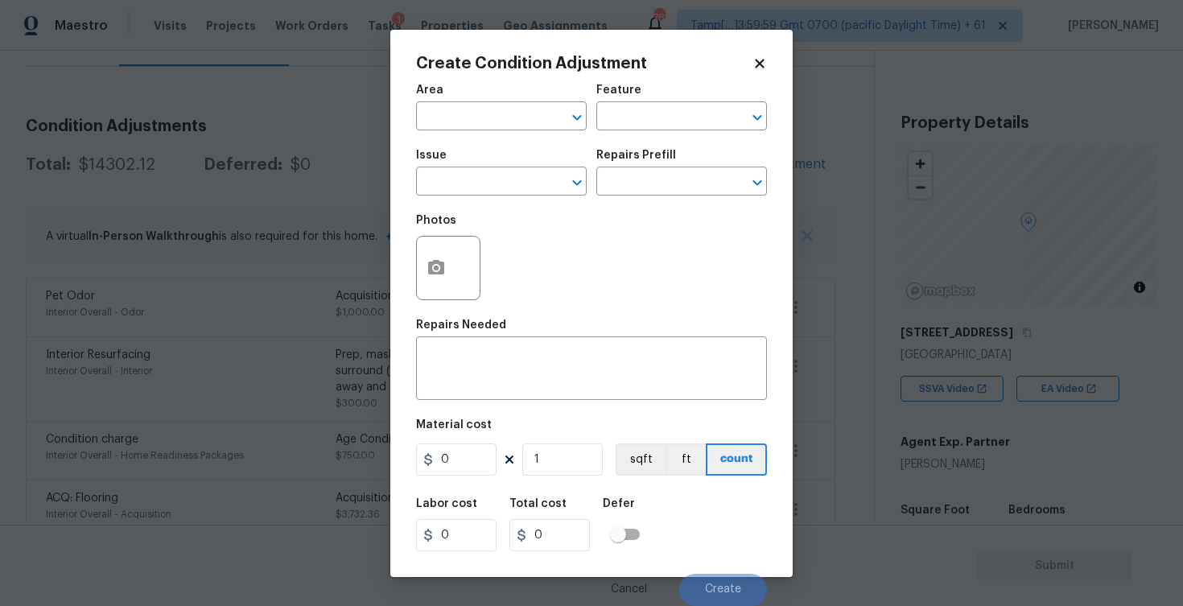
click at [402, 260] on div "Create Condition Adjustment Area ​ Feature ​ Issue ​ Repairs Prefill ​ Photos R…" at bounding box center [591, 303] width 402 height 547
click at [444, 268] on icon "button" at bounding box center [436, 267] width 16 height 14
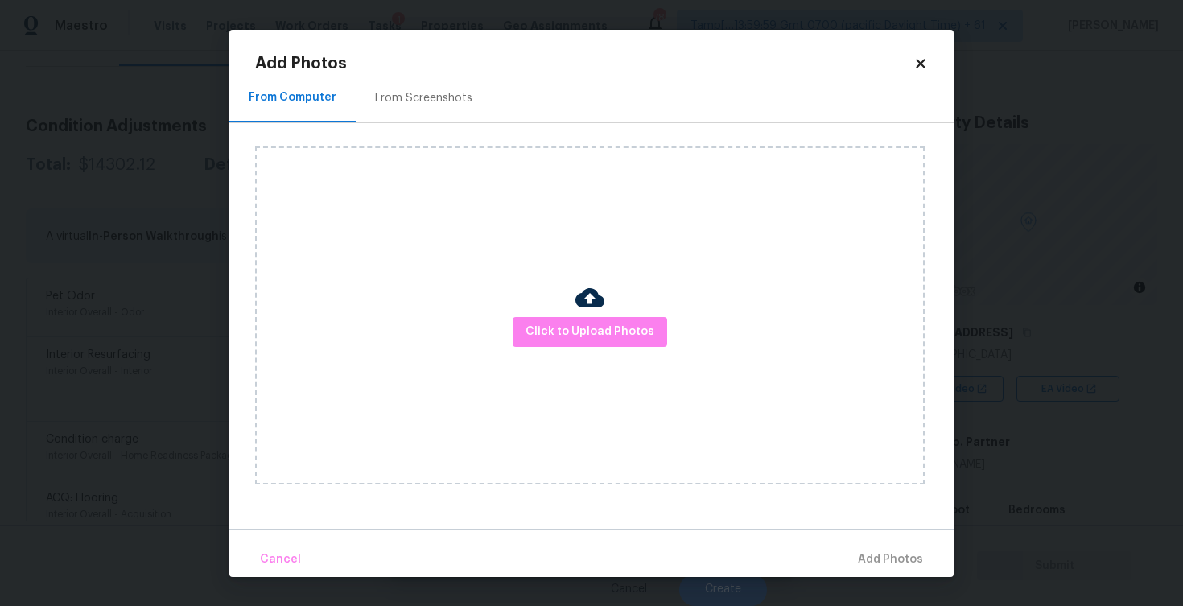
click at [590, 316] on div at bounding box center [589, 300] width 29 height 34
click at [613, 331] on span "Click to Upload Photos" at bounding box center [589, 332] width 129 height 20
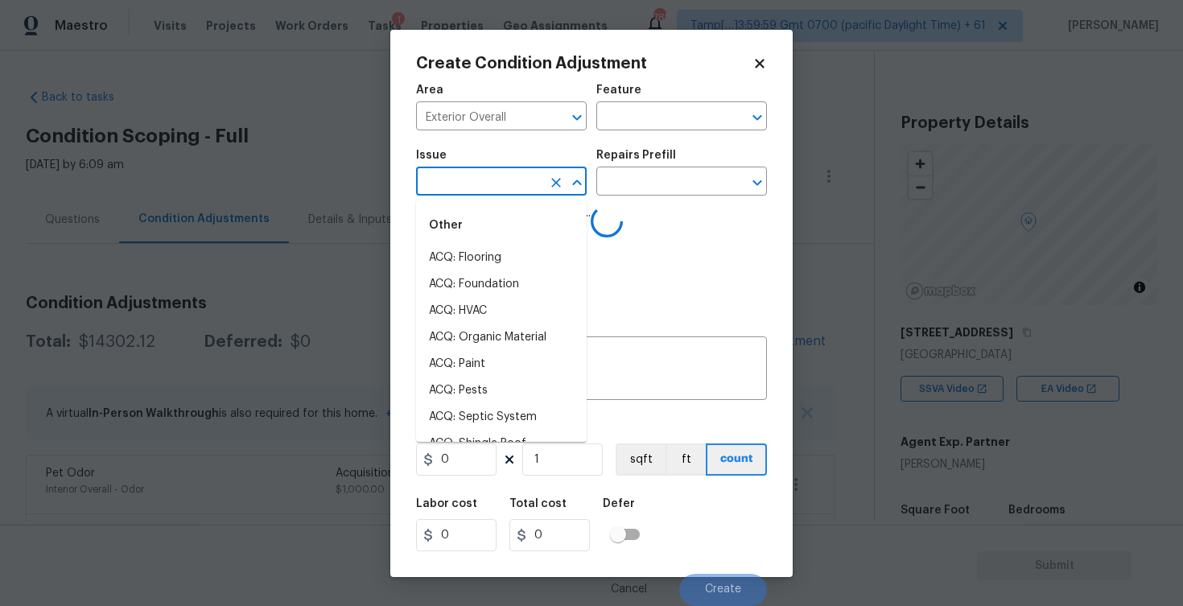
scroll to position [177, 0]
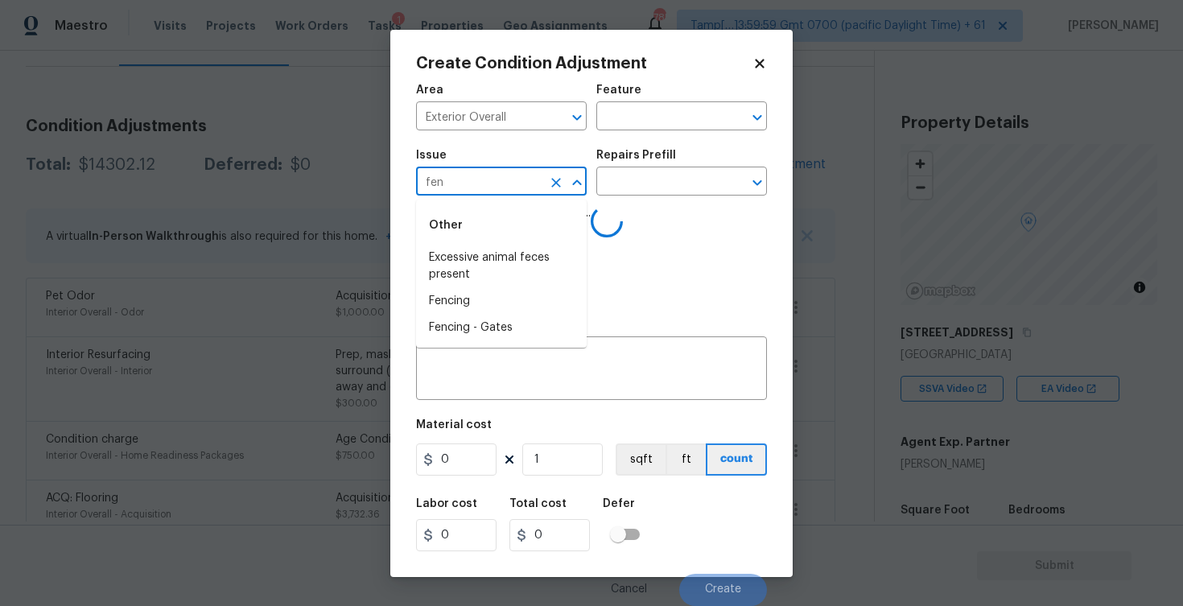
type input "fenc"
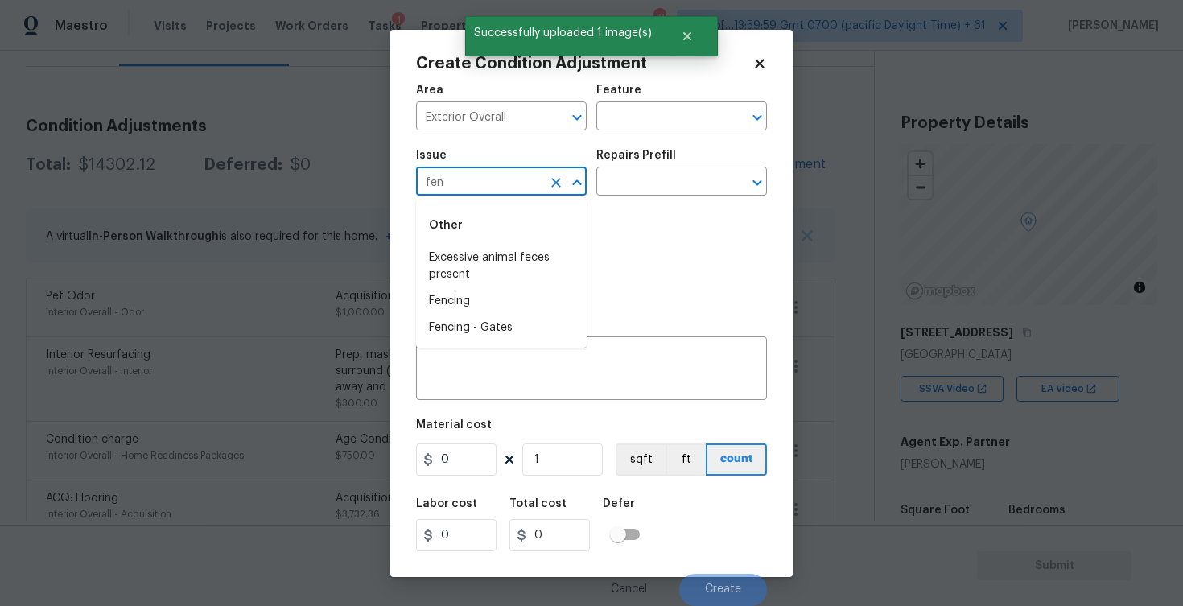
type input "fenc"
click at [494, 257] on li "Fencing" at bounding box center [501, 258] width 171 height 27
type input "ACQ: Flooring"
click at [571, 183] on icon "Open" at bounding box center [576, 182] width 19 height 19
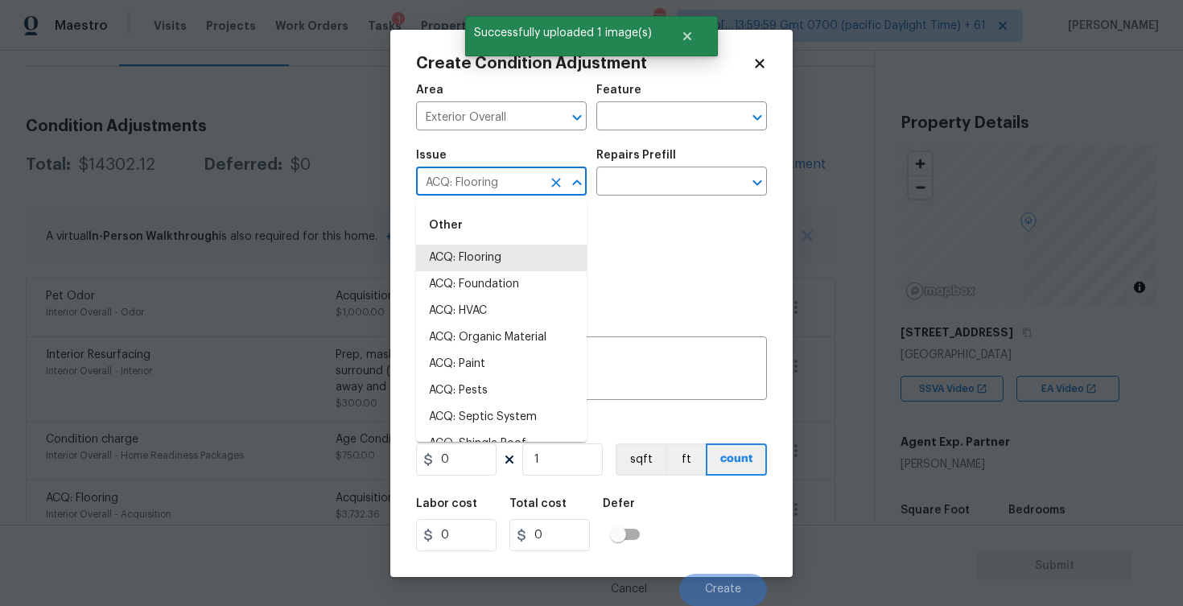
click at [552, 180] on icon "Clear" at bounding box center [556, 183] width 10 height 10
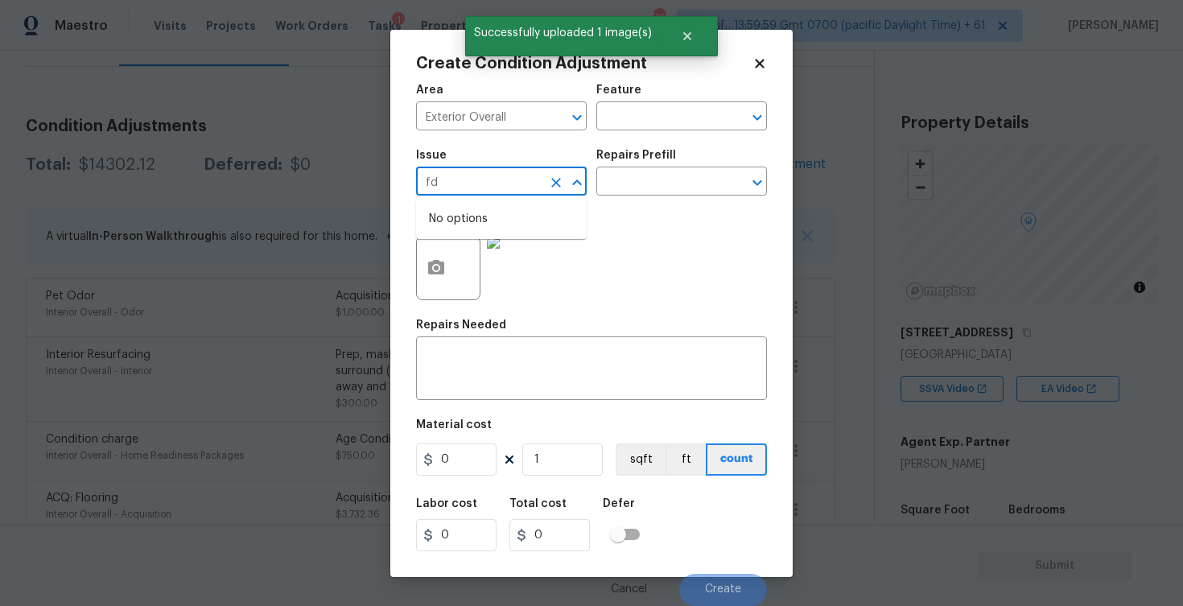
type input "f"
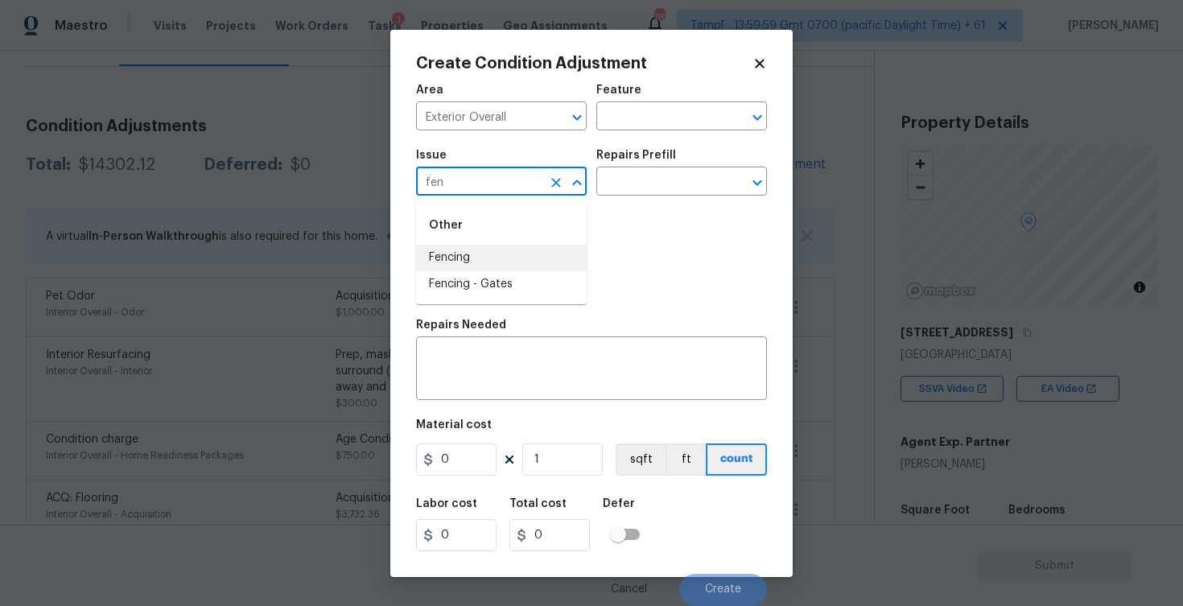
click at [492, 265] on li "Fencing" at bounding box center [501, 258] width 171 height 27
type input "Fencing"
click at [646, 178] on input "text" at bounding box center [659, 183] width 126 height 25
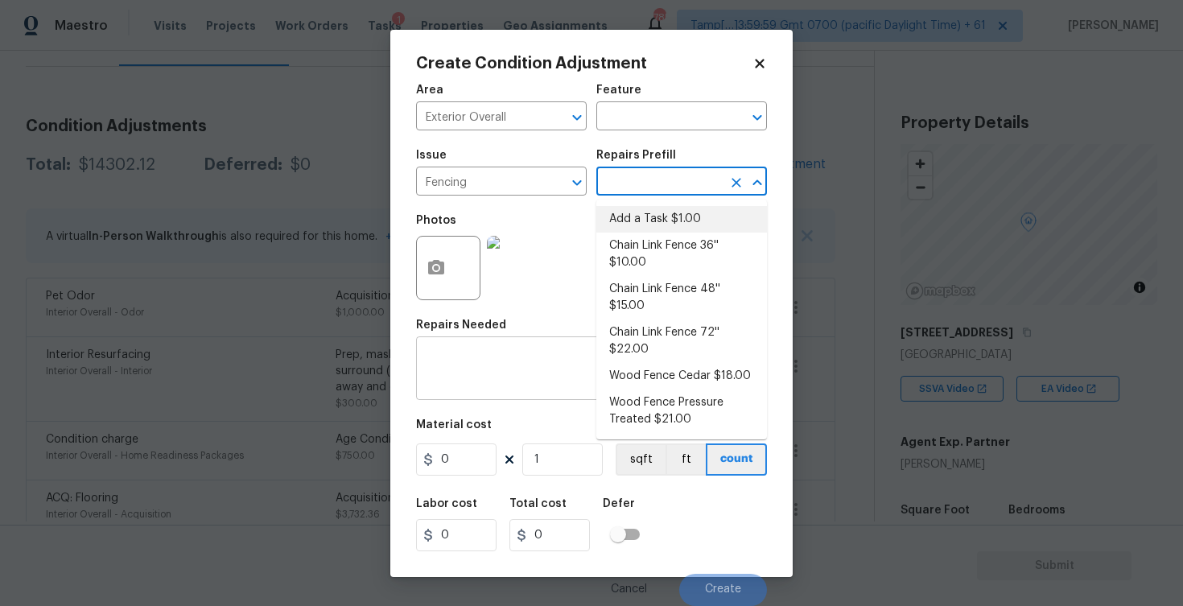
click at [512, 381] on textarea at bounding box center [592, 370] width 332 height 34
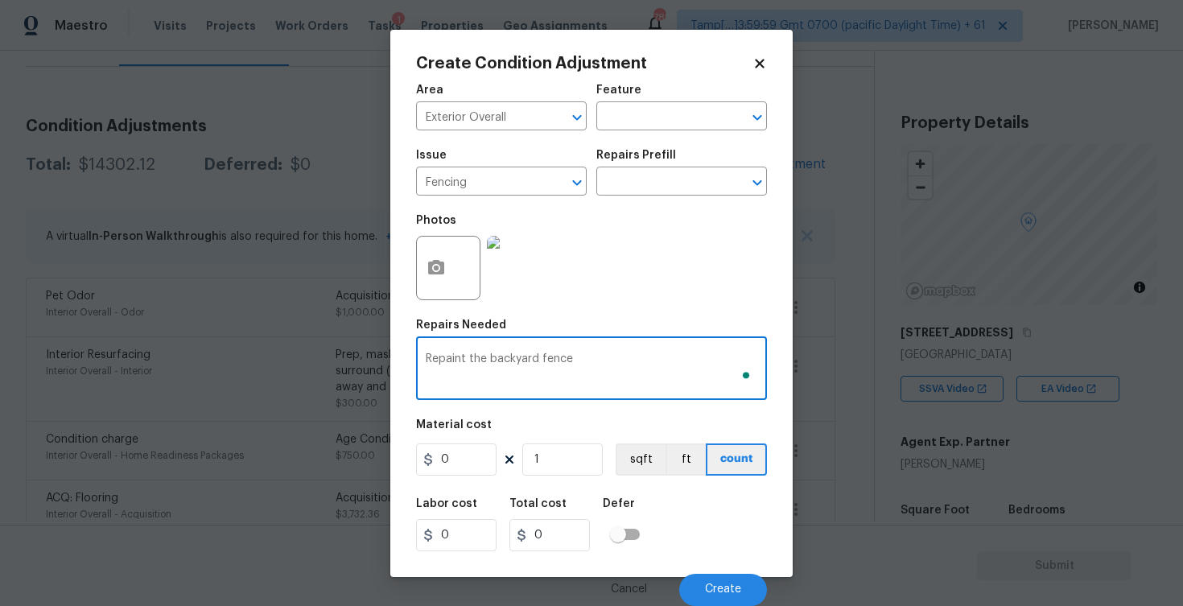
type textarea "Repaint the backyard fence"
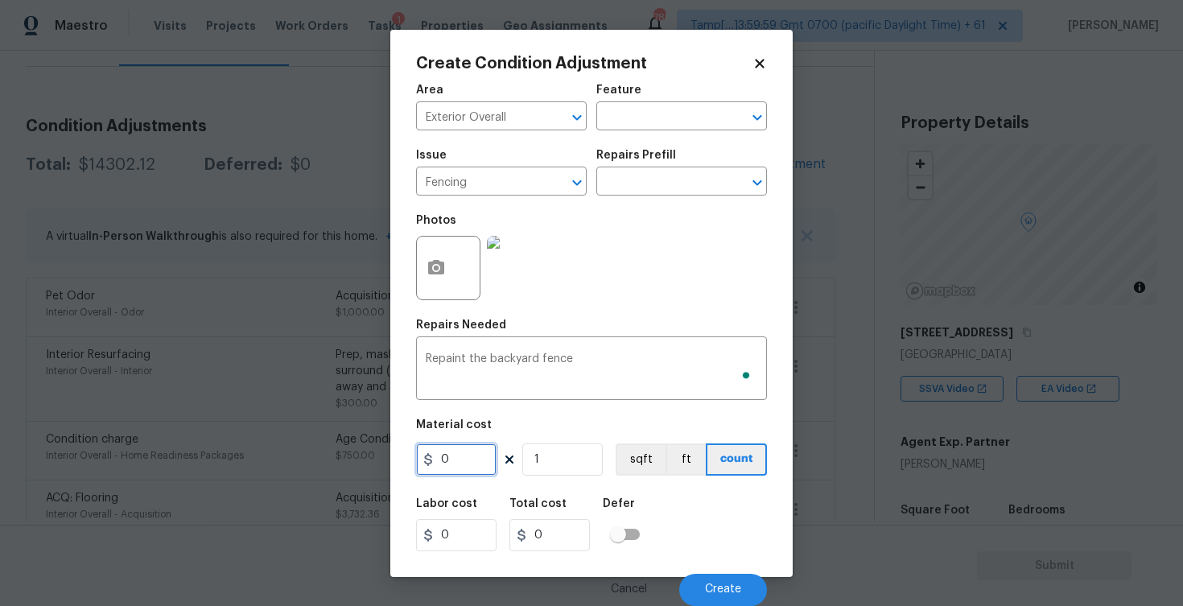
click at [467, 448] on input "0" at bounding box center [456, 459] width 80 height 32
type input "800"
click at [657, 480] on div "Area Exterior Overall ​ Feature ​ Issue Fencing ​ Repairs Prefill ​ Photos Repa…" at bounding box center [591, 340] width 351 height 531
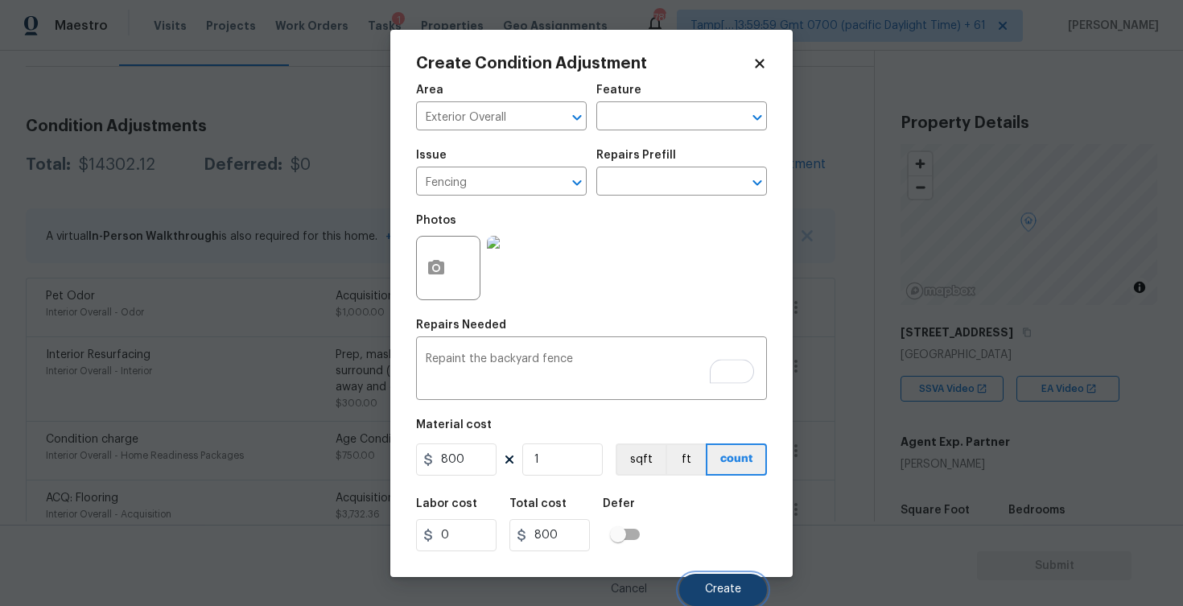
click at [731, 577] on button "Create" at bounding box center [723, 590] width 88 height 32
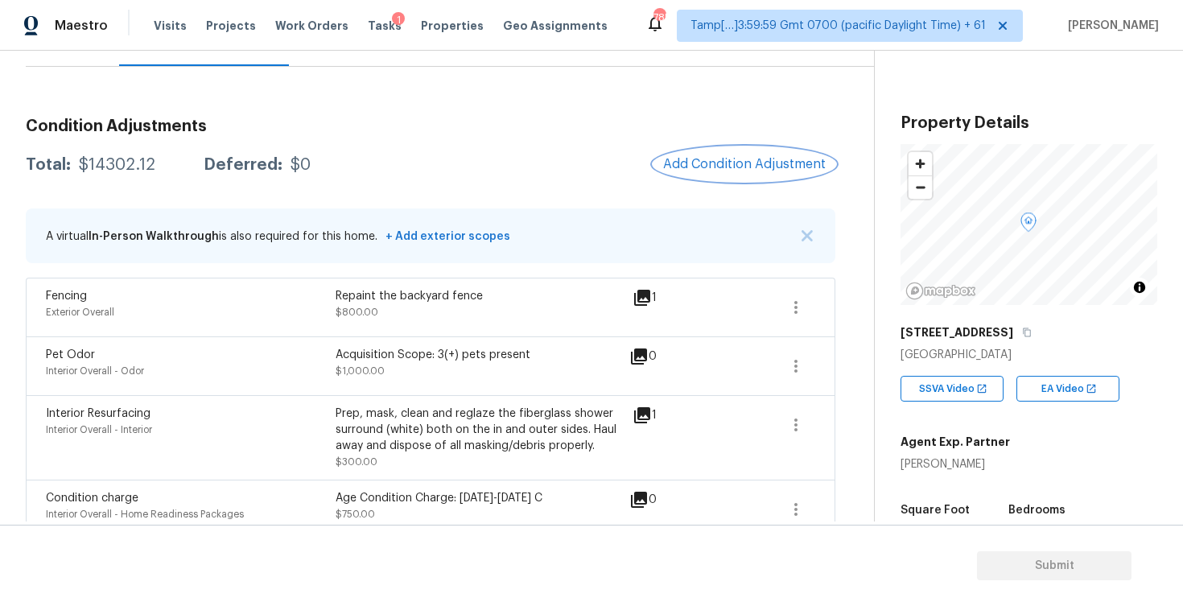
click at [732, 154] on button "Add Condition Adjustment" at bounding box center [744, 164] width 182 height 34
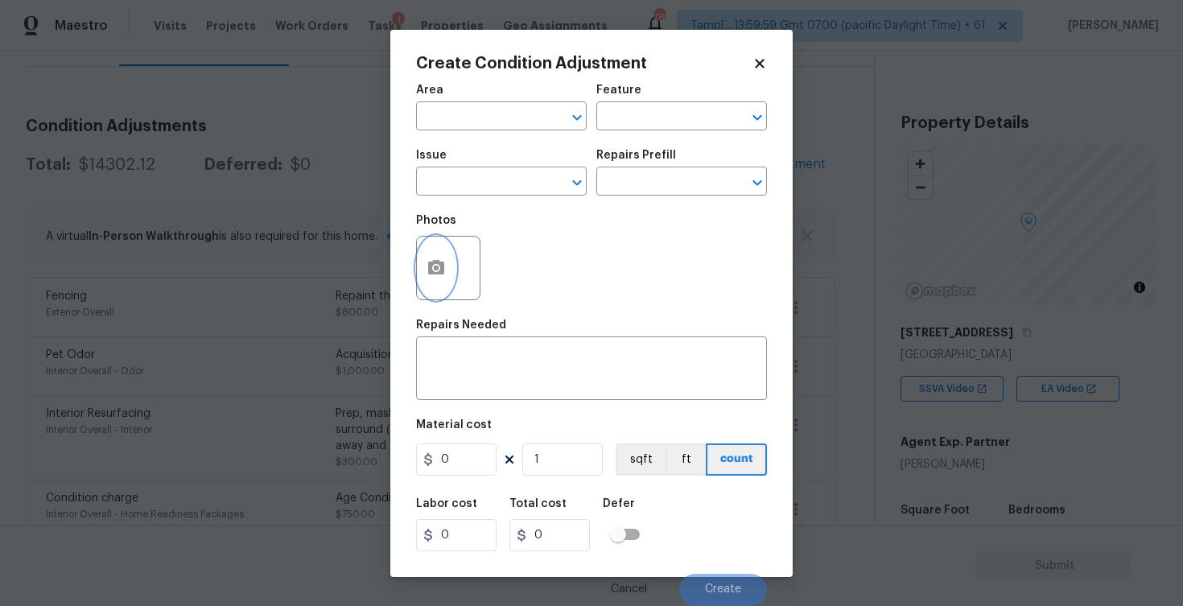
click at [426, 253] on button "button" at bounding box center [436, 268] width 39 height 63
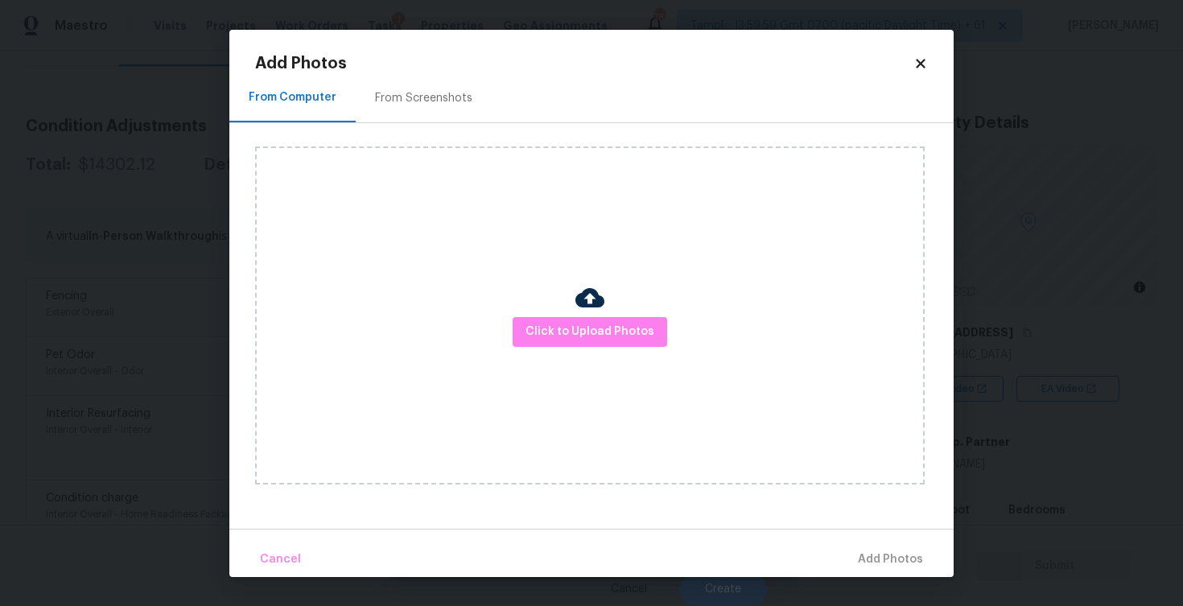
click at [602, 349] on div "Click to Upload Photos" at bounding box center [589, 315] width 669 height 338
click at [608, 336] on span "Click to Upload Photos" at bounding box center [589, 332] width 129 height 20
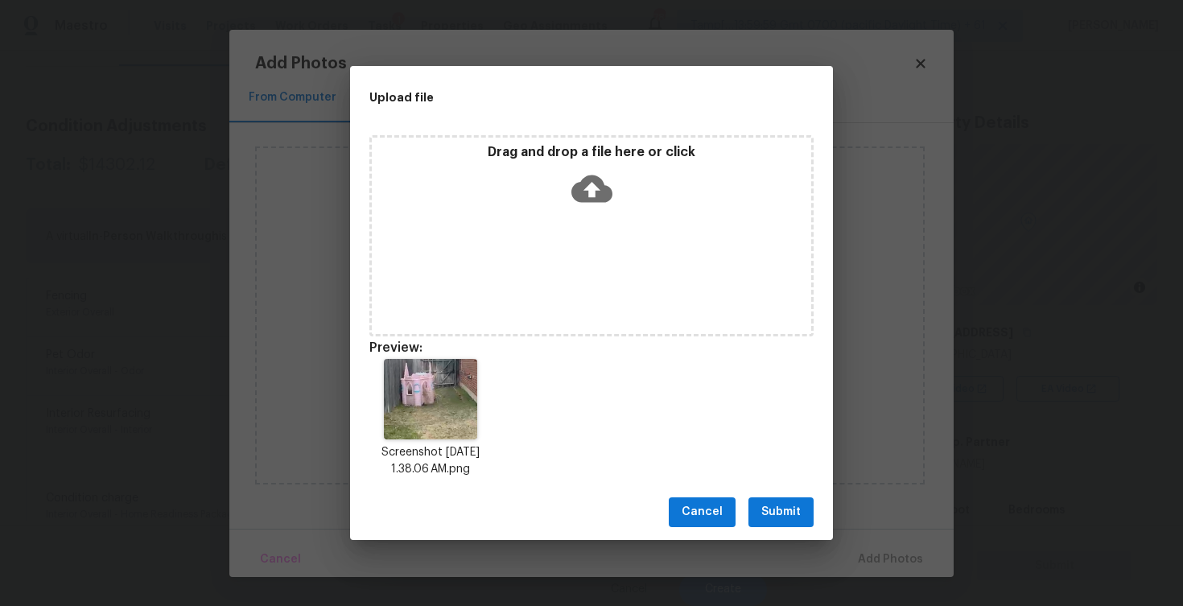
click at [784, 501] on button "Submit" at bounding box center [780, 512] width 65 height 30
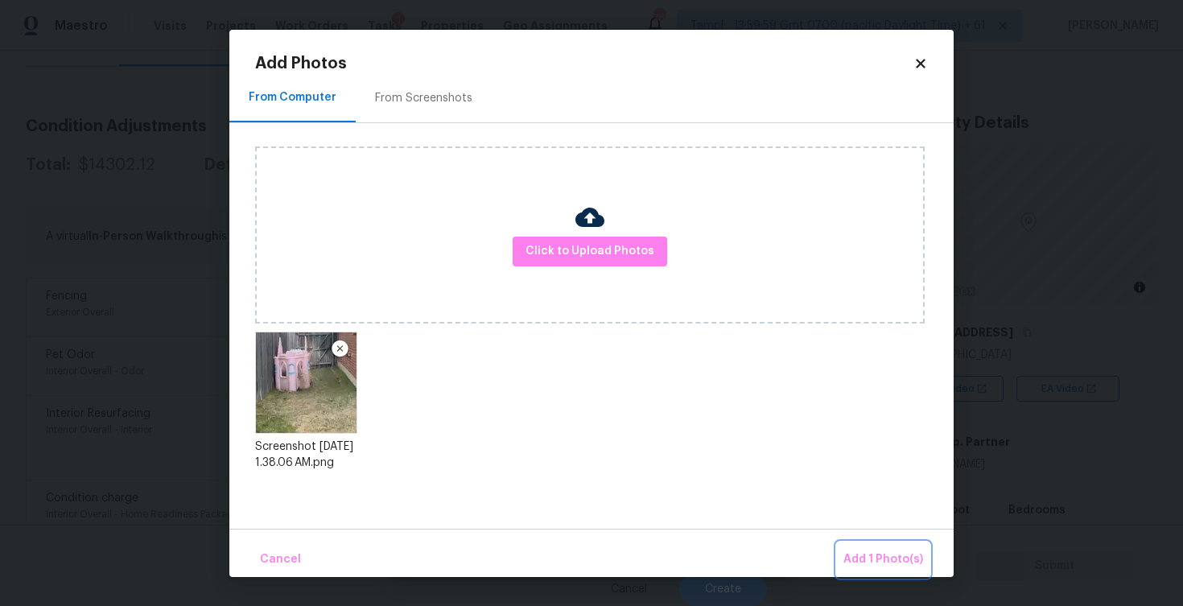
click at [882, 545] on button "Add 1 Photo(s)" at bounding box center [883, 559] width 93 height 35
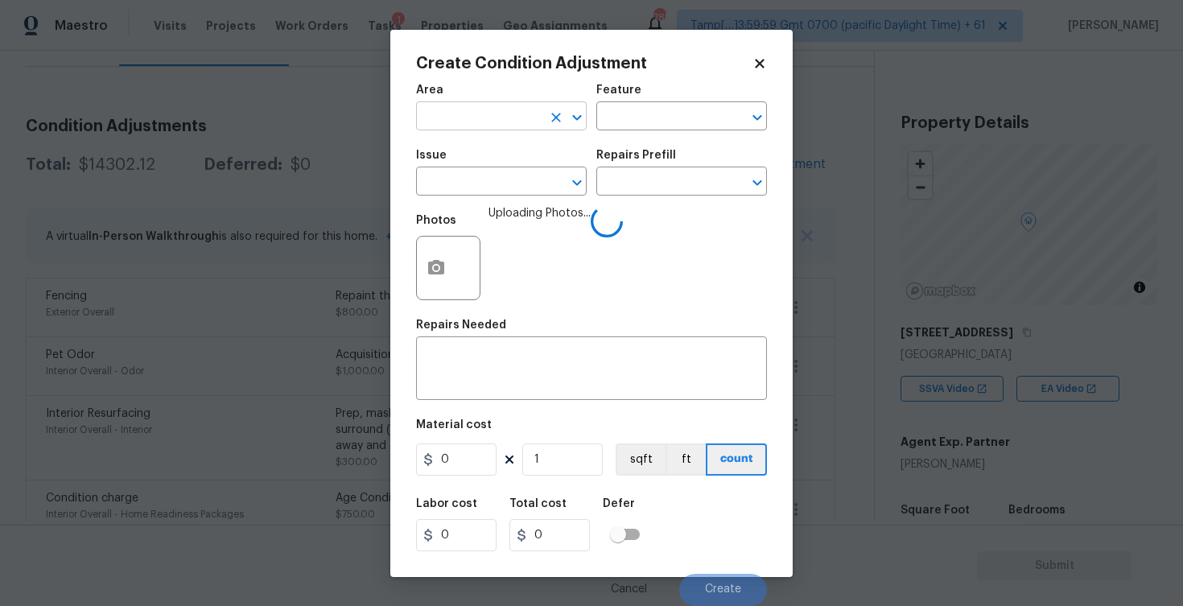
click at [510, 107] on input "text" at bounding box center [479, 117] width 126 height 25
type input "inter"
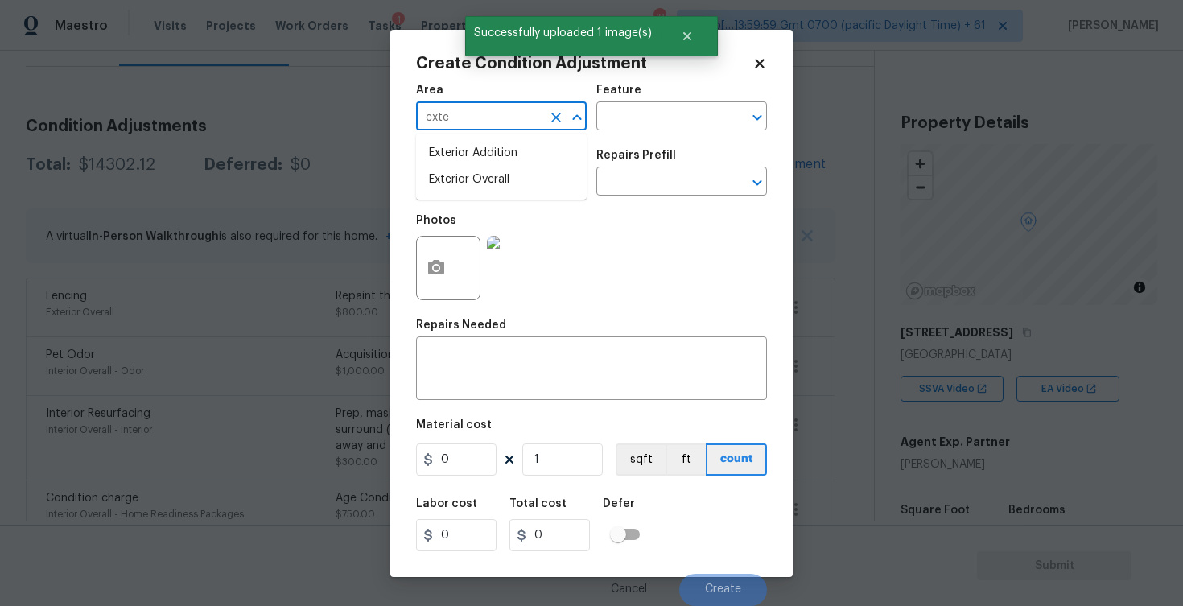
type input "exter"
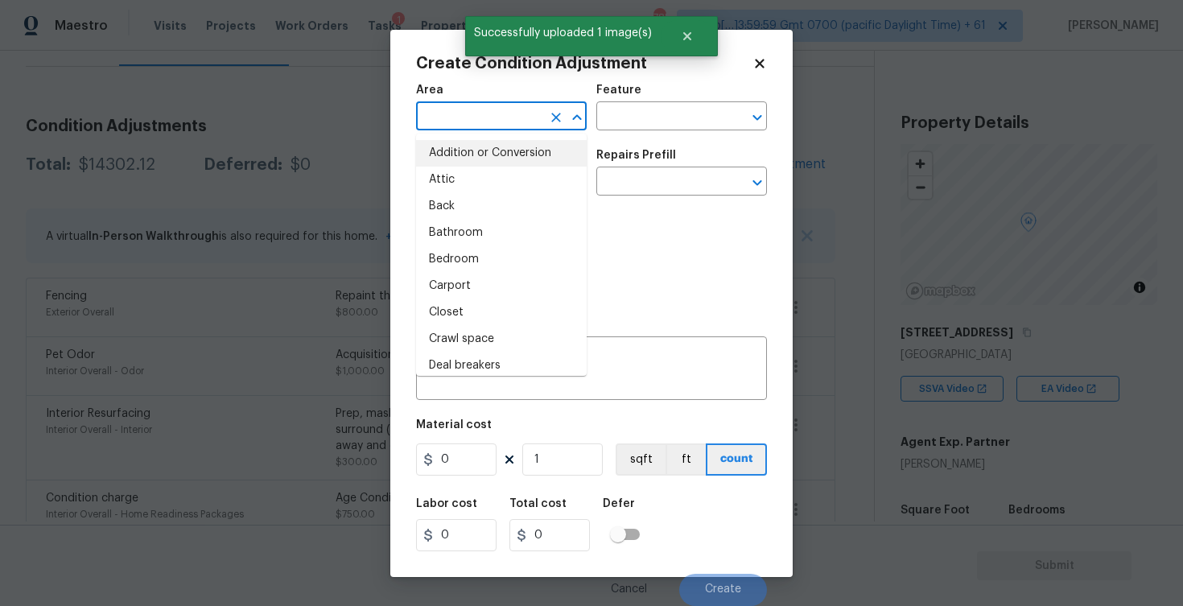
click at [490, 127] on input "text" at bounding box center [479, 117] width 126 height 25
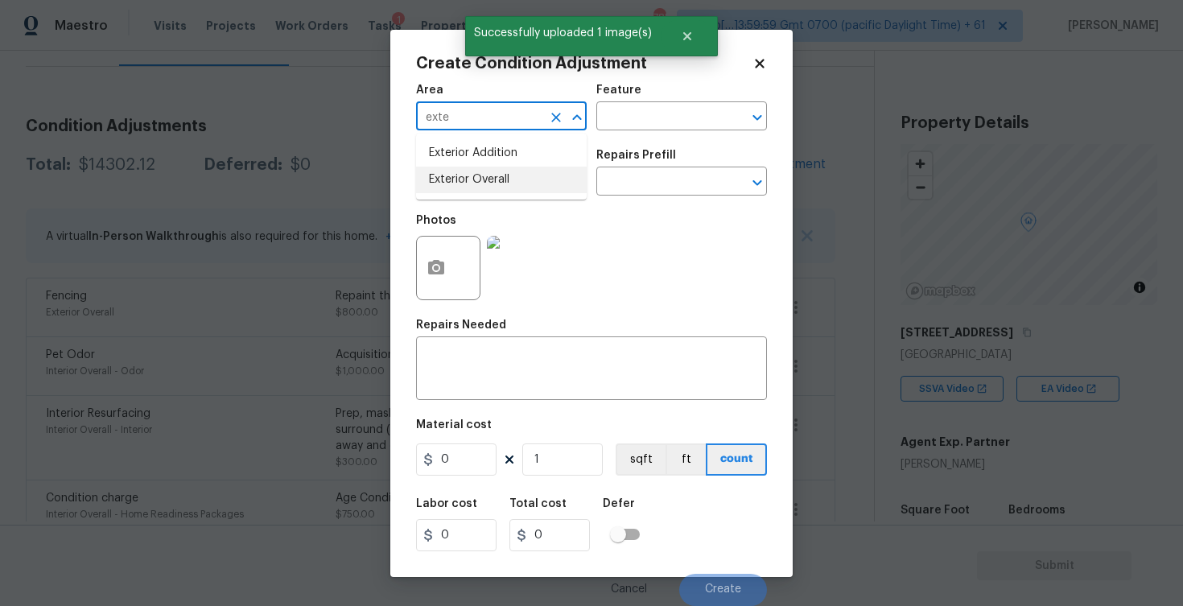
click at [490, 177] on li "Exterior Overall" at bounding box center [501, 180] width 171 height 27
type input "Exterior Overall"
click at [490, 177] on input "text" at bounding box center [479, 183] width 126 height 25
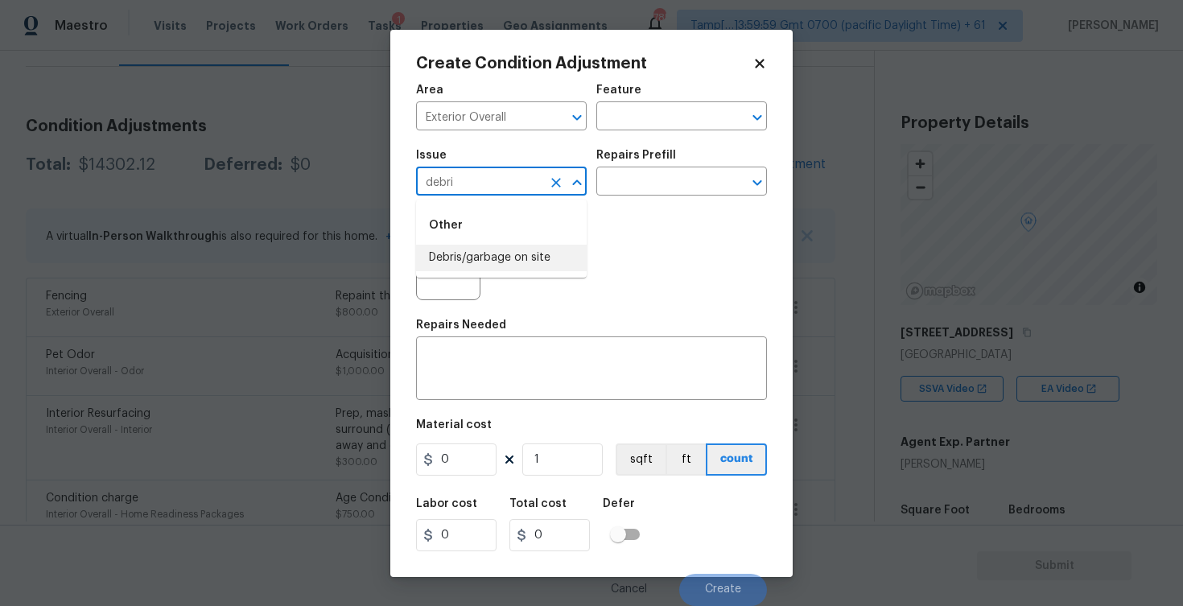
click at [482, 253] on li "Debris/garbage on site" at bounding box center [501, 258] width 171 height 27
type input "Debris/garbage on site"
click at [447, 257] on button "button" at bounding box center [436, 268] width 39 height 63
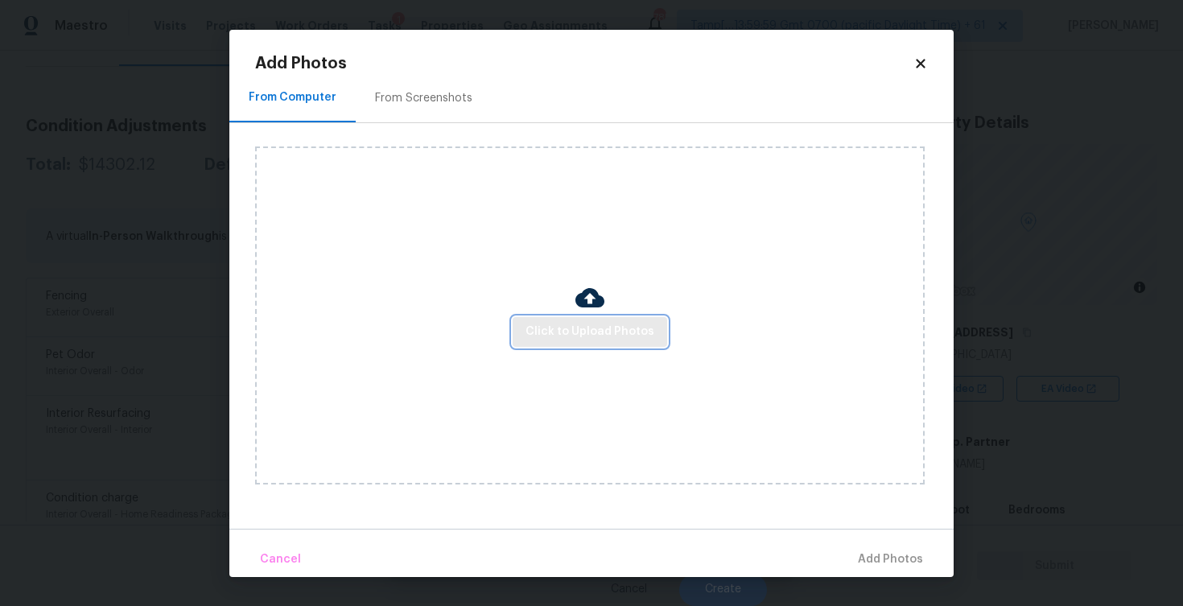
click at [572, 342] on button "Click to Upload Photos" at bounding box center [590, 332] width 154 height 30
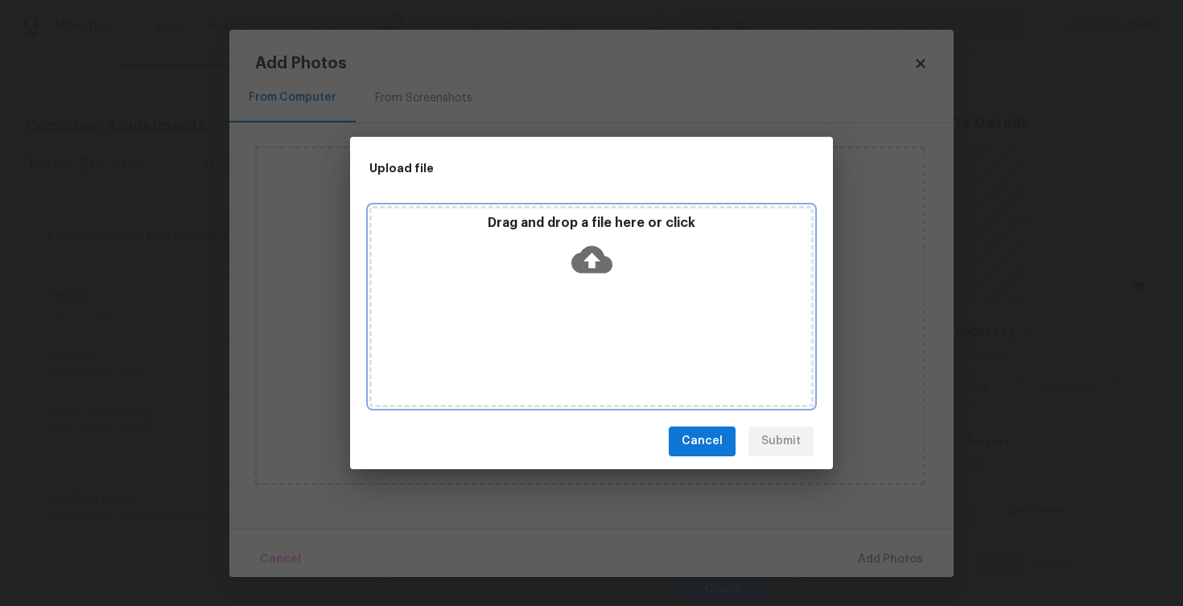
click at [596, 261] on icon at bounding box center [591, 258] width 41 height 27
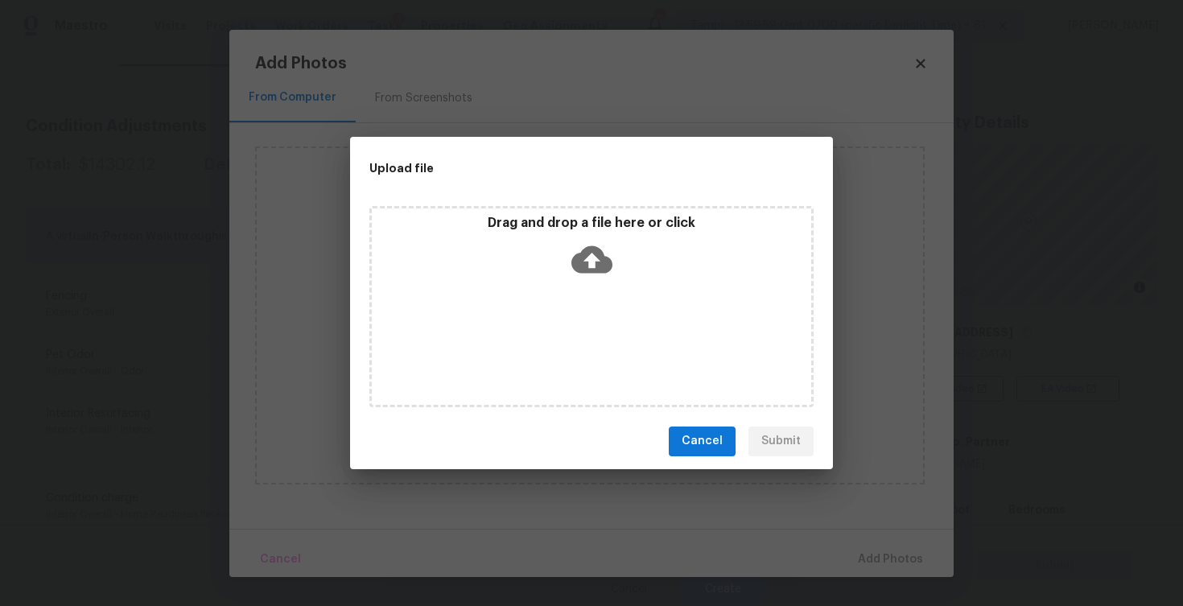
click at [697, 432] on span "Cancel" at bounding box center [702, 441] width 41 height 20
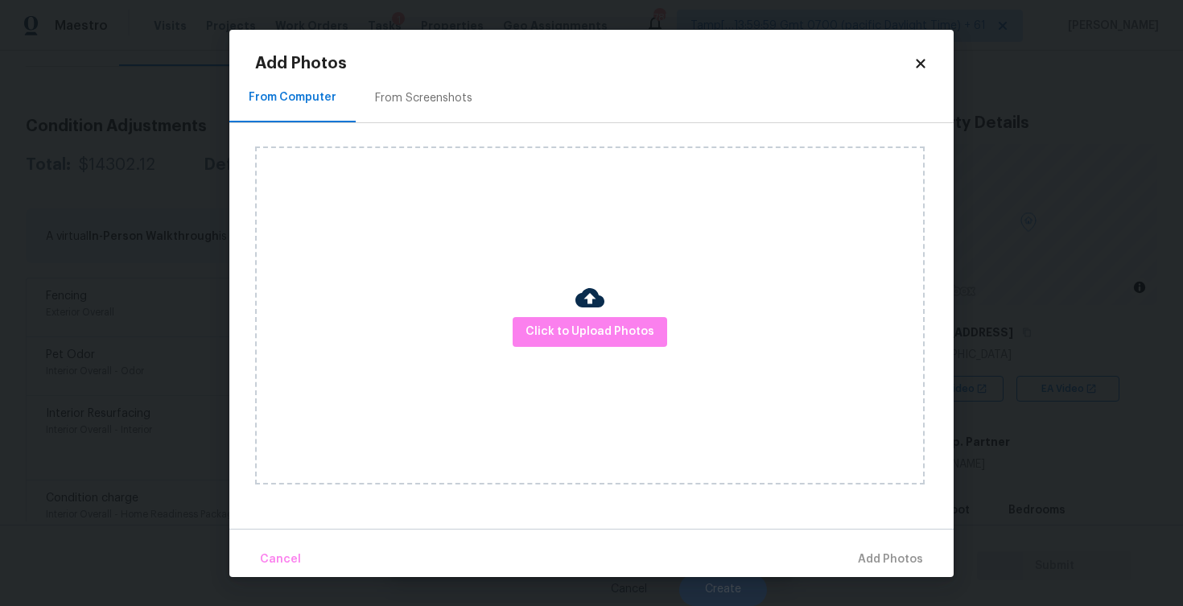
click at [931, 58] on div "Add Photos From Computer From Screenshots Click to Upload Photos Cancel Add Pho…" at bounding box center [591, 303] width 724 height 547
click at [916, 56] on icon at bounding box center [920, 63] width 14 height 14
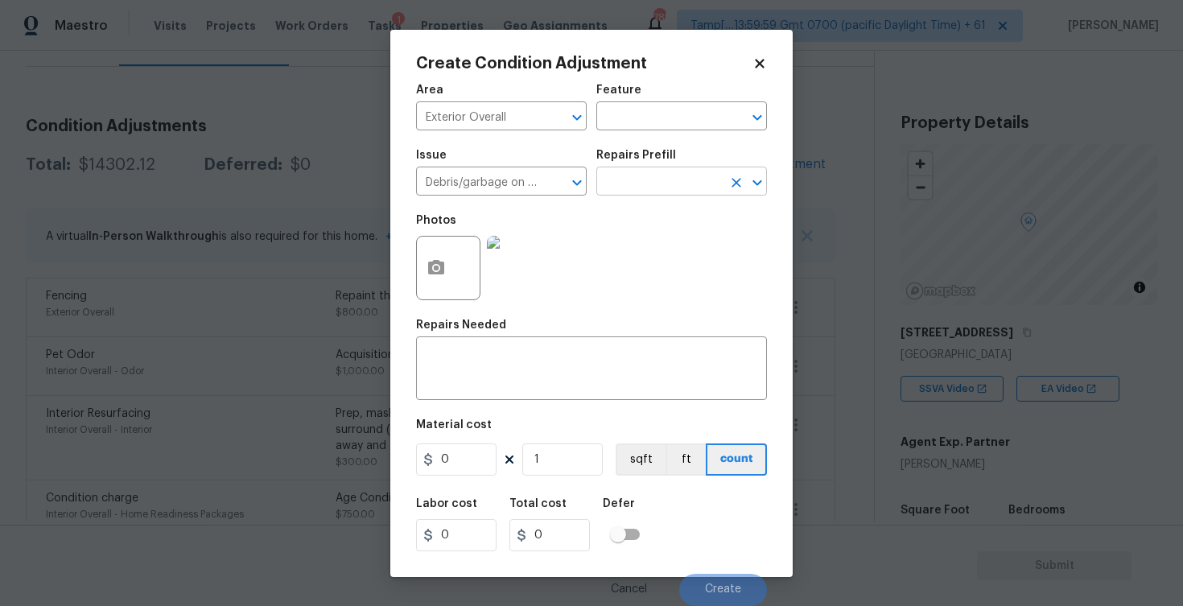
click at [622, 181] on input "text" at bounding box center [659, 183] width 126 height 25
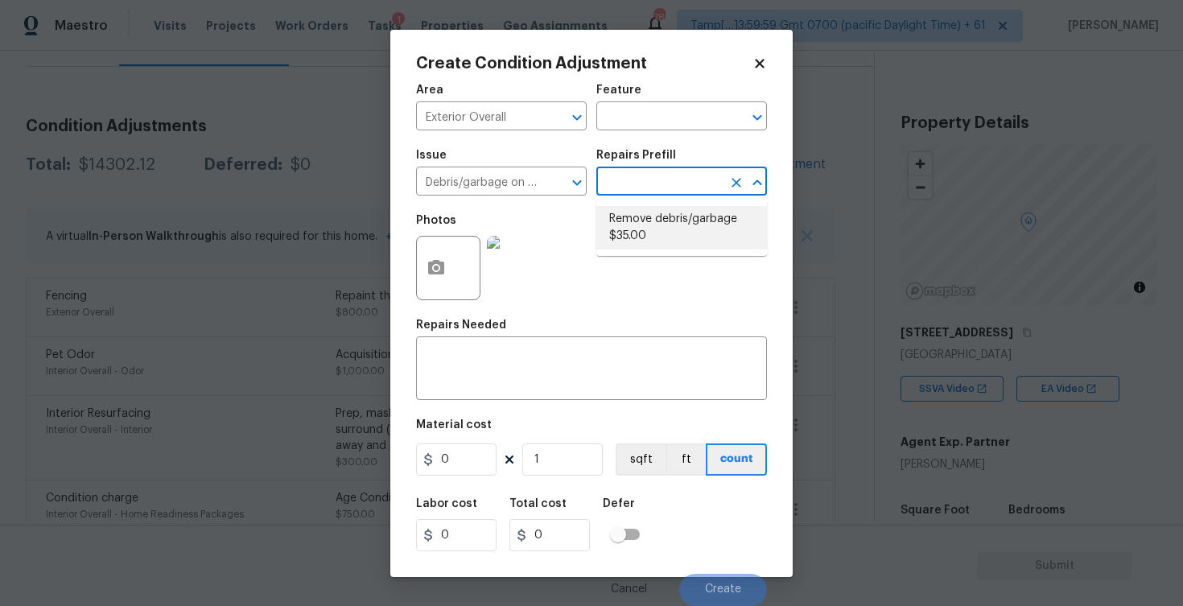
click at [643, 224] on li "Remove debris/garbage $35.00" at bounding box center [681, 227] width 171 height 43
type textarea "Remove, haul off, and properly dispose of any debris left by seller to offsite …"
type input "35"
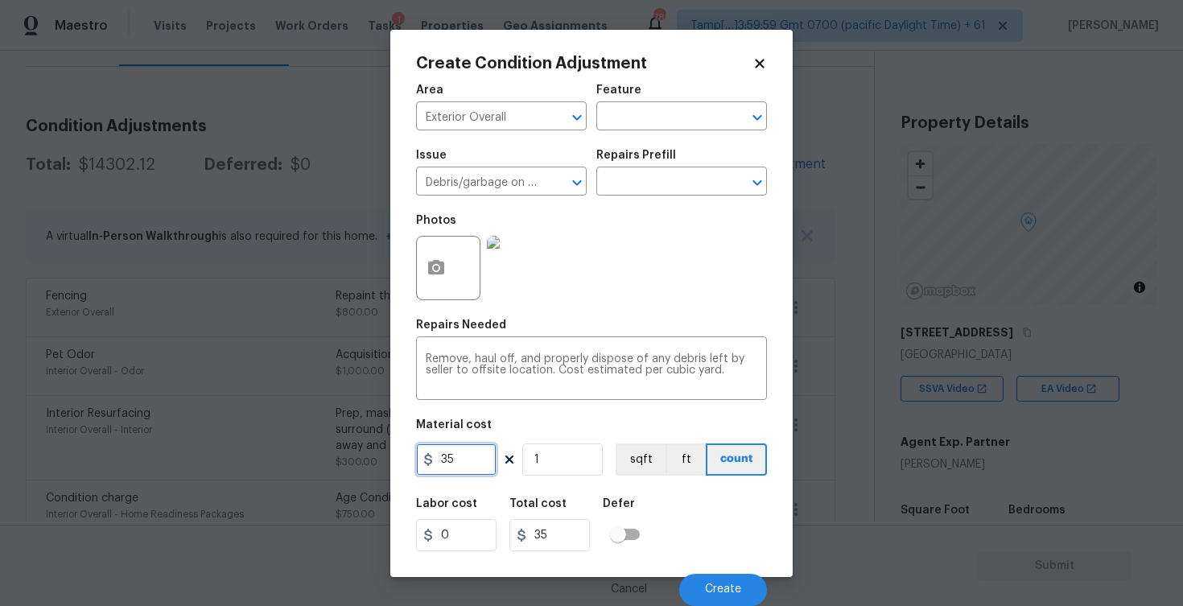
click at [467, 465] on input "35" at bounding box center [456, 459] width 80 height 32
type input "100"
click at [687, 529] on div "Labor cost 0 Total cost 35 Defer" at bounding box center [591, 524] width 351 height 72
type input "100"
click at [720, 575] on button "Create" at bounding box center [723, 590] width 88 height 32
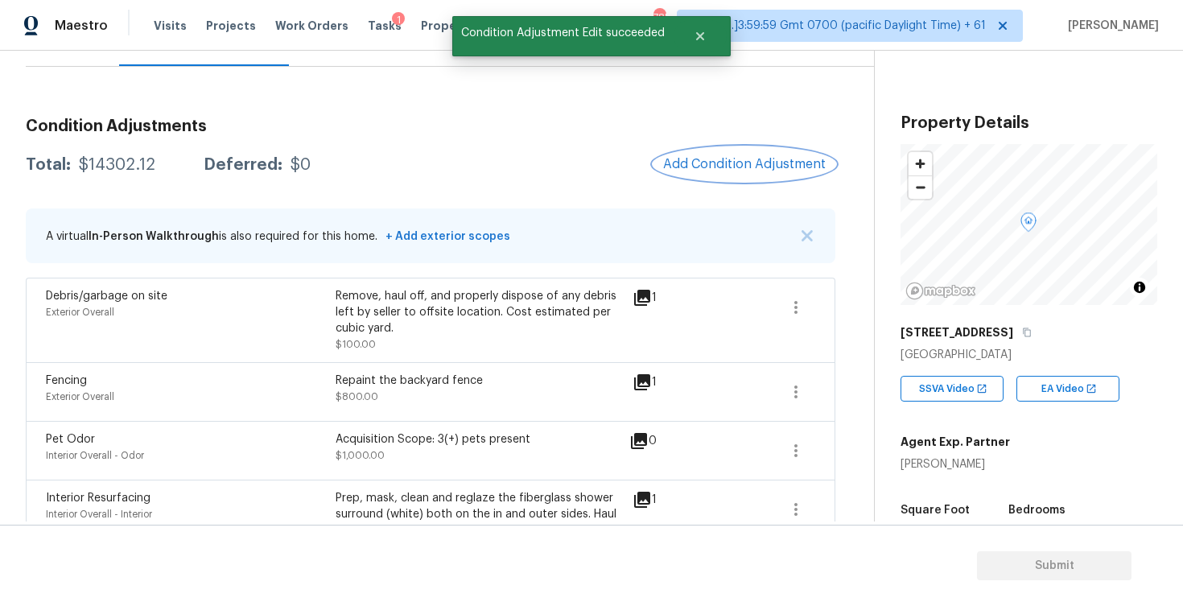
click at [791, 177] on button "Add Condition Adjustment" at bounding box center [744, 164] width 182 height 34
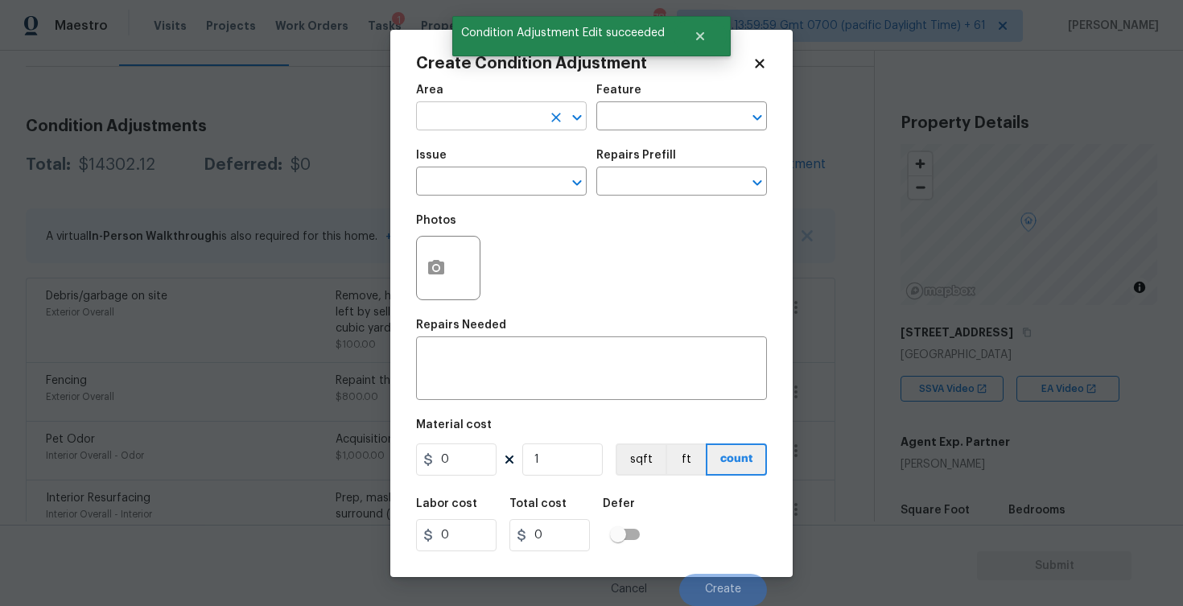
click at [528, 116] on input "text" at bounding box center [479, 117] width 126 height 25
click at [510, 172] on li "Exterior Overall" at bounding box center [501, 180] width 171 height 27
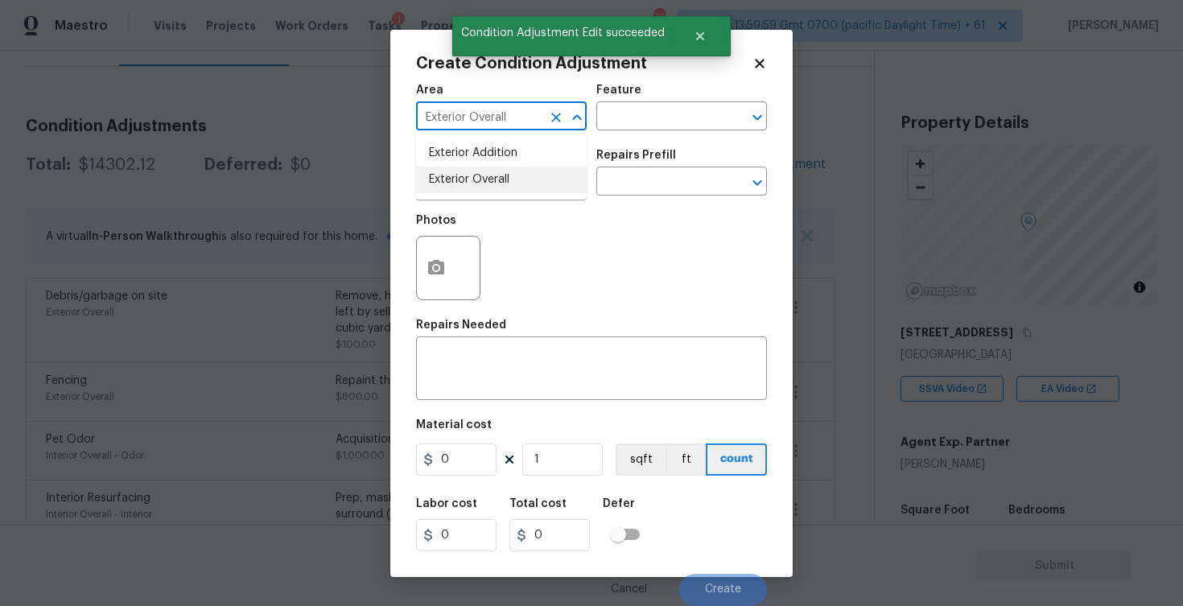
type input "Exterior Overall"
click at [510, 172] on input "text" at bounding box center [479, 183] width 126 height 25
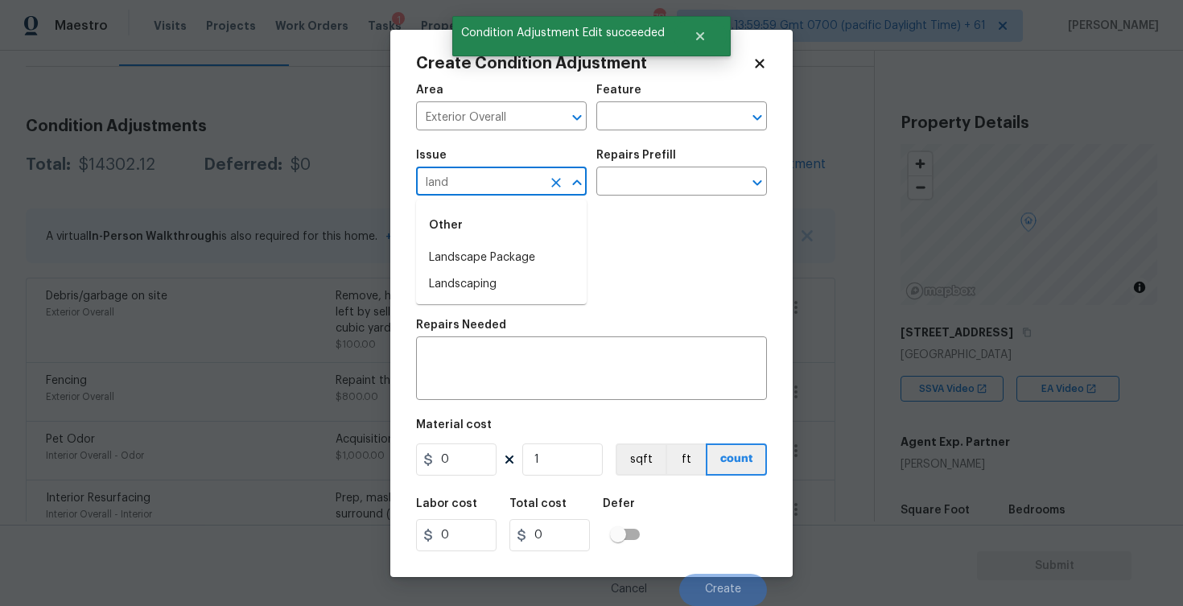
click at [488, 242] on div "Other" at bounding box center [501, 225] width 171 height 39
click at [490, 263] on li "Landscape Package" at bounding box center [501, 258] width 171 height 27
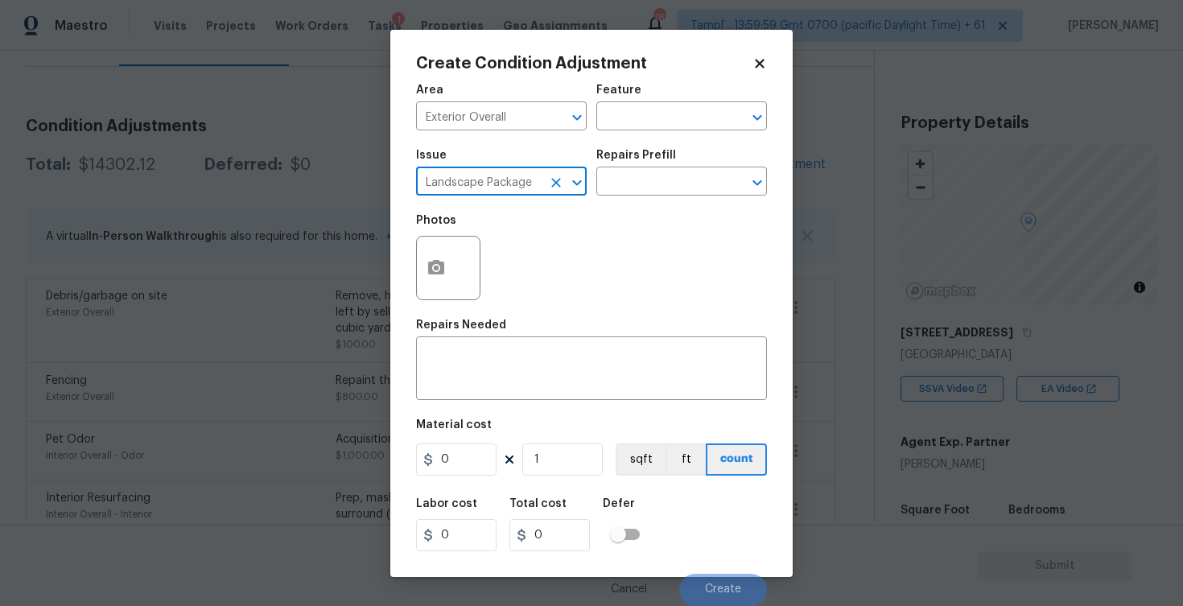
type input "Landscape Package"
click at [659, 170] on div "Repairs Prefill" at bounding box center [681, 160] width 171 height 21
click at [654, 183] on input "text" at bounding box center [659, 183] width 126 height 25
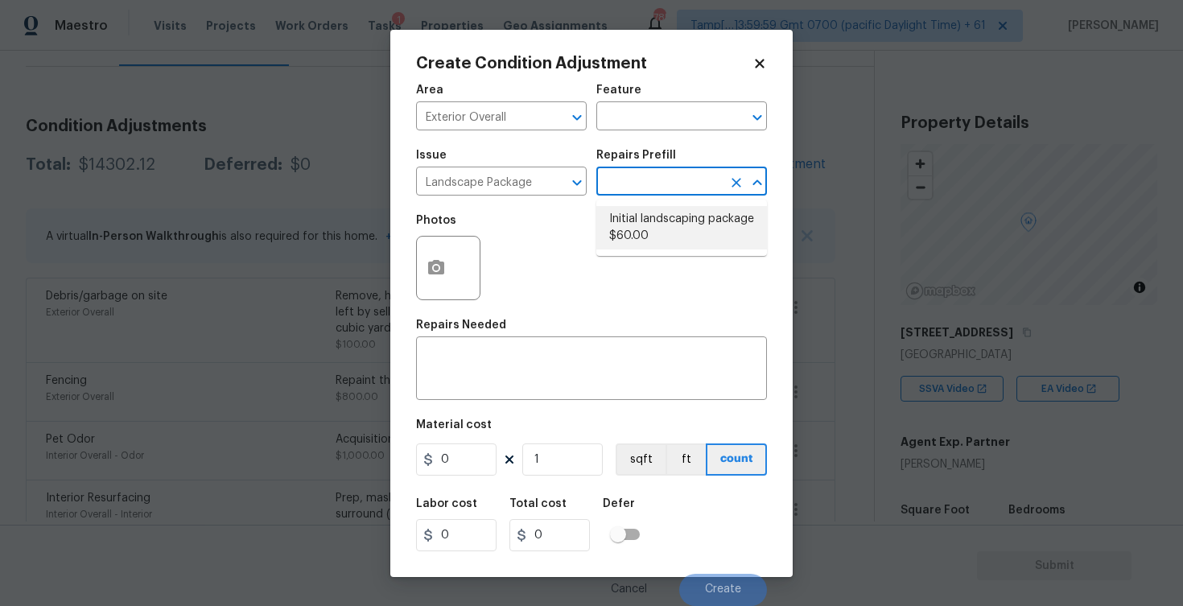
click at [636, 229] on li "Initial landscaping package $60.00" at bounding box center [681, 227] width 171 height 43
type input "Home Readiness Packages"
type textarea "Mowing of grass up to 6" in height. Mow, edge along driveways & sidewalks, trim…"
type input "60"
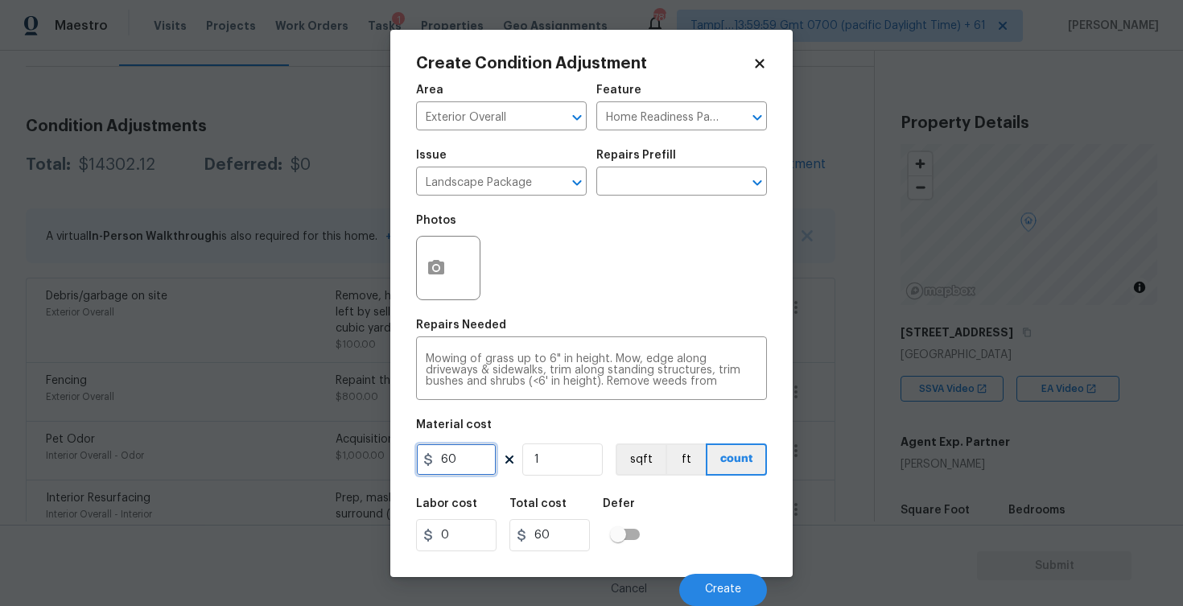
click at [484, 451] on input "60" at bounding box center [456, 459] width 80 height 32
type input "300"
click at [654, 508] on div "Labor cost 0 Total cost 60 Defer" at bounding box center [591, 524] width 351 height 72
type input "300"
click at [701, 574] on button "Create" at bounding box center [723, 590] width 88 height 32
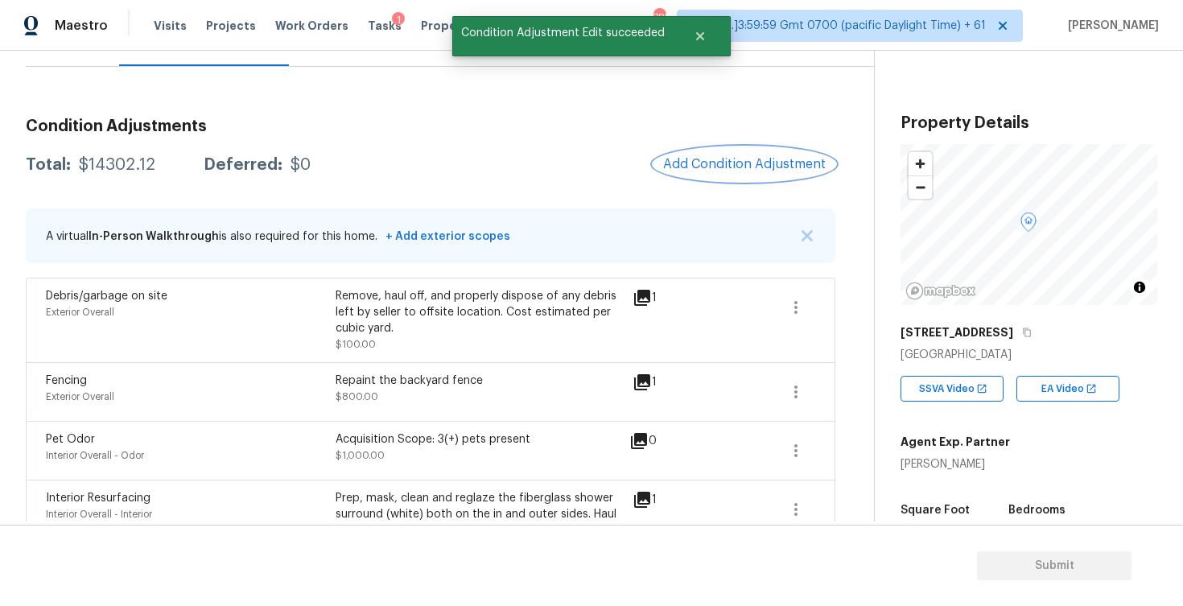
scroll to position [138, 0]
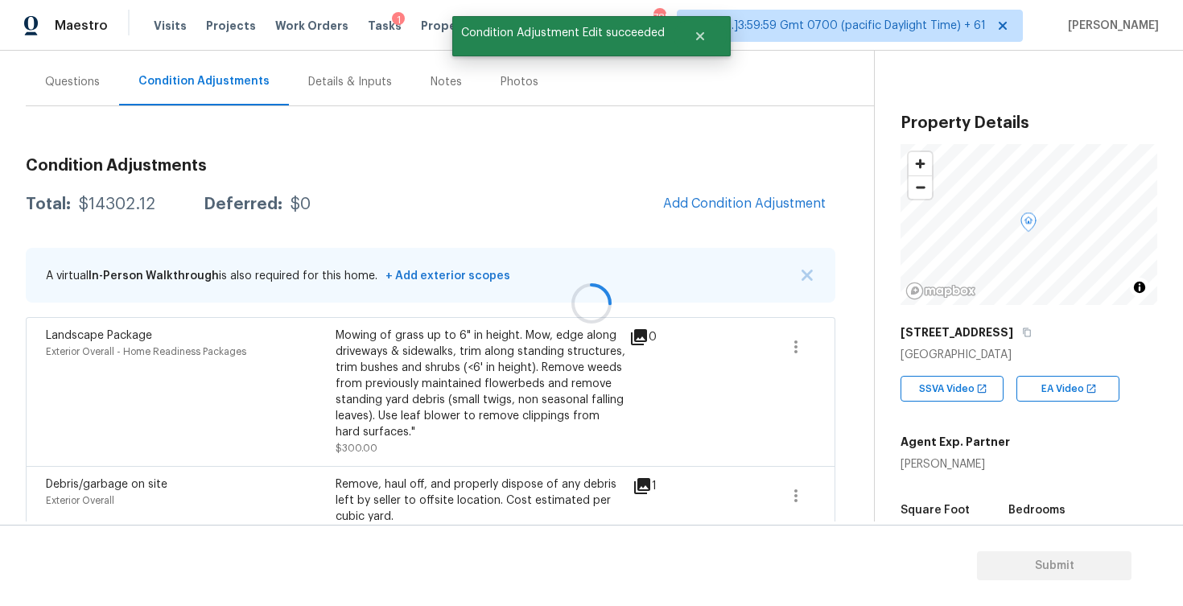
click at [768, 200] on div at bounding box center [591, 303] width 1183 height 606
click at [705, 189] on button "Add Condition Adjustment" at bounding box center [744, 204] width 182 height 34
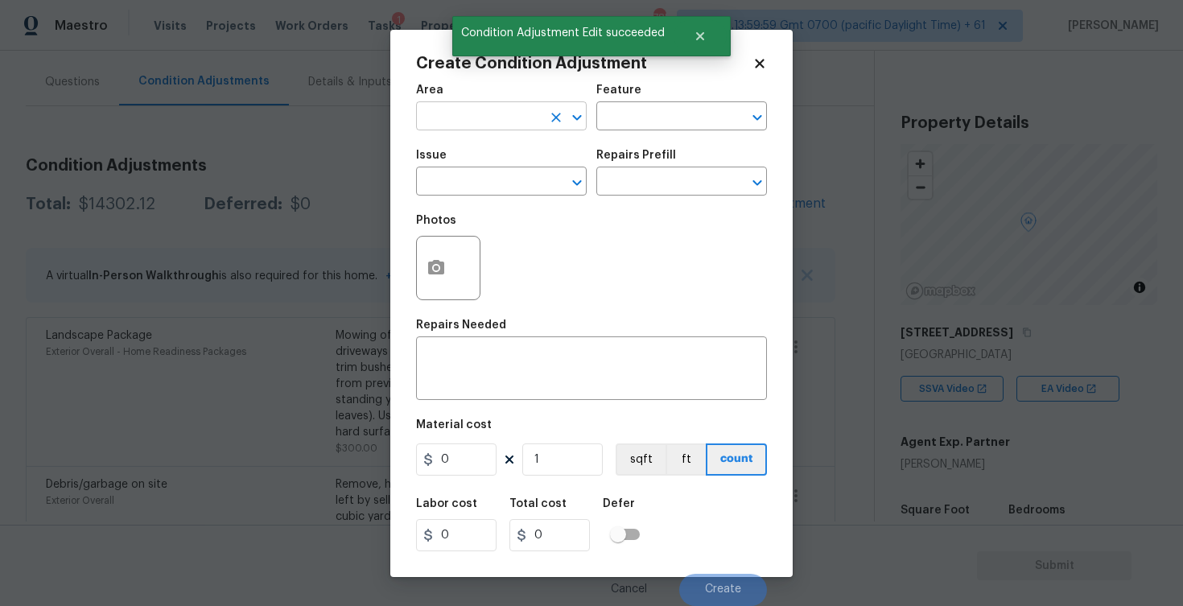
click at [511, 102] on div "Area" at bounding box center [501, 94] width 171 height 21
click at [511, 116] on input "text" at bounding box center [479, 117] width 126 height 25
click at [499, 170] on li "Exterior Overall" at bounding box center [501, 180] width 171 height 27
type input "Exterior Overall"
click at [499, 170] on div "Issue" at bounding box center [501, 160] width 171 height 21
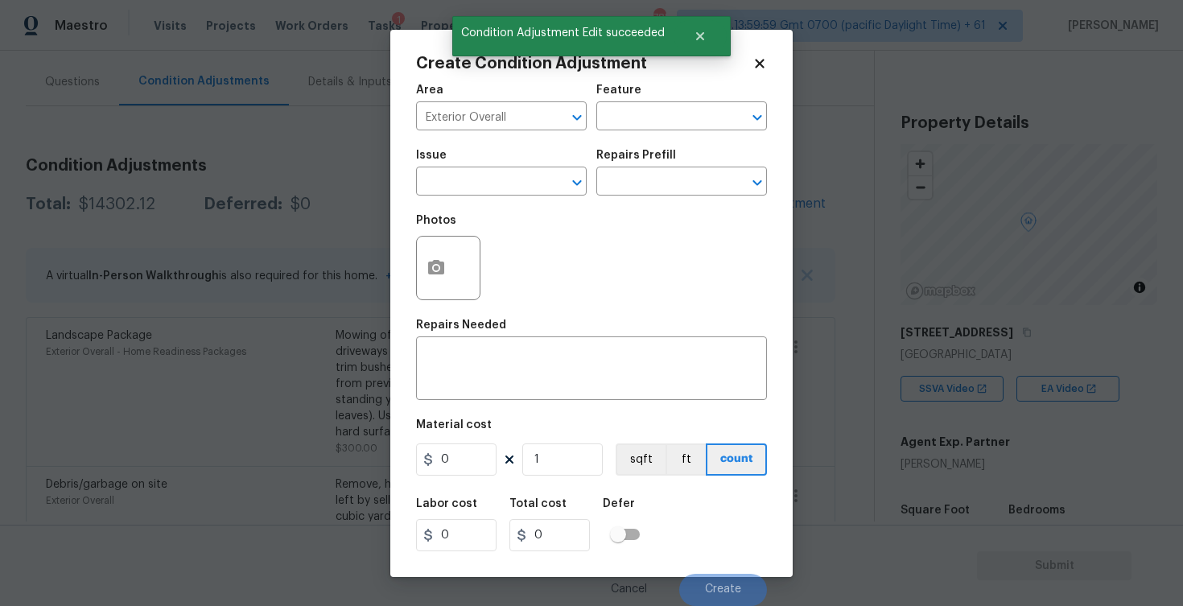
click at [499, 170] on div "Issue" at bounding box center [501, 160] width 171 height 21
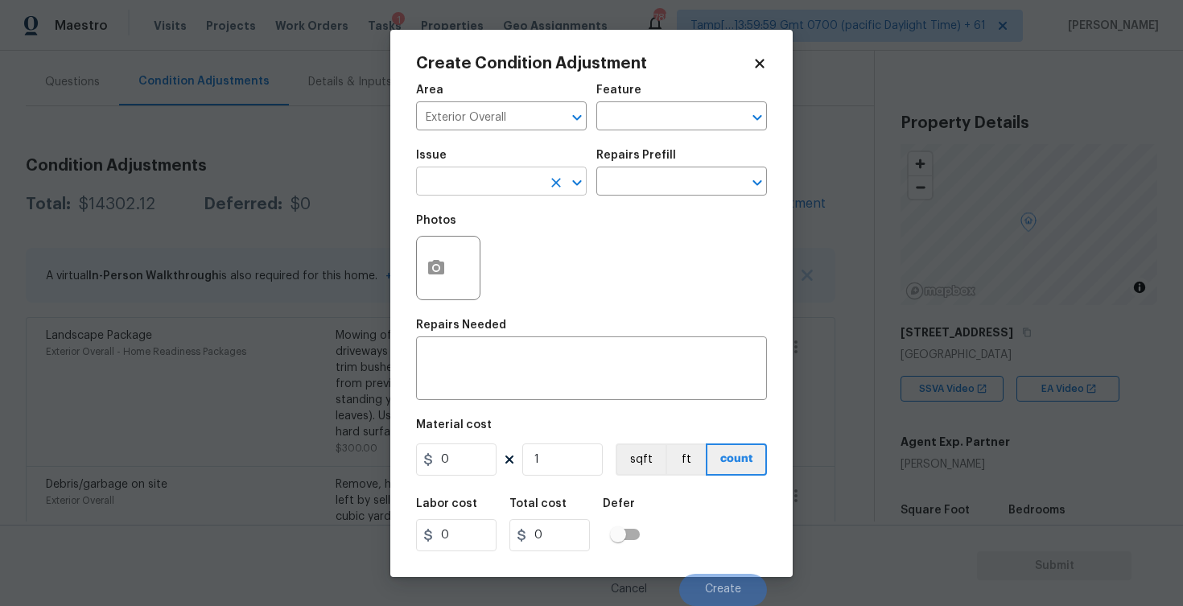
click at [490, 182] on input "text" at bounding box center [479, 183] width 126 height 25
click at [489, 255] on li "Pressure Washing" at bounding box center [501, 258] width 171 height 27
type input "Pressure Washing"
click at [620, 183] on input "text" at bounding box center [659, 183] width 126 height 25
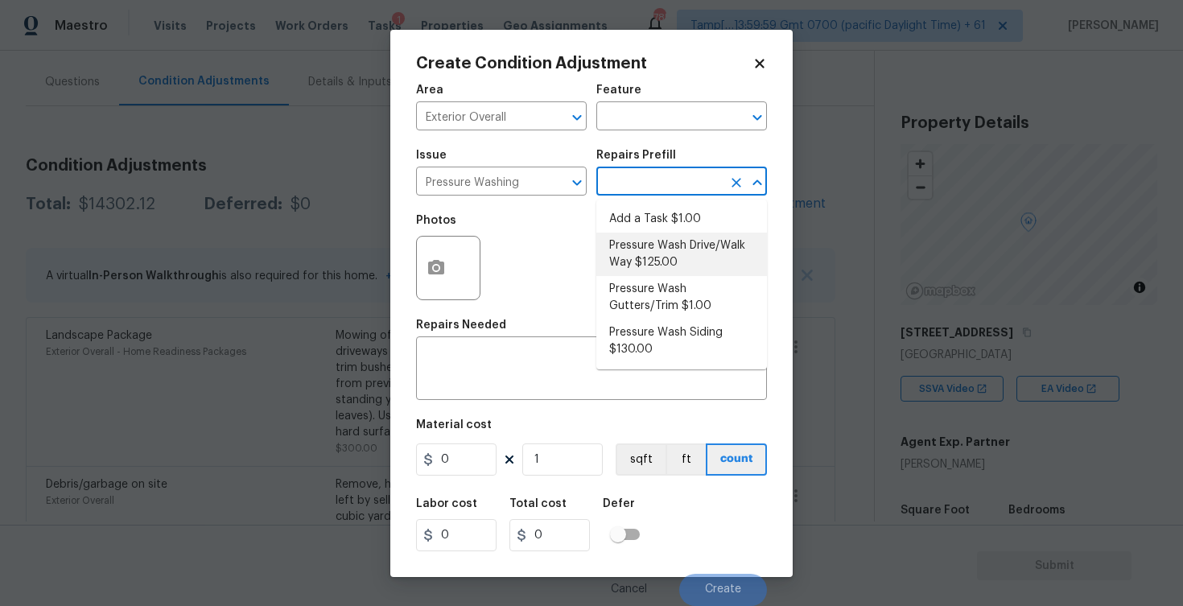
click at [637, 266] on li "Pressure Wash Drive/Walk Way $125.00" at bounding box center [681, 254] width 171 height 43
type input "Siding"
type textarea "Pressure wash the driveways/walkways as directed by the PM. Ensure that all deb…"
type input "125"
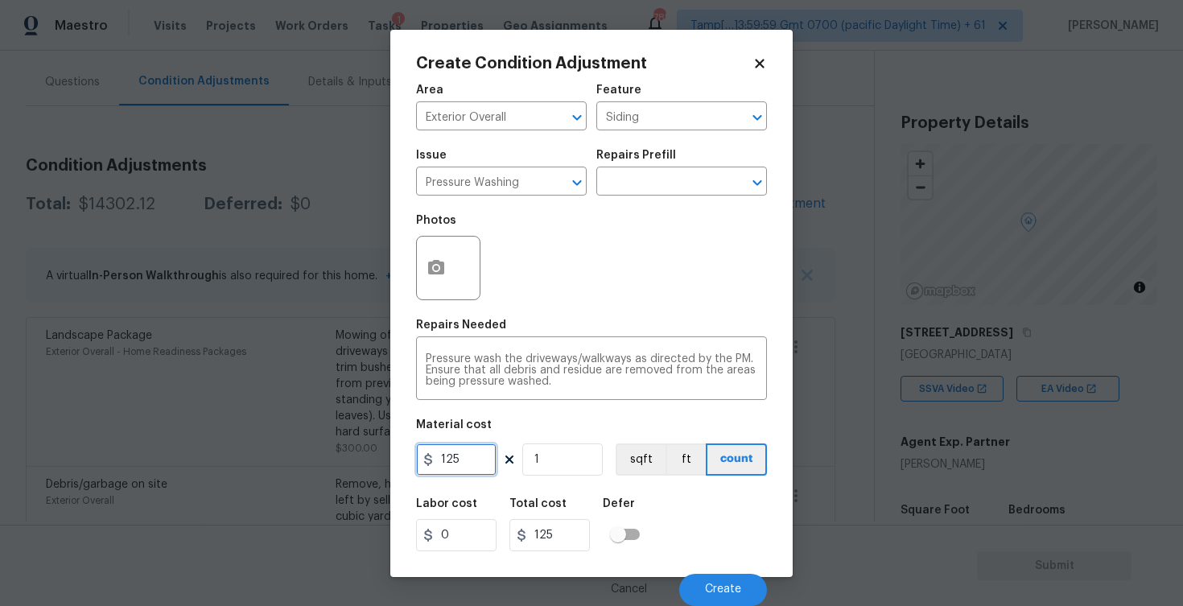
click at [479, 459] on input "125" at bounding box center [456, 459] width 80 height 32
type input "300"
click at [668, 506] on div "Labor cost 0 Total cost 300 Defer" at bounding box center [591, 524] width 351 height 72
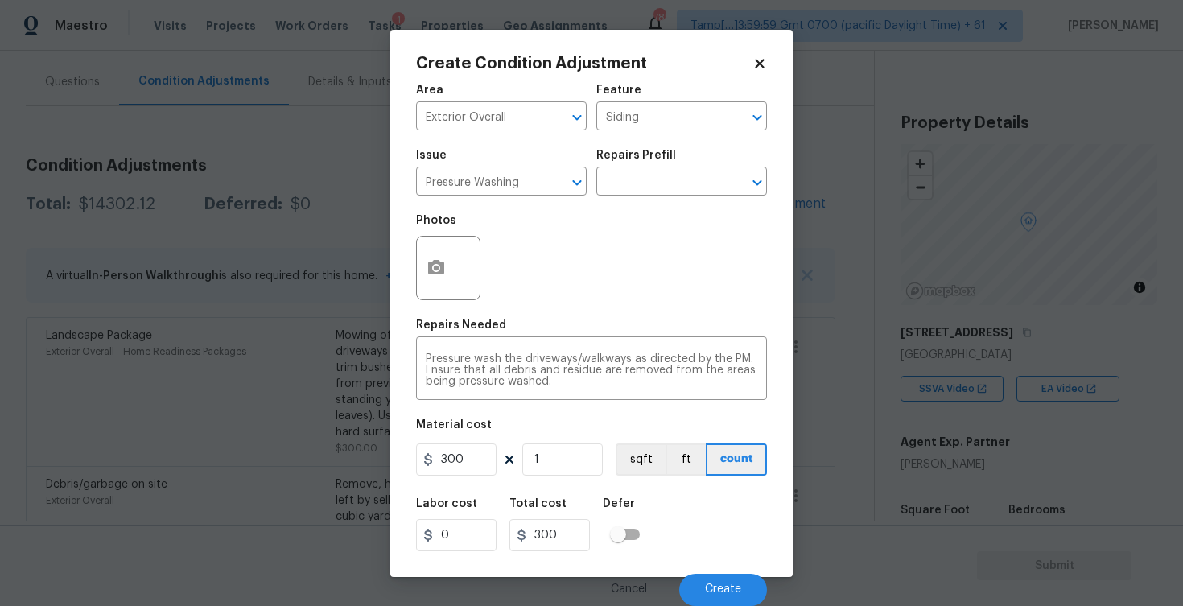
click at [697, 566] on div "Cancel Create" at bounding box center [591, 583] width 351 height 45
click at [699, 575] on button "Create" at bounding box center [723, 590] width 88 height 32
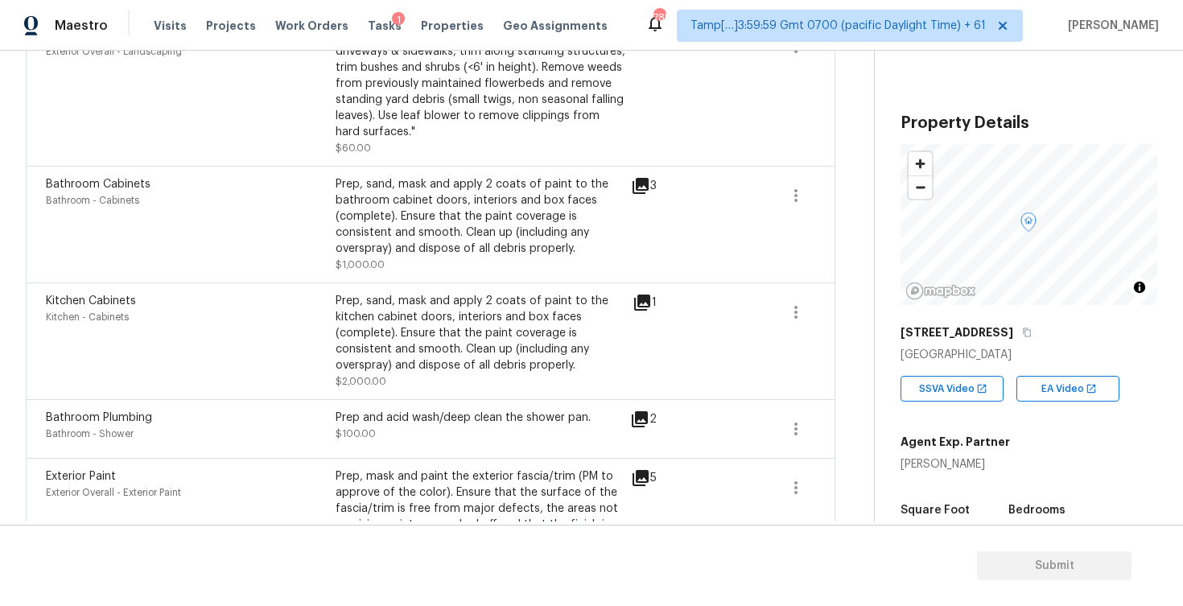
scroll to position [1368, 0]
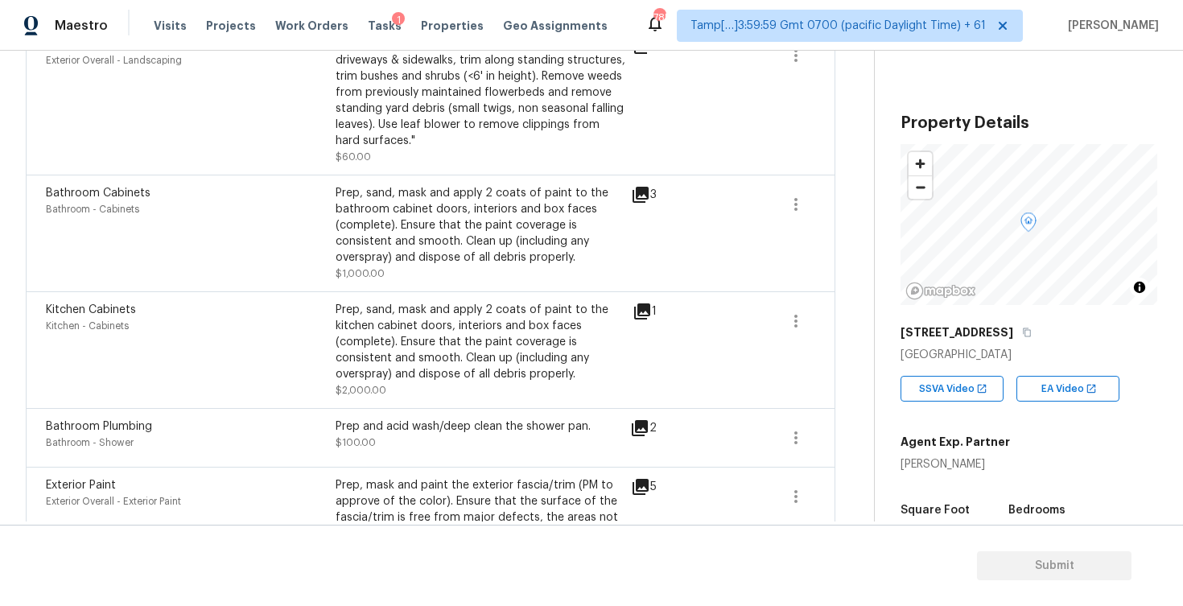
click at [642, 308] on icon at bounding box center [642, 311] width 16 height 16
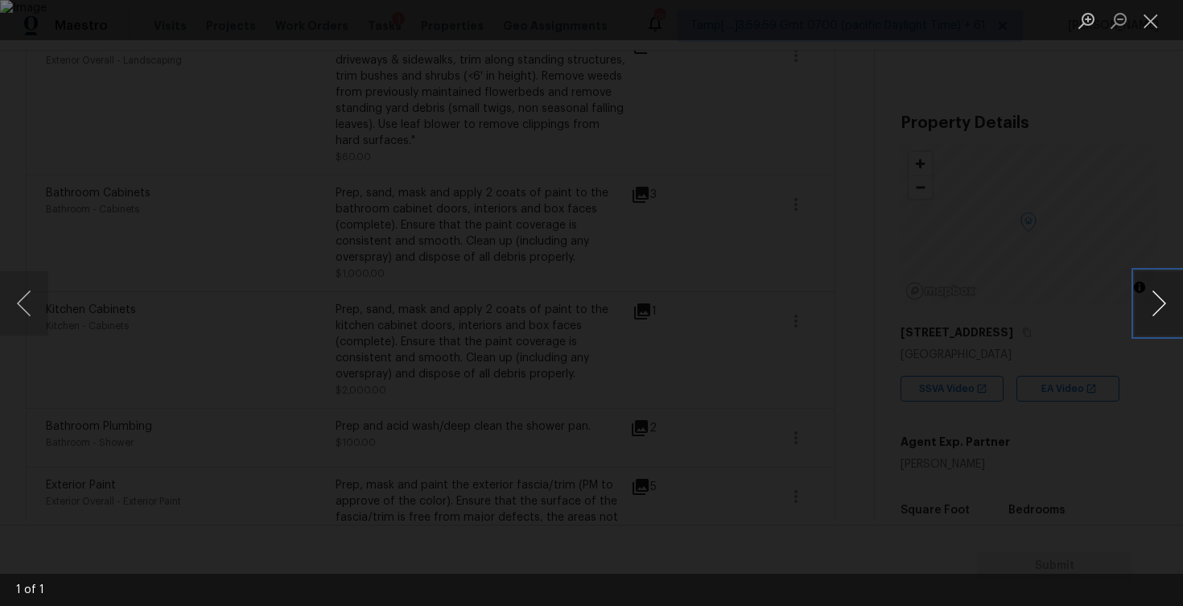
click at [1152, 289] on button "Next image" at bounding box center [1159, 303] width 48 height 64
click at [1153, 298] on button "Next image" at bounding box center [1159, 303] width 48 height 64
click at [1110, 195] on div "Lightbox" at bounding box center [591, 303] width 1183 height 606
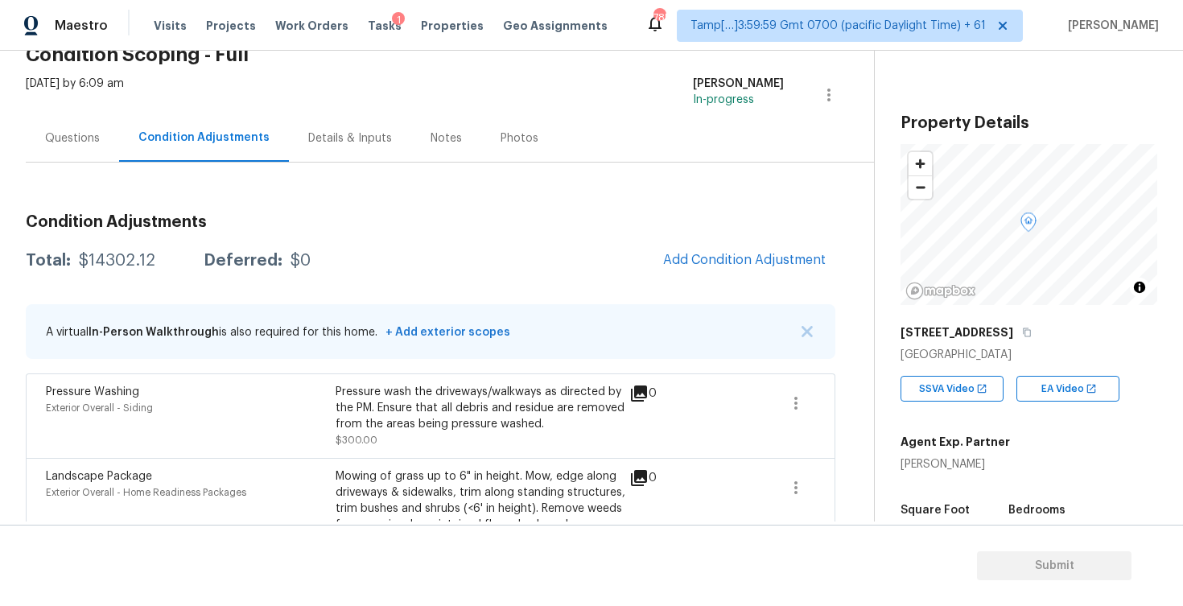
scroll to position [62, 0]
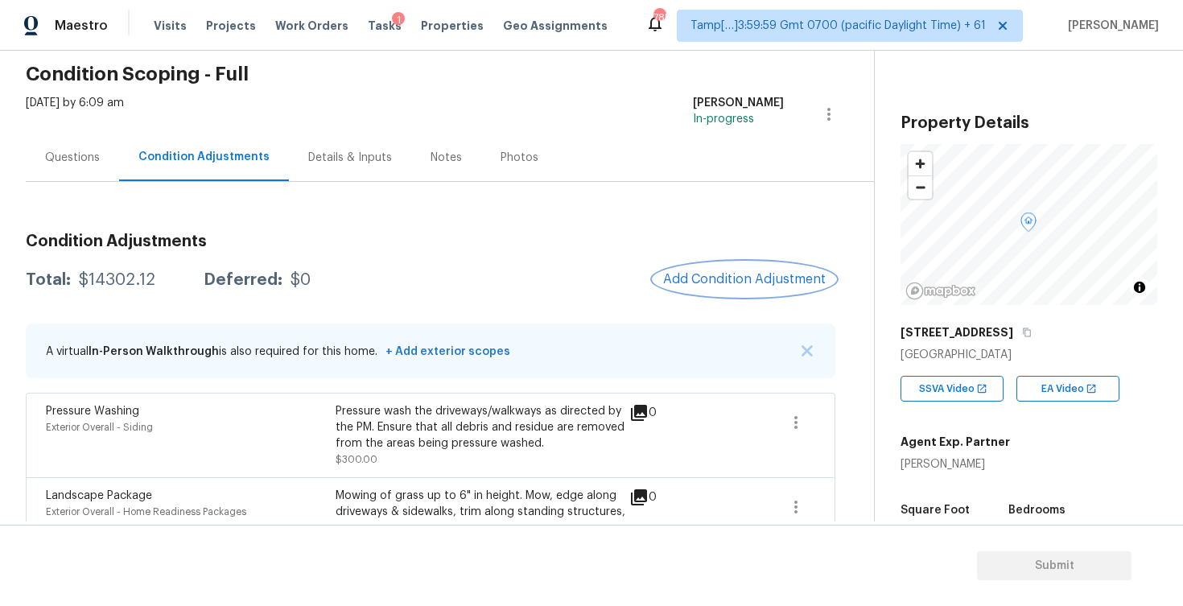
click at [715, 267] on button "Add Condition Adjustment" at bounding box center [744, 279] width 182 height 34
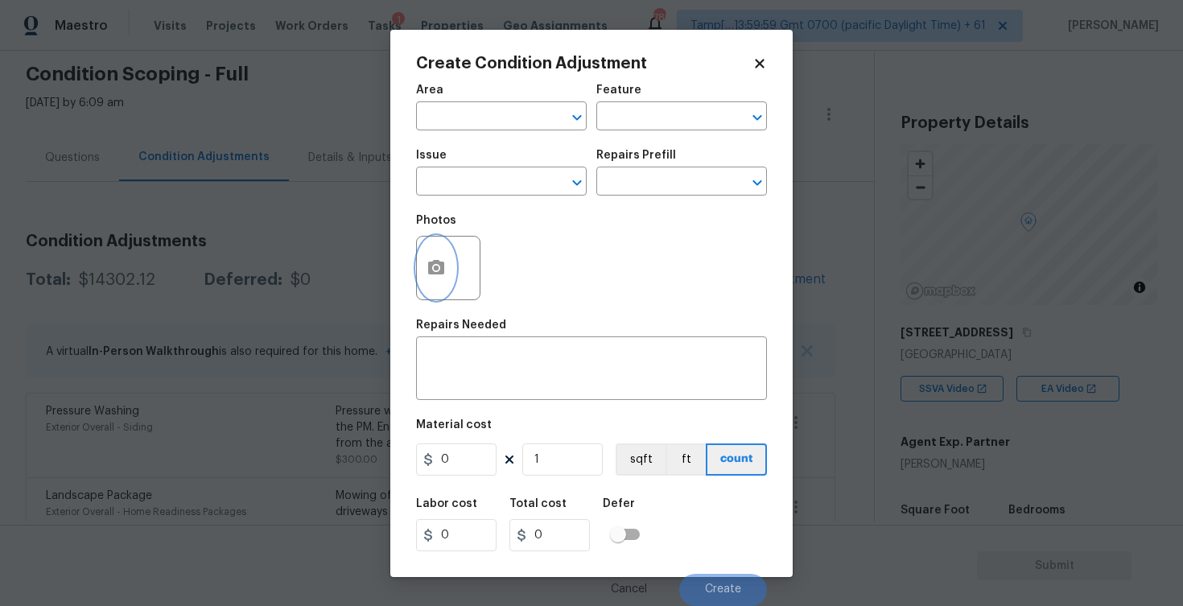
click at [454, 275] on button "button" at bounding box center [436, 268] width 39 height 63
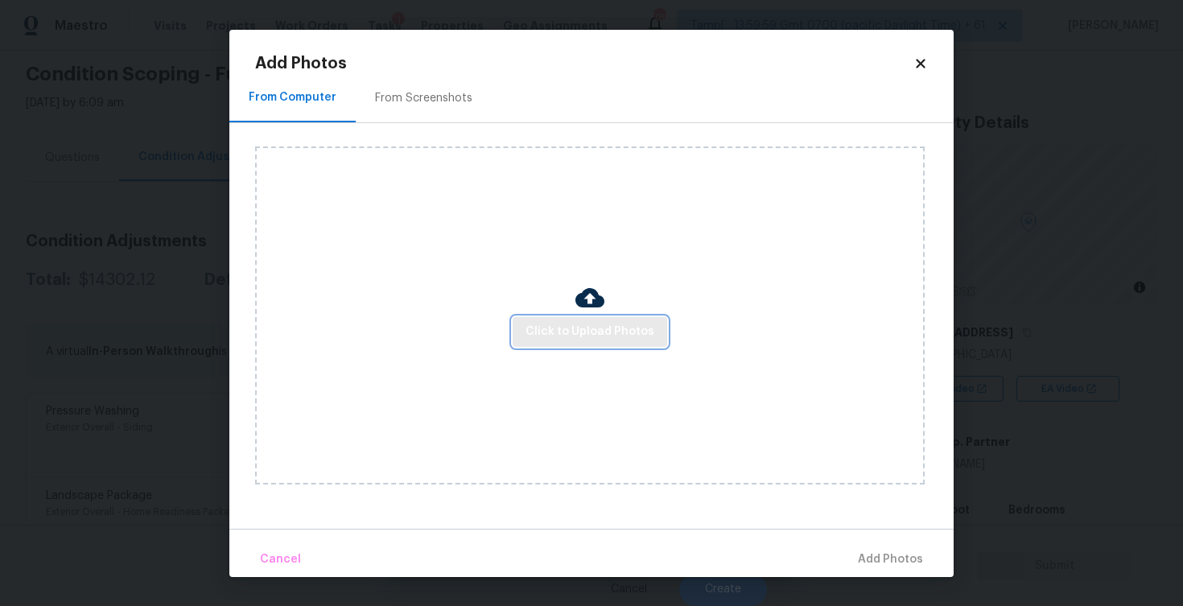
click at [631, 325] on span "Click to Upload Photos" at bounding box center [589, 332] width 129 height 20
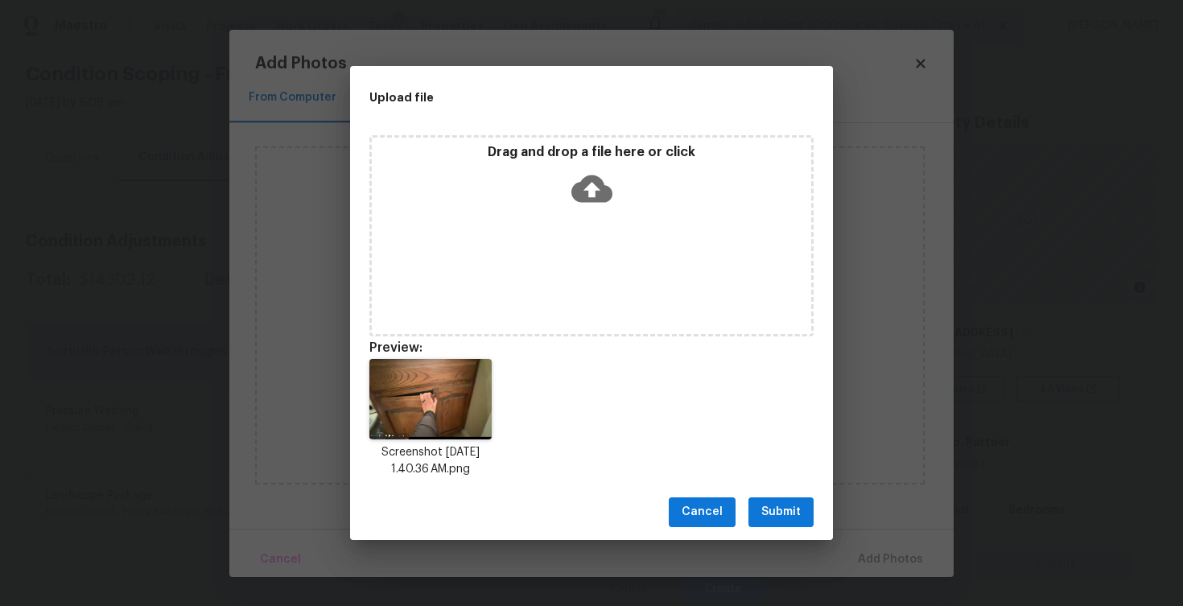
click at [790, 515] on span "Submit" at bounding box center [780, 512] width 39 height 20
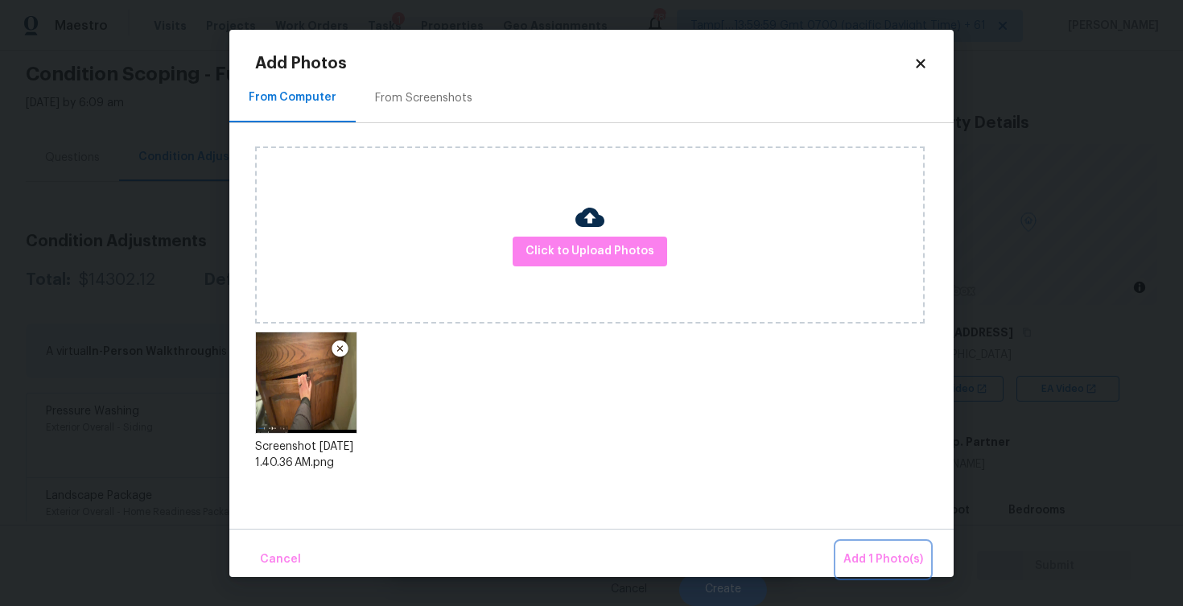
click at [883, 558] on span "Add 1 Photo(s)" at bounding box center [883, 560] width 80 height 20
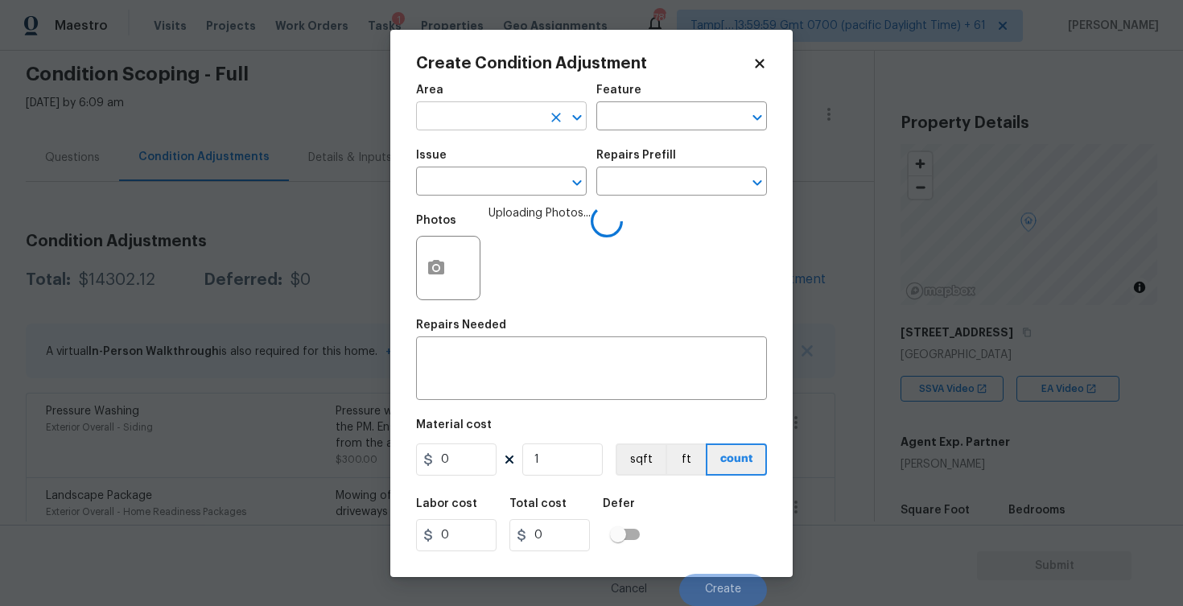
click at [497, 128] on input "text" at bounding box center [479, 117] width 126 height 25
click at [484, 180] on li "Interior Overall" at bounding box center [501, 180] width 171 height 27
type input "Interior Overall"
click at [484, 180] on input "text" at bounding box center [479, 183] width 126 height 25
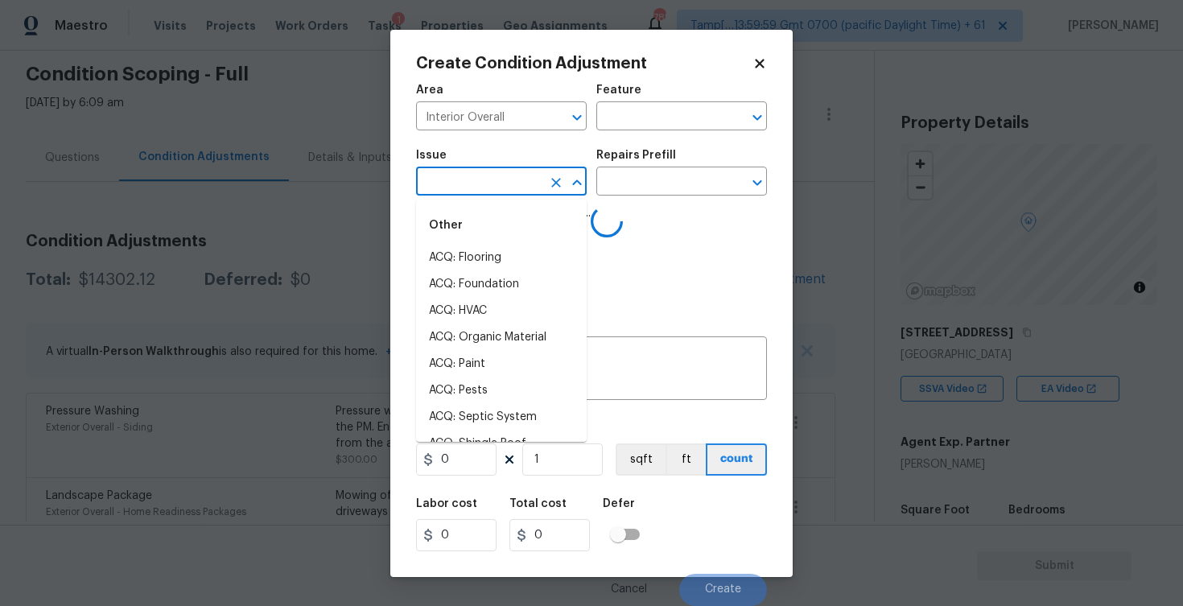
type input "b"
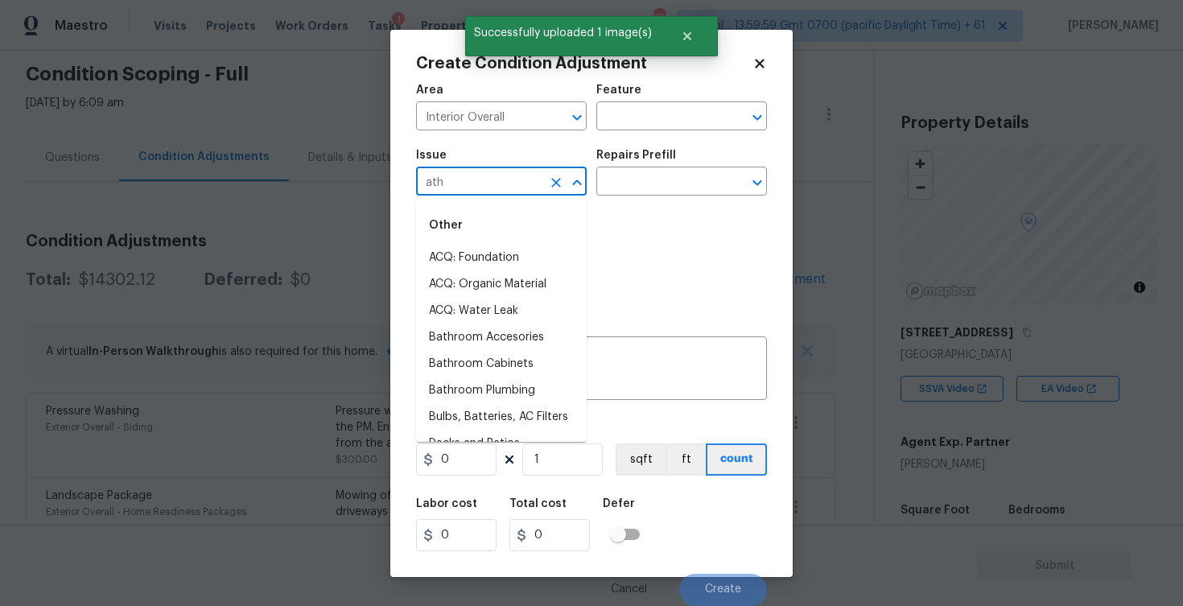
type input "athr"
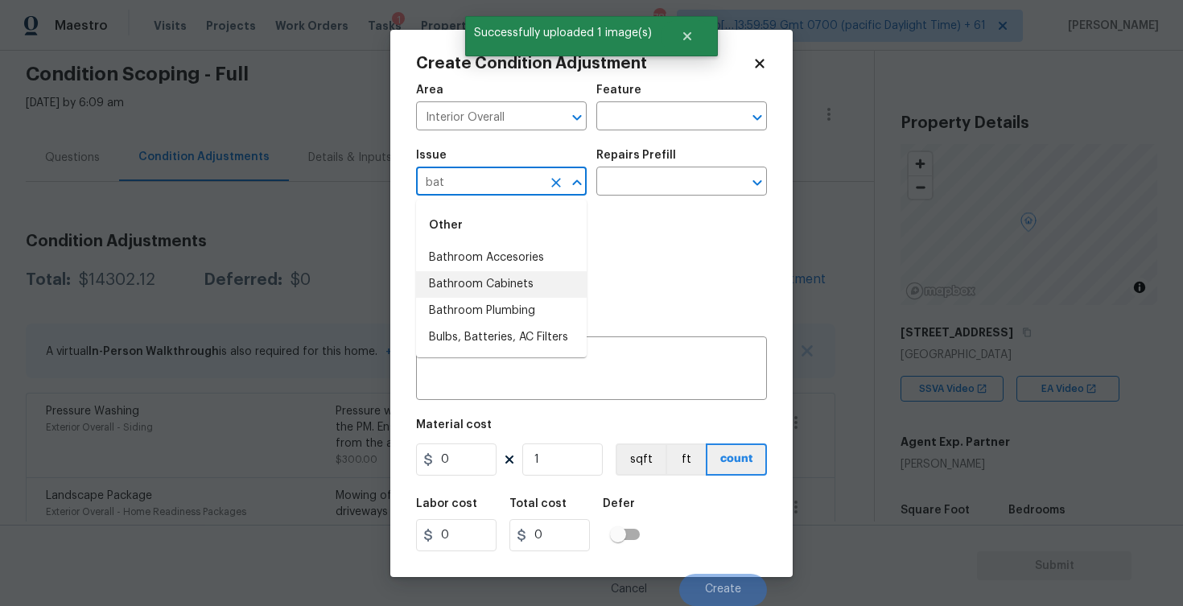
click at [496, 278] on li "Bathroom Cabinets" at bounding box center [501, 284] width 171 height 27
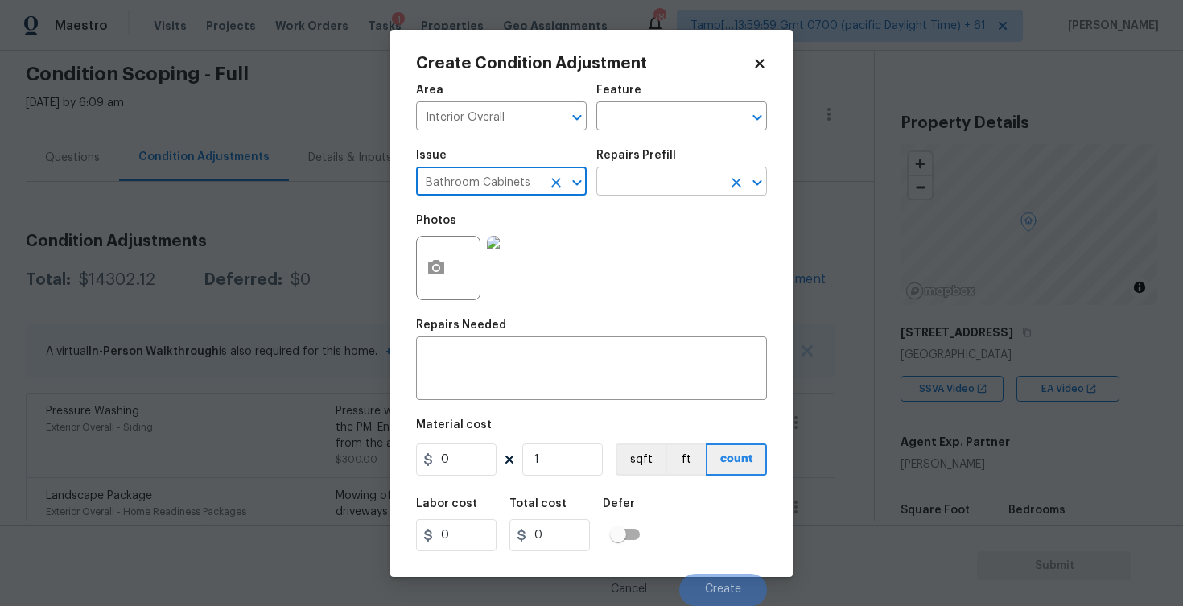
type input "Bathroom Cabinets"
click at [645, 189] on input "text" at bounding box center [659, 183] width 126 height 25
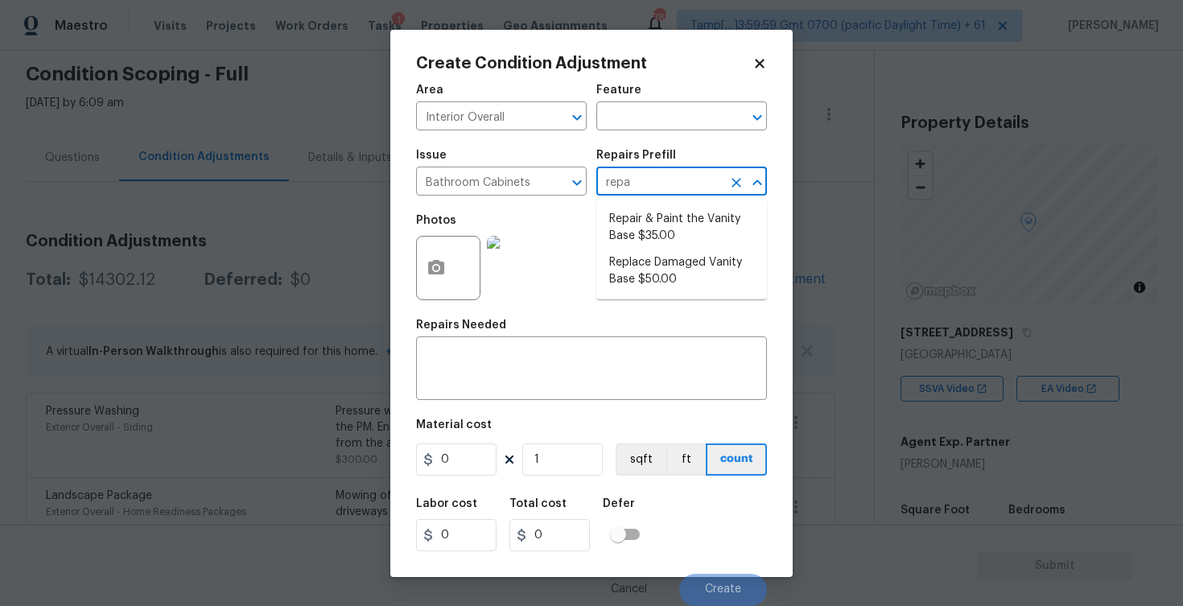
type input "repai"
click at [649, 218] on li "Repair & Paint the Vanity Base $35.00" at bounding box center [681, 227] width 171 height 43
type input "Cabinets"
type textarea "Repair and Paint the damaged vanity base to meet current standard. Remove and d…"
type input "35"
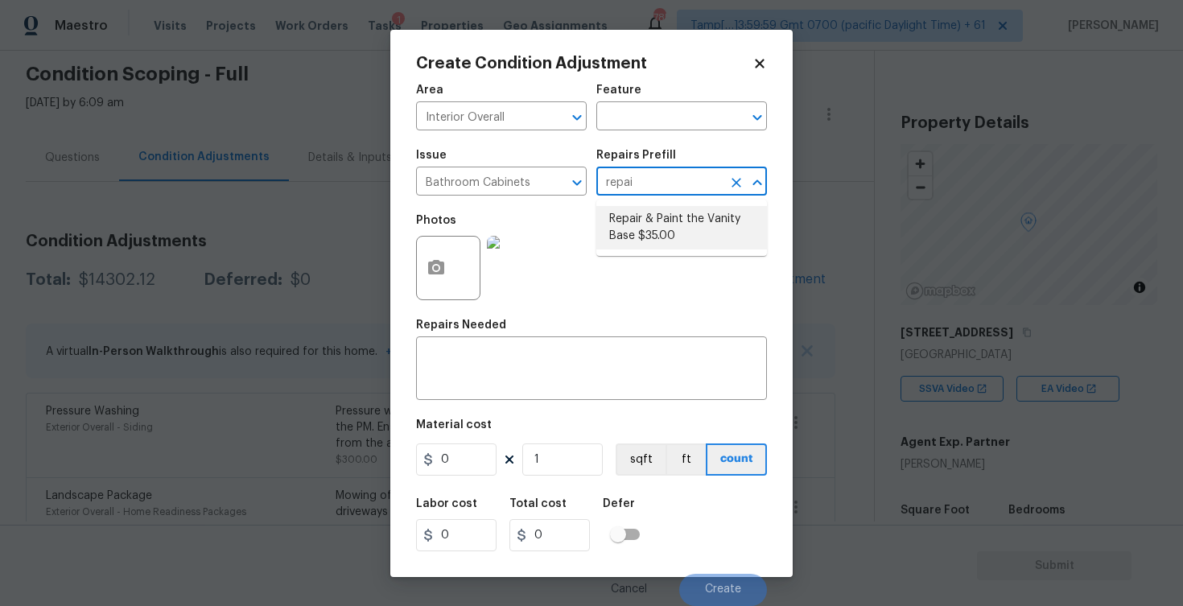
type input "35"
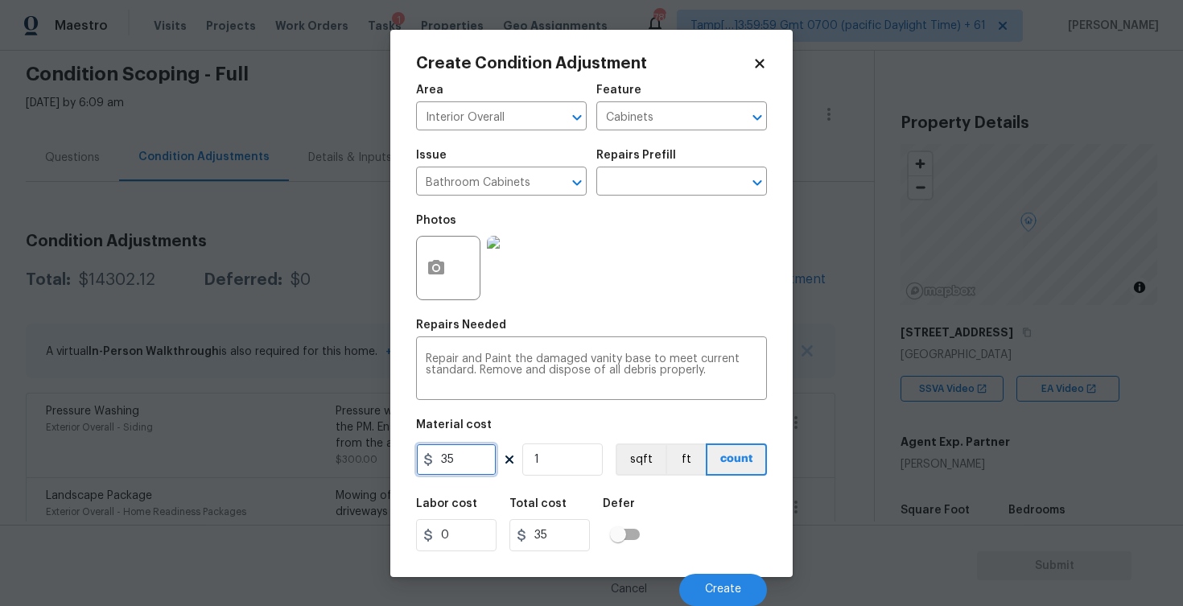
click at [484, 460] on input "35" at bounding box center [456, 459] width 80 height 32
type input "400"
click at [643, 505] on div "Defer" at bounding box center [626, 508] width 47 height 21
click at [707, 581] on button "Create" at bounding box center [723, 590] width 88 height 32
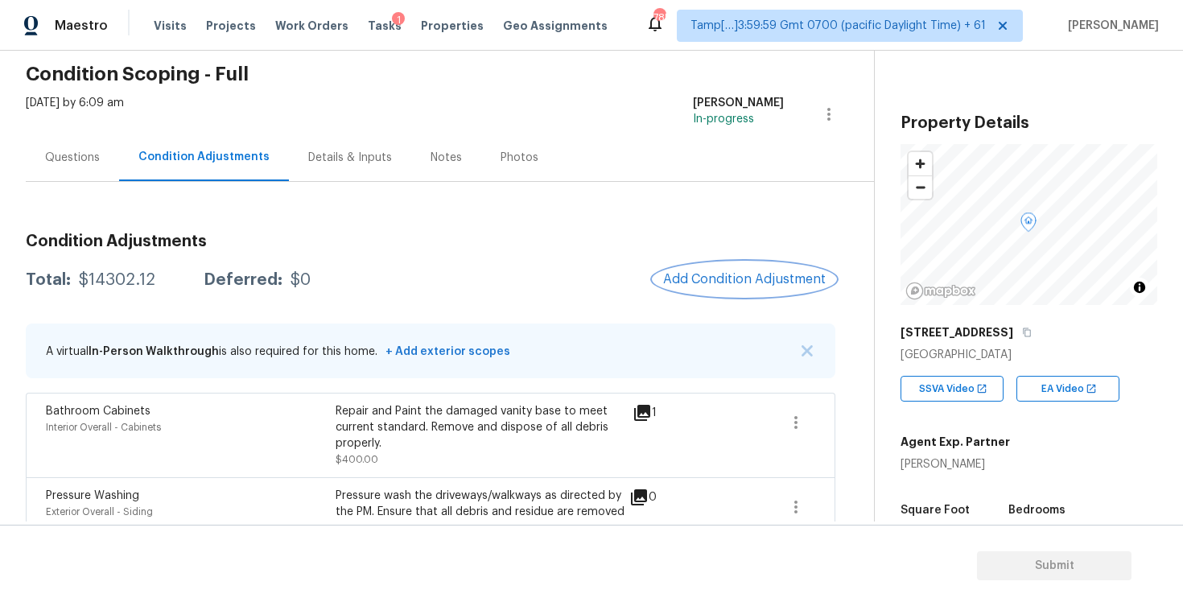
click at [711, 271] on button "Add Condition Adjustment" at bounding box center [744, 279] width 182 height 34
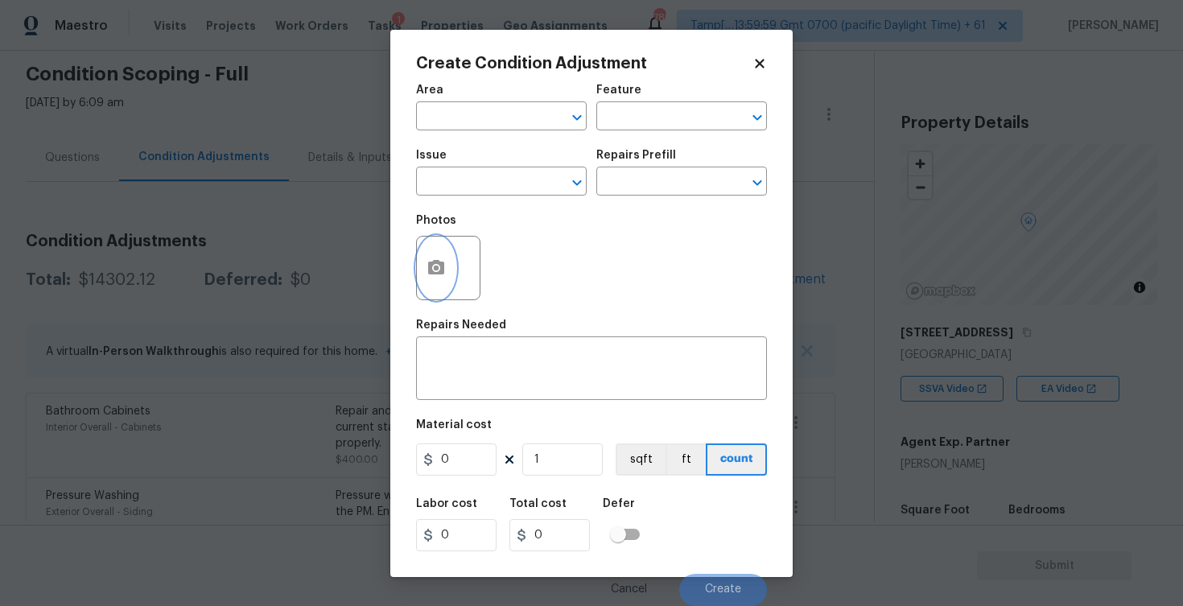
click at [418, 267] on button "button" at bounding box center [436, 268] width 39 height 63
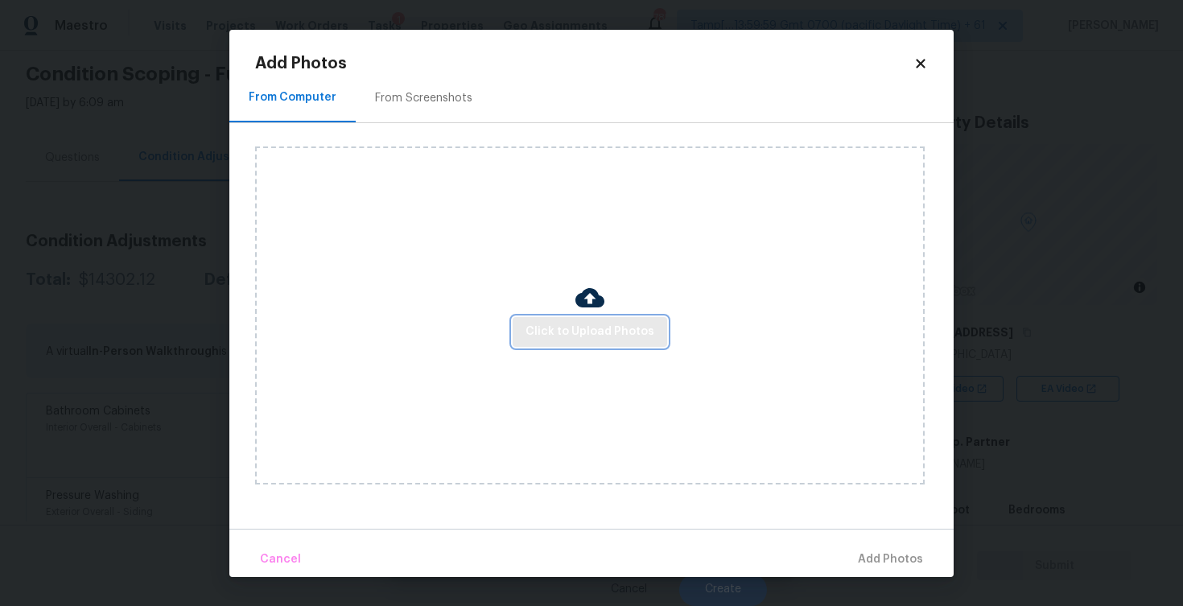
click at [544, 322] on span "Click to Upload Photos" at bounding box center [589, 332] width 129 height 20
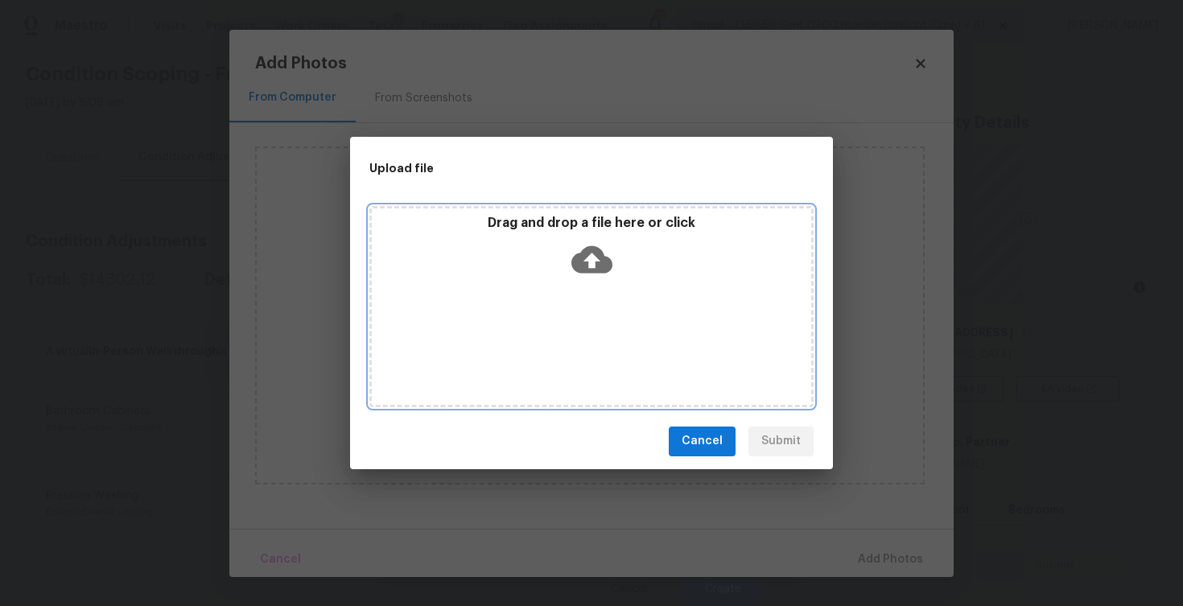
click at [574, 255] on icon at bounding box center [591, 258] width 41 height 27
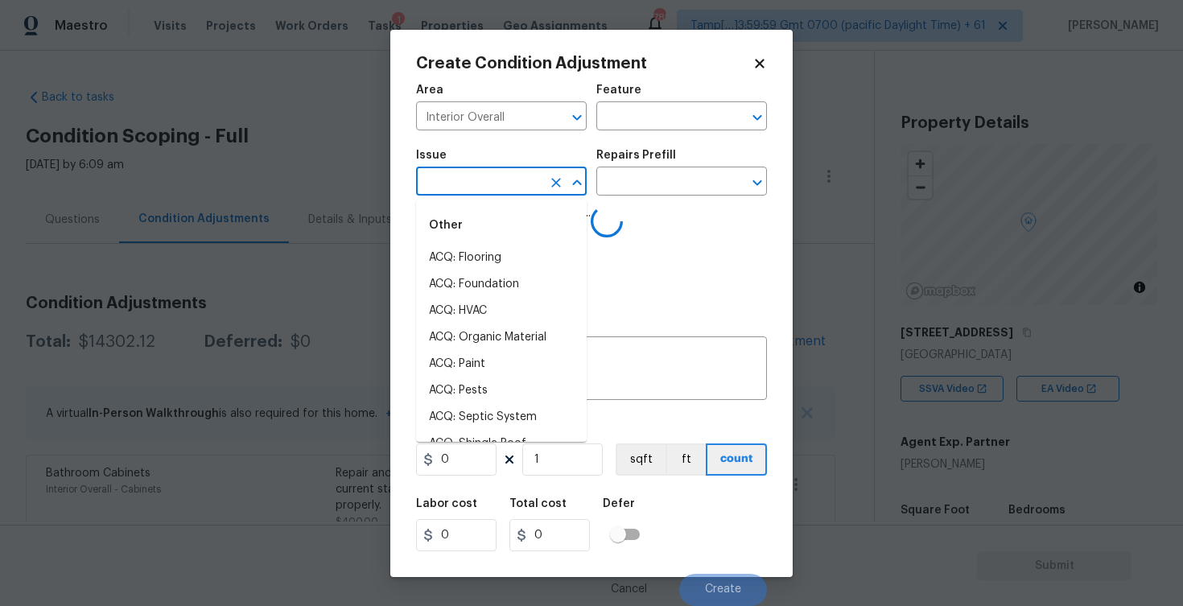
scroll to position [62, 0]
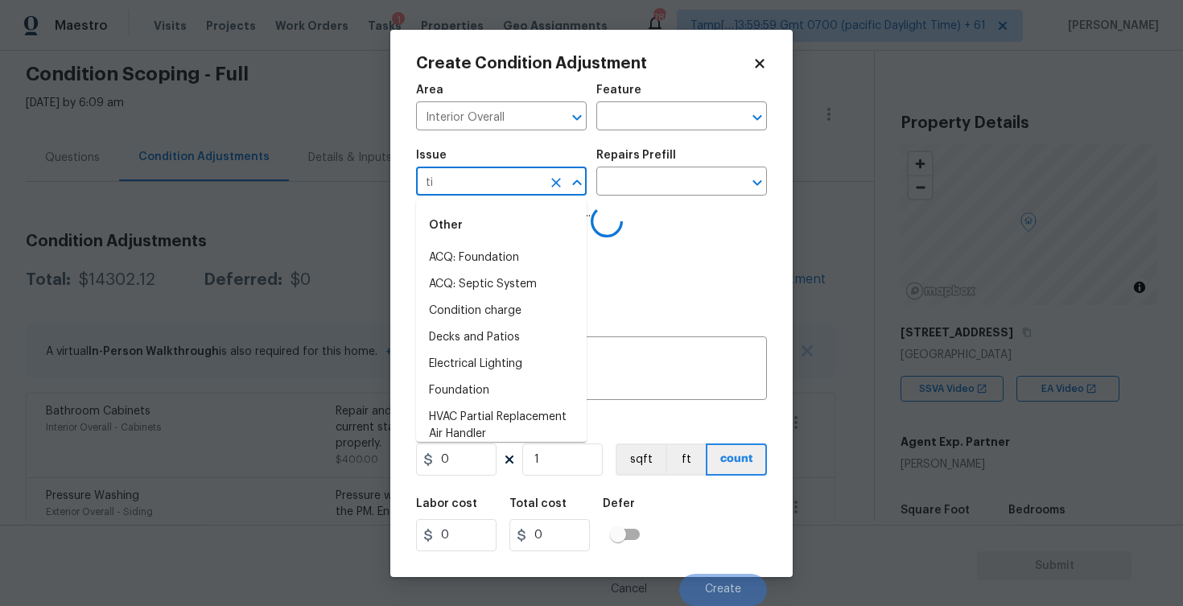
type input "til"
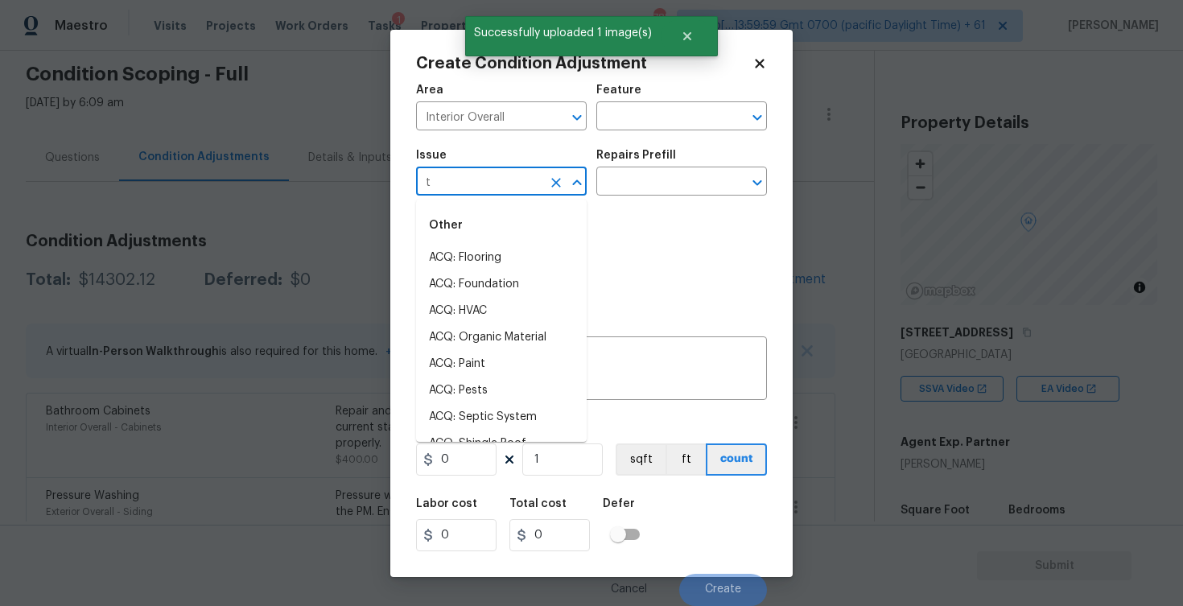
type input "ti"
type input "l"
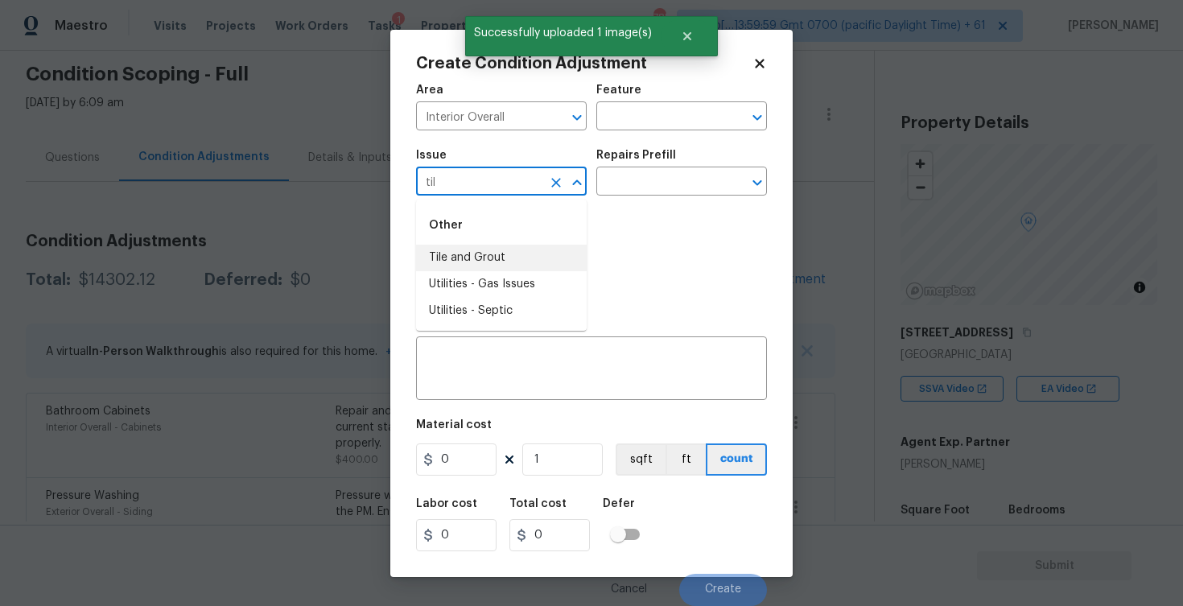
click at [509, 263] on li "Tile and Grout" at bounding box center [501, 258] width 171 height 27
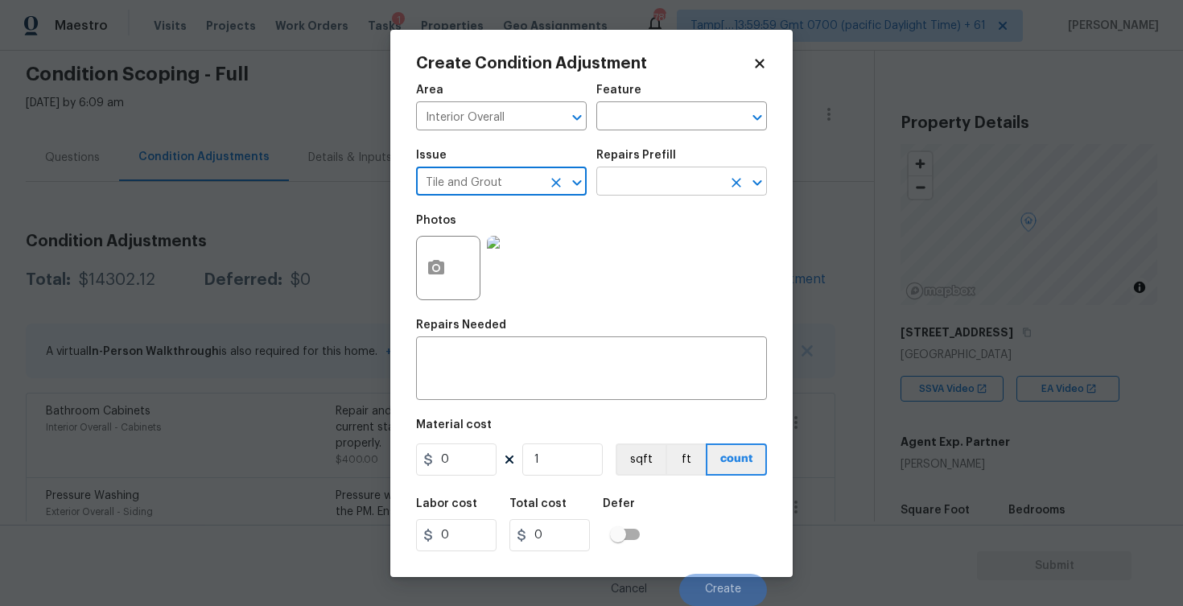
type input "Tile and Grout"
click at [619, 184] on input "text" at bounding box center [659, 183] width 126 height 25
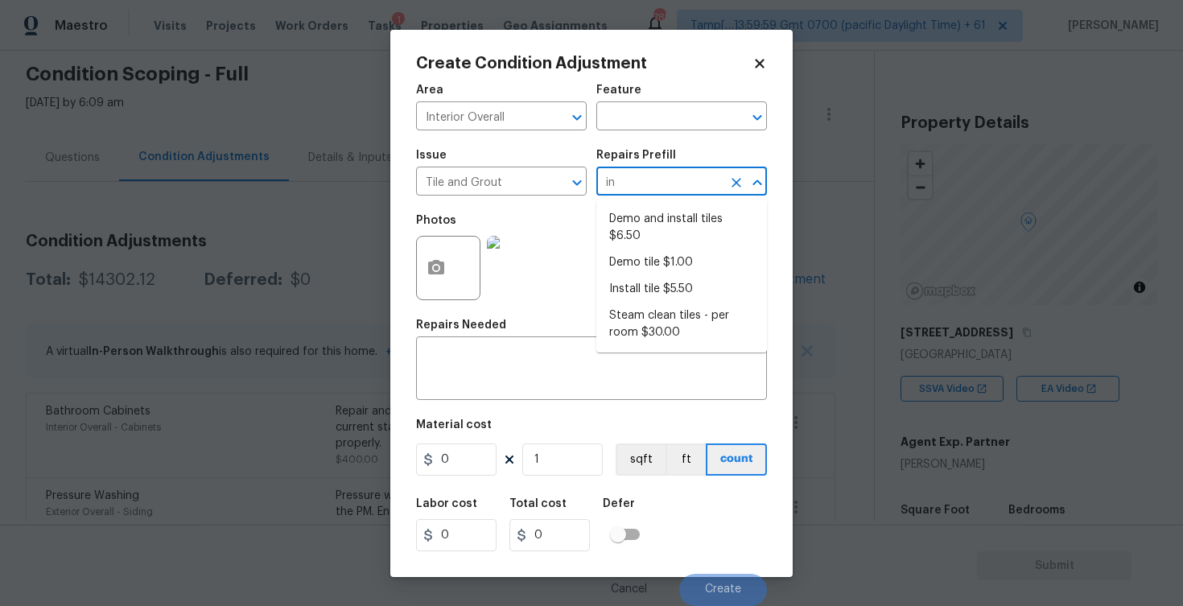
type input "ins"
click at [637, 259] on li "Install tile $5.50" at bounding box center [681, 262] width 171 height 27
type input "Overall Flooring"
type input "5.5"
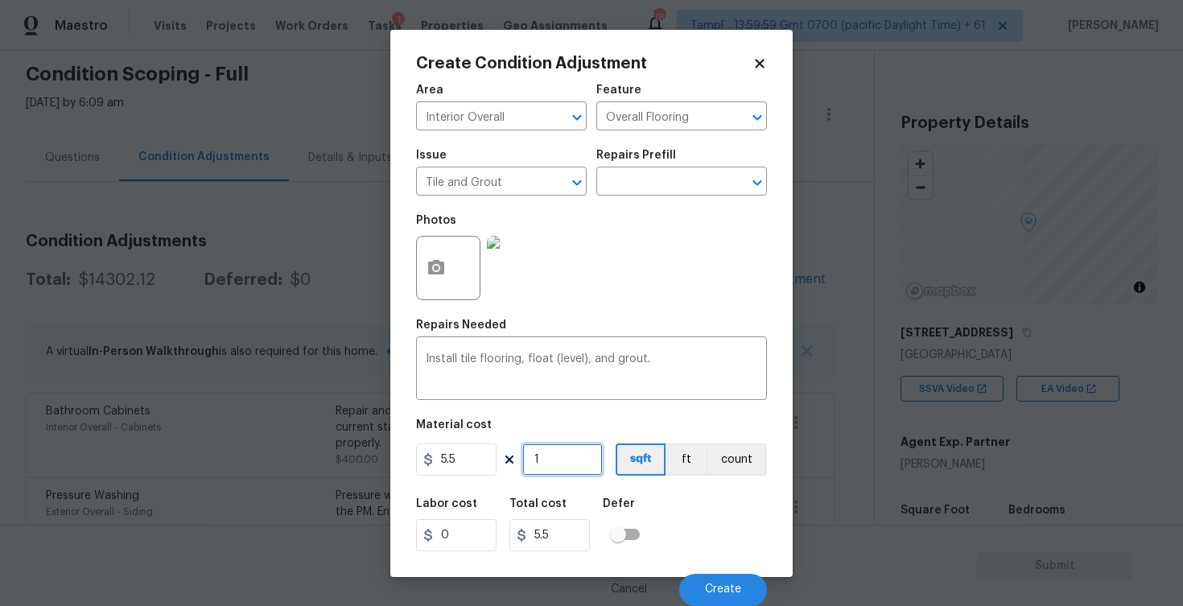
click at [580, 448] on input "1" at bounding box center [562, 459] width 80 height 32
type input "0"
type input "5"
type input "27.5"
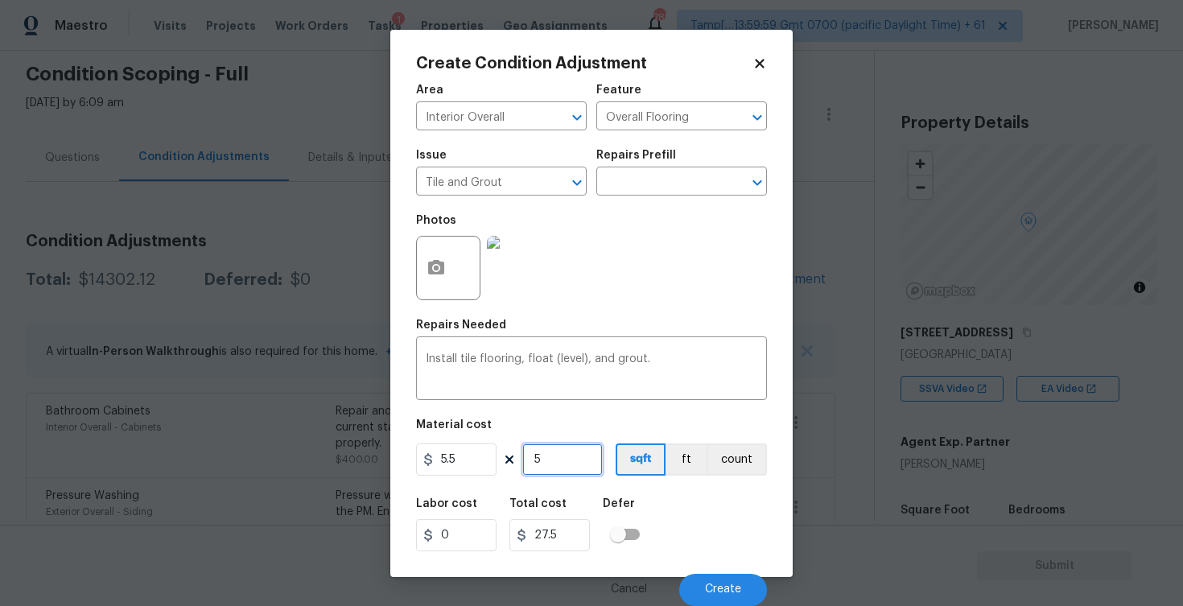
type input "50"
type input "275"
type input "50"
click at [592, 422] on div "Material cost" at bounding box center [591, 429] width 351 height 21
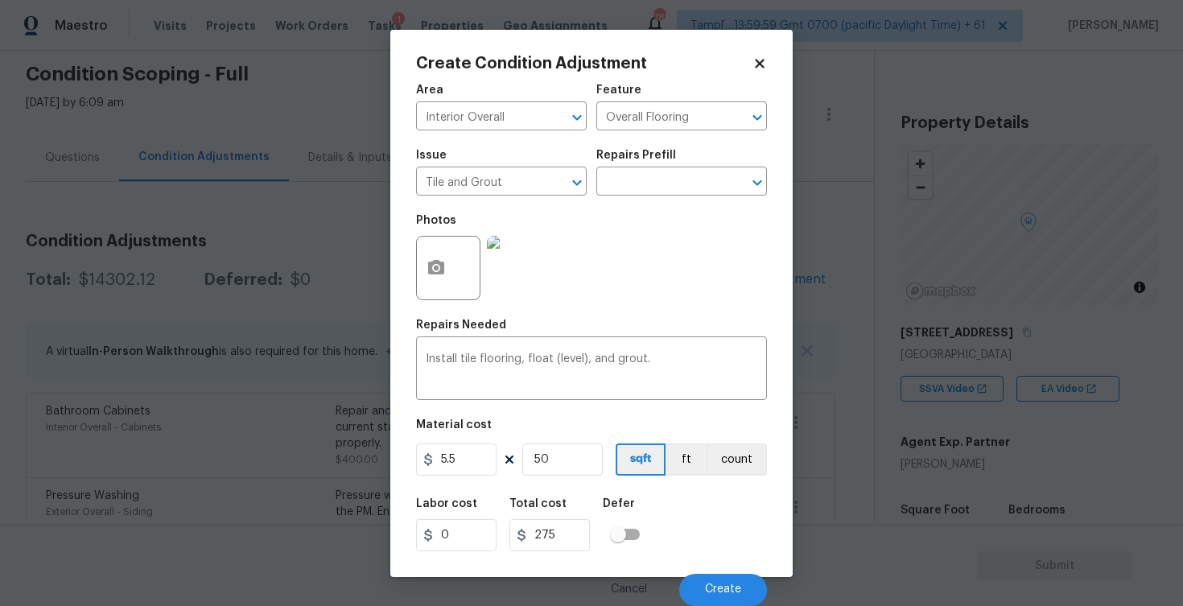
click at [686, 523] on div "Labor cost 0 Total cost 275 Defer" at bounding box center [591, 524] width 351 height 72
click at [741, 601] on button "Create" at bounding box center [723, 590] width 88 height 32
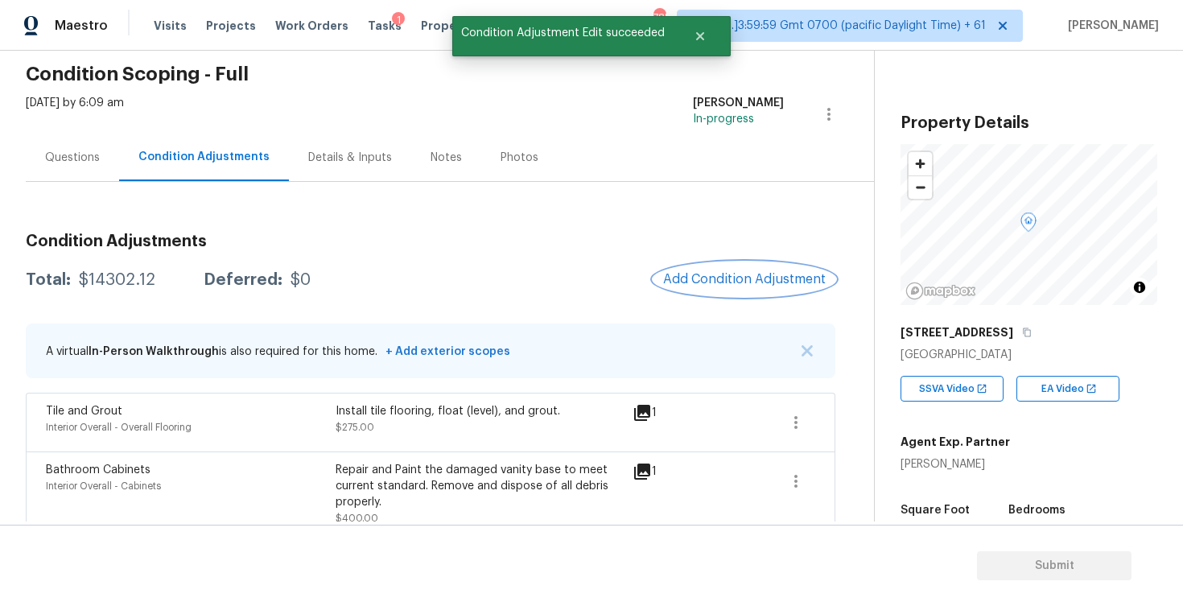
click at [706, 274] on span "Add Condition Adjustment" at bounding box center [744, 279] width 163 height 14
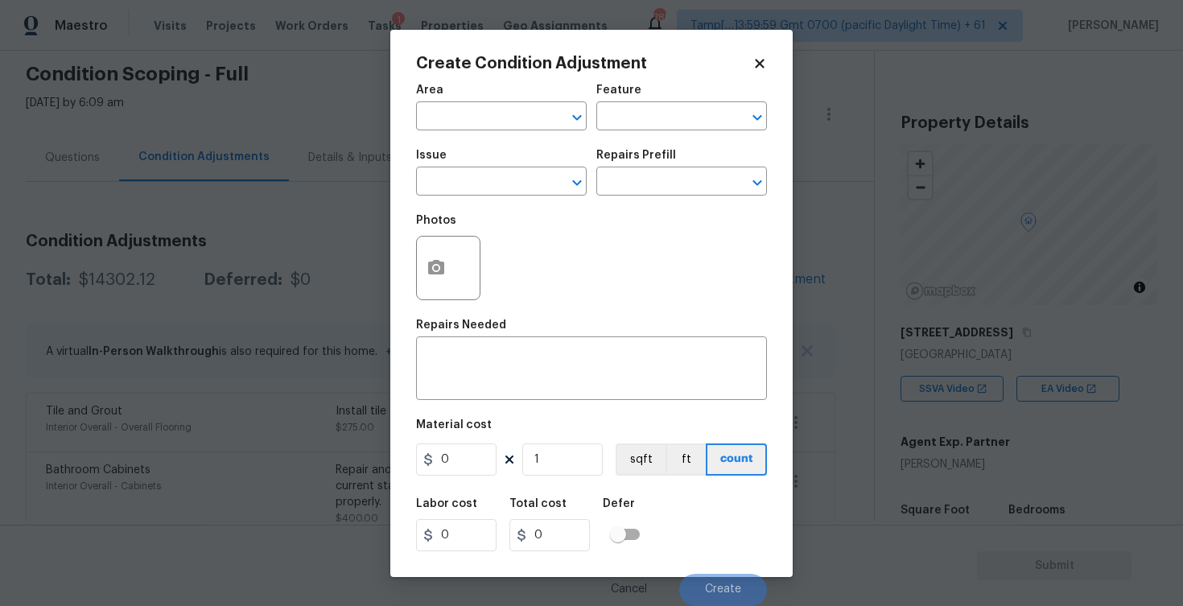
click at [455, 267] on div at bounding box center [448, 268] width 64 height 64
click at [440, 263] on icon "button" at bounding box center [436, 267] width 16 height 14
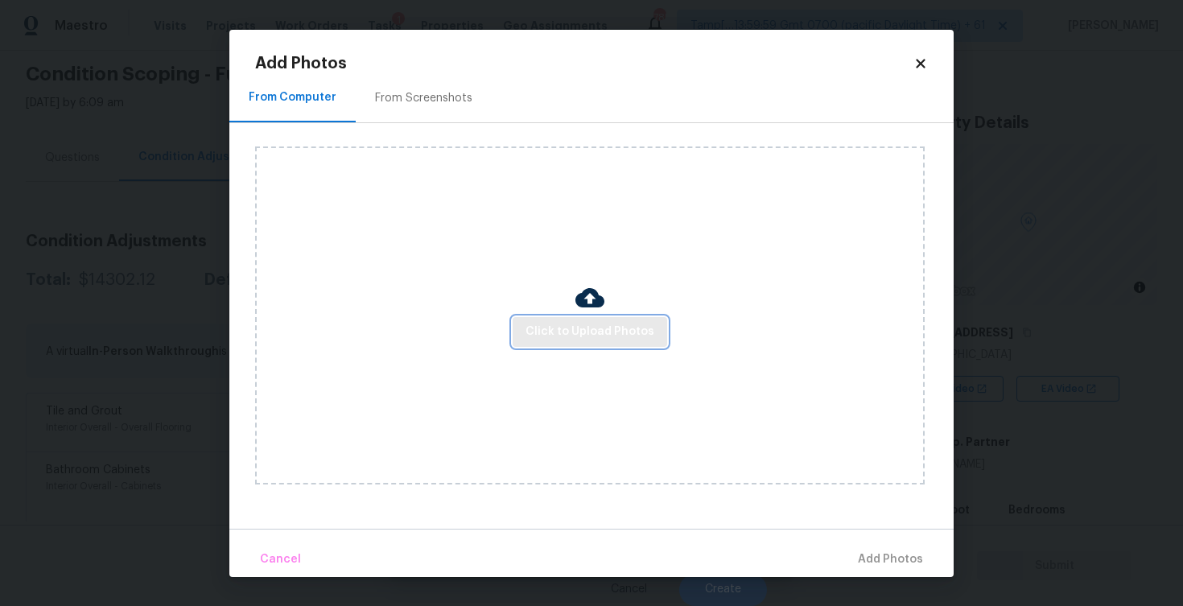
click at [600, 324] on span "Click to Upload Photos" at bounding box center [589, 332] width 129 height 20
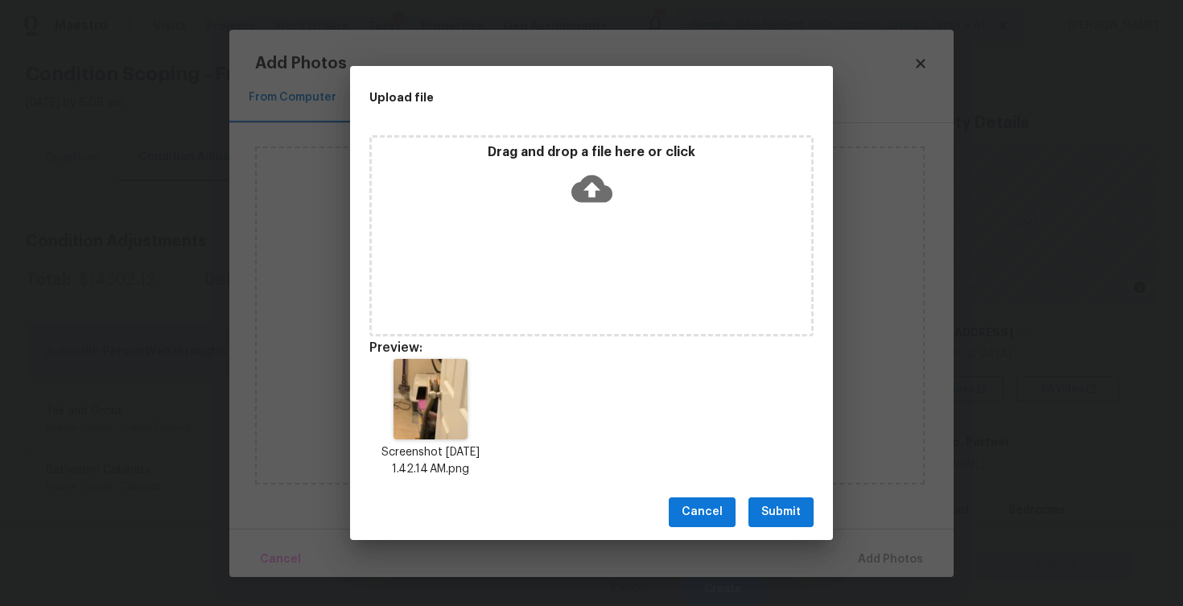
click at [789, 513] on span "Submit" at bounding box center [780, 512] width 39 height 20
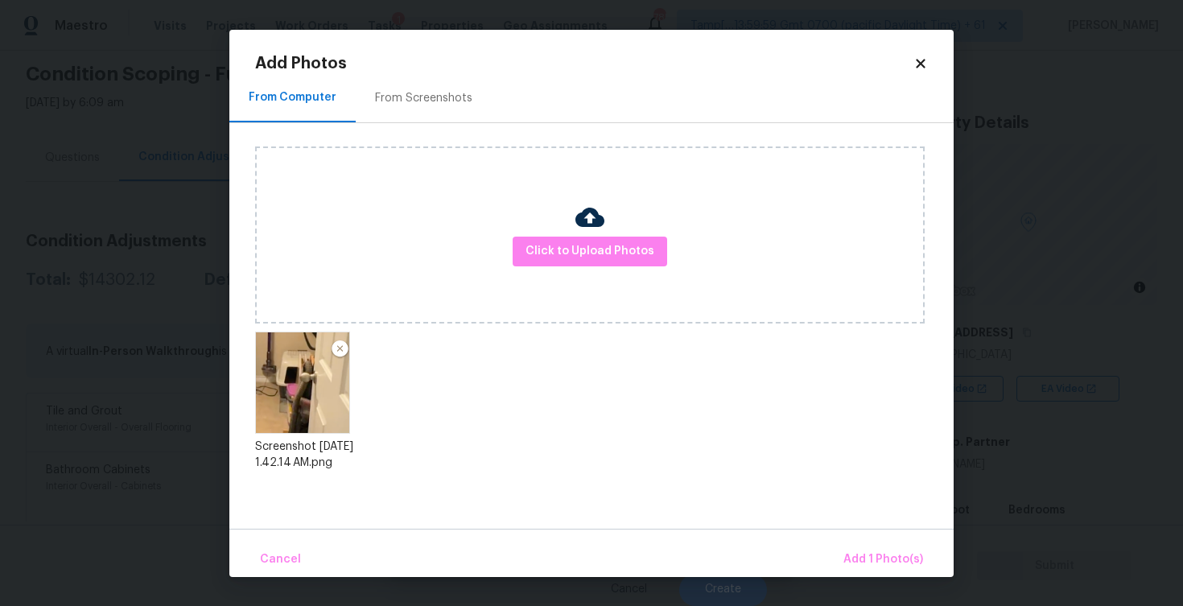
click at [890, 540] on div "Cancel Add 1 Photo(s)" at bounding box center [591, 553] width 724 height 48
click at [883, 546] on button "Add 1 Photo(s)" at bounding box center [883, 559] width 93 height 35
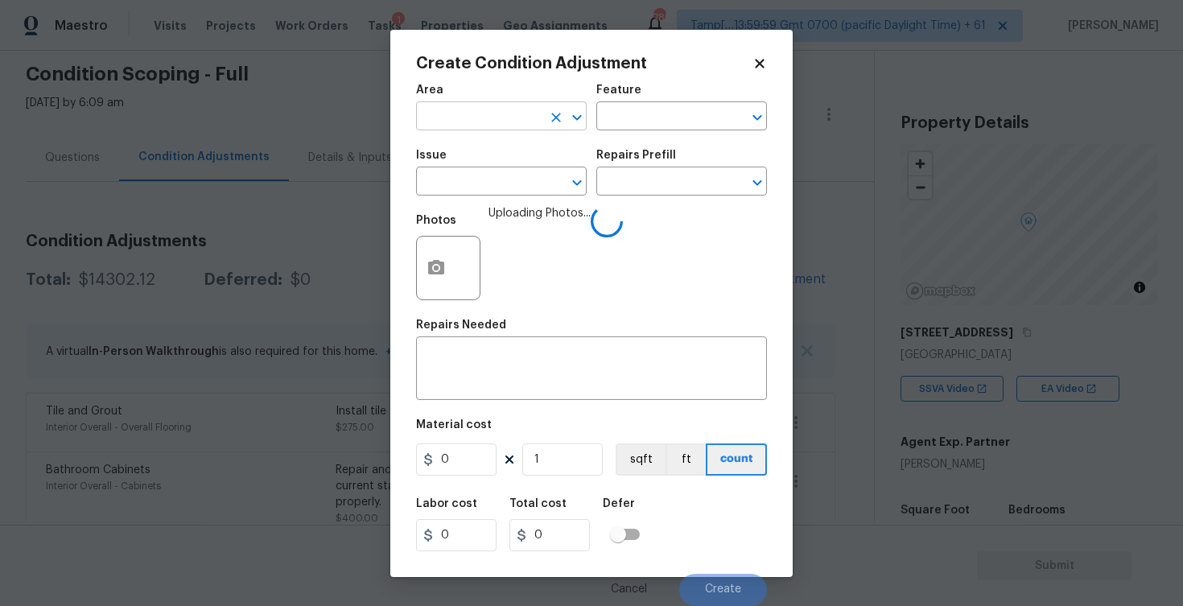
click at [504, 126] on input "text" at bounding box center [479, 117] width 126 height 25
type input "inter"
click at [490, 117] on input "text" at bounding box center [479, 117] width 126 height 25
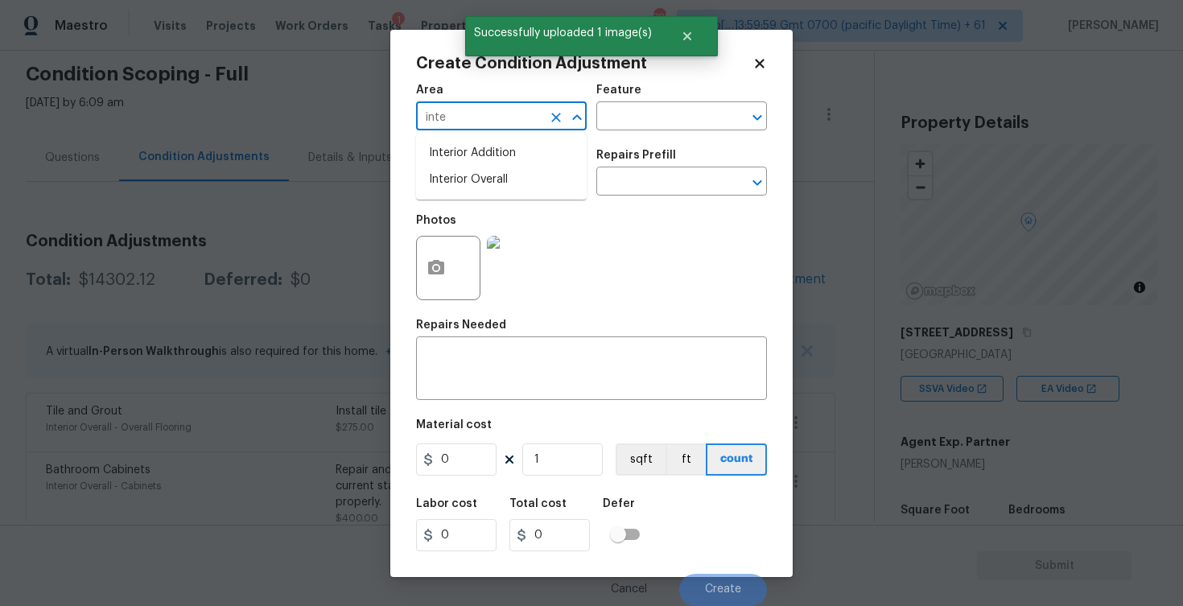
type input "inter"
click at [468, 180] on li "Interior Overall" at bounding box center [501, 180] width 171 height 27
type input "Interior Overall"
click at [468, 180] on input "text" at bounding box center [479, 183] width 126 height 25
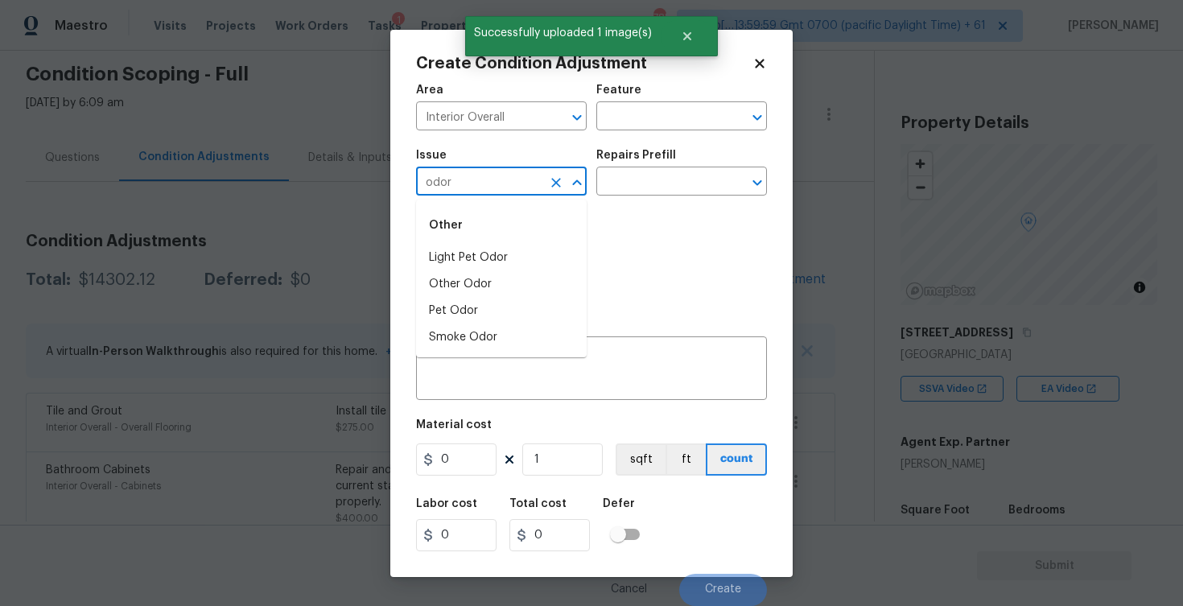
click at [467, 239] on div "Other" at bounding box center [501, 225] width 171 height 39
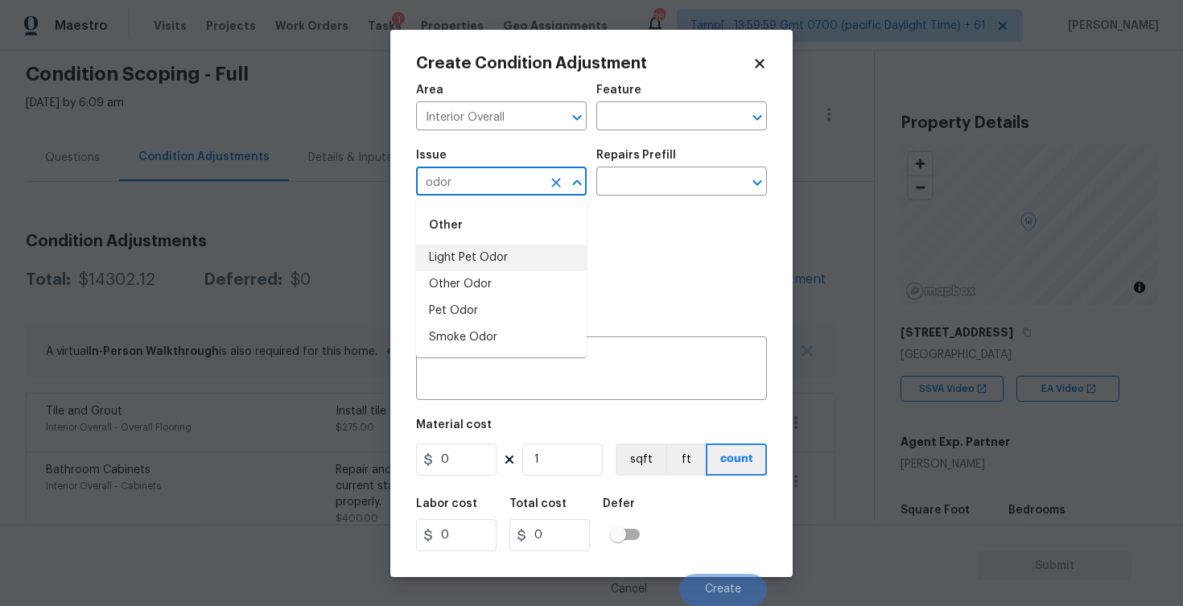
click at [467, 251] on li "Light Pet Odor" at bounding box center [501, 258] width 171 height 27
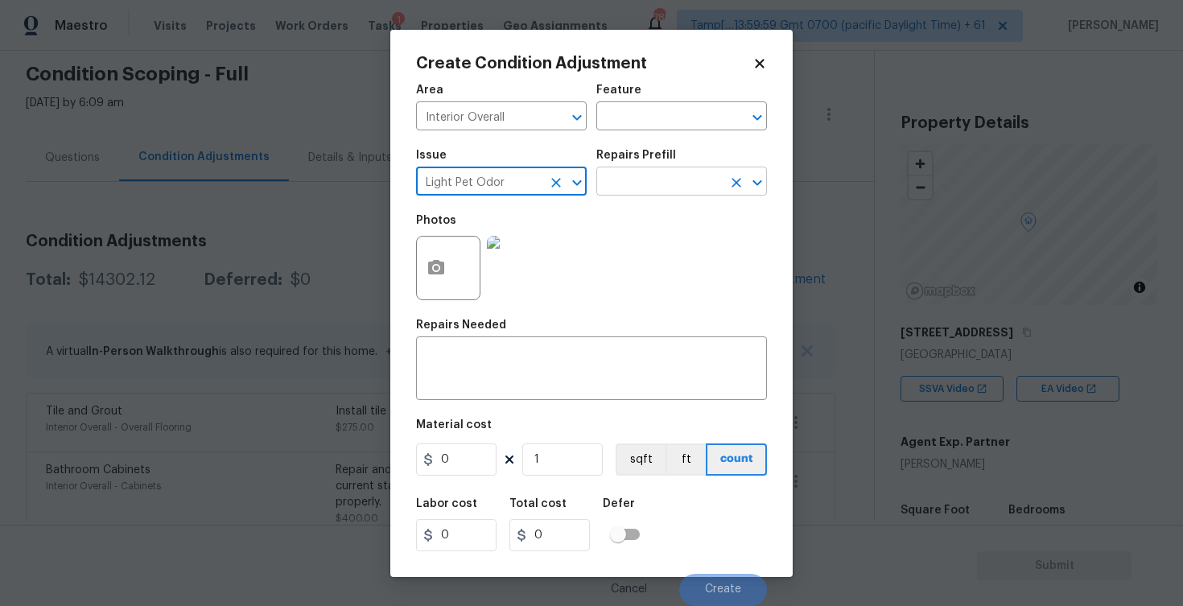
type input "Light Pet Odor"
click at [626, 191] on input "text" at bounding box center [659, 183] width 126 height 25
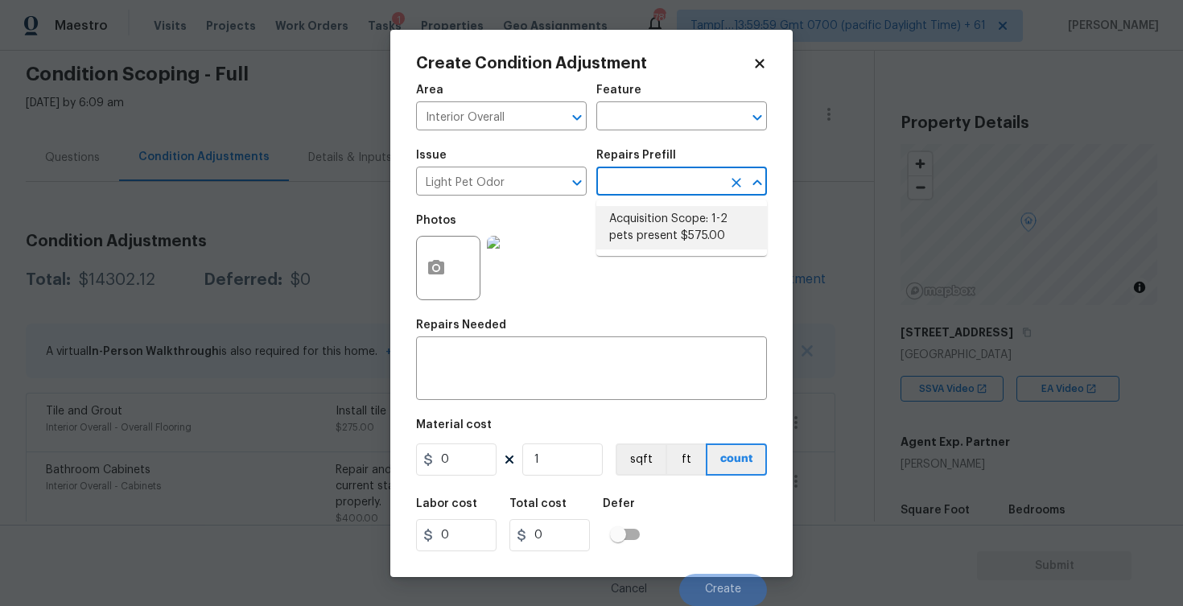
click at [631, 221] on li "Acquisition Scope: 1-2 pets present $575.00" at bounding box center [681, 227] width 171 height 43
type textarea "Acquisition Scope: 1-2 pets present"
type input "575"
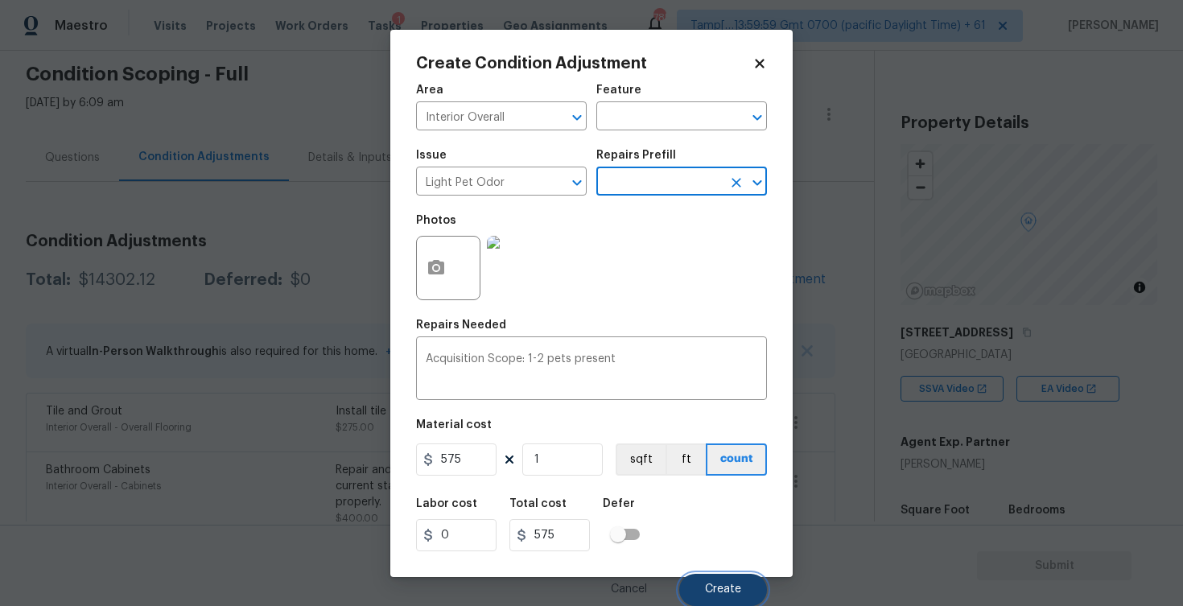
click at [742, 578] on button "Create" at bounding box center [723, 590] width 88 height 32
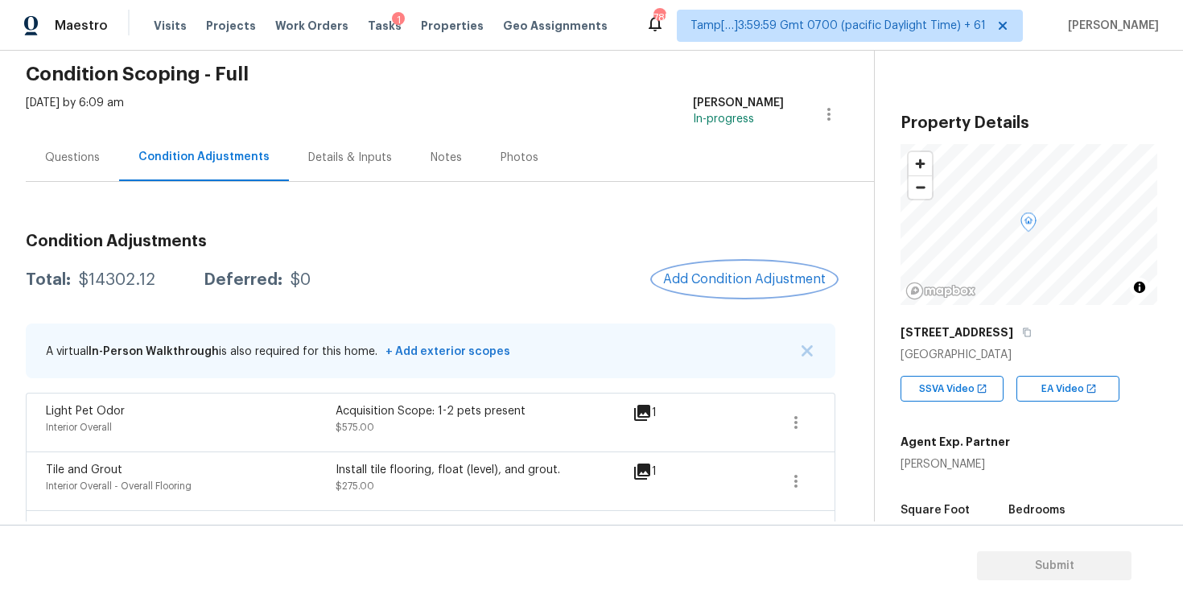
click at [714, 286] on button "Add Condition Adjustment" at bounding box center [744, 279] width 182 height 34
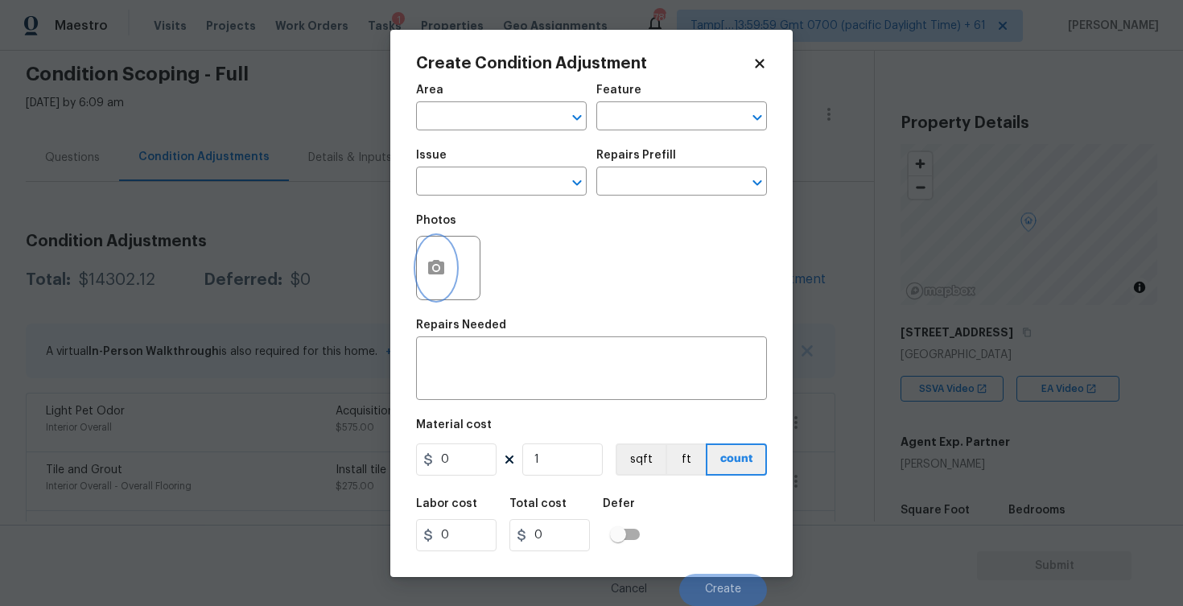
click at [439, 283] on button "button" at bounding box center [436, 268] width 39 height 63
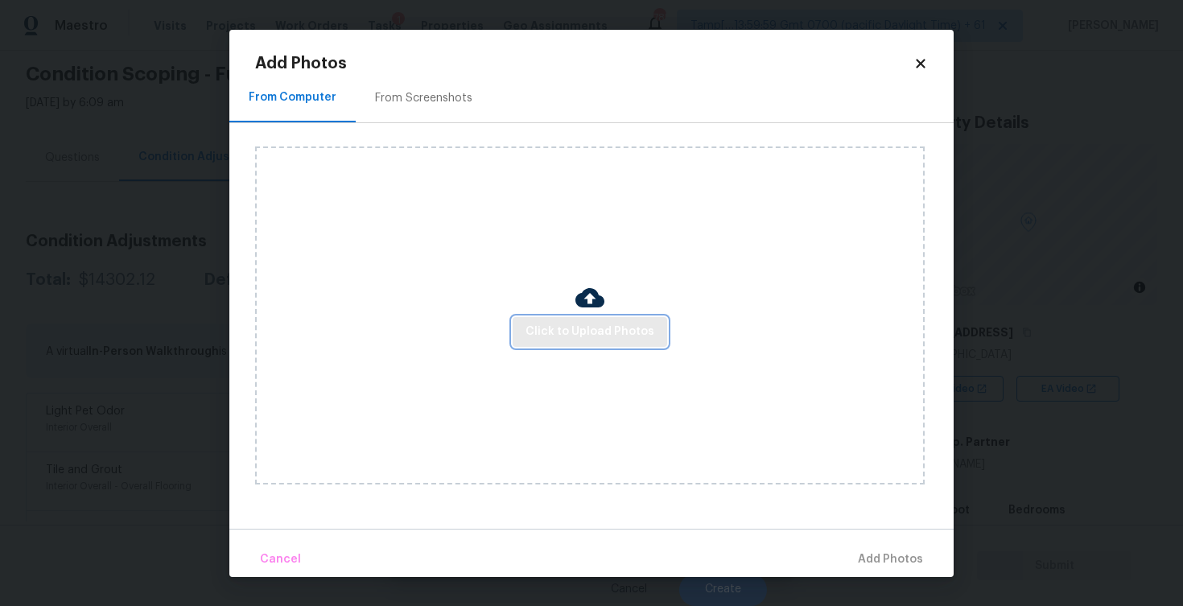
click at [597, 341] on span "Click to Upload Photos" at bounding box center [589, 332] width 129 height 20
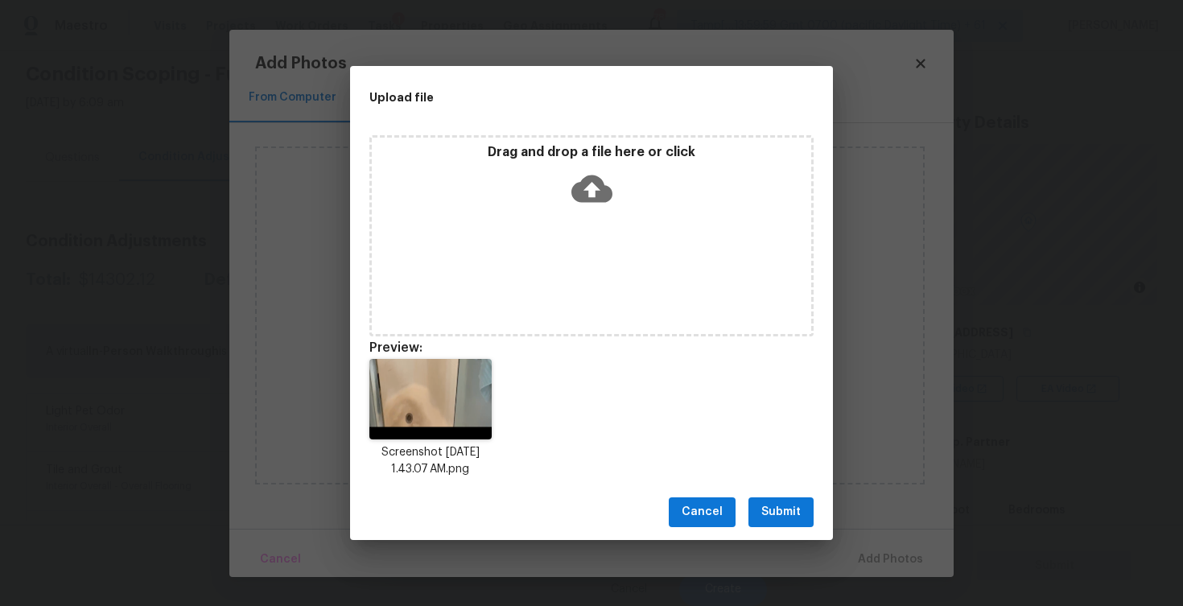
click at [768, 489] on div "Cancel Submit" at bounding box center [591, 512] width 483 height 56
click at [780, 514] on span "Submit" at bounding box center [780, 512] width 39 height 20
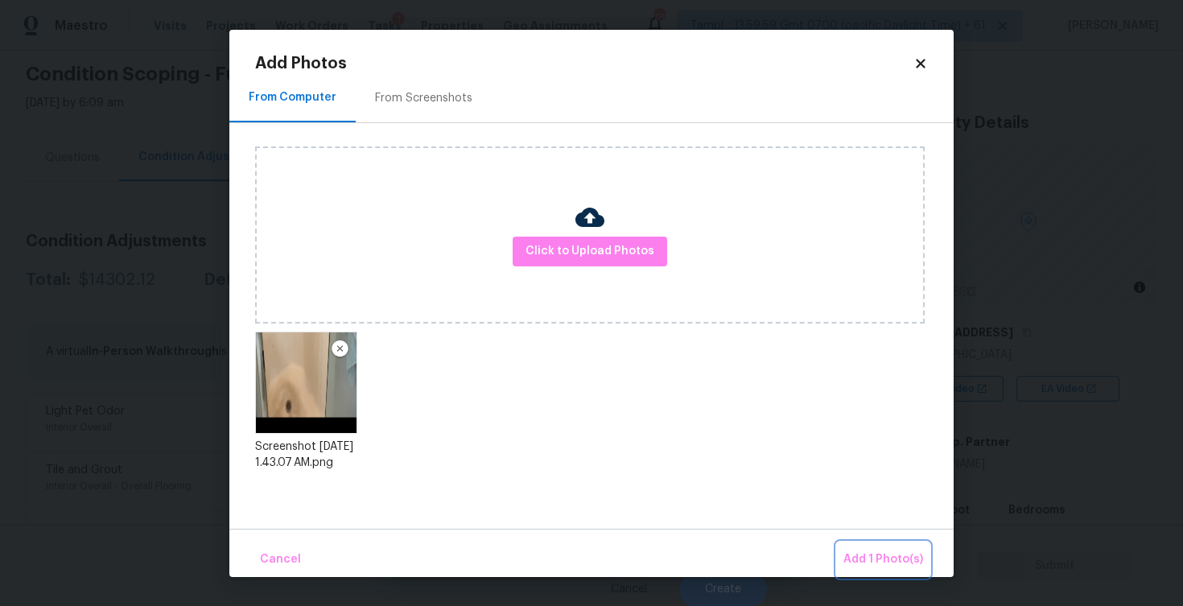
click at [888, 559] on span "Add 1 Photo(s)" at bounding box center [883, 560] width 80 height 20
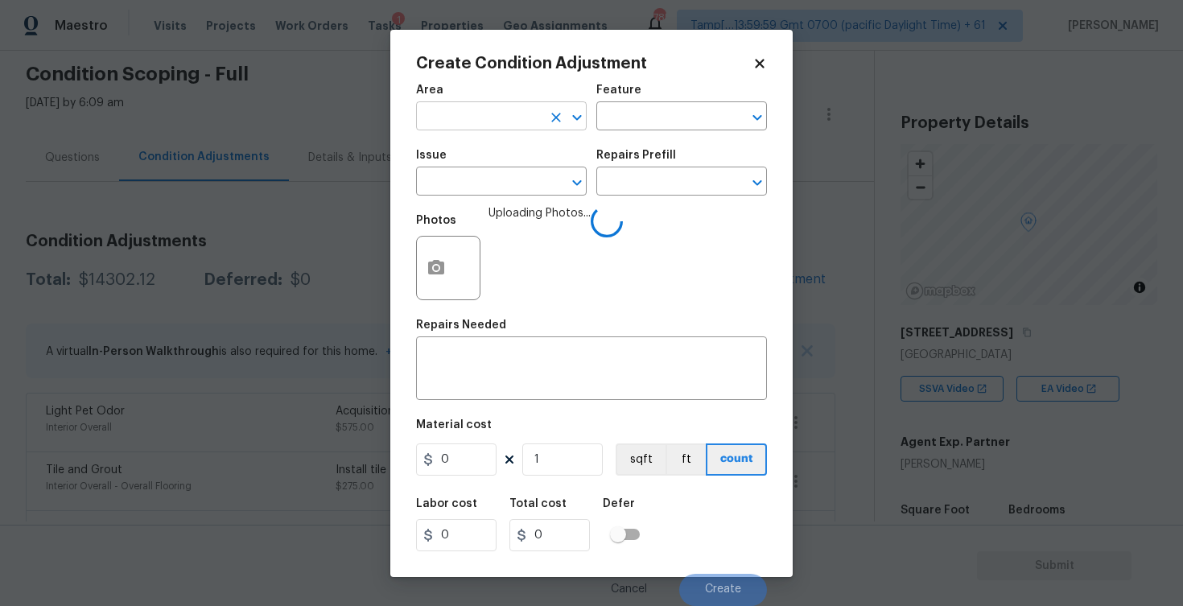
click at [507, 119] on input "text" at bounding box center [479, 117] width 126 height 25
click at [496, 178] on li "Interior Overall" at bounding box center [501, 180] width 171 height 27
type input "Interior Overall"
click at [496, 178] on input "text" at bounding box center [479, 183] width 126 height 25
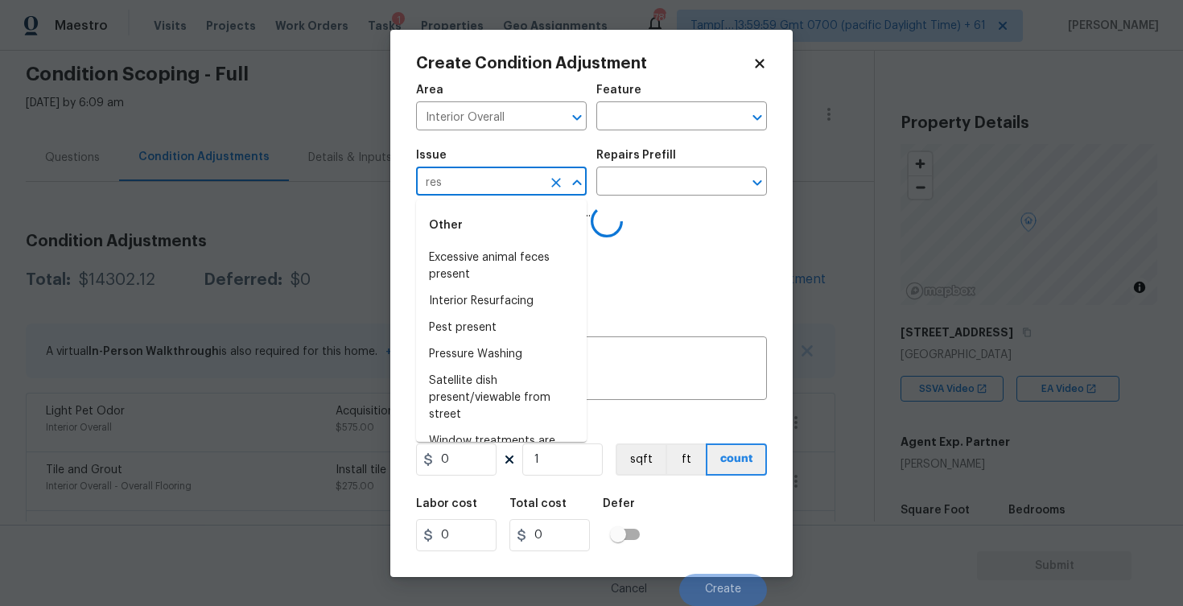
type input "resu"
type input "r"
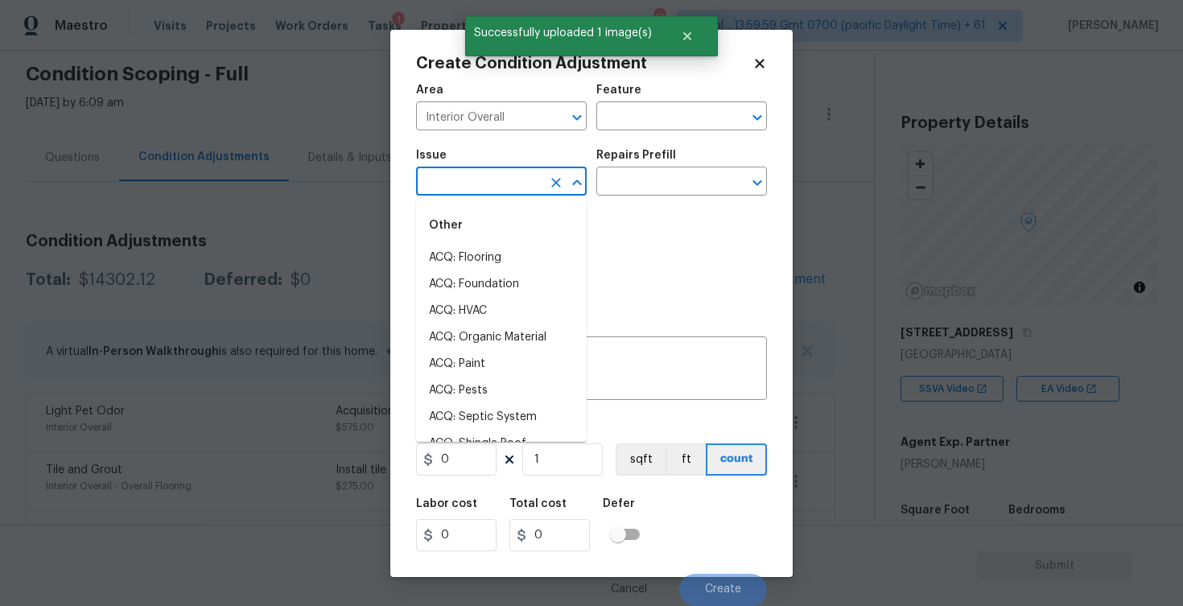
type input "r"
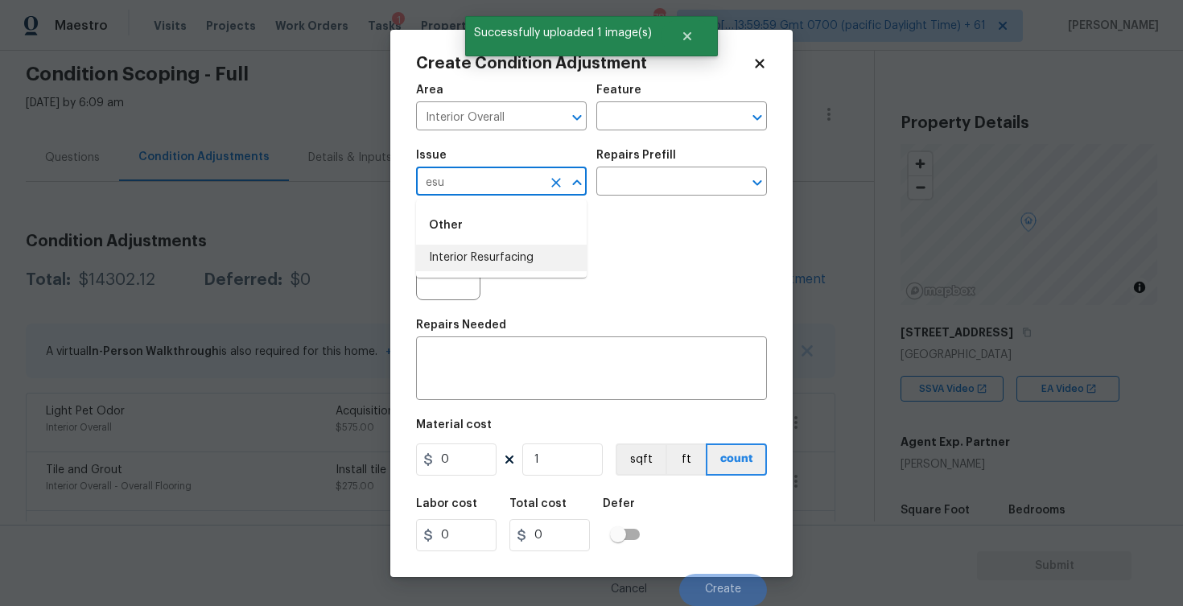
click at [500, 256] on li "Interior Resurfacing" at bounding box center [501, 258] width 171 height 27
type input "Interior Resurfacing"
click at [629, 190] on input "text" at bounding box center [659, 183] width 126 height 25
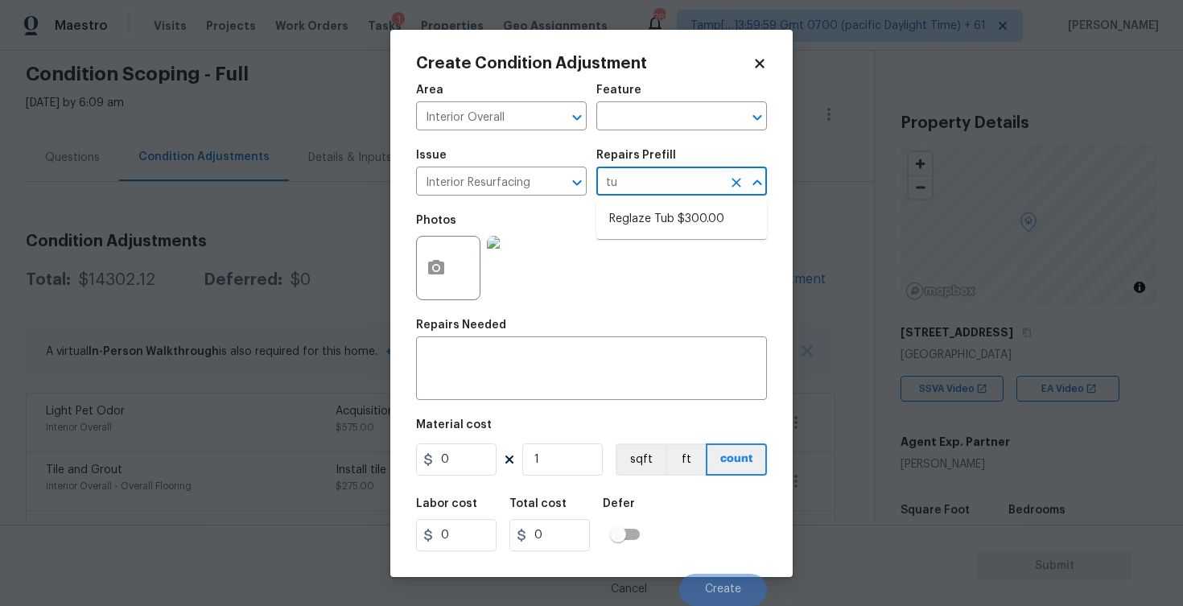
type input "t"
type input "showe"
click at [640, 276] on div "Photos" at bounding box center [591, 257] width 351 height 105
click at [646, 177] on input "text" at bounding box center [659, 183] width 126 height 25
type input "showe"
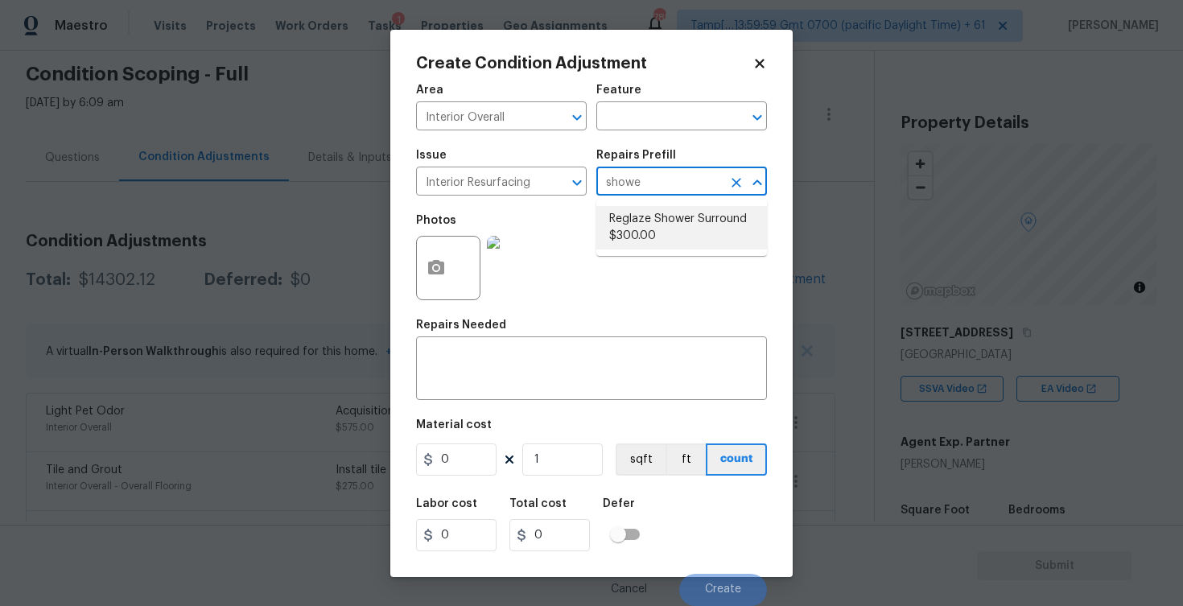
click at [621, 218] on li "Reglaze Shower Surround $300.00" at bounding box center [681, 227] width 171 height 43
type textarea "Prep, mask, clean and reglaze the fiberglass shower surround (white) both on th…"
type input "300"
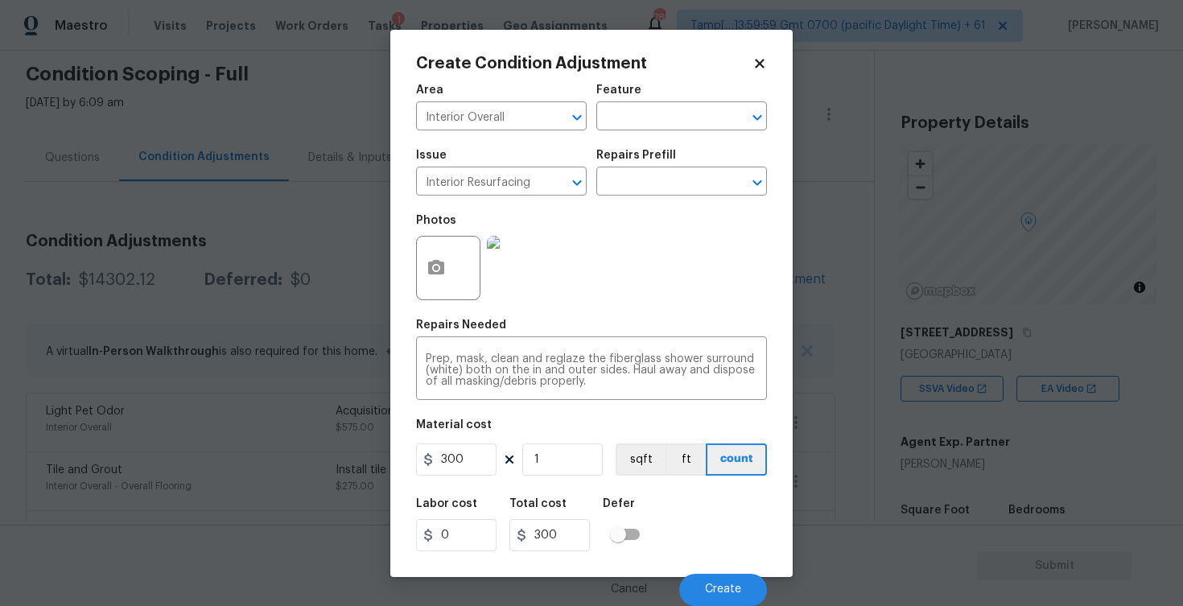
click at [692, 525] on div "Labor cost 0 Total cost 300 Defer" at bounding box center [591, 524] width 351 height 72
click at [726, 591] on span "Create" at bounding box center [723, 589] width 36 height 12
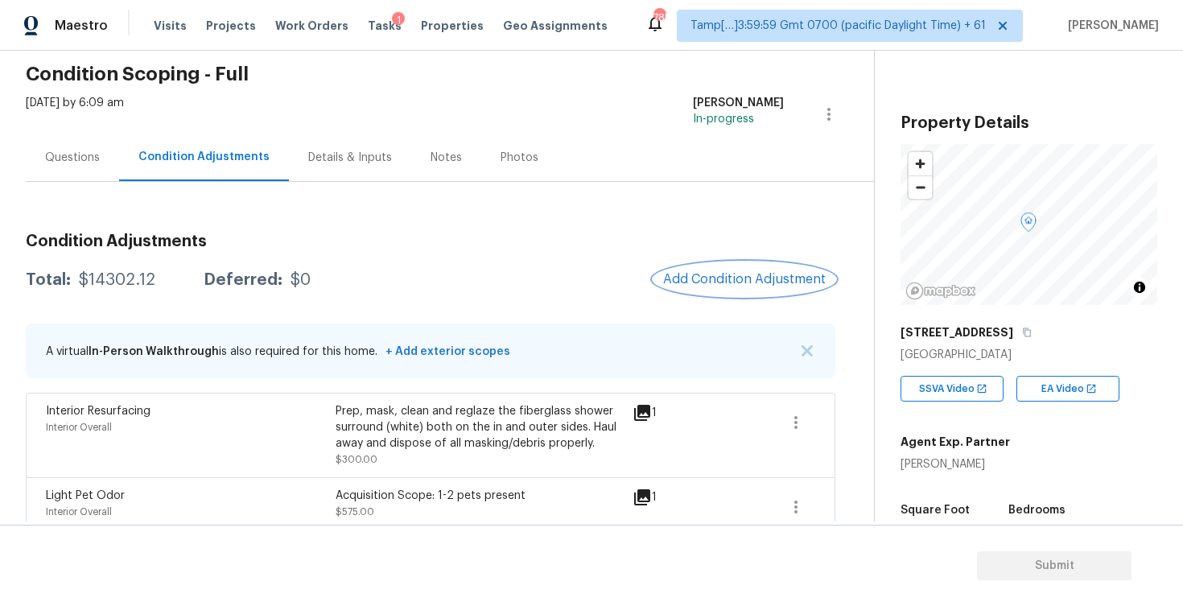
scroll to position [35, 0]
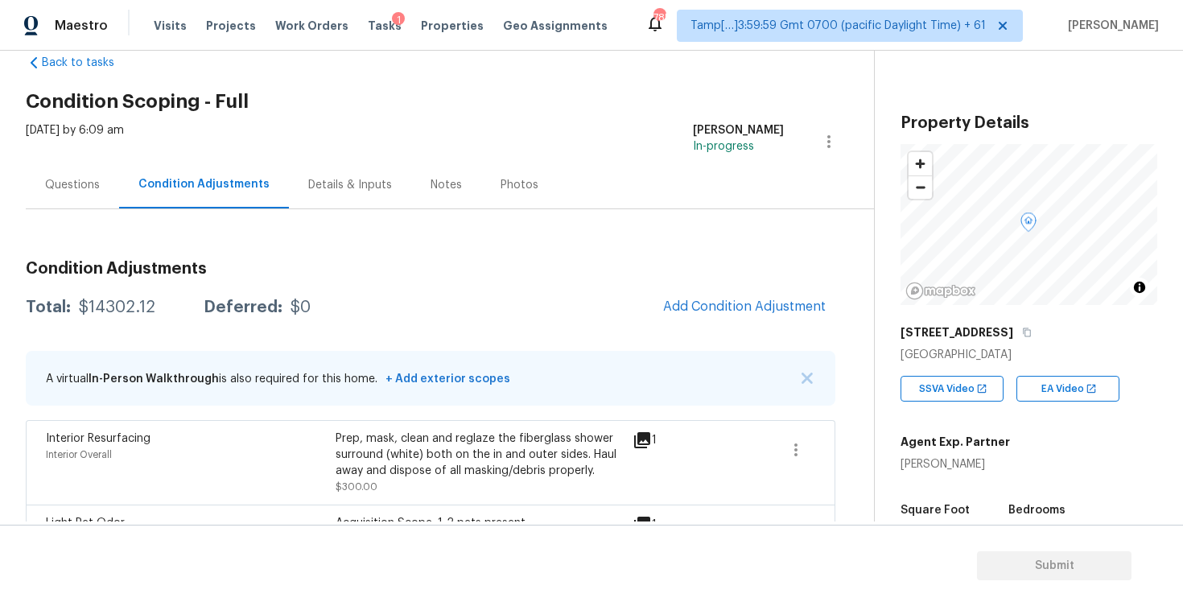
click at [728, 310] on span "Add Condition Adjustment" at bounding box center [744, 306] width 163 height 14
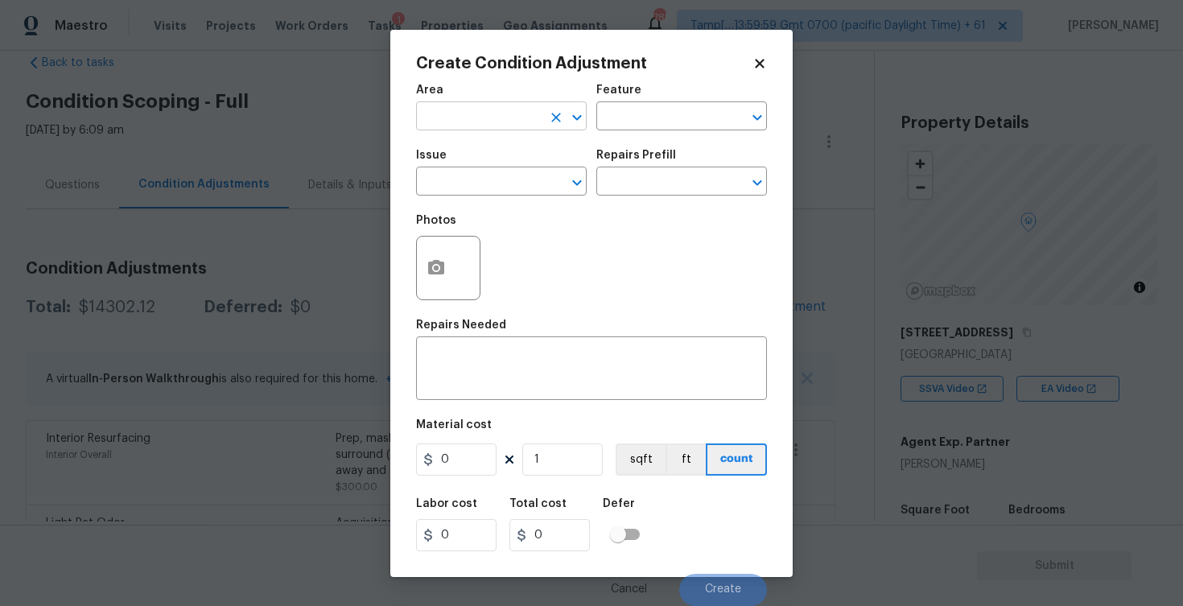
click at [494, 107] on input "text" at bounding box center [479, 117] width 126 height 25
click at [492, 167] on li "Interior Overall" at bounding box center [501, 180] width 171 height 27
type input "Interior Overall"
click at [492, 177] on input "text" at bounding box center [479, 183] width 126 height 25
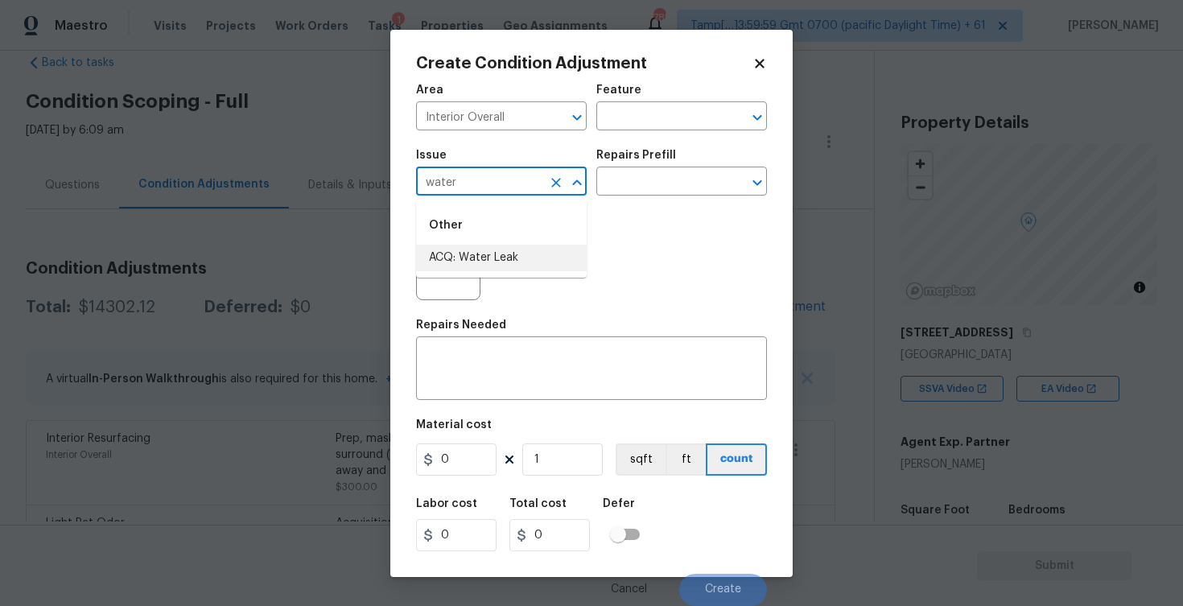
click at [497, 257] on li "ACQ: Water Leak" at bounding box center [501, 258] width 171 height 27
type input "ACQ: Water Leak"
click at [429, 245] on button "button" at bounding box center [436, 268] width 39 height 63
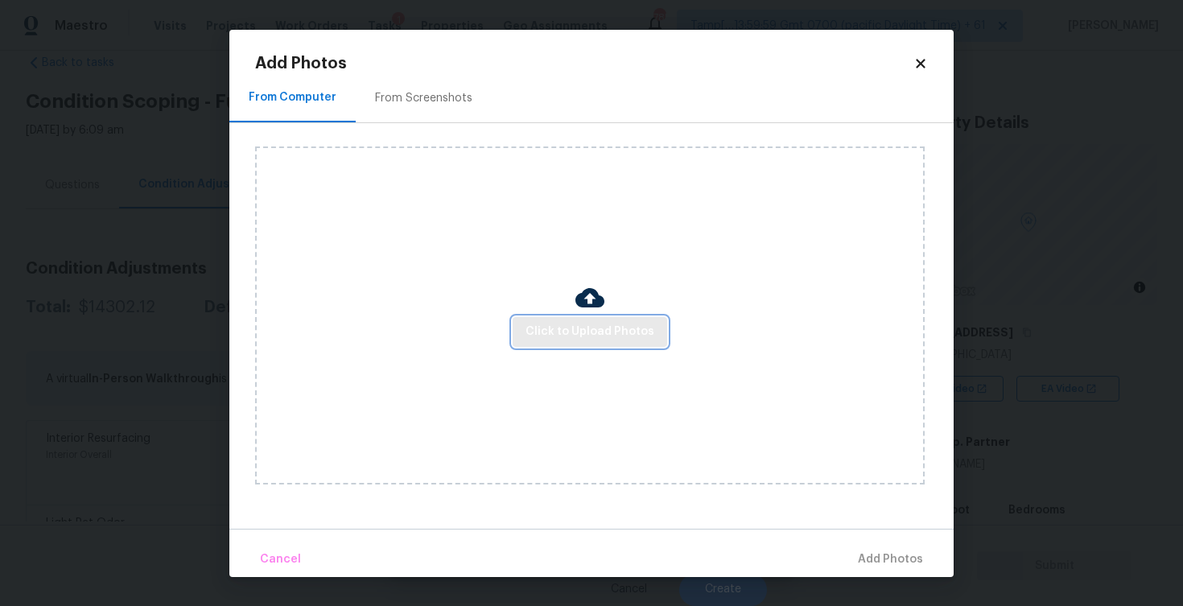
click at [554, 324] on span "Click to Upload Photos" at bounding box center [589, 332] width 129 height 20
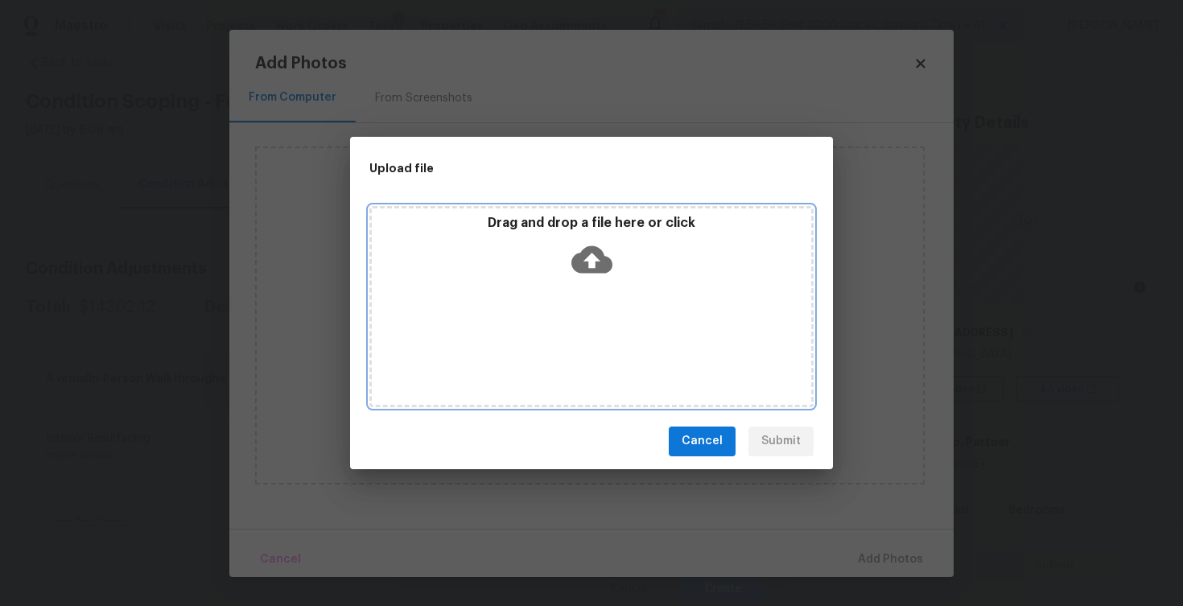
click at [582, 256] on icon at bounding box center [591, 258] width 41 height 27
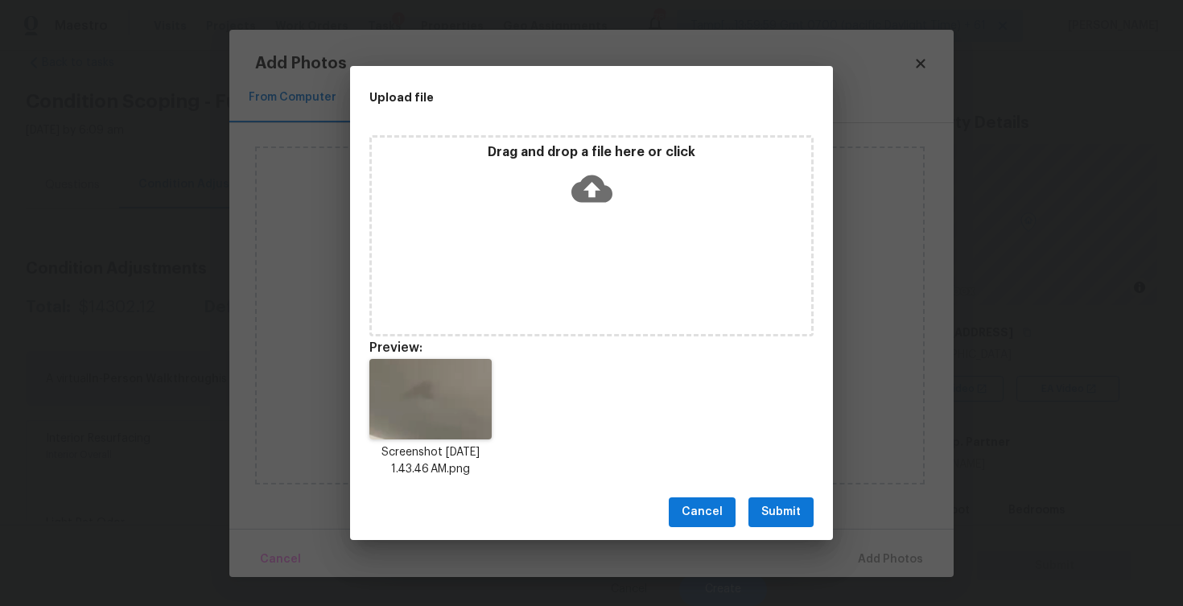
click at [789, 521] on span "Submit" at bounding box center [780, 512] width 39 height 20
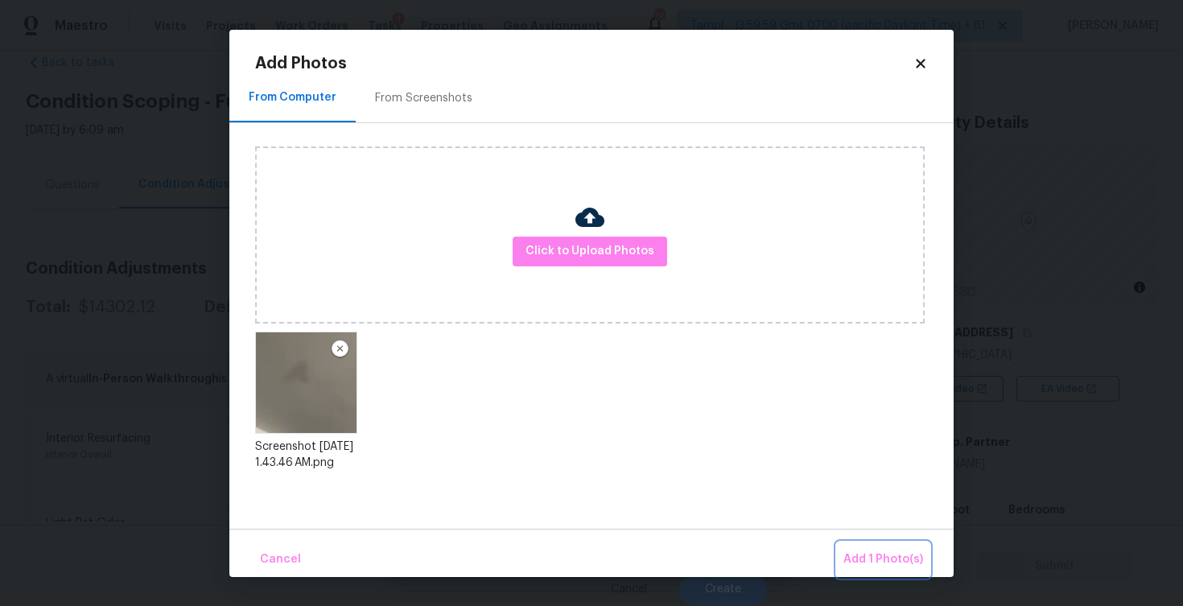
click at [863, 558] on span "Add 1 Photo(s)" at bounding box center [883, 560] width 80 height 20
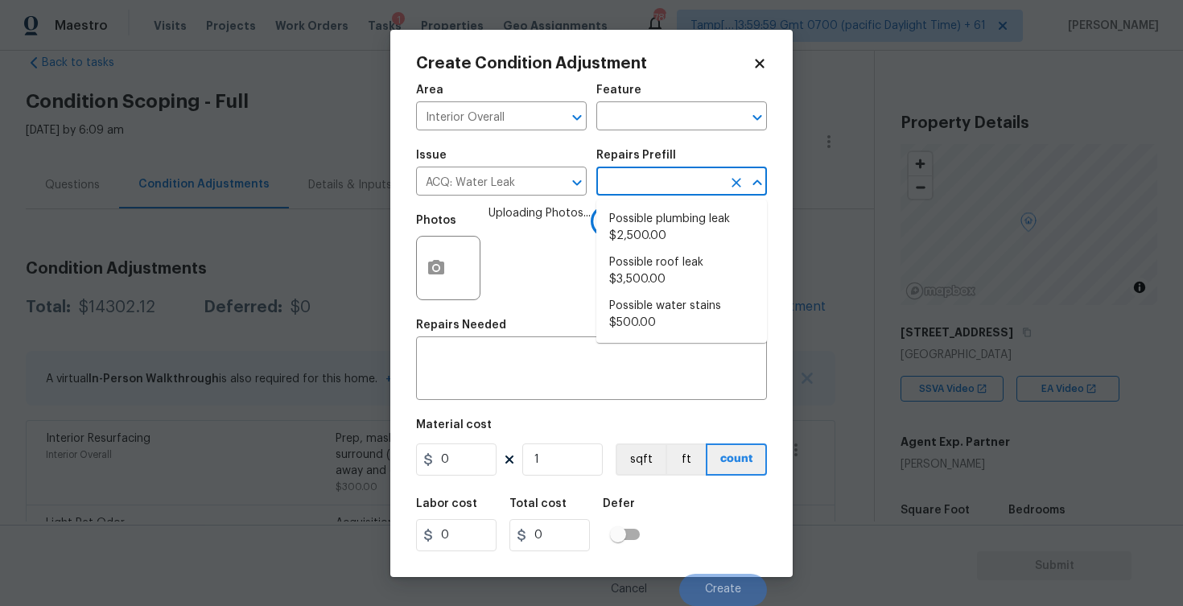
click at [650, 187] on input "text" at bounding box center [659, 183] width 126 height 25
click at [656, 269] on li "Possible roof leak $3,500.00" at bounding box center [681, 270] width 171 height 43
type input "Acquisition"
type textarea "Acquisition Scope: Possible roof leak"
type input "3500"
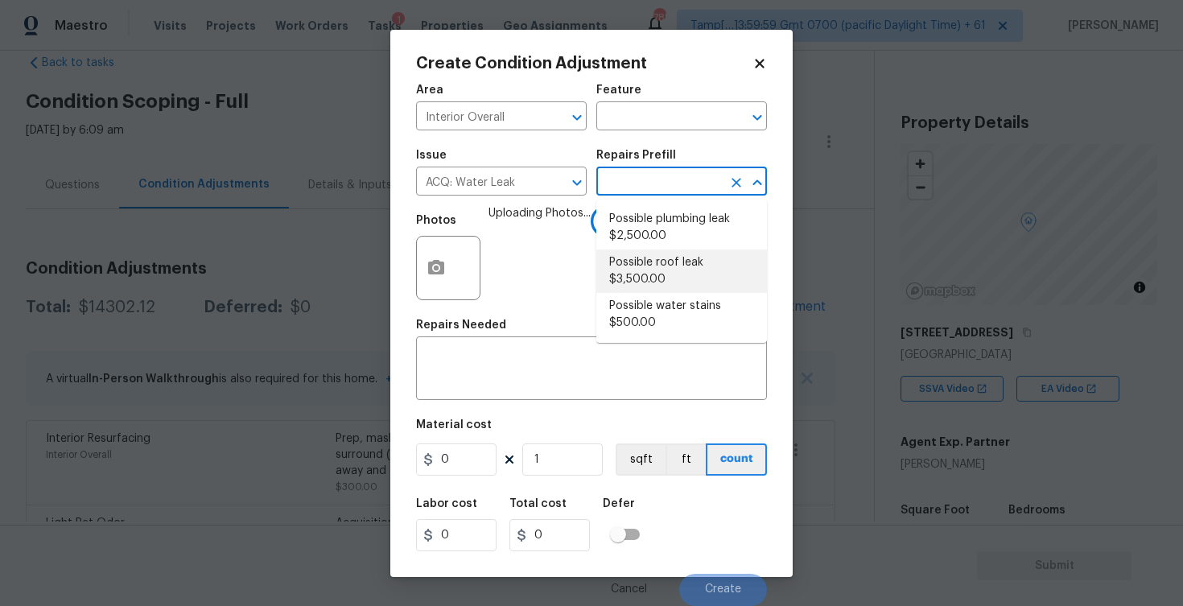
type input "3500"
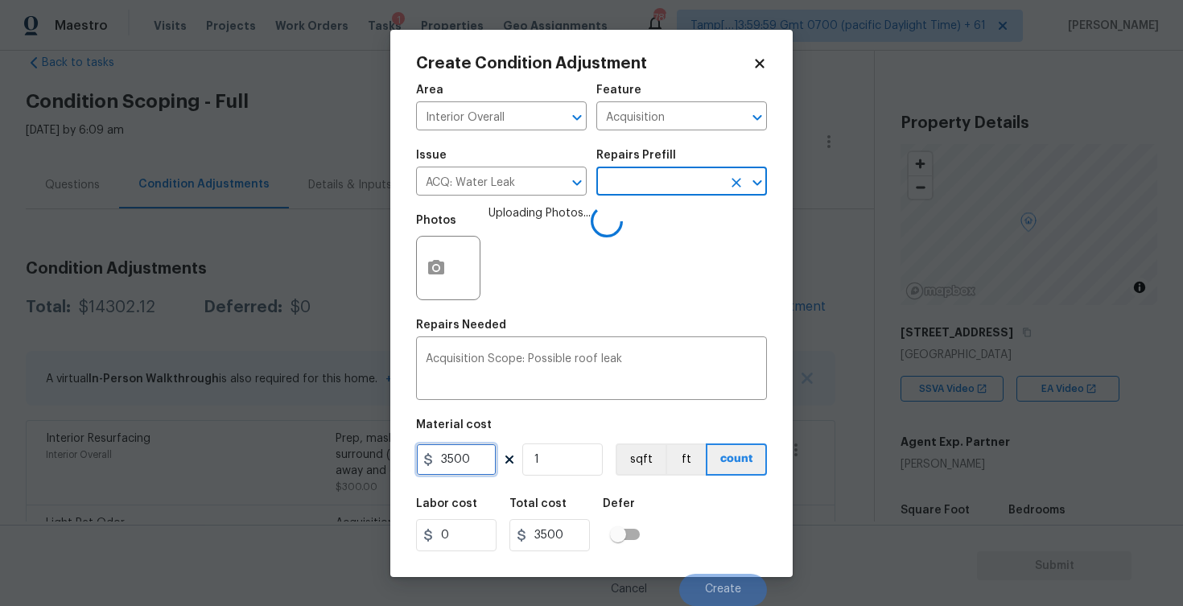
click at [449, 454] on input "3500" at bounding box center [456, 459] width 80 height 32
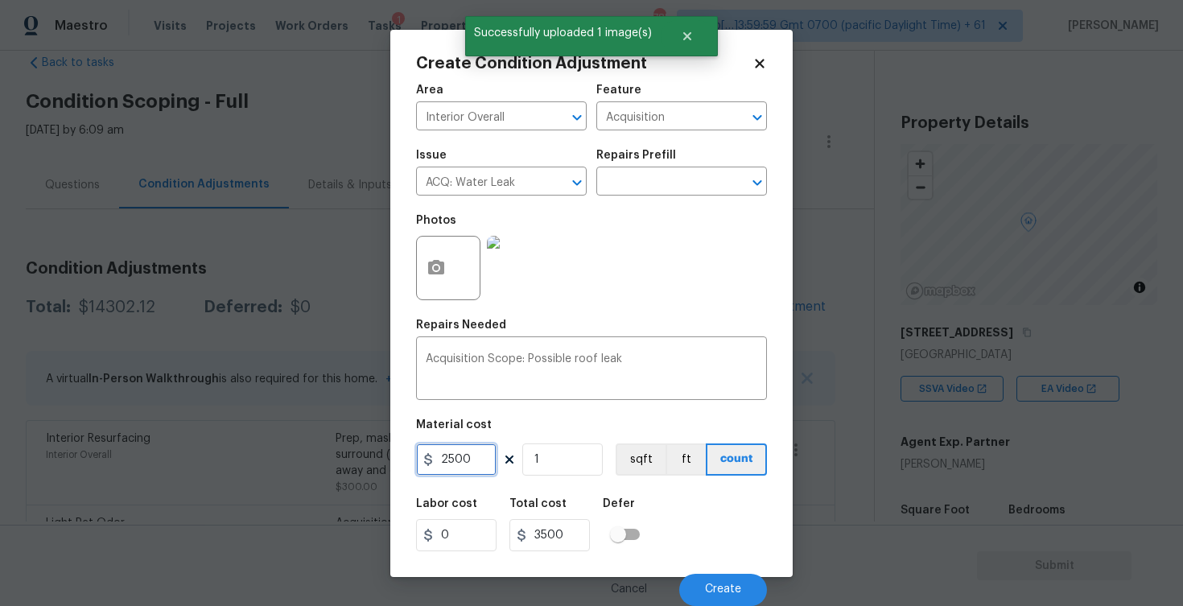
type input "2500"
click at [653, 524] on div "Labor cost 0 Total cost 3500 Defer" at bounding box center [591, 524] width 351 height 72
type input "2500"
click at [728, 590] on span "Create" at bounding box center [723, 589] width 36 height 12
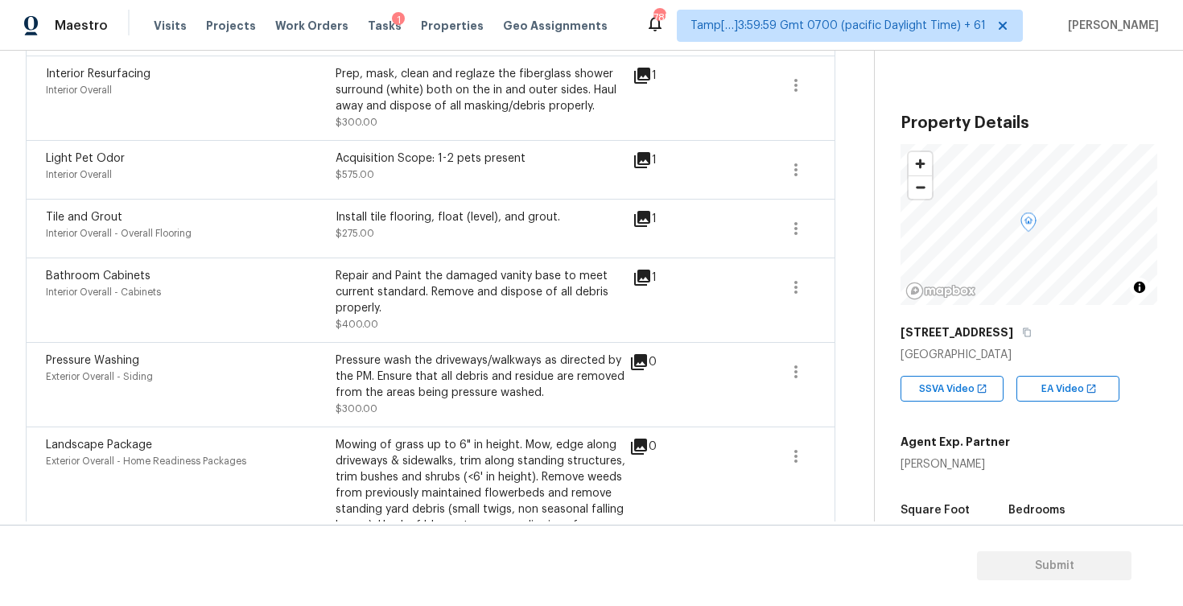
scroll to position [456, 0]
click at [797, 306] on button "button" at bounding box center [795, 289] width 39 height 39
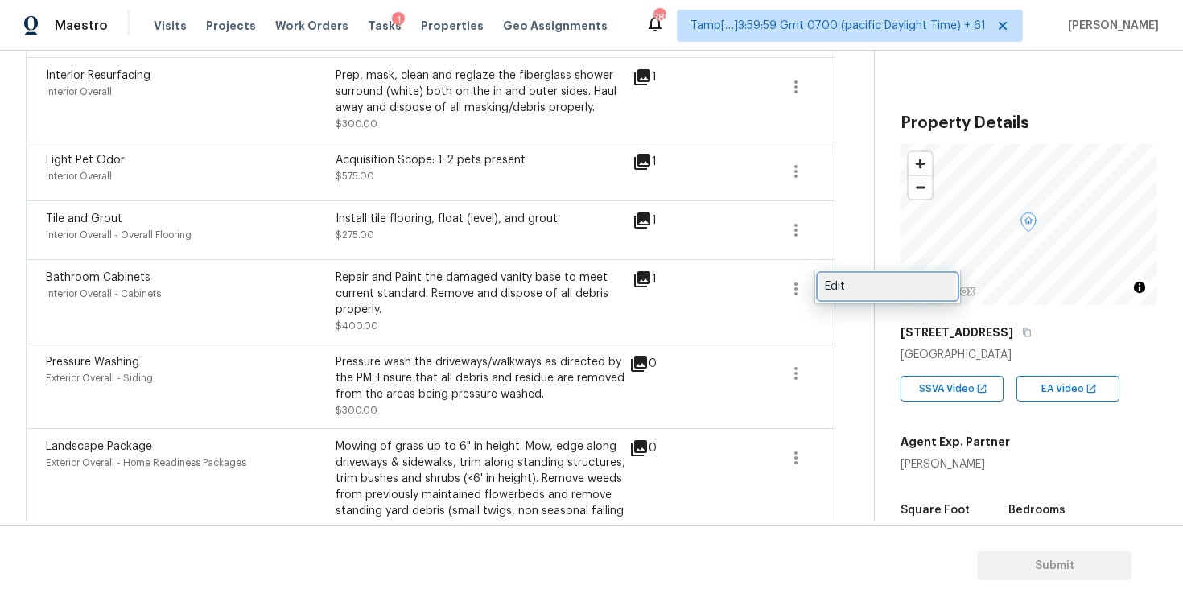
click at [858, 275] on link "Edit" at bounding box center [887, 286] width 137 height 24
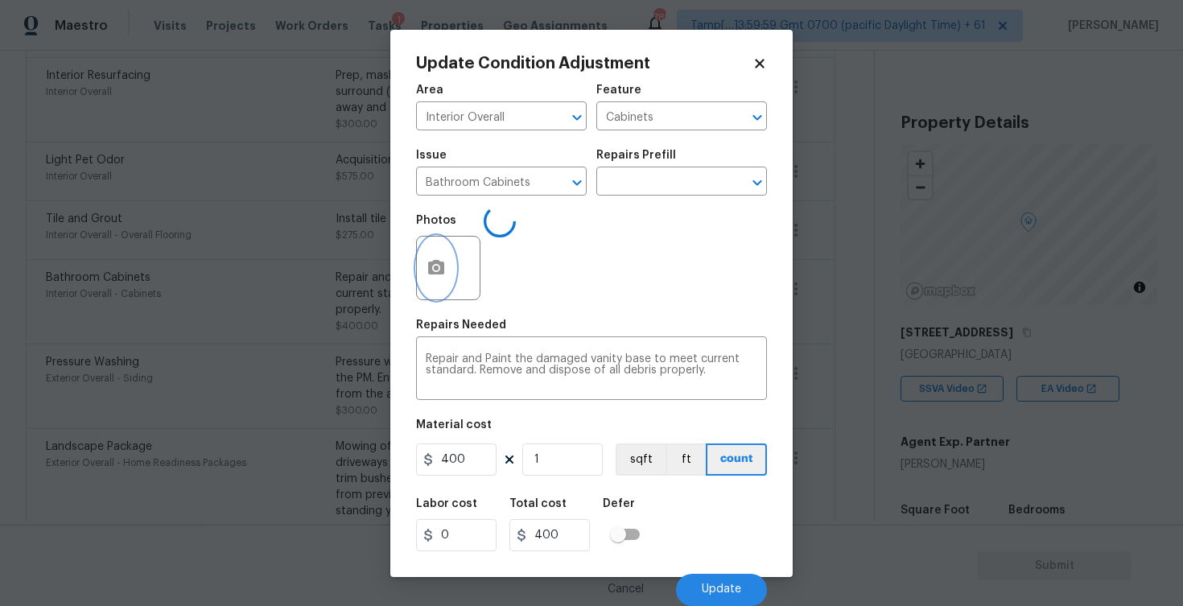
click at [429, 269] on icon "button" at bounding box center [436, 267] width 16 height 14
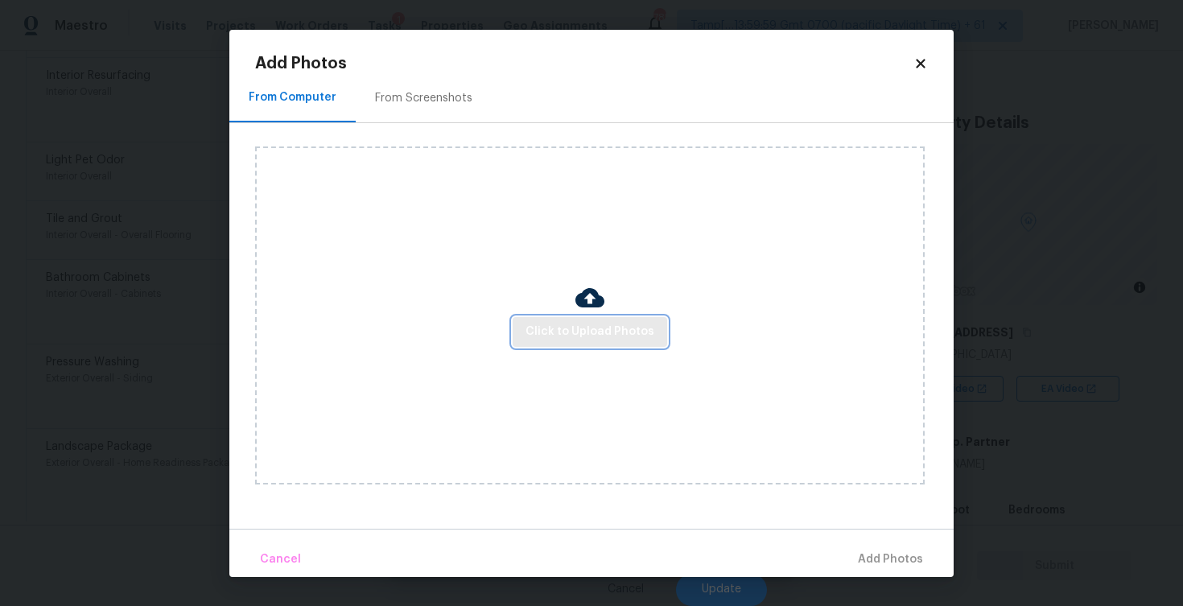
click at [582, 342] on button "Click to Upload Photos" at bounding box center [590, 332] width 154 height 30
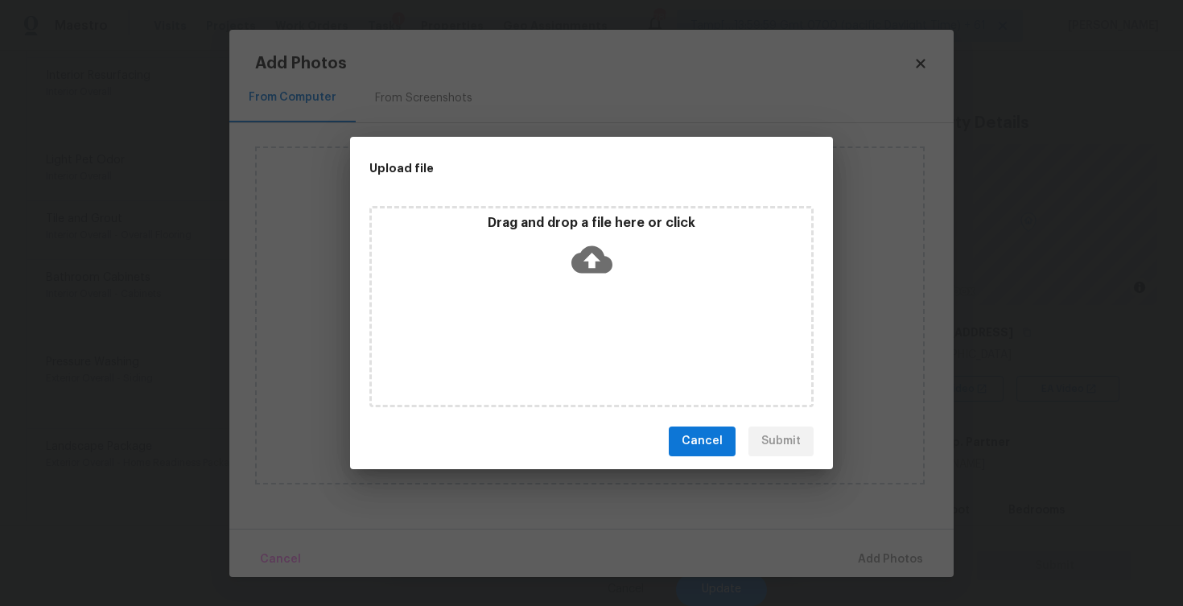
click at [584, 251] on icon at bounding box center [591, 258] width 41 height 27
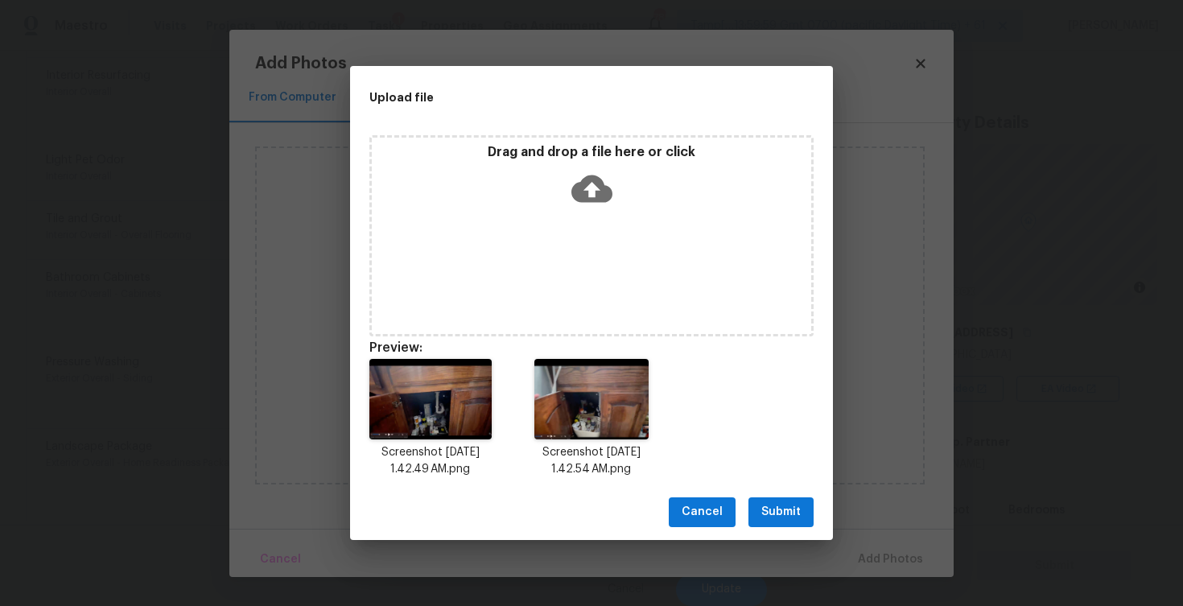
click at [778, 503] on span "Submit" at bounding box center [780, 512] width 39 height 20
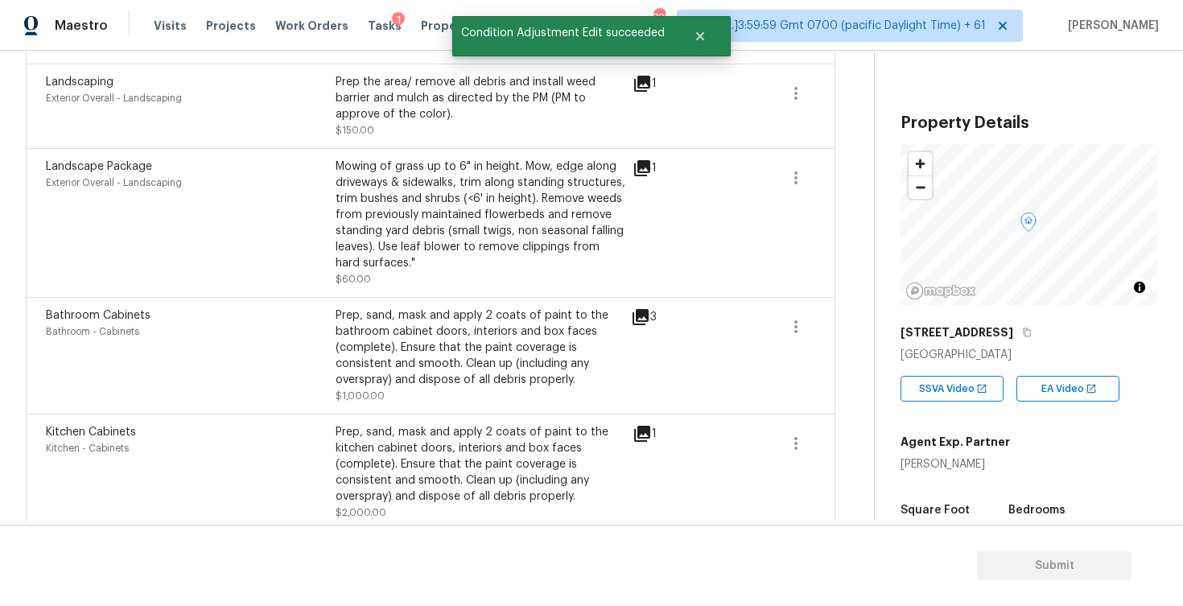
scroll to position [1661, 0]
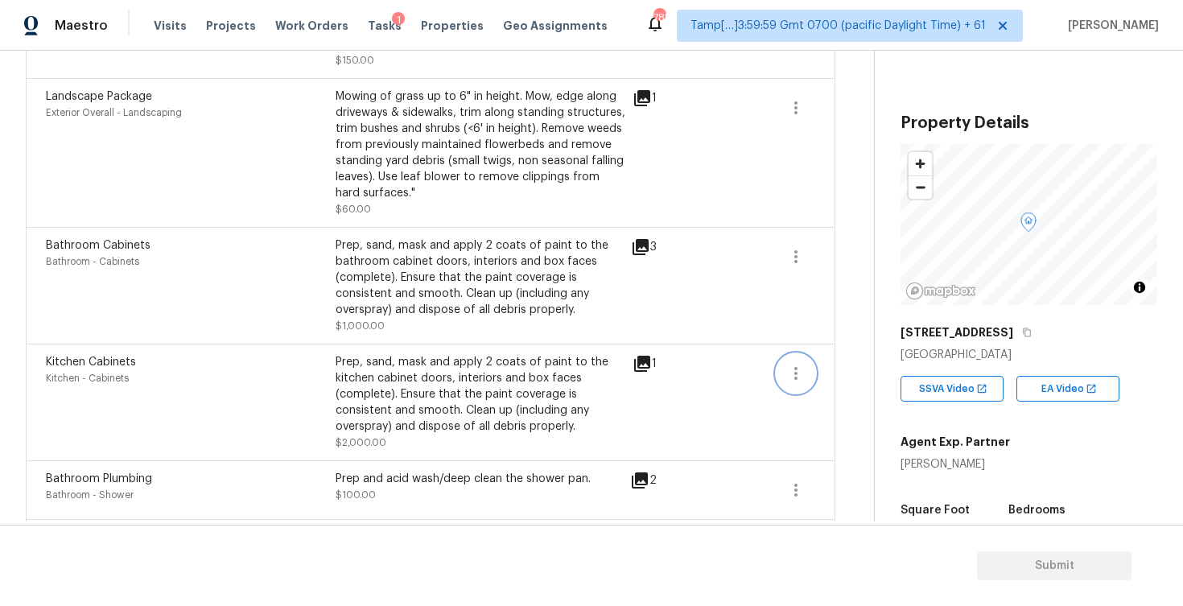
click at [812, 372] on button "button" at bounding box center [795, 373] width 39 height 39
click at [833, 372] on div "Edit" at bounding box center [888, 375] width 126 height 16
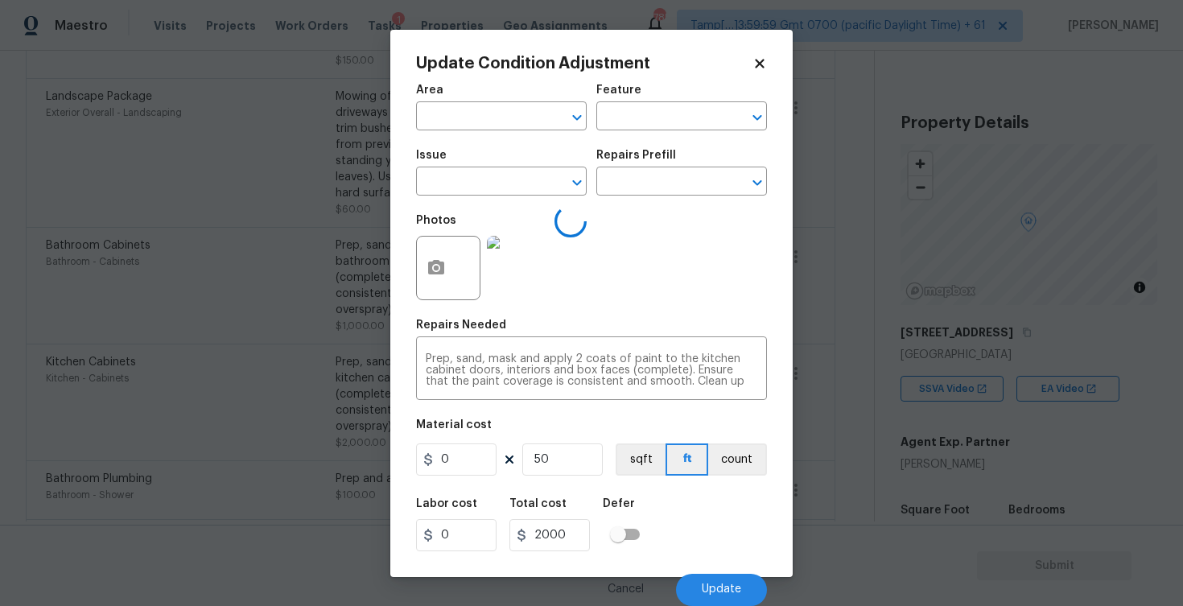
type input "Kitchen"
type input "Cabinets"
type input "Kitchen Cabinets"
type input "40"
click at [515, 262] on img at bounding box center [519, 268] width 64 height 64
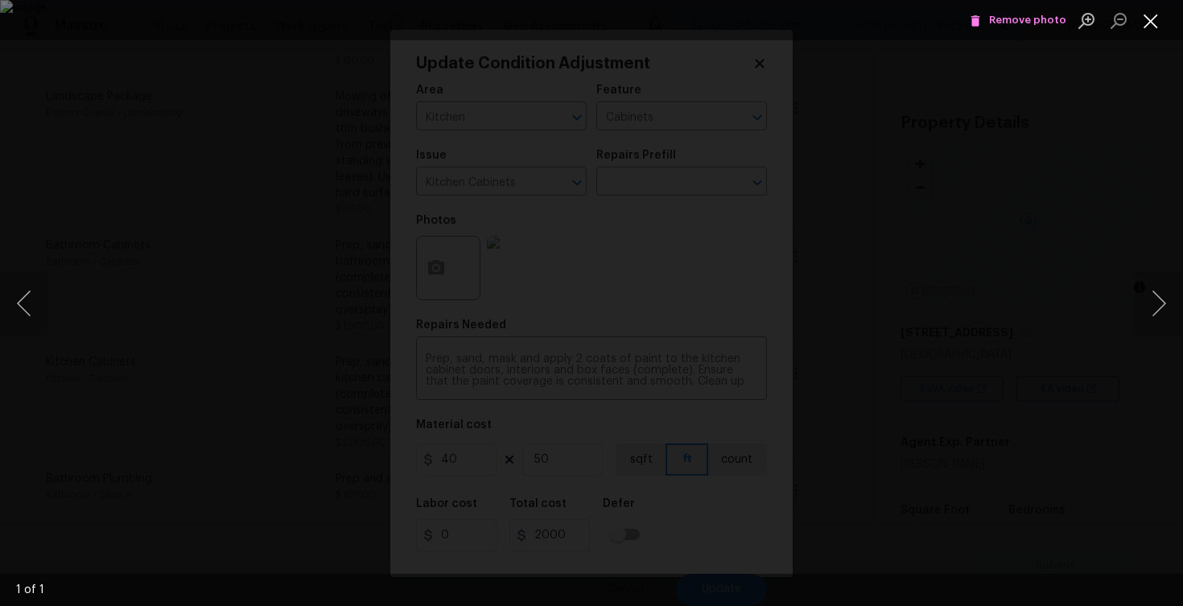
click at [1155, 20] on button "Close lightbox" at bounding box center [1151, 20] width 32 height 28
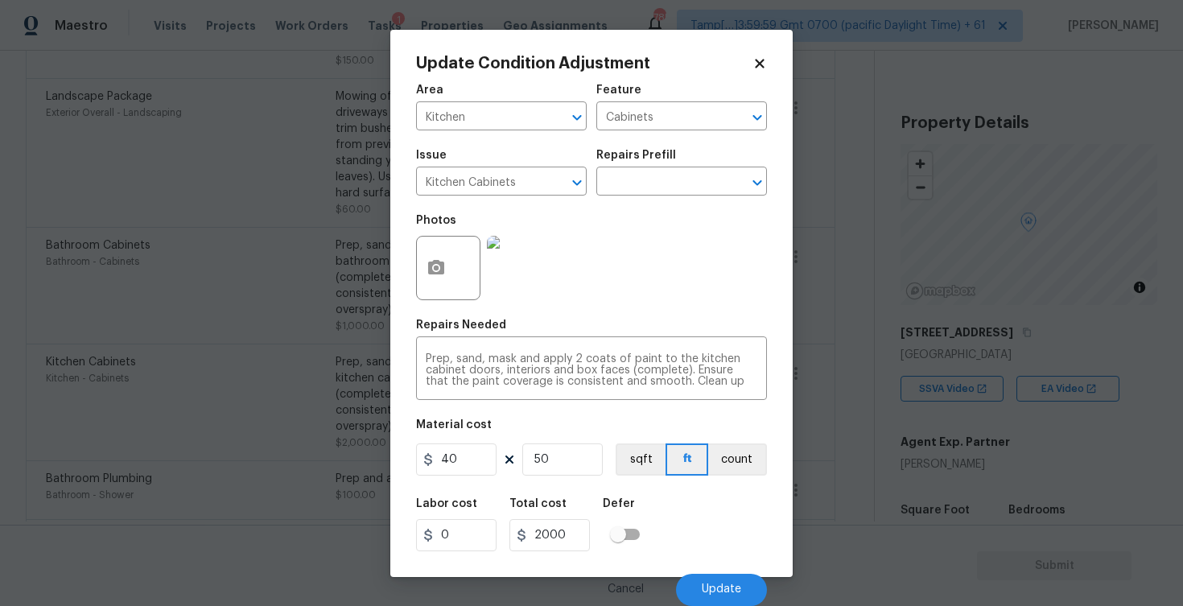
click at [747, 70] on h2 "Update Condition Adjustment" at bounding box center [584, 64] width 336 height 16
click at [755, 56] on icon at bounding box center [759, 63] width 14 height 14
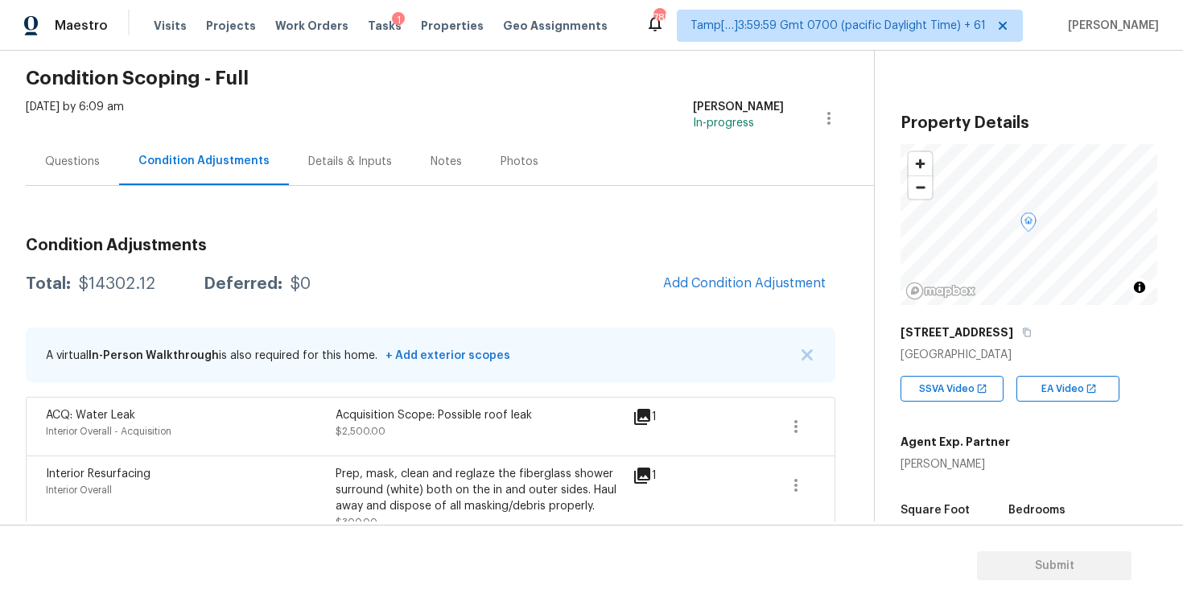
scroll to position [53, 0]
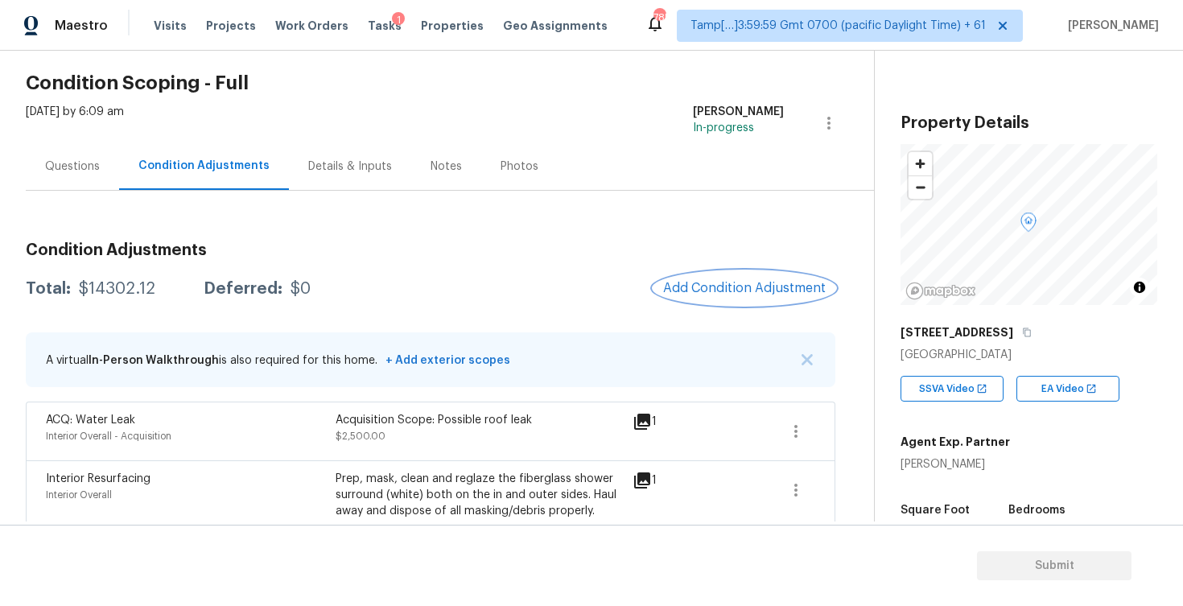
click at [752, 296] on button "Add Condition Adjustment" at bounding box center [744, 288] width 182 height 34
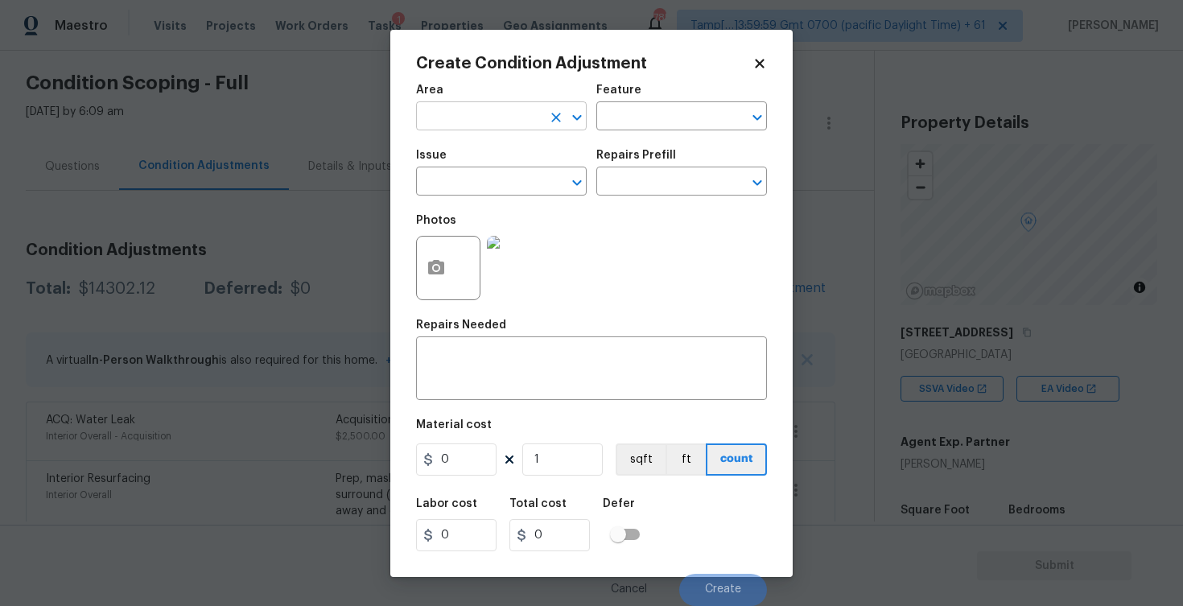
click at [458, 107] on input "text" at bounding box center [479, 117] width 126 height 25
click at [443, 176] on li "Interior Overall" at bounding box center [501, 180] width 171 height 27
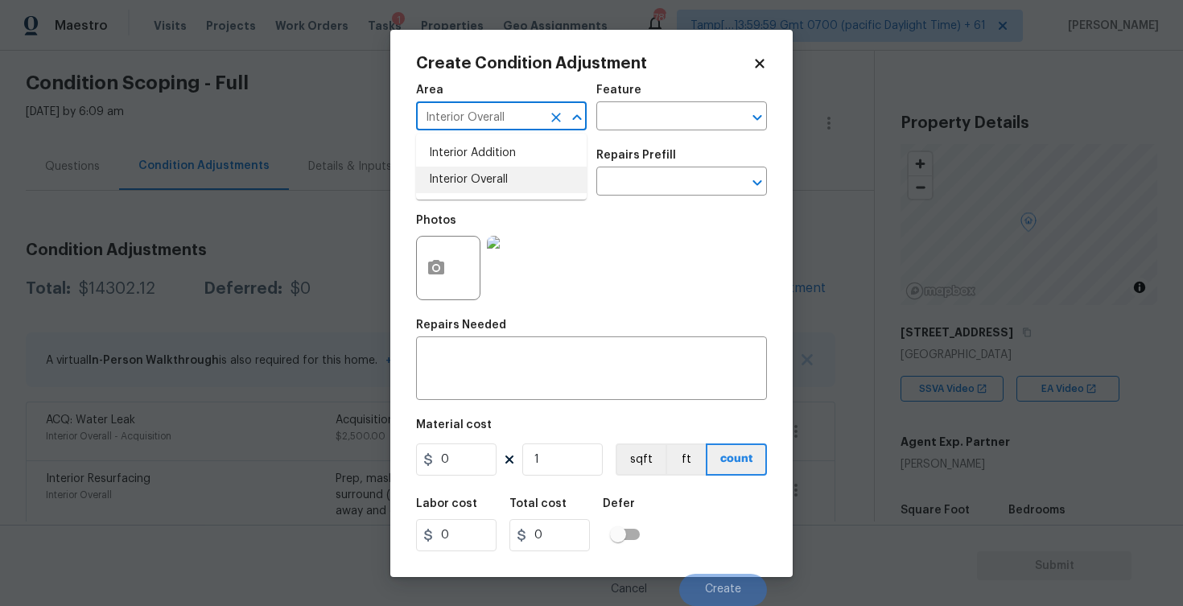
type input "Interior Overall"
click at [443, 176] on input "text" at bounding box center [479, 183] width 126 height 25
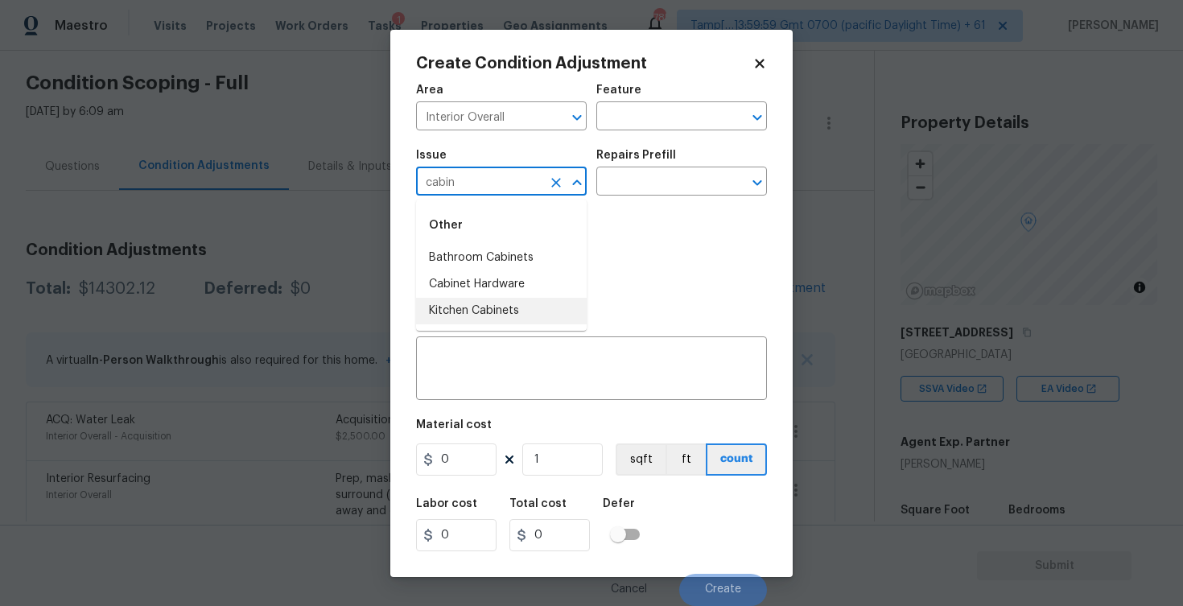
click at [469, 319] on li "Kitchen Cabinets" at bounding box center [501, 311] width 171 height 27
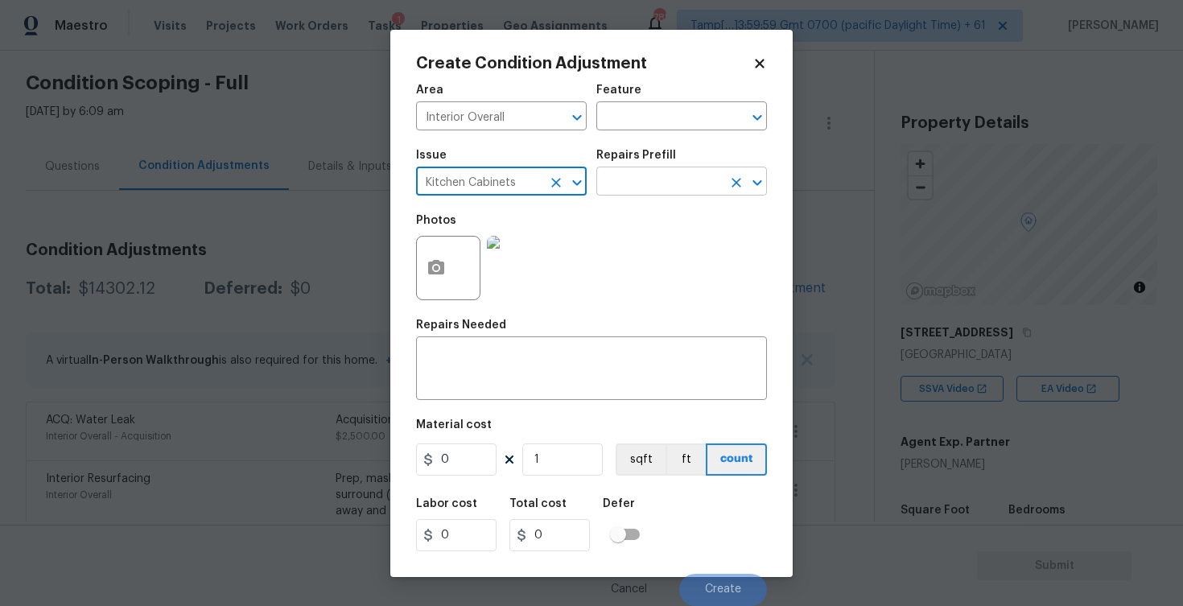
type input "Kitchen Cabinets"
click at [628, 191] on input "text" at bounding box center [659, 183] width 126 height 25
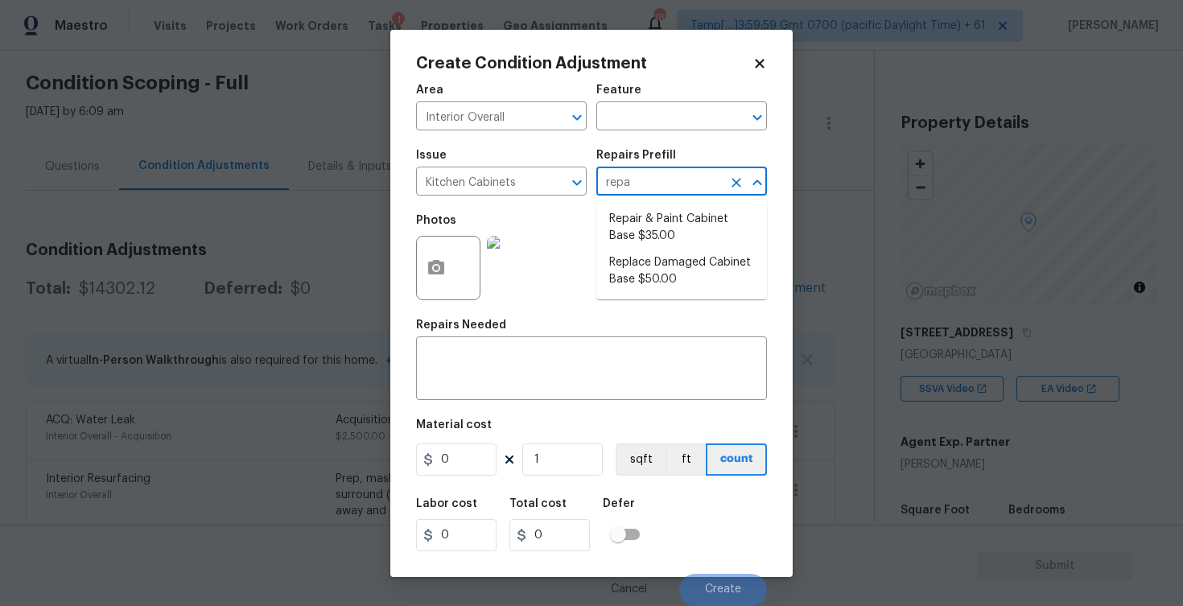
type input "repai"
click at [645, 221] on li "Repair & Paint Cabinet Base $35.00" at bounding box center [681, 227] width 171 height 43
type input "Cabinets"
type textarea "Prep/Paint the damaged cabinet base and repair to meet current standard. Remove…"
type input "35"
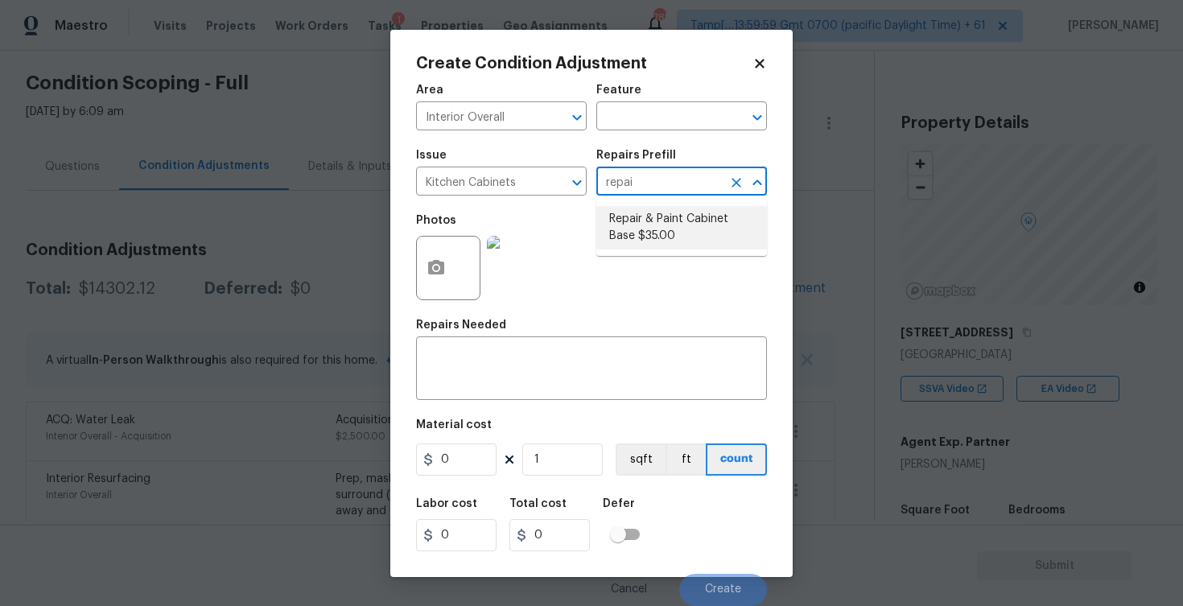
type input "35"
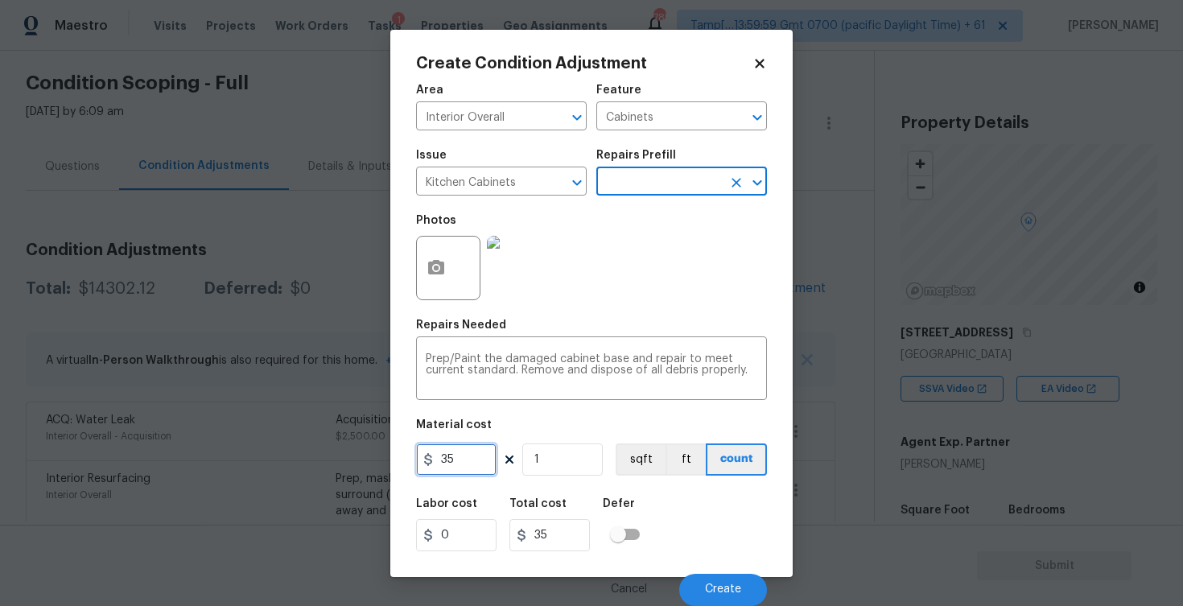
click at [477, 450] on input "35" at bounding box center [456, 459] width 80 height 32
type input "1200"
click at [521, 238] on img at bounding box center [519, 268] width 64 height 64
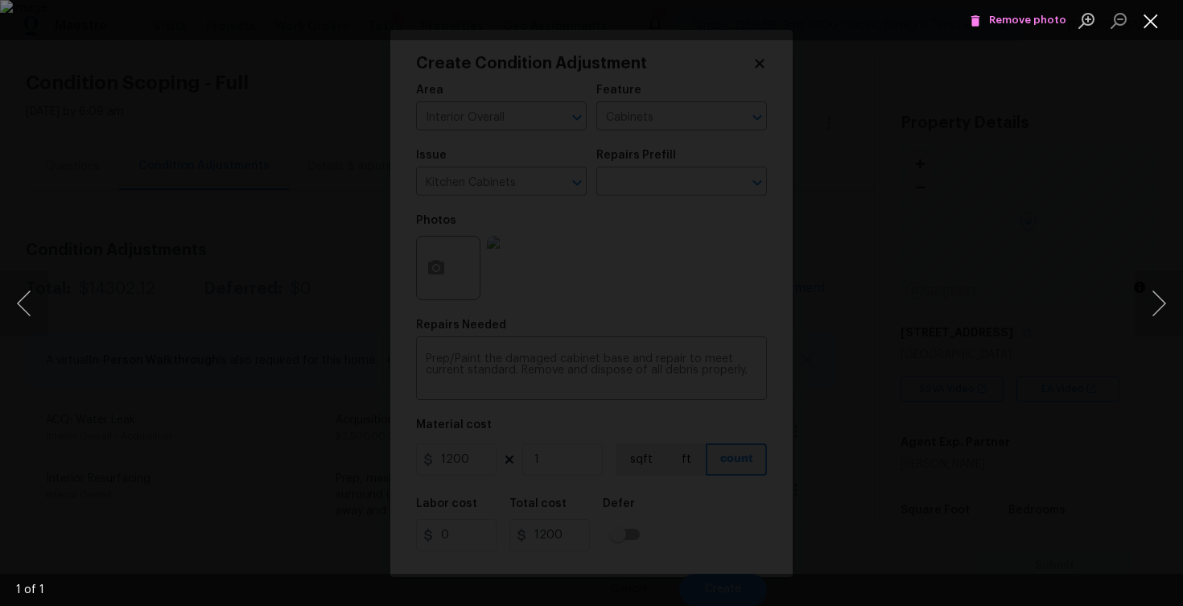
click at [1157, 33] on button "Close lightbox" at bounding box center [1151, 20] width 32 height 28
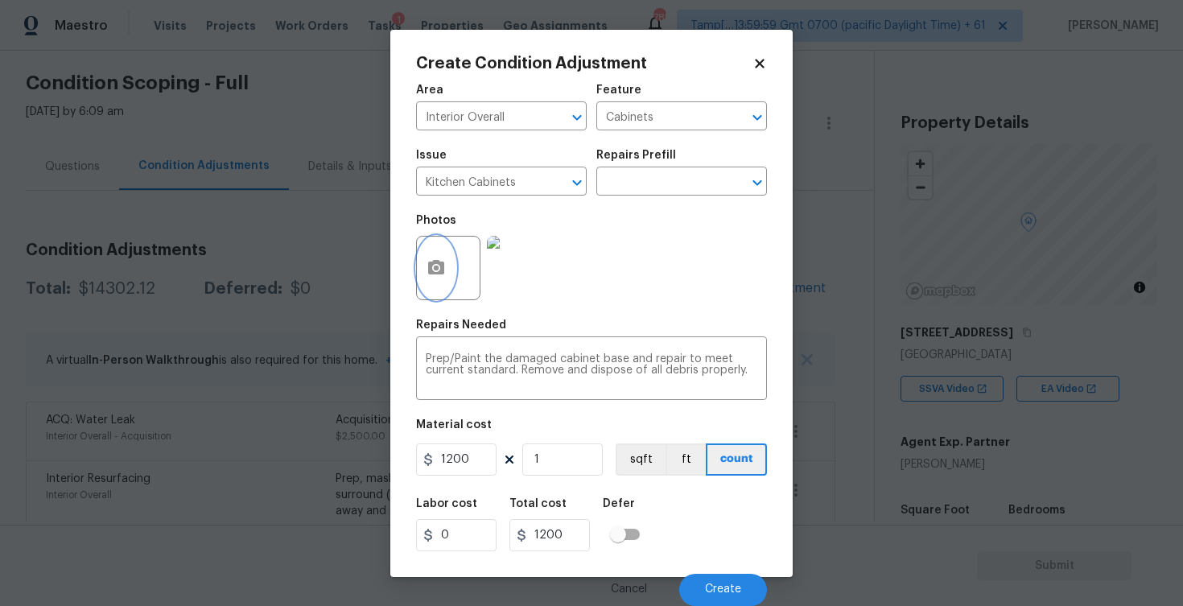
click at [426, 256] on button "button" at bounding box center [436, 268] width 39 height 63
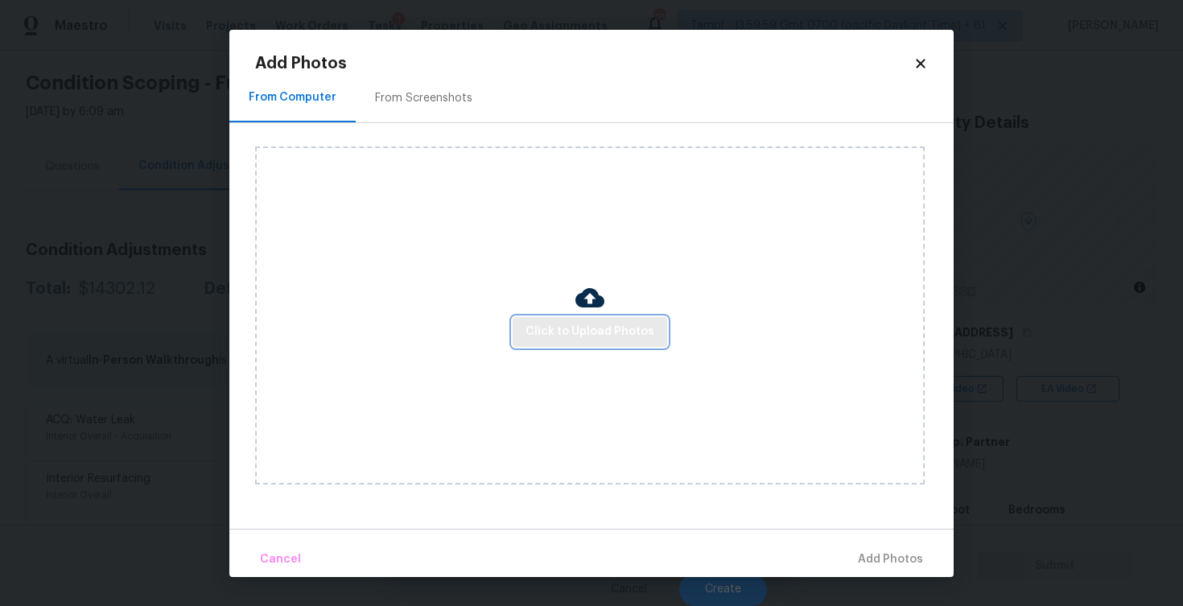
click at [608, 333] on span "Click to Upload Photos" at bounding box center [589, 332] width 129 height 20
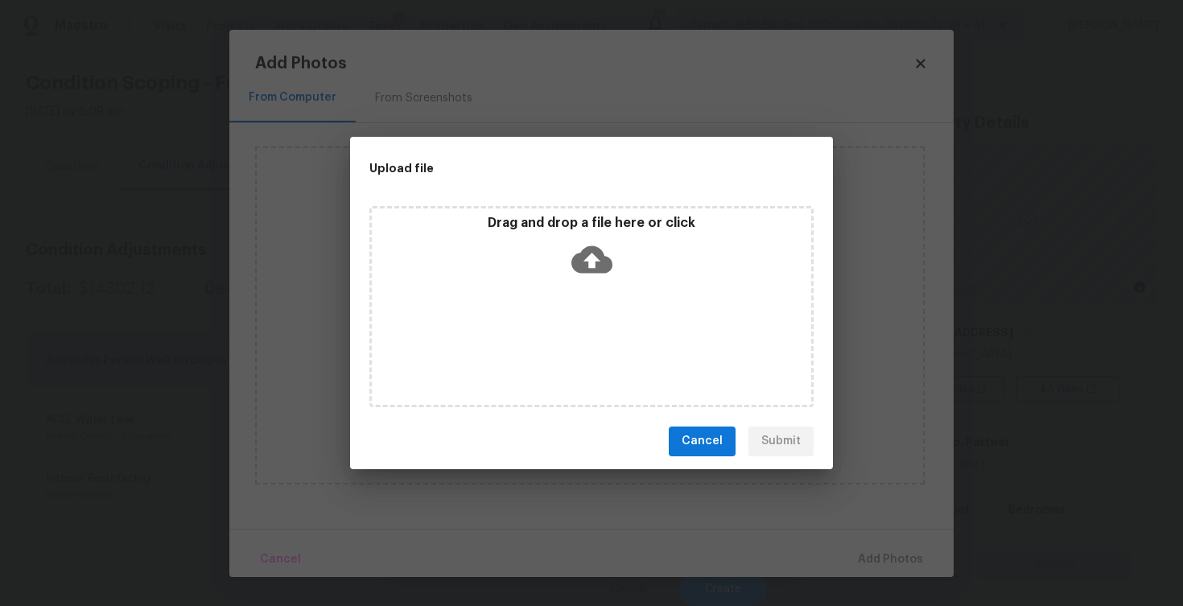
click at [600, 245] on icon at bounding box center [591, 259] width 41 height 41
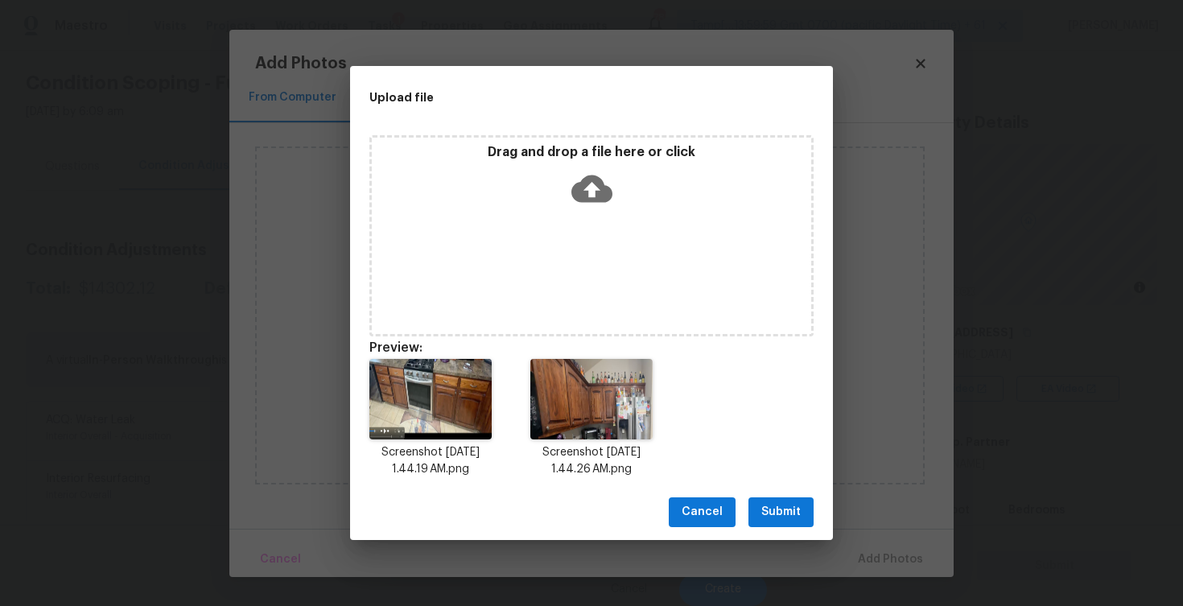
scroll to position [13, 0]
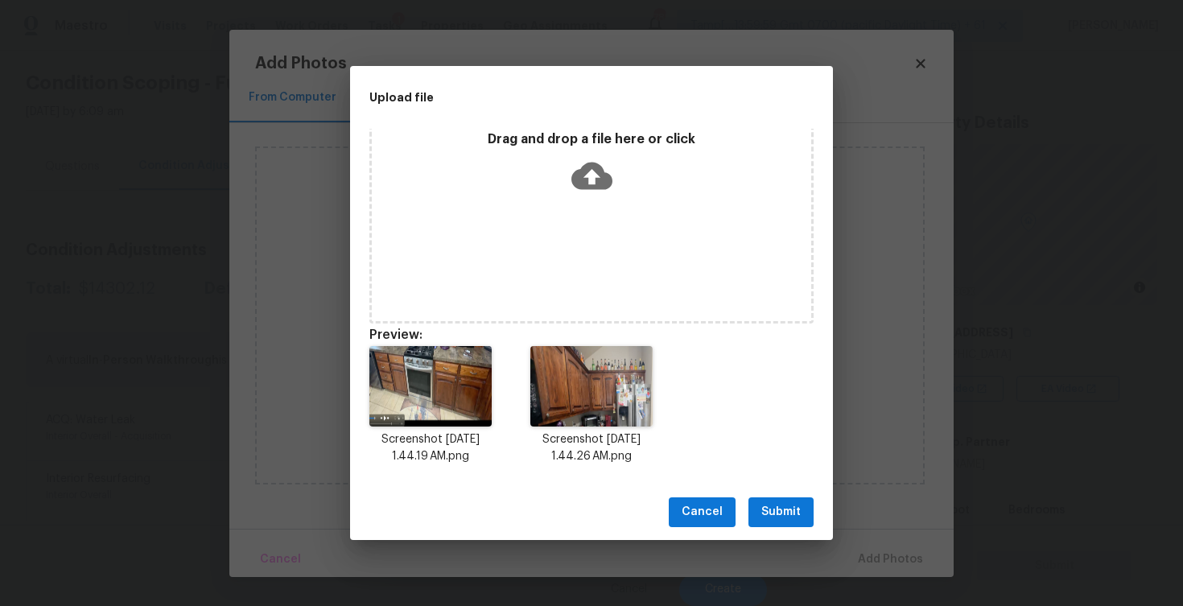
click at [783, 522] on button "Submit" at bounding box center [780, 512] width 65 height 30
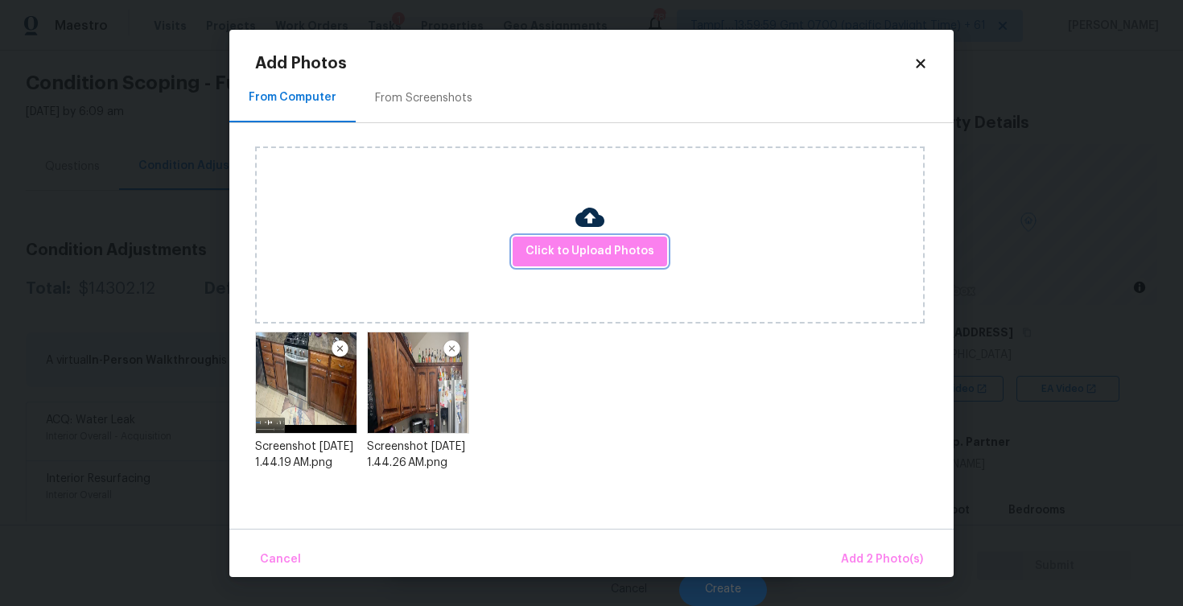
scroll to position [0, 0]
click at [896, 561] on span "Add 2 Photo(s)" at bounding box center [882, 560] width 82 height 20
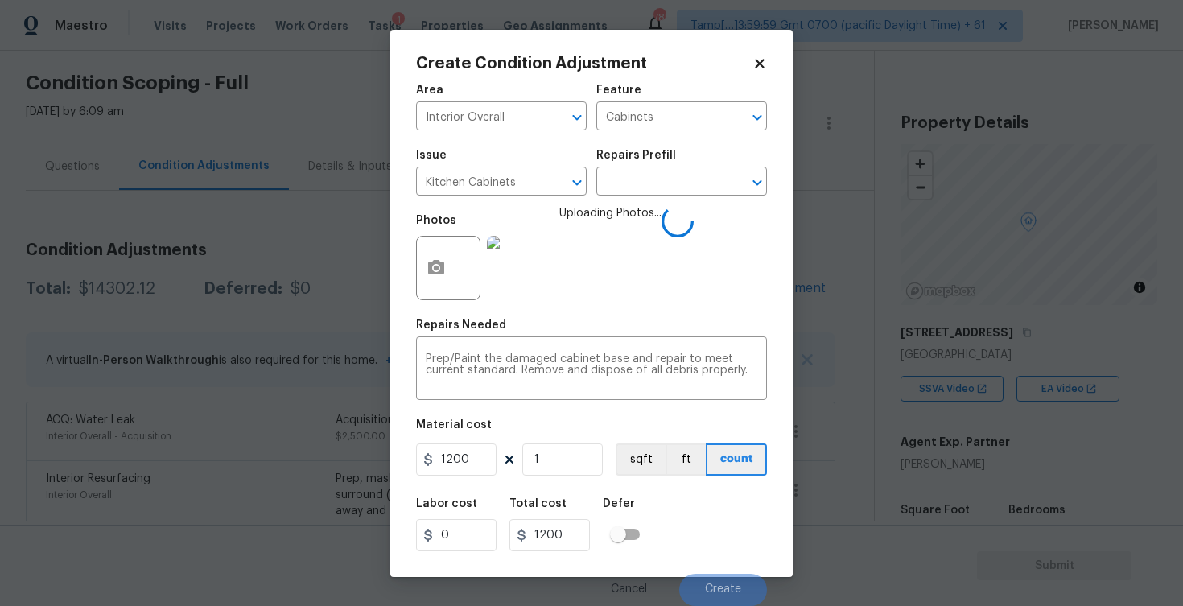
click at [676, 512] on div "Labor cost 0 Total cost 1200 Defer" at bounding box center [591, 524] width 351 height 72
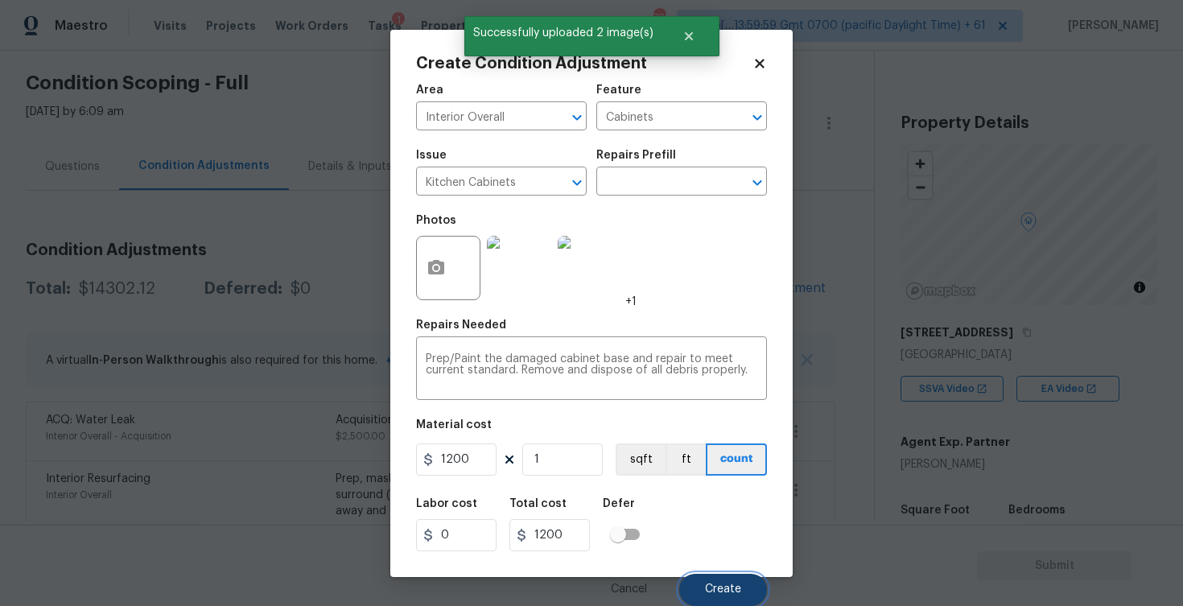
click at [717, 579] on button "Create" at bounding box center [723, 590] width 88 height 32
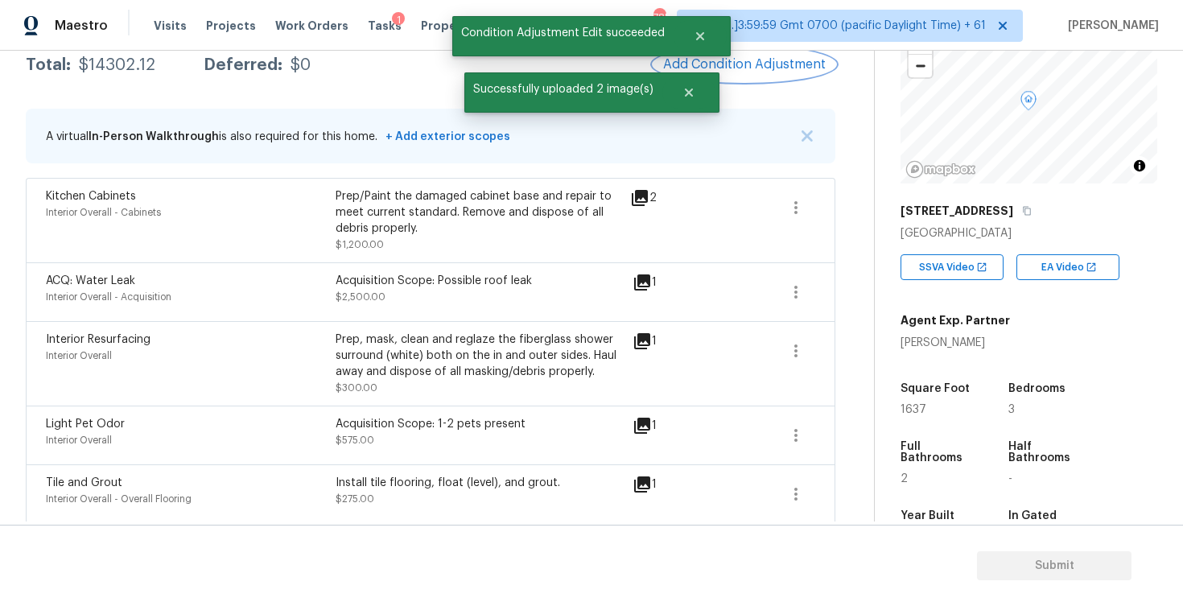
scroll to position [172, 0]
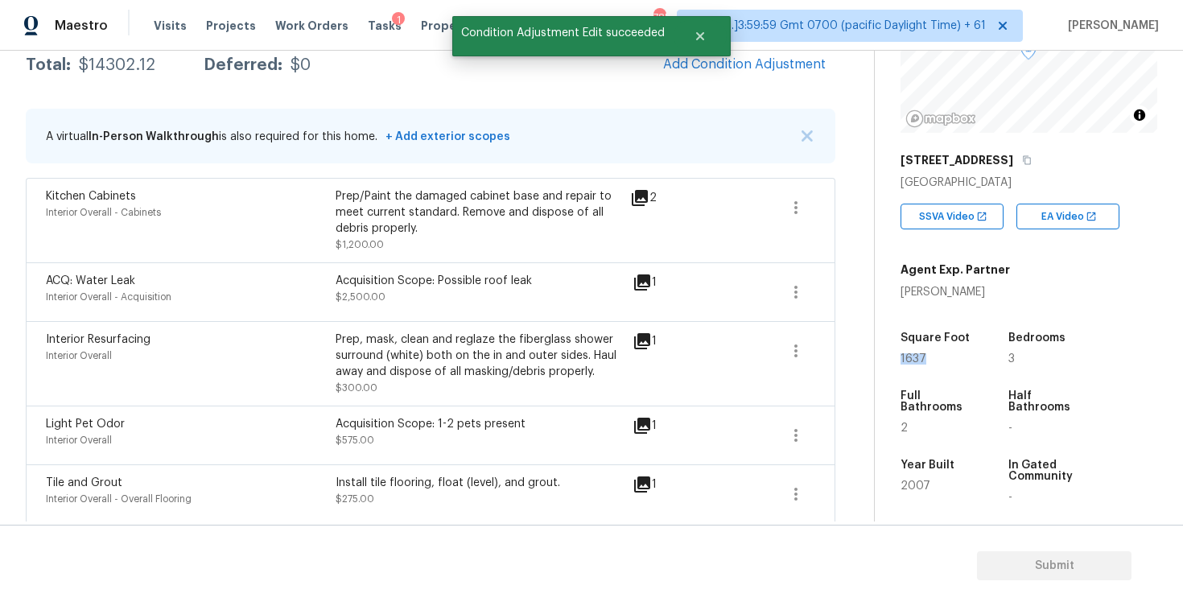
drag, startPoint x: 900, startPoint y: 357, endPoint x: 937, endPoint y: 354, distance: 37.2
click at [937, 356] on div "Property Details © Mapbox © OpenStreetMap Improve this map [STREET_ADDRESS] SSV…" at bounding box center [1016, 295] width 282 height 834
copy span "1637"
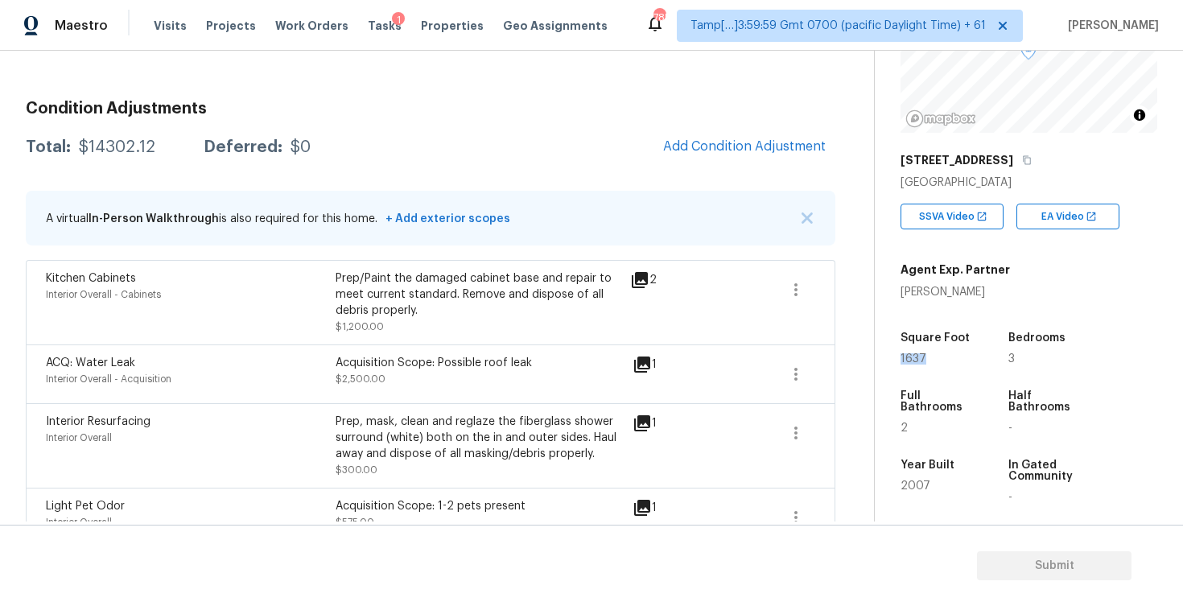
scroll to position [179, 0]
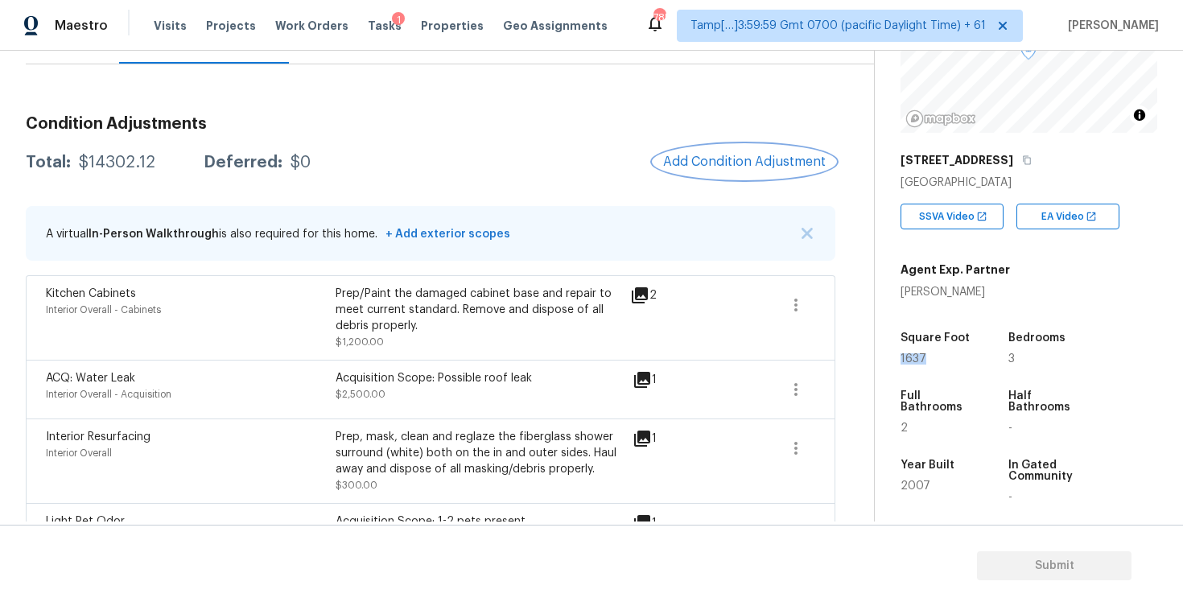
click at [751, 169] on button "Add Condition Adjustment" at bounding box center [744, 162] width 182 height 34
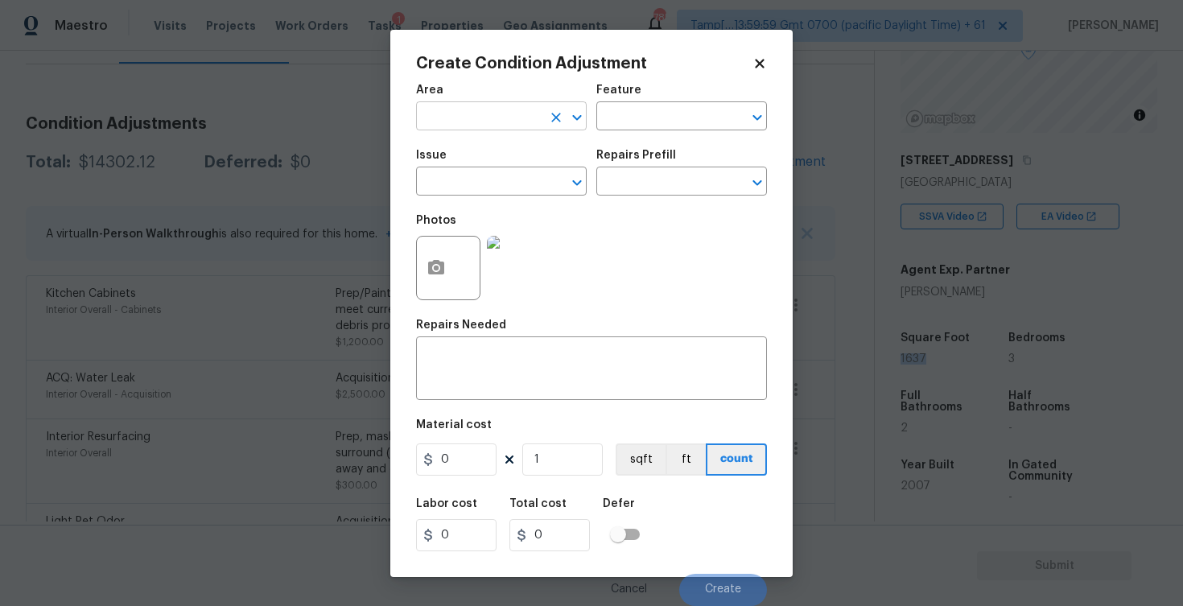
click at [509, 119] on input "text" at bounding box center [479, 117] width 126 height 25
click at [485, 182] on li "Interior Overall" at bounding box center [501, 180] width 171 height 27
type input "Interior Overall"
click at [485, 182] on input "text" at bounding box center [479, 183] width 126 height 25
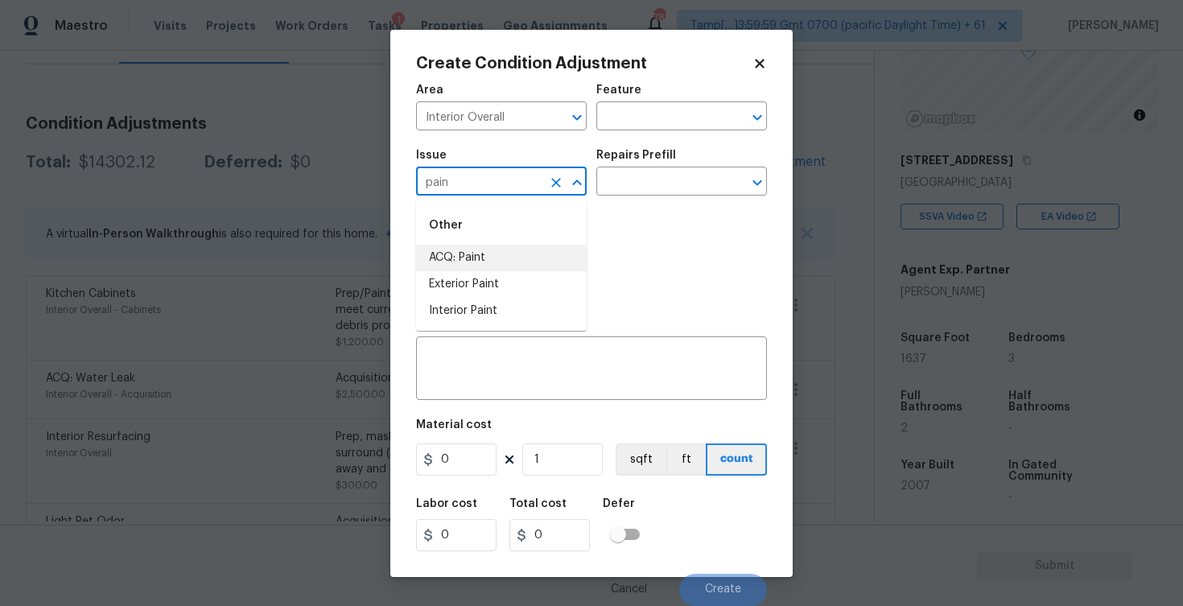
click at [488, 262] on li "ACQ: Paint" at bounding box center [501, 258] width 171 height 27
type input "ACQ: Paint"
click at [603, 193] on input "text" at bounding box center [659, 183] width 126 height 25
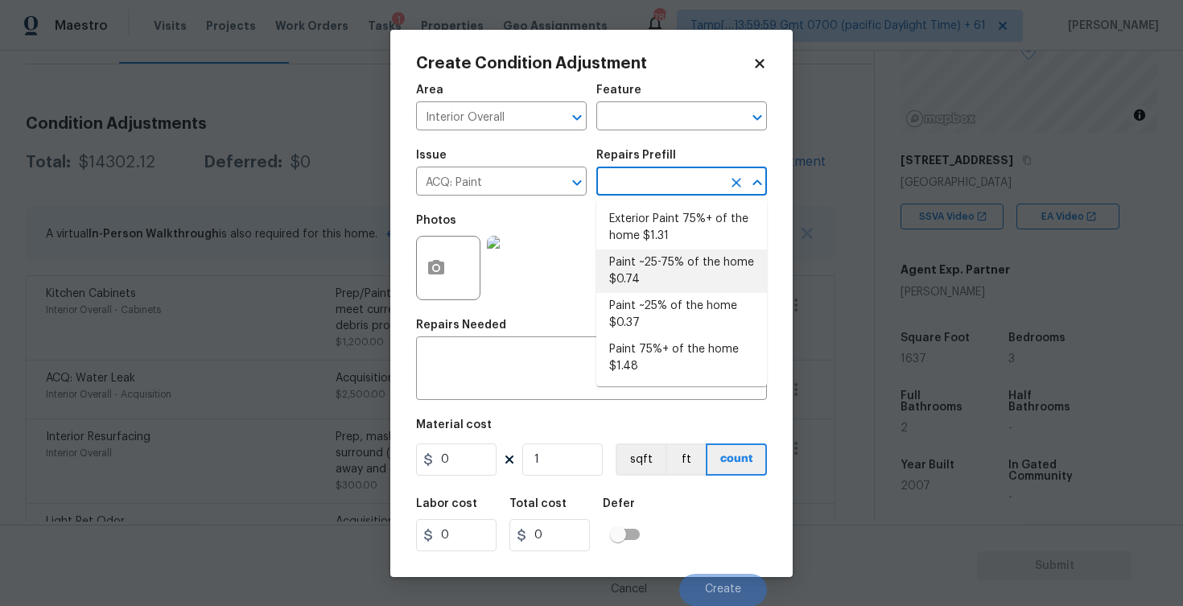
click at [646, 280] on li "Paint ~25-75% of the home $0.74" at bounding box center [681, 270] width 171 height 43
type input "Acquisition"
type textarea "Acquisition Scope: ~25 - 75% of the home needs interior paint"
type input "0.74"
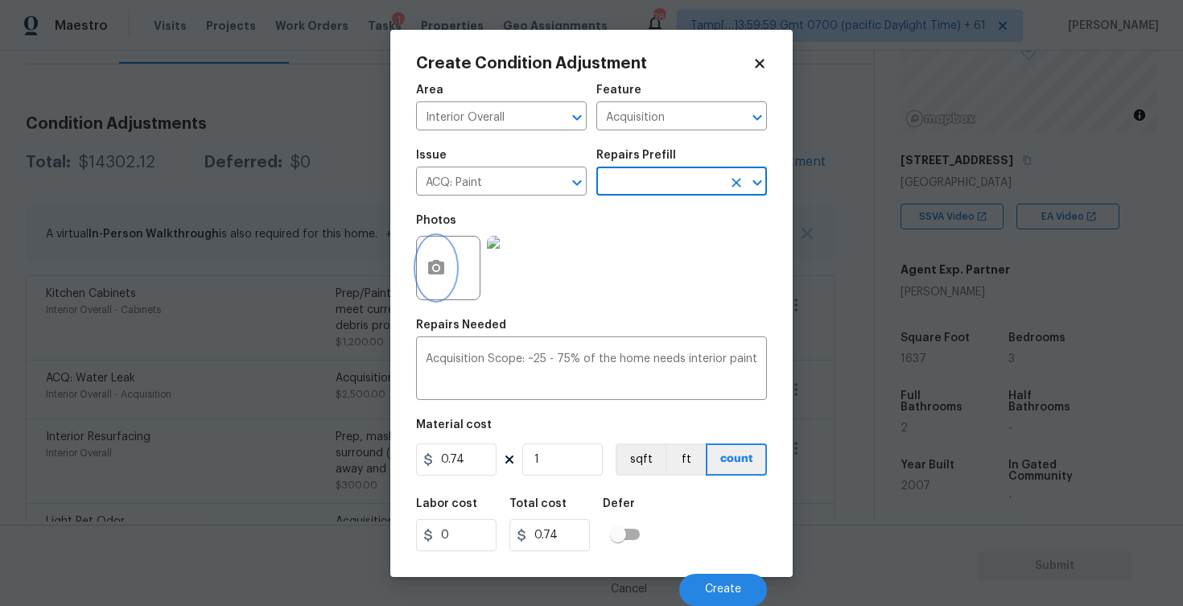
click at [454, 265] on button "button" at bounding box center [436, 268] width 39 height 63
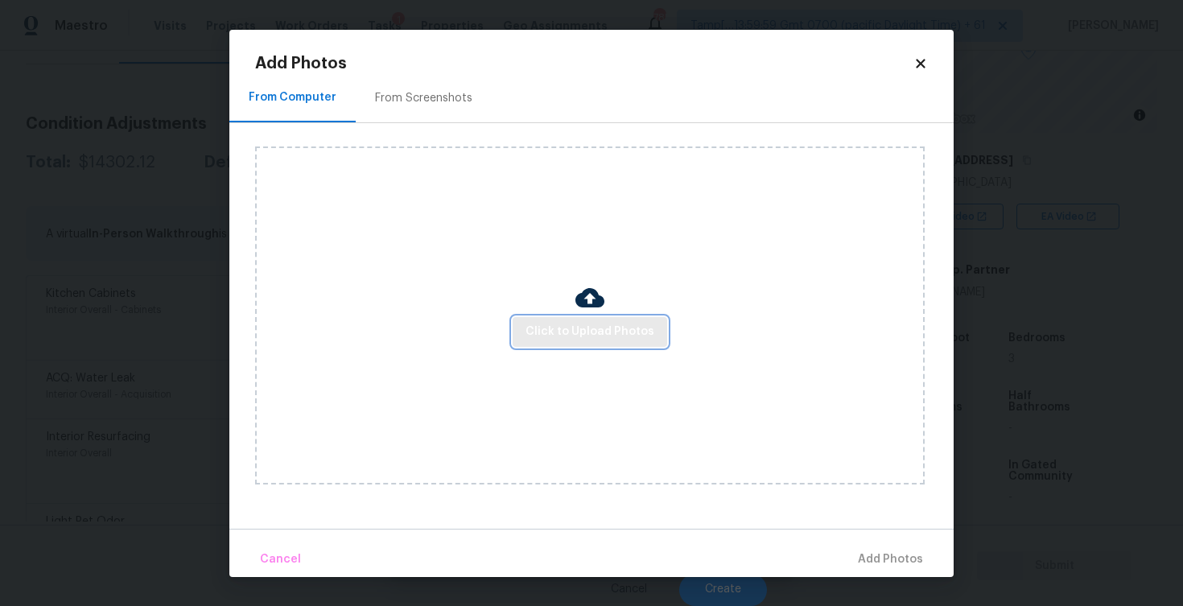
click at [554, 324] on span "Click to Upload Photos" at bounding box center [589, 332] width 129 height 20
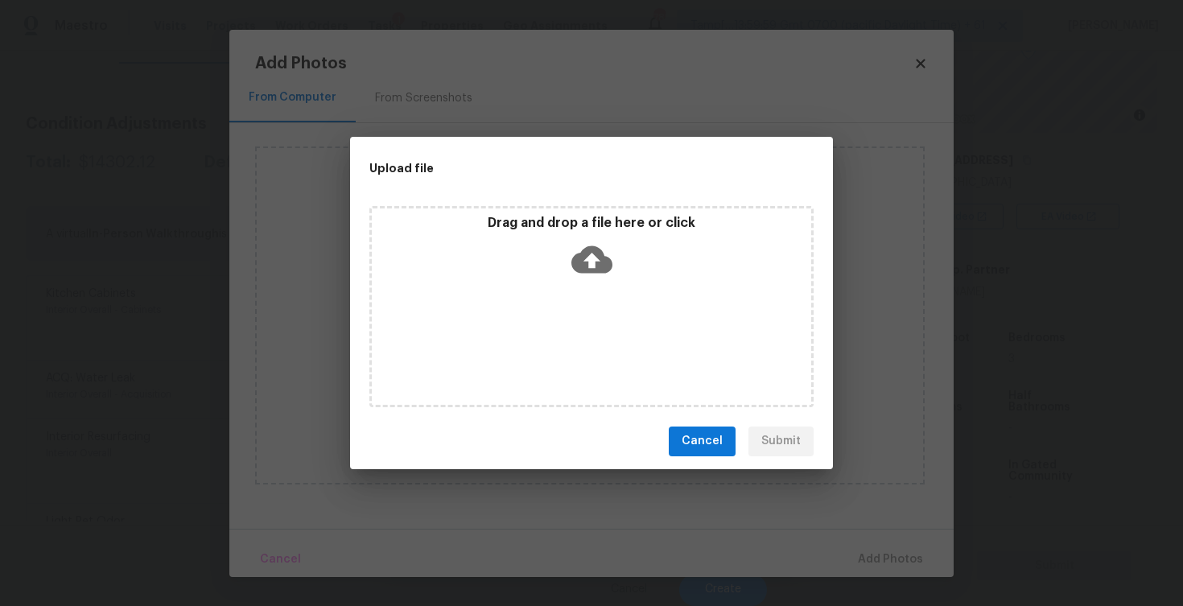
click at [584, 239] on icon at bounding box center [591, 259] width 41 height 41
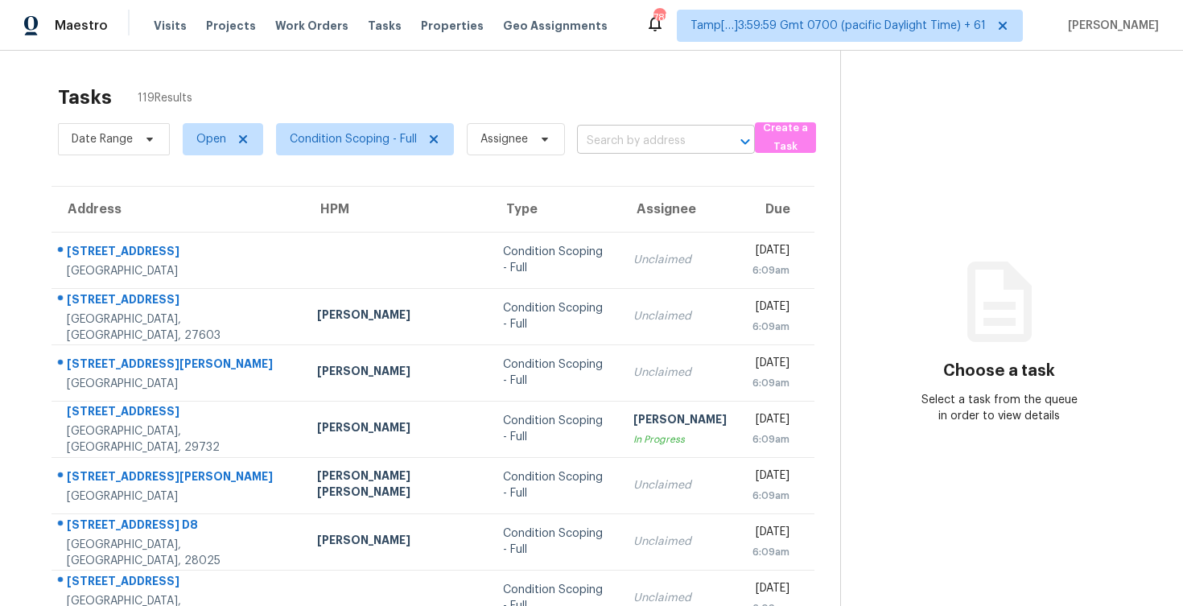
click at [619, 130] on input "text" at bounding box center [643, 141] width 133 height 25
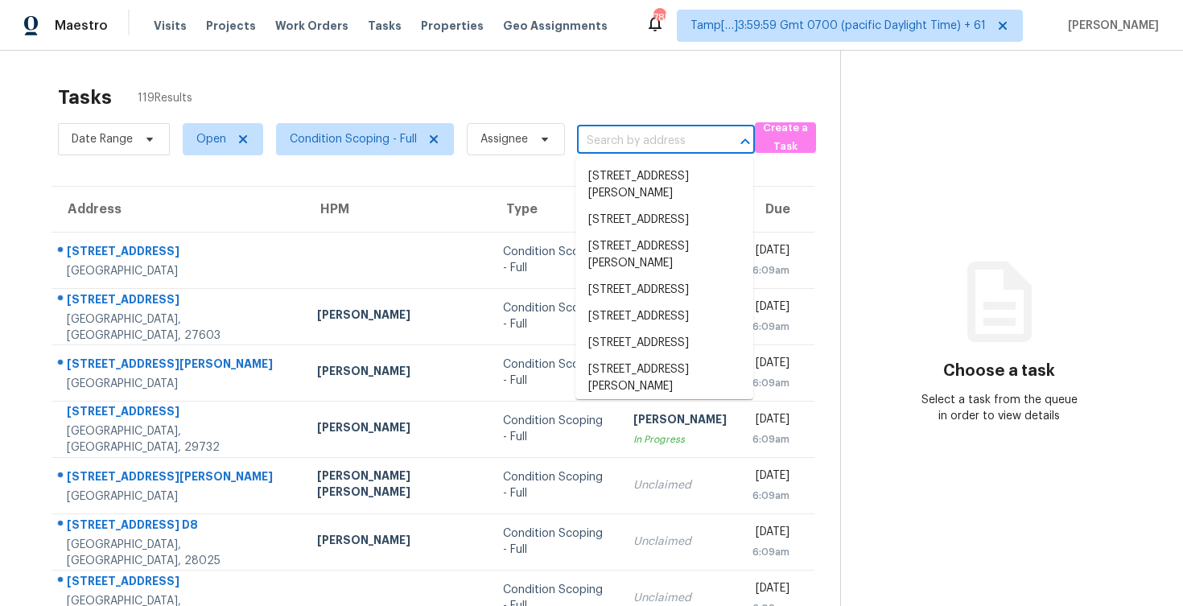
paste input "[STREET_ADDRESS][PERSON_NAME]"
type input "[STREET_ADDRESS][PERSON_NAME]"
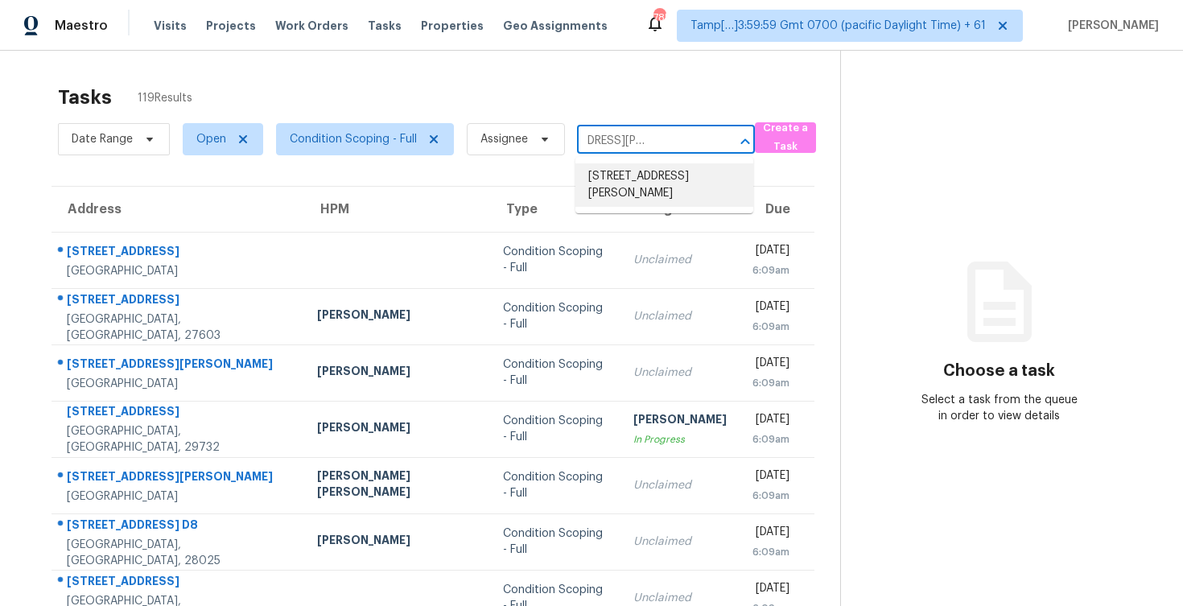
click at [651, 167] on li "[STREET_ADDRESS][PERSON_NAME]" at bounding box center [664, 184] width 178 height 43
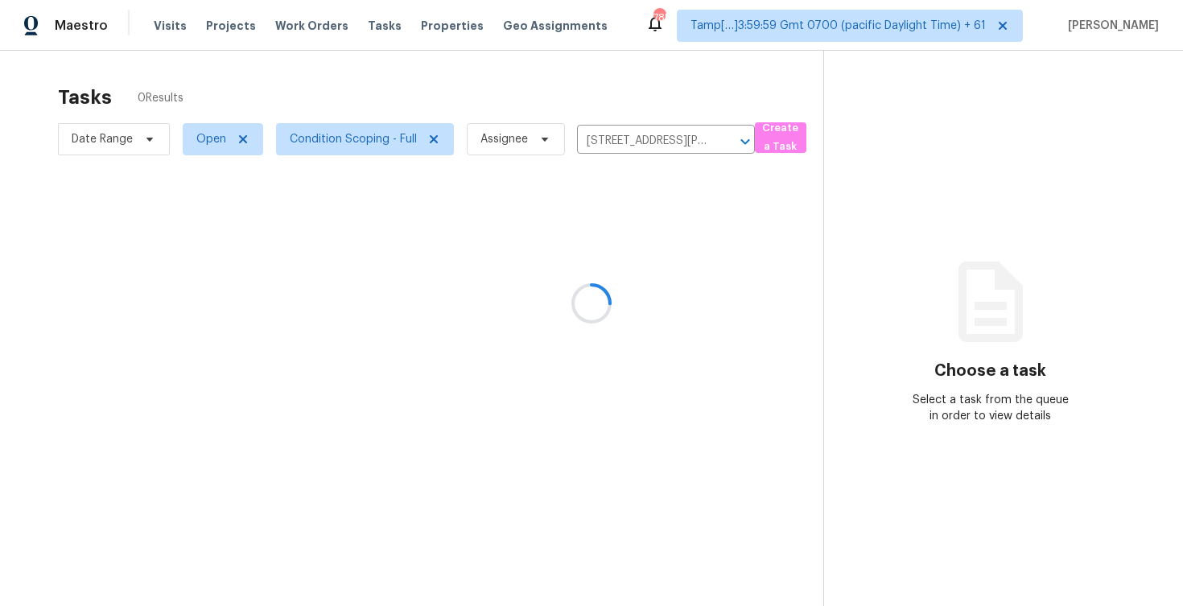
click at [644, 252] on div at bounding box center [591, 303] width 1183 height 606
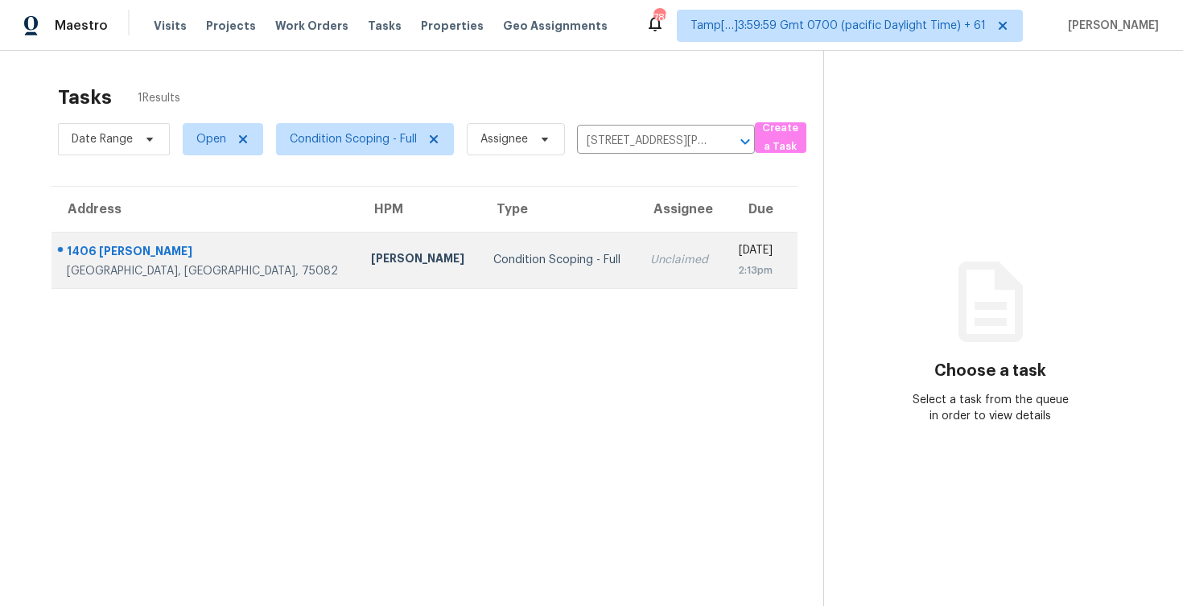
click at [723, 266] on td "[DATE] 2:13pm" at bounding box center [760, 260] width 74 height 56
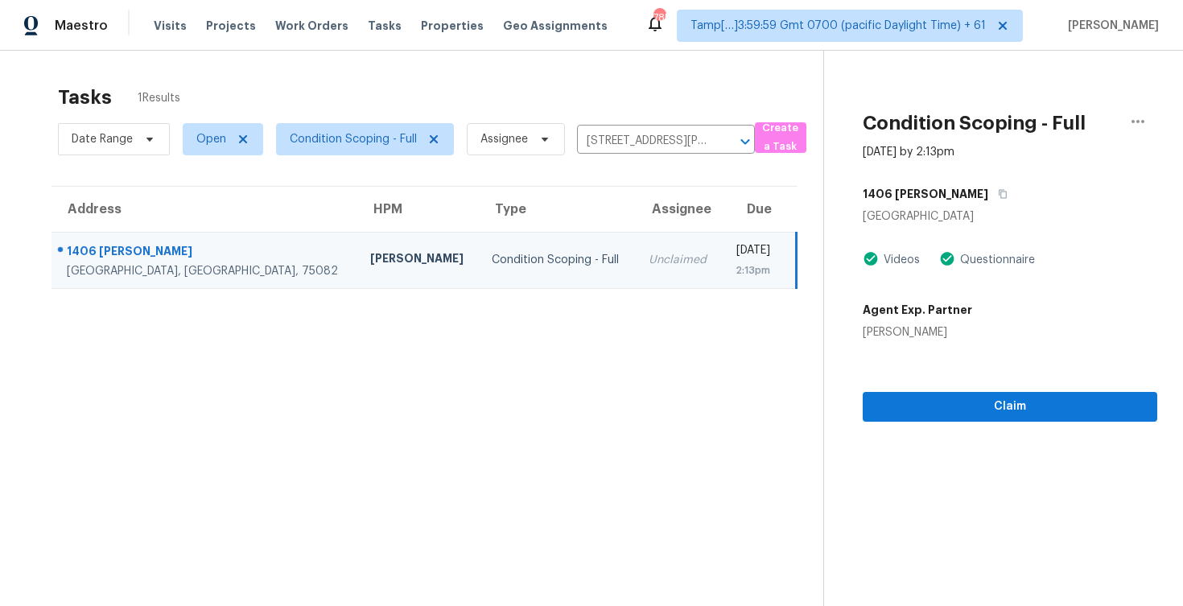
click at [923, 423] on section "Condition Scoping - Full [DATE] by 2:13pm [STREET_ADDRESS][PERSON_NAME] Videos …" at bounding box center [990, 354] width 334 height 606
click at [926, 414] on span "Claim" at bounding box center [1009, 407] width 269 height 20
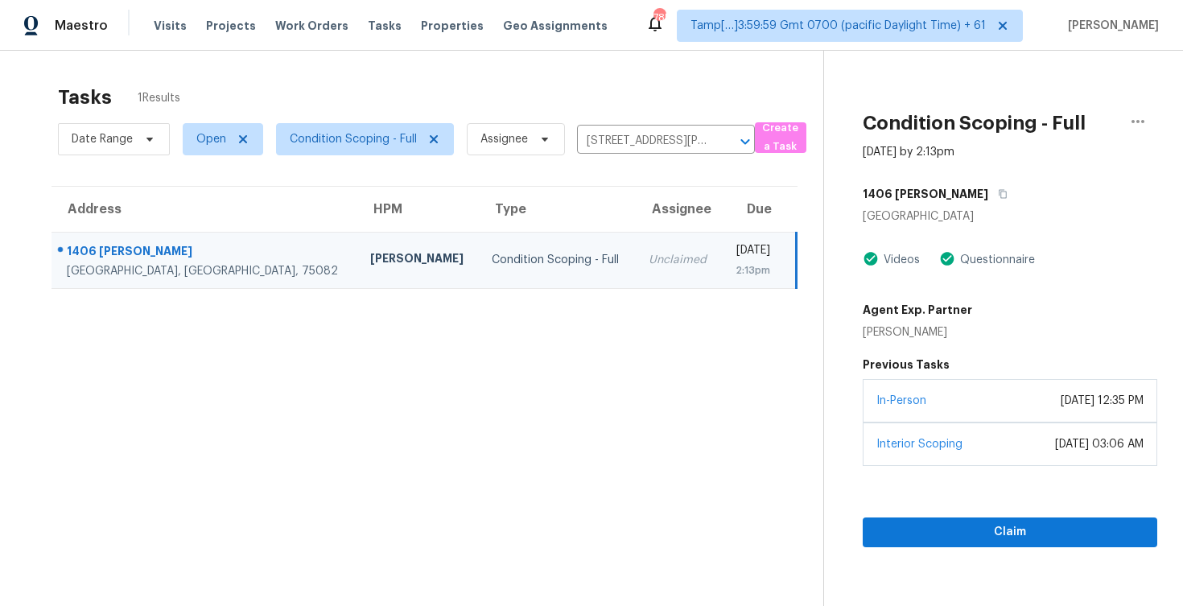
click at [930, 509] on div "Claim" at bounding box center [1010, 506] width 295 height 81
click at [929, 540] on span "Claim" at bounding box center [1009, 532] width 269 height 20
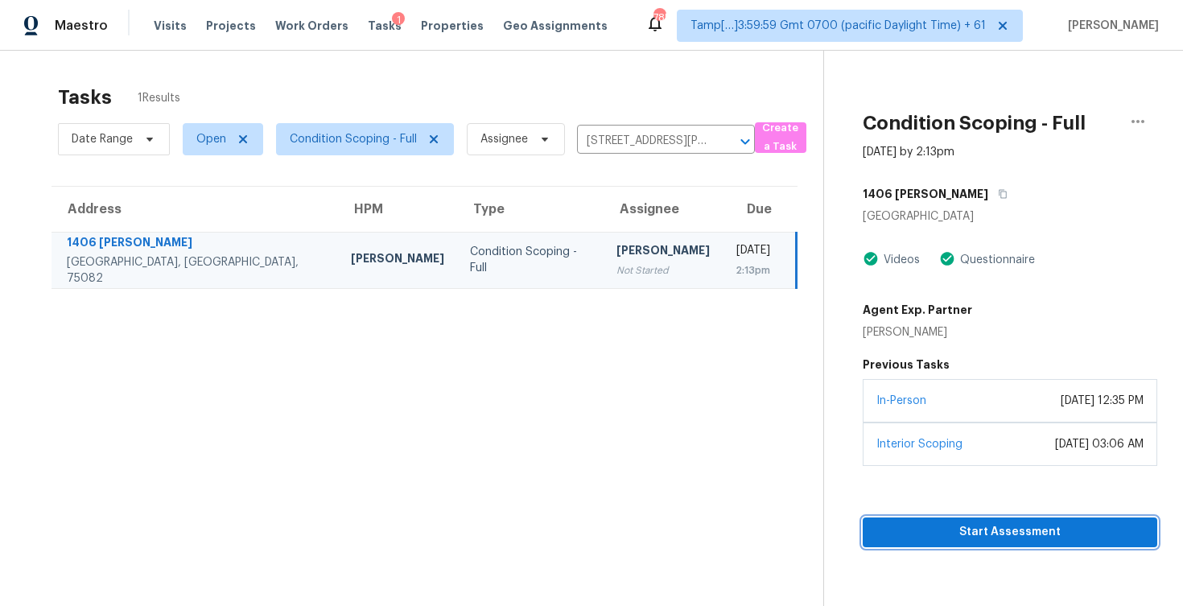
click at [929, 540] on span "Start Assessment" at bounding box center [1009, 532] width 269 height 20
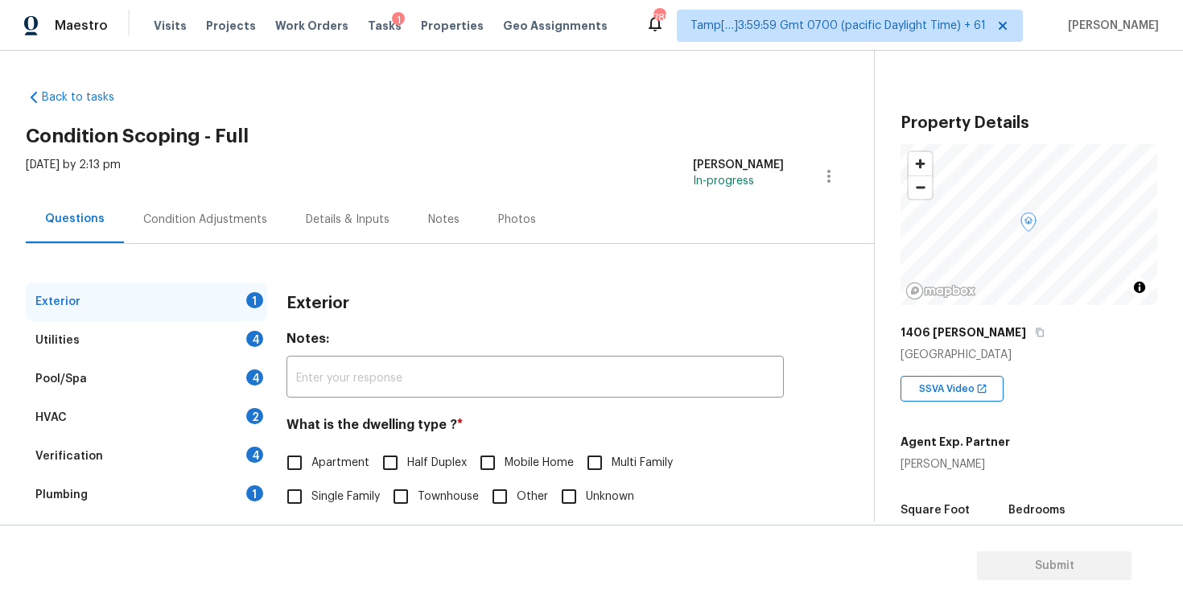
click at [237, 208] on div "Condition Adjustments" at bounding box center [205, 219] width 163 height 47
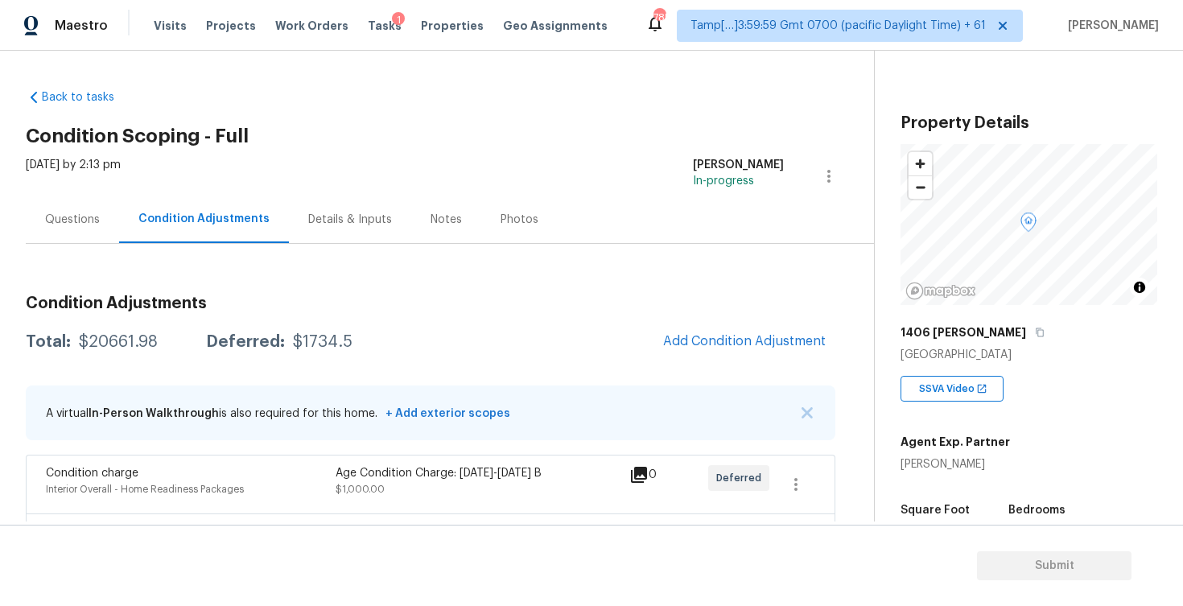
scroll to position [28, 0]
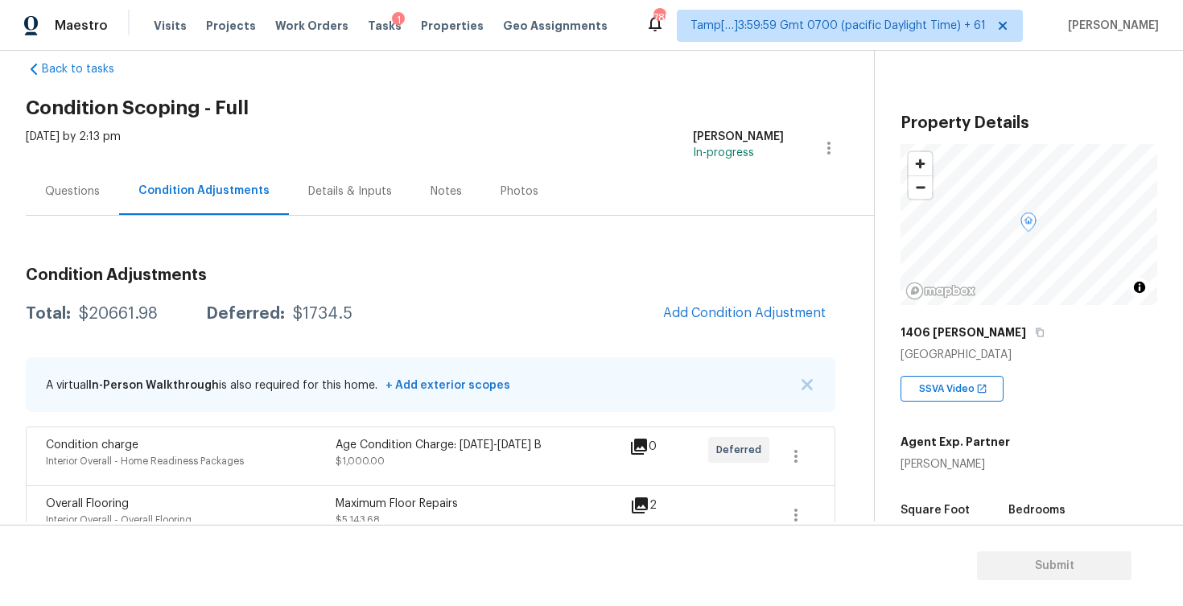
click at [727, 282] on h3 "Condition Adjustments" at bounding box center [430, 275] width 809 height 16
click at [723, 299] on button "Add Condition Adjustment" at bounding box center [744, 313] width 182 height 34
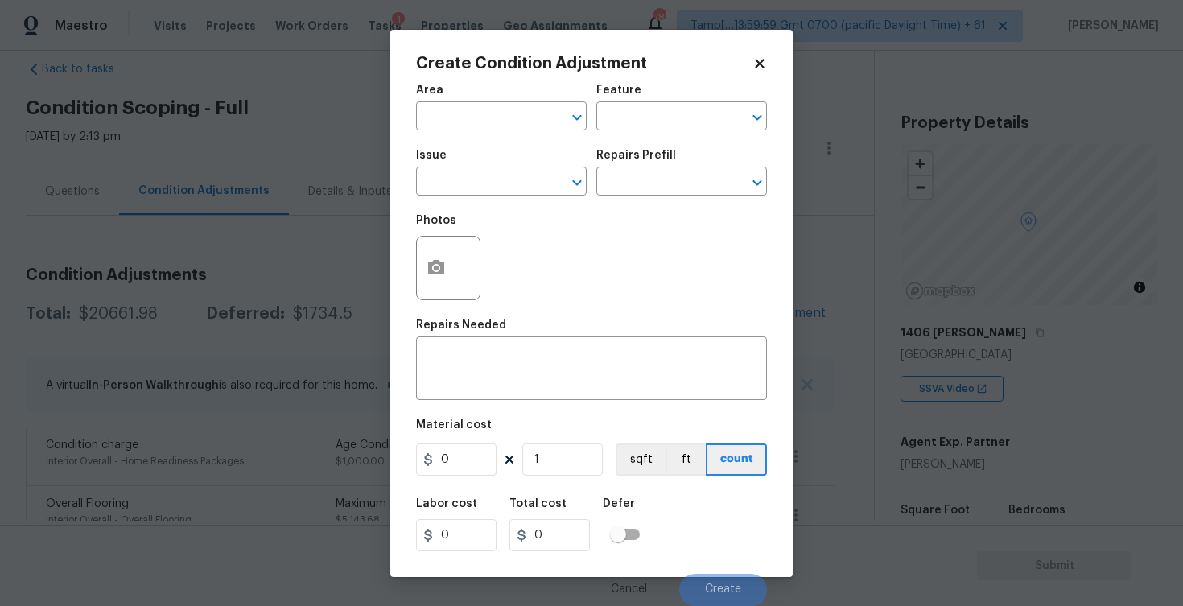
click at [494, 102] on div "Area" at bounding box center [501, 94] width 171 height 21
click at [497, 126] on input "text" at bounding box center [479, 117] width 126 height 25
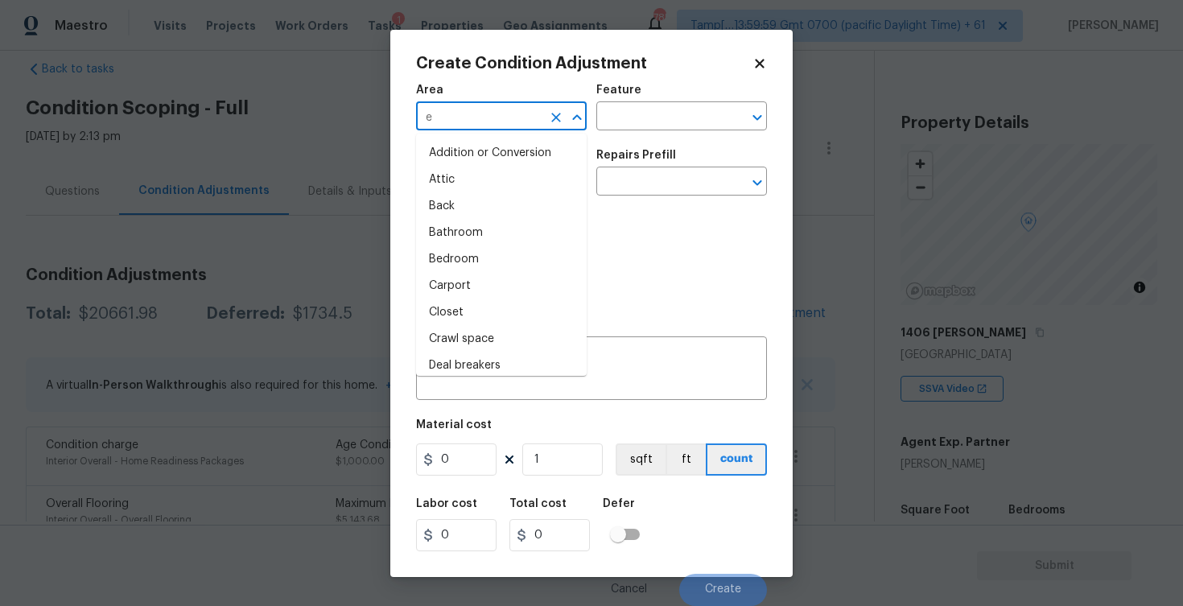
type input "ex"
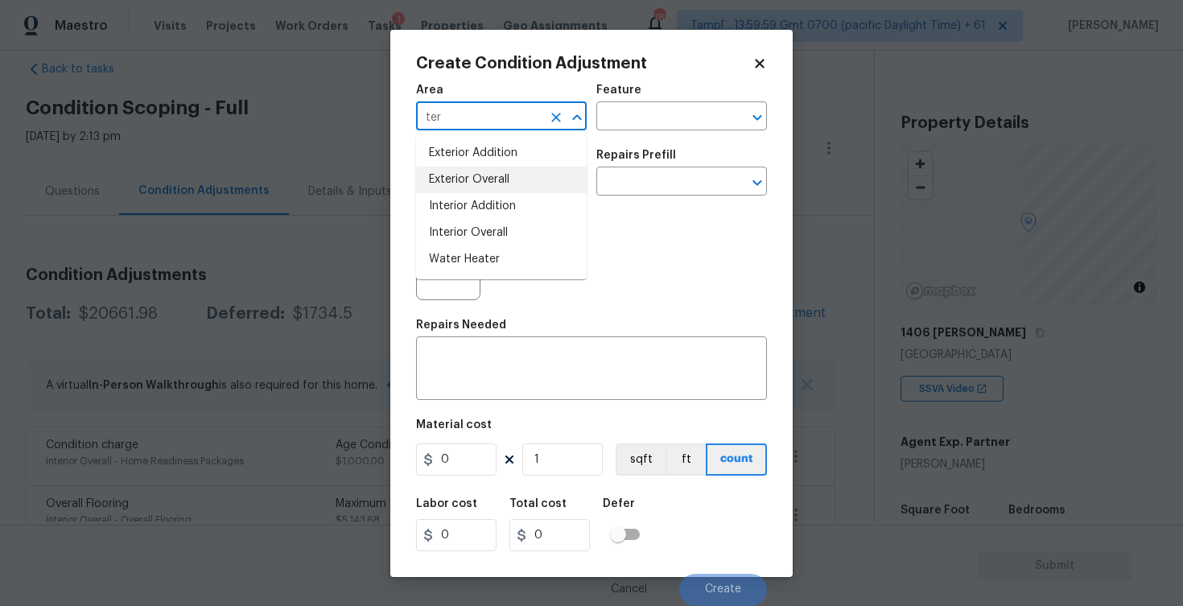
click at [494, 191] on li "Exterior Overall" at bounding box center [501, 180] width 171 height 27
type input "Exterior Overall"
click at [494, 191] on input "text" at bounding box center [479, 183] width 126 height 25
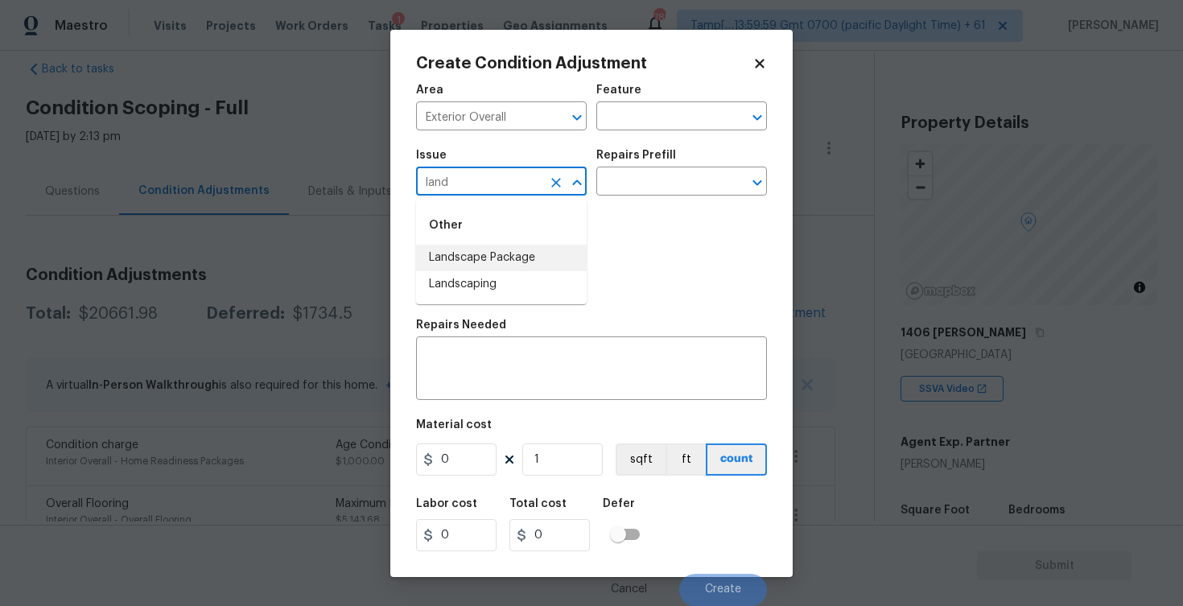
click at [492, 254] on li "Landscape Package" at bounding box center [501, 258] width 171 height 27
type input "Landscape Package"
click at [663, 167] on div "Repairs Prefill" at bounding box center [681, 160] width 171 height 21
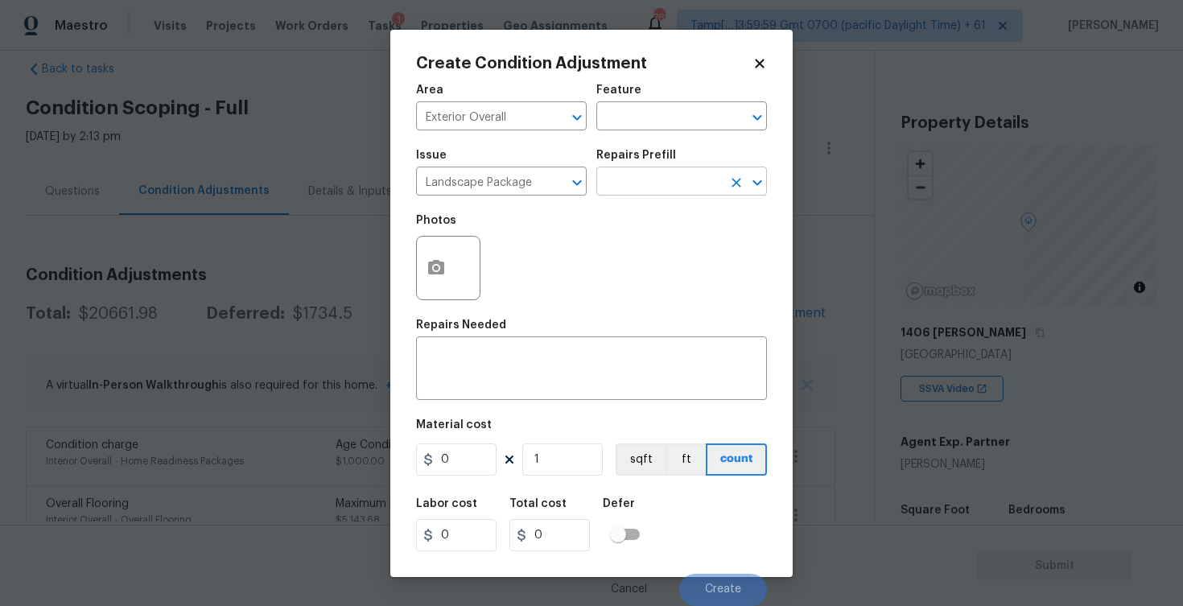
click at [657, 179] on input "text" at bounding box center [659, 183] width 126 height 25
click at [654, 213] on li "Initial landscaping package $60.00" at bounding box center [681, 227] width 171 height 43
type input "Home Readiness Packages"
type textarea "Mowing of grass up to 6" in height. Mow, edge along driveways & sidewalks, trim…"
type input "60"
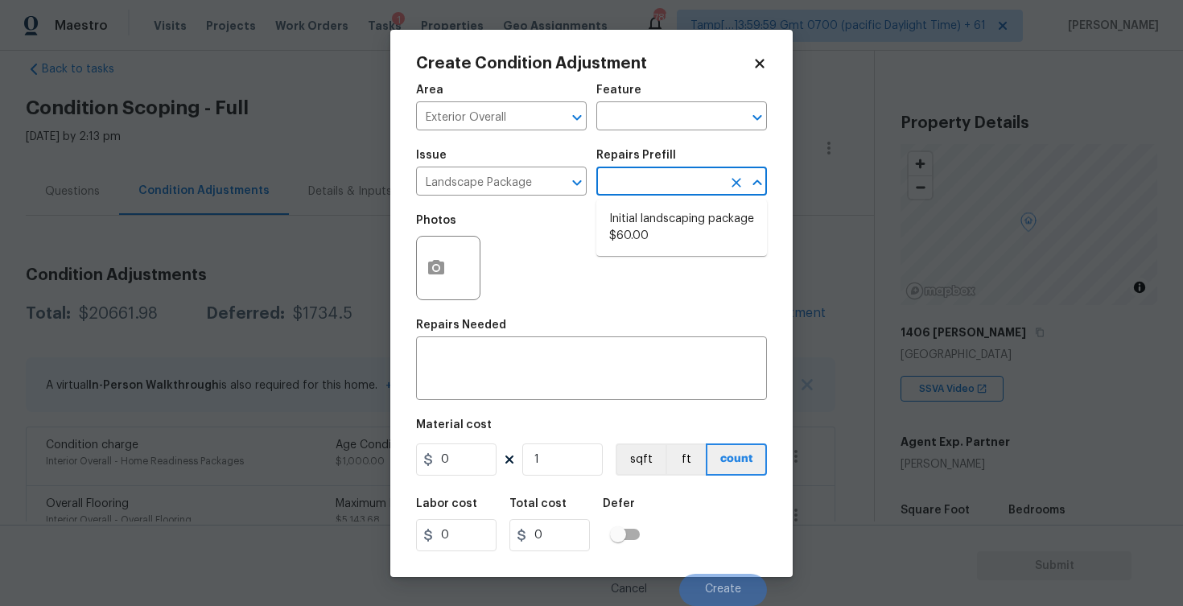
type input "60"
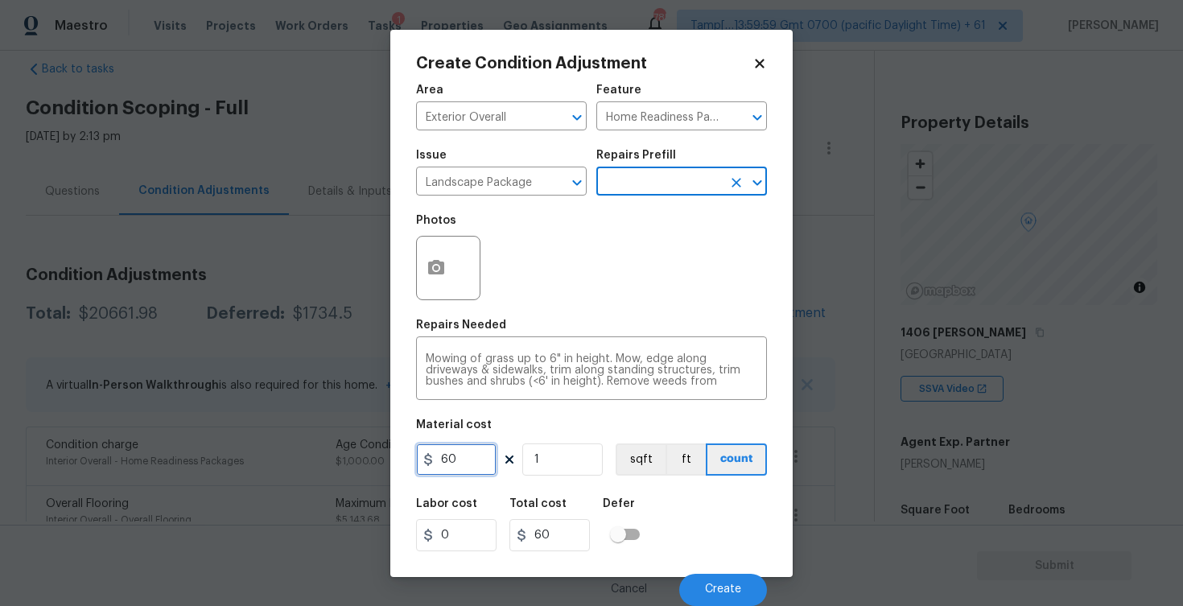
click at [473, 458] on input "60" at bounding box center [456, 459] width 80 height 32
type input "2000"
click at [544, 313] on div "Area Exterior Overall ​ Feature Home Readiness Packages ​ Issue Landscape Packa…" at bounding box center [591, 340] width 351 height 531
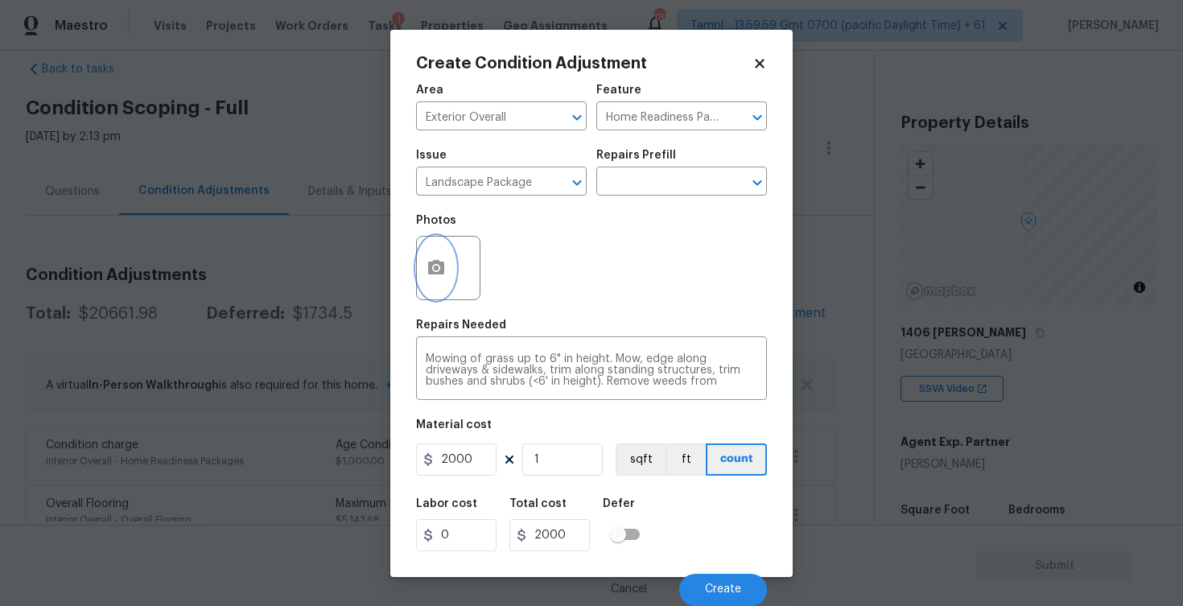
click at [444, 254] on button "button" at bounding box center [436, 268] width 39 height 63
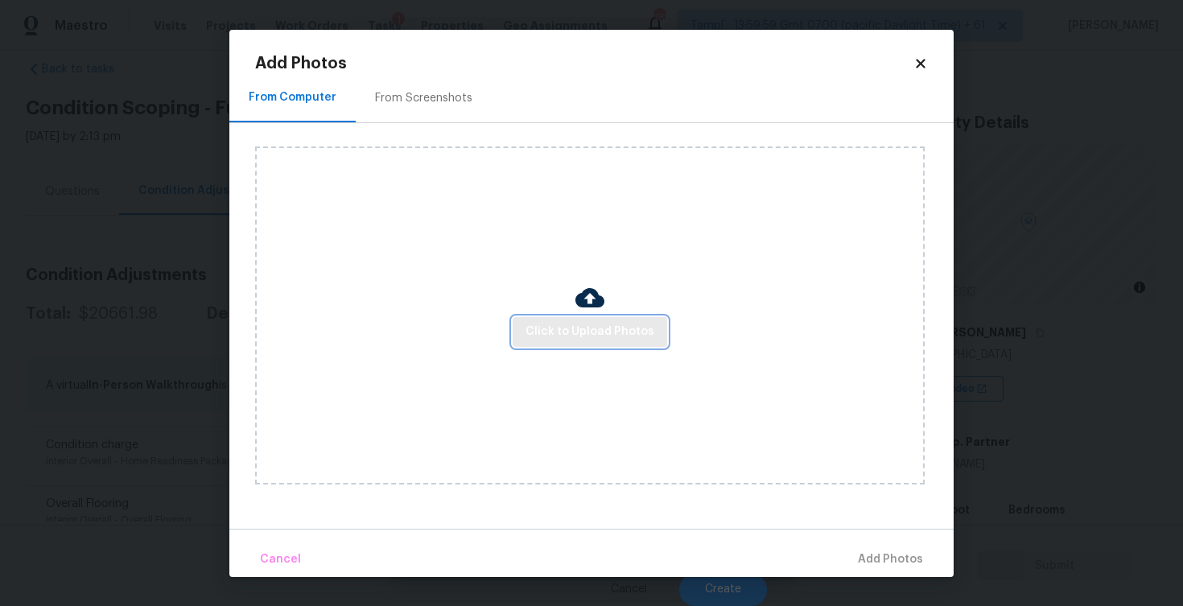
click at [599, 340] on span "Click to Upload Photos" at bounding box center [589, 332] width 129 height 20
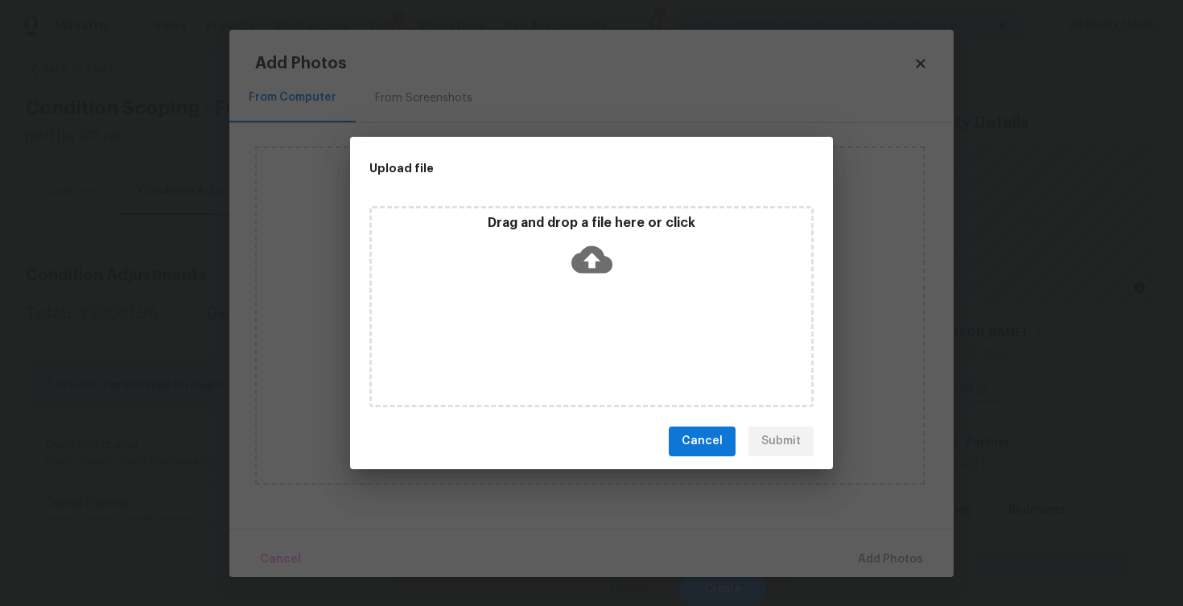
click at [598, 278] on icon at bounding box center [591, 259] width 41 height 41
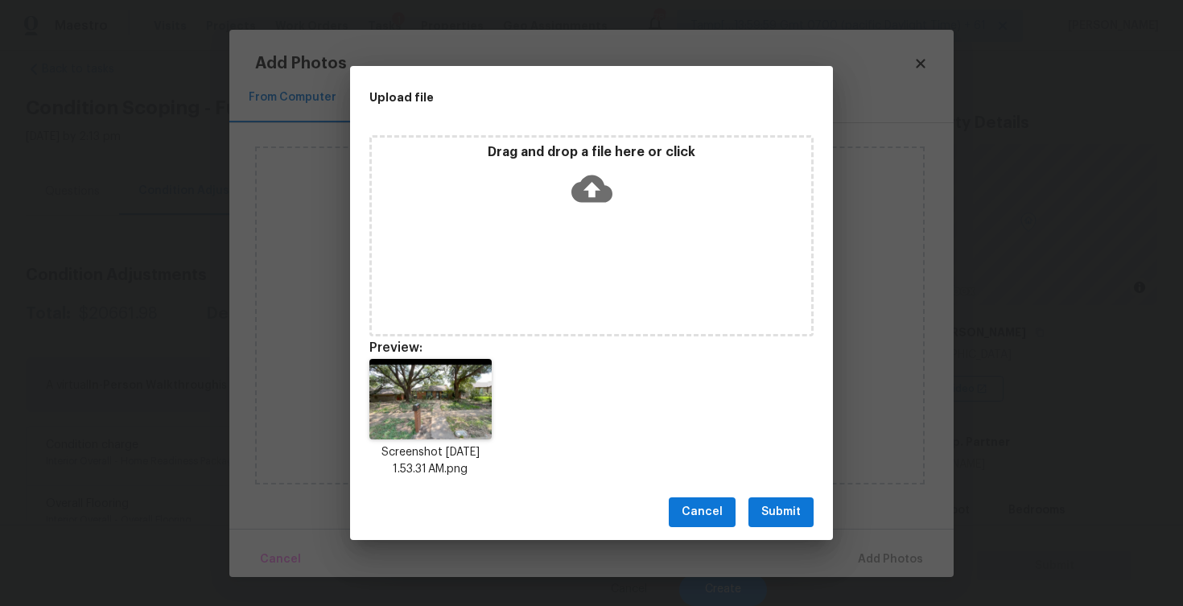
click at [787, 508] on span "Submit" at bounding box center [780, 512] width 39 height 20
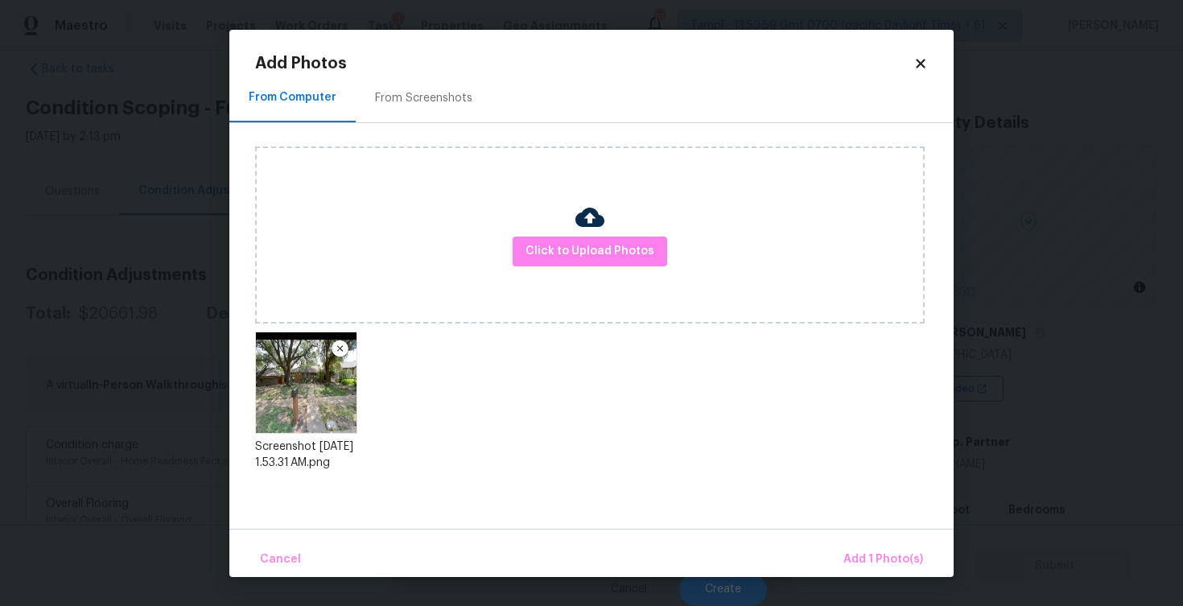
click at [866, 538] on div "Cancel Add 1 Photo(s)" at bounding box center [591, 553] width 724 height 48
click at [866, 554] on span "Add 1 Photo(s)" at bounding box center [883, 560] width 80 height 20
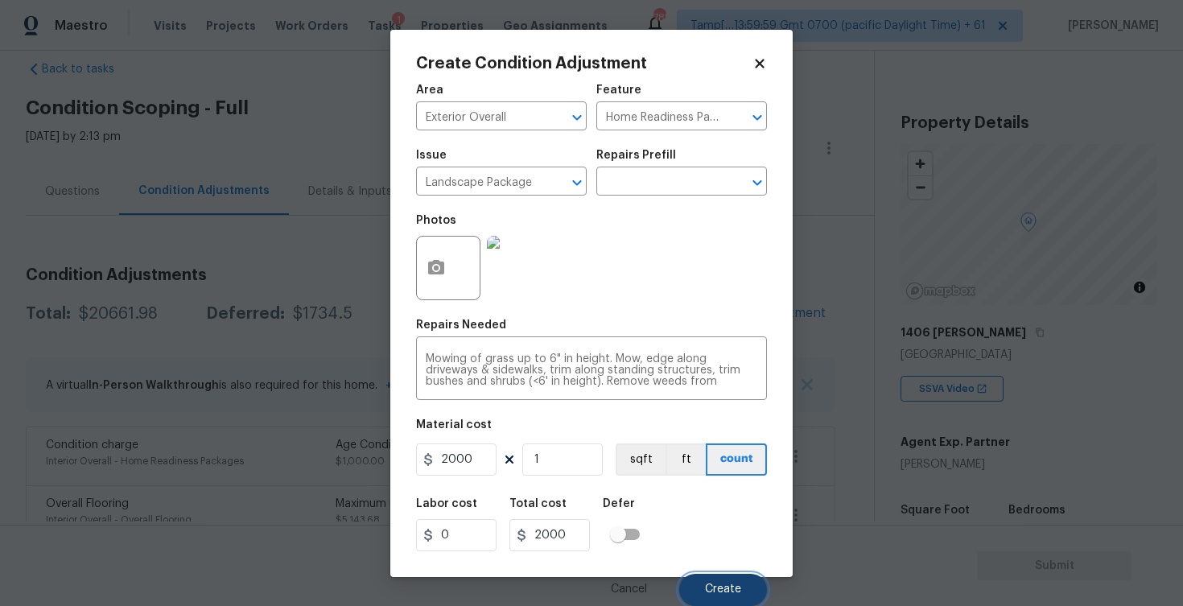
click at [727, 586] on span "Create" at bounding box center [723, 589] width 36 height 12
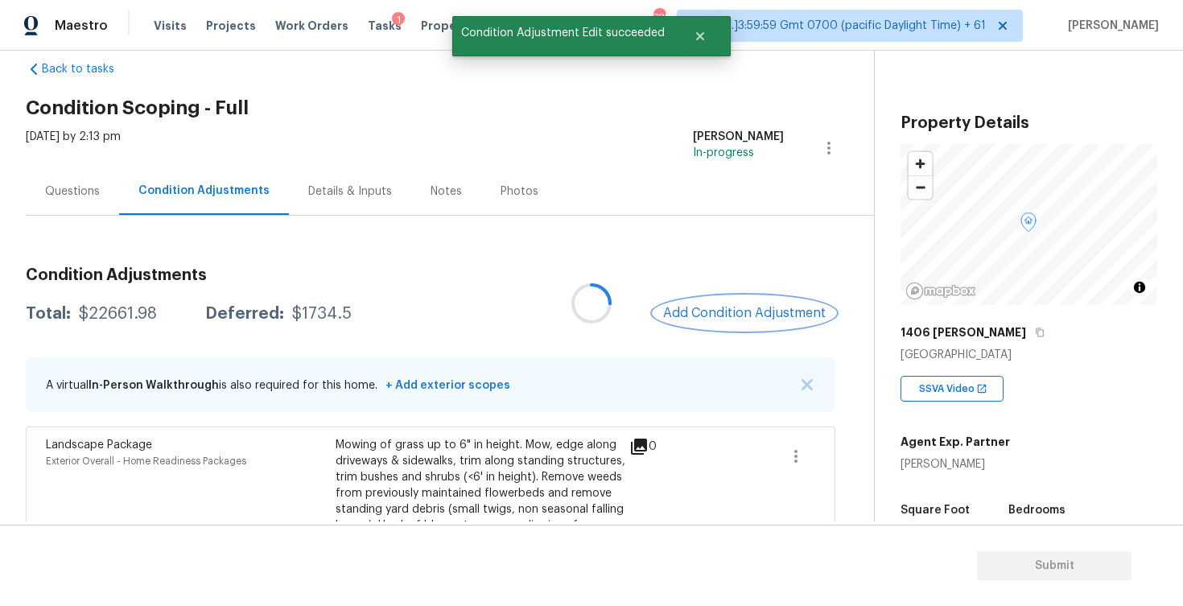
click at [743, 311] on span "Add Condition Adjustment" at bounding box center [744, 313] width 163 height 14
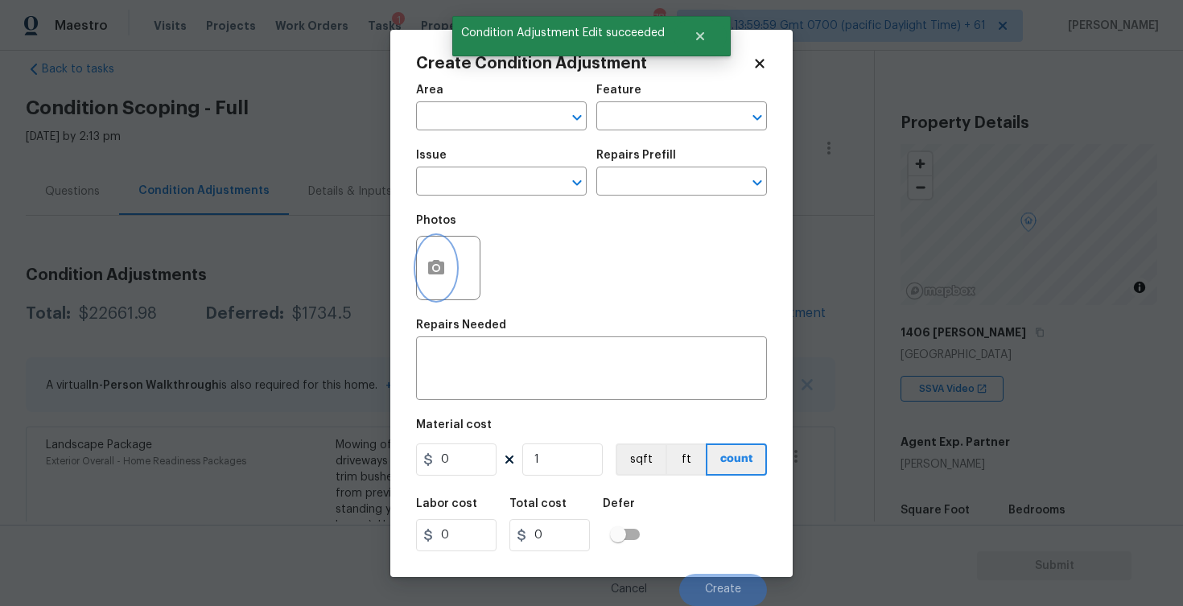
click at [442, 241] on button "button" at bounding box center [436, 268] width 39 height 63
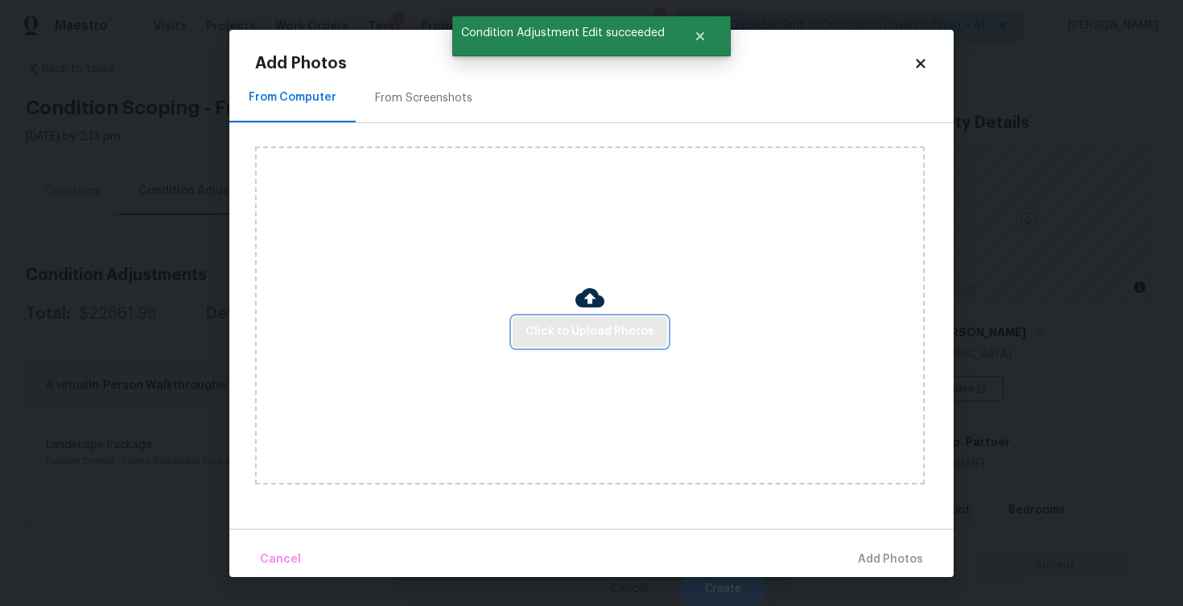
click at [584, 337] on span "Click to Upload Photos" at bounding box center [589, 332] width 129 height 20
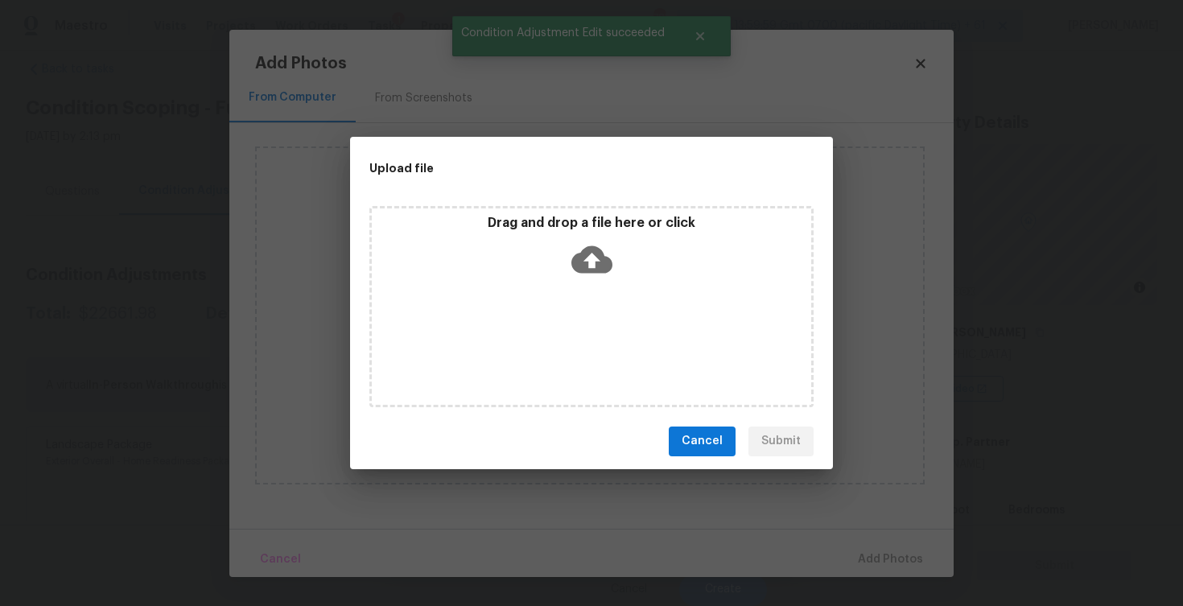
click at [591, 245] on icon at bounding box center [591, 258] width 41 height 27
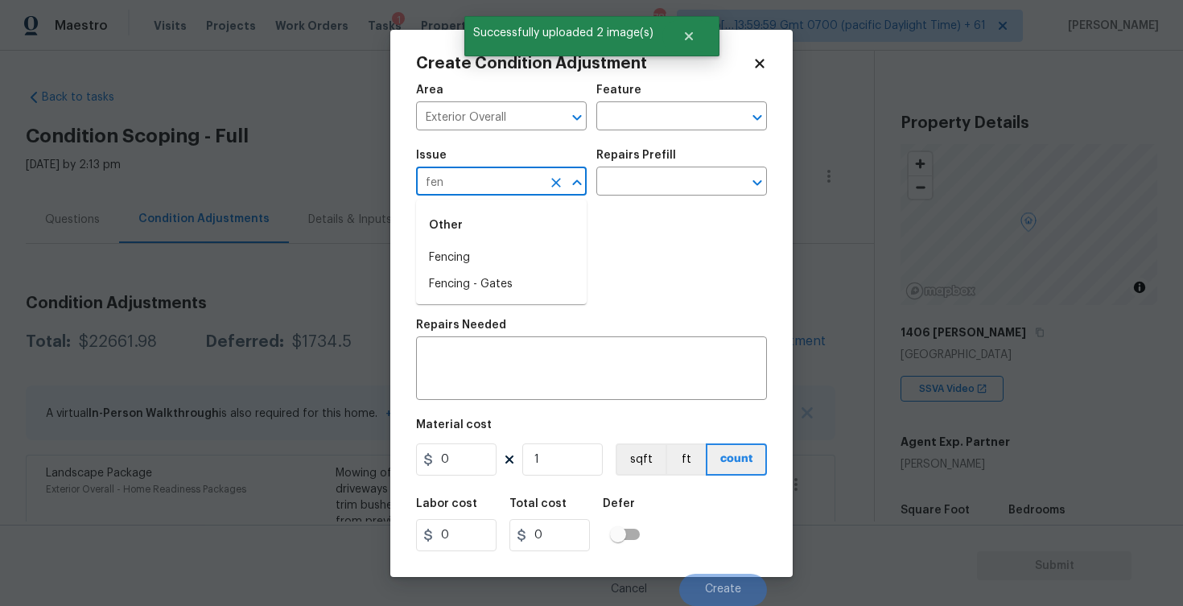
scroll to position [28, 0]
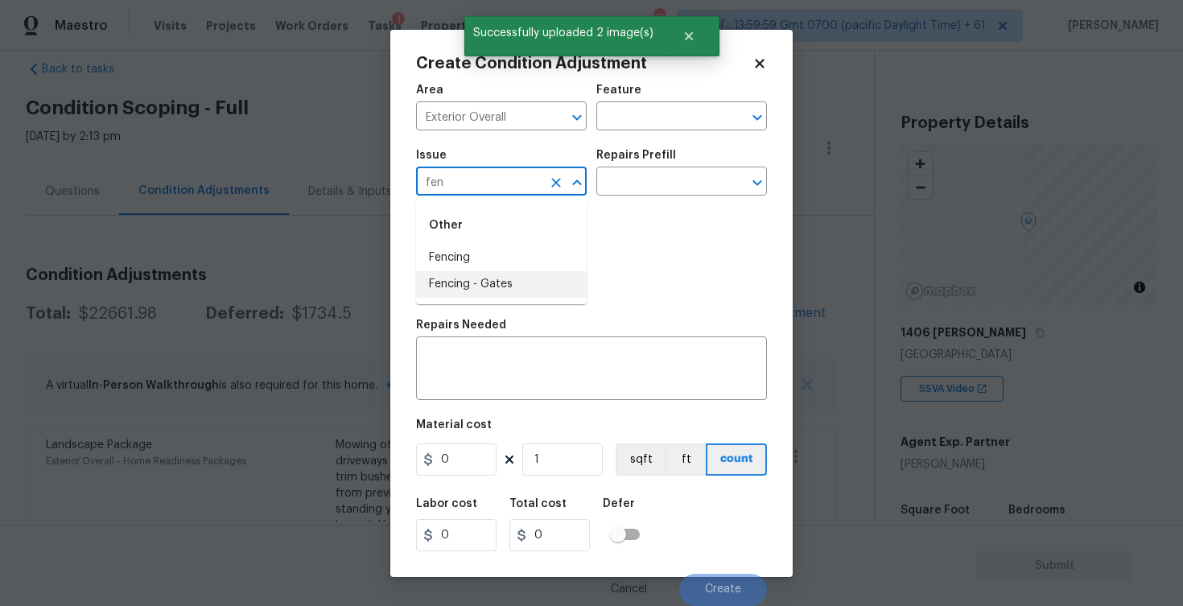
click at [514, 257] on li "Fencing" at bounding box center [501, 258] width 171 height 27
type input "Fencing"
click at [517, 381] on textarea at bounding box center [592, 370] width 332 height 34
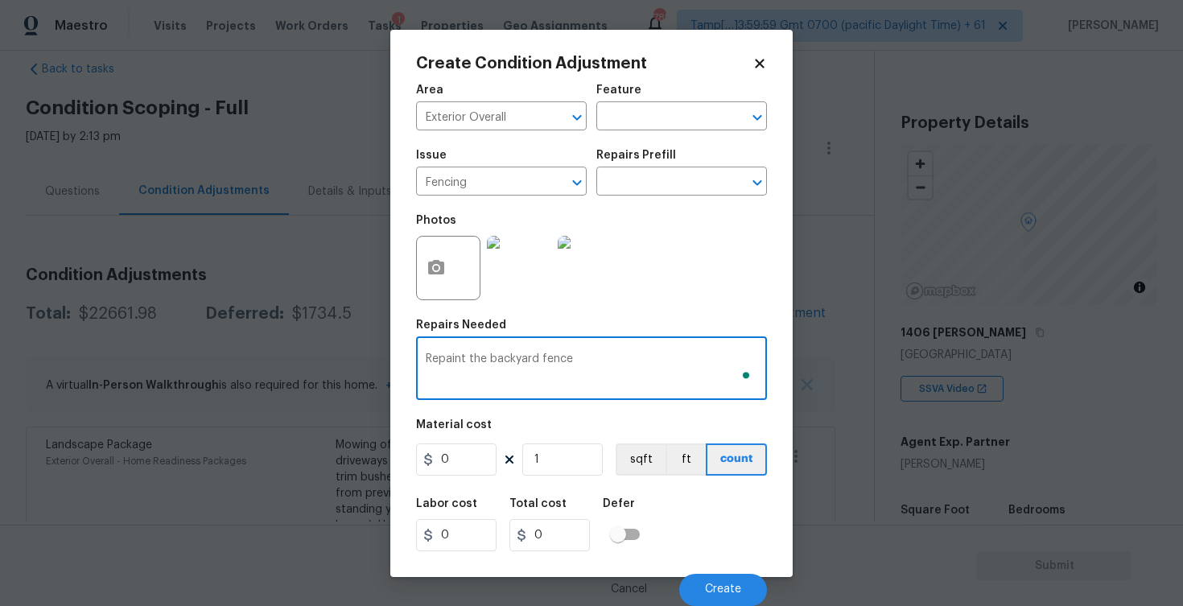
type textarea "Repaint the backyard fence"
click at [473, 463] on input "0" at bounding box center [456, 459] width 80 height 32
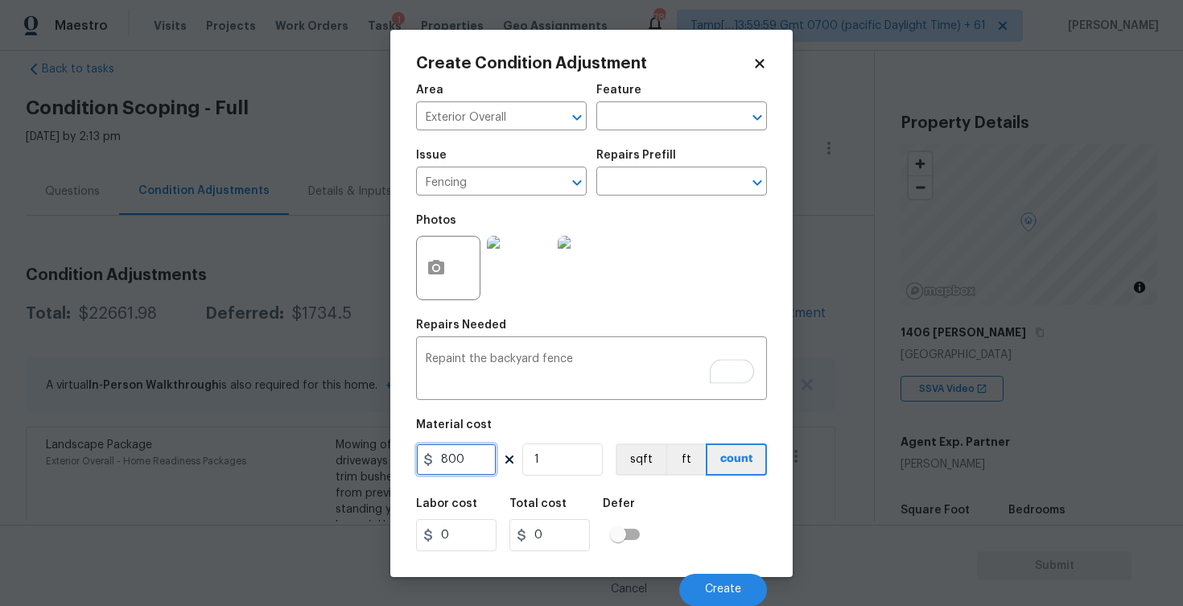
type input "800"
click at [669, 508] on div "Labor cost 0 Total cost 0 Defer" at bounding box center [591, 524] width 351 height 72
type input "800"
click at [728, 595] on span "Create" at bounding box center [723, 589] width 36 height 12
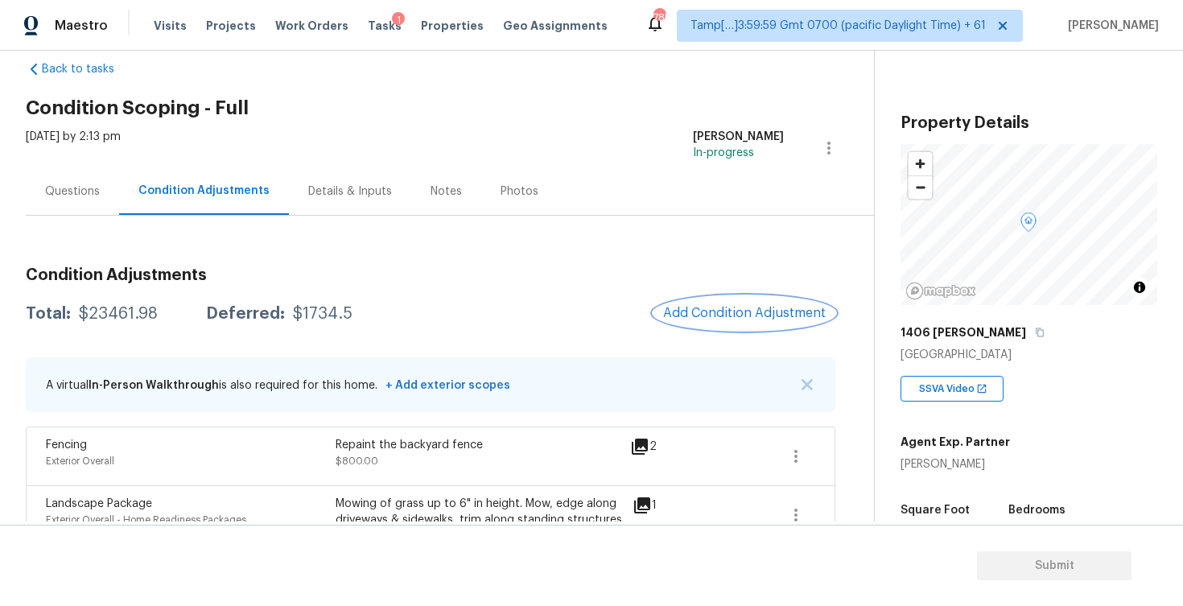
click at [744, 321] on button "Add Condition Adjustment" at bounding box center [744, 313] width 182 height 34
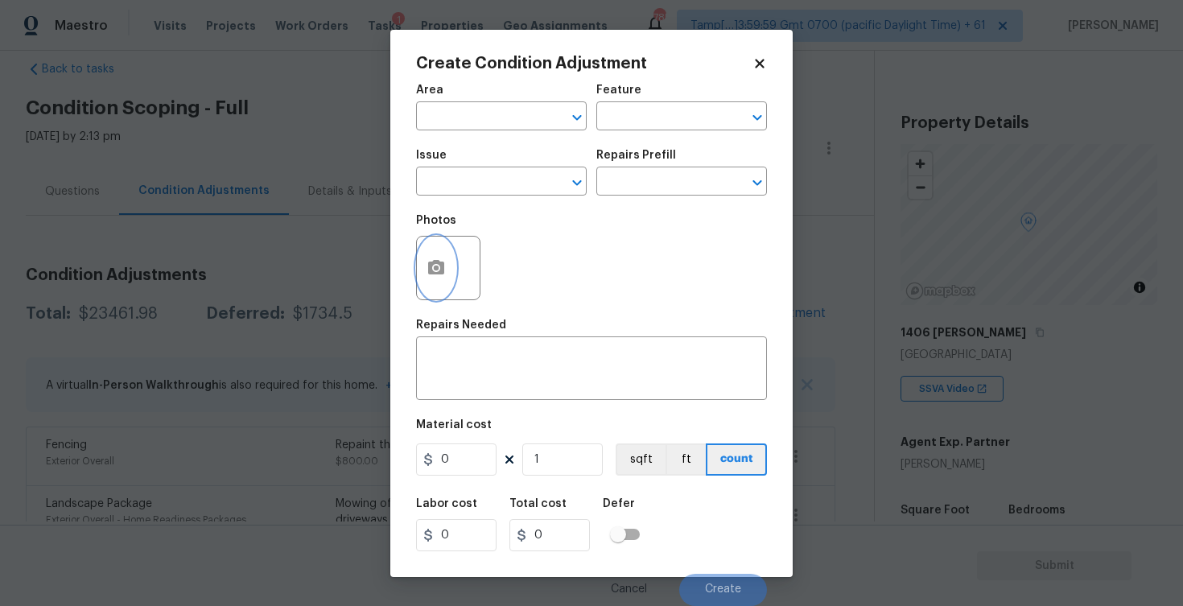
click at [427, 278] on icon "button" at bounding box center [435, 267] width 19 height 19
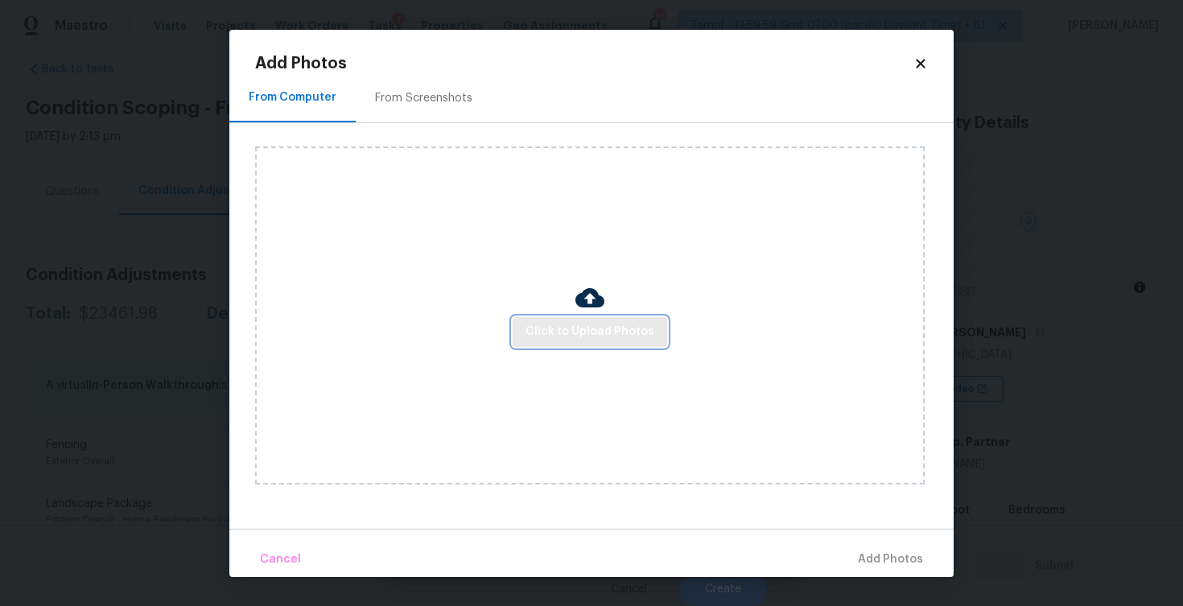
click at [583, 324] on span "Click to Upload Photos" at bounding box center [589, 332] width 129 height 20
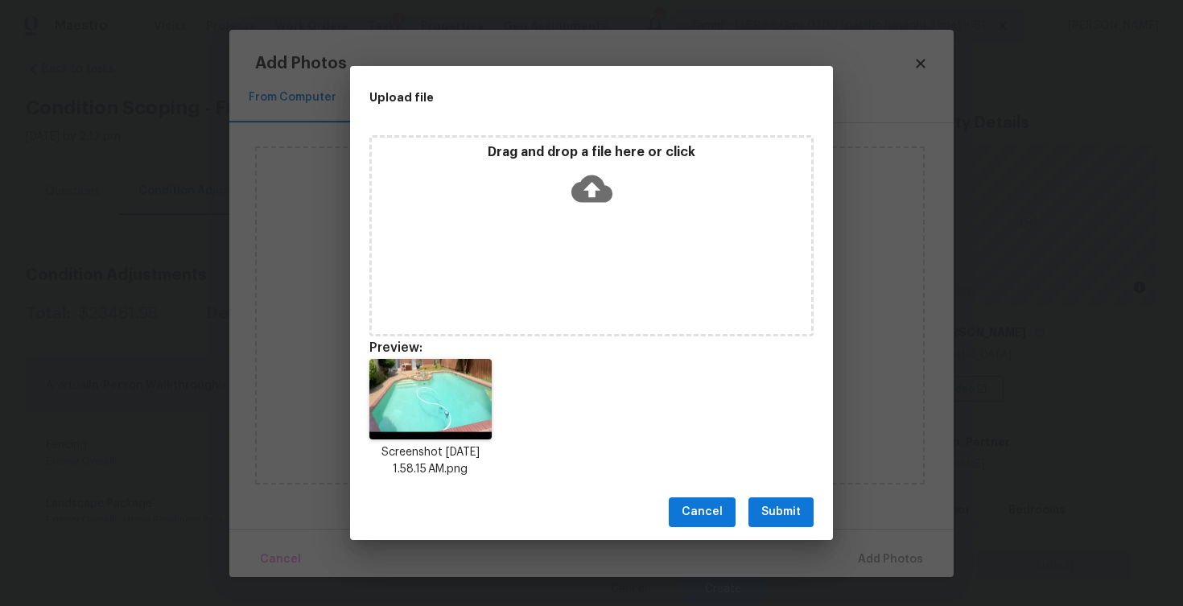
click at [772, 516] on span "Submit" at bounding box center [780, 512] width 39 height 20
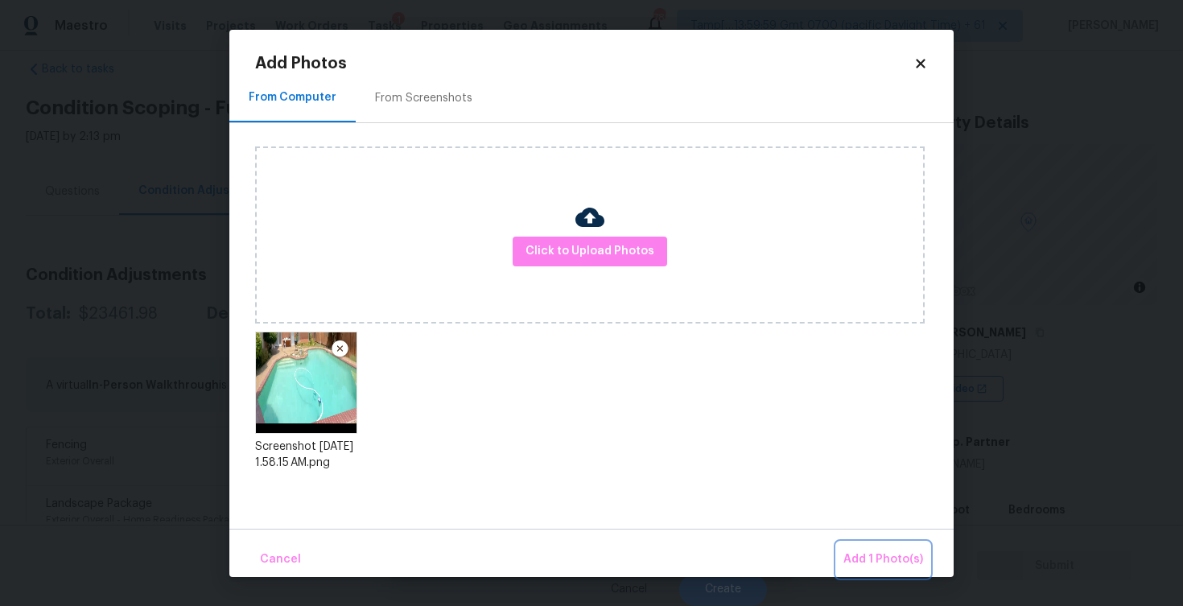
click at [868, 558] on span "Add 1 Photo(s)" at bounding box center [883, 560] width 80 height 20
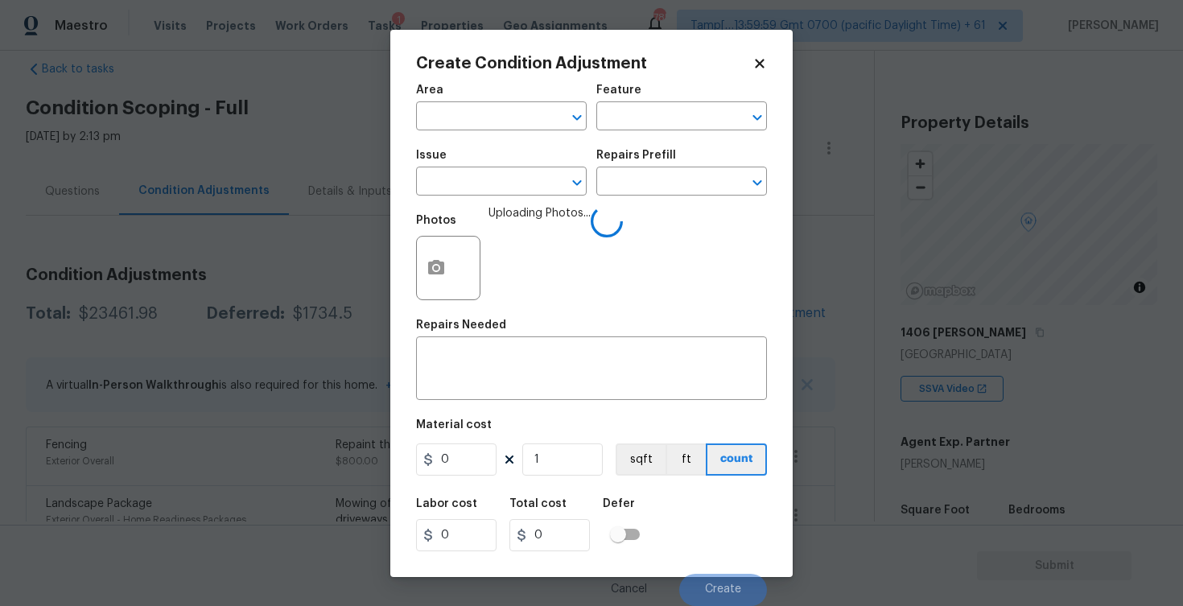
click at [528, 134] on span "Area ​" at bounding box center [501, 107] width 171 height 65
click at [527, 130] on body "Maestro Visits Projects Work Orders Tasks 1 Properties Geo Assignments 785 Tamp…" at bounding box center [591, 303] width 1183 height 606
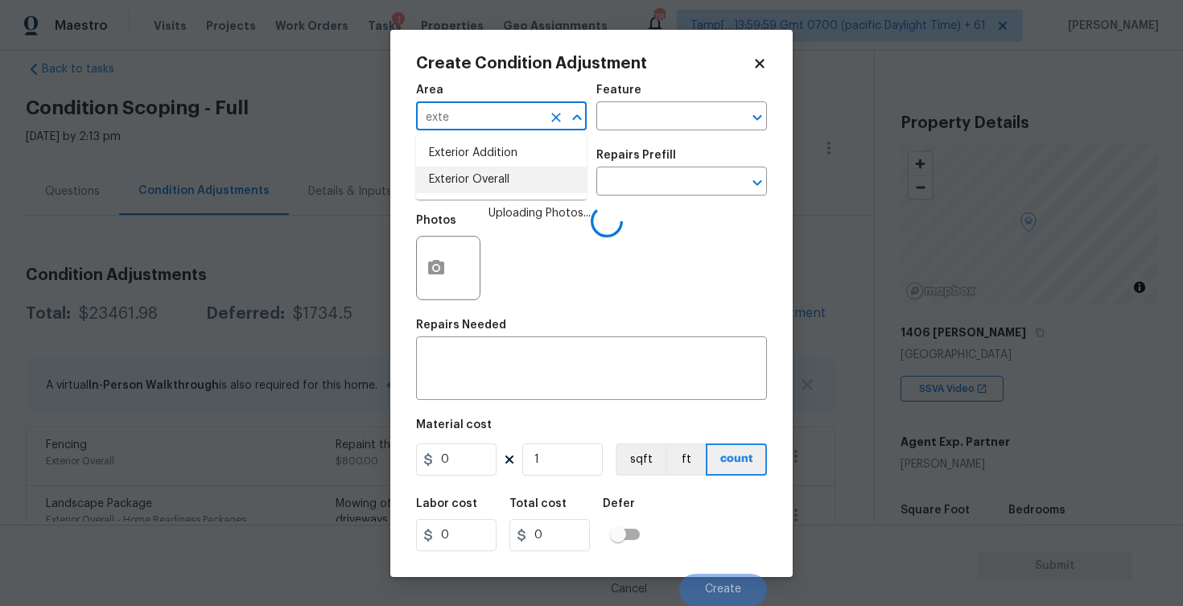
click at [494, 191] on li "Exterior Overall" at bounding box center [501, 180] width 171 height 27
type input "Exterior Overall"
click at [494, 191] on input "text" at bounding box center [479, 183] width 126 height 25
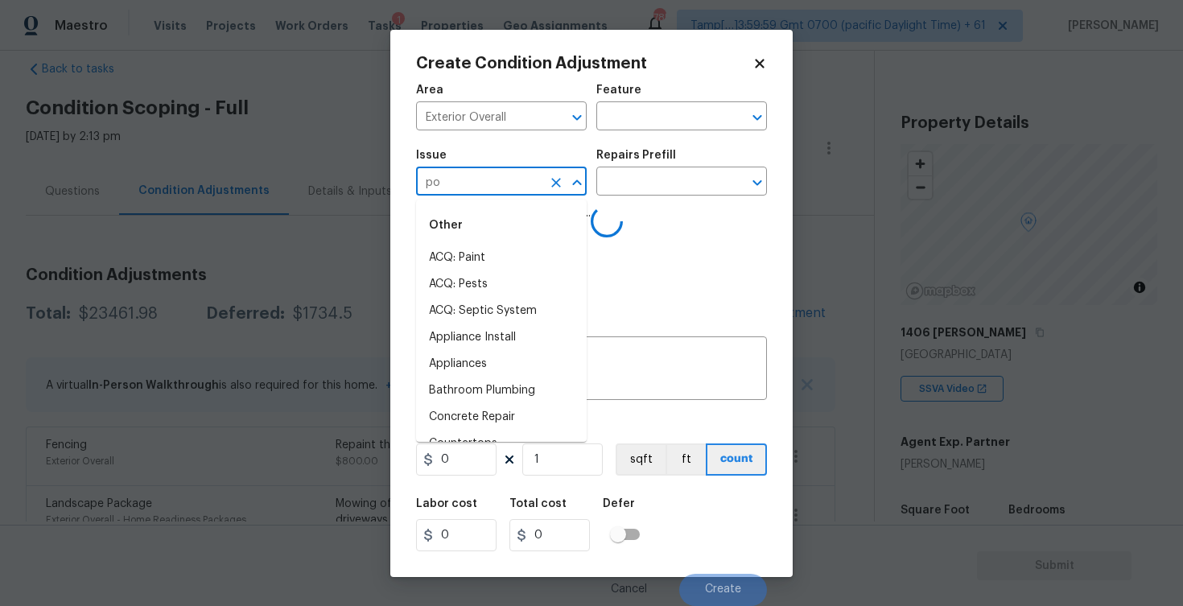
type input "poo"
type input ","
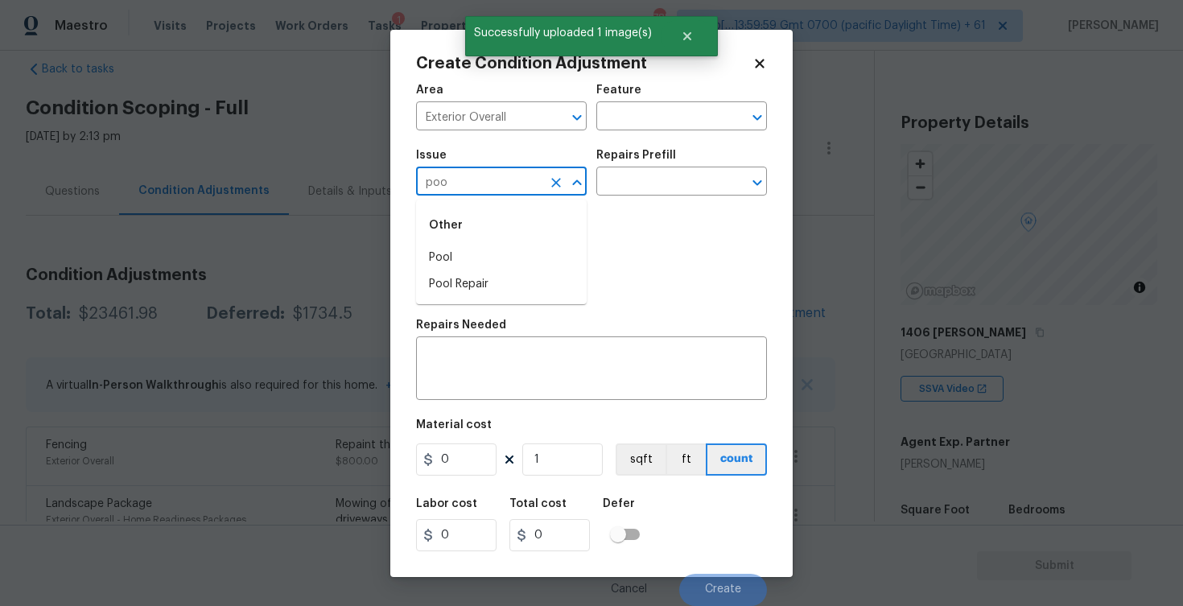
type input "pool"
click at [465, 283] on li "Pool Repair" at bounding box center [501, 284] width 171 height 27
type input "Pool Repair"
click at [598, 198] on div "Issue Pool Repair ​ Repairs Prefill ​" at bounding box center [591, 172] width 351 height 65
click at [612, 189] on input "text" at bounding box center [659, 183] width 126 height 25
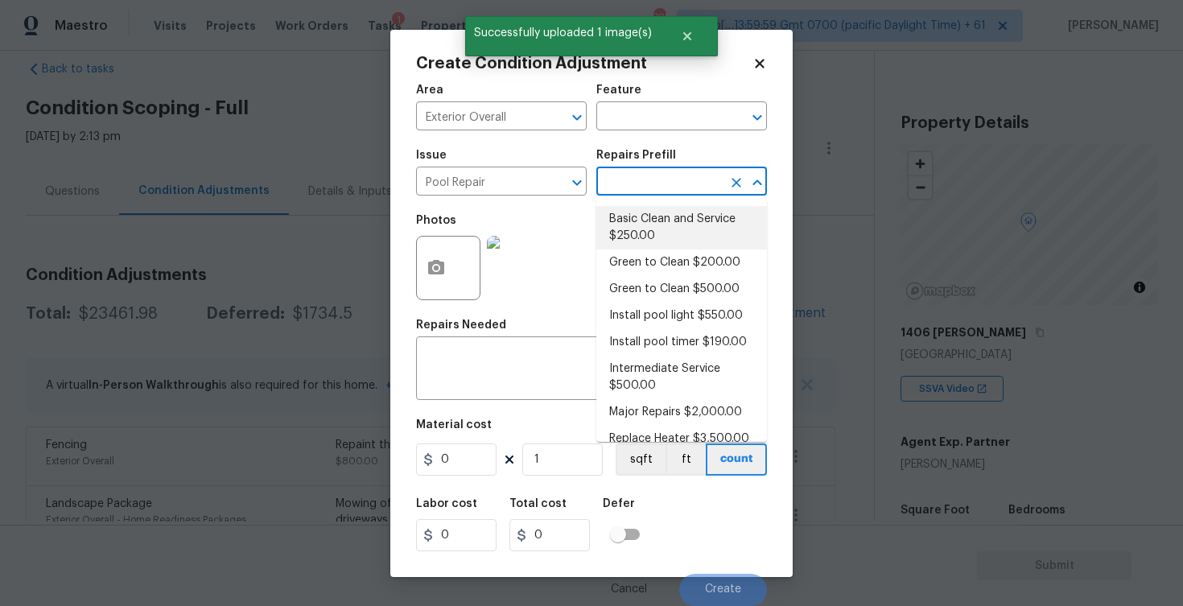
click at [630, 220] on li "Basic Clean and Service $250.00" at bounding box center [681, 227] width 171 height 43
type input "Pool"
type textarea "basic clean and service, balance chems, repair minor leaks at equipment, etc"
type input "250"
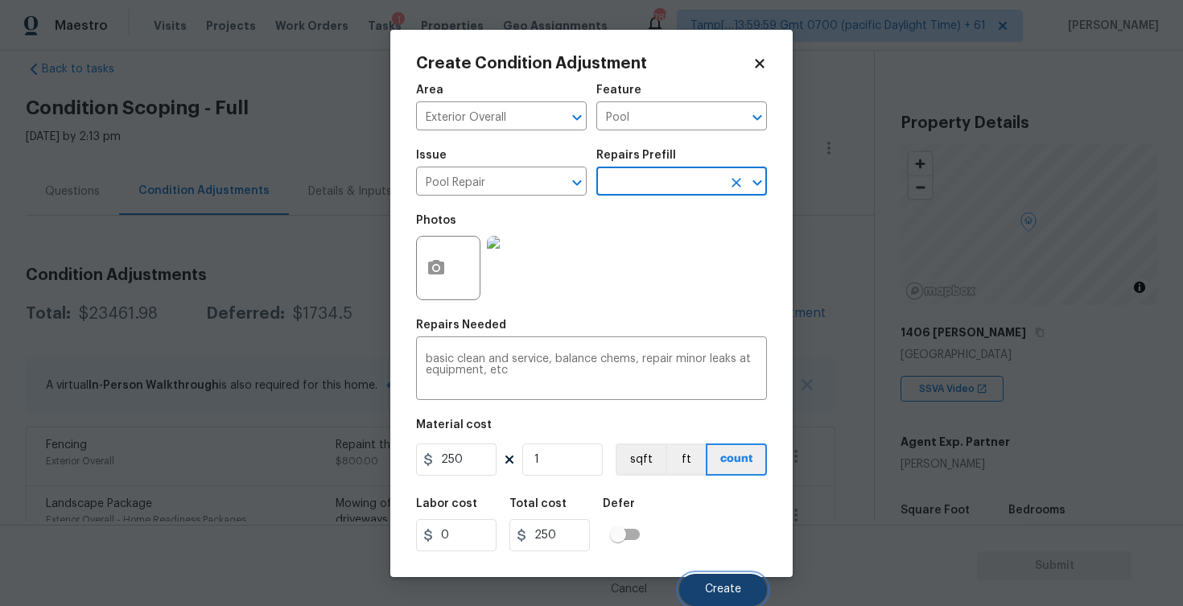
click at [702, 583] on button "Create" at bounding box center [723, 590] width 88 height 32
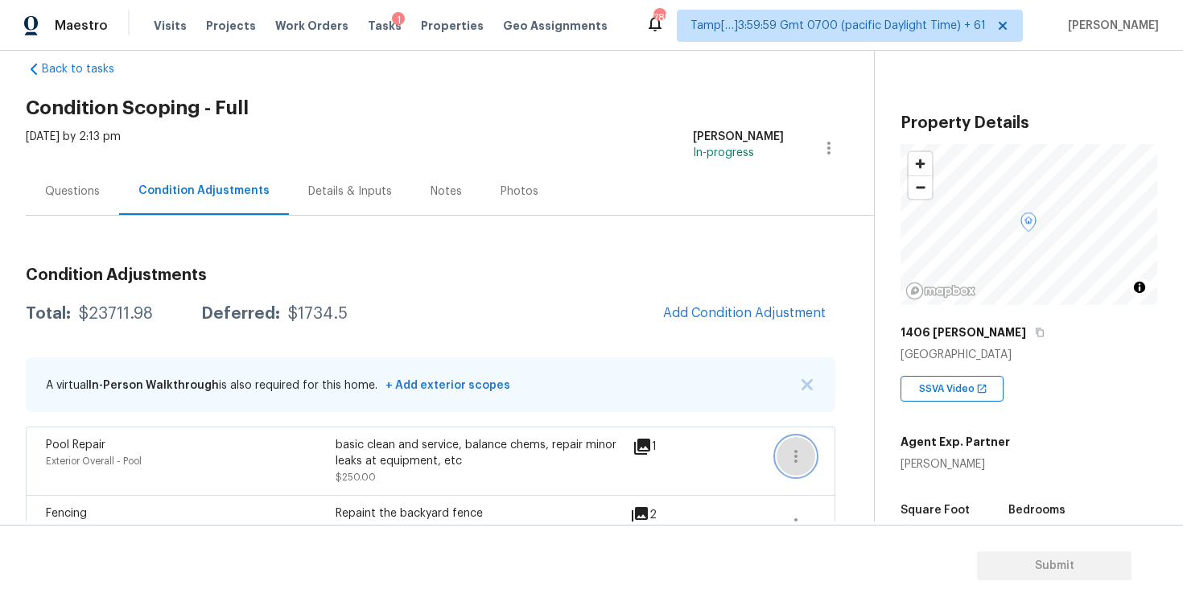
click at [802, 441] on button "button" at bounding box center [795, 456] width 39 height 39
click at [881, 430] on div "Property Details © Mapbox © OpenStreetMap Improve this map [STREET_ADDRESS][PER…" at bounding box center [1016, 468] width 282 height 834
click at [821, 445] on div "Pool Repair Exterior Overall - Pool basic clean and service, balance chems, rep…" at bounding box center [430, 460] width 809 height 68
click at [817, 447] on div "Pool Repair Exterior Overall - Pool basic clean and service, balance chems, rep…" at bounding box center [430, 460] width 809 height 68
click at [810, 447] on button "button" at bounding box center [795, 456] width 39 height 39
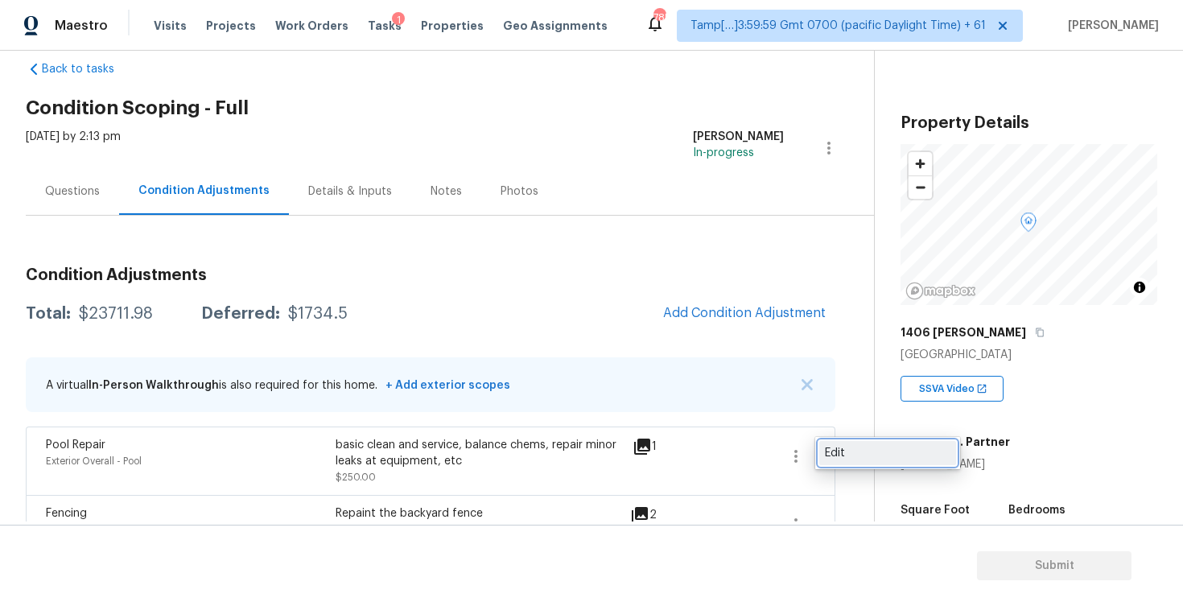
click at [884, 443] on link "Edit" at bounding box center [887, 453] width 137 height 24
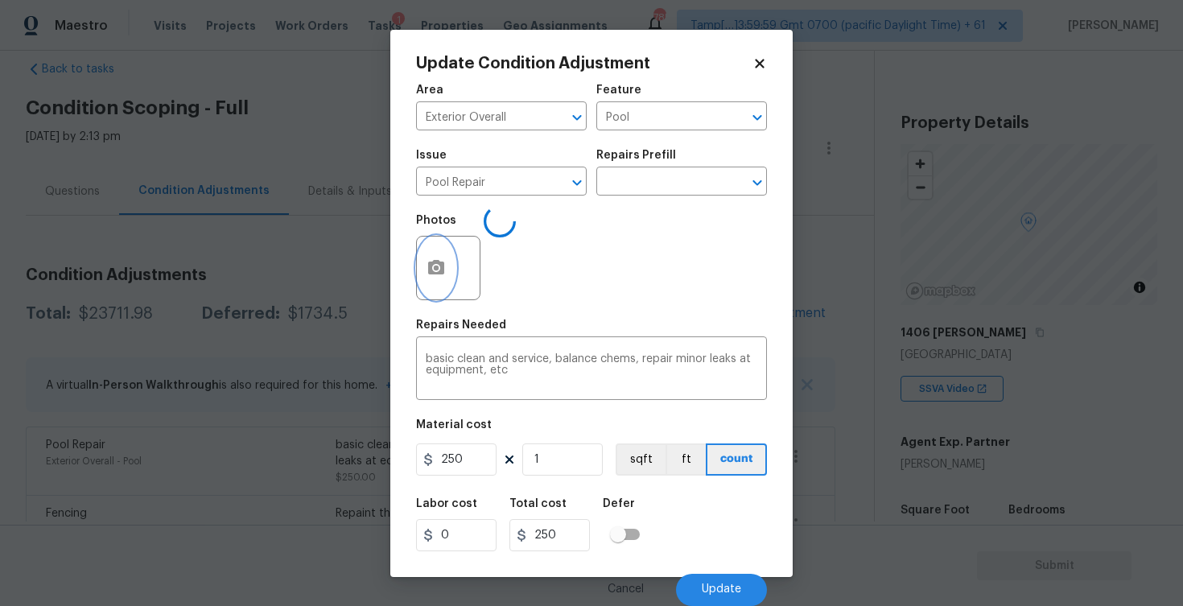
click at [442, 276] on icon "button" at bounding box center [435, 267] width 19 height 19
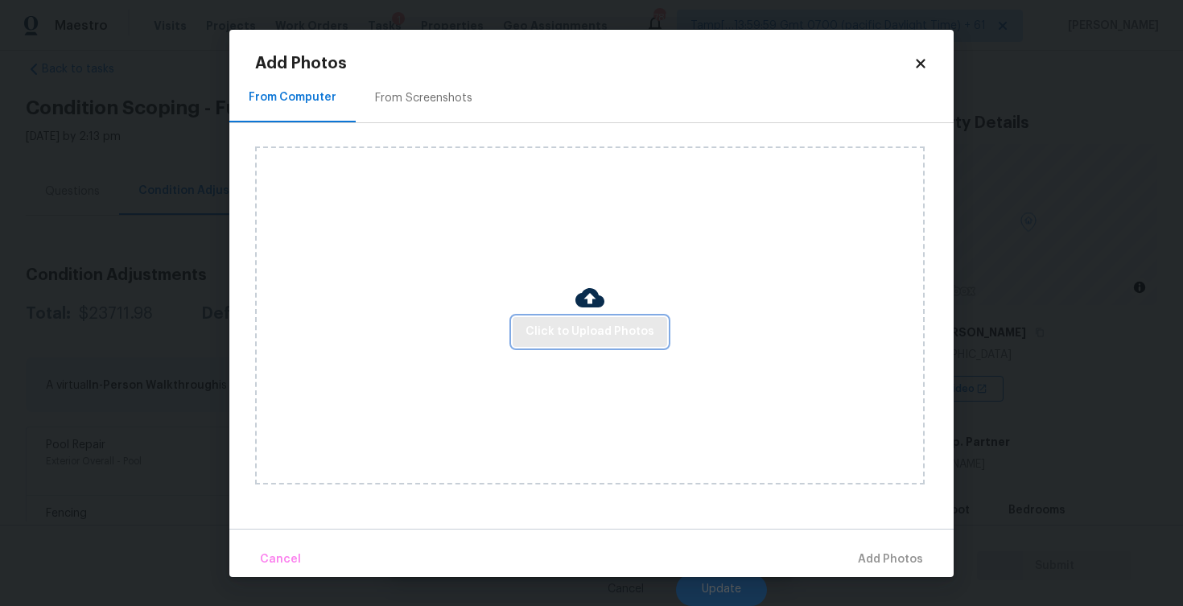
click at [558, 335] on span "Click to Upload Photos" at bounding box center [589, 332] width 129 height 20
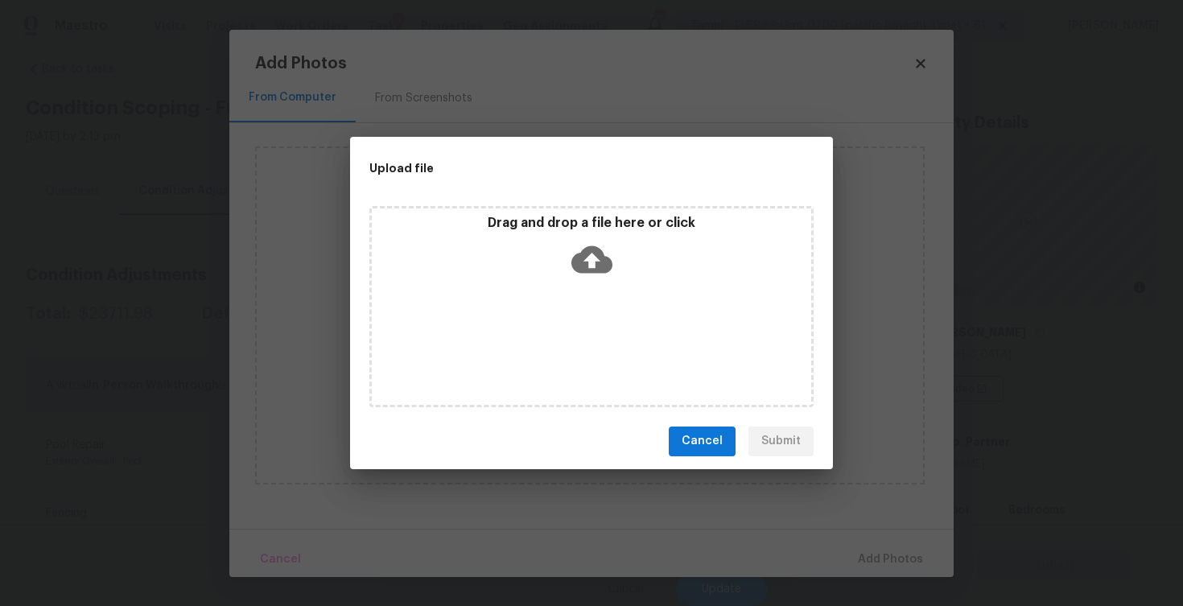
click at [579, 280] on div "Drag and drop a file here or click" at bounding box center [591, 249] width 439 height 69
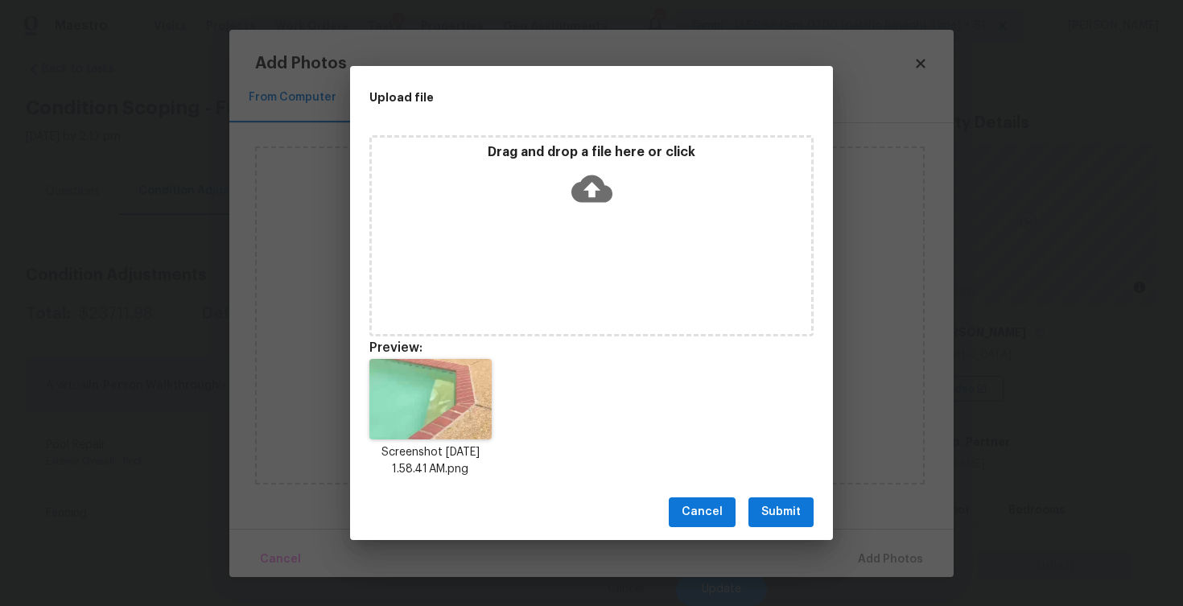
click at [795, 511] on span "Submit" at bounding box center [780, 512] width 39 height 20
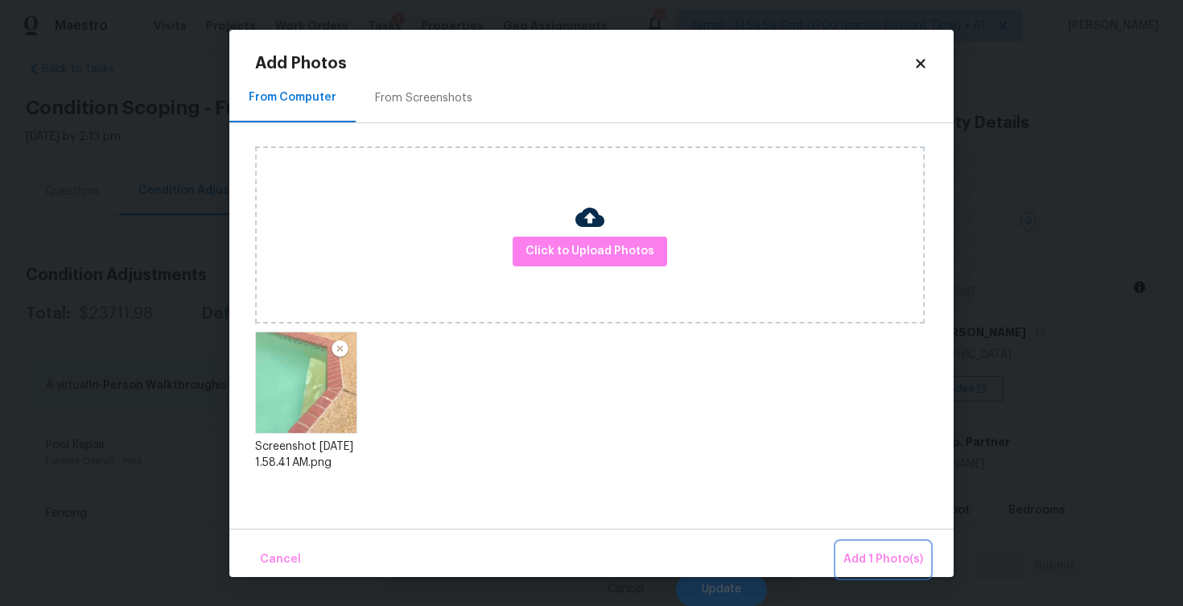
click at [874, 554] on span "Add 1 Photo(s)" at bounding box center [883, 560] width 80 height 20
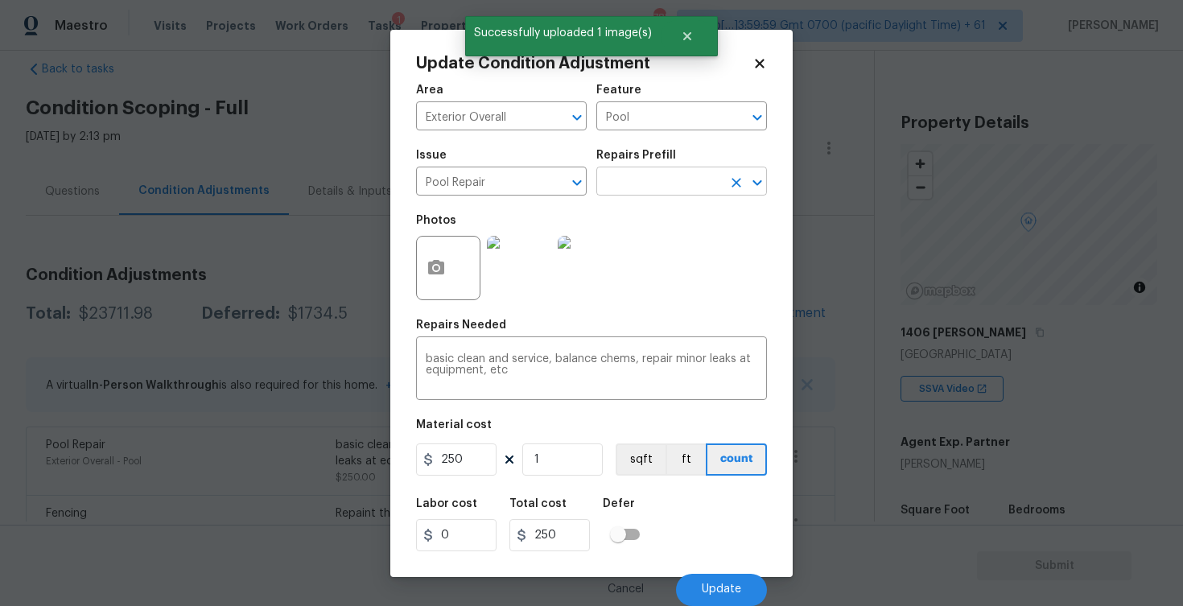
click at [649, 179] on input "text" at bounding box center [659, 183] width 126 height 25
type input "majo"
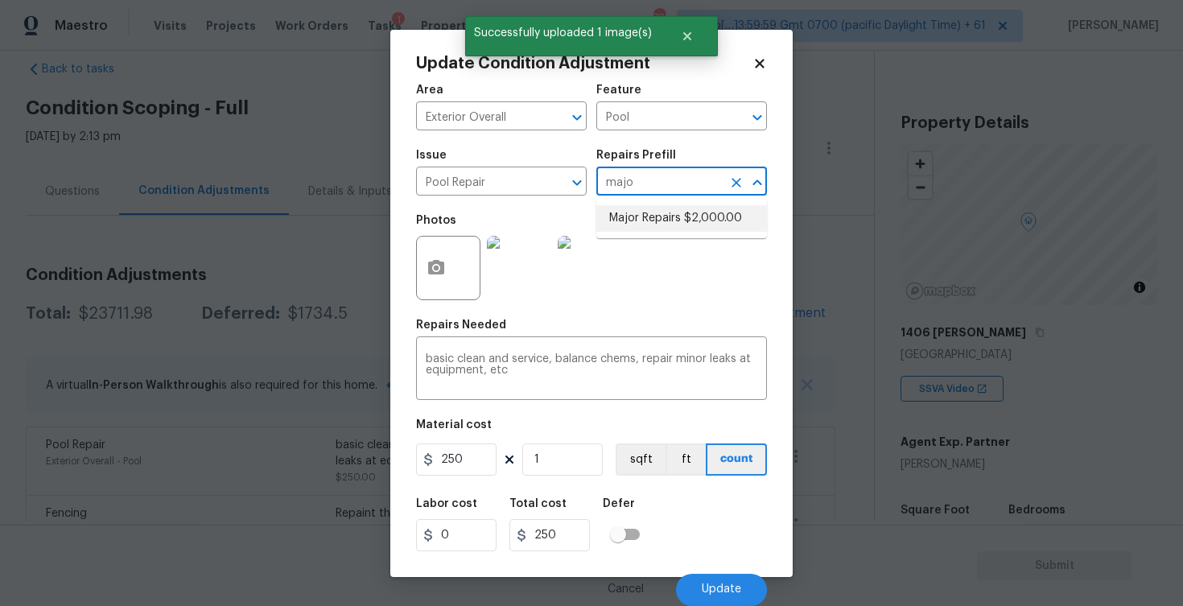
click at [650, 205] on li "Major Repairs $2,000.00" at bounding box center [681, 218] width 171 height 27
type textarea "large misc. repairs abandoned empty pool"
type input "2000"
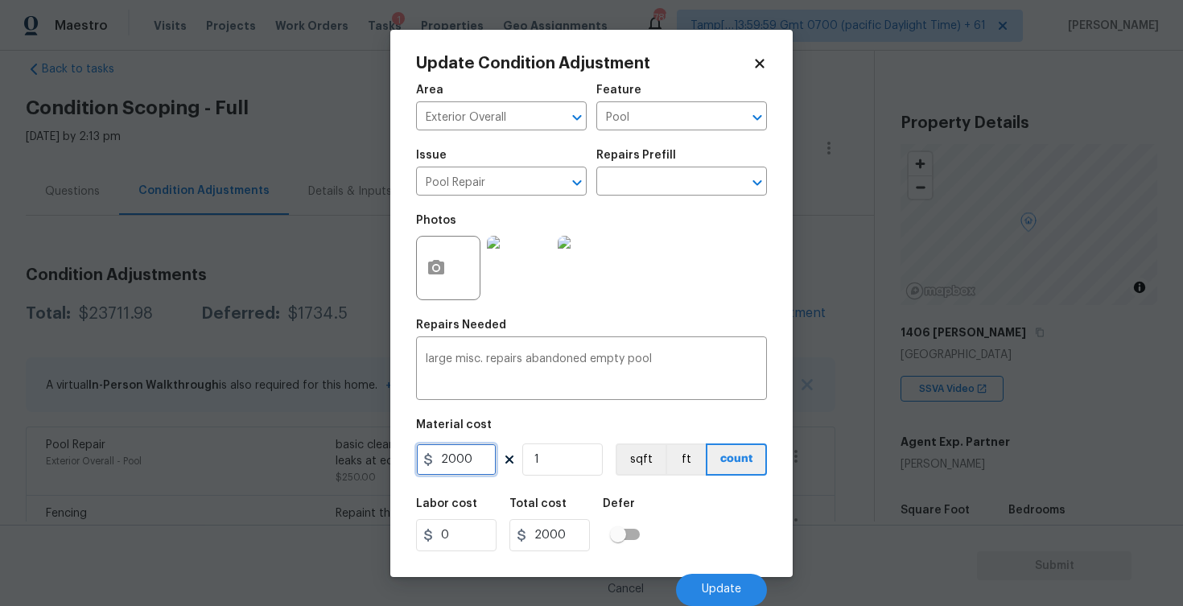
click at [469, 474] on input "2000" at bounding box center [456, 459] width 80 height 32
type input "5000"
click at [676, 508] on div "Labor cost 0 Total cost 5000 Defer" at bounding box center [591, 524] width 351 height 72
click at [715, 587] on span "Update" at bounding box center [721, 589] width 39 height 12
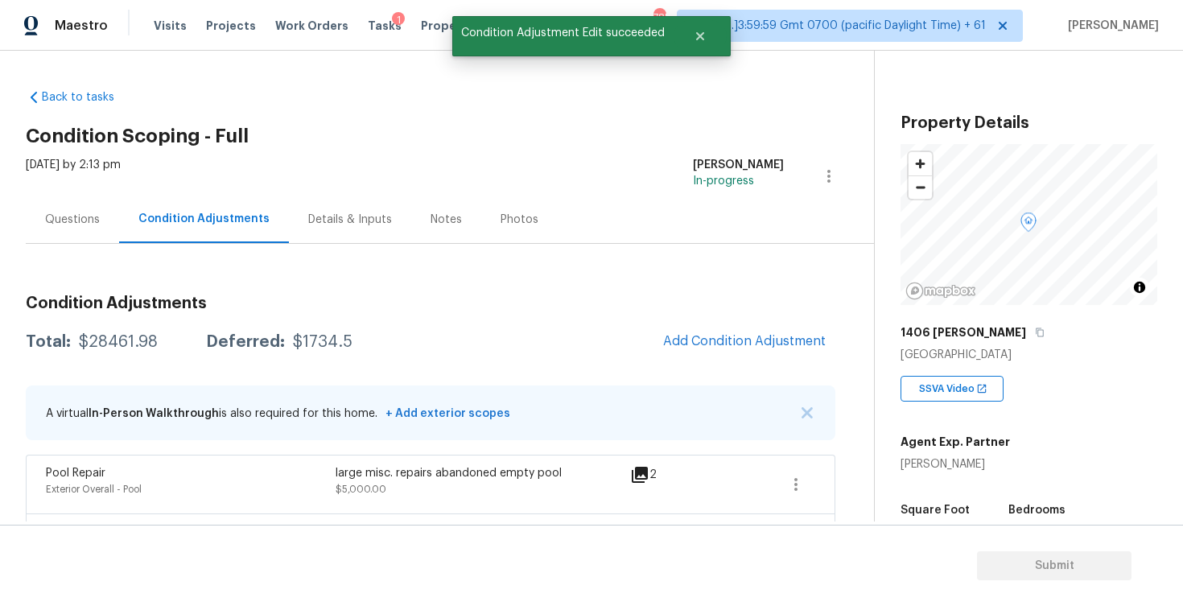
click at [97, 243] on div "Questions Condition Adjustments Details & Inputs Notes Photos" at bounding box center [450, 220] width 848 height 48
click at [82, 218] on div "Questions" at bounding box center [72, 220] width 55 height 16
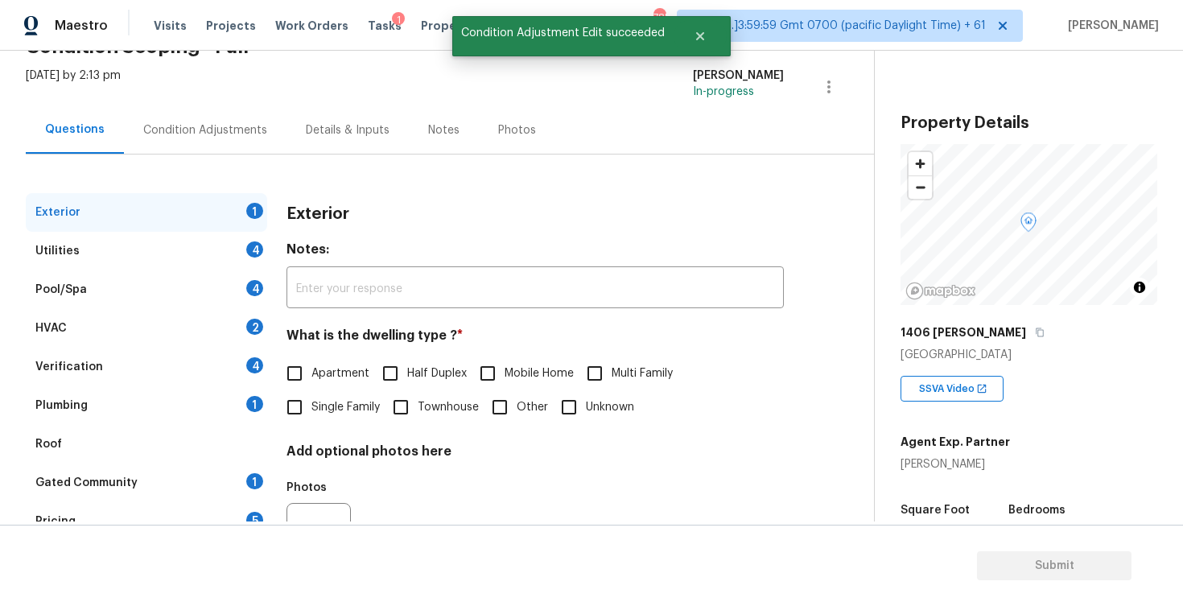
scroll to position [102, 0]
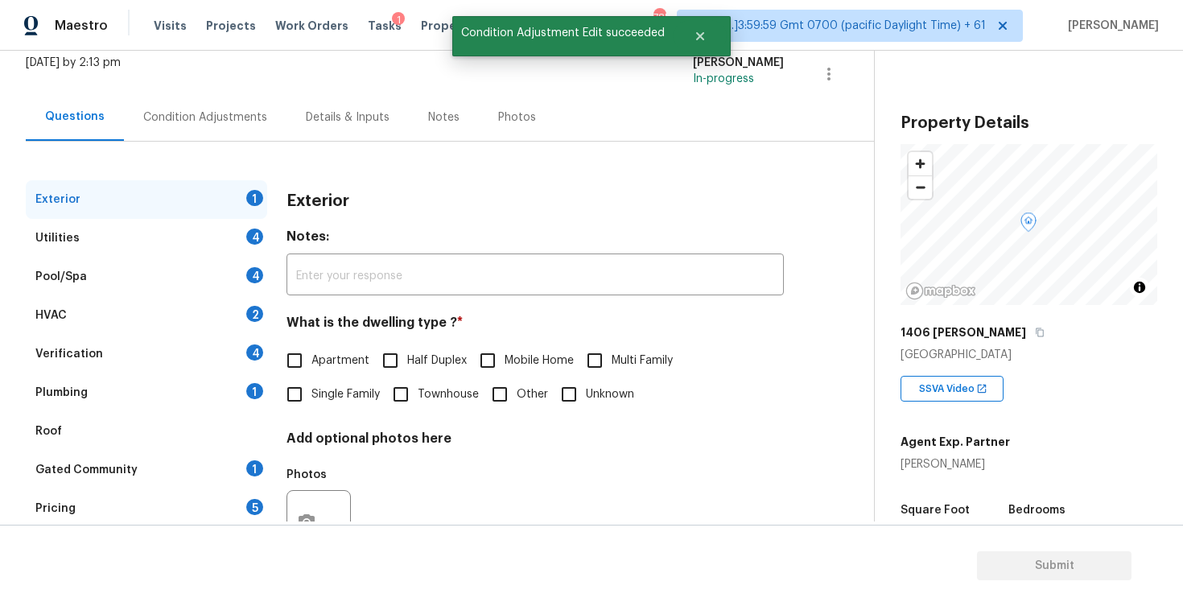
click at [175, 346] on div "Verification 4" at bounding box center [146, 354] width 241 height 39
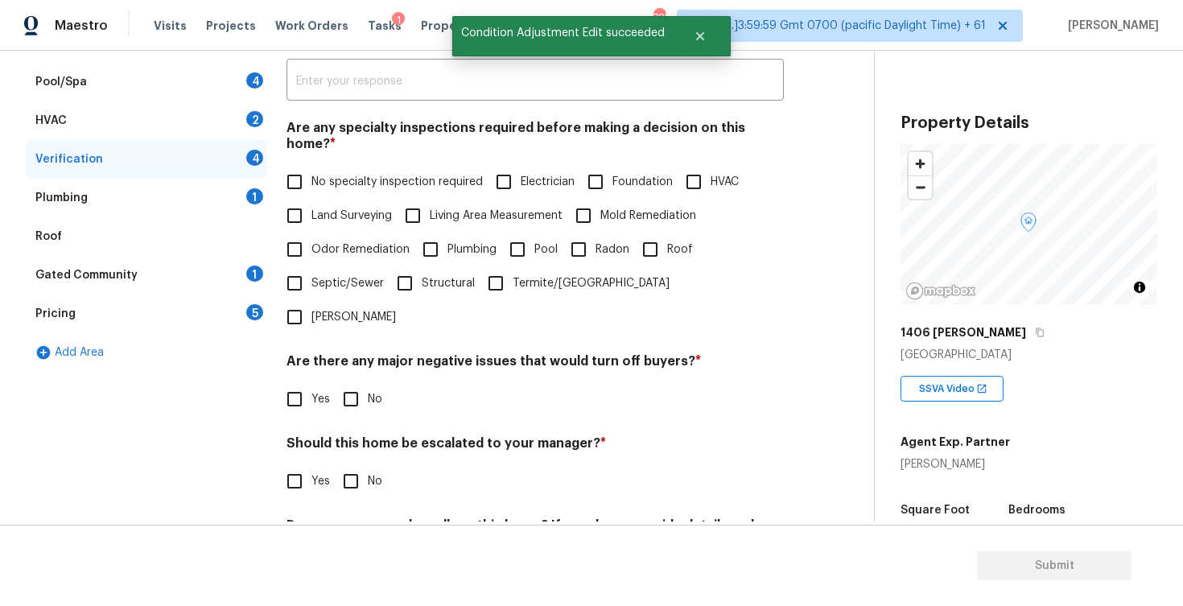
scroll to position [329, 0]
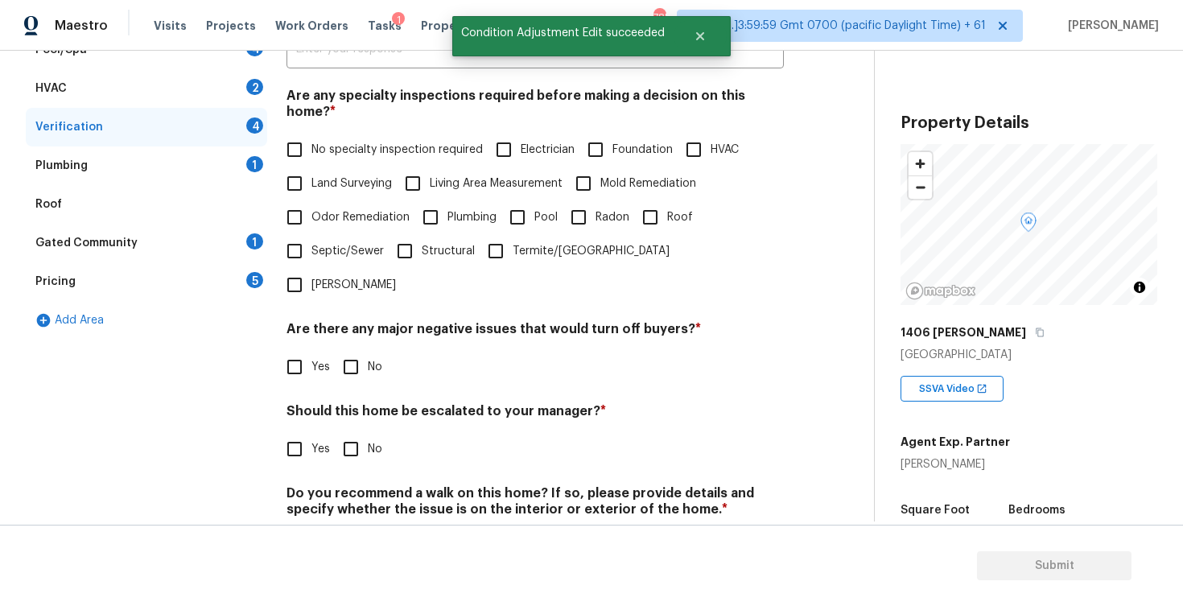
click at [284, 432] on input "Yes" at bounding box center [295, 449] width 34 height 34
checkbox input "true"
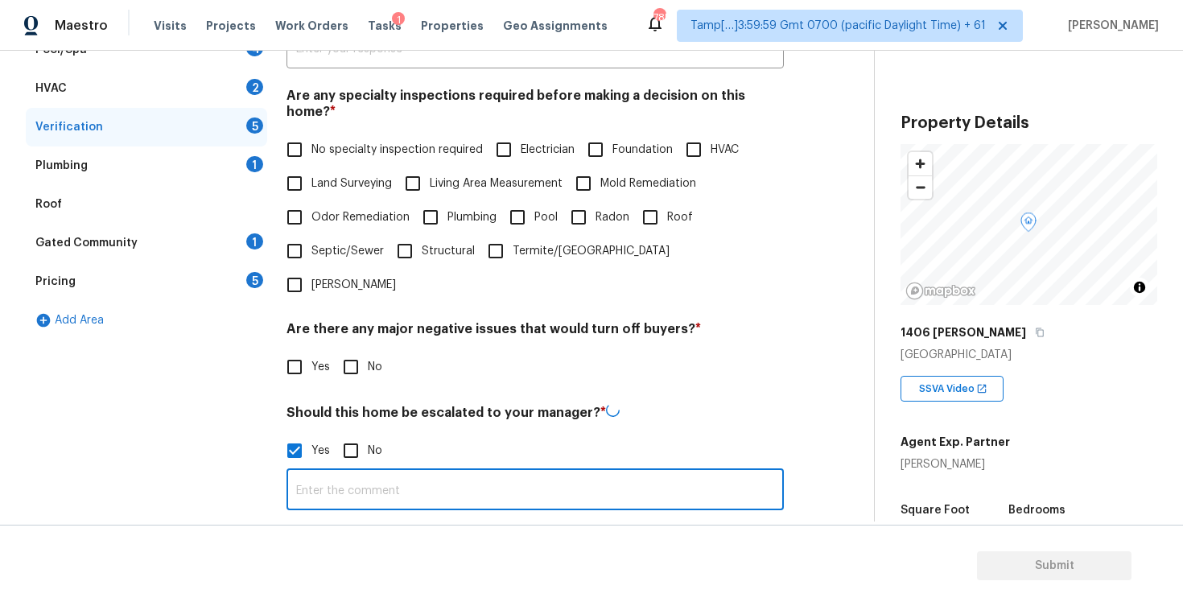
click at [366, 472] on input "text" at bounding box center [534, 491] width 497 height 38
click at [395, 471] on input "The pool stait" at bounding box center [534, 490] width 497 height 38
click at [529, 471] on input "The pool stairs seem to have organic growth. Needs" at bounding box center [534, 490] width 497 height 38
type input "The pool stairs seem to have organic growth at 6:07. Needs"
click at [523, 513] on div "Photos" at bounding box center [534, 565] width 497 height 105
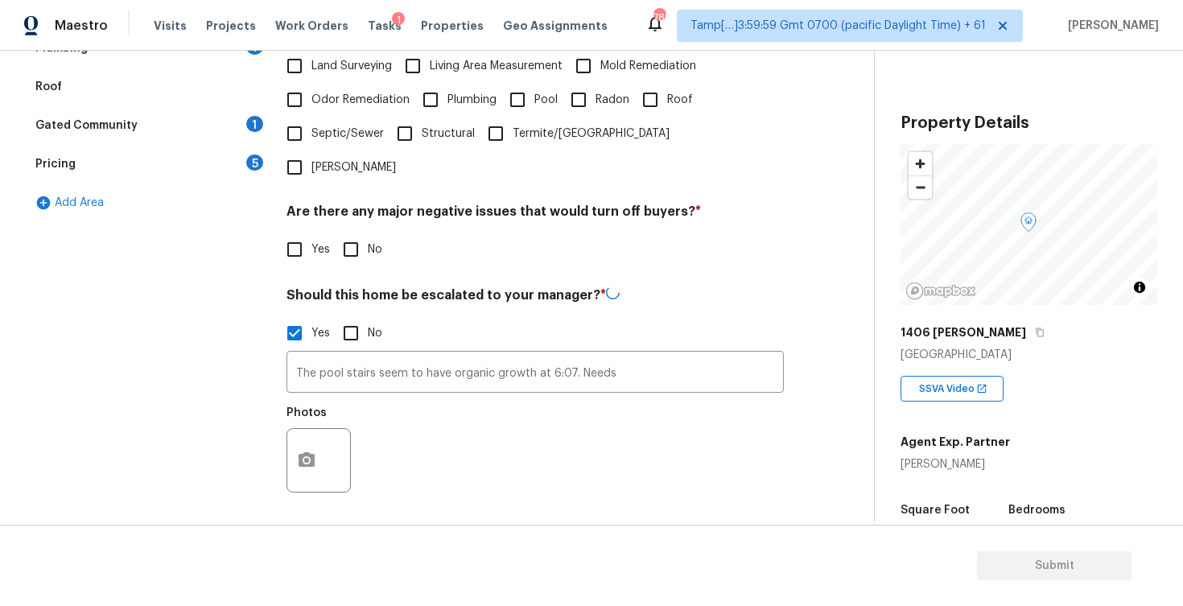
scroll to position [459, 0]
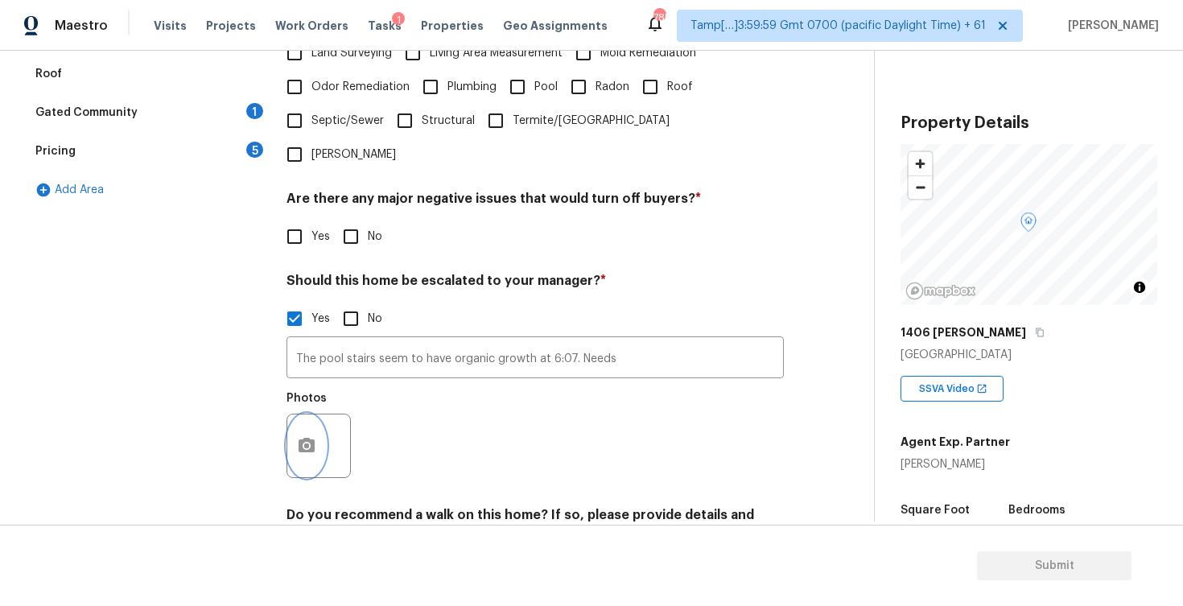
click at [318, 414] on button "button" at bounding box center [306, 445] width 39 height 63
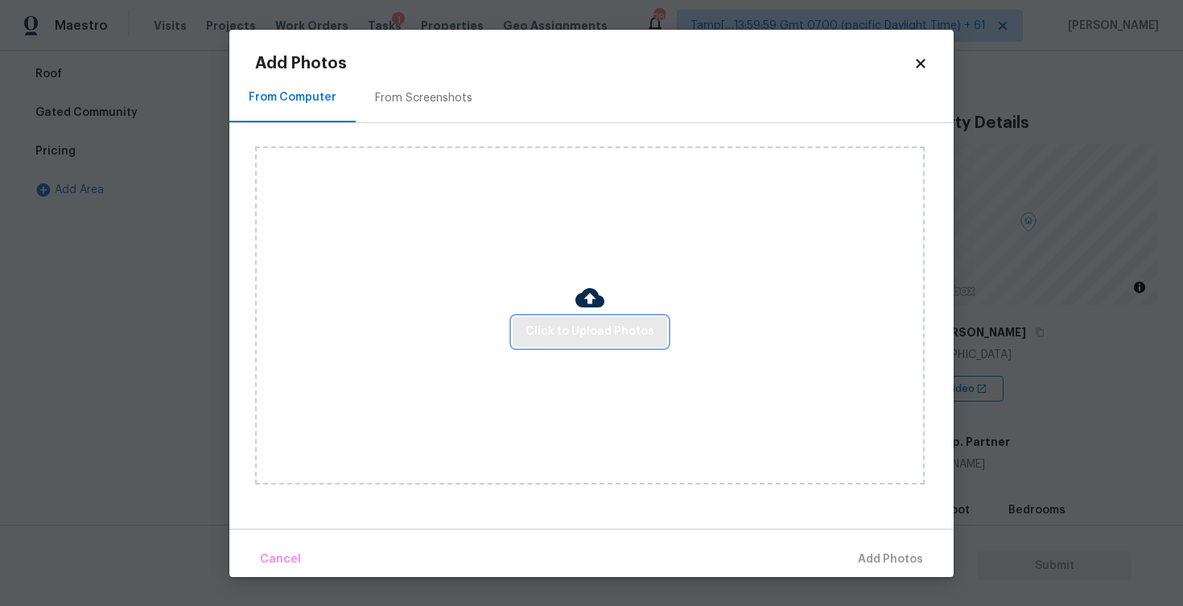
click at [522, 344] on button "Click to Upload Photos" at bounding box center [590, 332] width 154 height 30
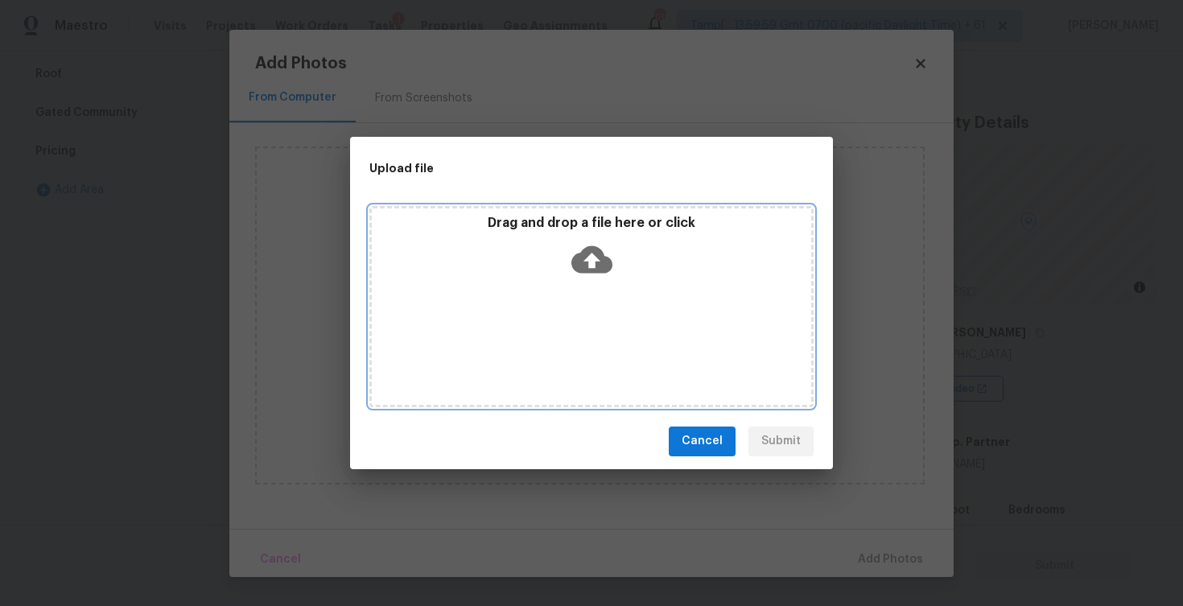
click at [562, 273] on div "Drag and drop a file here or click" at bounding box center [591, 249] width 439 height 69
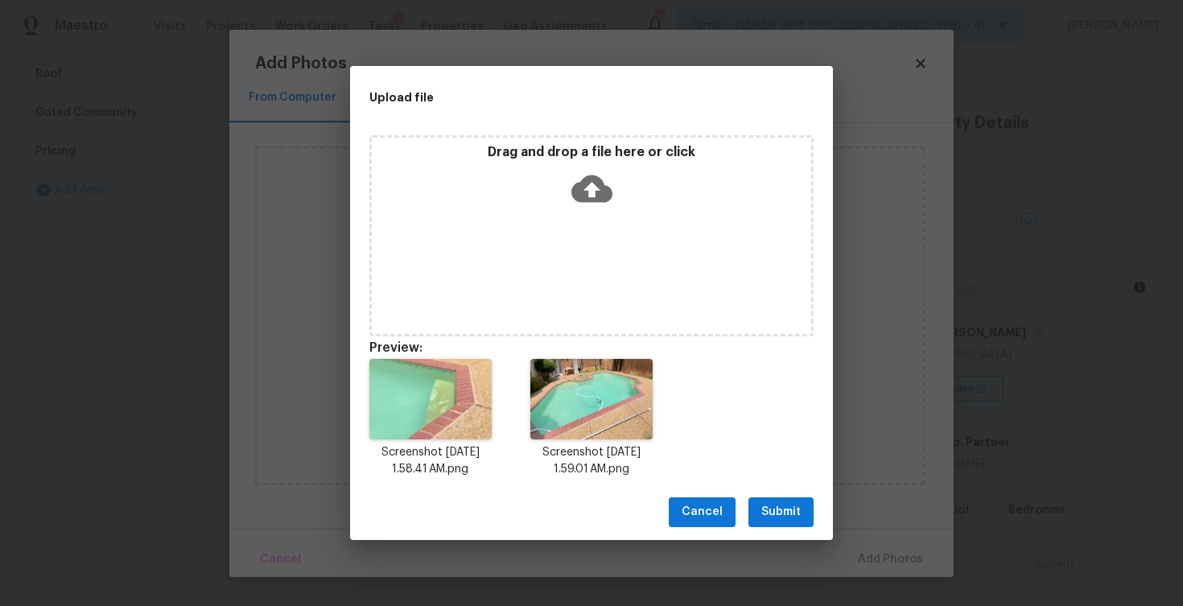
click at [780, 501] on button "Submit" at bounding box center [780, 512] width 65 height 30
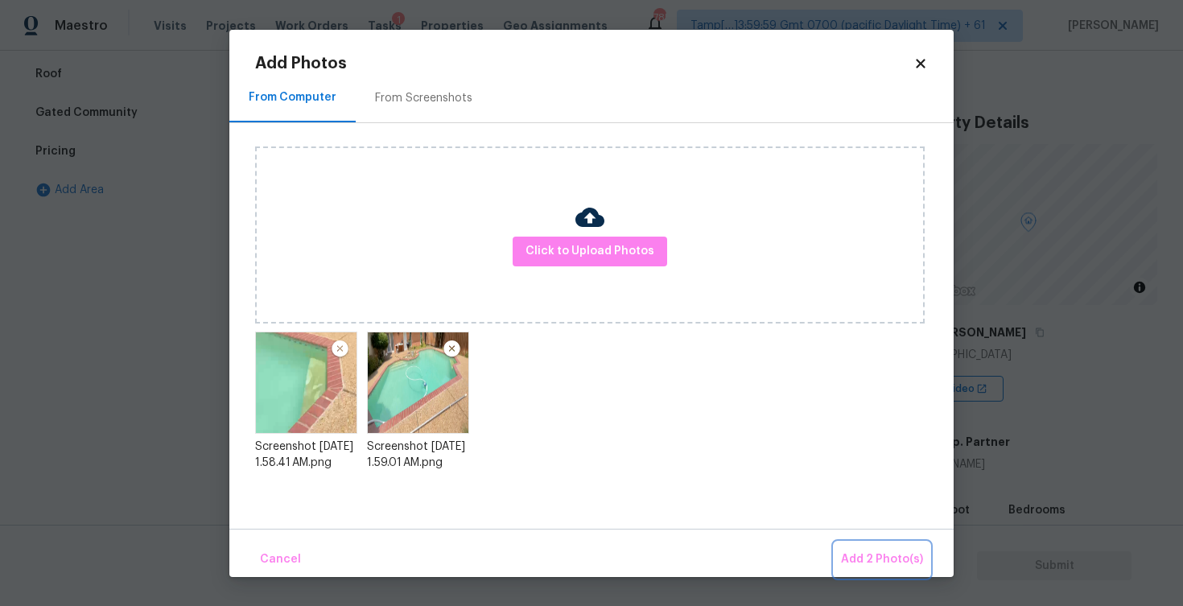
click at [855, 542] on button "Add 2 Photo(s)" at bounding box center [881, 559] width 95 height 35
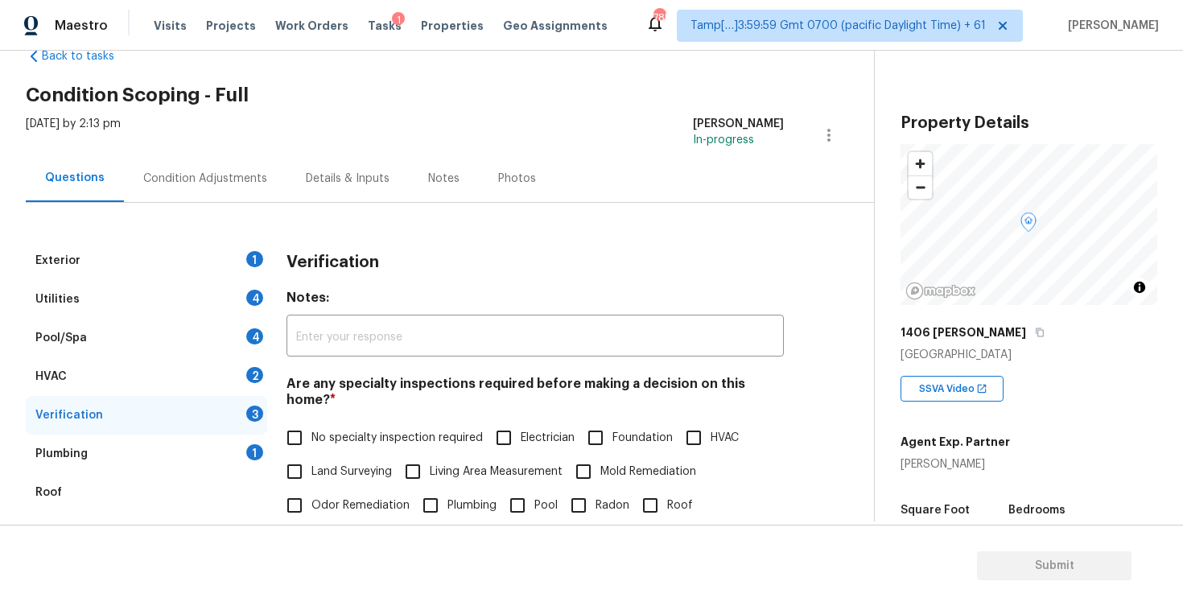
scroll to position [0, 0]
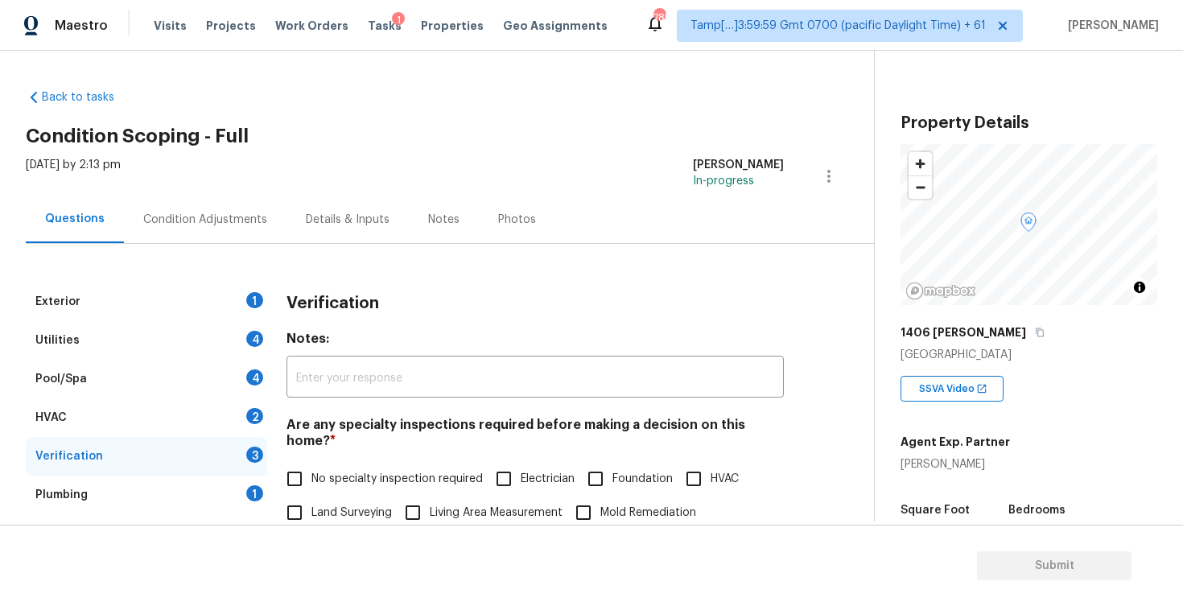
click at [230, 206] on div "Condition Adjustments" at bounding box center [205, 219] width 163 height 47
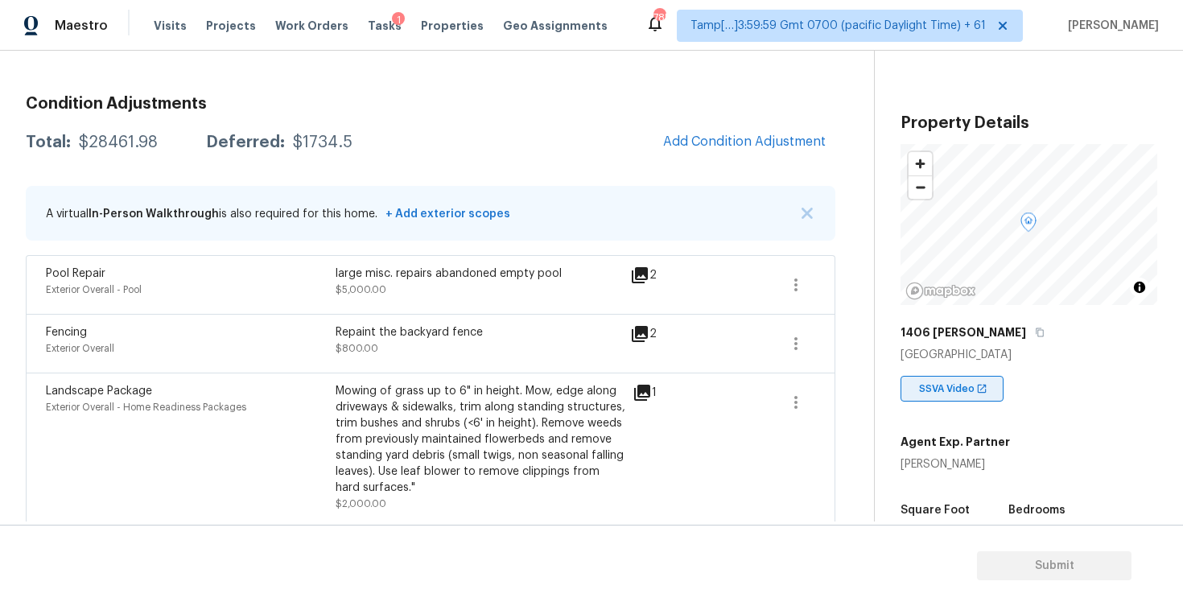
scroll to position [114, 0]
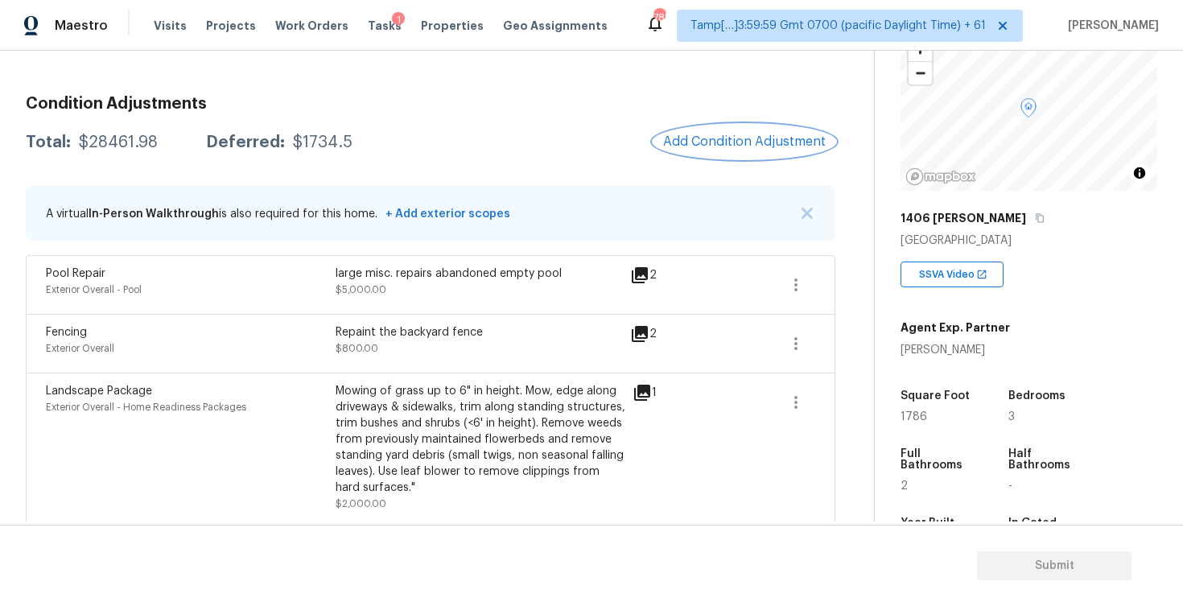
click at [715, 152] on button "Add Condition Adjustment" at bounding box center [744, 142] width 182 height 34
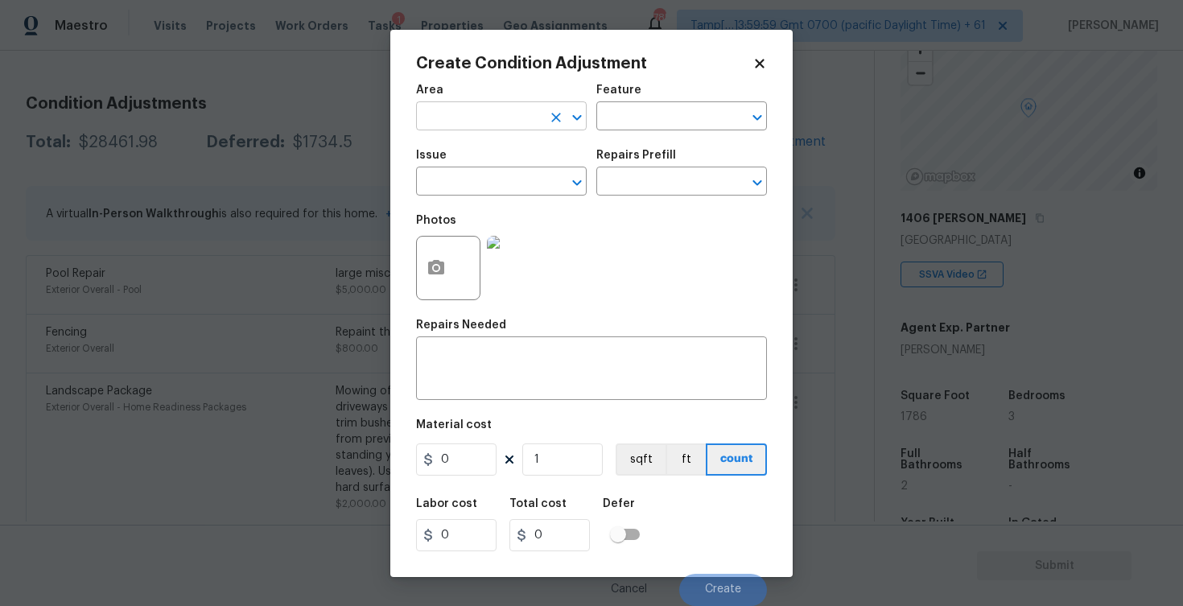
click at [494, 122] on input "text" at bounding box center [479, 117] width 126 height 25
click at [479, 177] on li "Exterior Overall" at bounding box center [501, 180] width 171 height 27
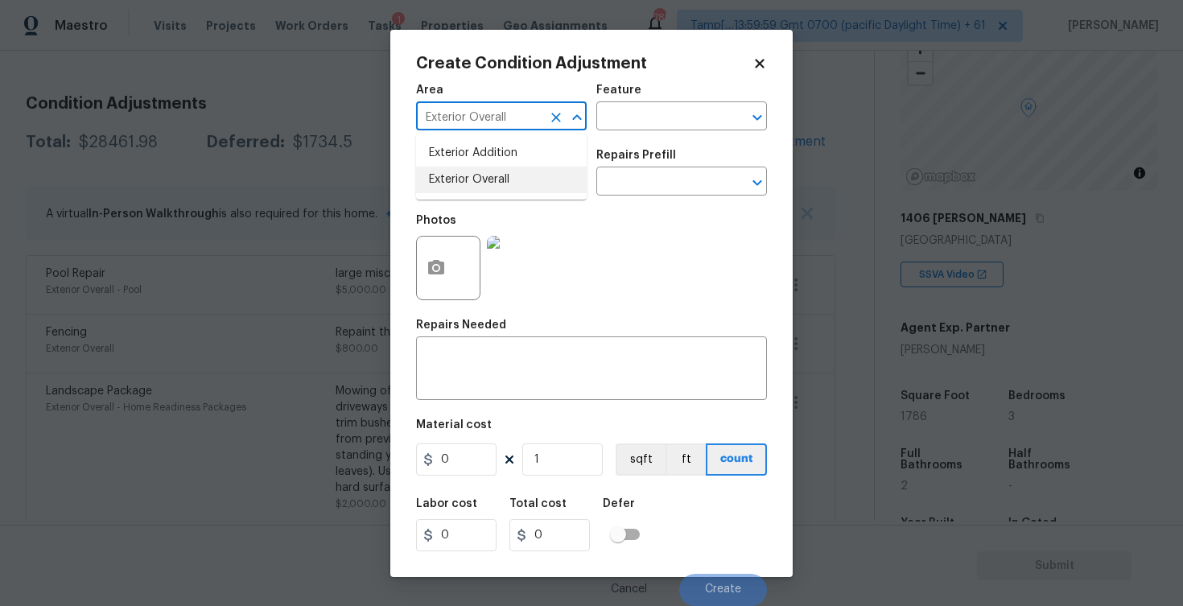
type input "Exterior Overall"
click at [479, 177] on input "text" at bounding box center [479, 183] width 126 height 25
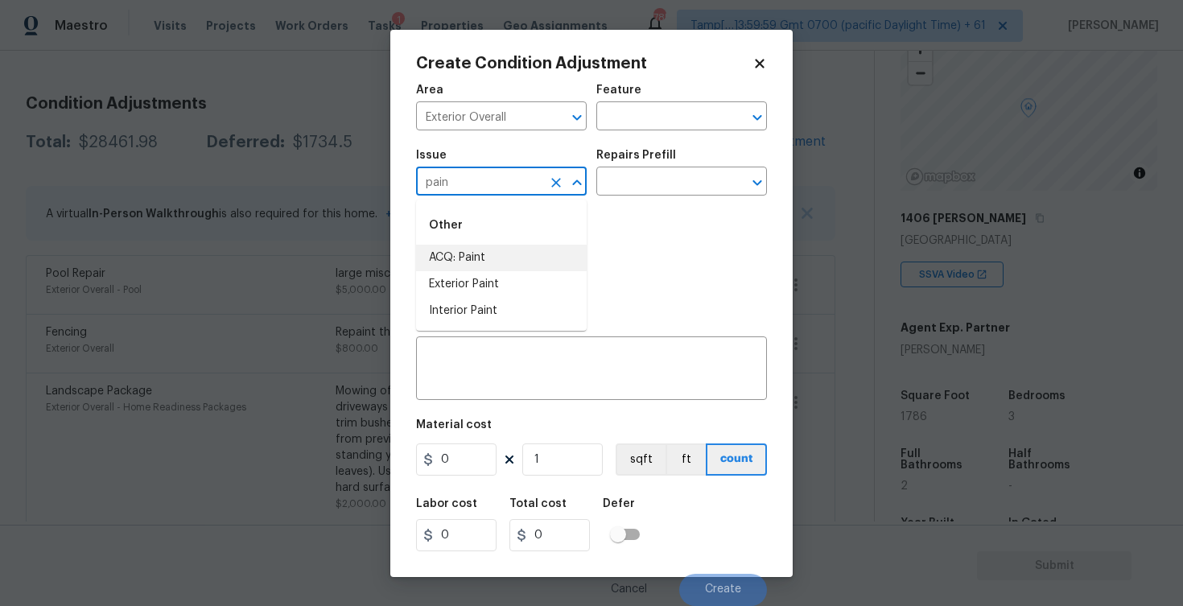
click at [480, 251] on li "ACQ: Paint" at bounding box center [501, 258] width 171 height 27
type input "ACQ: Paint"
click at [603, 196] on div "Issue ACQ: Paint ​ Repairs Prefill ​" at bounding box center [591, 172] width 351 height 65
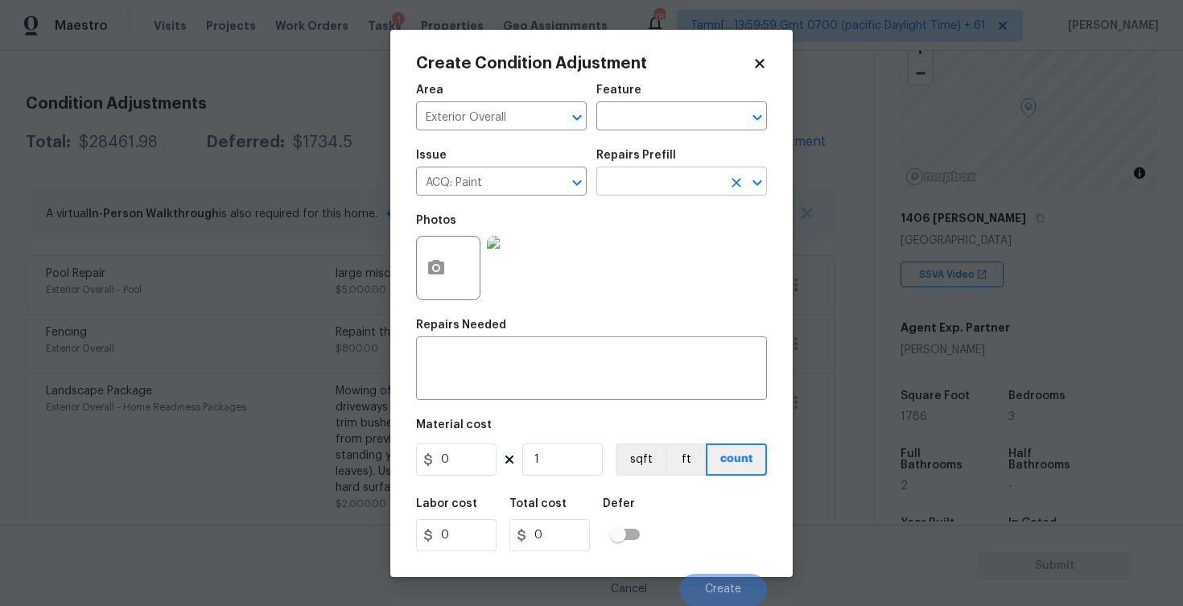
click at [628, 179] on input "text" at bounding box center [659, 183] width 126 height 25
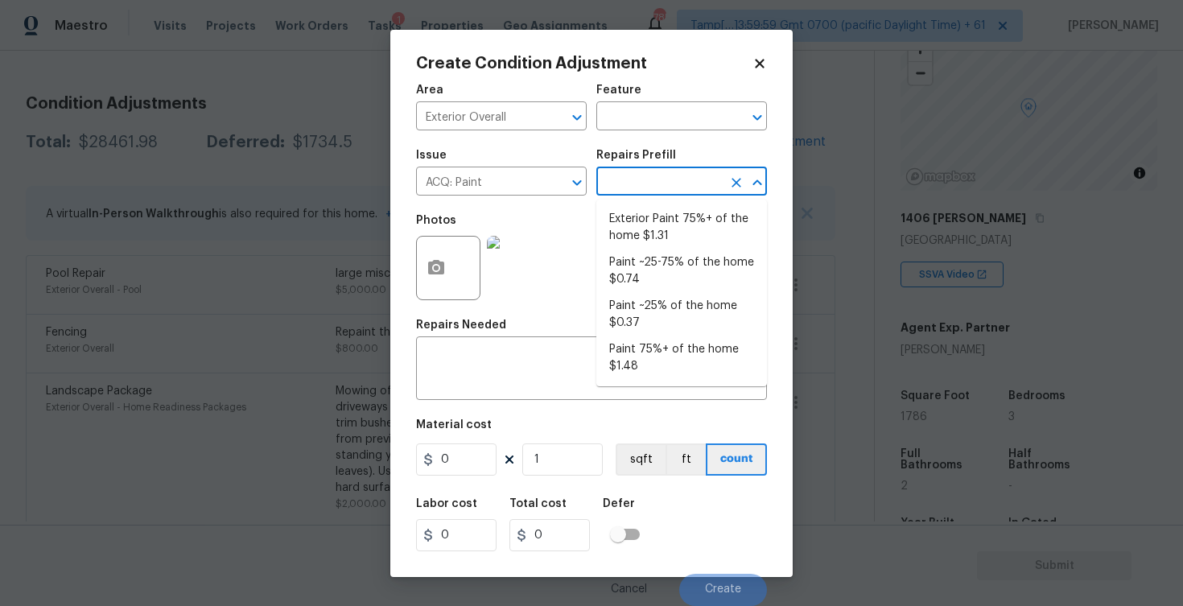
click at [658, 205] on ul "Exterior Paint 75%+ of the home $1.31 Paint ~25-75% of the home $0.74 Paint ~25…" at bounding box center [681, 293] width 171 height 187
click at [633, 219] on li "Exterior Paint 75%+ of the home $1.31" at bounding box center [681, 227] width 171 height 43
type input "Acquisition"
type textarea "Acquisition Scope: 75%+ of the home exterior will likely require paint"
type input "1.31"
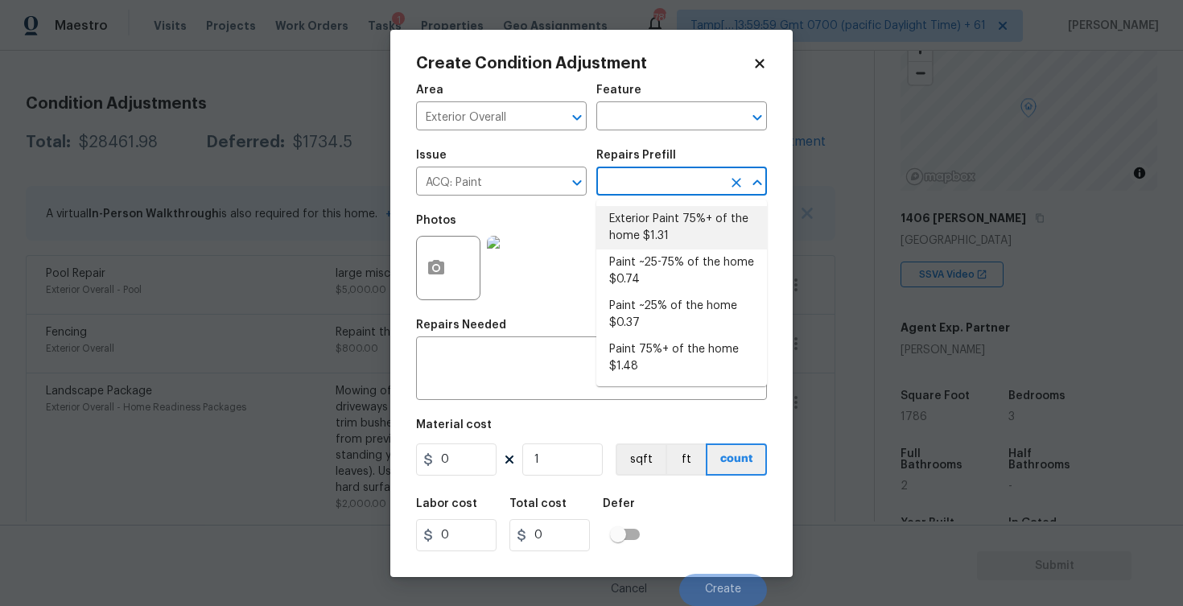
type input "1.31"
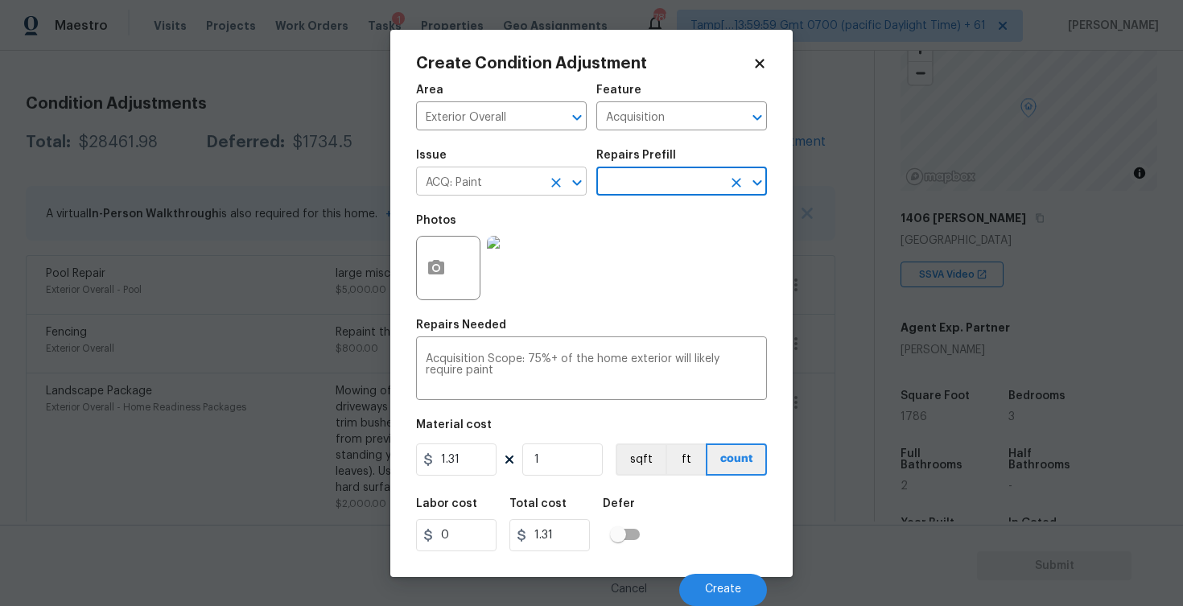
click at [570, 187] on icon "Open" at bounding box center [576, 182] width 19 height 19
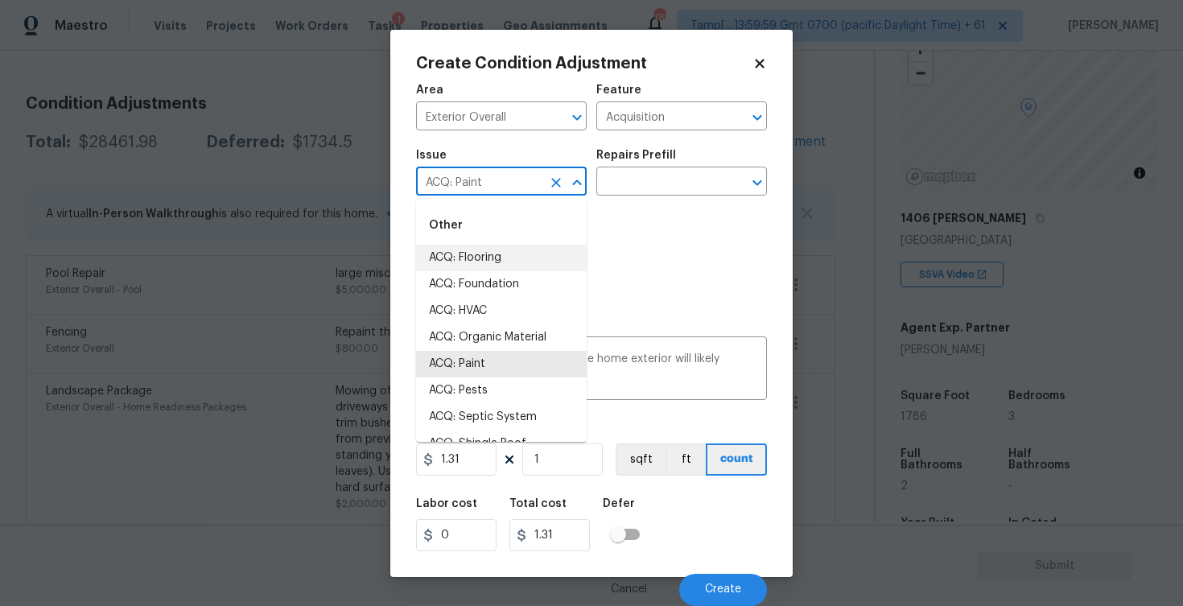
click at [558, 183] on icon "Clear" at bounding box center [556, 183] width 16 height 16
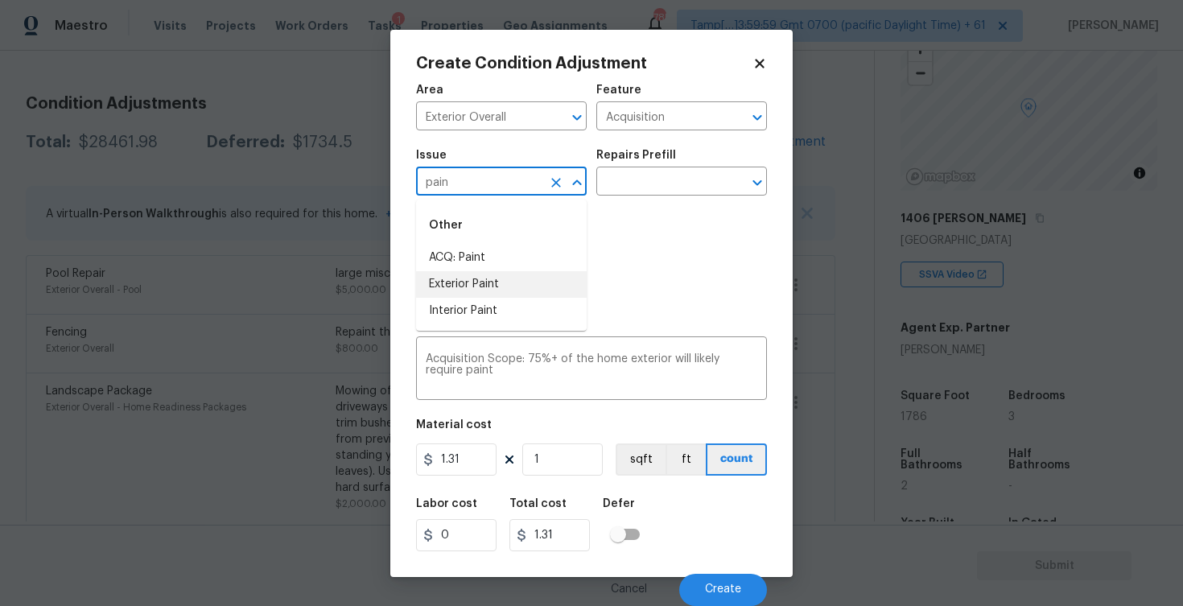
click at [550, 273] on li "Exterior Paint" at bounding box center [501, 284] width 171 height 27
type input "Exterior Paint"
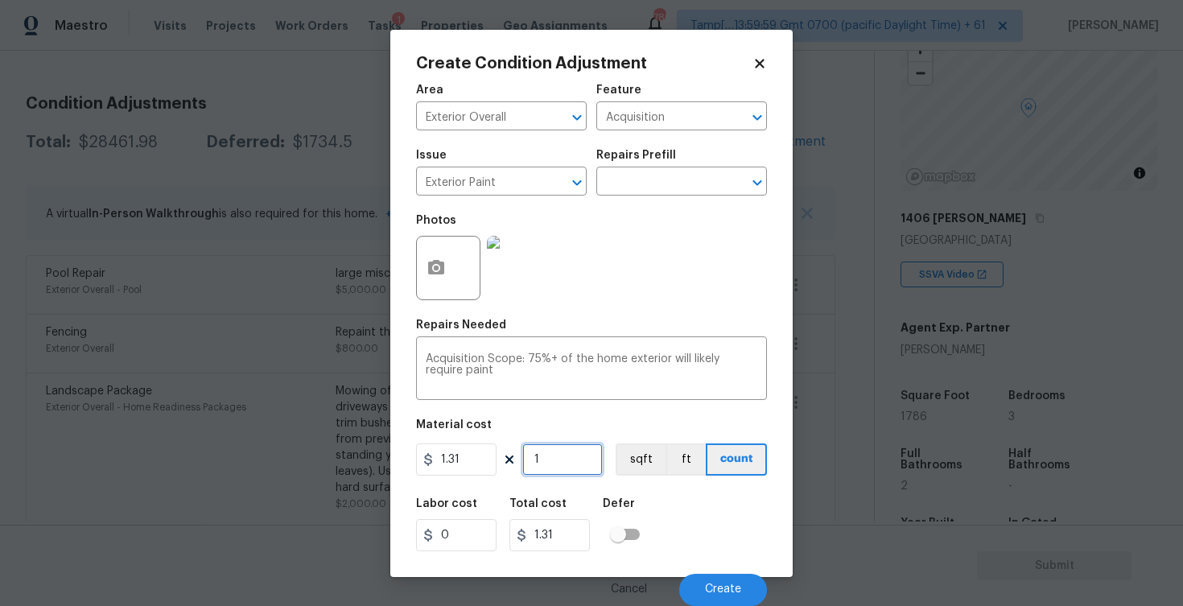
click at [546, 469] on input "1" at bounding box center [562, 459] width 80 height 32
type input "0"
paste input "1786"
type input "1786"
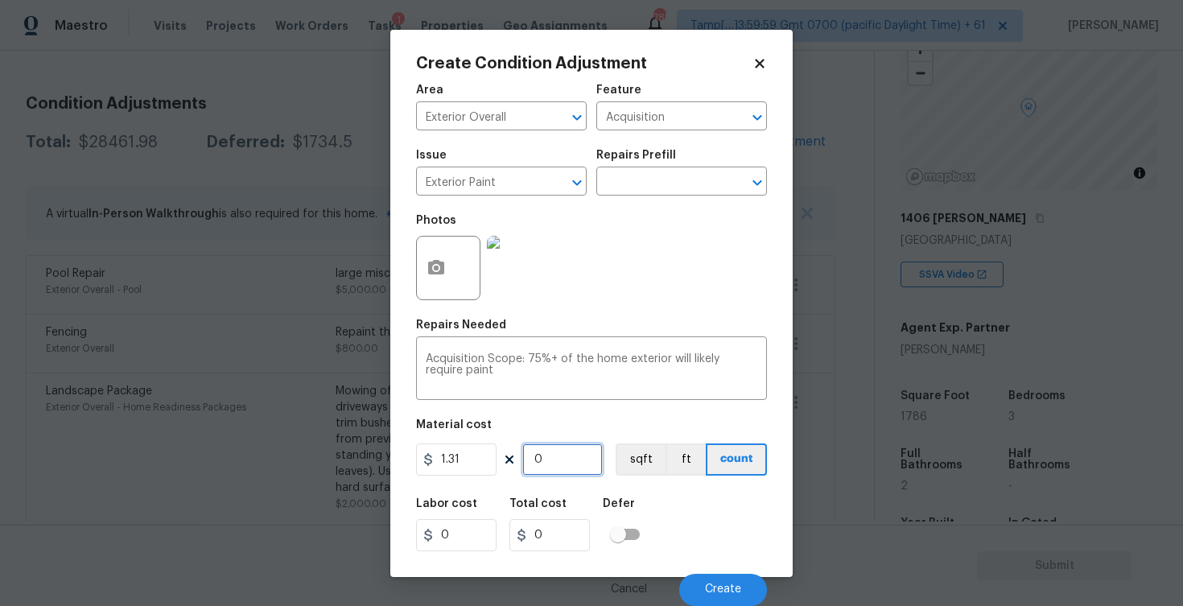
type input "2339.66"
type input "1786"
click at [624, 455] on button "sqft" at bounding box center [641, 459] width 50 height 32
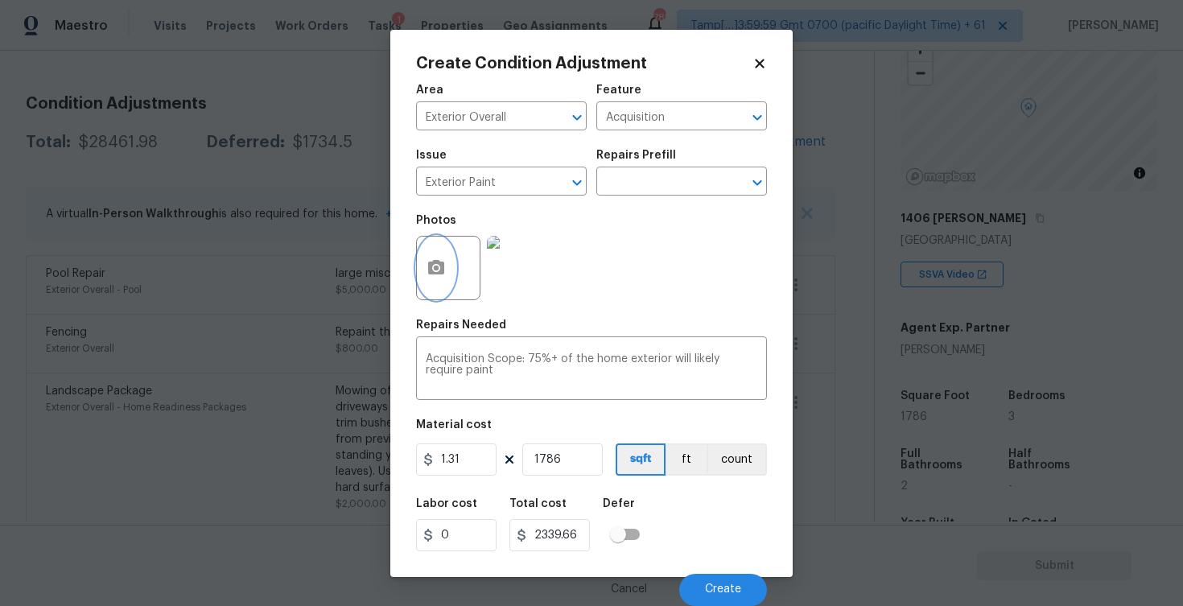
click at [448, 284] on button "button" at bounding box center [436, 268] width 39 height 63
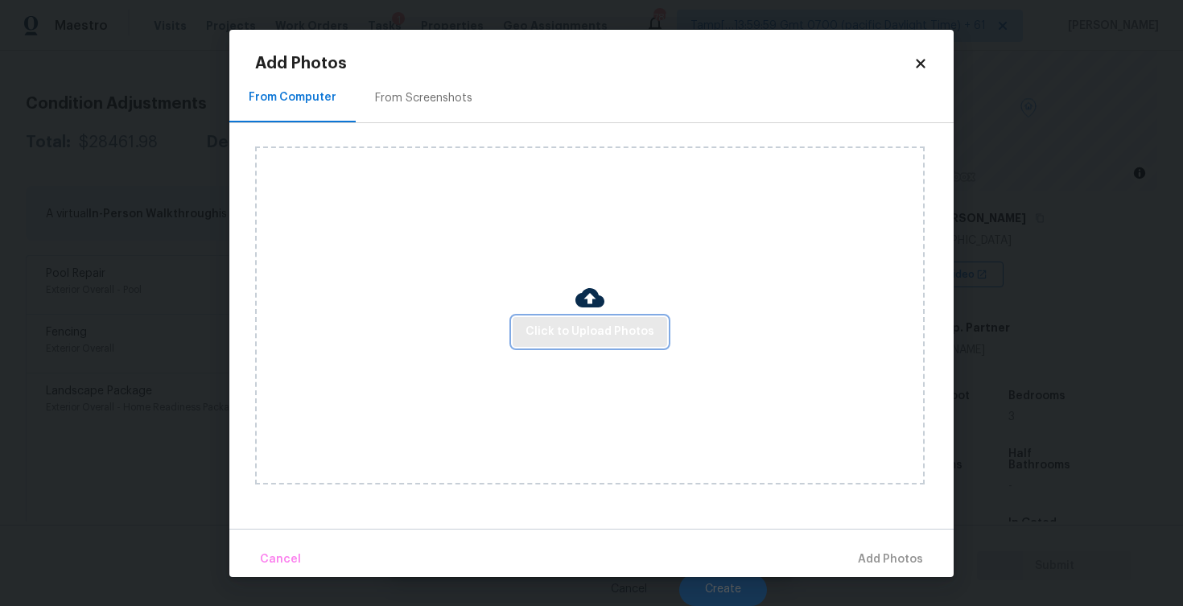
click at [602, 332] on span "Click to Upload Photos" at bounding box center [589, 332] width 129 height 20
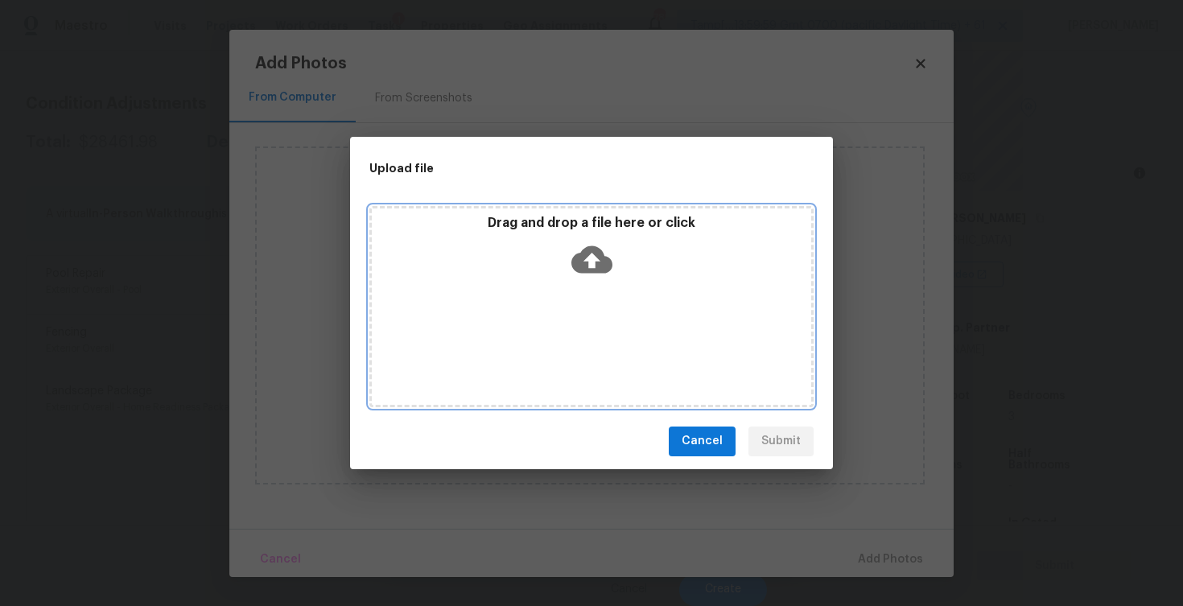
click at [593, 271] on icon at bounding box center [591, 258] width 41 height 27
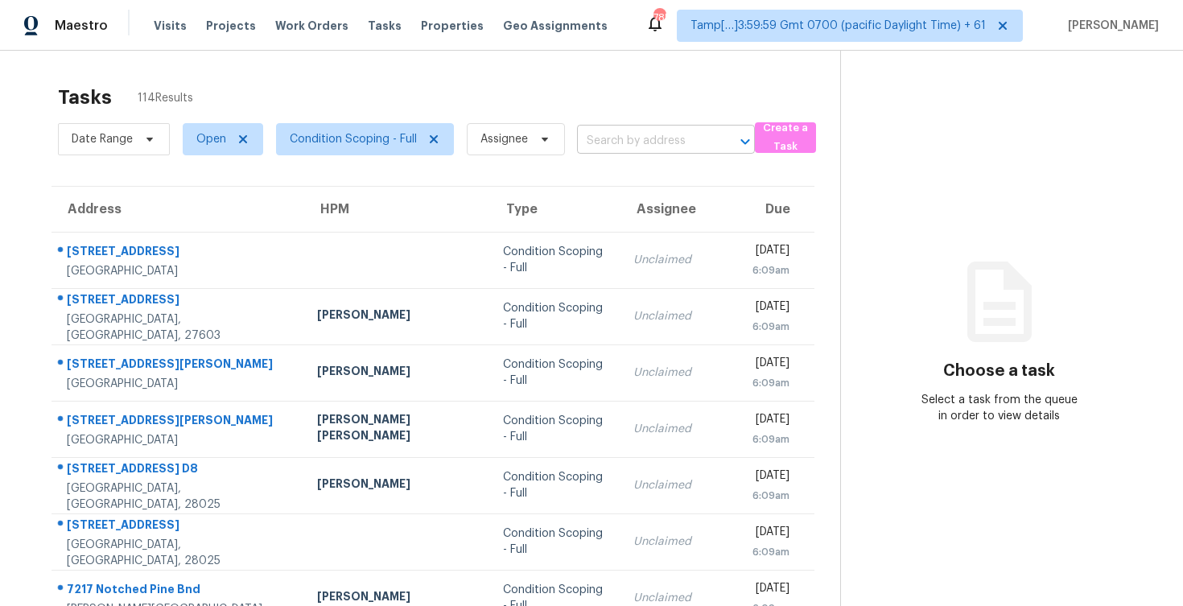
click at [599, 151] on input "text" at bounding box center [643, 141] width 133 height 25
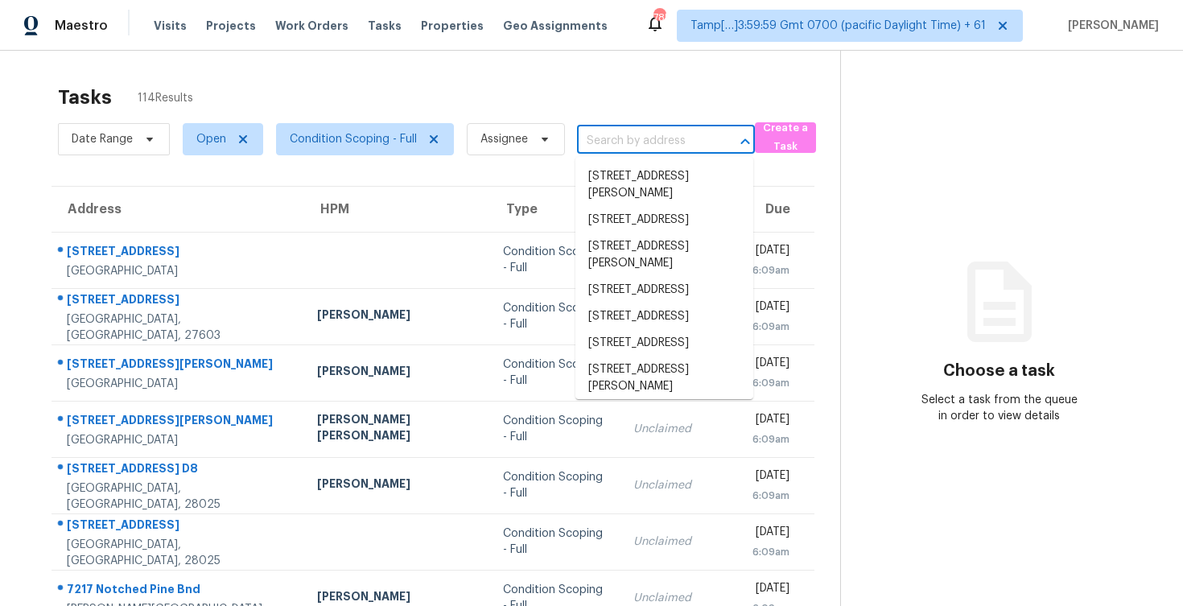
paste input "[STREET_ADDRESS]"
type input "[STREET_ADDRESS]"
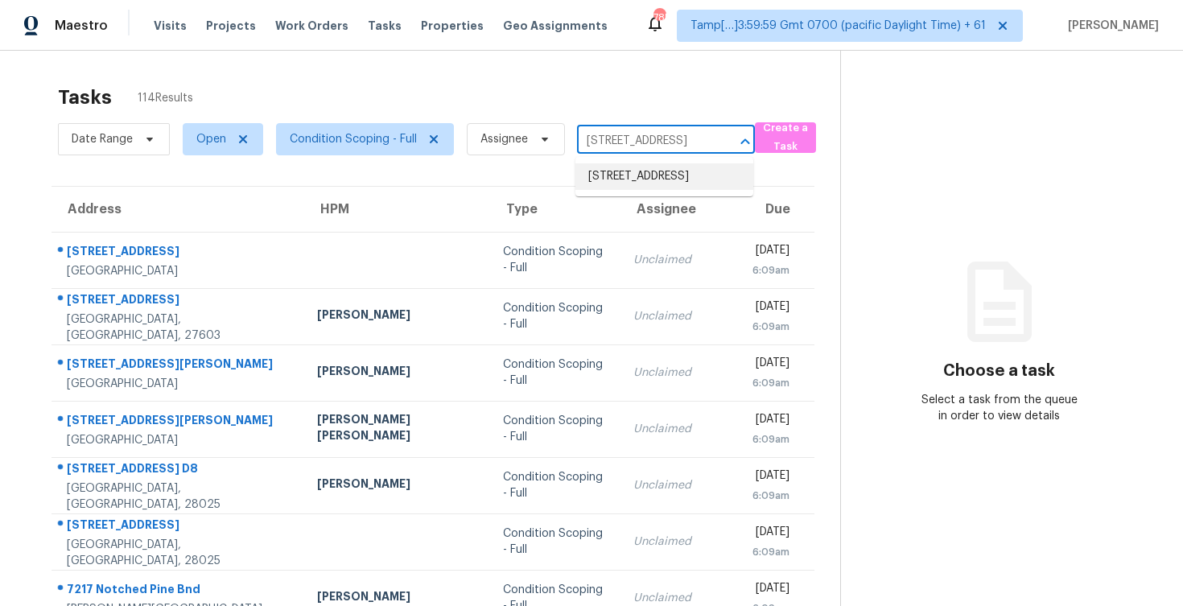
click at [669, 185] on li "[STREET_ADDRESS]" at bounding box center [664, 176] width 178 height 27
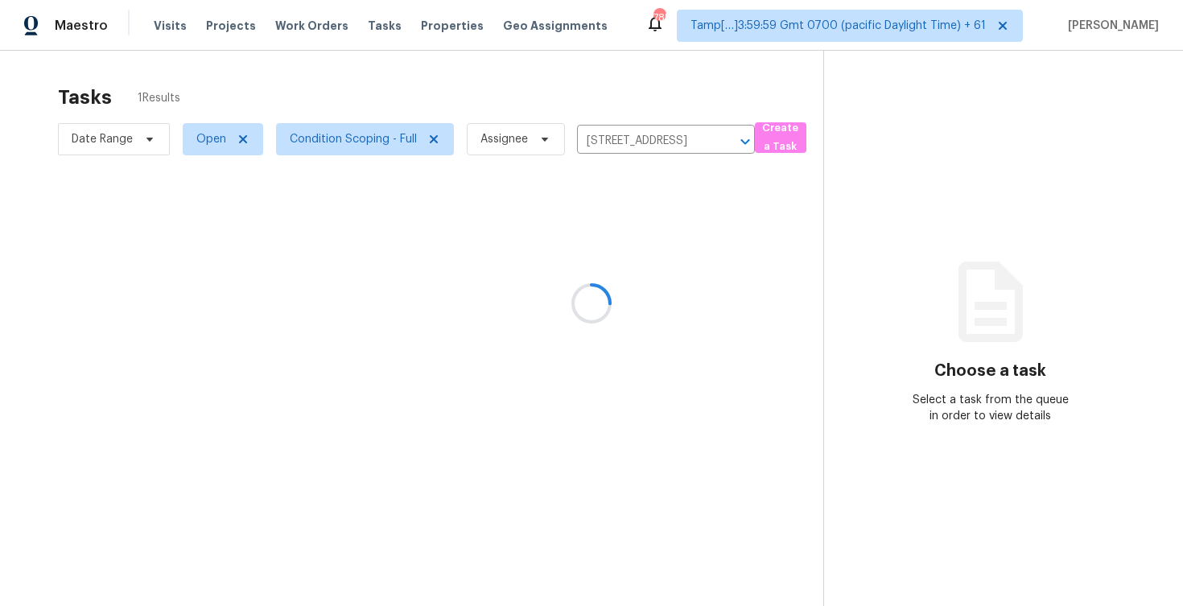
click at [605, 281] on div at bounding box center [591, 303] width 1183 height 606
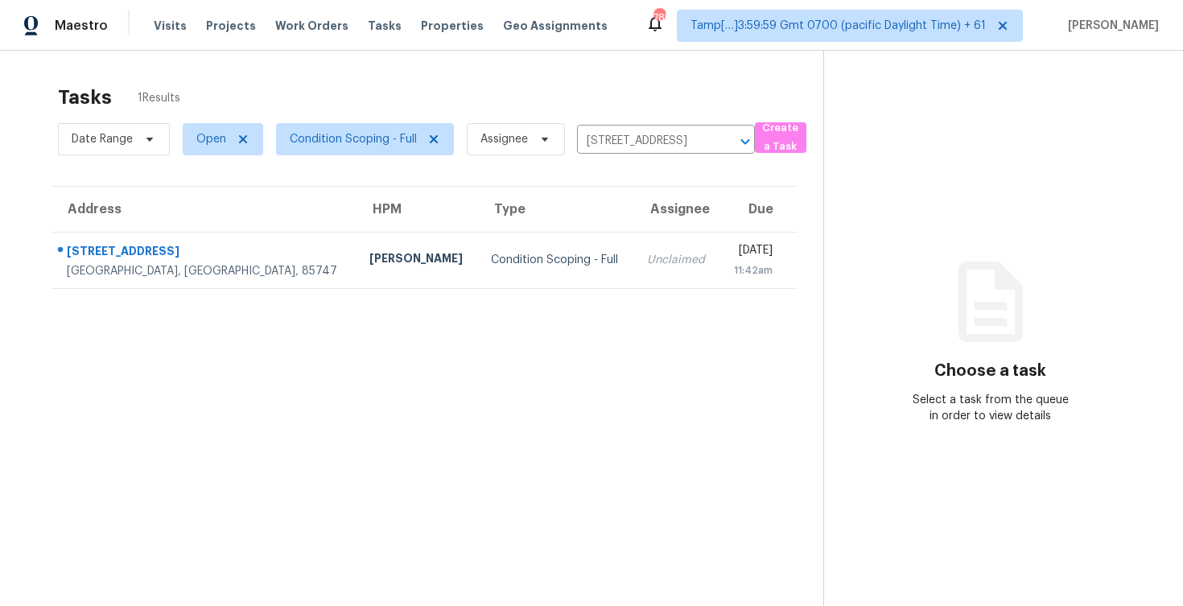
click at [719, 239] on td "[DATE] 11:42am" at bounding box center [758, 260] width 78 height 56
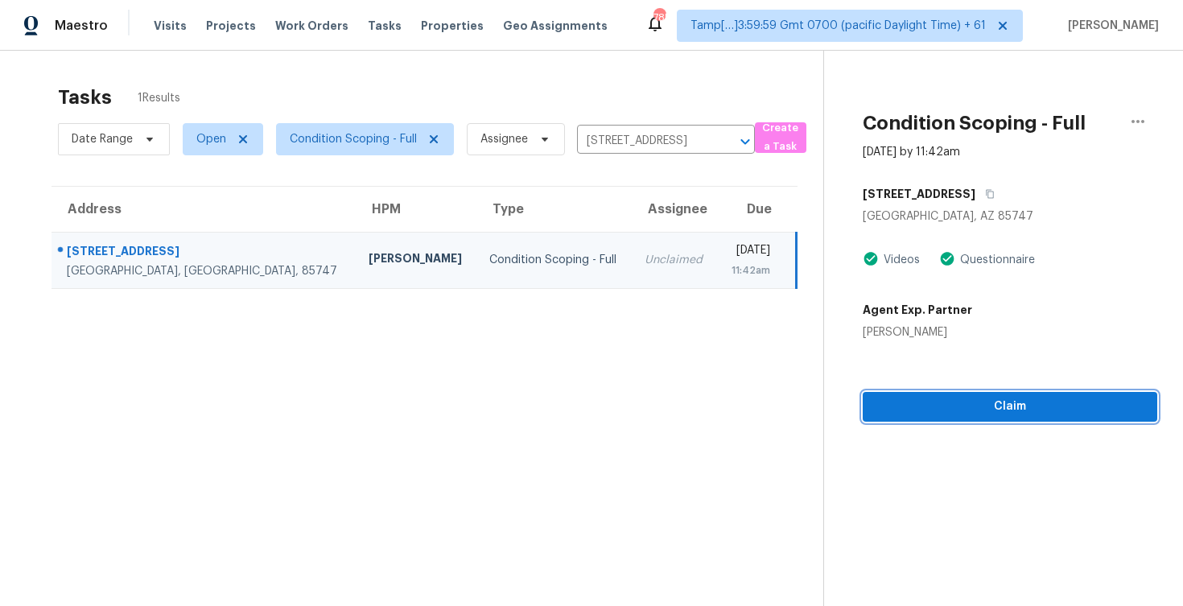
click at [994, 394] on button "Claim" at bounding box center [1010, 407] width 295 height 30
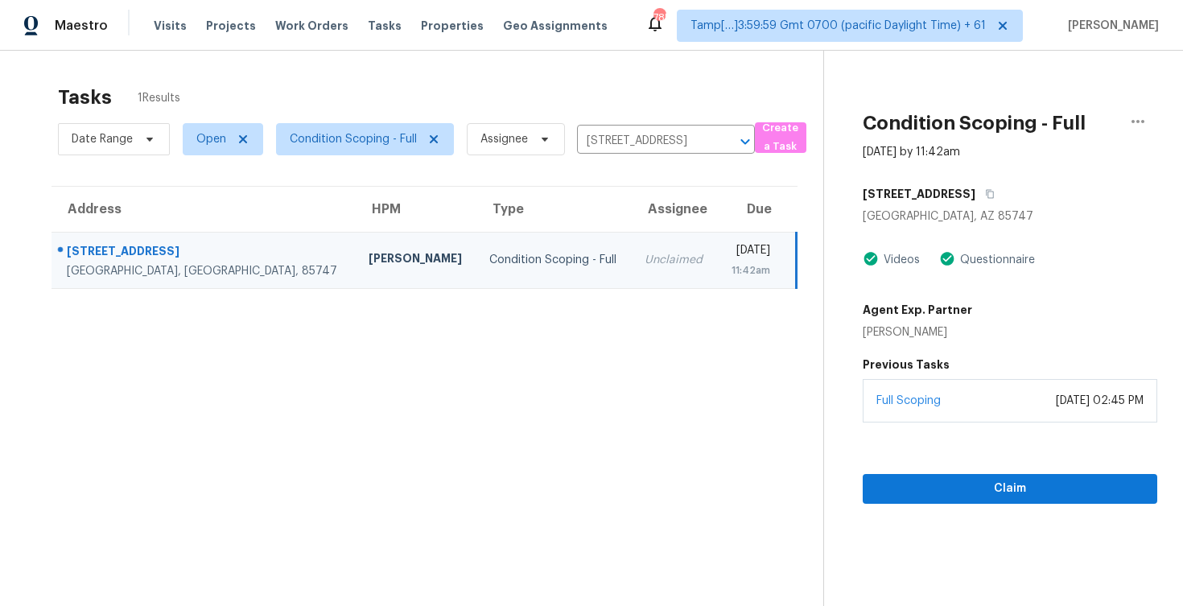
click at [994, 394] on div "Full Scoping [DATE] 02:45 PM" at bounding box center [1010, 400] width 295 height 43
click at [990, 514] on section "Condition Scoping - Full [DATE] by 11:42am [STREET_ADDRESS] Videos Questionnair…" at bounding box center [990, 354] width 334 height 606
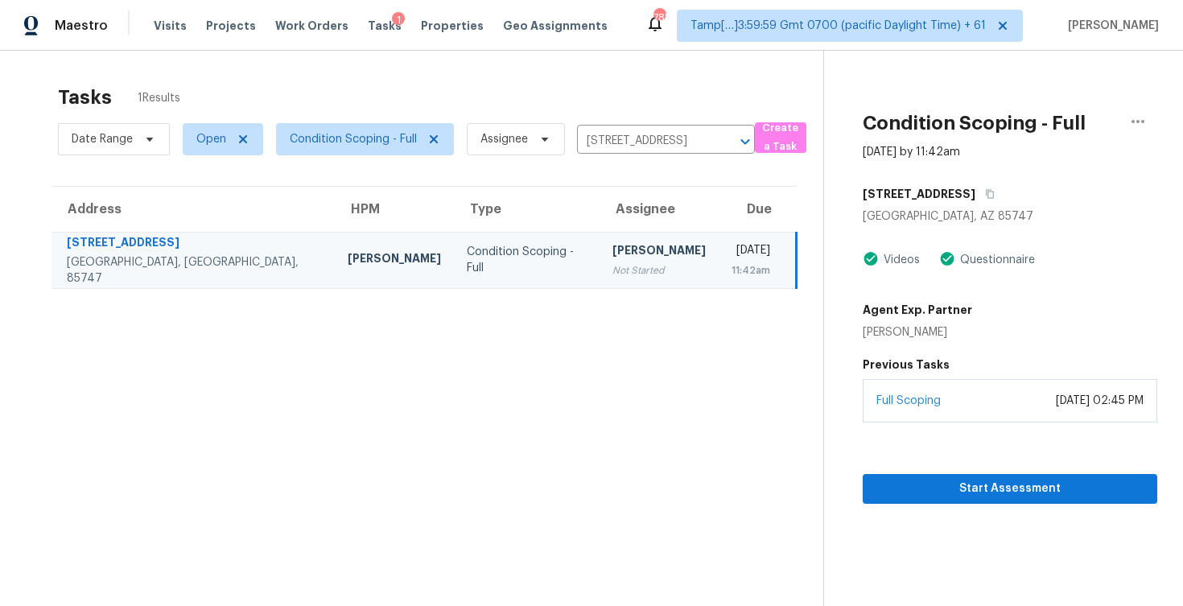
click at [990, 504] on section "Condition Scoping - Full [DATE] by 11:42am [STREET_ADDRESS] Videos Questionnair…" at bounding box center [990, 354] width 334 height 606
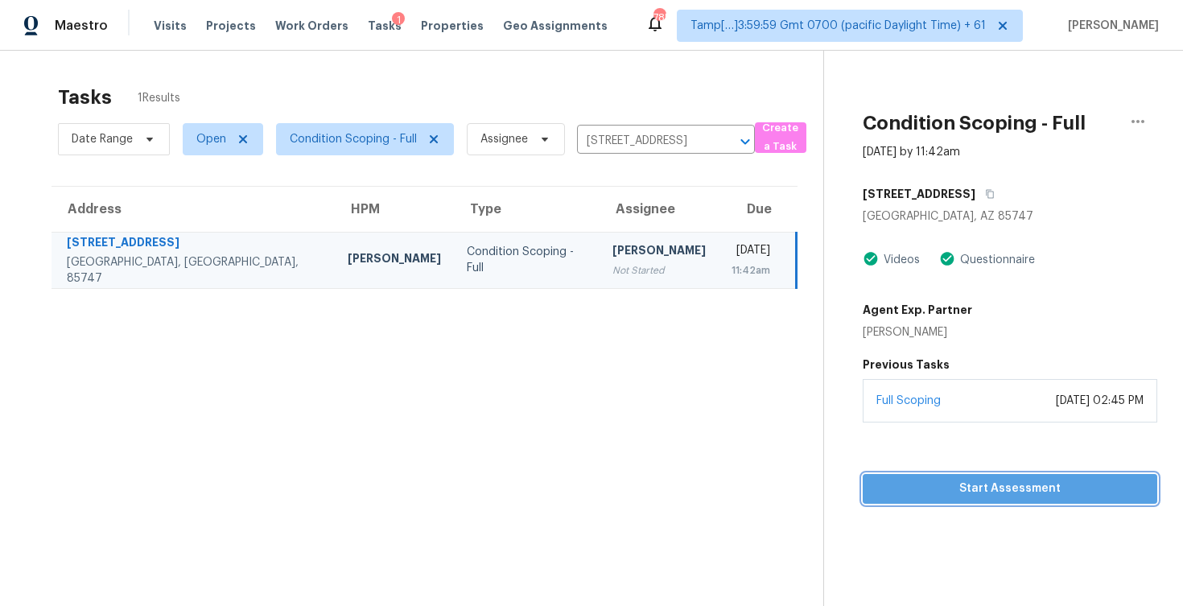
click at [986, 484] on span "Start Assessment" at bounding box center [1009, 489] width 269 height 20
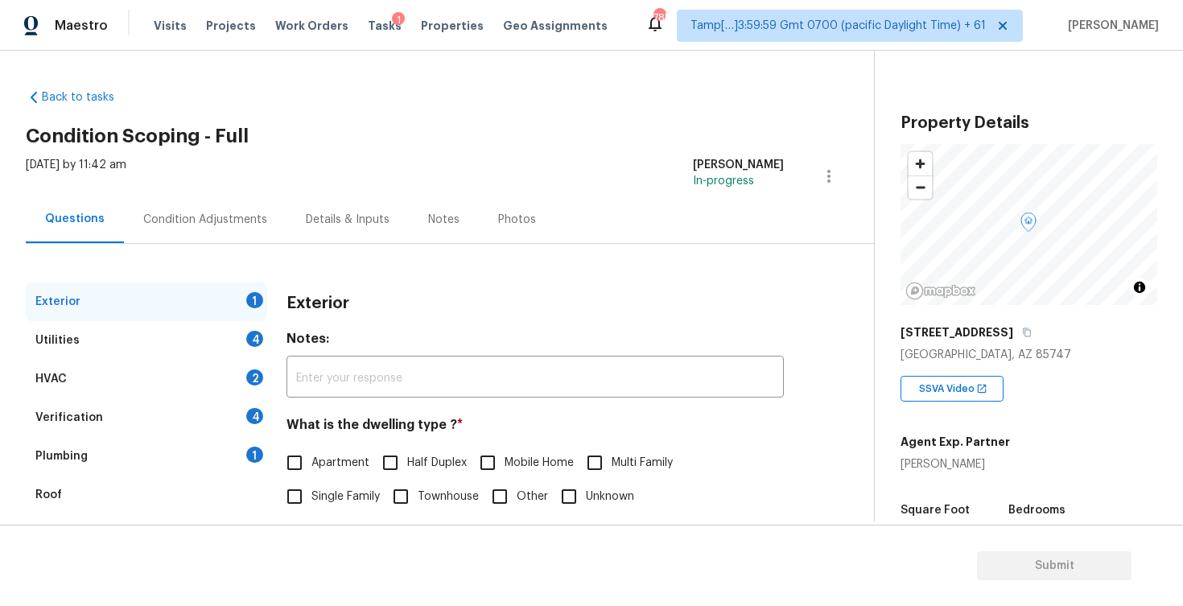
click at [245, 206] on div "Condition Adjustments" at bounding box center [205, 219] width 163 height 47
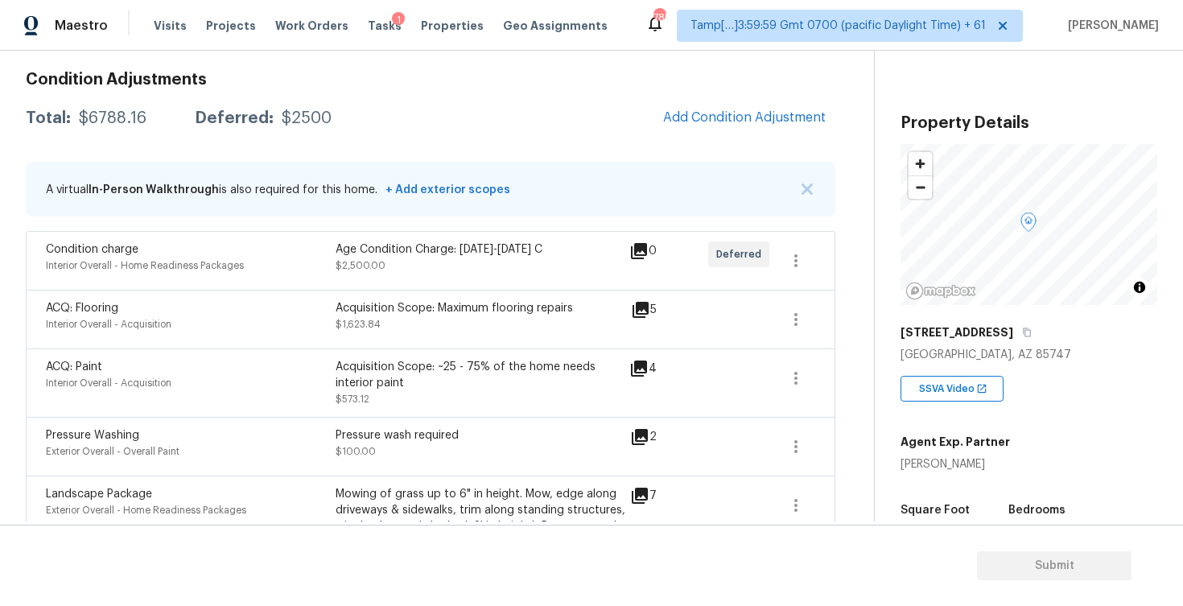
scroll to position [172, 0]
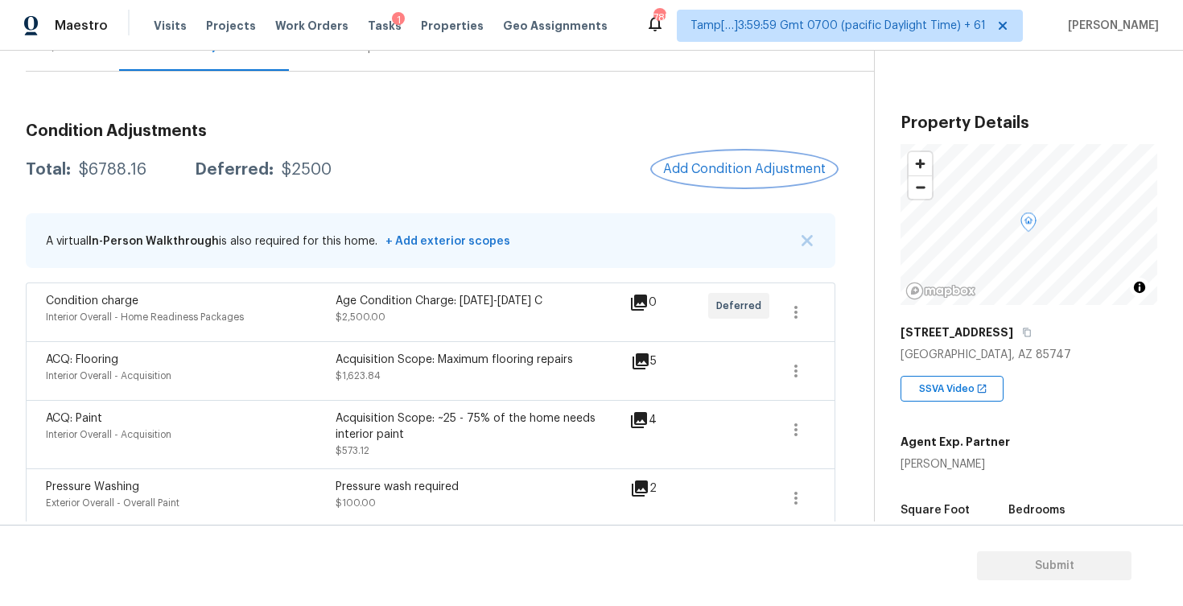
click at [706, 158] on button "Add Condition Adjustment" at bounding box center [744, 169] width 182 height 34
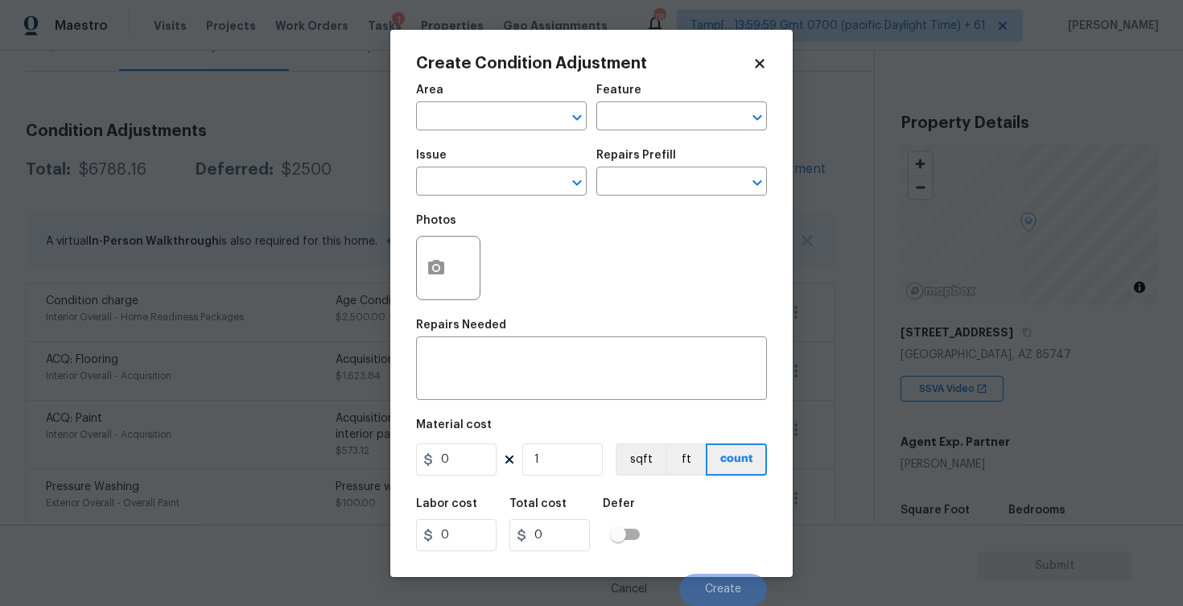
click at [528, 131] on span "Area ​" at bounding box center [501, 107] width 171 height 65
click at [447, 245] on button "button" at bounding box center [436, 268] width 39 height 63
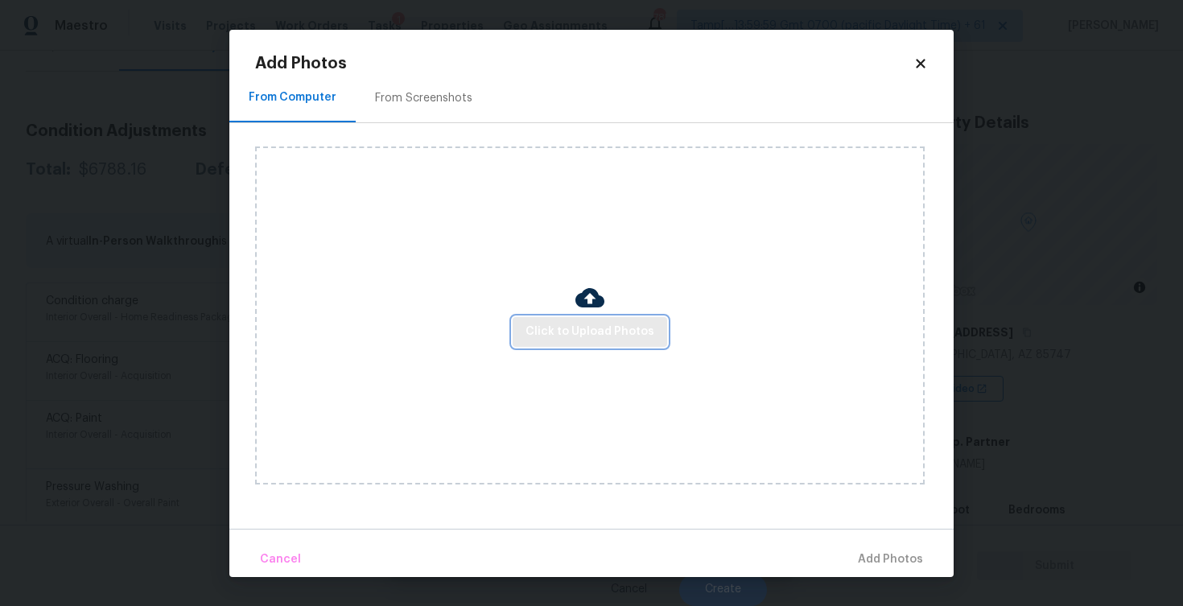
click at [583, 332] on span "Click to Upload Photos" at bounding box center [589, 332] width 129 height 20
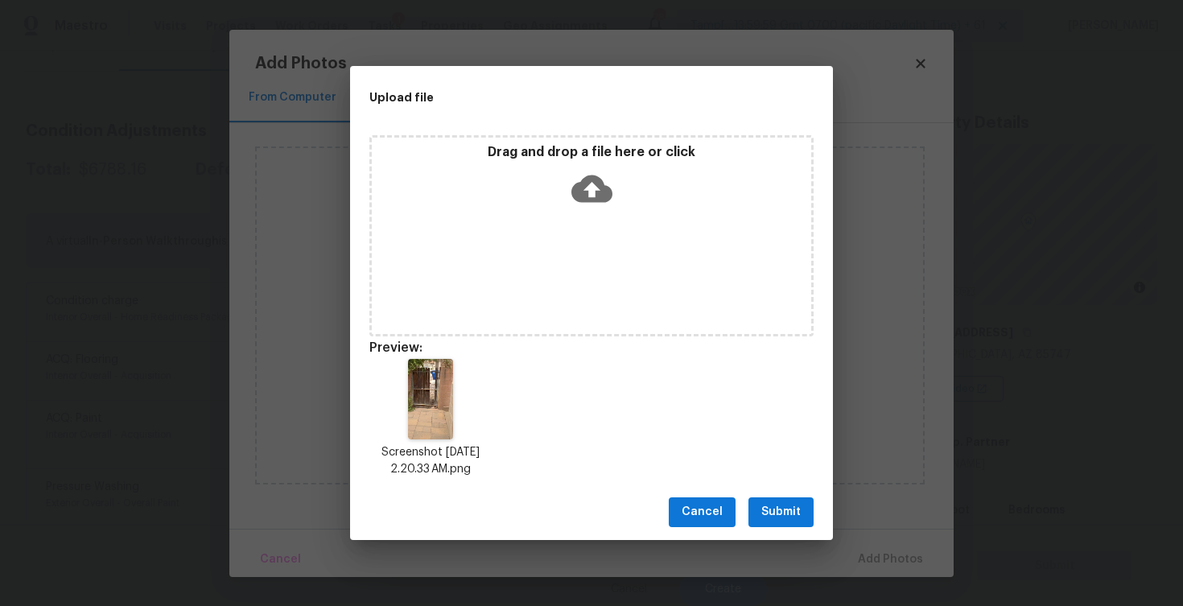
click at [787, 518] on span "Submit" at bounding box center [780, 512] width 39 height 20
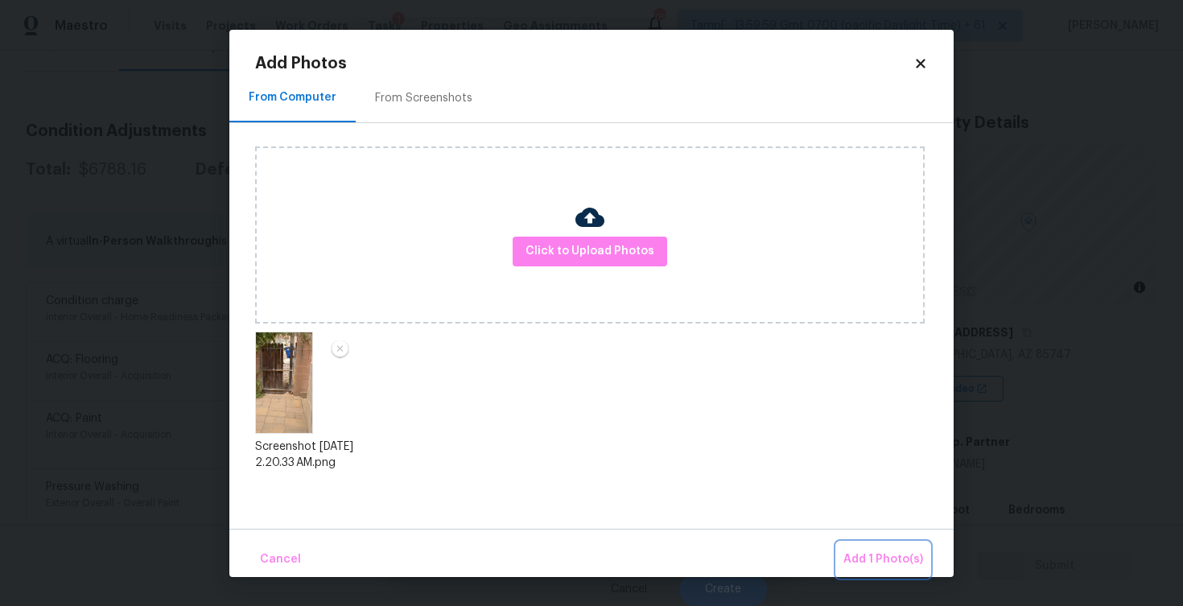
click at [876, 545] on button "Add 1 Photo(s)" at bounding box center [883, 559] width 93 height 35
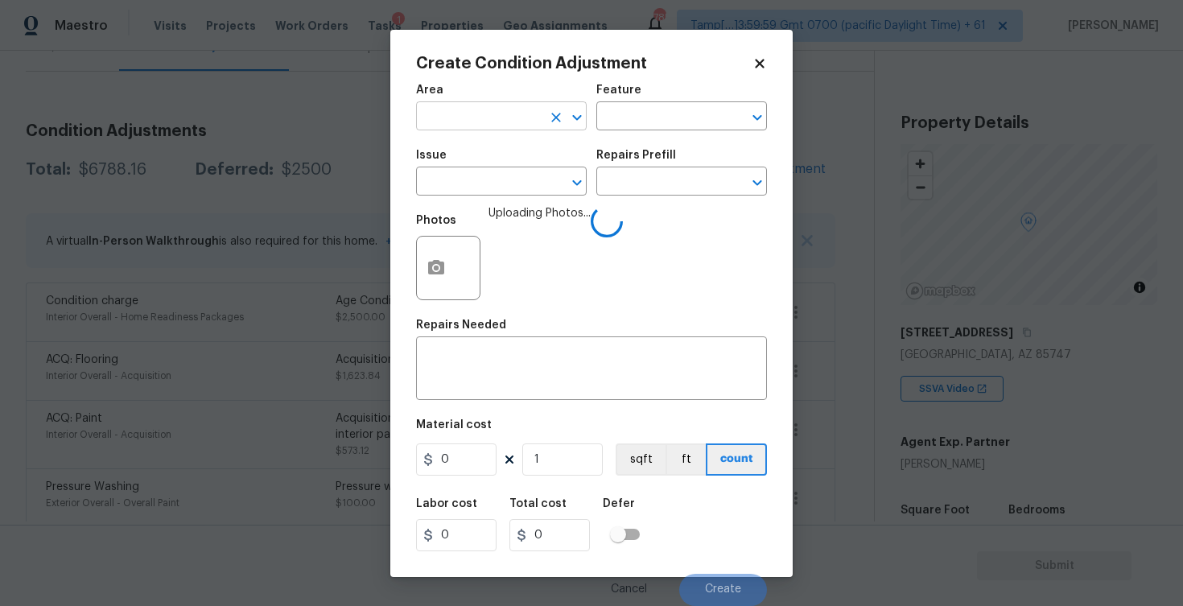
click at [453, 122] on input "text" at bounding box center [479, 117] width 126 height 25
click at [454, 196] on ul "Exterior Addition Exterior Overall" at bounding box center [501, 167] width 171 height 66
click at [456, 185] on li "Exterior Overall" at bounding box center [501, 180] width 171 height 27
type input "Exterior Overall"
click at [456, 185] on input "text" at bounding box center [479, 183] width 126 height 25
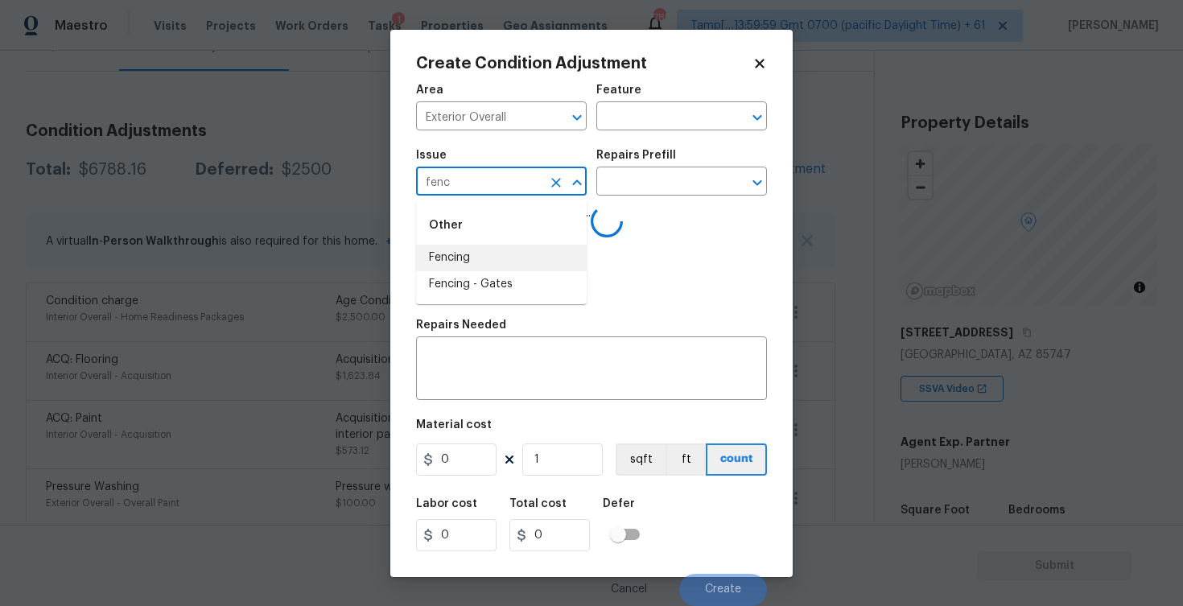
click at [465, 251] on li "Fencing" at bounding box center [501, 258] width 171 height 27
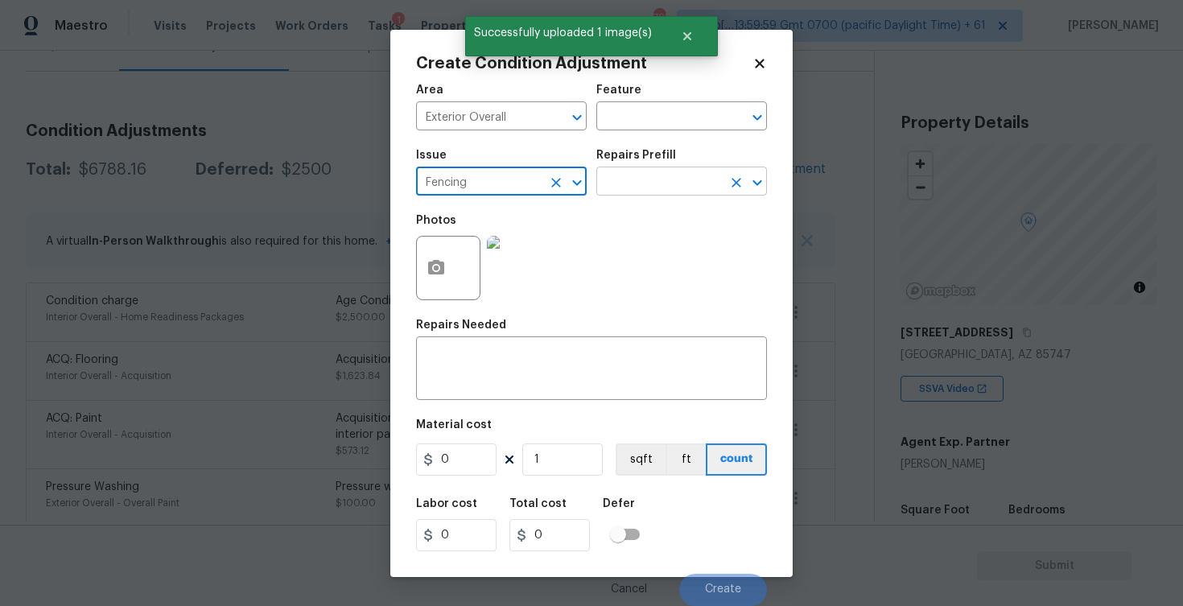
type input "Fencing"
click at [623, 181] on input "text" at bounding box center [659, 183] width 126 height 25
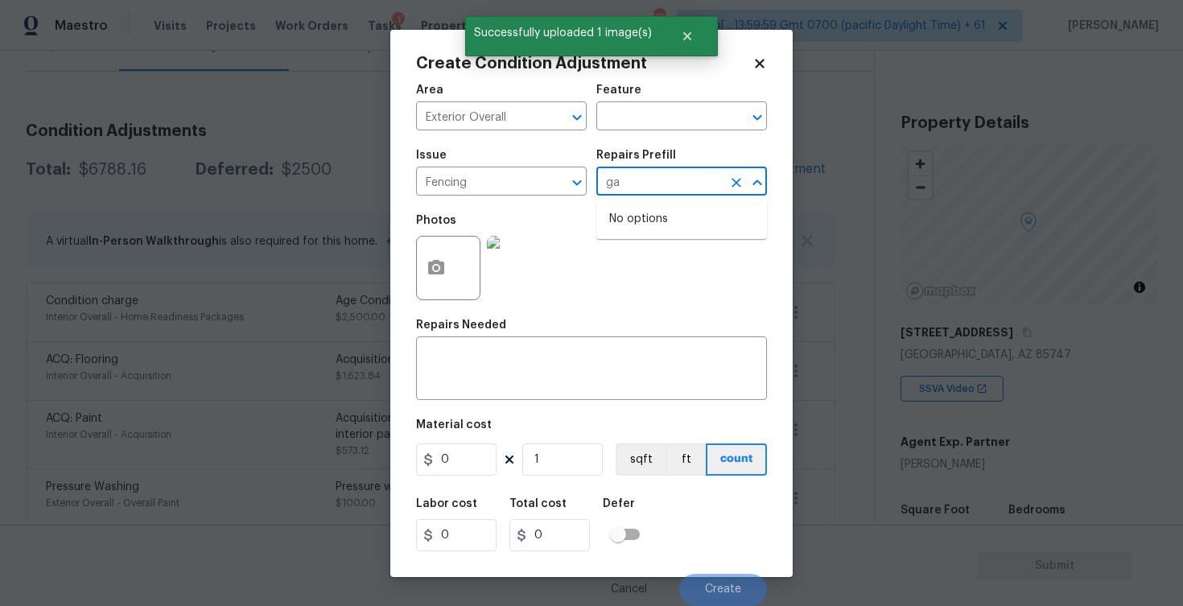
type input "g"
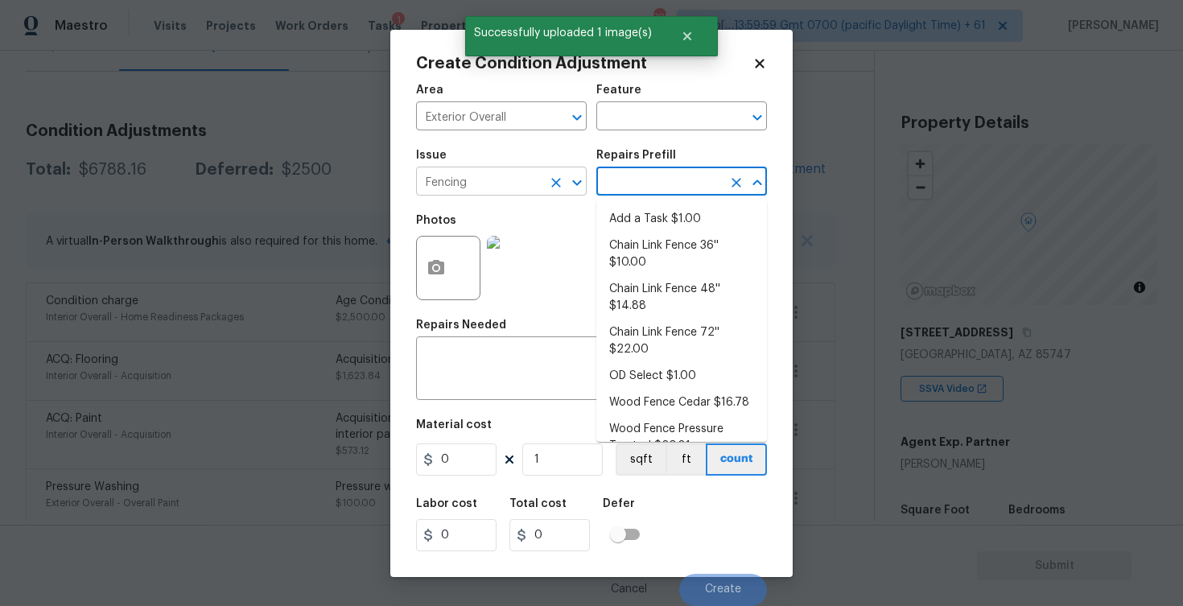
click at [537, 175] on input "Fencing" at bounding box center [479, 183] width 126 height 25
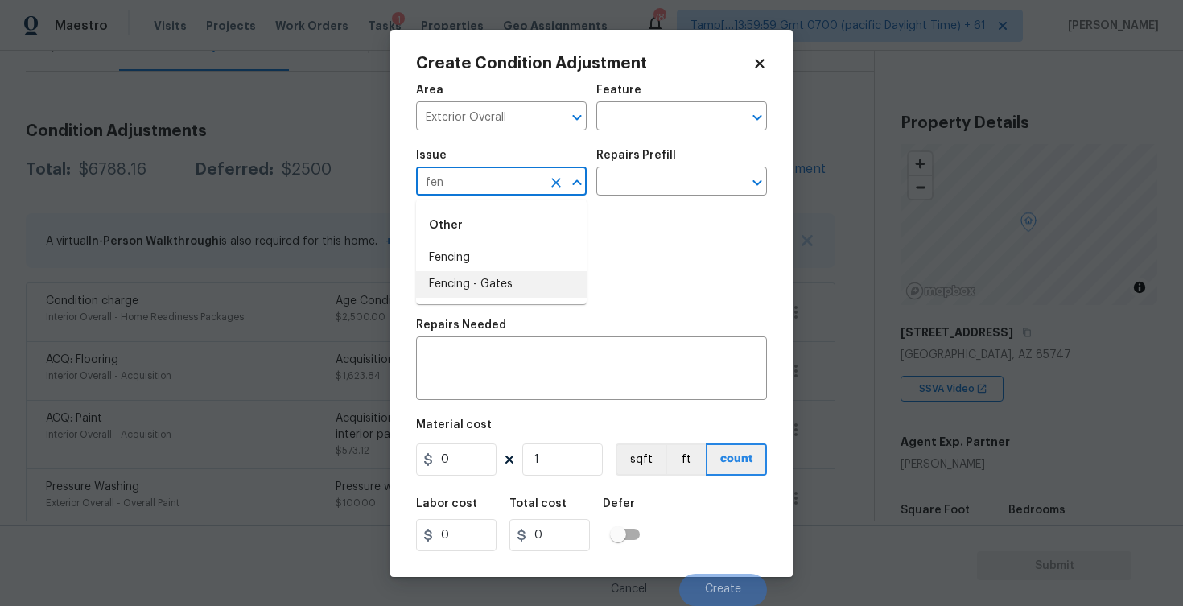
click at [525, 290] on li "Fencing - Gates" at bounding box center [501, 284] width 171 height 27
type input "Fencing - Gates"
click at [644, 163] on div "Repairs Prefill" at bounding box center [681, 160] width 171 height 21
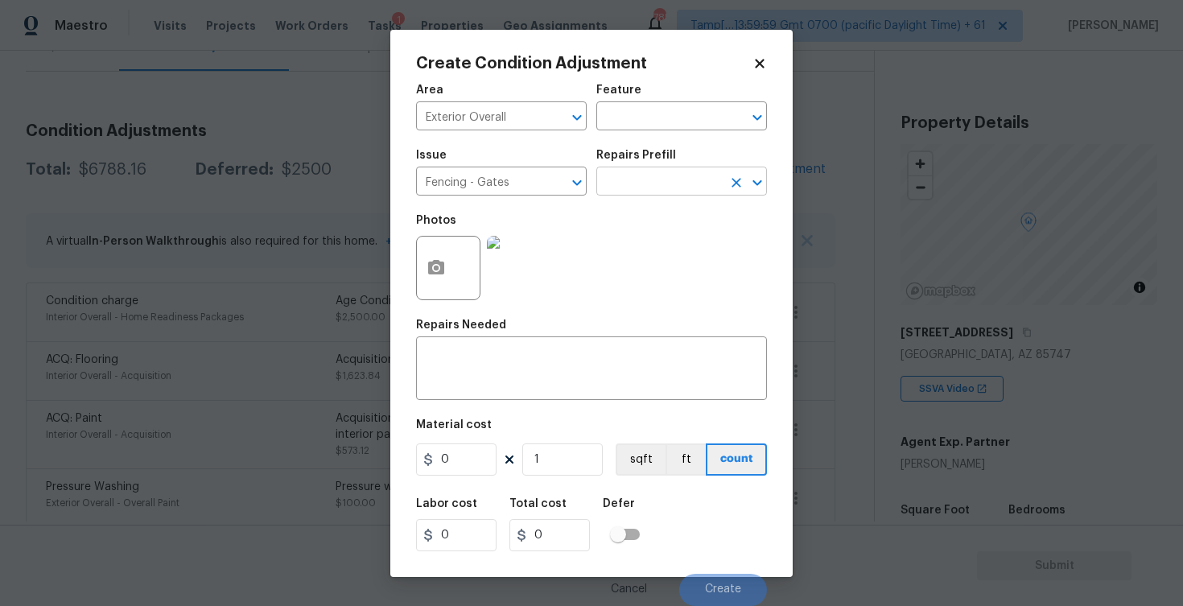
click at [639, 188] on input "text" at bounding box center [659, 183] width 126 height 25
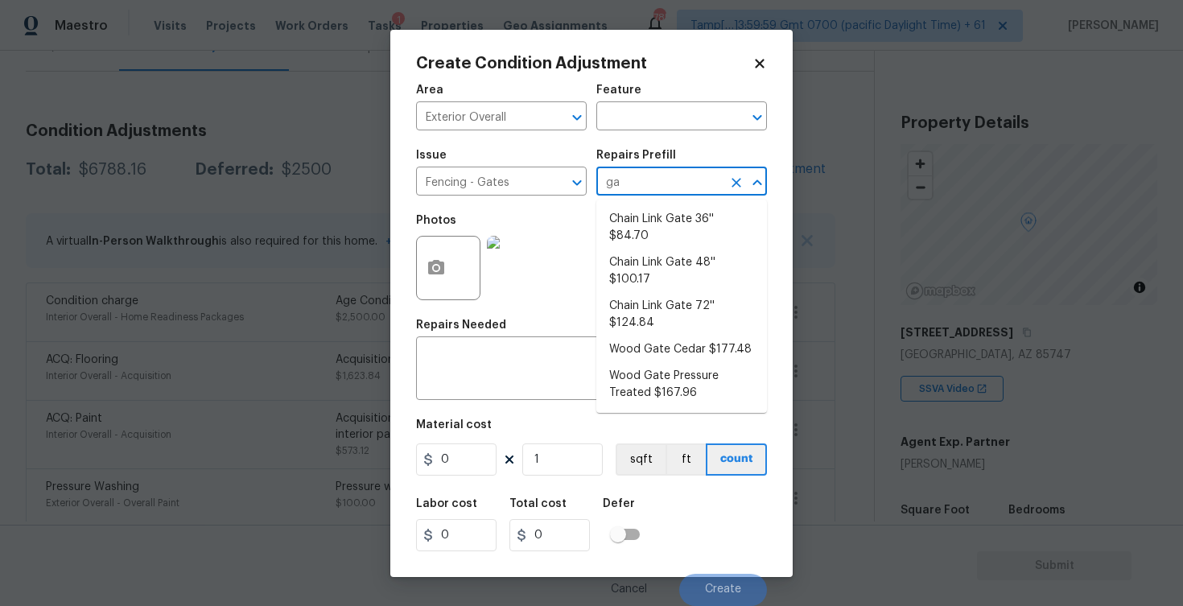
type input "gat"
click at [669, 336] on li "Wood Gate Cedar $177.48" at bounding box center [681, 349] width 171 height 27
type textarea "Prep the work area and install a new solid board [GEOGRAPHIC_DATA]. Ensure that…"
type input "177.48"
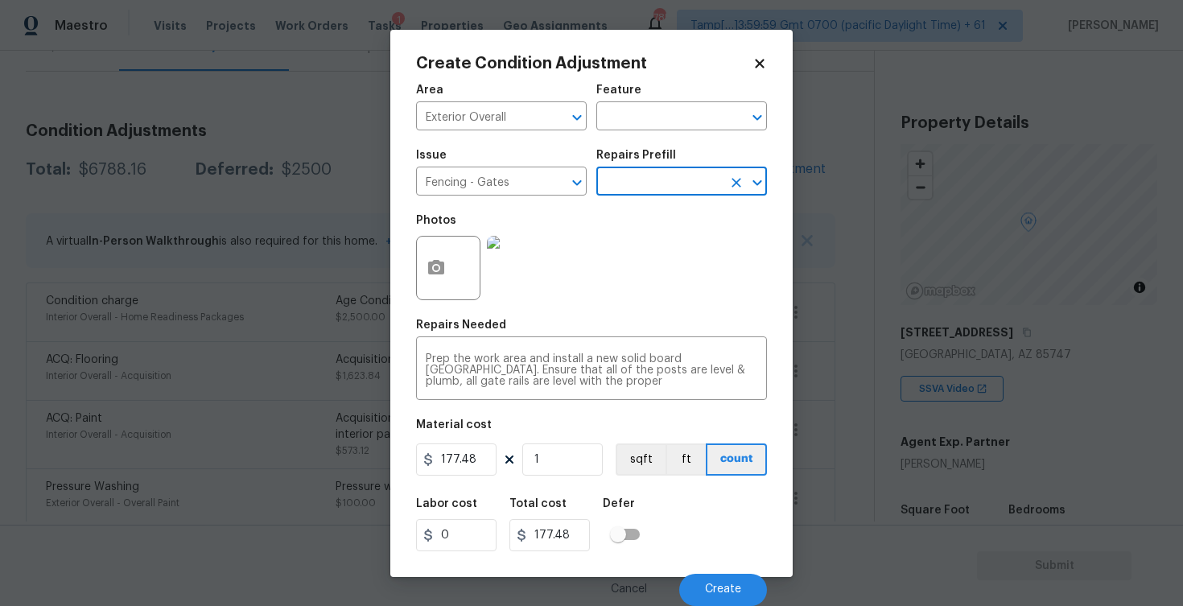
scroll to position [0, 0]
click at [738, 585] on span "Create" at bounding box center [723, 589] width 36 height 12
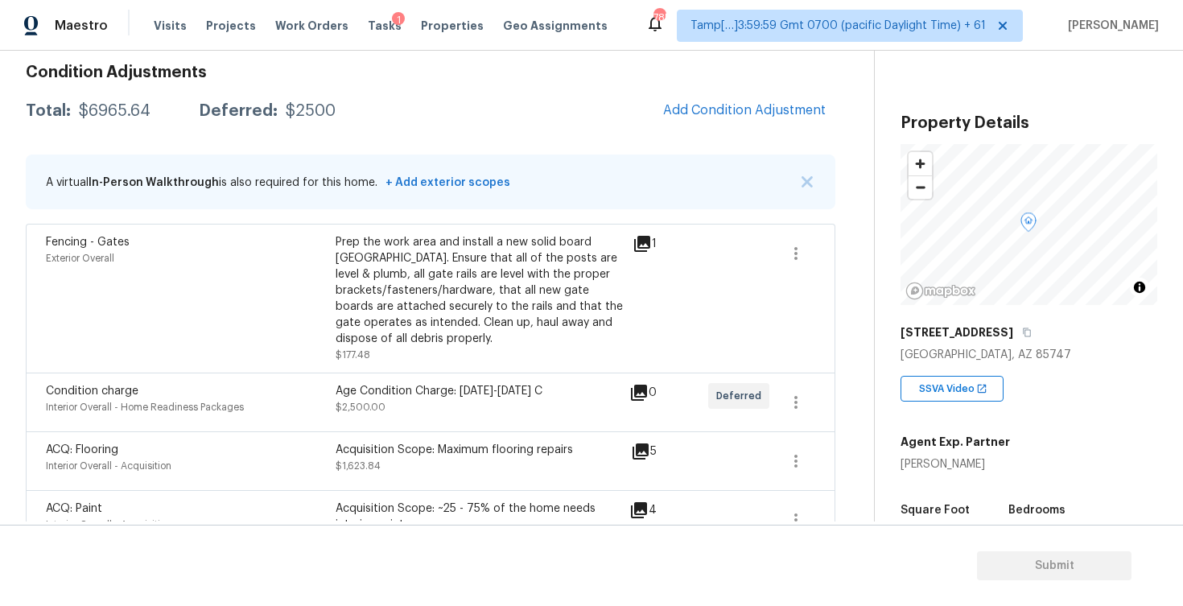
scroll to position [229, 0]
click at [706, 116] on span "Add Condition Adjustment" at bounding box center [744, 112] width 163 height 14
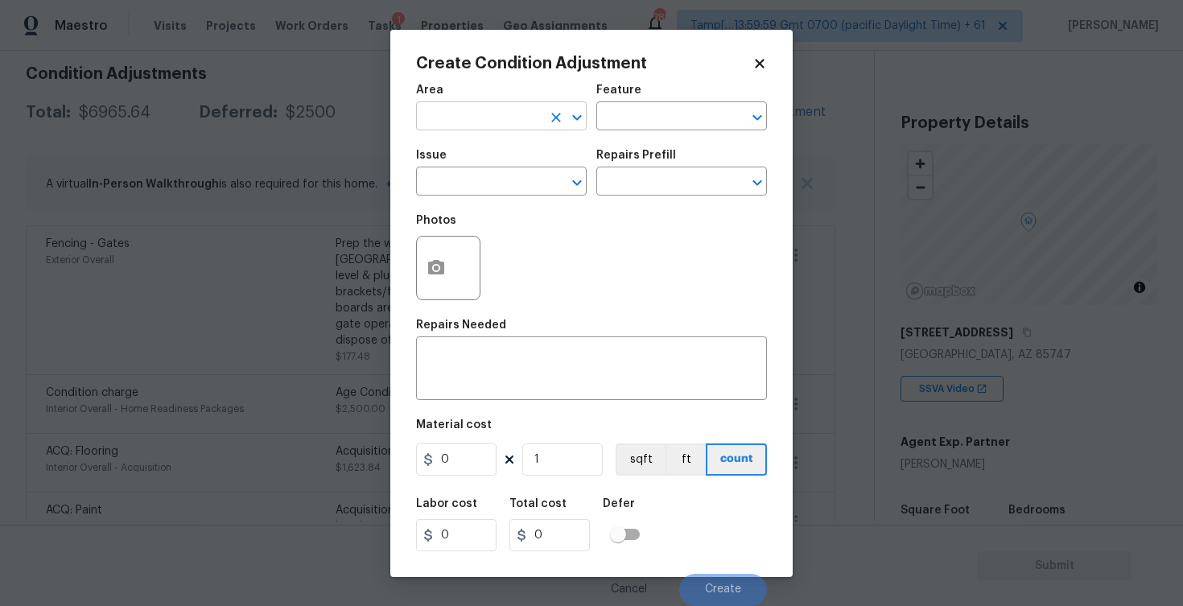
click at [478, 105] on input "text" at bounding box center [479, 117] width 126 height 25
click at [480, 179] on li "Exterior Overall" at bounding box center [501, 180] width 171 height 27
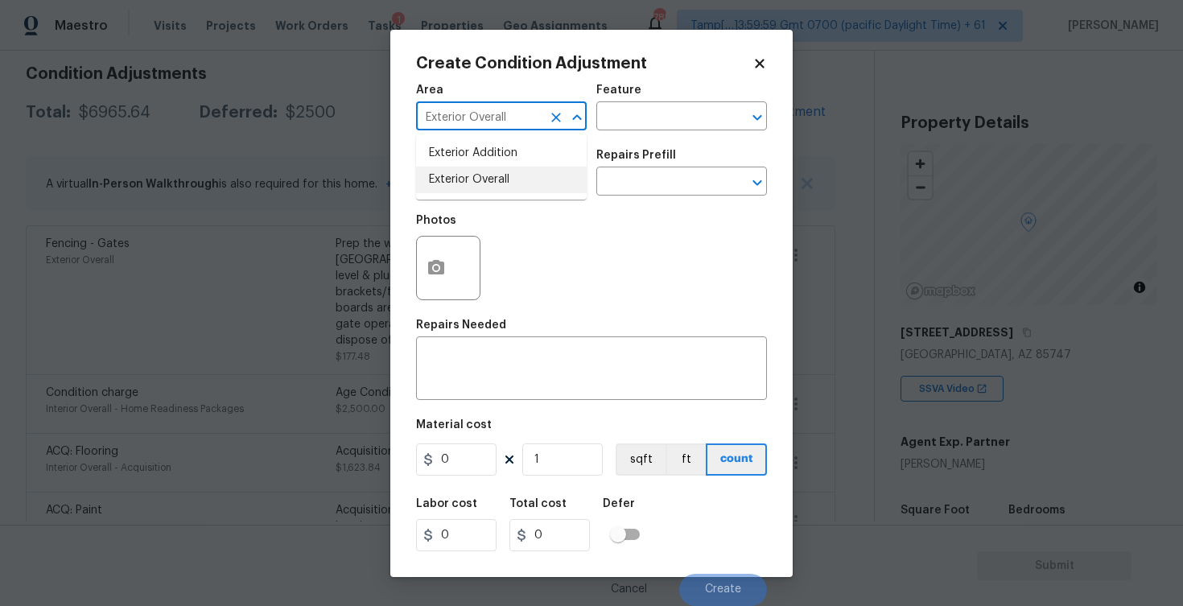
type input "Exterior Overall"
click at [480, 179] on input "text" at bounding box center [479, 183] width 126 height 25
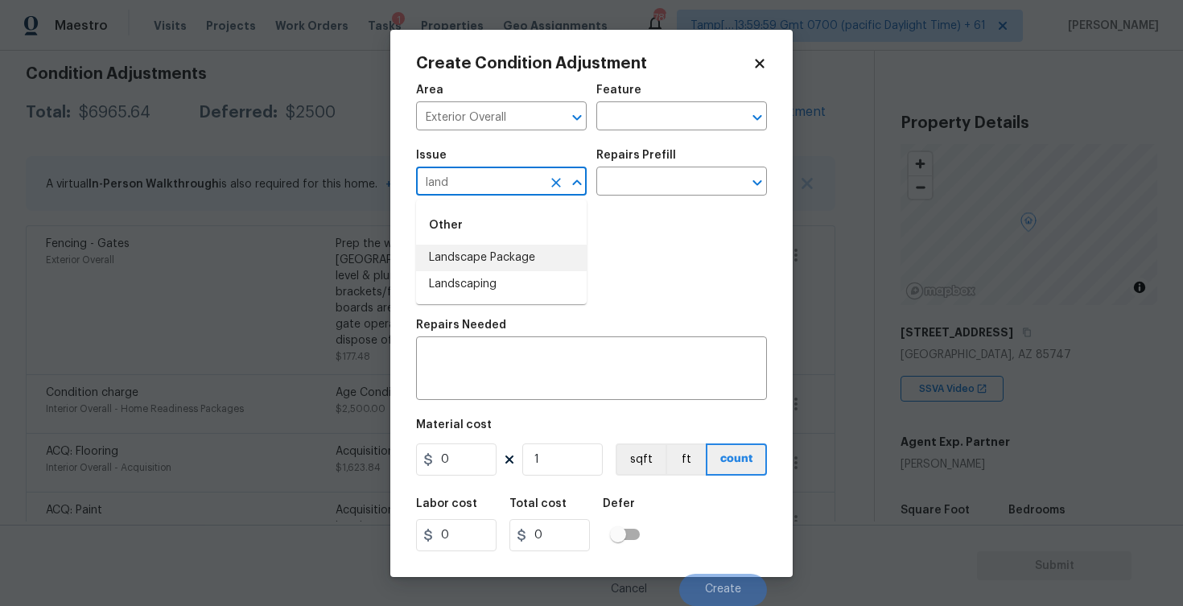
click at [480, 263] on li "Landscape Package" at bounding box center [501, 258] width 171 height 27
type input "Landscape Package"
click at [623, 185] on input "text" at bounding box center [659, 183] width 126 height 25
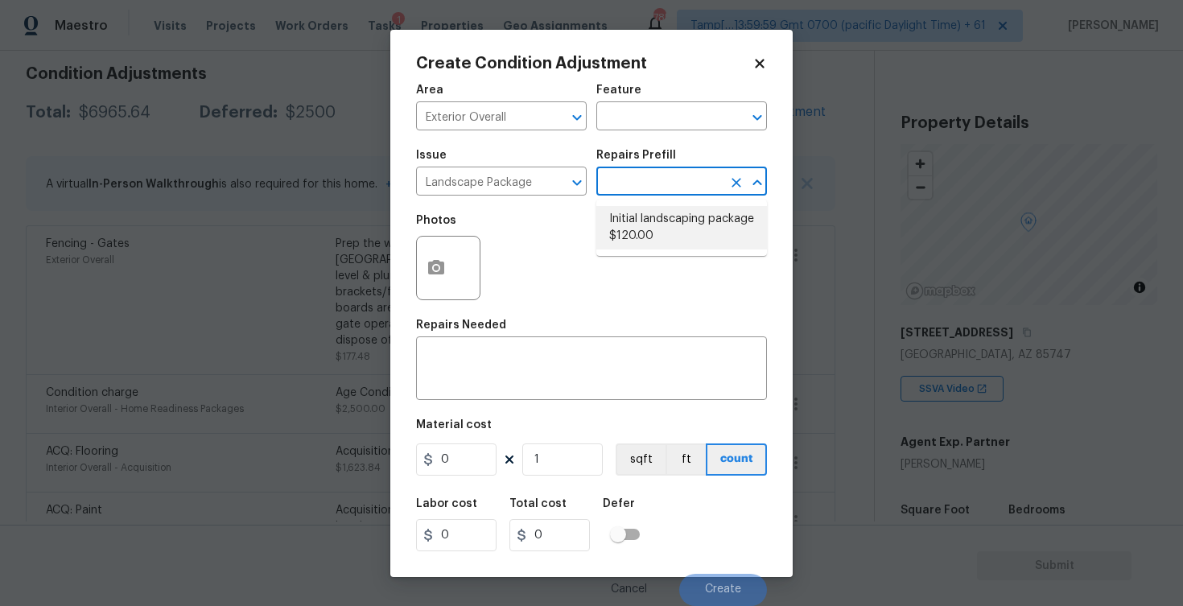
click at [636, 246] on li "Initial landscaping package $120.00" at bounding box center [681, 227] width 171 height 43
type input "Home Readiness Packages"
type textarea "Mowing of grass up to 6" in height. Mow, edge along driveways & sidewalks, trim…"
type input "120"
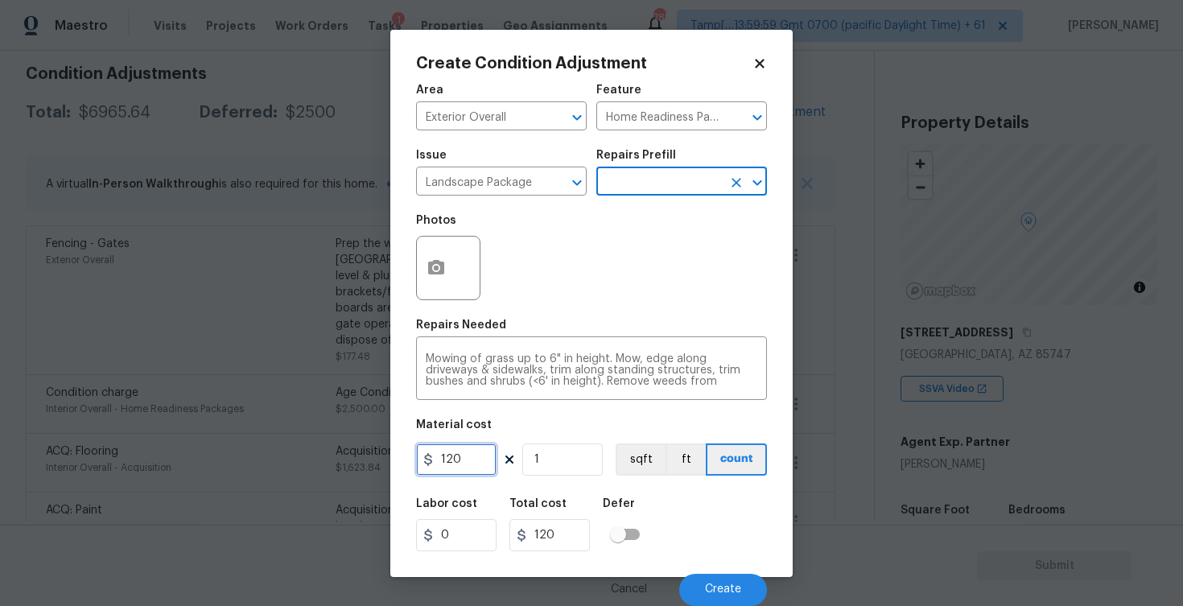
click at [481, 459] on input "120" at bounding box center [456, 459] width 80 height 32
type input "300"
click at [645, 486] on div "Area Exterior Overall ​ Feature Home Readiness Packages ​ Issue Landscape Packa…" at bounding box center [591, 340] width 351 height 531
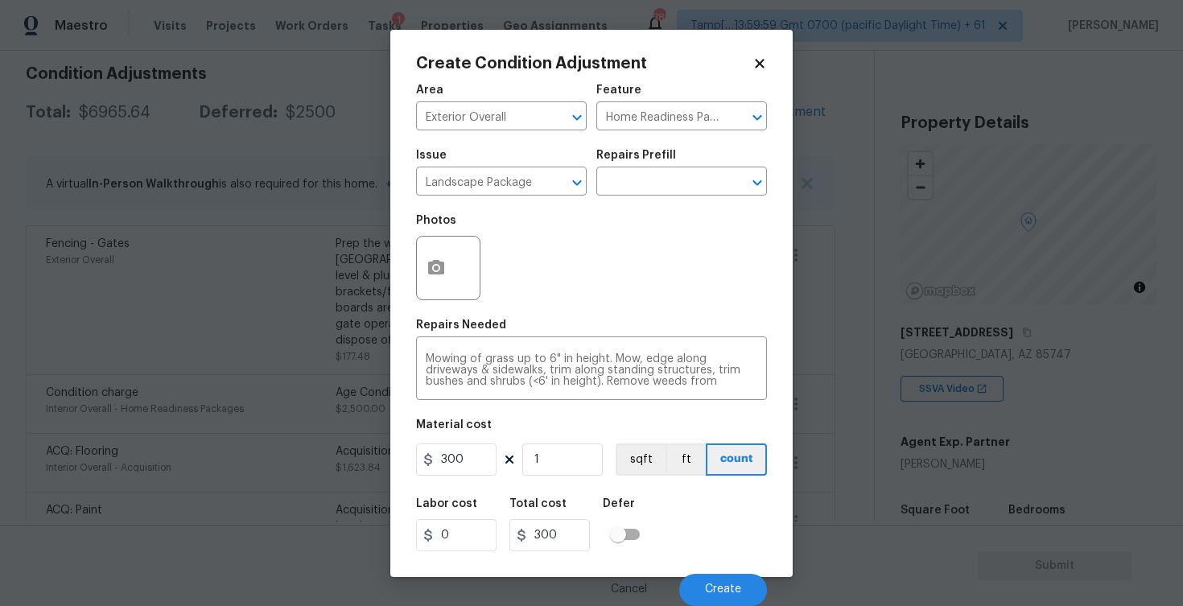
click at [700, 566] on div "Cancel Create" at bounding box center [591, 583] width 351 height 45
click at [708, 581] on button "Create" at bounding box center [723, 590] width 88 height 32
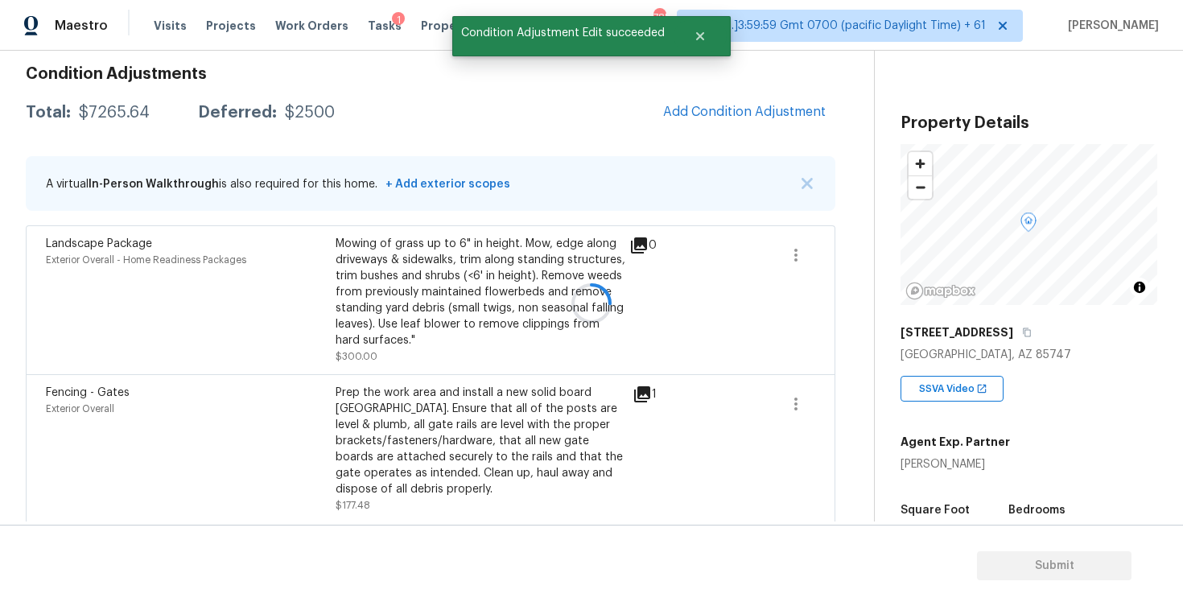
click at [748, 93] on div at bounding box center [591, 303] width 1183 height 606
click at [736, 109] on div at bounding box center [591, 303] width 1183 height 606
click at [692, 114] on span "Add Condition Adjustment" at bounding box center [744, 112] width 163 height 14
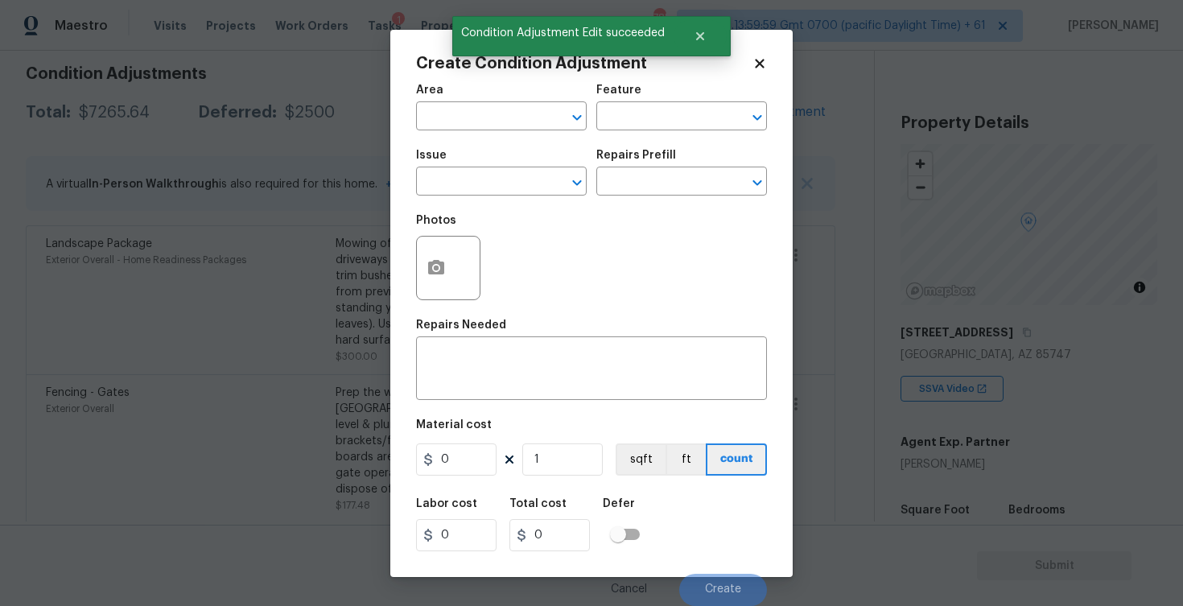
click at [501, 135] on span "Area ​" at bounding box center [501, 107] width 171 height 65
click at [502, 122] on input "text" at bounding box center [479, 117] width 126 height 25
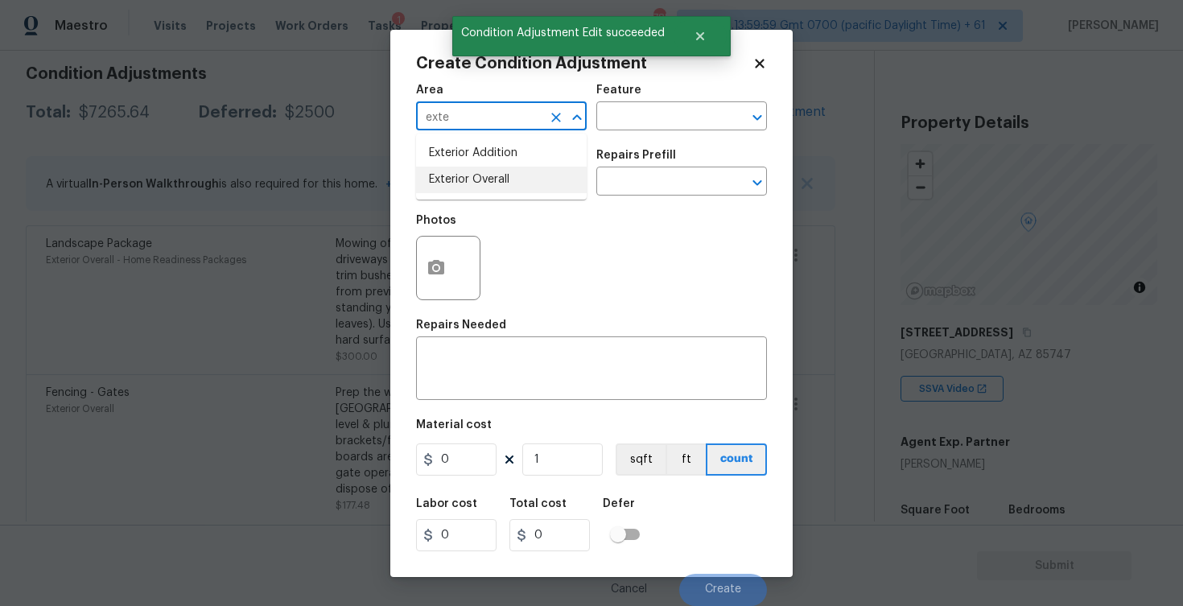
click at [507, 181] on li "Exterior Overall" at bounding box center [501, 180] width 171 height 27
type input "Exterior Overall"
click at [507, 181] on input "text" at bounding box center [479, 183] width 126 height 25
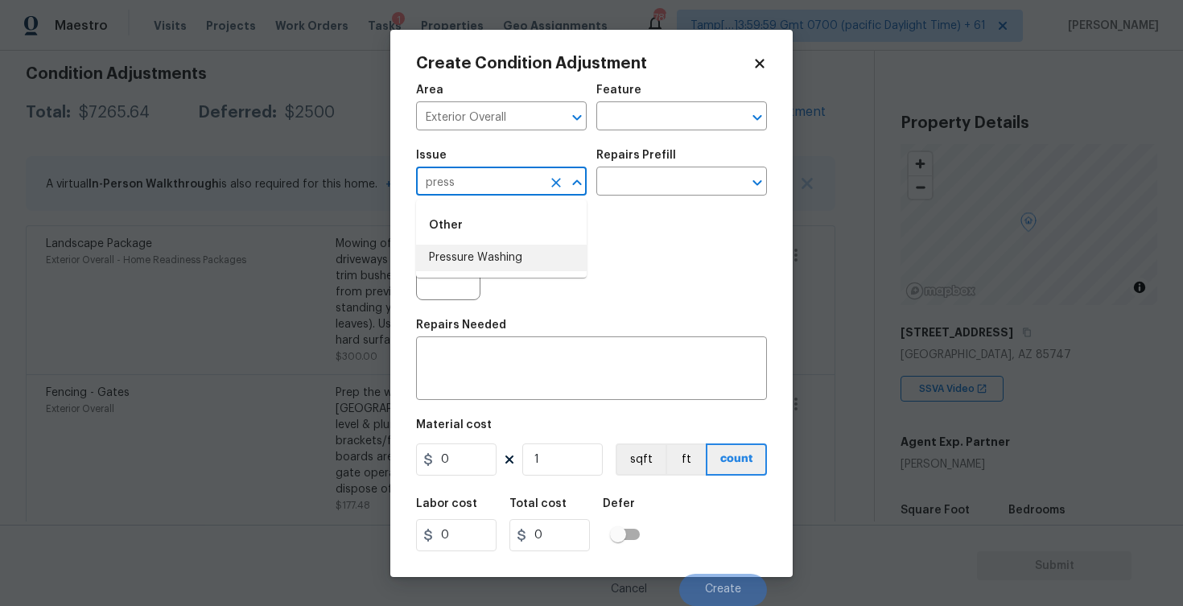
click at [507, 249] on li "Pressure Washing" at bounding box center [501, 258] width 171 height 27
type input "Pressure Washing"
click at [639, 173] on input "text" at bounding box center [659, 183] width 126 height 25
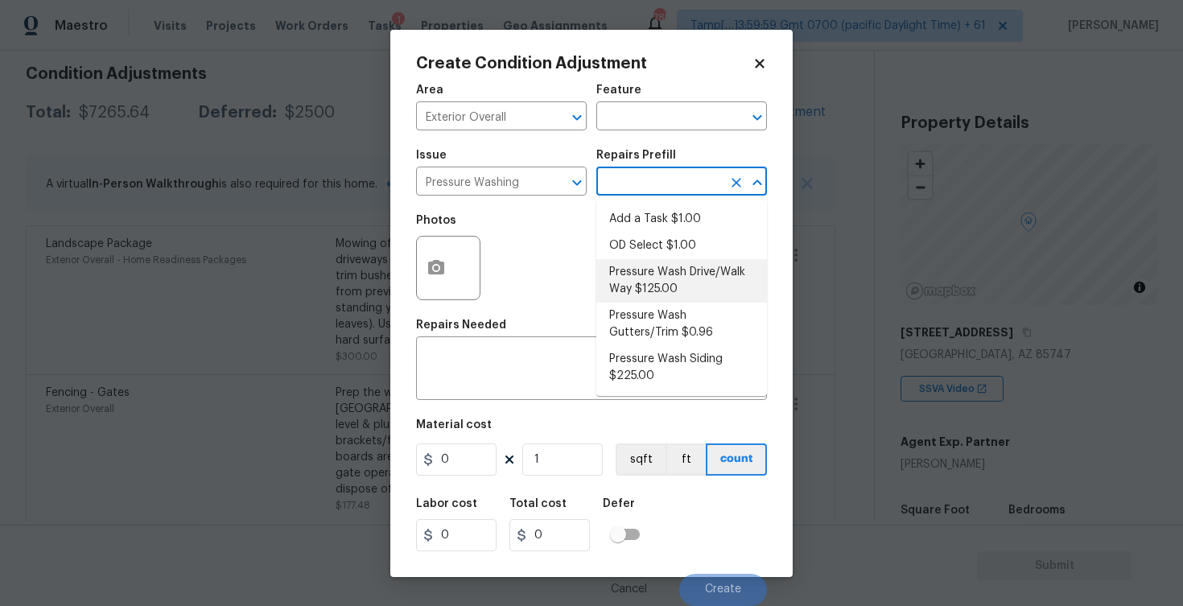
click at [645, 265] on li "Pressure Wash Drive/Walk Way $125.00" at bounding box center [681, 280] width 171 height 43
type input "Siding"
type textarea "Pressure wash the driveways/walkways as directed by the PM. Ensure that all deb…"
type input "125"
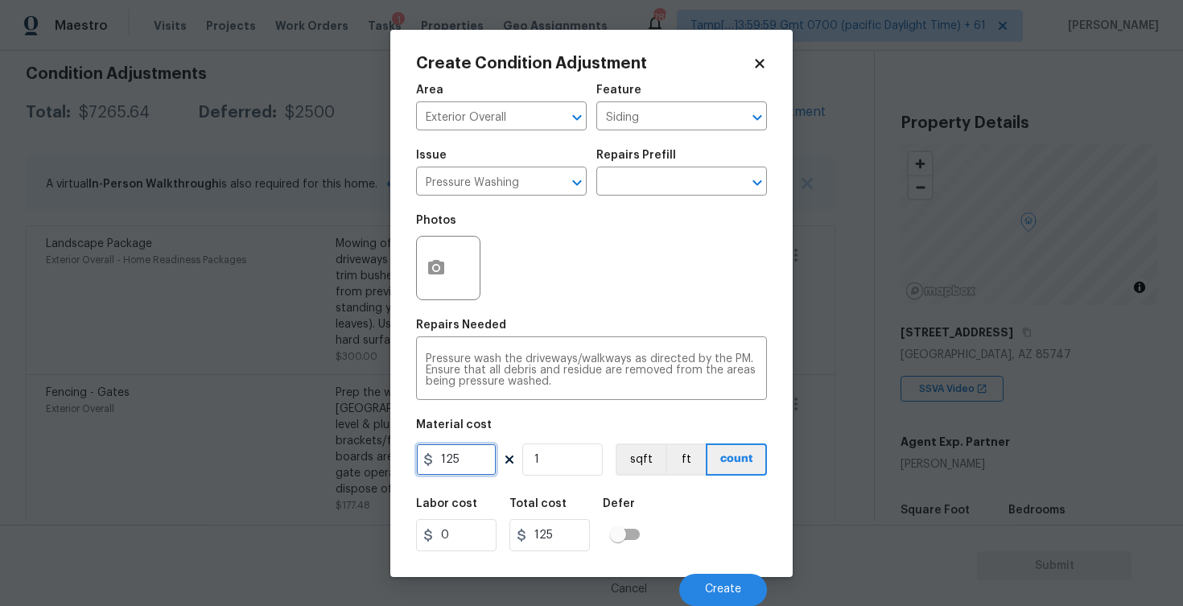
click at [488, 461] on input "125" at bounding box center [456, 459] width 80 height 32
type input "200"
click at [681, 522] on div "Labor cost 0 Total cost 200 Defer" at bounding box center [591, 524] width 351 height 72
click at [709, 571] on div "Cancel Create" at bounding box center [591, 583] width 351 height 45
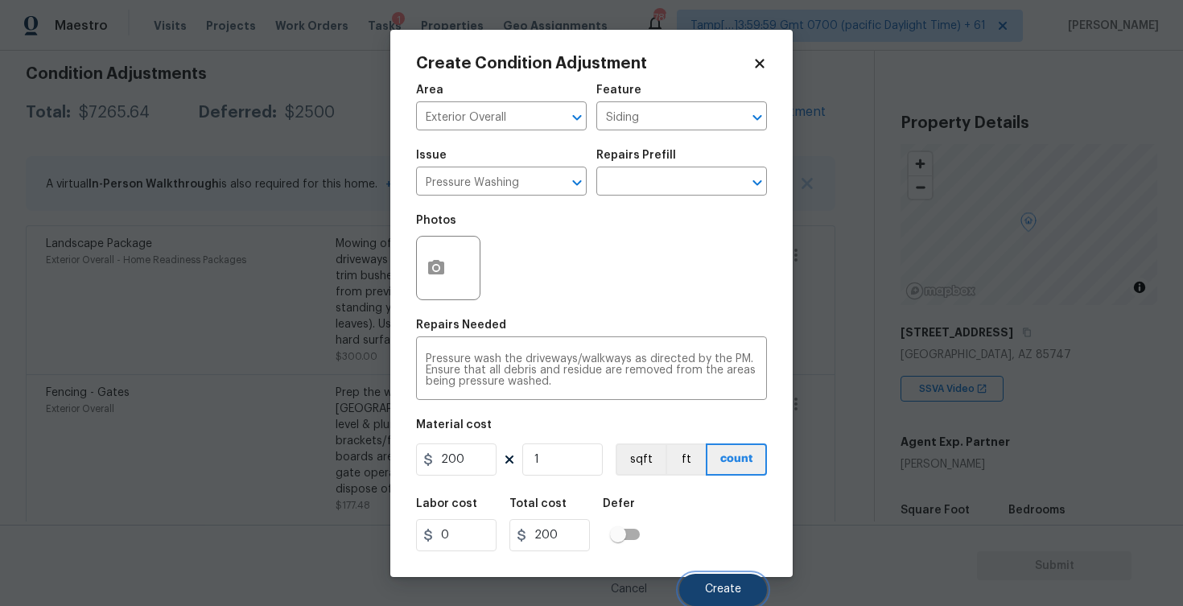
click at [709, 580] on button "Create" at bounding box center [723, 590] width 88 height 32
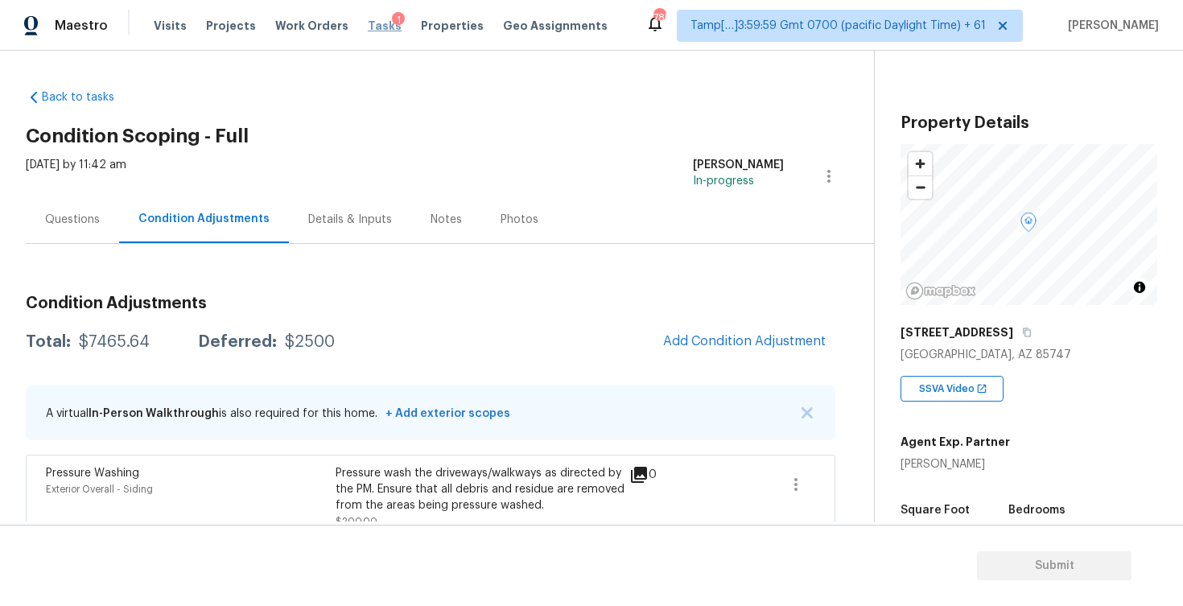
click at [369, 27] on span "Tasks" at bounding box center [385, 25] width 34 height 11
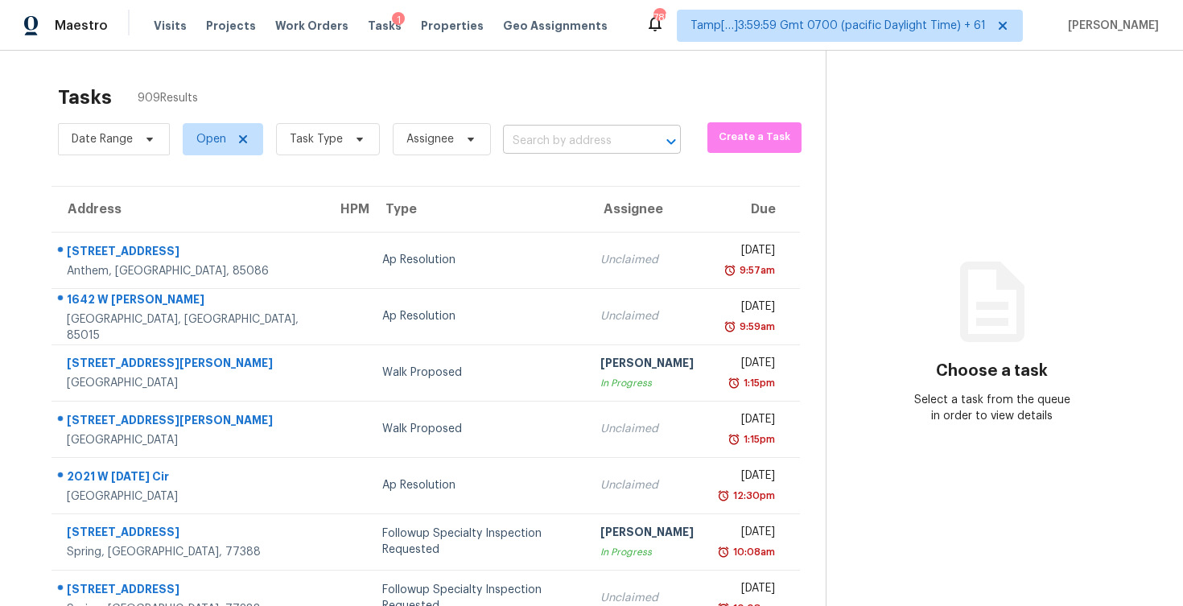
click at [529, 134] on input "text" at bounding box center [569, 141] width 133 height 25
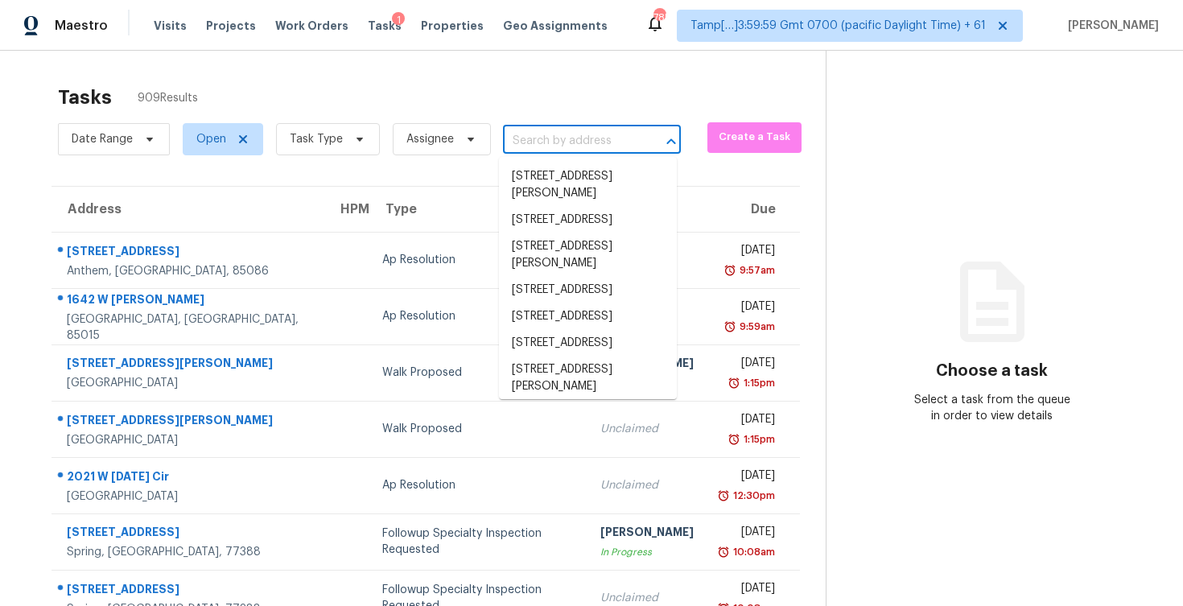
paste input "[STREET_ADDRESS]"
type input "[STREET_ADDRESS]"
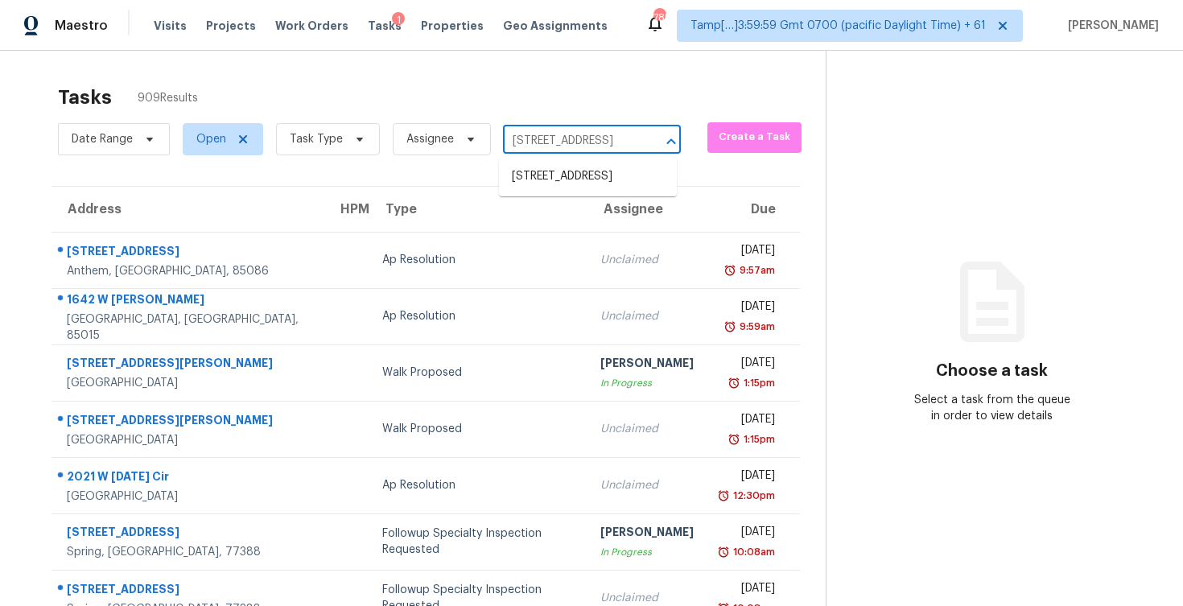
scroll to position [0, 101]
click at [566, 182] on li "[STREET_ADDRESS]" at bounding box center [588, 176] width 178 height 27
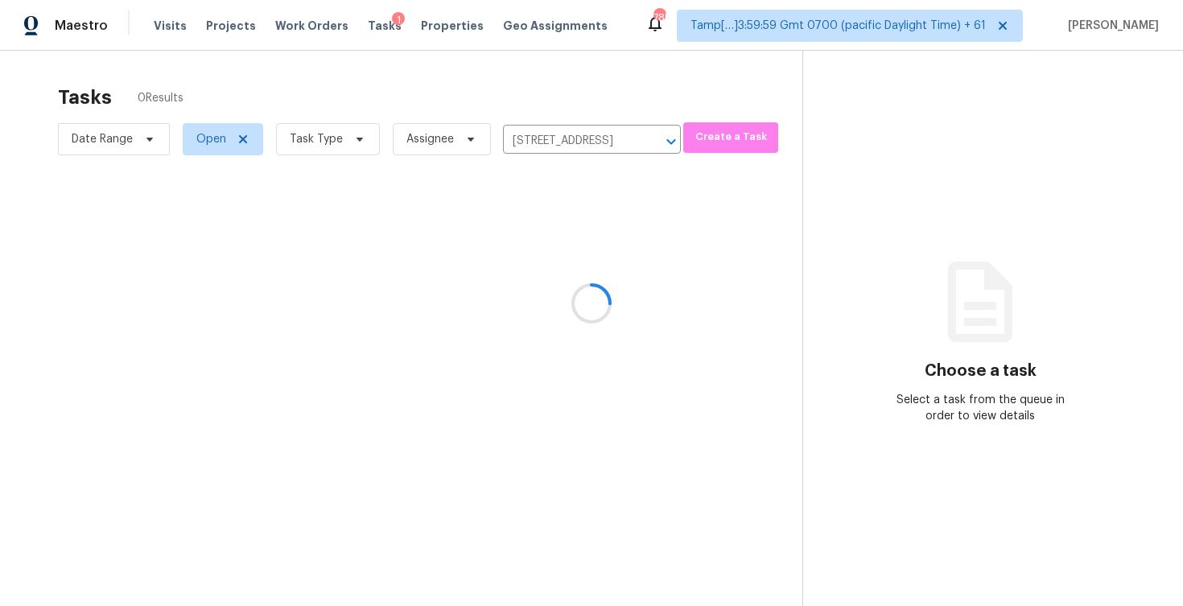
click at [583, 239] on div at bounding box center [591, 303] width 1183 height 606
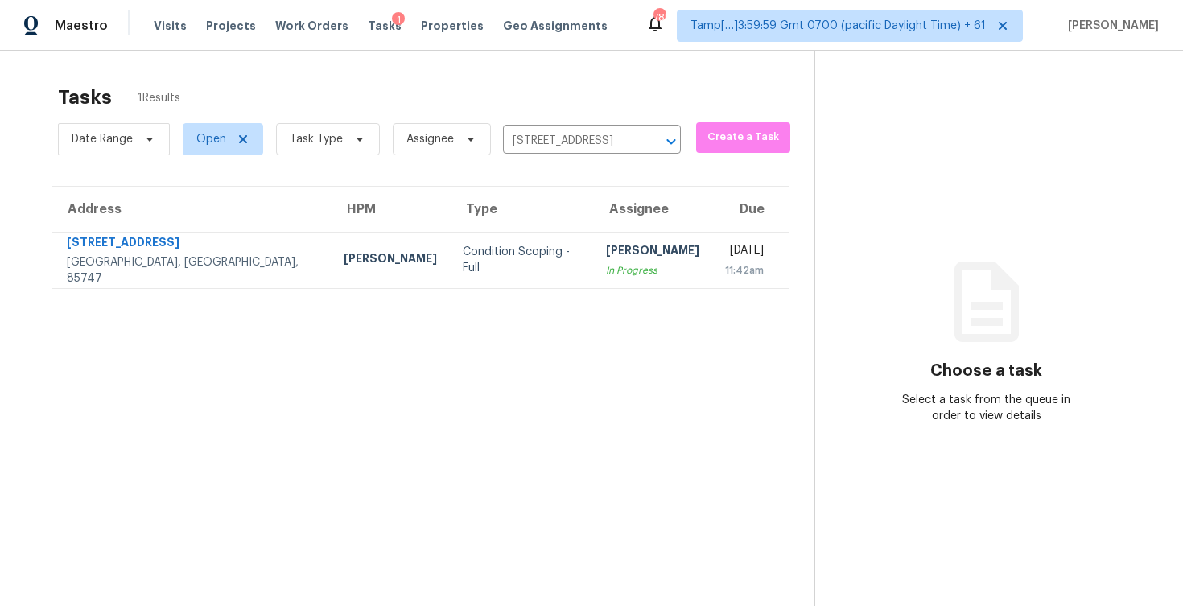
click at [593, 239] on td "[PERSON_NAME] B In Progress" at bounding box center [652, 260] width 119 height 56
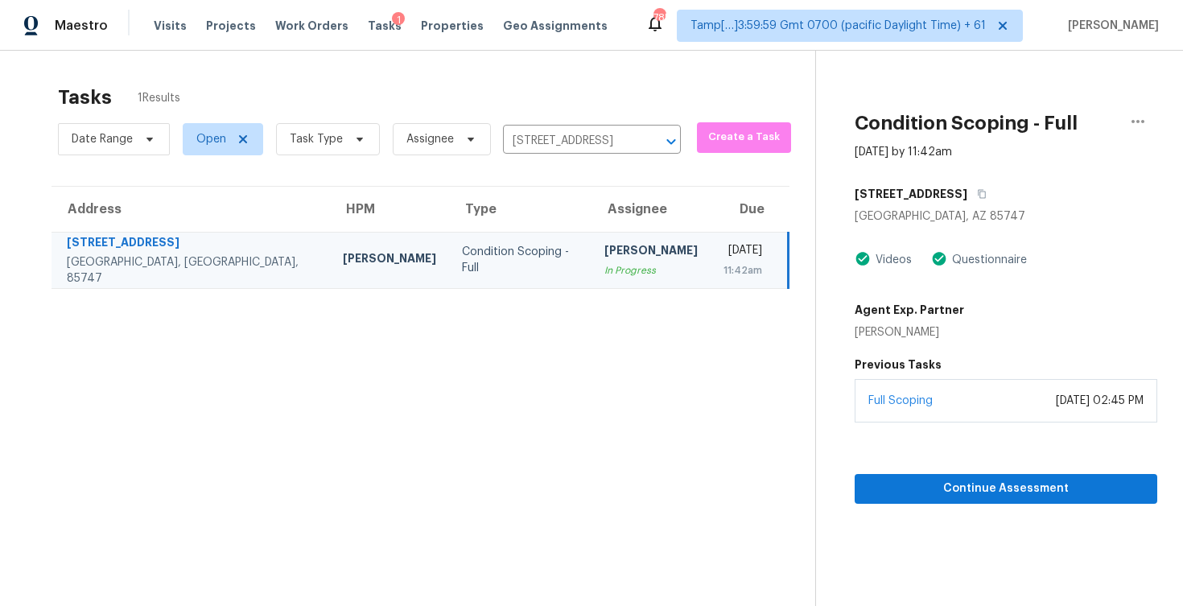
scroll to position [51, 0]
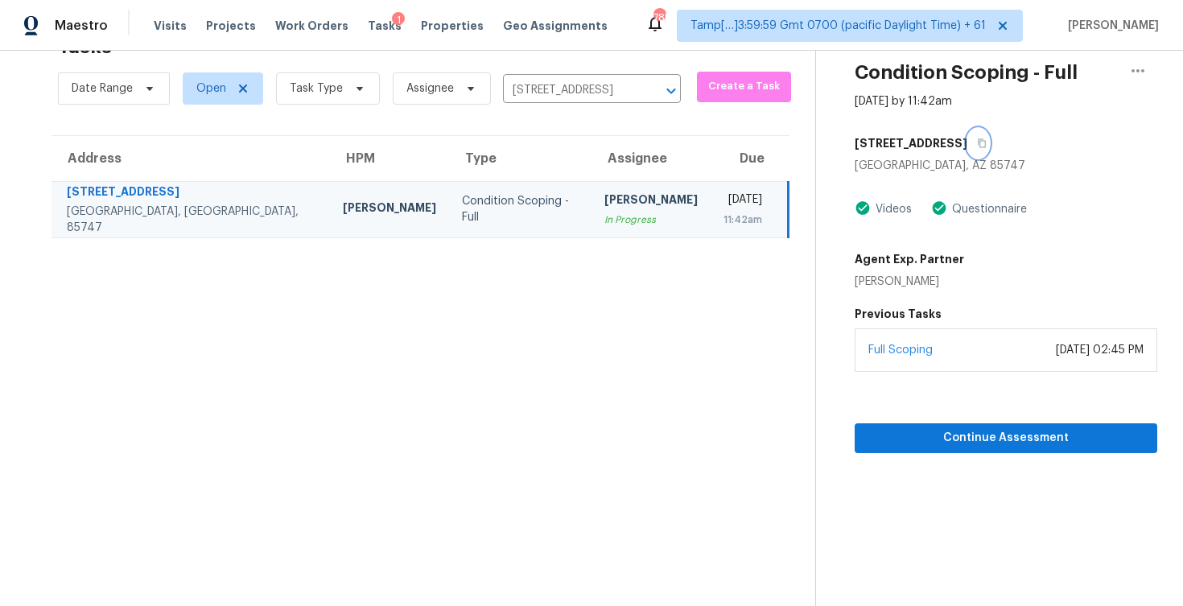
click at [986, 143] on icon "button" at bounding box center [982, 143] width 8 height 9
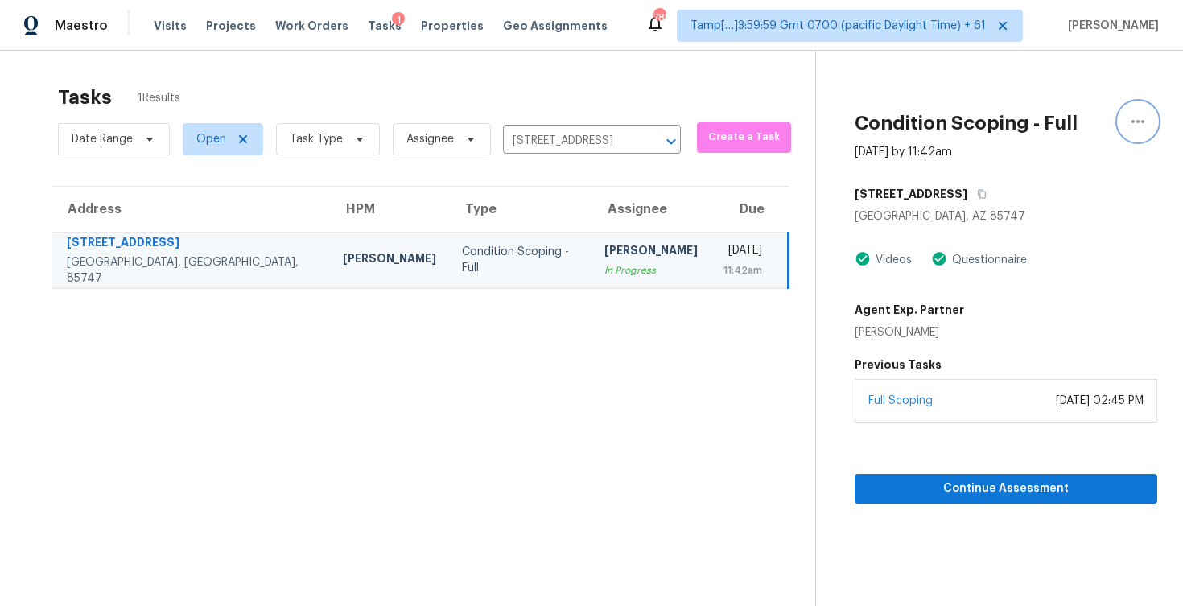
click at [1136, 118] on icon "button" at bounding box center [1137, 121] width 19 height 19
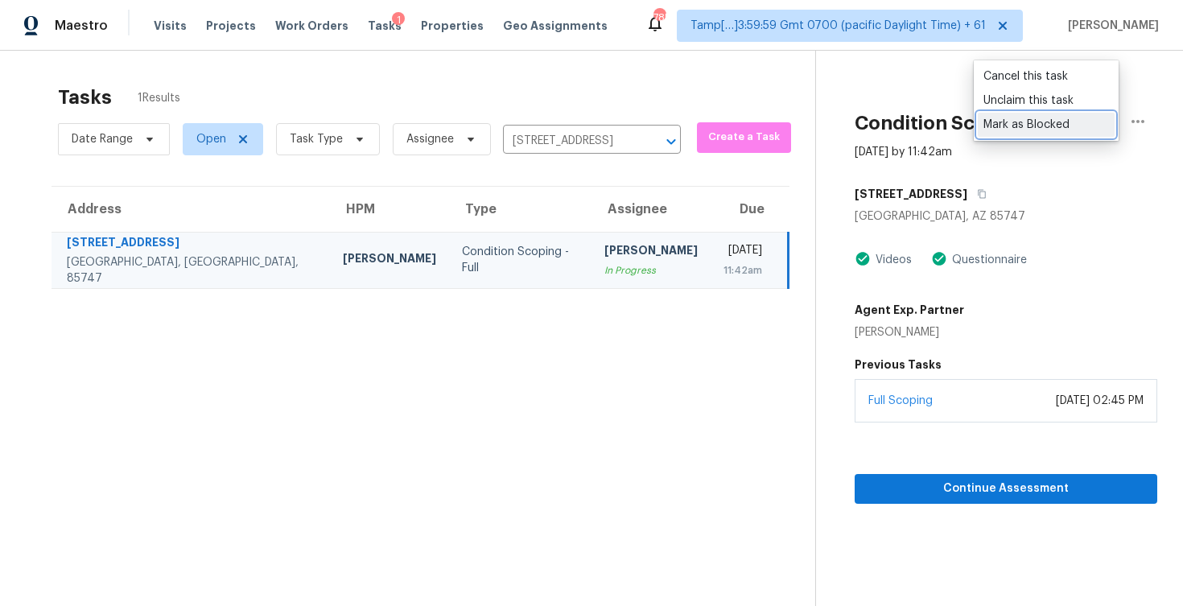
click at [1036, 120] on div "Mark as Blocked" at bounding box center [1046, 125] width 126 height 16
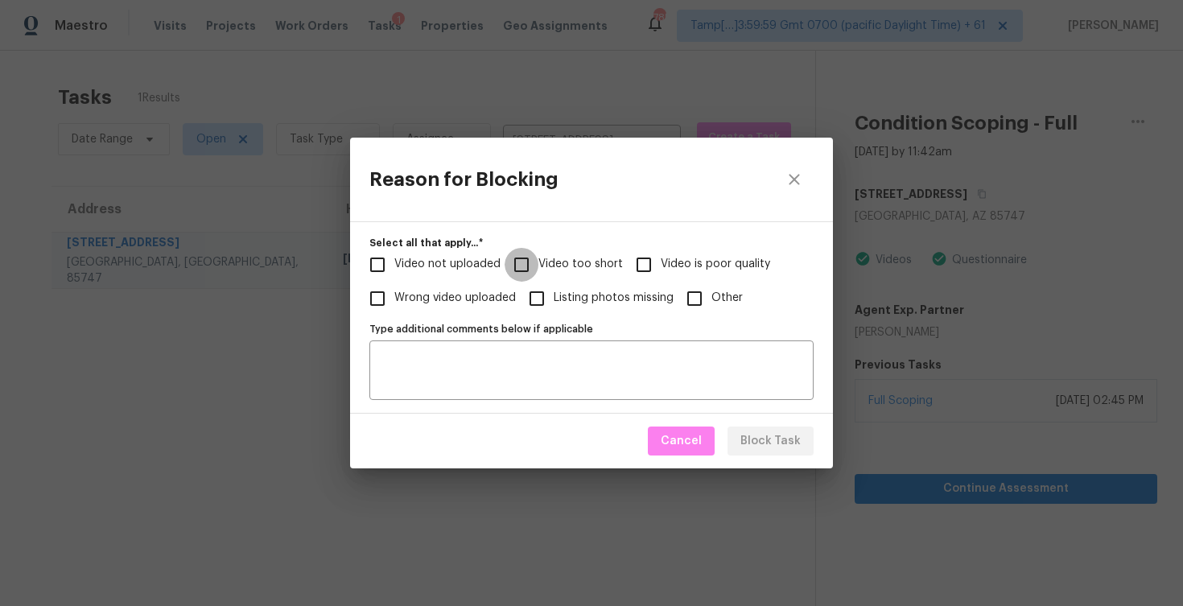
click at [527, 264] on input "Video too short" at bounding box center [522, 265] width 34 height 34
checkbox input "true"
click at [782, 427] on button "Block Task" at bounding box center [770, 441] width 86 height 30
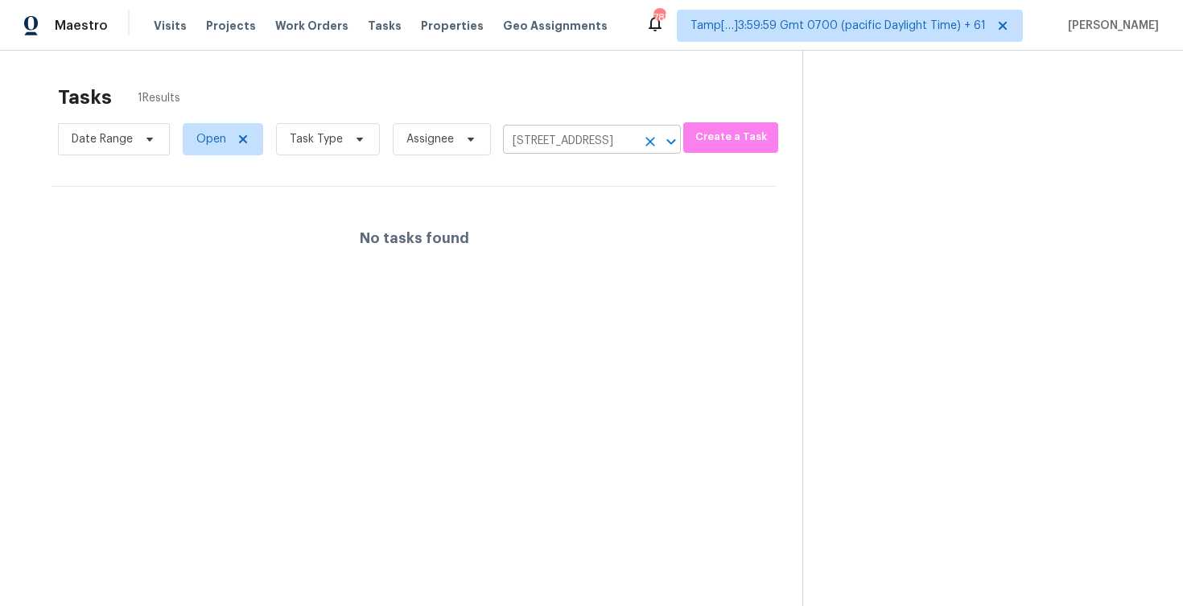
click at [648, 134] on icon "Clear" at bounding box center [650, 142] width 16 height 16
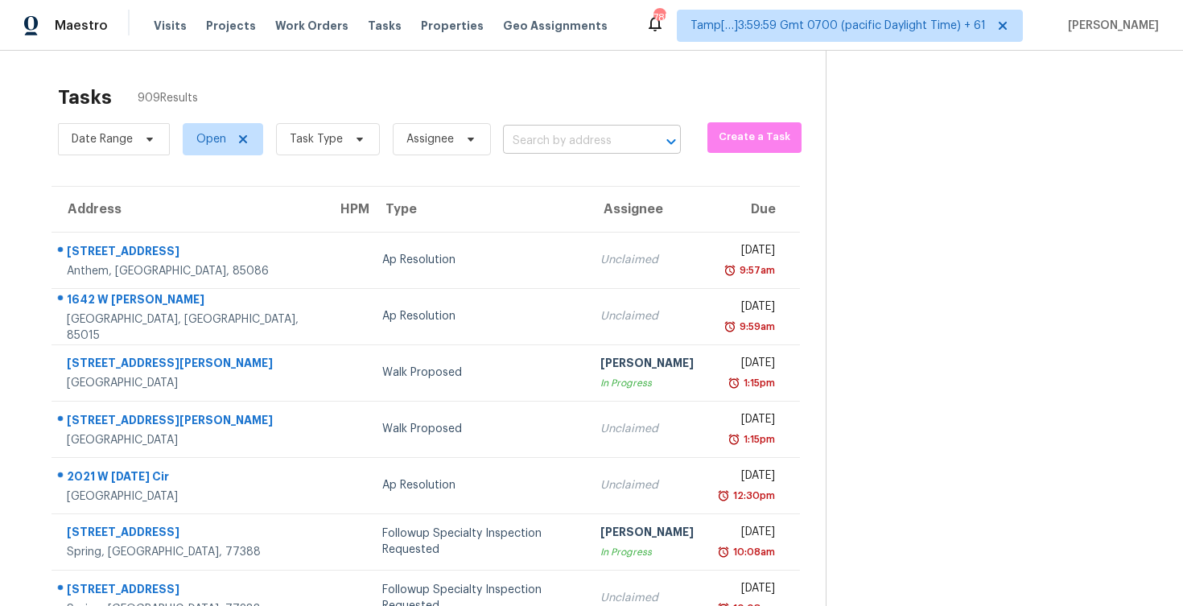
click at [545, 148] on input "text" at bounding box center [569, 141] width 133 height 25
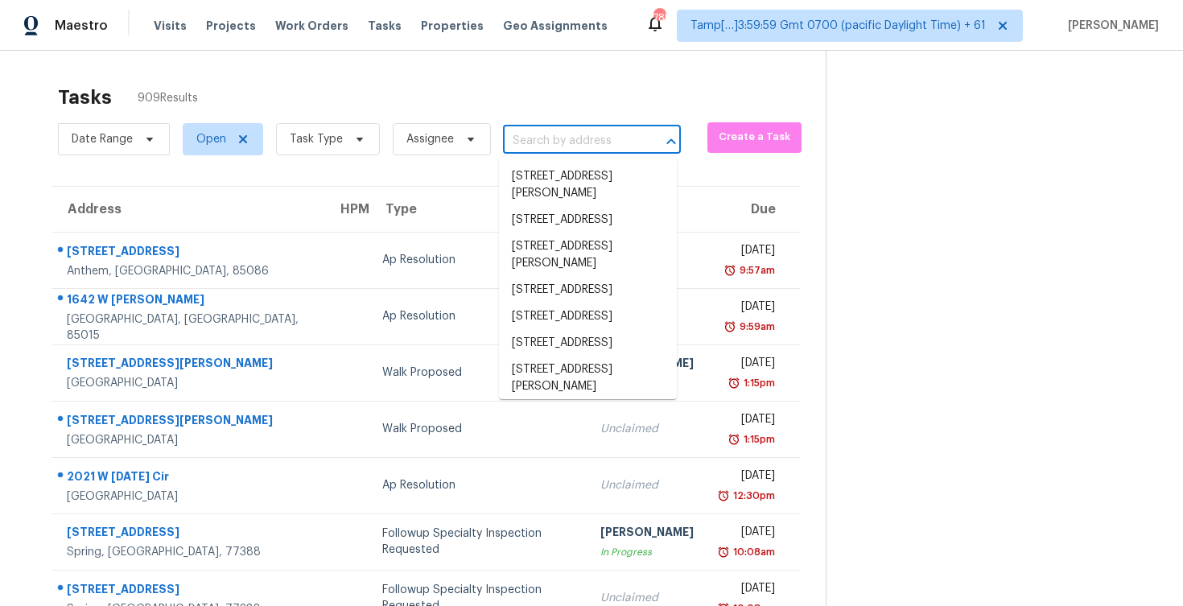
paste input "[STREET_ADDRESS]"
type input "[STREET_ADDRESS]"
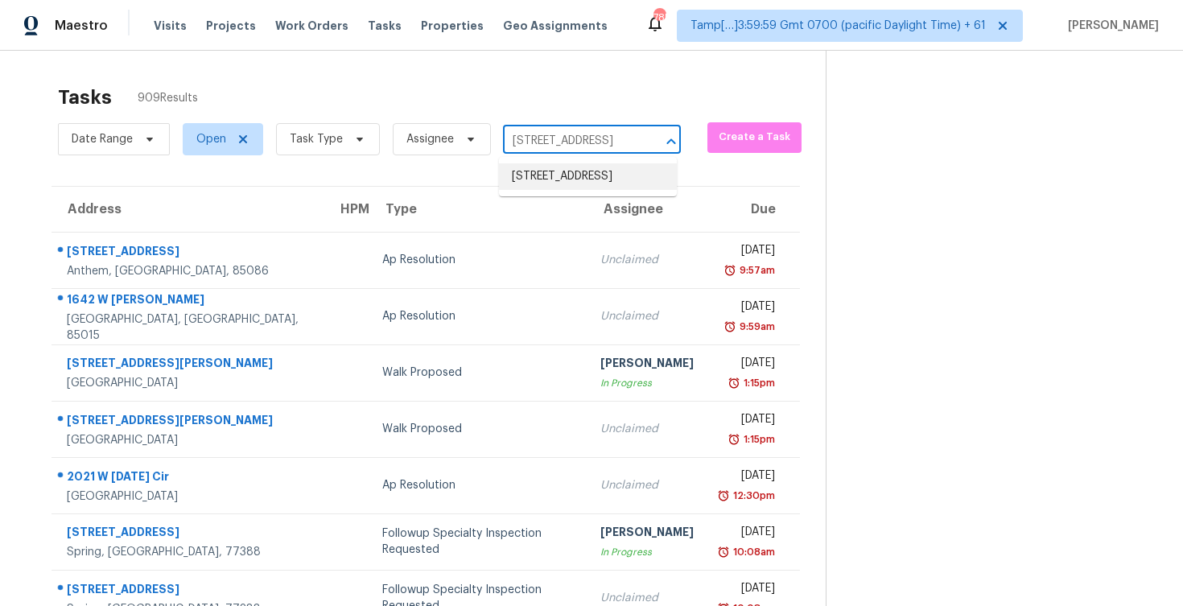
click at [579, 179] on li "[STREET_ADDRESS]" at bounding box center [588, 176] width 178 height 27
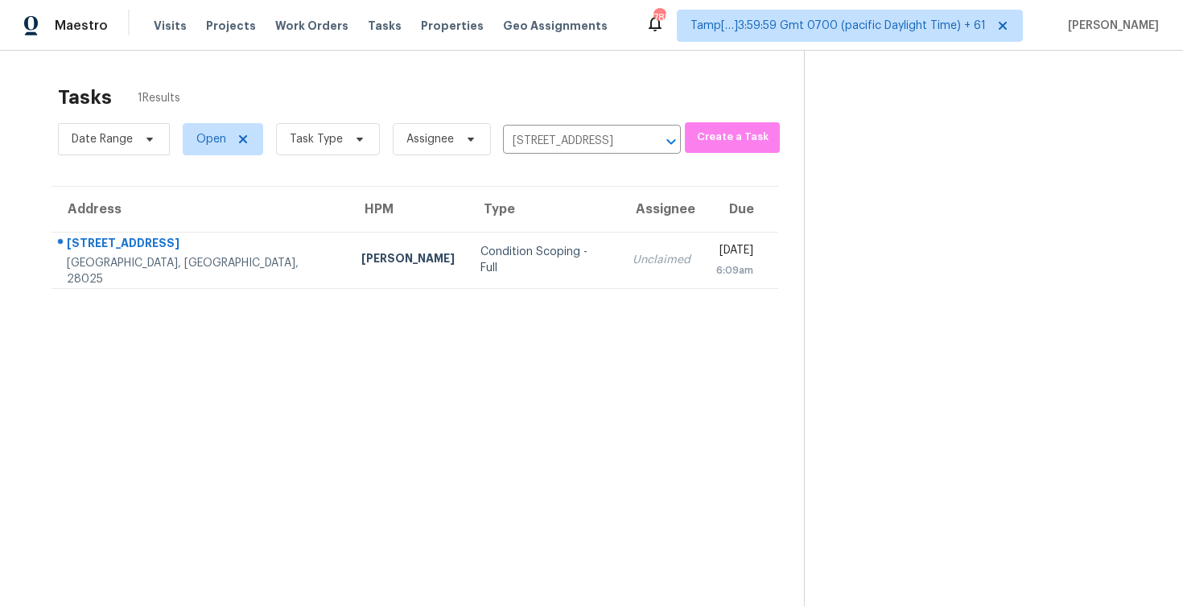
click at [620, 249] on td "Unclaimed" at bounding box center [662, 260] width 84 height 56
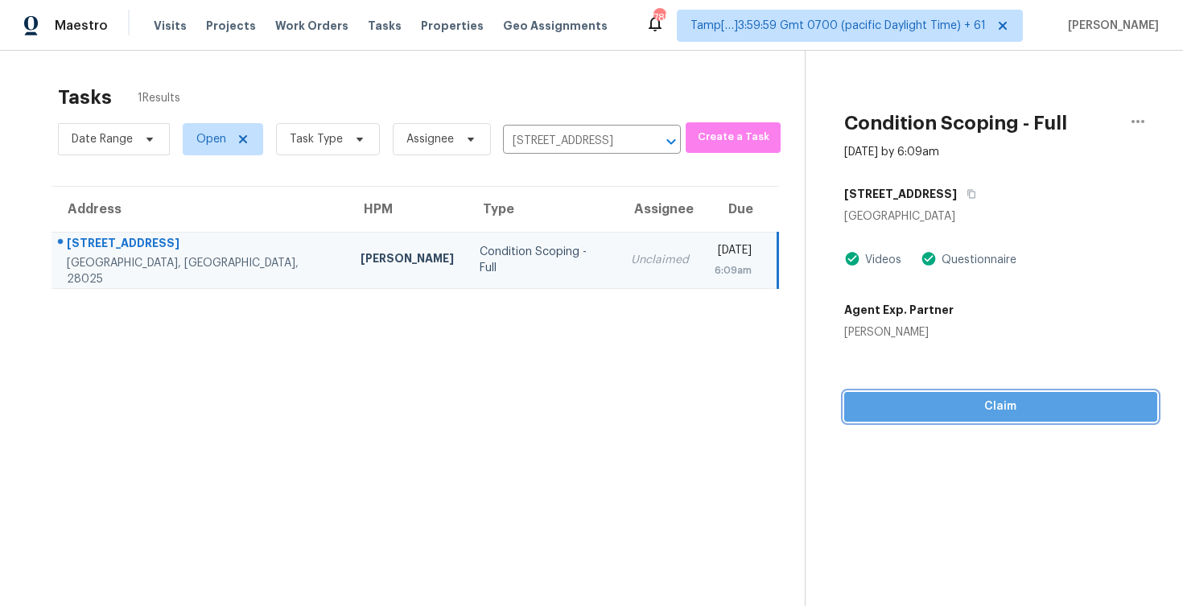
click at [926, 402] on span "Claim" at bounding box center [1000, 407] width 287 height 20
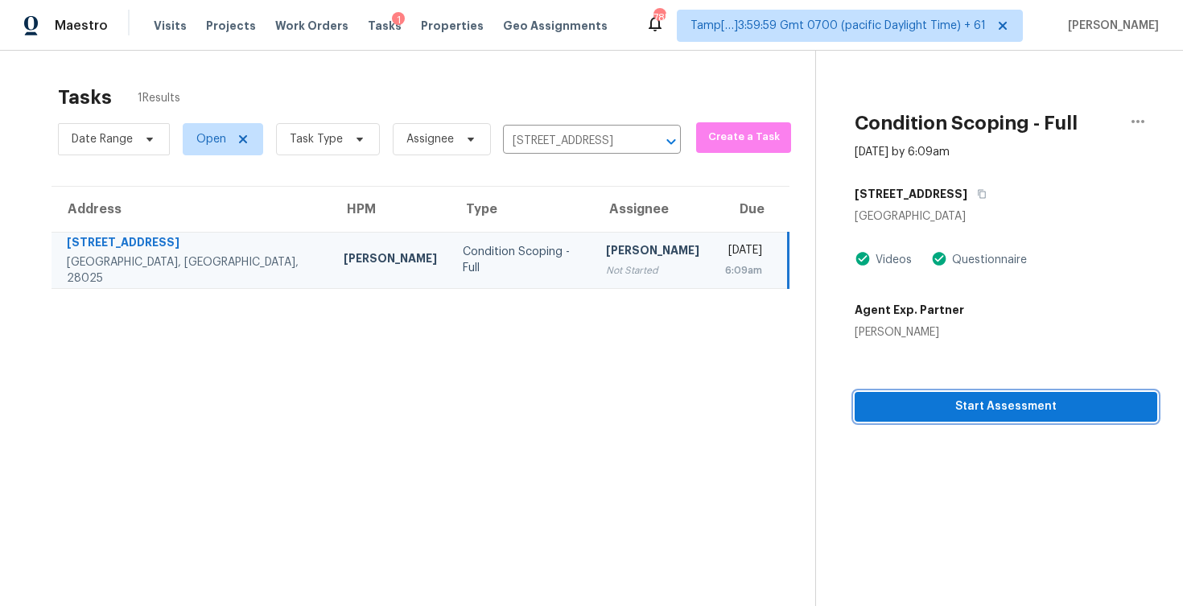
click at [926, 402] on span "Start Assessment" at bounding box center [1005, 407] width 277 height 20
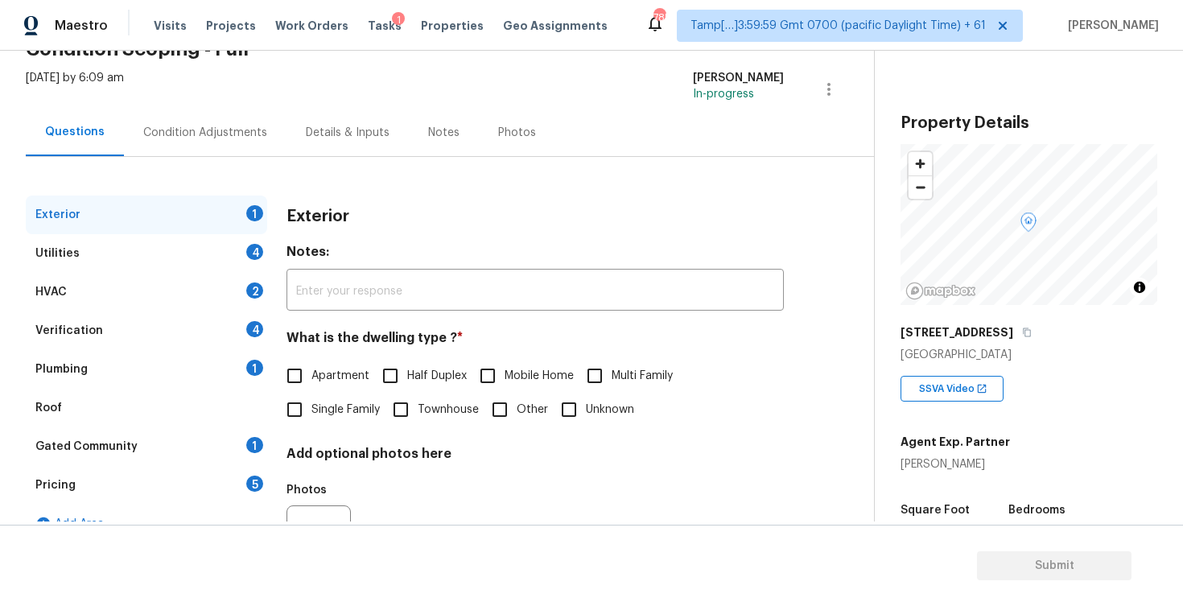
scroll to position [120, 0]
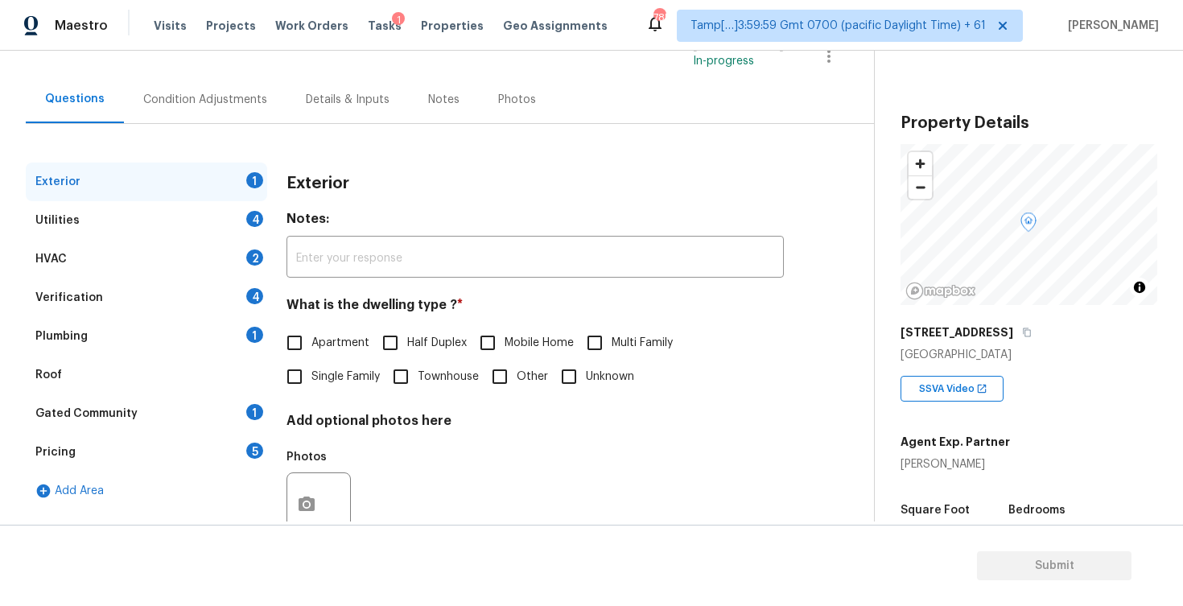
click at [316, 369] on span "Single Family" at bounding box center [345, 377] width 68 height 17
click at [311, 368] on input "Single Family" at bounding box center [295, 377] width 34 height 34
checkbox input "true"
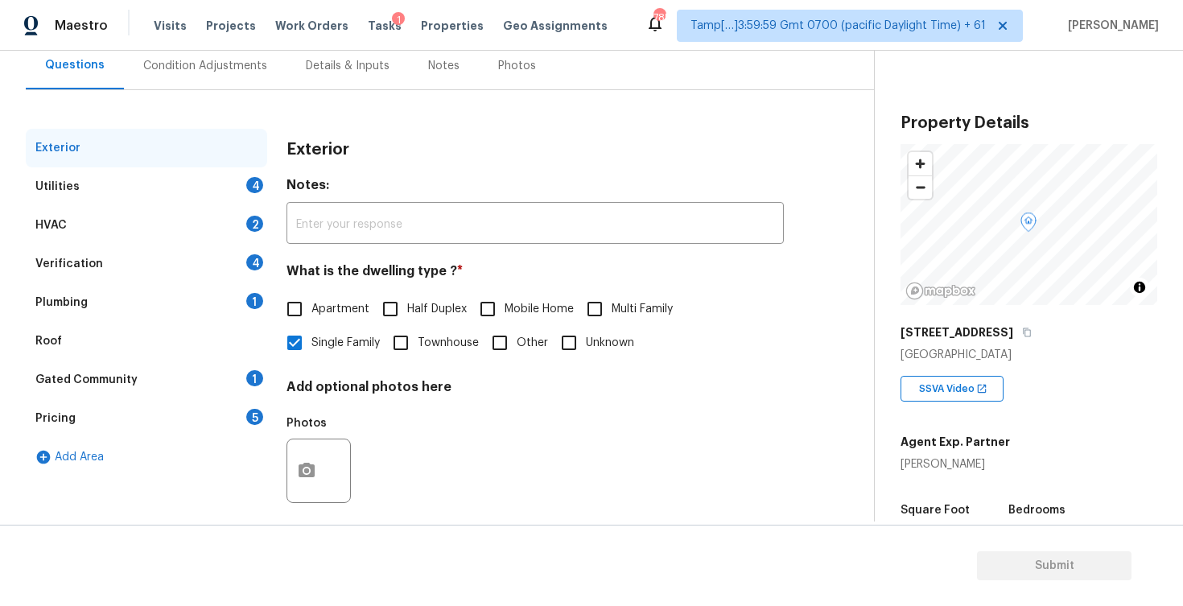
scroll to position [127, 0]
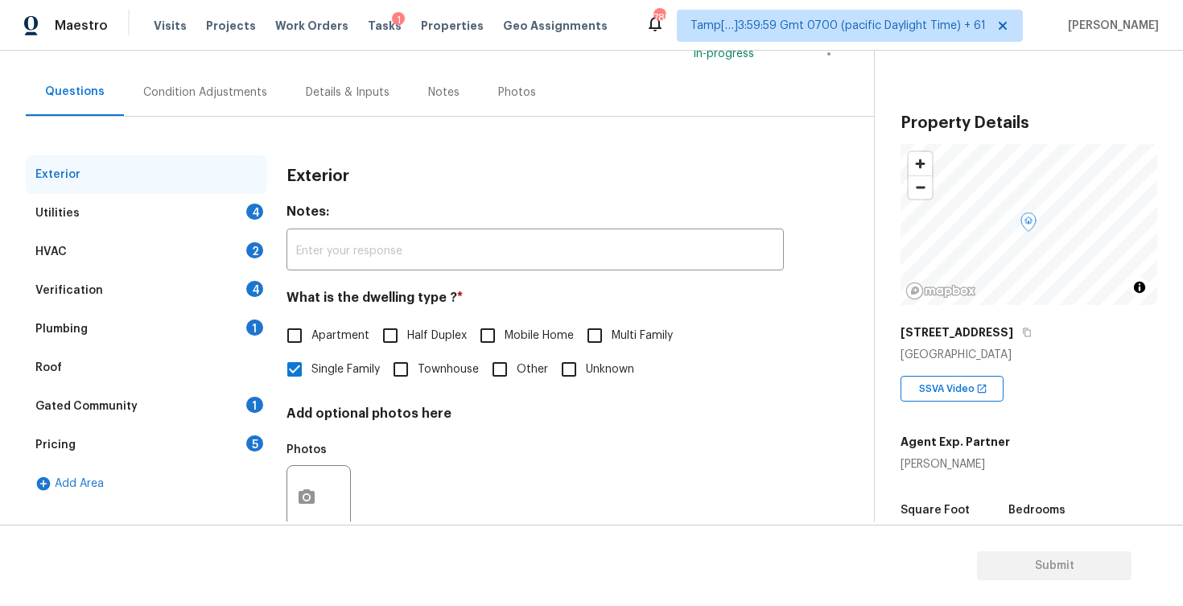
click at [248, 113] on div "Condition Adjustments" at bounding box center [205, 91] width 163 height 47
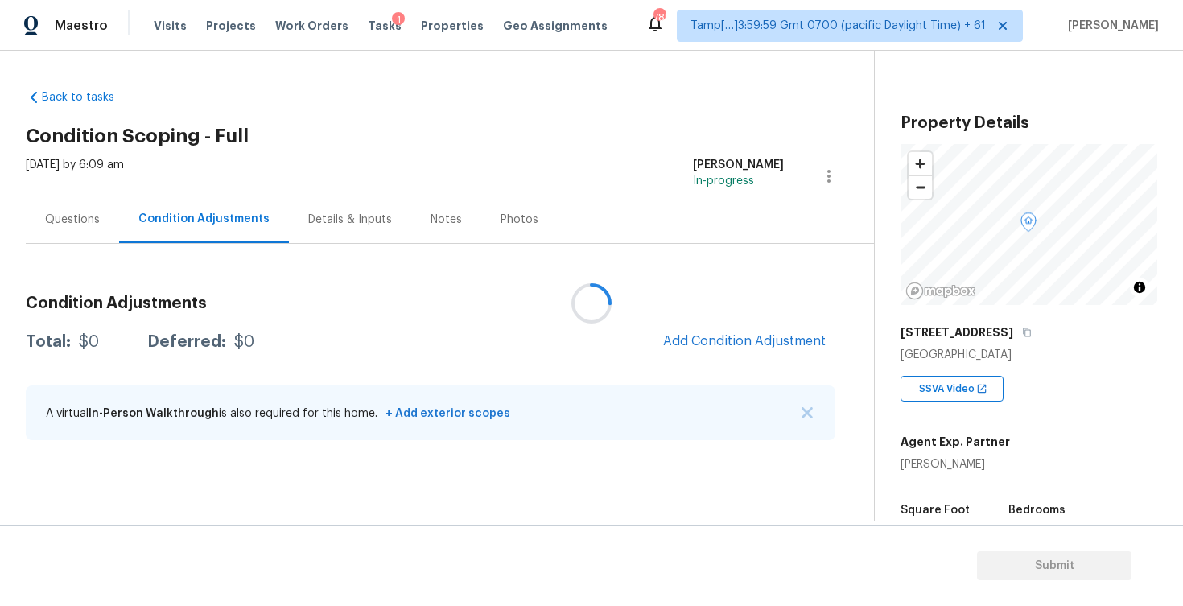
click at [392, 134] on div at bounding box center [591, 303] width 1183 height 606
click at [705, 332] on button "Add Condition Adjustment" at bounding box center [744, 341] width 182 height 34
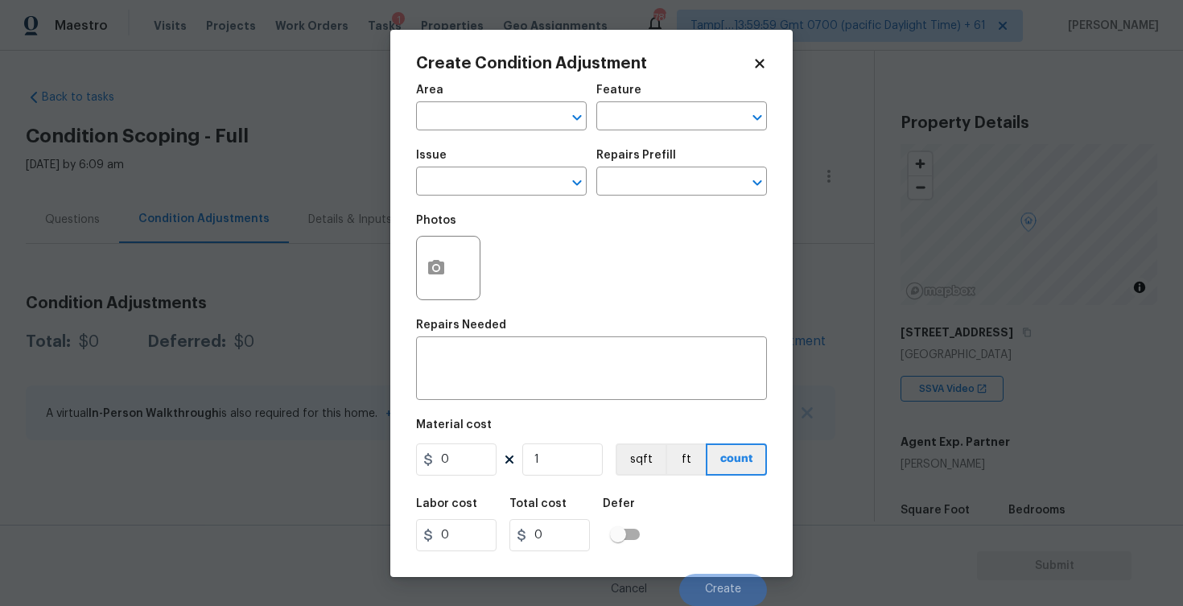
click at [467, 101] on div "Area" at bounding box center [501, 94] width 171 height 21
click at [467, 109] on input "text" at bounding box center [479, 117] width 126 height 25
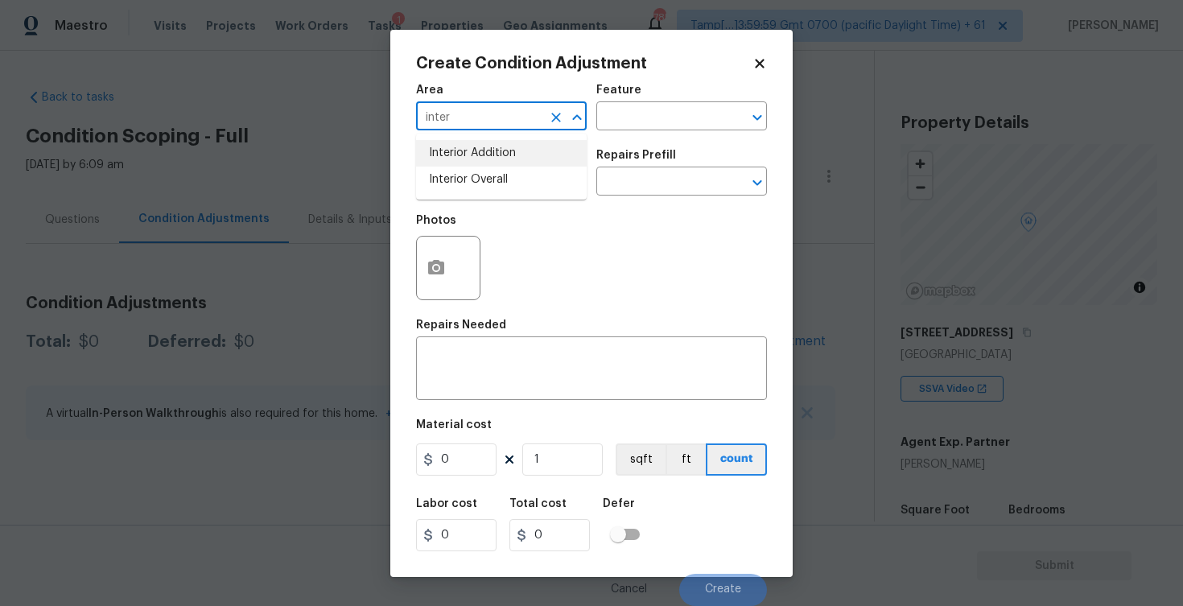
click at [468, 163] on li "Interior Addition" at bounding box center [501, 153] width 171 height 27
type input "Interior Addition"
click at [470, 170] on div "Issue" at bounding box center [501, 160] width 171 height 21
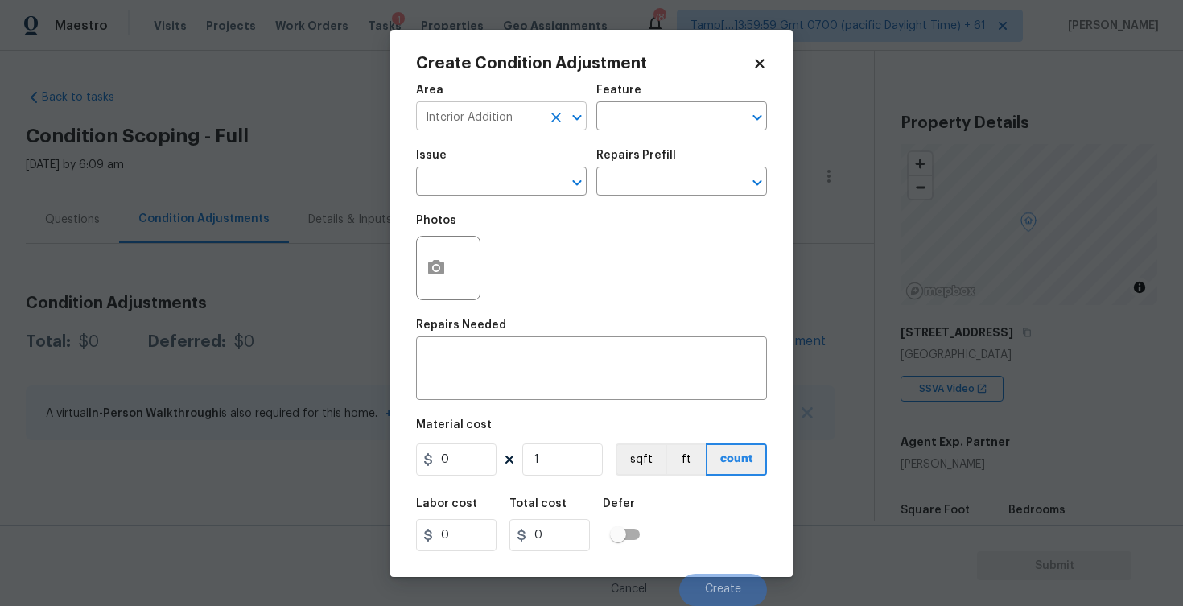
click at [549, 118] on icon "Clear" at bounding box center [556, 117] width 16 height 16
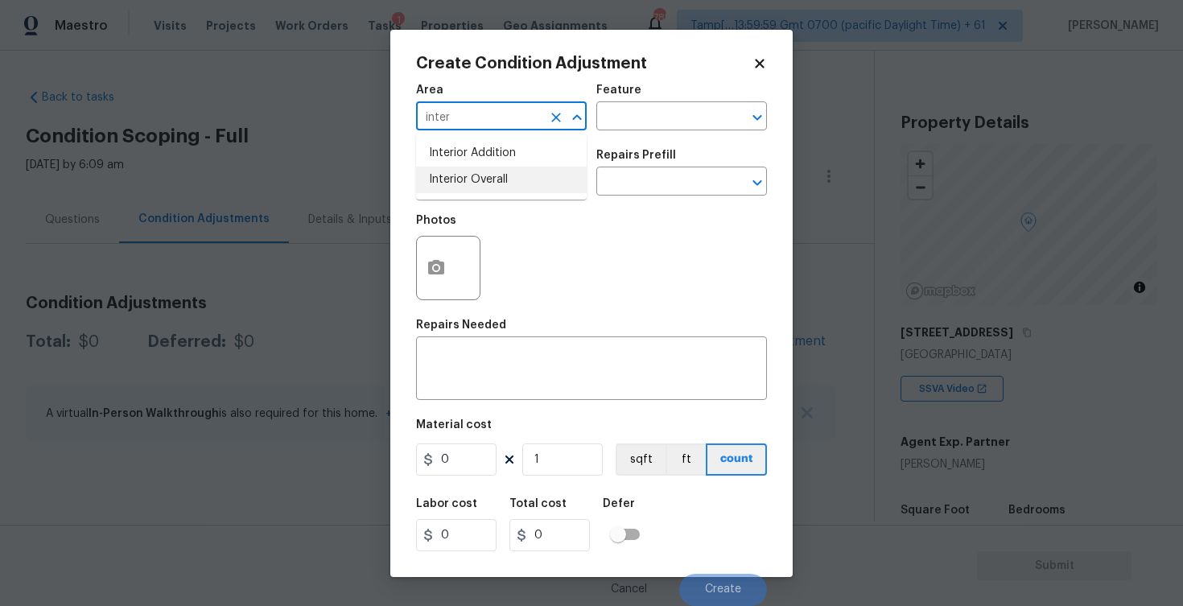
click at [509, 173] on li "Interior Overall" at bounding box center [501, 180] width 171 height 27
type input "Interior Overall"
click at [509, 173] on input "text" at bounding box center [479, 183] width 126 height 25
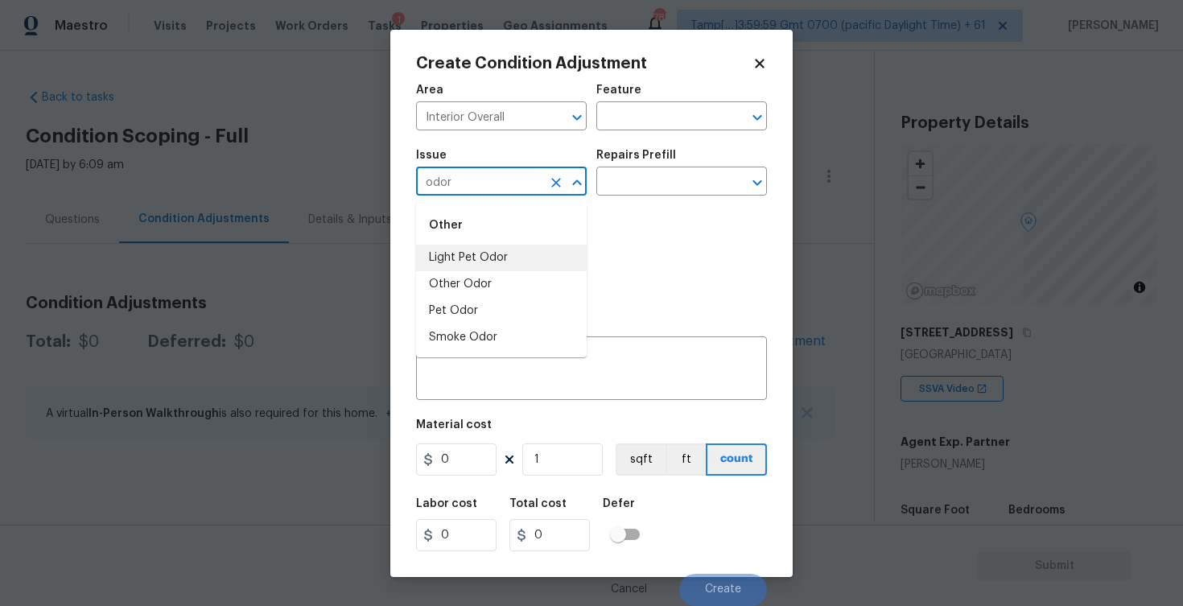
click at [492, 252] on li "Light Pet Odor" at bounding box center [501, 258] width 171 height 27
type input "Light Pet Odor"
click at [618, 188] on input "text" at bounding box center [659, 183] width 126 height 25
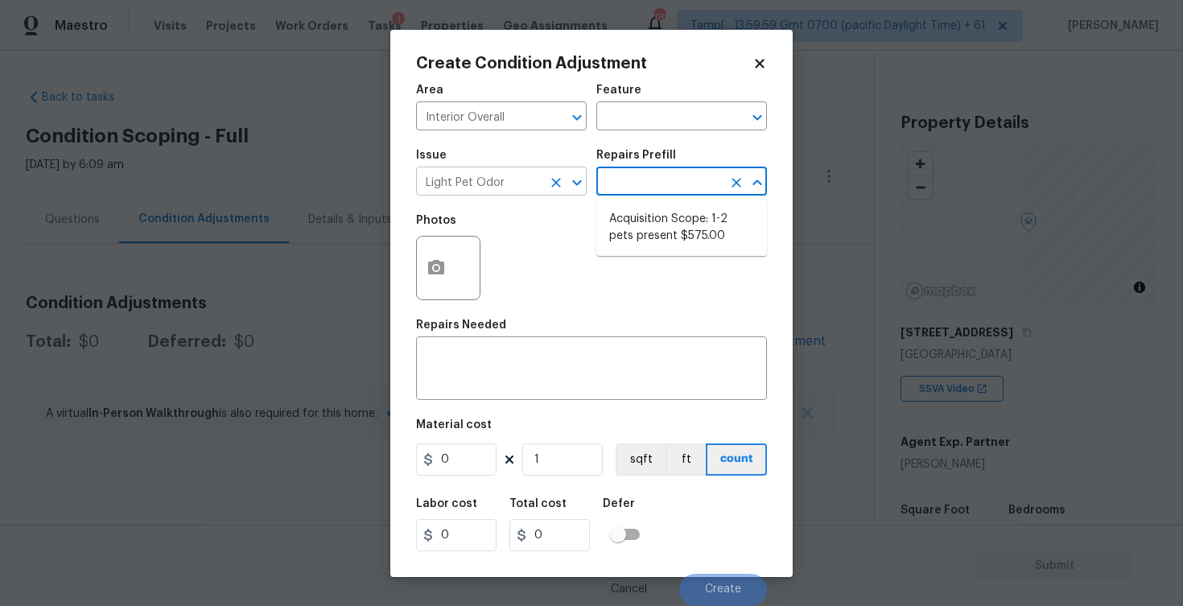
click at [543, 183] on div "Light Pet Odor ​" at bounding box center [501, 183] width 171 height 25
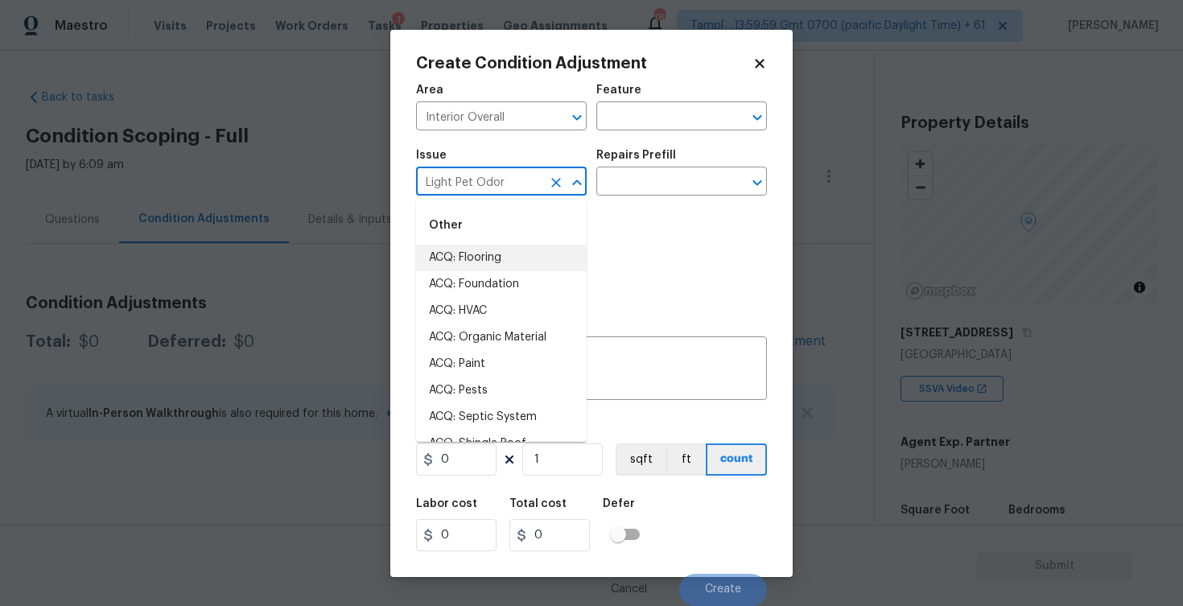
click at [560, 183] on icon "Clear" at bounding box center [556, 183] width 16 height 16
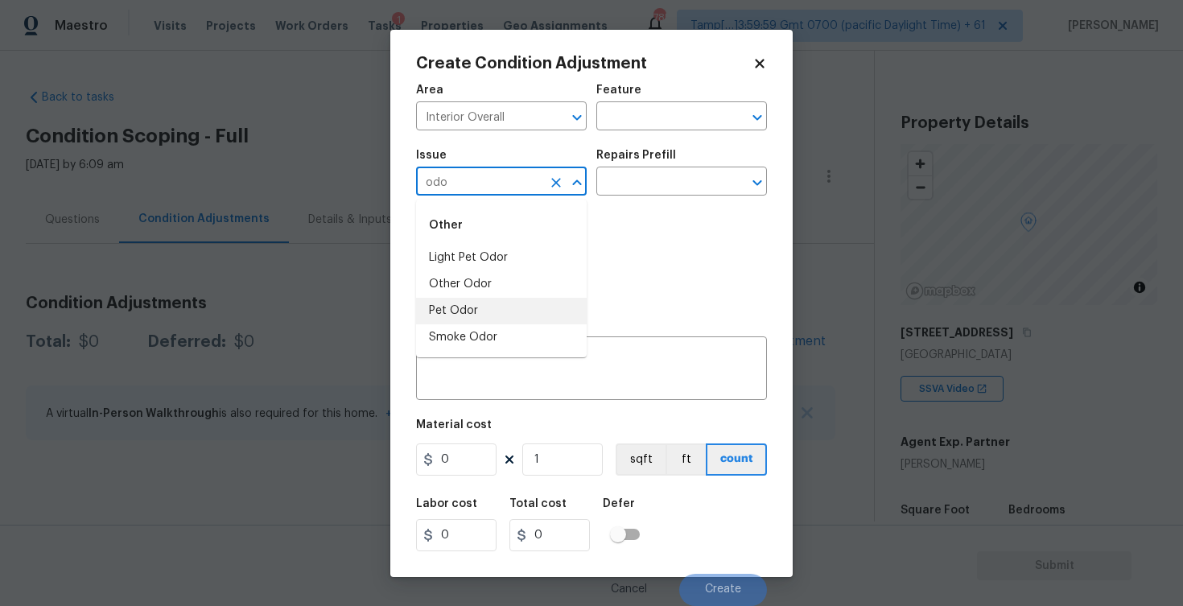
click at [542, 323] on li "Pet Odor" at bounding box center [501, 311] width 171 height 27
type input "Pet Odor"
click at [566, 187] on button "Open" at bounding box center [577, 182] width 23 height 23
click at [562, 183] on icon "Clear" at bounding box center [556, 183] width 16 height 16
type input "p"
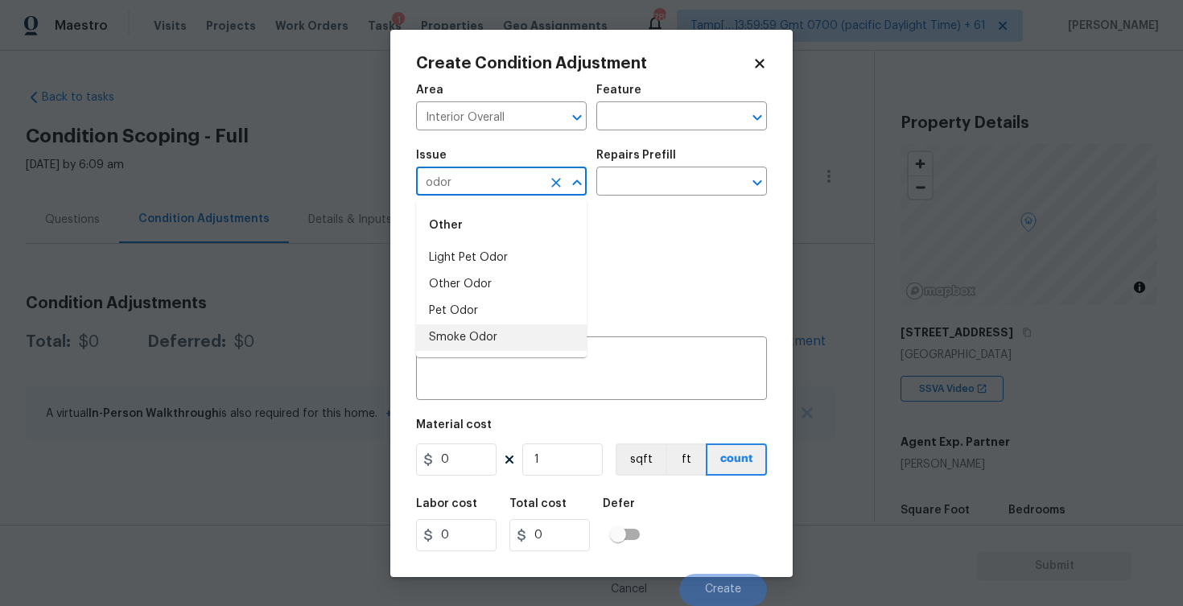
click at [520, 332] on li "Smoke Odor" at bounding box center [501, 337] width 171 height 27
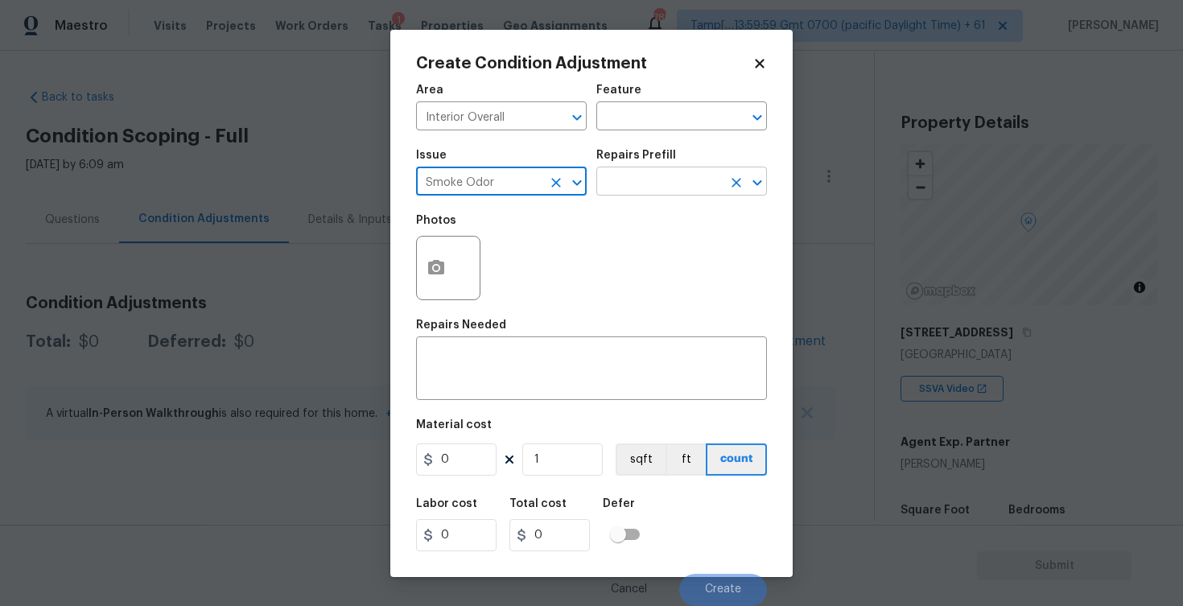
type input "Smoke Odor"
click at [645, 186] on input "text" at bounding box center [659, 183] width 126 height 25
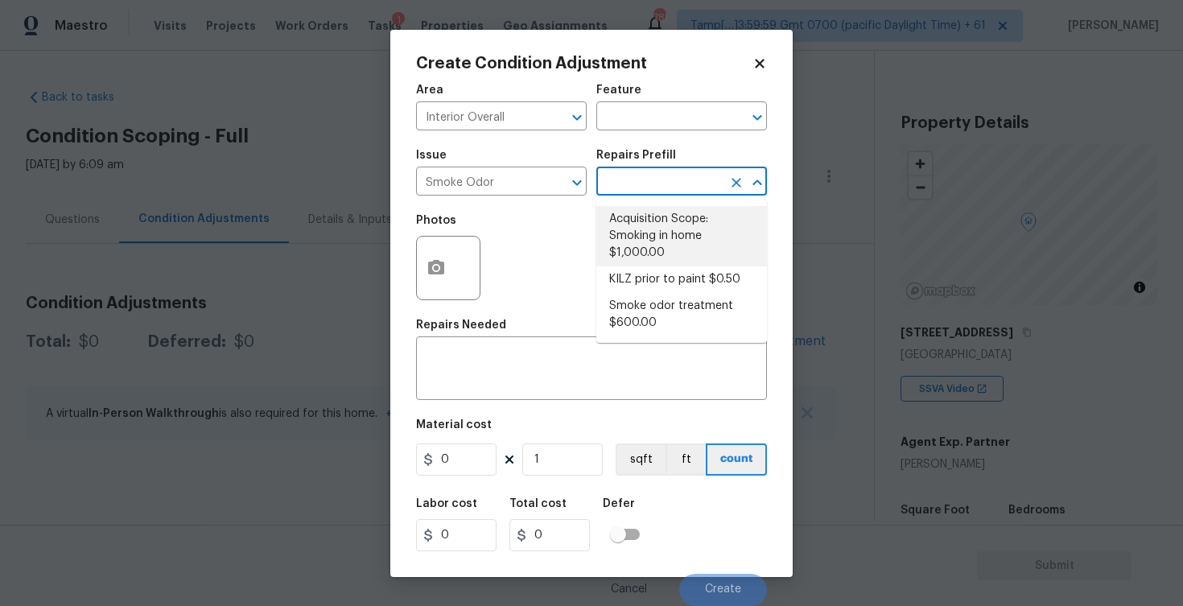
click at [648, 219] on li "Acquisition Scope: Smoking in home $1,000.00" at bounding box center [681, 236] width 171 height 60
type textarea "Acquisition Scope: Smoking in home"
type input "1000"
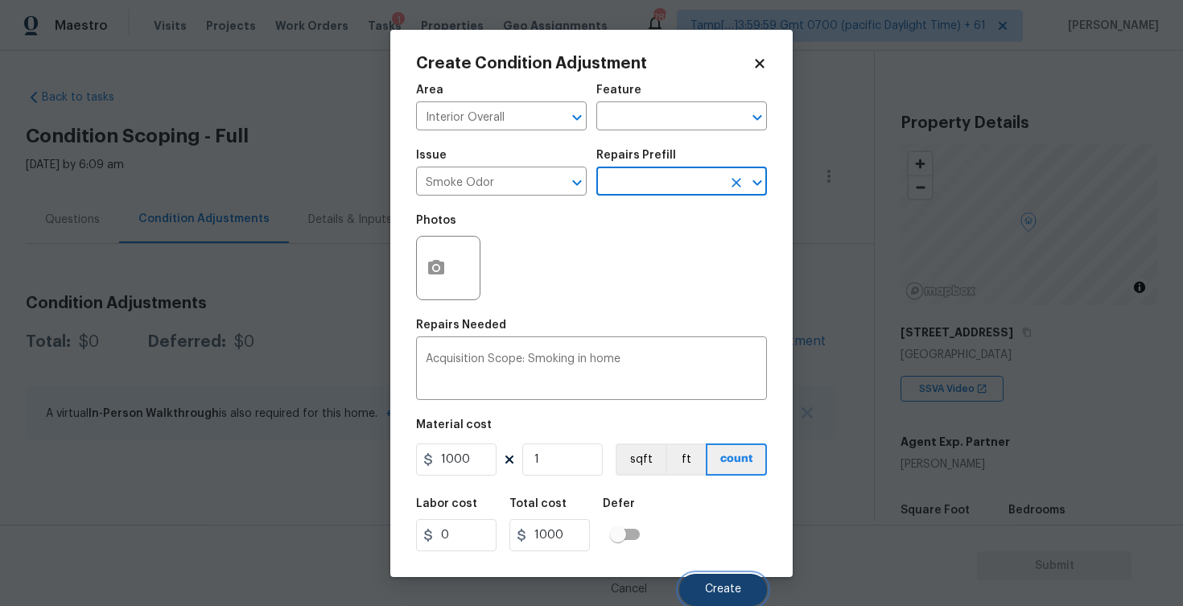
click at [722, 584] on span "Create" at bounding box center [723, 589] width 36 height 12
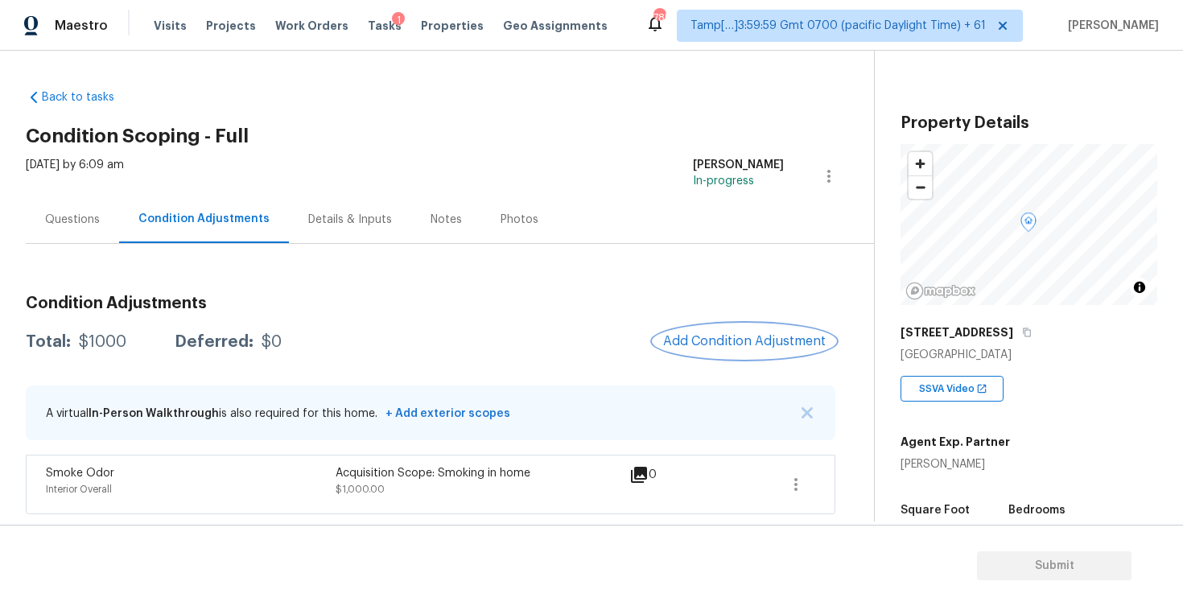
click at [759, 326] on button "Add Condition Adjustment" at bounding box center [744, 341] width 182 height 34
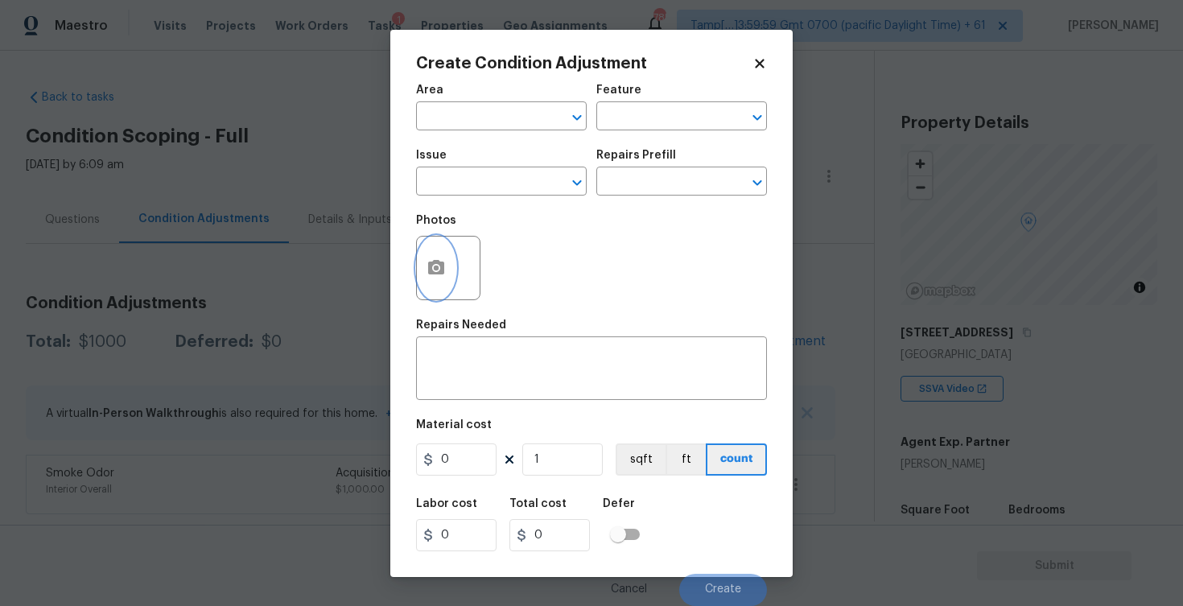
click at [441, 262] on icon "button" at bounding box center [436, 267] width 16 height 14
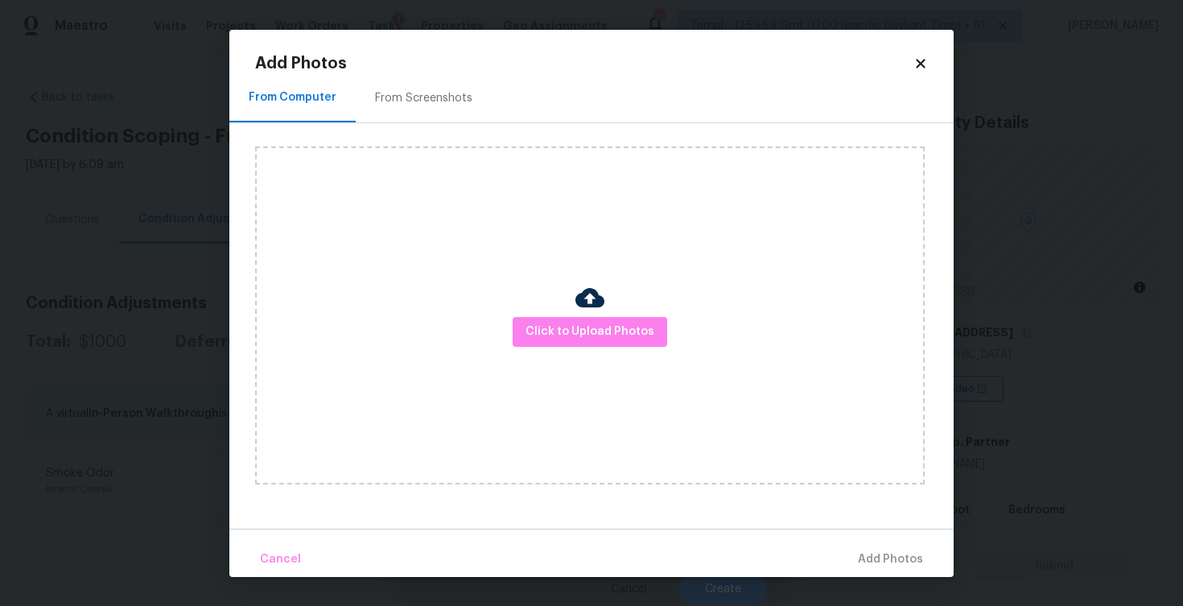
click at [583, 315] on div at bounding box center [589, 300] width 29 height 34
click at [612, 307] on div "Click to Upload Photos" at bounding box center [589, 315] width 669 height 338
click at [644, 332] on span "Click to Upload Photos" at bounding box center [589, 332] width 129 height 20
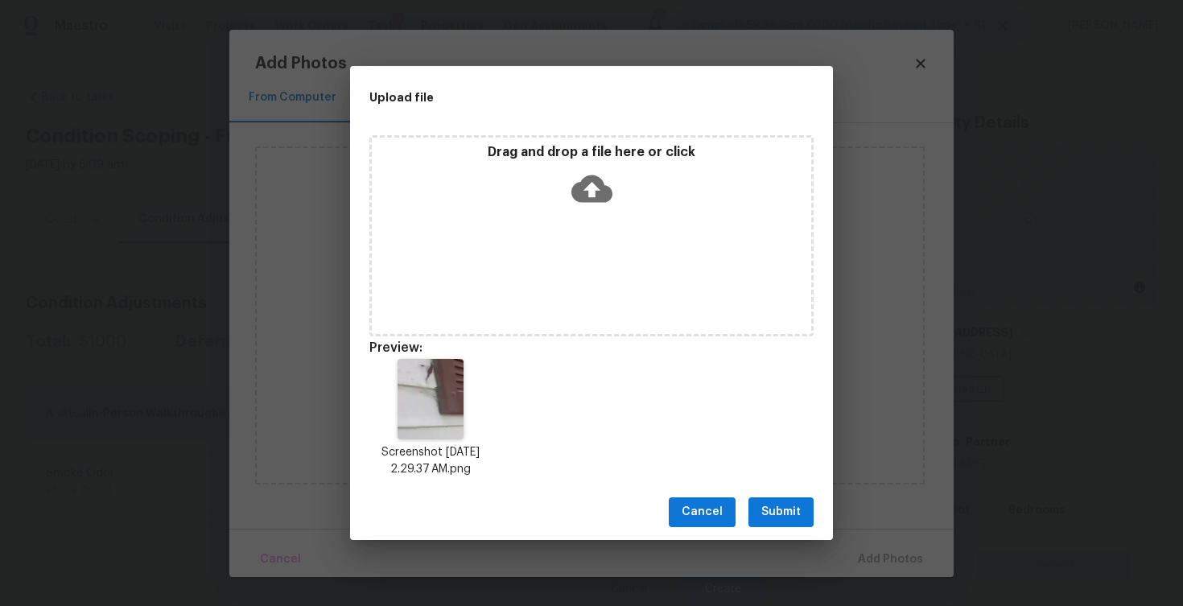
click at [785, 510] on span "Submit" at bounding box center [780, 512] width 39 height 20
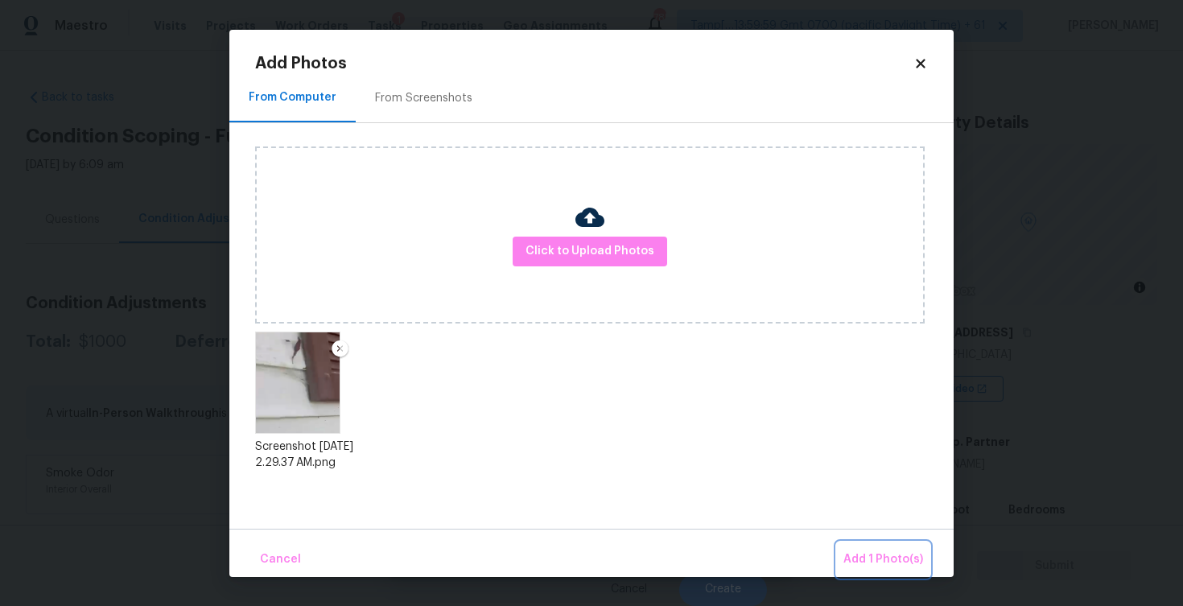
click at [869, 546] on button "Add 1 Photo(s)" at bounding box center [883, 559] width 93 height 35
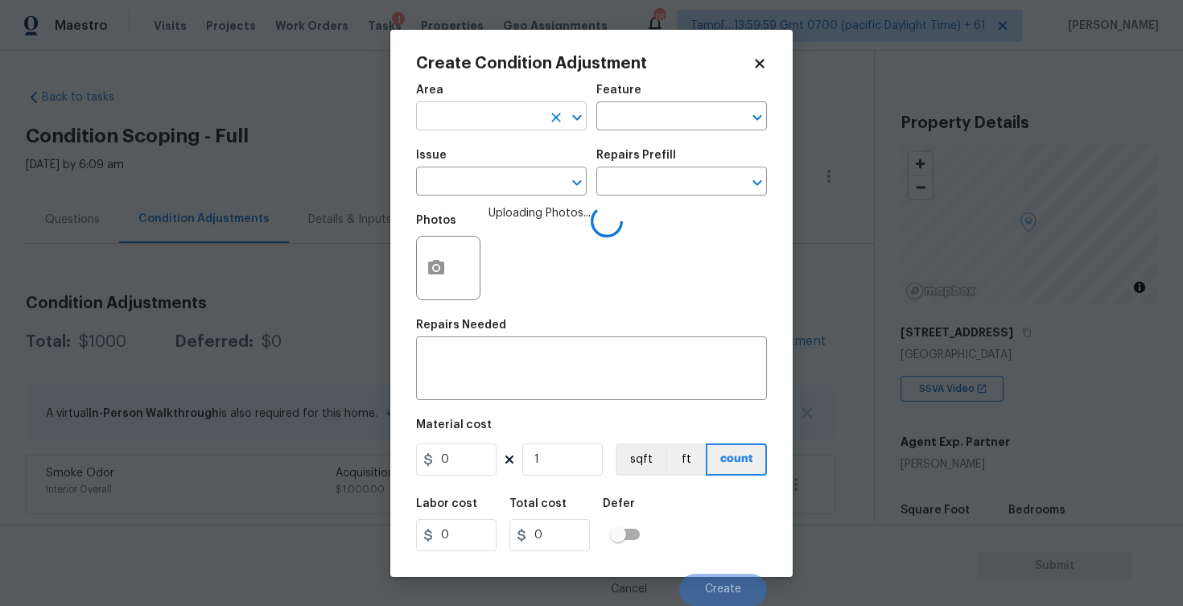
click at [479, 116] on input "text" at bounding box center [479, 117] width 126 height 25
click at [488, 172] on li "Exterior Overall" at bounding box center [501, 180] width 171 height 27
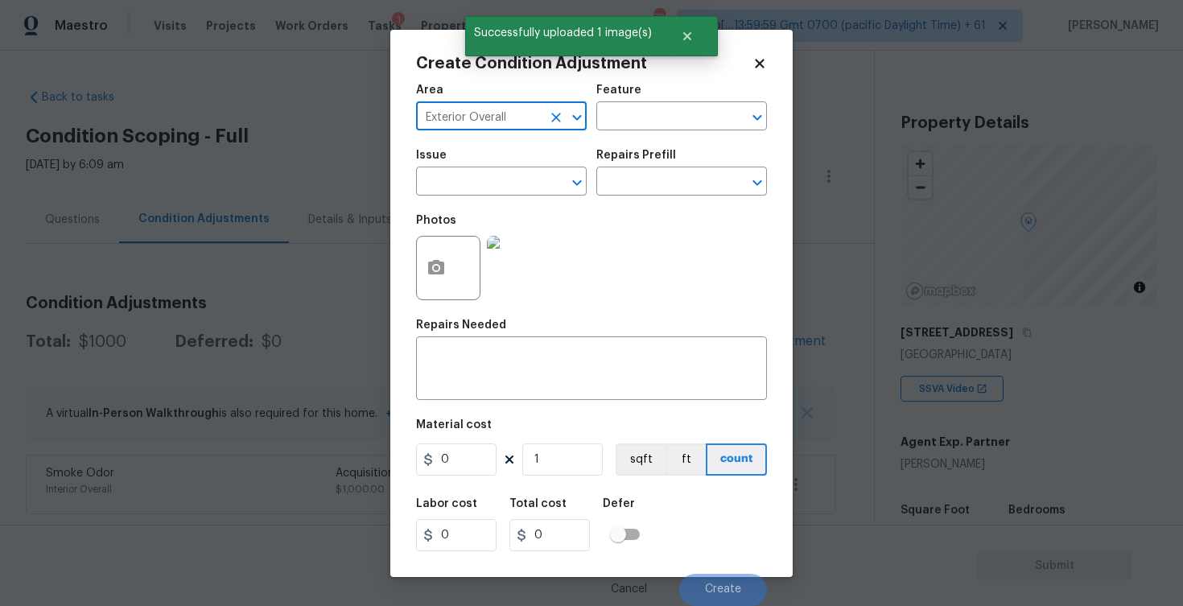
type input "Exterior Overall"
click at [488, 172] on input "text" at bounding box center [479, 183] width 126 height 25
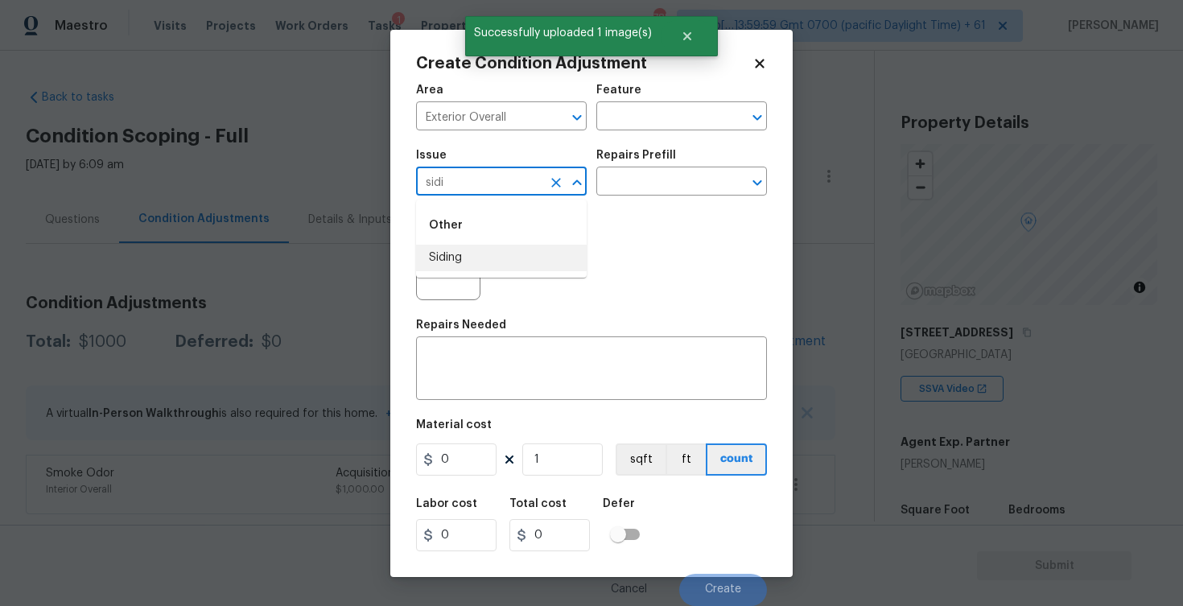
click at [485, 268] on li "Siding" at bounding box center [501, 258] width 171 height 27
type input "Siding"
click at [629, 171] on input "text" at bounding box center [659, 183] width 126 height 25
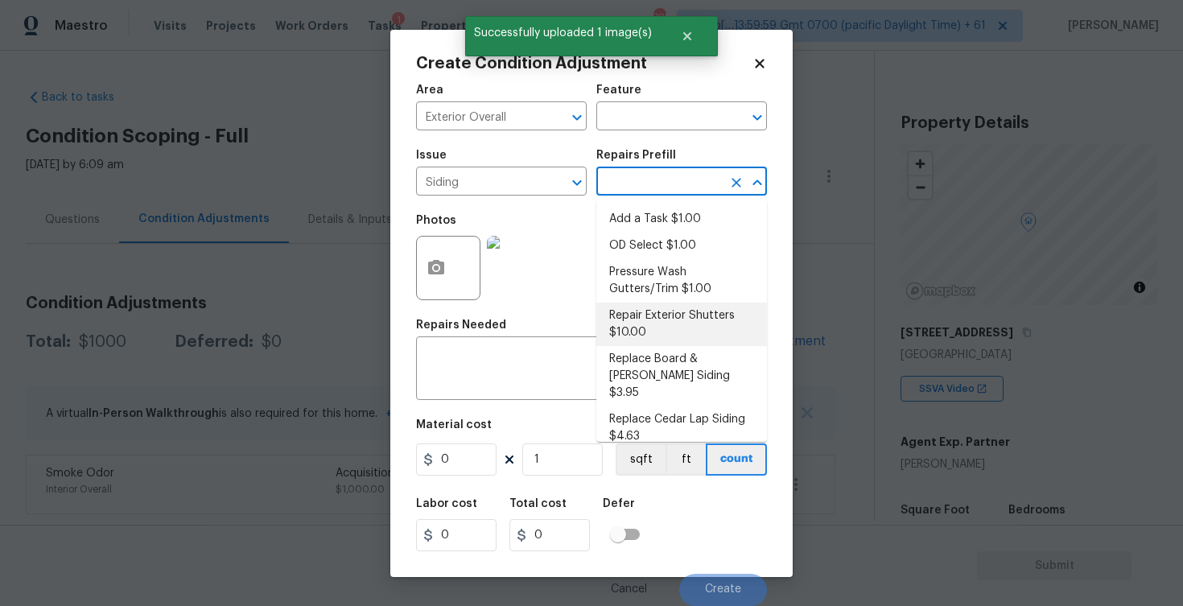
click at [628, 324] on li "Repair Exterior Shutters $10.00" at bounding box center [681, 324] width 171 height 43
type input "Siding"
type textarea "Repair the existing exterior shutters on the home (cracks, chips, holes, etc.).…"
type input "10"
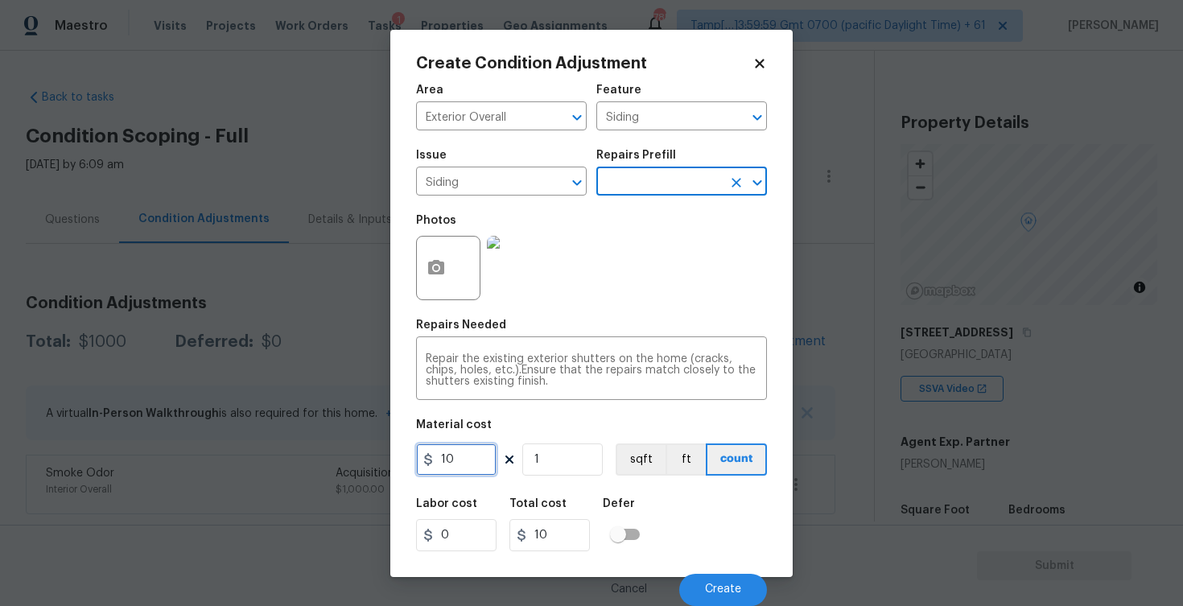
click at [467, 447] on input "10" at bounding box center [456, 459] width 80 height 32
type input "575"
click at [630, 496] on div "Labor cost 0 Total cost 575 Defer" at bounding box center [591, 524] width 351 height 72
click at [715, 559] on div "Labor cost 0 Total cost 575 Defer" at bounding box center [591, 524] width 351 height 72
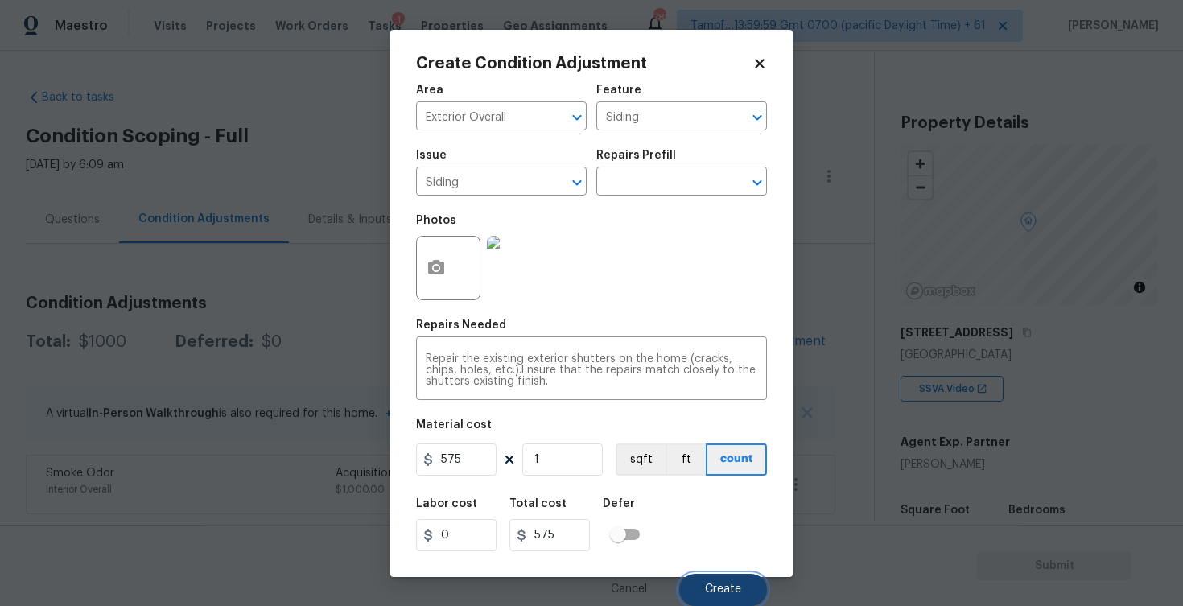
click at [714, 579] on button "Create" at bounding box center [723, 590] width 88 height 32
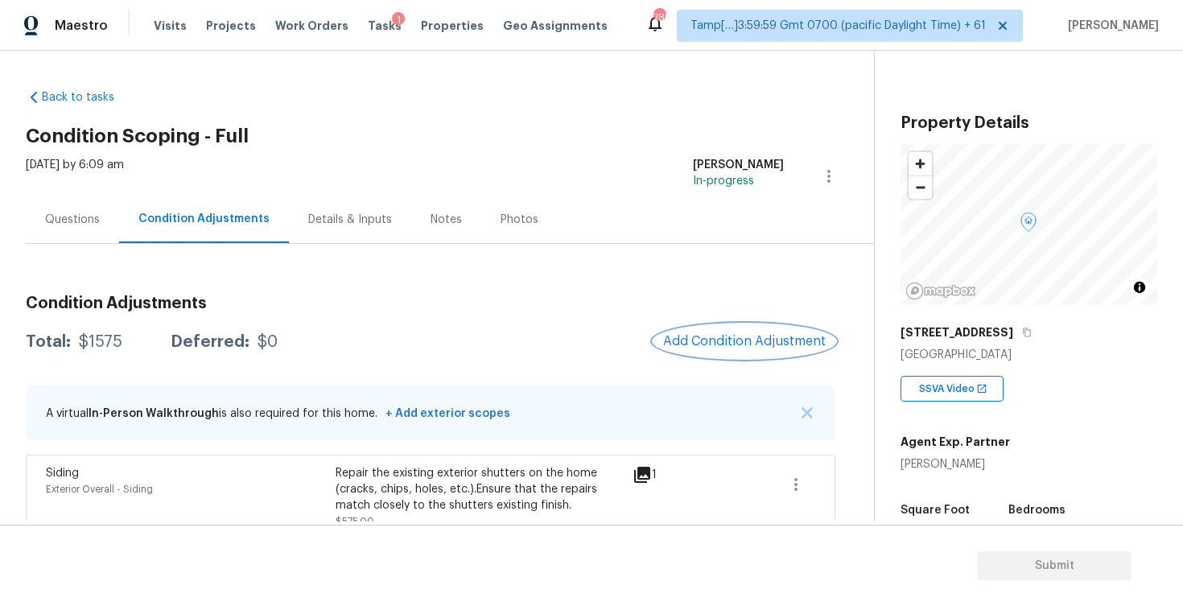
scroll to position [82, 0]
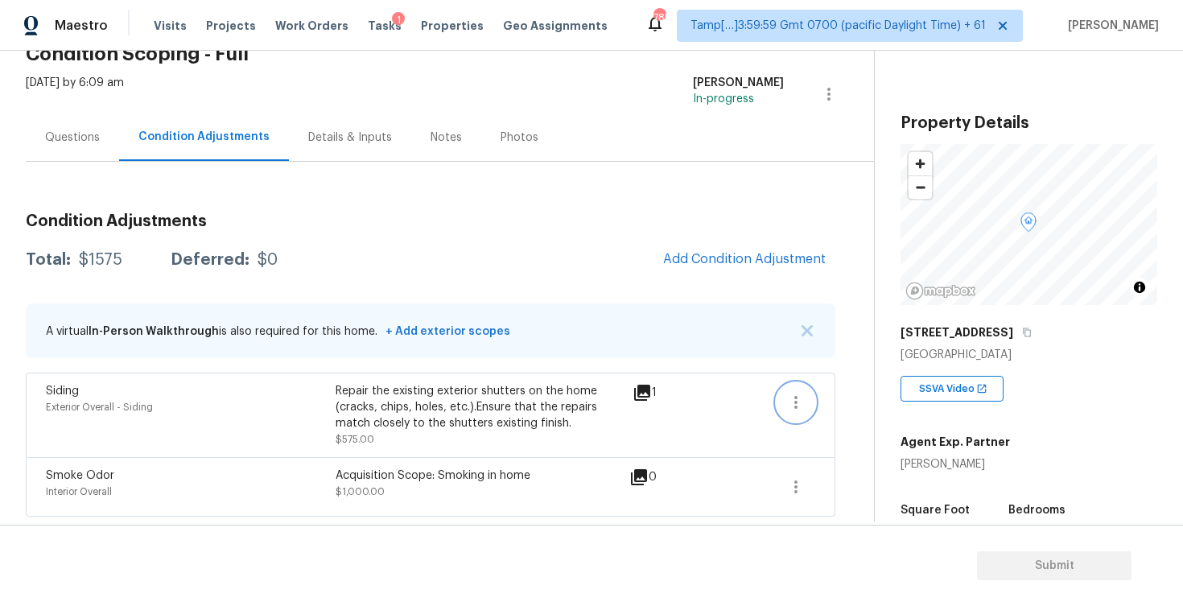
click at [787, 402] on icon "button" at bounding box center [795, 402] width 19 height 19
click at [867, 397] on div "Edit" at bounding box center [888, 399] width 126 height 16
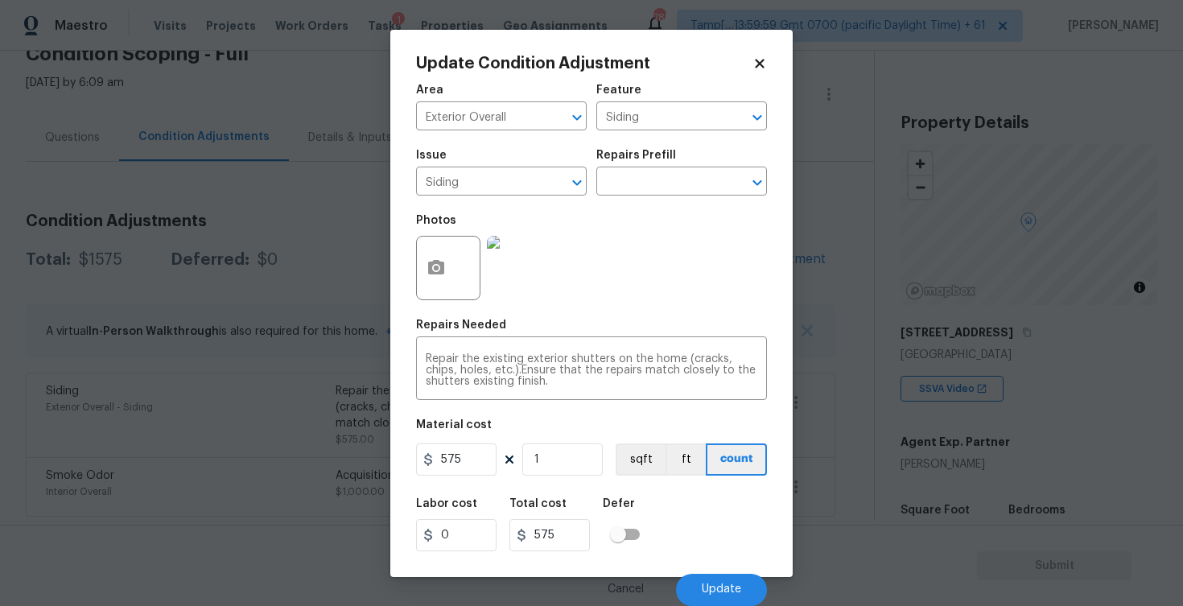
click at [415, 256] on div "Update Condition Adjustment Area Exterior Overall ​ Feature Siding ​ Issue Sidi…" at bounding box center [591, 303] width 402 height 547
click at [444, 264] on icon "button" at bounding box center [436, 267] width 16 height 14
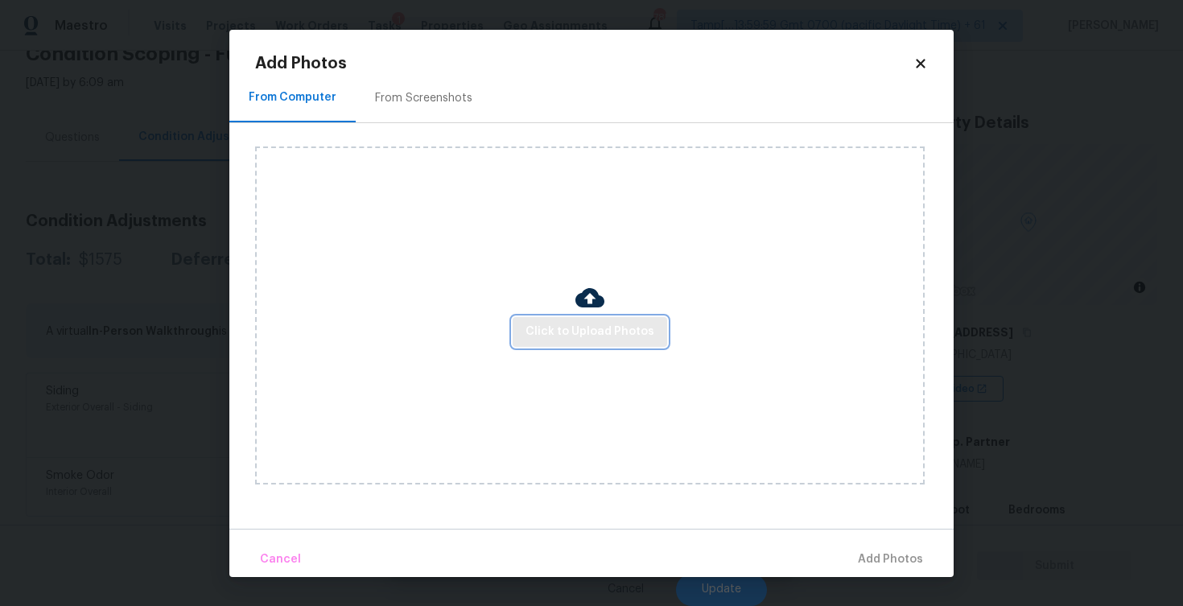
click at [603, 327] on span "Click to Upload Photos" at bounding box center [589, 332] width 129 height 20
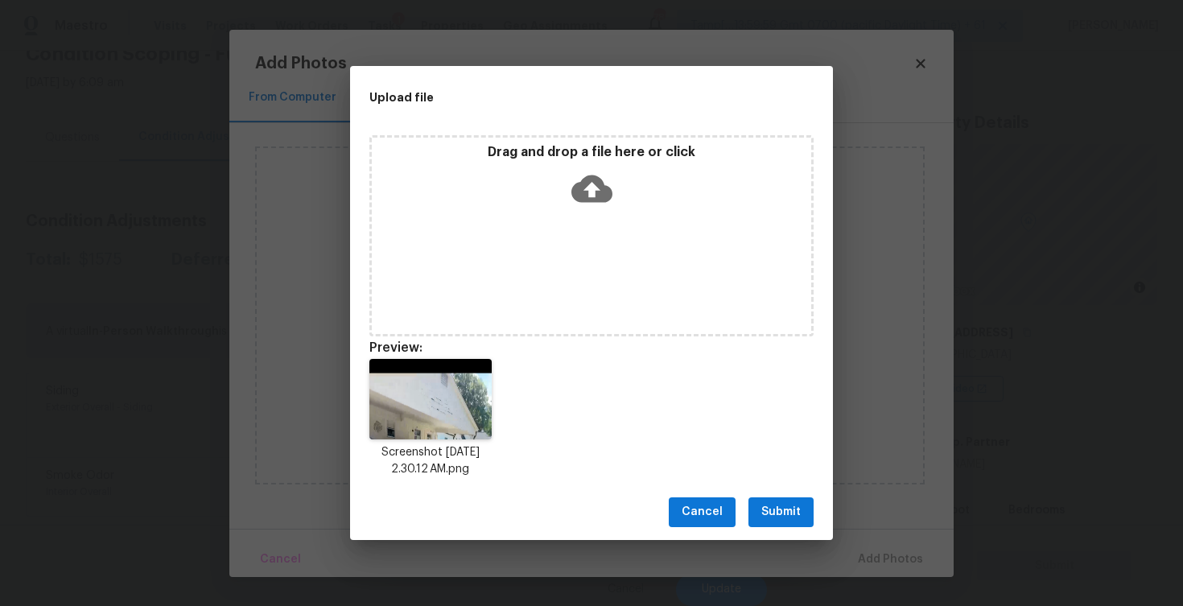
click at [776, 501] on button "Submit" at bounding box center [780, 512] width 65 height 30
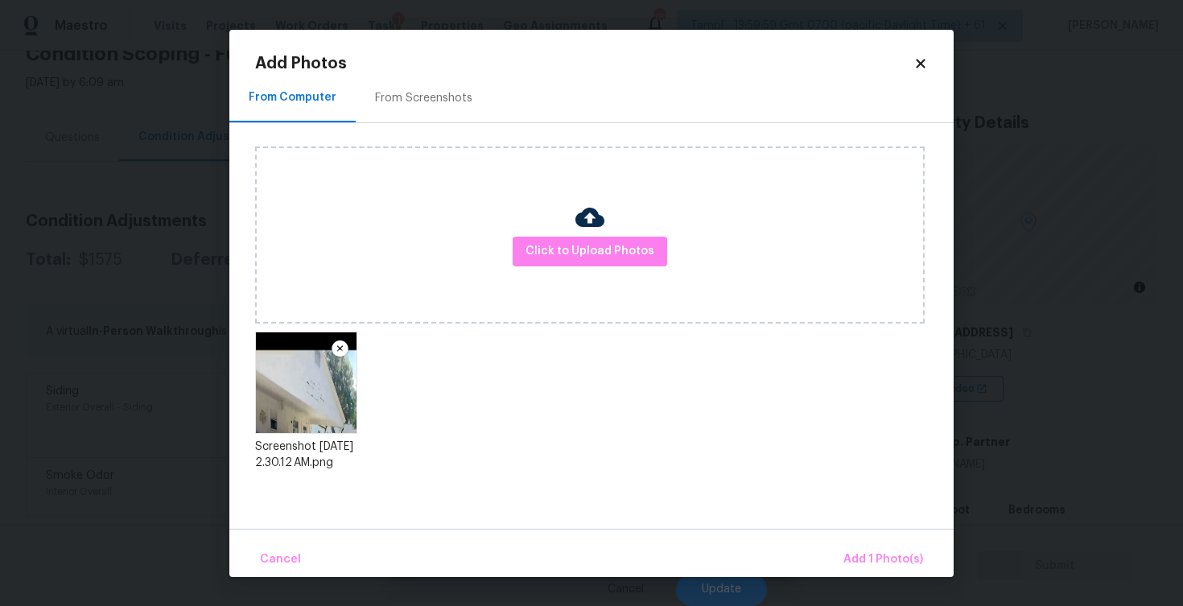
click at [831, 543] on div "Cancel Add 1 Photo(s)" at bounding box center [591, 553] width 724 height 48
click at [879, 546] on button "Add 1 Photo(s)" at bounding box center [883, 559] width 93 height 35
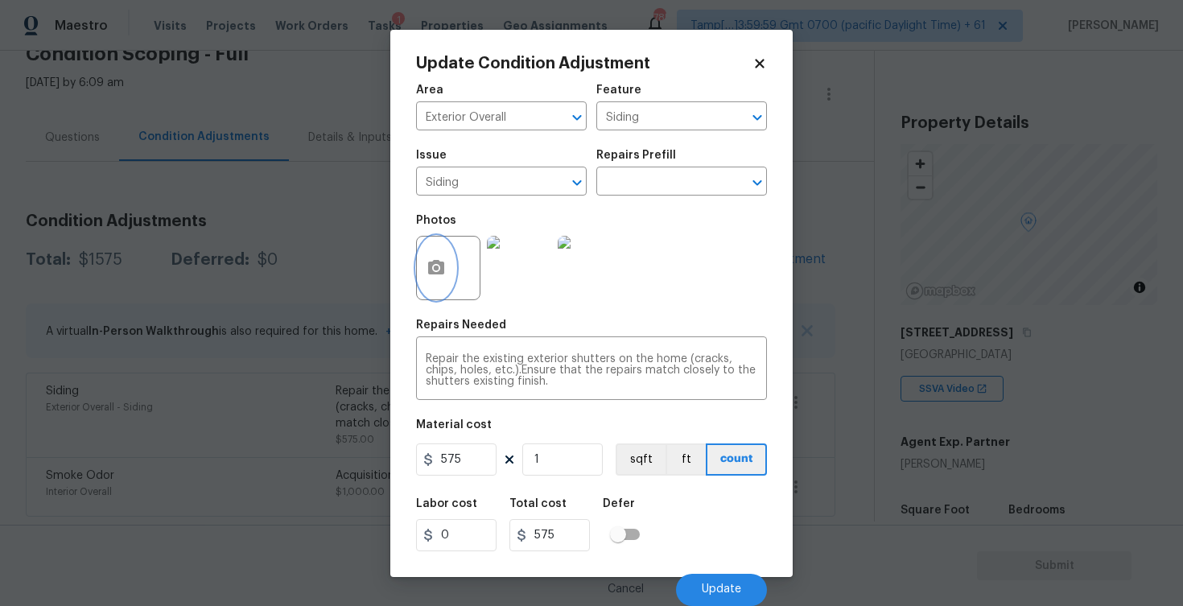
scroll to position [0, 0]
click at [730, 592] on span "Update" at bounding box center [721, 589] width 39 height 12
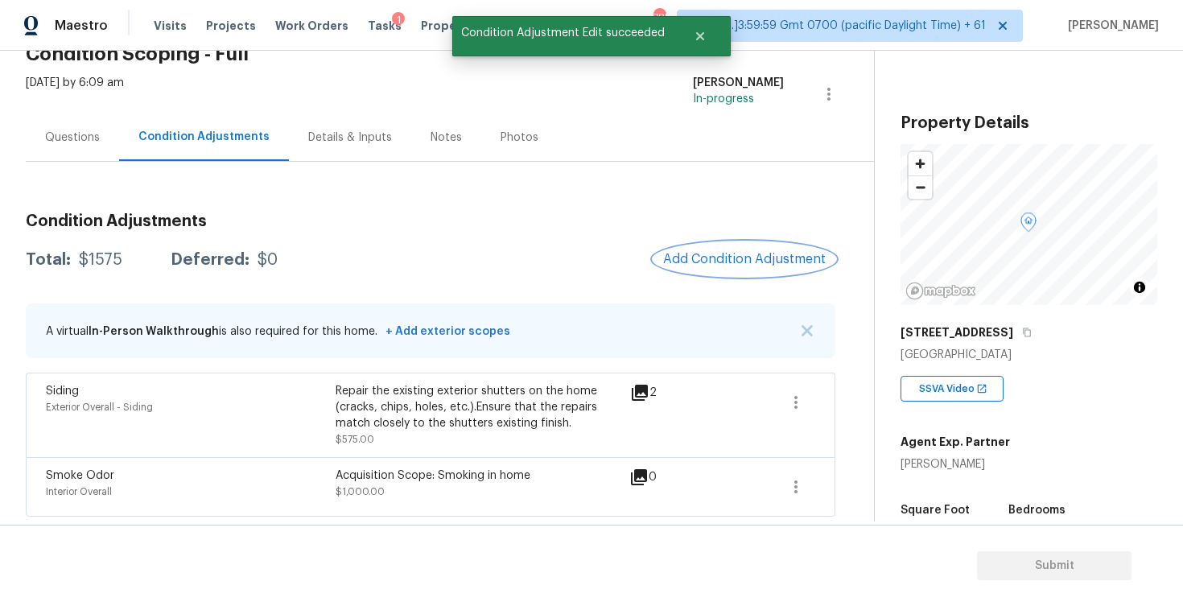
click at [730, 264] on span "Add Condition Adjustment" at bounding box center [744, 259] width 163 height 14
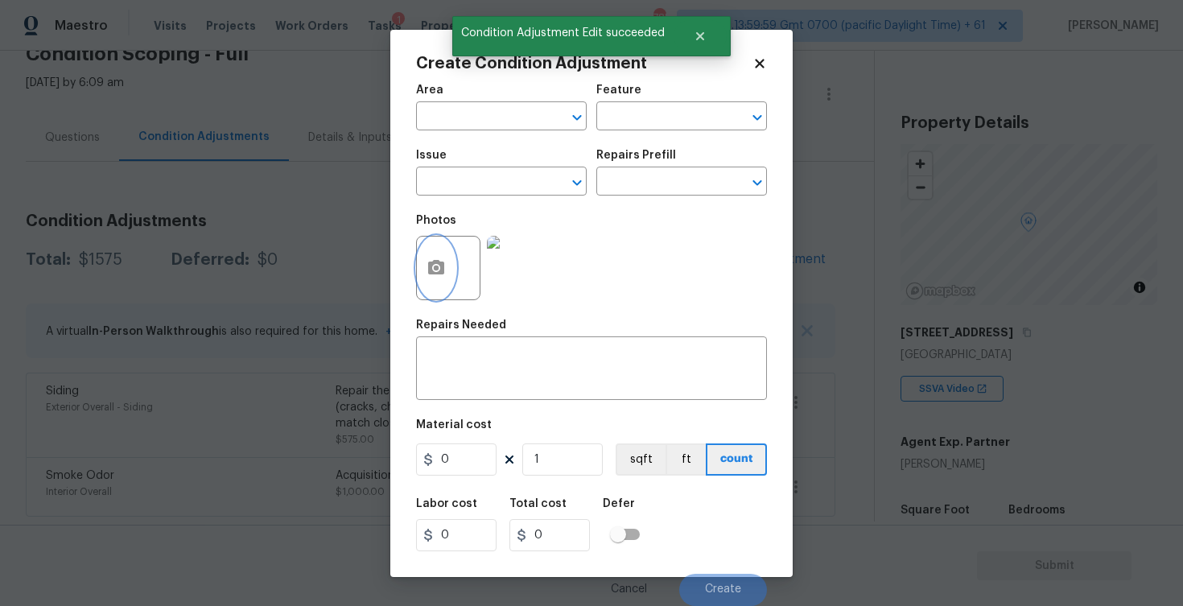
click at [443, 257] on button "button" at bounding box center [436, 268] width 39 height 63
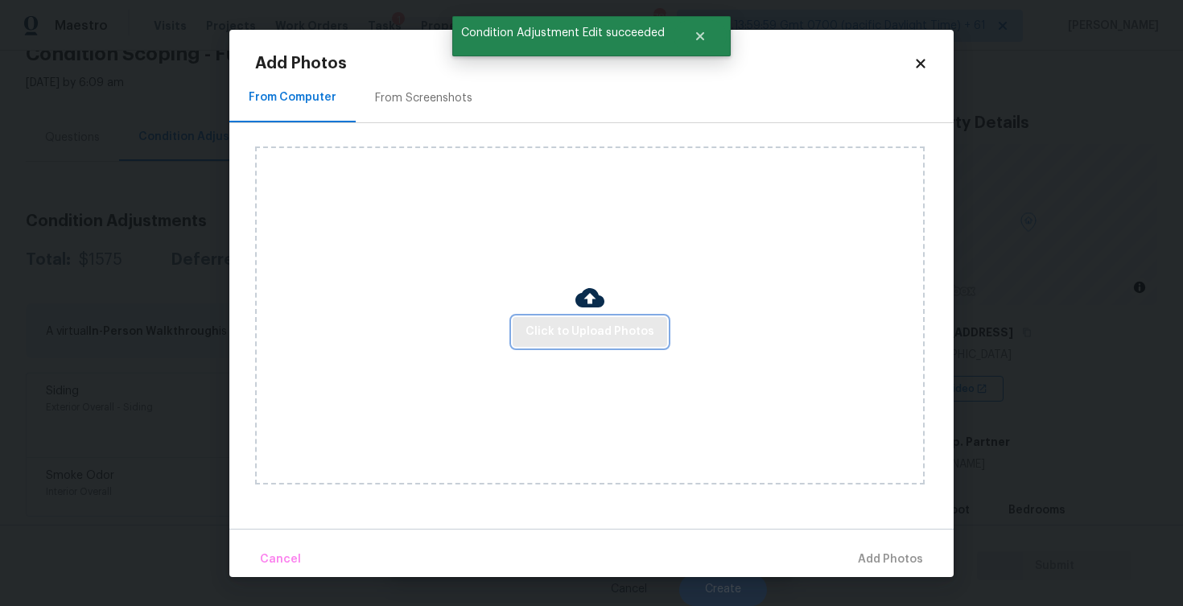
click at [595, 332] on span "Click to Upload Photos" at bounding box center [589, 332] width 129 height 20
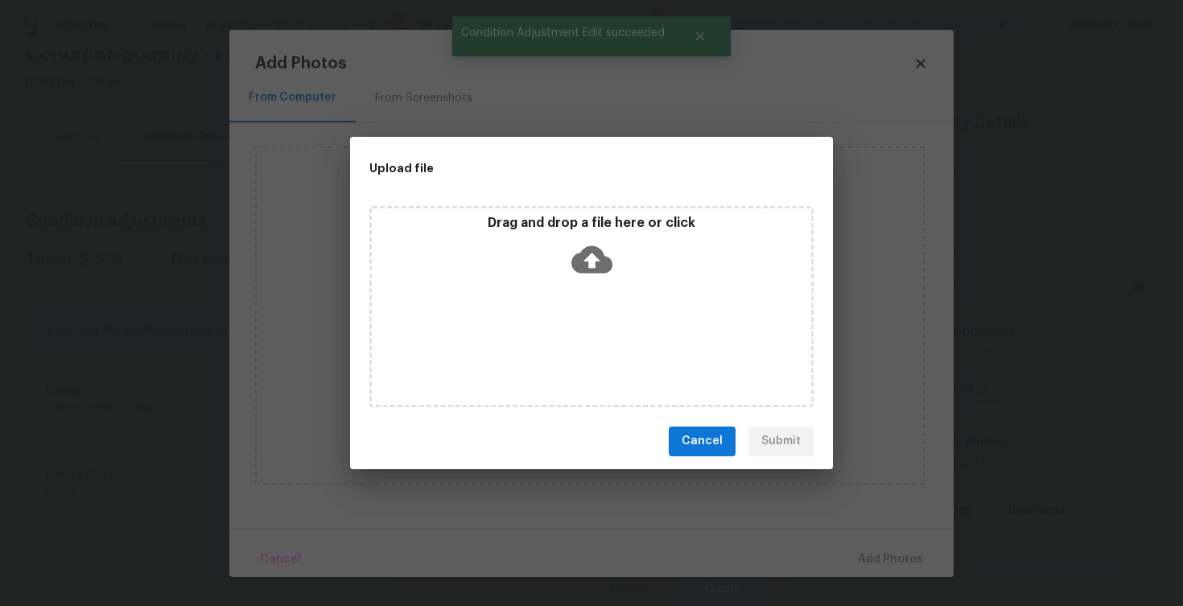
click at [599, 253] on icon at bounding box center [591, 258] width 41 height 27
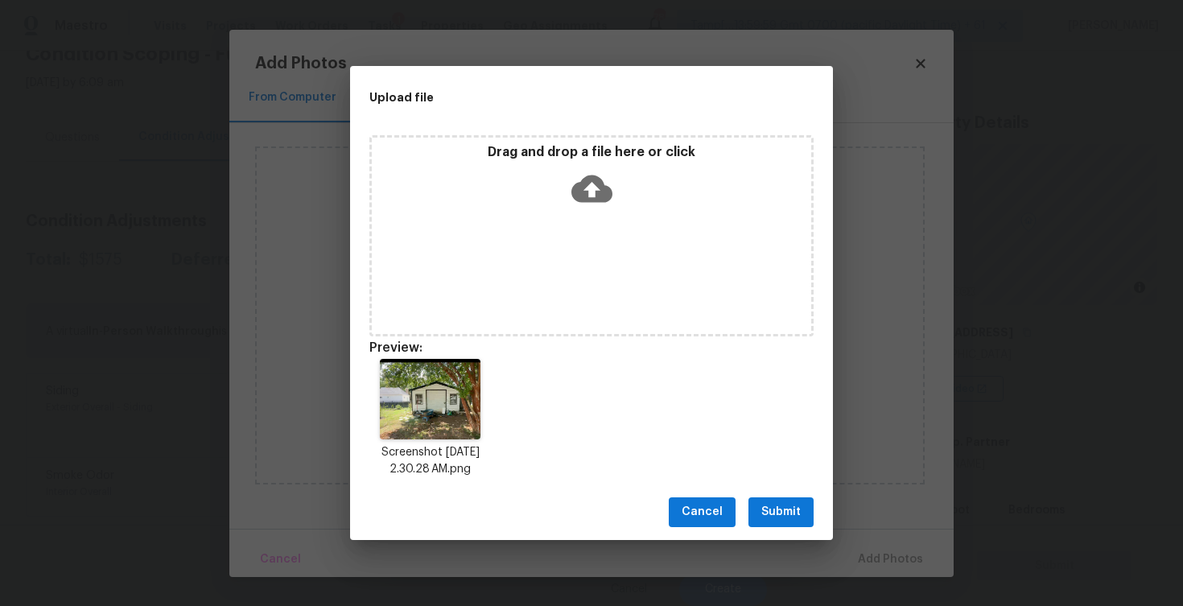
click at [771, 495] on div "Cancel Submit" at bounding box center [591, 512] width 483 height 56
click at [782, 509] on span "Submit" at bounding box center [780, 512] width 39 height 20
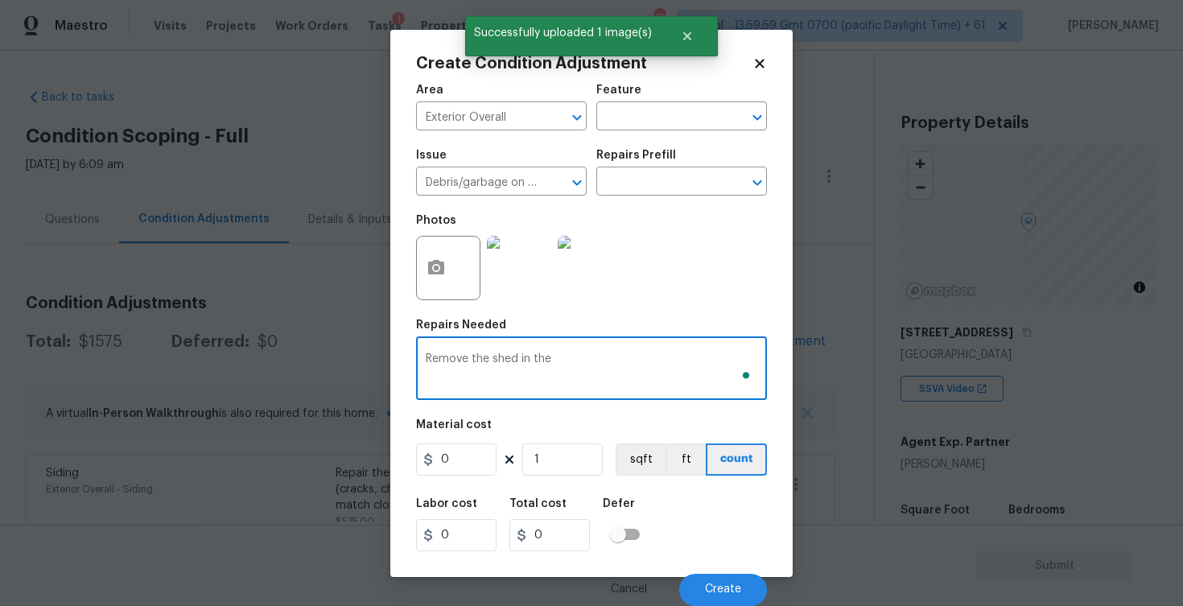
scroll to position [82, 0]
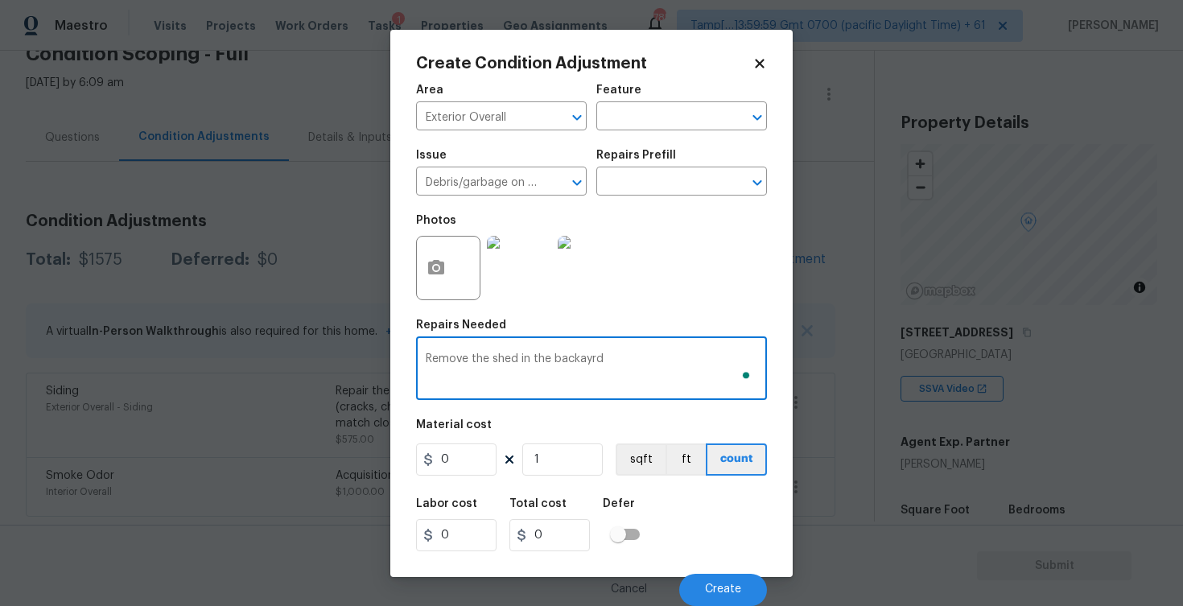
type textarea "Remove the shed in the backayrd"
click at [467, 466] on input "0" at bounding box center [456, 459] width 80 height 32
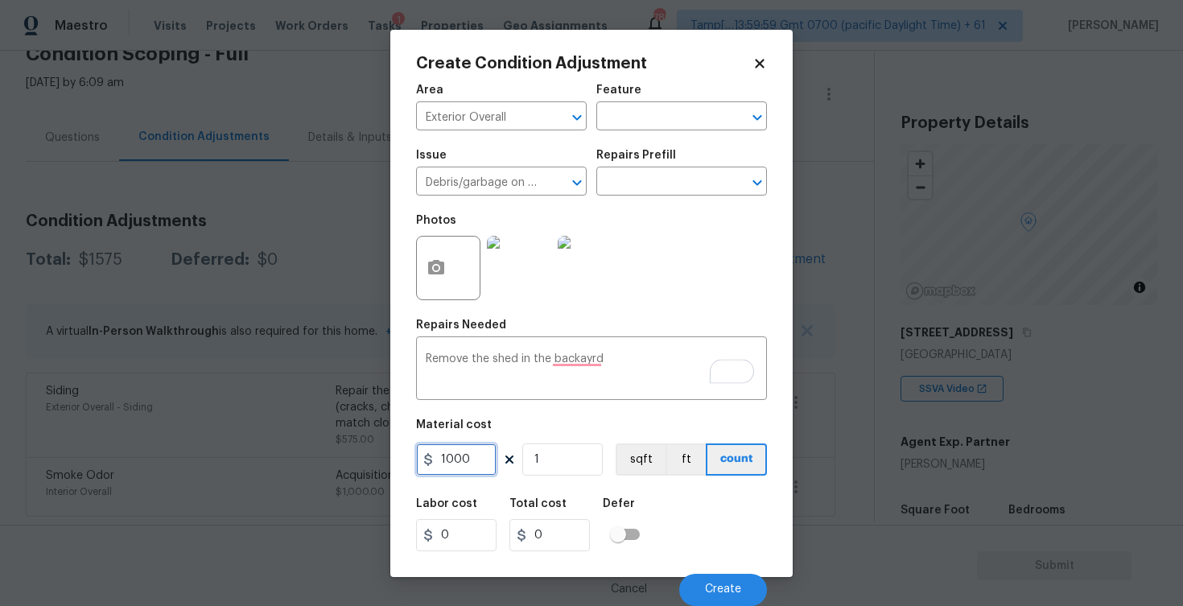
type input "1000"
click at [661, 525] on div "Labor cost 0 Total cost 1000 Defer" at bounding box center [591, 524] width 351 height 72
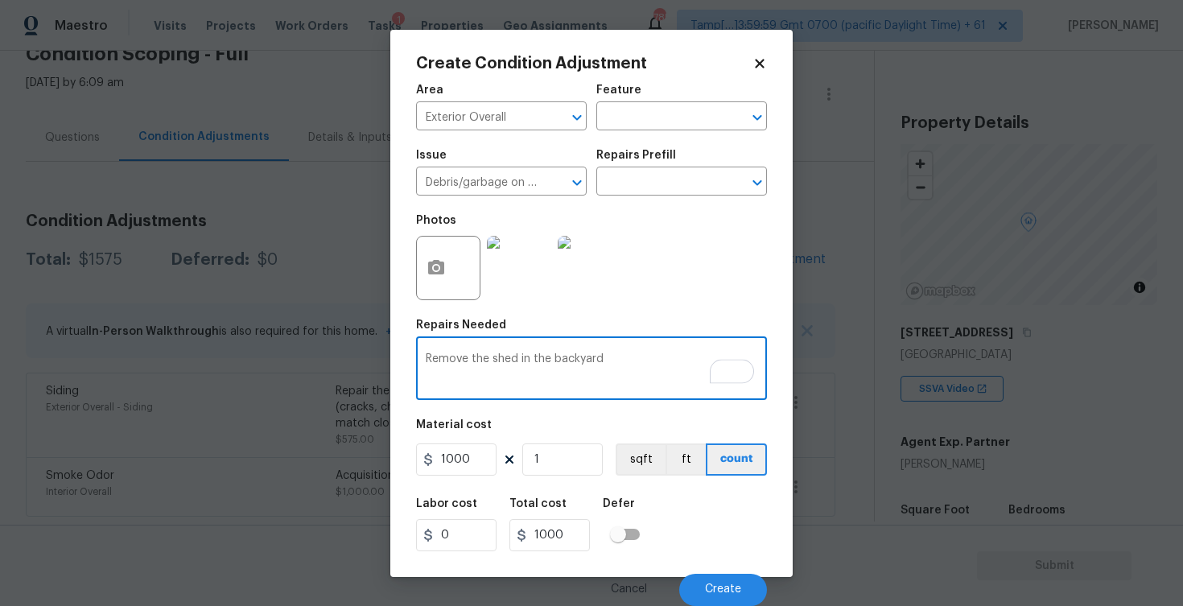
type textarea "Remove the shed in the backyard"
click at [685, 533] on div "Labor cost 0 Total cost 1000 Defer" at bounding box center [591, 524] width 351 height 72
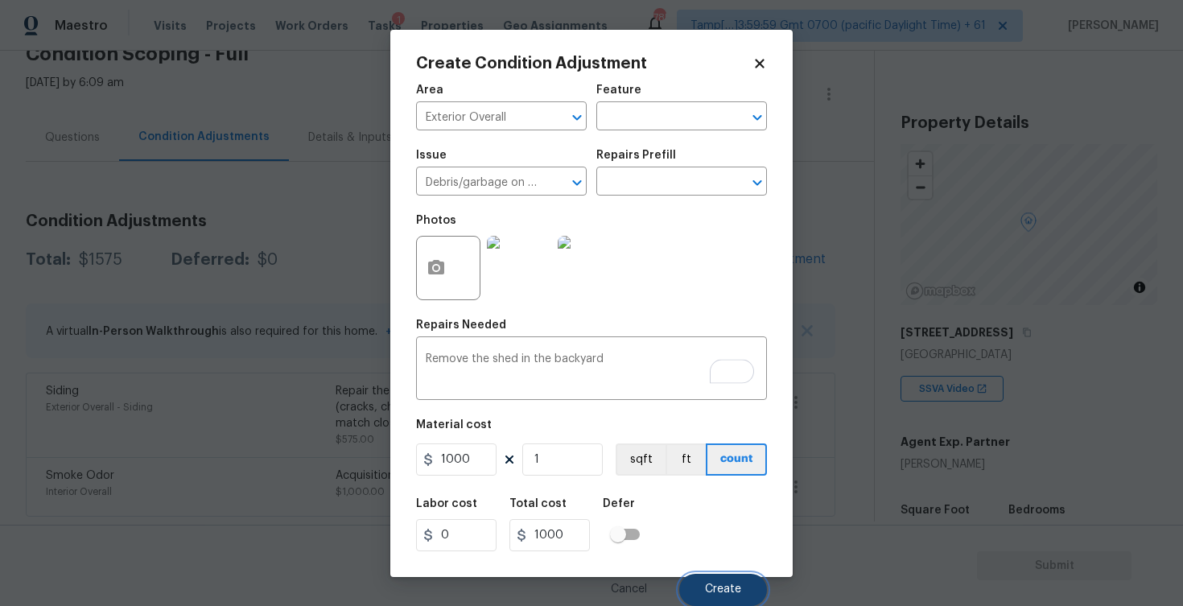
click at [718, 597] on button "Create" at bounding box center [723, 590] width 88 height 32
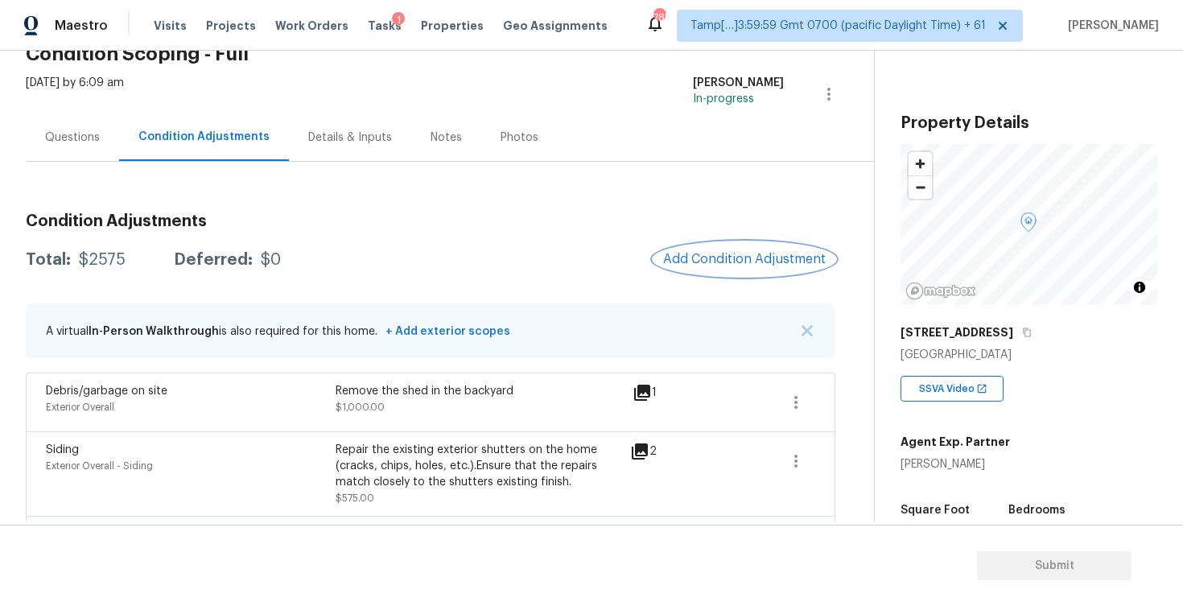
click at [681, 262] on span "Add Condition Adjustment" at bounding box center [744, 259] width 163 height 14
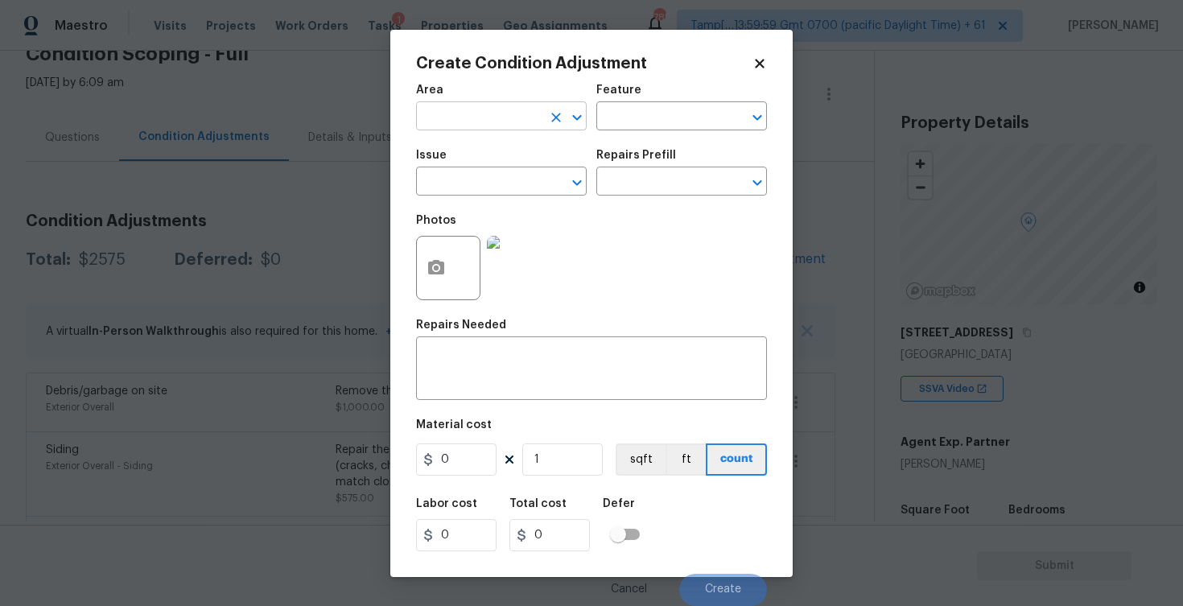
click at [452, 117] on input "text" at bounding box center [479, 117] width 126 height 25
click at [468, 186] on li "Exterior Overall" at bounding box center [501, 180] width 171 height 27
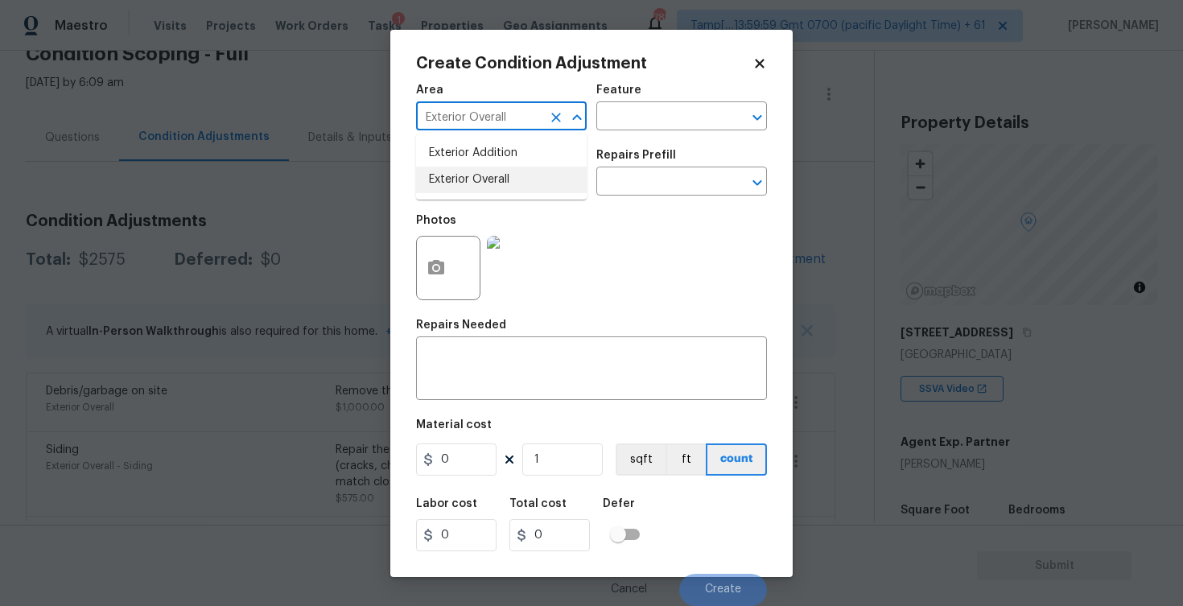
type input "Exterior Overall"
click at [468, 186] on input "text" at bounding box center [479, 183] width 126 height 25
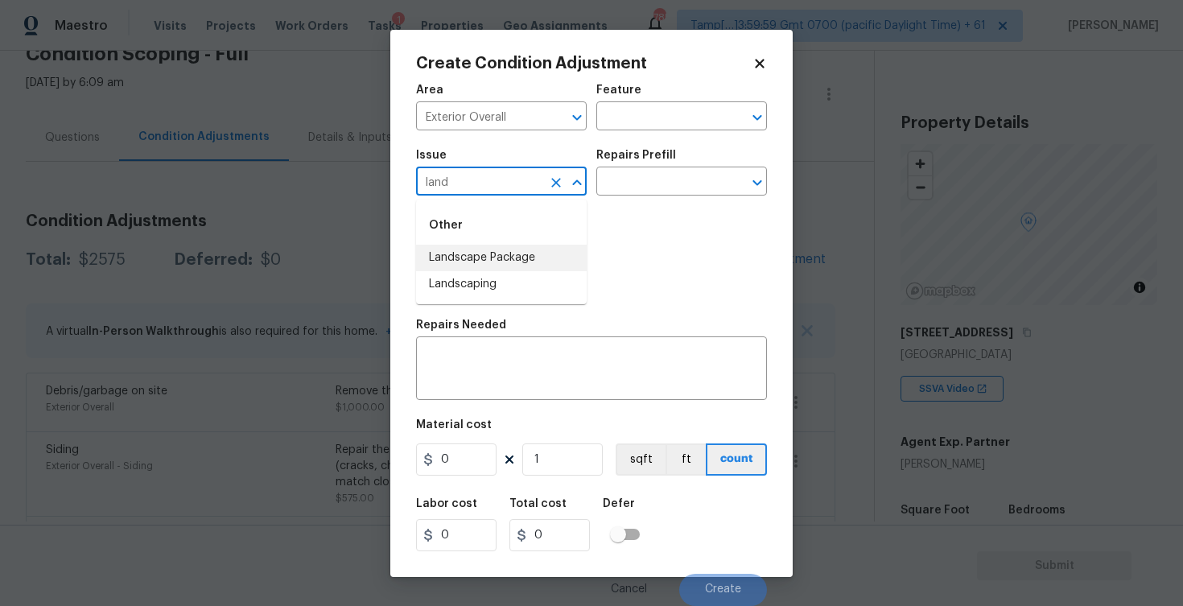
click at [477, 257] on li "Landscape Package" at bounding box center [501, 258] width 171 height 27
type input "Landscape Package"
click at [655, 169] on div "Repairs Prefill" at bounding box center [681, 160] width 171 height 21
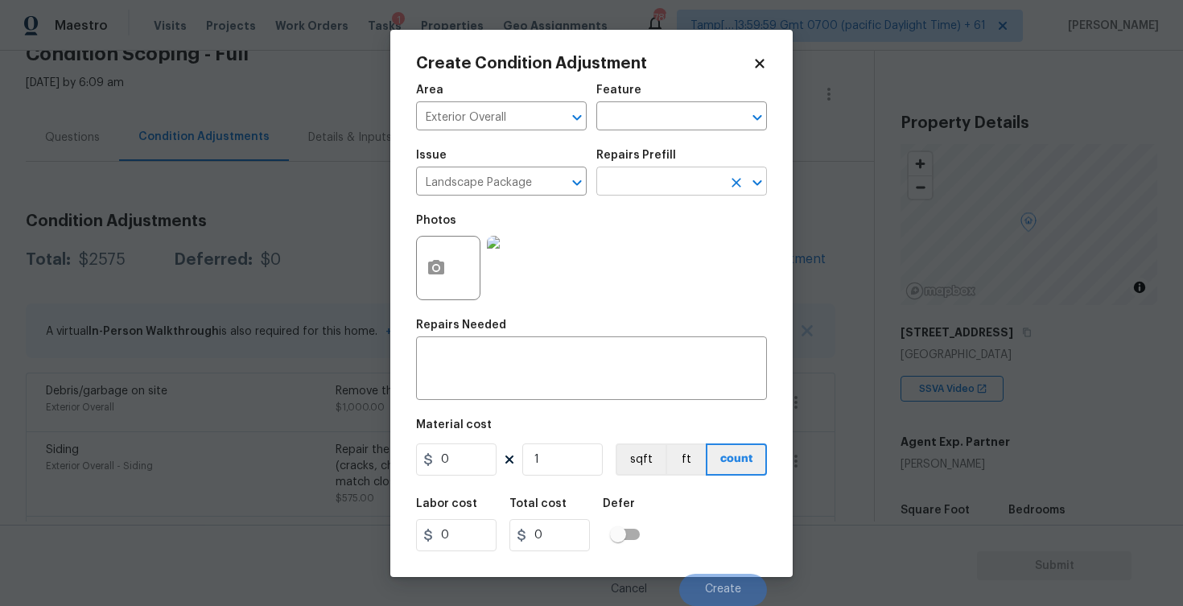
click at [653, 183] on input "text" at bounding box center [659, 183] width 126 height 25
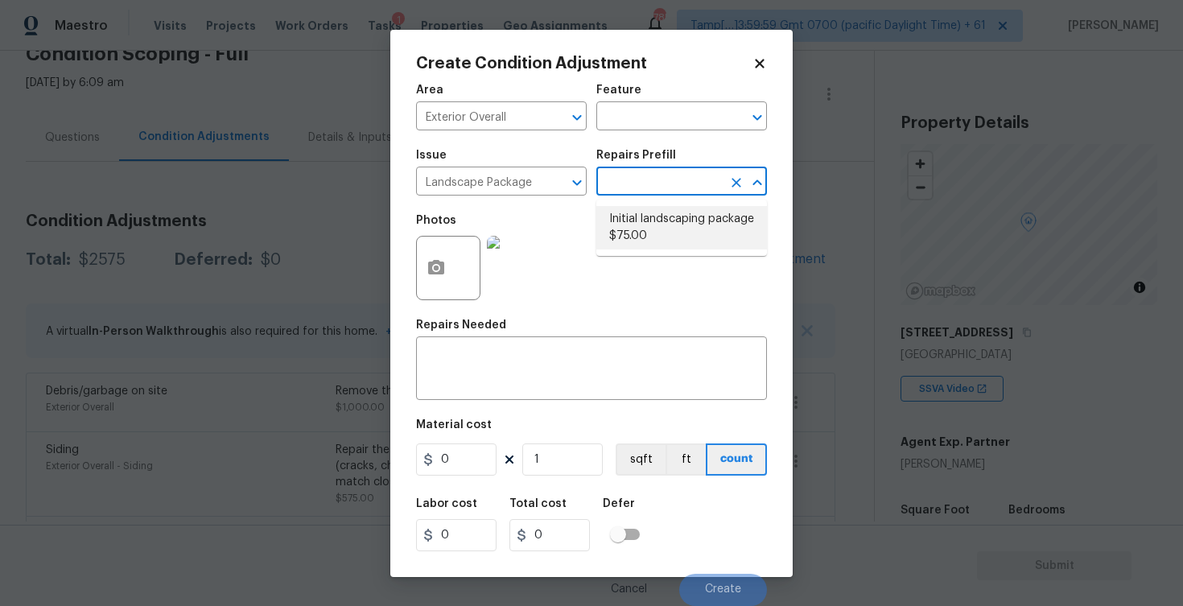
click at [647, 230] on li "Initial landscaping package $75.00" at bounding box center [681, 227] width 171 height 43
type input "Home Readiness Packages"
type textarea "Mowing of grass up to 6" in height. Mow, edge along driveways & sidewalks, trim…"
type input "75"
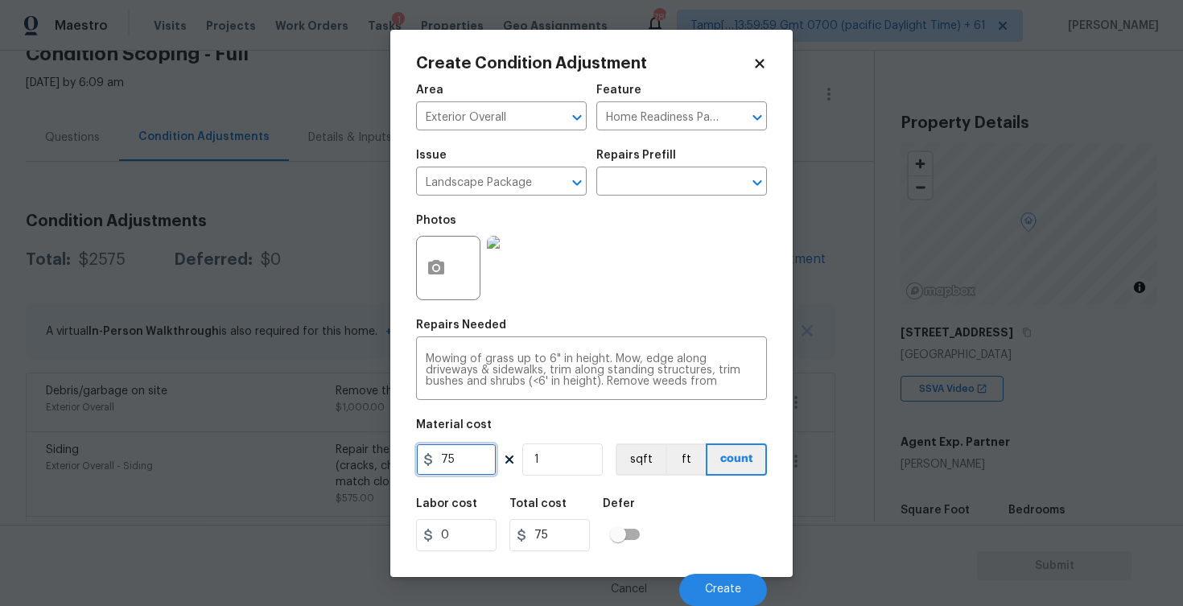
click at [481, 459] on input "75" at bounding box center [456, 459] width 80 height 32
type input "1500"
click at [570, 337] on div "Repairs Needed" at bounding box center [591, 329] width 351 height 21
click at [454, 289] on div at bounding box center [448, 268] width 64 height 64
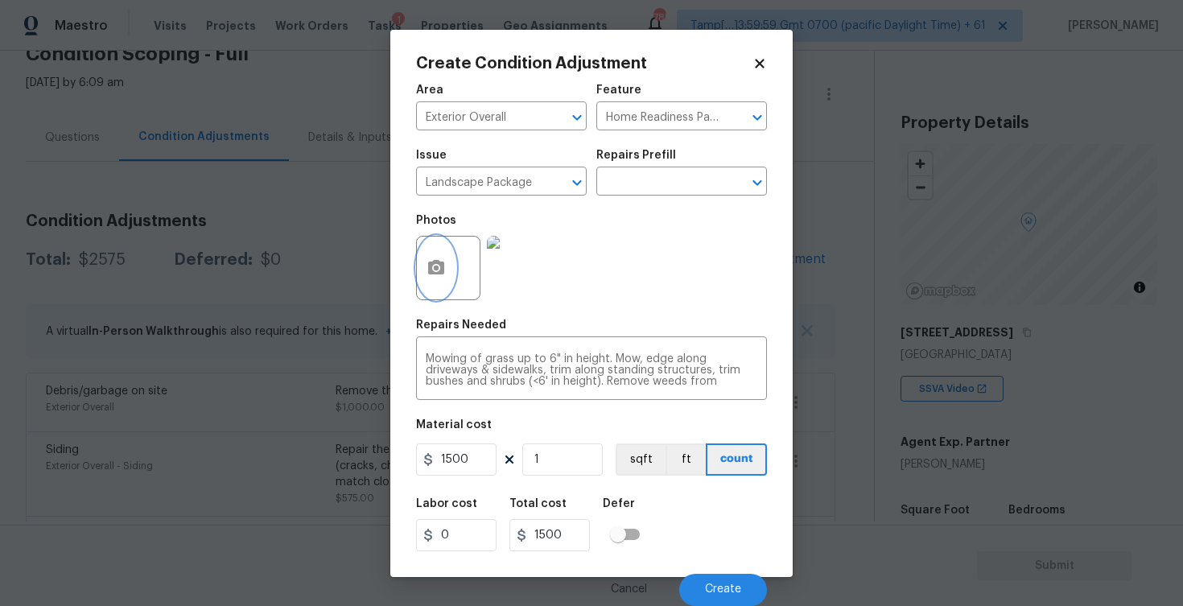
click at [451, 271] on button "button" at bounding box center [436, 268] width 39 height 63
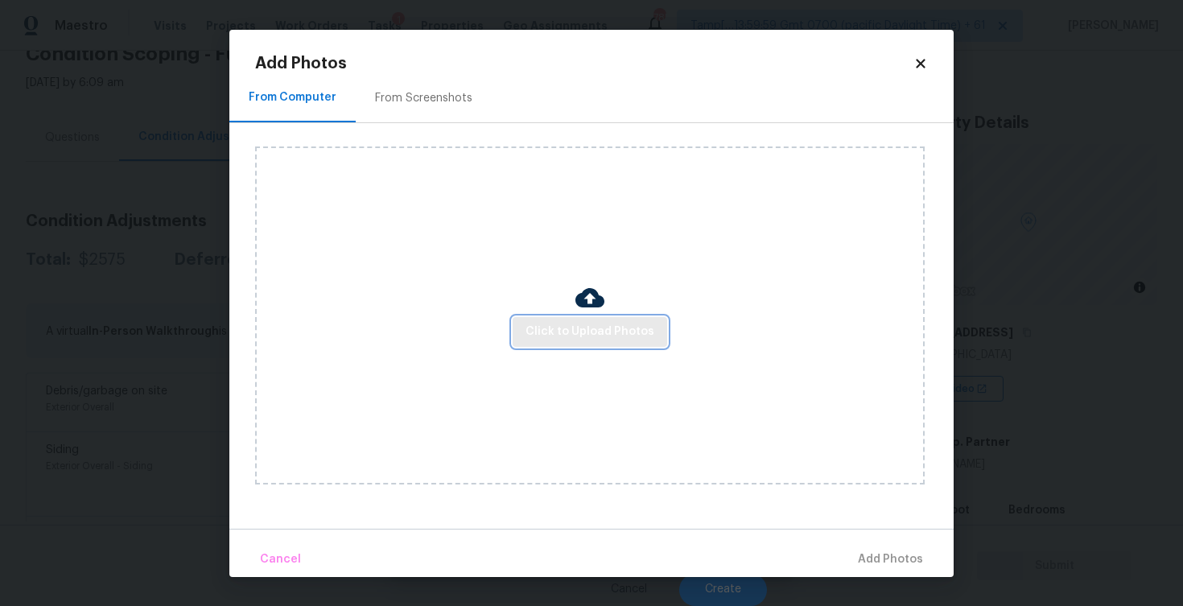
click at [571, 319] on button "Click to Upload Photos" at bounding box center [590, 332] width 154 height 30
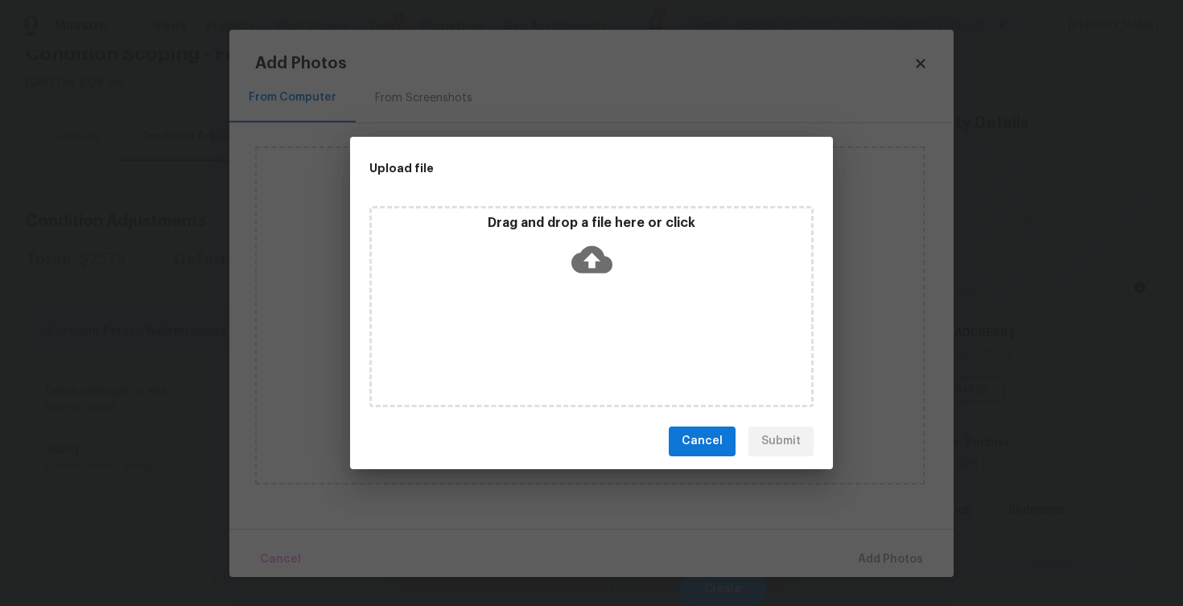
click at [582, 239] on icon at bounding box center [591, 259] width 41 height 41
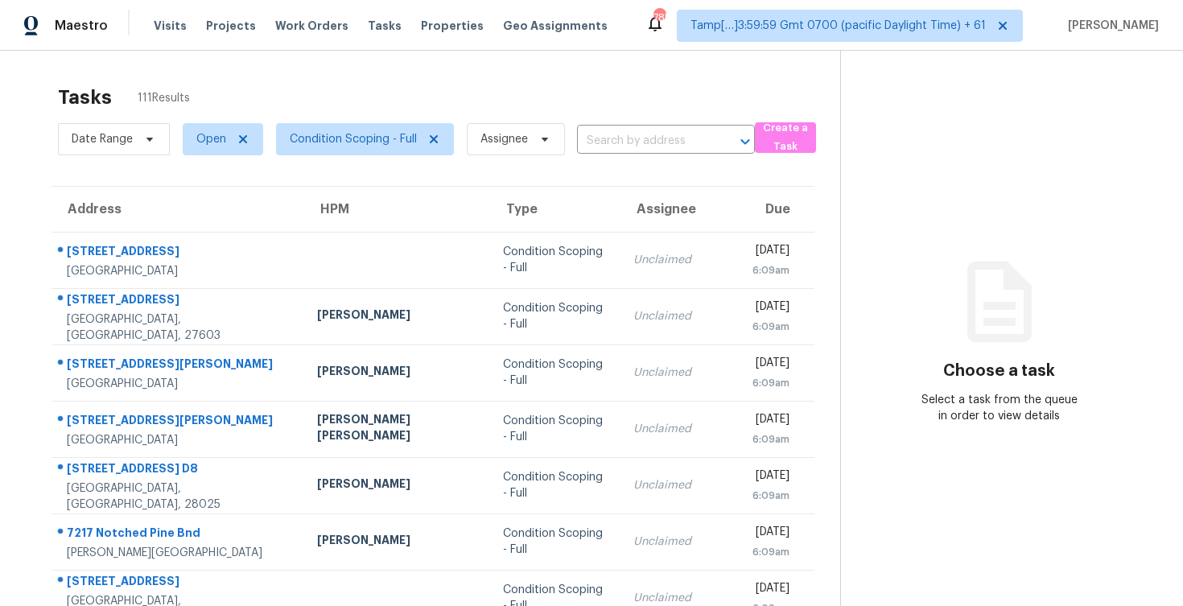
click at [625, 154] on div "Date Range Open Condition Scoping - Full Assignee ​" at bounding box center [406, 139] width 697 height 42
click at [624, 146] on input "text" at bounding box center [643, 141] width 133 height 25
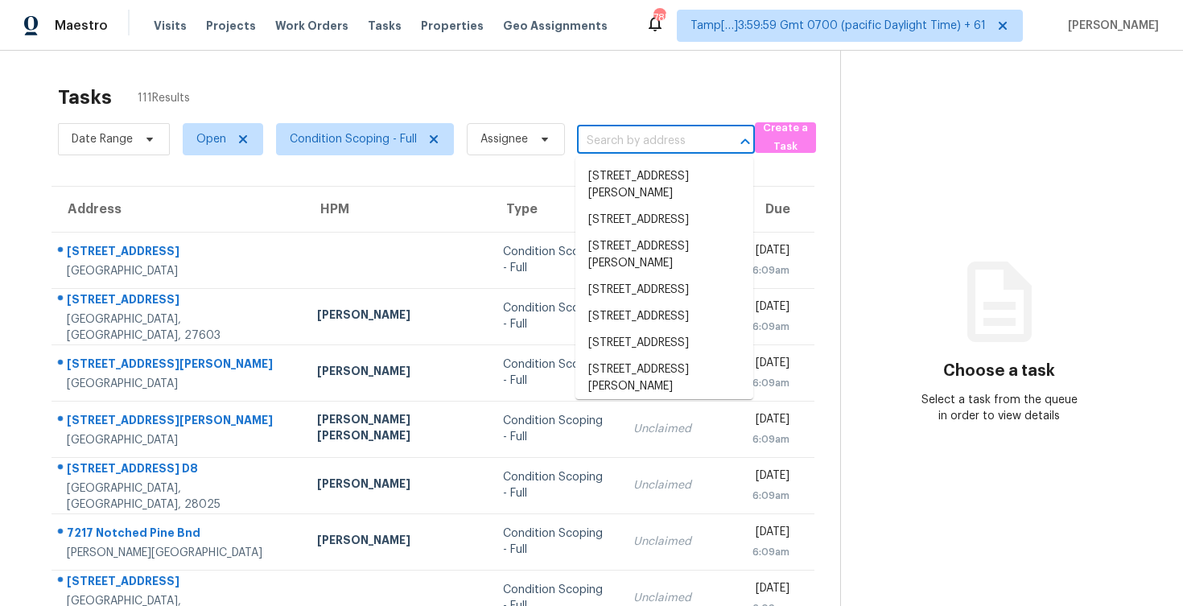
paste input "[STREET_ADDRESS]"
type input "[STREET_ADDRESS]"
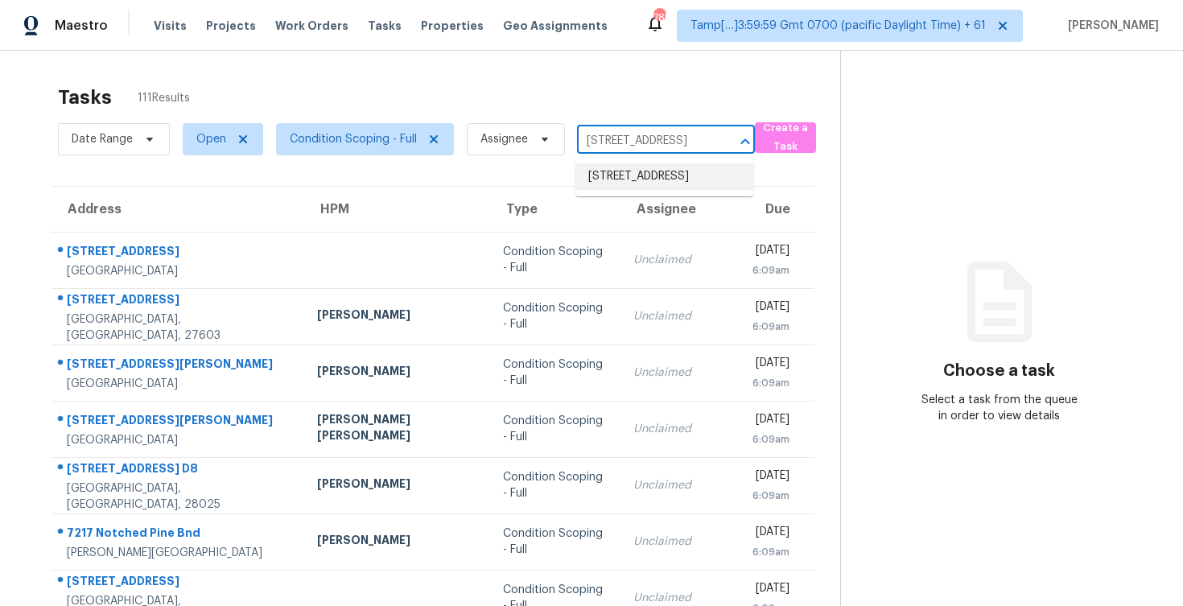
click at [647, 171] on li "[STREET_ADDRESS]" at bounding box center [664, 176] width 178 height 27
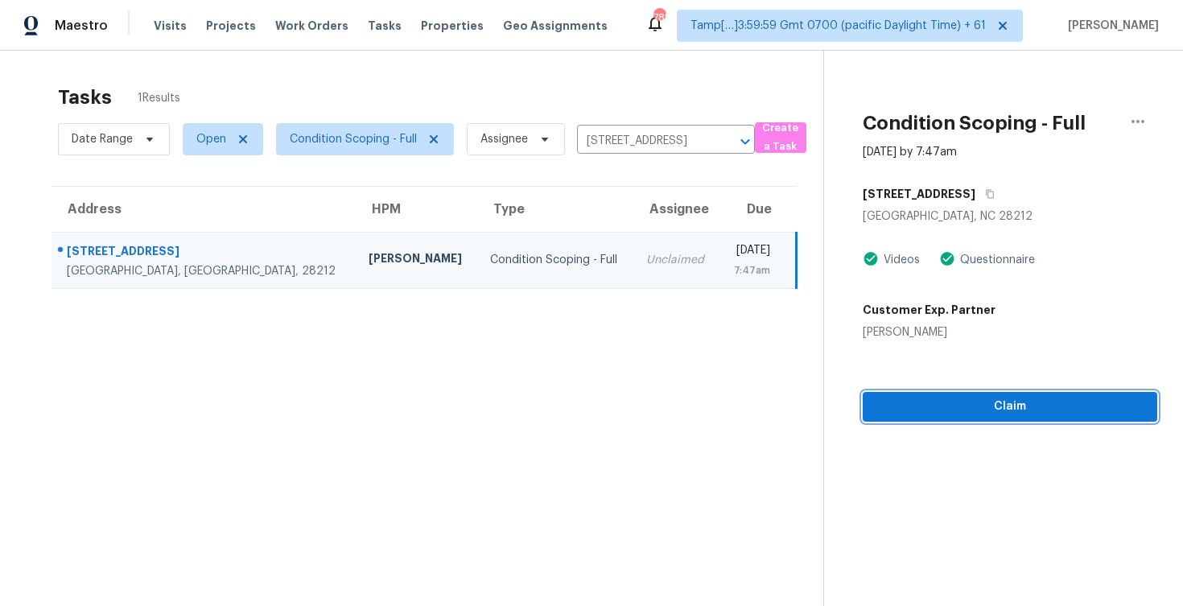
click at [955, 411] on span "Claim" at bounding box center [1009, 407] width 269 height 20
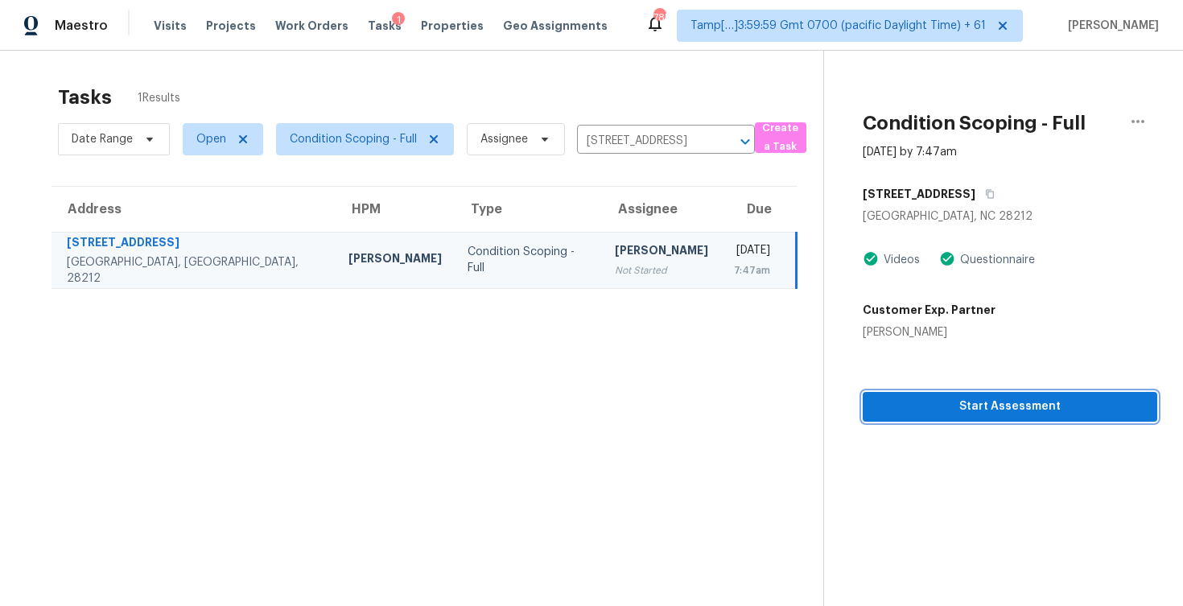
click at [896, 393] on button "Start Assessment" at bounding box center [1010, 407] width 295 height 30
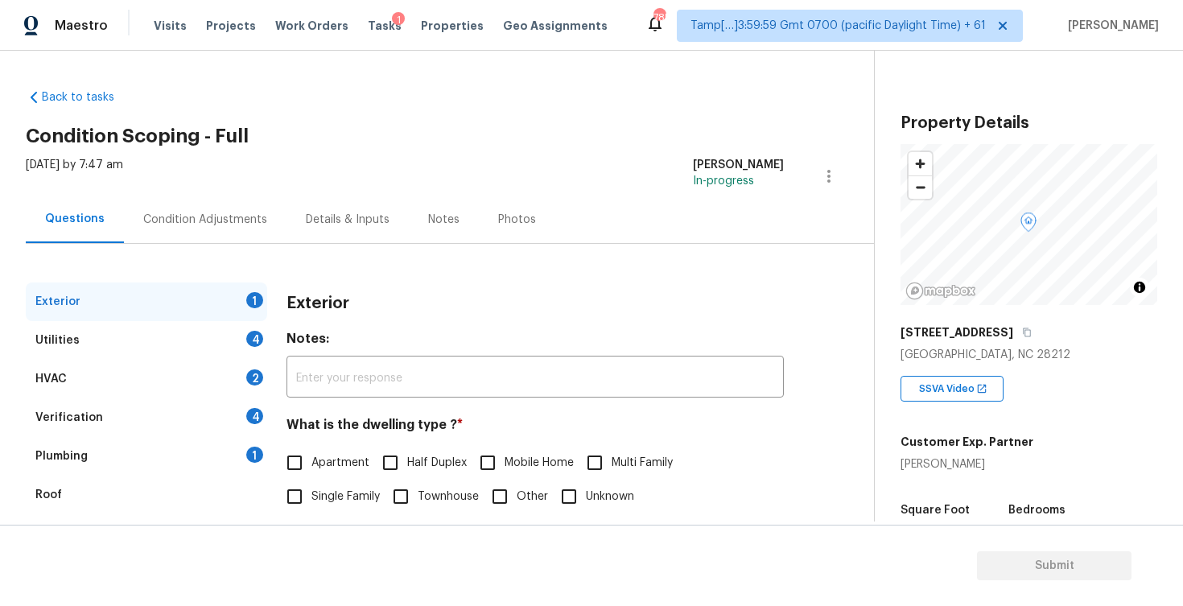
click at [253, 240] on div "Condition Adjustments" at bounding box center [205, 219] width 163 height 47
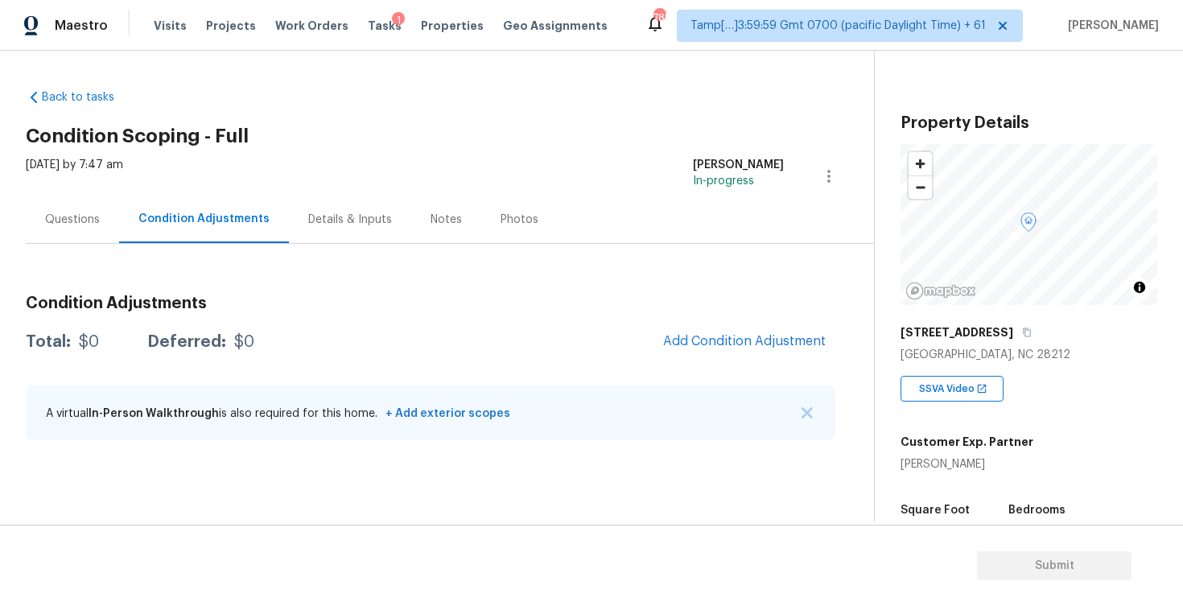
click at [666, 327] on span "Add Condition Adjustment" at bounding box center [744, 341] width 182 height 35
click at [691, 336] on span "Add Condition Adjustment" at bounding box center [744, 341] width 163 height 14
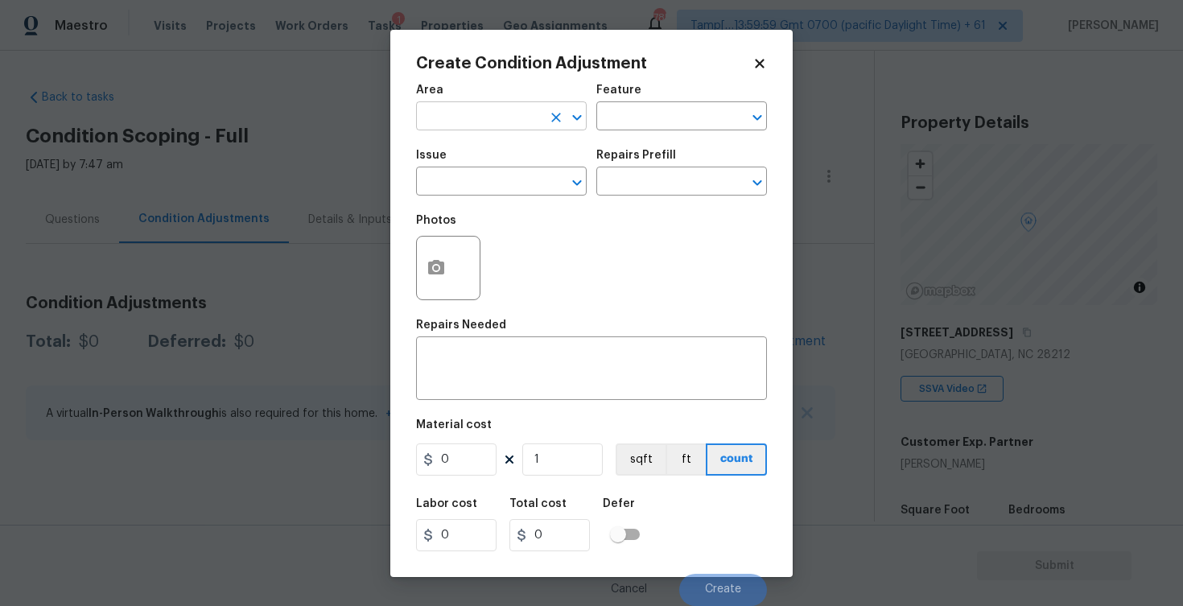
click at [476, 119] on input "text" at bounding box center [479, 117] width 126 height 25
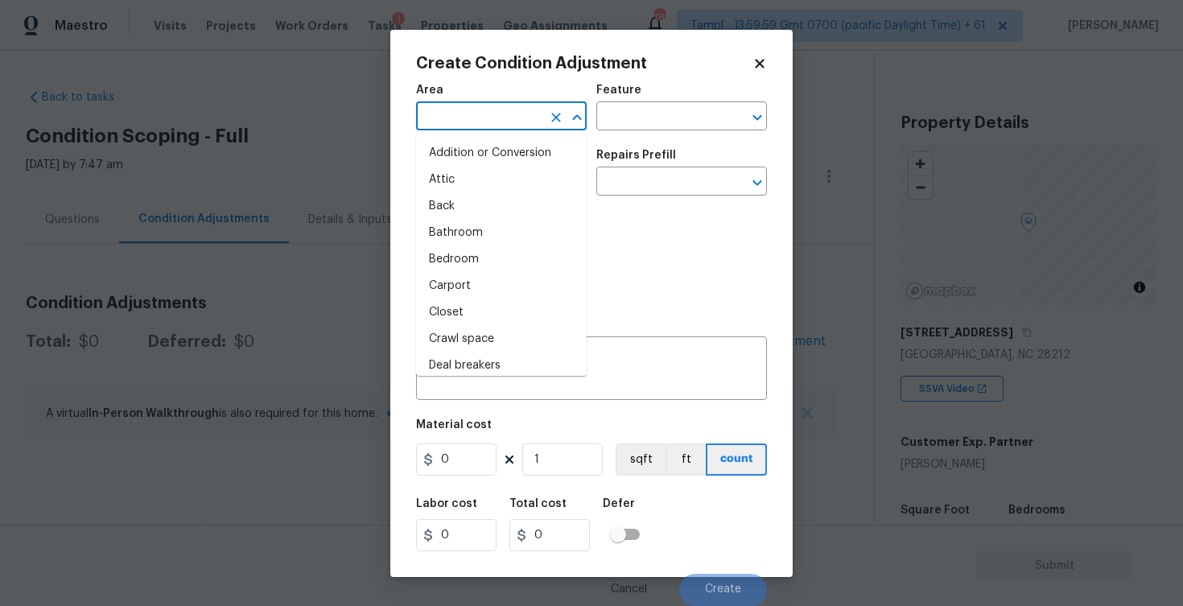
type input "e"
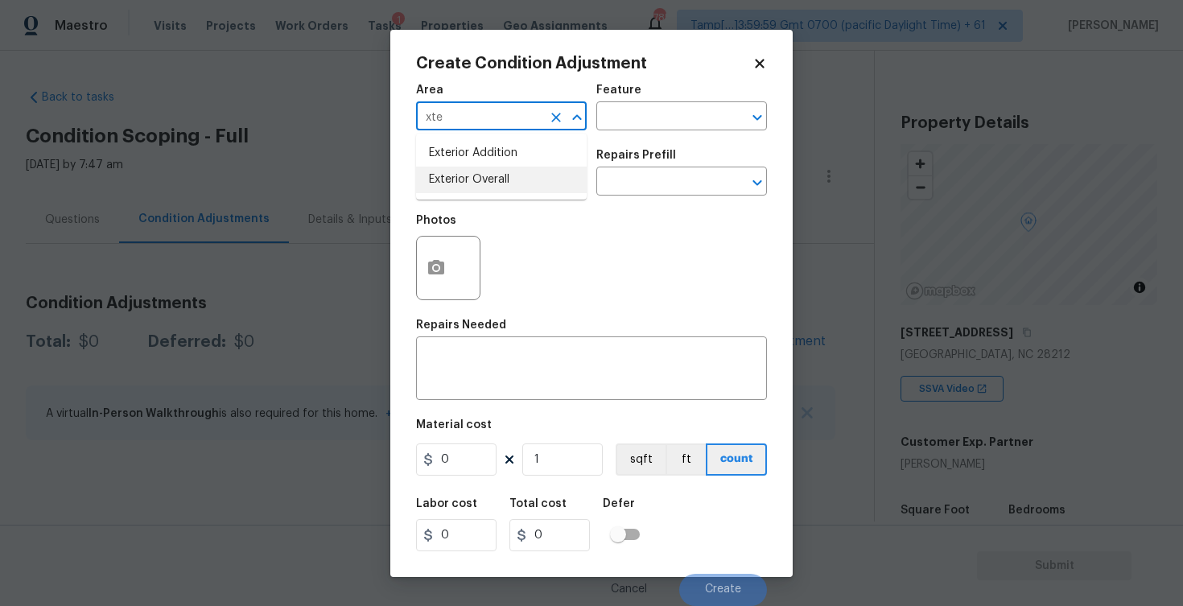
click at [492, 184] on li "Exterior Overall" at bounding box center [501, 180] width 171 height 27
type input "Exterior Overall"
click at [492, 184] on input "text" at bounding box center [479, 183] width 126 height 25
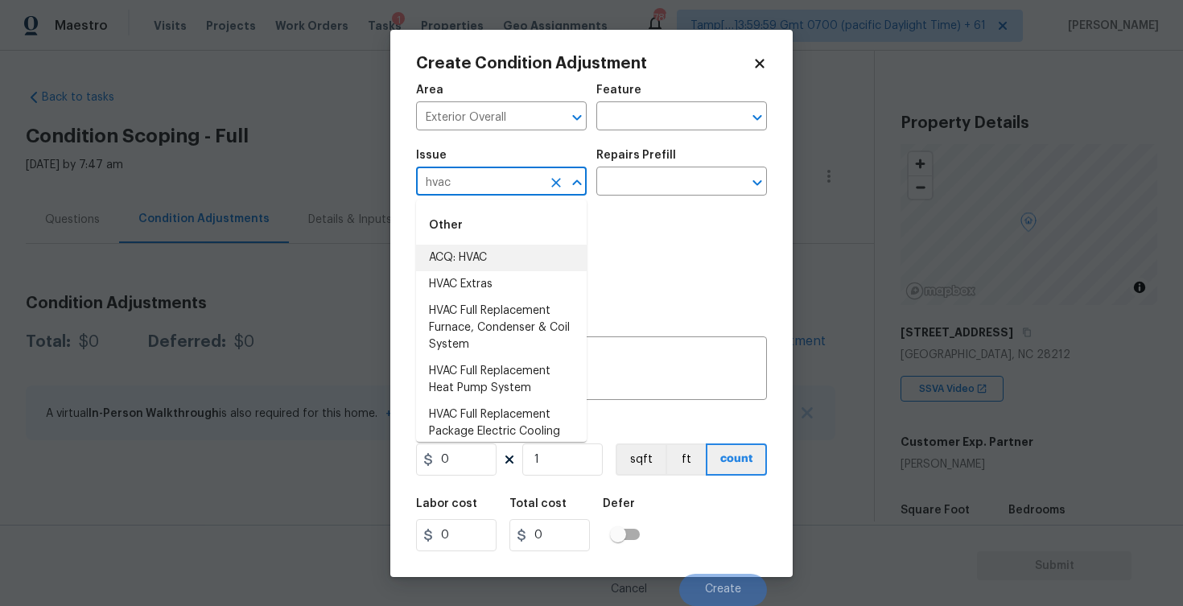
click at [504, 266] on li "ACQ: HVAC" at bounding box center [501, 258] width 171 height 27
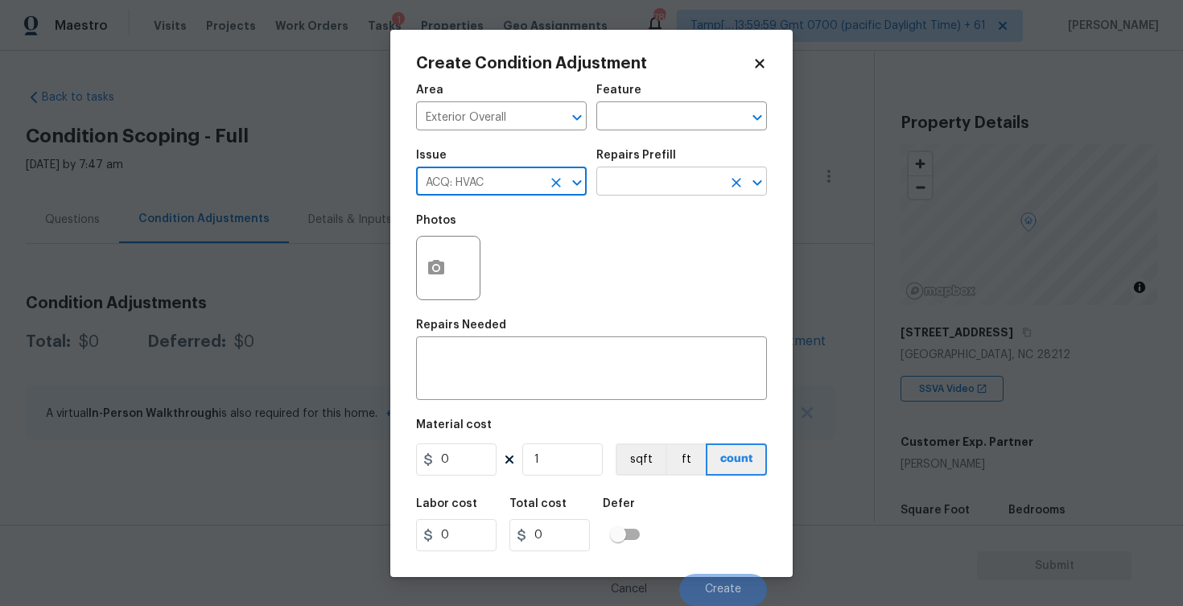
type input "ACQ: HVAC"
click at [624, 192] on input "text" at bounding box center [659, 183] width 126 height 25
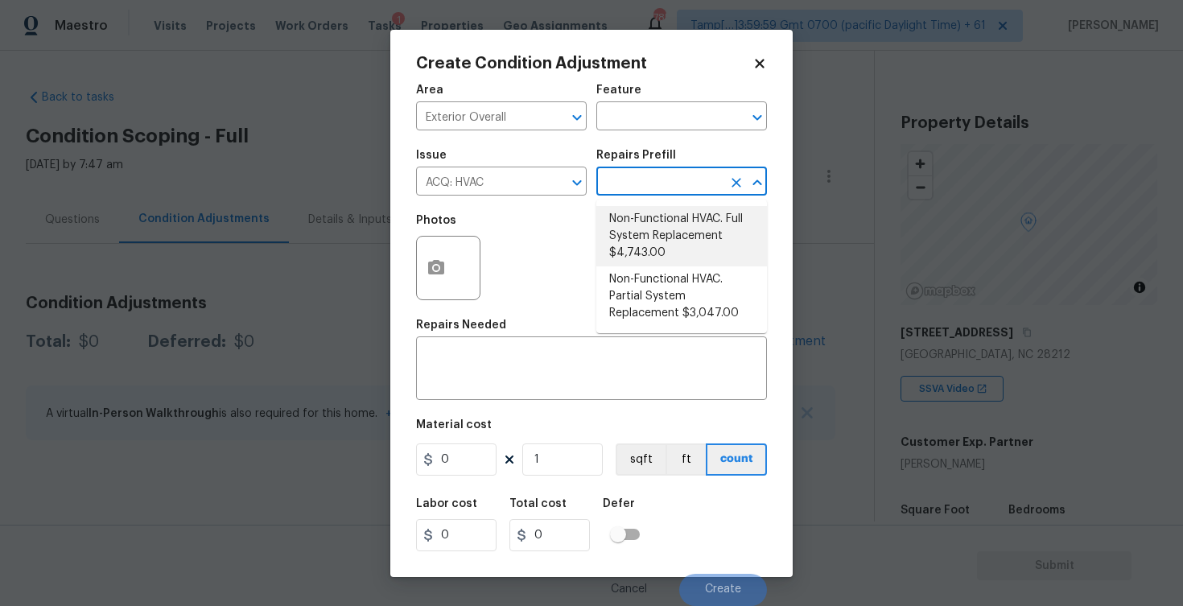
click at [653, 242] on li "Non-Functional HVAC. Full System Replacement $4,743.00" at bounding box center [681, 236] width 171 height 60
type input "Acquisition"
type textarea "Acquisition Scope: Full System Replacement"
type input "4743"
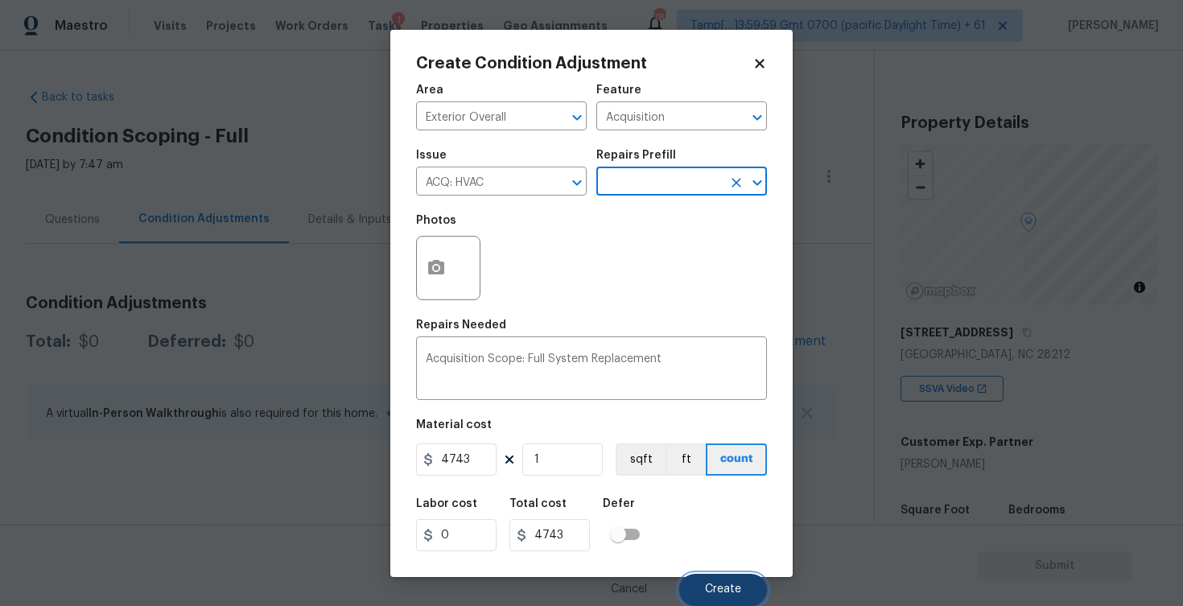
click at [719, 577] on button "Create" at bounding box center [723, 590] width 88 height 32
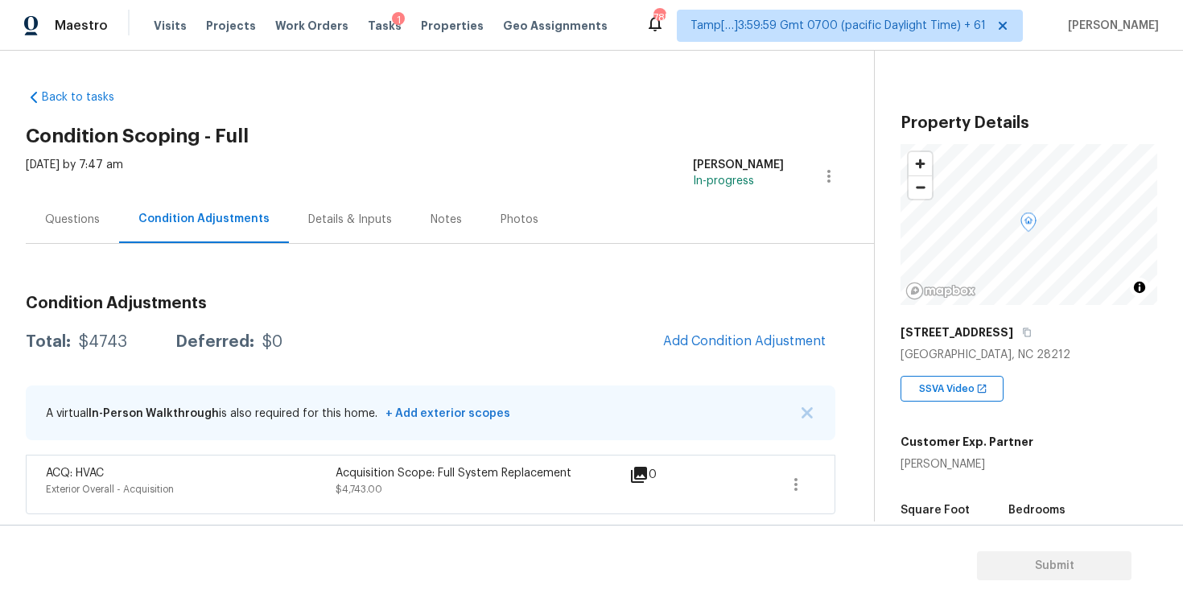
click at [720, 319] on div "Condition Adjustments Total: $4743 Deferred: $0 Add Condition Adjustment A virt…" at bounding box center [430, 398] width 809 height 232
click at [717, 323] on div "Condition Adjustments Total: $4743 Deferred: $0 Add Condition Adjustment A virt…" at bounding box center [430, 398] width 809 height 232
click at [711, 334] on span "Add Condition Adjustment" at bounding box center [744, 341] width 163 height 14
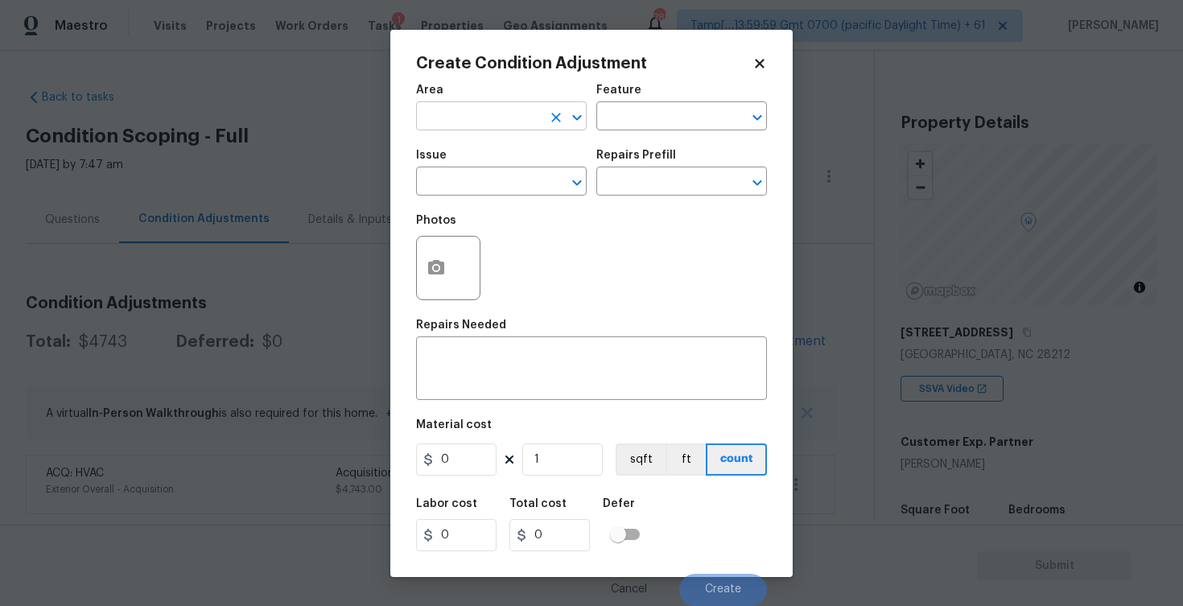
click at [495, 129] on input "text" at bounding box center [479, 117] width 126 height 25
click at [496, 182] on li "Interior Overall" at bounding box center [501, 180] width 171 height 27
type input "Interior Overall"
click at [496, 182] on input "text" at bounding box center [479, 183] width 126 height 25
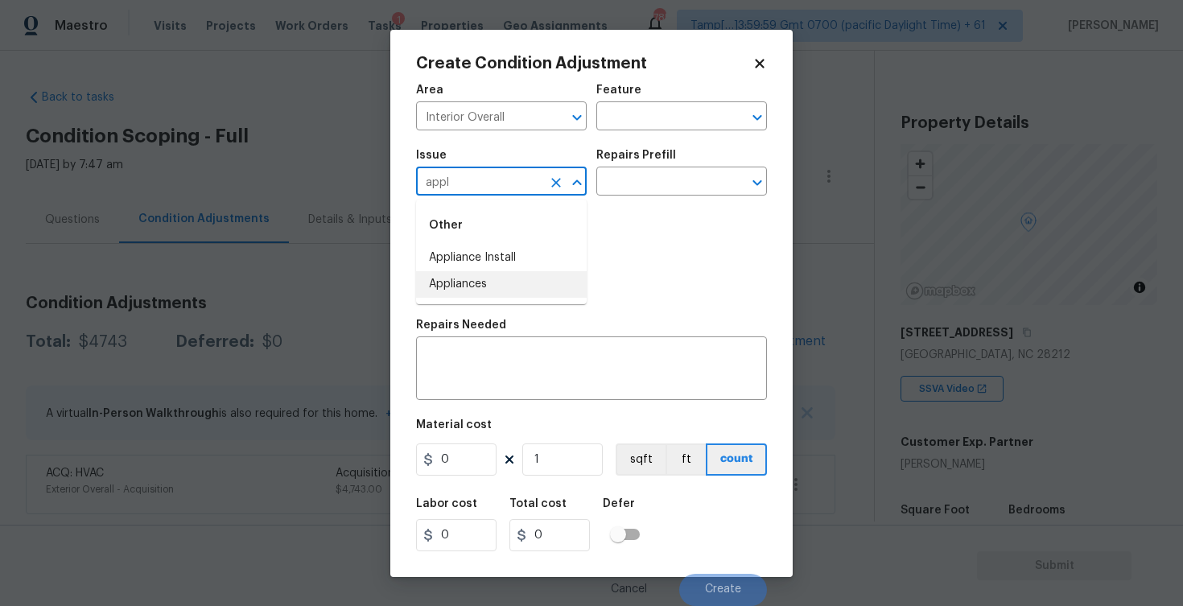
click at [491, 276] on li "Appliances" at bounding box center [501, 284] width 171 height 27
type input "Appliances"
click at [496, 362] on textarea at bounding box center [592, 370] width 332 height 34
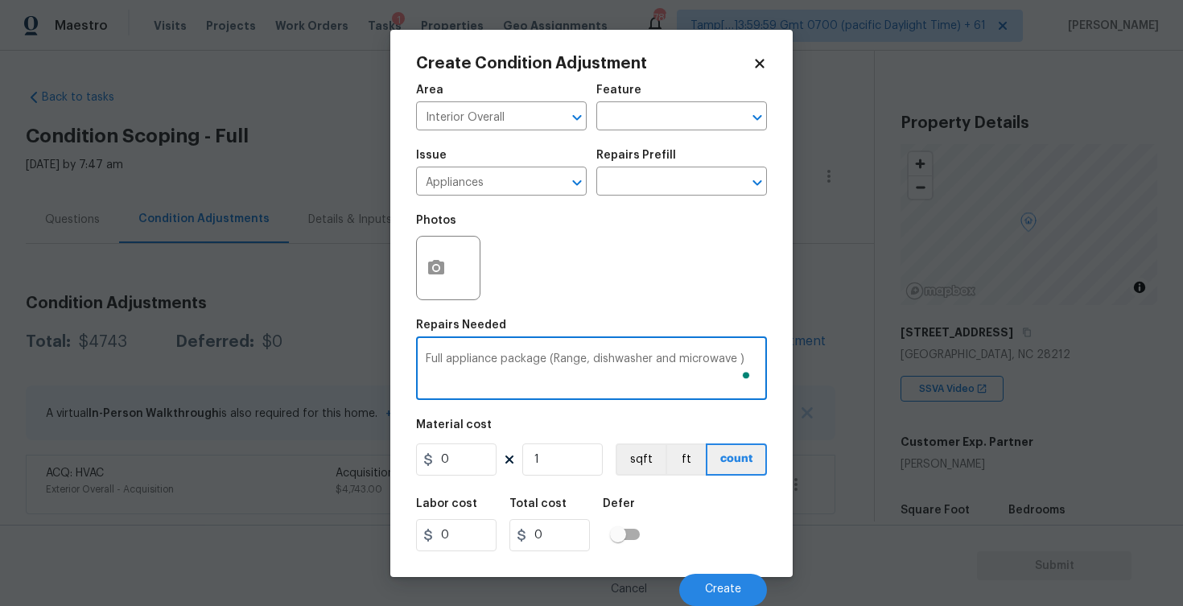
type textarea "Full appliance package (Range, dishwasher and microwave )"
click at [480, 462] on input "0" at bounding box center [456, 459] width 80 height 32
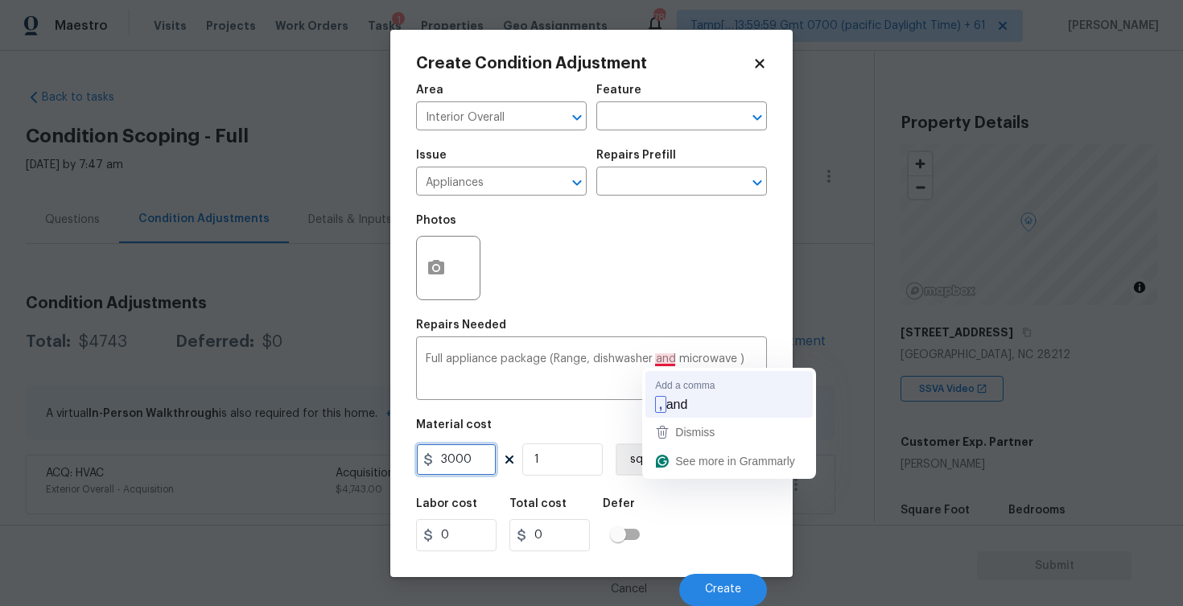
type input "3000"
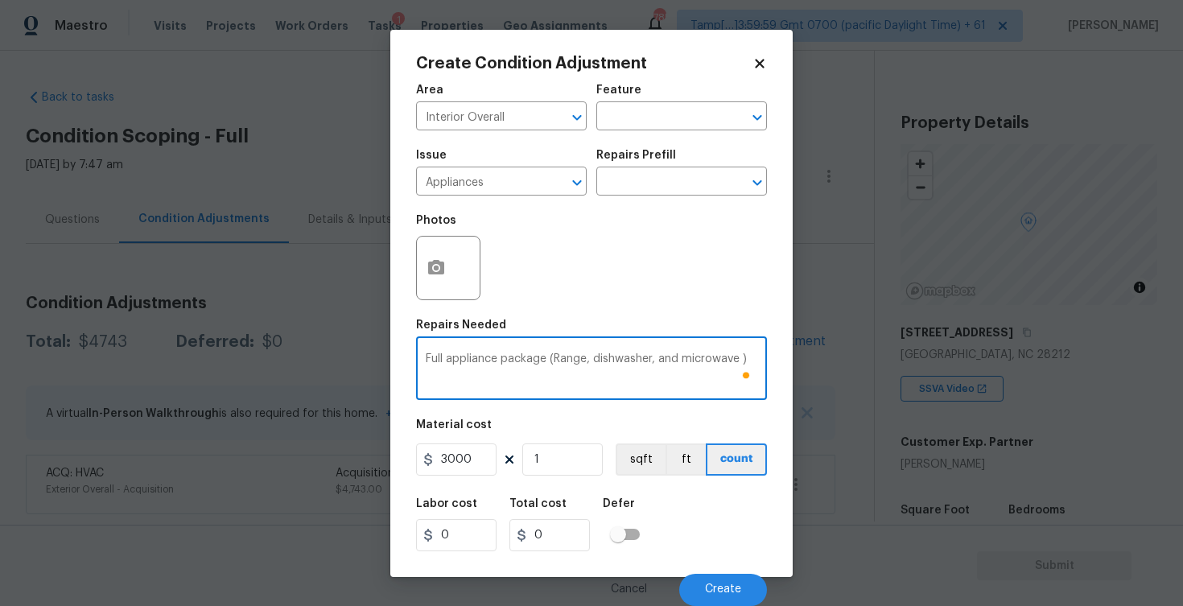
type textarea "Full appliance package (Range, dishwasher, and microwave )"
click at [706, 531] on div "Labor cost 0 Total cost 0 Defer" at bounding box center [591, 524] width 351 height 72
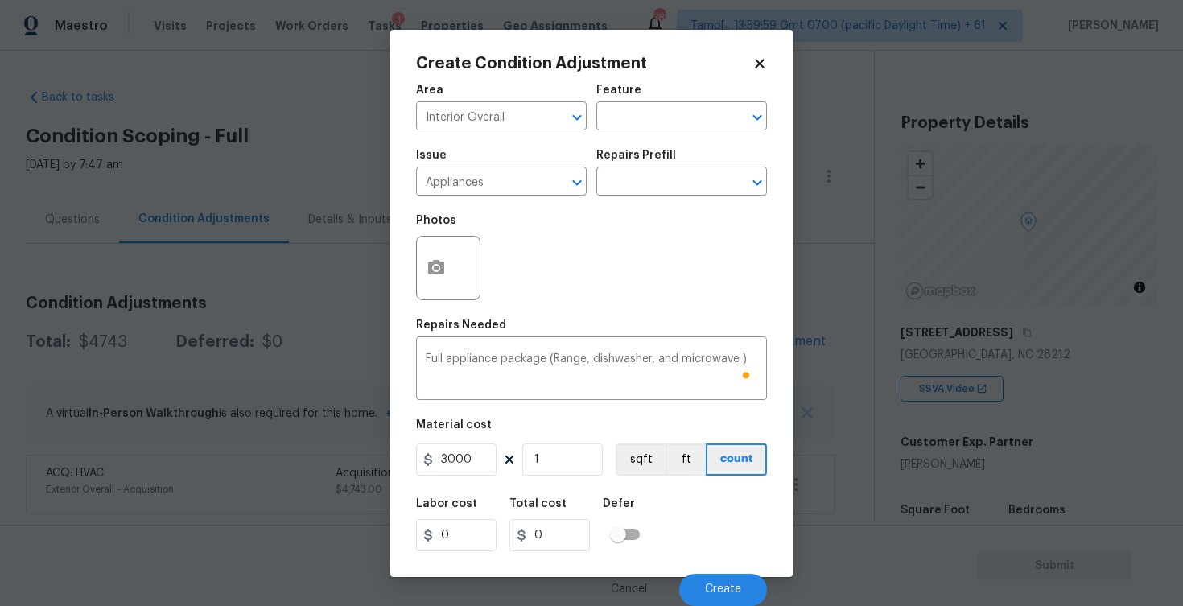
click at [645, 526] on input "checkbox" at bounding box center [618, 534] width 92 height 31
click at [640, 529] on input "checkbox" at bounding box center [634, 534] width 92 height 31
checkbox input "false"
click at [590, 507] on div "Total cost" at bounding box center [555, 508] width 93 height 21
click at [575, 481] on div "Area Interior Overall ​ Feature ​ Issue Appliances ​ Repairs Prefill ​ Photos R…" at bounding box center [591, 340] width 351 height 531
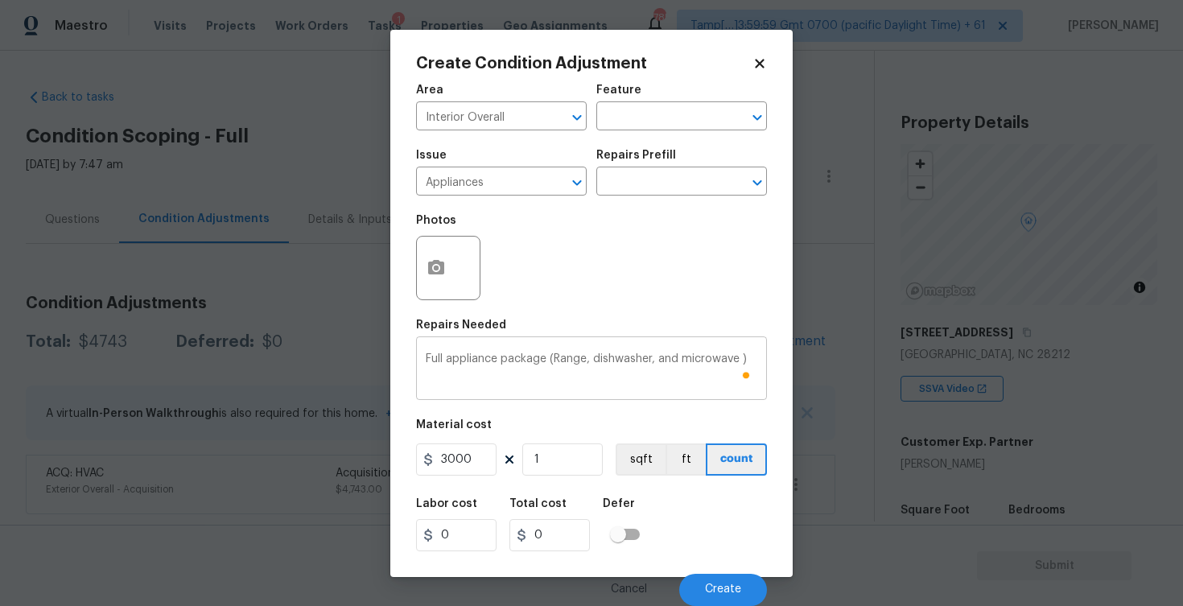
click at [606, 398] on div "Full appliance package (Range, dishwasher, and microwave ) x ​" at bounding box center [591, 370] width 351 height 60
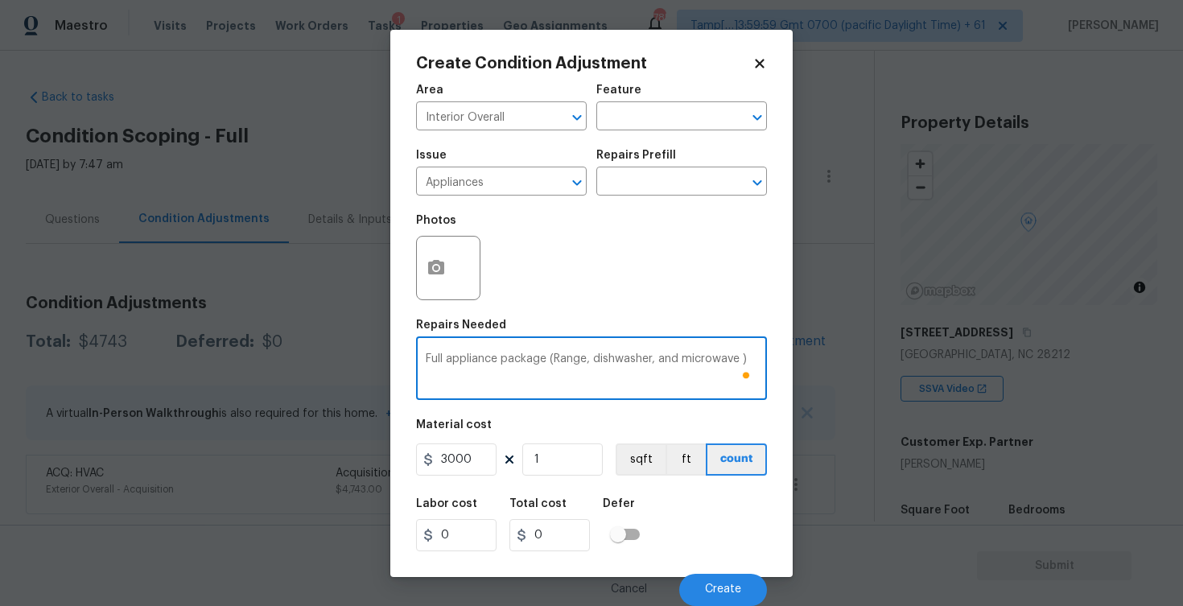
click at [490, 498] on div "Labor cost" at bounding box center [462, 508] width 93 height 21
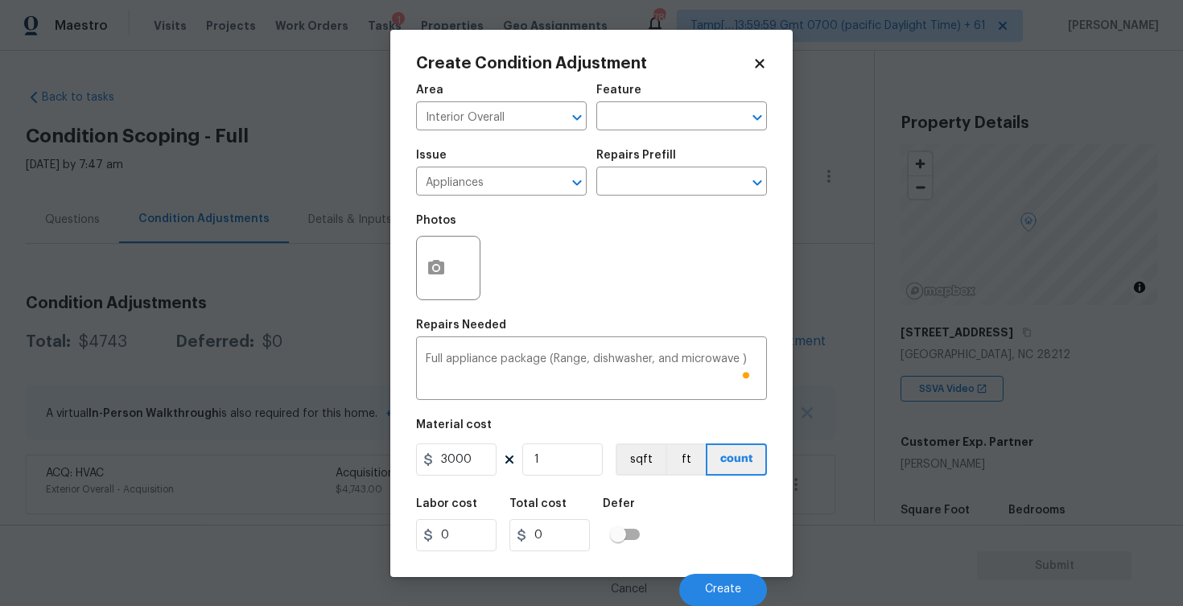
click at [561, 481] on div "Area Interior Overall ​ Feature ​ Issue Appliances ​ Repairs Prefill ​ Photos R…" at bounding box center [591, 340] width 351 height 531
click at [666, 519] on div "Labor cost 0 Total cost 0 Defer" at bounding box center [591, 524] width 351 height 72
click at [707, 587] on span "Create" at bounding box center [723, 589] width 36 height 12
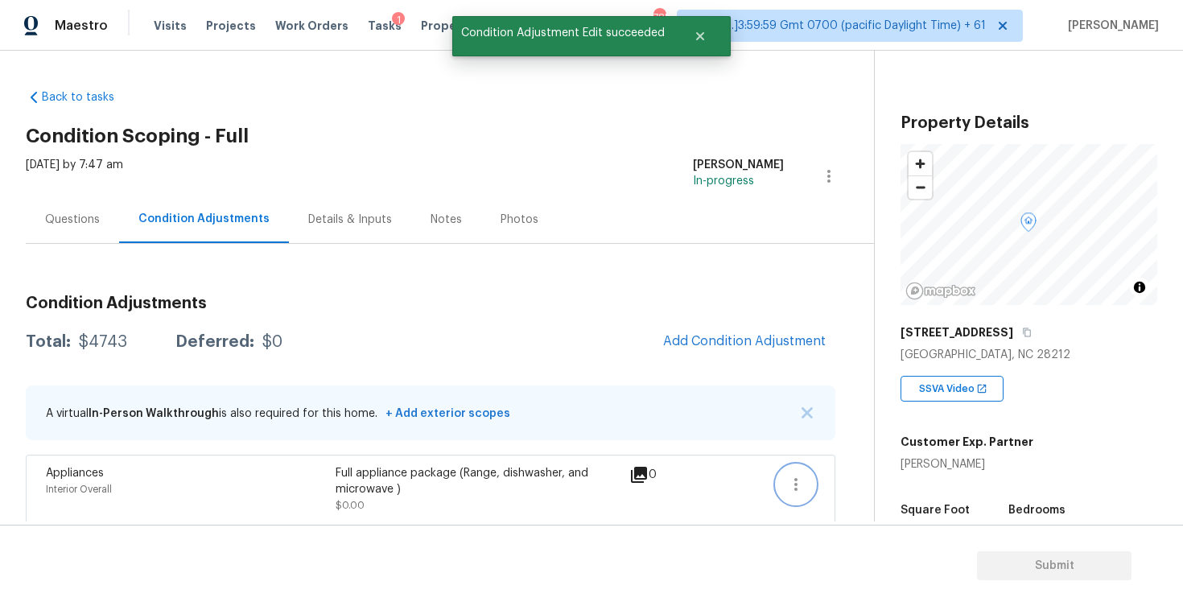
click at [810, 484] on button "button" at bounding box center [795, 484] width 39 height 39
click at [841, 484] on div "Edit" at bounding box center [888, 481] width 126 height 16
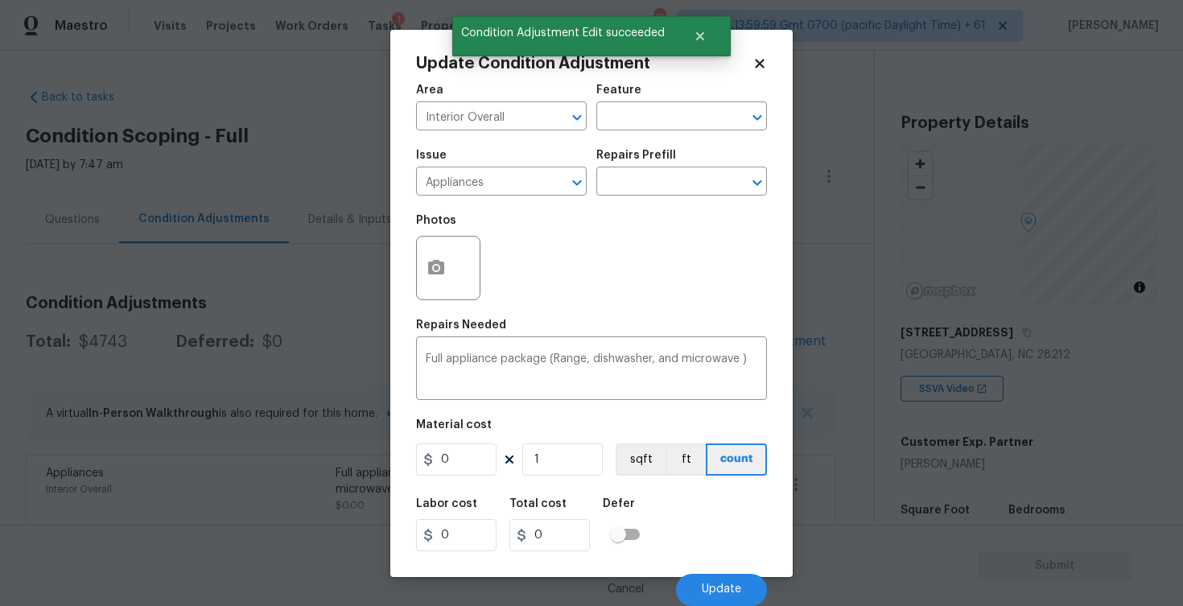
click at [517, 457] on div "0 1 sqft ft count" at bounding box center [591, 459] width 351 height 32
click at [498, 457] on div "0 1 sqft ft count" at bounding box center [591, 459] width 351 height 32
click at [489, 457] on input "0" at bounding box center [456, 459] width 80 height 32
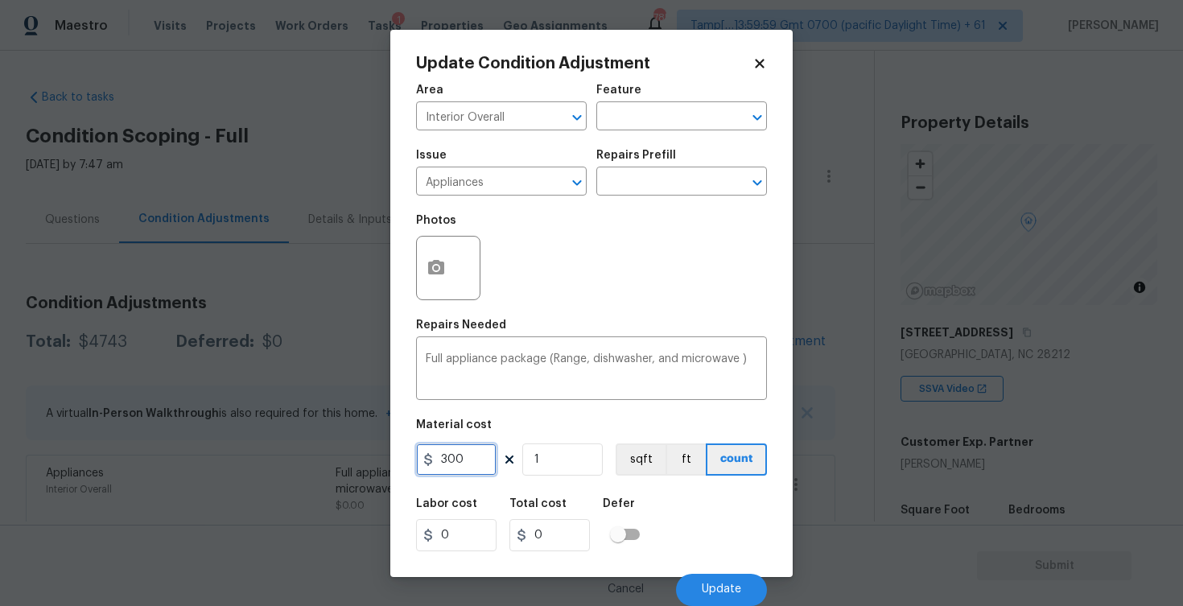
type input "300"
click at [542, 486] on div "Area Interior Overall ​ Feature ​ Issue Appliances ​ Repairs Prefill ​ Photos R…" at bounding box center [591, 340] width 351 height 531
type input "300"
click at [484, 455] on input "300" at bounding box center [456, 459] width 80 height 32
type input "3000"
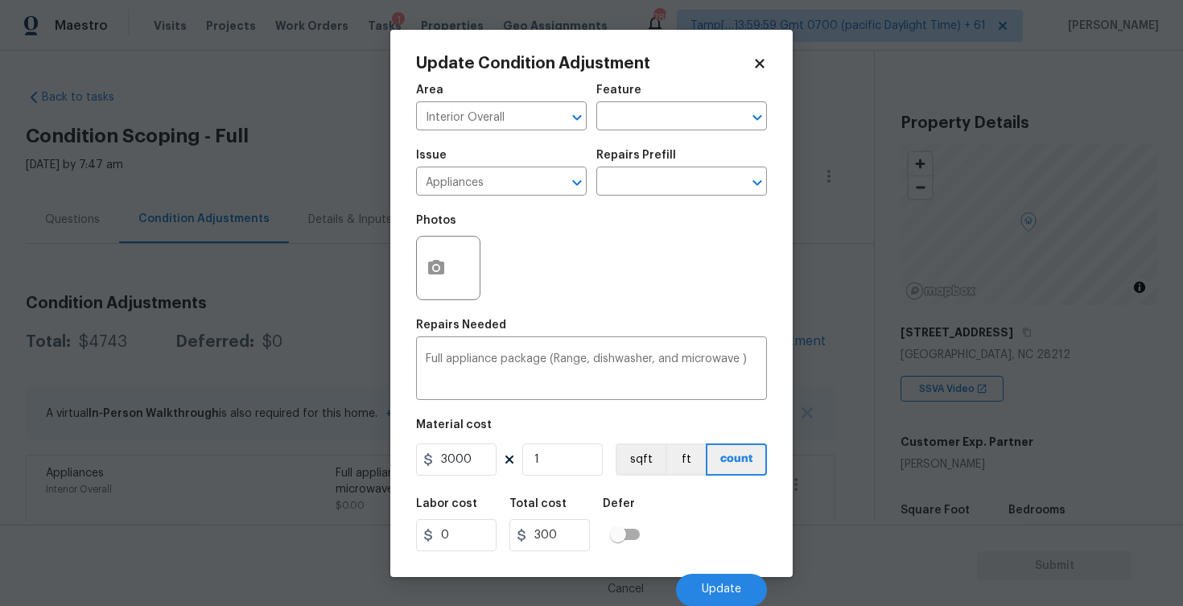
click at [562, 492] on div "Labor cost 0 Total cost 300 Defer" at bounding box center [591, 524] width 351 height 72
type input "3000"
click at [712, 588] on span "Update" at bounding box center [721, 589] width 39 height 12
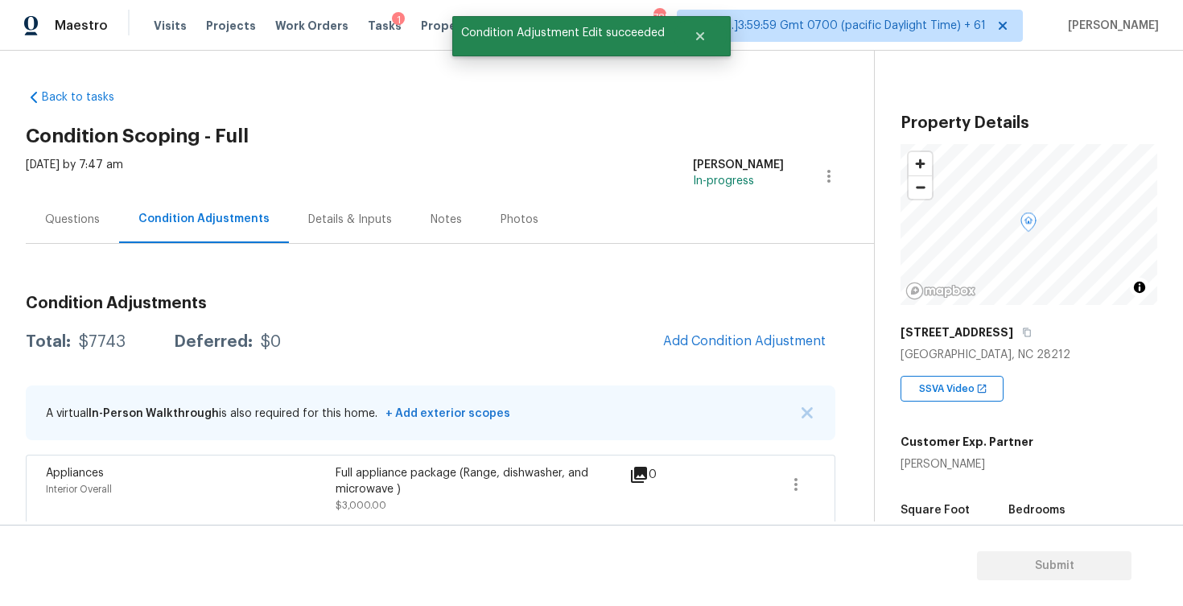
scroll to position [66, 0]
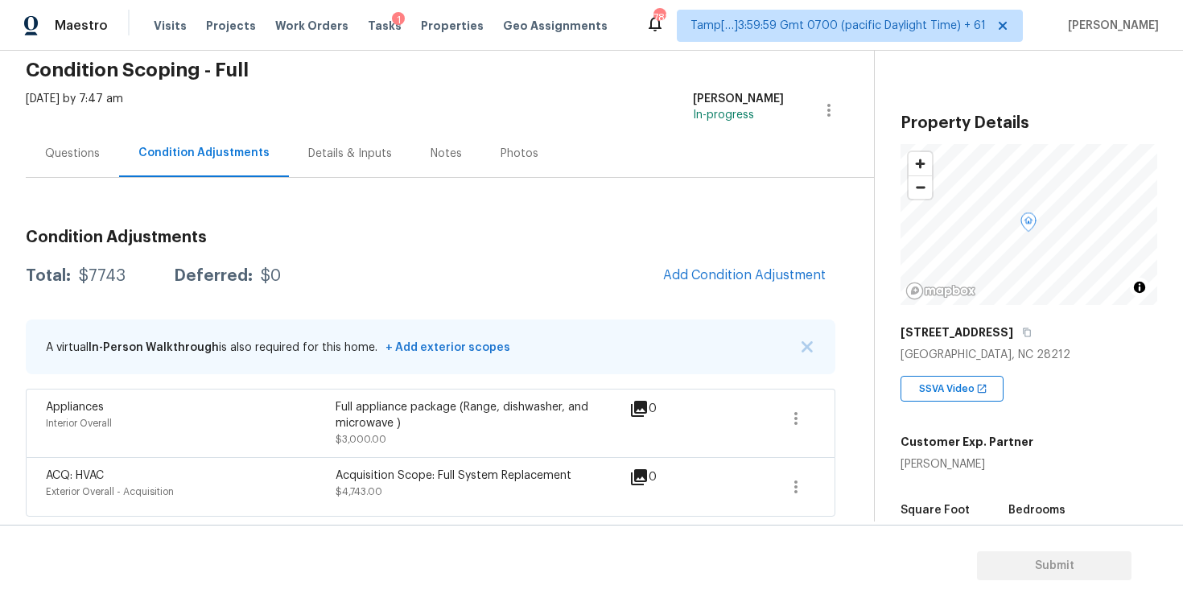
click at [78, 160] on div "Questions" at bounding box center [72, 154] width 55 height 16
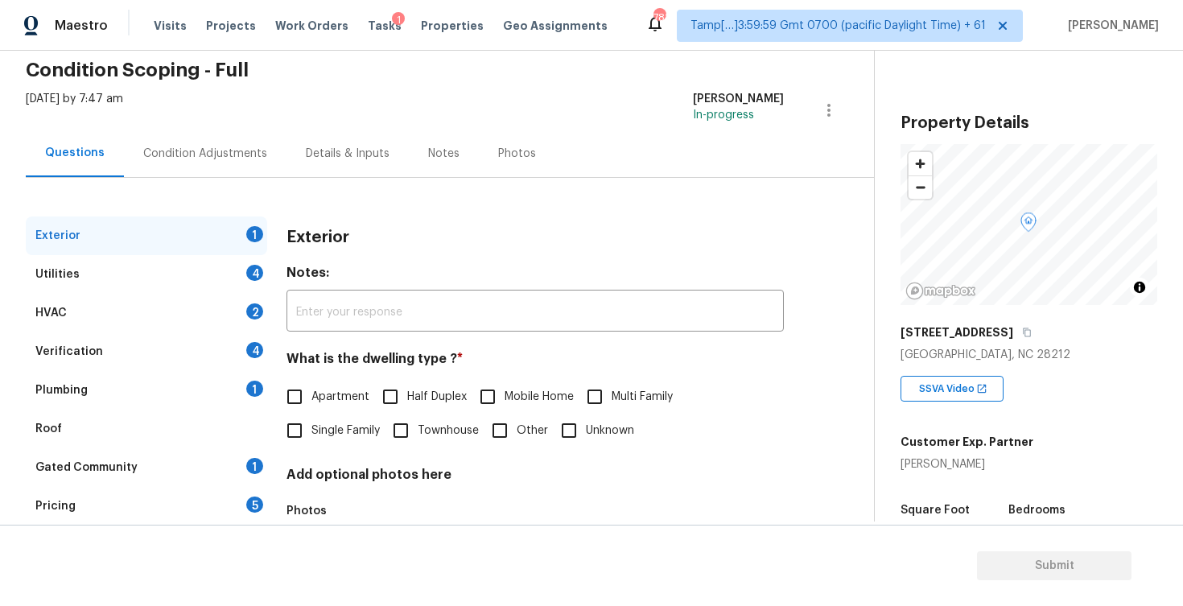
scroll to position [169, 0]
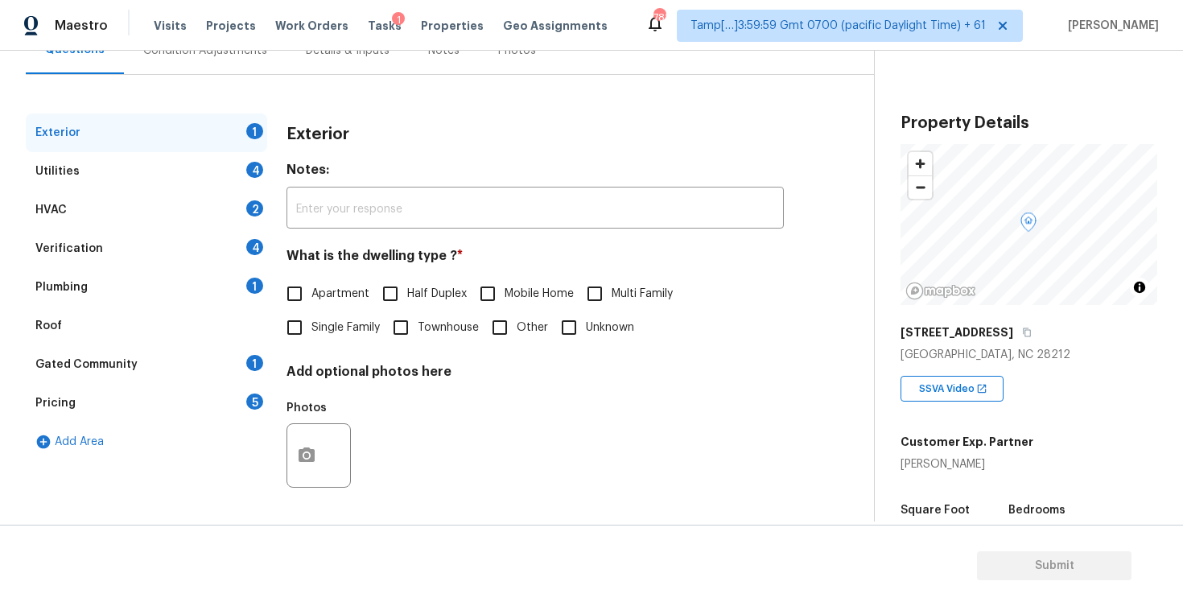
click at [159, 217] on div "HVAC 2" at bounding box center [146, 210] width 241 height 39
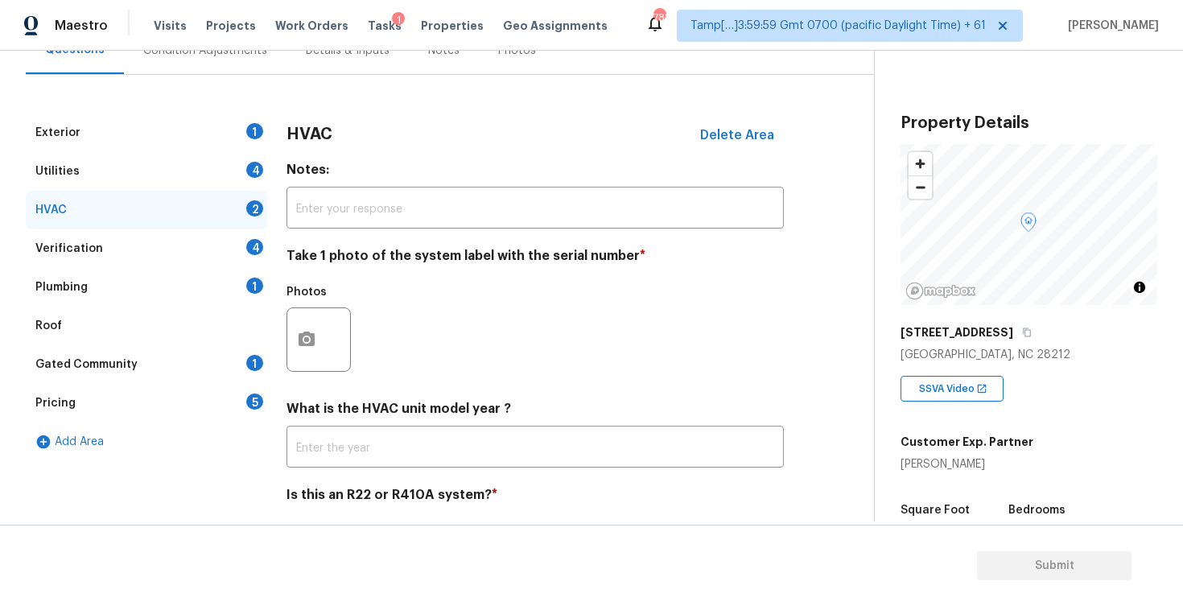
click at [172, 243] on div "Verification 4" at bounding box center [146, 248] width 241 height 39
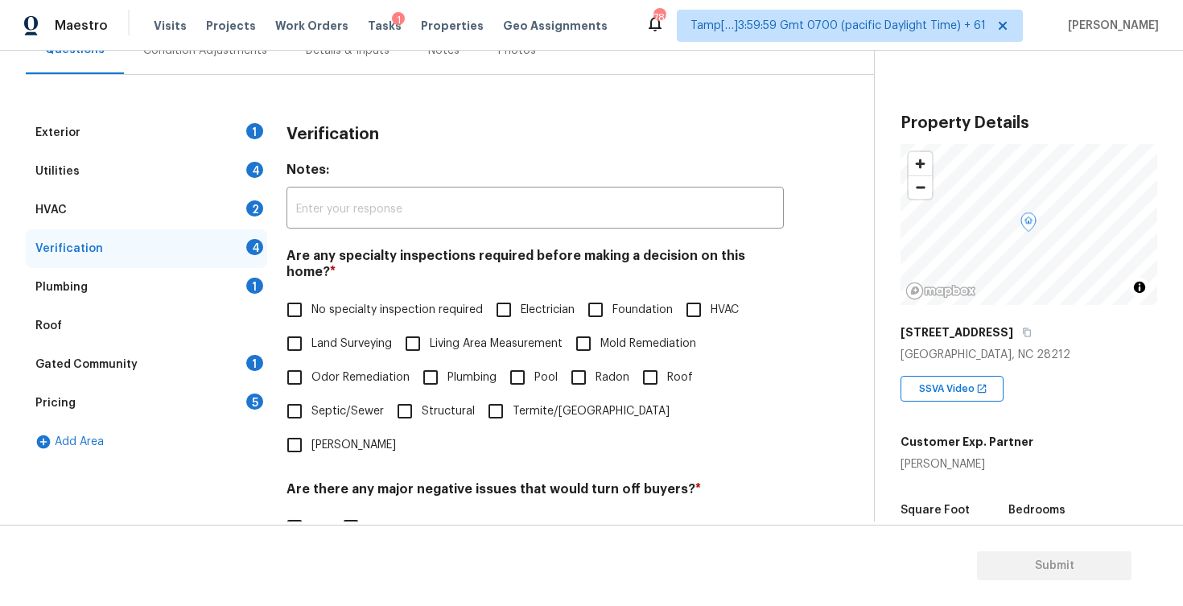
scroll to position [346, 0]
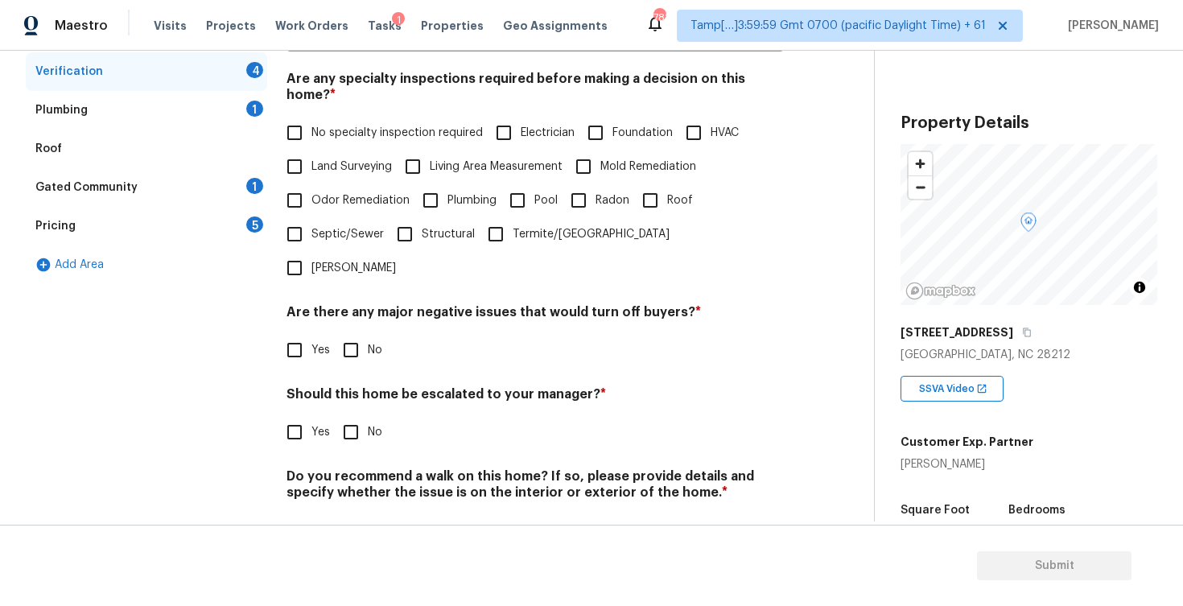
click at [293, 415] on input "Yes" at bounding box center [295, 432] width 34 height 34
checkbox input "true"
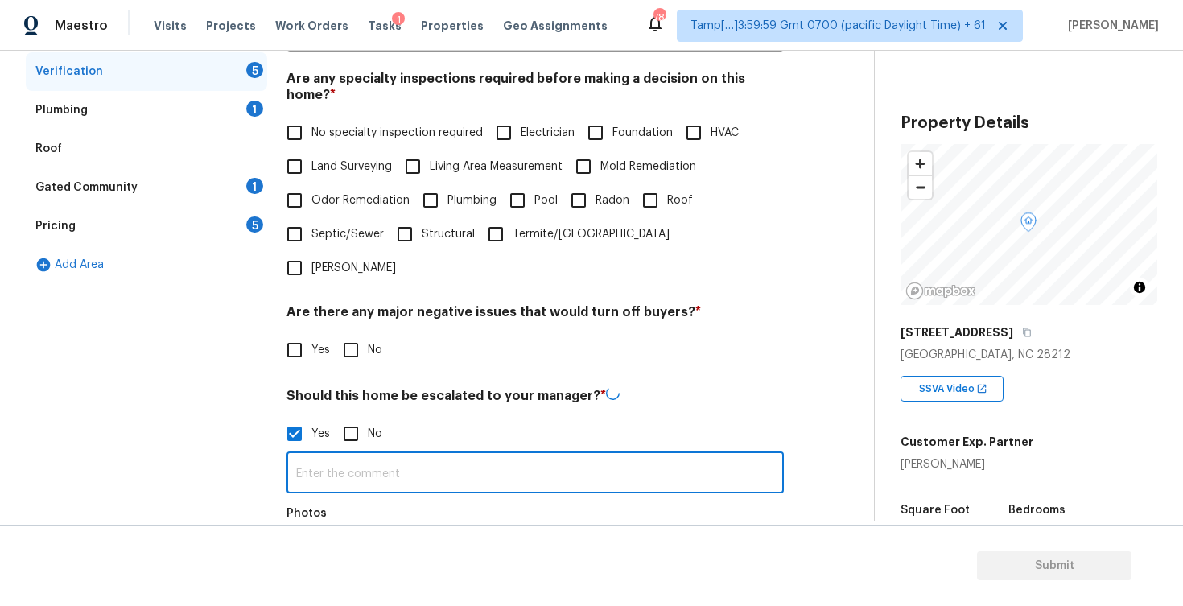
click at [362, 455] on input "text" at bounding box center [534, 474] width 497 height 38
type input "Foundation crack on the exterior at 1:01"
click at [509, 496] on div "Photos" at bounding box center [534, 548] width 497 height 105
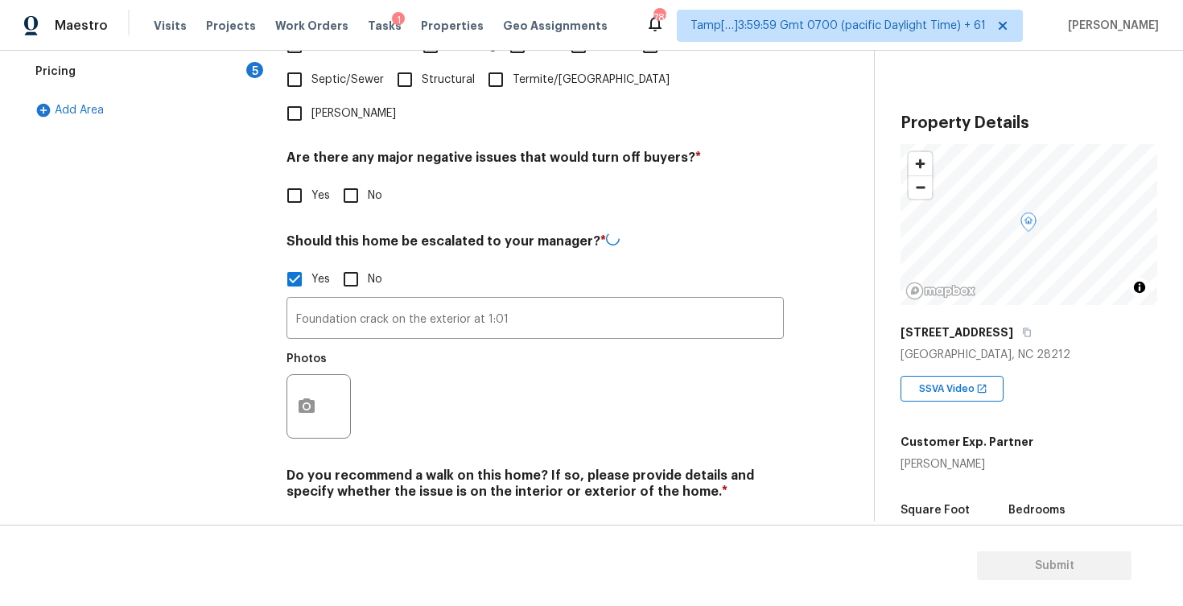
scroll to position [499, 0]
click at [307, 375] on button "button" at bounding box center [306, 406] width 39 height 63
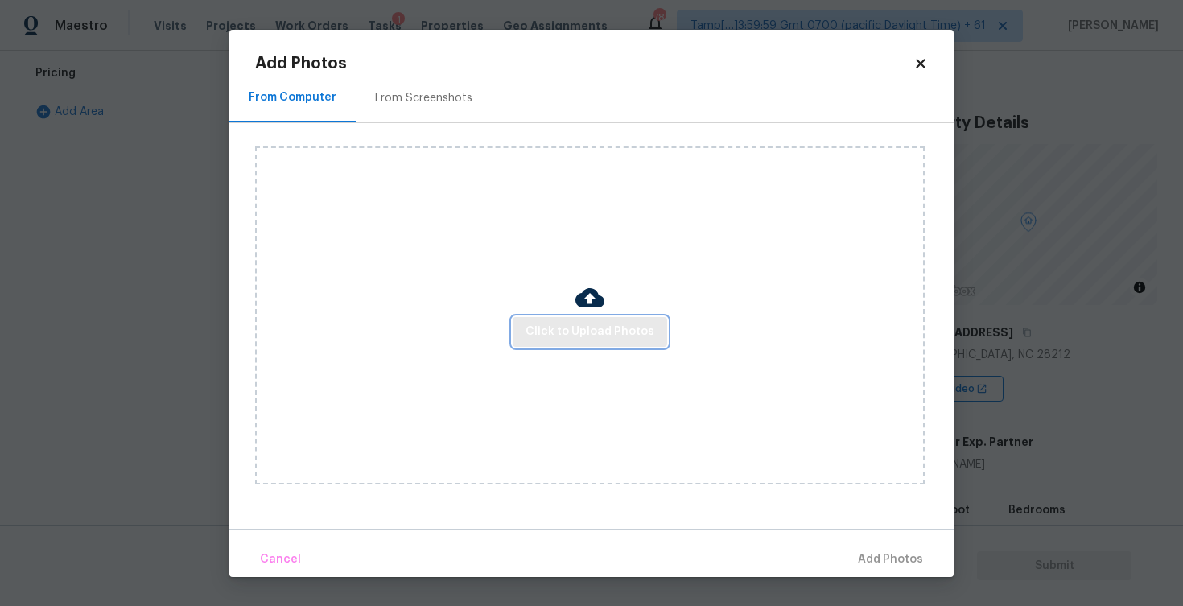
click at [531, 341] on button "Click to Upload Photos" at bounding box center [590, 332] width 154 height 30
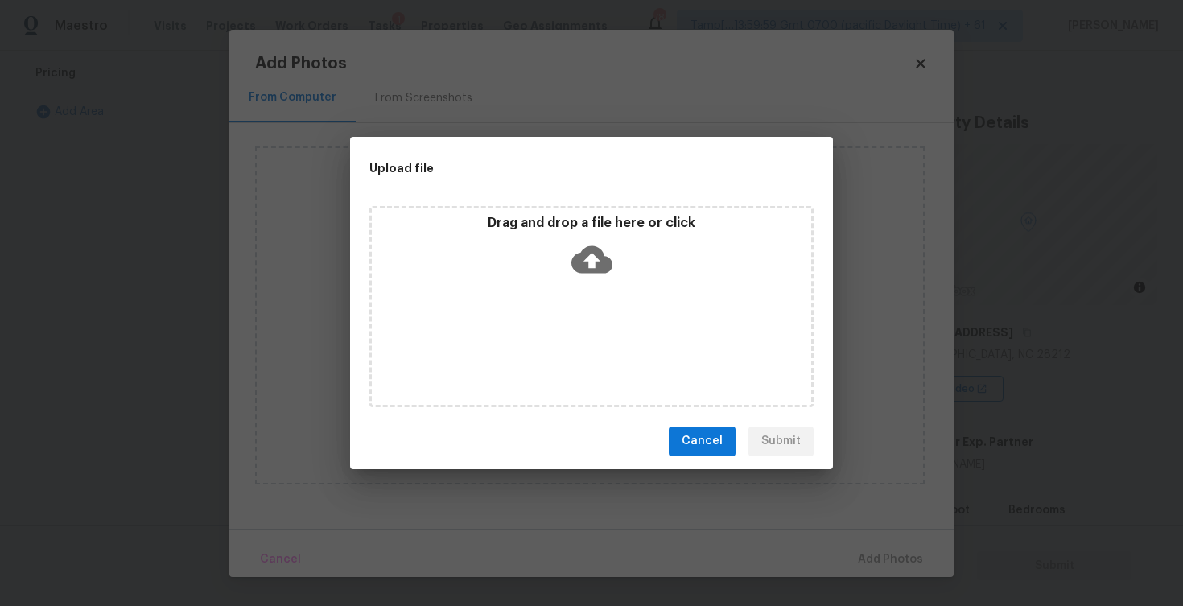
click at [569, 270] on div "Drag and drop a file here or click" at bounding box center [591, 249] width 439 height 69
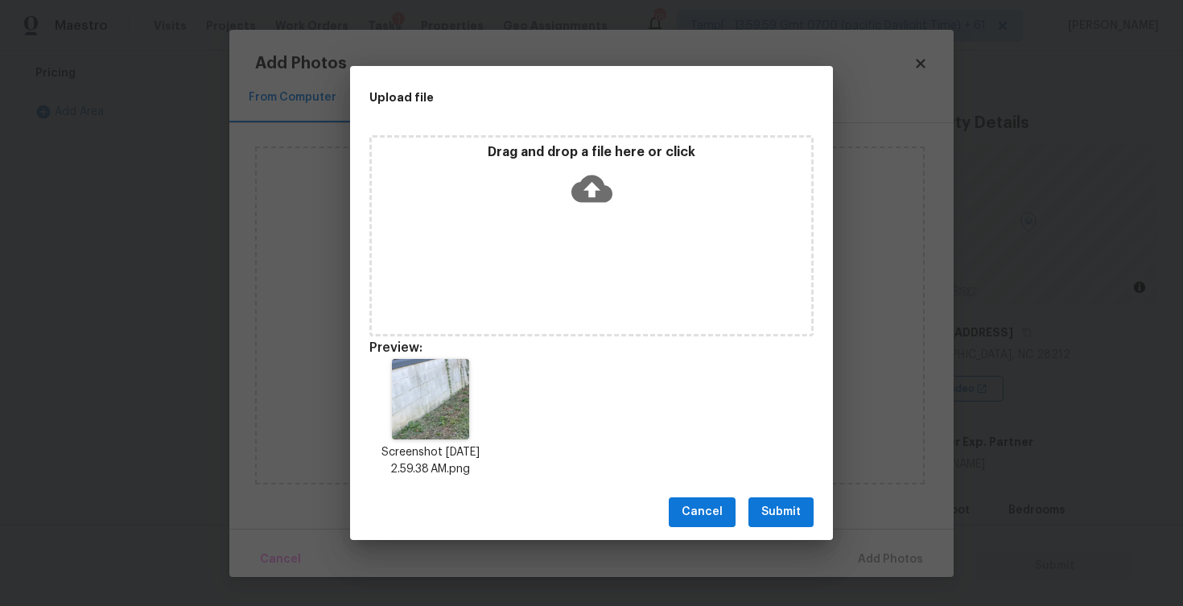
click at [785, 521] on span "Submit" at bounding box center [780, 512] width 39 height 20
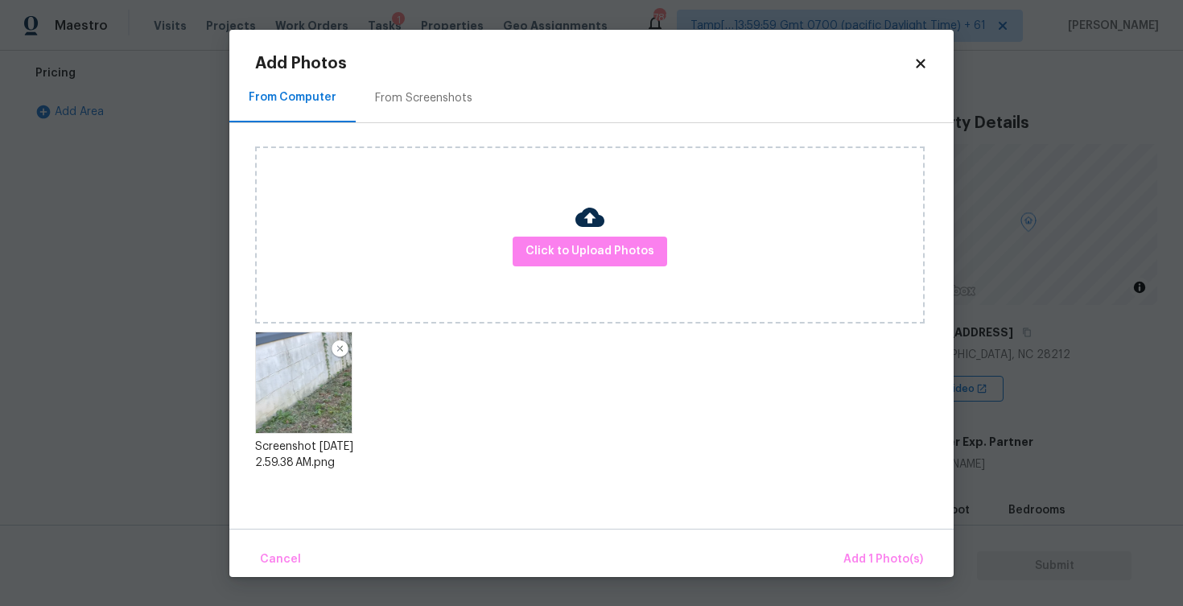
click at [877, 581] on body "Maestro Visits Projects Work Orders Tasks 1 Properties Geo Assignments 781 Tamp…" at bounding box center [591, 303] width 1183 height 606
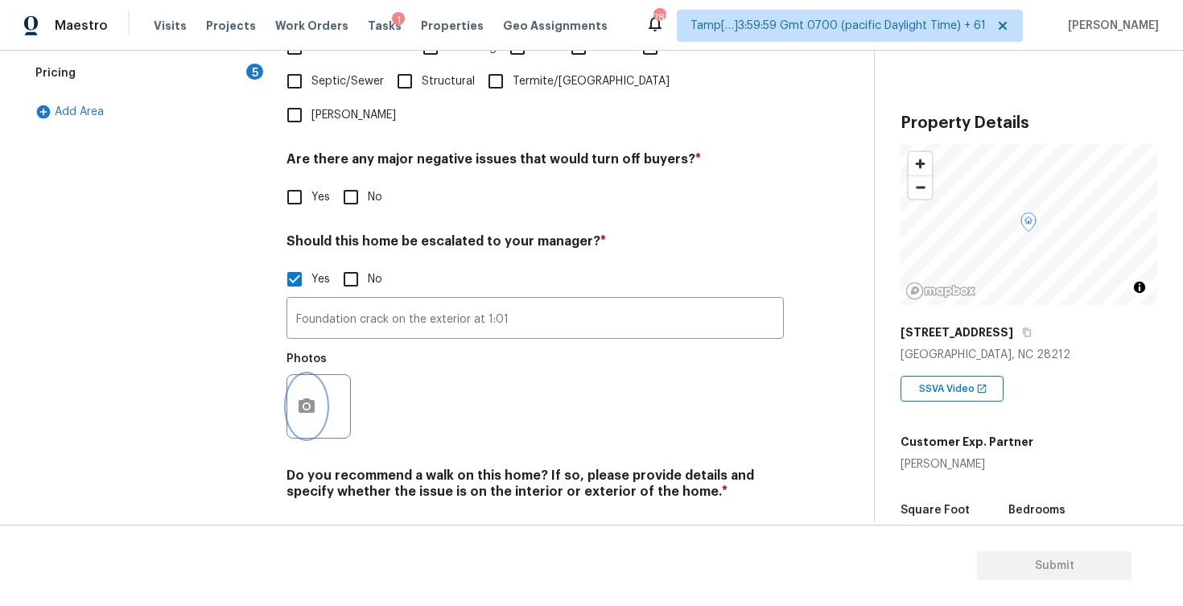
click at [316, 375] on button "button" at bounding box center [306, 406] width 39 height 63
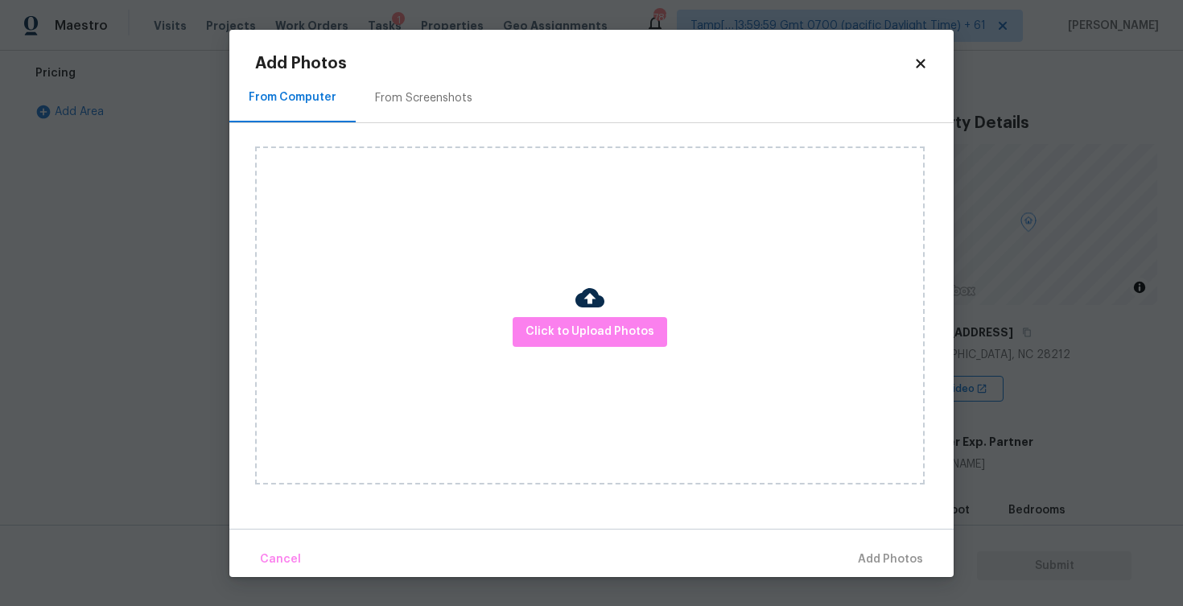
click at [576, 313] on div at bounding box center [589, 300] width 29 height 34
click at [576, 324] on span "Click to Upload Photos" at bounding box center [589, 332] width 129 height 20
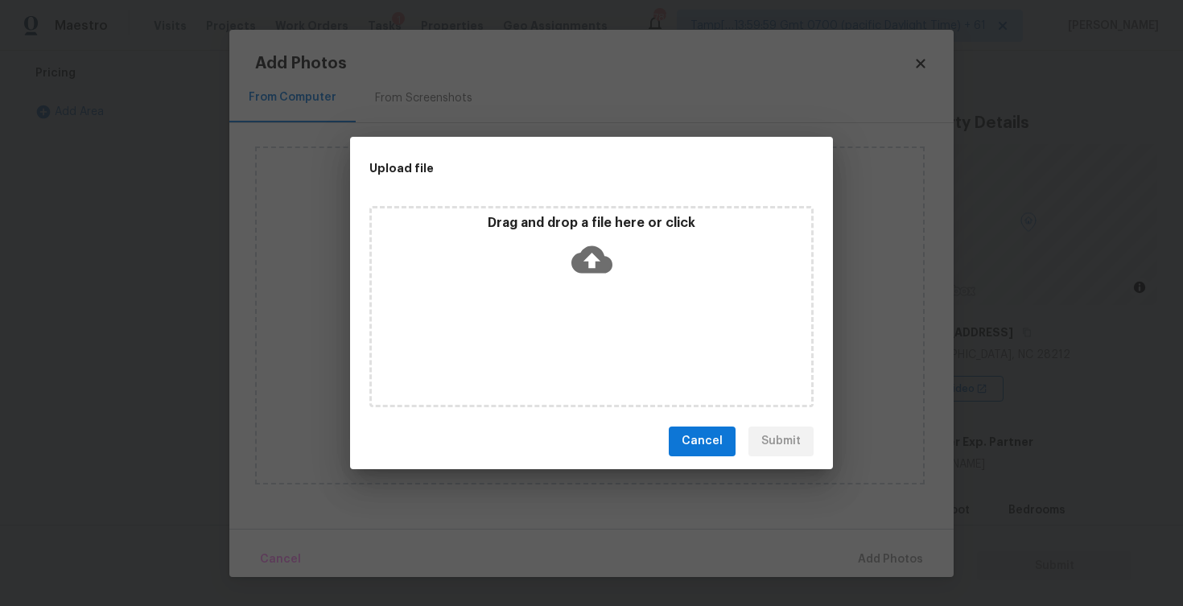
click at [591, 259] on icon at bounding box center [591, 259] width 41 height 41
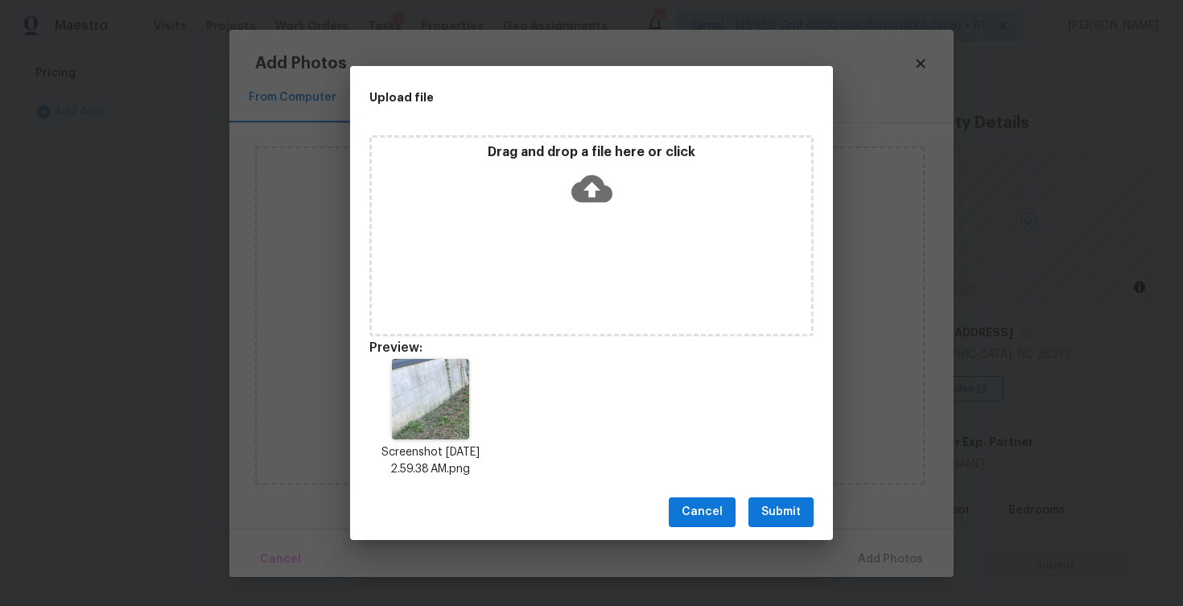
click at [762, 533] on div "Cancel Submit" at bounding box center [591, 512] width 483 height 56
click at [772, 506] on span "Submit" at bounding box center [780, 512] width 39 height 20
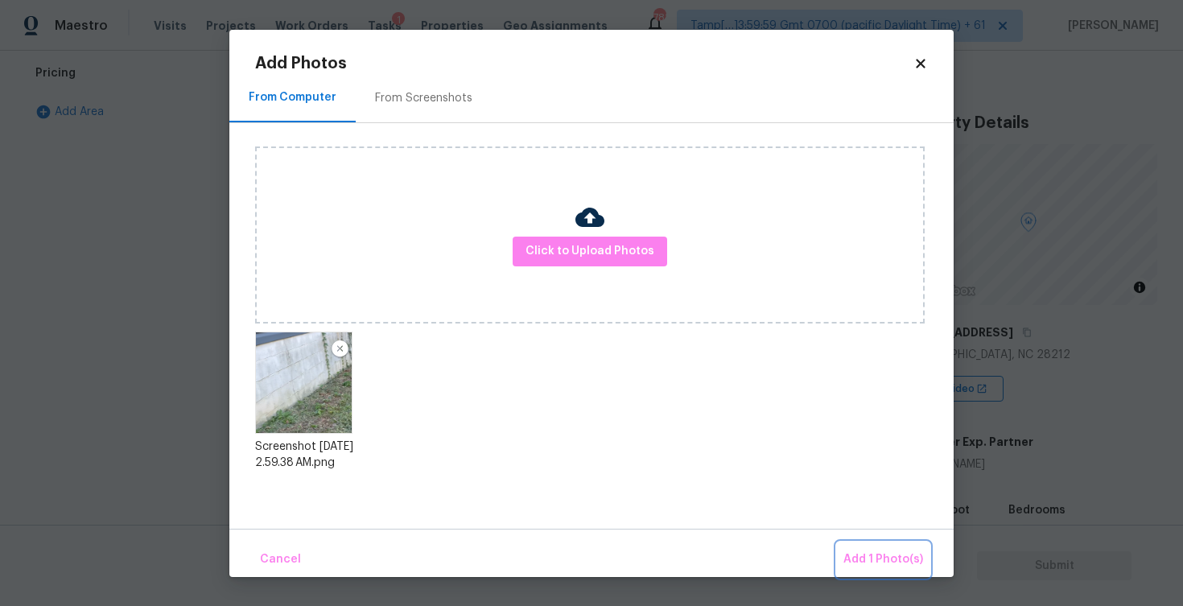
click at [871, 554] on span "Add 1 Photo(s)" at bounding box center [883, 560] width 80 height 20
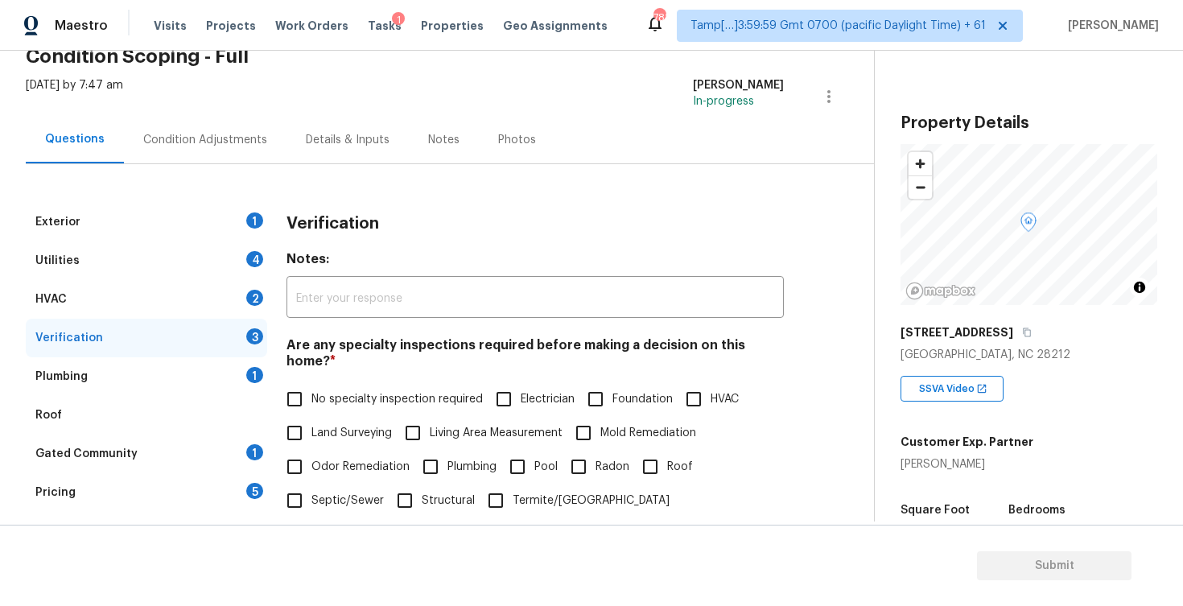
scroll to position [0, 0]
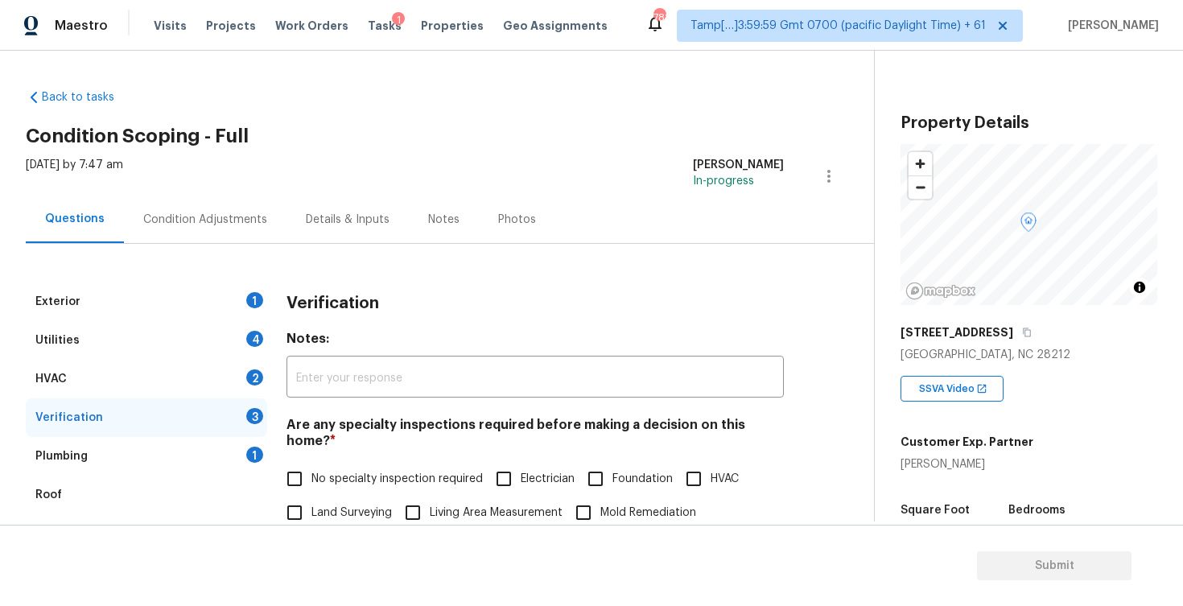
click at [231, 222] on div "Condition Adjustments" at bounding box center [205, 220] width 124 height 16
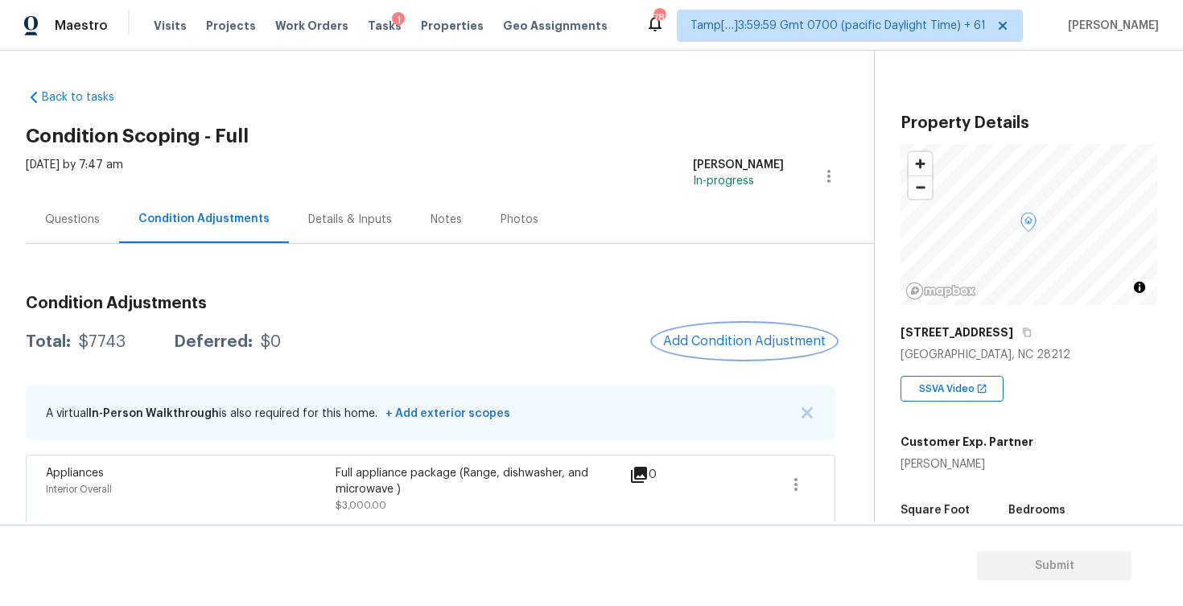
click at [695, 339] on span "Add Condition Adjustment" at bounding box center [744, 341] width 163 height 14
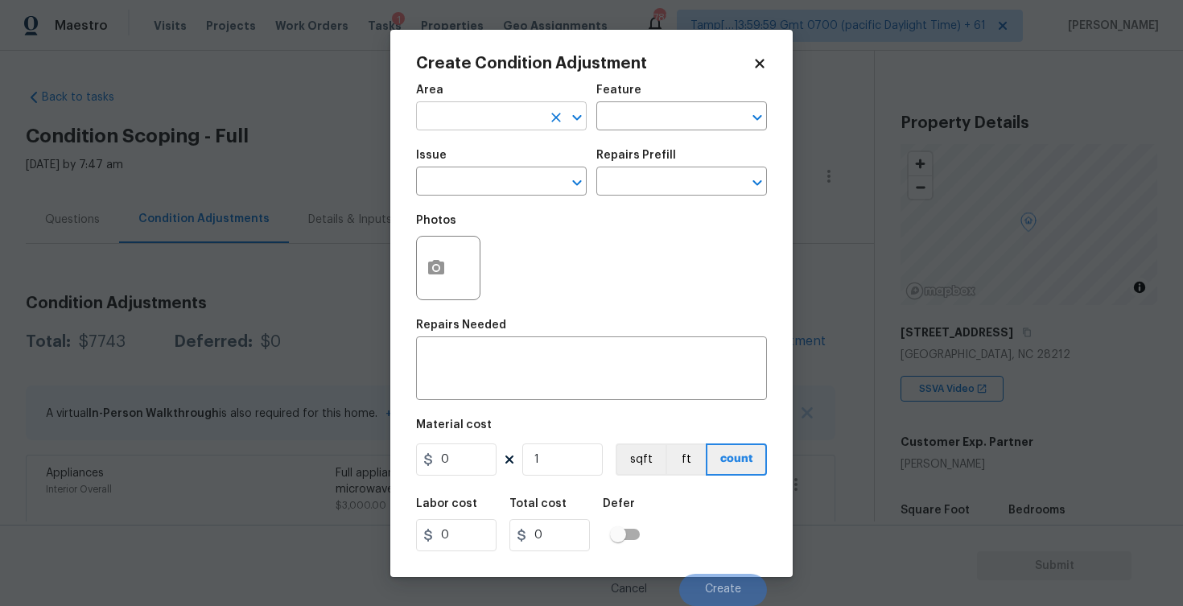
click at [504, 126] on input "text" at bounding box center [479, 117] width 126 height 25
click at [517, 167] on li "Exterior Overall" at bounding box center [501, 180] width 171 height 27
type input "Exterior Overall"
click at [519, 178] on input "text" at bounding box center [479, 183] width 126 height 25
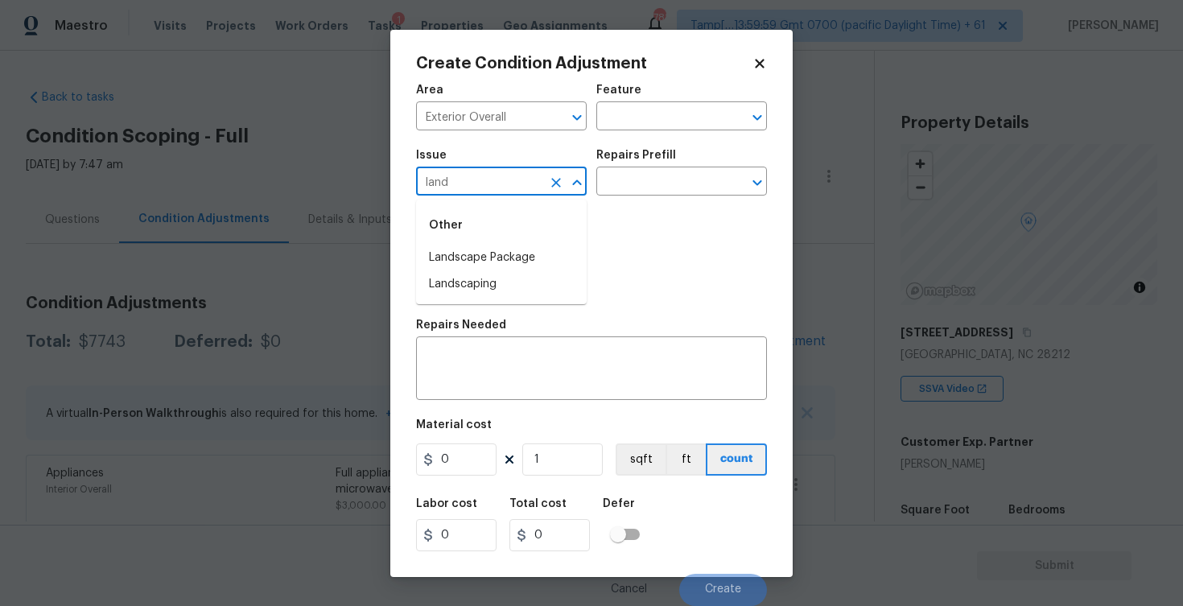
click at [522, 237] on div "Other" at bounding box center [501, 225] width 171 height 39
click at [522, 251] on li "Landscape Package" at bounding box center [501, 258] width 171 height 27
type input "Landscape Package"
click at [675, 167] on div "Repairs Prefill" at bounding box center [681, 160] width 171 height 21
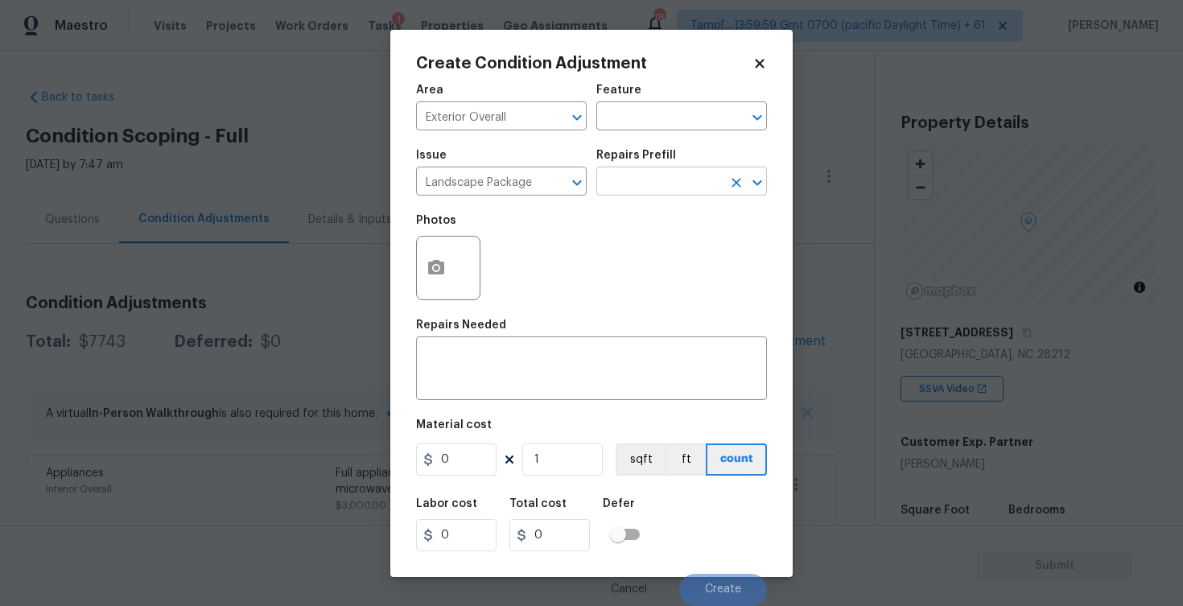
click at [670, 175] on input "text" at bounding box center [659, 183] width 126 height 25
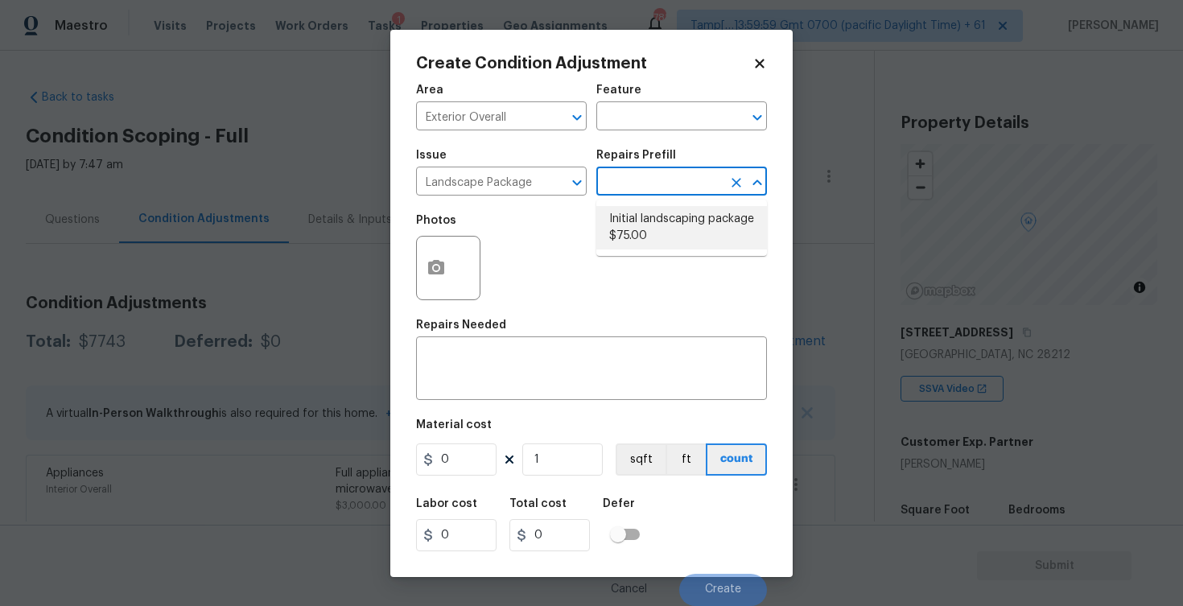
click at [650, 218] on li "Initial landscaping package $75.00" at bounding box center [681, 227] width 171 height 43
type input "Home Readiness Packages"
type textarea "Mowing of grass up to 6" in height. Mow, edge along driveways & sidewalks, trim…"
type input "75"
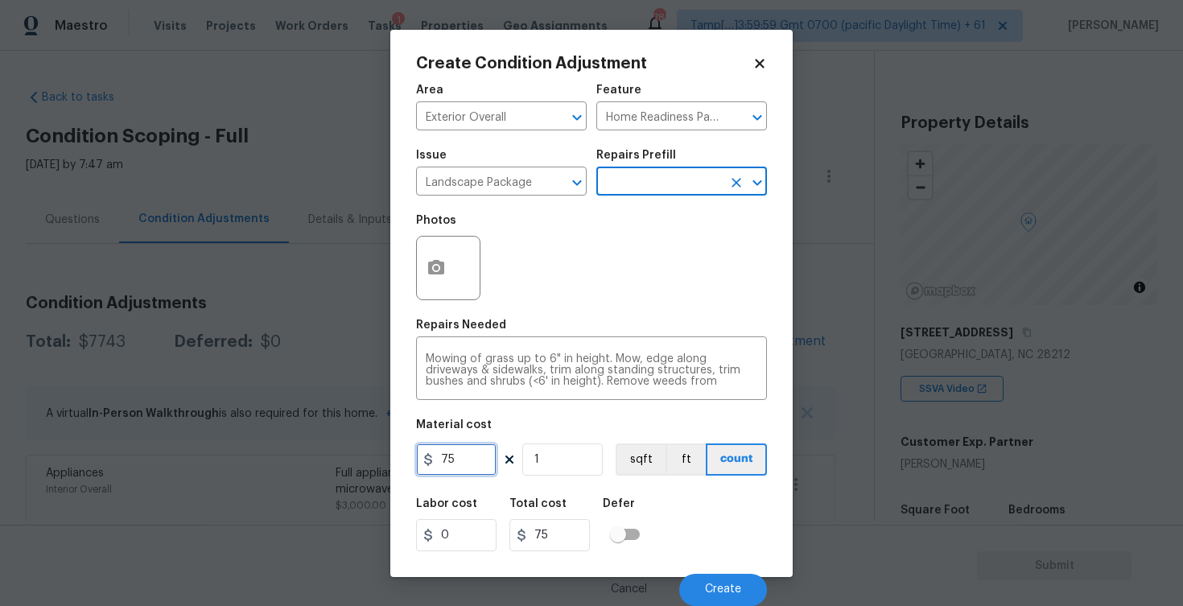
click at [470, 459] on input "75" at bounding box center [456, 459] width 80 height 32
type input "2000"
click at [538, 331] on div "Repairs Needed" at bounding box center [591, 329] width 351 height 21
type input "2000"
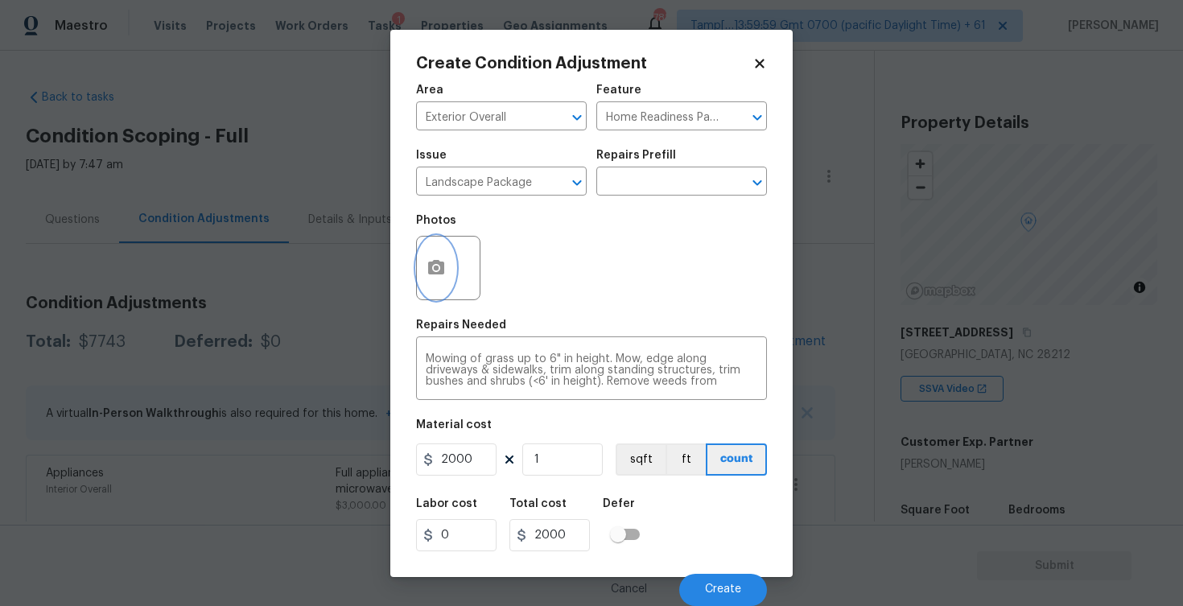
click at [432, 269] on icon "button" at bounding box center [436, 267] width 16 height 14
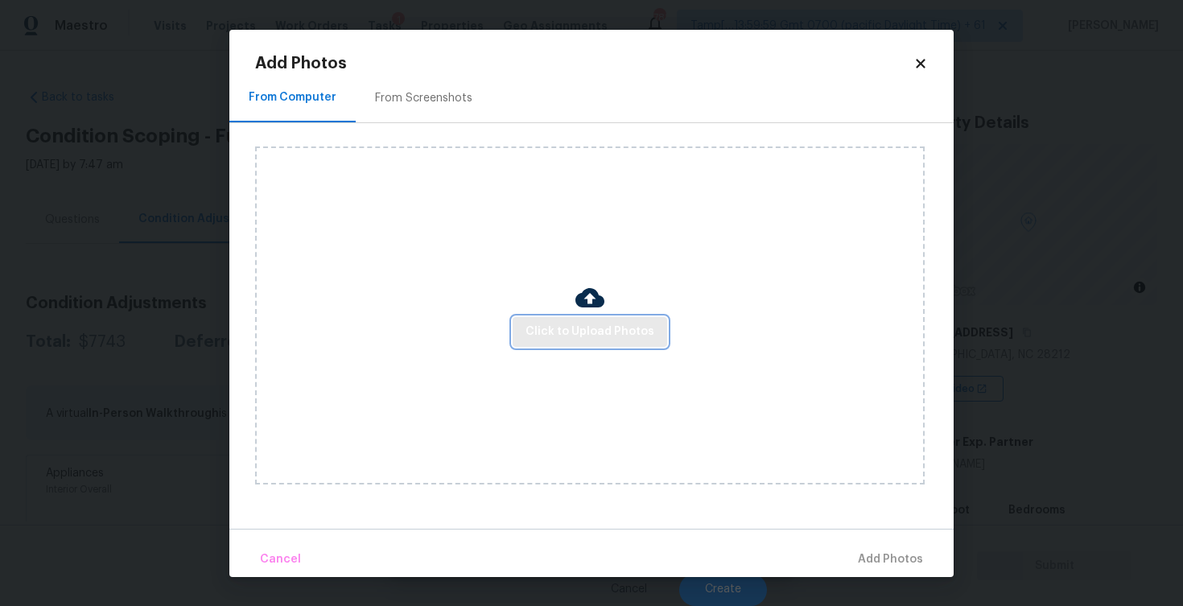
click at [593, 323] on span "Click to Upload Photos" at bounding box center [589, 332] width 129 height 20
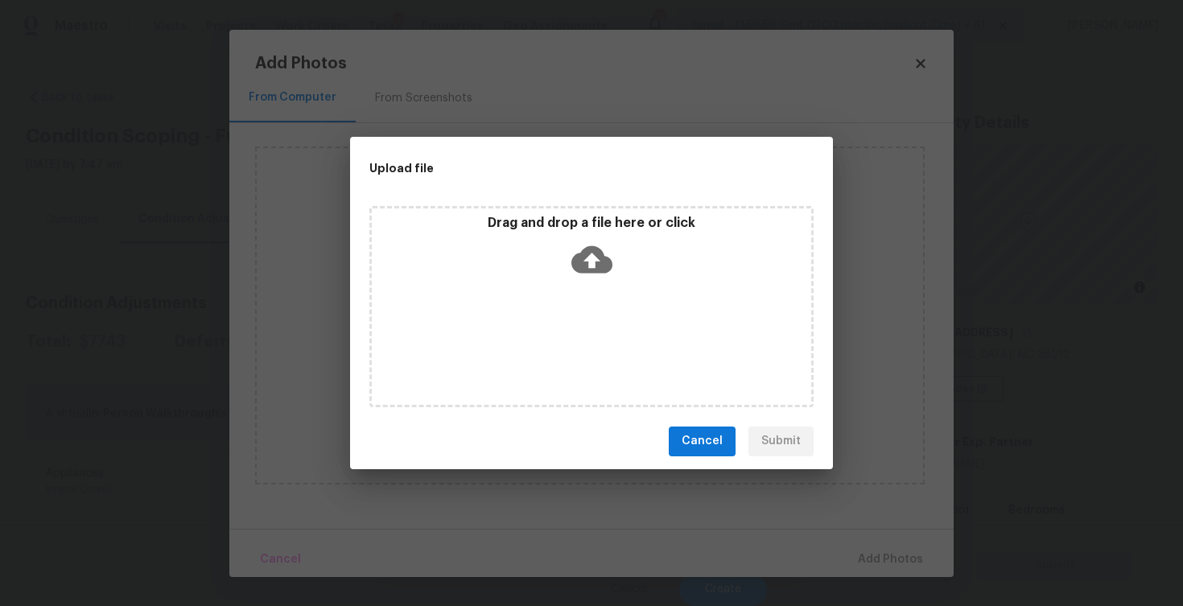
click at [599, 249] on icon at bounding box center [591, 258] width 41 height 27
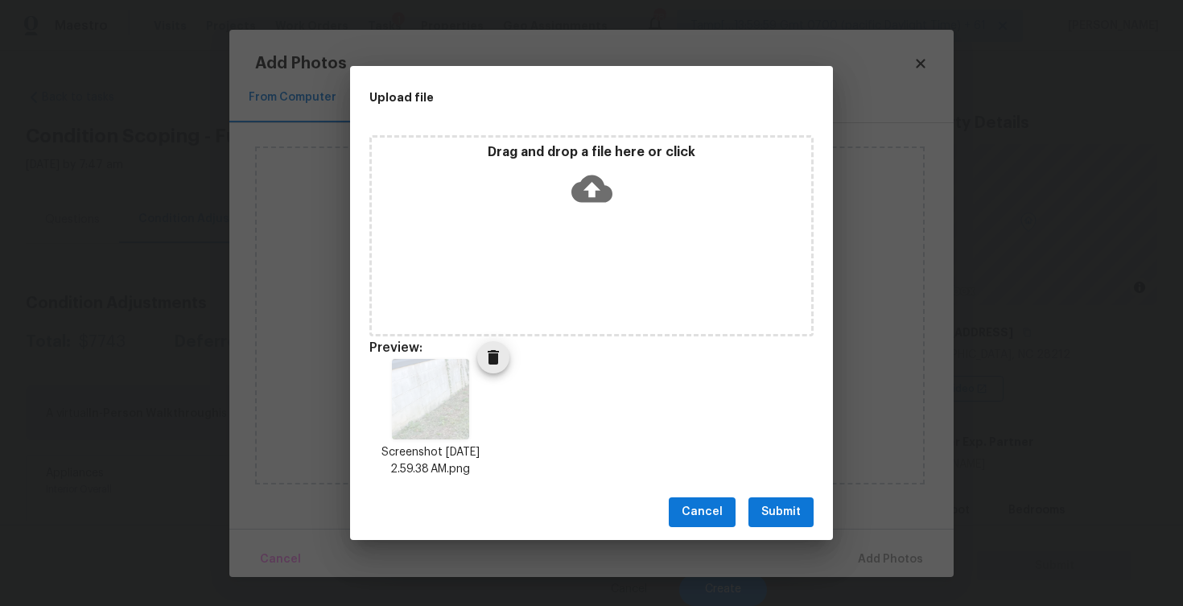
click at [480, 362] on span "Delete" at bounding box center [493, 357] width 32 height 19
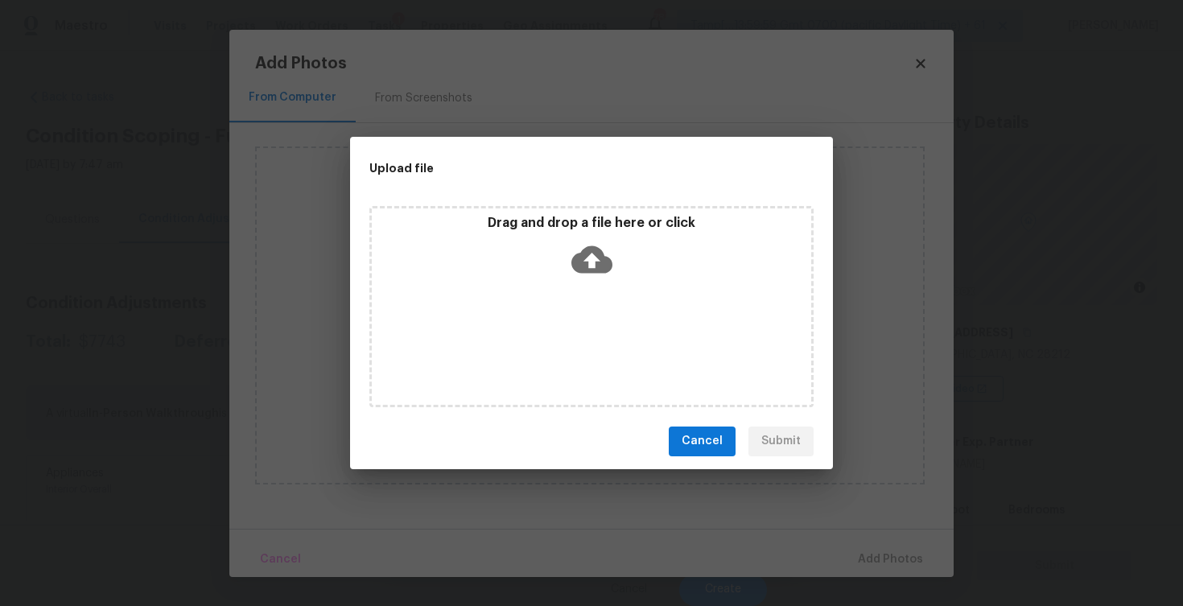
click at [570, 244] on div "Drag and drop a file here or click" at bounding box center [591, 249] width 439 height 69
